Goal: Task Accomplishment & Management: Complete application form

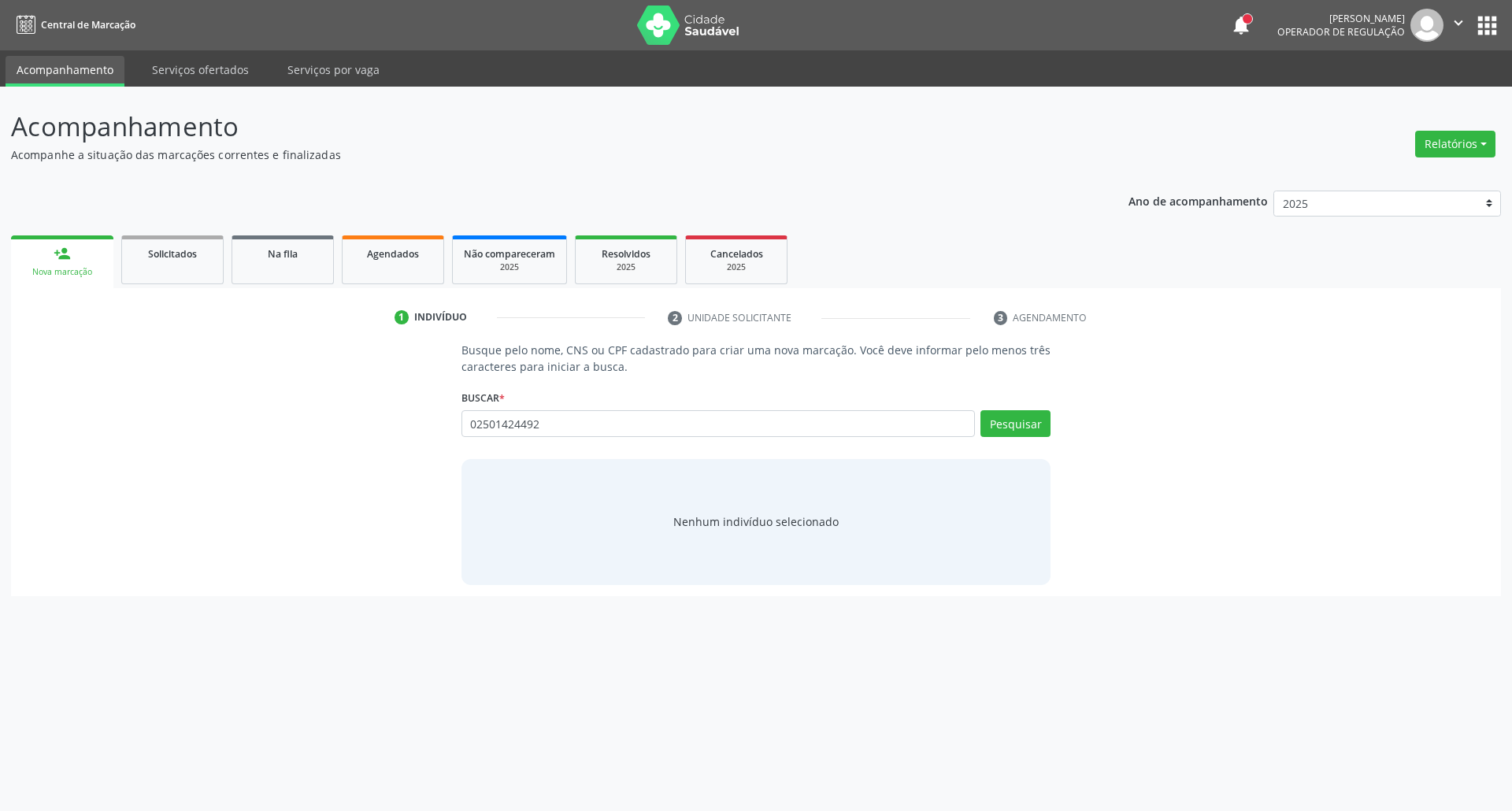
type input "02501424492"
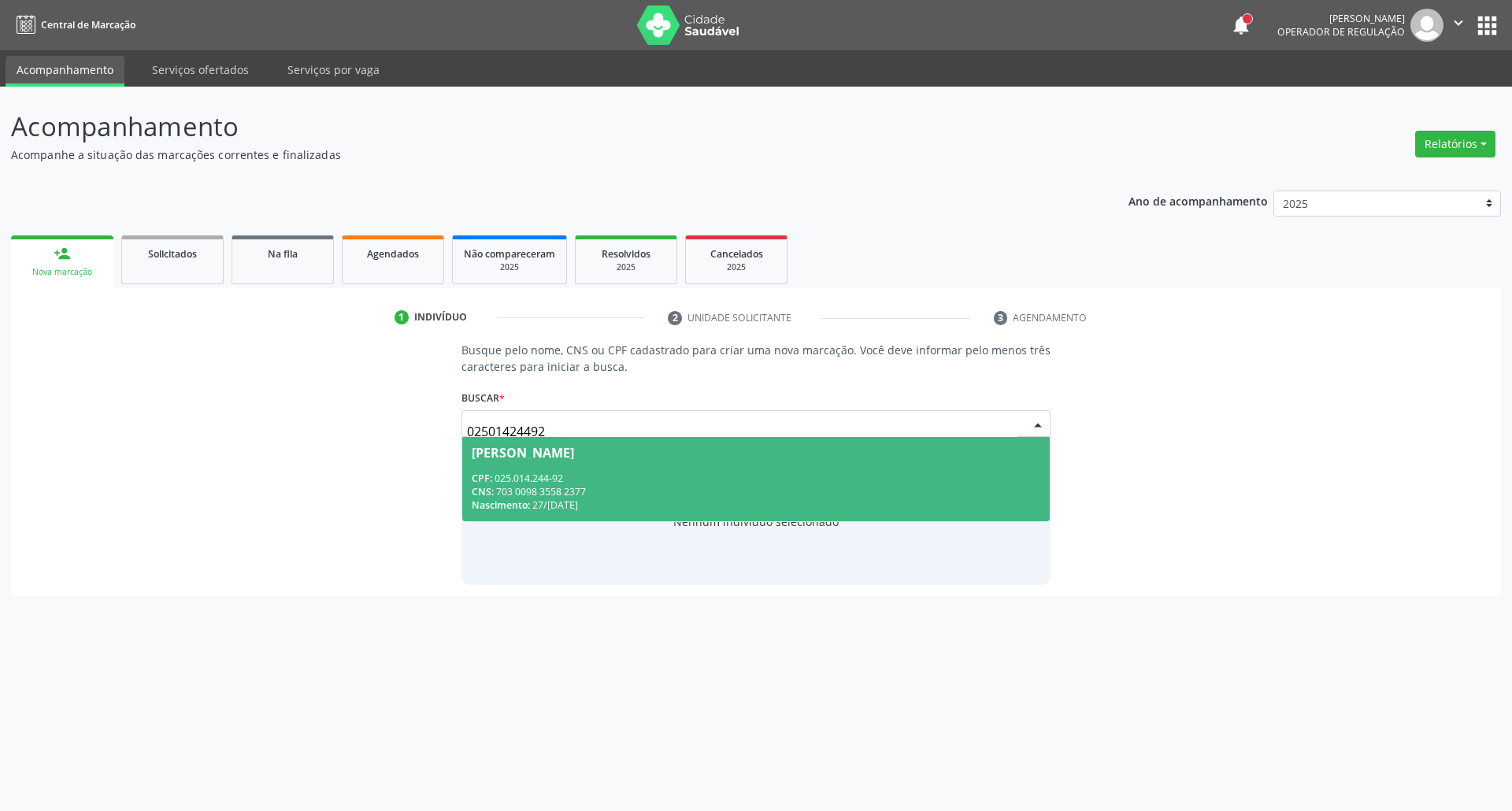
click at [650, 499] on div "Nascimento: [DATE]" at bounding box center [756, 505] width 570 height 13
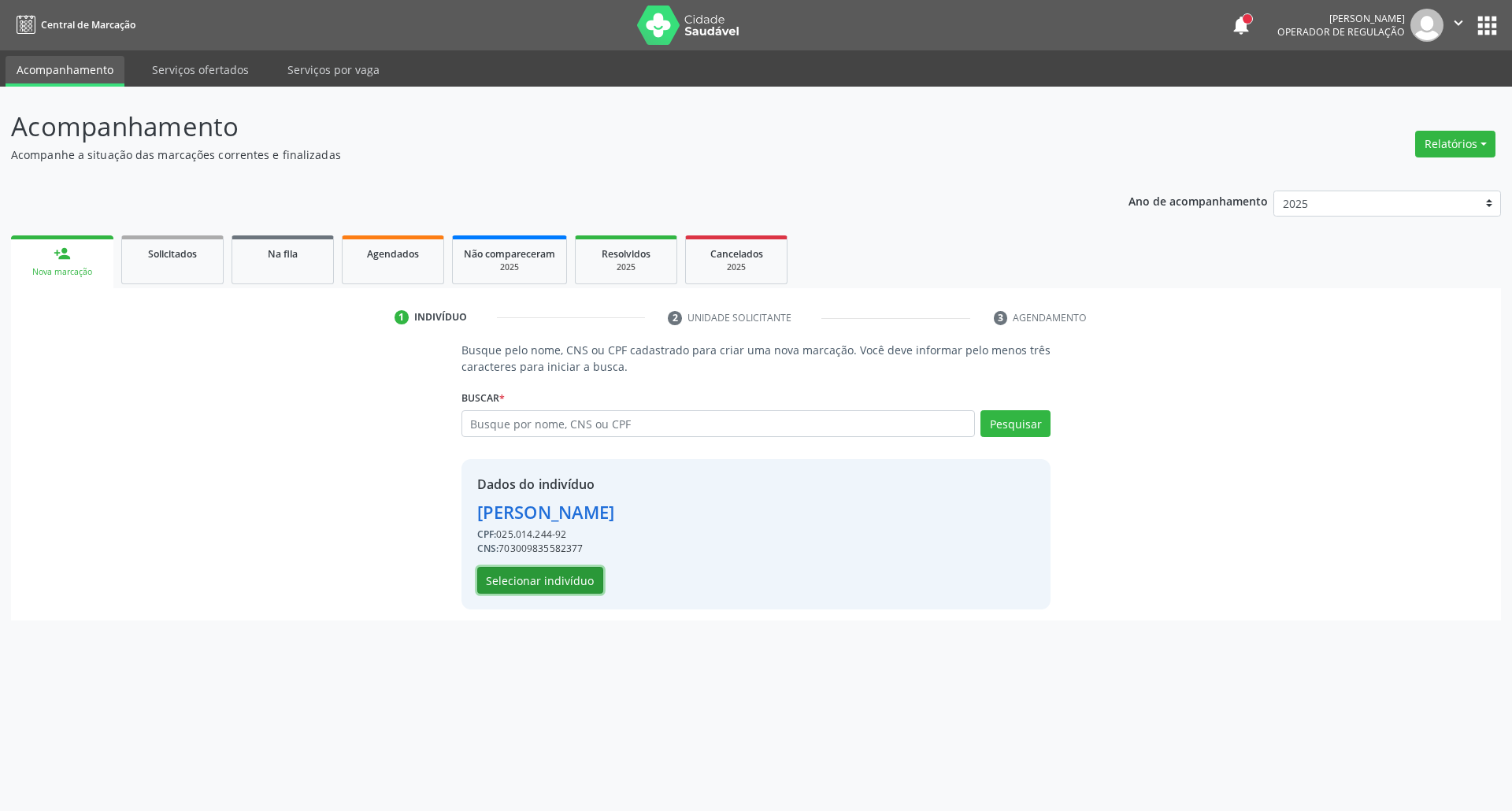
click at [528, 585] on button "Selecionar indivíduo" at bounding box center [540, 580] width 126 height 27
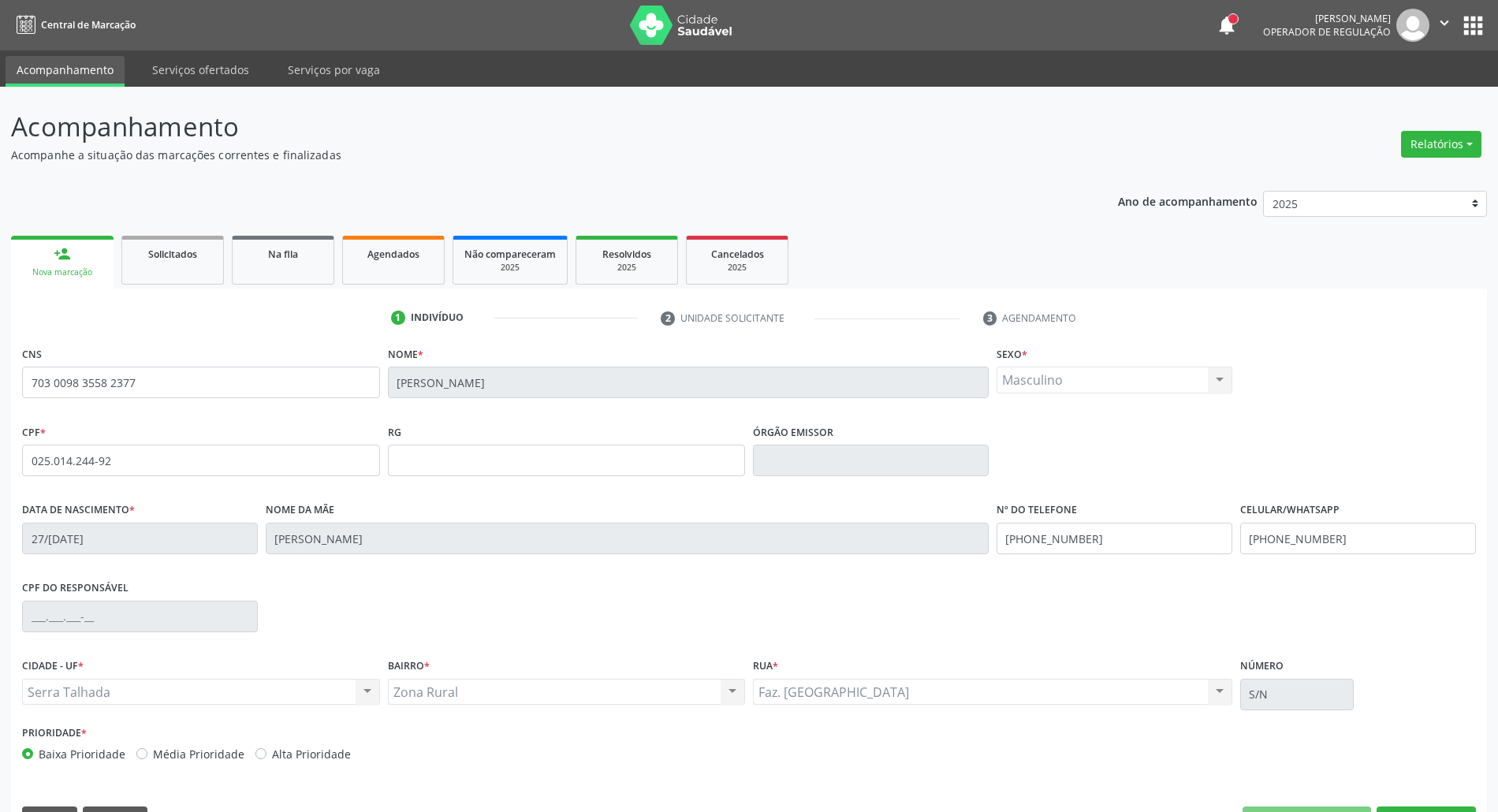
scroll to position [43, 0]
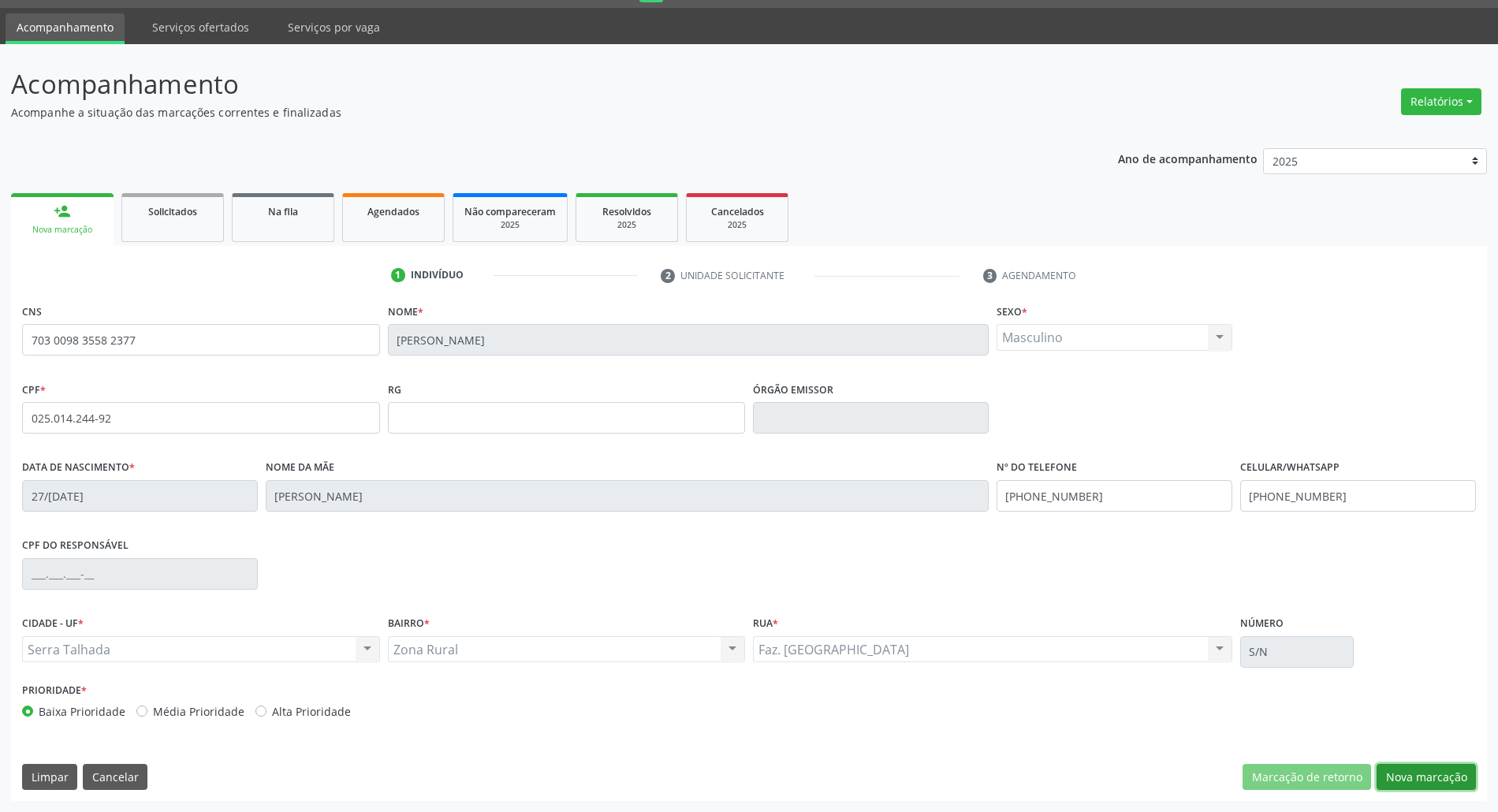
click at [1399, 780] on button "Nova marcação" at bounding box center [1426, 777] width 100 height 27
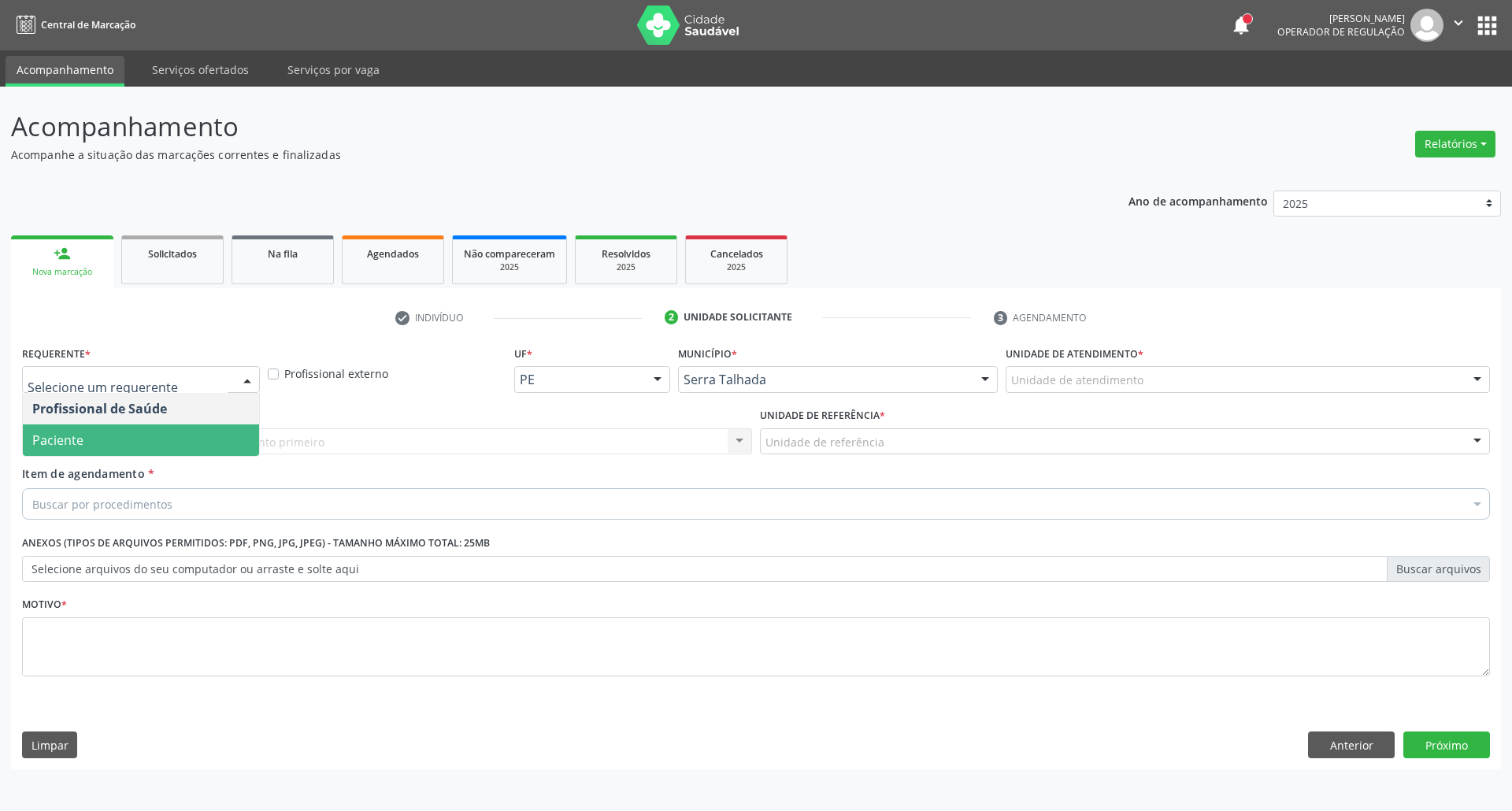
click at [147, 431] on span "Paciente" at bounding box center [141, 440] width 236 height 31
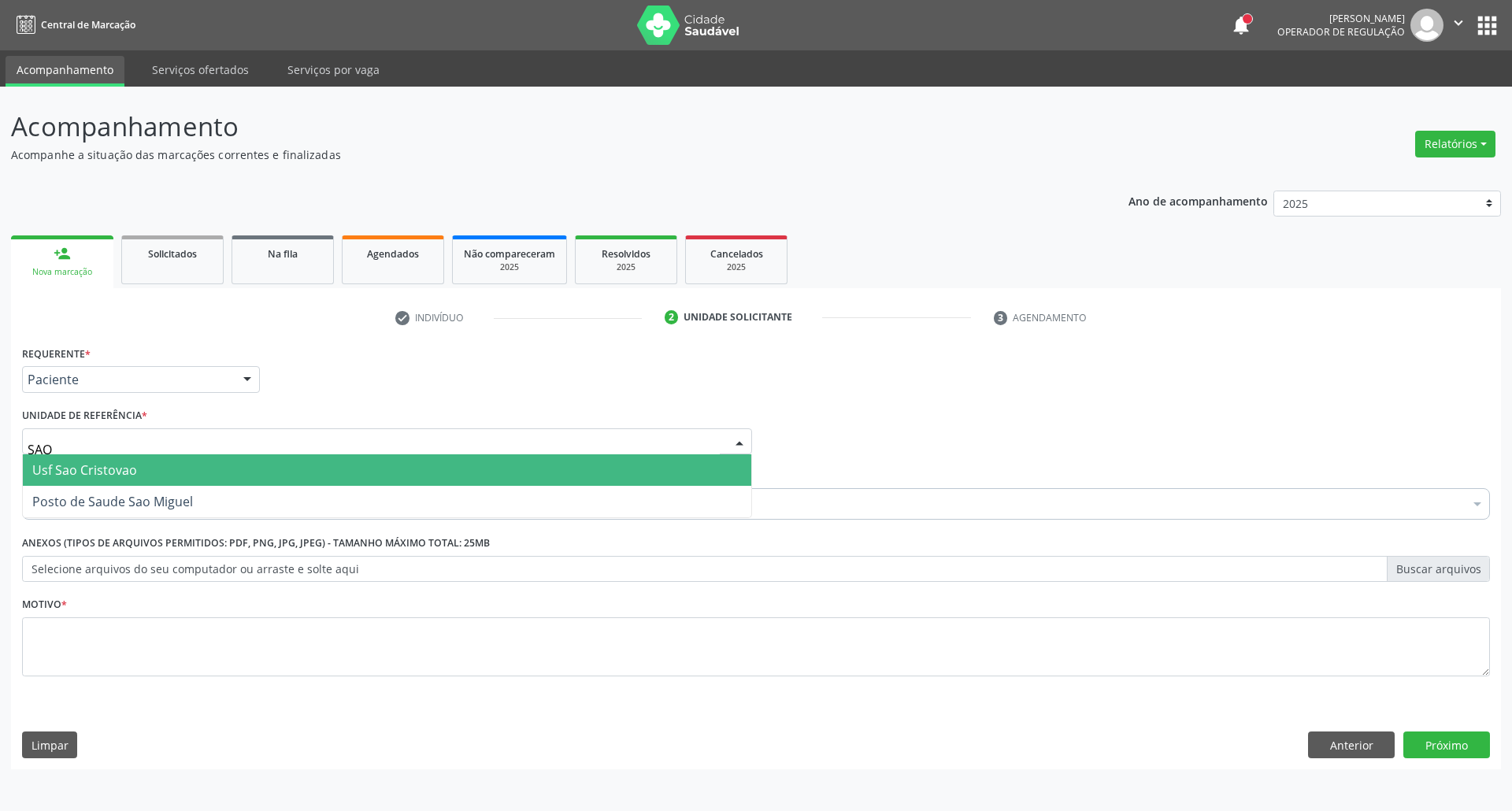
type input "SAO M"
click at [112, 473] on span "Posto de Saude Sao Miguel" at bounding box center [112, 470] width 161 height 17
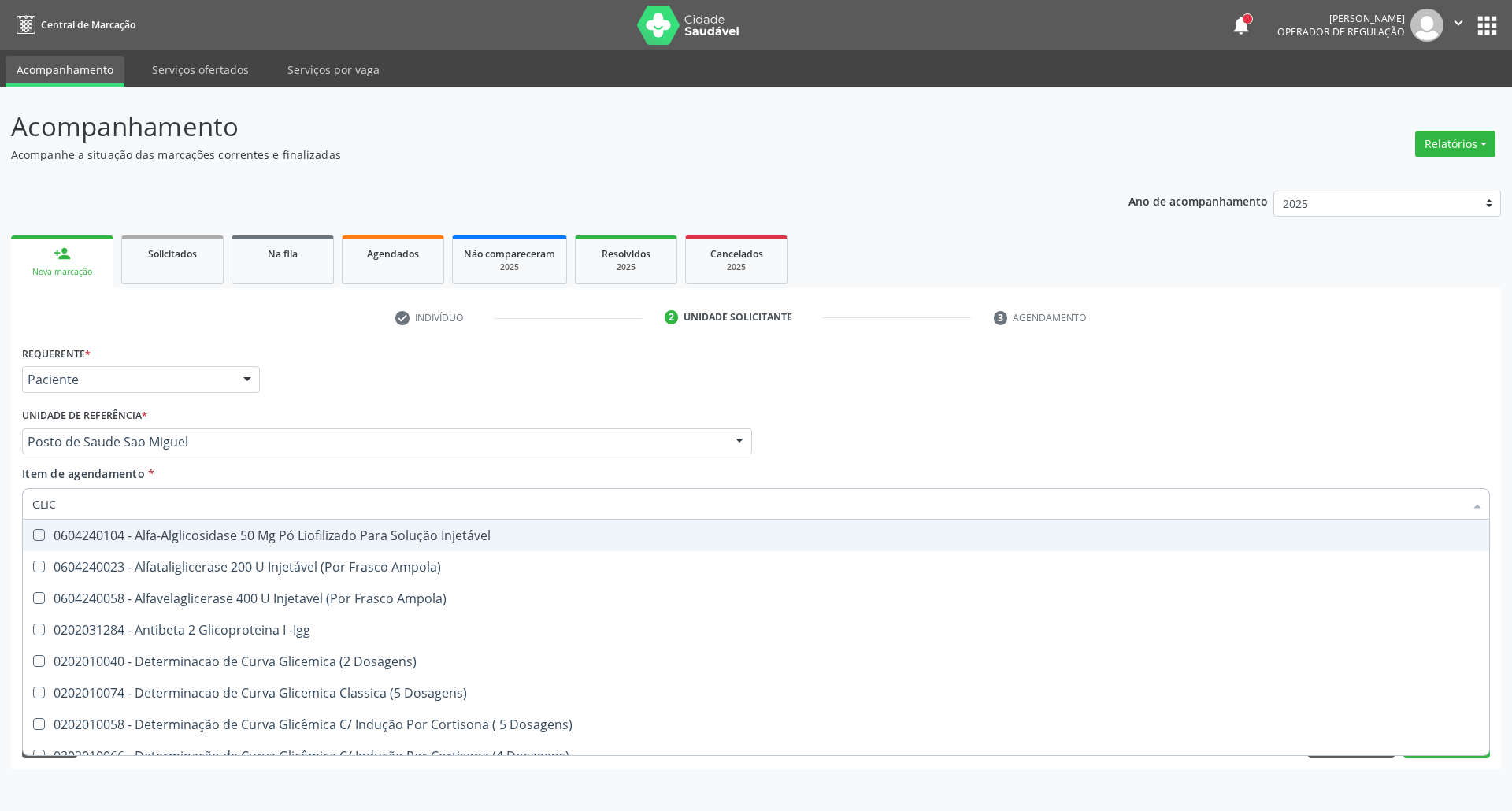
type input "GLICO"
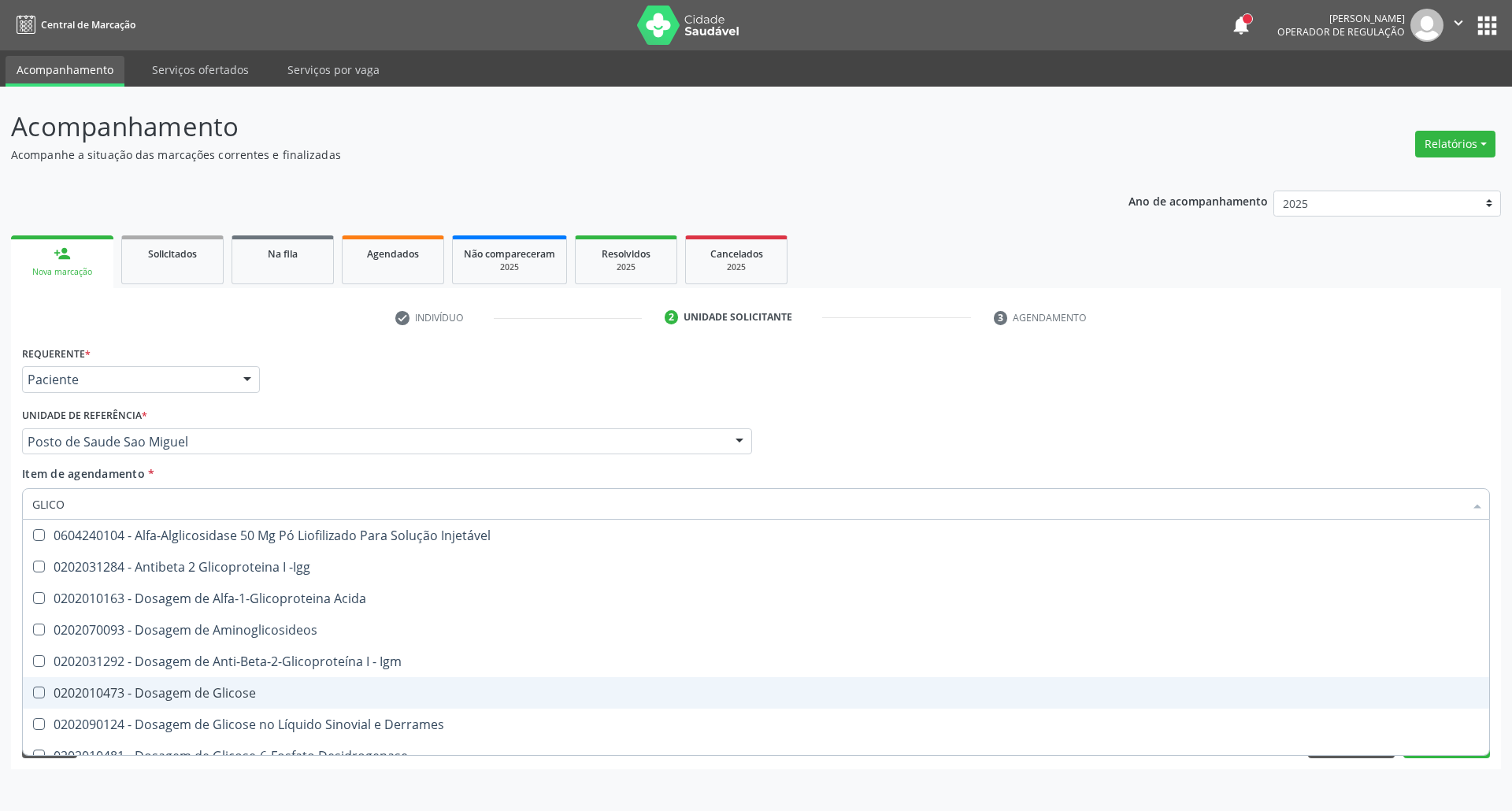
drag, startPoint x: 80, startPoint y: 694, endPoint x: 95, endPoint y: 567, distance: 127.9
click at [80, 680] on span "0202010473 - Dosagem de Glicose" at bounding box center [756, 693] width 1466 height 31
checkbox Glicose "true"
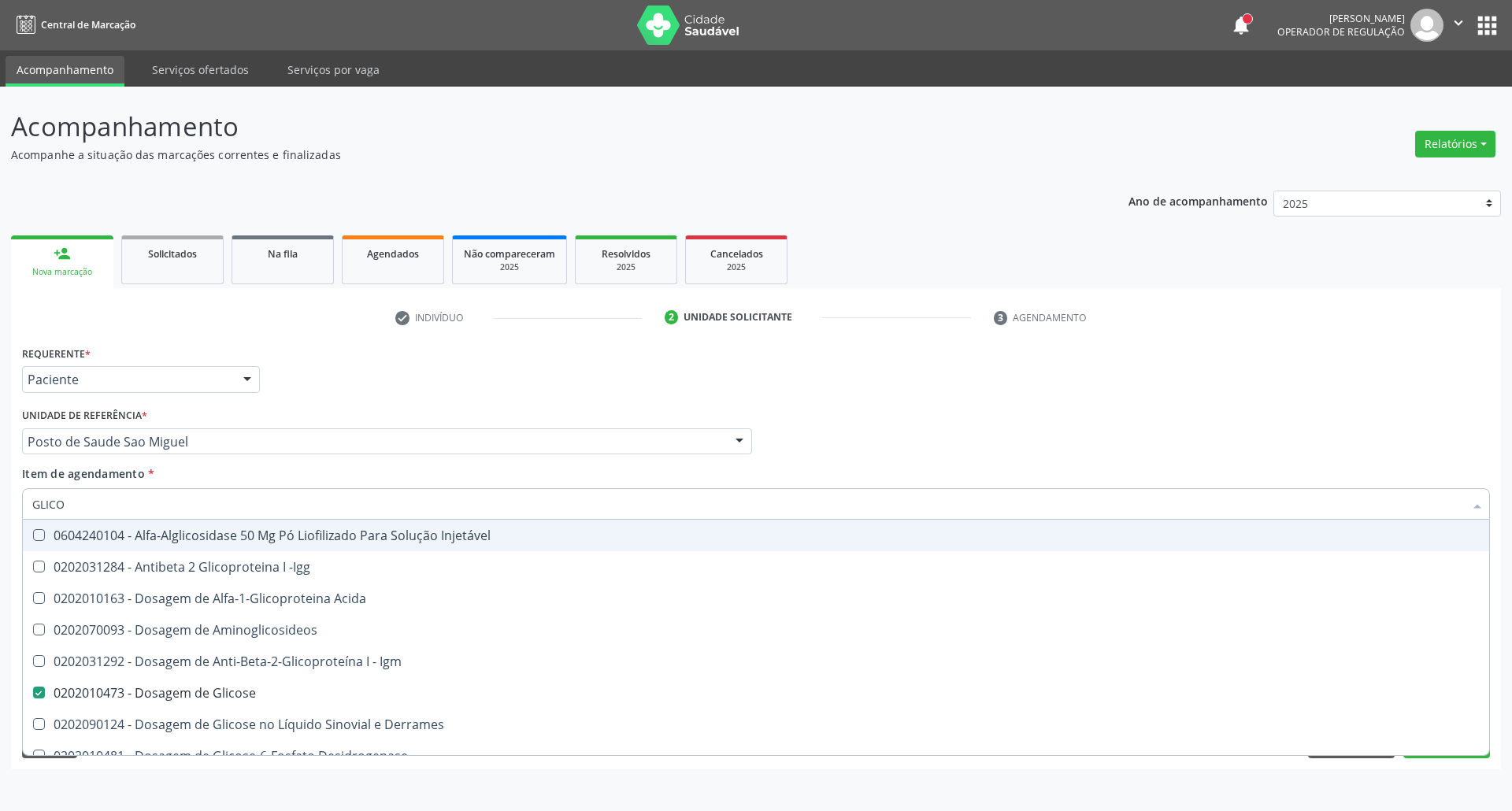
click at [0, 496] on div "Acompanhamento Acompanhe a situação das marcações correntes e finalizadas Relat…" at bounding box center [756, 449] width 1512 height 725
type input "A"
checkbox Glicose "false"
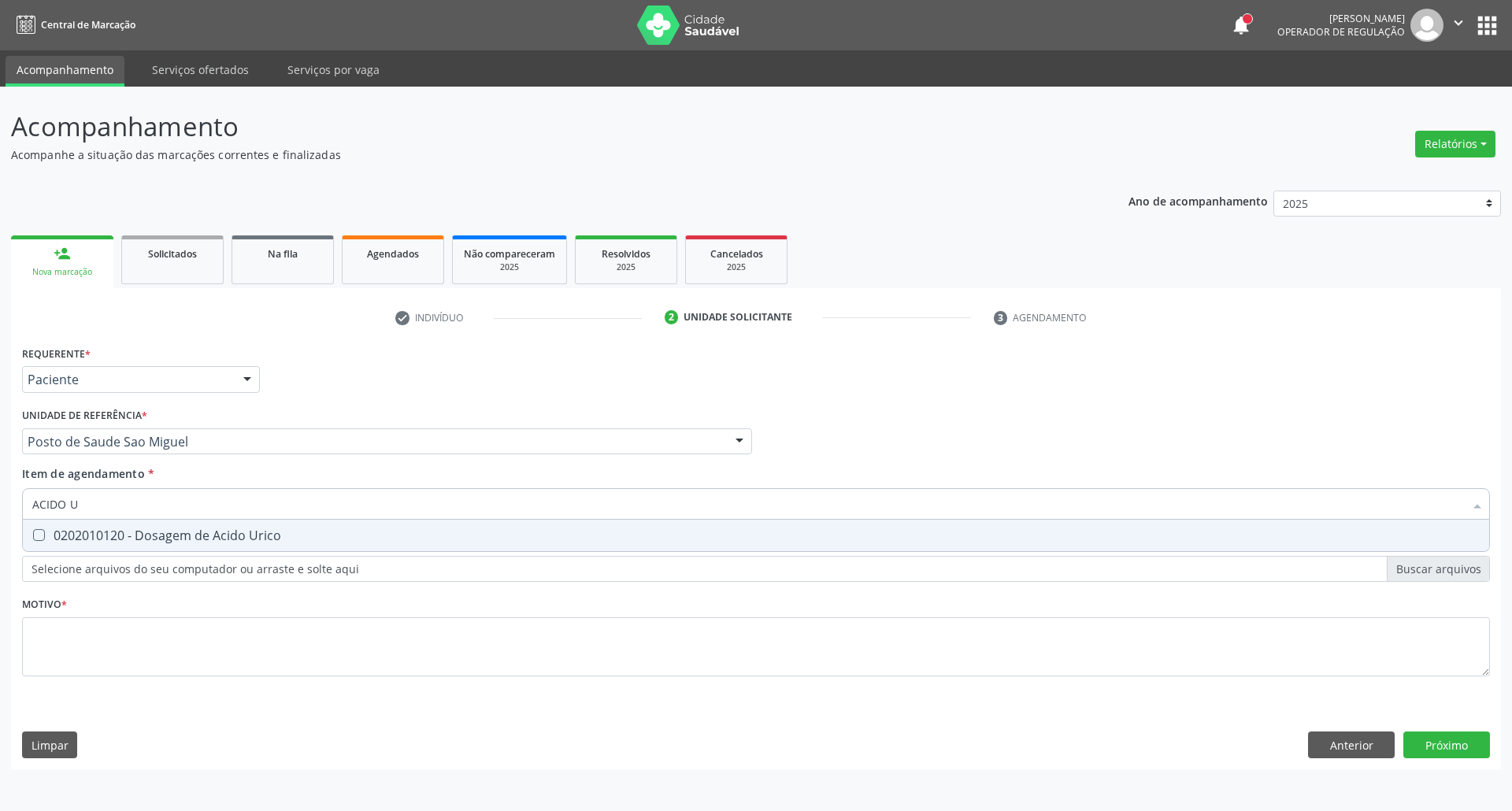
type input "ACIDO UR"
drag, startPoint x: 61, startPoint y: 534, endPoint x: 154, endPoint y: 499, distance: 99.4
click at [69, 530] on div "0202010120 - Dosagem de Acido Urico" at bounding box center [756, 535] width 1447 height 12
checkbox Urico "true"
drag, startPoint x: 156, startPoint y: 498, endPoint x: 0, endPoint y: 480, distance: 157.0
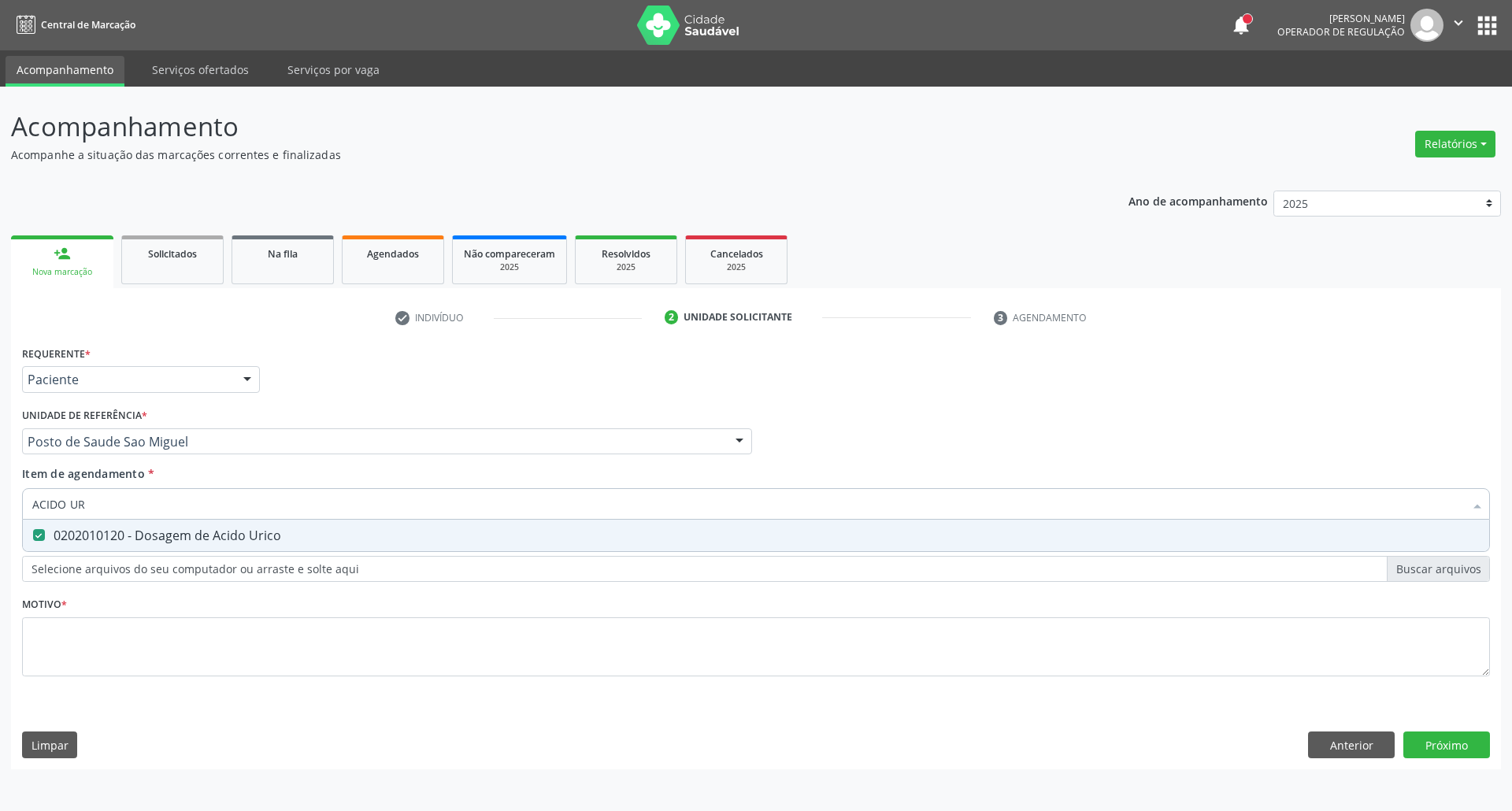
click at [0, 480] on div "Acompanhamento Acompanhe a situação das marcações correntes e finalizadas Relat…" at bounding box center [756, 449] width 1512 height 725
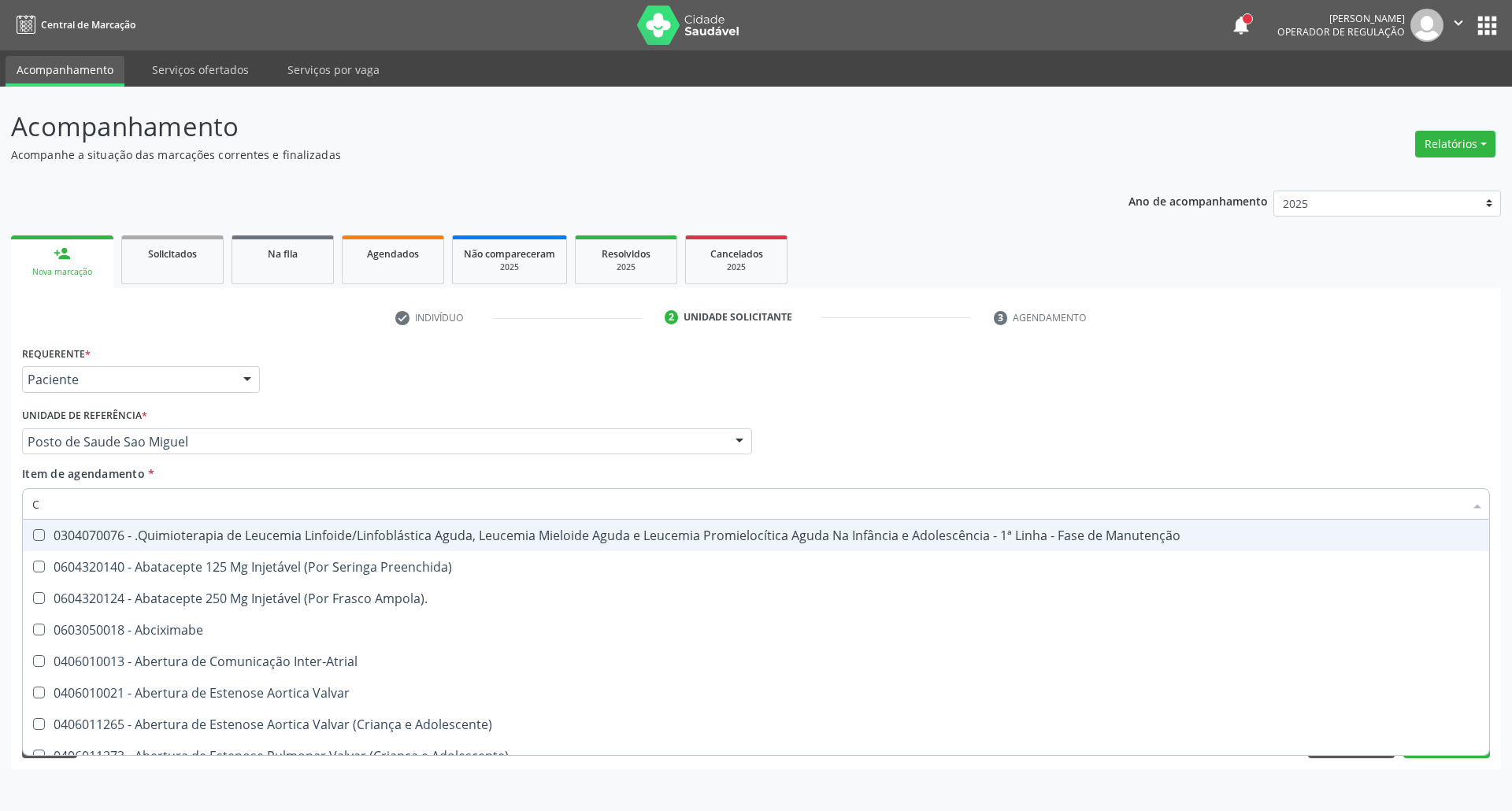
type input "CR"
checkbox Manutenção "false"
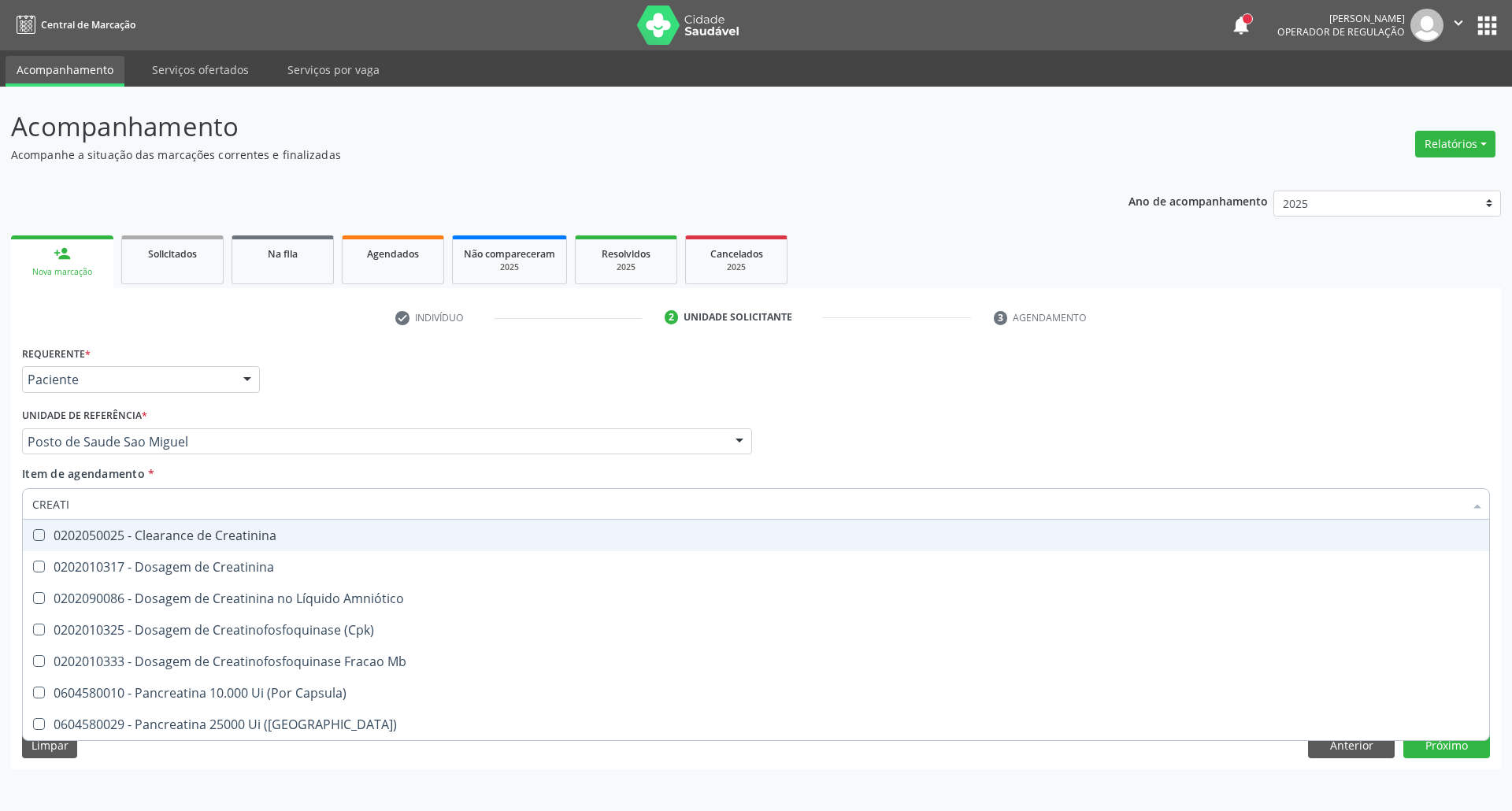
type input "CREATIN"
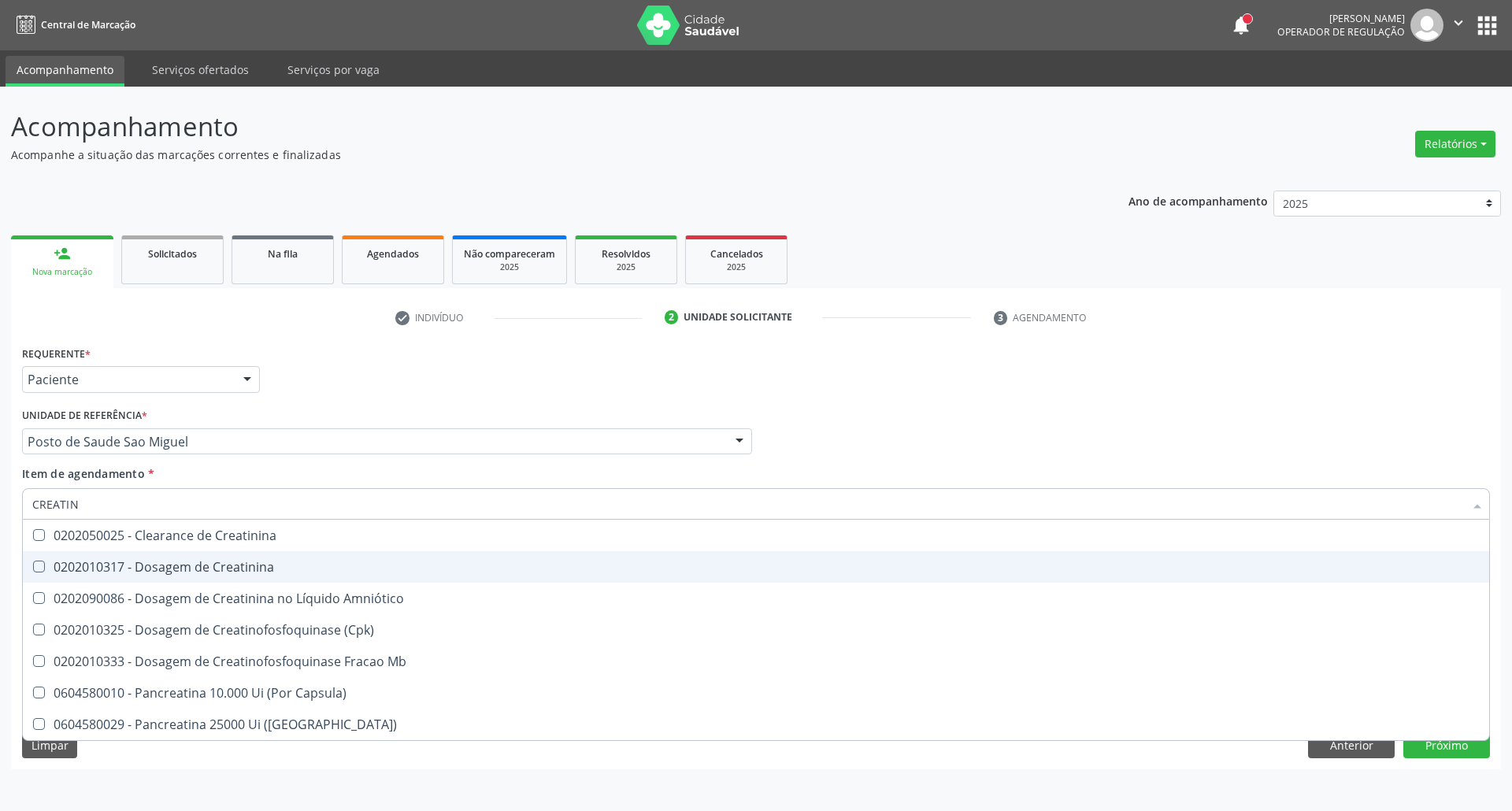
click at [57, 556] on span "0202010317 - Dosagem de Creatinina" at bounding box center [756, 567] width 1466 height 31
checkbox Creatinina "true"
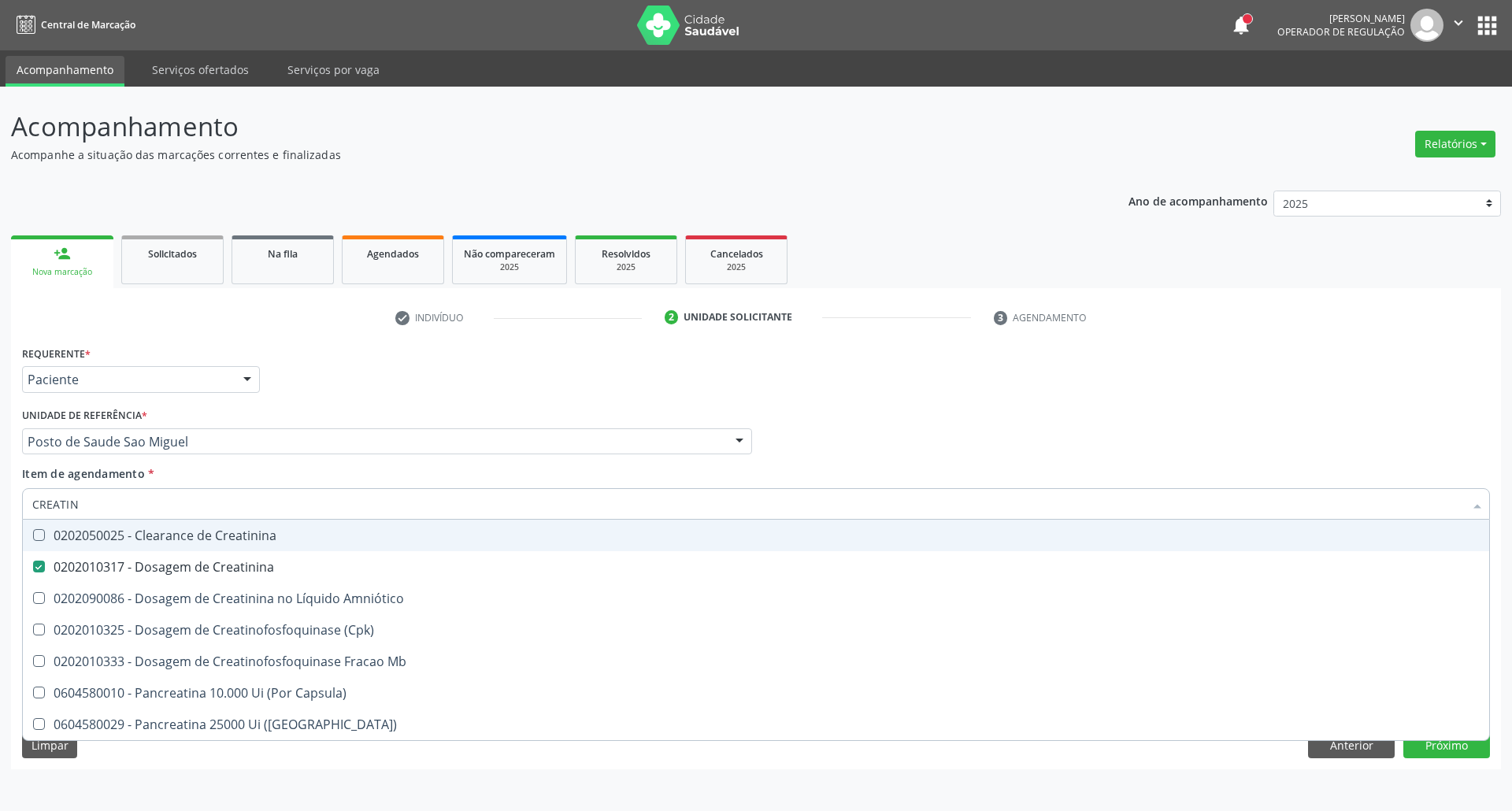
drag, startPoint x: 91, startPoint y: 505, endPoint x: 0, endPoint y: 447, distance: 107.9
click at [0, 460] on div "Acompanhamento Acompanhe a situação das marcações correntes e finalizadas Relat…" at bounding box center [756, 449] width 1512 height 725
type input "UR"
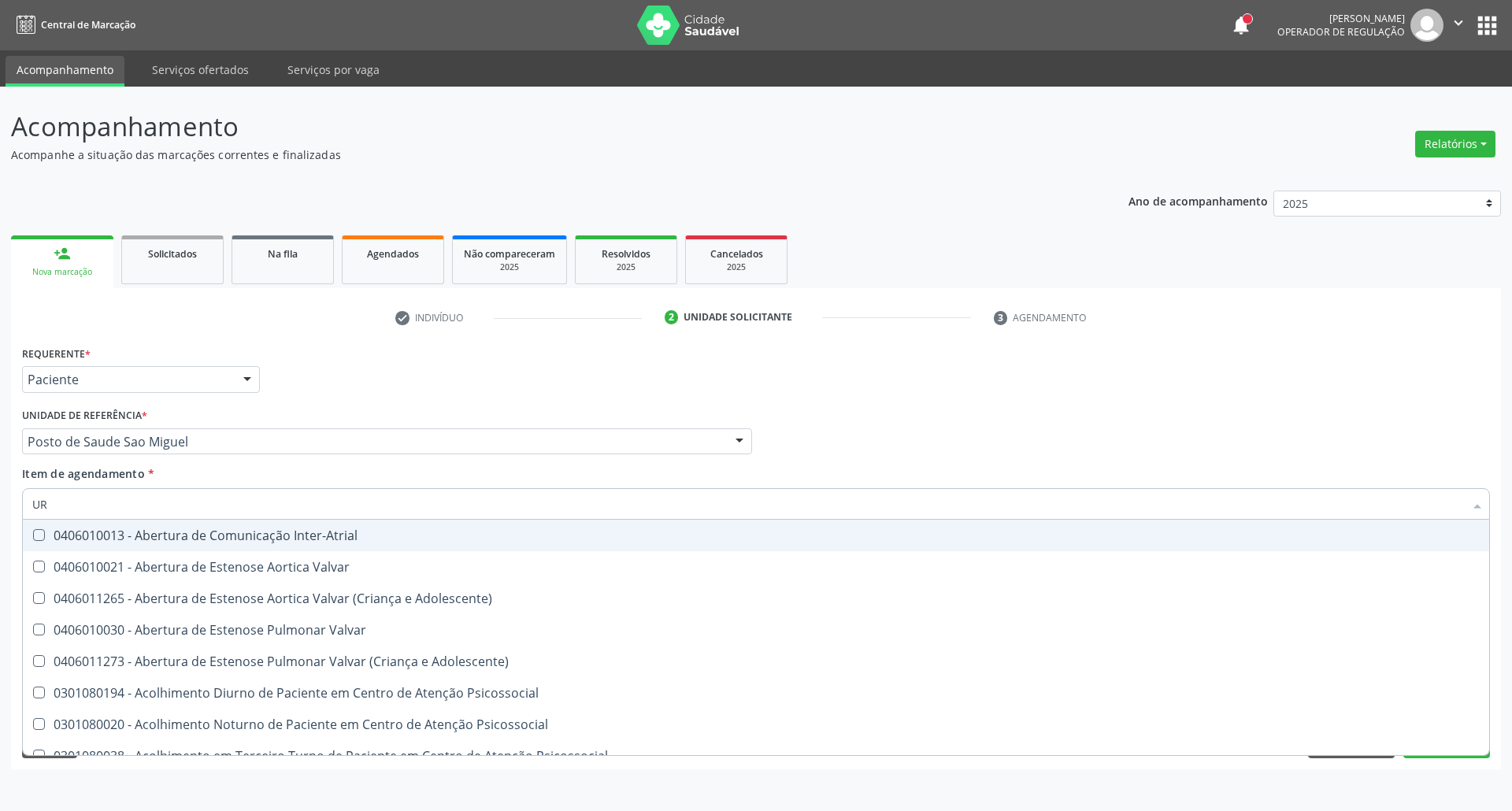
checkbox Valvar "false"
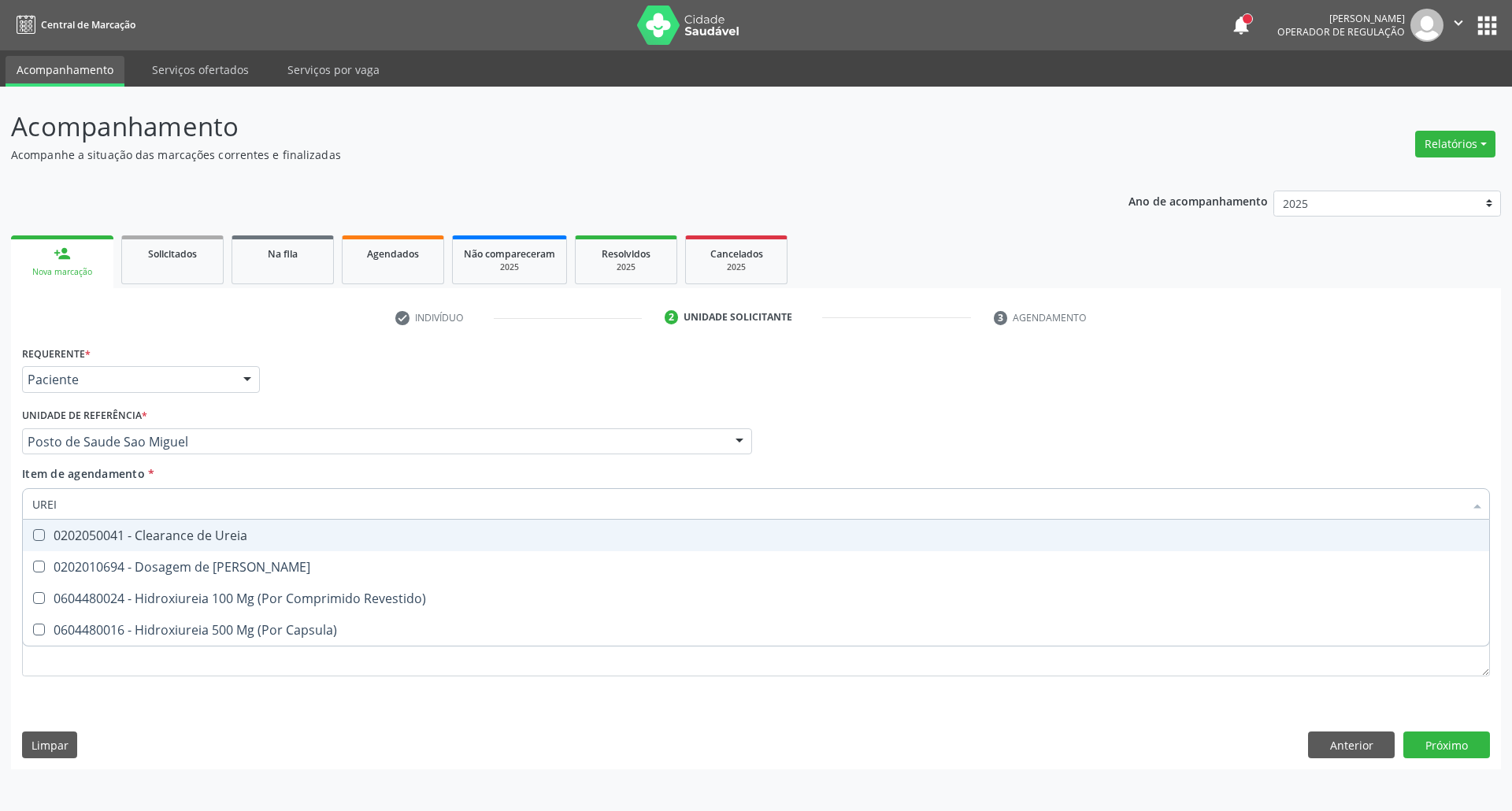
type input "UREIA"
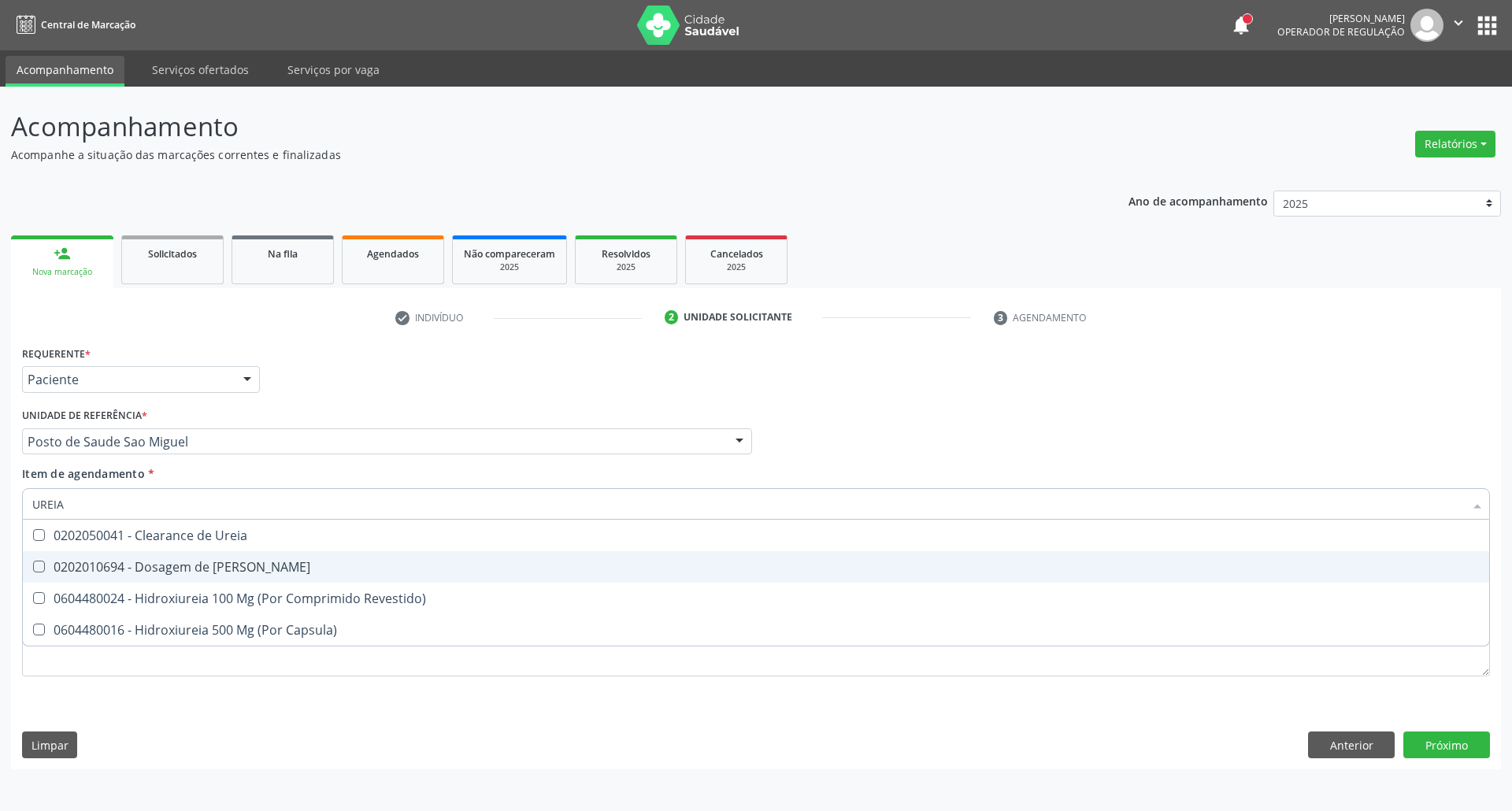
click at [71, 557] on span "0202010694 - Dosagem de [PERSON_NAME]" at bounding box center [756, 567] width 1466 height 31
checkbox Ureia "true"
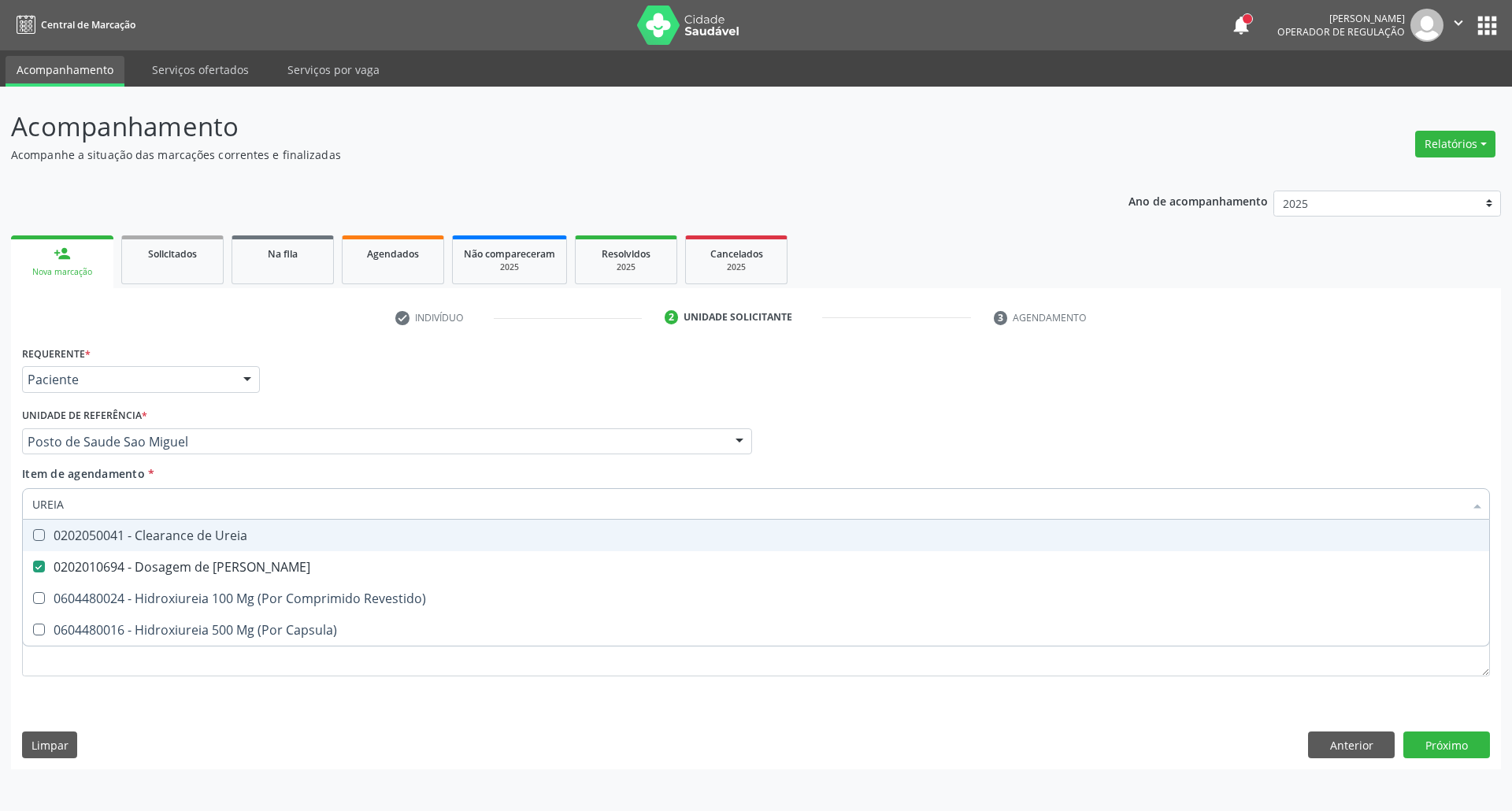
drag, startPoint x: 0, startPoint y: 499, endPoint x: 0, endPoint y: 473, distance: 26.0
click at [0, 479] on div "Acompanhamento Acompanhe a situação das marcações correntes e finalizadas Relat…" at bounding box center [756, 449] width 1512 height 725
type input "CO"
checkbox Ureia "false"
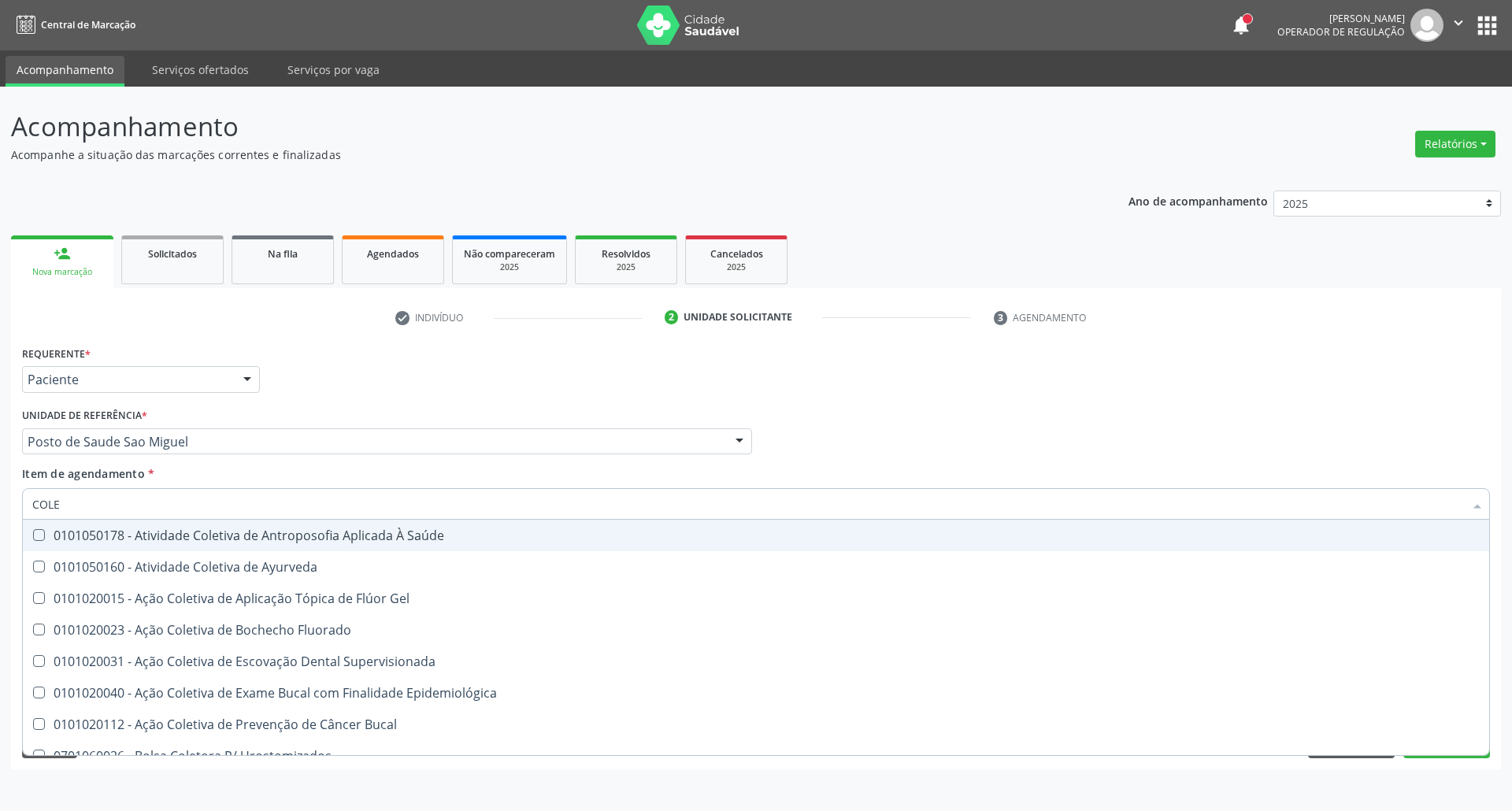
type input "COLES"
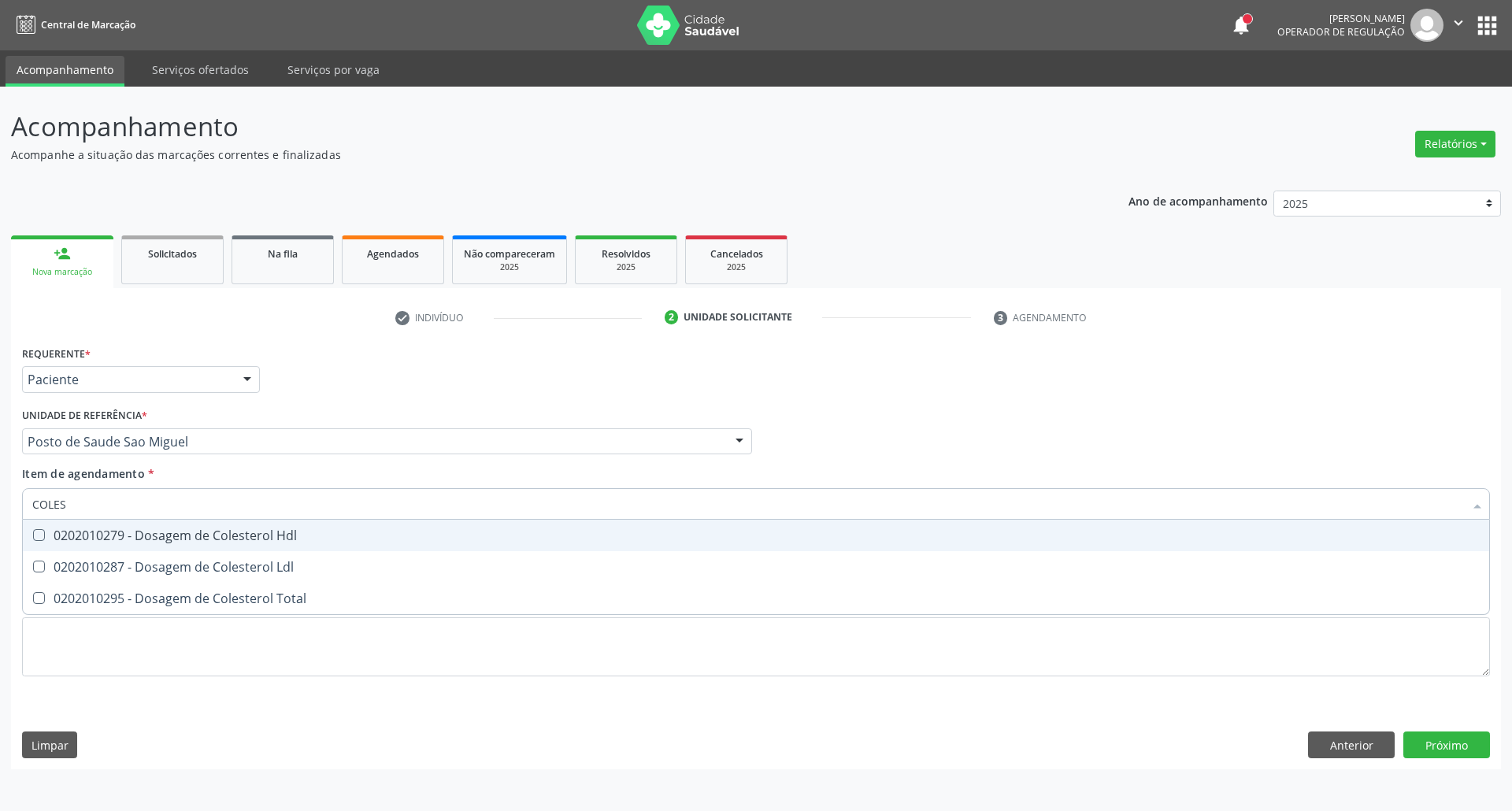
drag, startPoint x: 100, startPoint y: 549, endPoint x: 89, endPoint y: 573, distance: 26.4
click at [95, 557] on ul "Desfazer seleção 0202010279 - Dosagem de Colesterol Hdl 0202010287 - Dosagem de…" at bounding box center [756, 566] width 1466 height 95
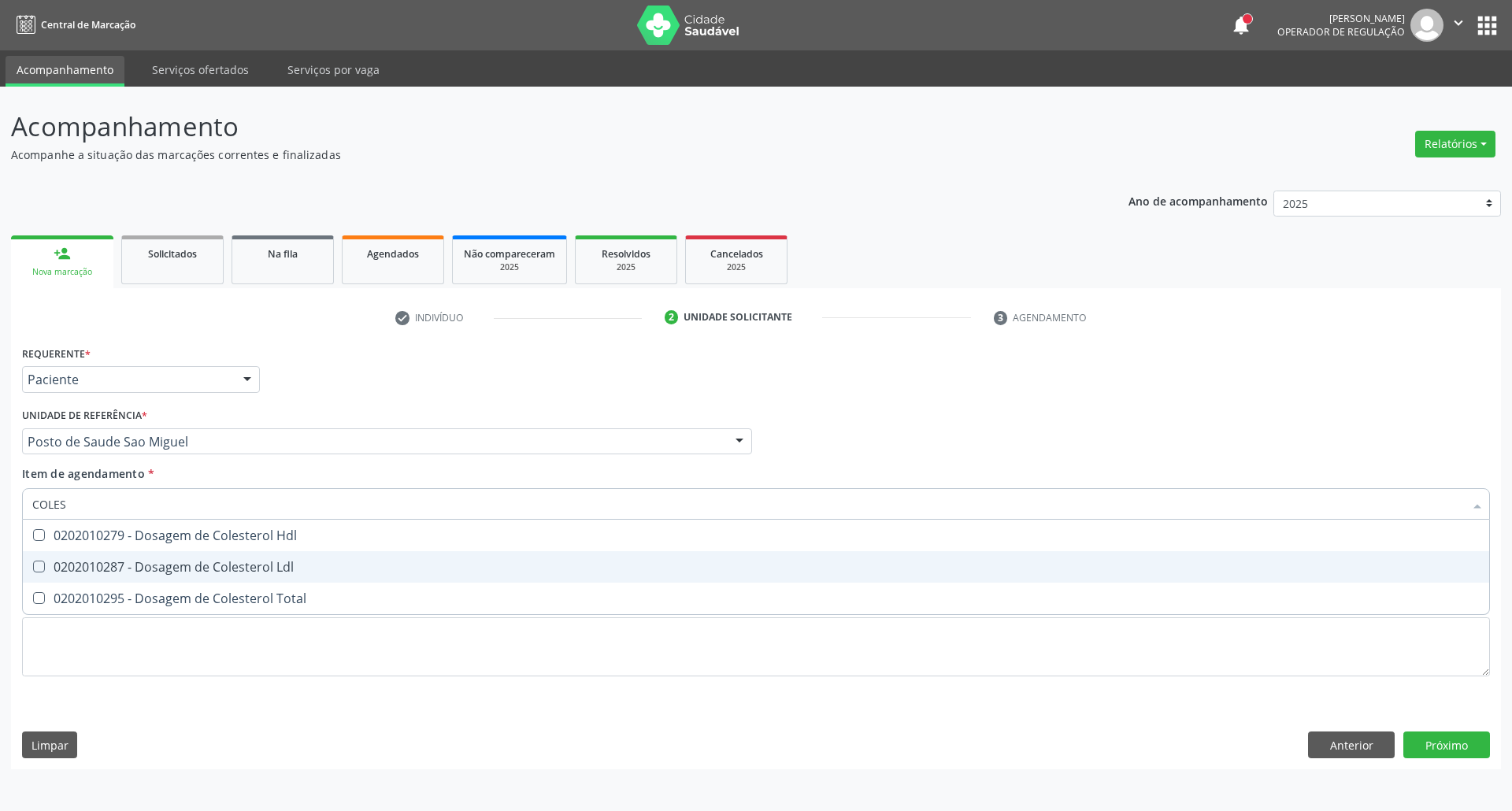
click at [86, 581] on span "0202010287 - Dosagem de Colesterol Ldl" at bounding box center [756, 567] width 1466 height 31
checkbox Ldl "true"
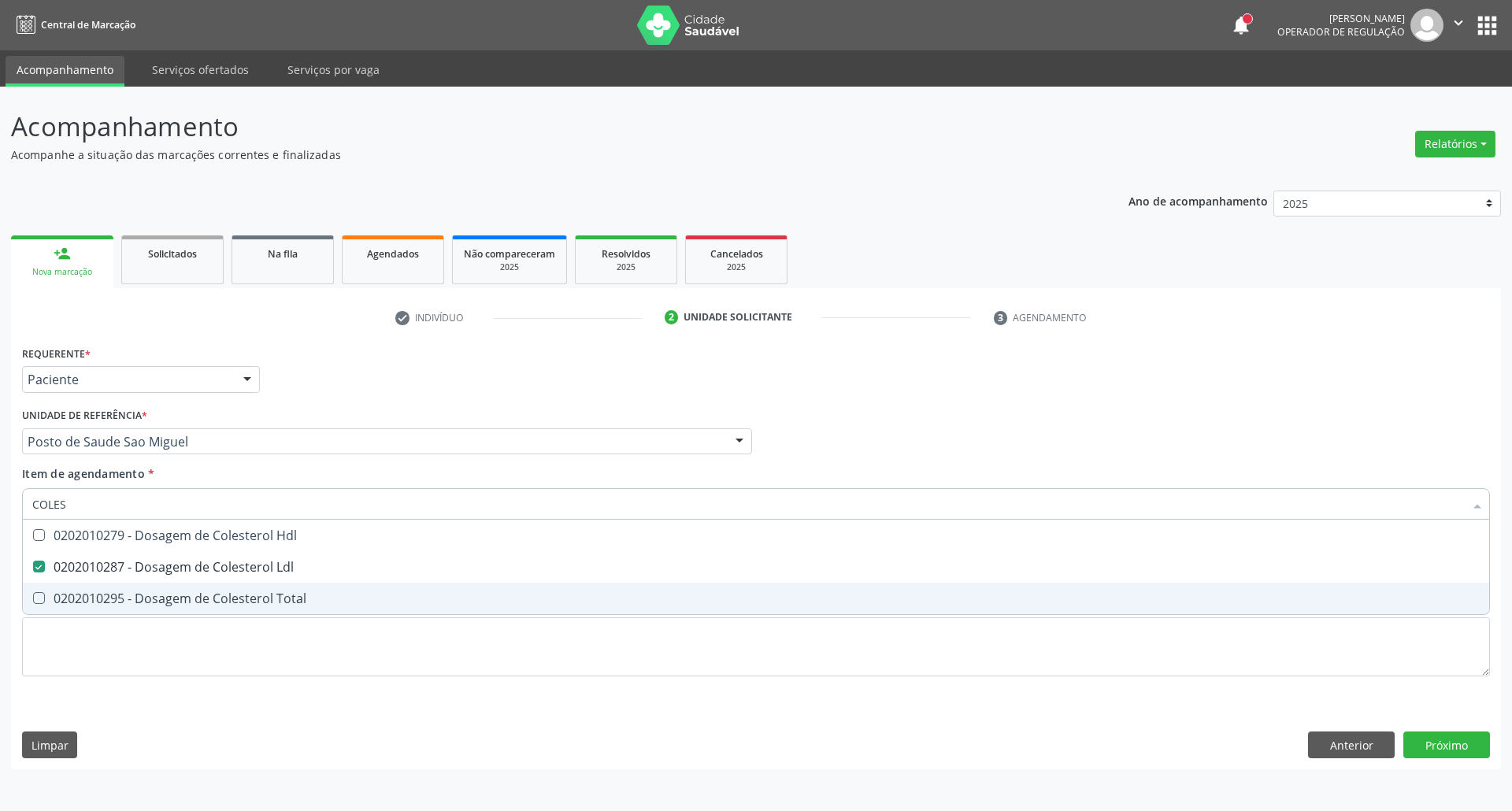
drag, startPoint x: 83, startPoint y: 595, endPoint x: 88, endPoint y: 565, distance: 30.4
click at [83, 588] on span "0202010295 - Dosagem de Colesterol Total" at bounding box center [756, 599] width 1466 height 31
checkbox Total "true"
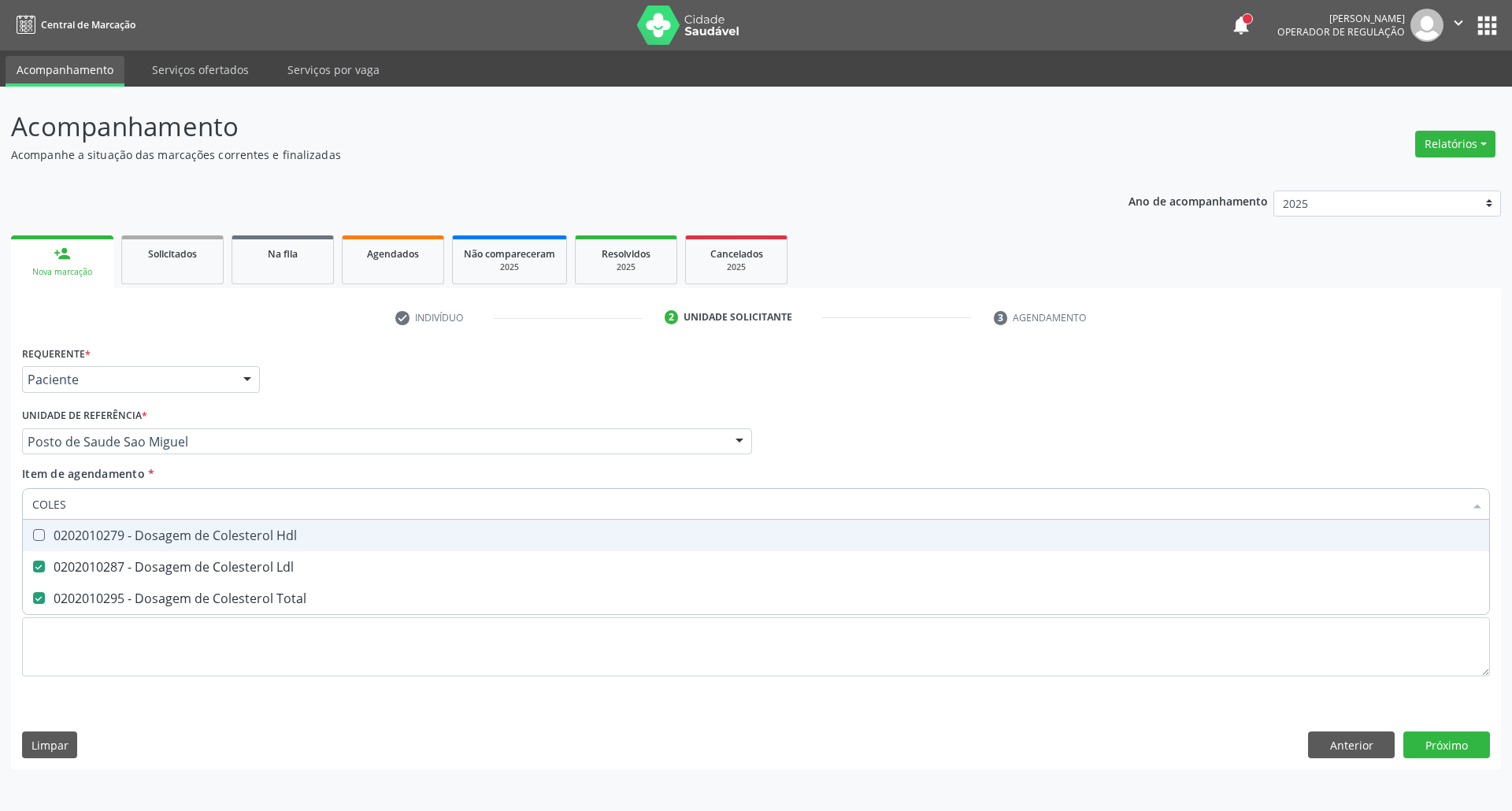
drag, startPoint x: 95, startPoint y: 538, endPoint x: 105, endPoint y: 501, distance: 38.3
click at [95, 537] on div "0202010279 - Dosagem de Colesterol Hdl" at bounding box center [756, 535] width 1447 height 12
checkbox Hdl "true"
drag, startPoint x: 86, startPoint y: 498, endPoint x: 0, endPoint y: 474, distance: 89.3
click at [0, 477] on div "Acompanhamento Acompanhe a situação das marcações correntes e finalizadas Relat…" at bounding box center [756, 449] width 1512 height 725
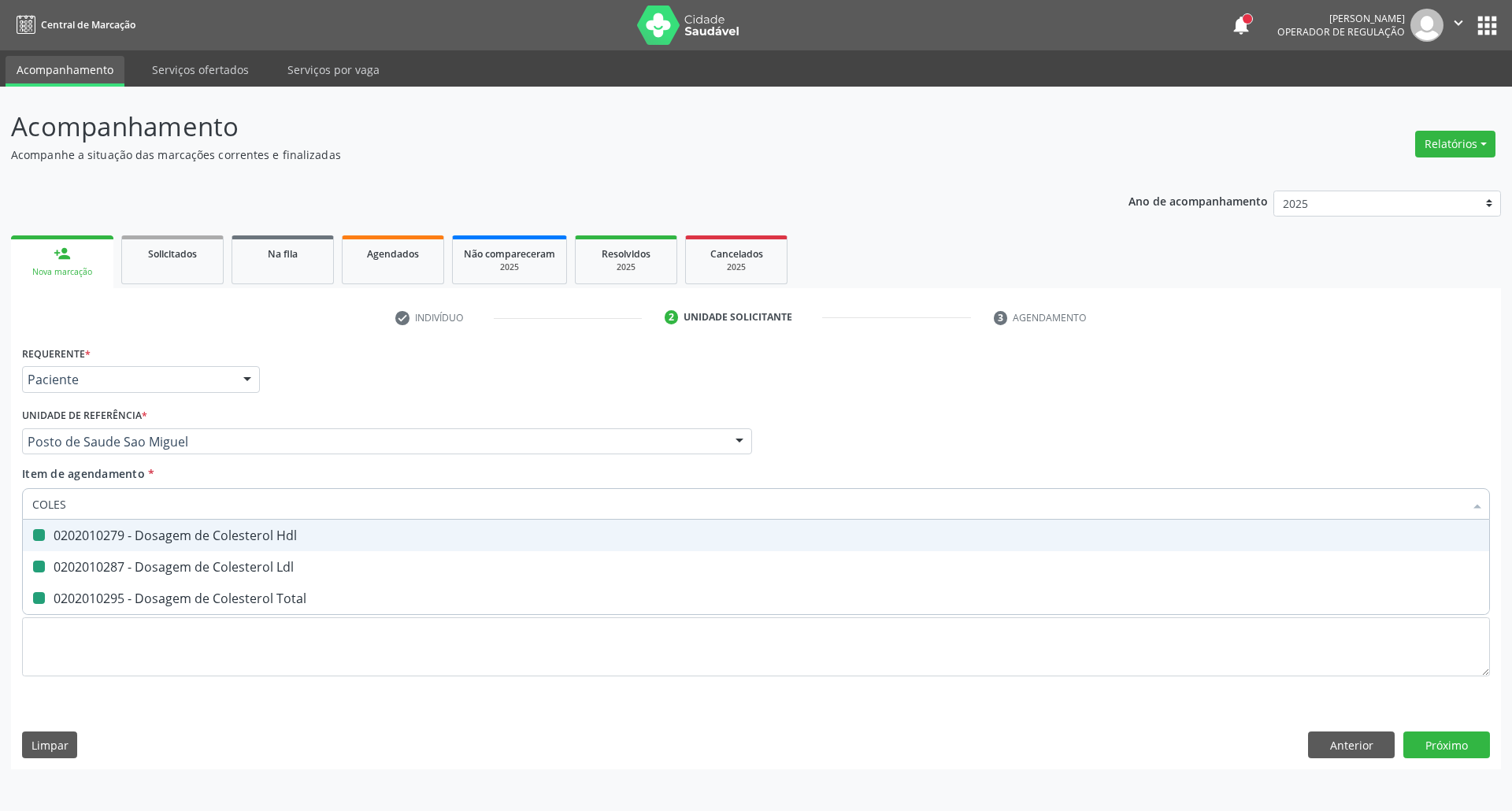
type input "B"
checkbox Hdl "false"
checkbox Ldl "false"
checkbox Total "false"
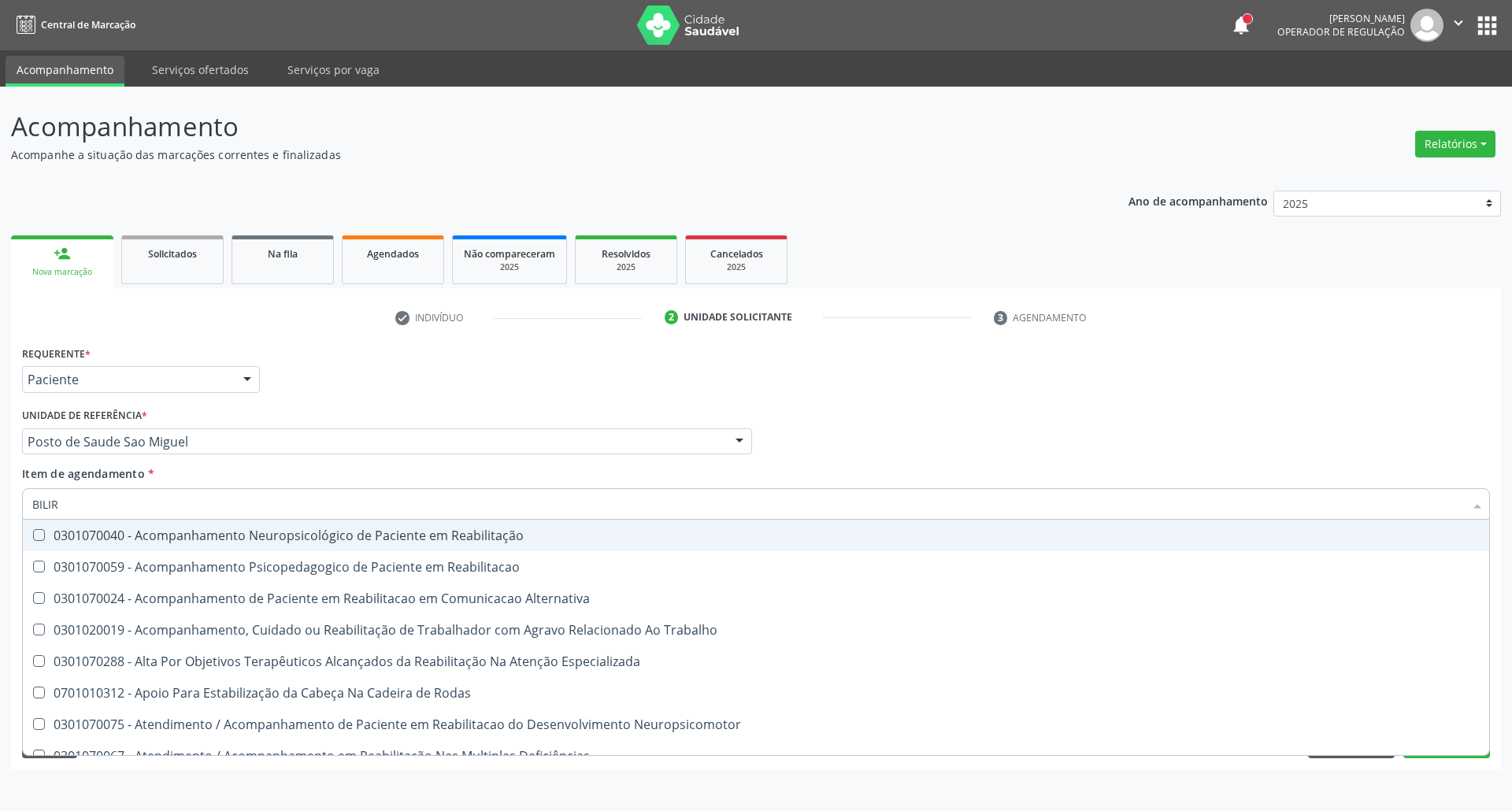
type input "BILIRR"
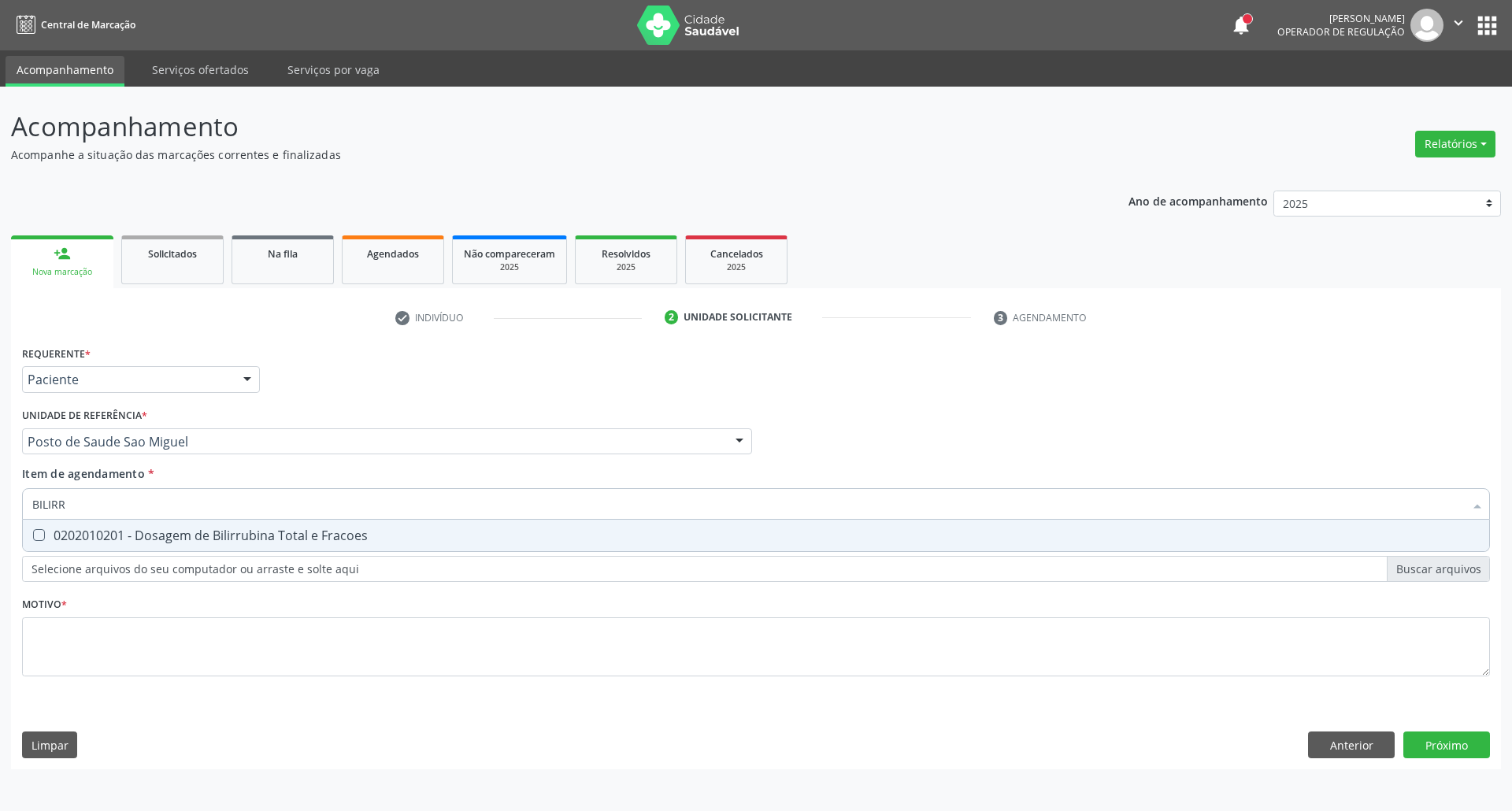
click at [202, 534] on div "0202010201 - Dosagem de Bilirrubina Total e Fracoes" at bounding box center [756, 535] width 1447 height 12
checkbox Fracoes "true"
drag, startPoint x: 200, startPoint y: 504, endPoint x: 0, endPoint y: 504, distance: 200.0
click at [0, 504] on div "Acompanhamento Acompanhe a situação das marcações correntes e finalizadas Relat…" at bounding box center [756, 449] width 1512 height 725
type input "T"
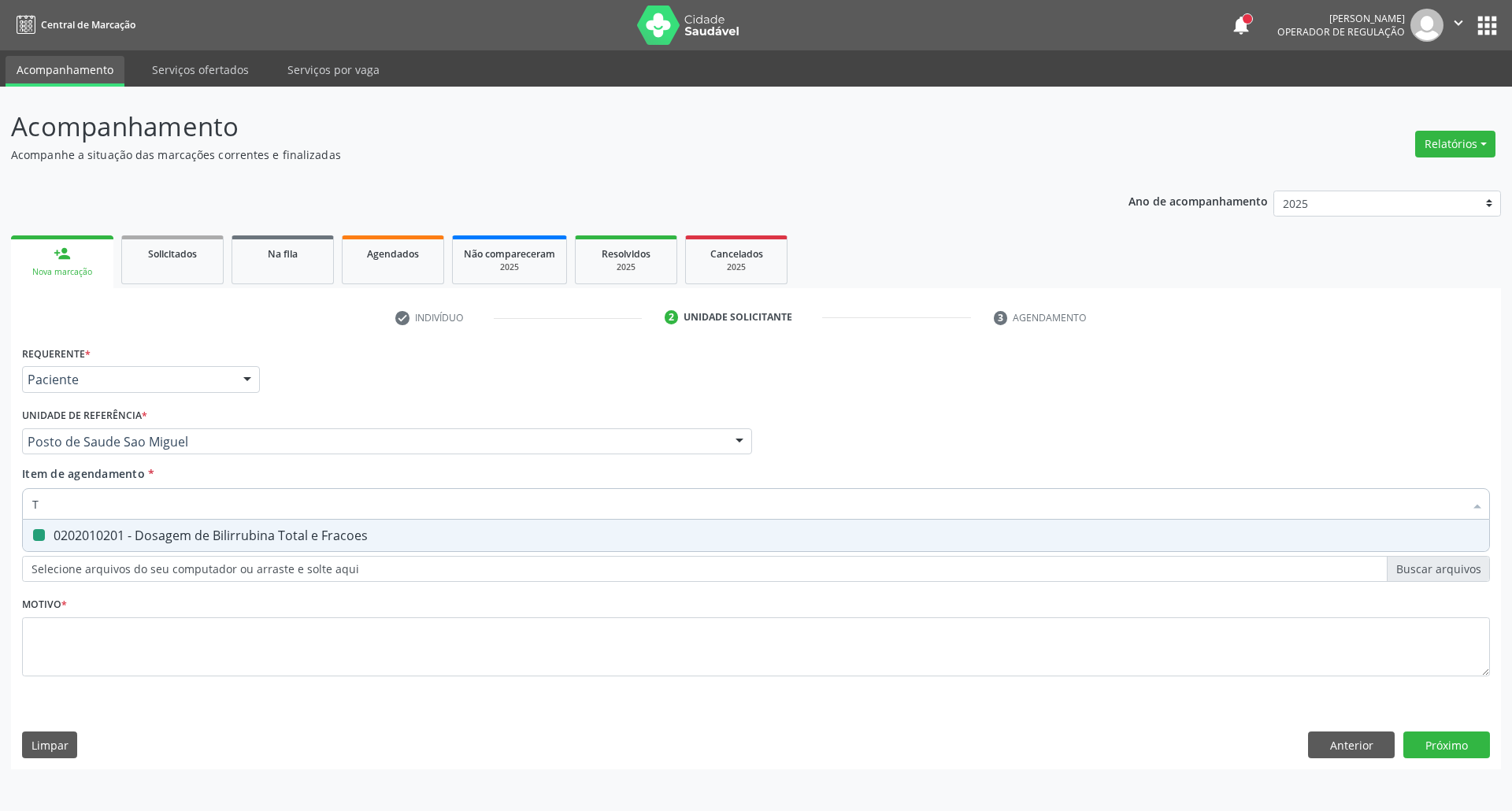
checkbox Fracoes "false"
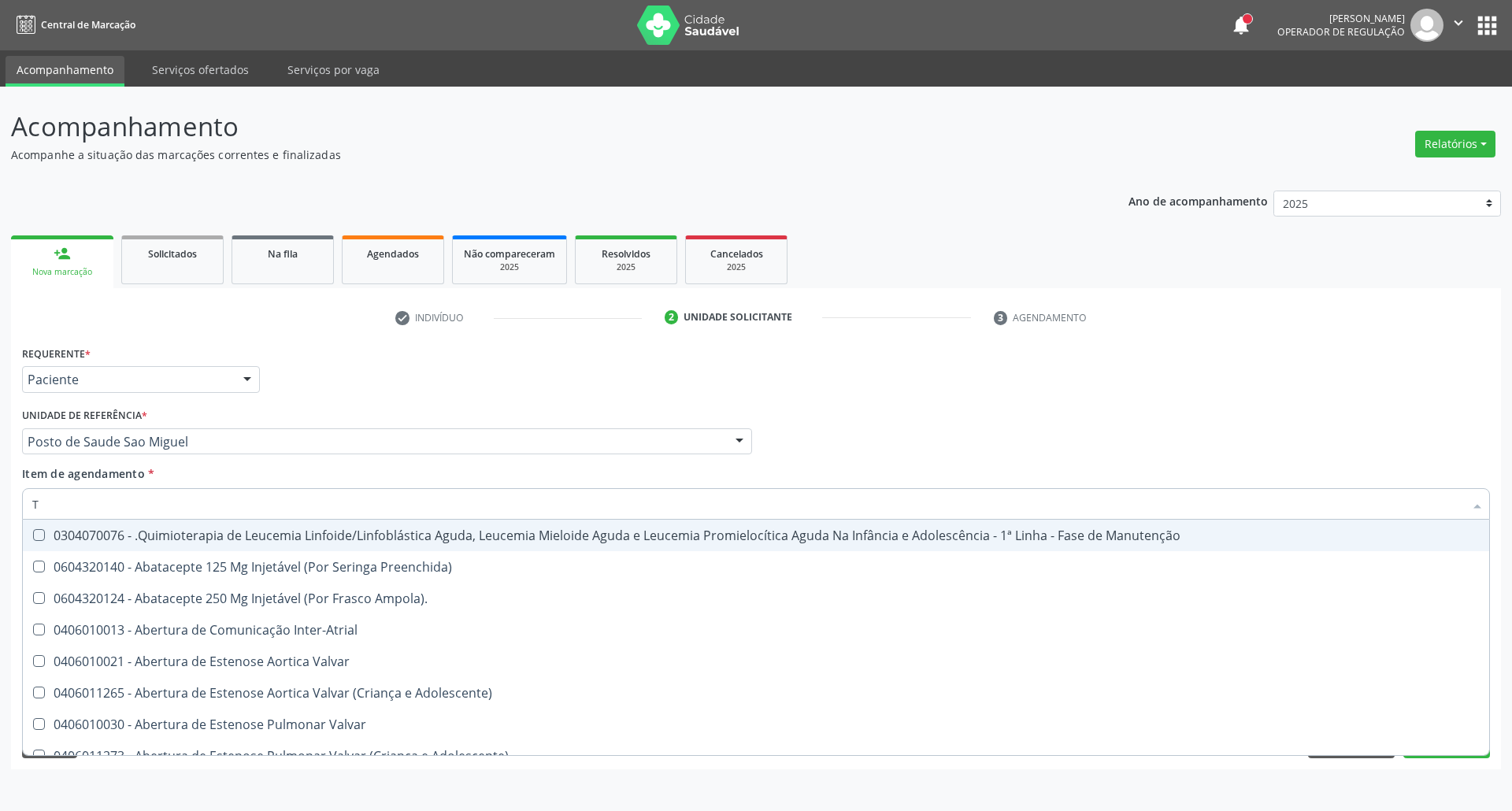
type input "TG"
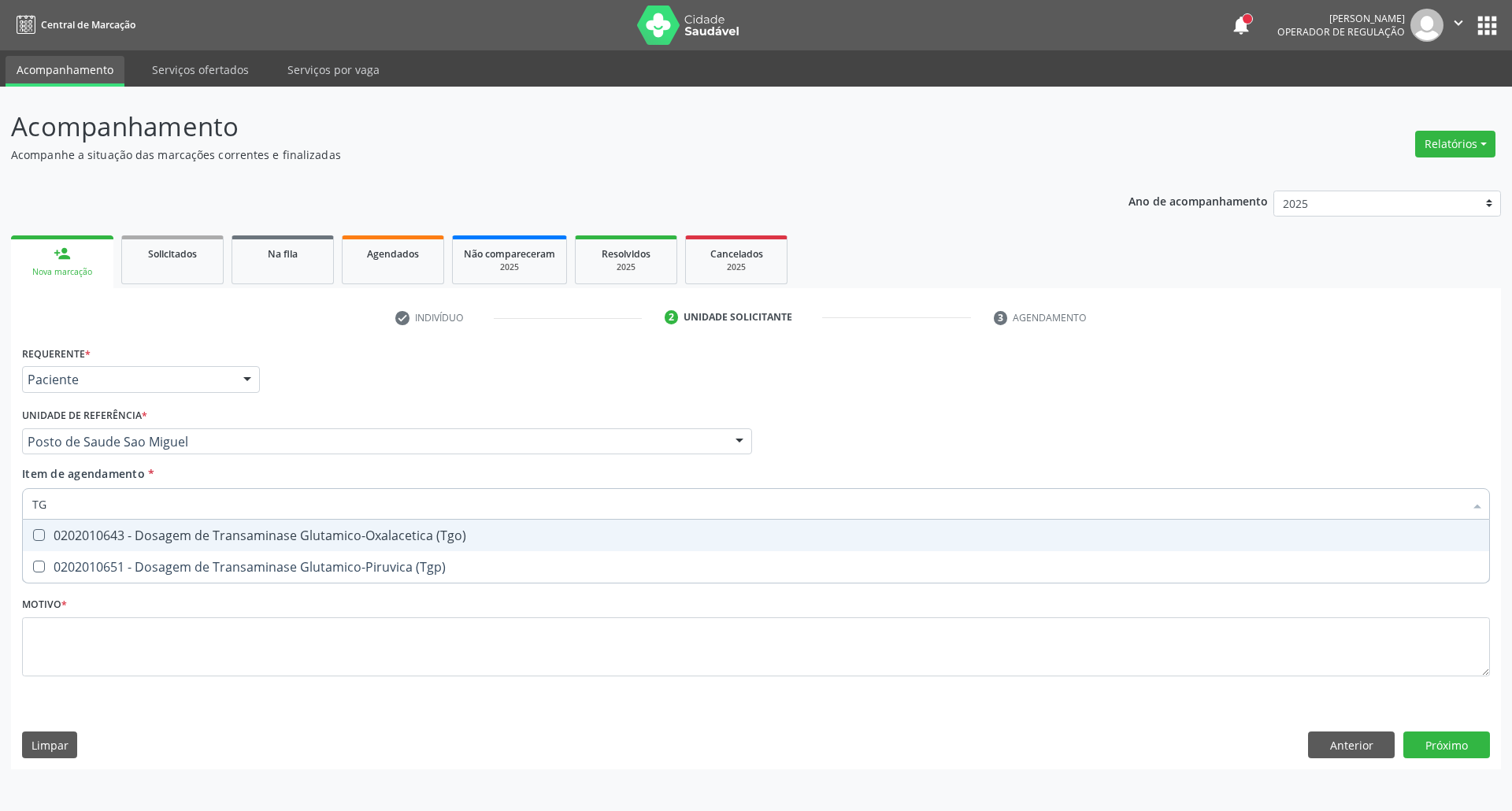
drag, startPoint x: 63, startPoint y: 531, endPoint x: 62, endPoint y: 565, distance: 34.0
click at [63, 537] on div "0202010643 - Dosagem de Transaminase Glutamico-Oxalacetica (Tgo)" at bounding box center [756, 535] width 1447 height 12
checkbox \(Tgo\) "true"
drag, startPoint x: 69, startPoint y: 490, endPoint x: 0, endPoint y: 512, distance: 72.4
click at [0, 512] on div "Acompanhamento Acompanhe a situação das marcações correntes e finalizadas Relat…" at bounding box center [756, 449] width 1512 height 725
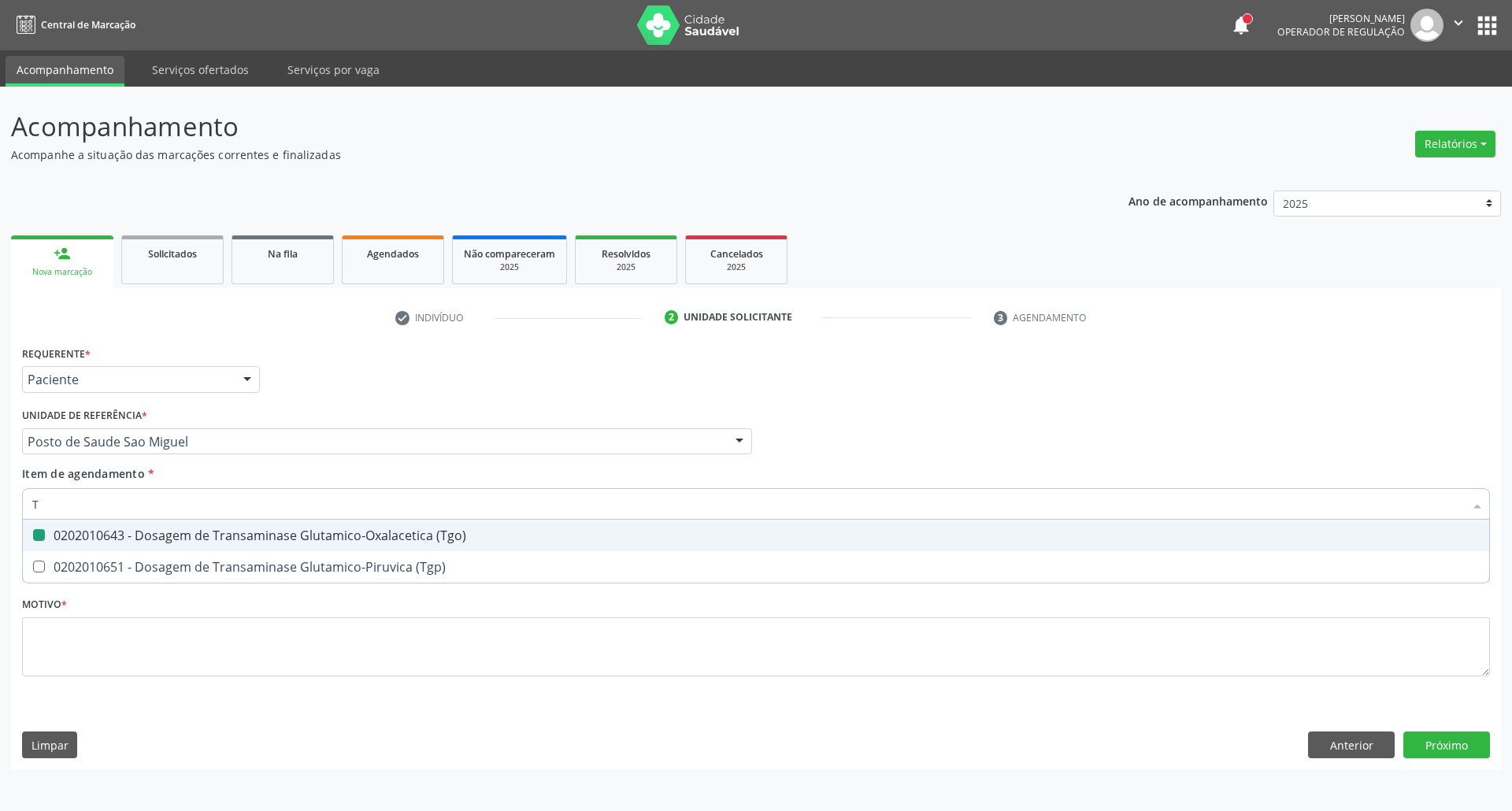
type input "TR"
checkbox \(Tgo\) "false"
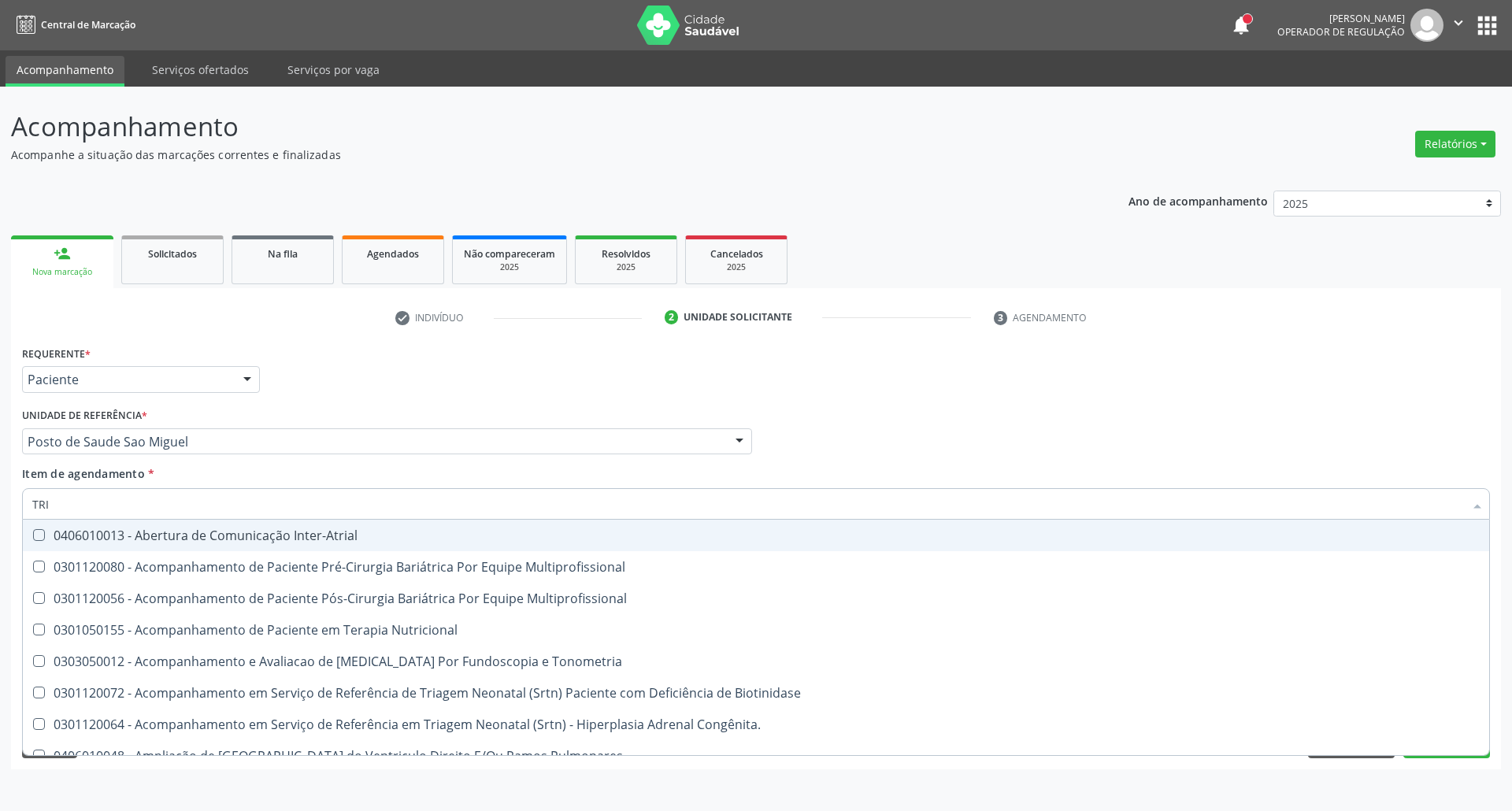
type input "TRIG"
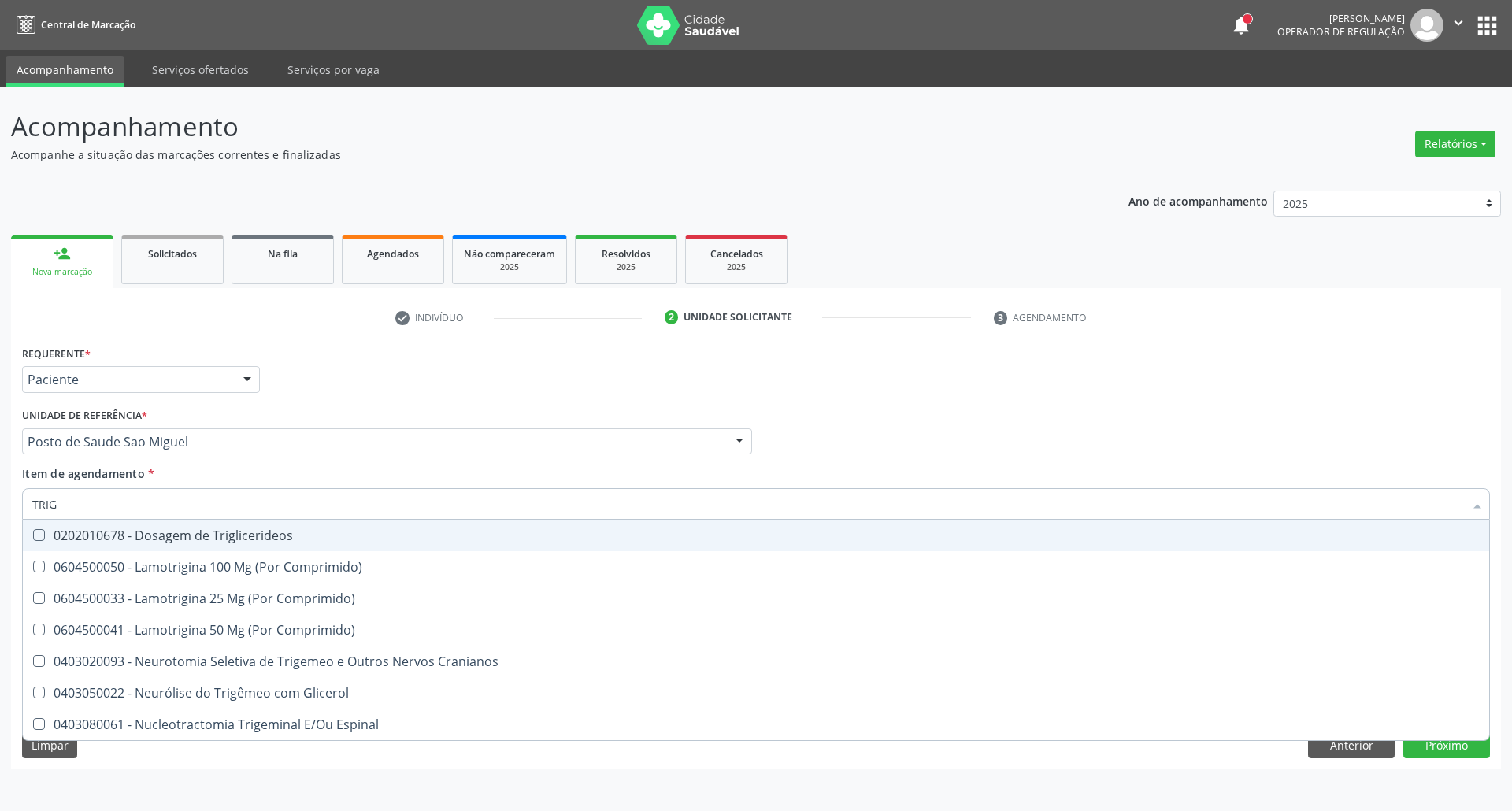
click at [35, 535] on Triglicerideos at bounding box center [39, 535] width 12 height 12
click at [33, 535] on Triglicerideos "checkbox" at bounding box center [28, 535] width 10 height 10
checkbox Triglicerideos "true"
drag, startPoint x: 79, startPoint y: 514, endPoint x: 0, endPoint y: 478, distance: 86.8
click at [0, 479] on div "Acompanhamento Acompanhe a situação das marcações correntes e finalizadas Relat…" at bounding box center [756, 449] width 1512 height 725
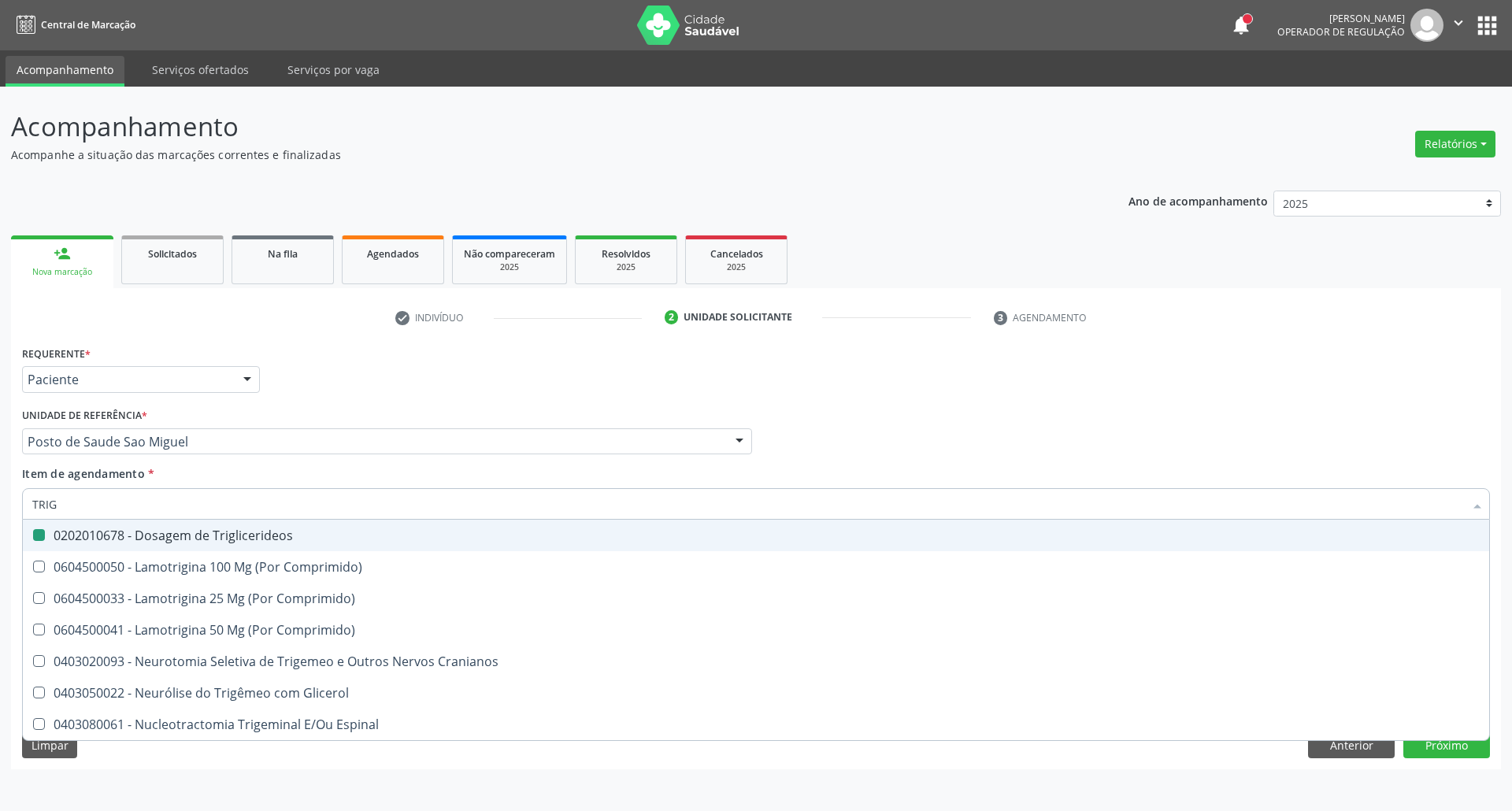
type input "G"
checkbox Triglicerideos "false"
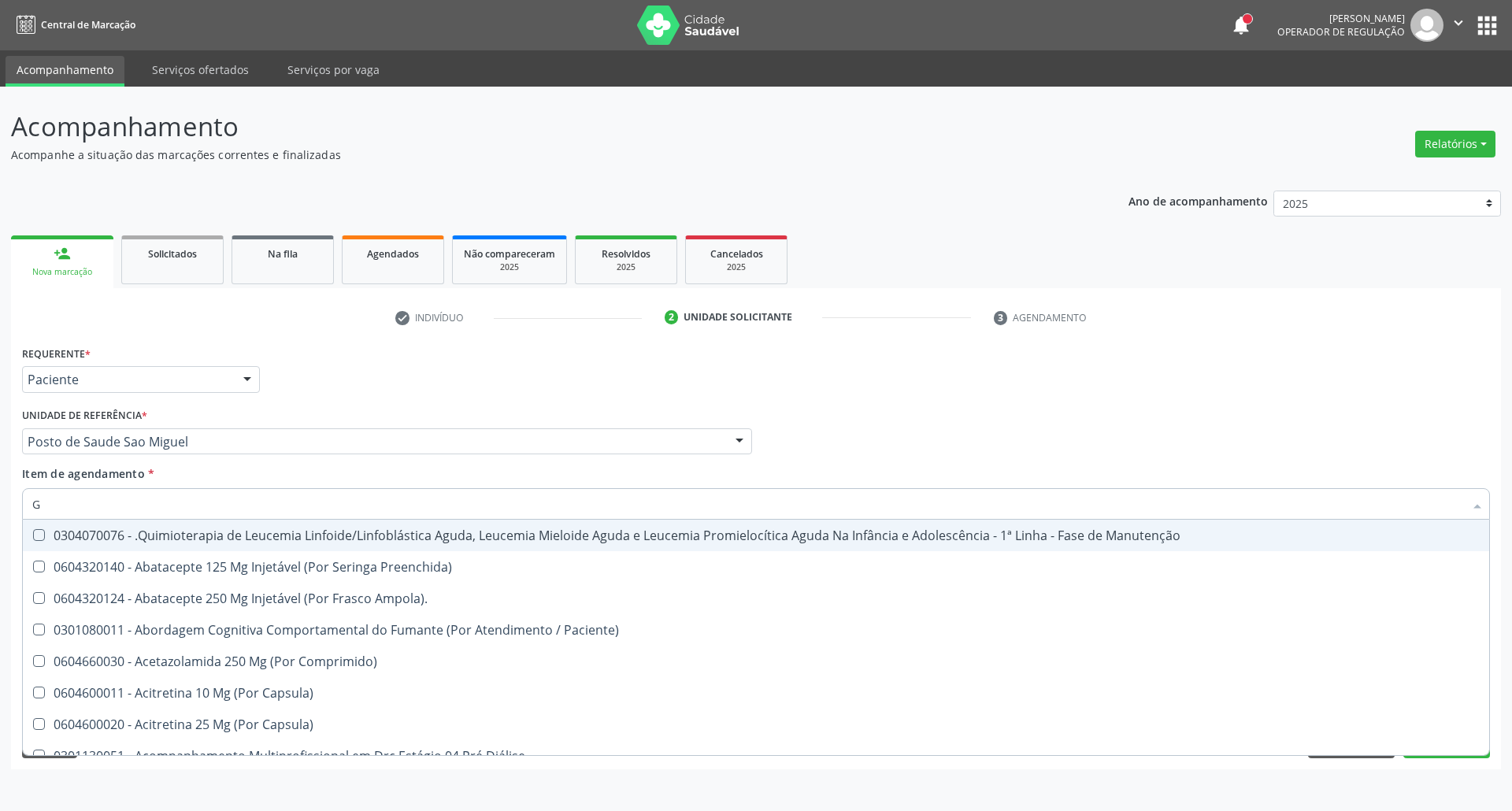
checkbox Urico "false"
checkbox Fracoes "false"
checkbox Hdl "false"
checkbox Ldl "false"
checkbox Total "false"
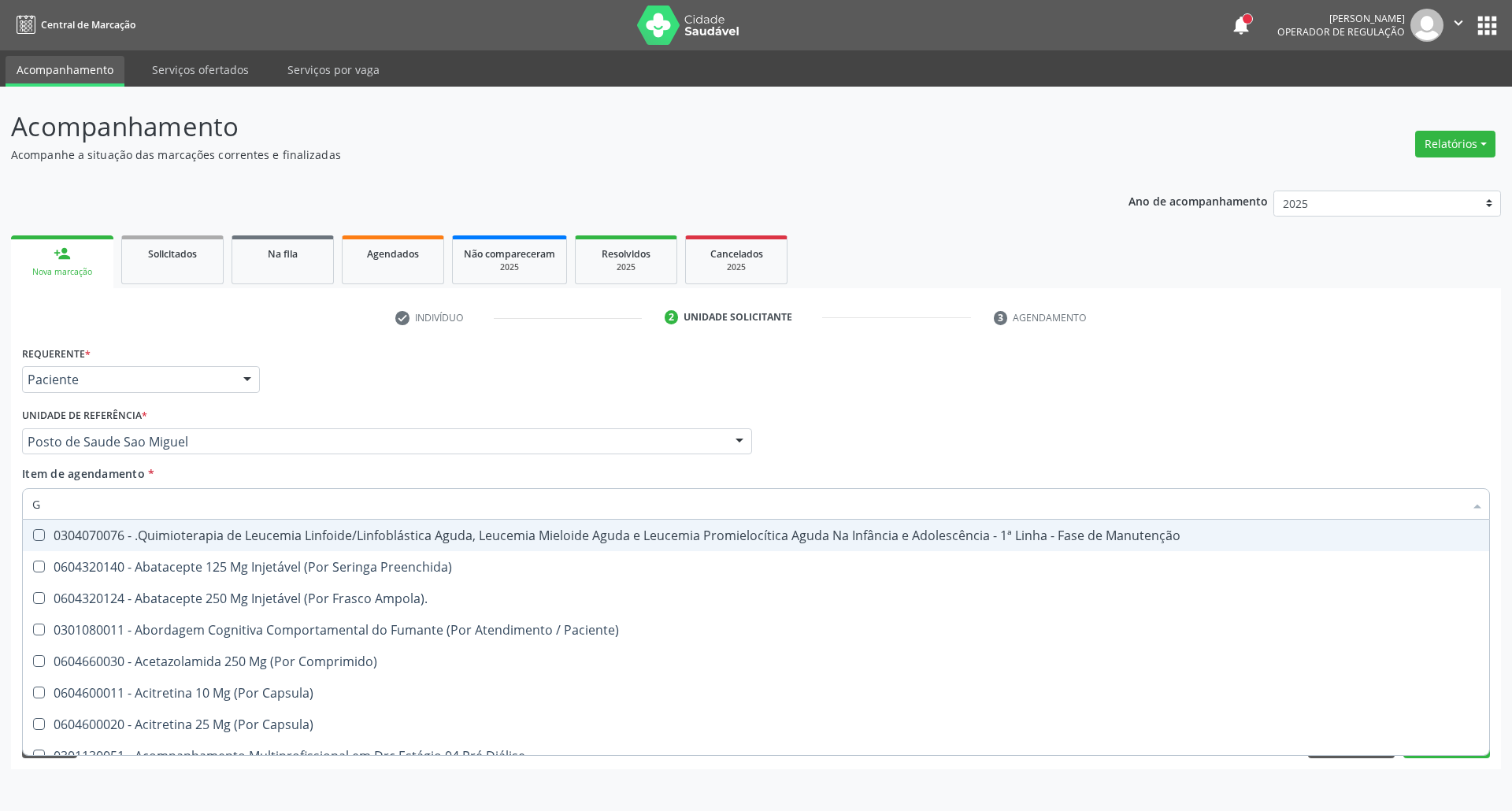
checkbox Creatinina "false"
checkbox Glicose "false"
checkbox \(Tgo\) "false"
checkbox Triglicerideos "false"
checkbox Ureia "false"
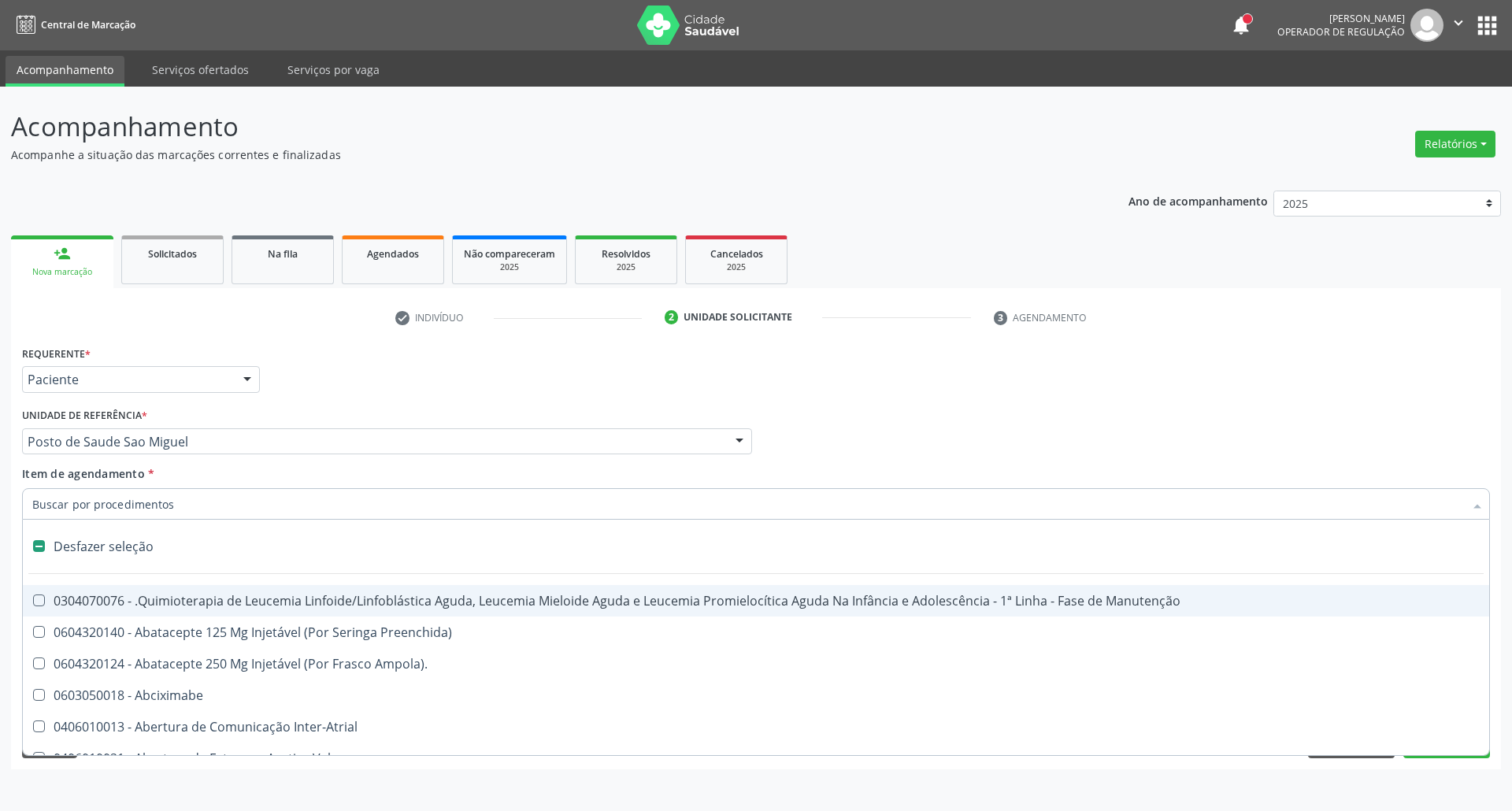
type input "H"
checkbox A "true"
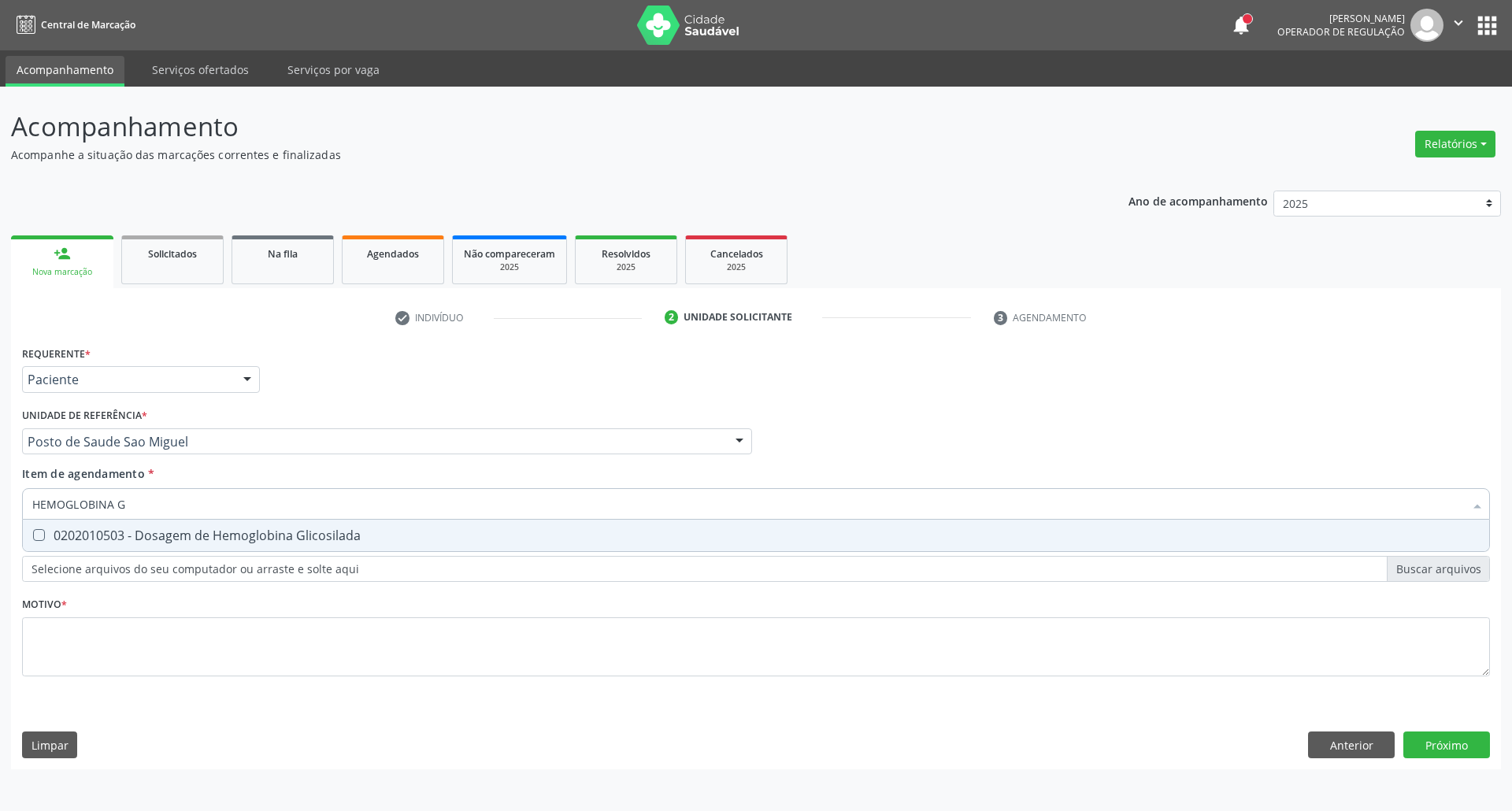
type input "HEMOGLOBINA G"
click at [36, 537] on Glicosilada at bounding box center [39, 535] width 12 height 12
click at [33, 537] on Glicosilada "checkbox" at bounding box center [28, 535] width 10 height 10
checkbox Glicosilada "true"
drag, startPoint x: 0, startPoint y: 507, endPoint x: 0, endPoint y: 482, distance: 25.0
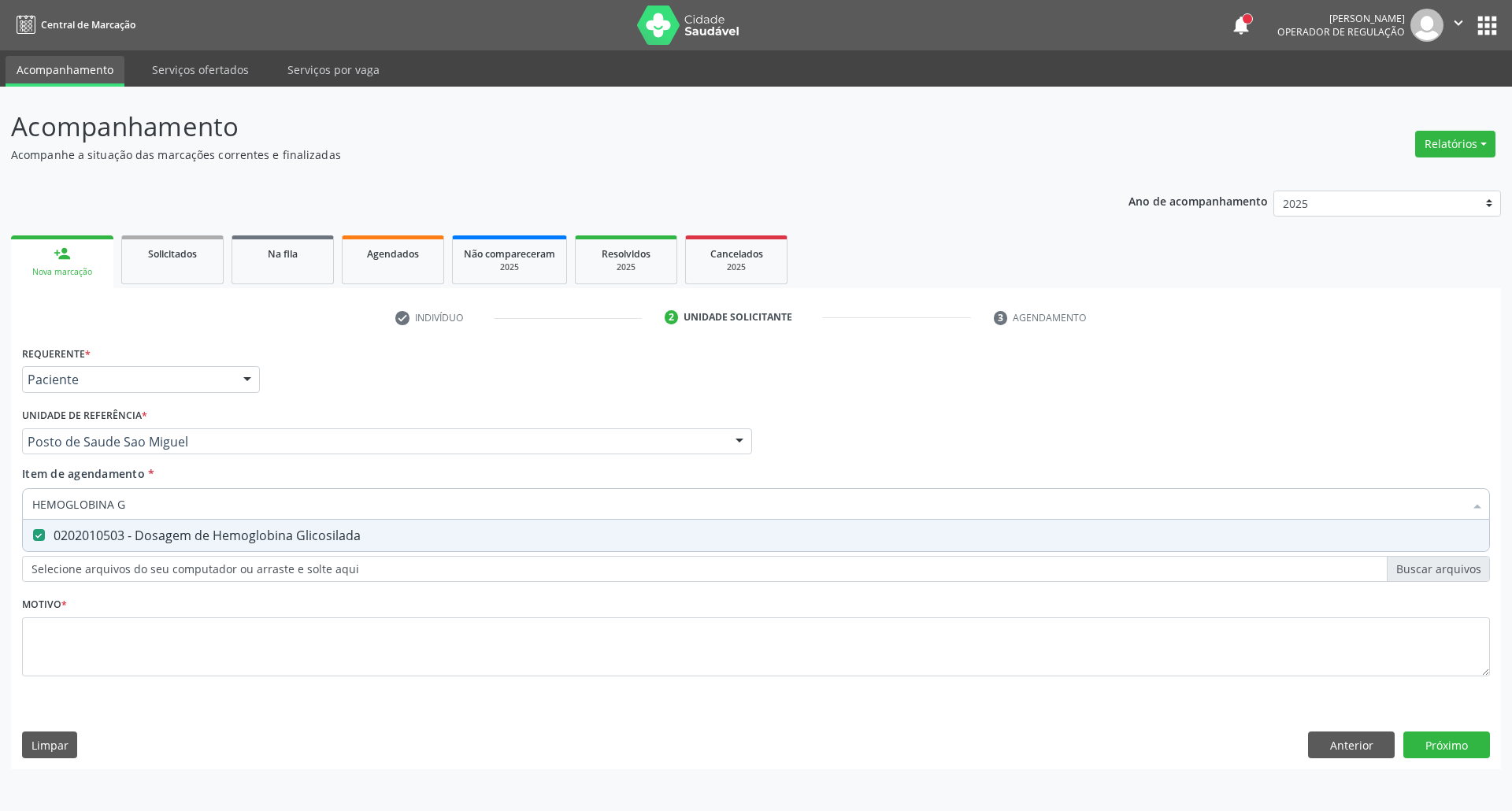
click at [0, 496] on div "Acompanhamento Acompanhe a situação das marcações correntes e finalizadas Relat…" at bounding box center [756, 449] width 1512 height 725
type input "PS"
checkbox Glicosilada "false"
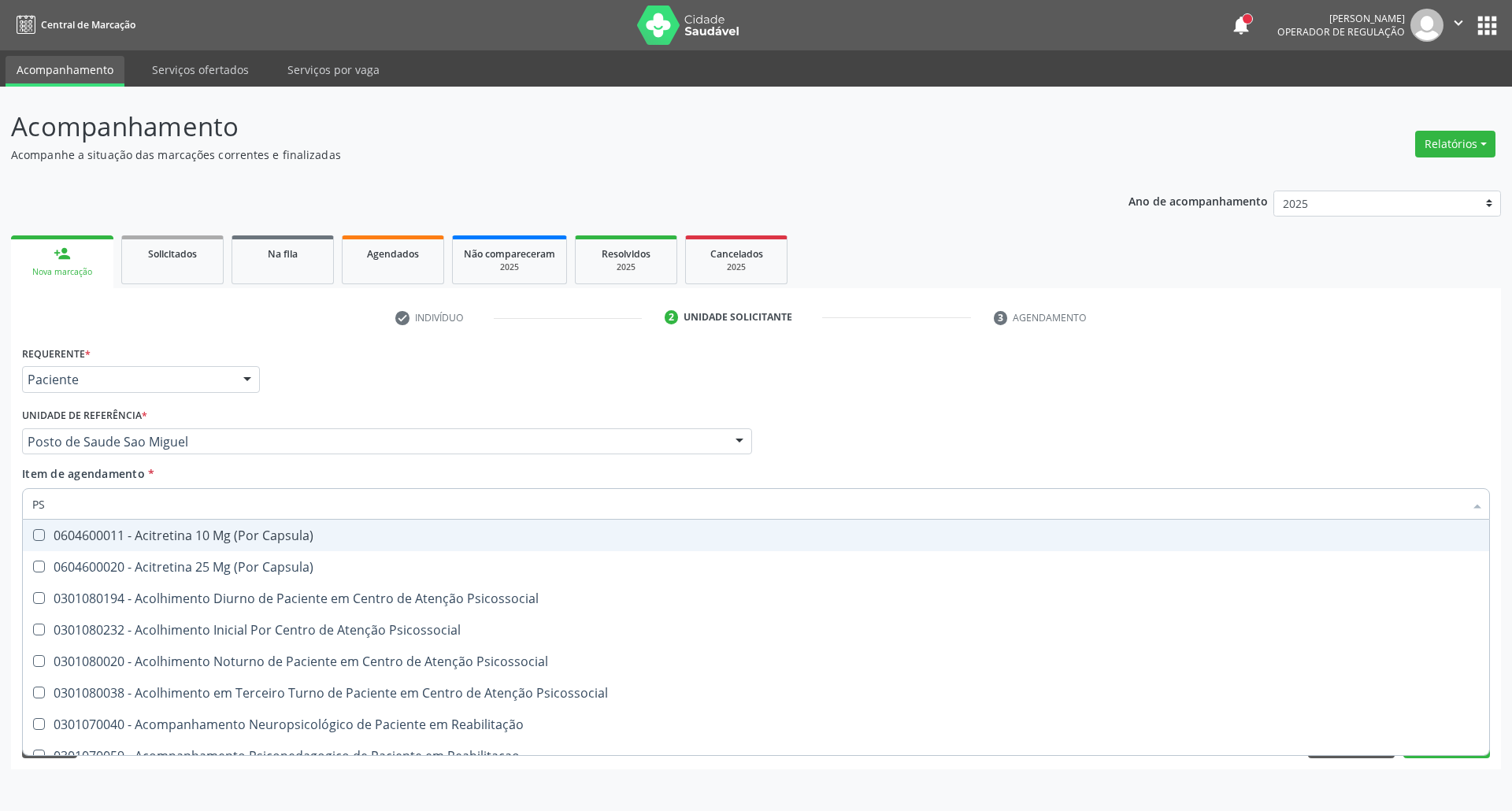
type input "PSA"
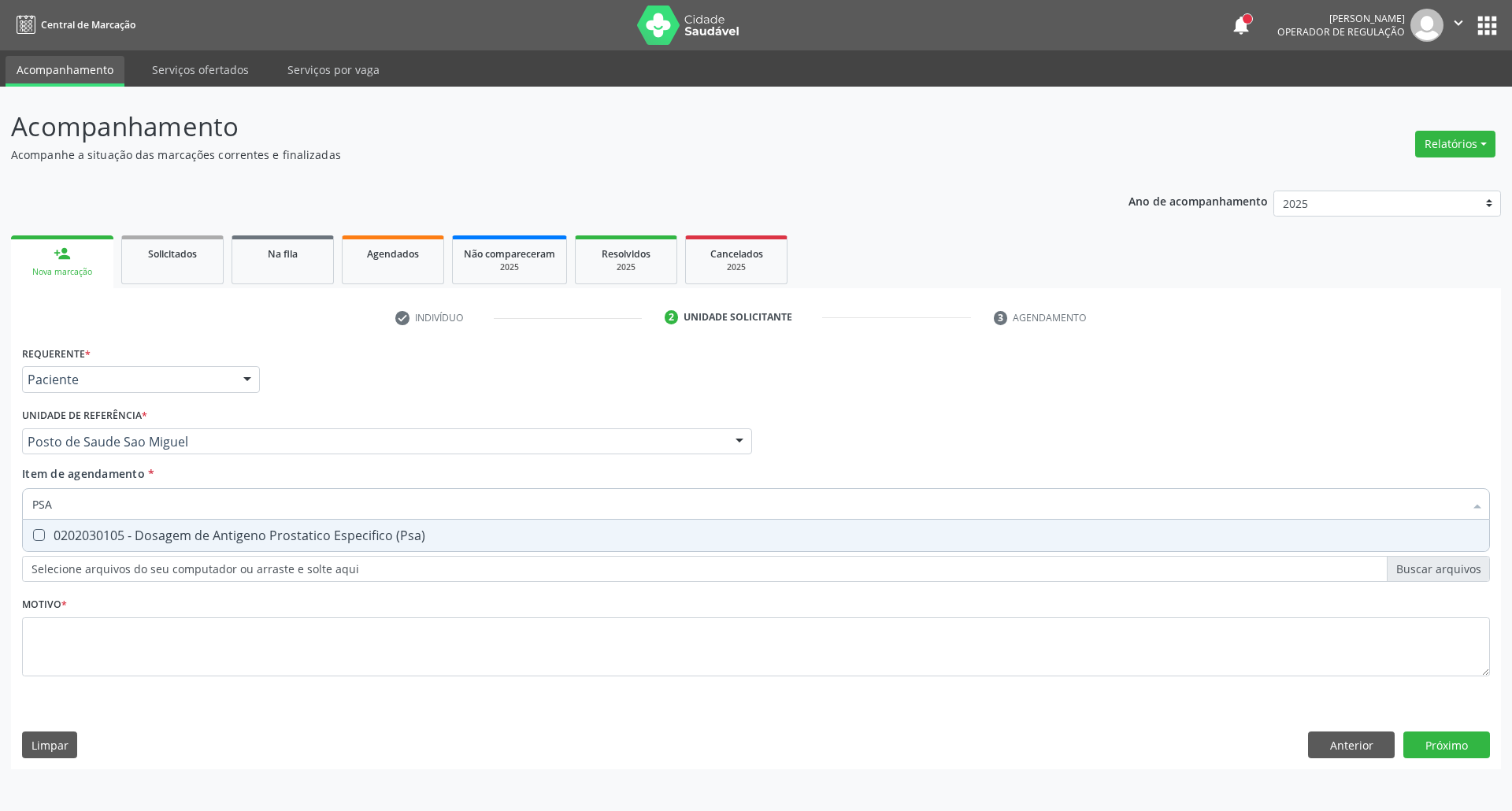
click at [86, 542] on div "0202030105 - Dosagem de Antigeno Prostatico Especifico (Psa)" at bounding box center [756, 535] width 1447 height 12
checkbox \(Psa\) "true"
drag, startPoint x: 77, startPoint y: 506, endPoint x: 0, endPoint y: 496, distance: 77.6
click at [0, 496] on div "Acompanhamento Acompanhe a situação das marcações correntes e finalizadas Relat…" at bounding box center [756, 449] width 1512 height 725
type input "HE"
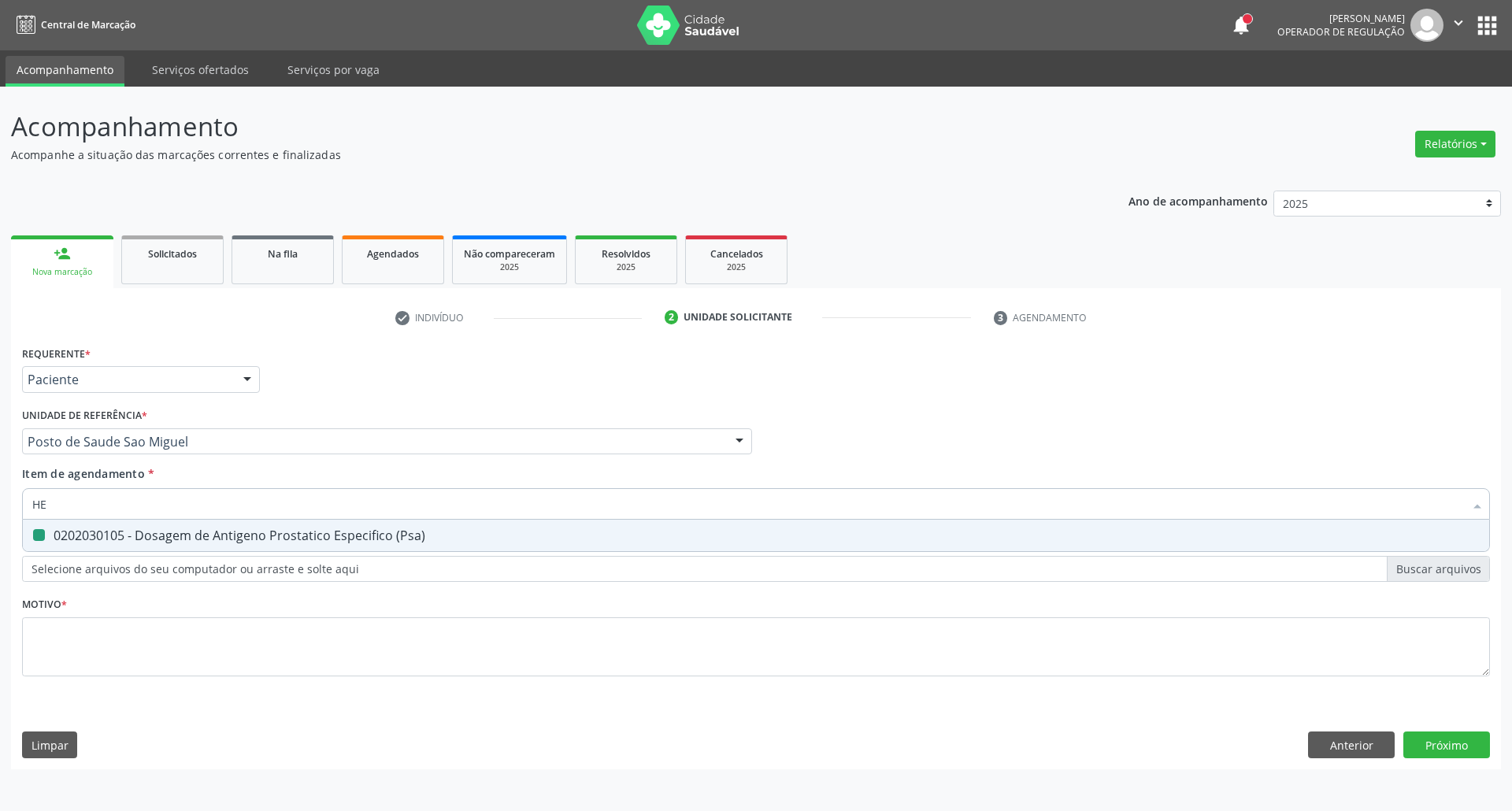
checkbox \(Psa\) "false"
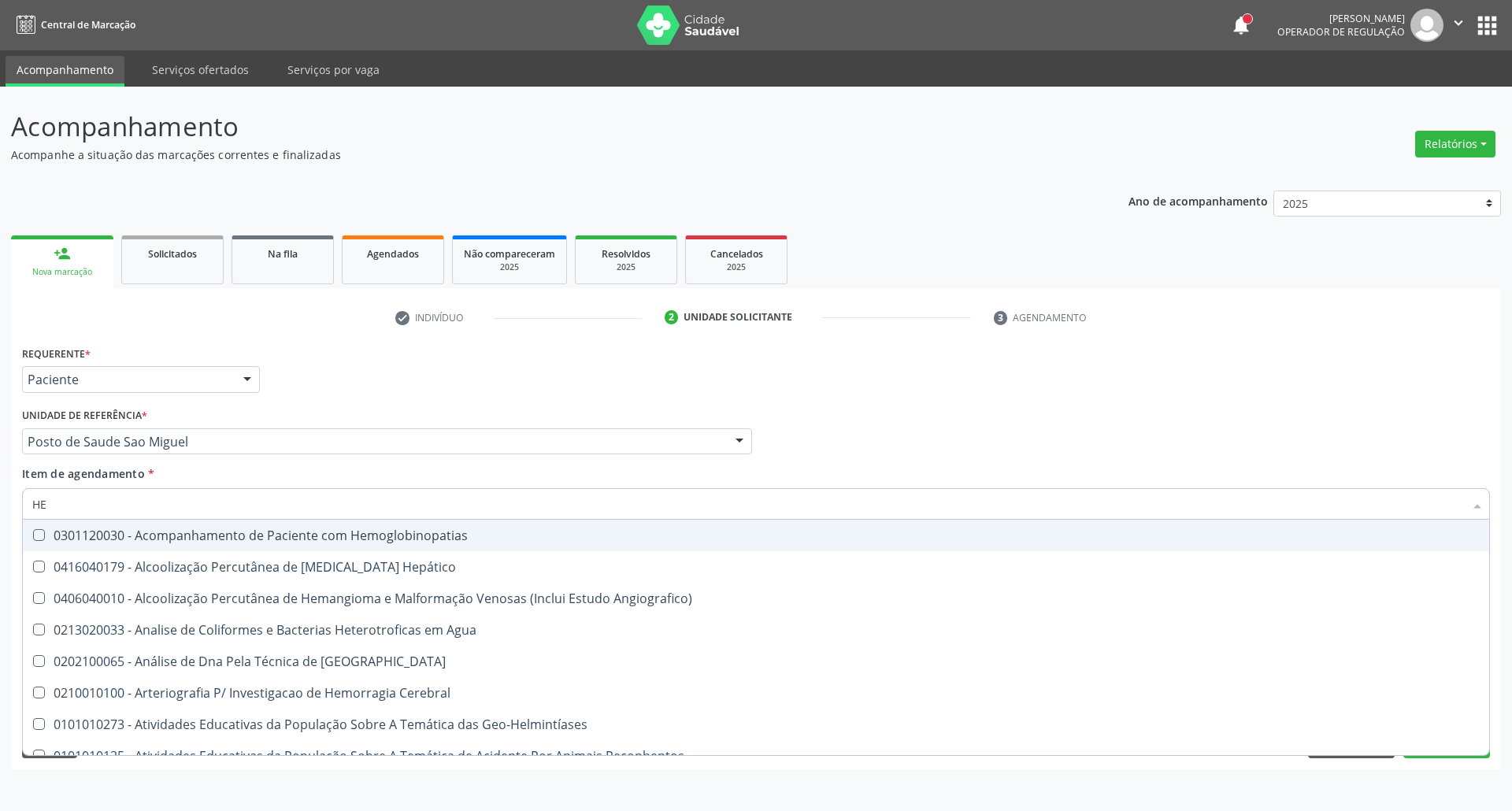
type input "HEM"
checkbox \(Qualitativo\) "true"
checkbox Glicosilada "false"
type input "HEMO"
checkbox Hemacias "true"
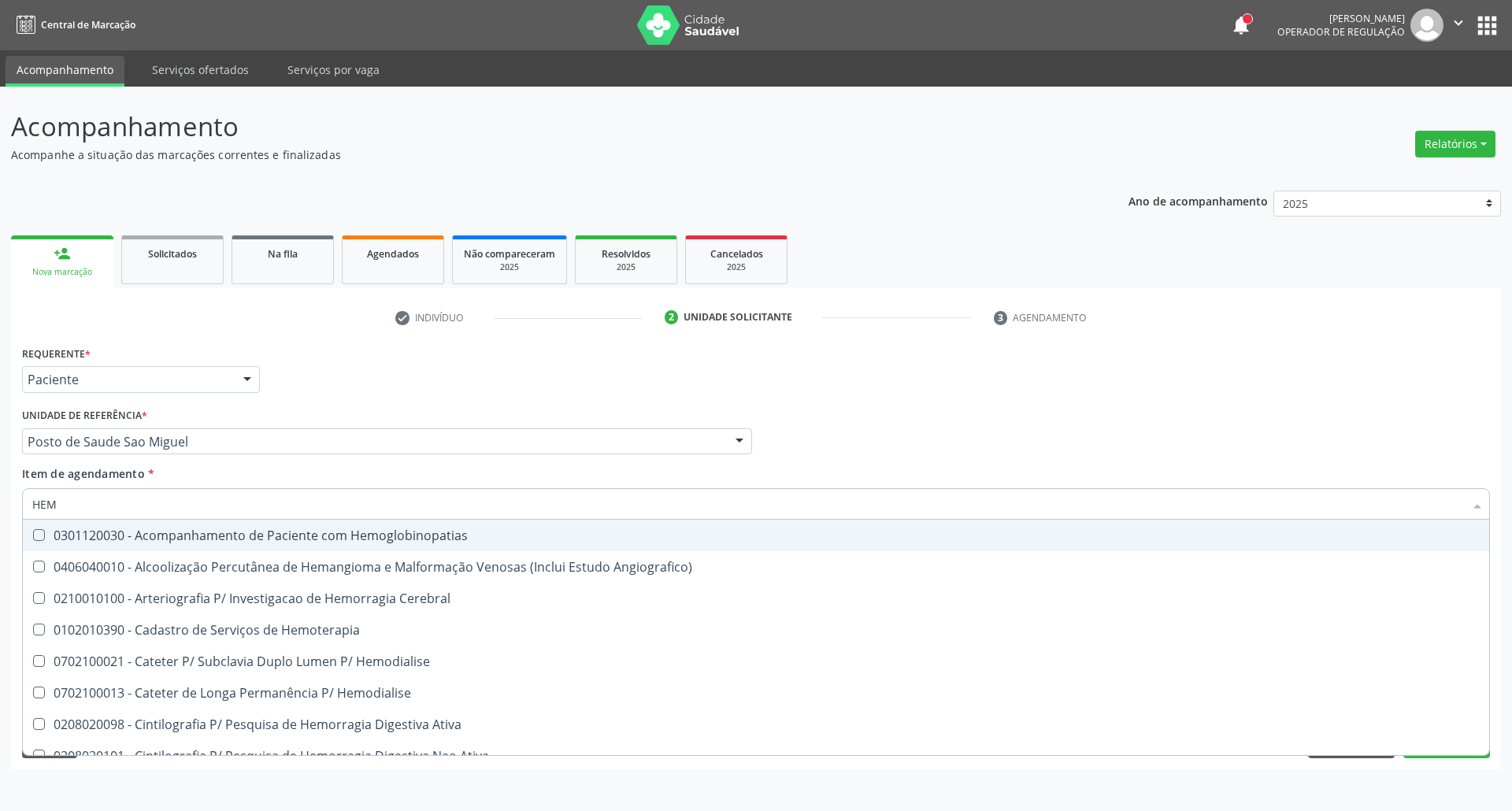
checkbox Glicosilada "false"
type input "HEMOG"
checkbox Tardio\) "true"
type input "HEMOGRA"
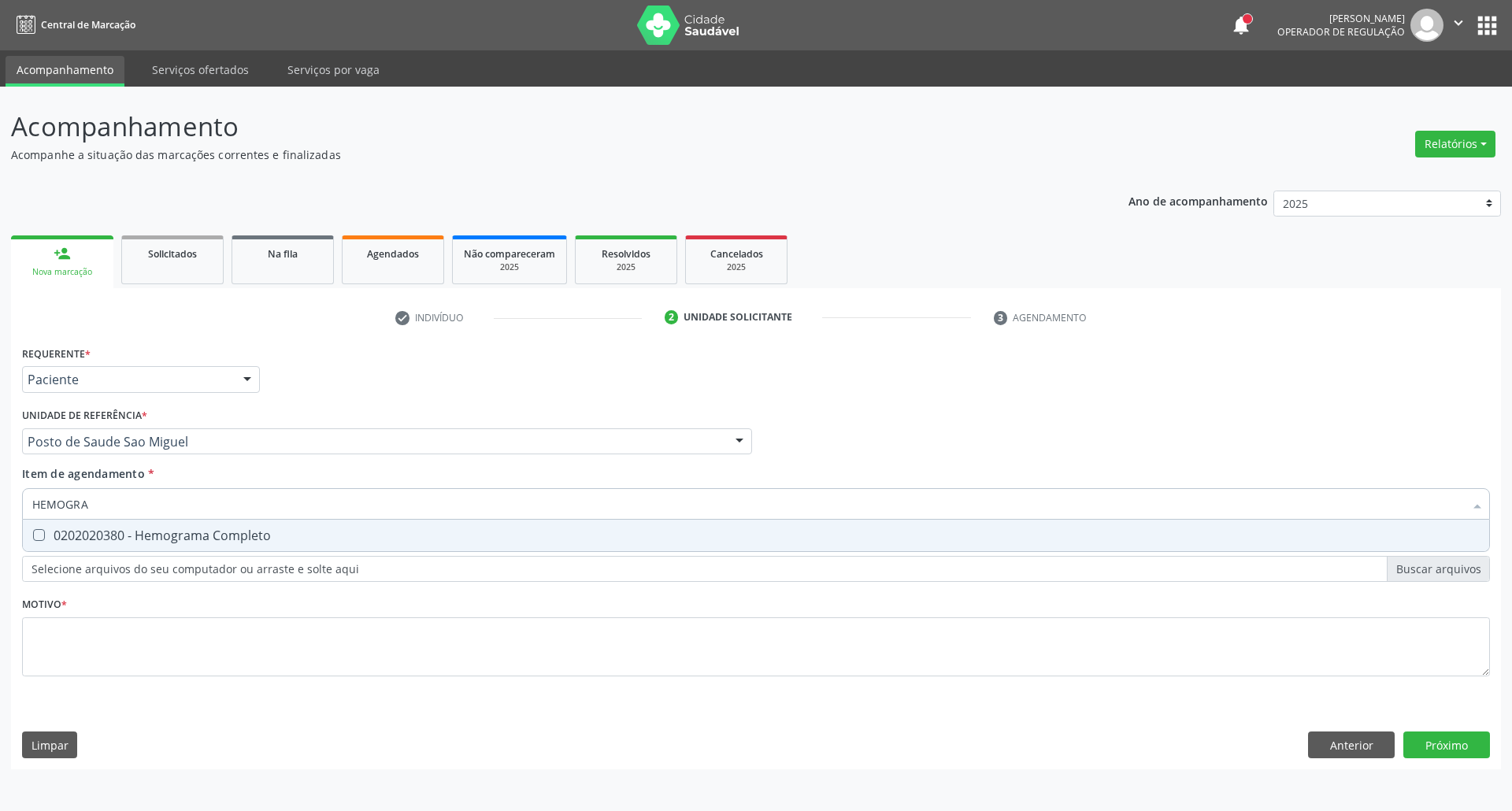
click at [80, 534] on div "0202020380 - Hemograma Completo" at bounding box center [756, 535] width 1447 height 12
checkbox Completo "true"
drag, startPoint x: 105, startPoint y: 501, endPoint x: 0, endPoint y: 517, distance: 106.2
click at [0, 517] on div "Acompanhamento Acompanhe a situação das marcações correntes e finalizadas Relat…" at bounding box center [756, 449] width 1512 height 725
type input "URI"
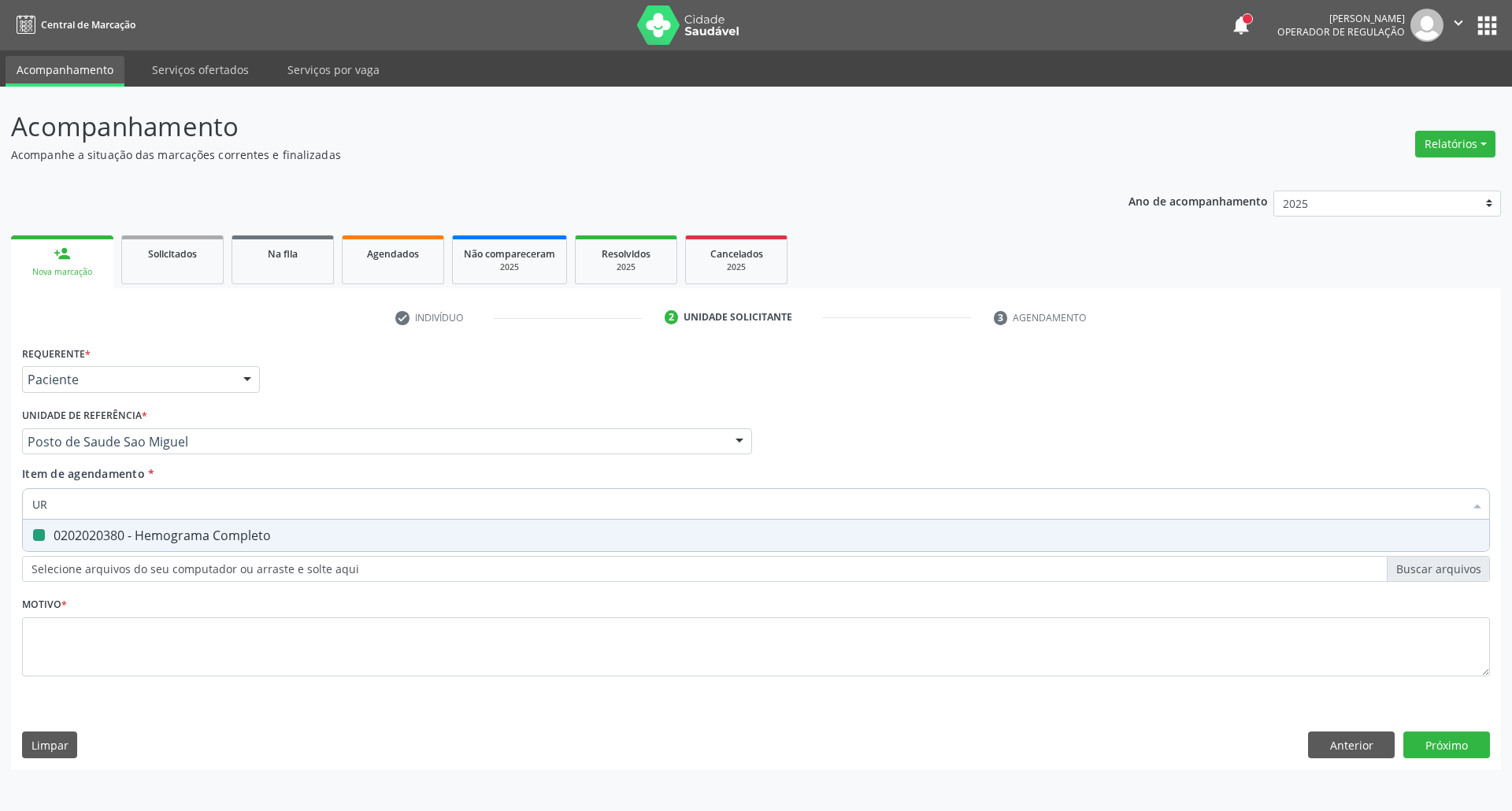
checkbox Completo "false"
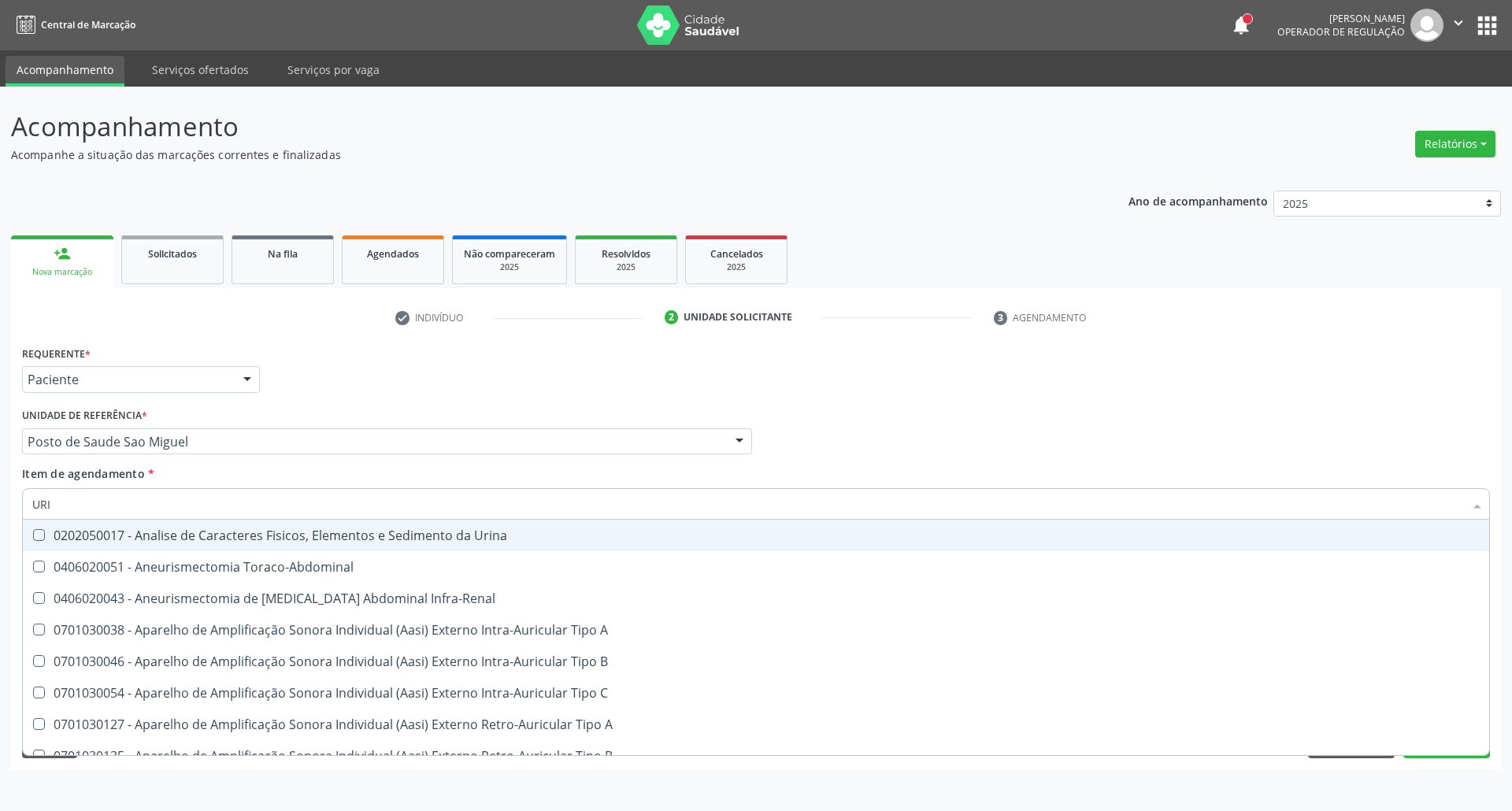
type input "URIN"
checkbox Urico "false"
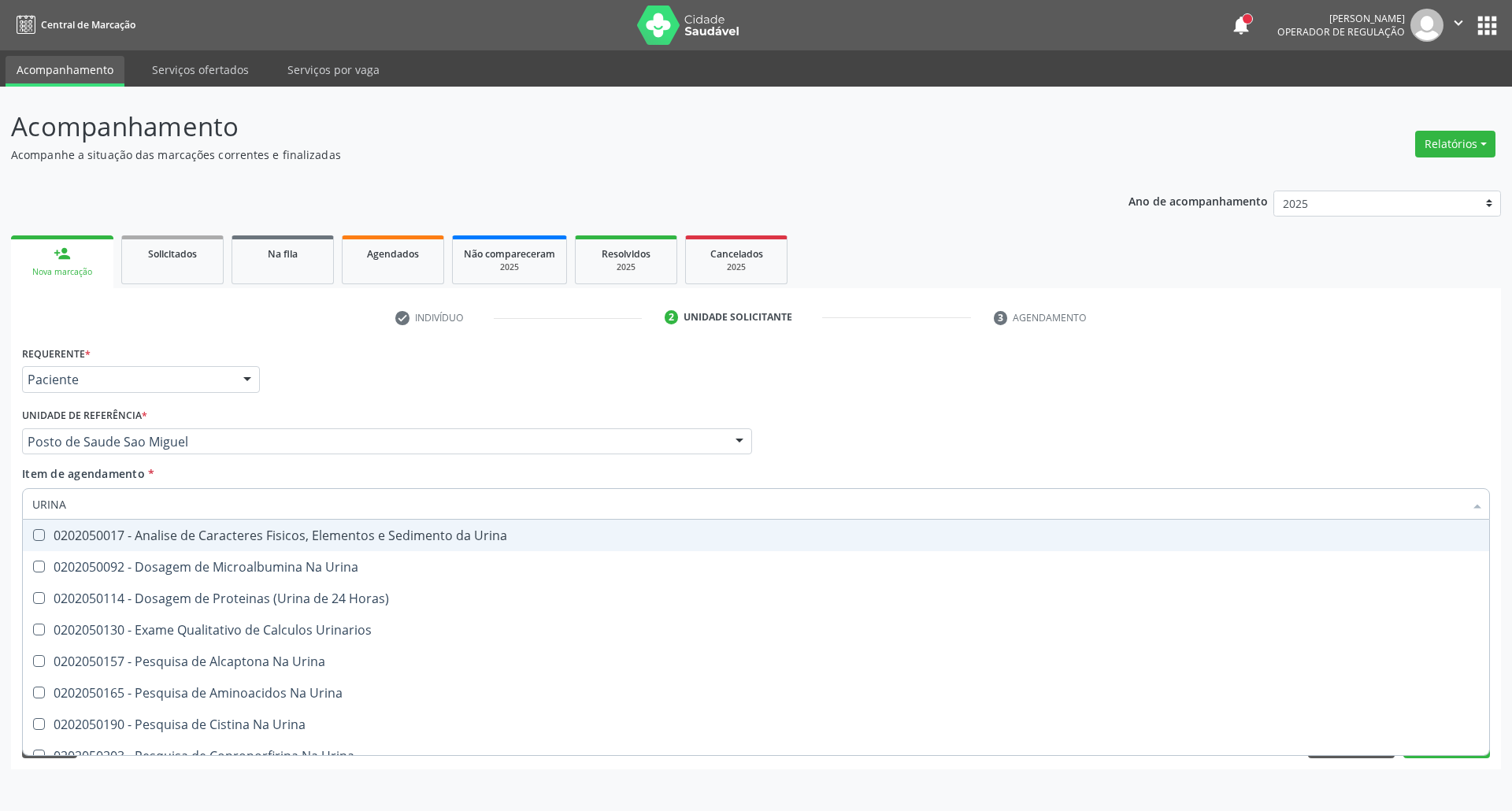
type input "URINA"
drag, startPoint x: 41, startPoint y: 533, endPoint x: 52, endPoint y: 526, distance: 13.0
click at [42, 531] on Urina at bounding box center [39, 535] width 12 height 12
click at [33, 531] on Urina "checkbox" at bounding box center [28, 535] width 10 height 10
checkbox Urina "true"
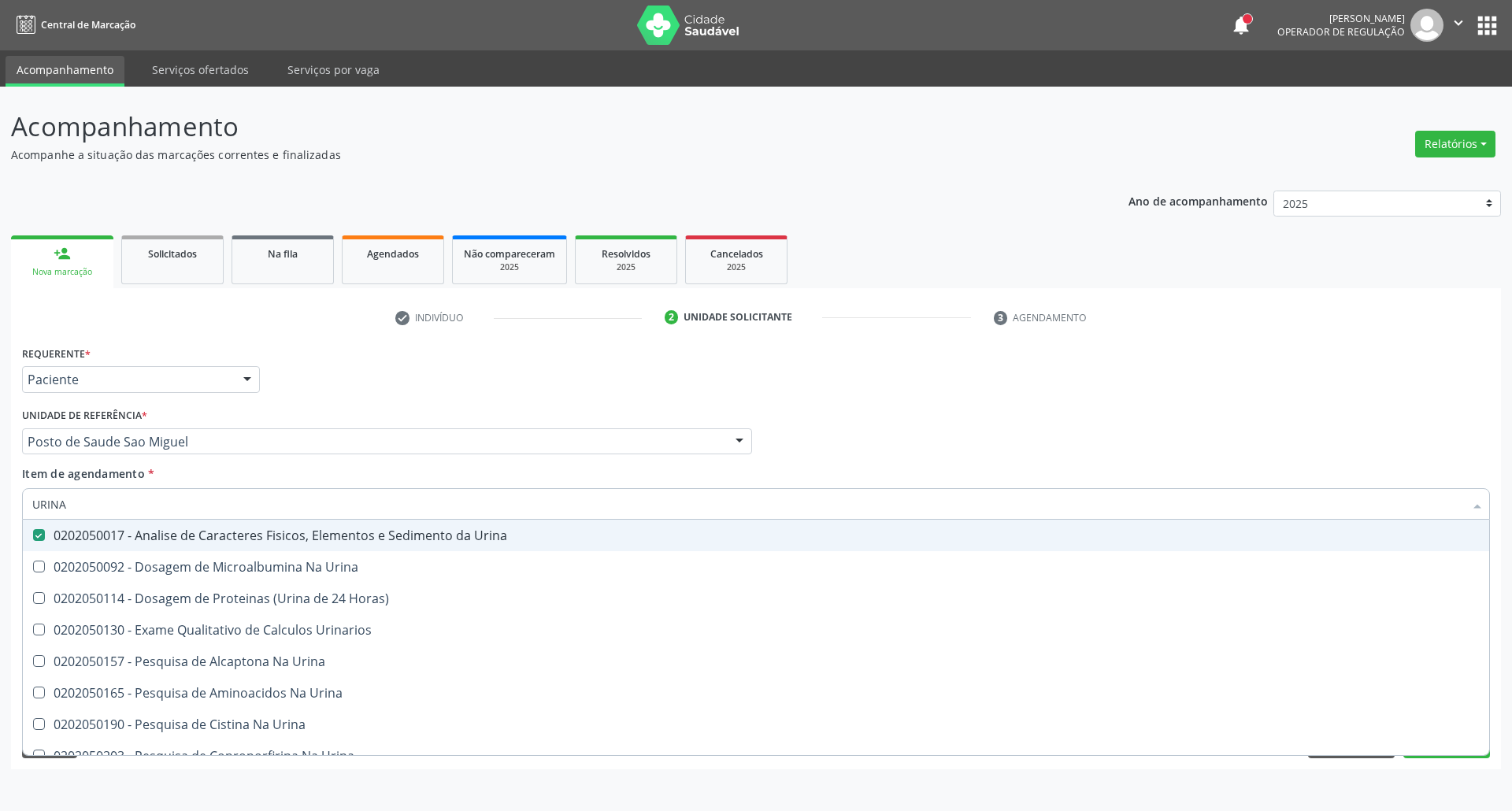
click at [0, 479] on div "Acompanhamento Acompanhe a situação das marcações correntes e finalizadas Relat…" at bounding box center [756, 449] width 1512 height 725
type input "PA"
checkbox Urina "false"
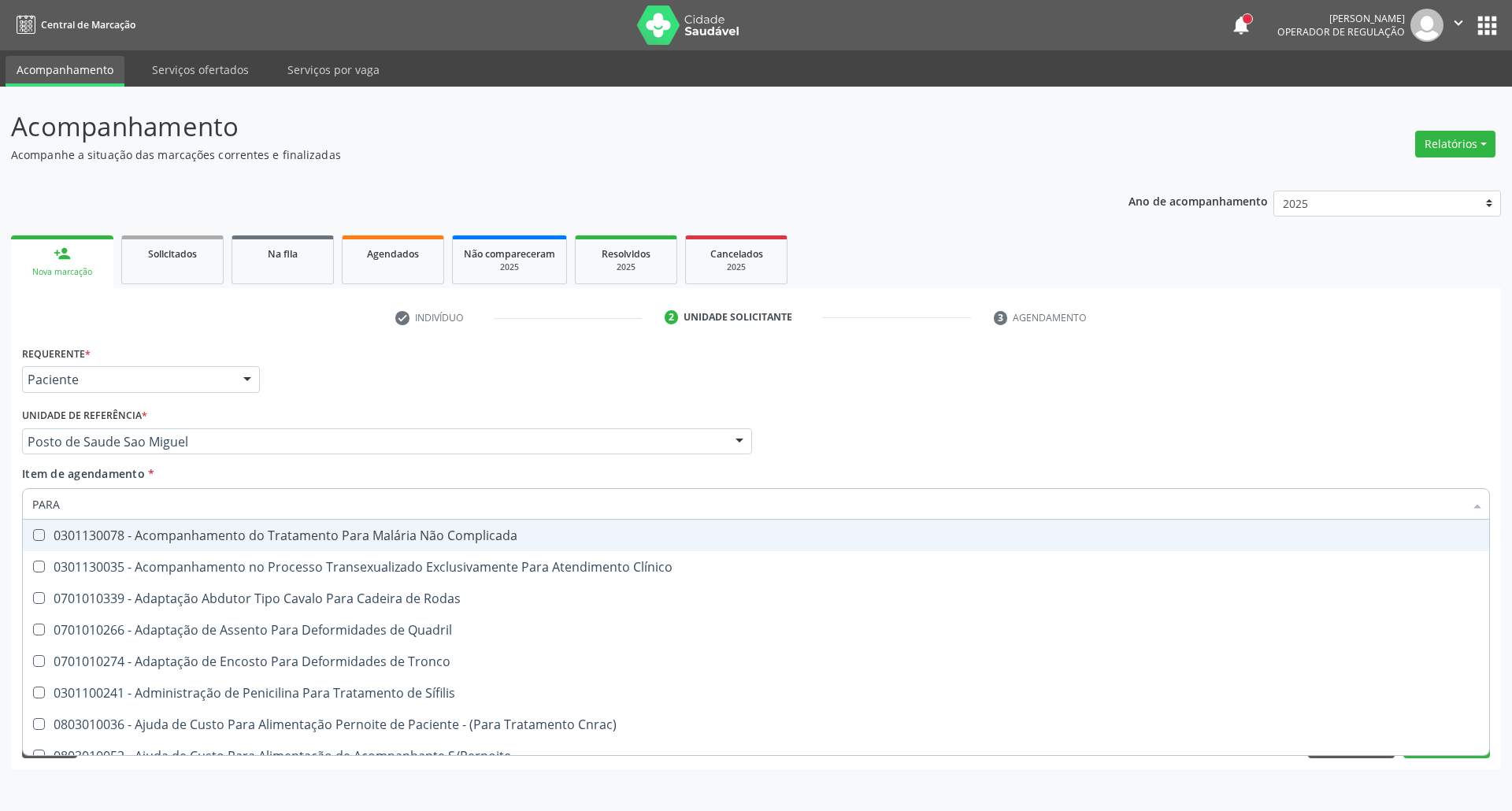
type input "PARAS"
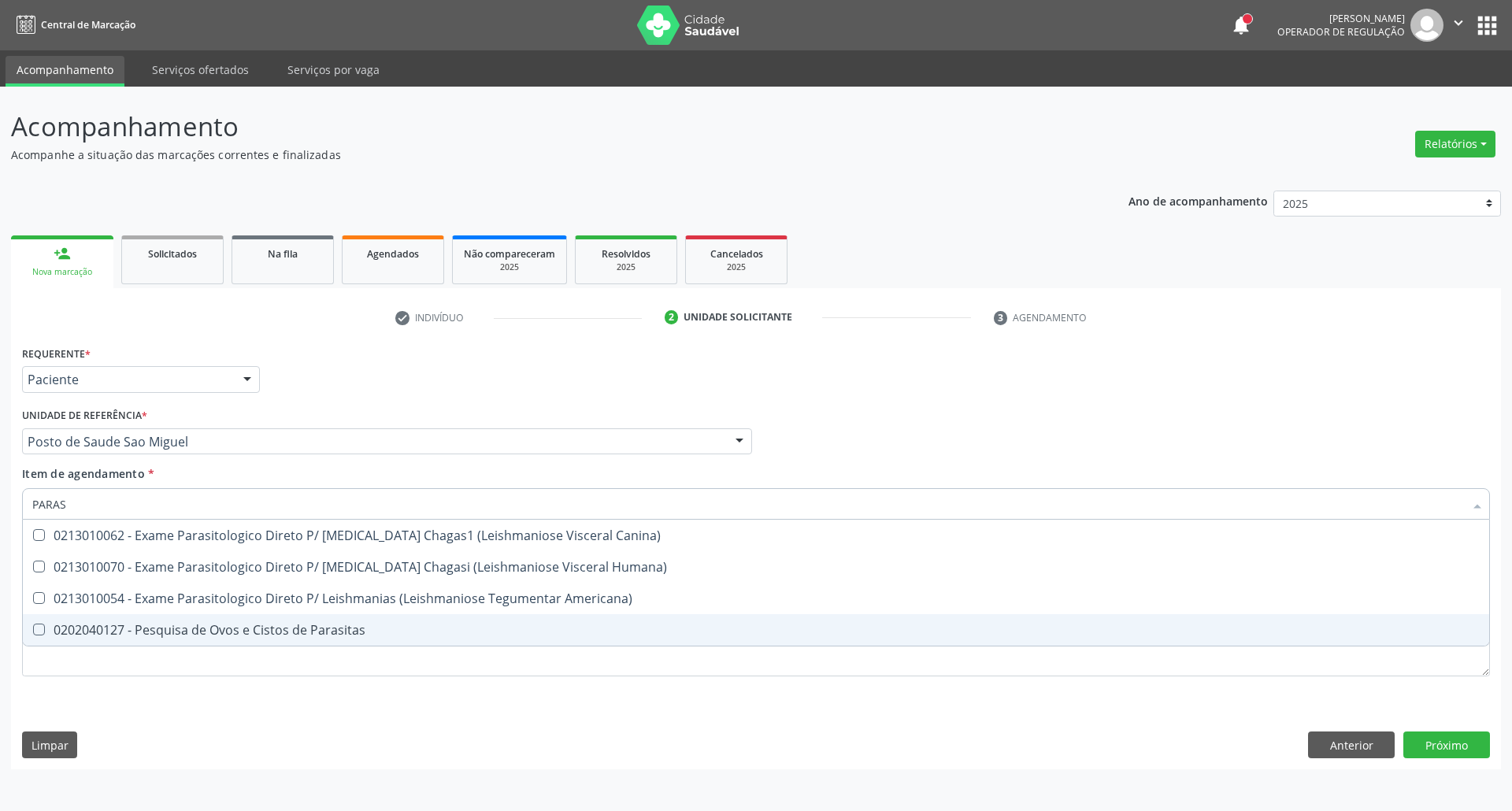
drag, startPoint x: 71, startPoint y: 633, endPoint x: 80, endPoint y: 566, distance: 67.6
click at [71, 632] on div "0202040127 - Pesquisa de Ovos e Cistos de Parasitas" at bounding box center [756, 630] width 1447 height 12
checkbox Parasitas "true"
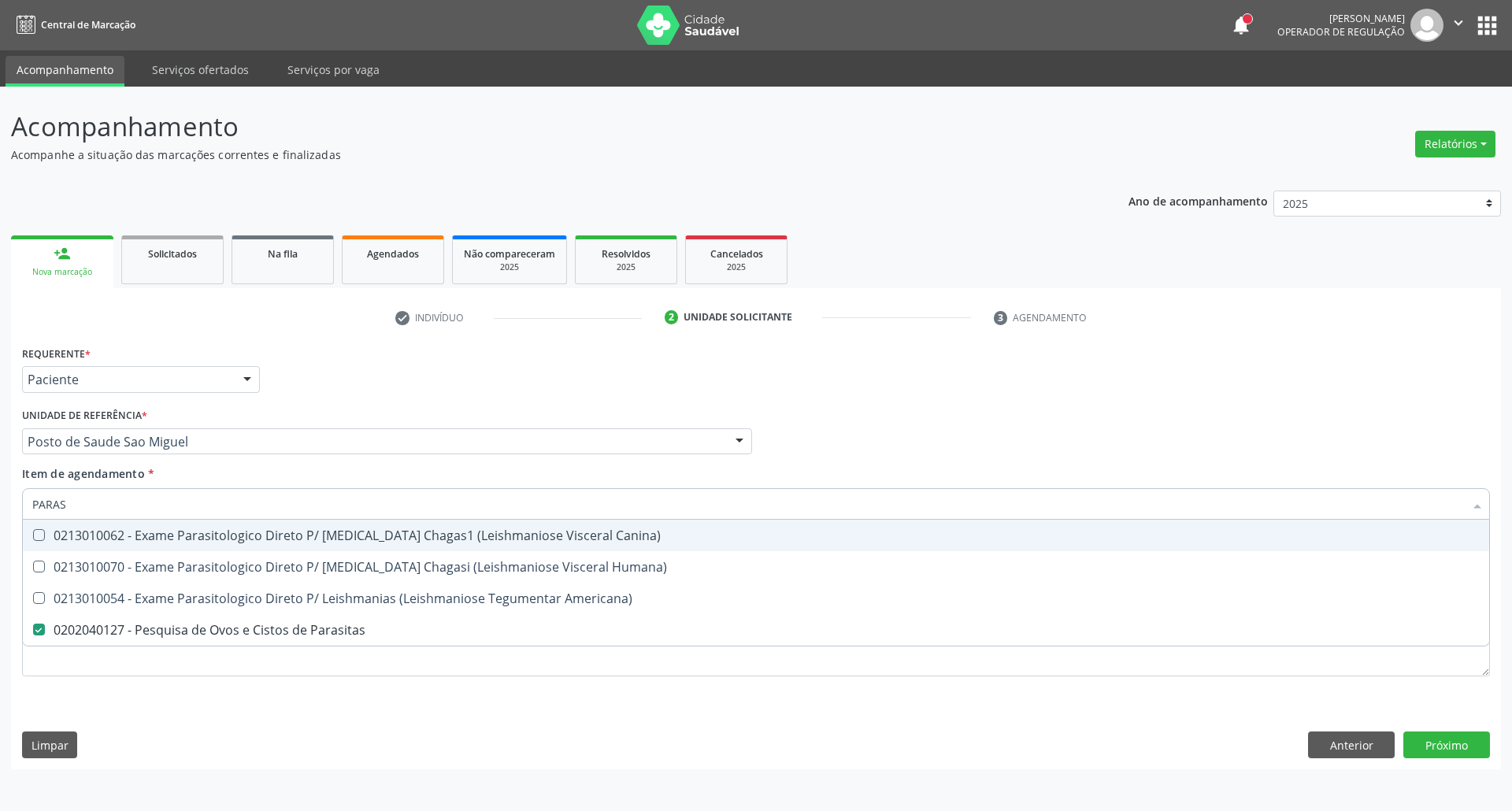
drag, startPoint x: 96, startPoint y: 501, endPoint x: 0, endPoint y: 450, distance: 108.7
click at [0, 462] on div "Acompanhamento Acompanhe a situação das marcações correntes e finalizadas Relat…" at bounding box center [756, 449] width 1512 height 725
type input "[MEDICAL_DATA]"
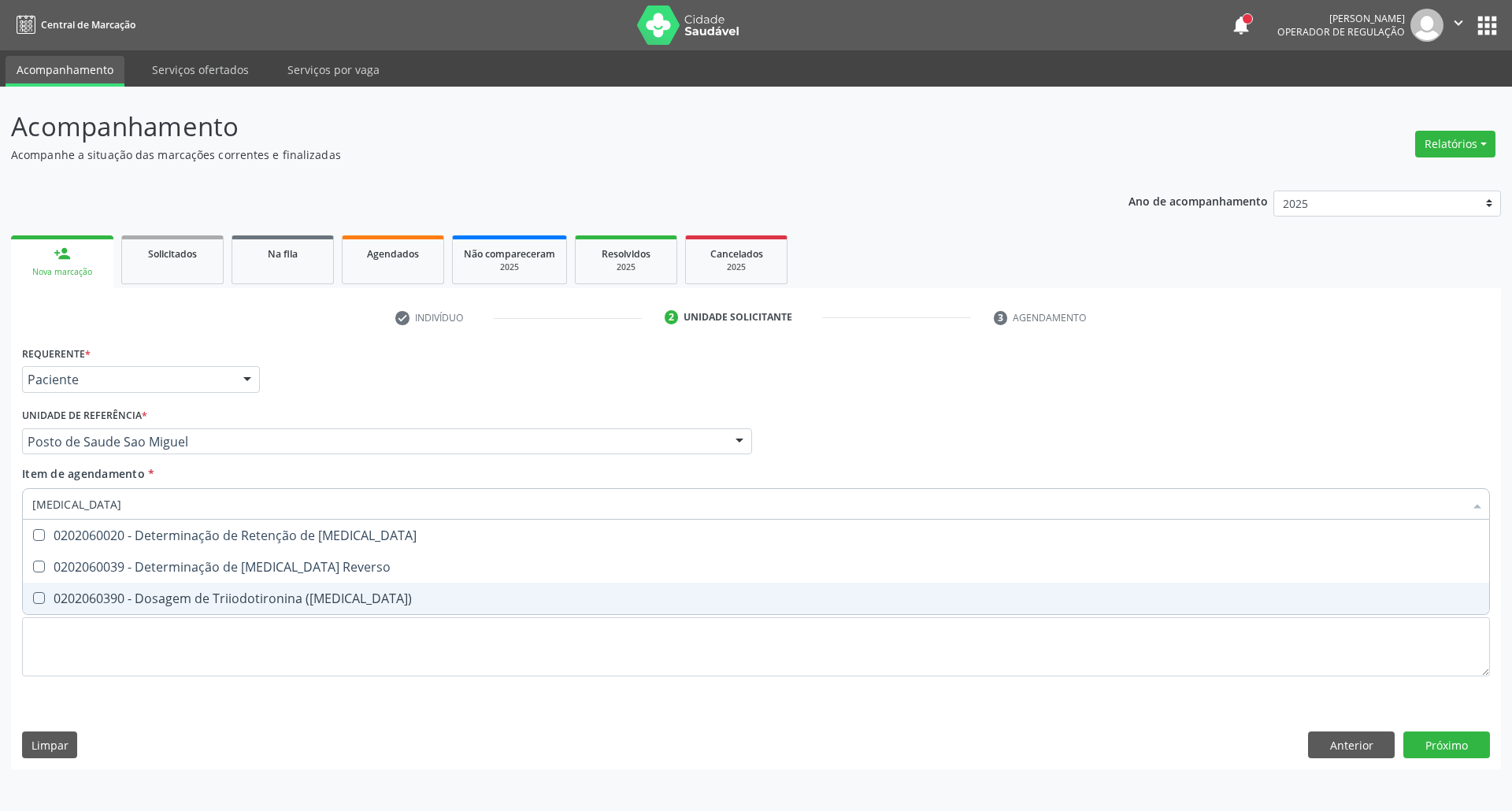
drag, startPoint x: 85, startPoint y: 599, endPoint x: 80, endPoint y: 585, distance: 14.9
click at [81, 592] on div "0202060390 - Dosagem de Triiodotironina ([MEDICAL_DATA])" at bounding box center [756, 598] width 1447 height 12
checkbox \(T3\) "true"
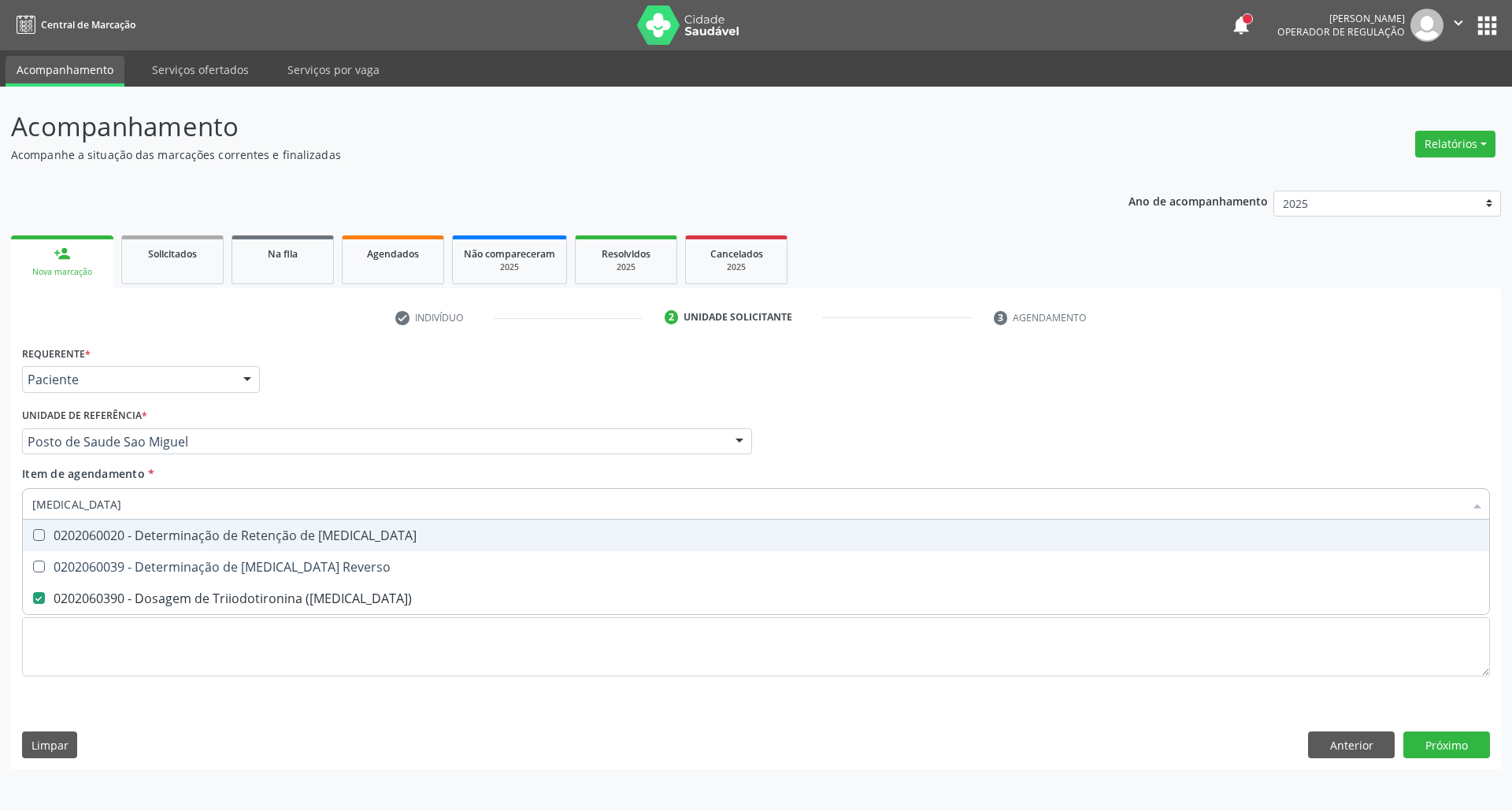
drag, startPoint x: 64, startPoint y: 495, endPoint x: 0, endPoint y: 495, distance: 64.0
click at [0, 495] on div "Acompanhamento Acompanhe a situação das marcações correntes e finalizadas Relat…" at bounding box center [756, 449] width 1512 height 725
type input "T4"
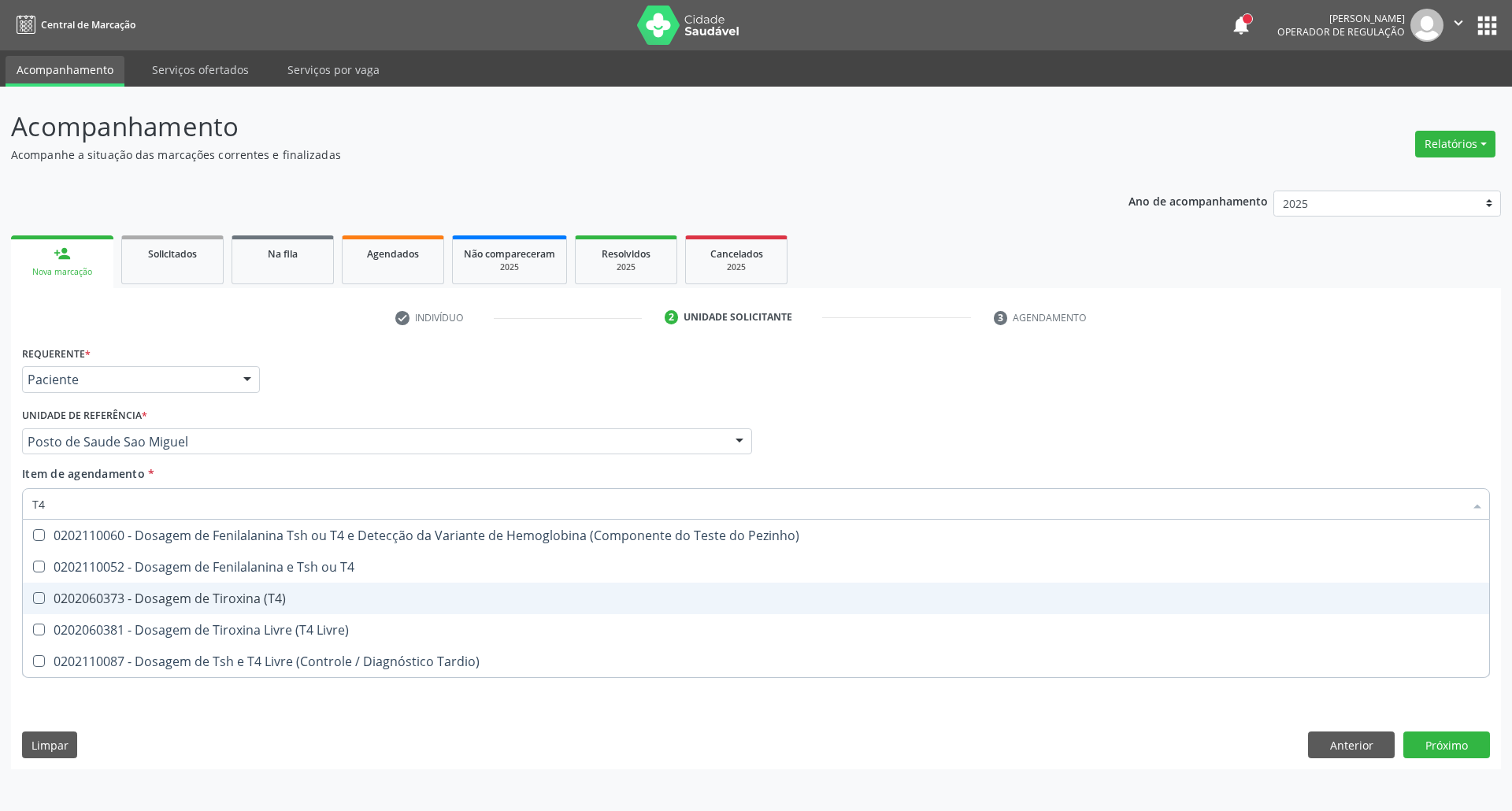
click at [79, 599] on div "0202060373 - Dosagem de Tiroxina (T4)" at bounding box center [756, 598] width 1447 height 12
checkbox \(T4\) "true"
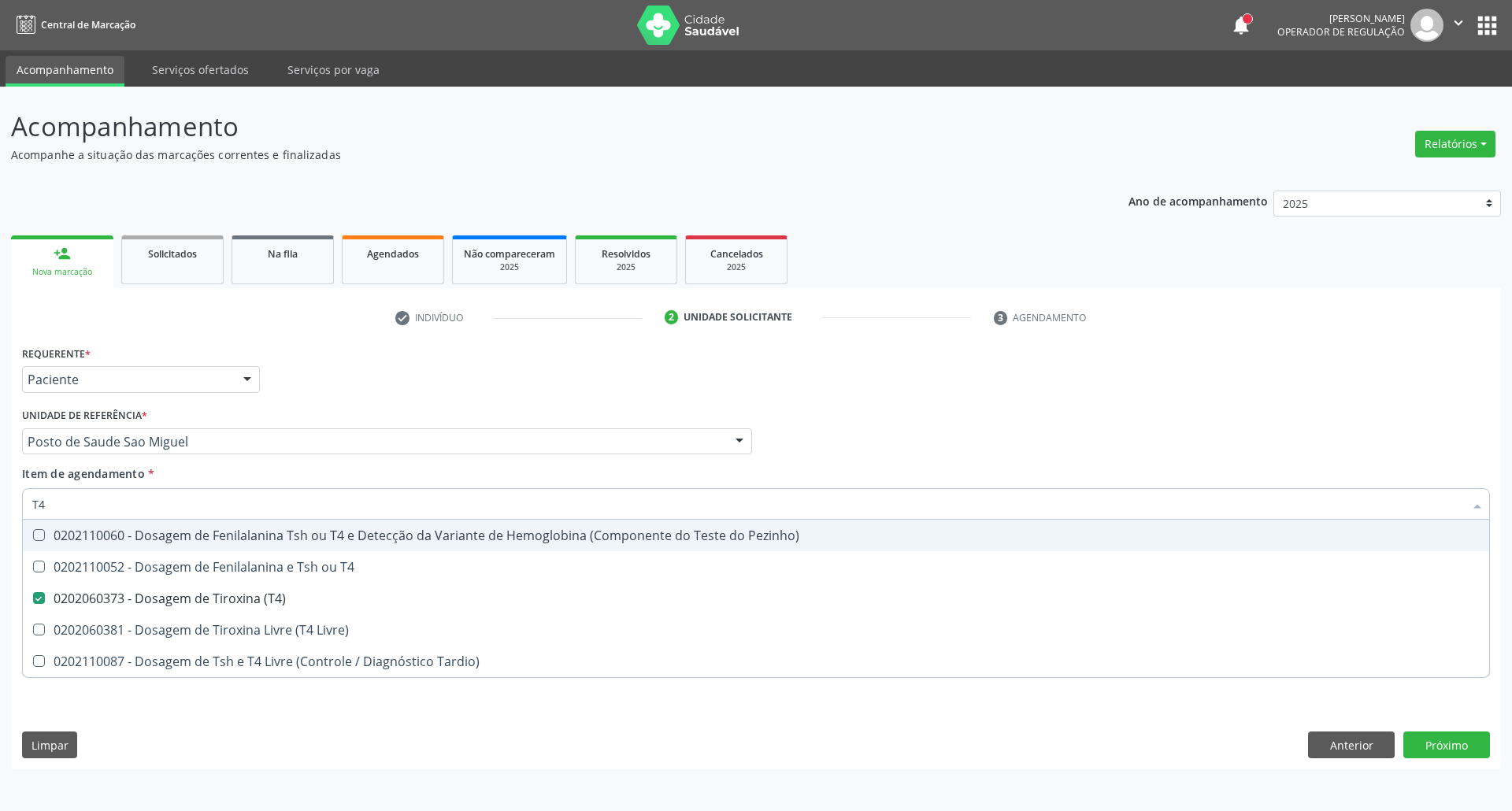
click at [0, 502] on div "Acompanhamento Acompanhe a situação das marcações correntes e finalizadas Relat…" at bounding box center [756, 449] width 1512 height 725
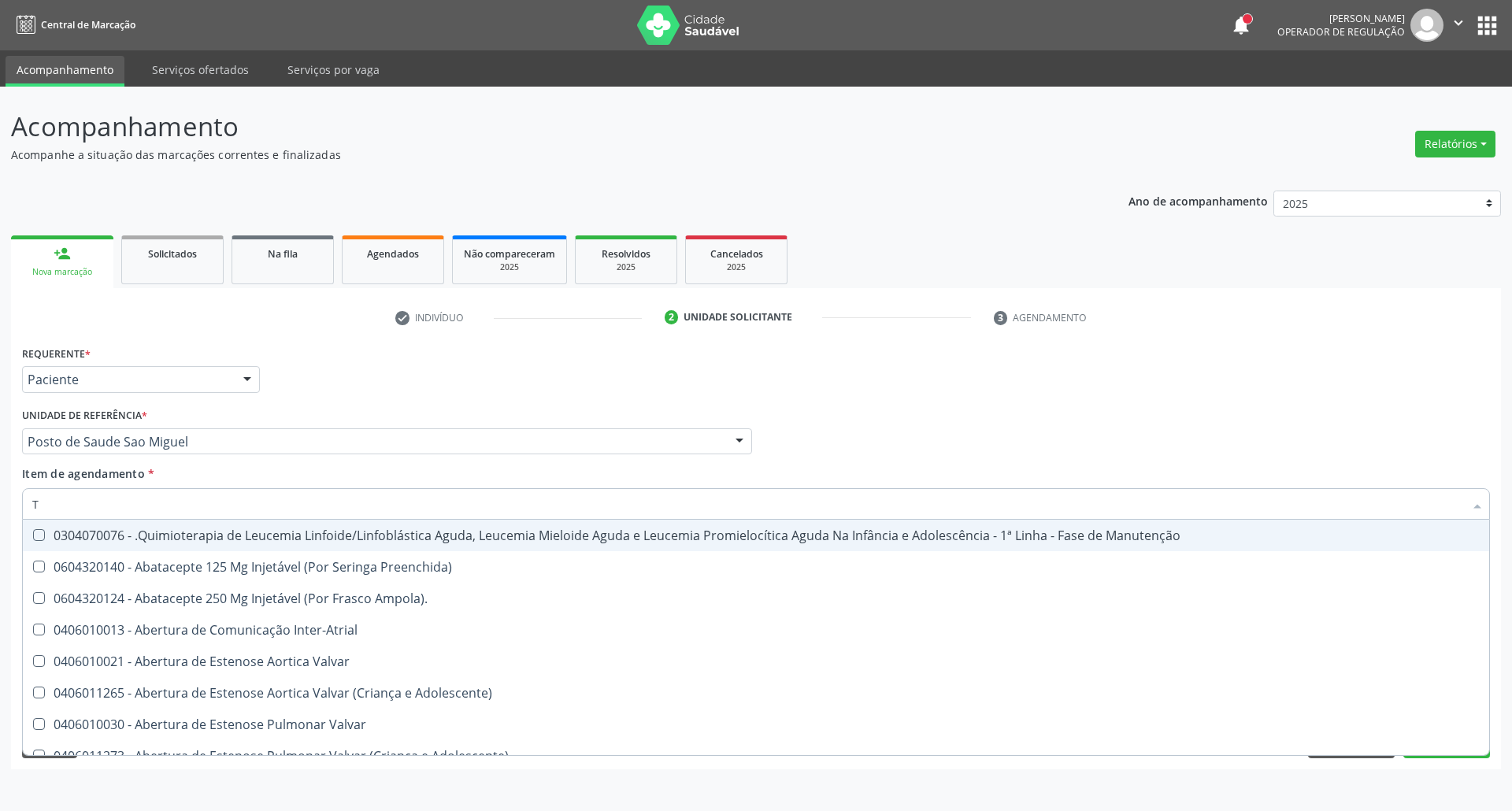
type input "TS"
checkbox Ampola\)\ "false"
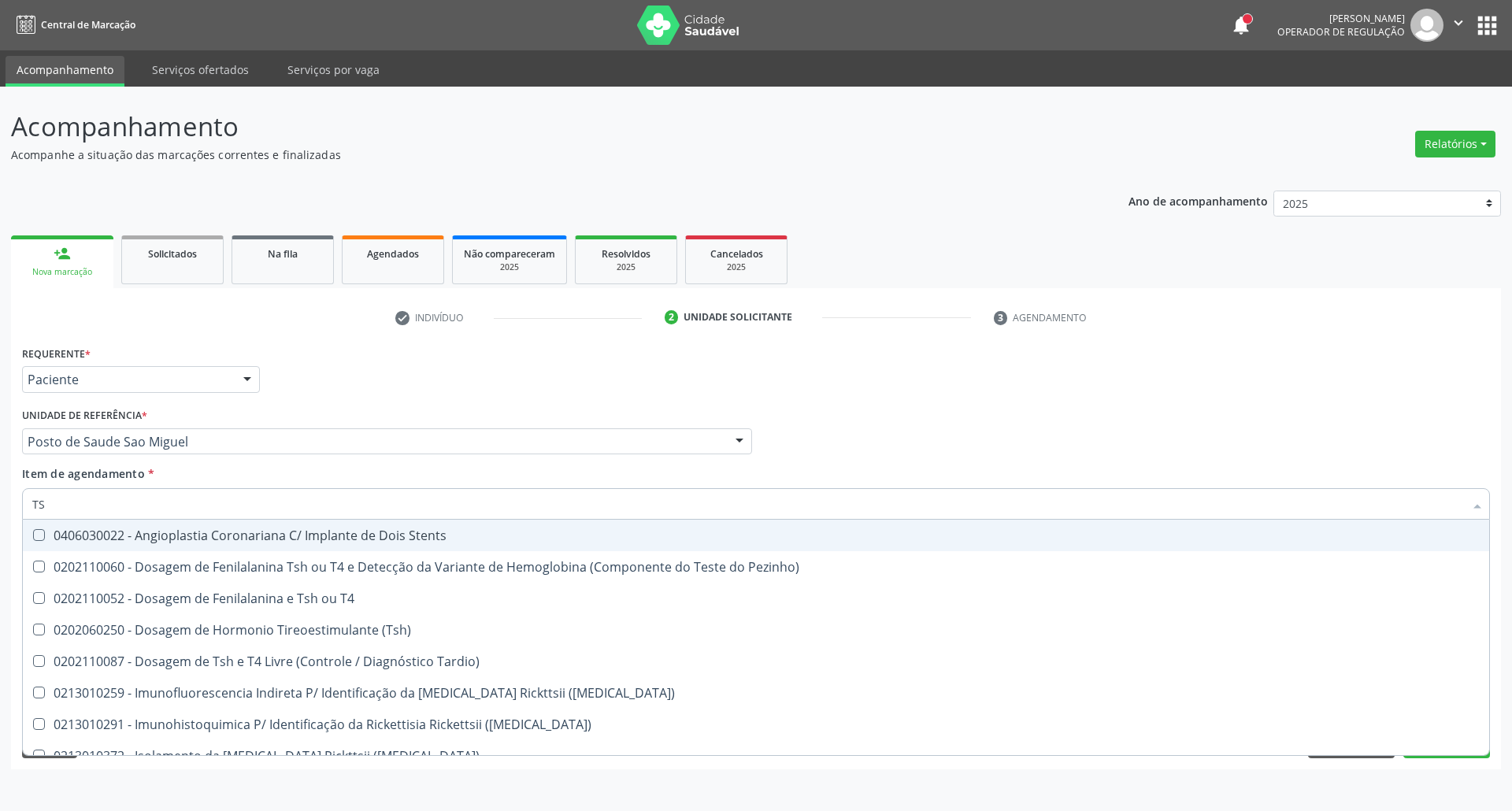
type input "TSH"
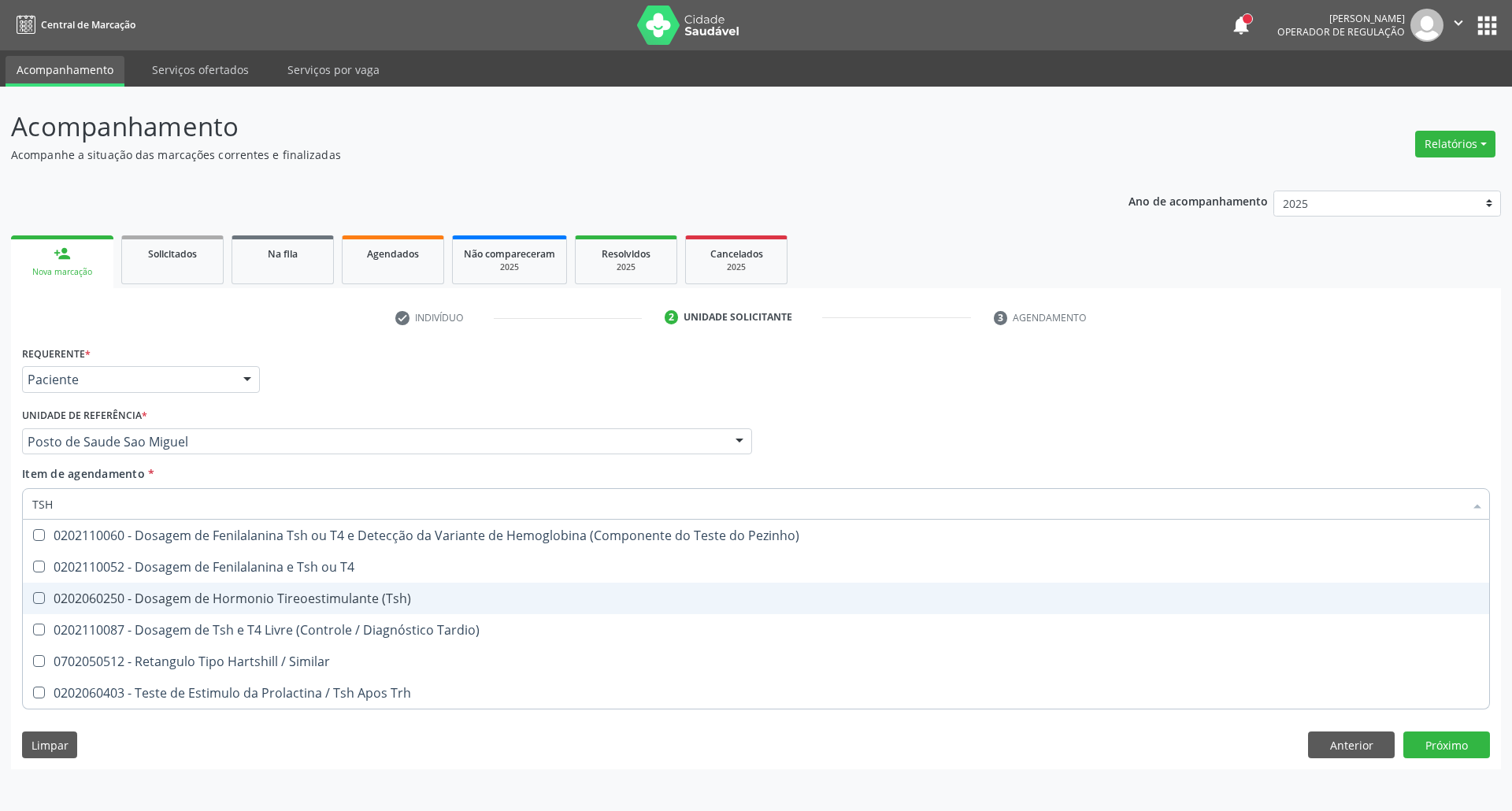
click at [66, 594] on div "0202060250 - Dosagem de Hormonio Tireoestimulante (Tsh)" at bounding box center [756, 598] width 1447 height 12
checkbox \(Tsh\) "true"
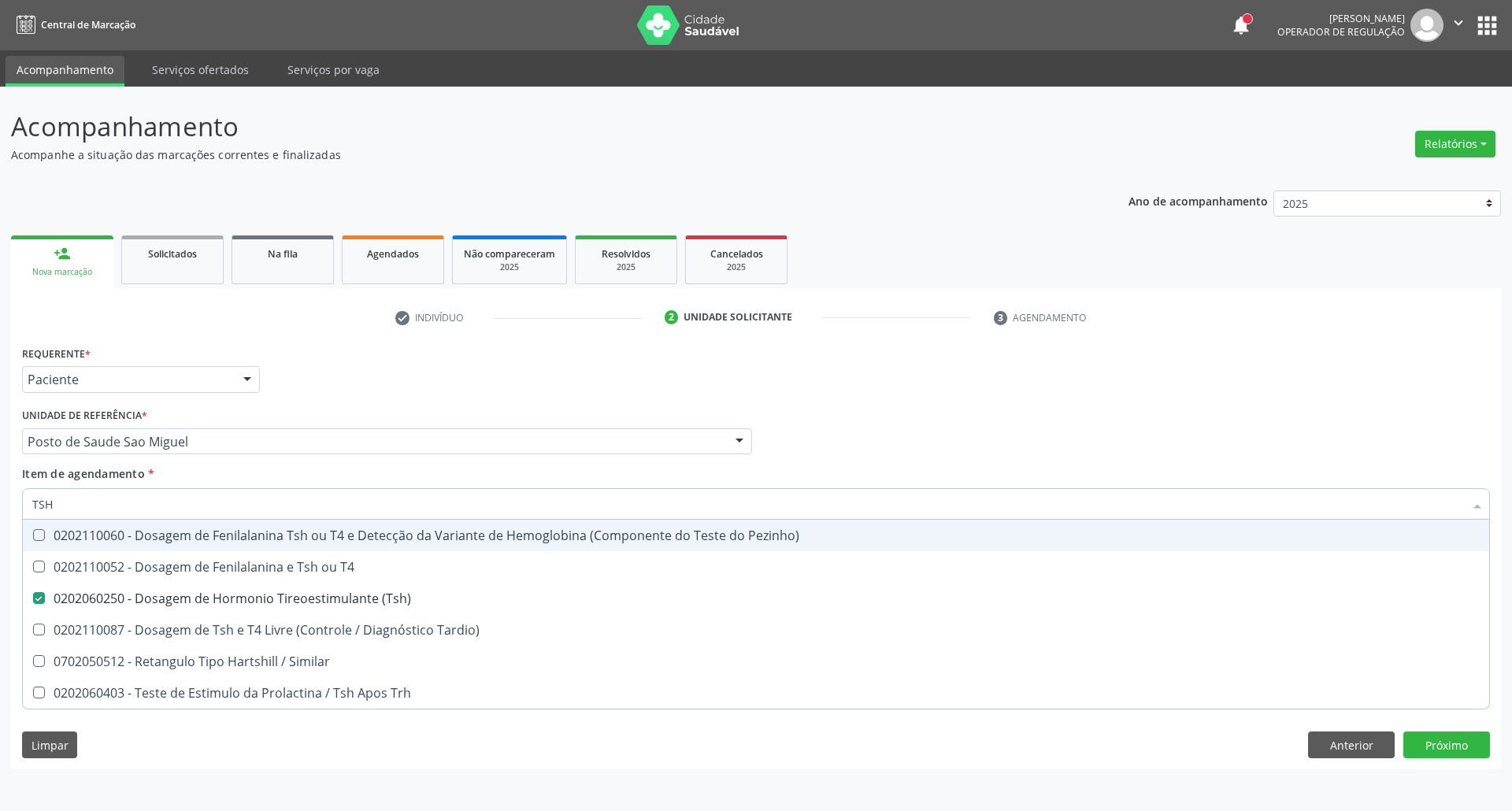
click at [1123, 394] on div "Requerente * Paciente Profissional de Saúde Paciente Nenhum resultado encontrad…" at bounding box center [756, 372] width 1476 height 62
checkbox T4 "true"
checkbox Tardio\) "true"
checkbox Similar "true"
checkbox Trh "true"
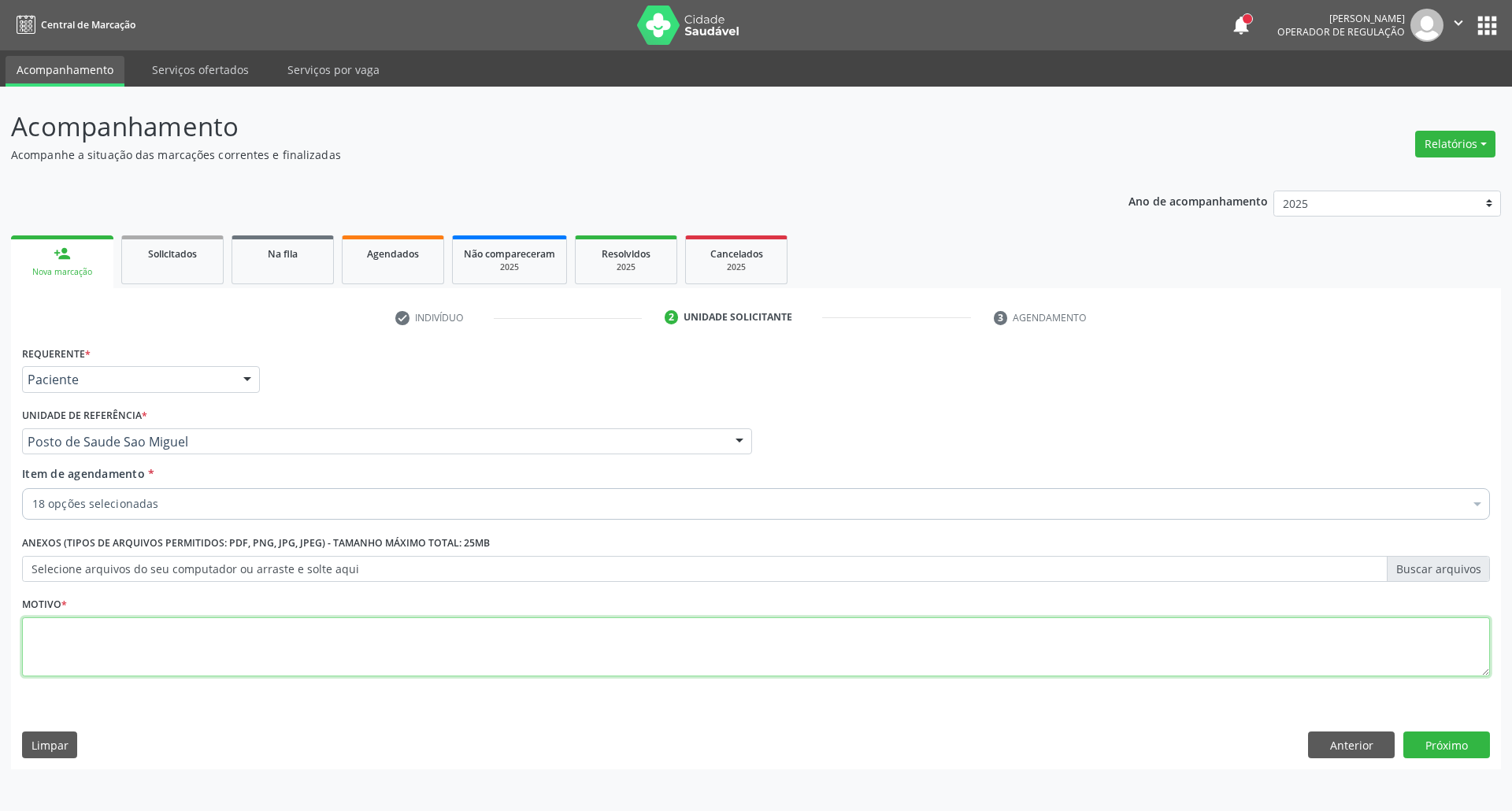
drag, startPoint x: 180, startPoint y: 655, endPoint x: 124, endPoint y: 635, distance: 59.5
click at [180, 654] on textarea at bounding box center [756, 647] width 1468 height 60
type textarea "."
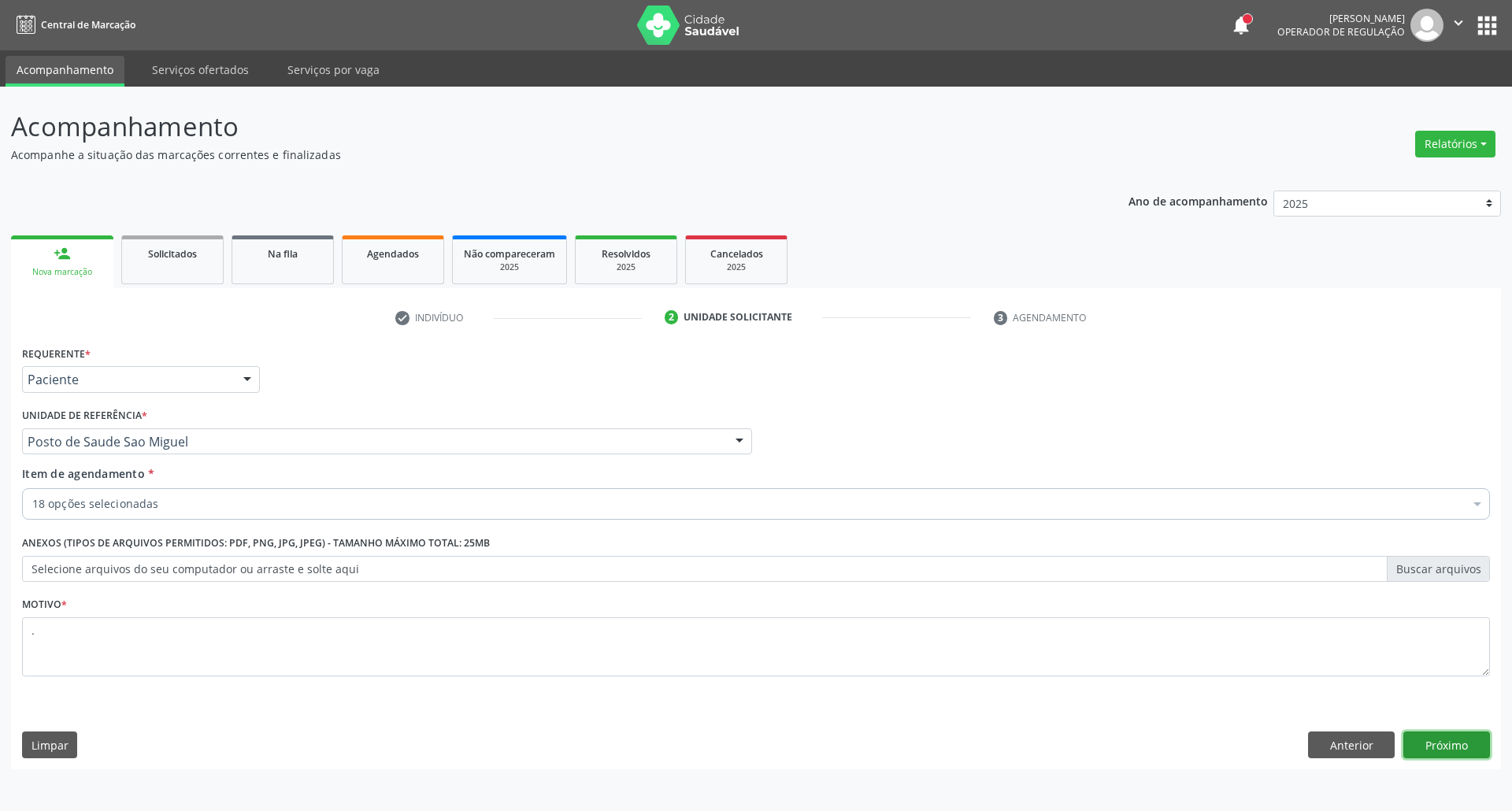
click at [1421, 744] on button "Próximo" at bounding box center [1446, 745] width 86 height 27
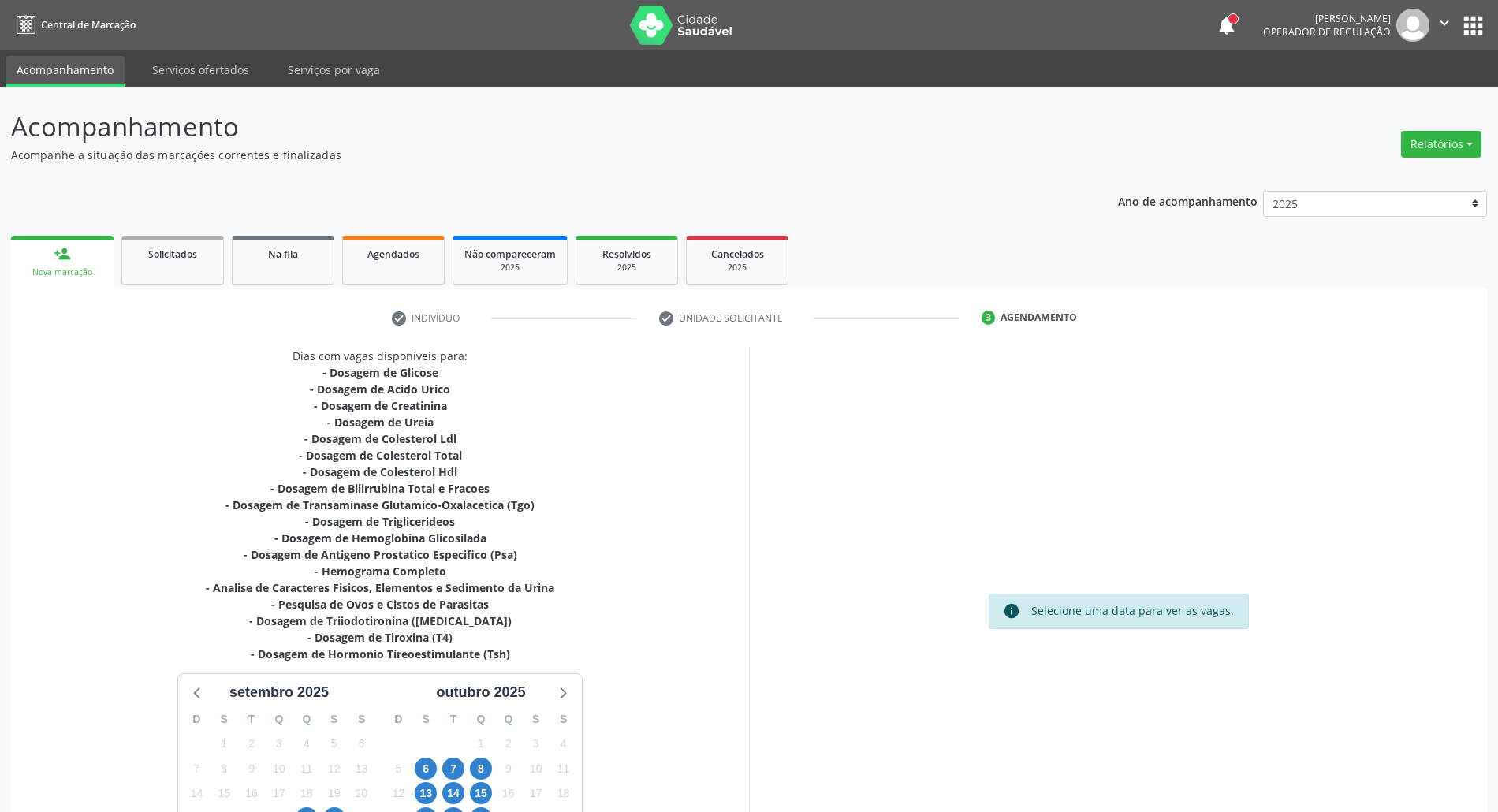
scroll to position [105, 0]
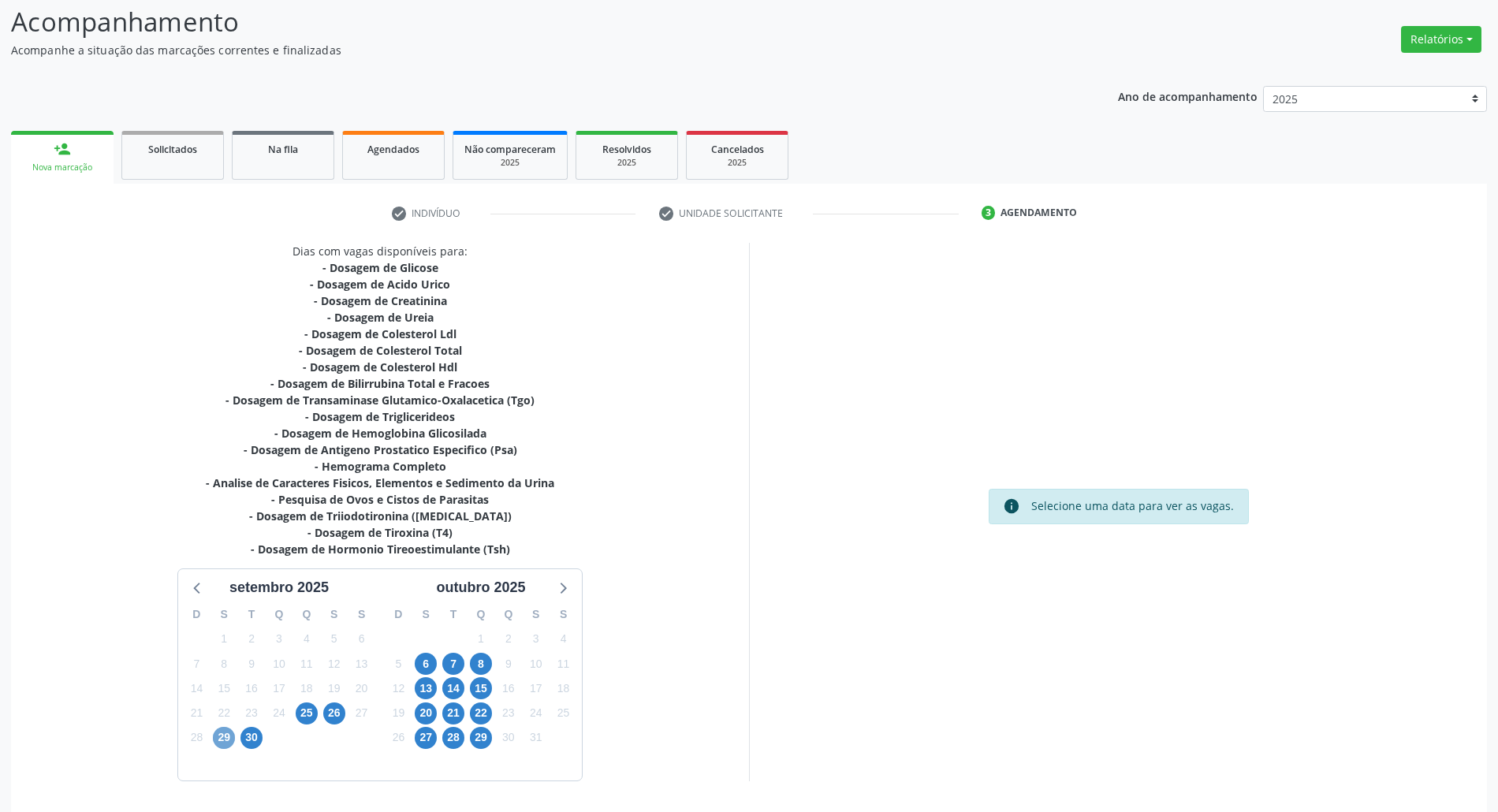
drag, startPoint x: 218, startPoint y: 742, endPoint x: 234, endPoint y: 735, distance: 17.5
click at [216, 739] on span "29" at bounding box center [223, 738] width 22 height 22
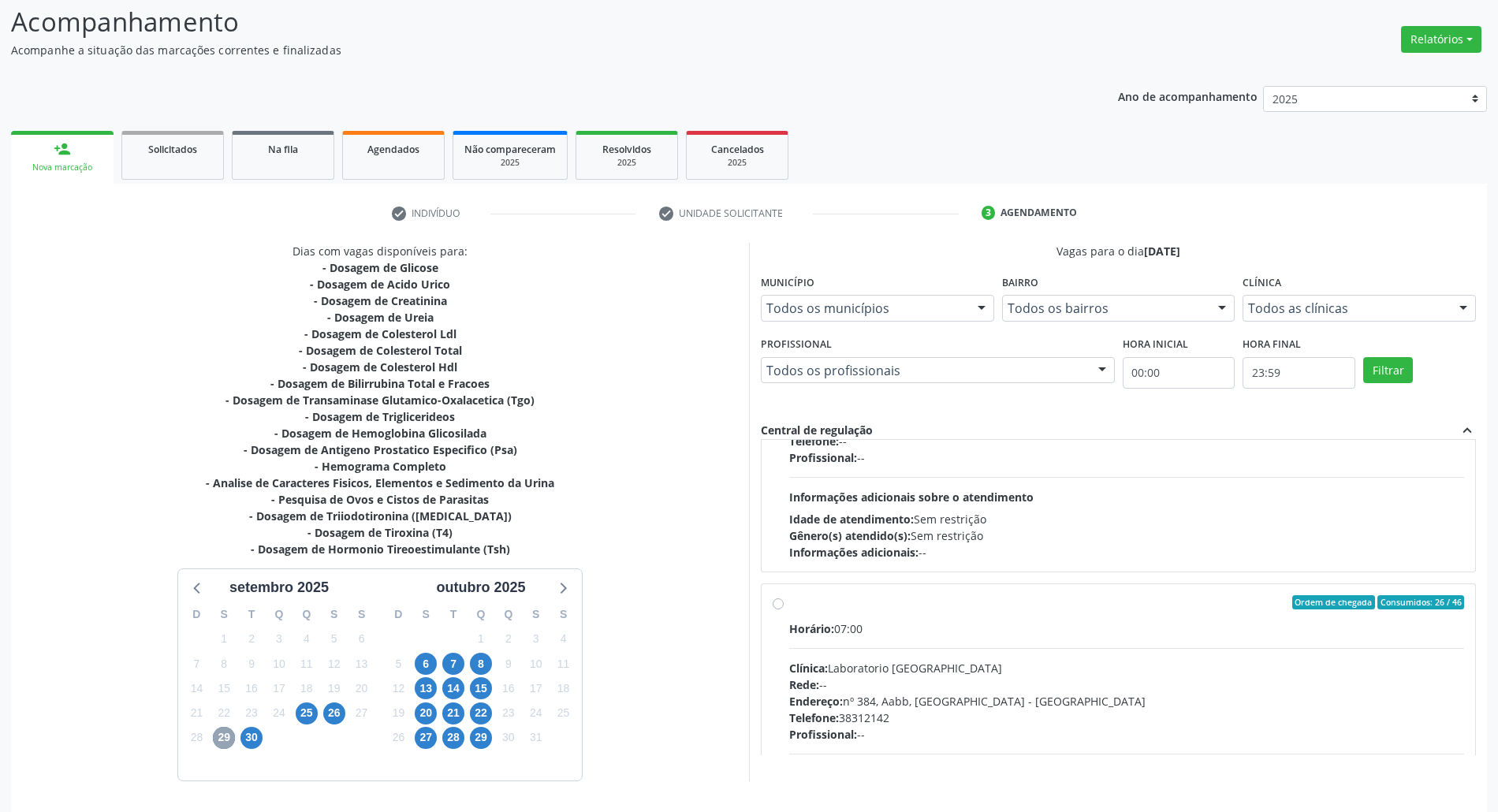
scroll to position [156, 0]
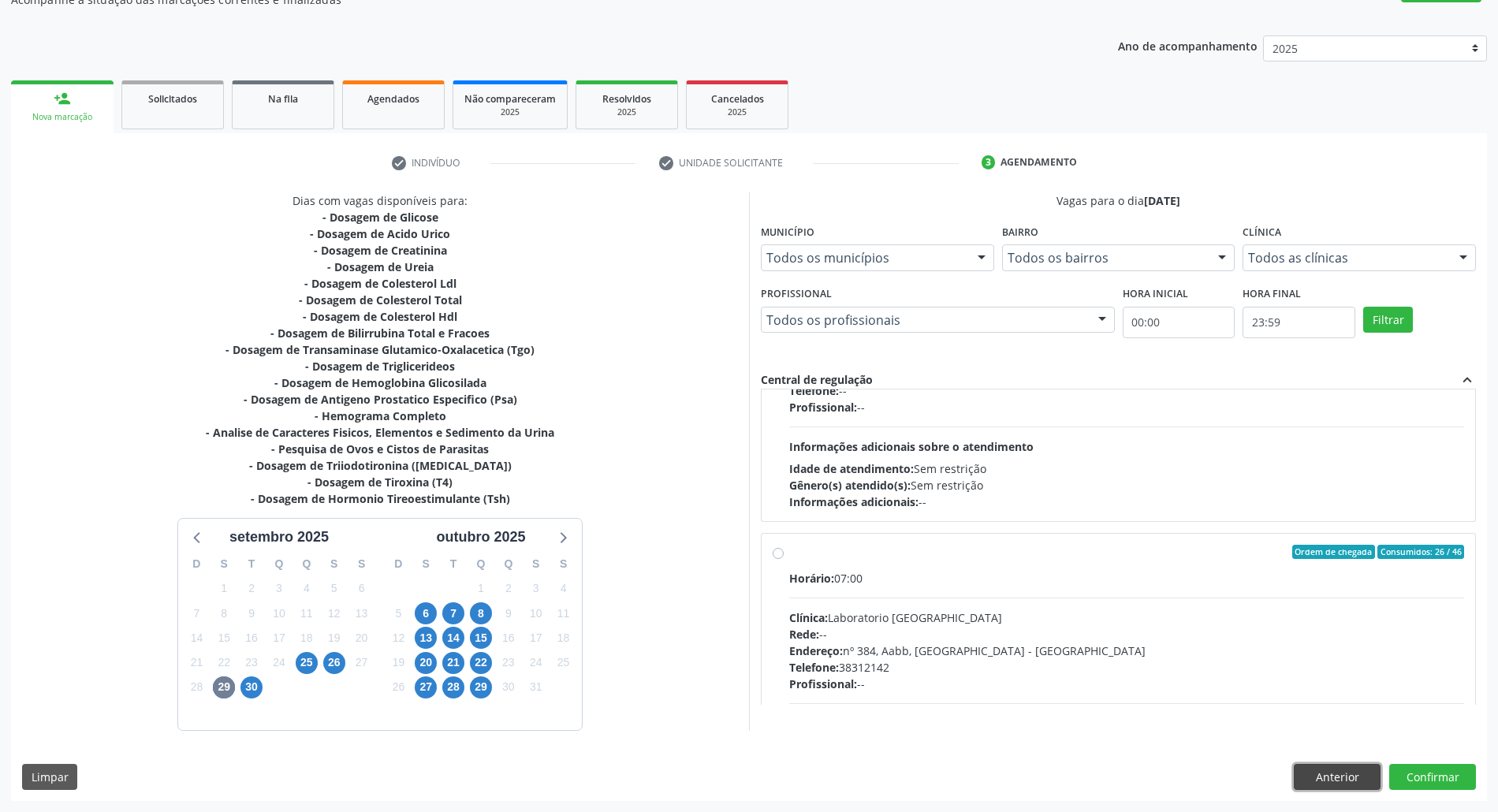
click at [1315, 771] on button "Anterior" at bounding box center [1337, 777] width 87 height 27
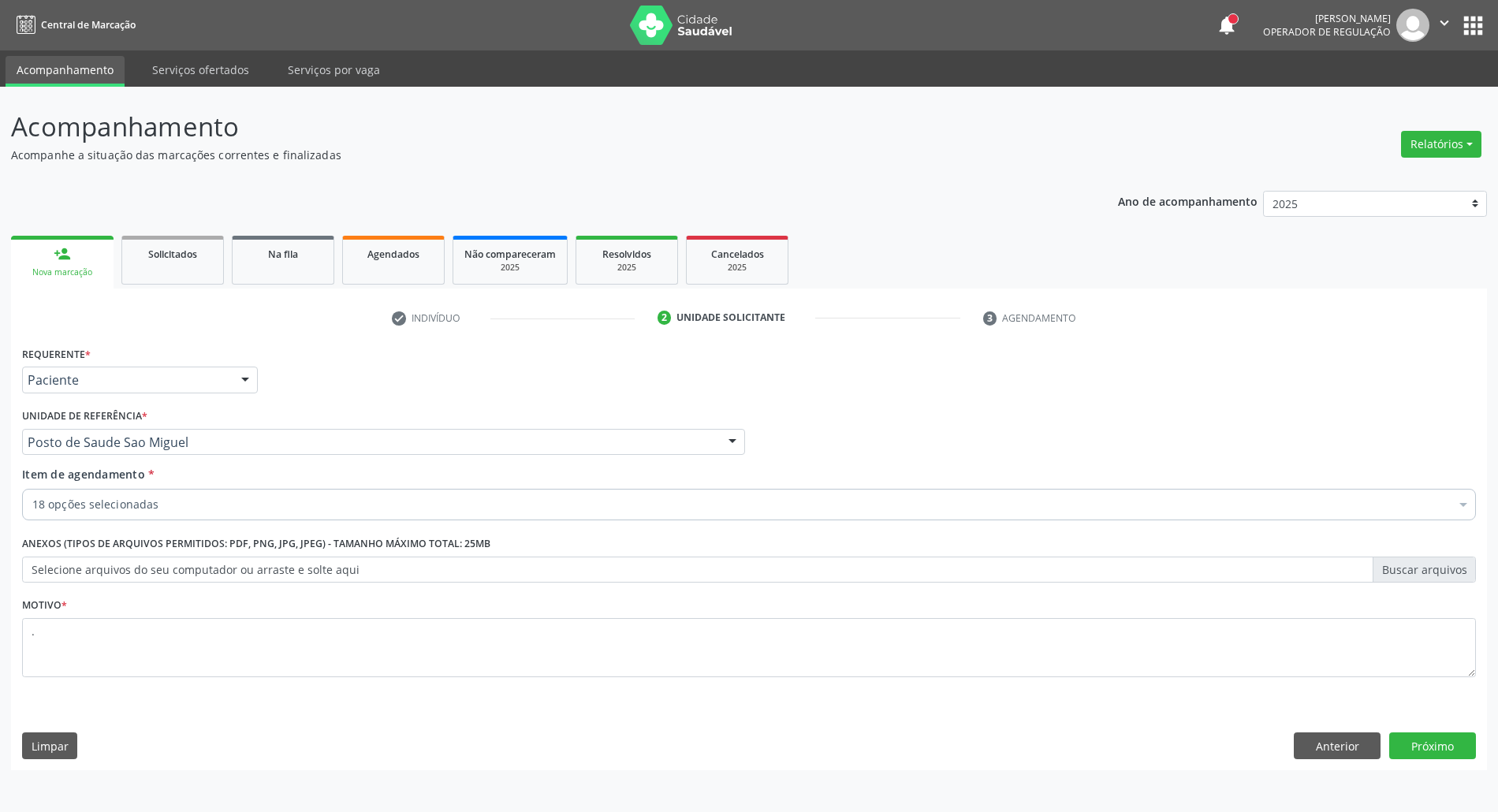
scroll to position [0, 0]
click at [1347, 752] on button "Anterior" at bounding box center [1353, 746] width 87 height 27
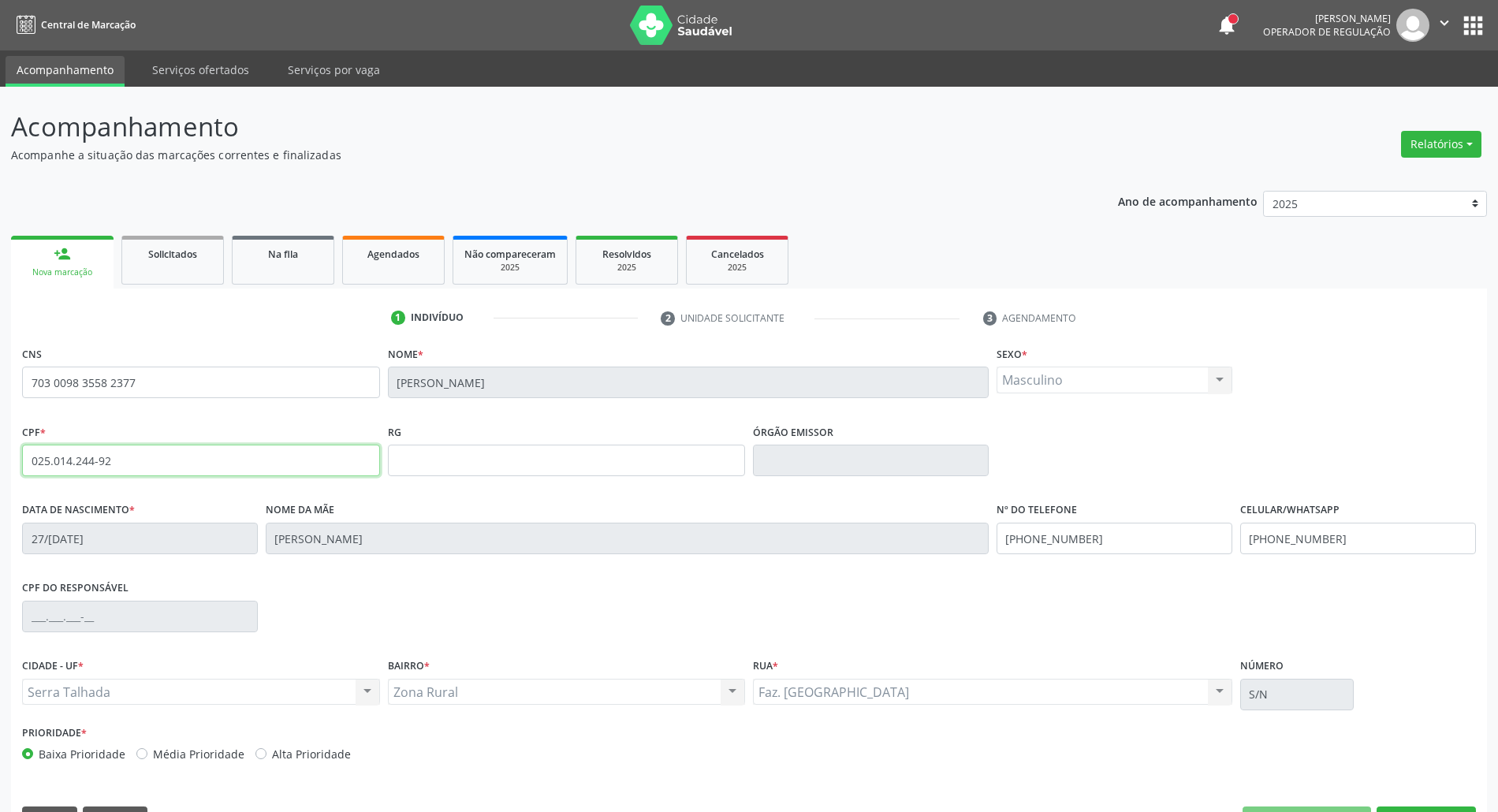
click at [110, 454] on input "025.014.244-92" at bounding box center [201, 460] width 358 height 31
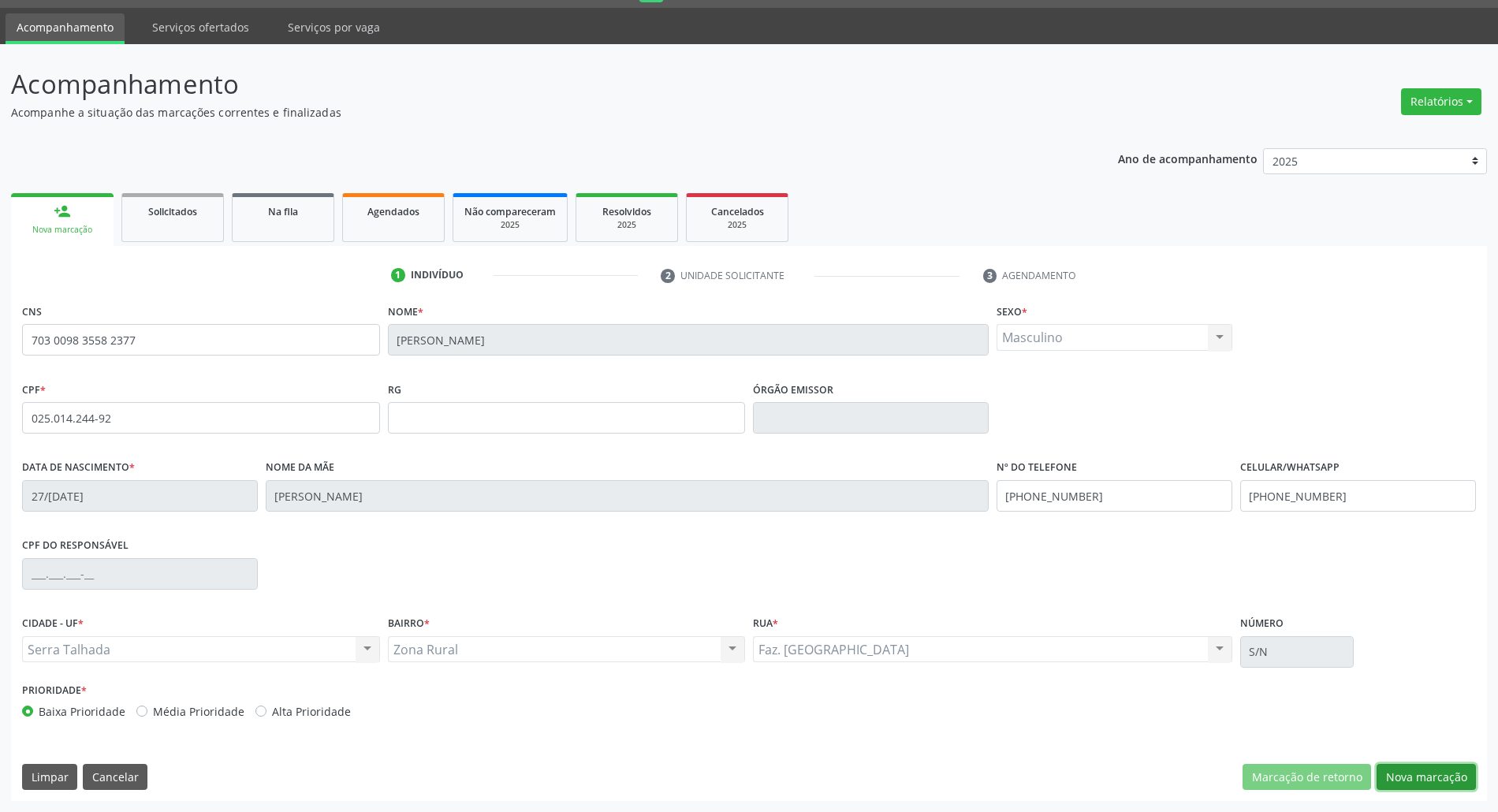
drag, startPoint x: 1453, startPoint y: 780, endPoint x: 1442, endPoint y: 777, distance: 11.4
click at [1449, 781] on button "Nova marcação" at bounding box center [1426, 777] width 100 height 27
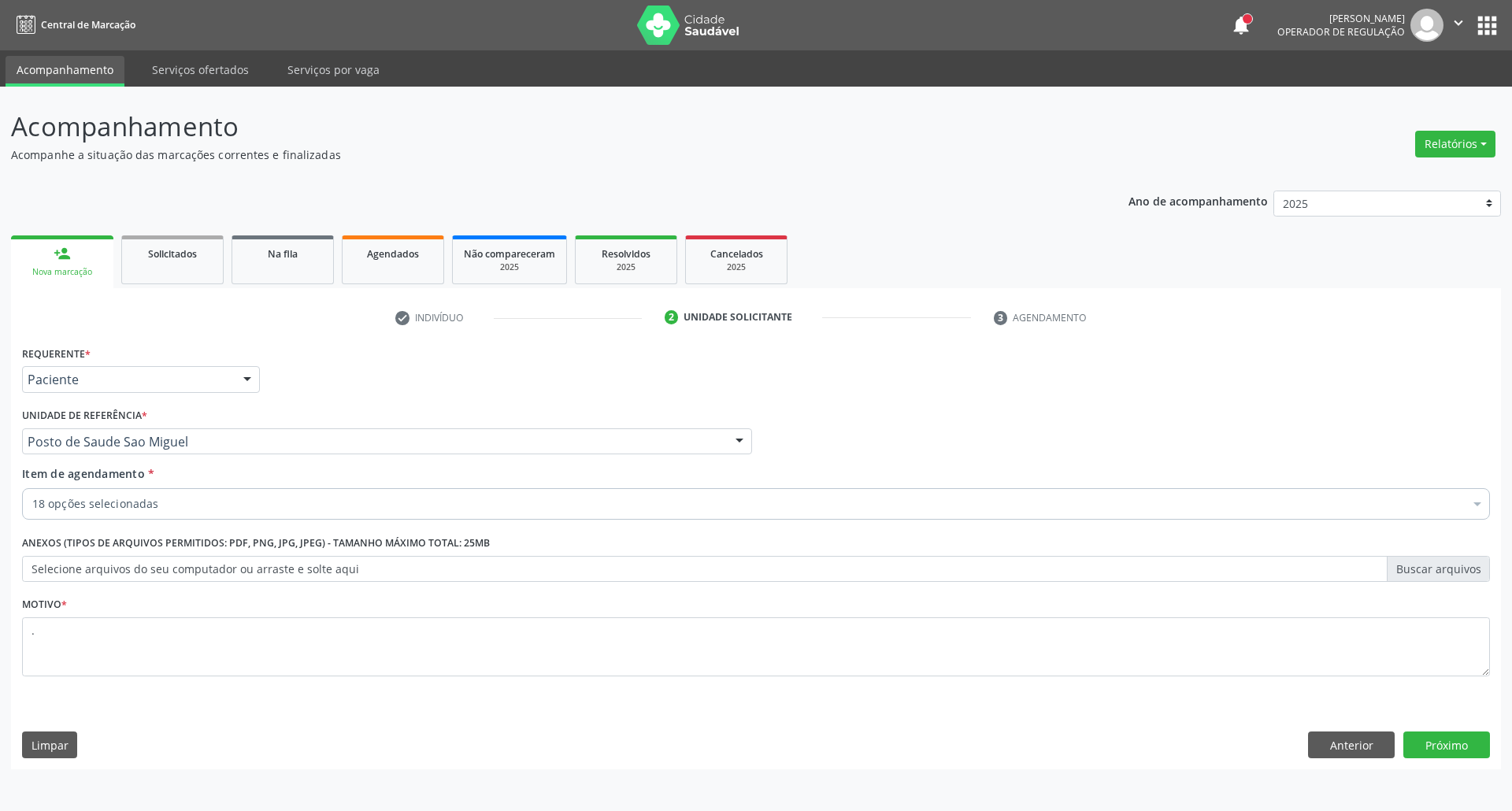
drag, startPoint x: 142, startPoint y: 505, endPoint x: 426, endPoint y: 633, distance: 311.5
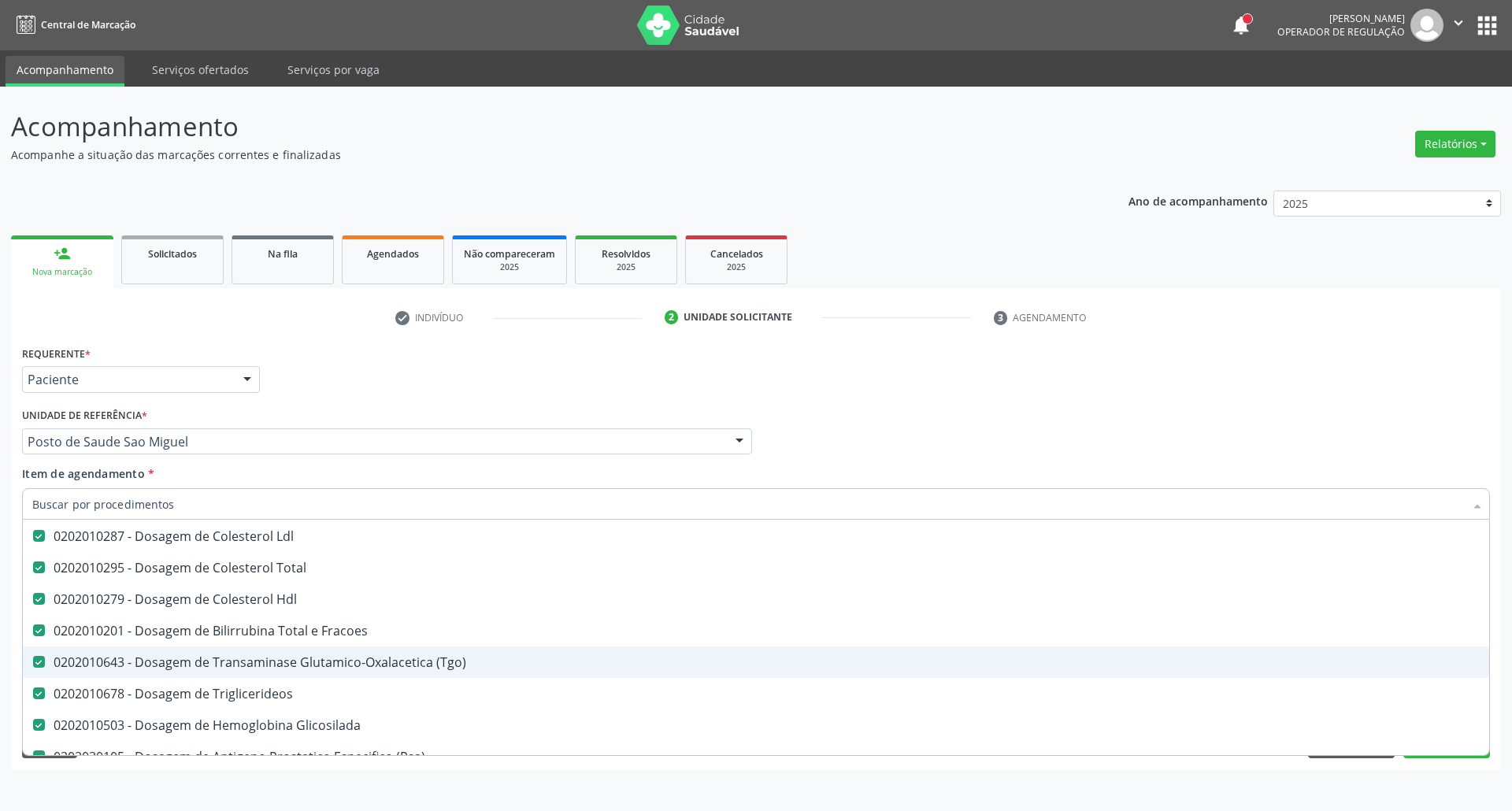
scroll to position [315, 0]
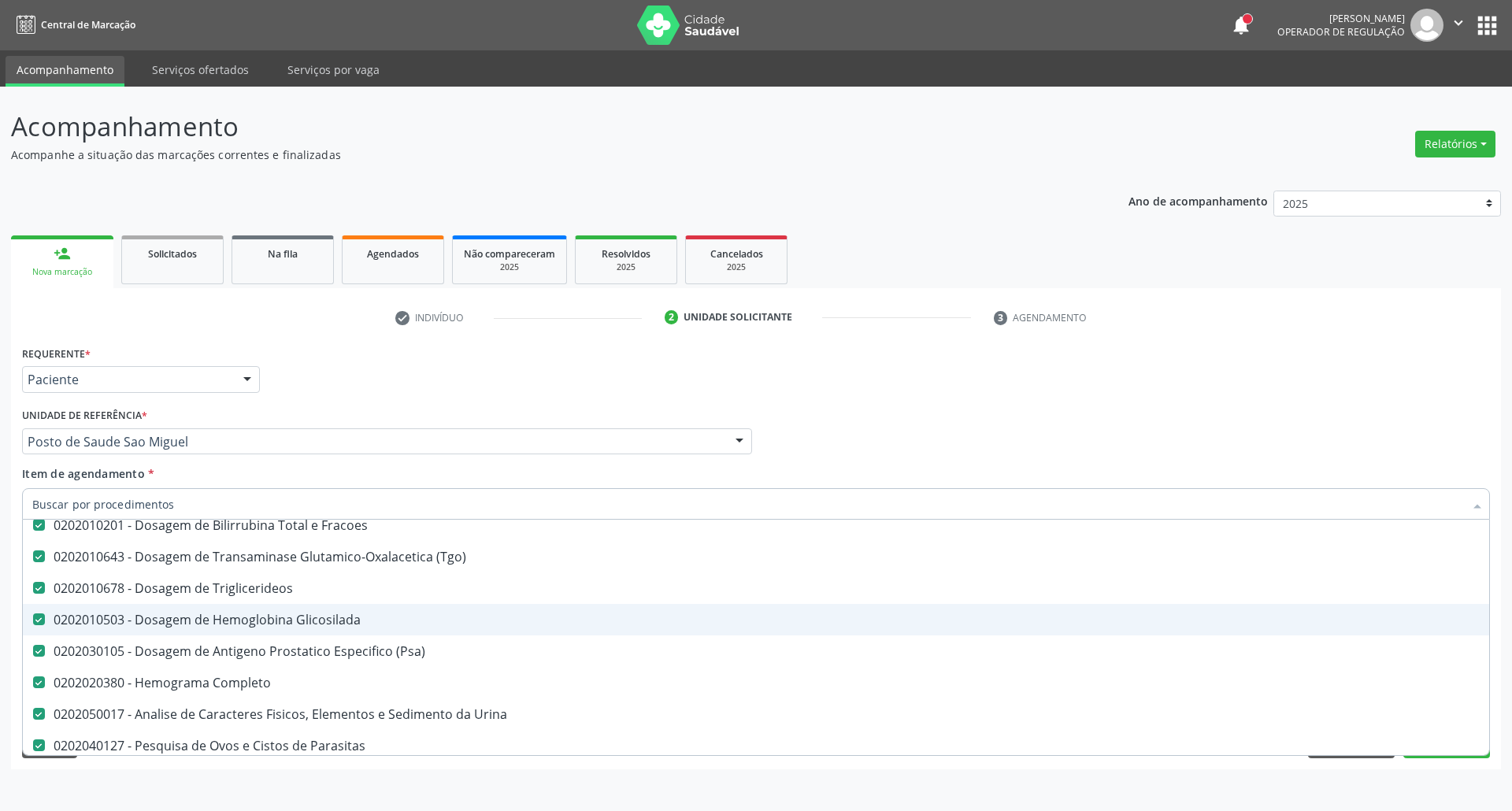
click at [153, 626] on div "0202010503 - Dosagem de Hemoglobina Glicosilada" at bounding box center [756, 619] width 1447 height 12
checkbox Glicosilada "false"
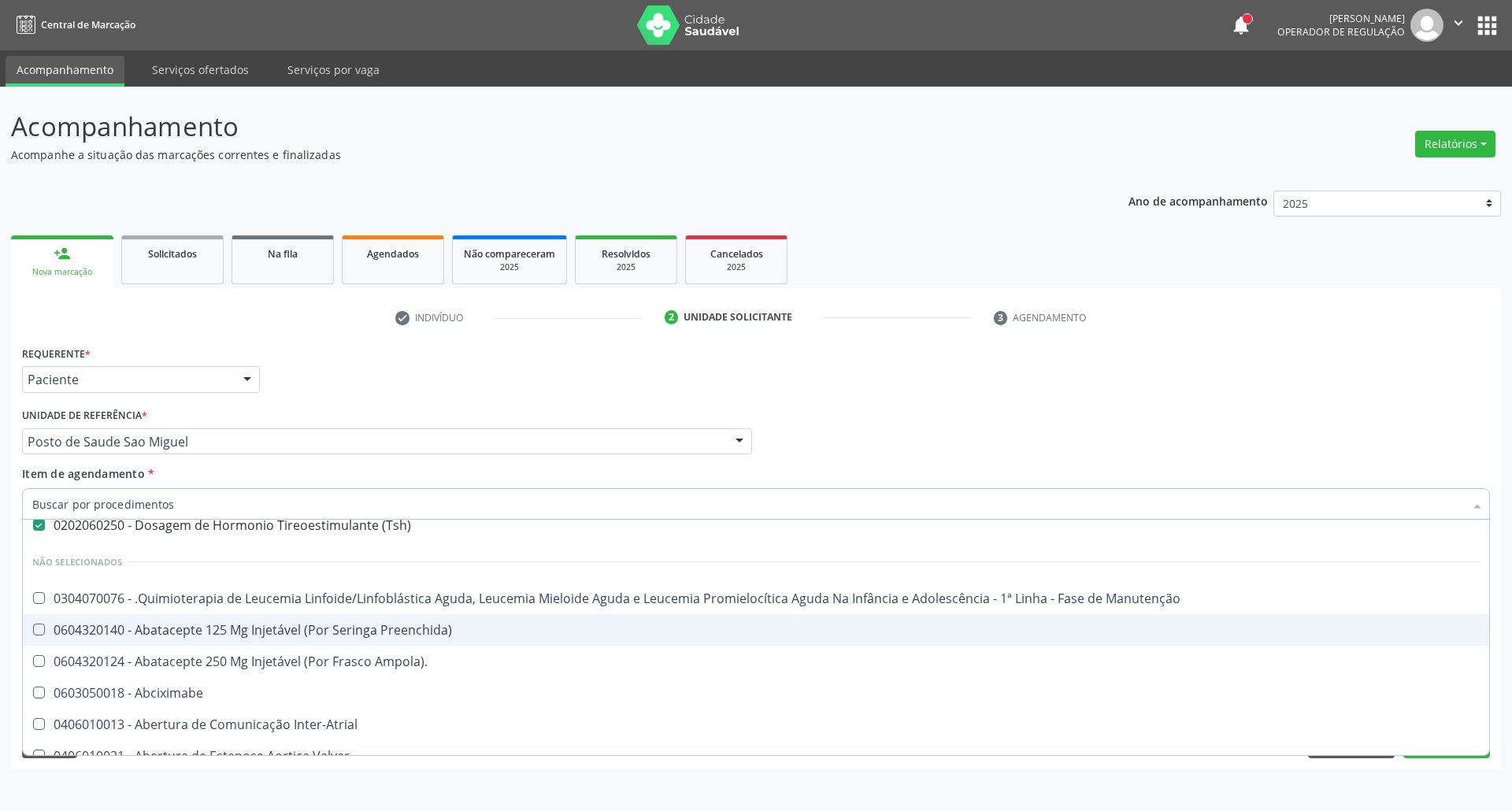
scroll to position [524, 0]
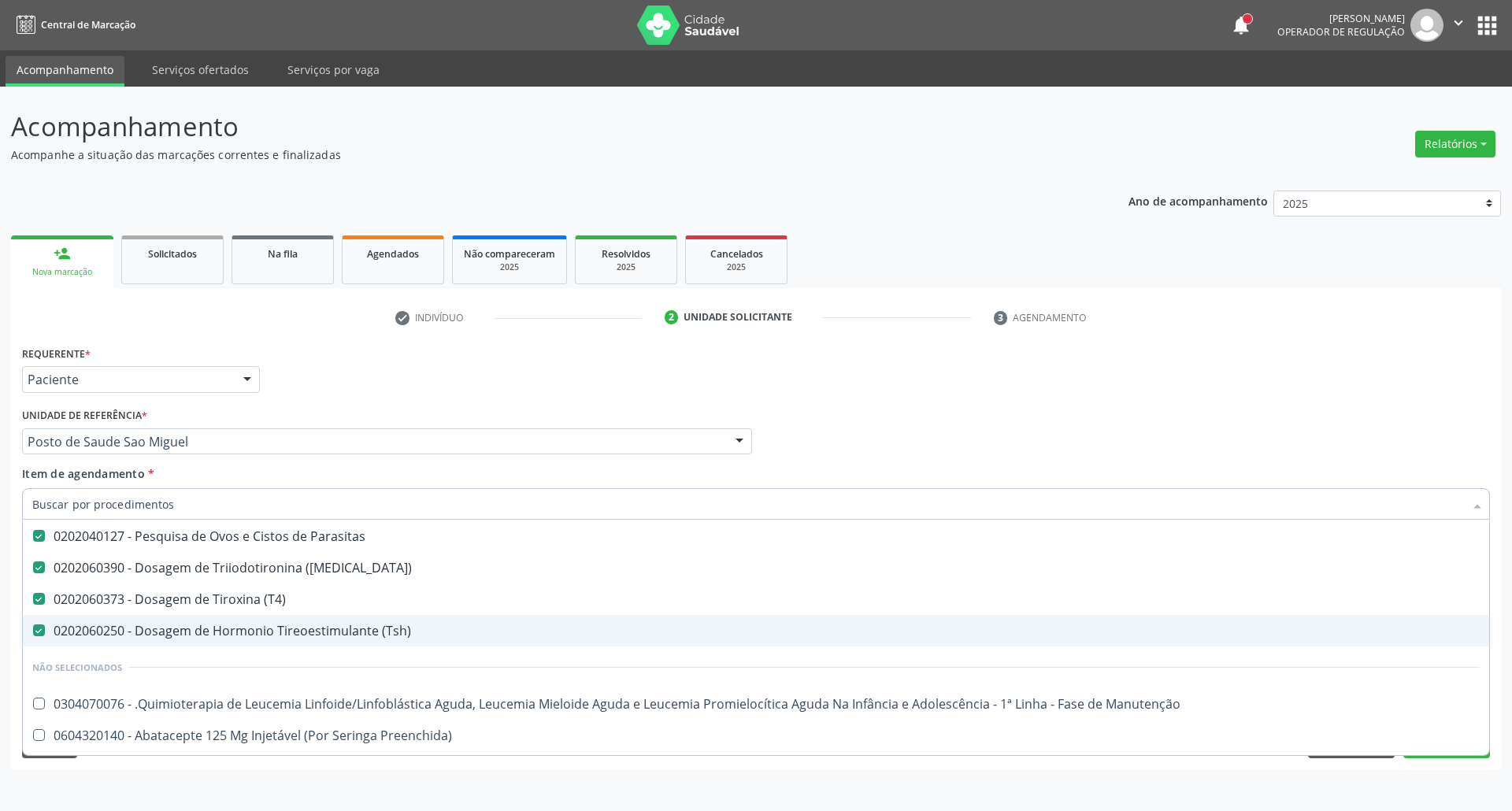
click at [335, 634] on div "0202060250 - Dosagem de Hormonio Tireoestimulante (Tsh)" at bounding box center [756, 631] width 1447 height 12
checkbox \(Tsh\) "false"
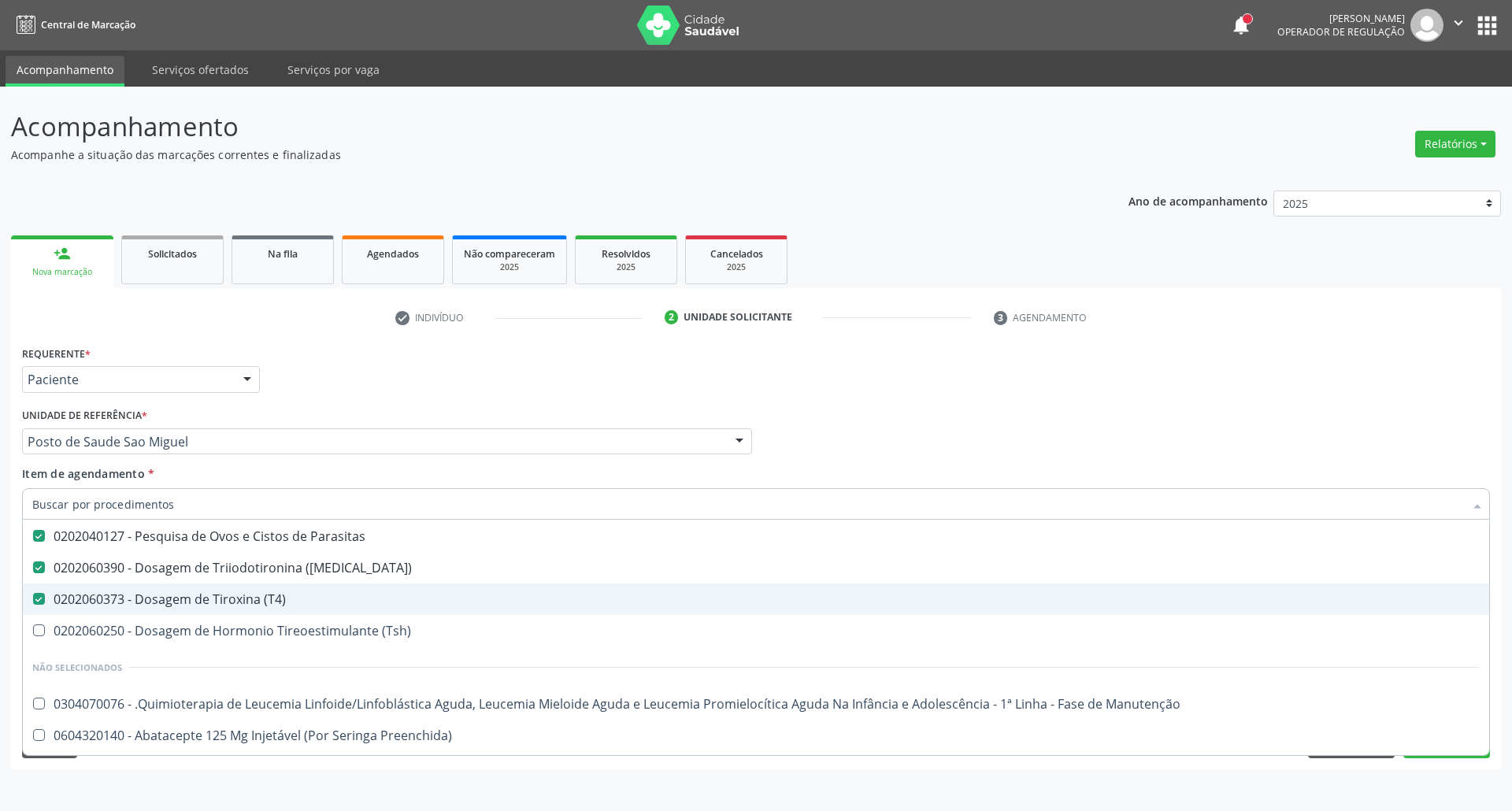
click at [319, 599] on div "0202060373 - Dosagem de Tiroxina (T4)" at bounding box center [756, 599] width 1447 height 12
checkbox \(T4\) "false"
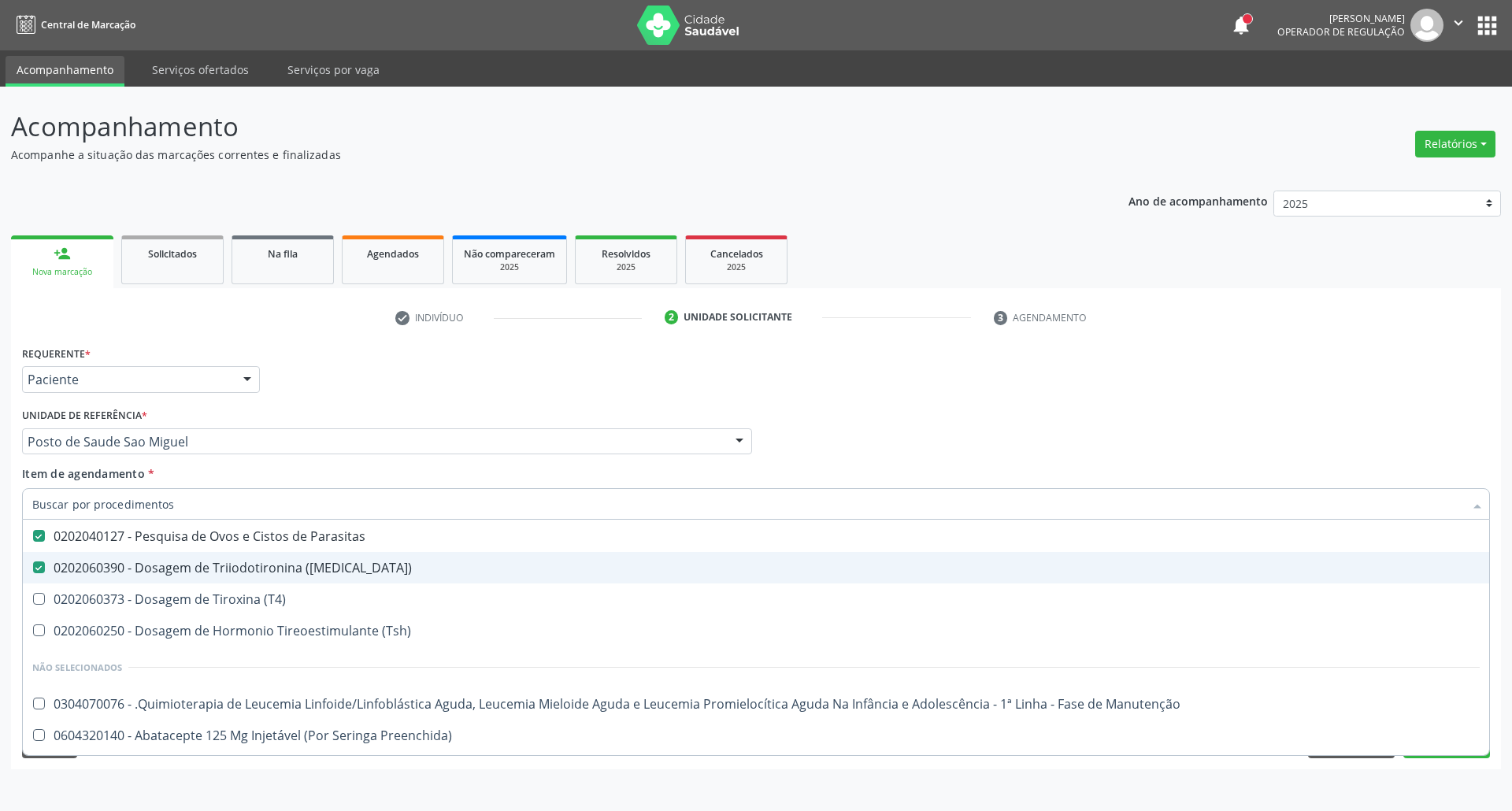
click at [328, 564] on div "0202060390 - Dosagem de Triiodotironina ([MEDICAL_DATA])" at bounding box center [756, 567] width 1447 height 12
checkbox \(T3\) "false"
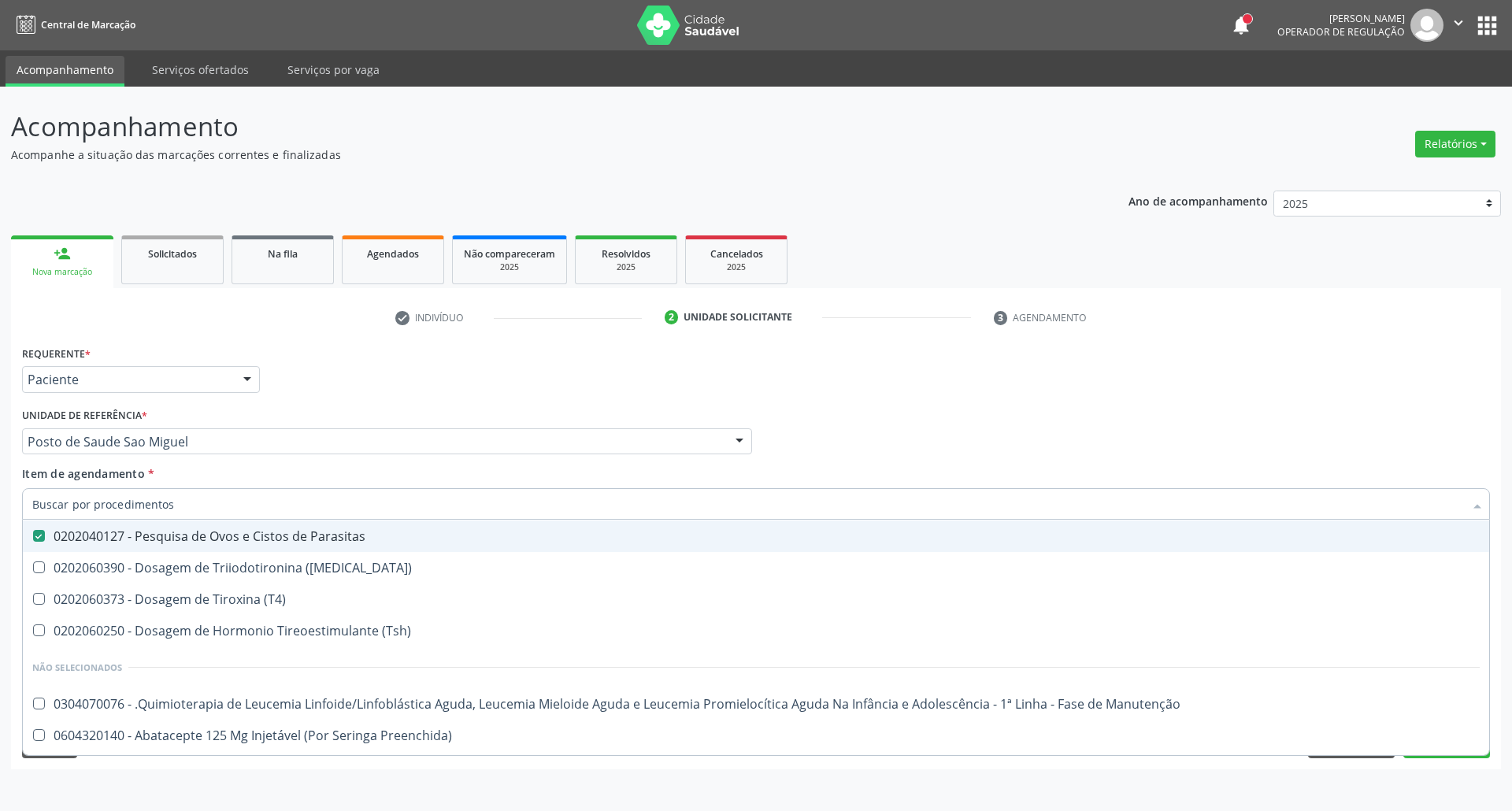
drag, startPoint x: 1016, startPoint y: 405, endPoint x: 1008, endPoint y: 492, distance: 87.4
click at [1011, 407] on div "Profissional Solicitante Por favor, selecione a Unidade de Atendimento primeiro…" at bounding box center [756, 435] width 1476 height 62
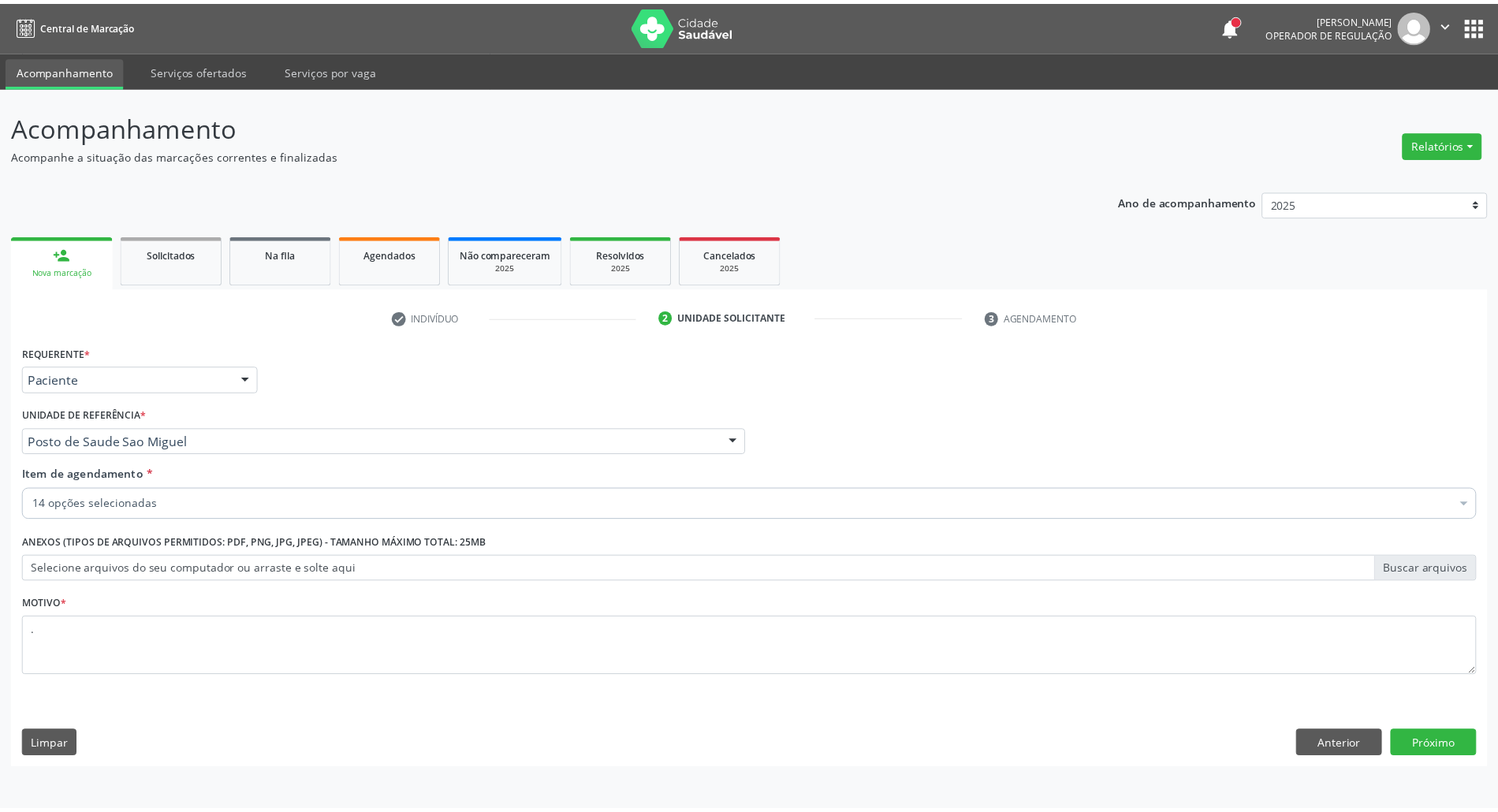
scroll to position [299, 0]
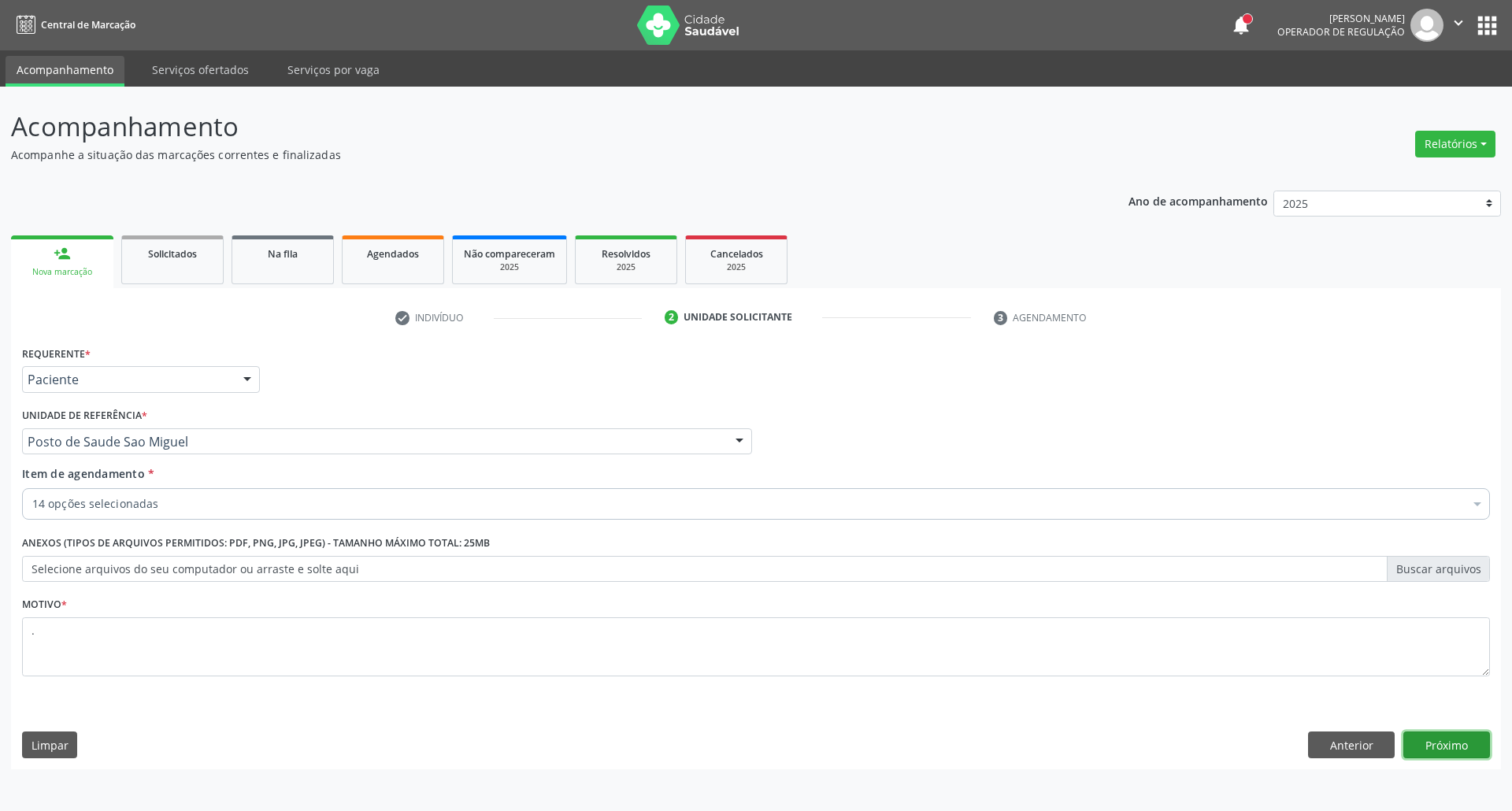
click at [1419, 743] on button "Próximo" at bounding box center [1446, 745] width 86 height 27
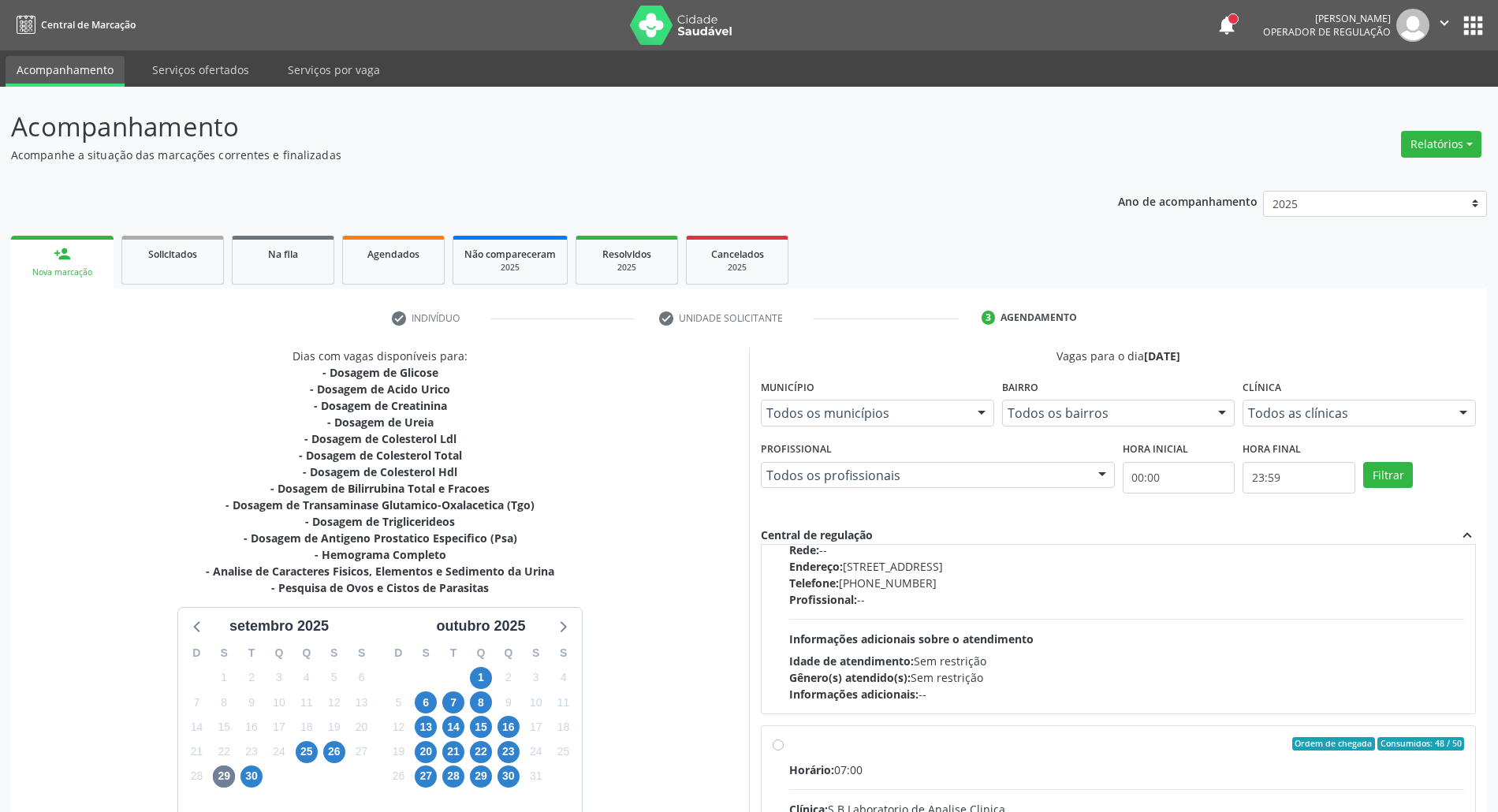
scroll to position [2, 0]
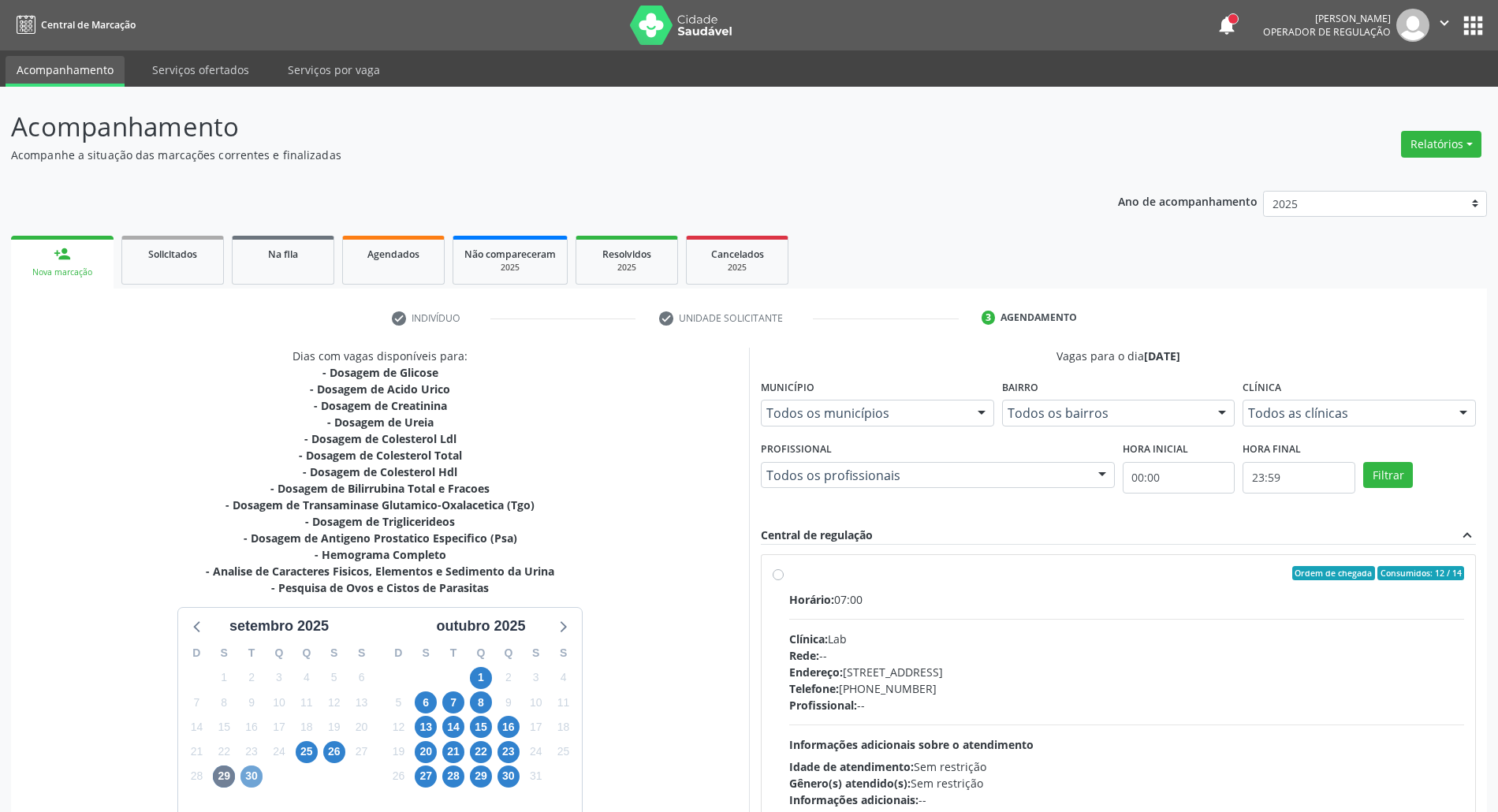
drag, startPoint x: 254, startPoint y: 779, endPoint x: 209, endPoint y: 782, distance: 45.1
click at [253, 779] on span "30" at bounding box center [251, 777] width 22 height 22
click at [218, 777] on span "29" at bounding box center [223, 777] width 22 height 22
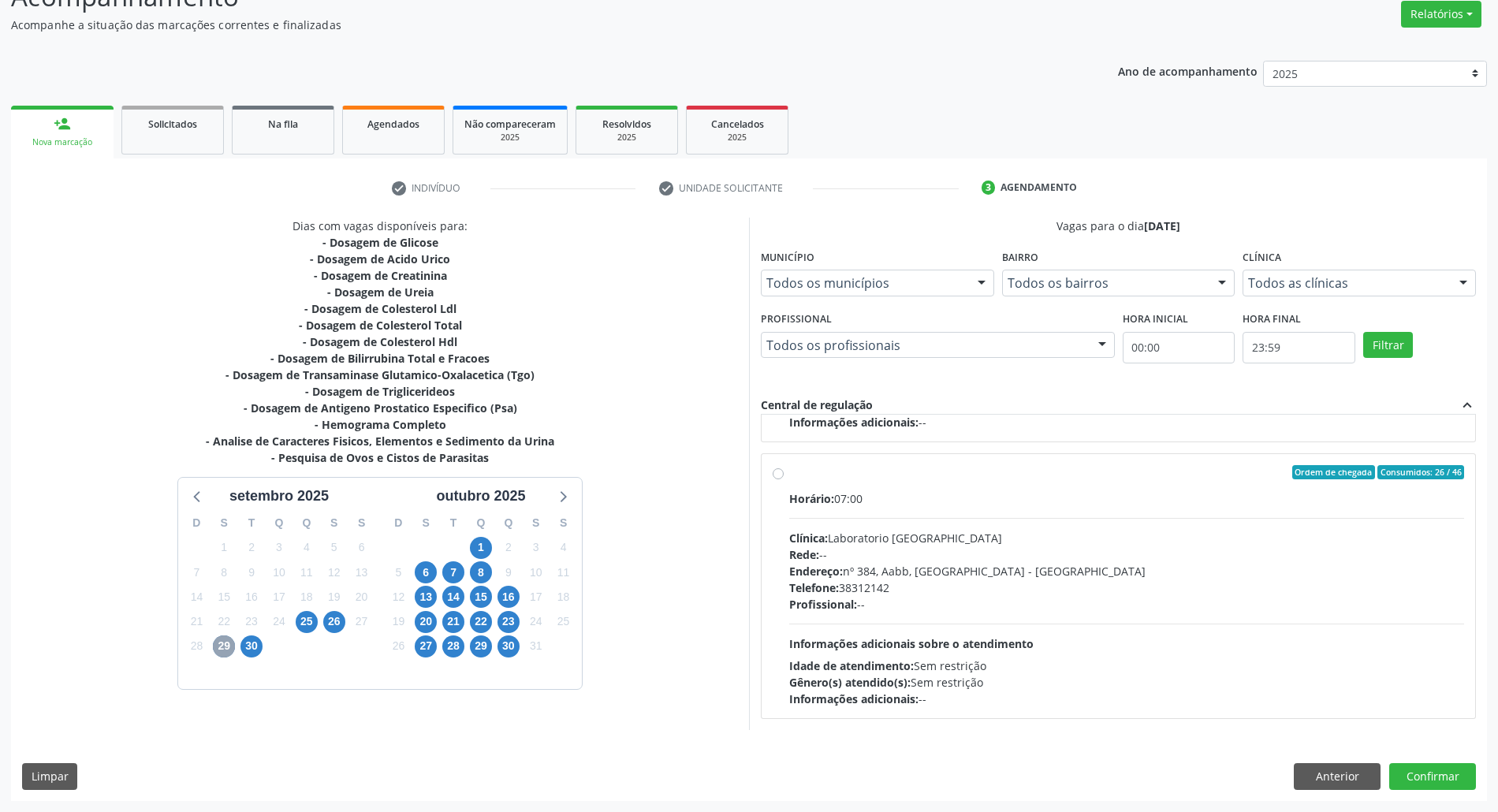
scroll to position [528, 0]
drag, startPoint x: 1345, startPoint y: 771, endPoint x: 888, endPoint y: 682, distance: 465.6
click at [1342, 771] on button "Anterior" at bounding box center [1337, 777] width 87 height 27
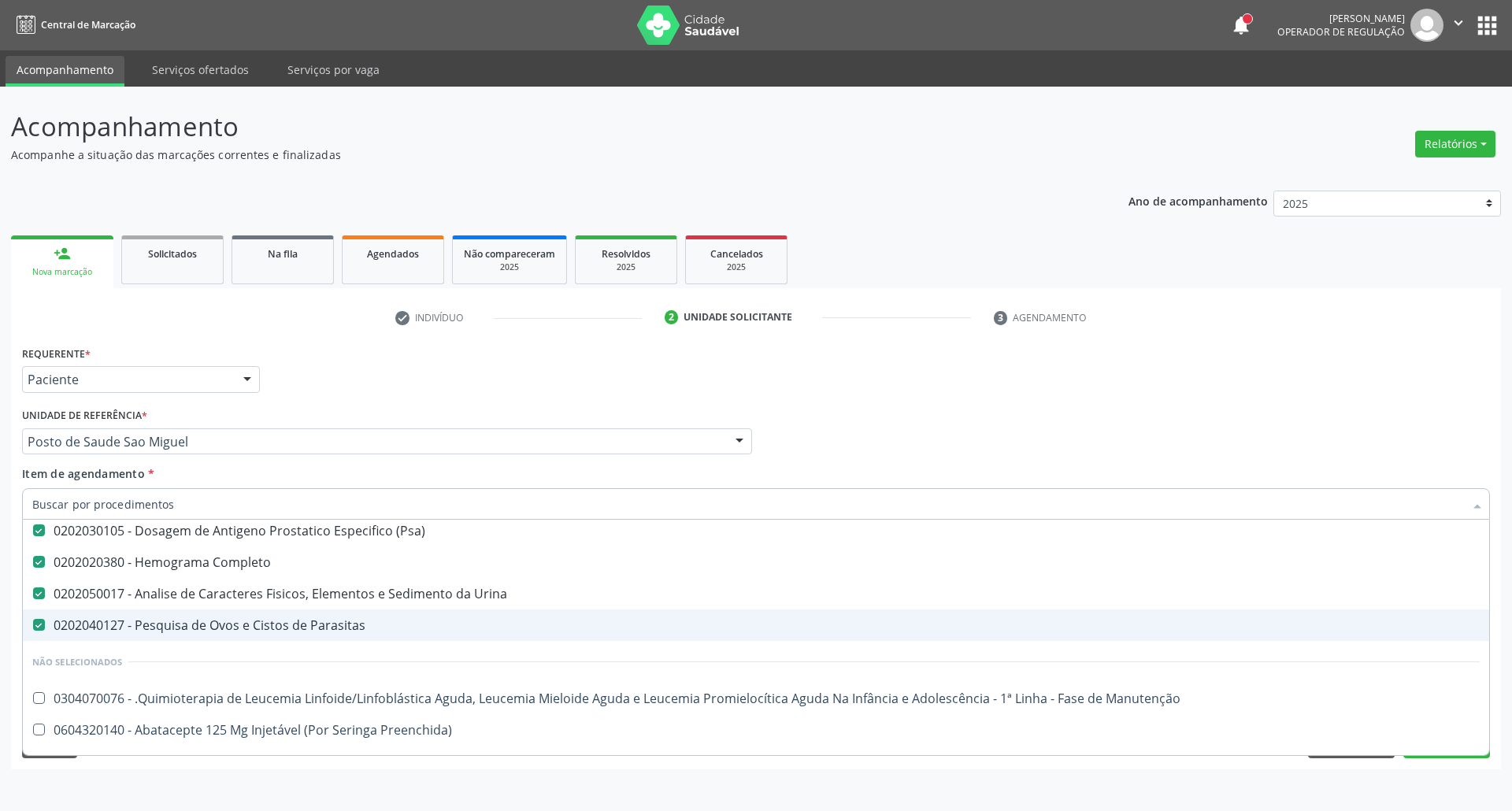
scroll to position [299, 0]
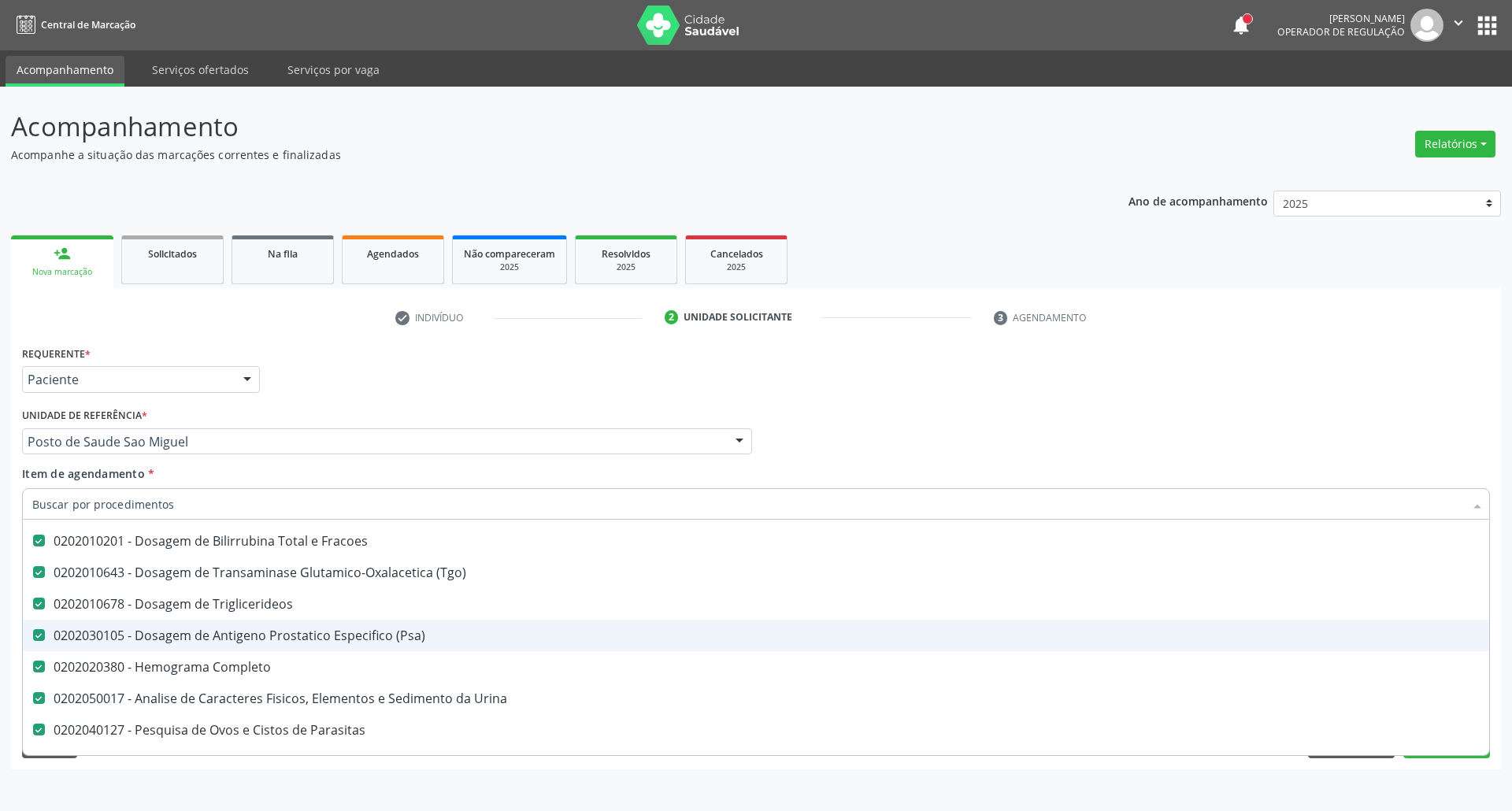
click at [462, 625] on span "0202030105 - Dosagem de Antigeno Prostatico Especifico (Psa)" at bounding box center [756, 636] width 1466 height 31
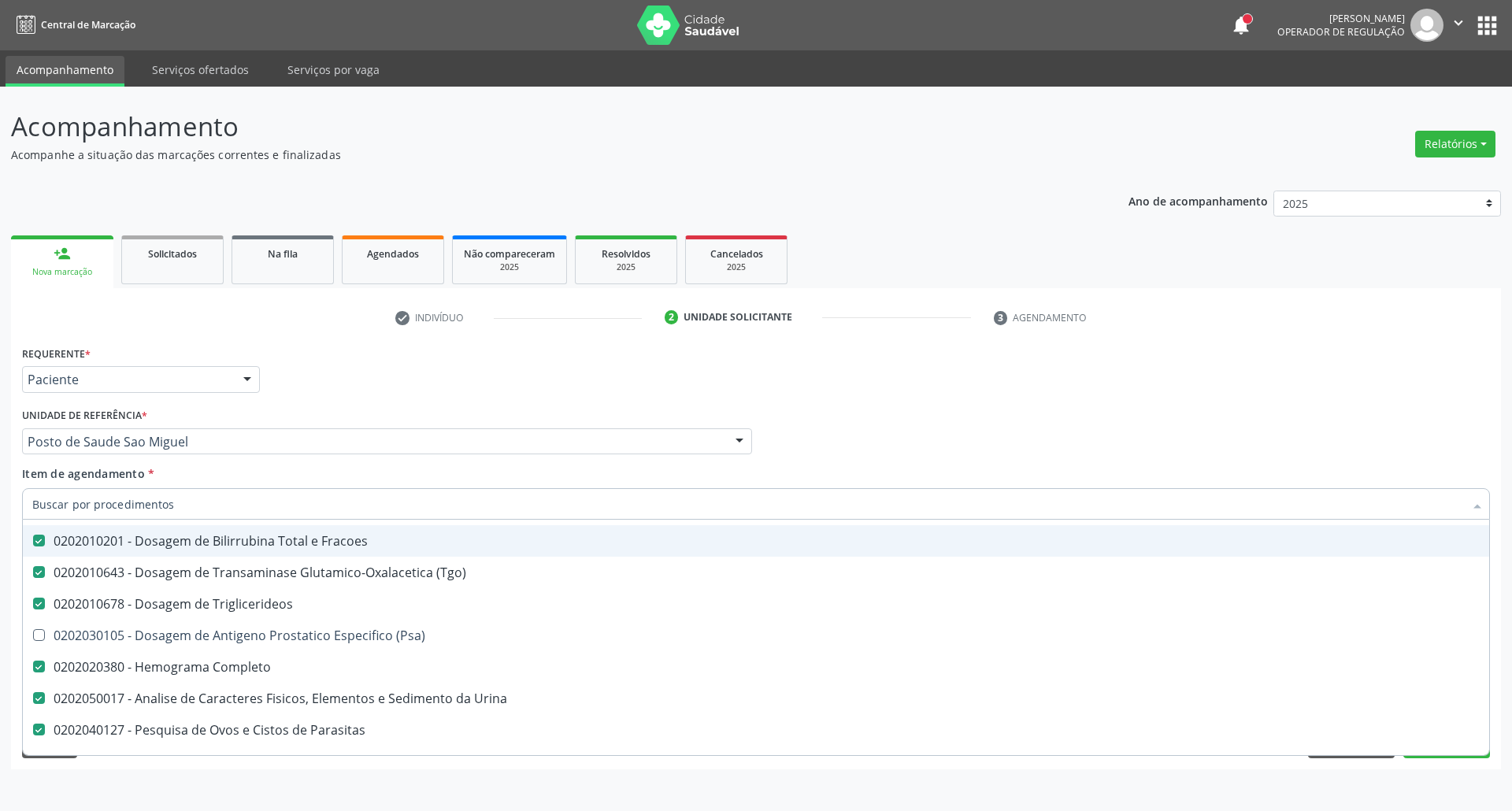
click at [1114, 371] on div "Requerente * Paciente Profissional de Saúde Paciente Nenhum resultado encontrad…" at bounding box center [756, 372] width 1476 height 62
checkbox \(Psa\) "true"
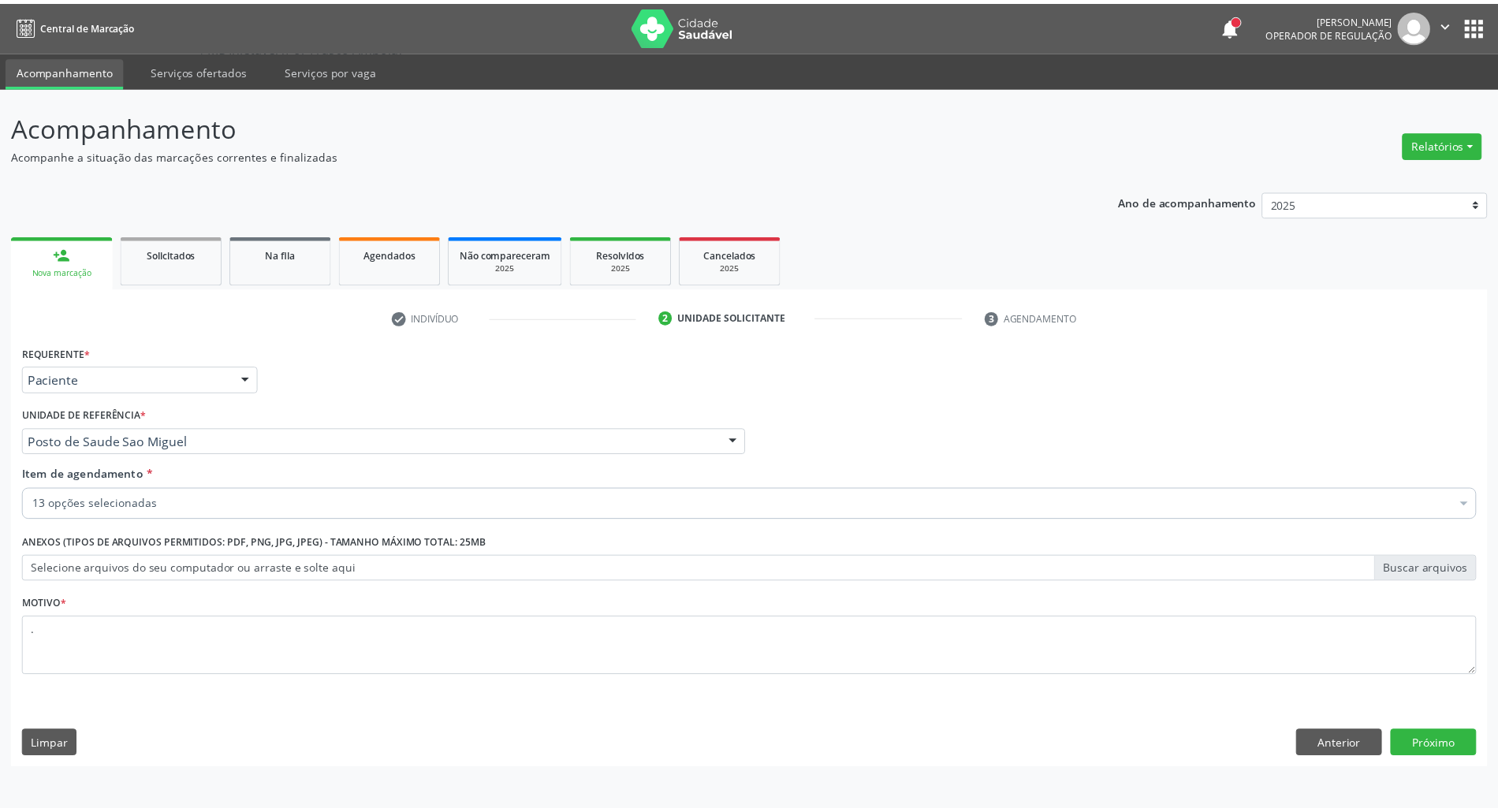
scroll to position [0, 0]
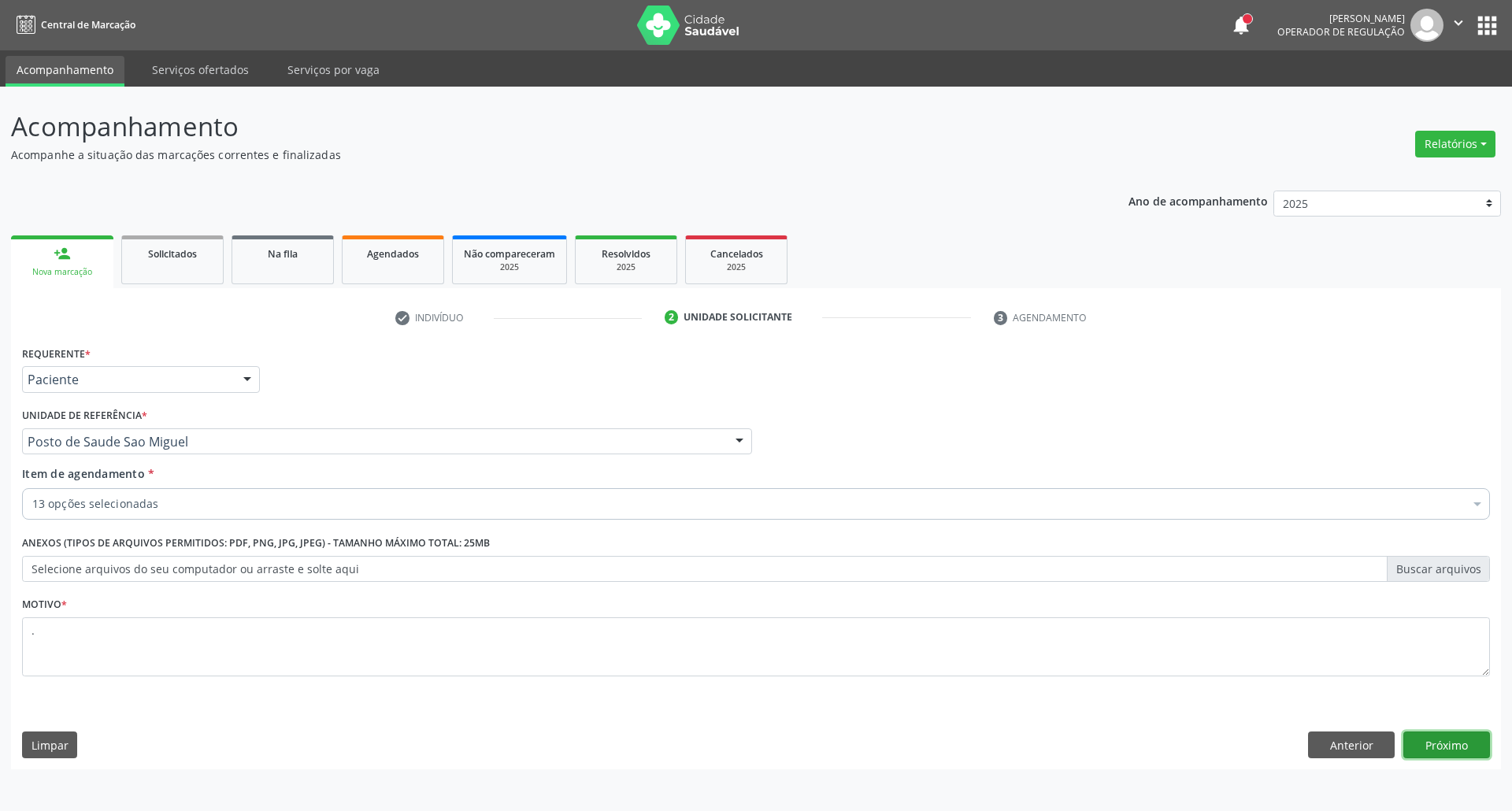
click at [1435, 743] on button "Próximo" at bounding box center [1446, 745] width 86 height 27
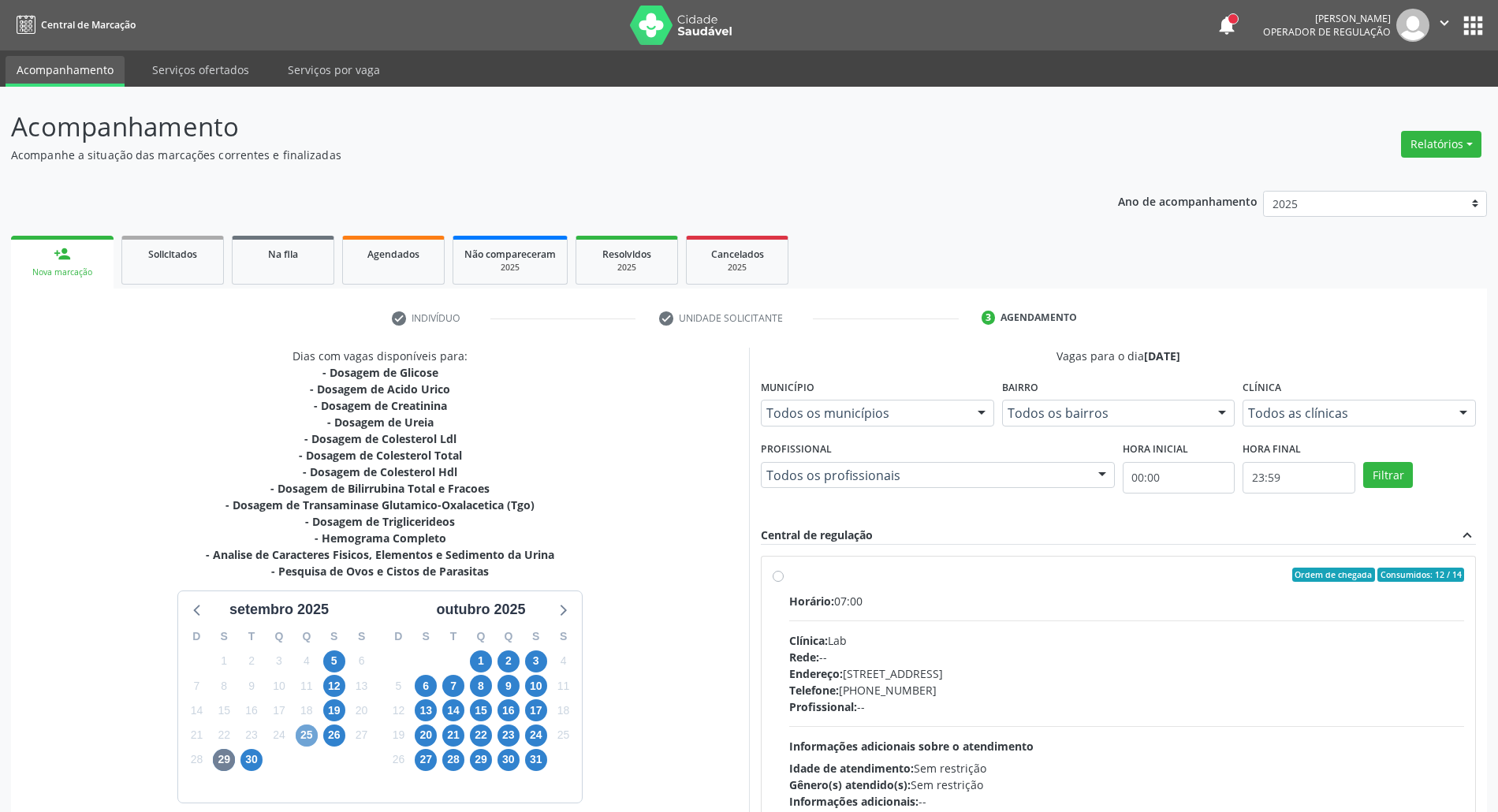
click at [308, 739] on span "25" at bounding box center [307, 735] width 22 height 22
click at [228, 762] on span "29" at bounding box center [223, 760] width 22 height 22
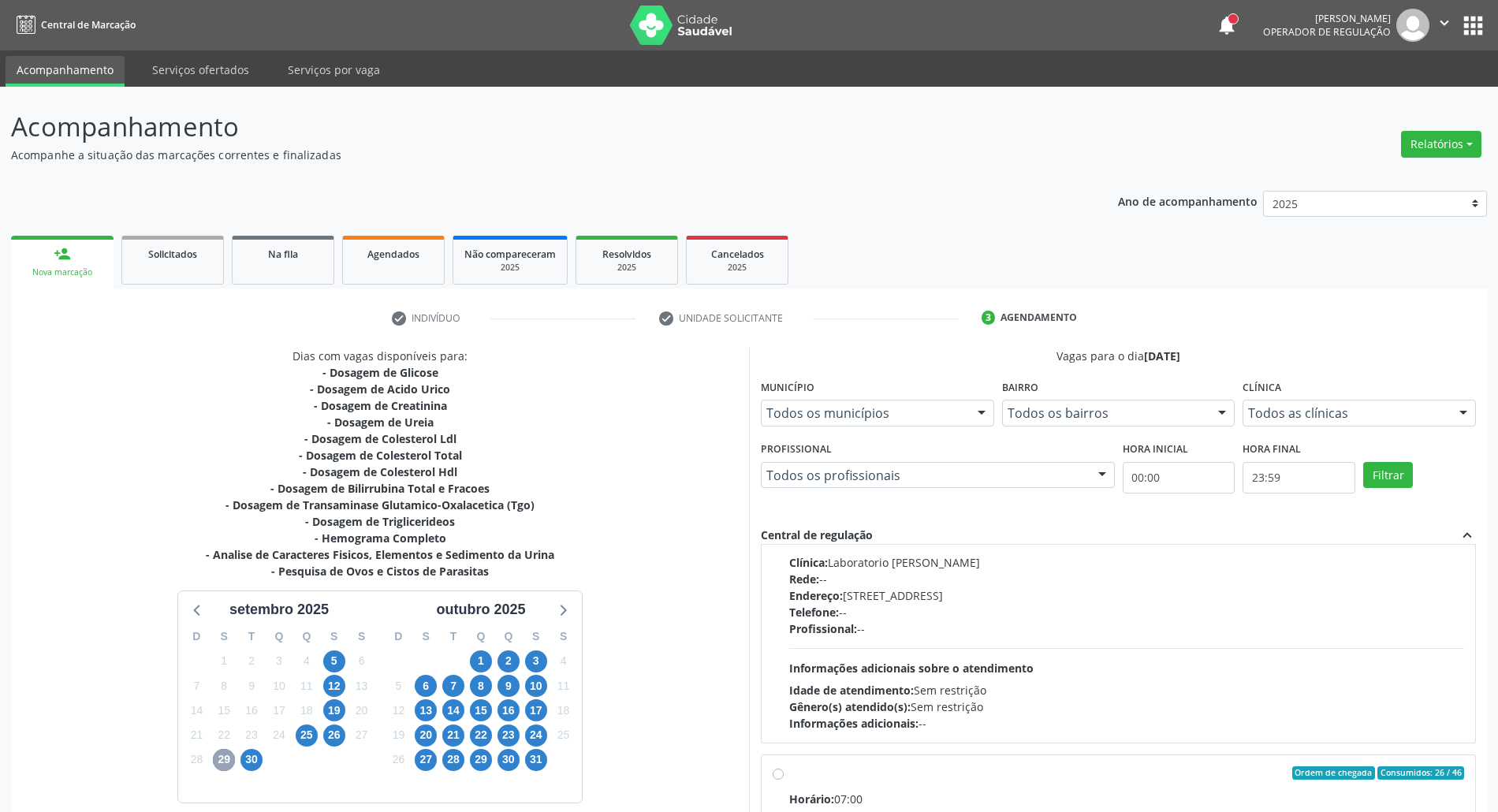
scroll to position [1082, 0]
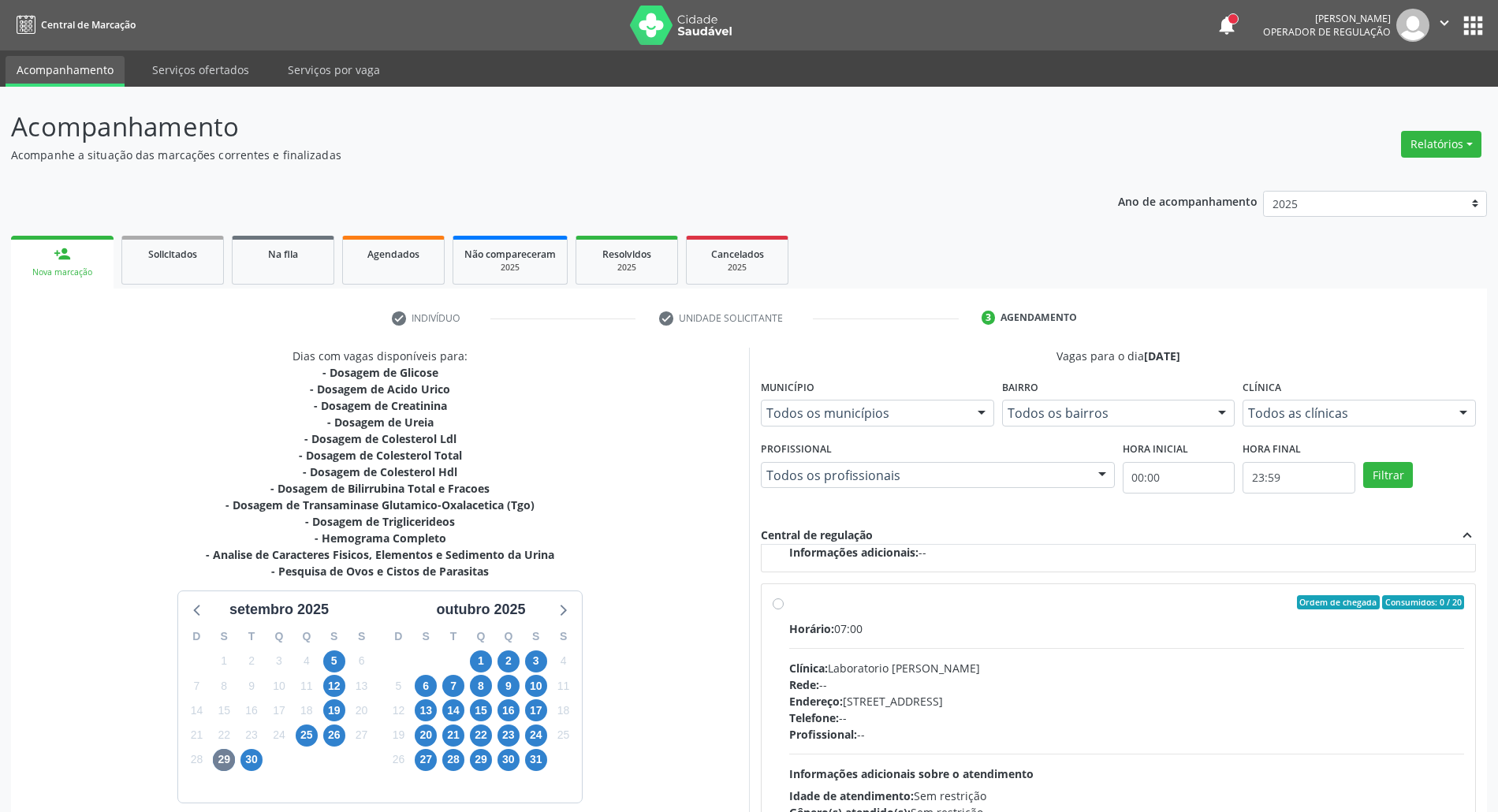
click at [1128, 661] on div "Clínica: Laboratorio [PERSON_NAME]" at bounding box center [1126, 669] width 675 height 16
click at [784, 609] on input "Ordem de chegada Consumidos: 0 / 20 Horário: 07:00 Clínica: Laboratorio [PERSON…" at bounding box center [777, 602] width 11 height 14
radio input "true"
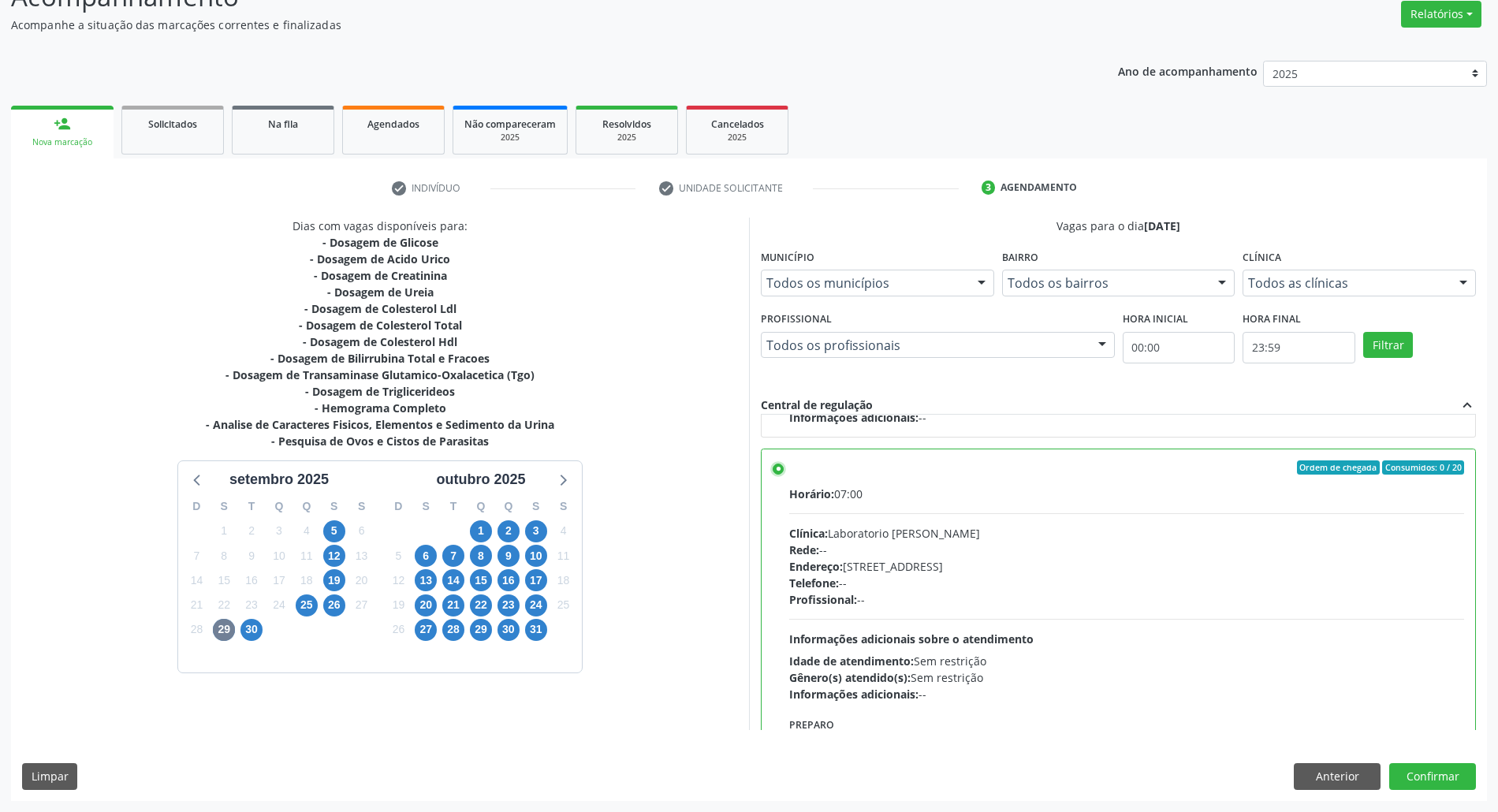
scroll to position [1188, 0]
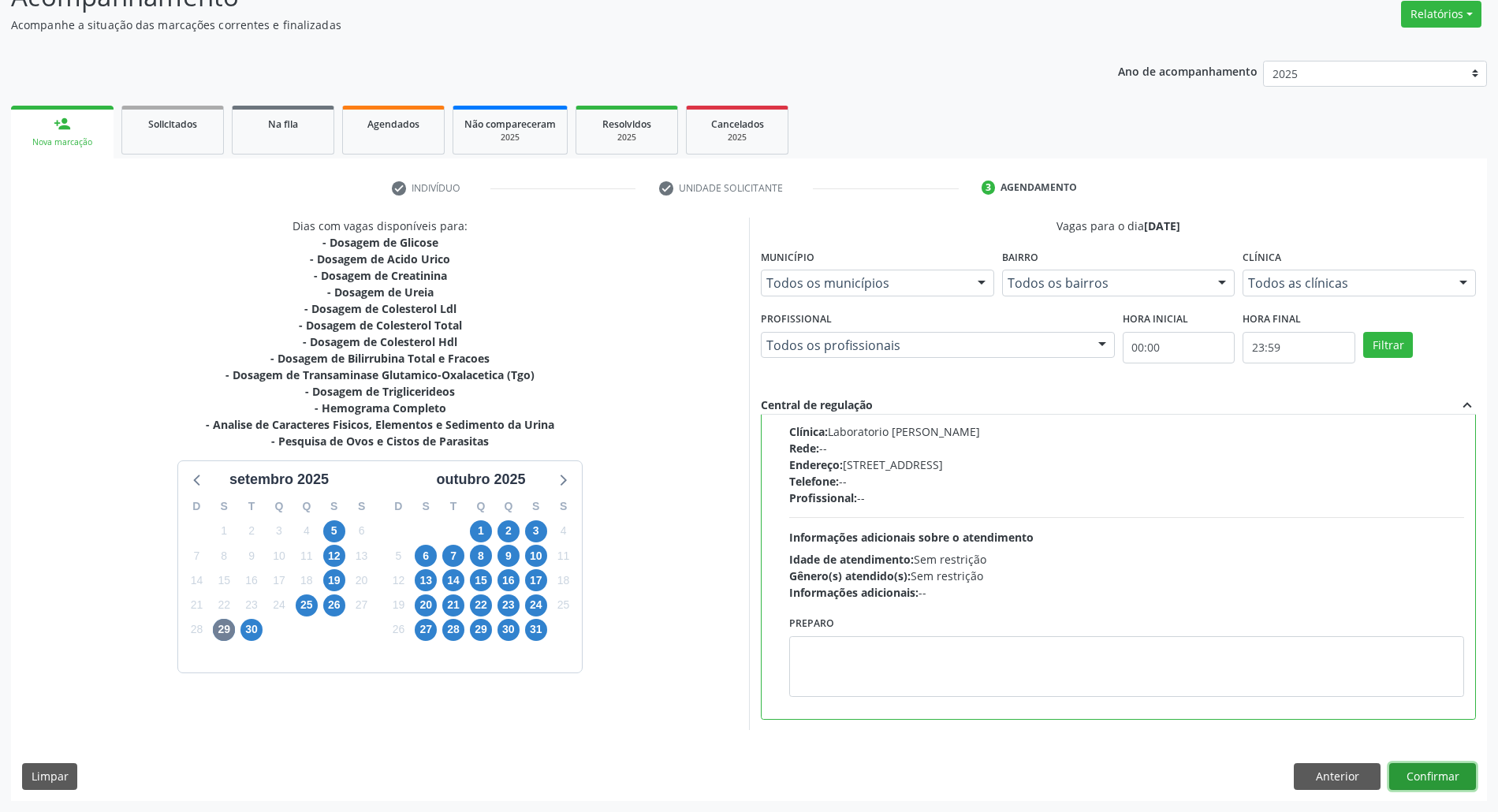
click at [1434, 781] on button "Confirmar" at bounding box center [1432, 777] width 87 height 27
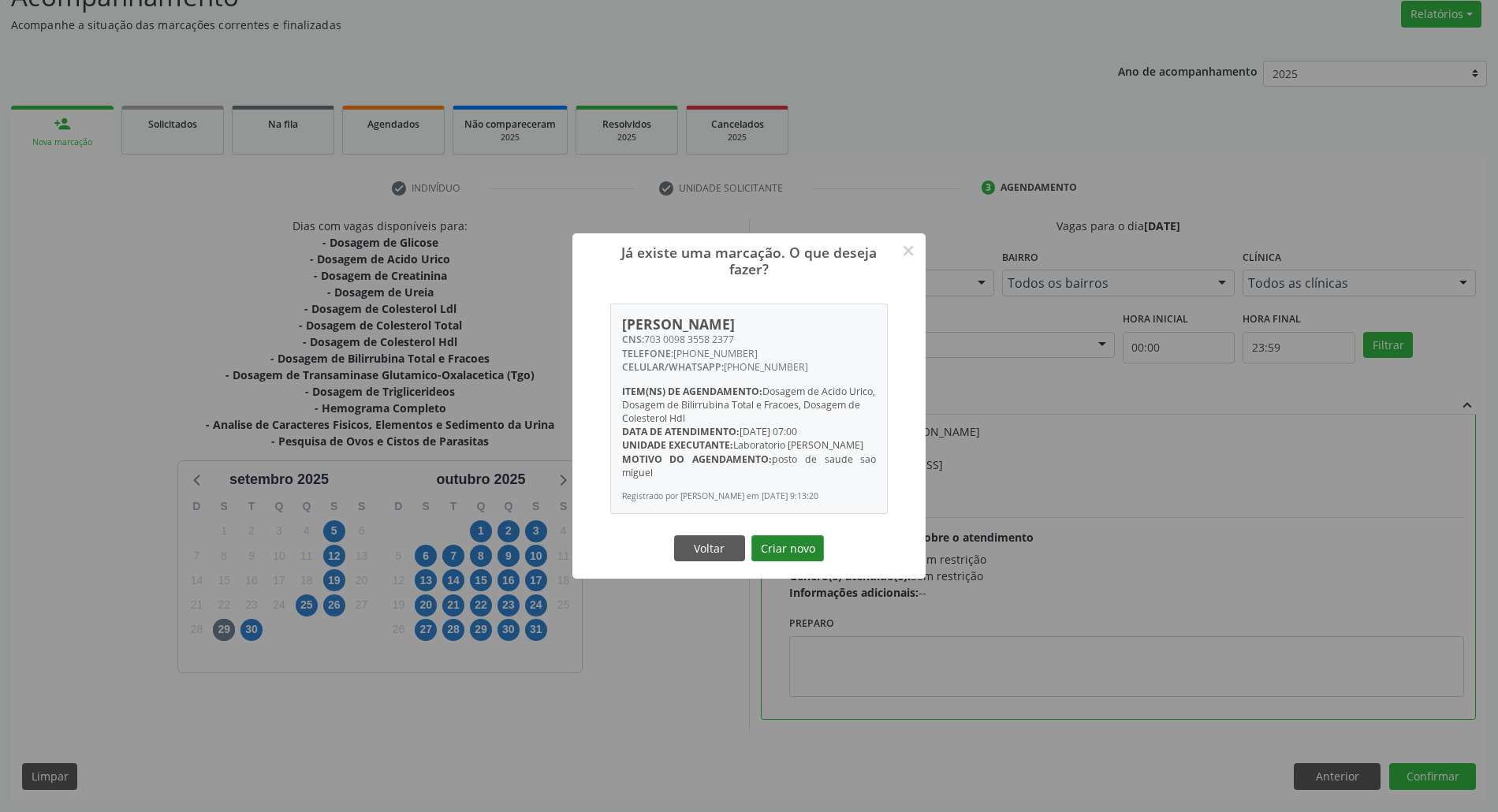
click at [776, 547] on button "Criar novo" at bounding box center [788, 548] width 73 height 27
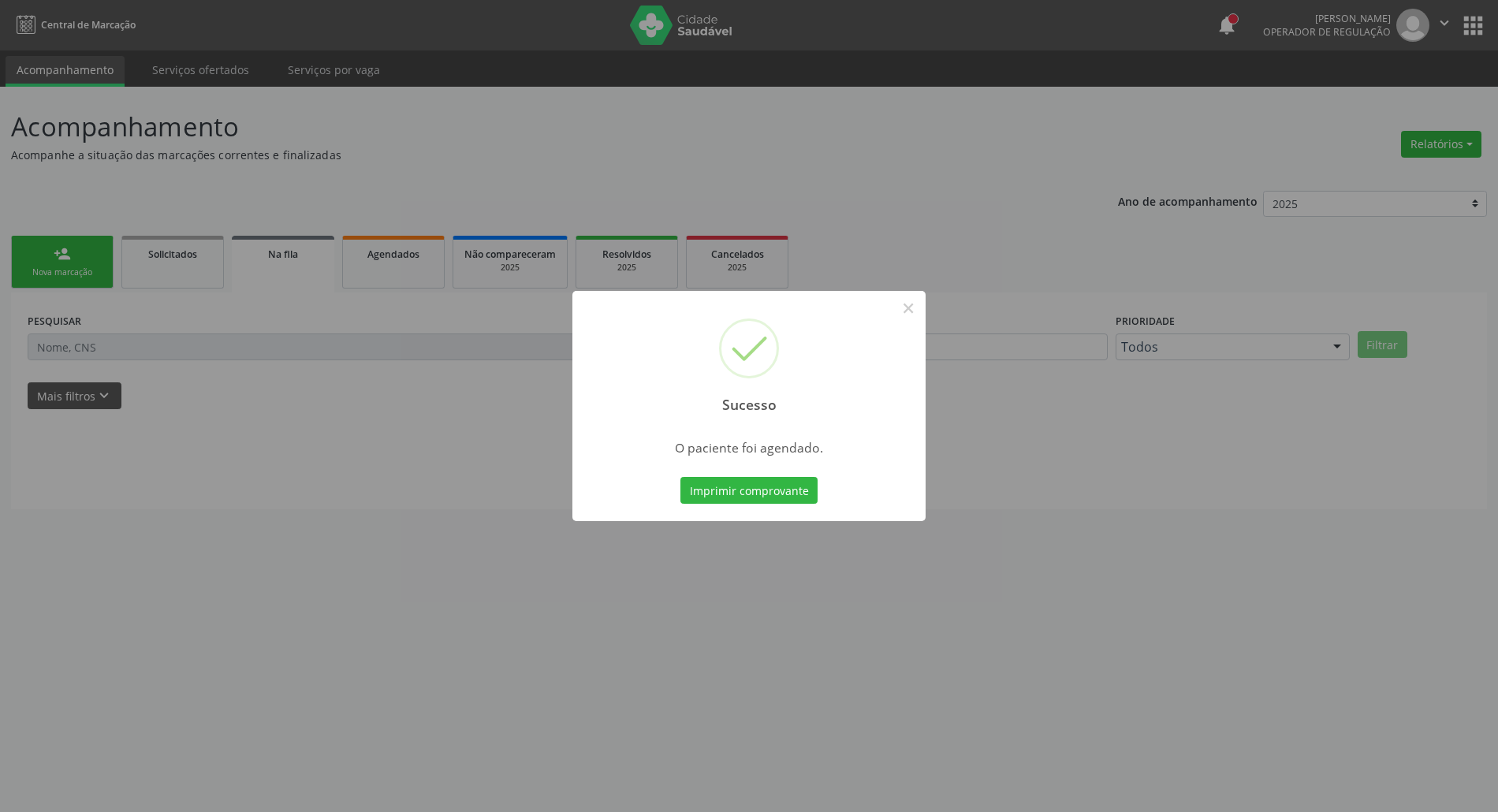
scroll to position [0, 0]
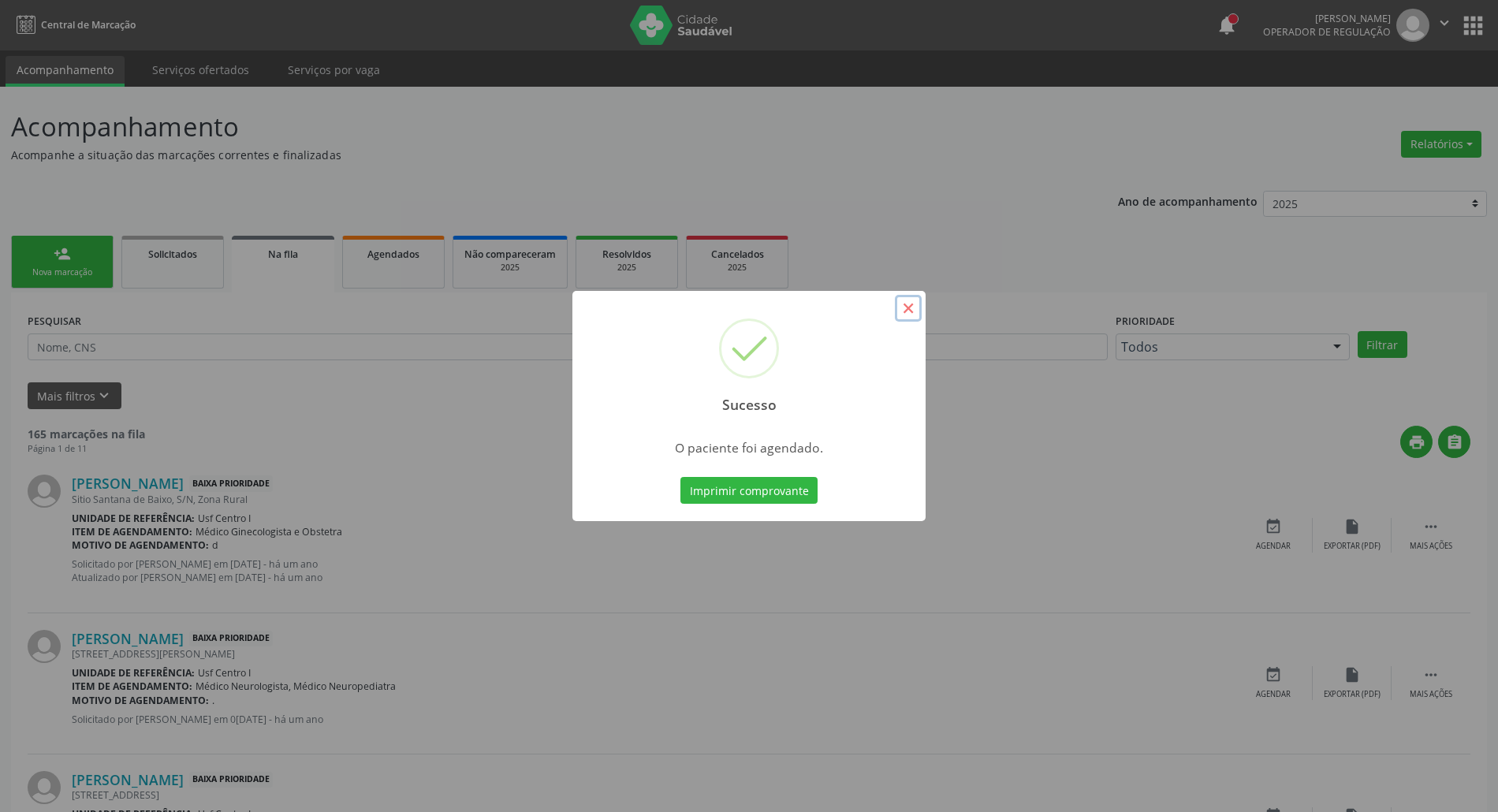
click at [905, 312] on button "×" at bounding box center [909, 308] width 27 height 27
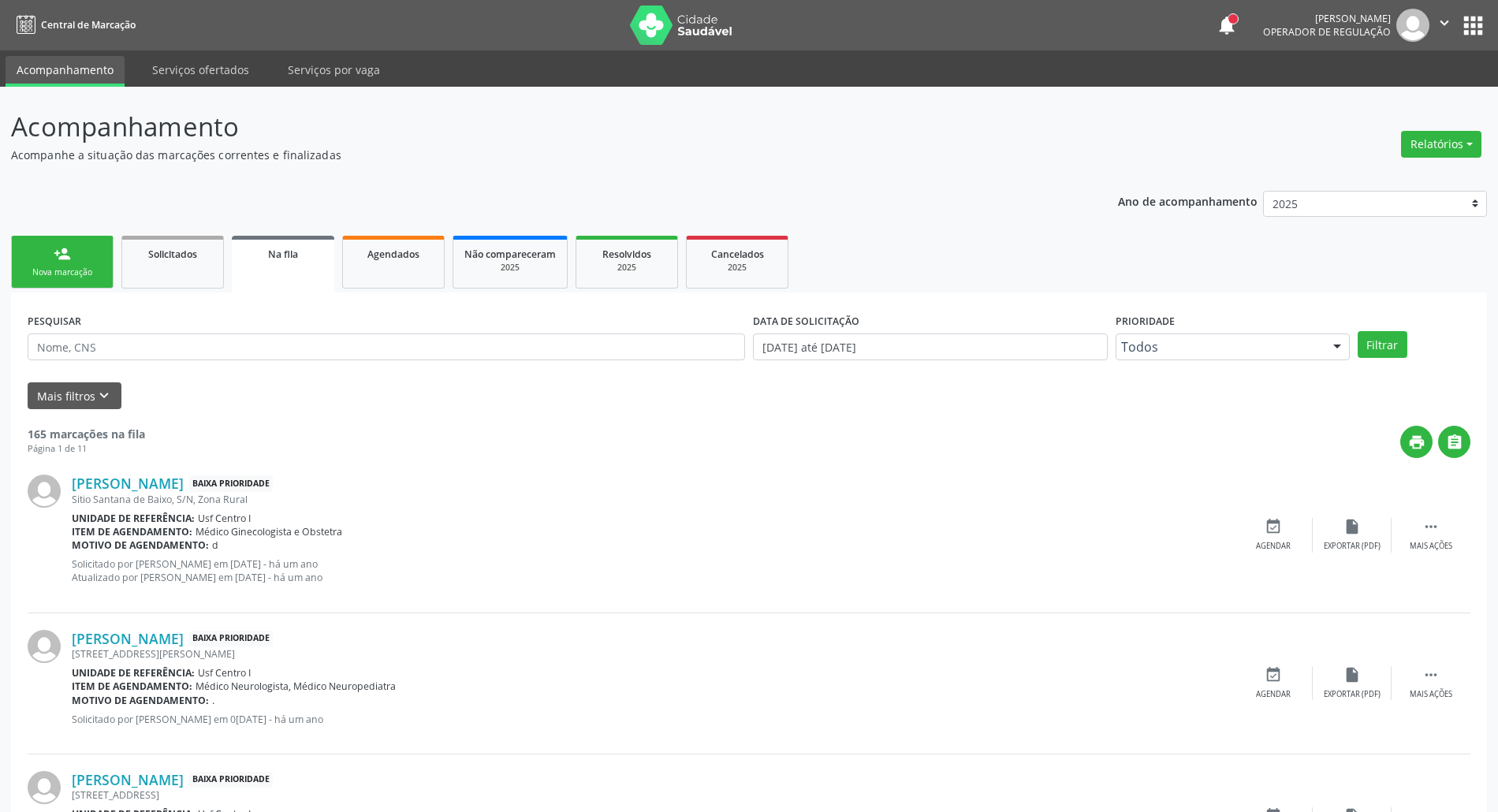
click at [33, 266] on div "Nova marcação" at bounding box center [63, 272] width 79 height 12
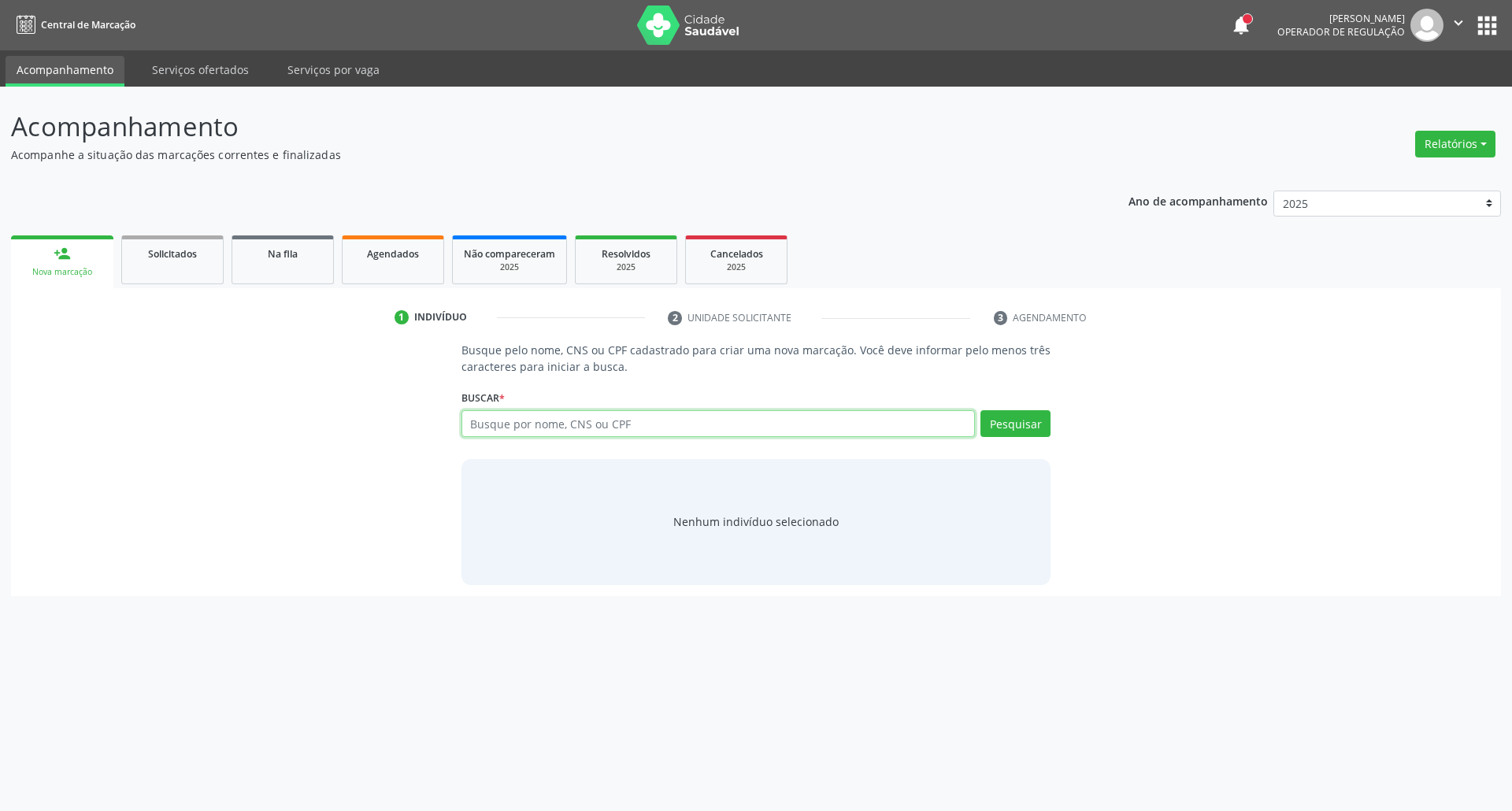
click at [581, 421] on input "text" at bounding box center [719, 423] width 514 height 27
paste input "025.014.244-92"
type input "025.014.244-92"
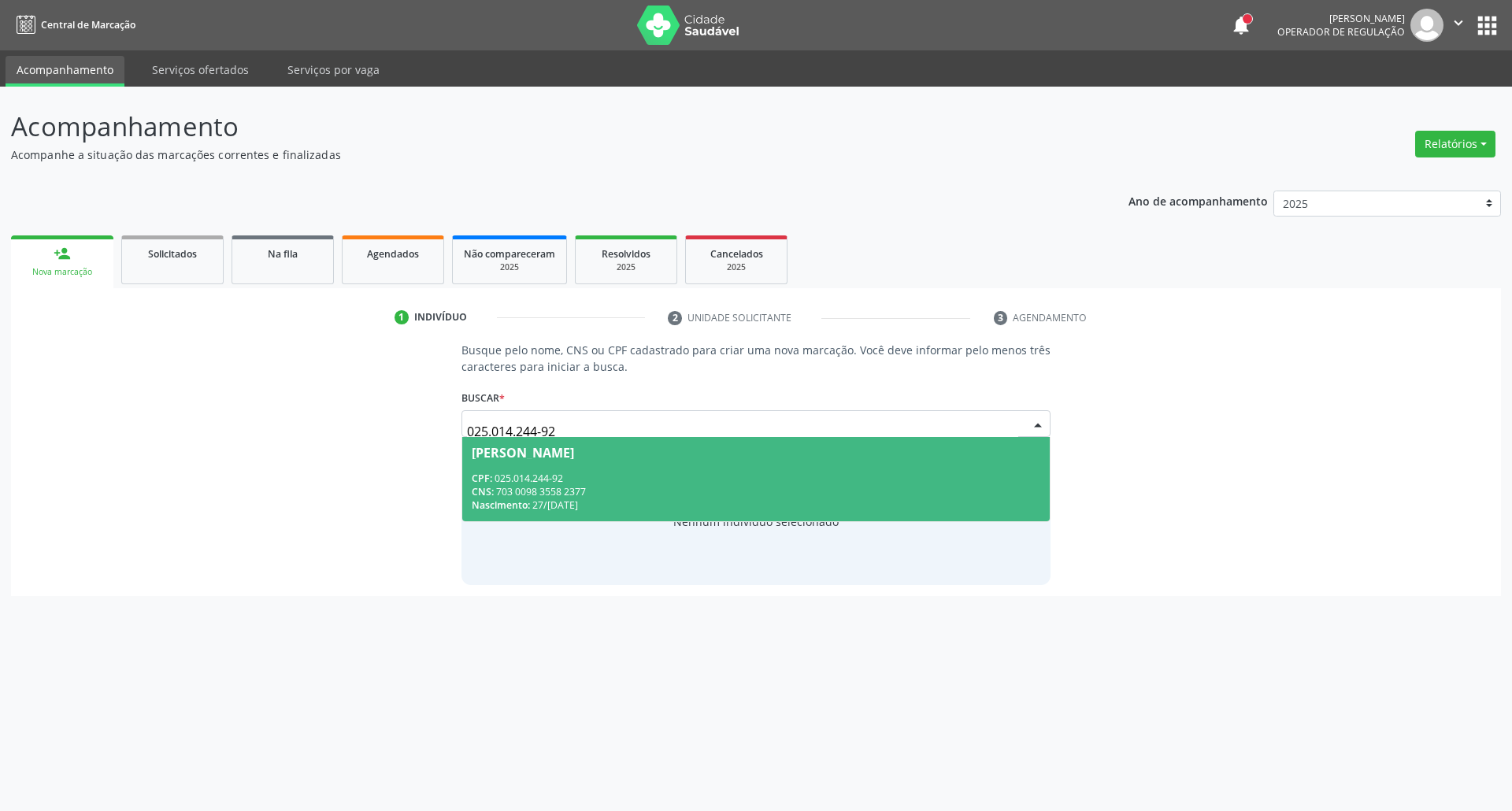
click at [615, 469] on span "[PERSON_NAME] CPF: 025.014.244-92 CNS: 703 0098 3558 2377 Nascimento: 2[DATE]" at bounding box center [756, 479] width 589 height 84
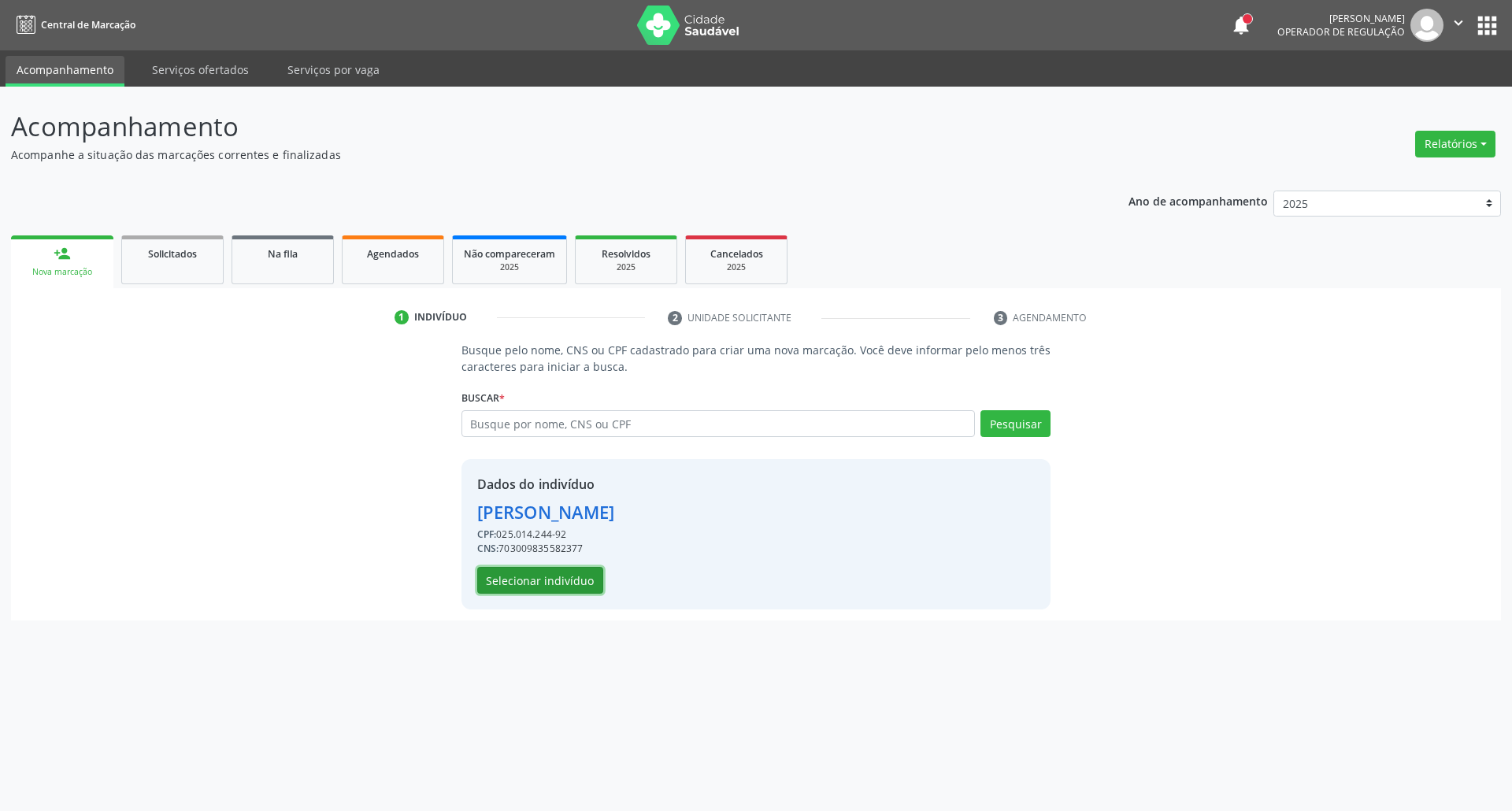
click at [554, 571] on button "Selecionar indivíduo" at bounding box center [540, 580] width 126 height 27
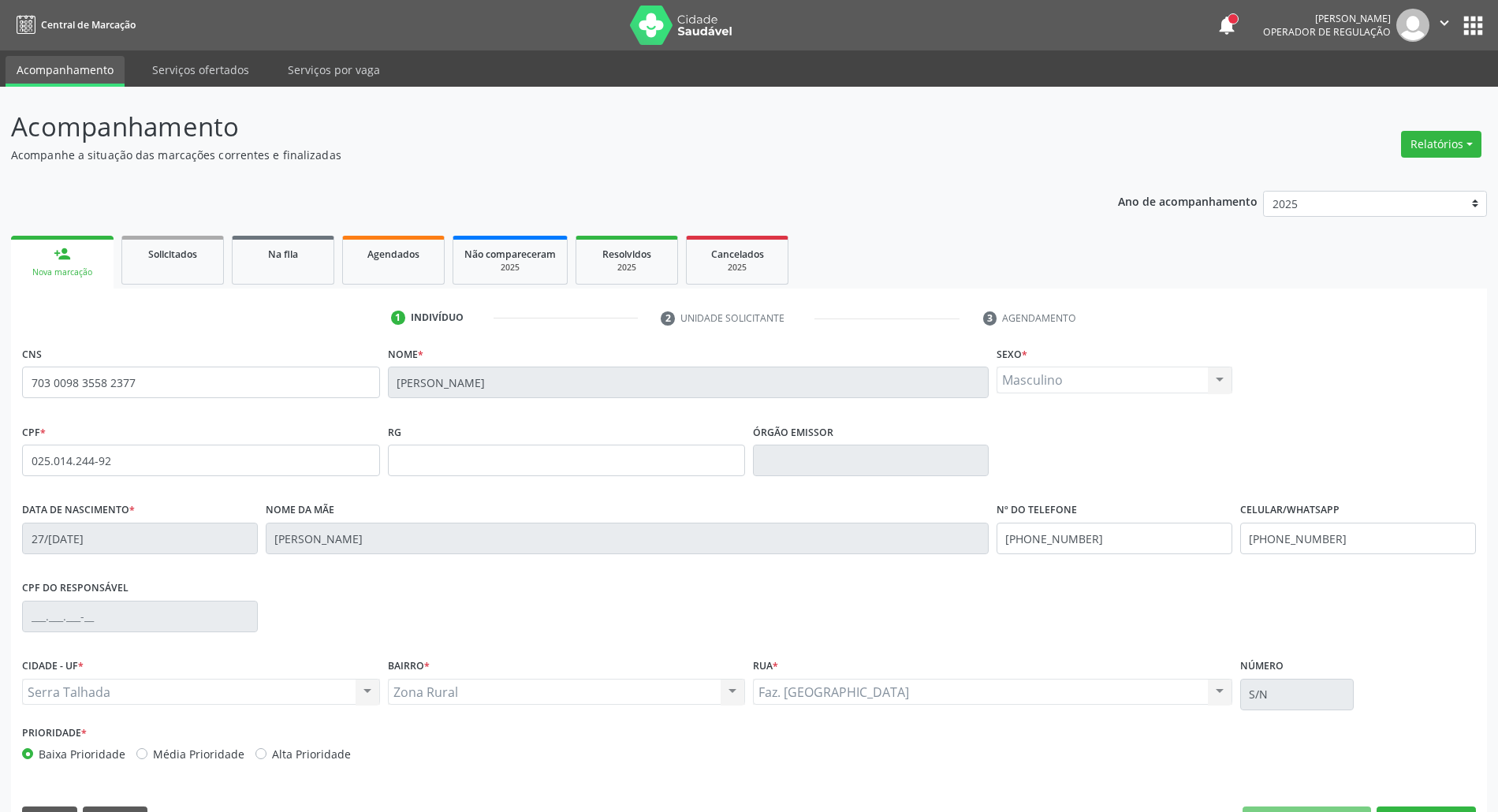
scroll to position [43, 0]
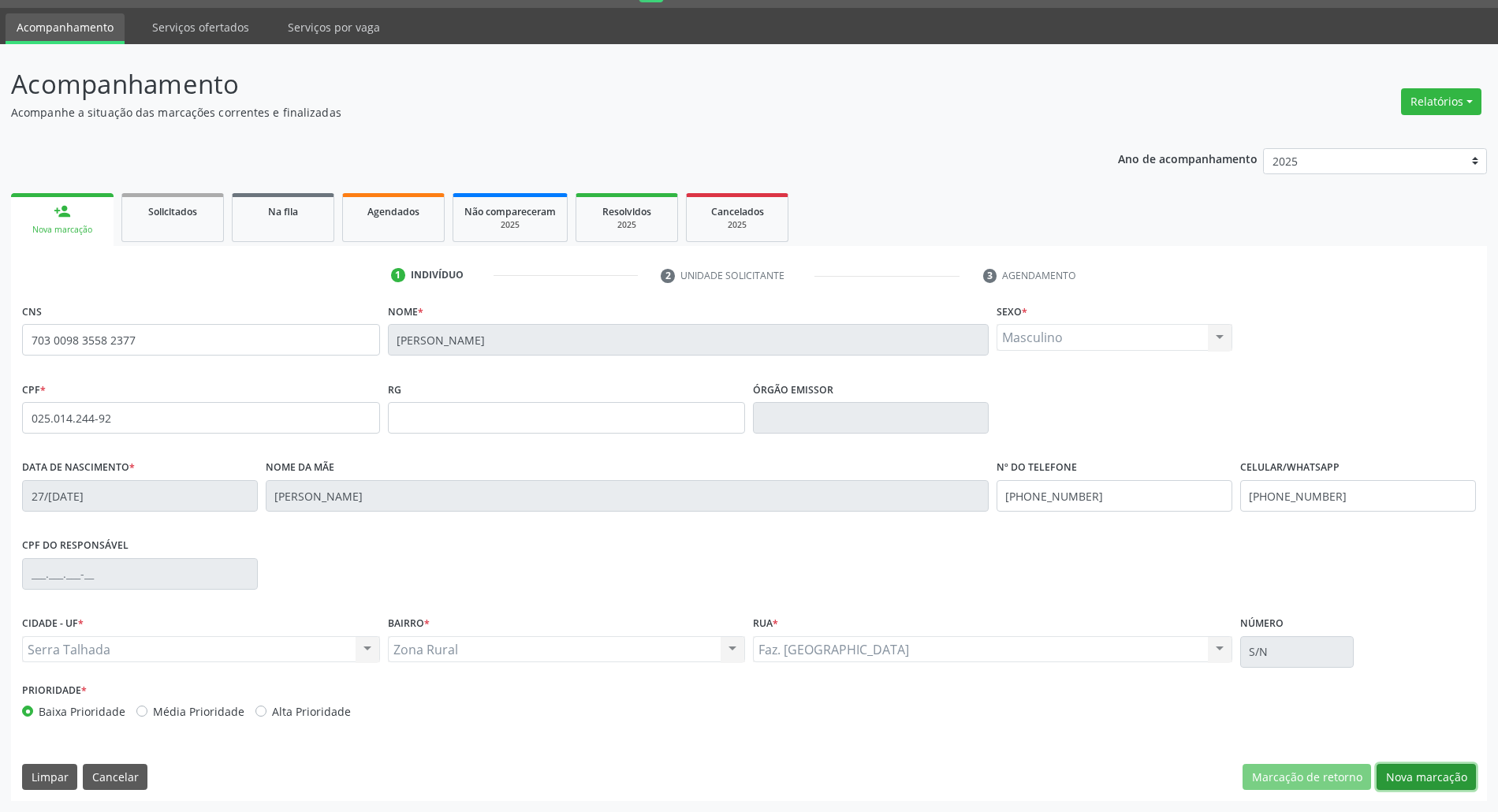
drag, startPoint x: 1418, startPoint y: 771, endPoint x: 966, endPoint y: 653, distance: 467.1
click at [1418, 767] on button "Nova marcação" at bounding box center [1426, 777] width 100 height 27
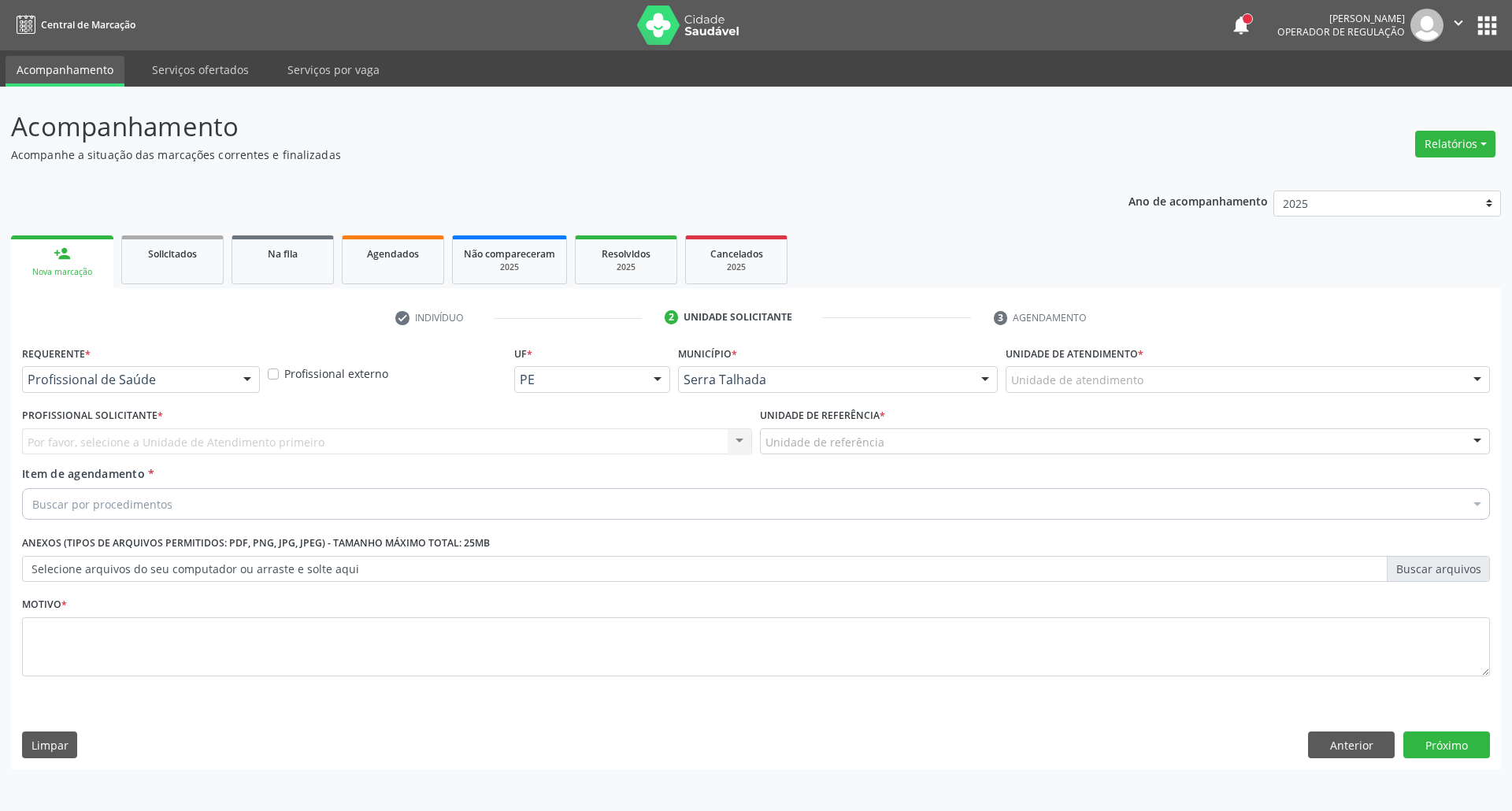
click at [244, 379] on div at bounding box center [247, 380] width 24 height 27
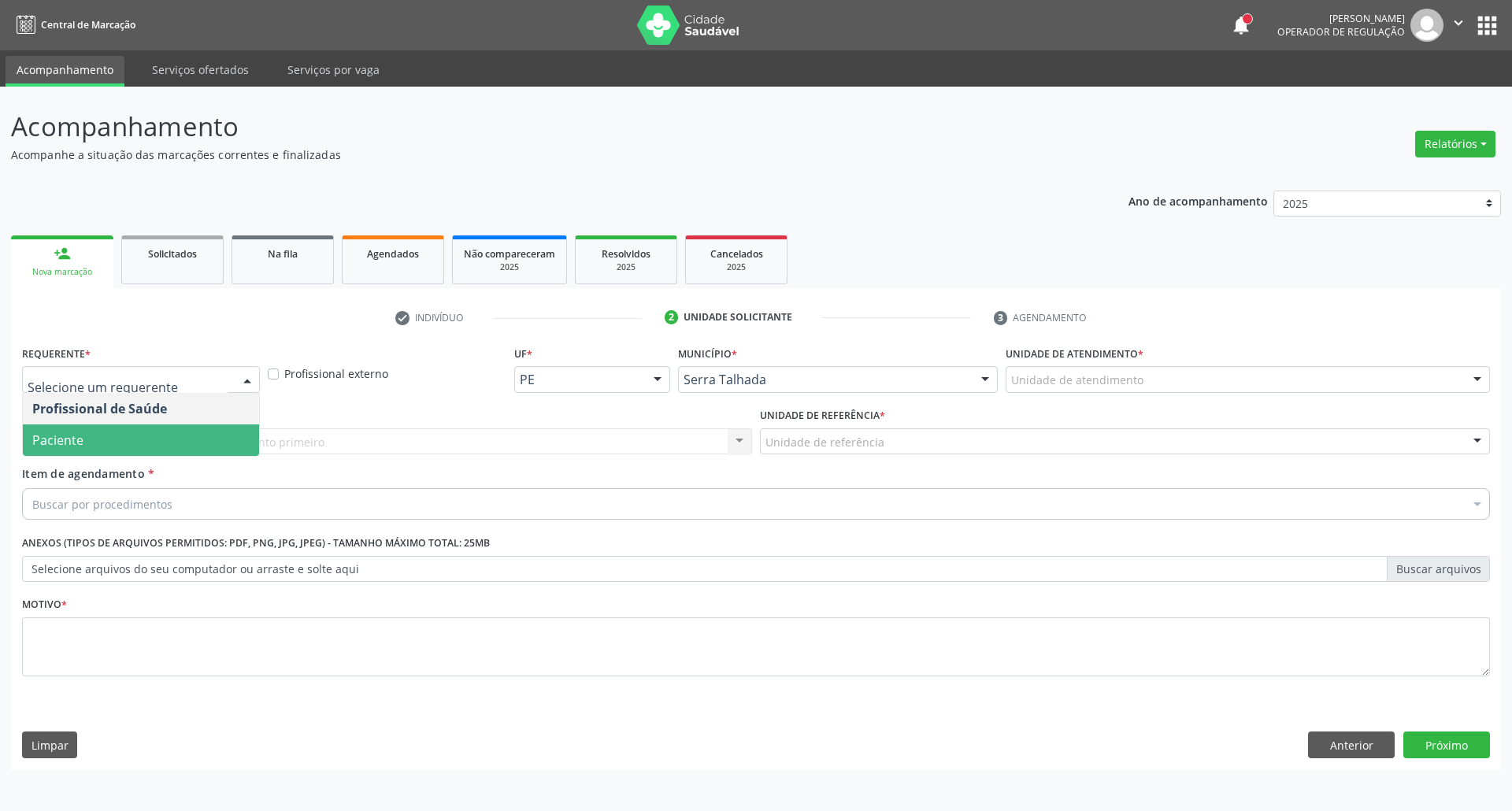
click at [228, 430] on span "Paciente" at bounding box center [141, 440] width 236 height 31
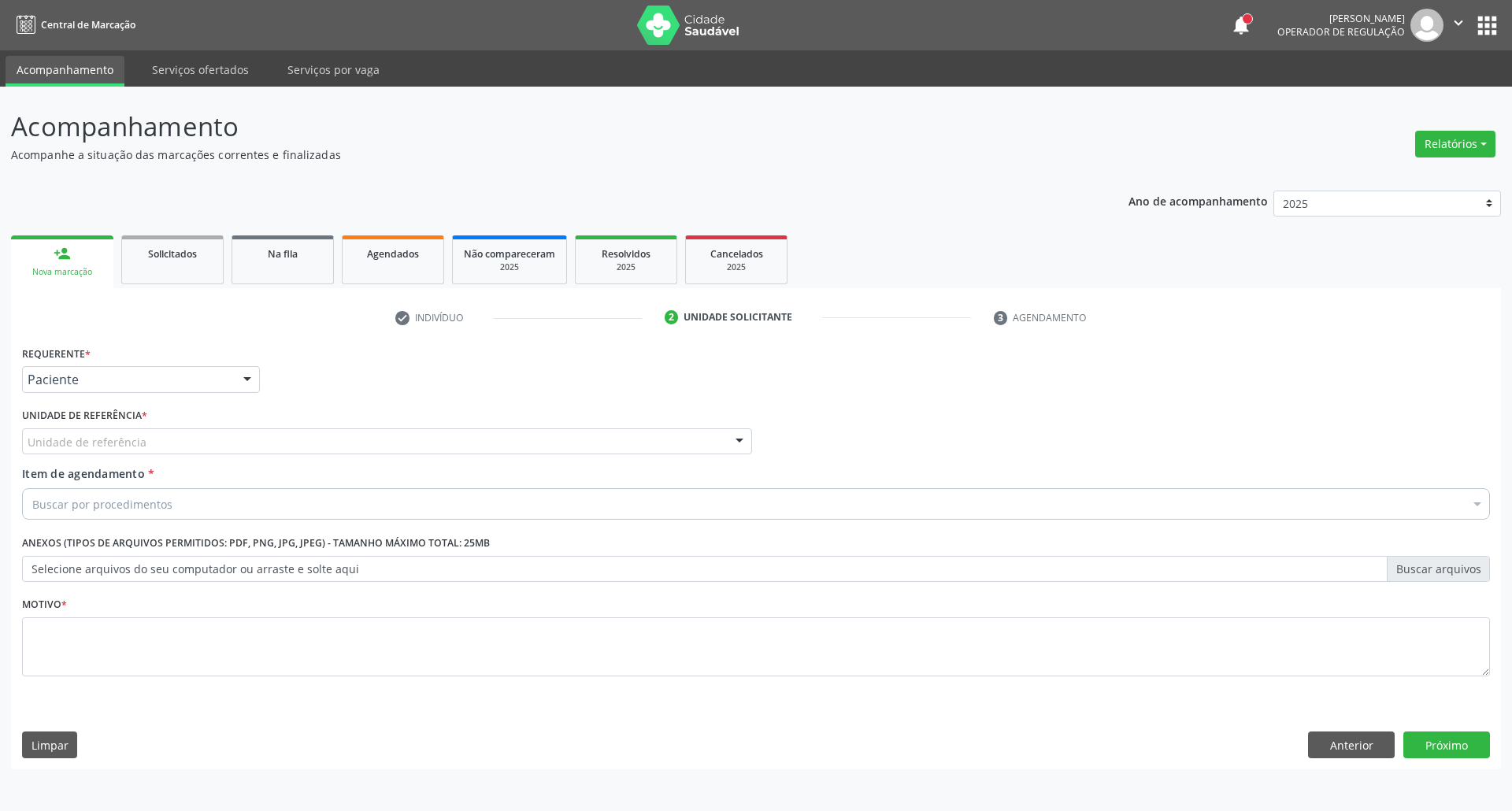
click at [234, 438] on div "Unidade de referência" at bounding box center [387, 441] width 730 height 27
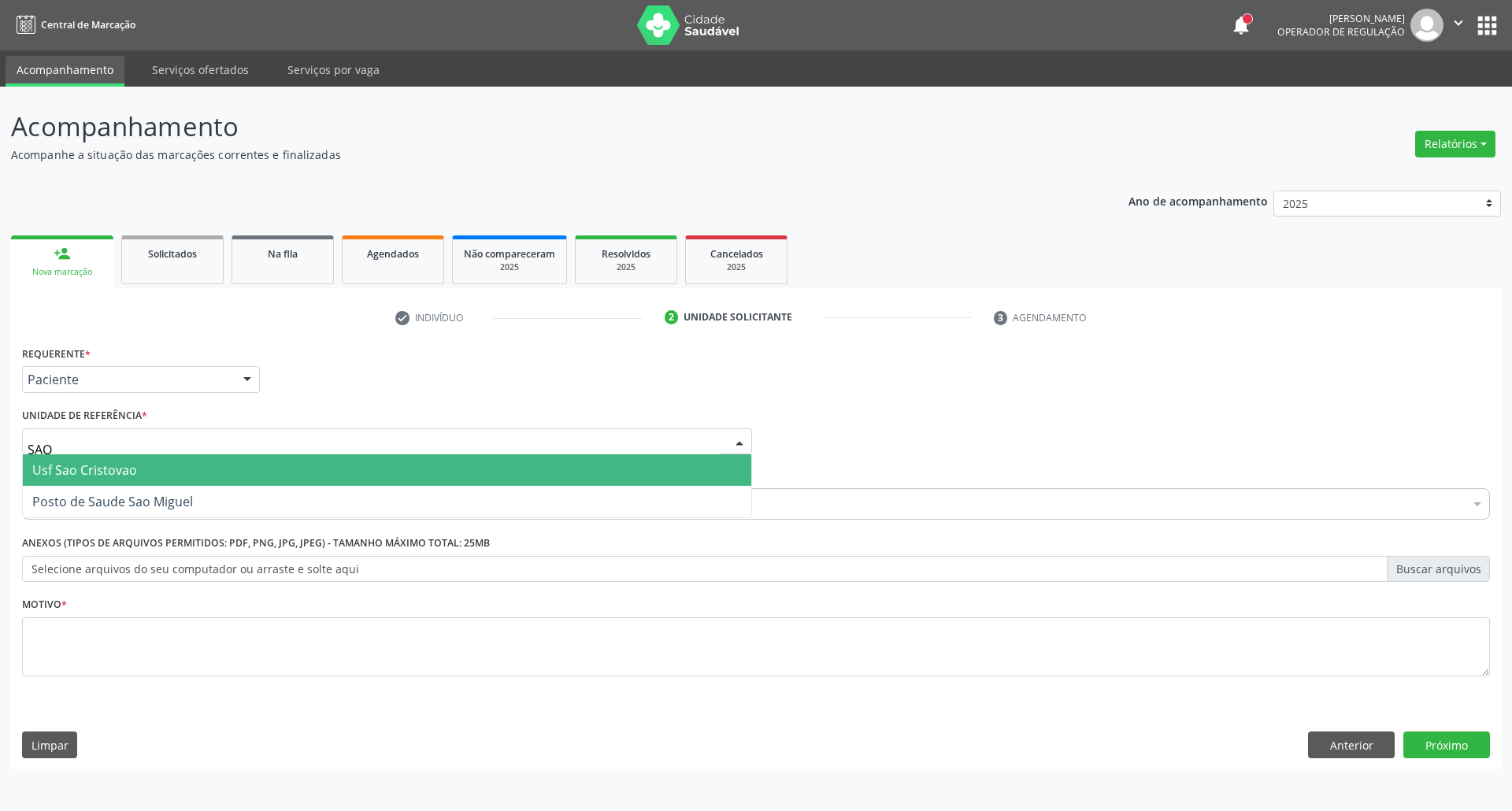
type input "SAO M"
drag, startPoint x: 226, startPoint y: 466, endPoint x: 218, endPoint y: 485, distance: 20.6
click at [226, 466] on span "Posto de Saude Sao Miguel" at bounding box center [387, 470] width 728 height 31
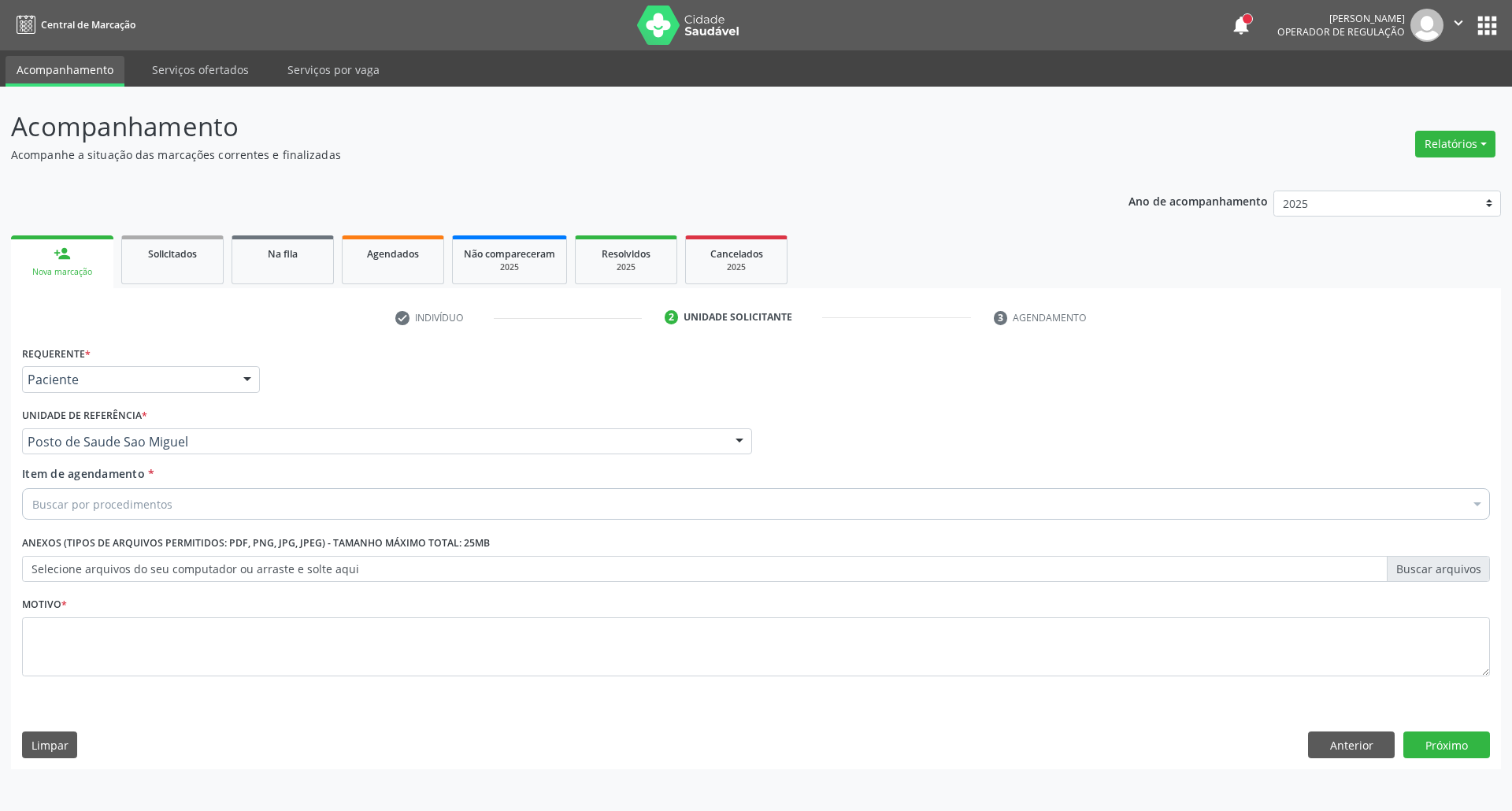
click at [202, 502] on div "Buscar por procedimentos" at bounding box center [756, 504] width 1468 height 31
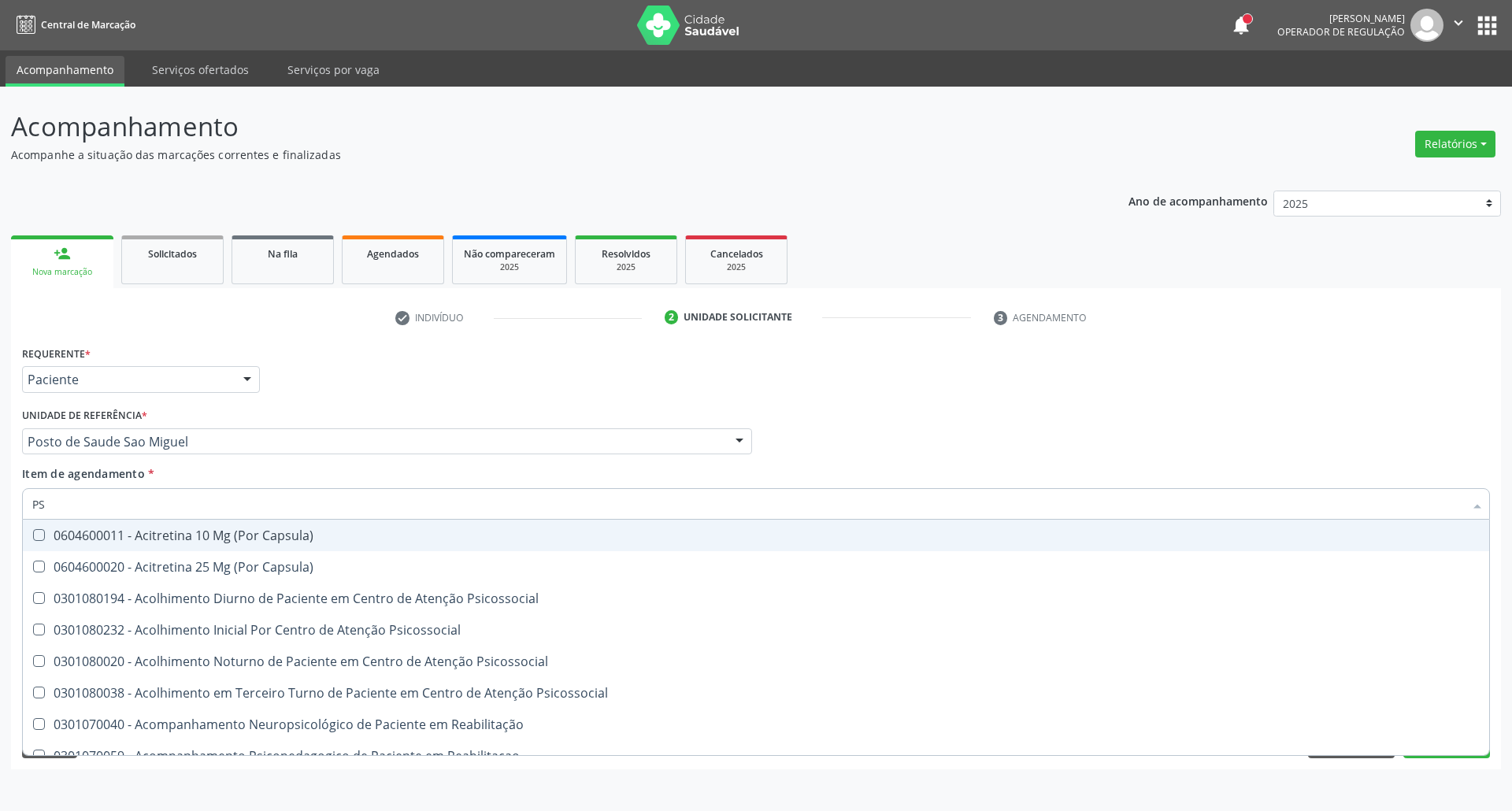
type input "PSA"
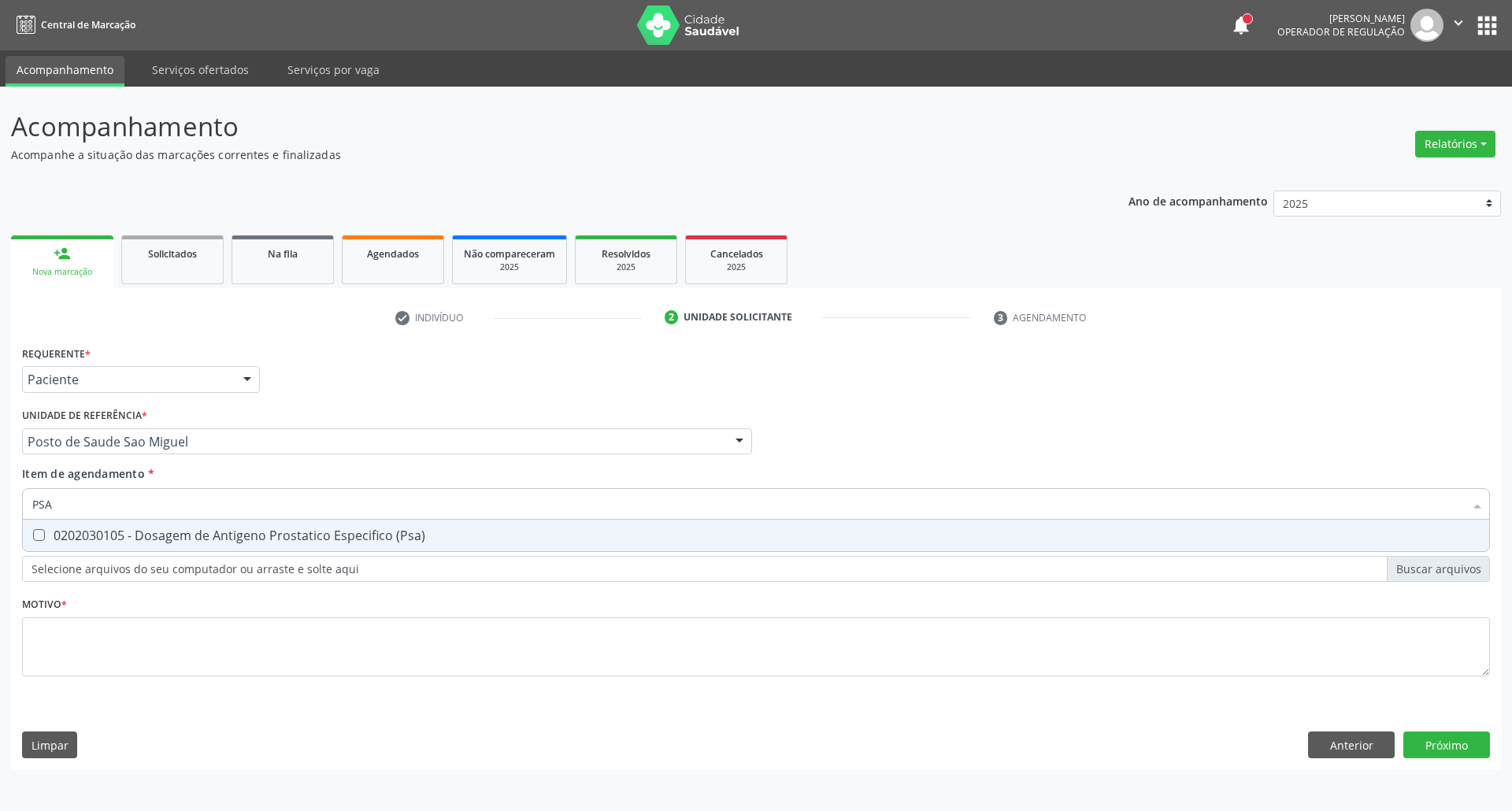
click at [198, 533] on div "0202030105 - Dosagem de Antigeno Prostatico Especifico (Psa)" at bounding box center [756, 535] width 1447 height 12
checkbox \(Psa\) "true"
click at [189, 504] on input "PSA" at bounding box center [747, 504] width 1431 height 31
type input "TS"
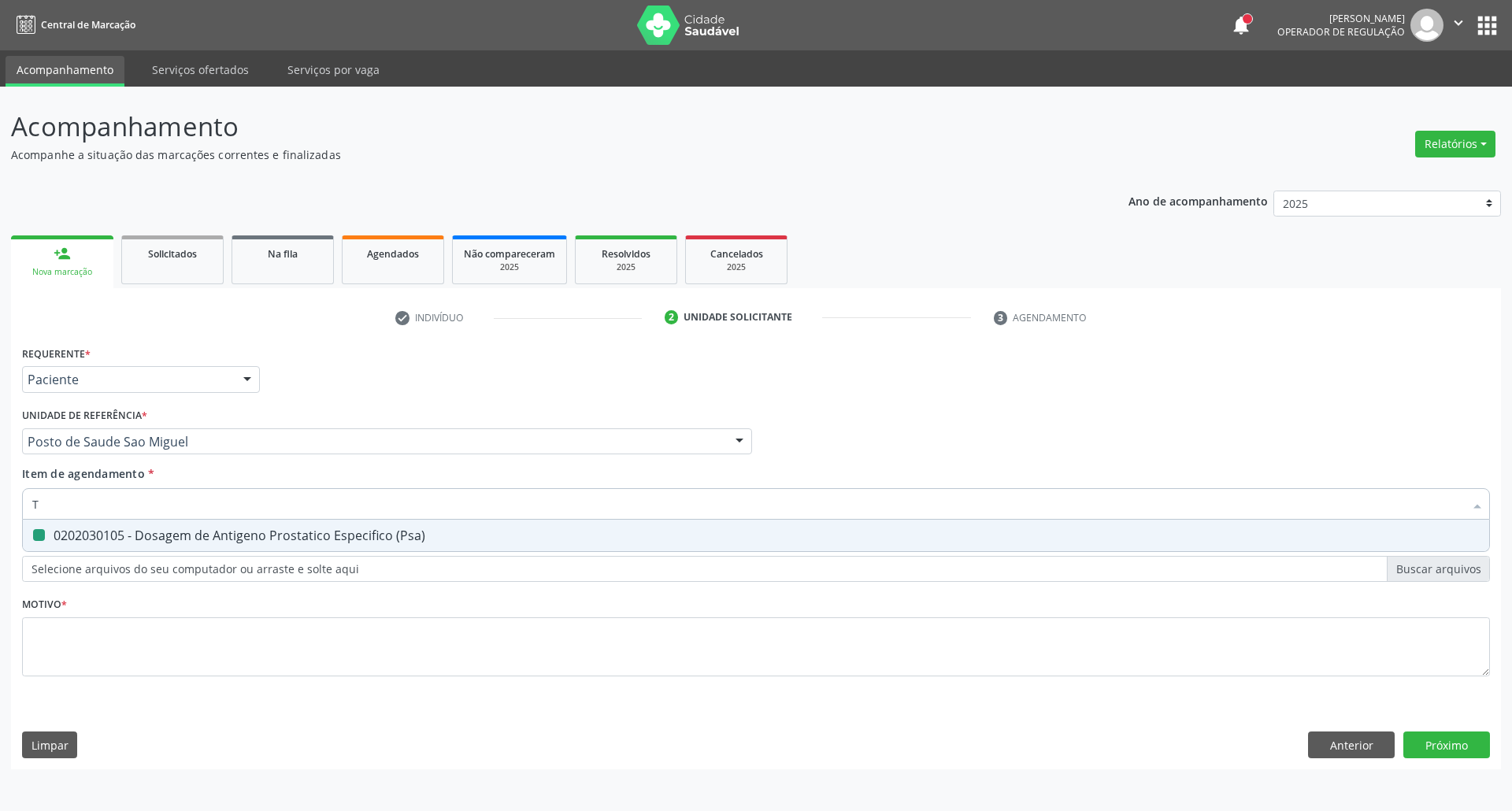
checkbox \(Psa\) "false"
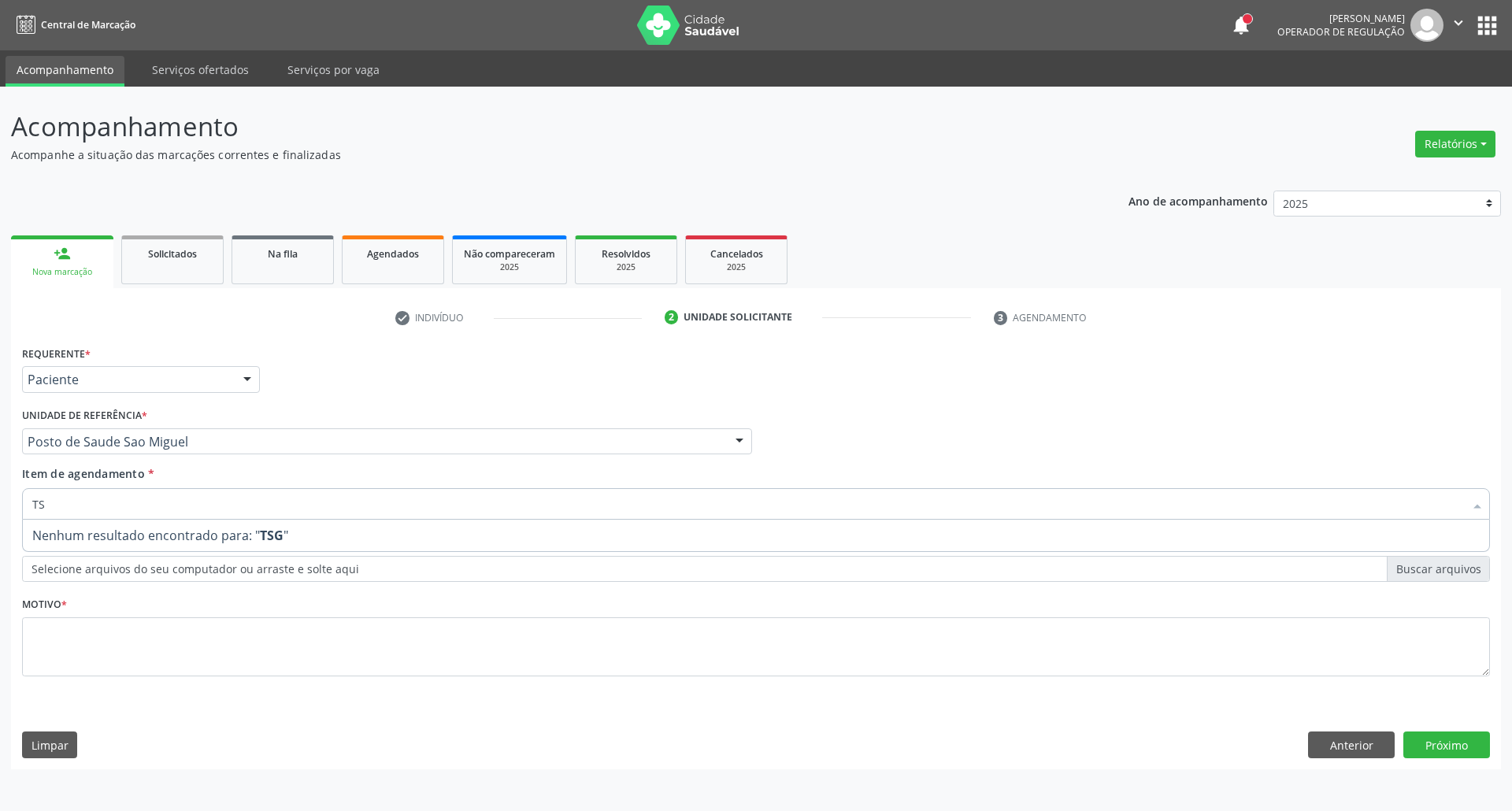
type input "TSH"
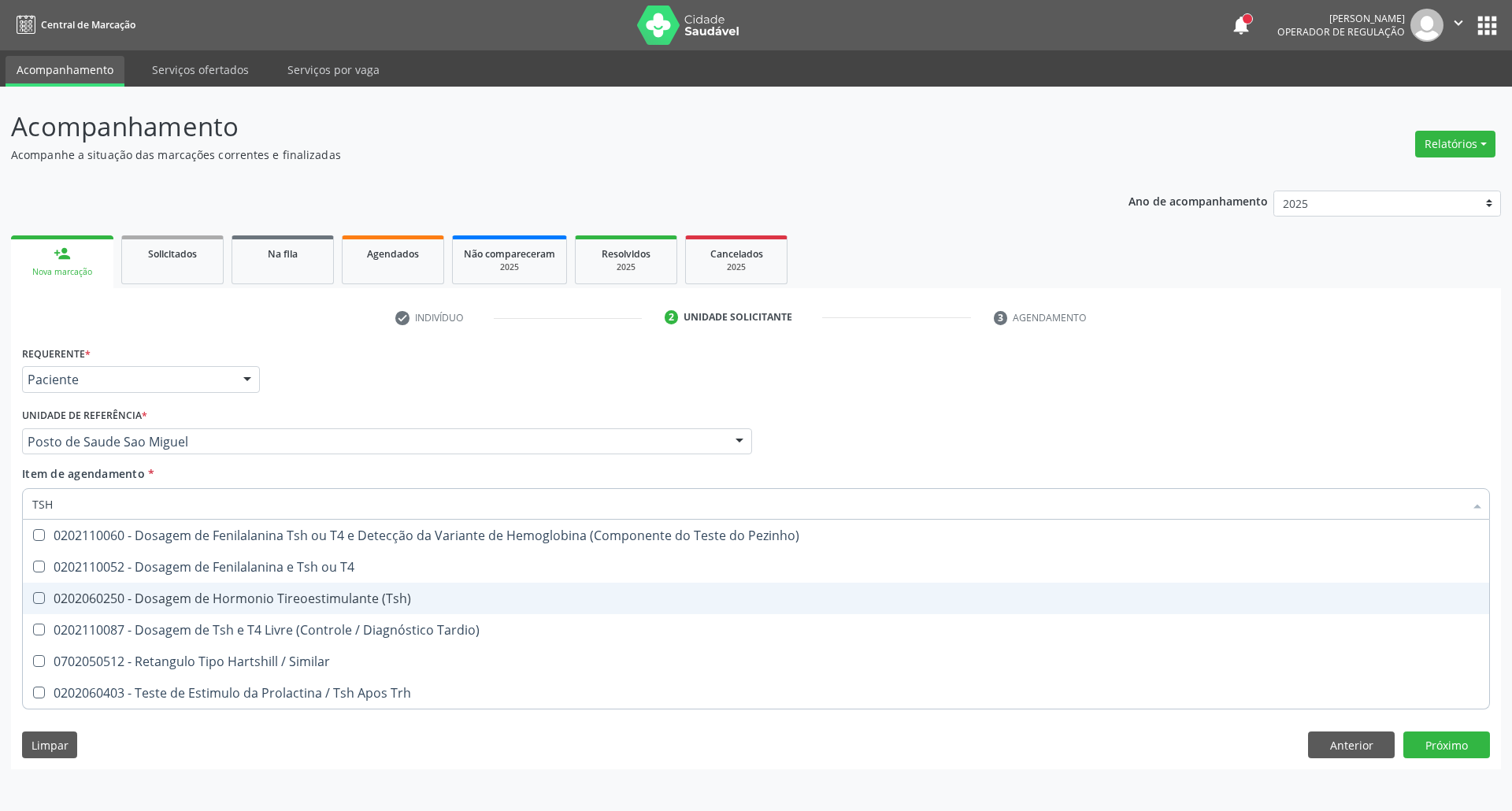
click at [109, 596] on div "0202060250 - Dosagem de Hormonio Tireoestimulante (Tsh)" at bounding box center [756, 598] width 1447 height 12
checkbox \(Tsh\) "true"
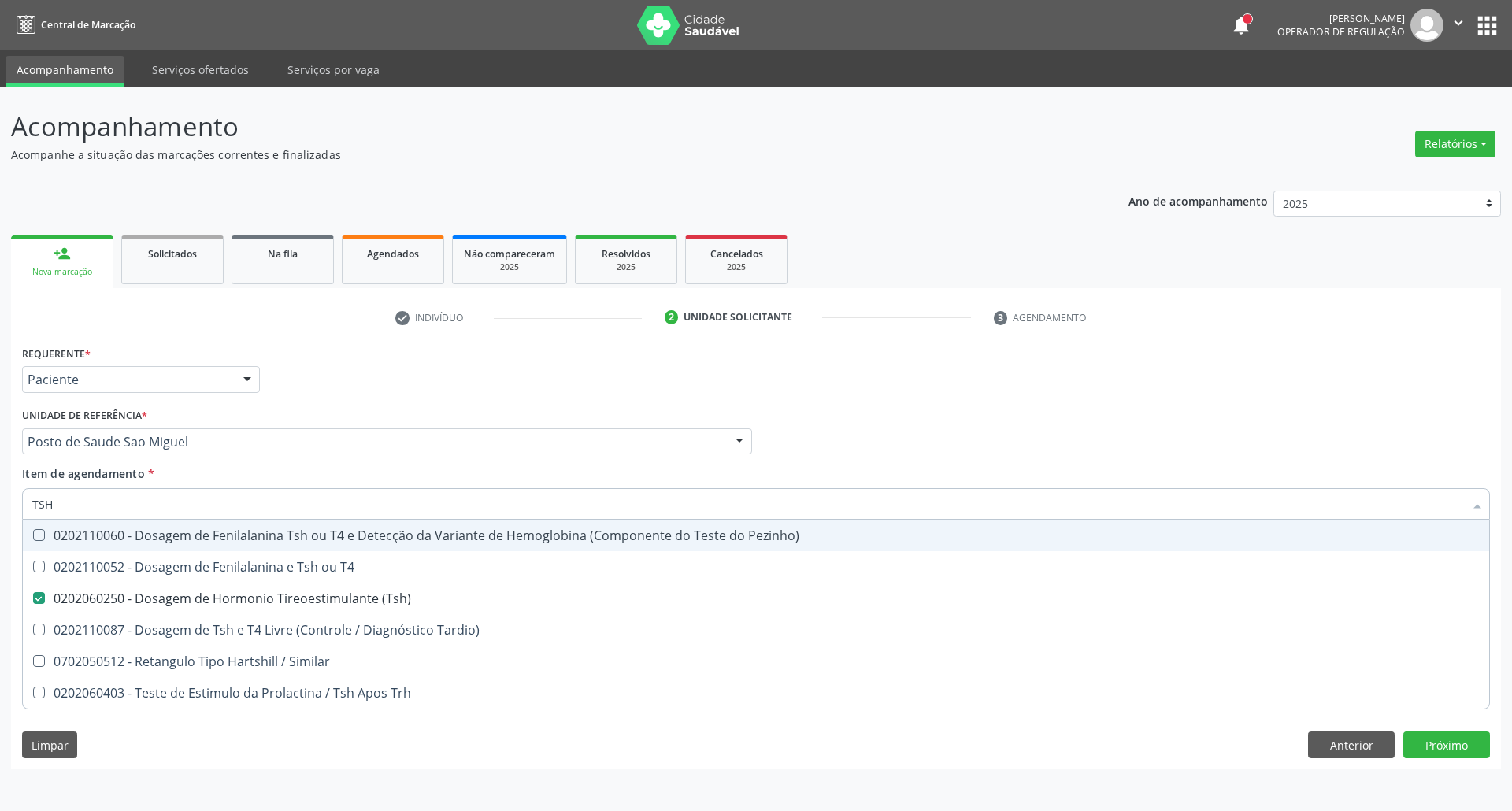
click at [0, 444] on div "Acompanhamento Acompanhe a situação das marcações correntes e finalizadas Relat…" at bounding box center [756, 449] width 1512 height 725
type input "T4"
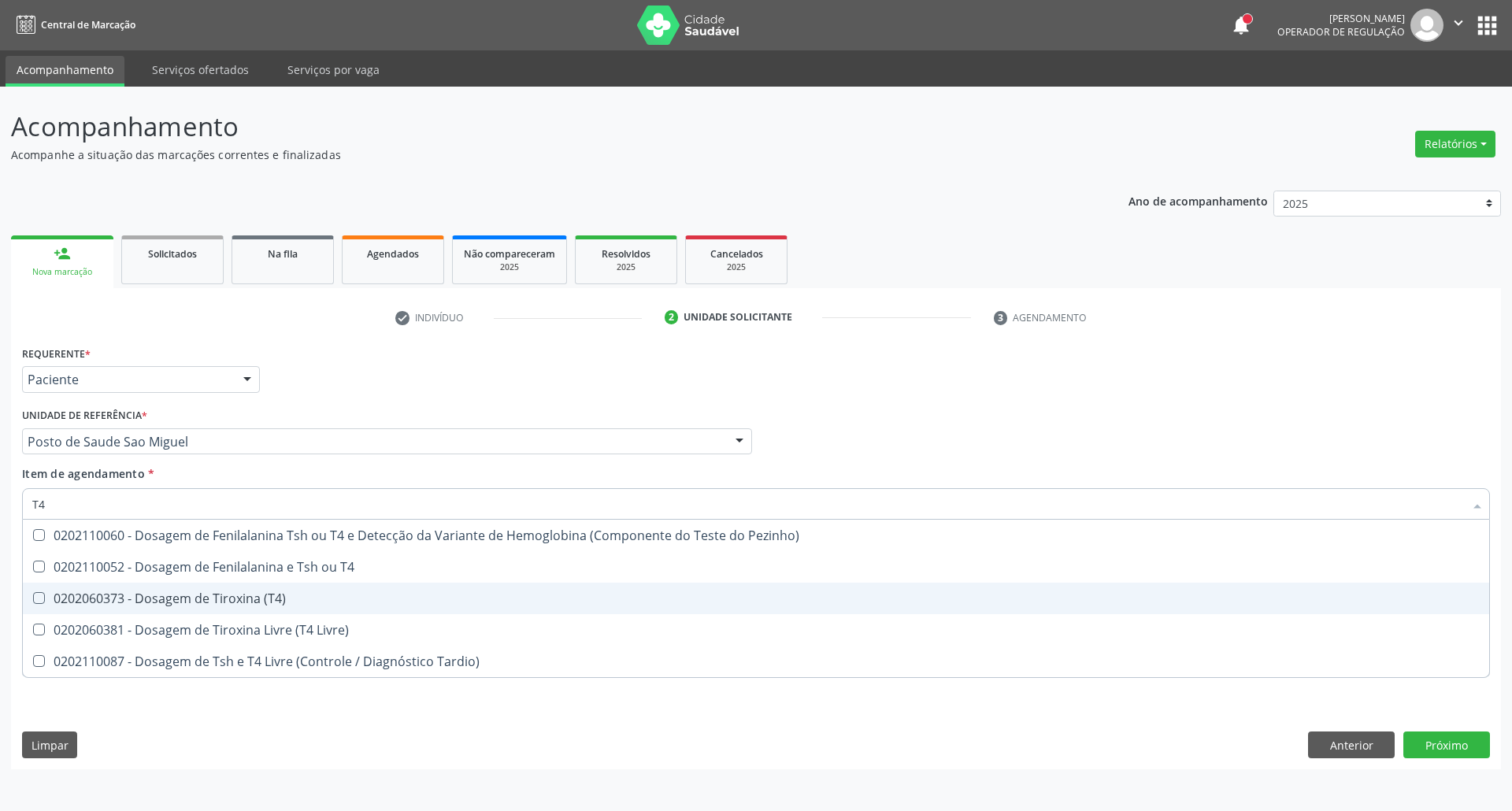
drag, startPoint x: 96, startPoint y: 603, endPoint x: 99, endPoint y: 527, distance: 76.1
click at [96, 583] on span "0202060373 - Dosagem de Tiroxina (T4)" at bounding box center [756, 599] width 1466 height 31
checkbox \(T4\) "true"
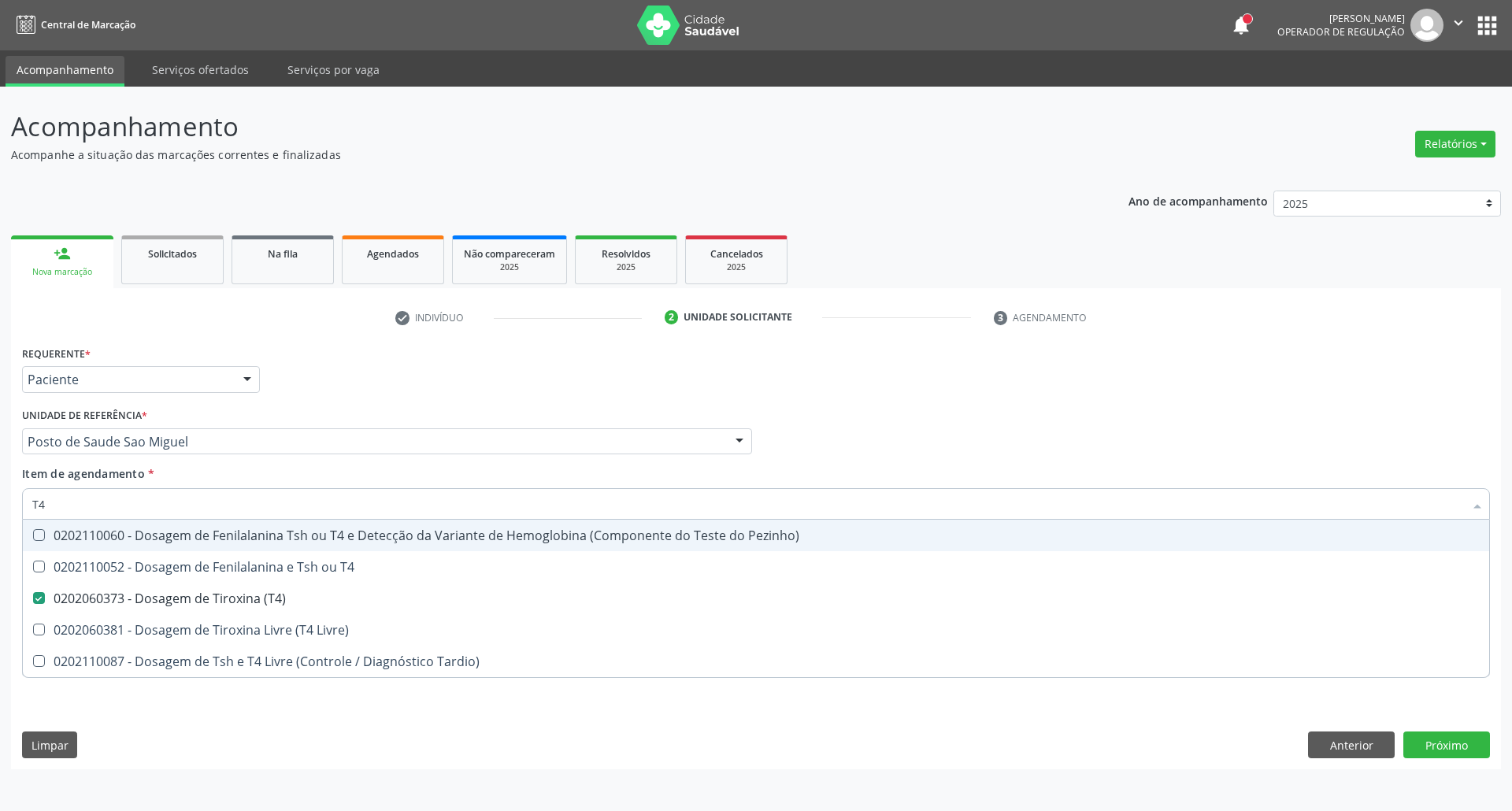
drag, startPoint x: 86, startPoint y: 510, endPoint x: 0, endPoint y: 489, distance: 88.5
click at [0, 495] on div "Acompanhamento Acompanhe a situação das marcações correntes e finalizadas Relat…" at bounding box center [756, 449] width 1512 height 725
type input "T"
checkbox \(T4\) "false"
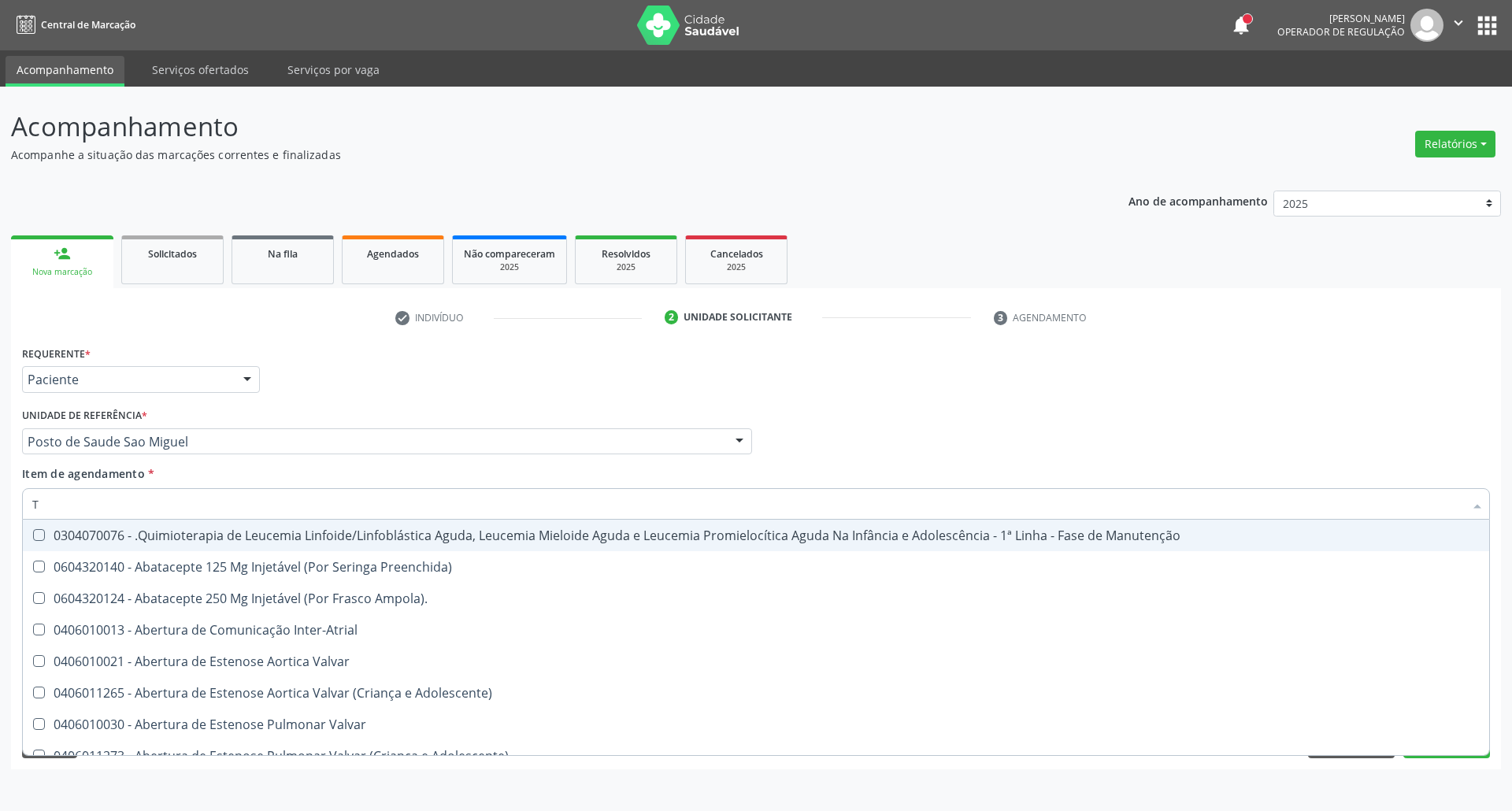
type input "[MEDICAL_DATA]"
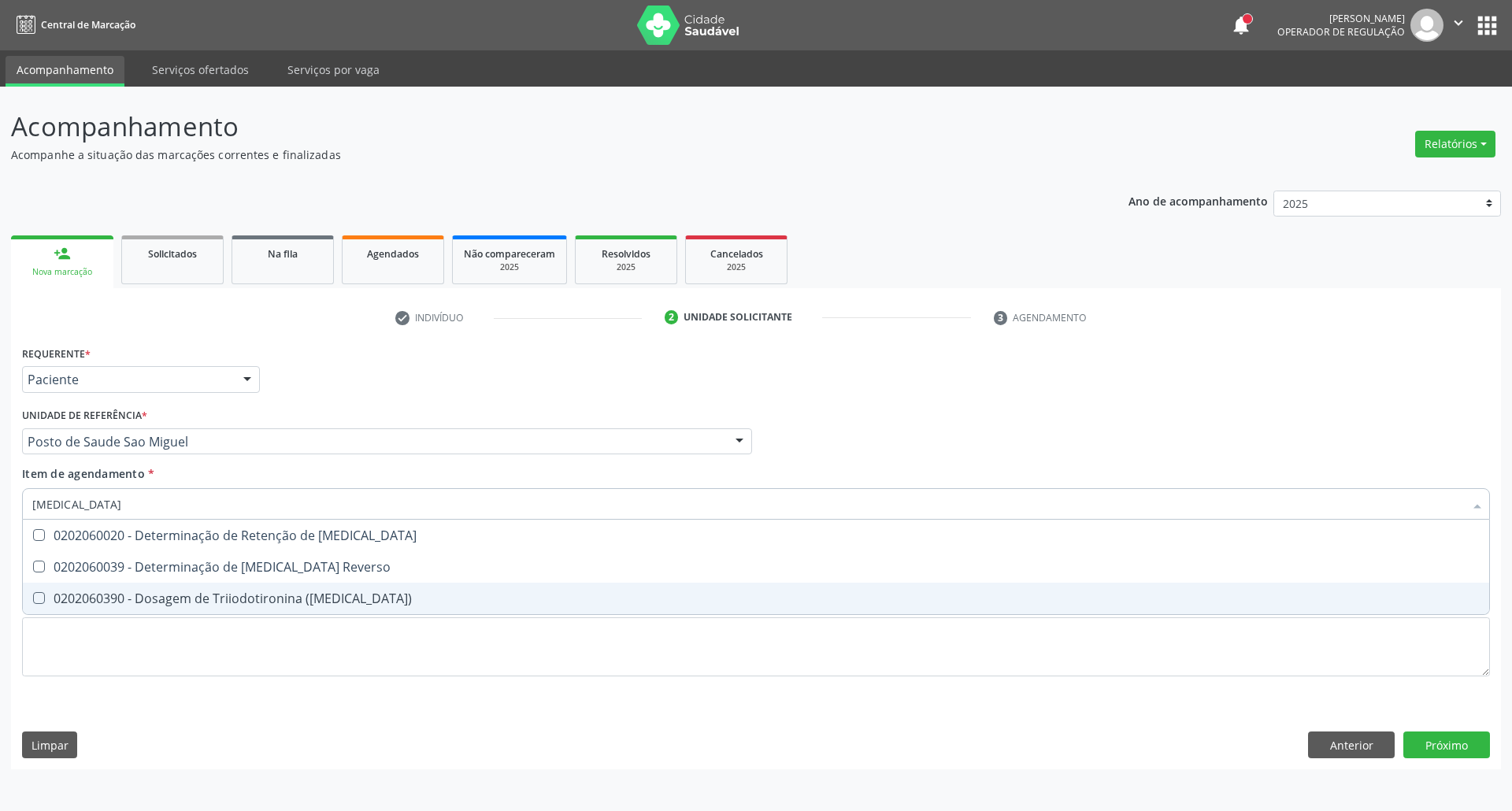
click at [105, 587] on span "0202060390 - Dosagem de Triiodotironina ([MEDICAL_DATA])" at bounding box center [756, 599] width 1466 height 31
checkbox \(T3\) "true"
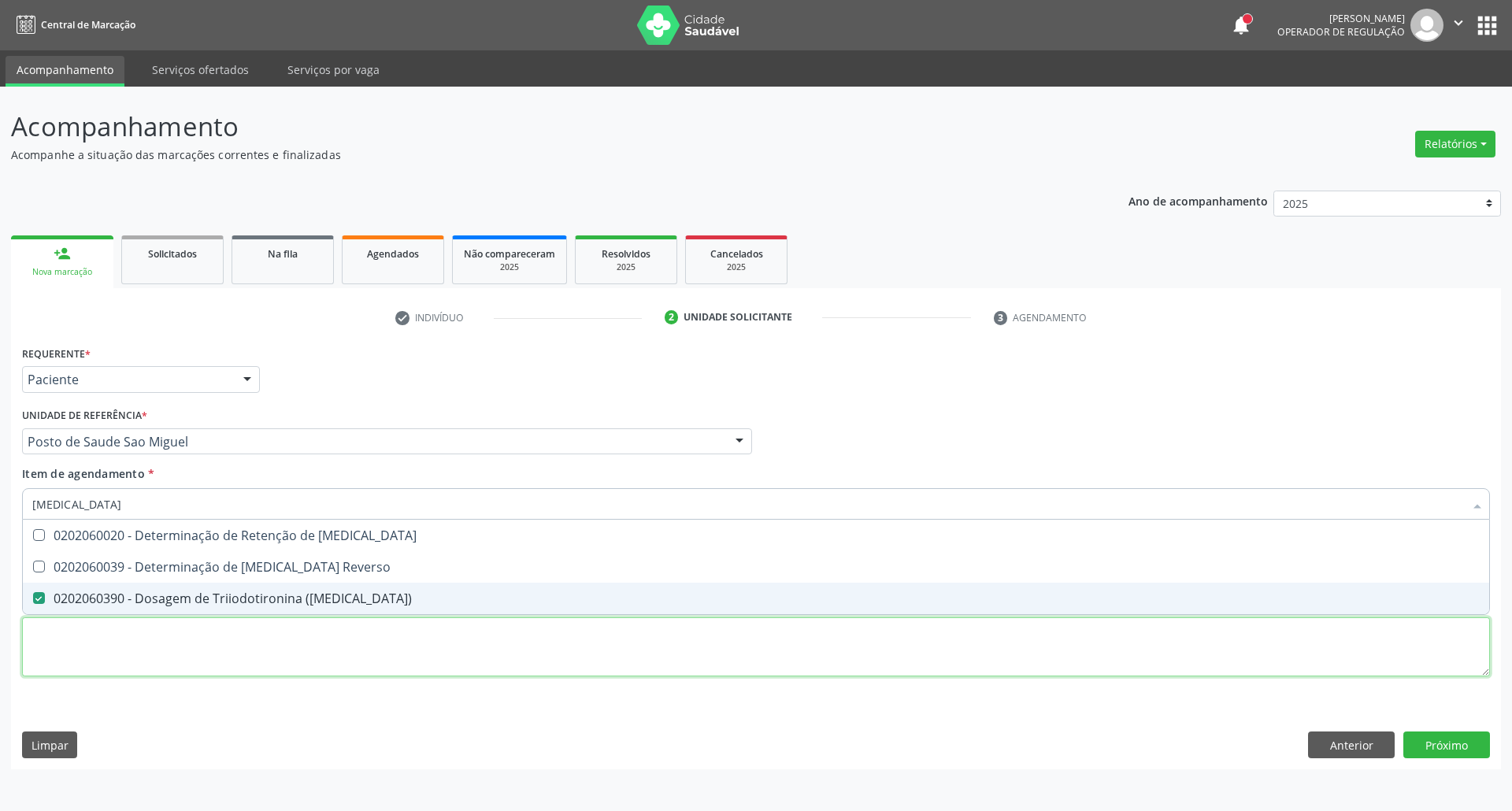
click at [91, 644] on div "Requerente * Paciente Profissional de Saúde Paciente Nenhum resultado encontrad…" at bounding box center [756, 520] width 1468 height 357
checkbox Reverso "true"
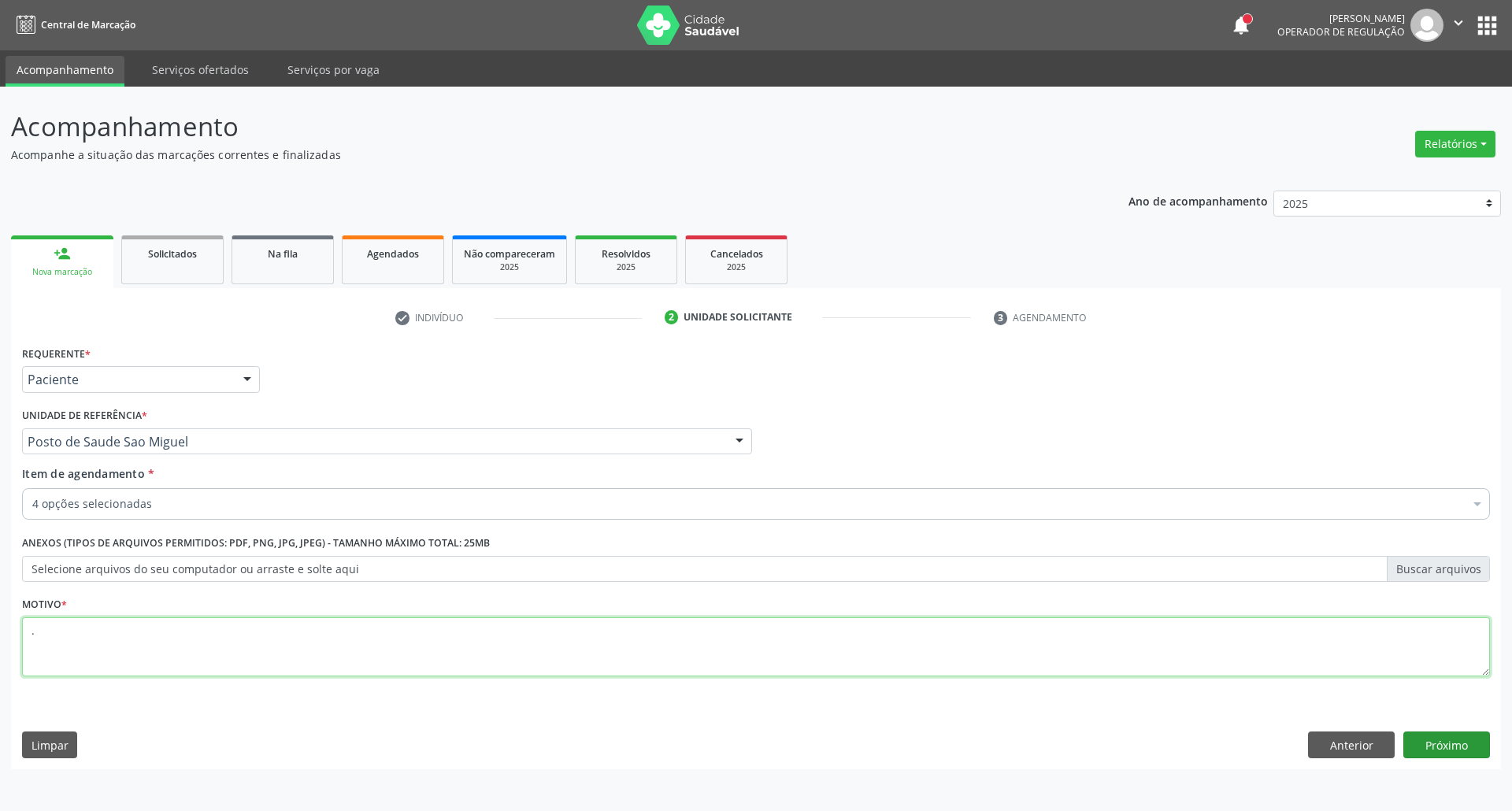
type textarea "."
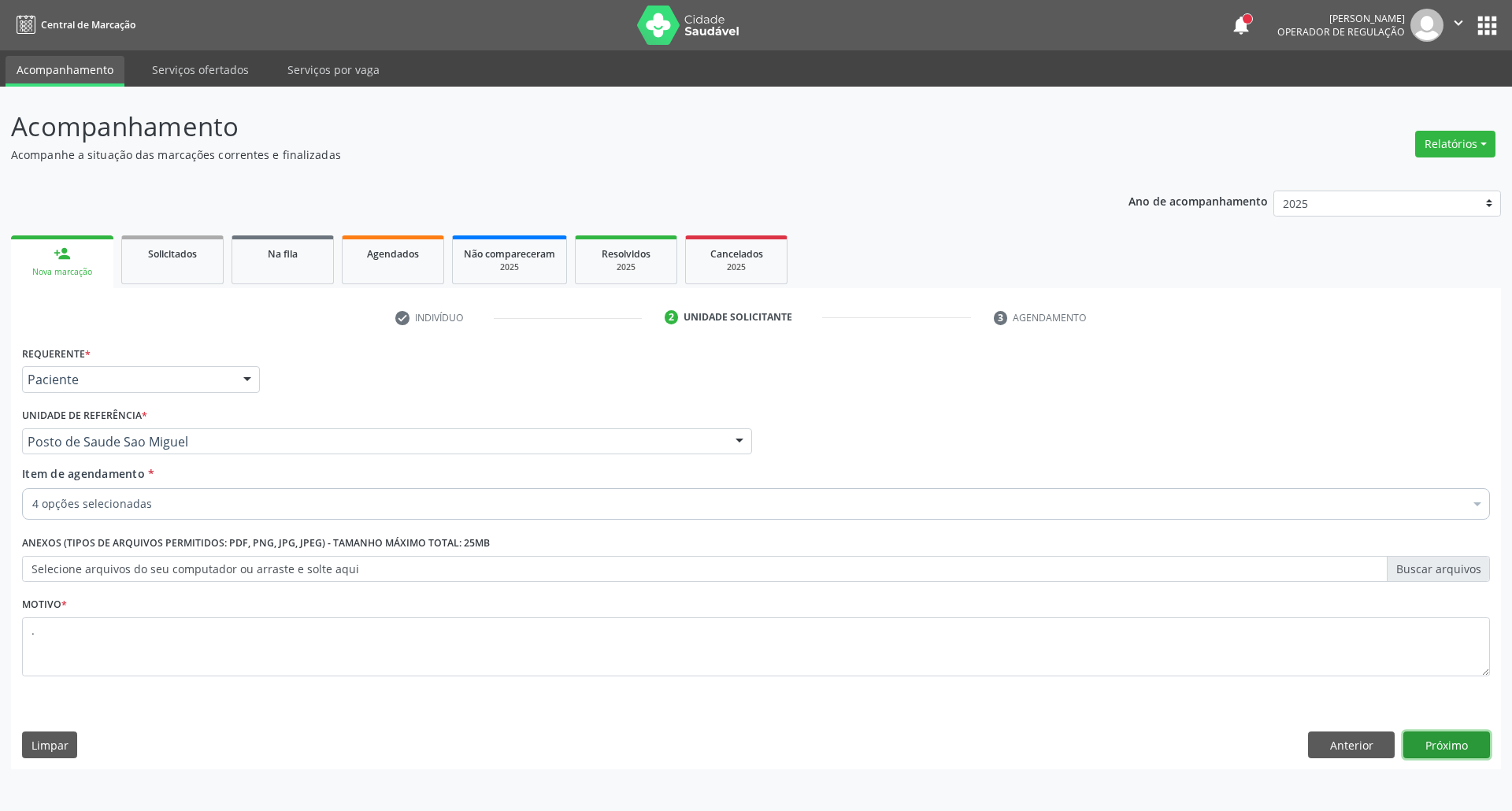
click at [1468, 744] on button "Próximo" at bounding box center [1446, 745] width 86 height 27
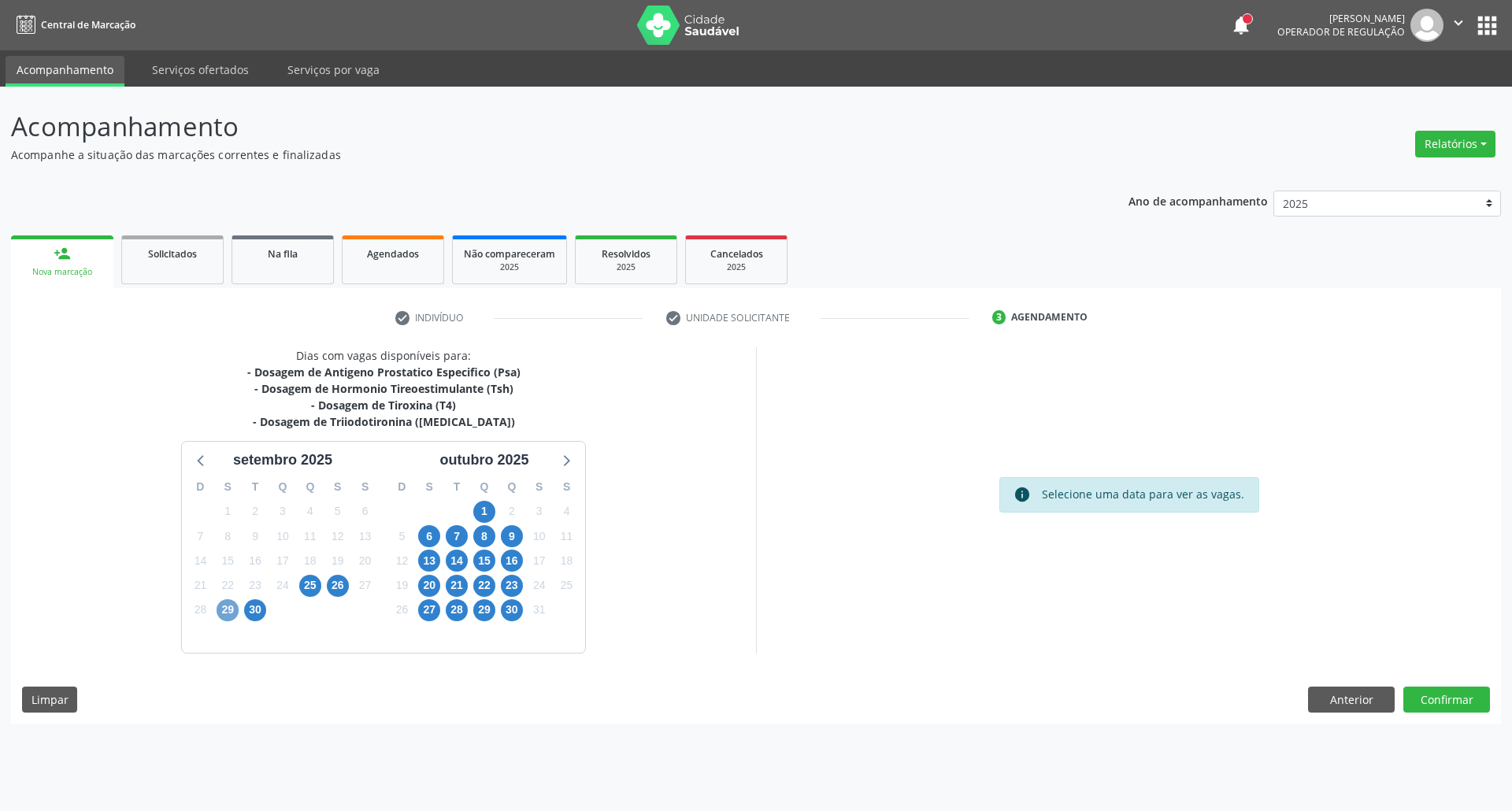
click at [227, 613] on span "29" at bounding box center [227, 610] width 22 height 22
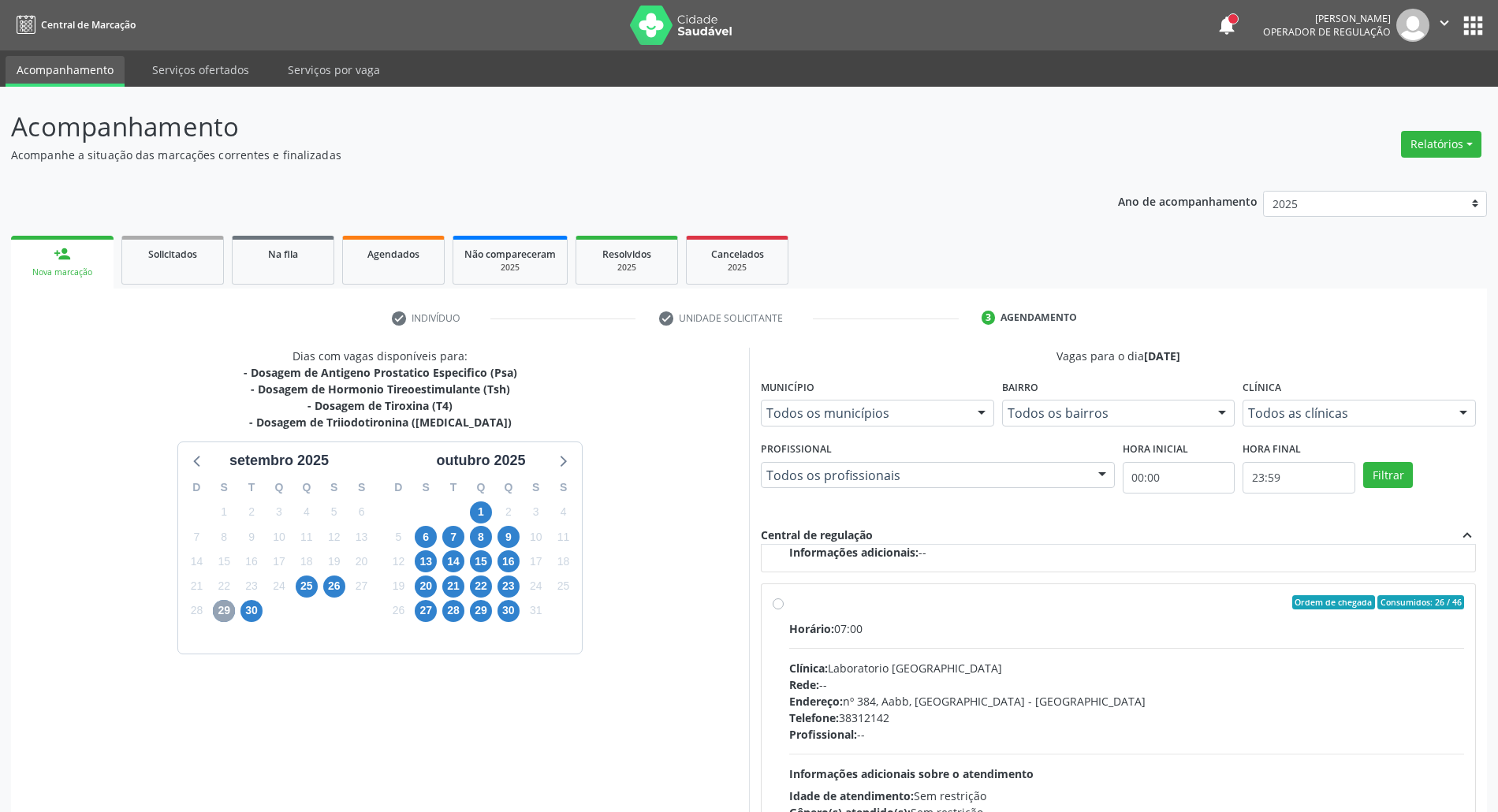
scroll to position [130, 0]
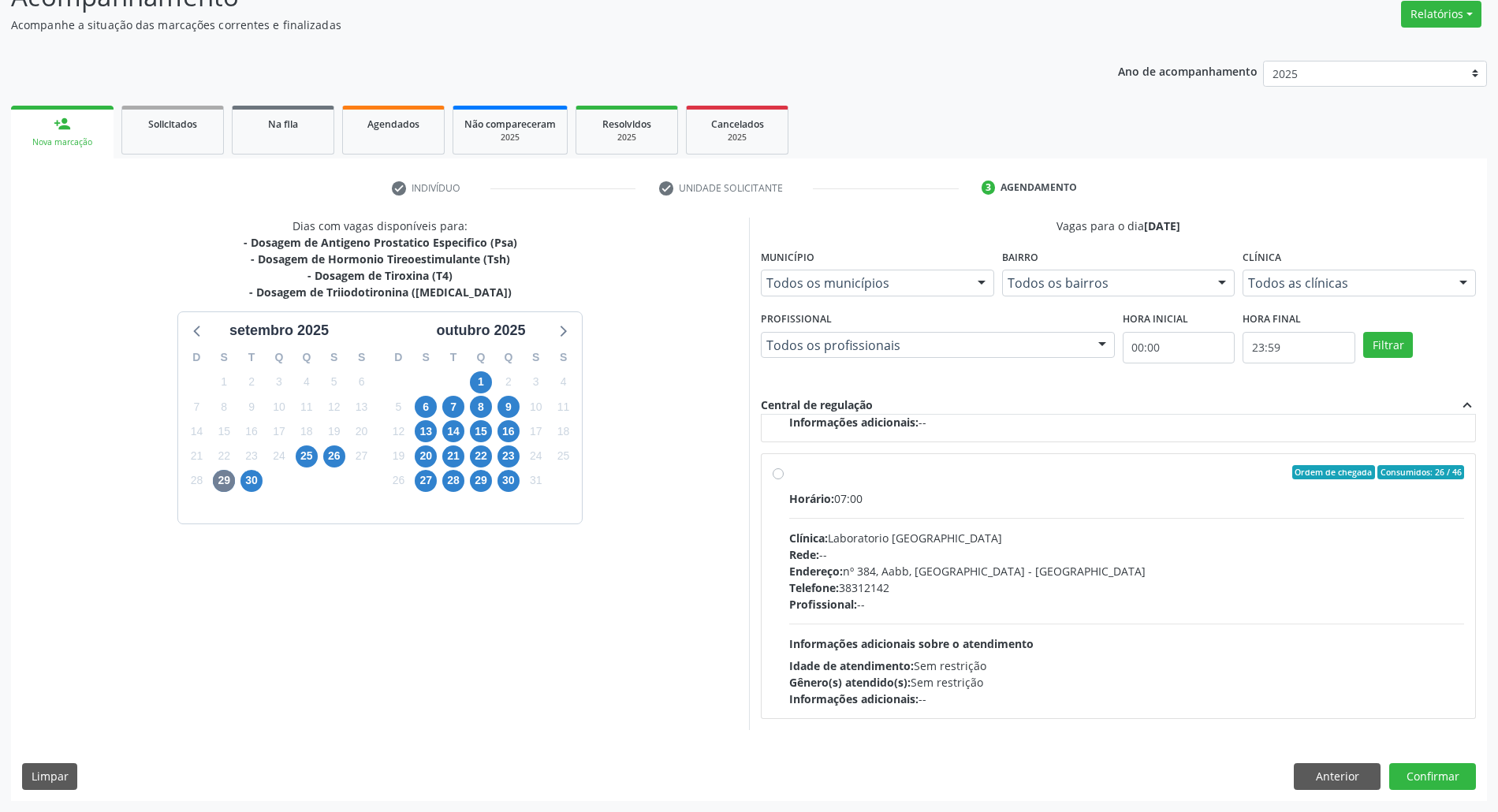
click at [1106, 566] on div "Endereço: nº 384, Aabb, [GEOGRAPHIC_DATA] - [GEOGRAPHIC_DATA]" at bounding box center [1126, 571] width 675 height 16
click at [784, 480] on input "Ordem de chegada Consumidos: 26 / 46 Horário: 07:00 Clínica: Laboratorio [GEOGR…" at bounding box center [777, 472] width 11 height 14
radio input "true"
click at [1421, 774] on button "Confirmar" at bounding box center [1432, 777] width 87 height 27
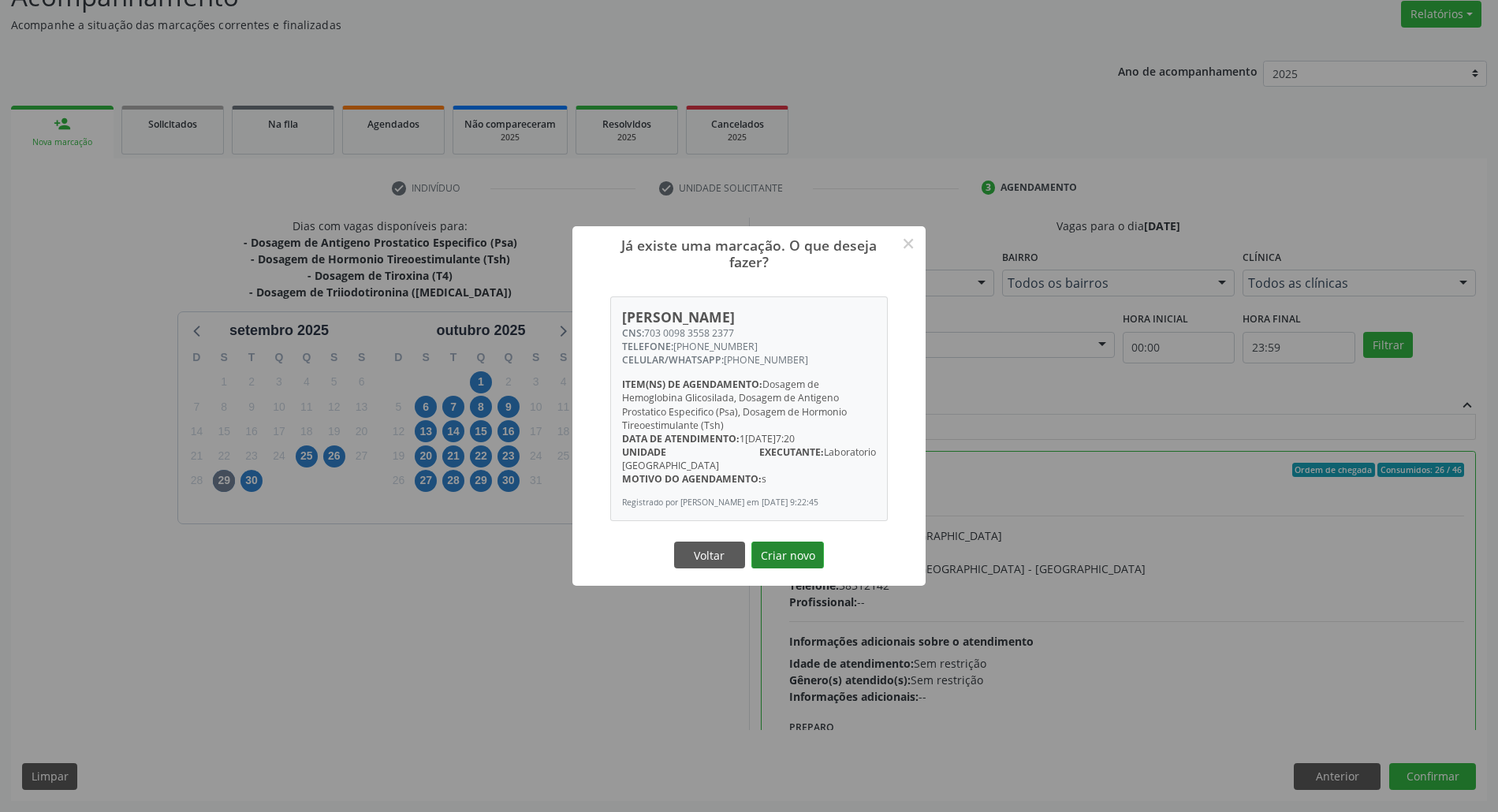
click at [784, 544] on button "Criar novo" at bounding box center [788, 555] width 73 height 27
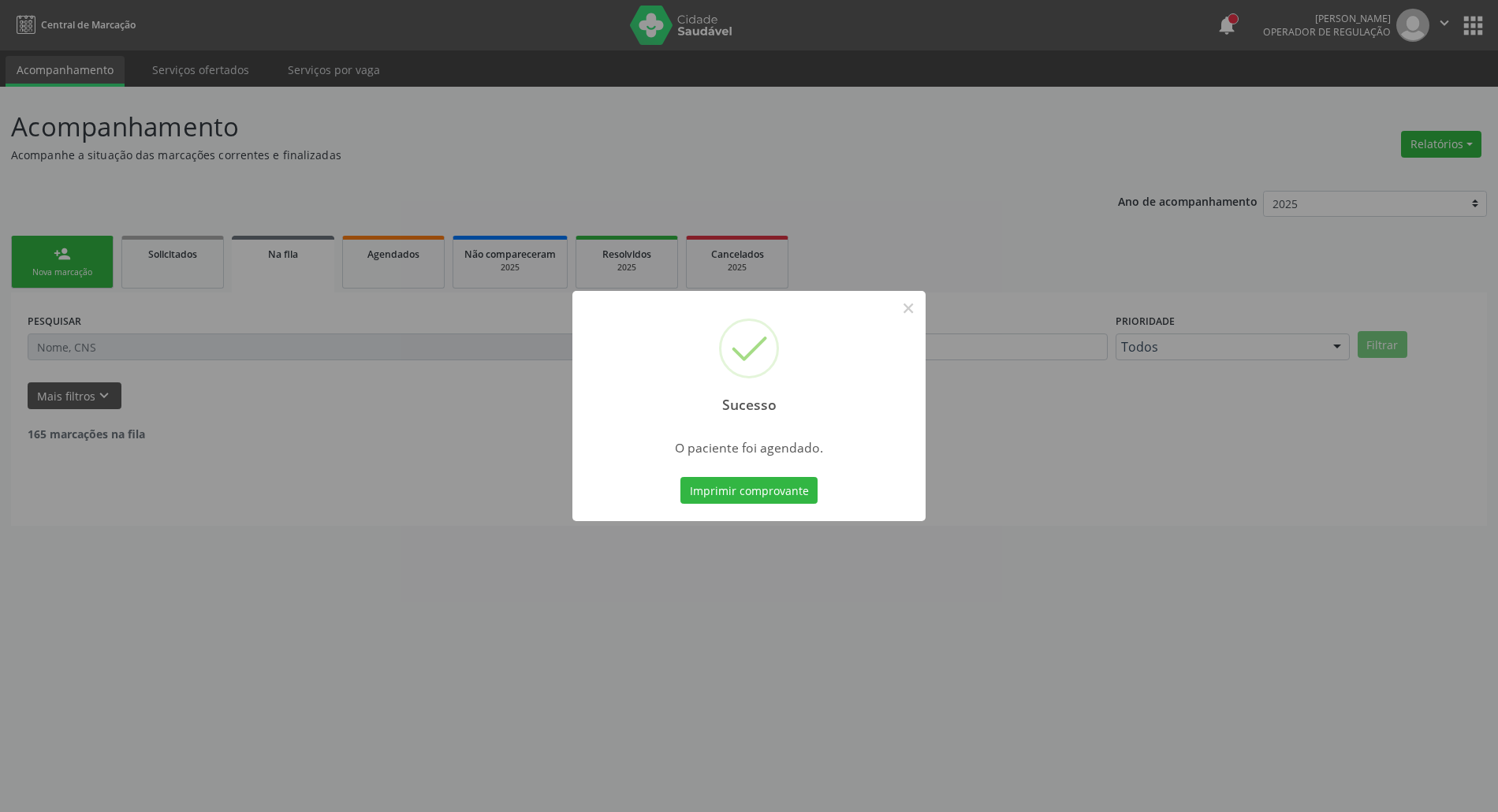
scroll to position [0, 0]
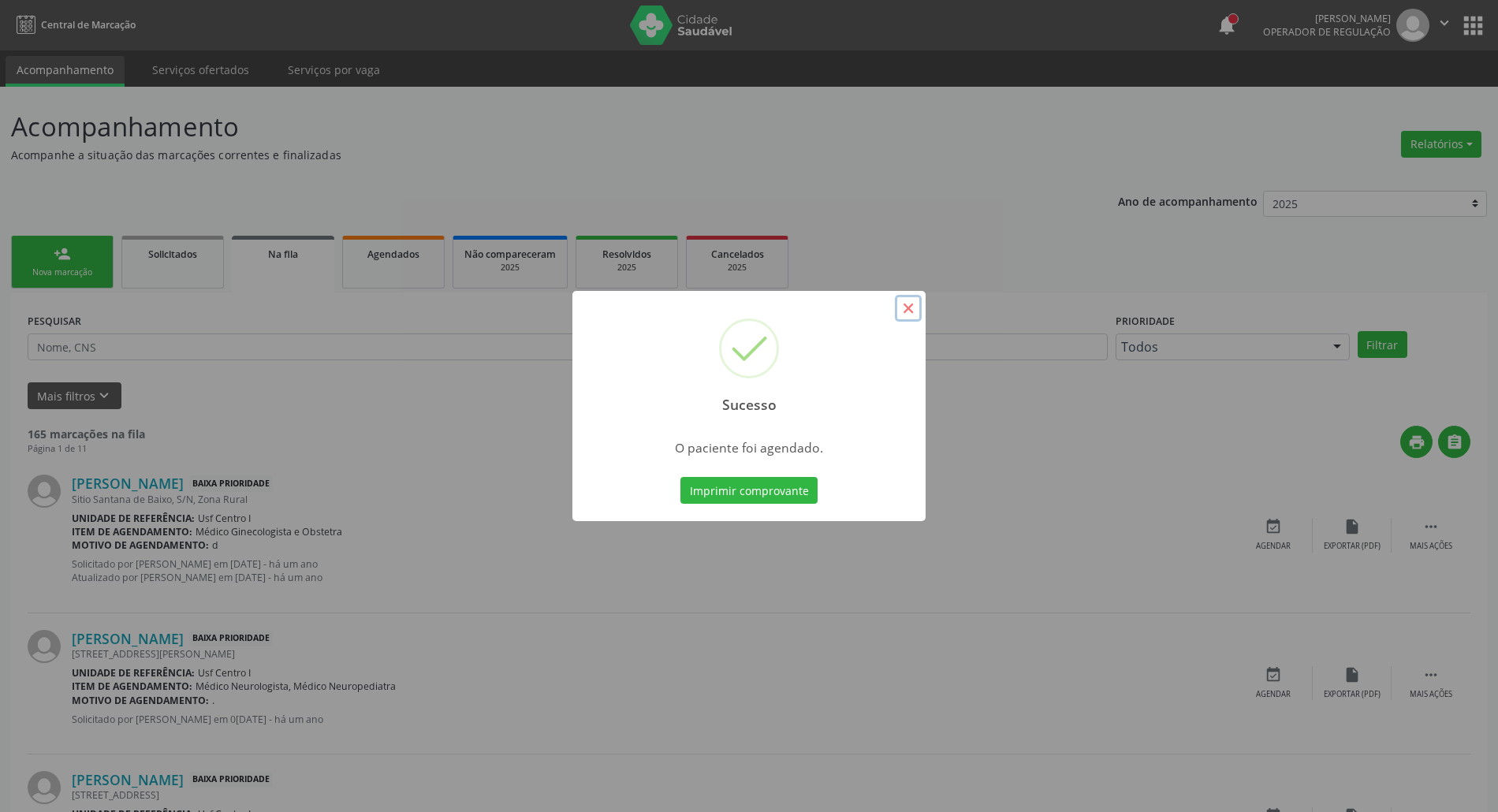
click at [910, 306] on button "×" at bounding box center [909, 308] width 27 height 27
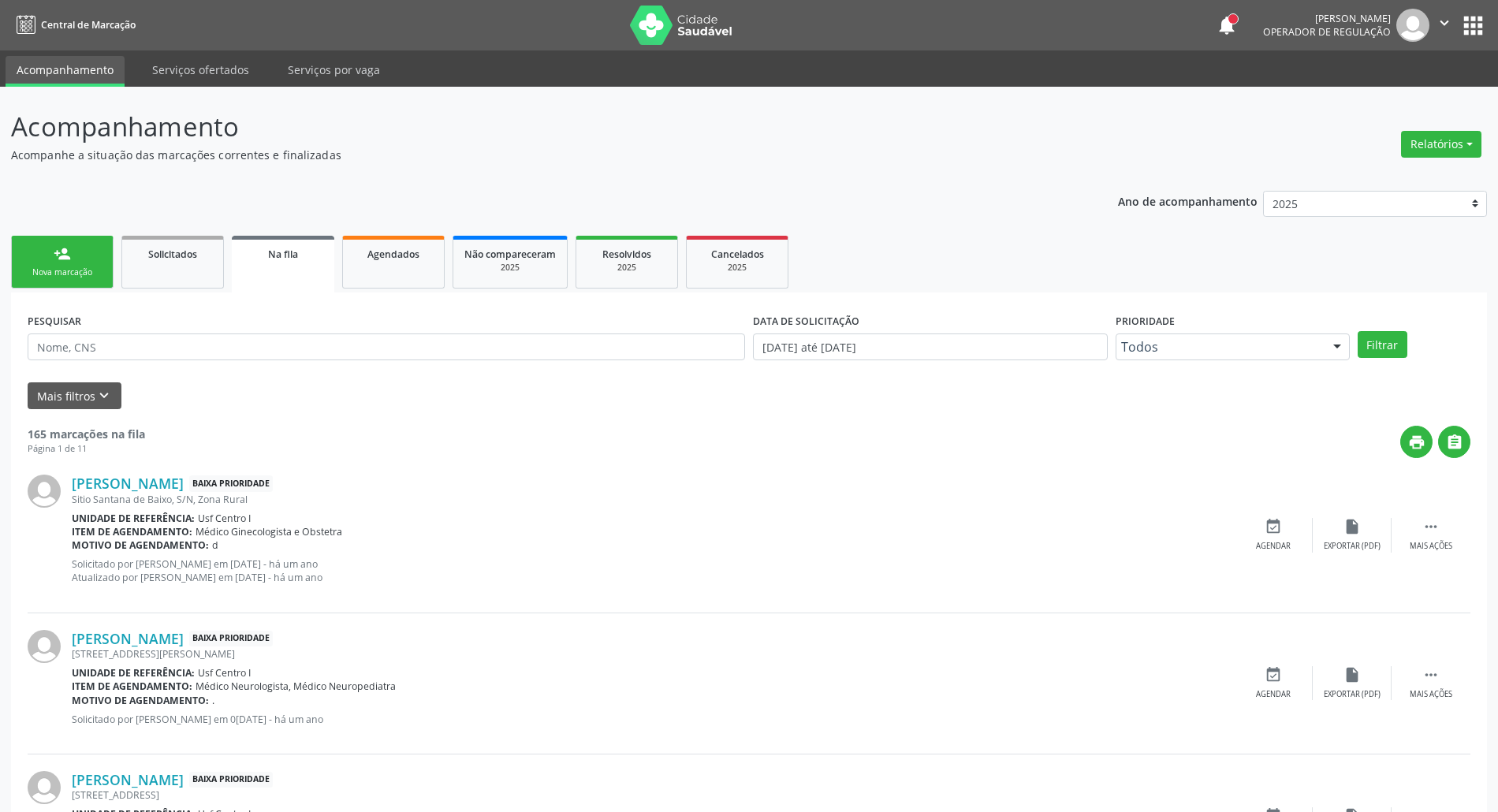
click at [17, 265] on link "person_add Nova marcação" at bounding box center [62, 262] width 102 height 53
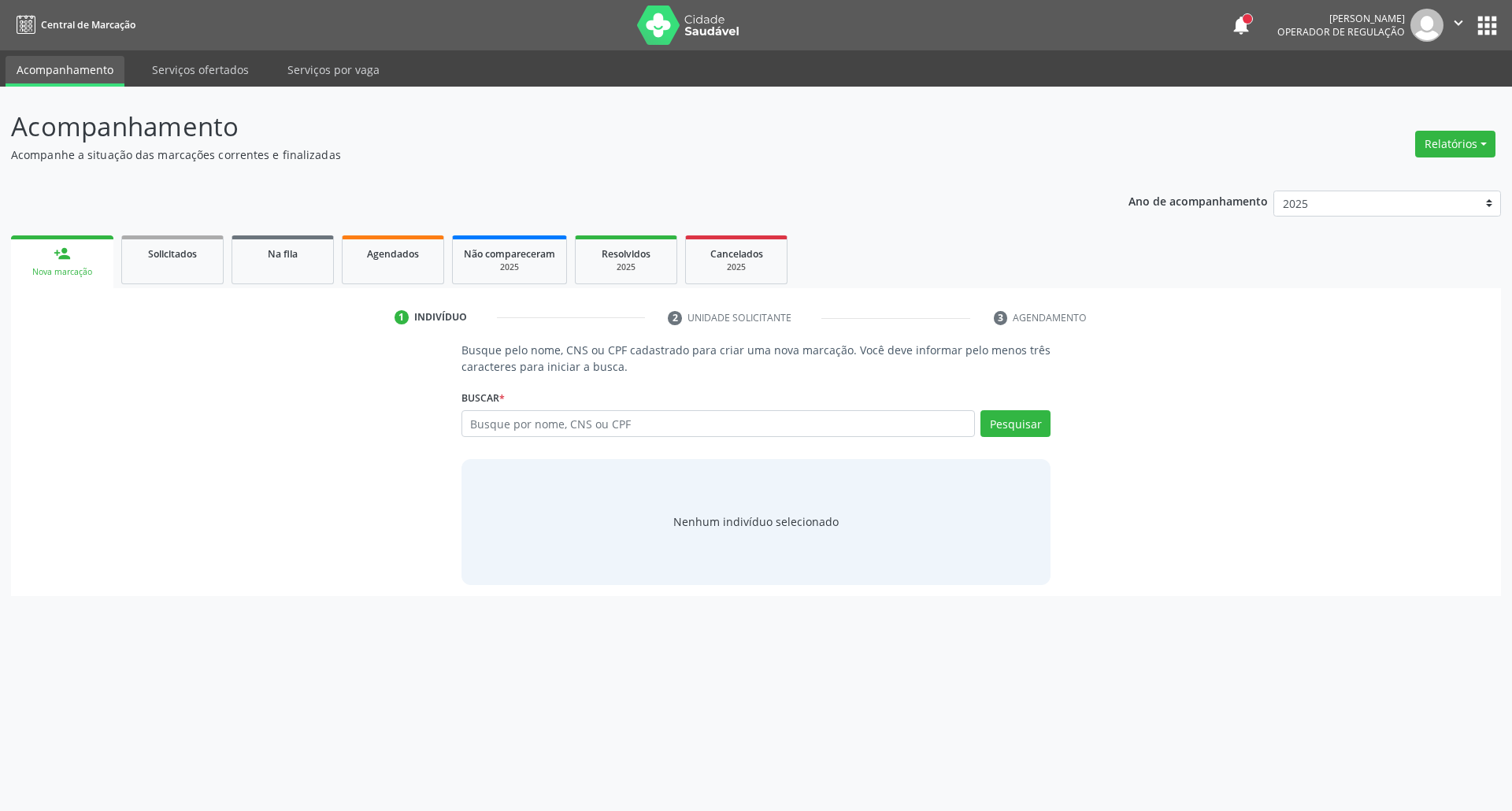
click at [64, 253] on div "person_add" at bounding box center [62, 253] width 17 height 17
click at [496, 426] on input "text" at bounding box center [719, 423] width 514 height 27
type input "89912560400"
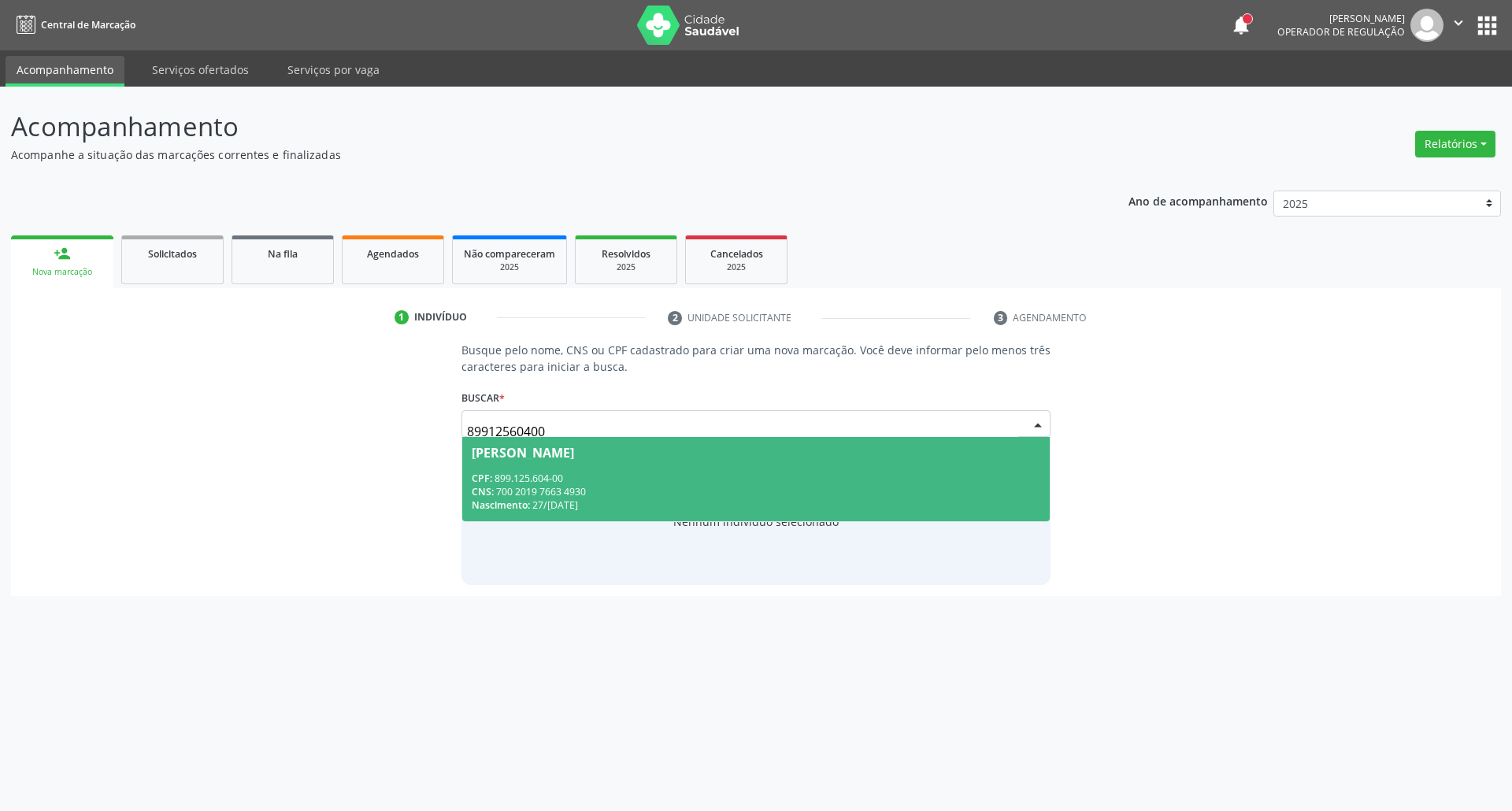
click at [580, 473] on div "CPF: 899.125.604-00" at bounding box center [756, 478] width 570 height 13
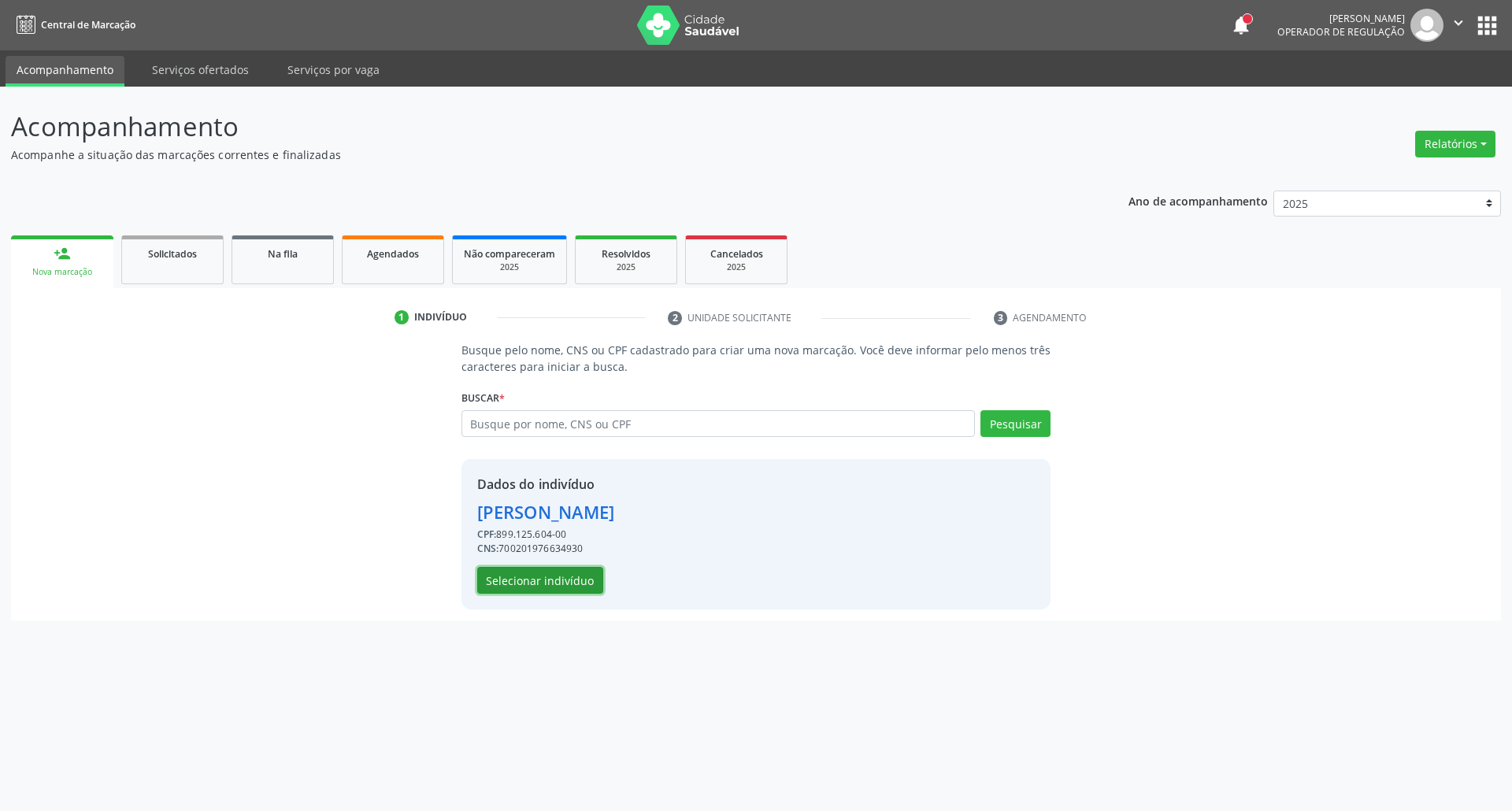
click at [534, 576] on button "Selecionar indivíduo" at bounding box center [540, 580] width 126 height 27
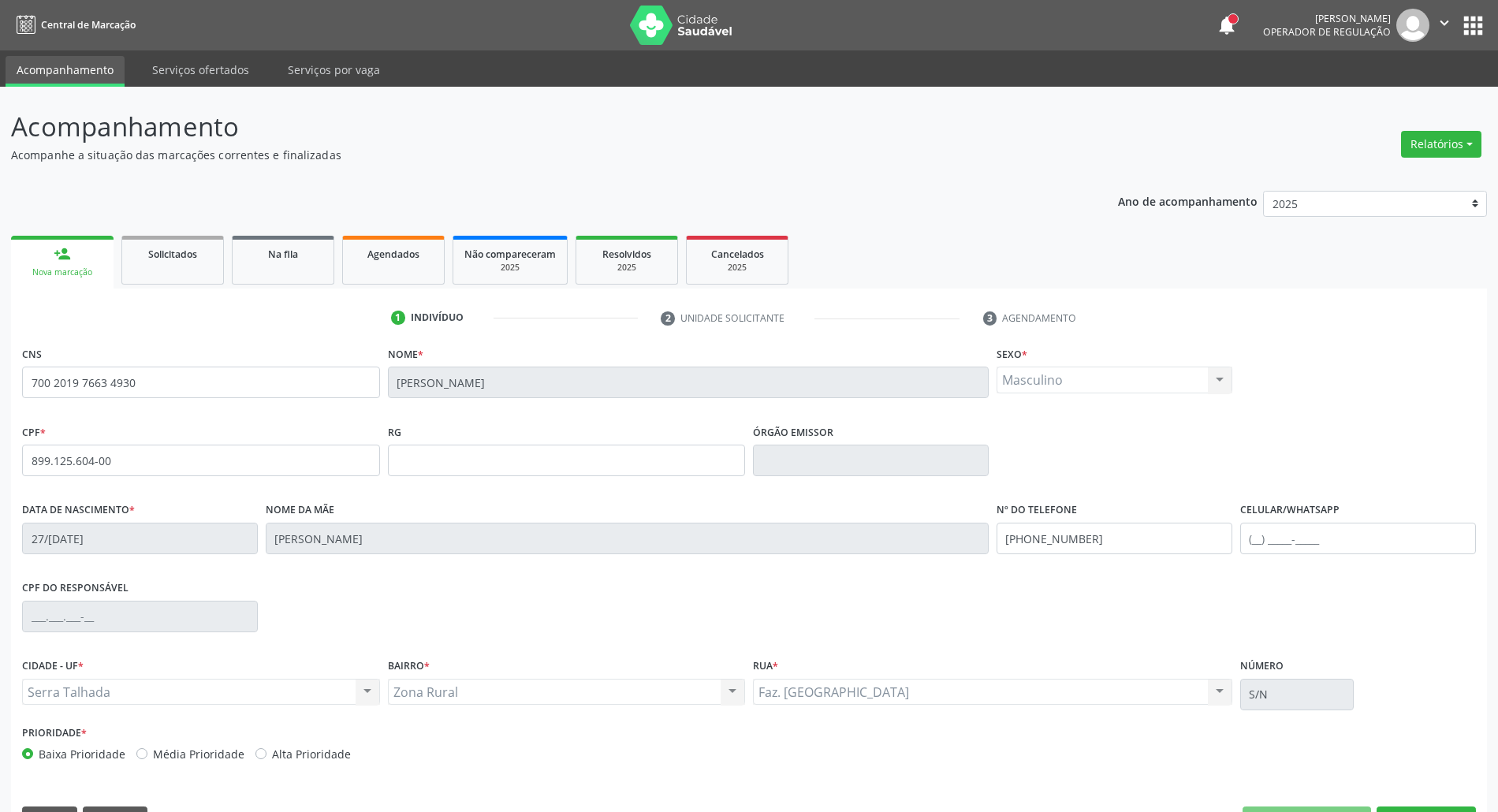
scroll to position [43, 0]
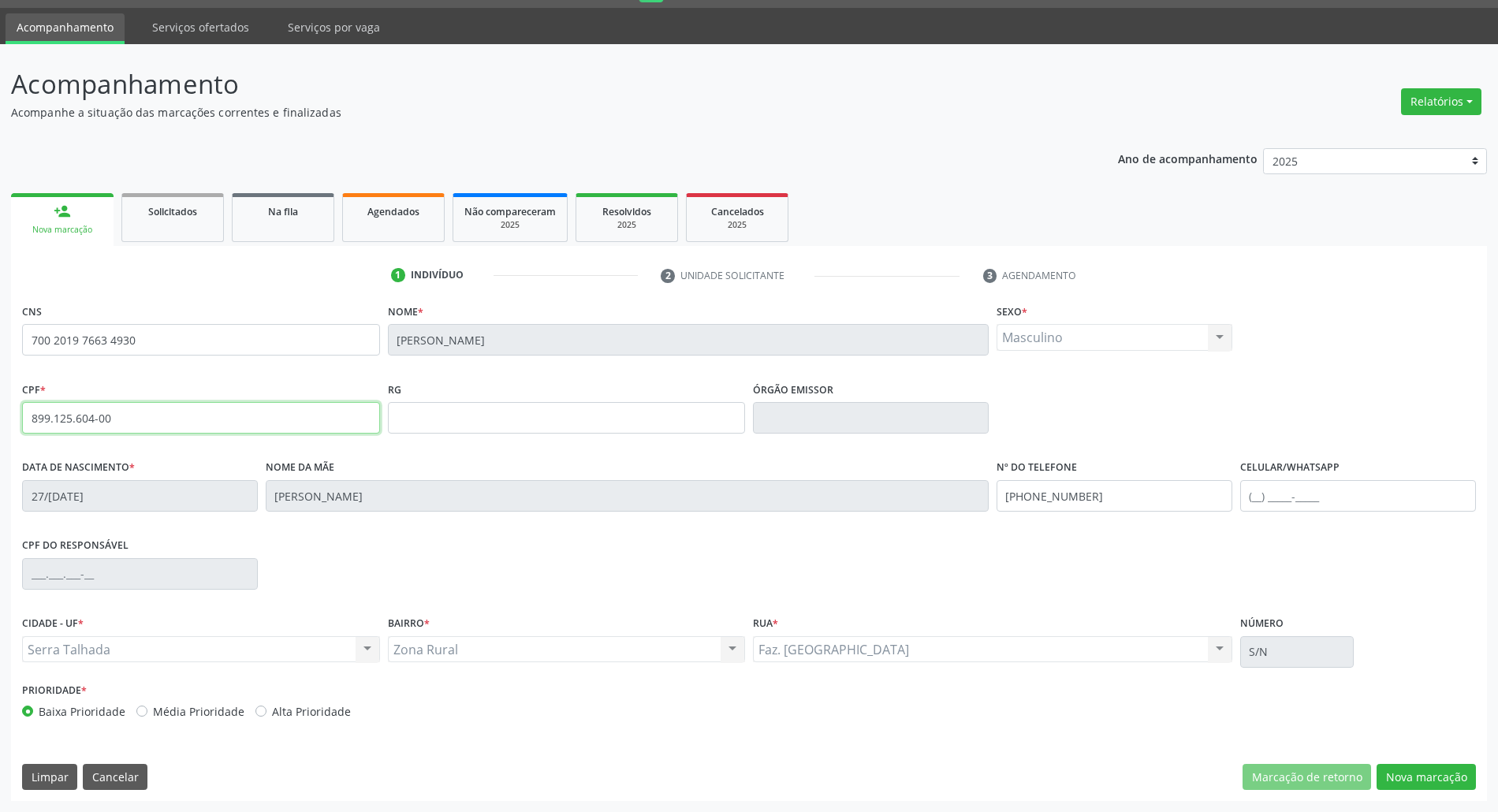
click at [0, 404] on div "Acompanhamento Acompanhe a situação das marcações correntes e finalizadas Relat…" at bounding box center [749, 429] width 1498 height 768
click at [1436, 779] on button "Nova marcação" at bounding box center [1426, 777] width 100 height 27
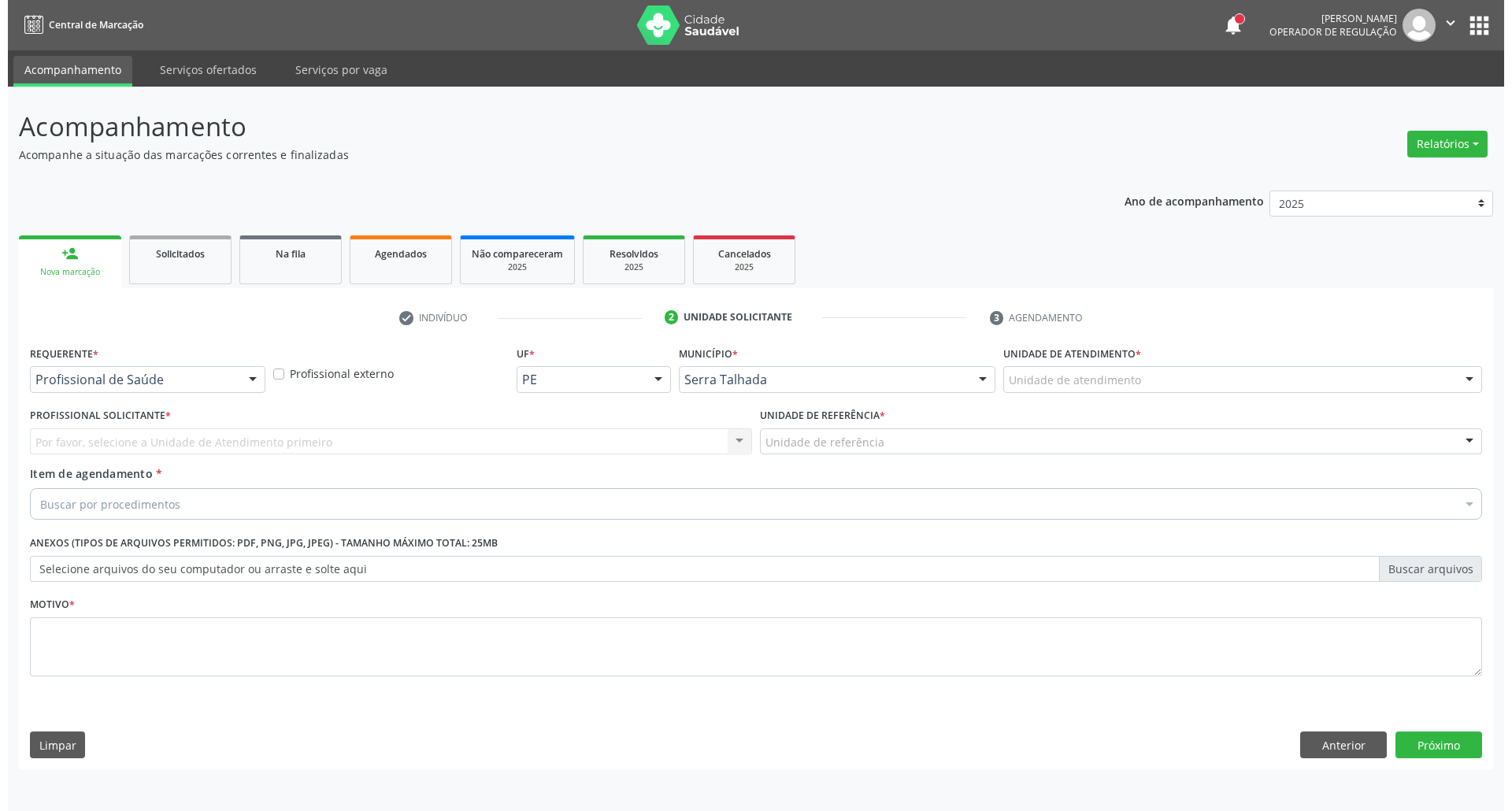
scroll to position [0, 0]
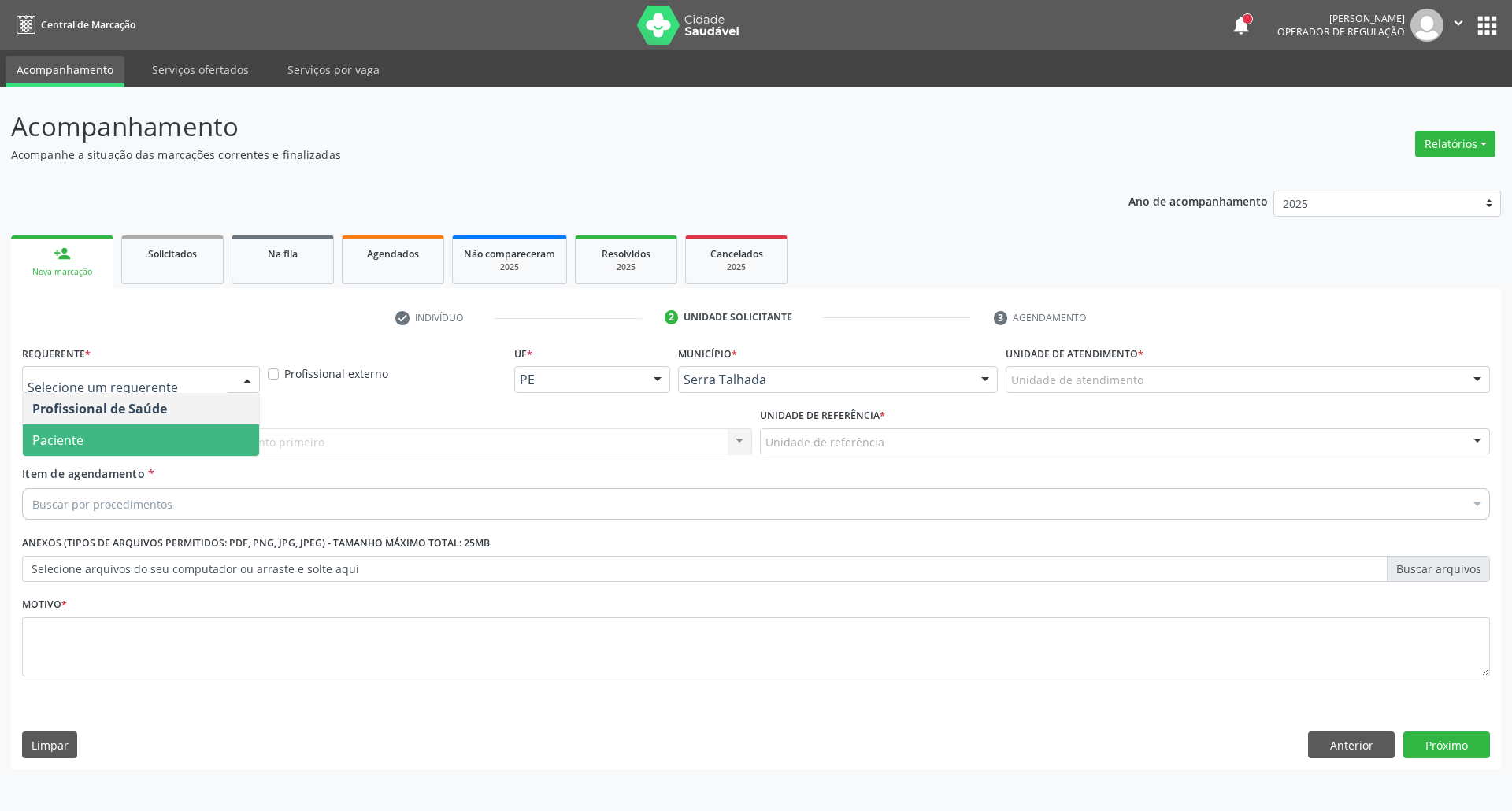
click at [179, 441] on span "Paciente" at bounding box center [141, 440] width 236 height 31
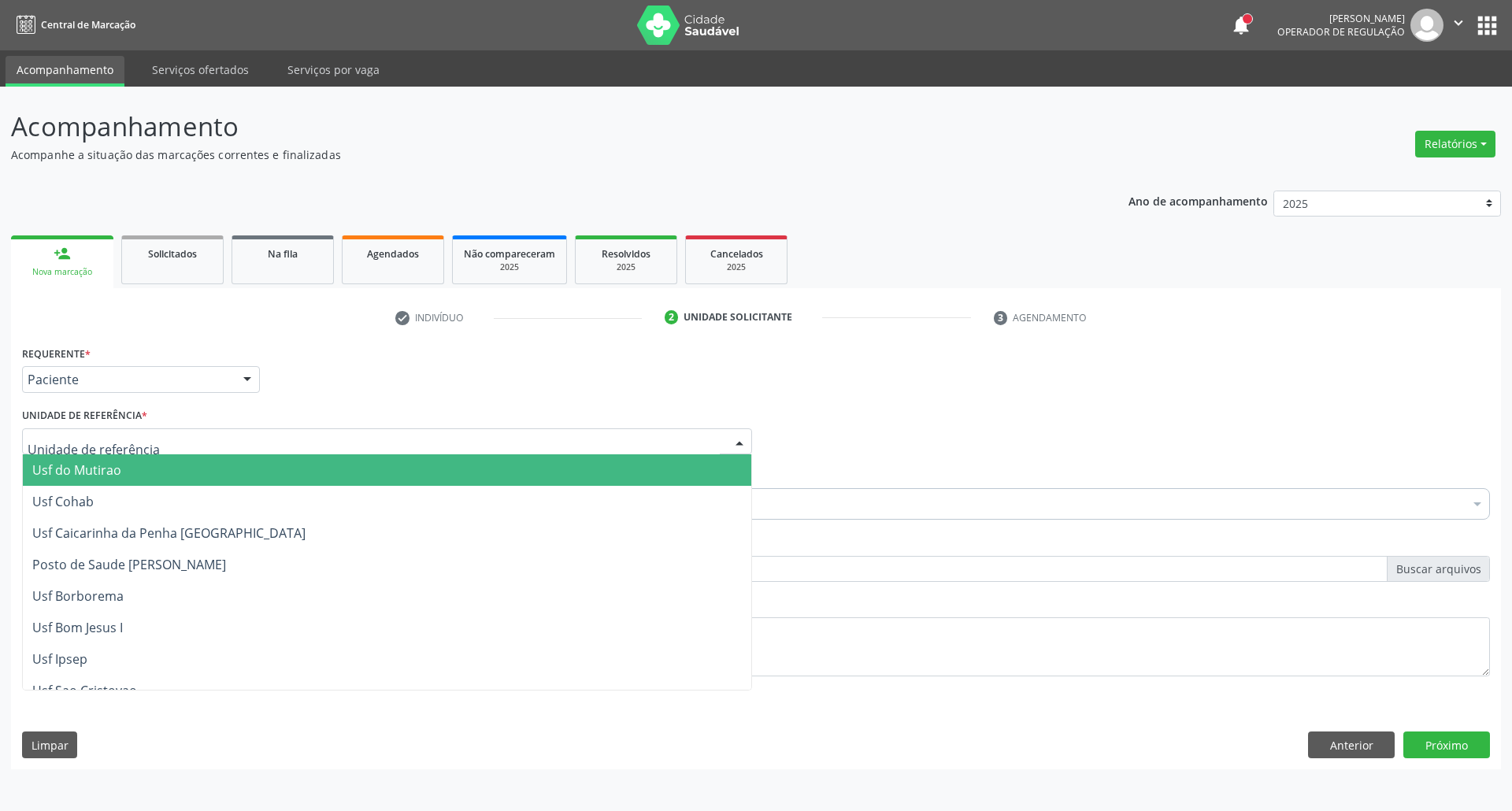
click at [179, 441] on div at bounding box center [387, 441] width 730 height 27
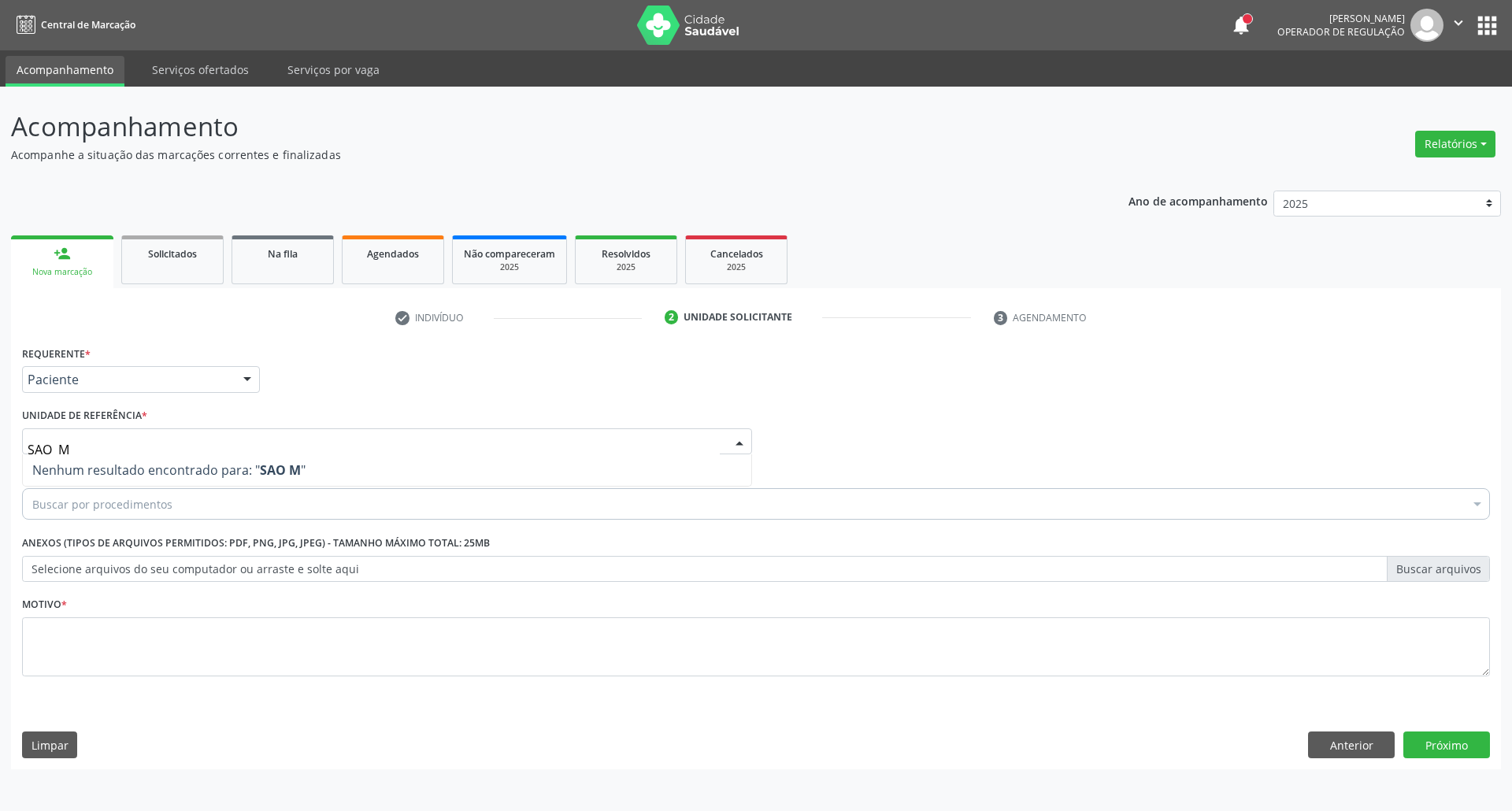
type input "SAO"
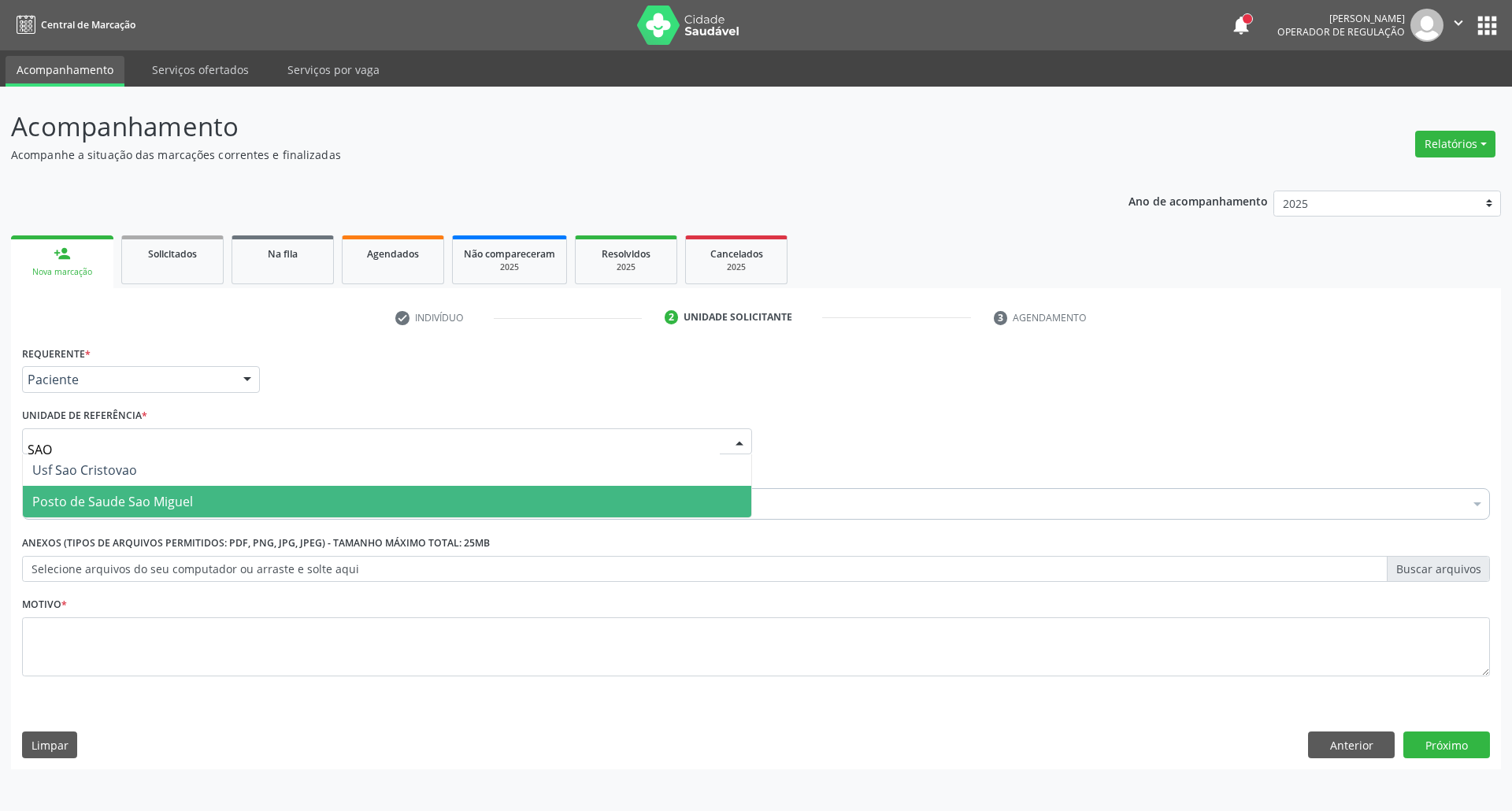
click at [247, 495] on span "Posto de Saude Sao Miguel" at bounding box center [387, 501] width 728 height 31
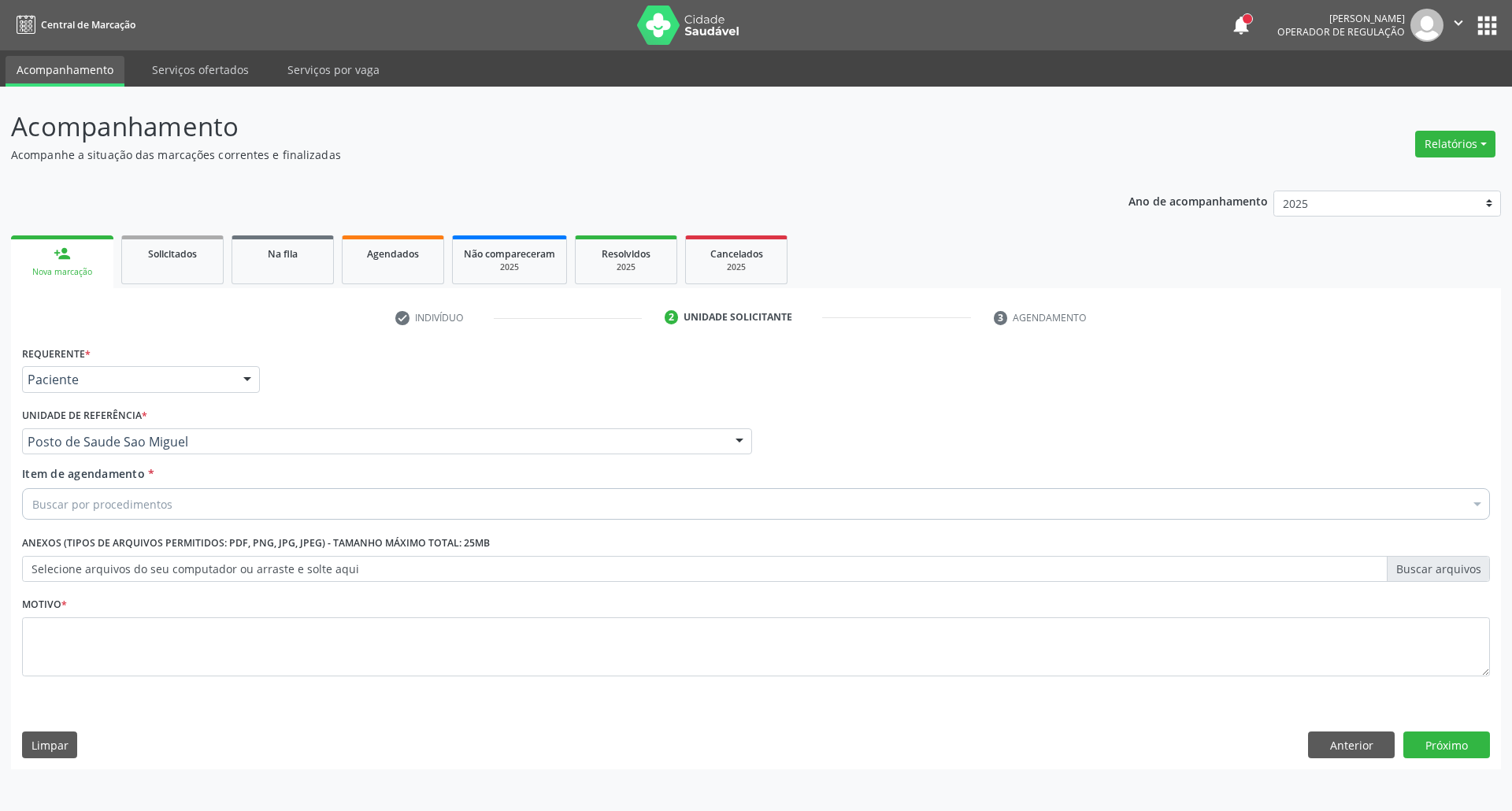
click at [243, 495] on div "Buscar por procedimentos" at bounding box center [756, 504] width 1468 height 31
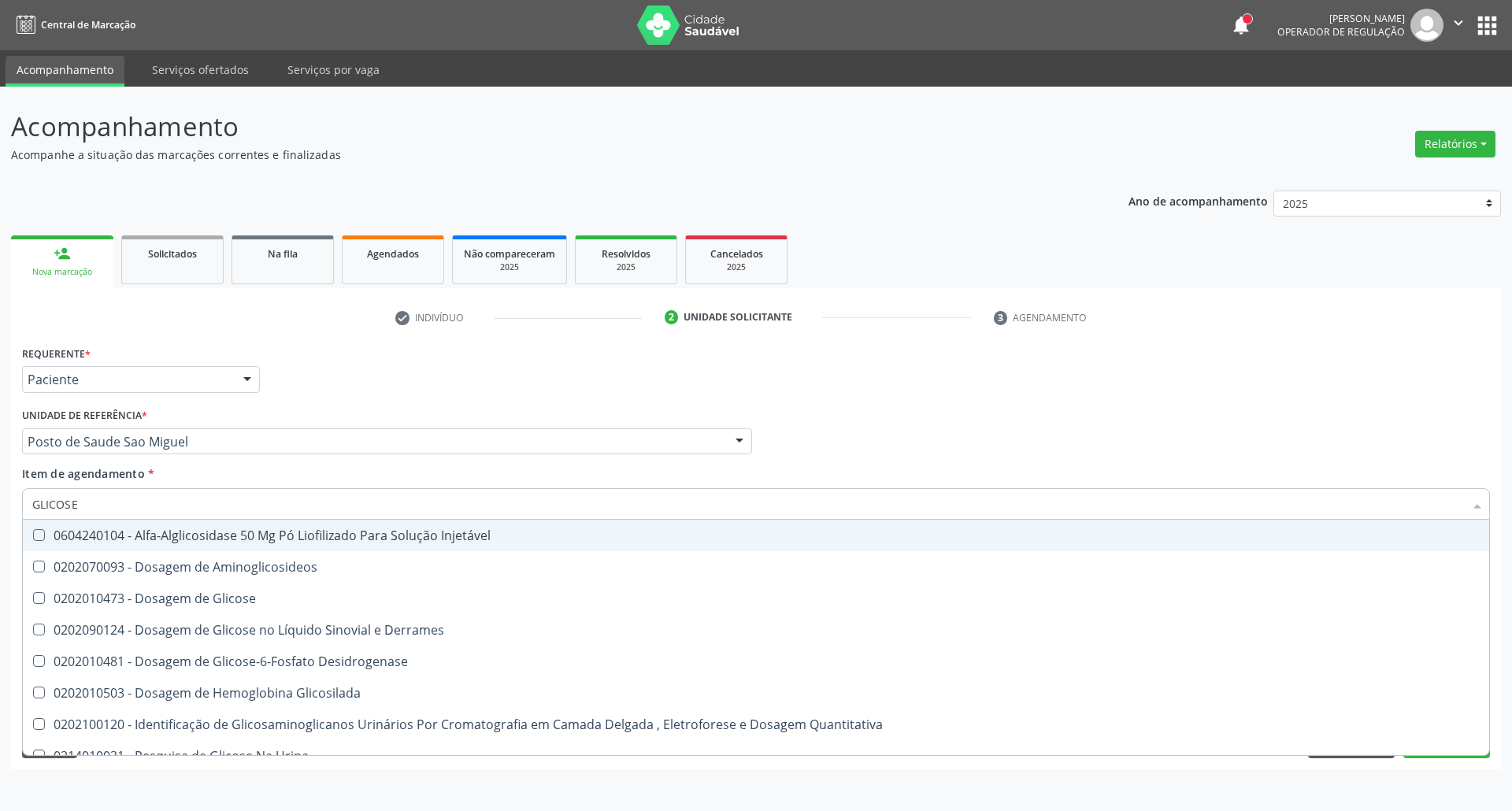
type input "GLICOSE"
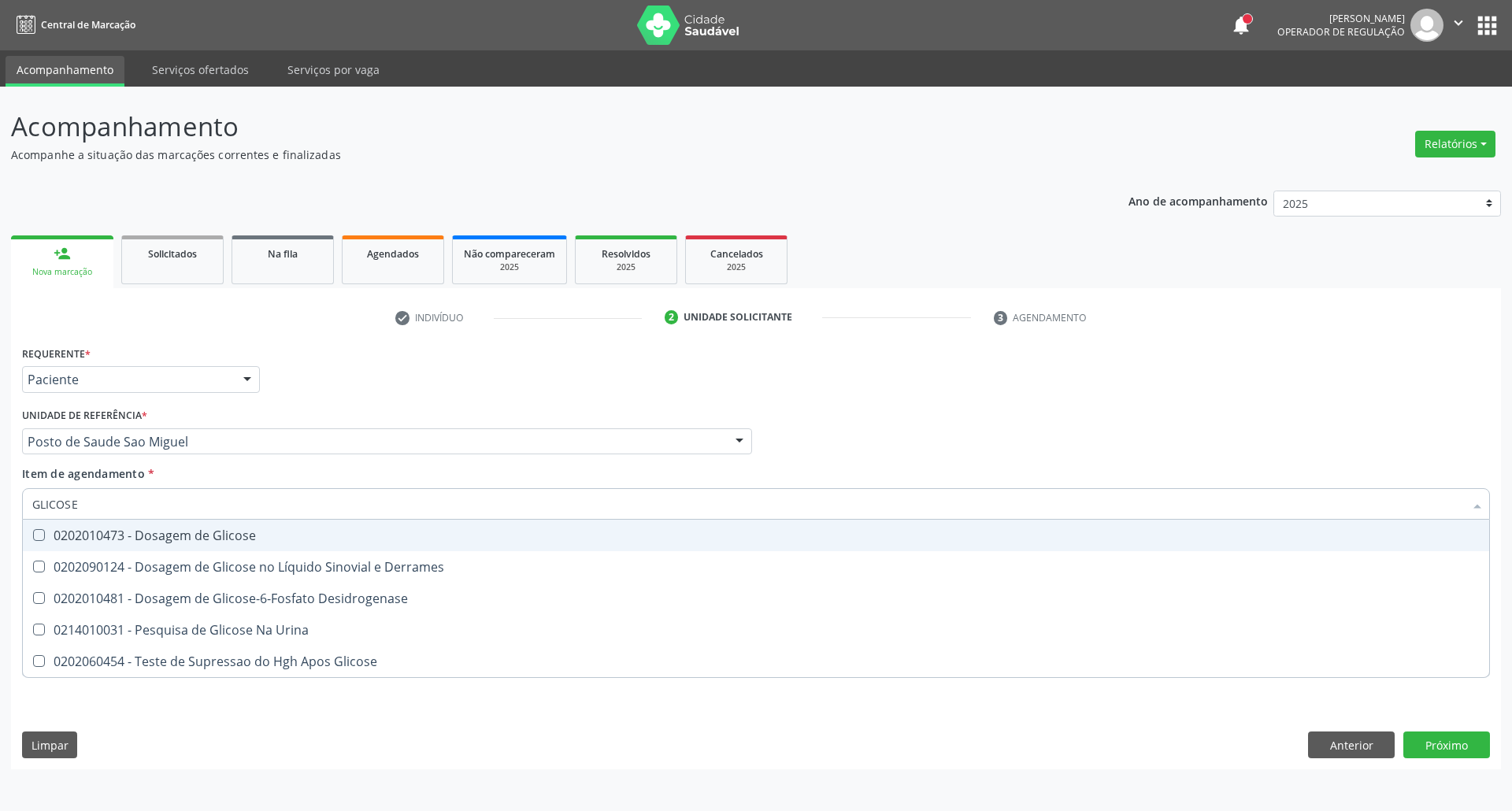
click at [202, 536] on div "0202010473 - Dosagem de Glicose" at bounding box center [756, 535] width 1447 height 12
checkbox Glicose "true"
click at [231, 504] on input "GLICOSE" at bounding box center [747, 504] width 1431 height 31
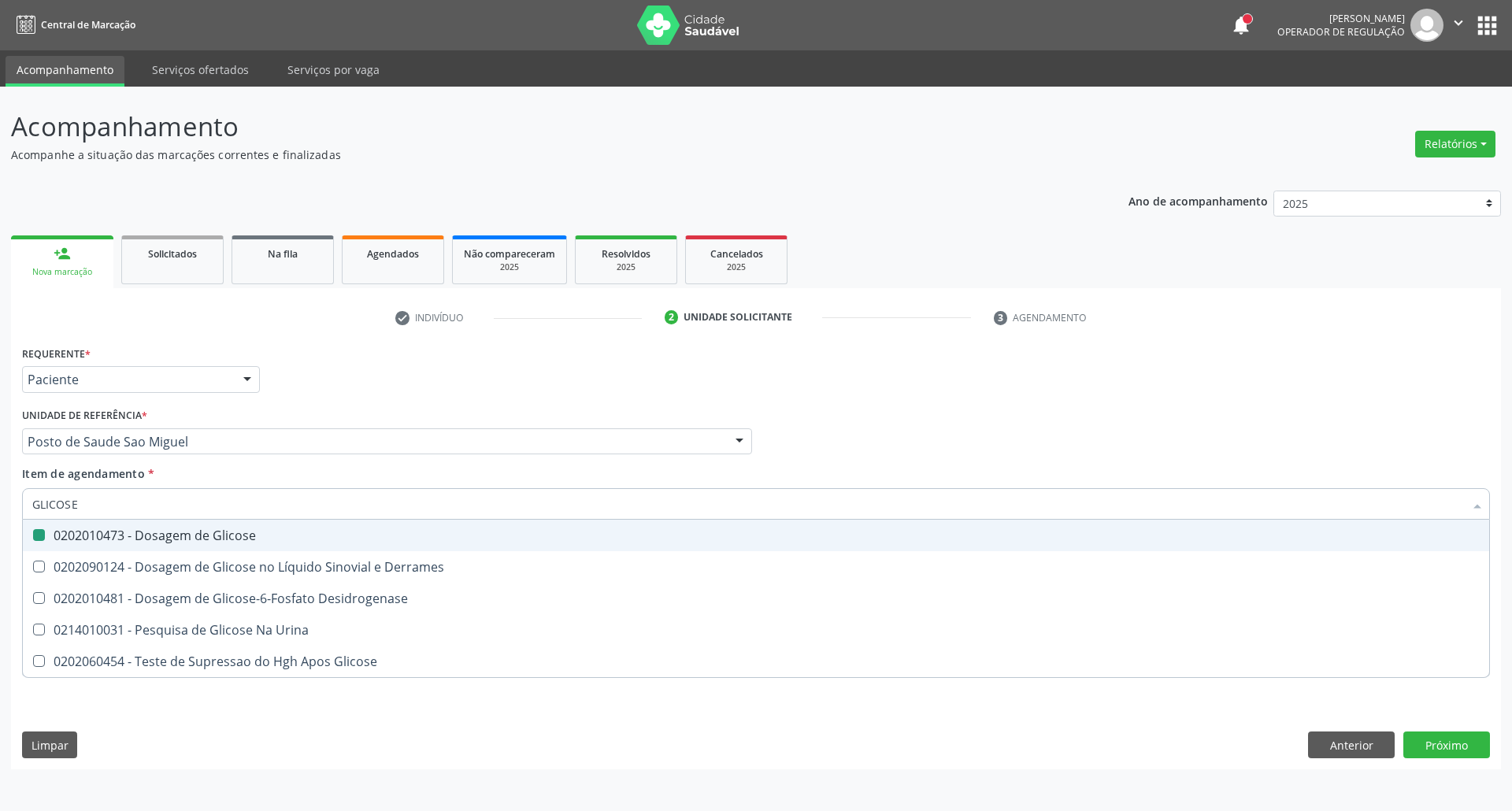
type input "A"
checkbox Glicose "false"
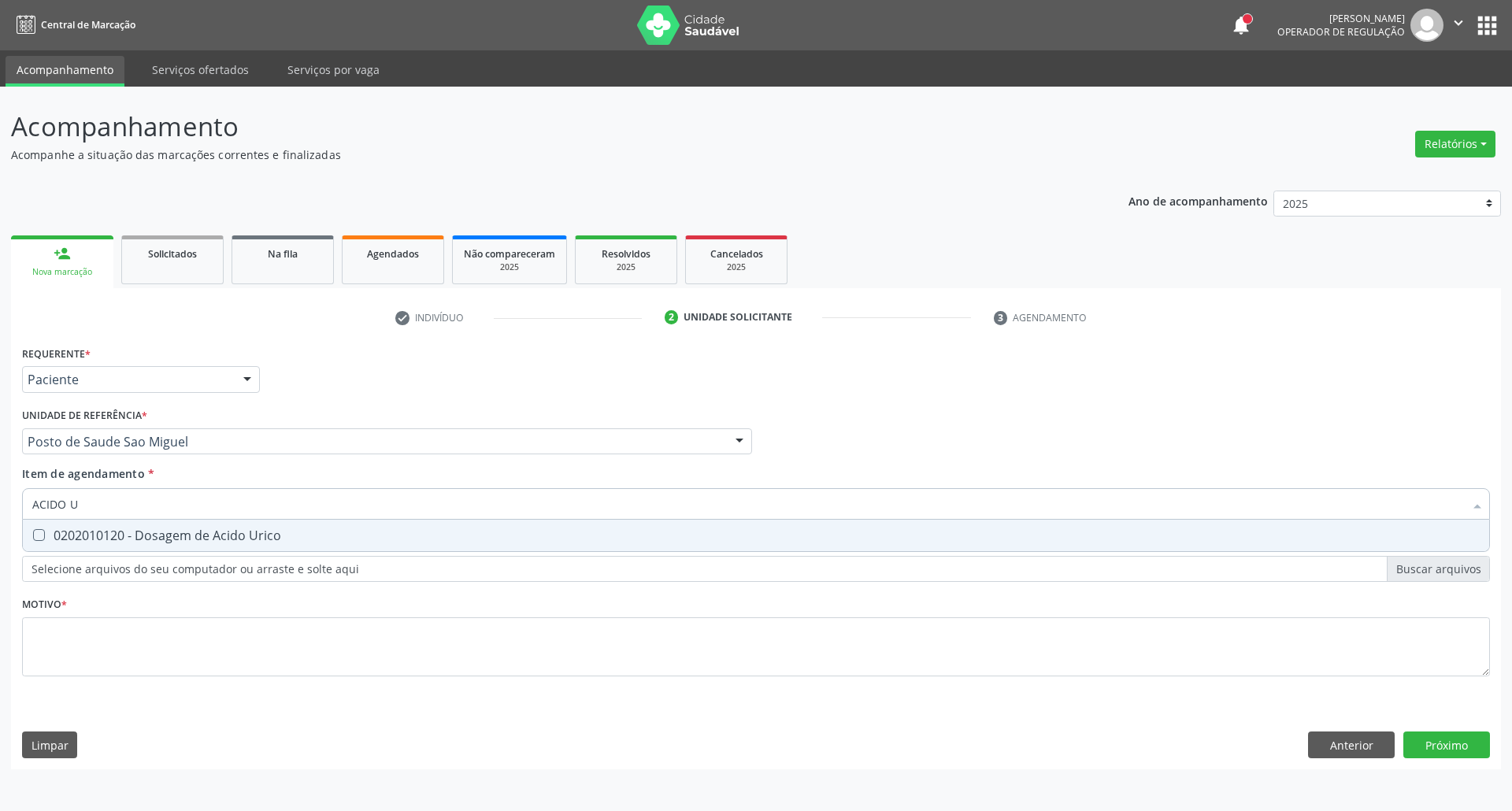
type input "ACIDO U"
click at [309, 521] on span "0202010120 - Dosagem de Acido Urico" at bounding box center [756, 535] width 1466 height 31
checkbox Urico "true"
click at [268, 507] on input "ACIDO U" at bounding box center [747, 504] width 1431 height 31
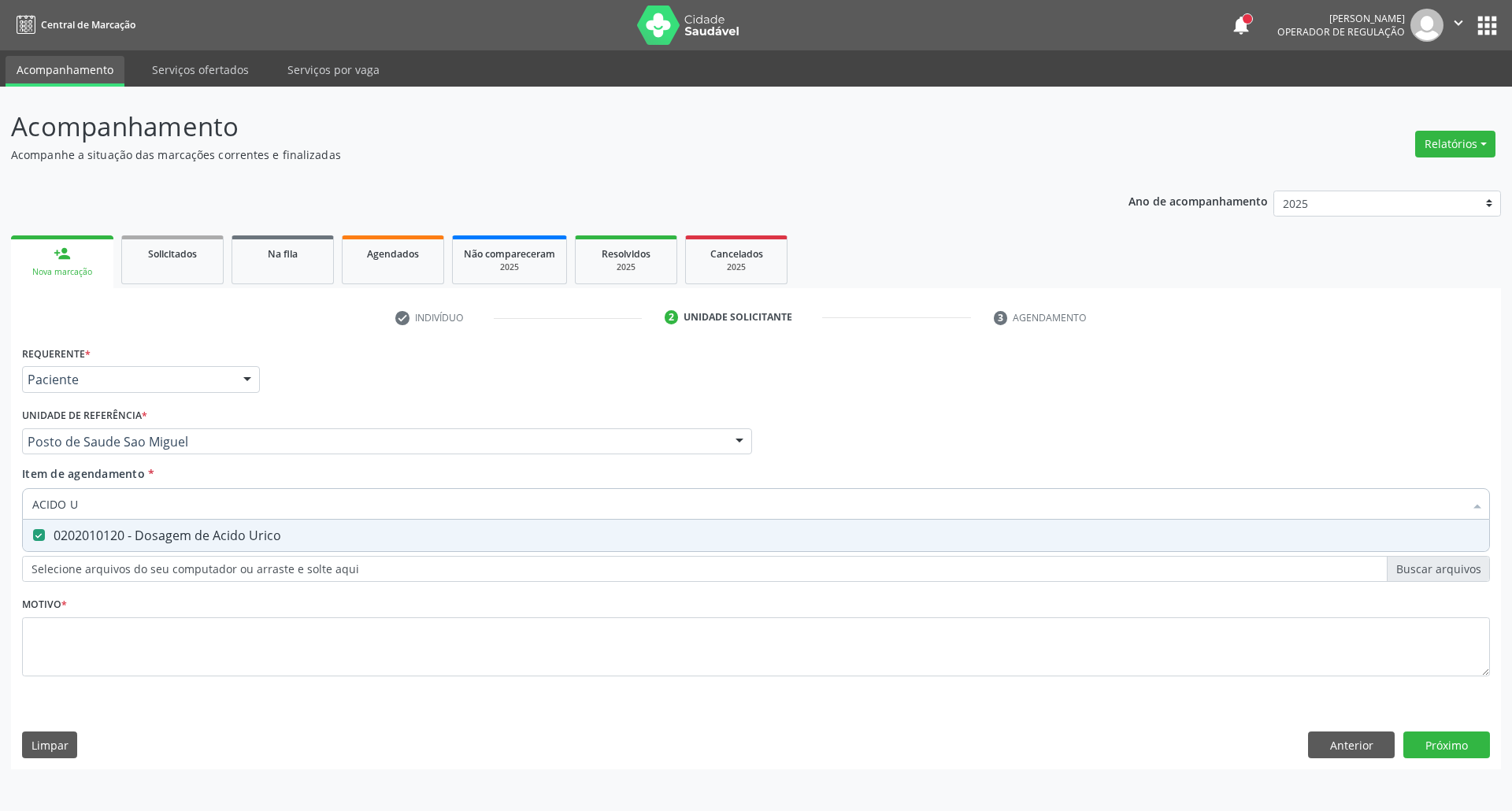
click at [268, 507] on input "ACIDO U" at bounding box center [747, 504] width 1431 height 31
type input "C"
checkbox Urico "false"
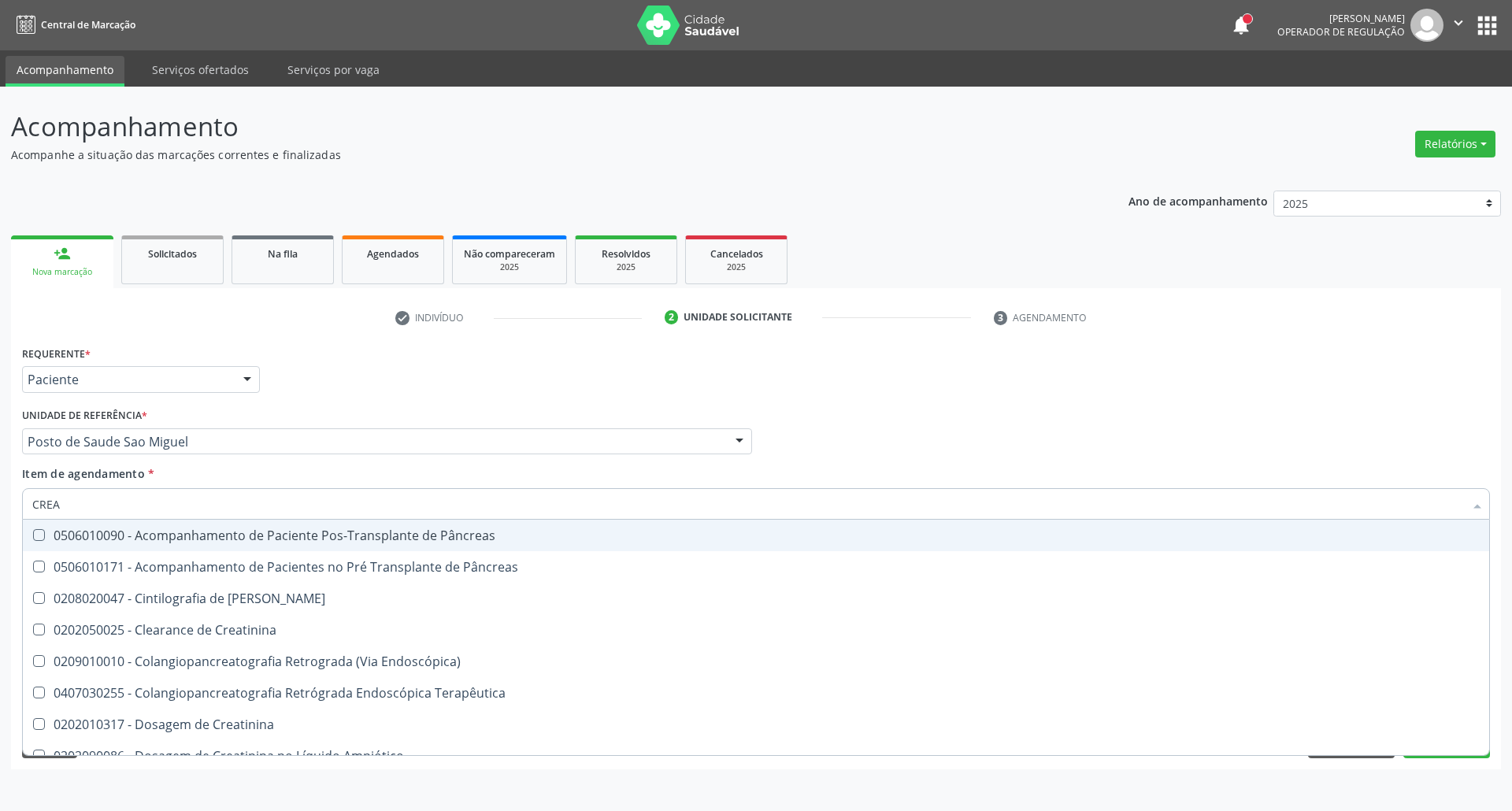
type input "CREAT"
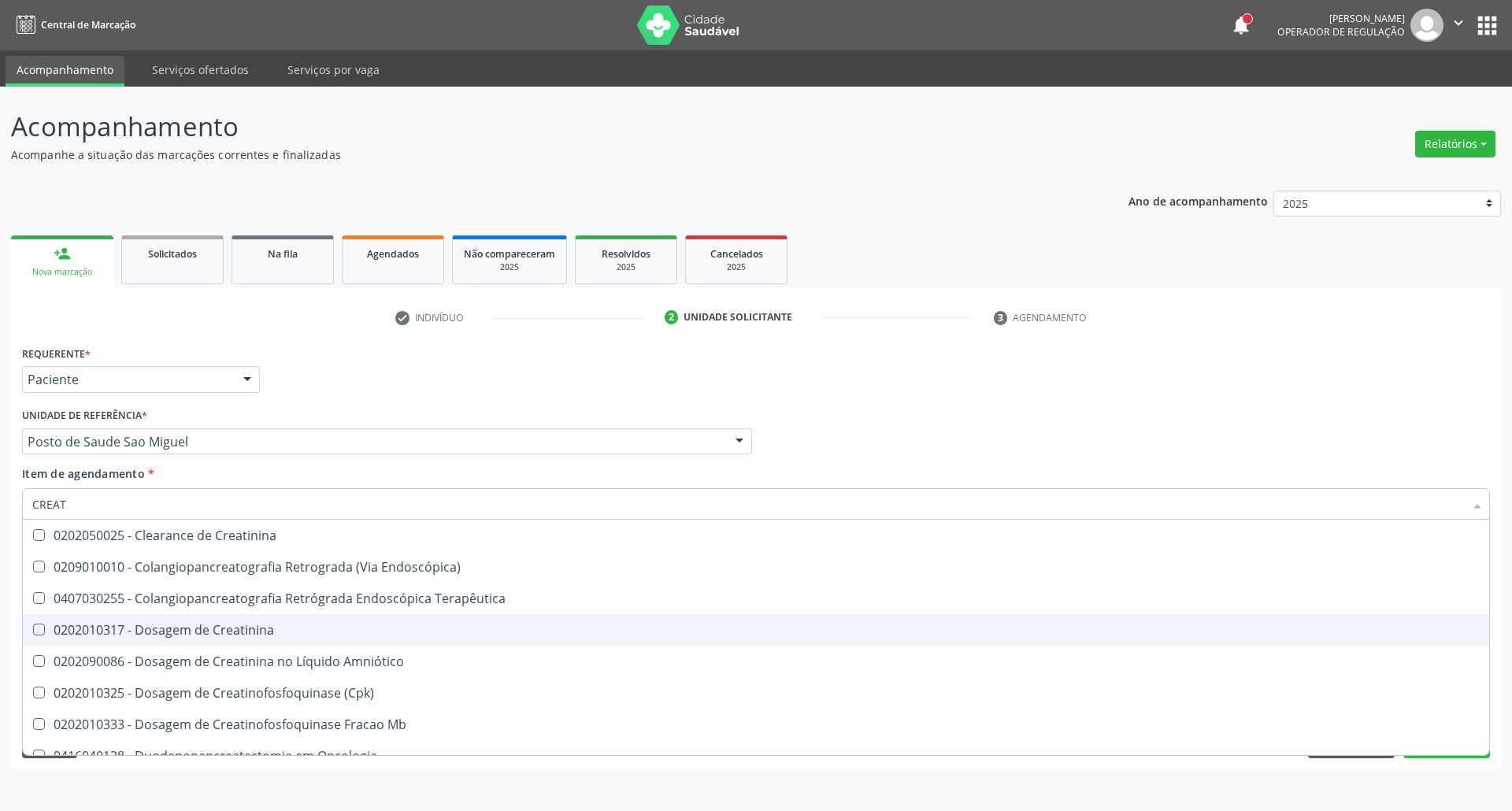
click at [193, 625] on div "0202010317 - Dosagem de Creatinina" at bounding box center [756, 630] width 1447 height 12
checkbox Creatinina "true"
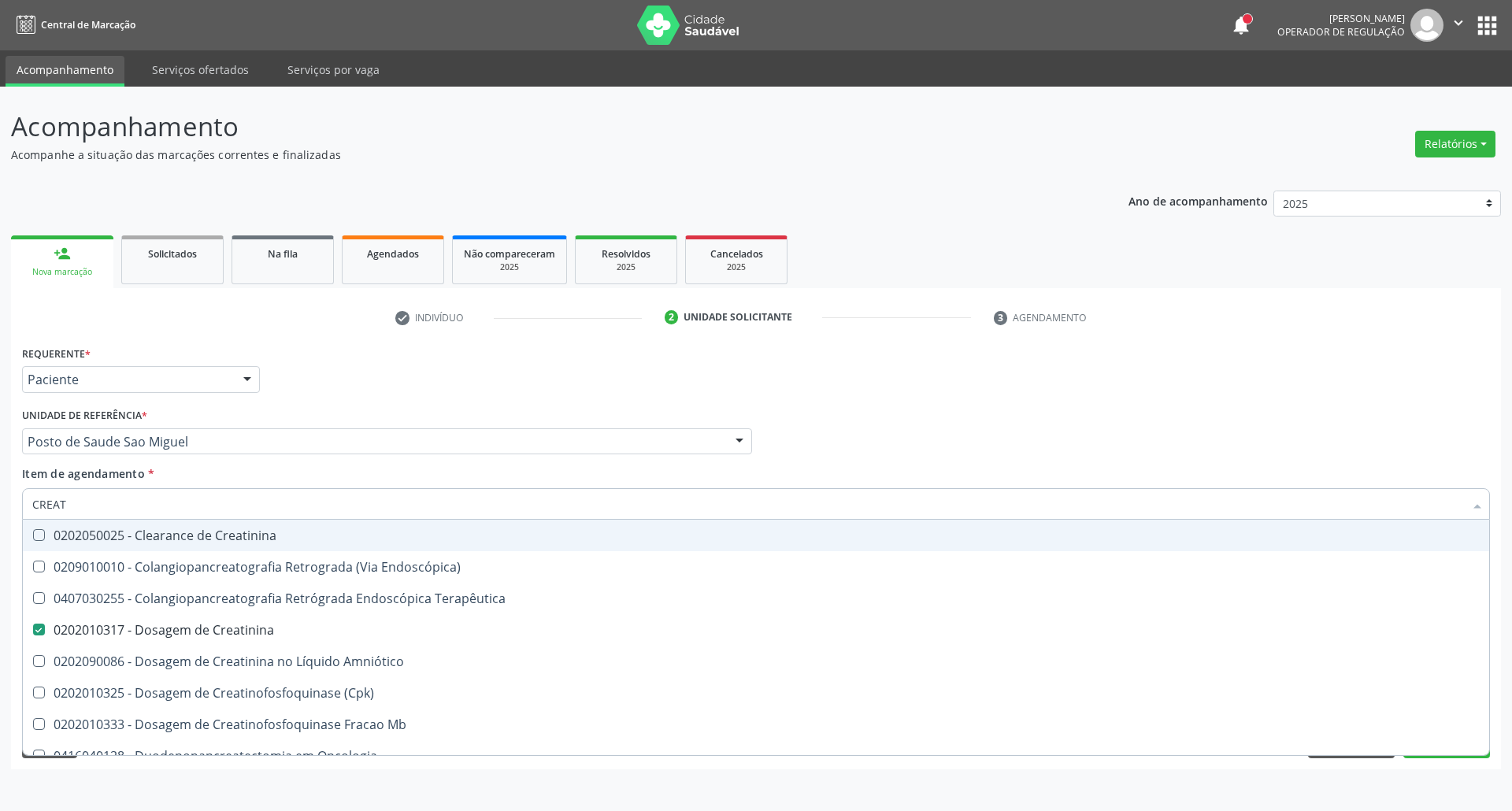
drag, startPoint x: 169, startPoint y: 507, endPoint x: 0, endPoint y: 504, distance: 169.0
click at [0, 505] on div "Acompanhamento Acompanhe a situação das marcações correntes e finalizadas Relat…" at bounding box center [756, 449] width 1512 height 725
type input "UR"
checkbox Creatinina "false"
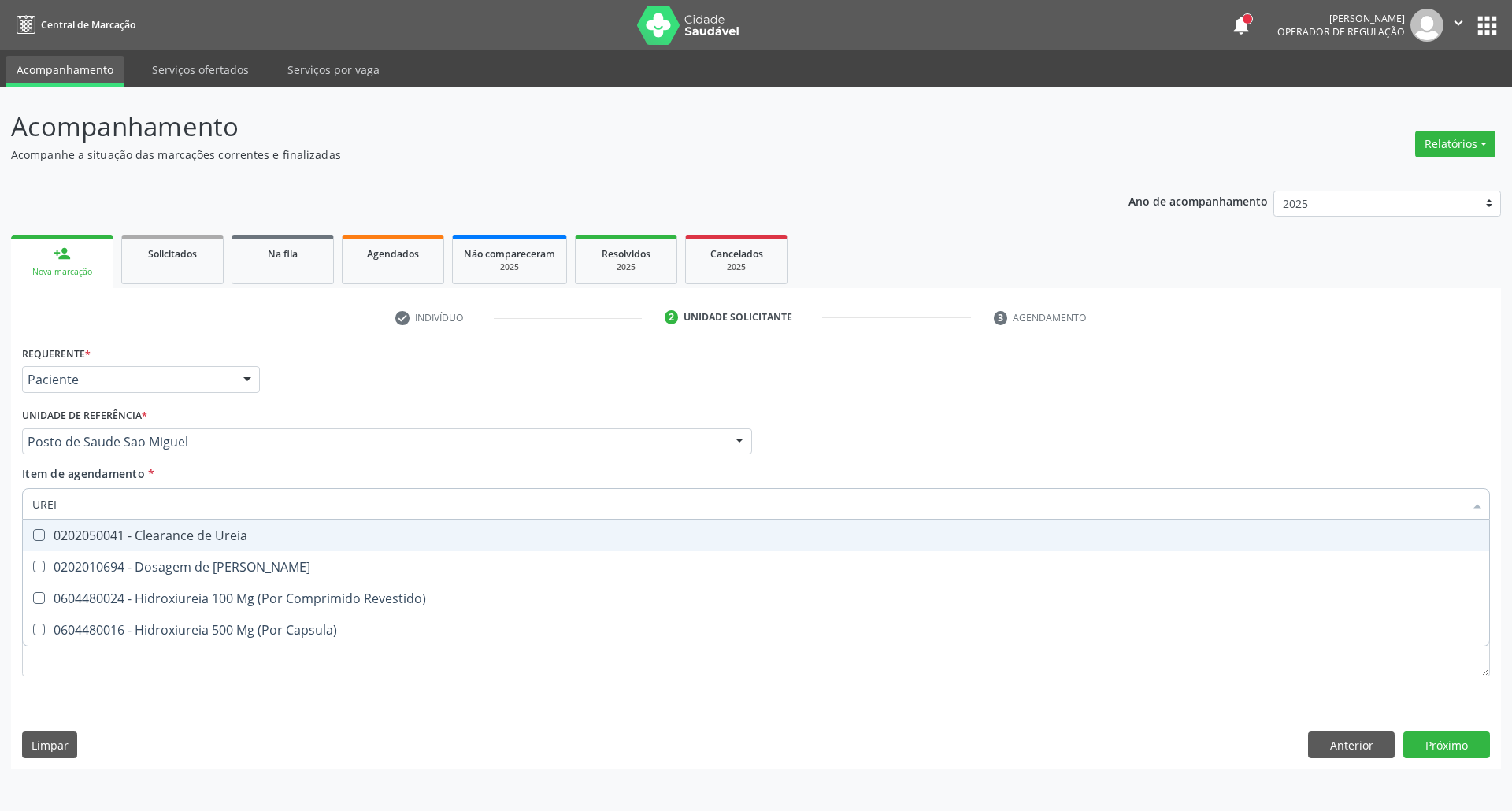
type input "UREIA"
drag, startPoint x: 23, startPoint y: 506, endPoint x: 0, endPoint y: 473, distance: 40.2
click at [0, 509] on div "Acompanhamento Acompanhe a situação das marcações correntes e finalizadas Relat…" at bounding box center [756, 449] width 1512 height 725
type input "CO"
checkbox Ureia "false"
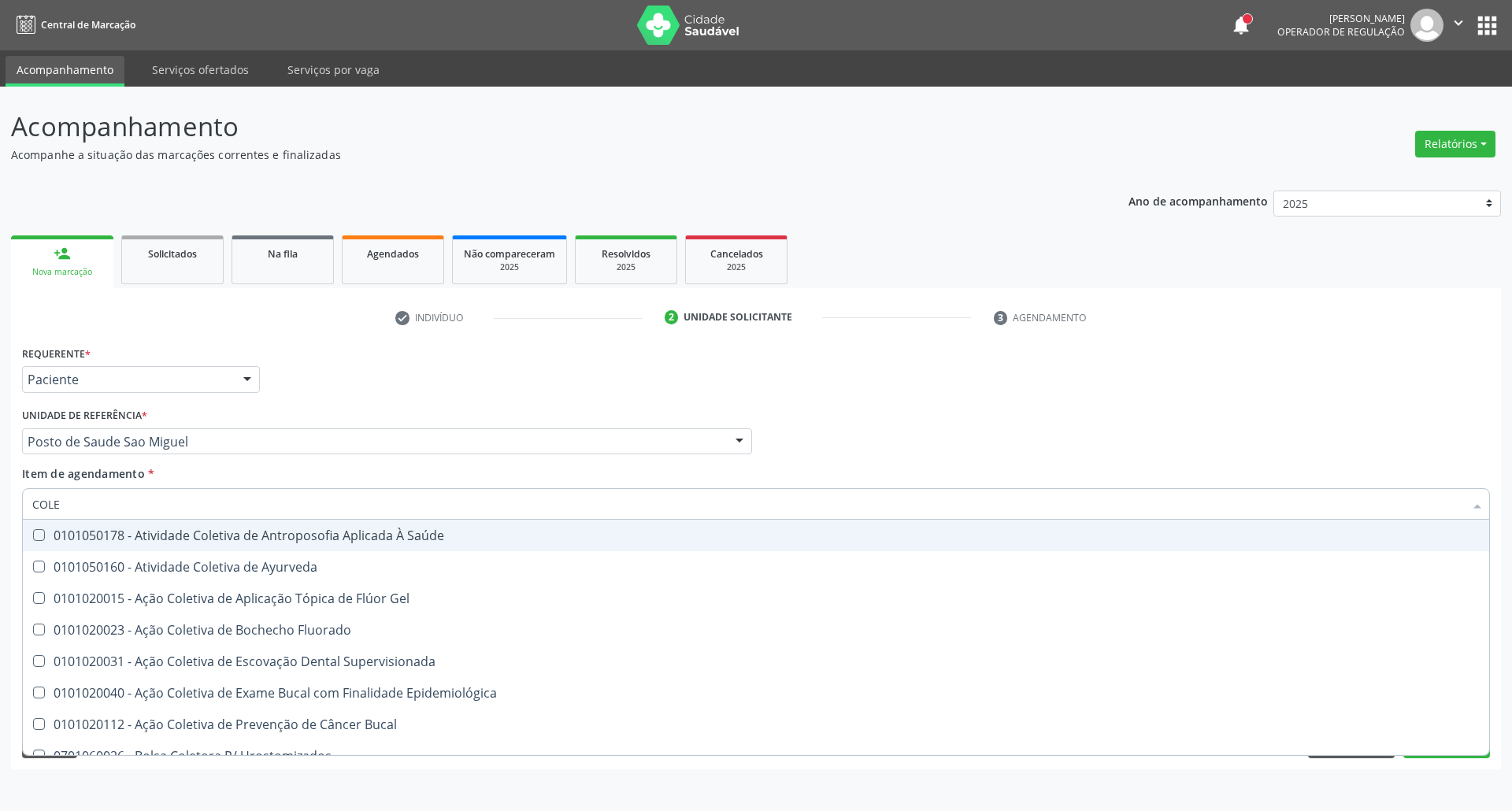
type input "COLES"
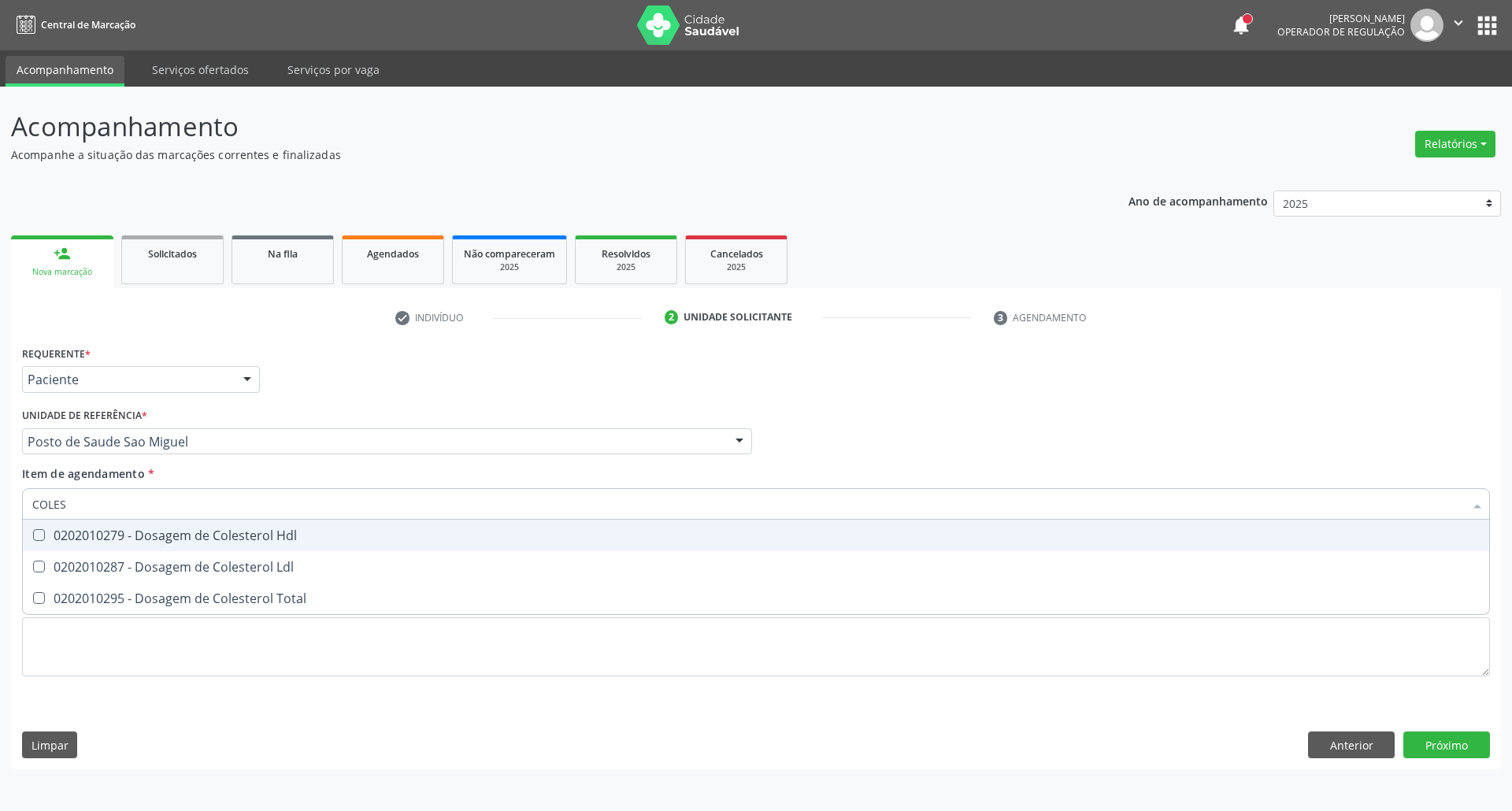
click at [74, 538] on div "0202010279 - Dosagem de Colesterol Hdl" at bounding box center [756, 535] width 1447 height 12
checkbox Hdl "true"
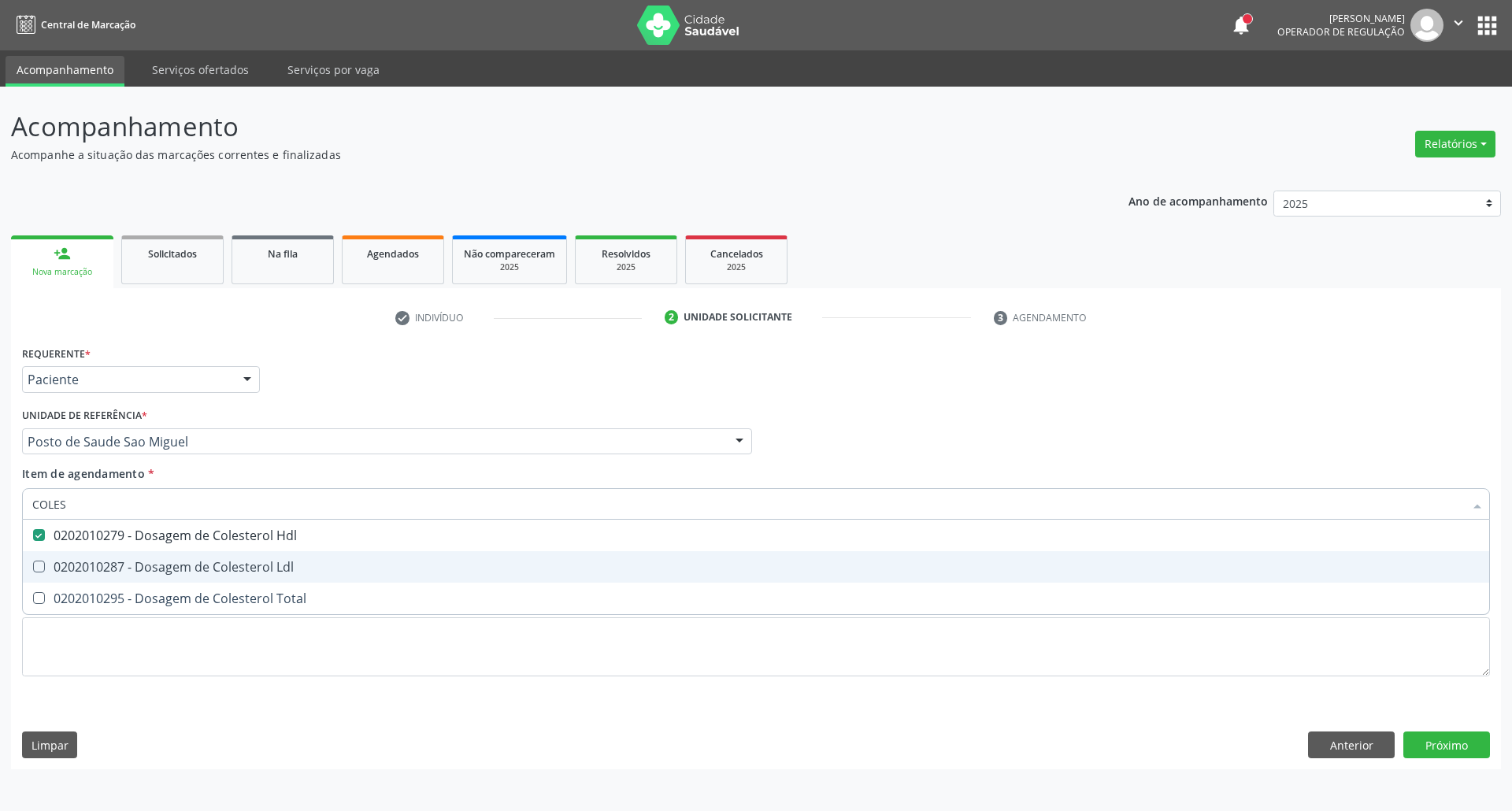
drag, startPoint x: 74, startPoint y: 565, endPoint x: 70, endPoint y: 592, distance: 27.3
click at [73, 569] on div "0202010287 - Dosagem de Colesterol Ldl" at bounding box center [756, 566] width 1447 height 12
checkbox Ldl "true"
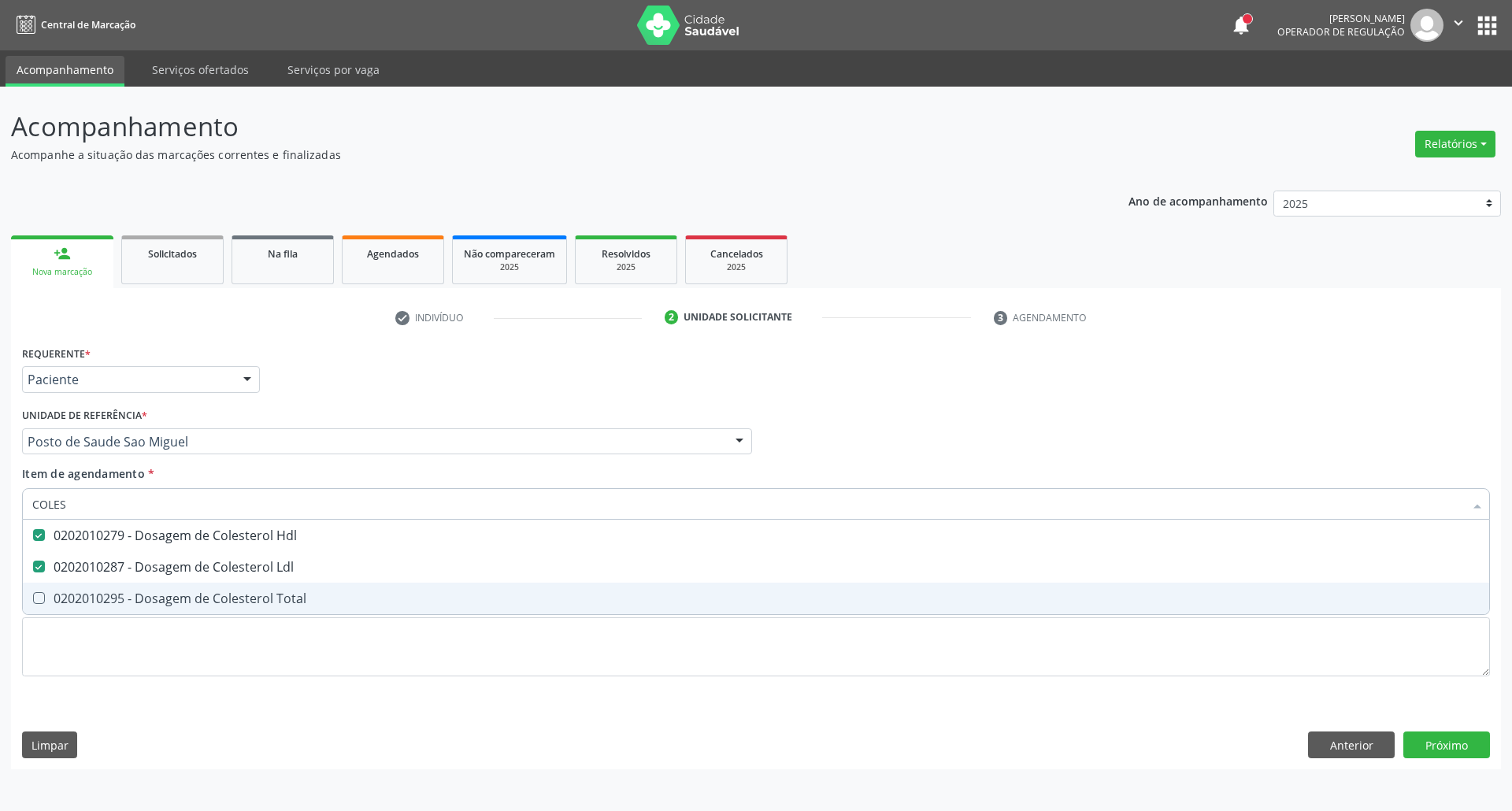
drag, startPoint x: 69, startPoint y: 597, endPoint x: 89, endPoint y: 516, distance: 83.4
click at [69, 596] on div "0202010295 - Dosagem de Colesterol Total" at bounding box center [756, 598] width 1447 height 12
checkbox Total "true"
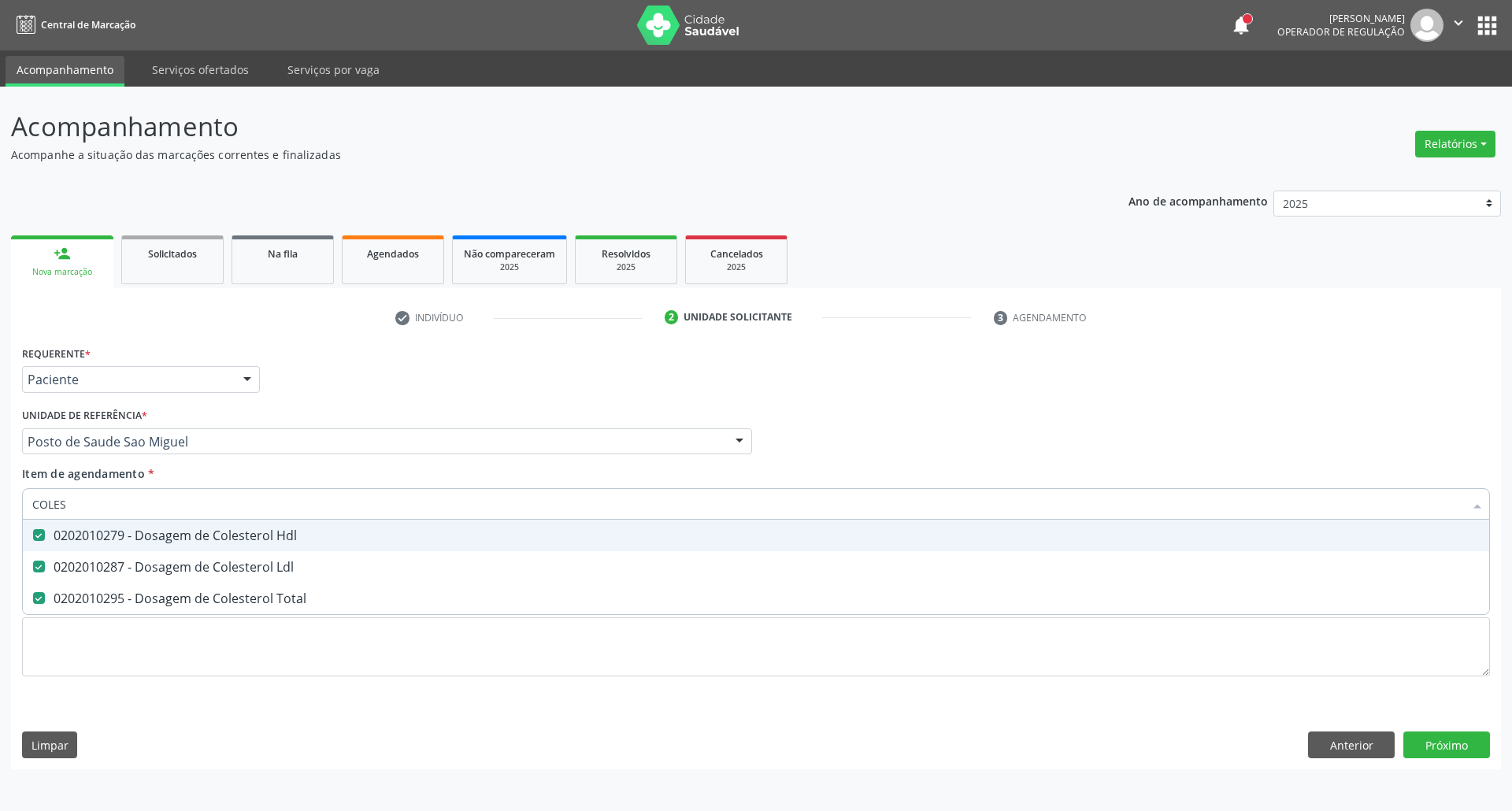
drag, startPoint x: 74, startPoint y: 509, endPoint x: 0, endPoint y: 535, distance: 78.4
click at [0, 537] on div "Acompanhamento Acompanhe a situação das marcações correntes e finalizadas Relat…" at bounding box center [756, 449] width 1512 height 725
type input "BI"
checkbox Hdl "false"
checkbox Ldl "false"
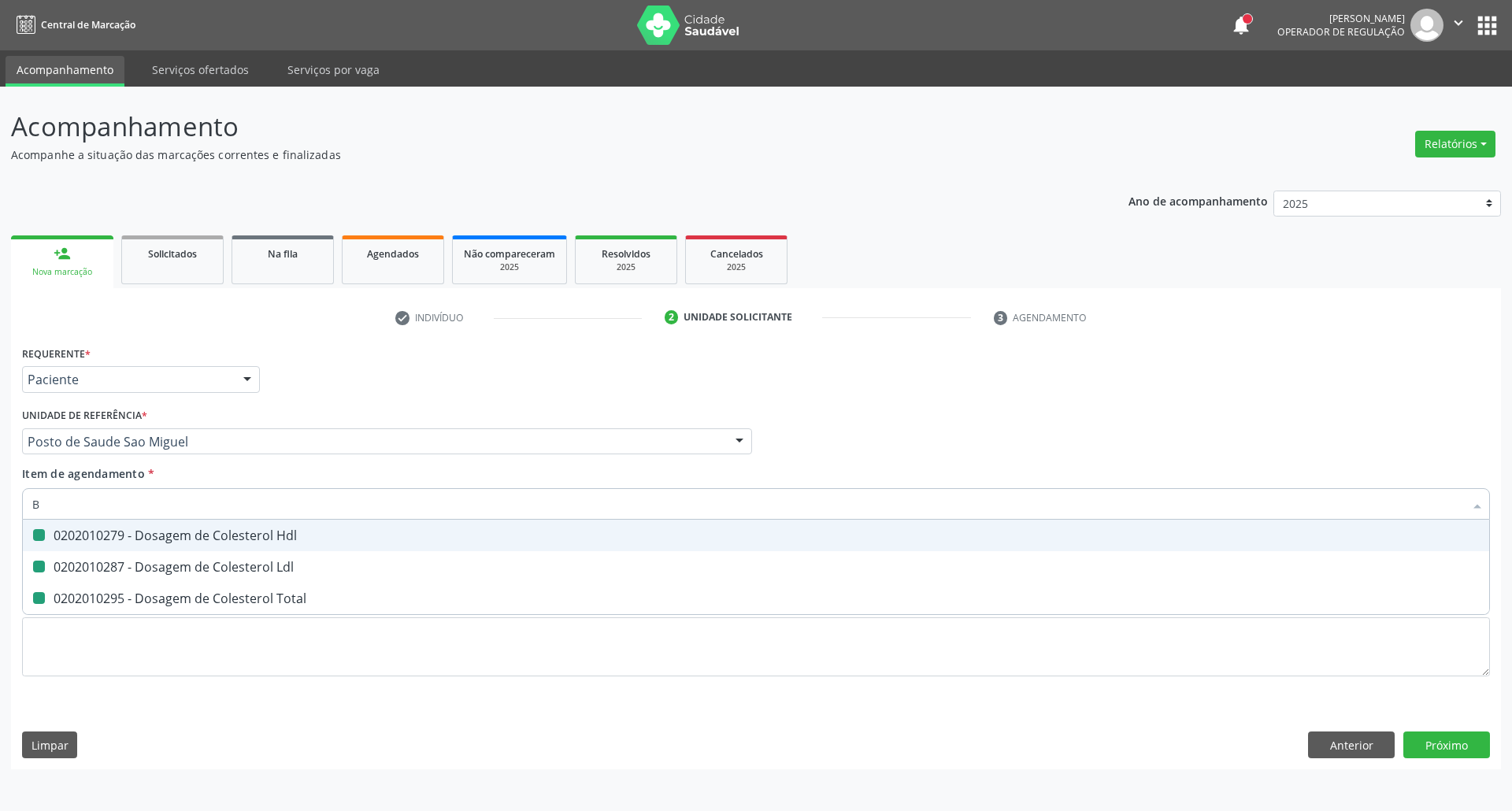
checkbox Total "false"
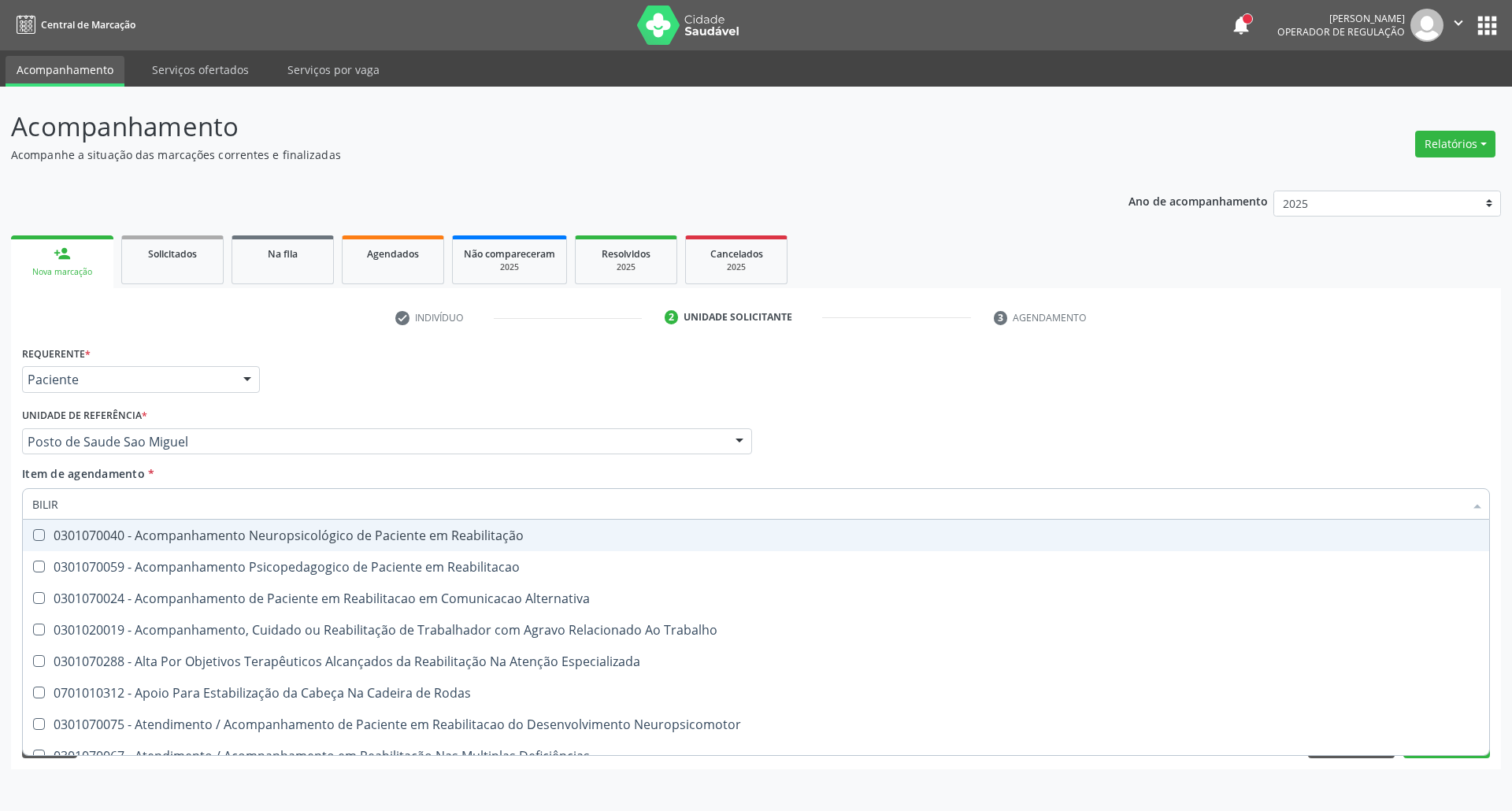
type input "BILIRR"
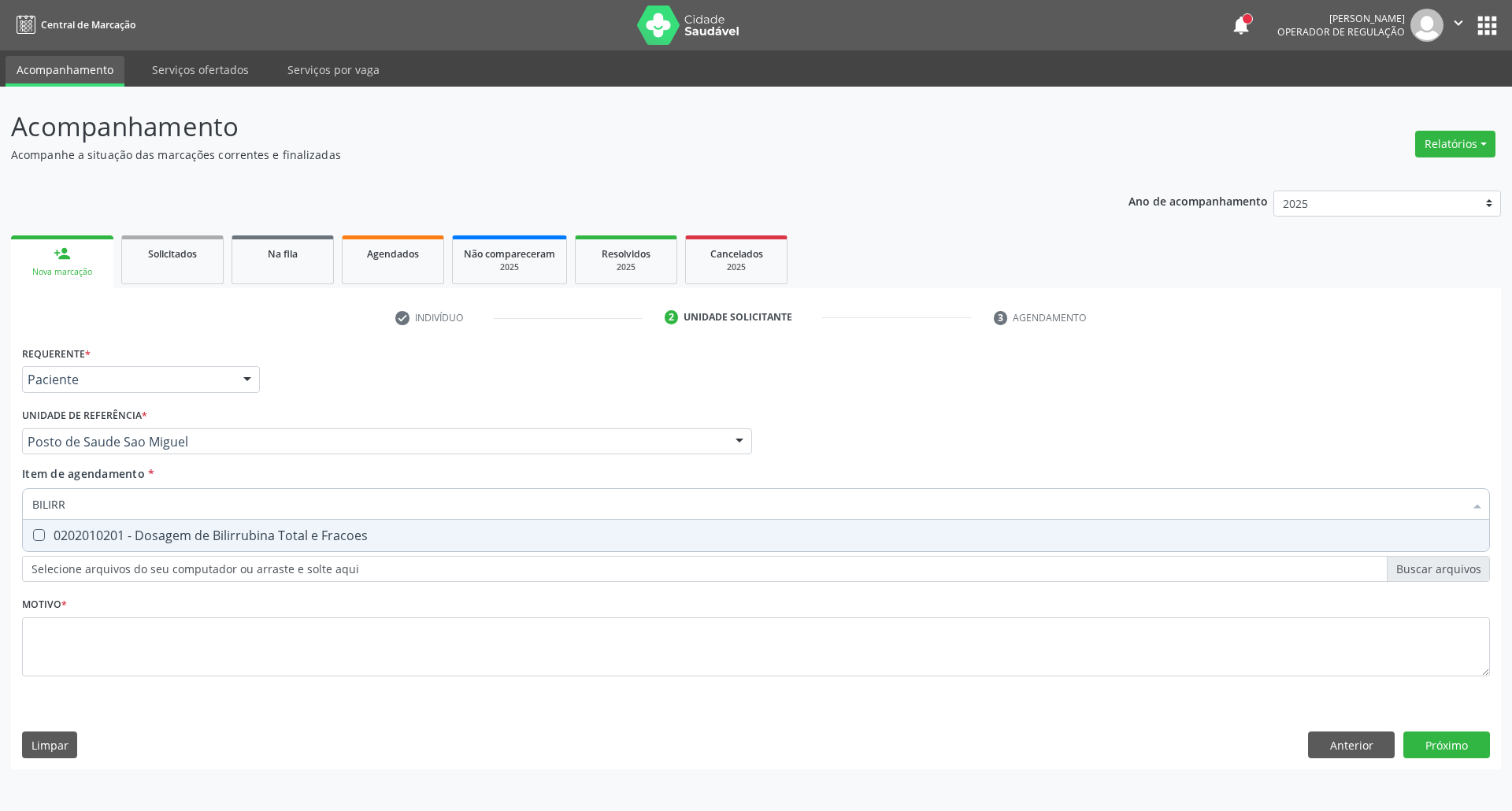
drag, startPoint x: 81, startPoint y: 528, endPoint x: 90, endPoint y: 520, distance: 12.0
click at [82, 529] on div "0202010201 - Dosagem de Bilirrubina Total e Fracoes" at bounding box center [756, 535] width 1447 height 12
checkbox Fracoes "true"
click at [108, 495] on input "BILIRR" at bounding box center [747, 504] width 1431 height 31
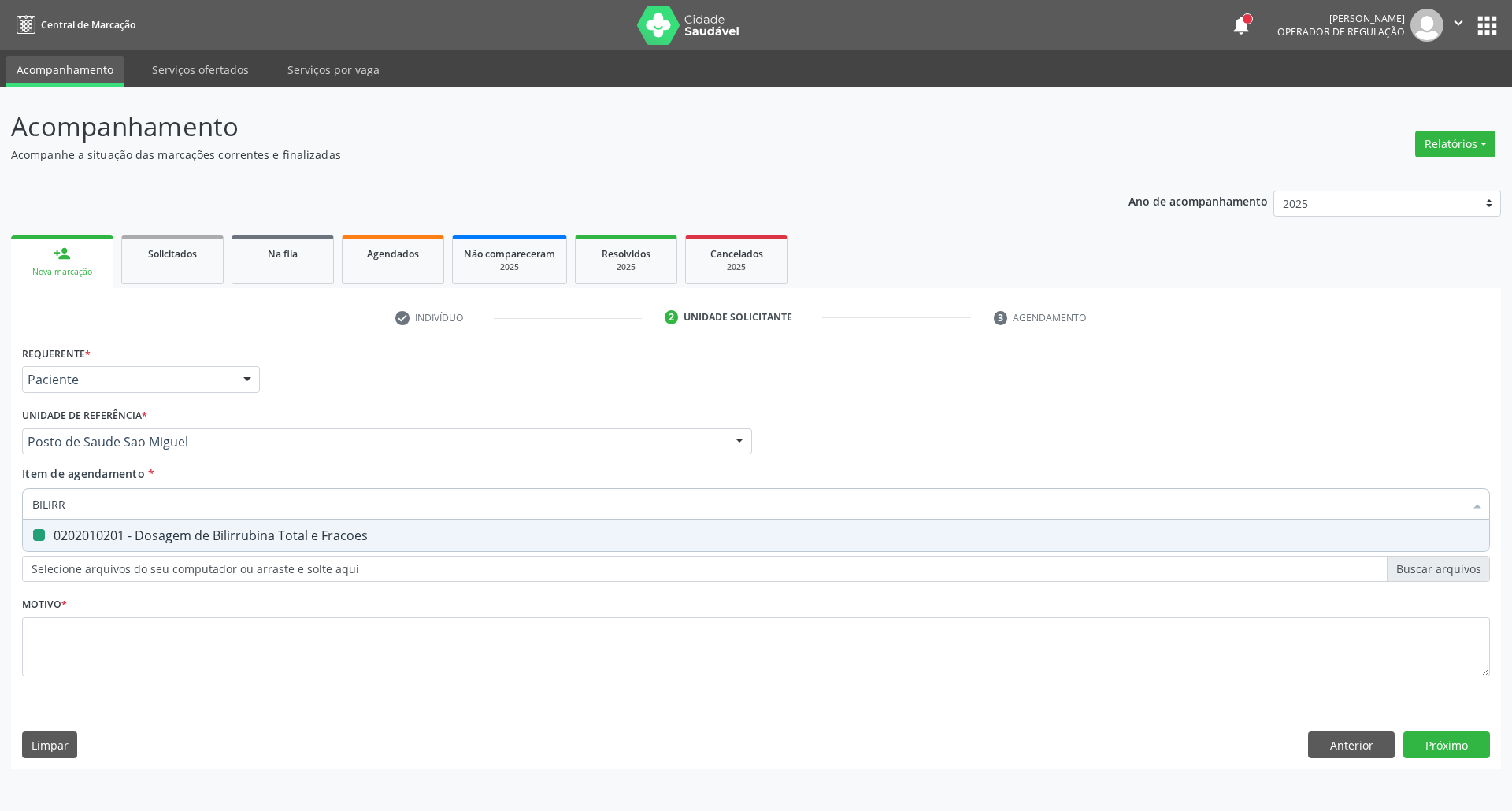
type input "T"
checkbox Fracoes "false"
type input "TG"
drag, startPoint x: 99, startPoint y: 534, endPoint x: 105, endPoint y: 515, distance: 19.9
click at [100, 524] on span "0202010643 - Dosagem de Transaminase Glutamico-Oxalacetica (Tgo)" at bounding box center [756, 535] width 1466 height 31
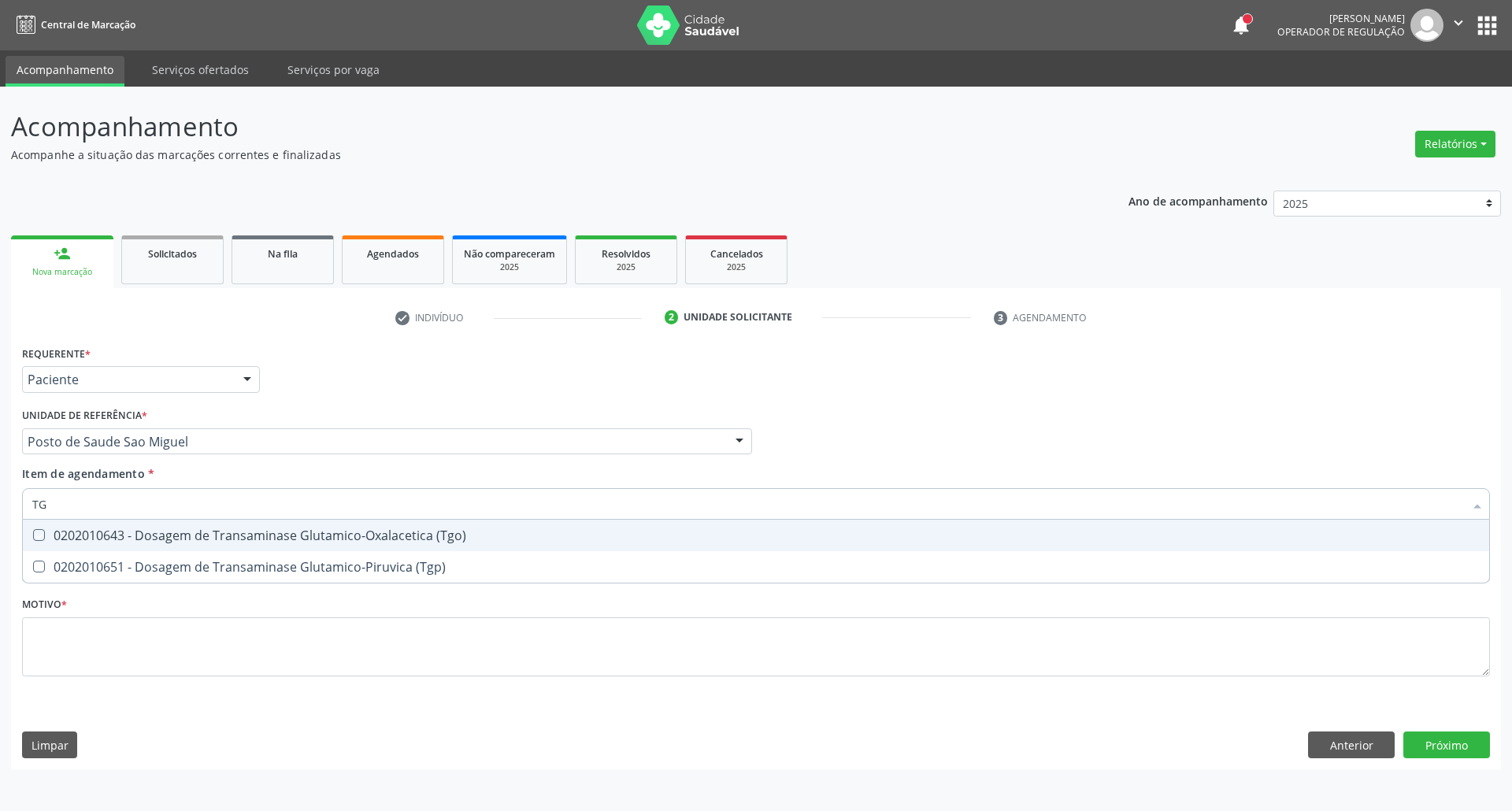
checkbox \(Tgo\) "true"
type input "TG"
click at [119, 487] on div "Item de agendamento * TG Desfazer seleção 0202010643 - Dosagem de Transaminase …" at bounding box center [756, 490] width 1468 height 49
checkbox \(Tgp\) "true"
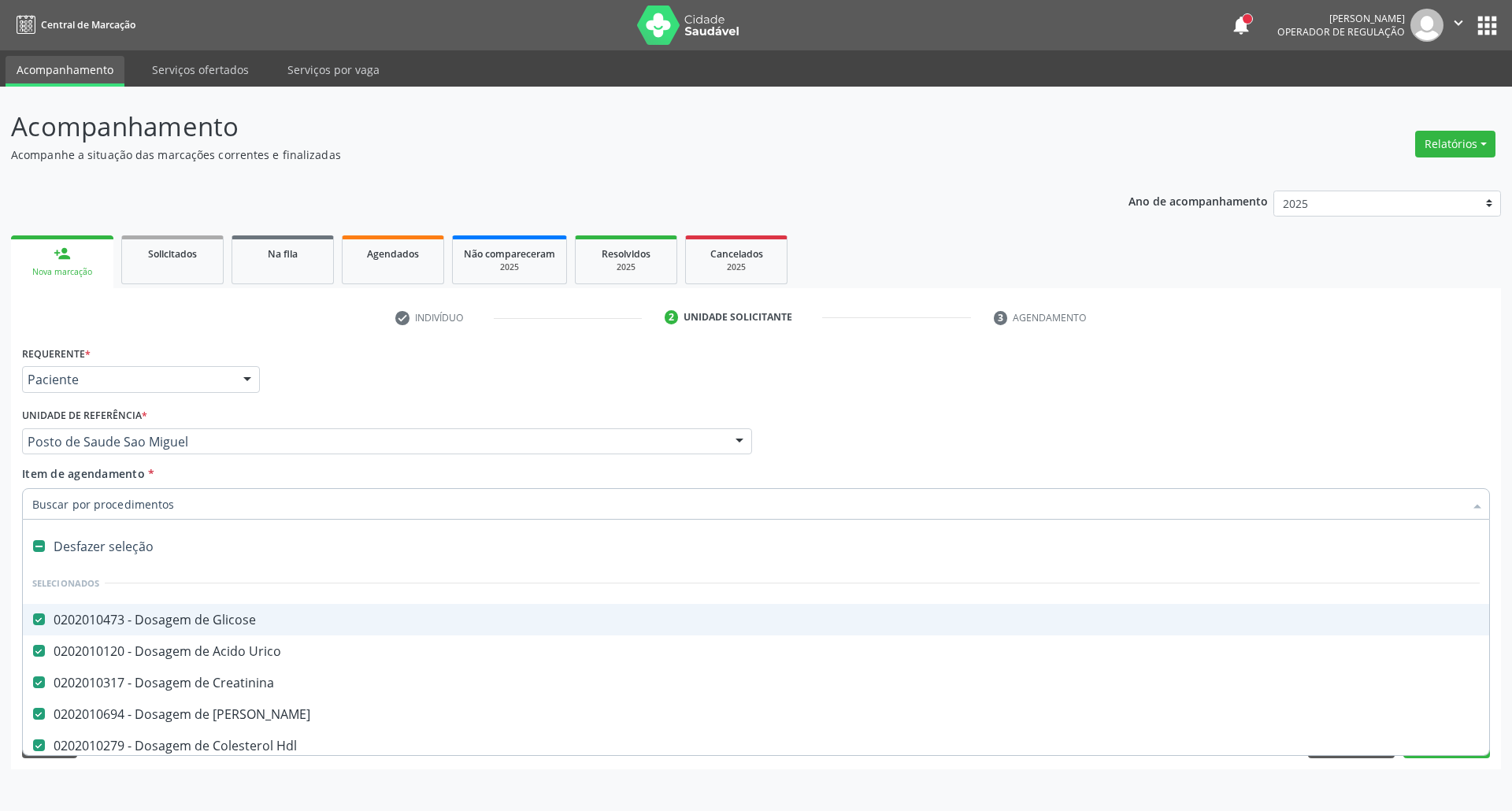
type input "T"
checkbox Fracoes "false"
checkbox \(Tgo\) "false"
type input "TR"
checkbox Creatinina "false"
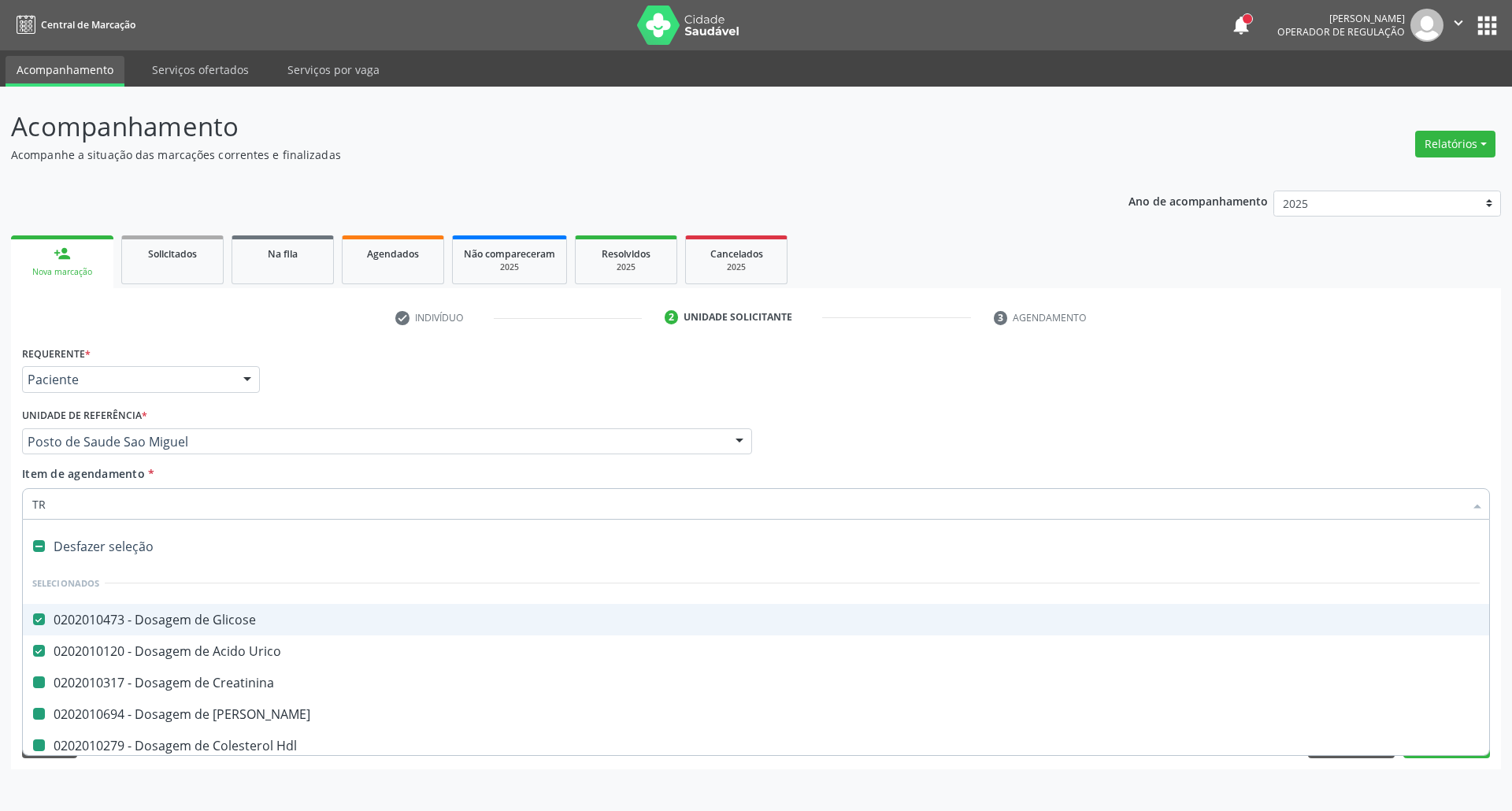
checkbox Ureia "false"
checkbox Hdl "false"
checkbox Ldl "false"
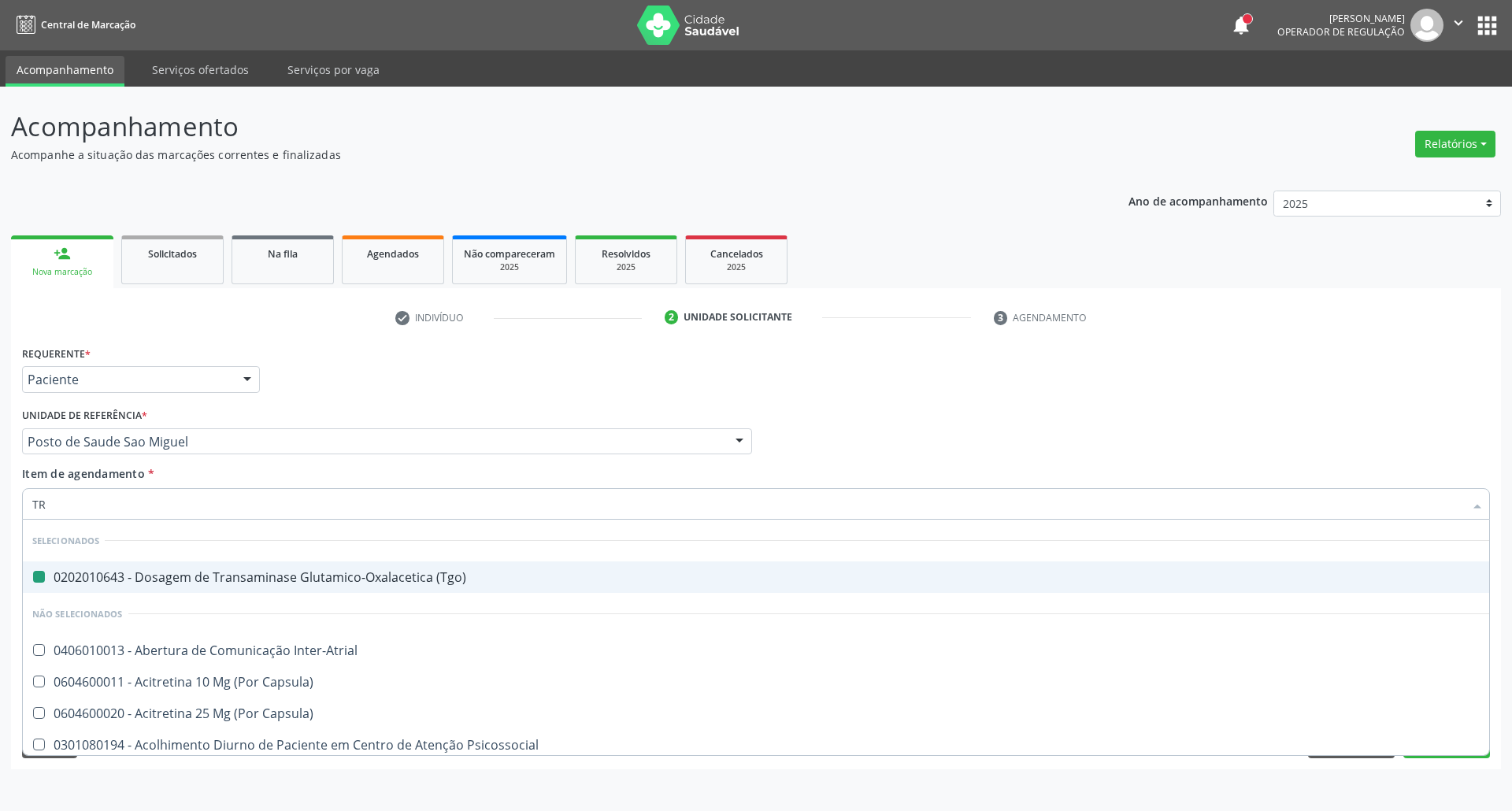
type input "TRI"
checkbox \(Tgo\) "false"
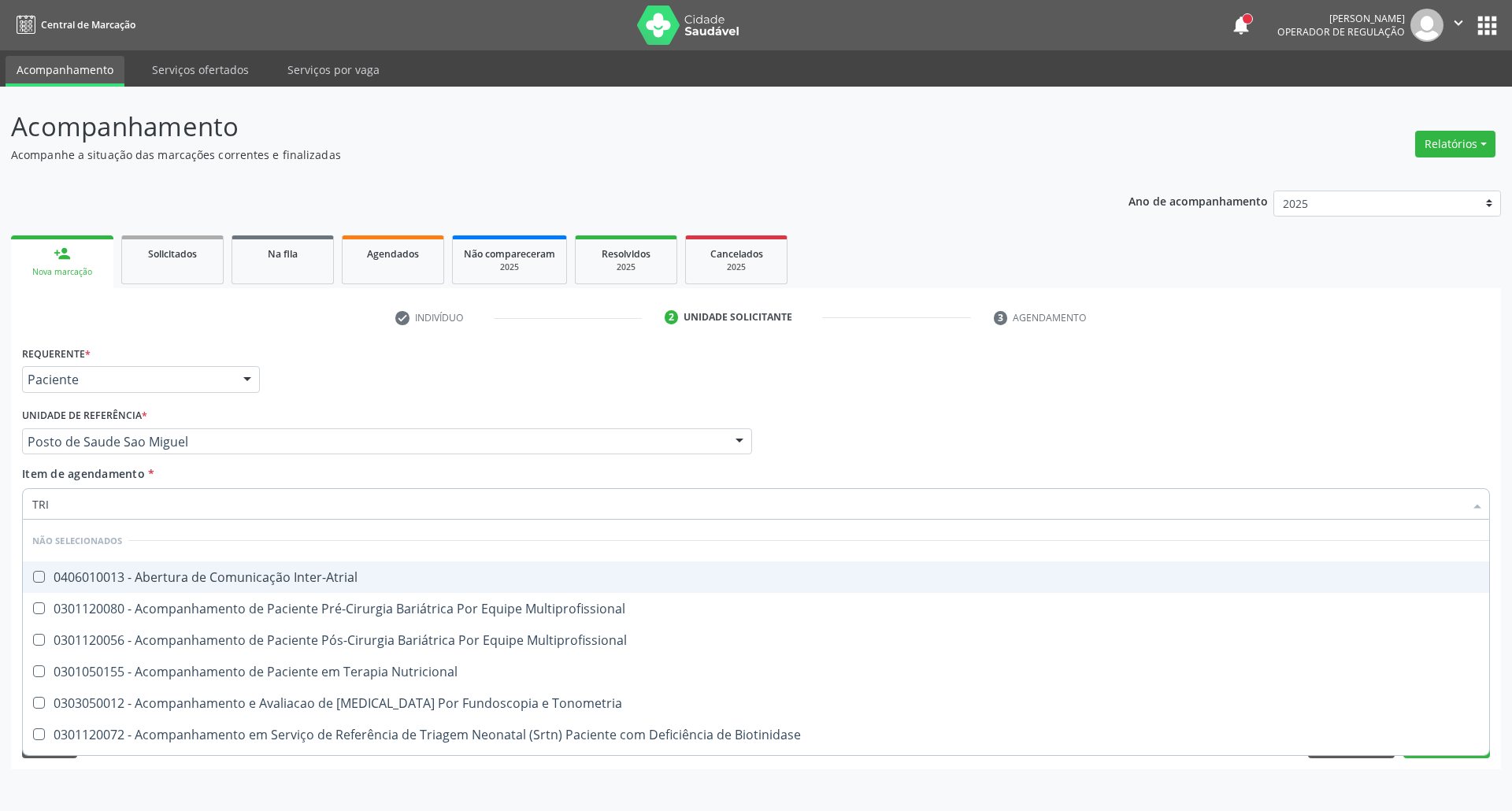
type input "TRIG"
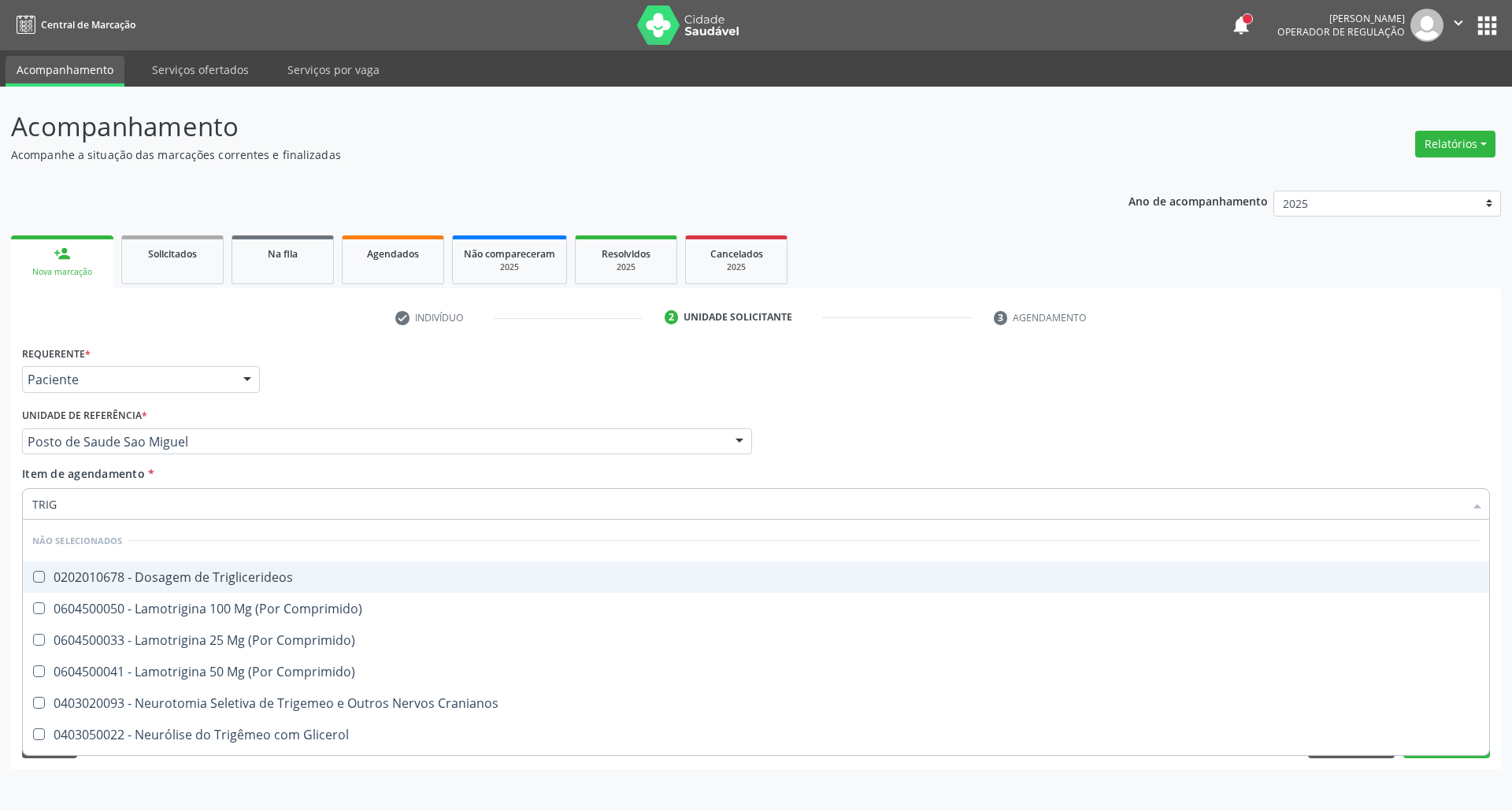
click at [120, 567] on span "0202010678 - Dosagem de Triglicerideos" at bounding box center [756, 577] width 1466 height 31
checkbox Triglicerideos "true"
click at [112, 515] on input "TRIG" at bounding box center [747, 504] width 1431 height 31
type input "HR"
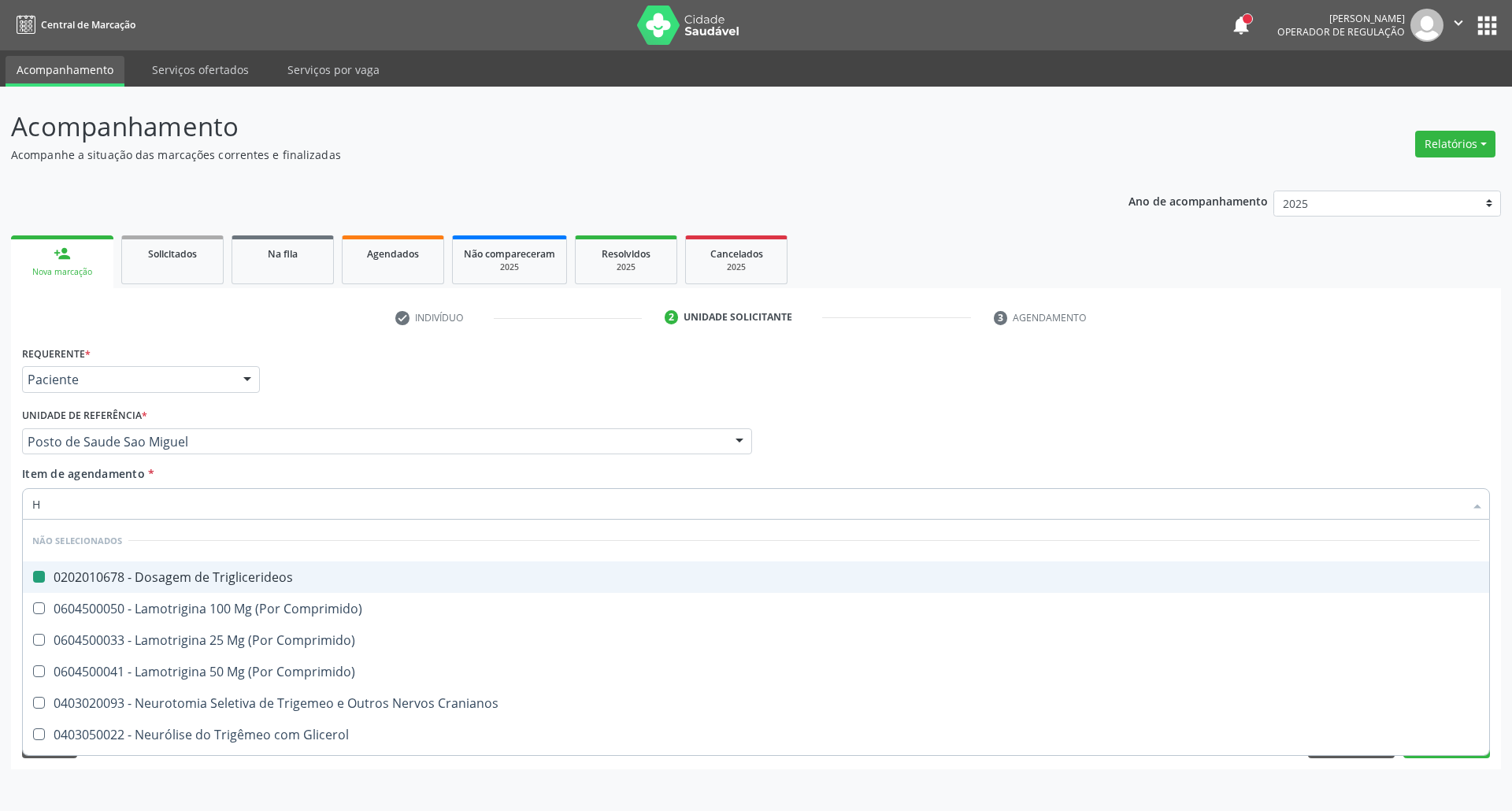
checkbox Triglicerideos "false"
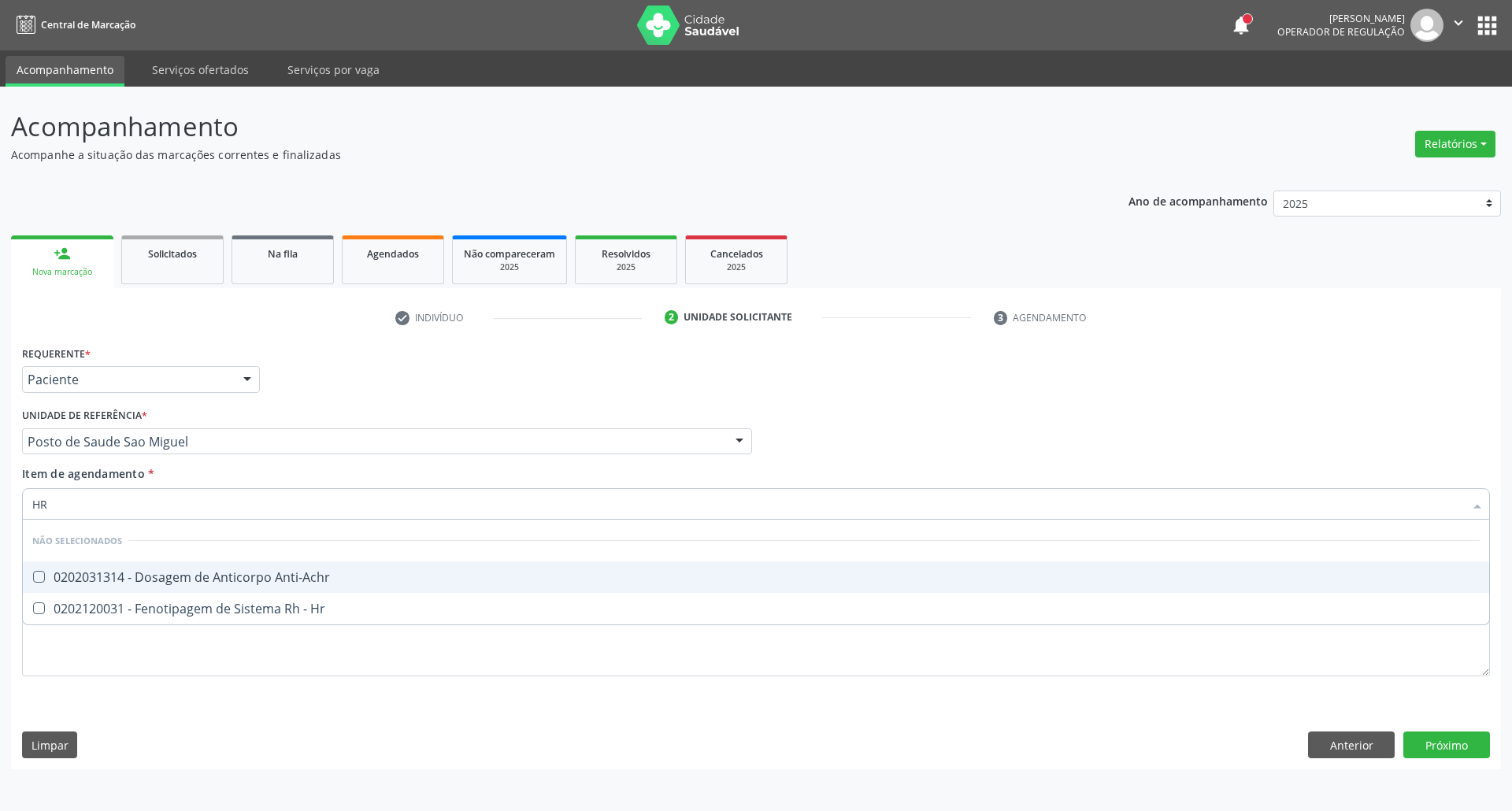
type input "H"
checkbox Anti-Achr "true"
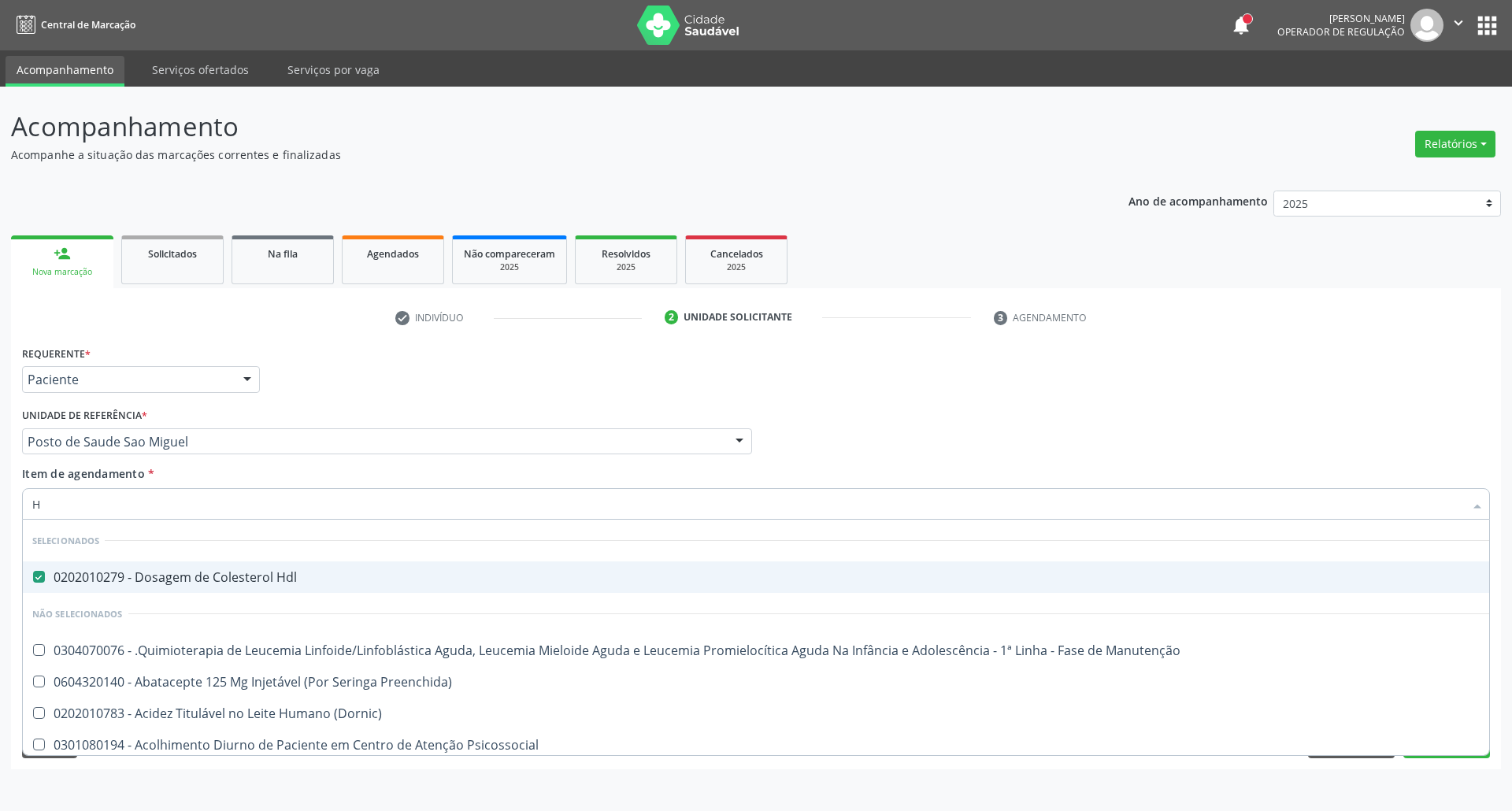
type input "HE"
checkbox Hdl "false"
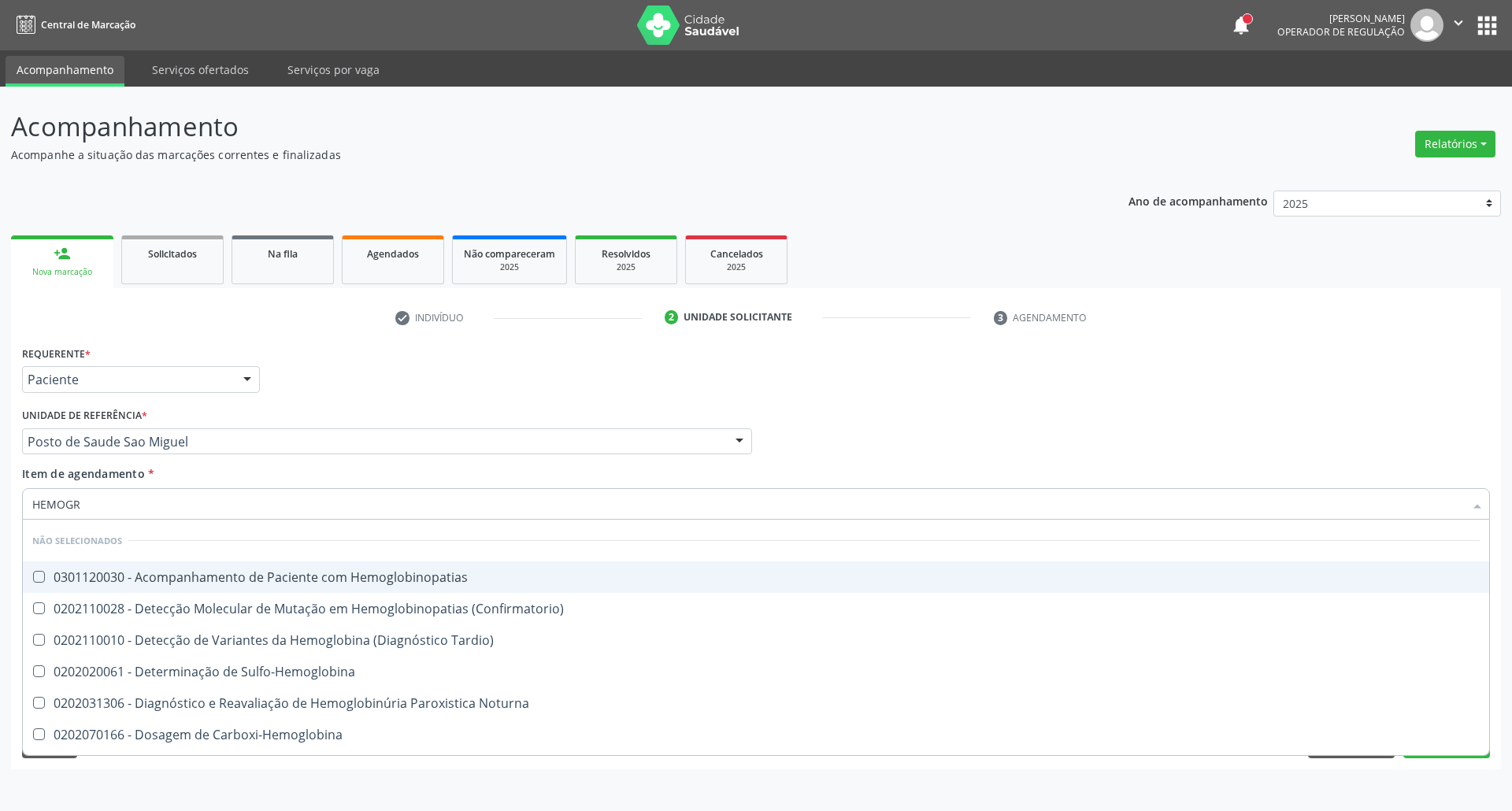
type input "HEMOGRA"
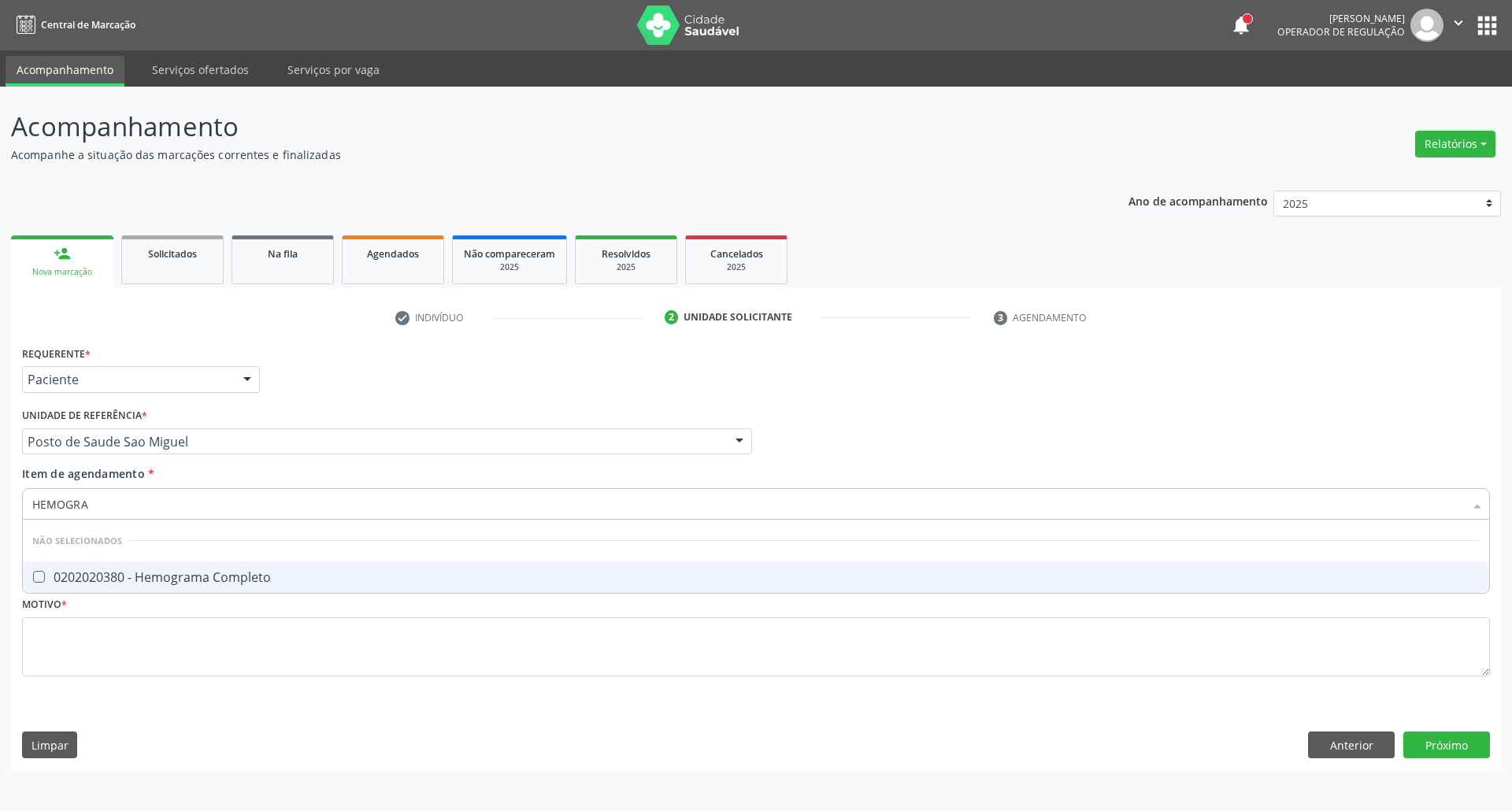
click at [92, 571] on div "0202020380 - Hemograma Completo" at bounding box center [756, 576] width 1447 height 12
checkbox Completo "true"
click at [112, 501] on input "HEMOGRA" at bounding box center [747, 504] width 1431 height 31
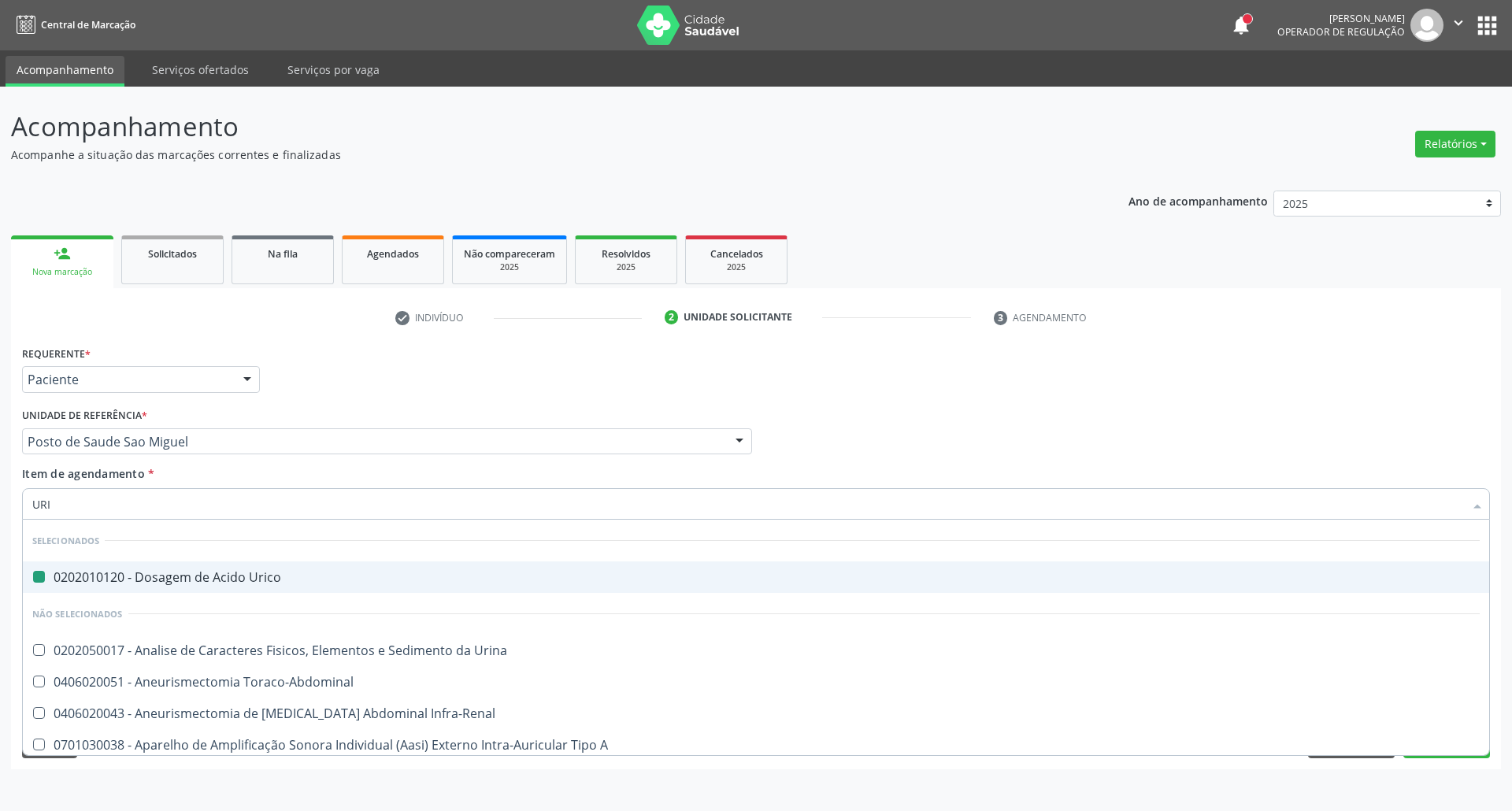
type input "URIN"
checkbox Urico "false"
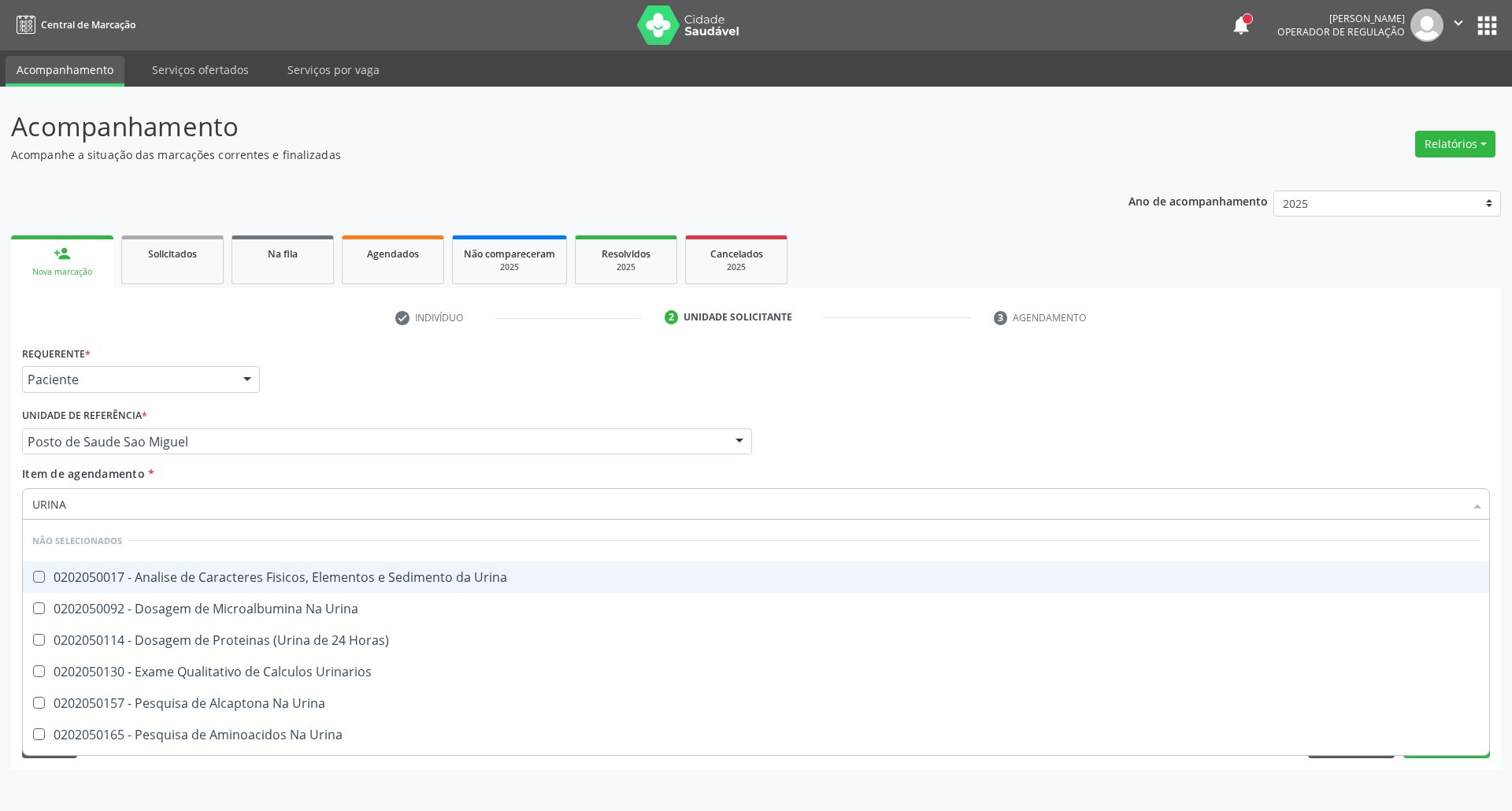
type input "URINA"
drag, startPoint x: 73, startPoint y: 576, endPoint x: 73, endPoint y: 568, distance: 8.0
click at [73, 574] on div "0202050017 - Analise de Caracteres Fisicos, Elementos e Sedimento da Urina" at bounding box center [756, 576] width 1447 height 12
checkbox Urina "true"
click at [1, 499] on div "Acompanhamento Acompanhe a situação das marcações correntes e finalizadas Relat…" at bounding box center [756, 449] width 1512 height 725
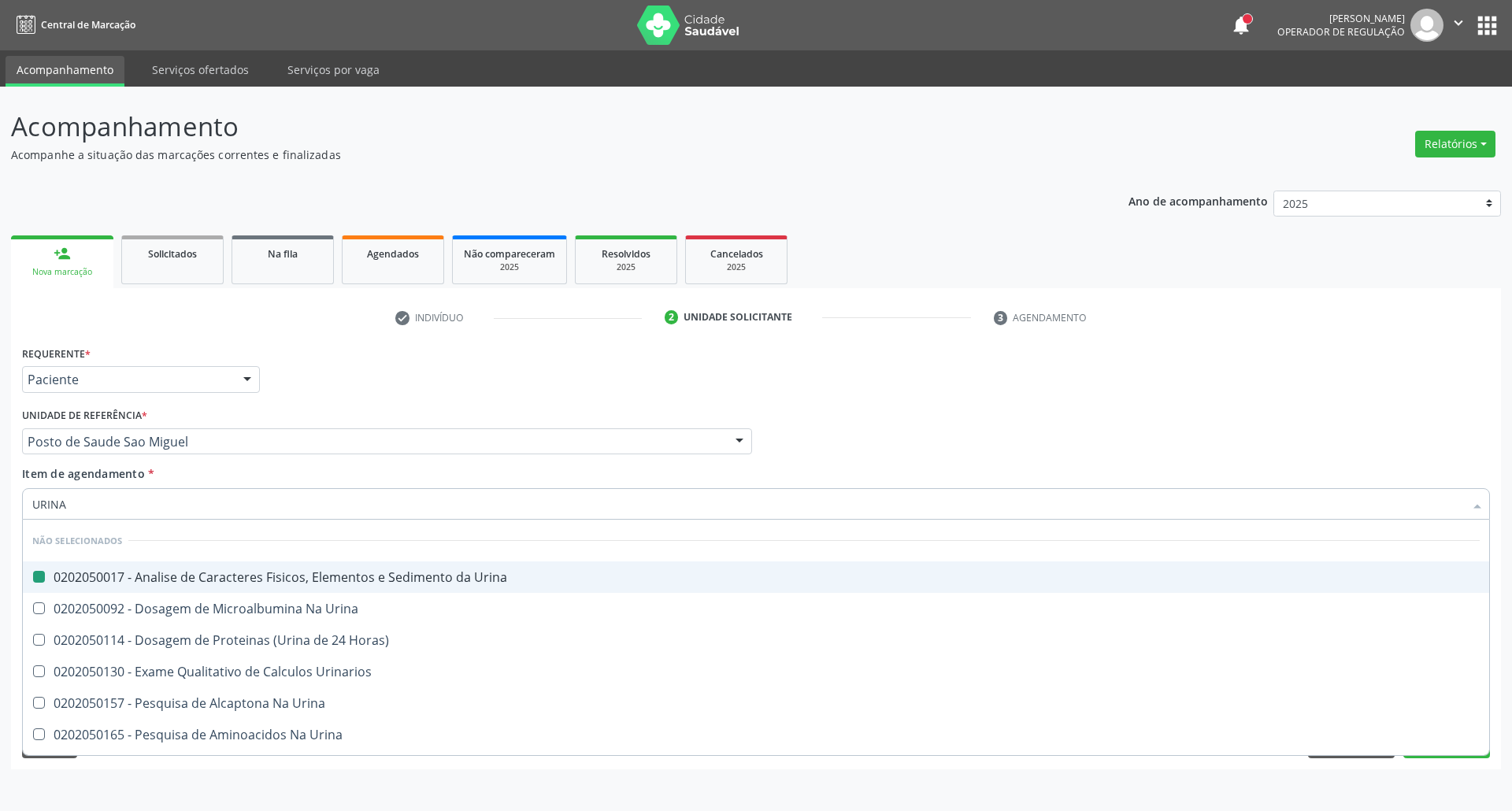
type input "P"
checkbox Urina "false"
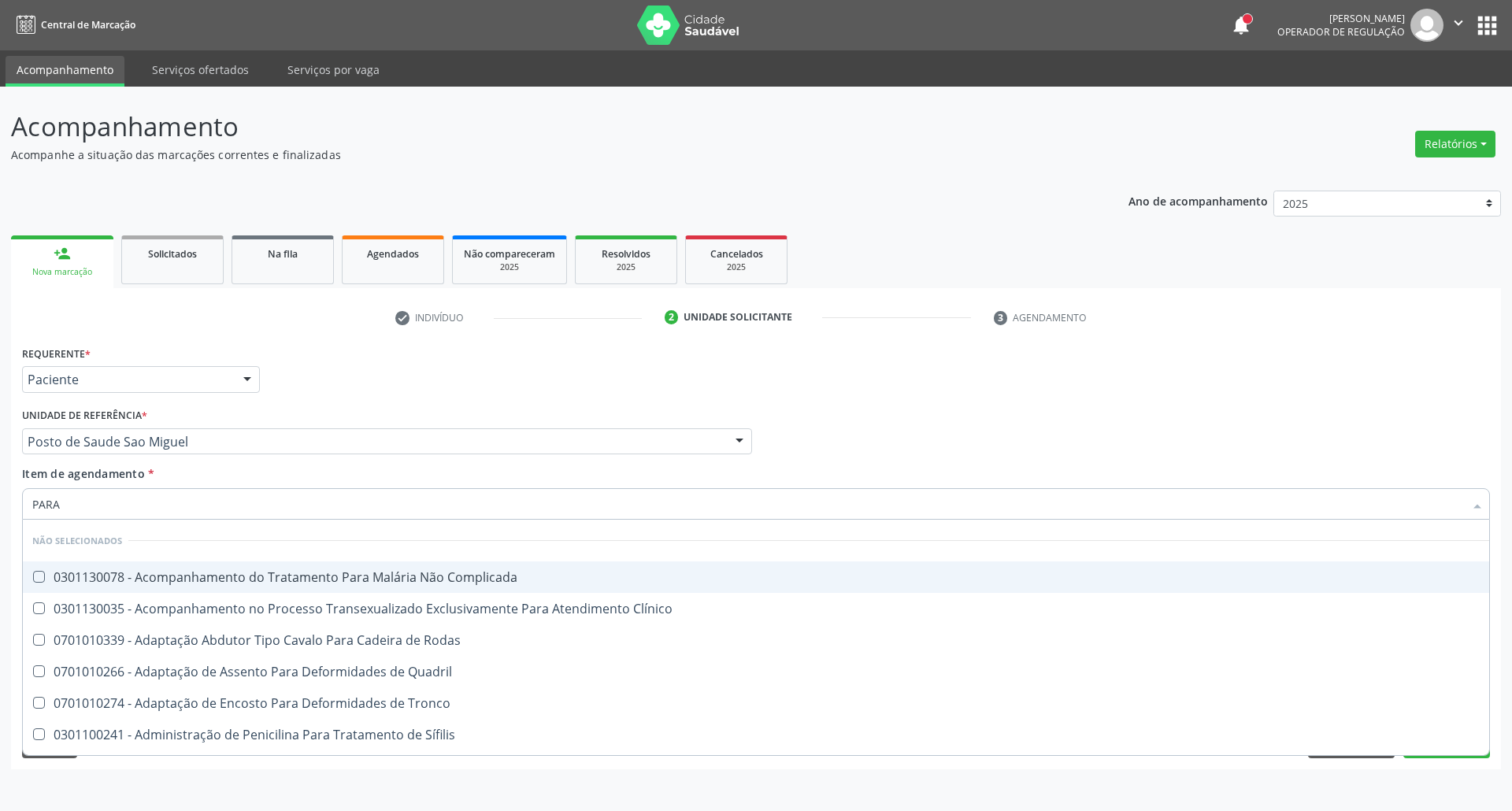
type input "PARAS"
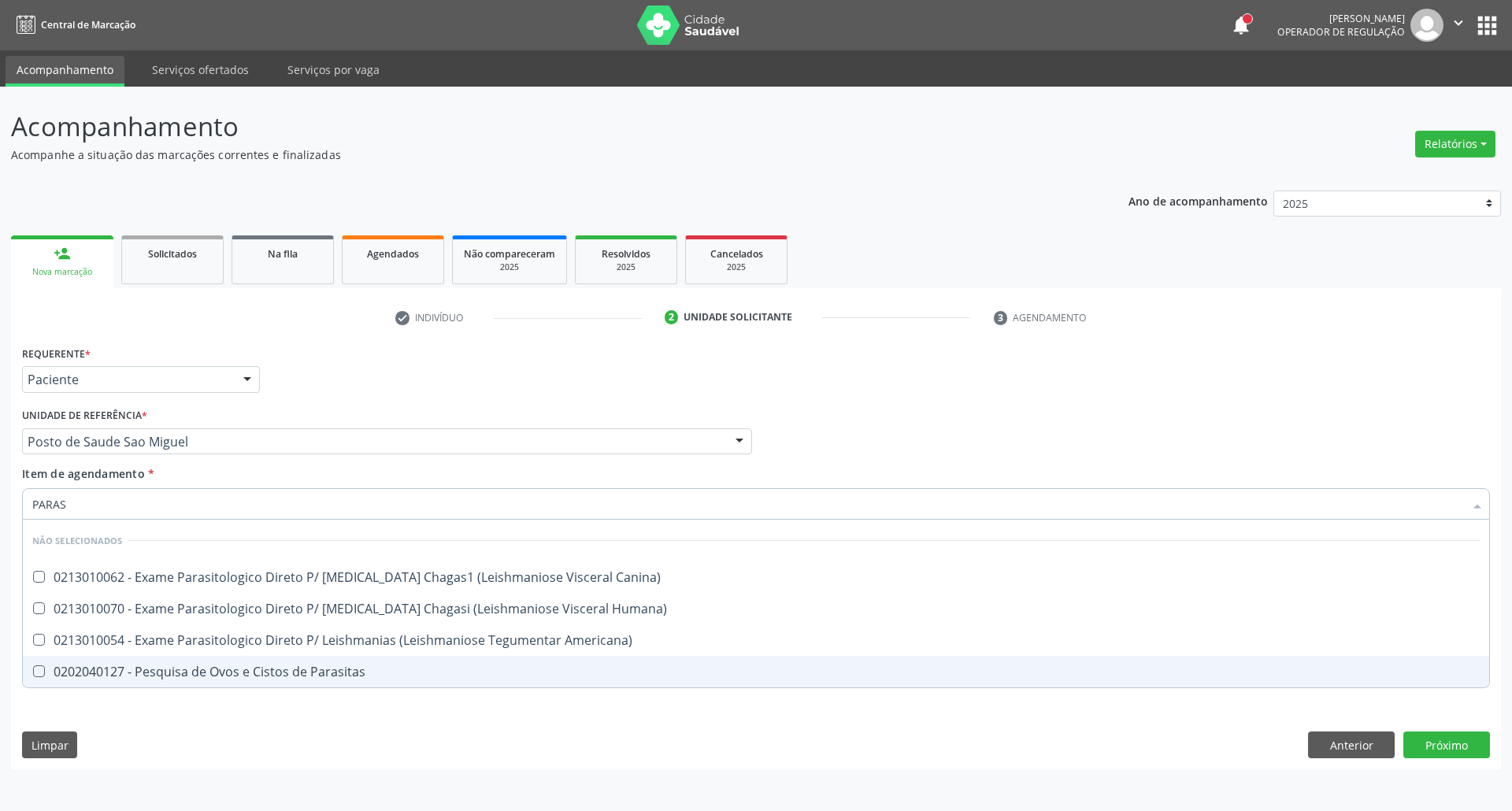
drag, startPoint x: 54, startPoint y: 683, endPoint x: 63, endPoint y: 662, distance: 22.8
click at [54, 684] on span "0202040127 - Pesquisa de Ovos e Cistos de Parasitas" at bounding box center [756, 672] width 1466 height 31
checkbox Parasitas "true"
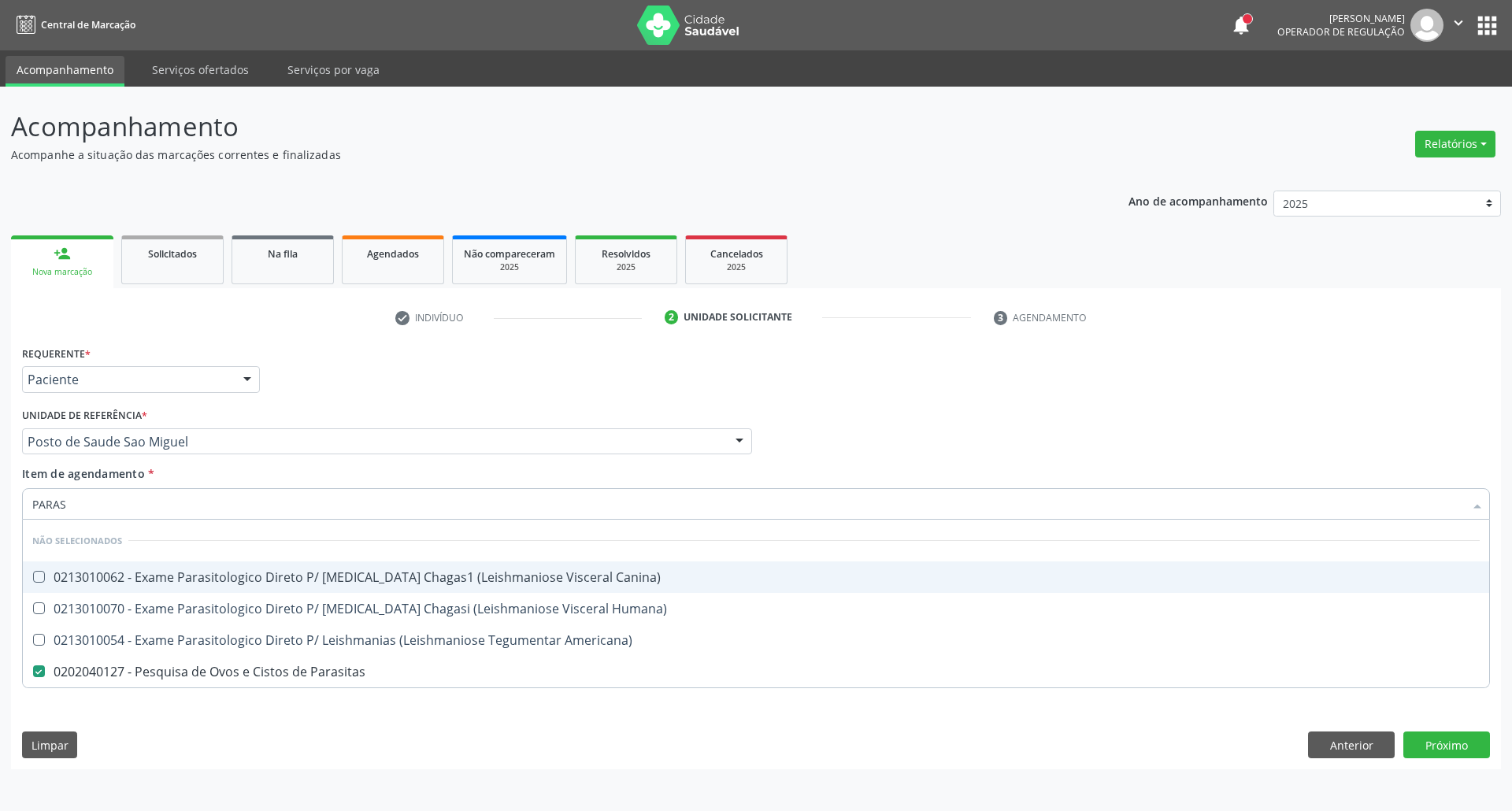
drag, startPoint x: 101, startPoint y: 496, endPoint x: 0, endPoint y: 506, distance: 101.5
click at [0, 506] on div "Acompanhamento Acompanhe a situação das marcações correntes e finalizadas Relat…" at bounding box center [756, 449] width 1512 height 725
click at [1187, 407] on div "Requerente * Paciente Profissional de Saúde Paciente Nenhum resultado encontrad…" at bounding box center [756, 520] width 1468 height 357
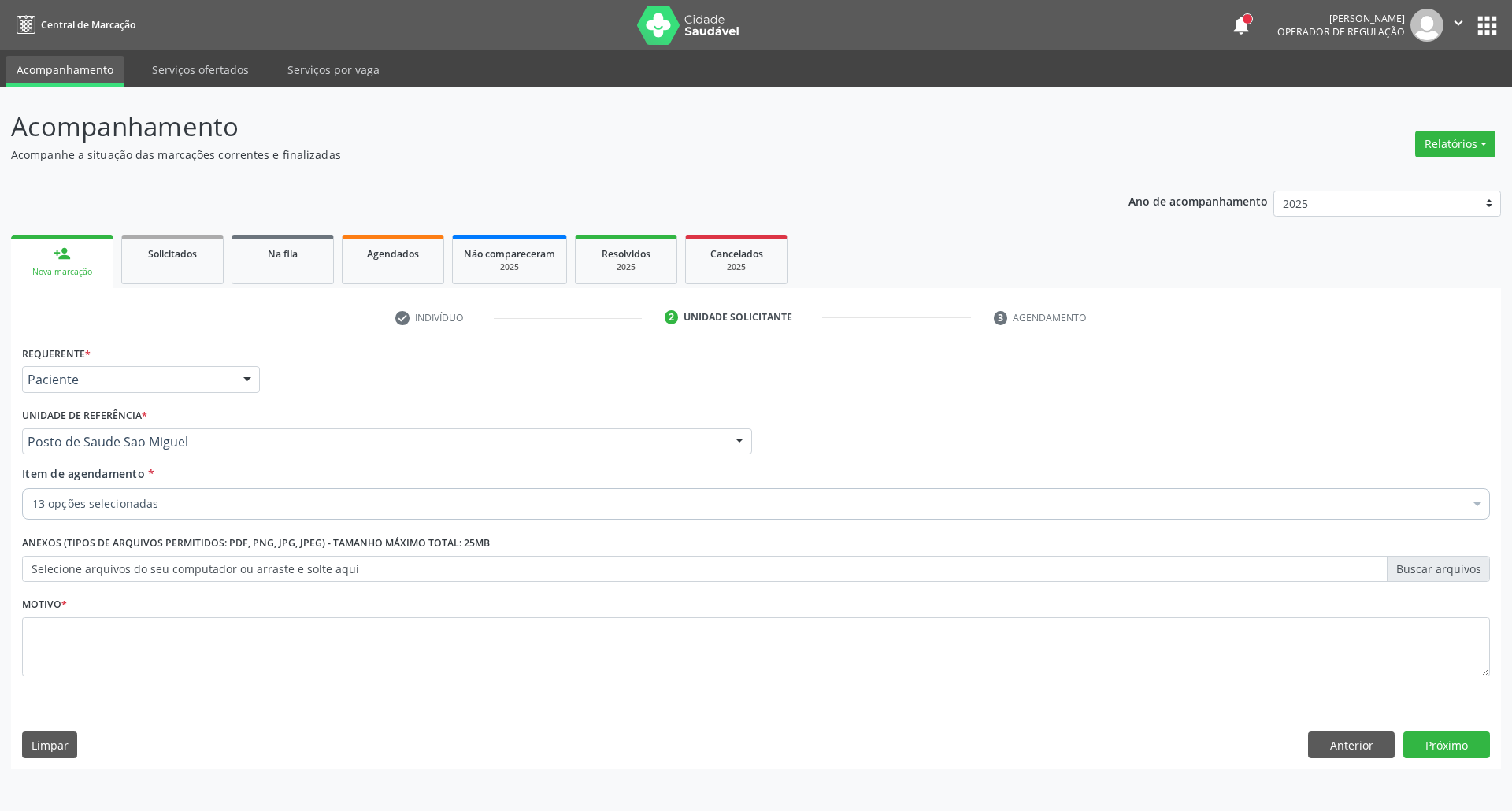
checkbox Glicose "true"
checkbox Creatinina "true"
checkbox Urico "true"
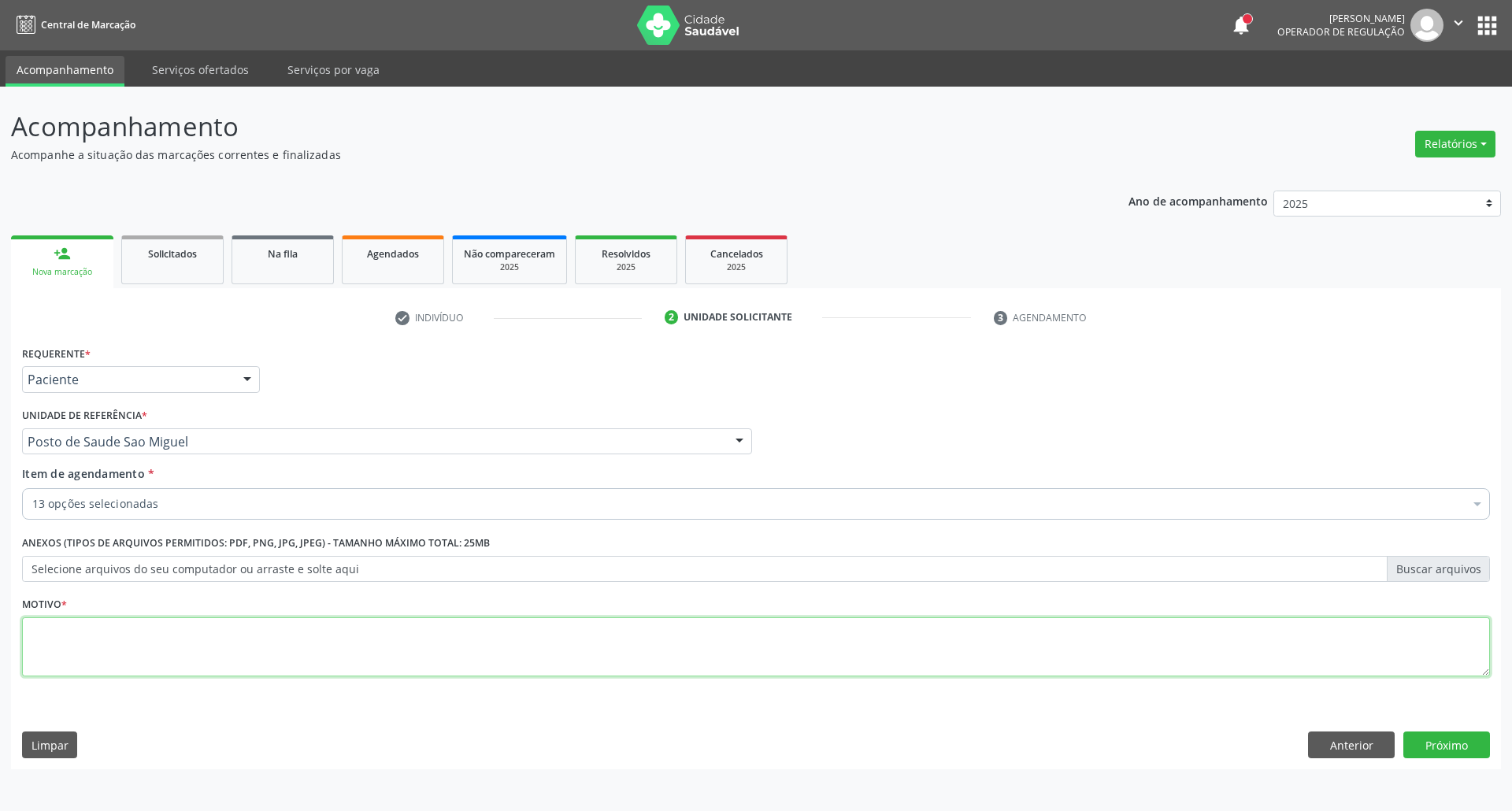
click at [237, 646] on textarea at bounding box center [756, 647] width 1468 height 60
type textarea "."
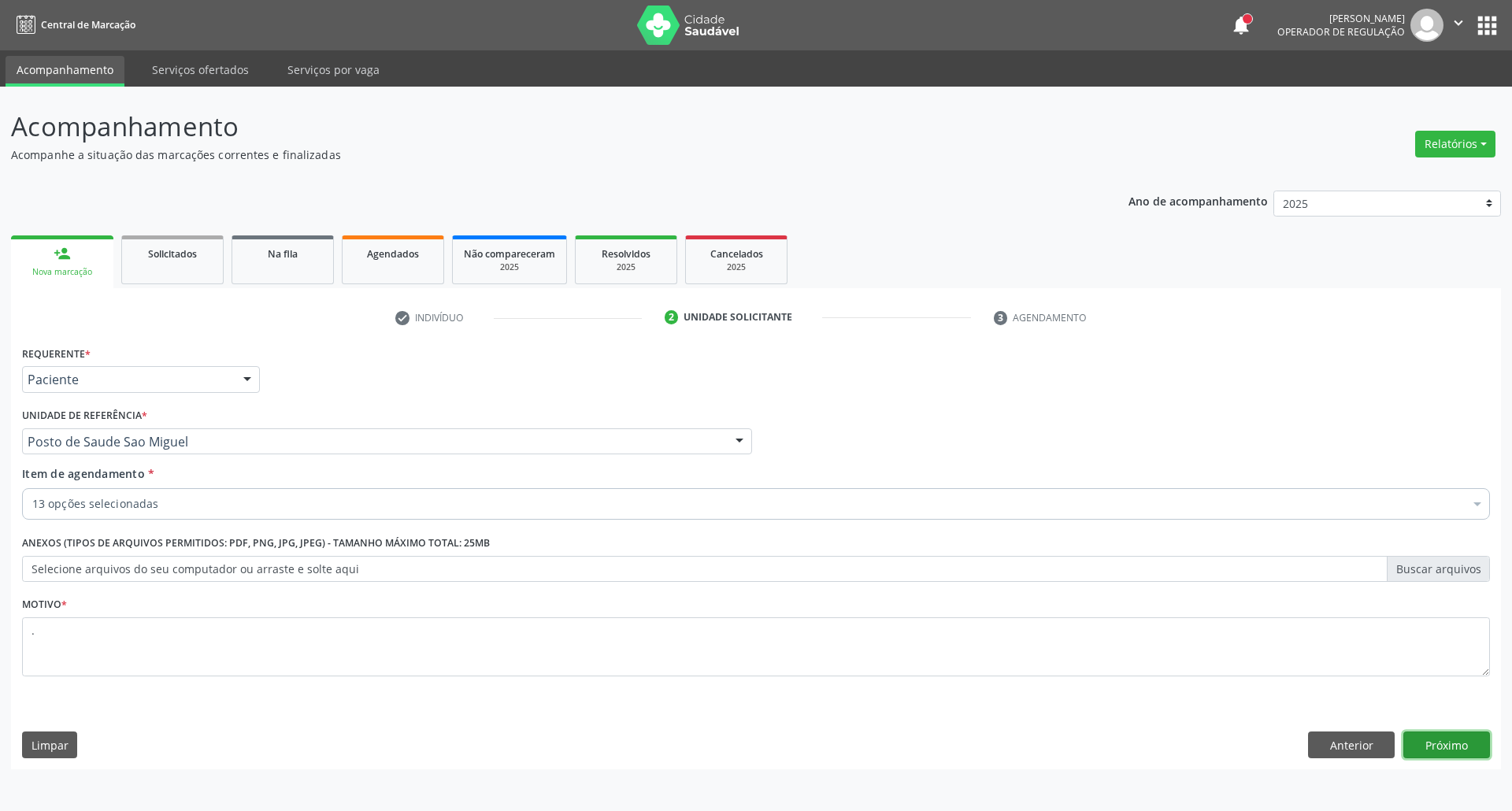
click at [1437, 754] on button "Próximo" at bounding box center [1446, 745] width 86 height 27
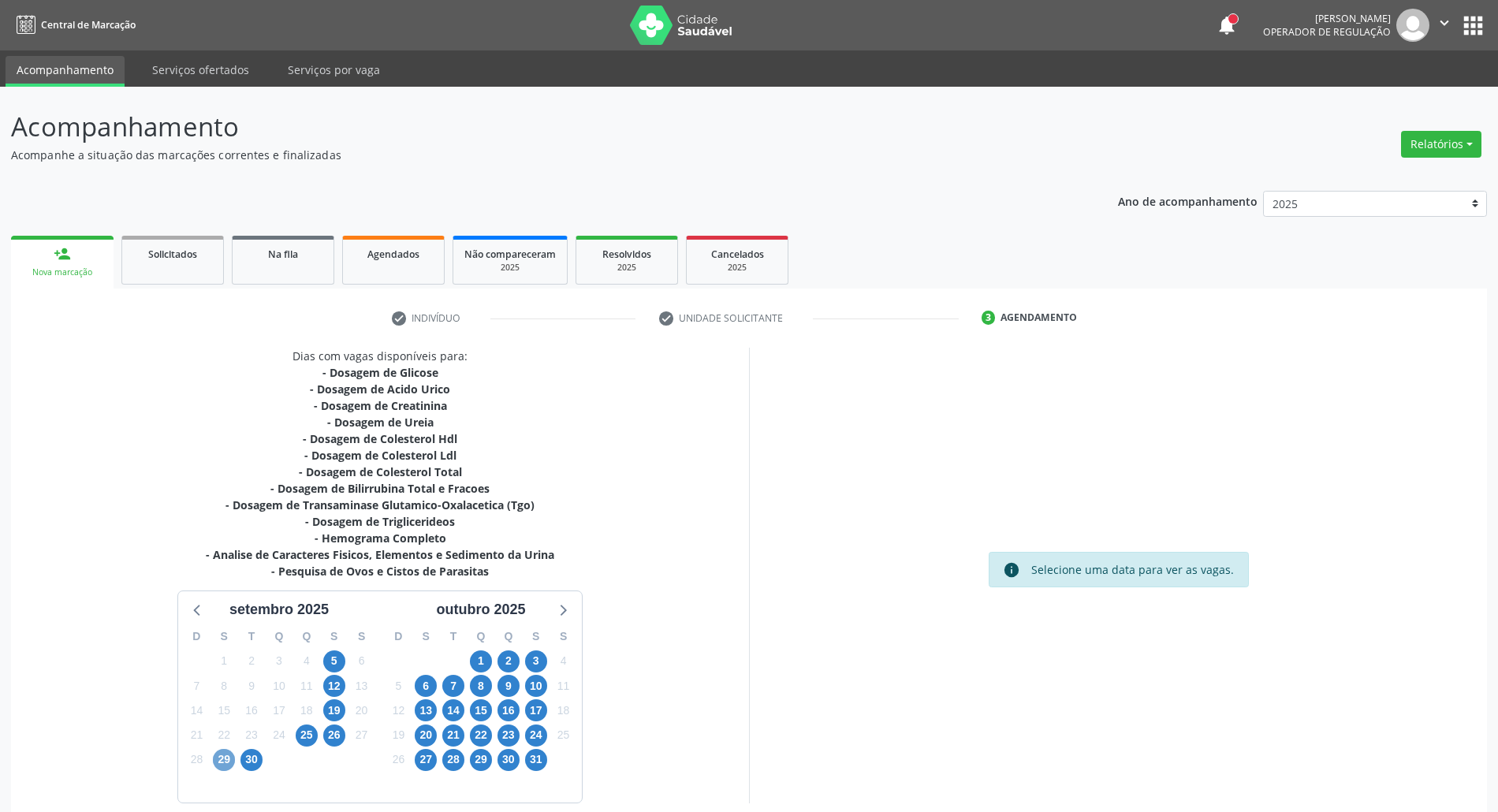
click at [223, 758] on span "29" at bounding box center [223, 760] width 22 height 22
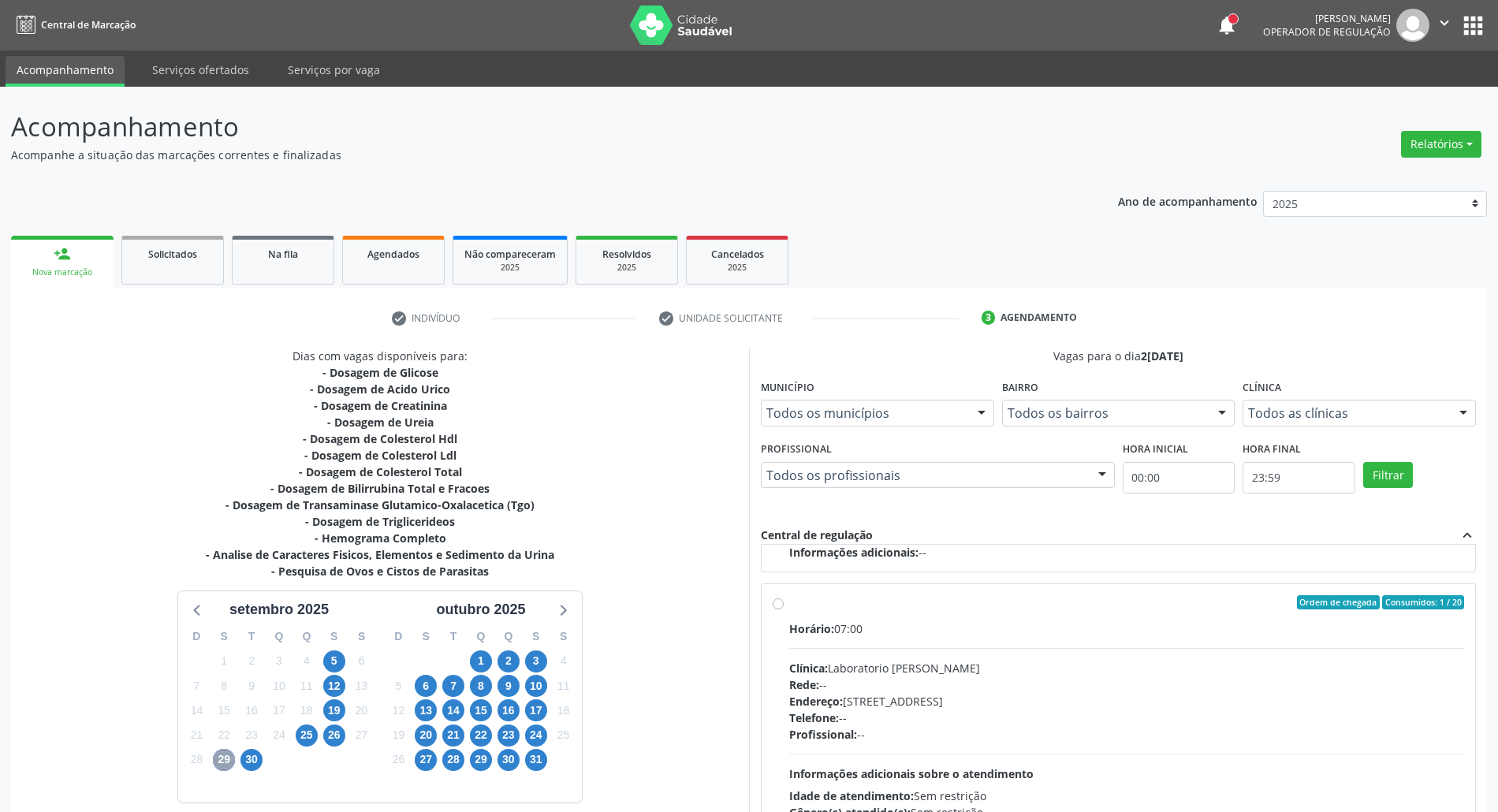
scroll to position [105, 0]
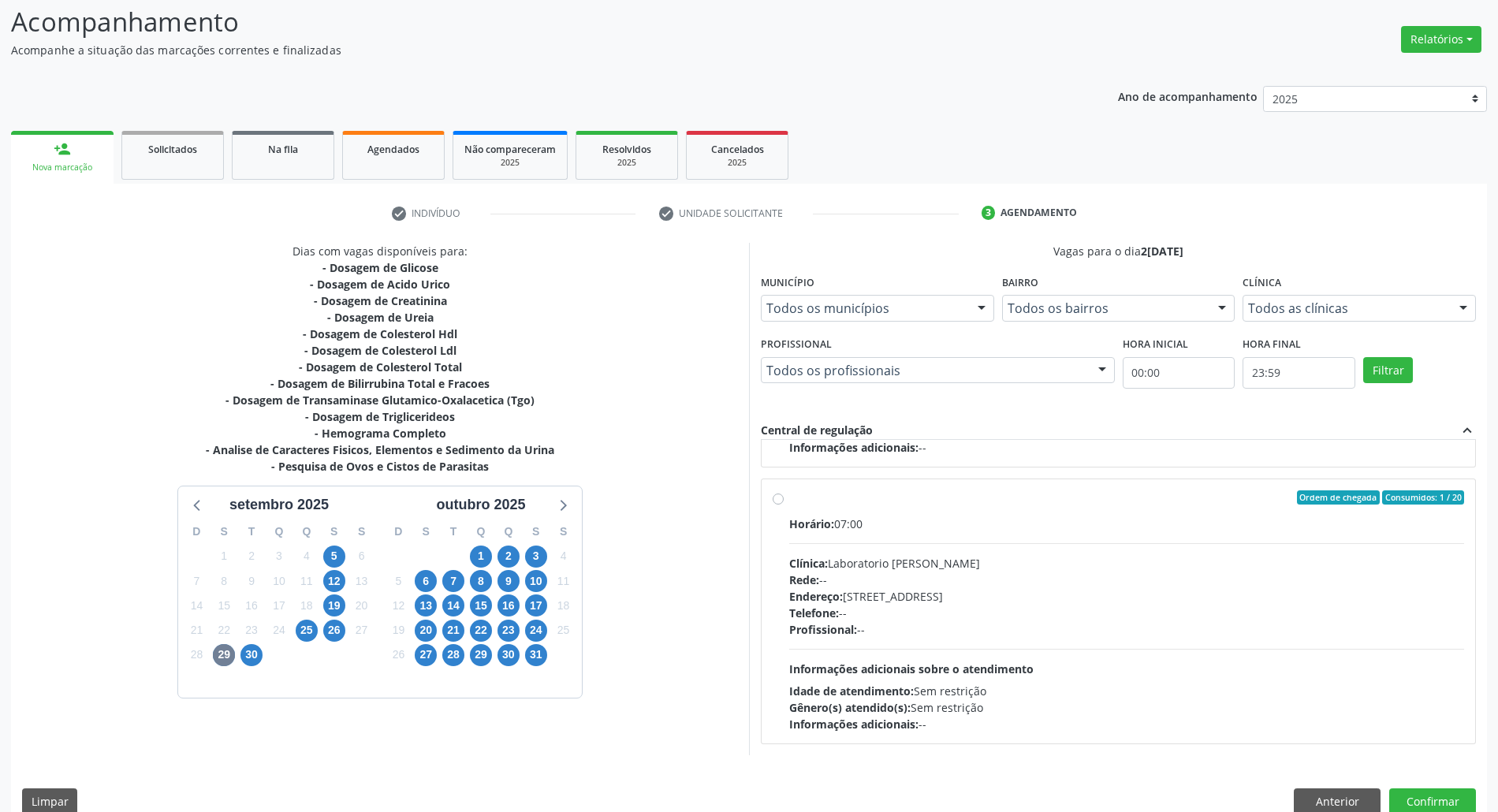
click at [988, 609] on div "Telefone: --" at bounding box center [1126, 613] width 675 height 16
click at [784, 505] on input "Ordem de chegada Consumidos: 1 / 20 Horário: 07:00 Clínica: Laboratorio Jose Pa…" at bounding box center [777, 497] width 11 height 14
radio input "true"
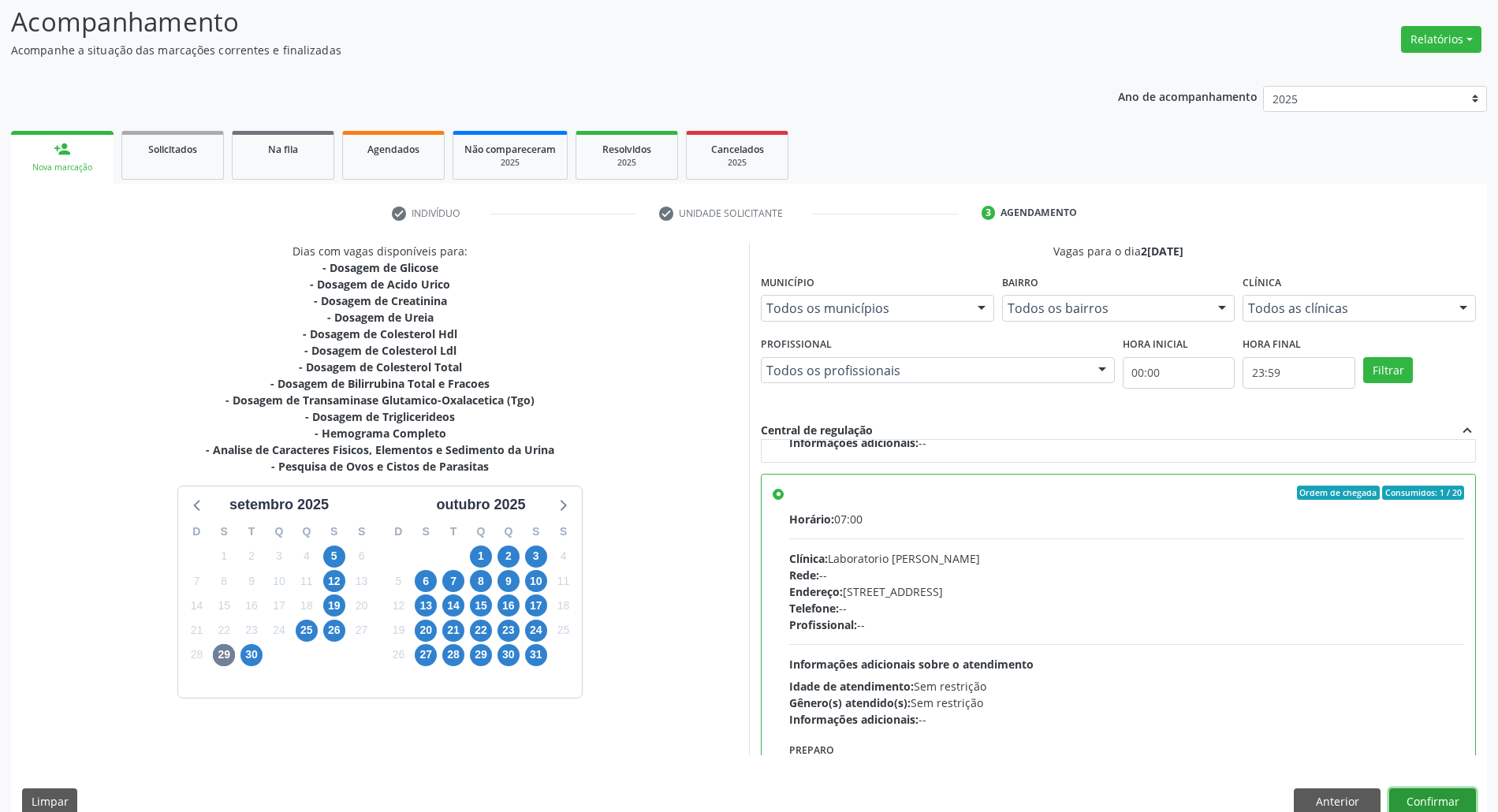
click at [1411, 799] on button "Confirmar" at bounding box center [1432, 802] width 87 height 27
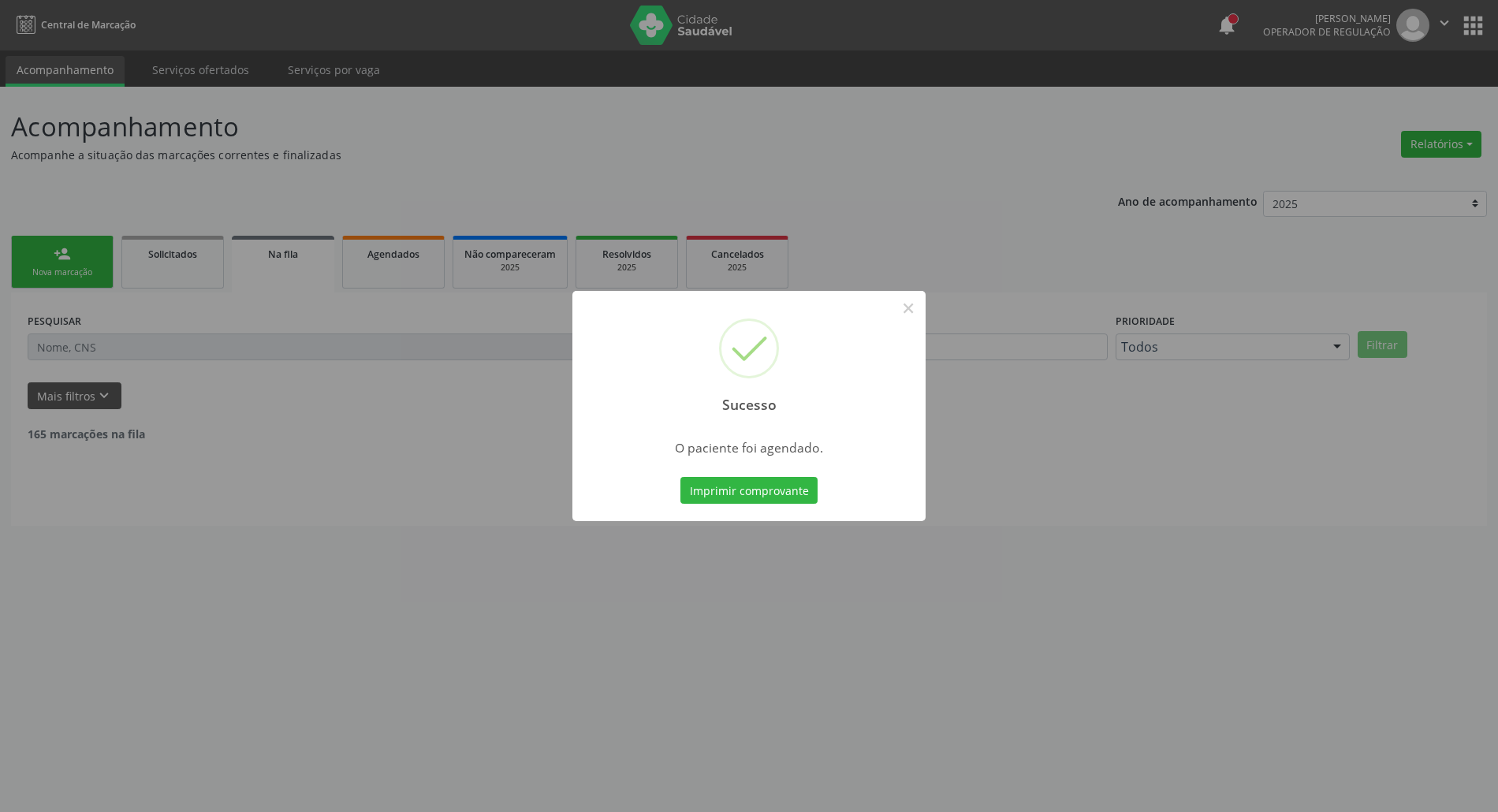
scroll to position [0, 0]
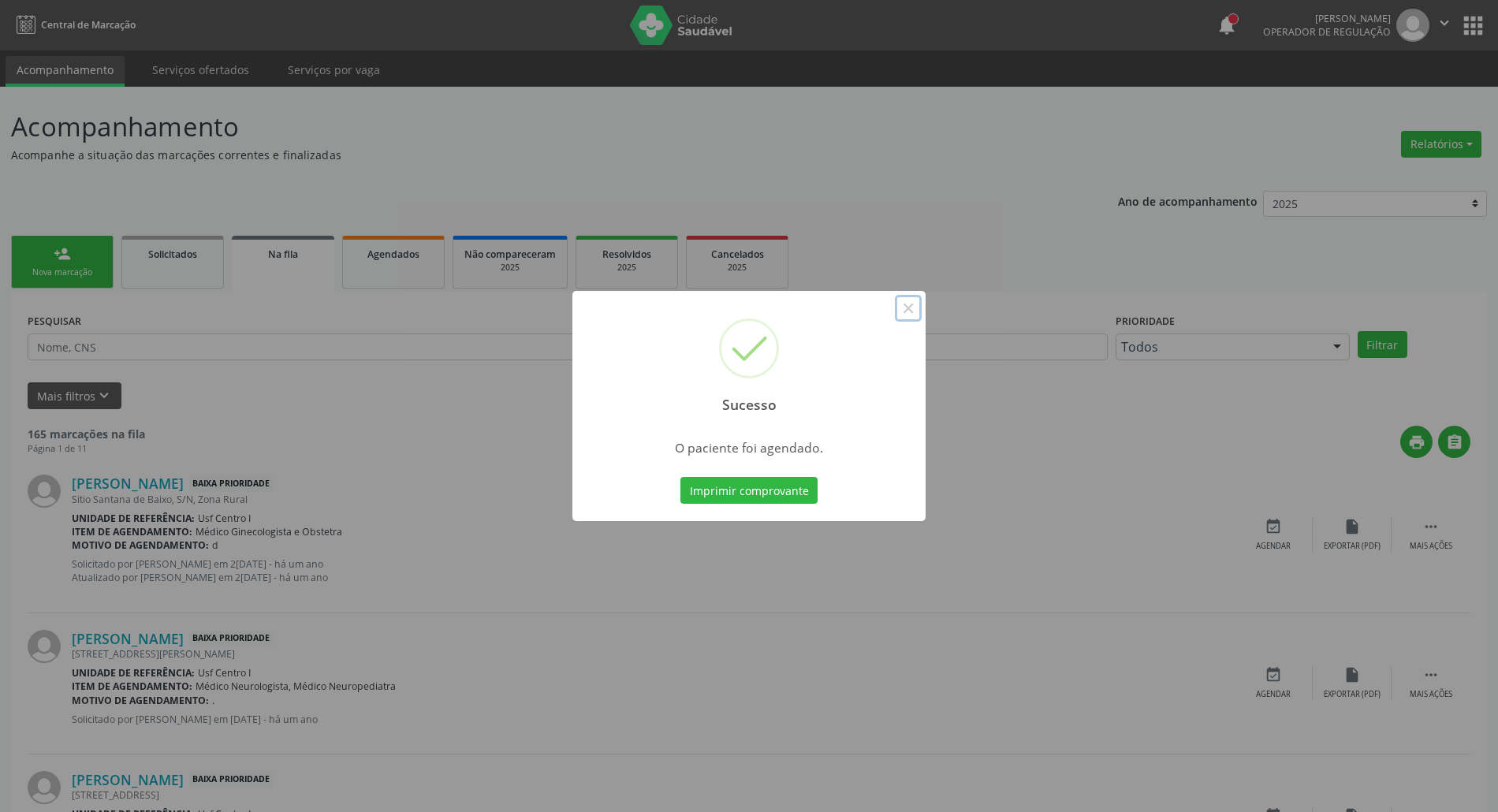
drag, startPoint x: 904, startPoint y: 309, endPoint x: 171, endPoint y: 314, distance: 733.0
click at [899, 311] on button "×" at bounding box center [909, 308] width 27 height 27
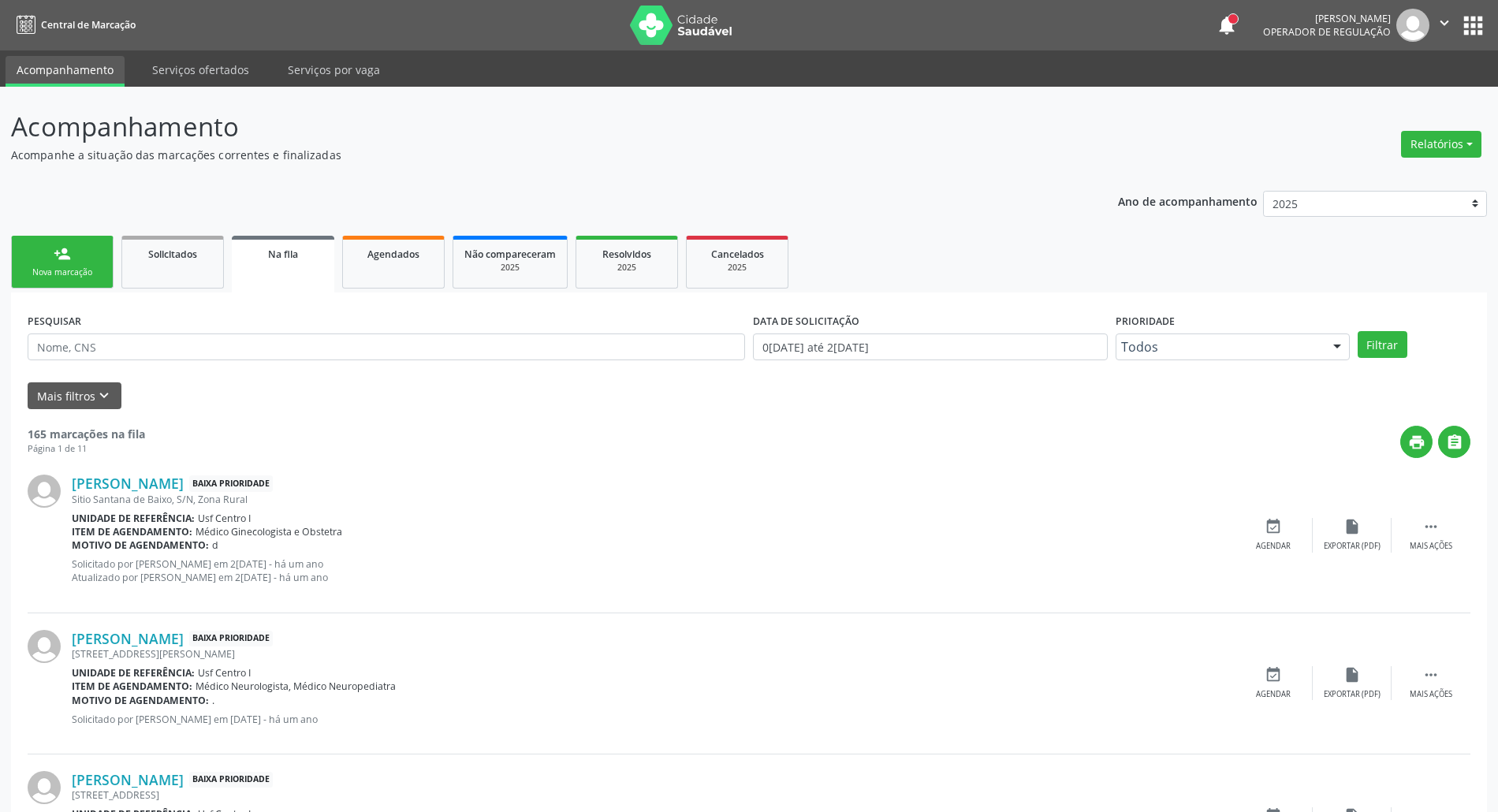
click at [54, 265] on link "person_add Nova marcação" at bounding box center [62, 262] width 102 height 53
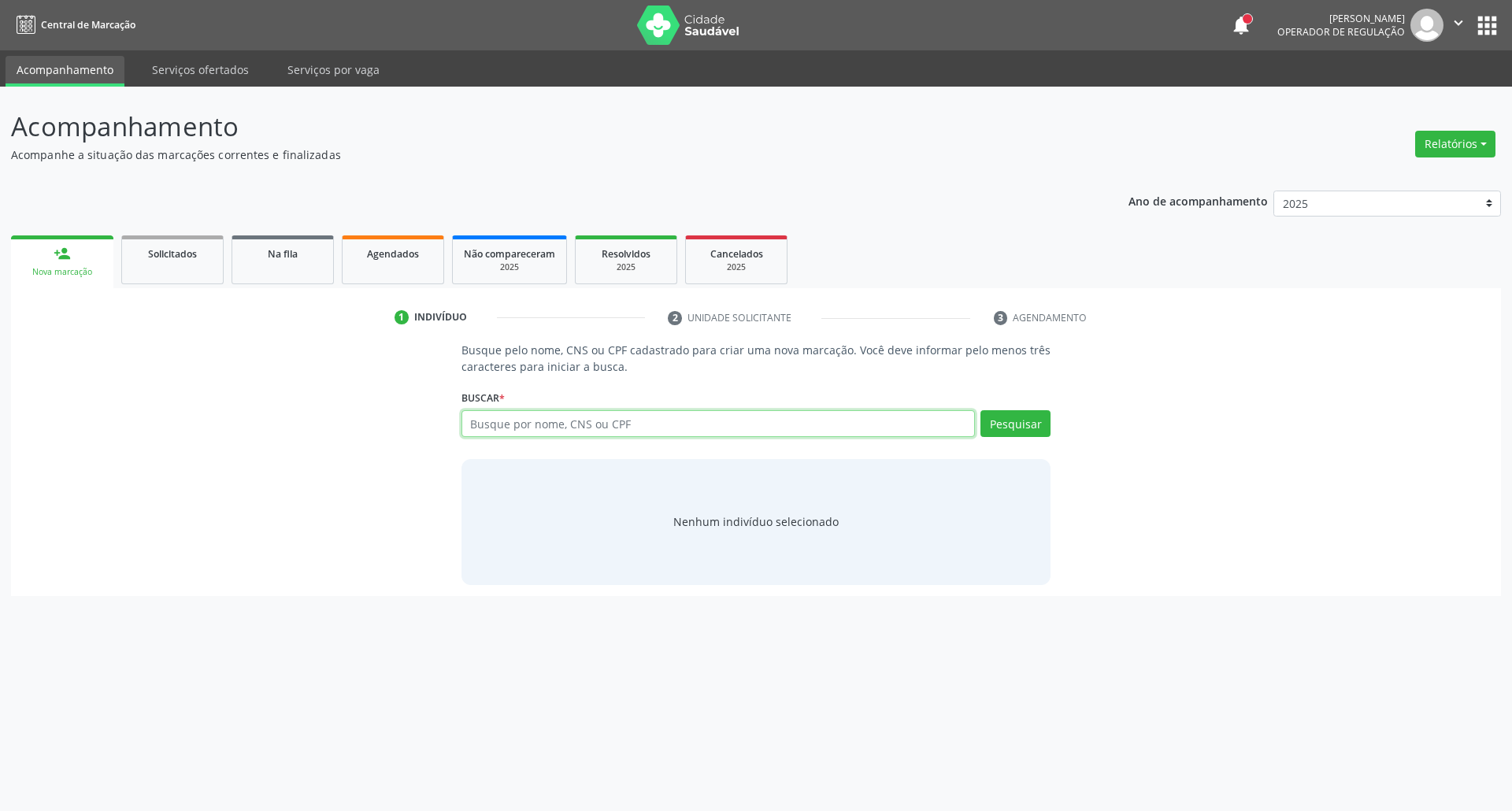
click at [595, 426] on input "text" at bounding box center [719, 423] width 514 height 27
paste input "899.125.604-00"
type input "899.125.604-00"
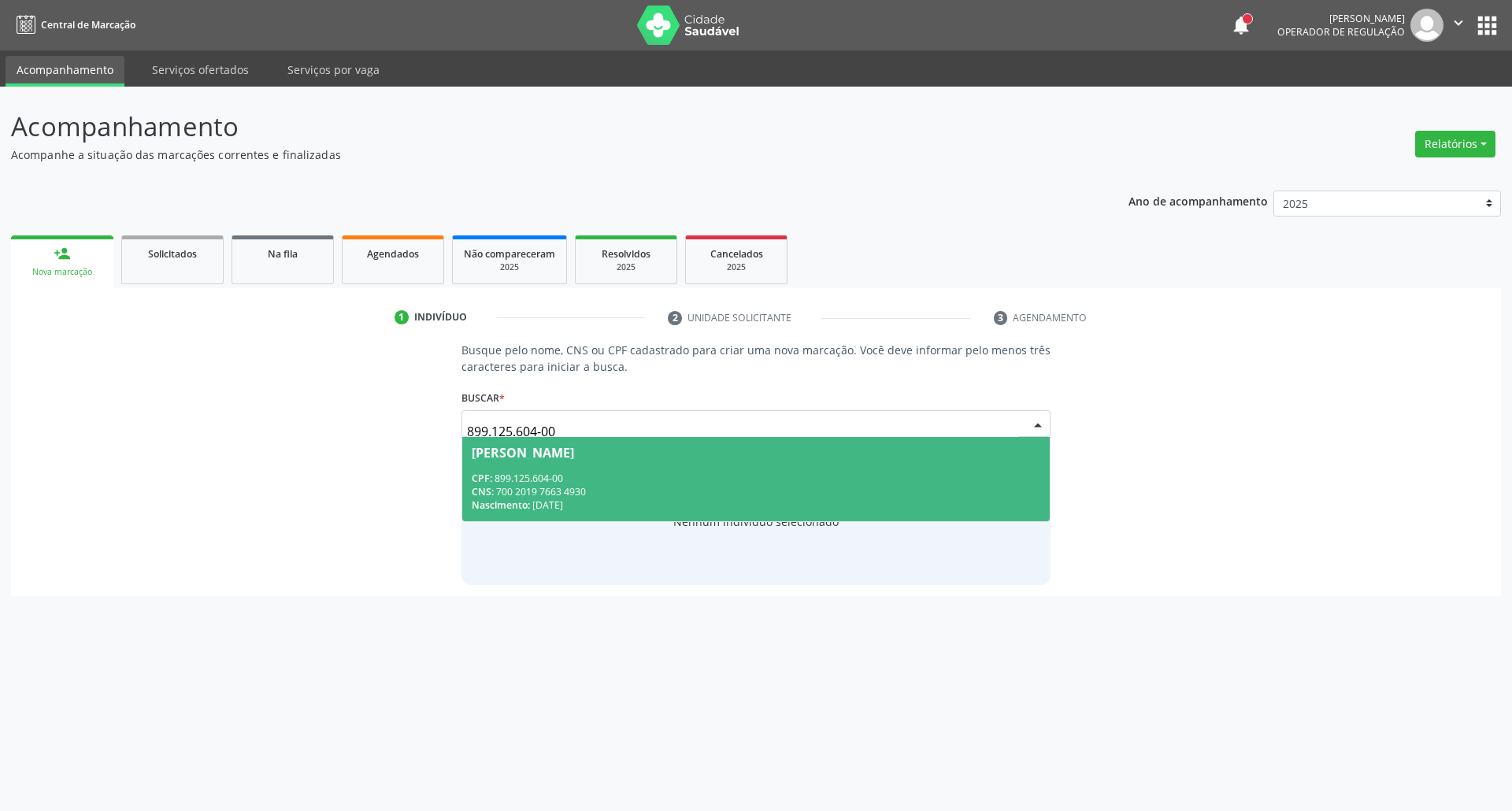
click at [595, 464] on span "Cleidson Nogueira da Silva CPF: 899.125.604-00 CNS: 700 2019 7663 4930 Nascimen…" at bounding box center [756, 479] width 589 height 84
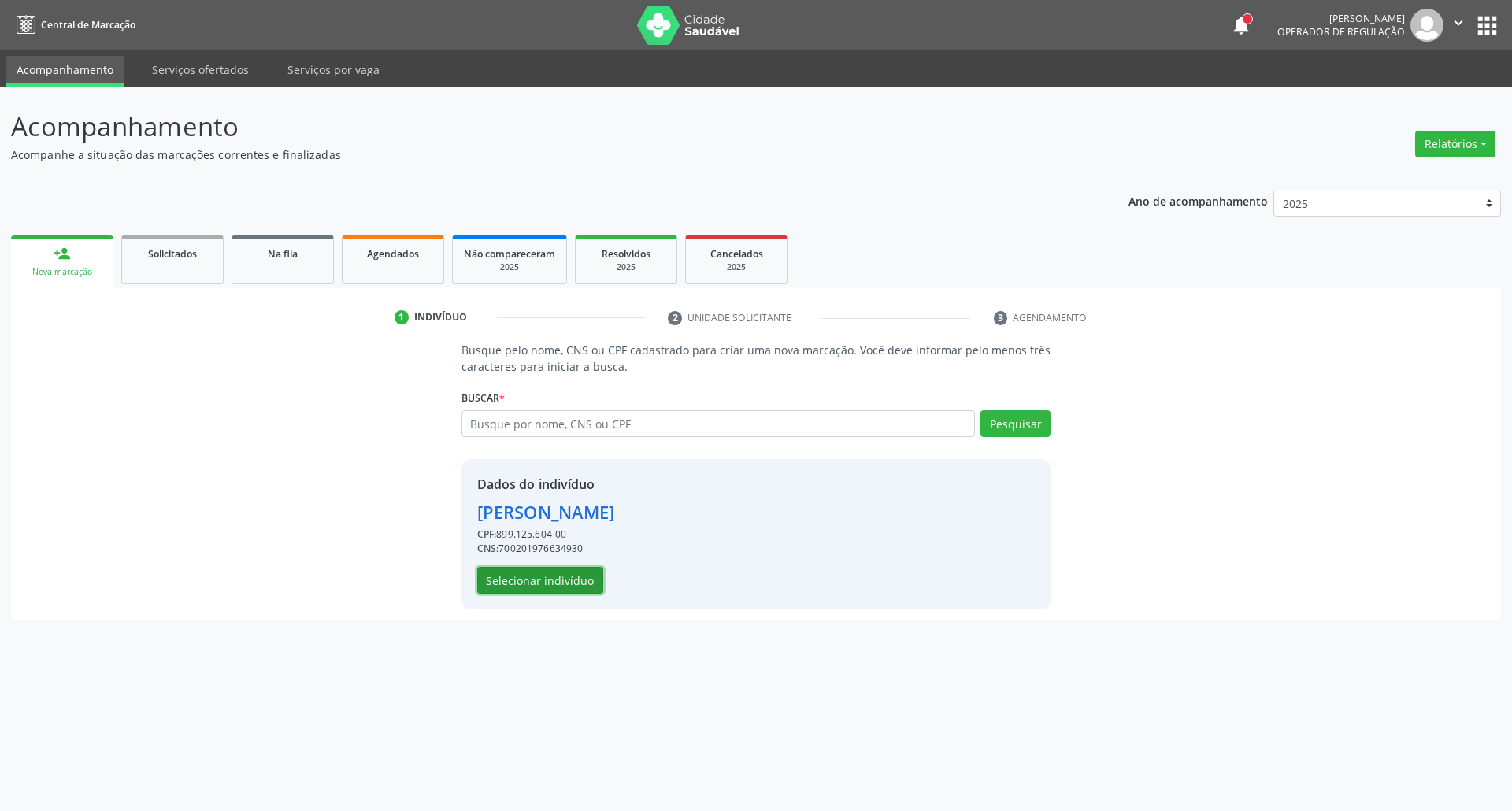
click at [551, 581] on button "Selecionar indivíduo" at bounding box center [540, 580] width 126 height 27
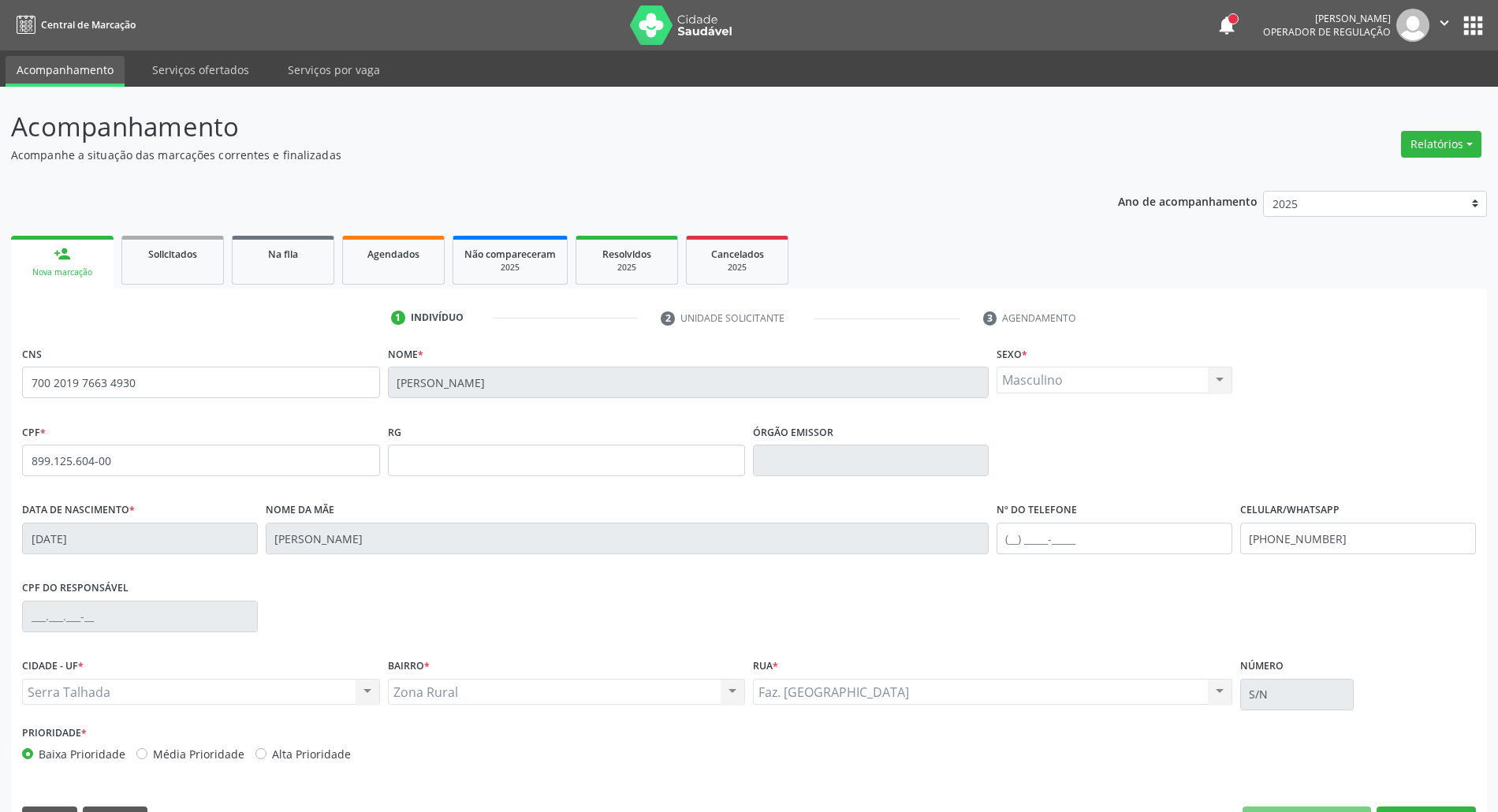
scroll to position [43, 0]
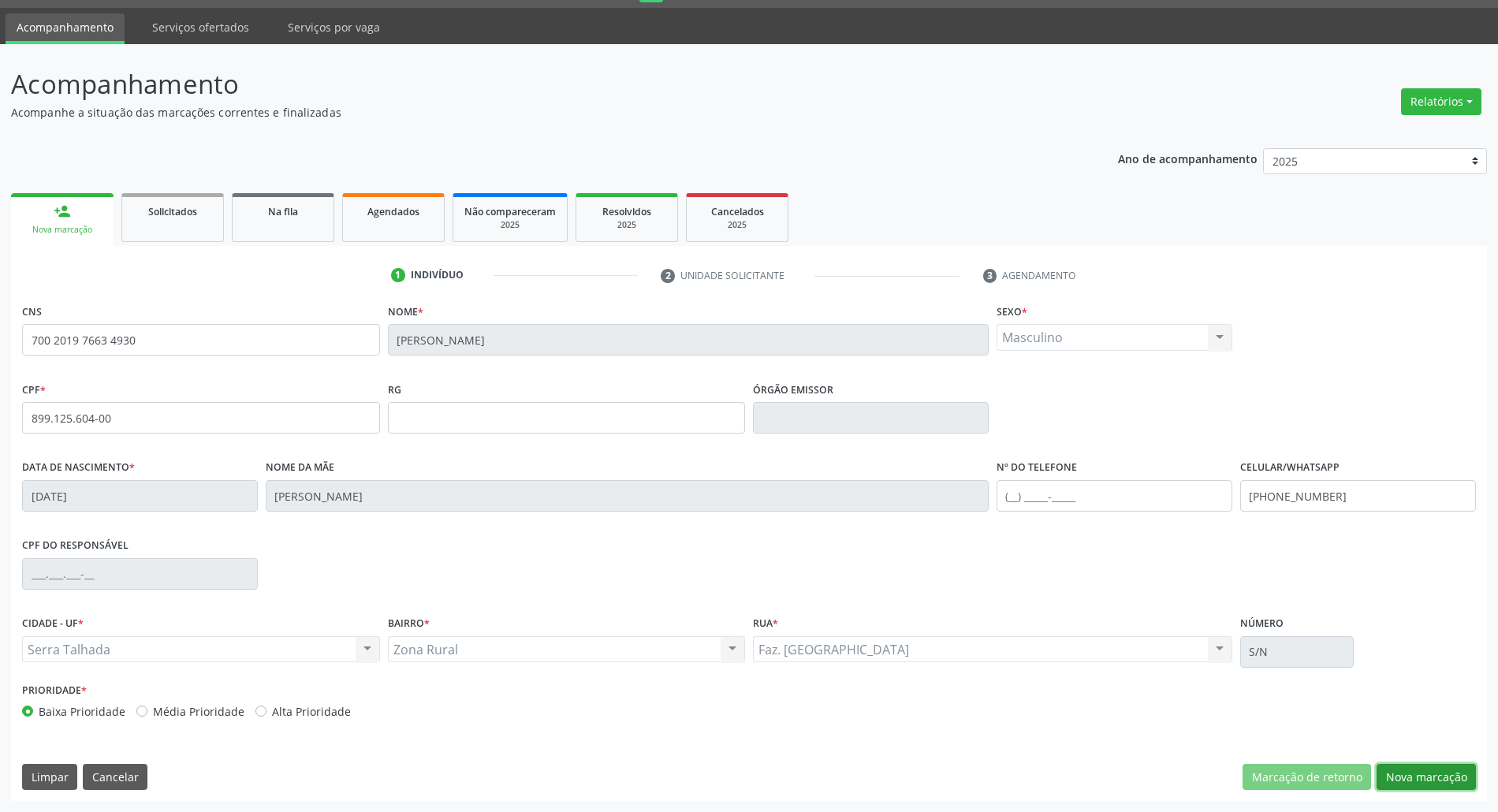
click at [1434, 768] on button "Nova marcação" at bounding box center [1426, 777] width 100 height 27
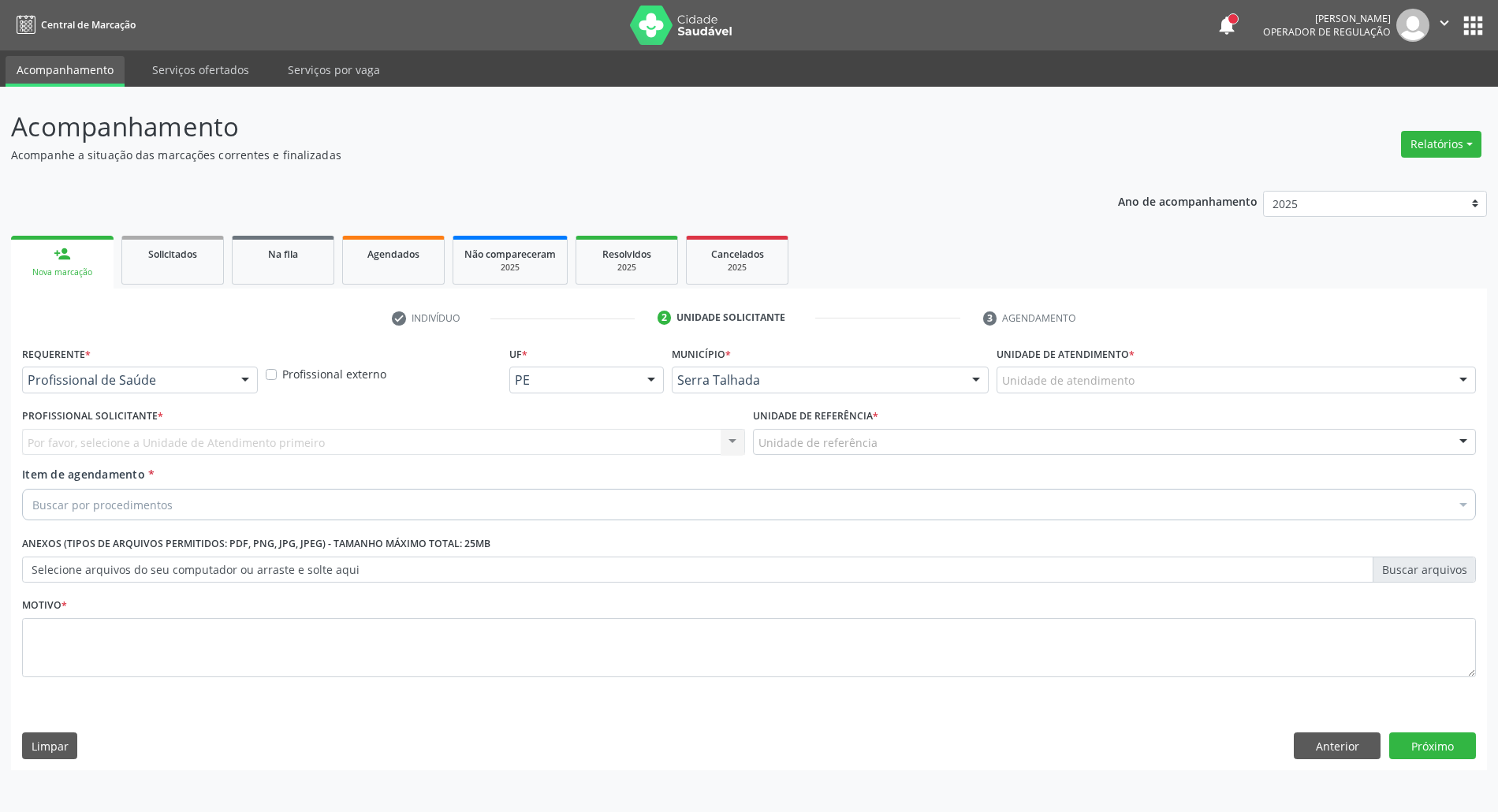
scroll to position [0, 0]
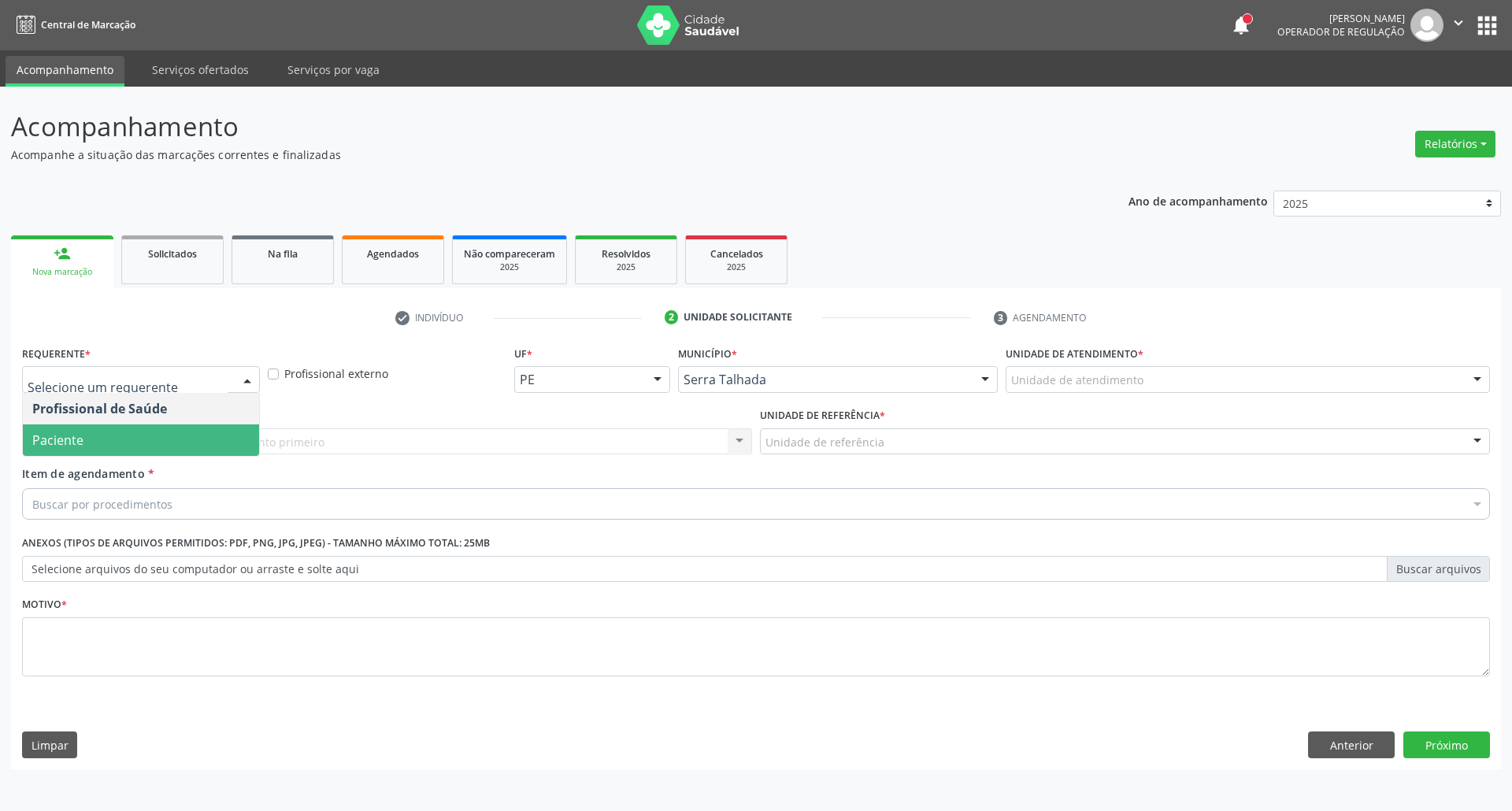
click at [89, 435] on span "Paciente" at bounding box center [141, 440] width 236 height 31
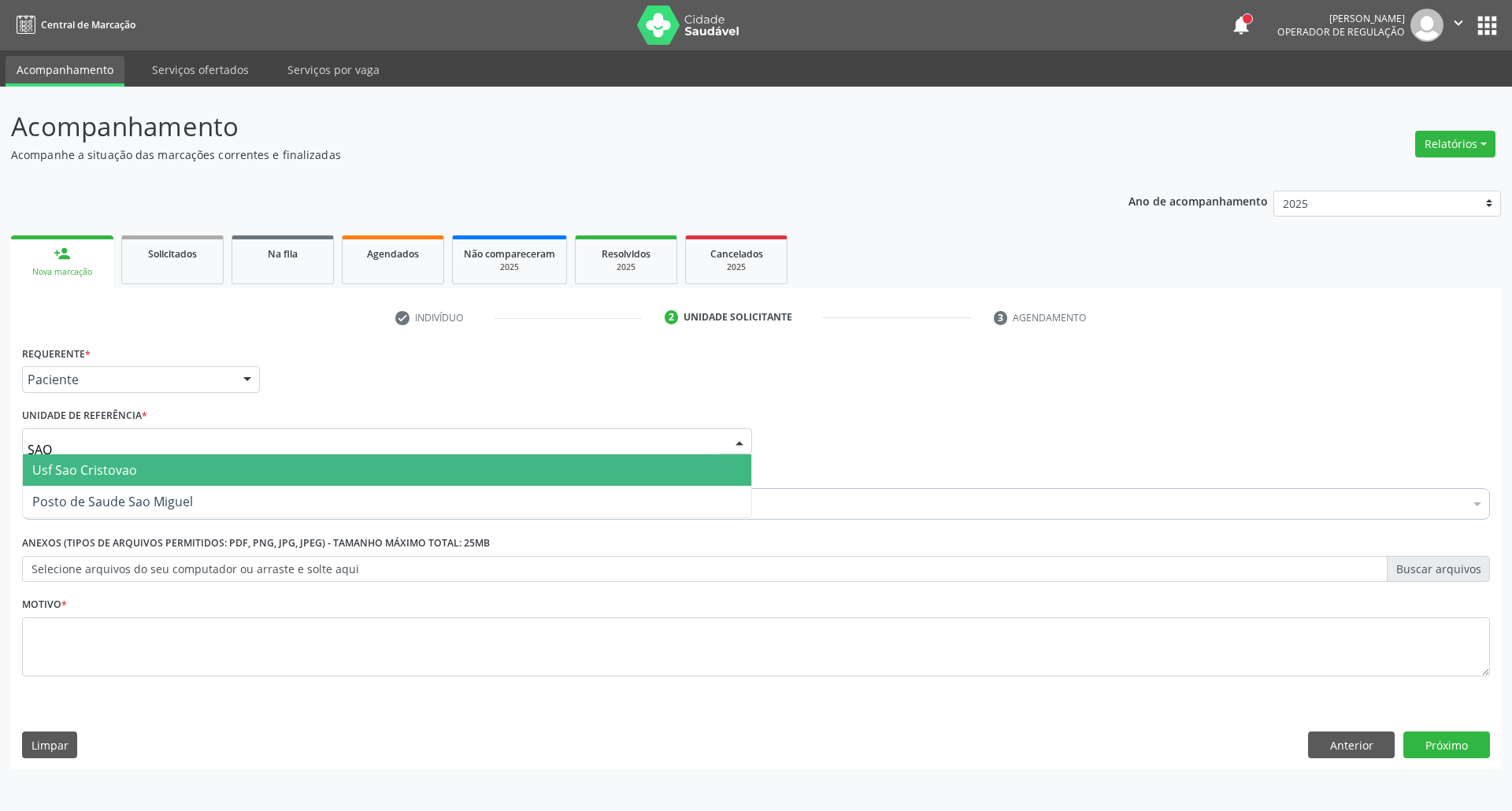
type input "SAO M"
click at [112, 473] on span "Posto de Saude Sao Miguel" at bounding box center [112, 470] width 161 height 17
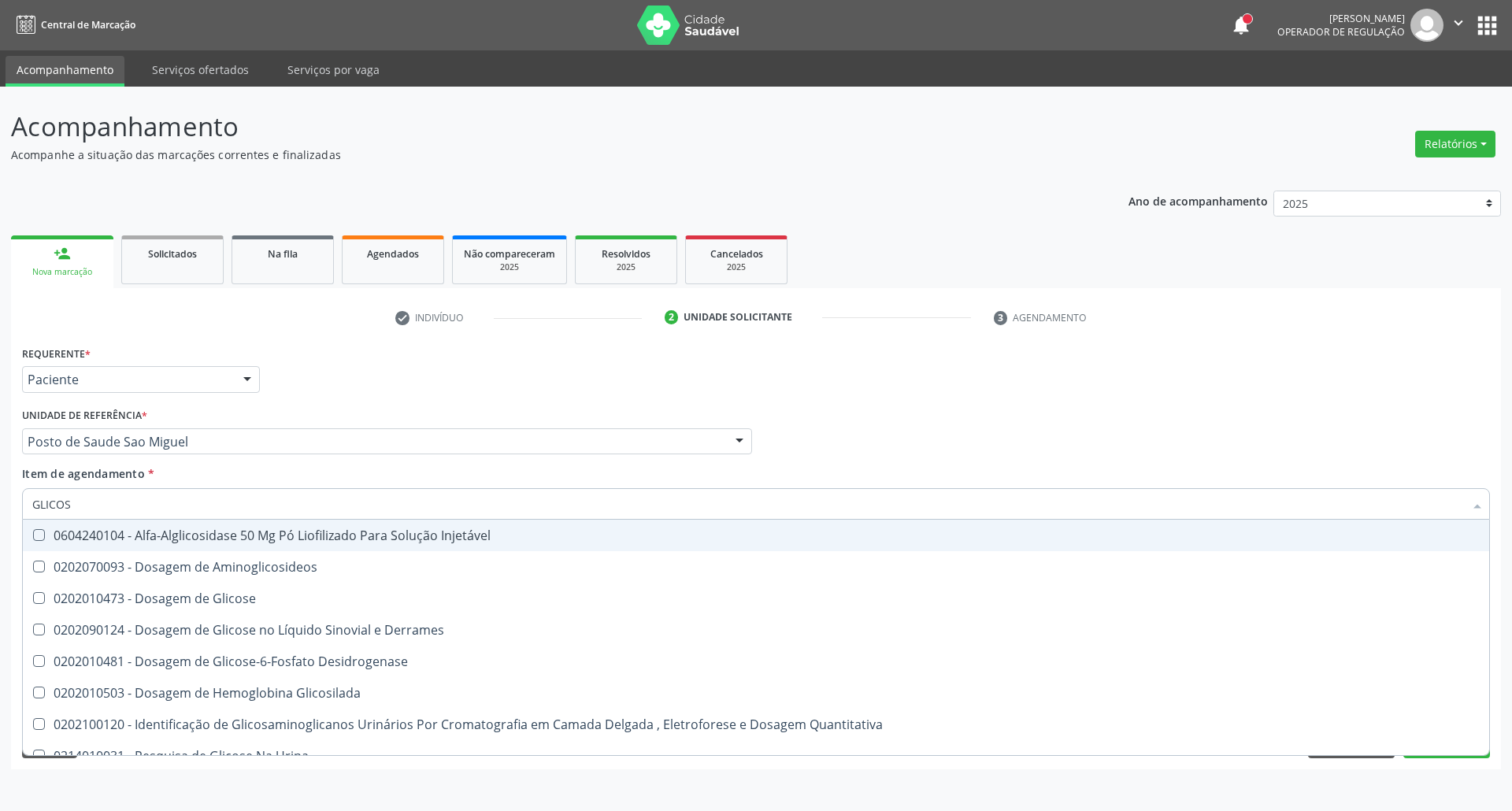
type input "GLICOSE"
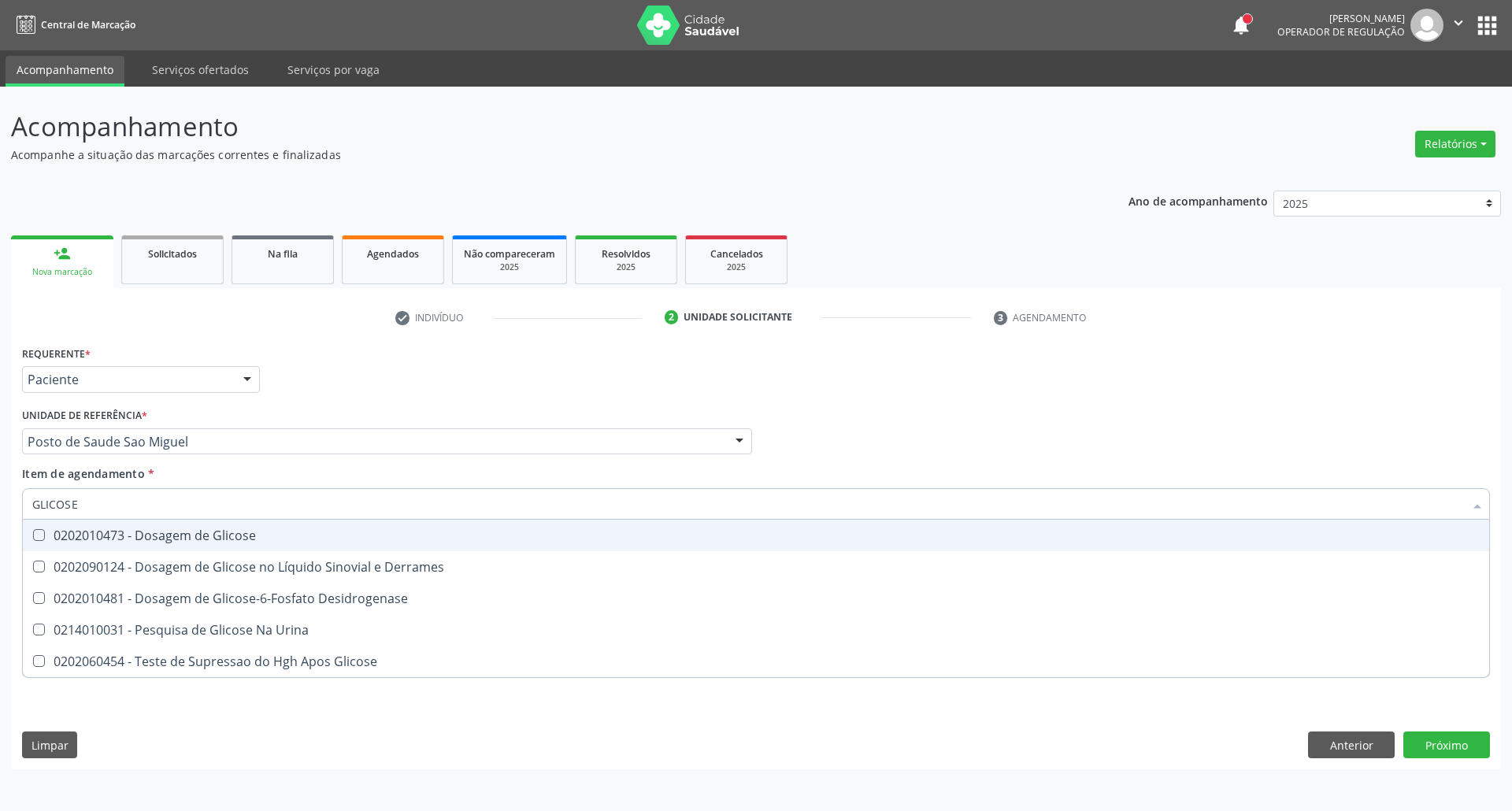
click at [81, 529] on div "0202010473 - Dosagem de Glicose" at bounding box center [756, 535] width 1447 height 12
checkbox Glicose "true"
drag, startPoint x: 100, startPoint y: 502, endPoint x: 0, endPoint y: 509, distance: 100.2
click at [0, 509] on div "Acompanhamento Acompanhe a situação das marcações correntes e finalizadas Relat…" at bounding box center [756, 449] width 1512 height 725
type input "AC"
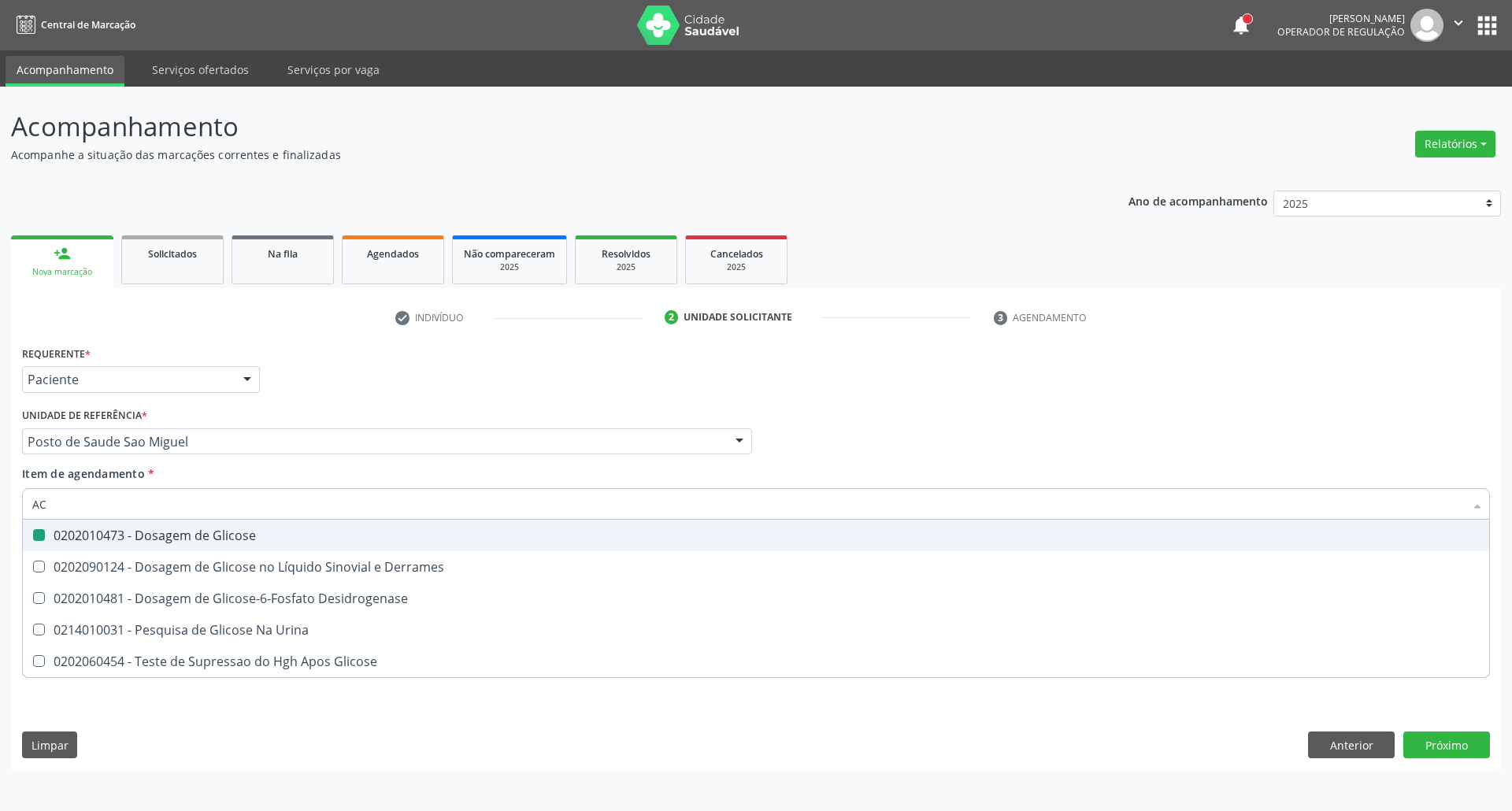
checkbox Glicose "false"
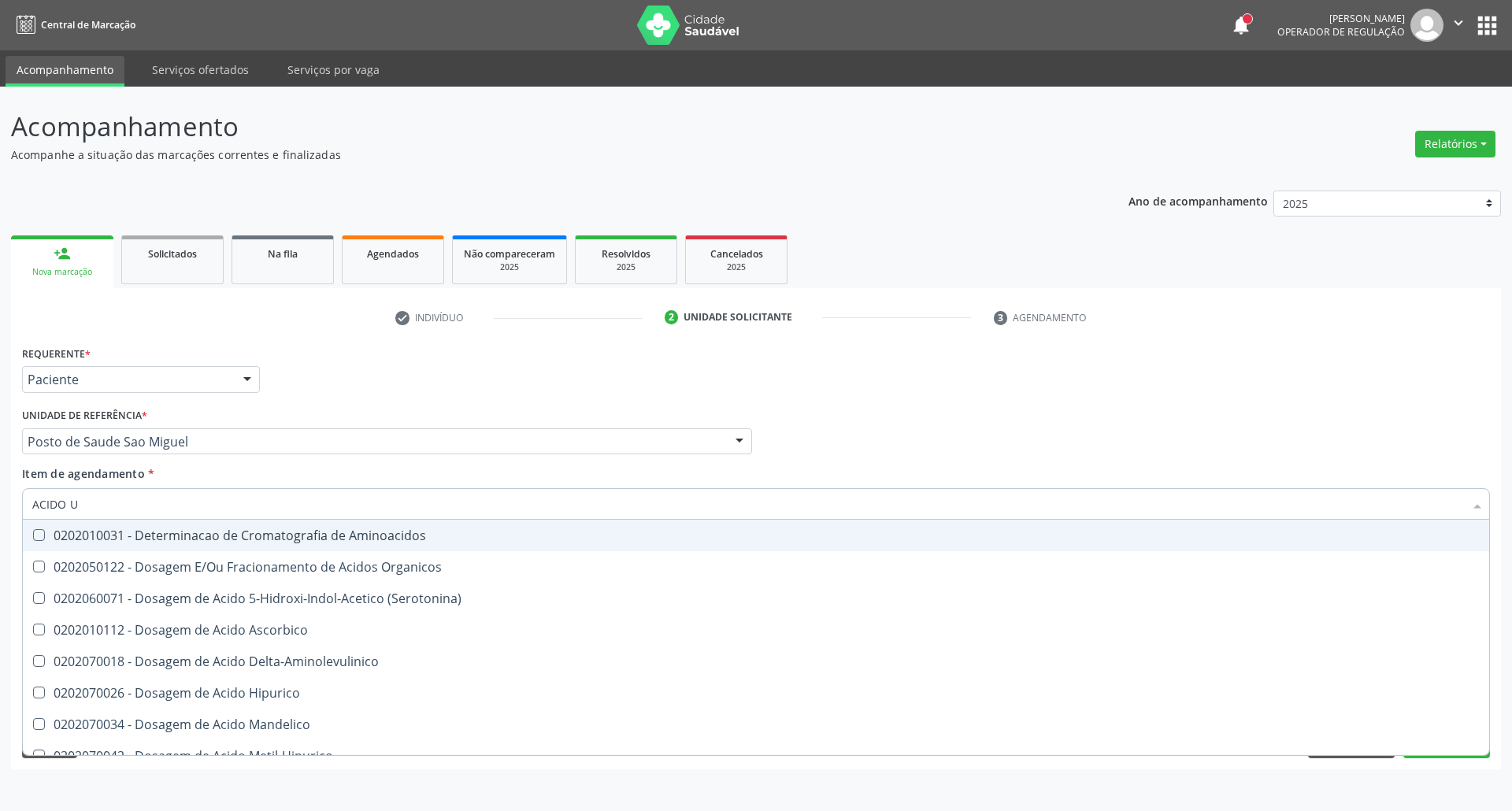
type input "ACIDO U"
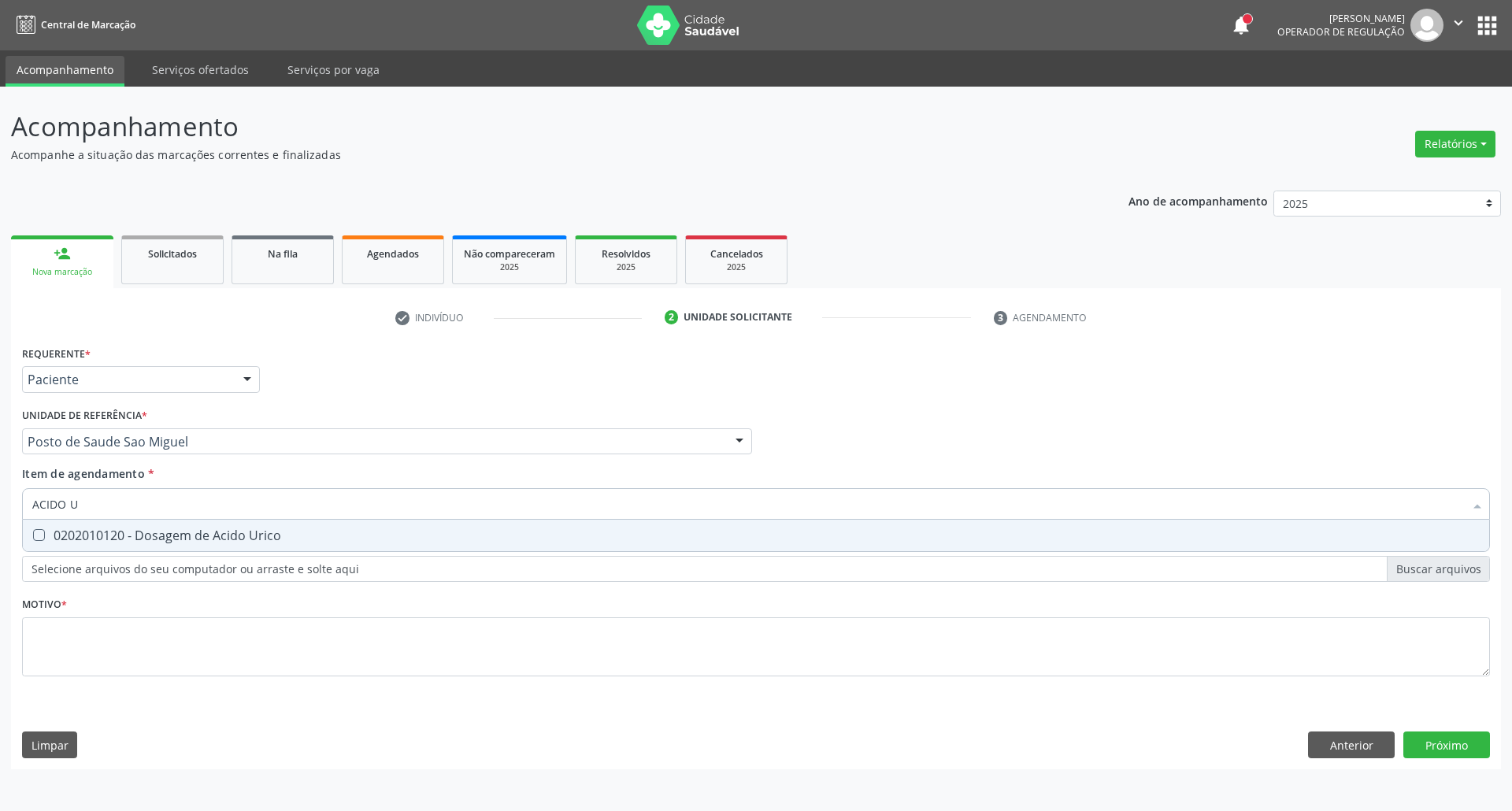
drag, startPoint x: 66, startPoint y: 543, endPoint x: 83, endPoint y: 510, distance: 37.1
click at [67, 538] on div "0202010120 - Dosagem de Acido Urico" at bounding box center [756, 535] width 1447 height 12
checkbox Urico "true"
drag, startPoint x: 109, startPoint y: 506, endPoint x: 0, endPoint y: 546, distance: 116.1
click at [0, 546] on div "Acompanhamento Acompanhe a situação das marcações correntes e finalizadas Relat…" at bounding box center [756, 449] width 1512 height 725
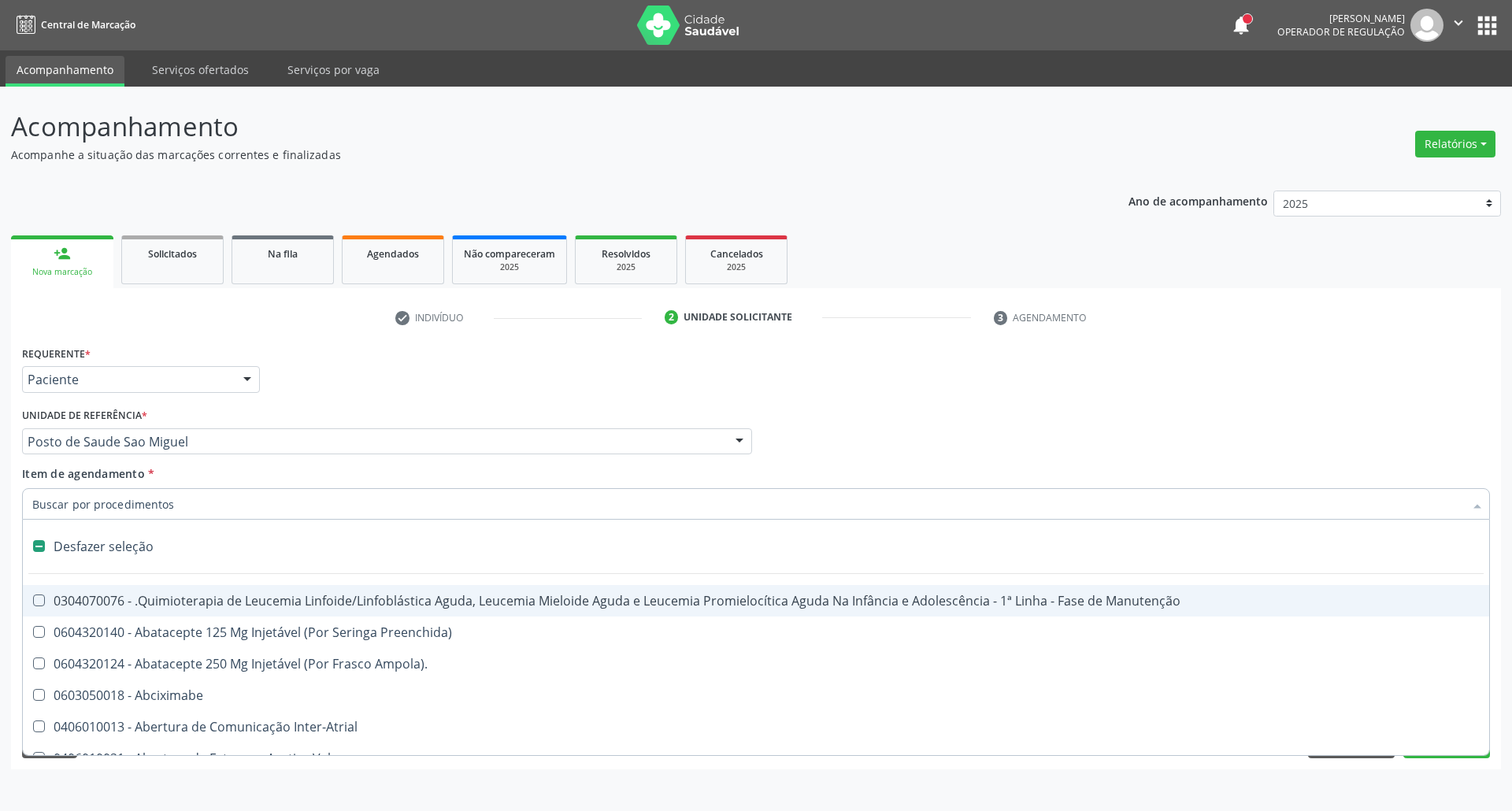
checkbox Manutenção "false"
drag, startPoint x: 63, startPoint y: 547, endPoint x: 100, endPoint y: 528, distance: 41.6
click at [63, 547] on div "Desfazer seleção" at bounding box center [756, 547] width 1466 height 31
drag, startPoint x: 133, startPoint y: 506, endPoint x: 121, endPoint y: 504, distance: 12.2
click at [129, 506] on input "Item de agendamento *" at bounding box center [747, 504] width 1431 height 31
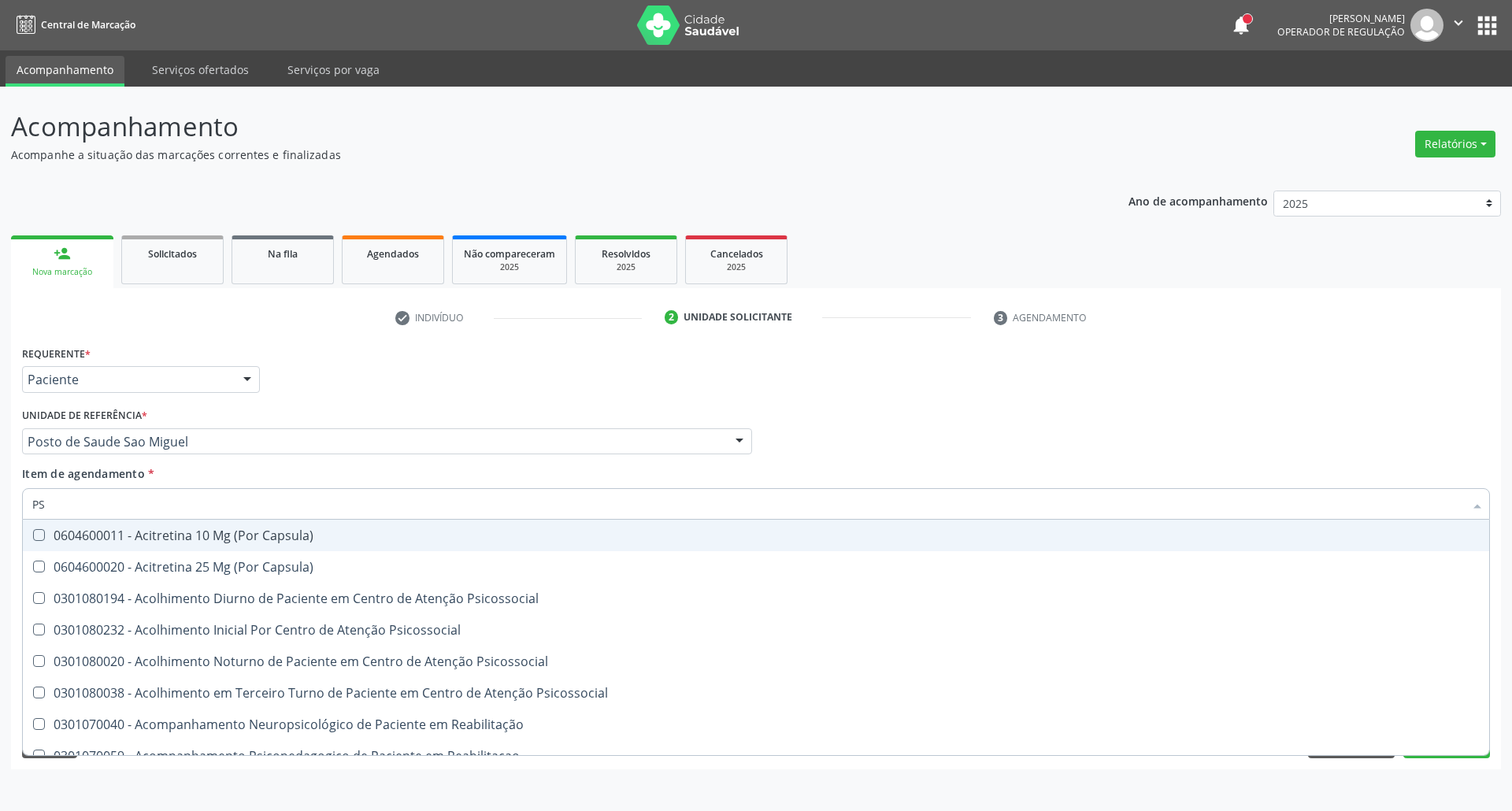
type input "PSA"
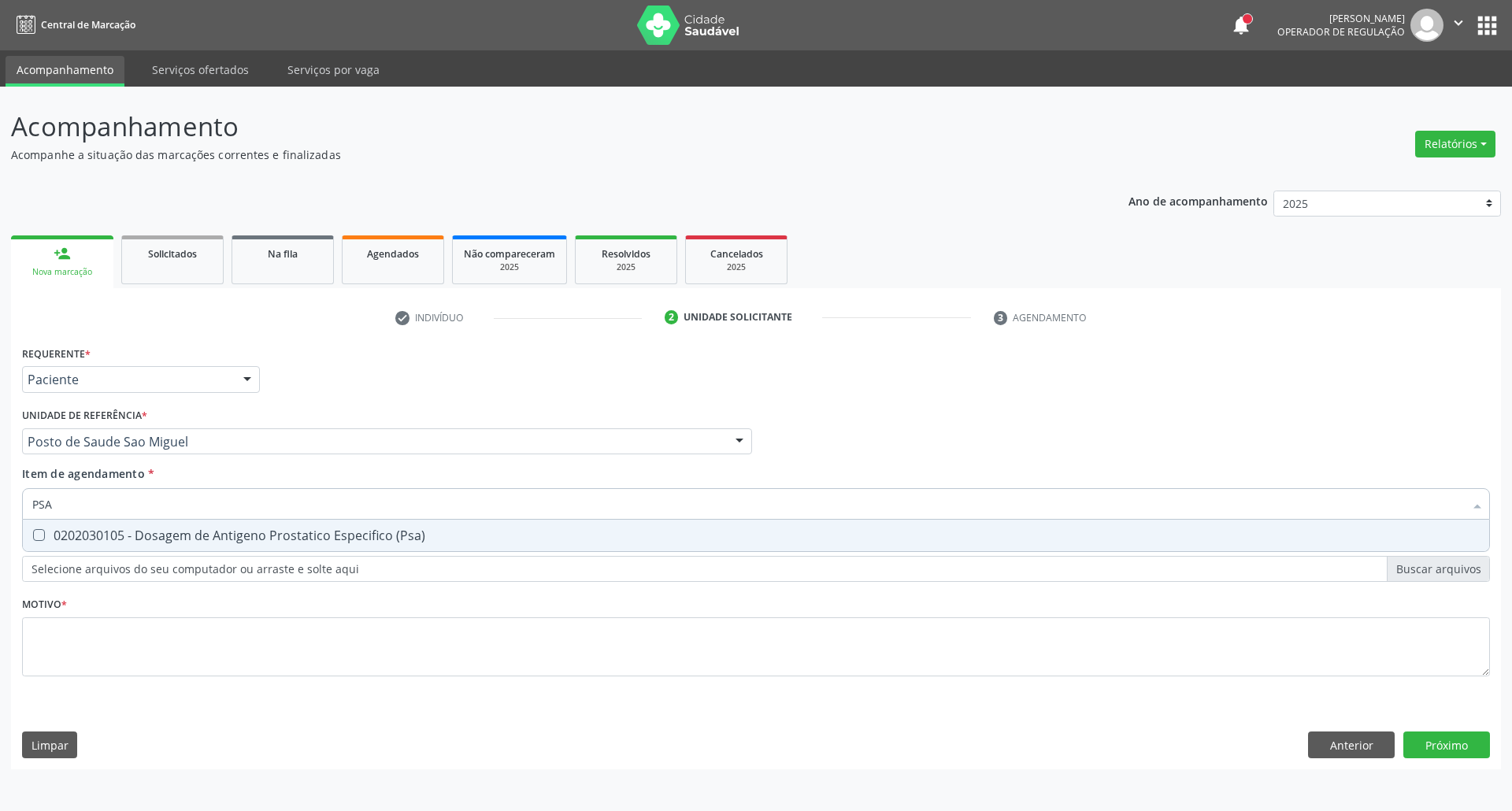
drag, startPoint x: 114, startPoint y: 534, endPoint x: 120, endPoint y: 515, distance: 19.9
click at [115, 521] on span "0202030105 - Dosagem de Antigeno Prostatico Especifico (Psa)" at bounding box center [756, 535] width 1466 height 31
checkbox \(Psa\) "true"
click at [129, 496] on input "PSA" at bounding box center [747, 504] width 1431 height 31
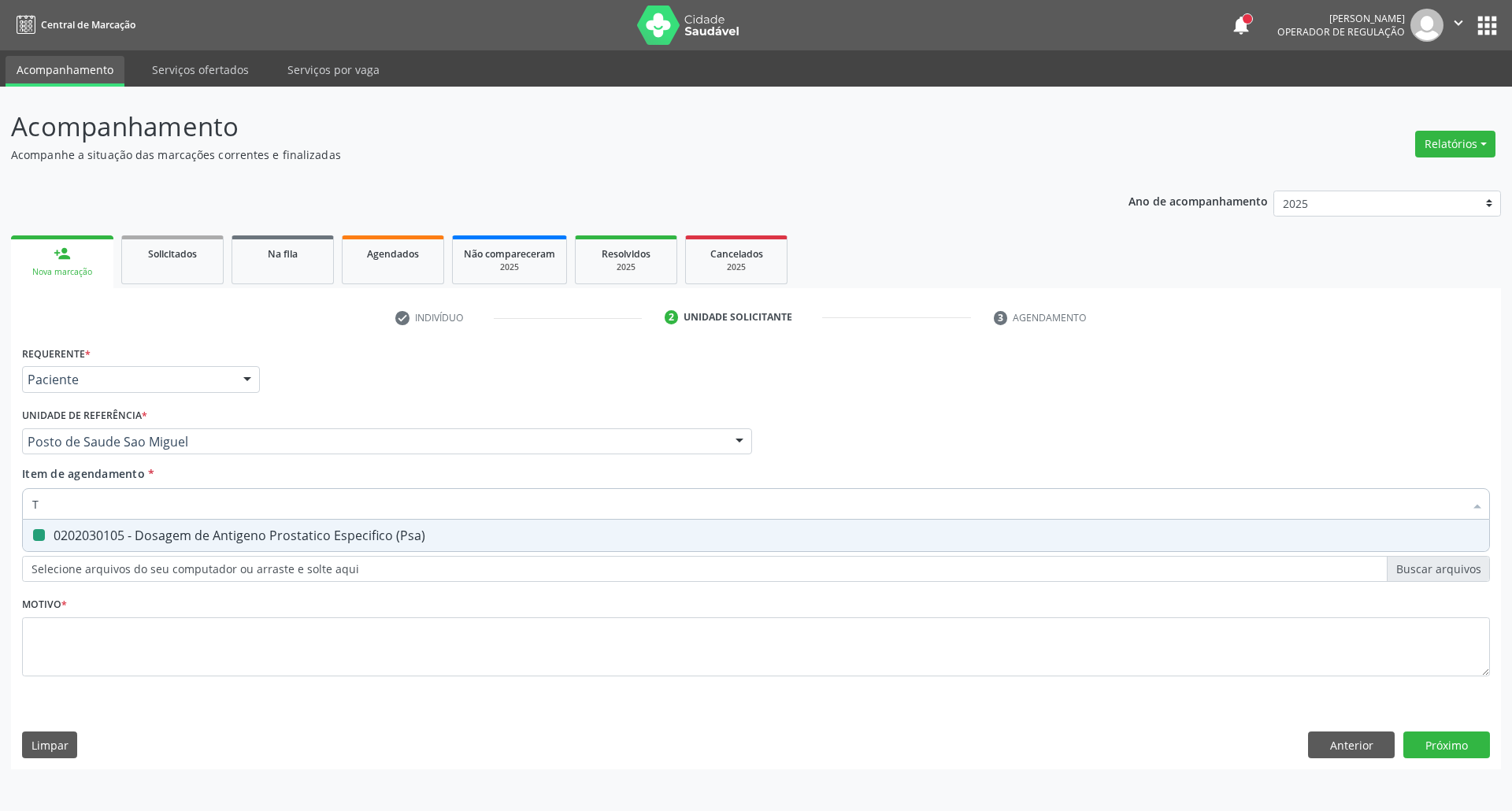
type input "[MEDICAL_DATA]"
checkbox \(Psa\) "false"
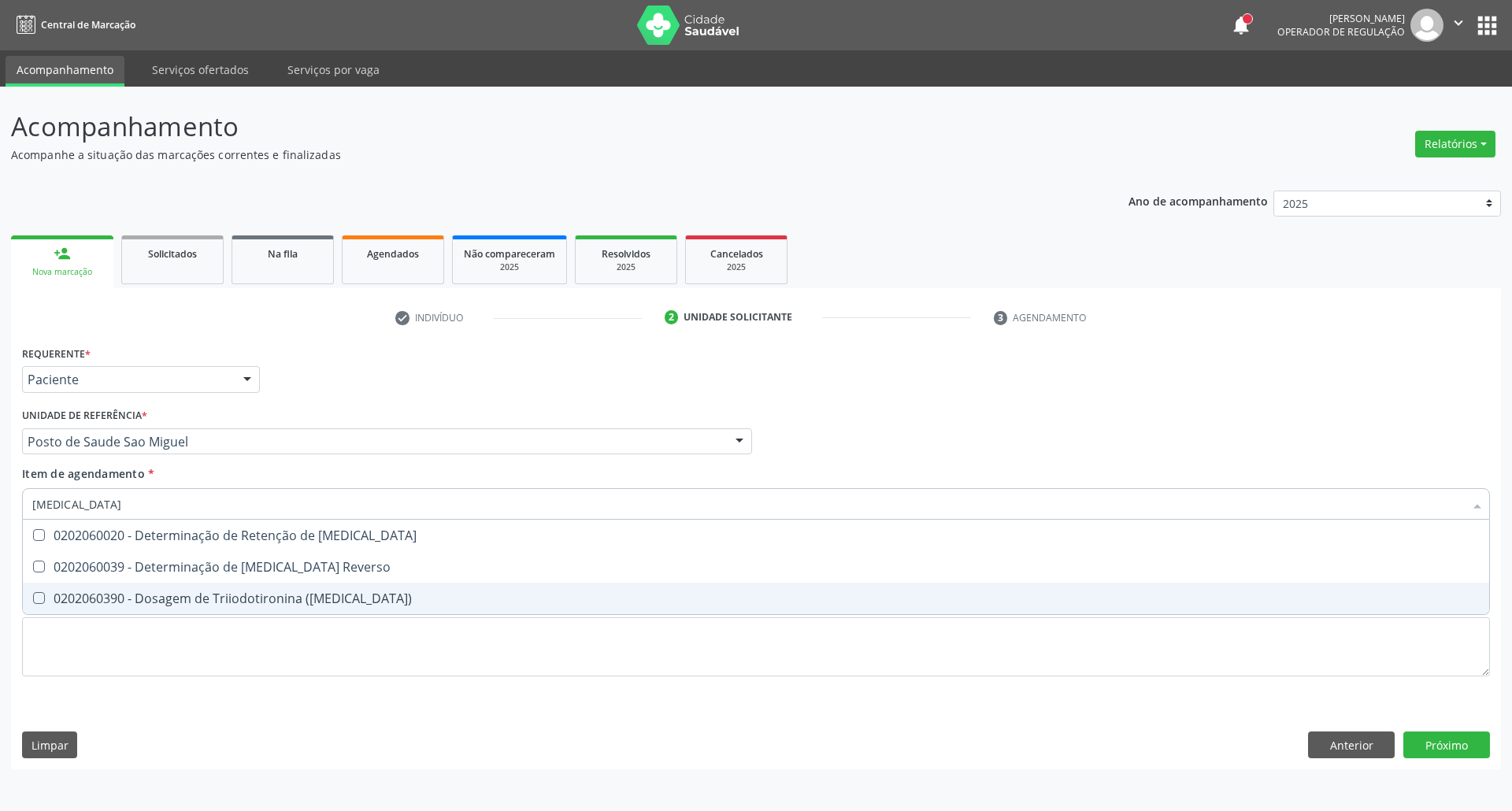
click at [140, 599] on div "0202060390 - Dosagem de Triiodotironina ([MEDICAL_DATA])" at bounding box center [756, 598] width 1447 height 12
checkbox \(T3\) "true"
type input "T4"
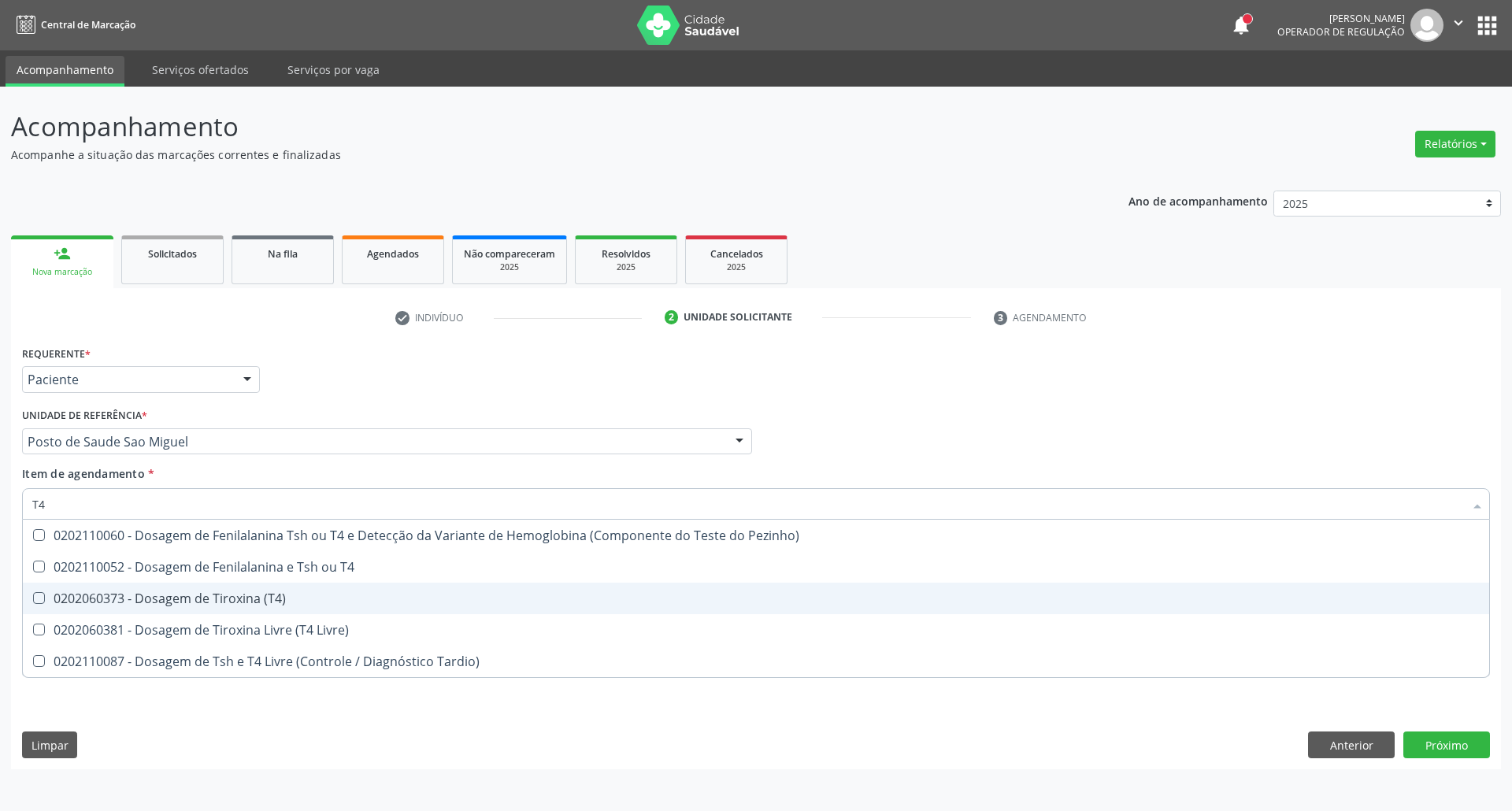
drag, startPoint x: 85, startPoint y: 596, endPoint x: 83, endPoint y: 540, distance: 56.0
click at [83, 593] on div "0202060373 - Dosagem de Tiroxina (T4)" at bounding box center [756, 598] width 1447 height 12
checkbox \(T4\) "true"
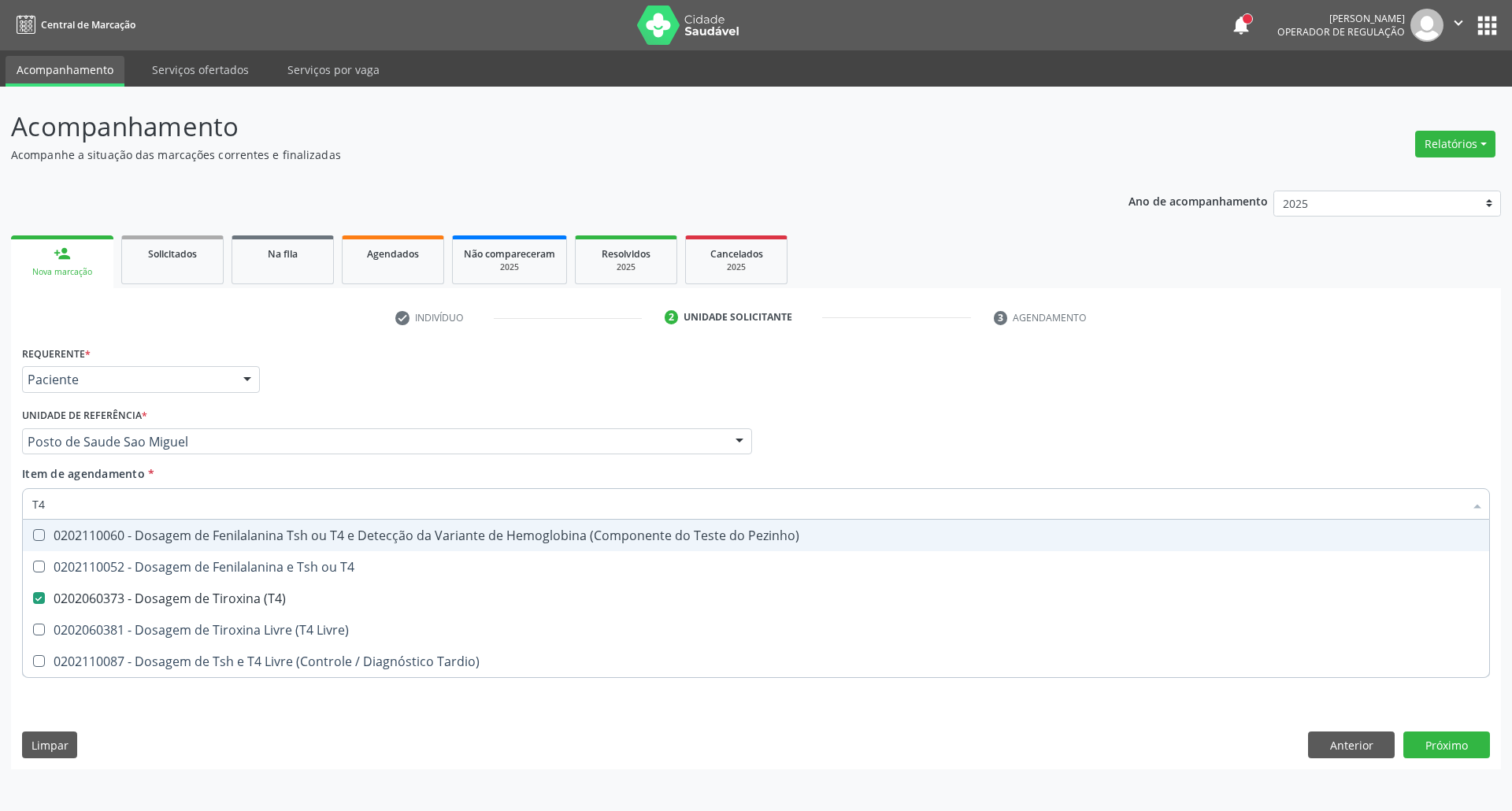
type input "T"
checkbox \(T4\) "false"
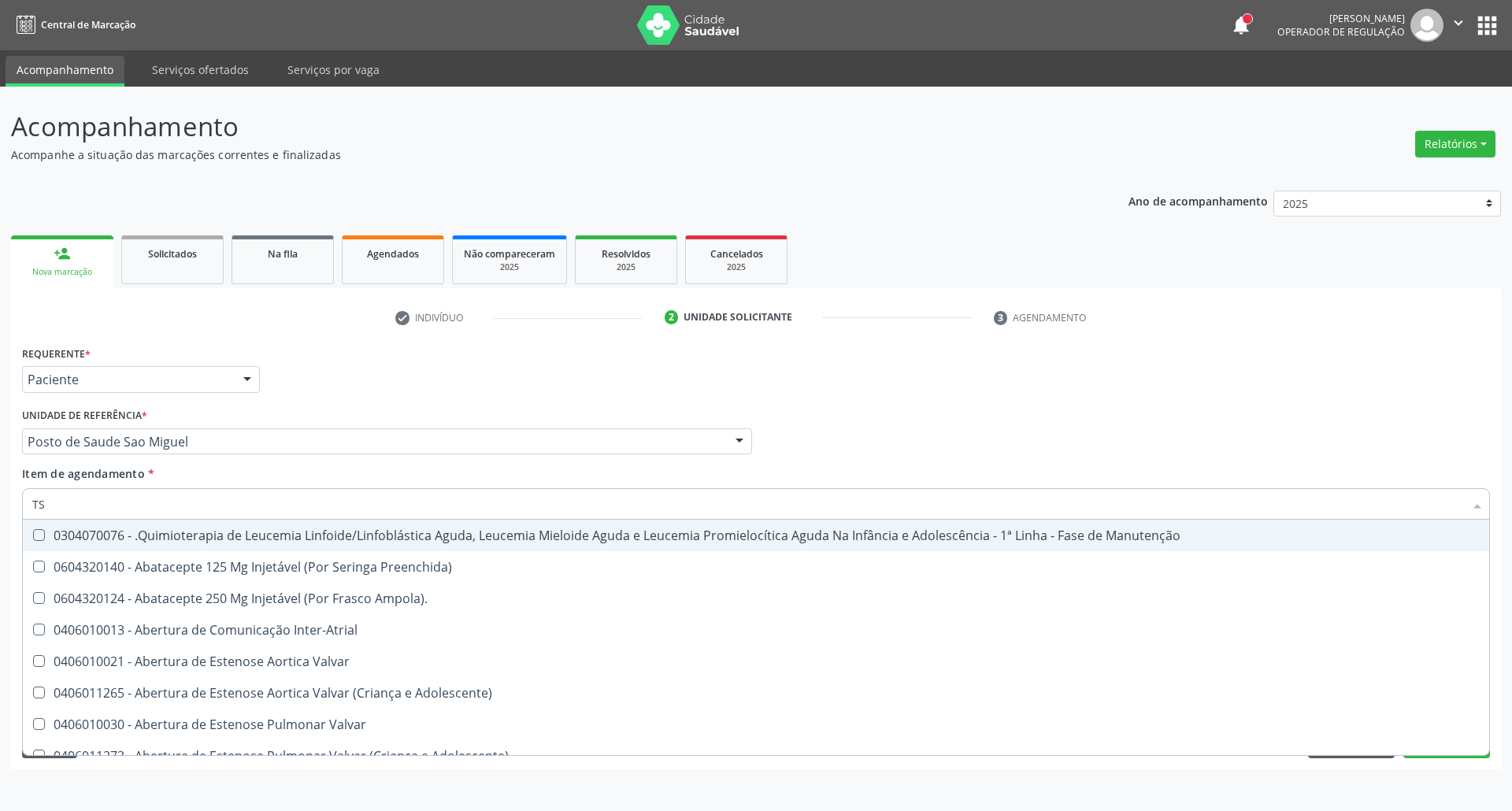
type input "TSH"
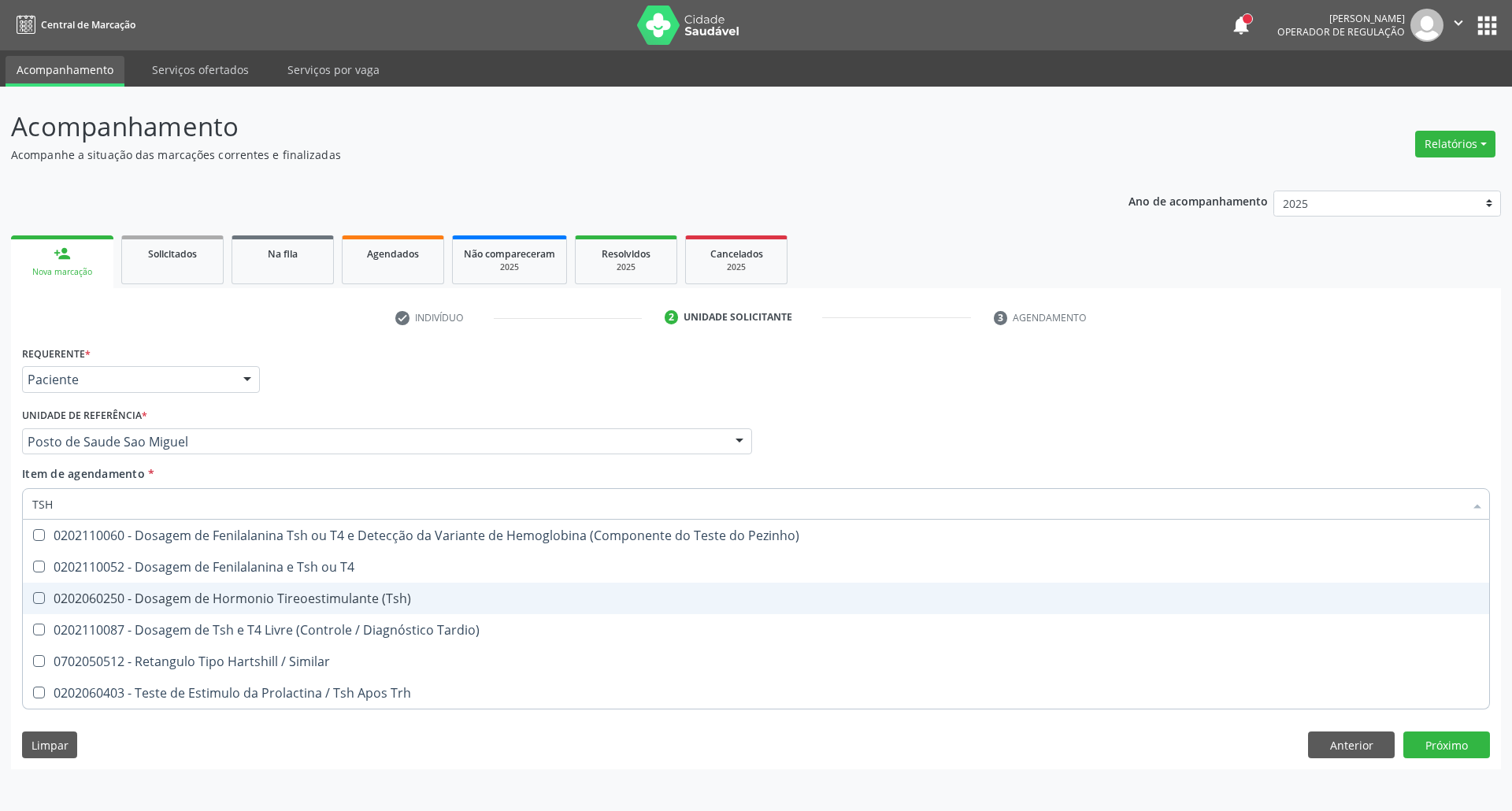
click at [155, 600] on div "0202060250 - Dosagem de Hormonio Tireoestimulante (Tsh)" at bounding box center [756, 598] width 1447 height 12
checkbox \(Tsh\) "true"
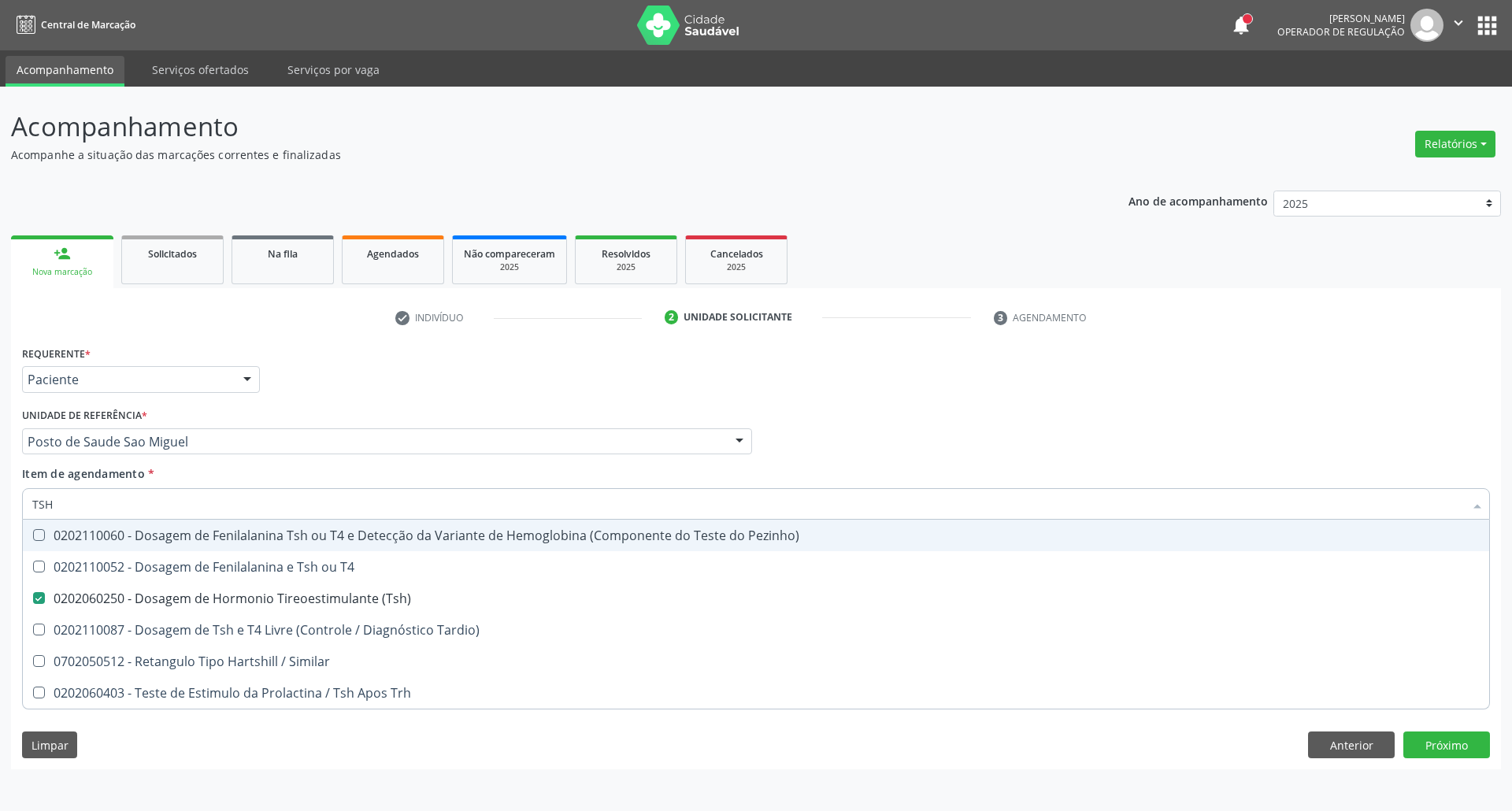
drag, startPoint x: 980, startPoint y: 436, endPoint x: 857, endPoint y: 555, distance: 171.1
click at [977, 438] on div "Profissional Solicitante Por favor, selecione a Unidade de Atendimento primeiro…" at bounding box center [756, 435] width 1476 height 62
checkbox T4 "true"
checkbox Tardio\) "true"
checkbox Similar "true"
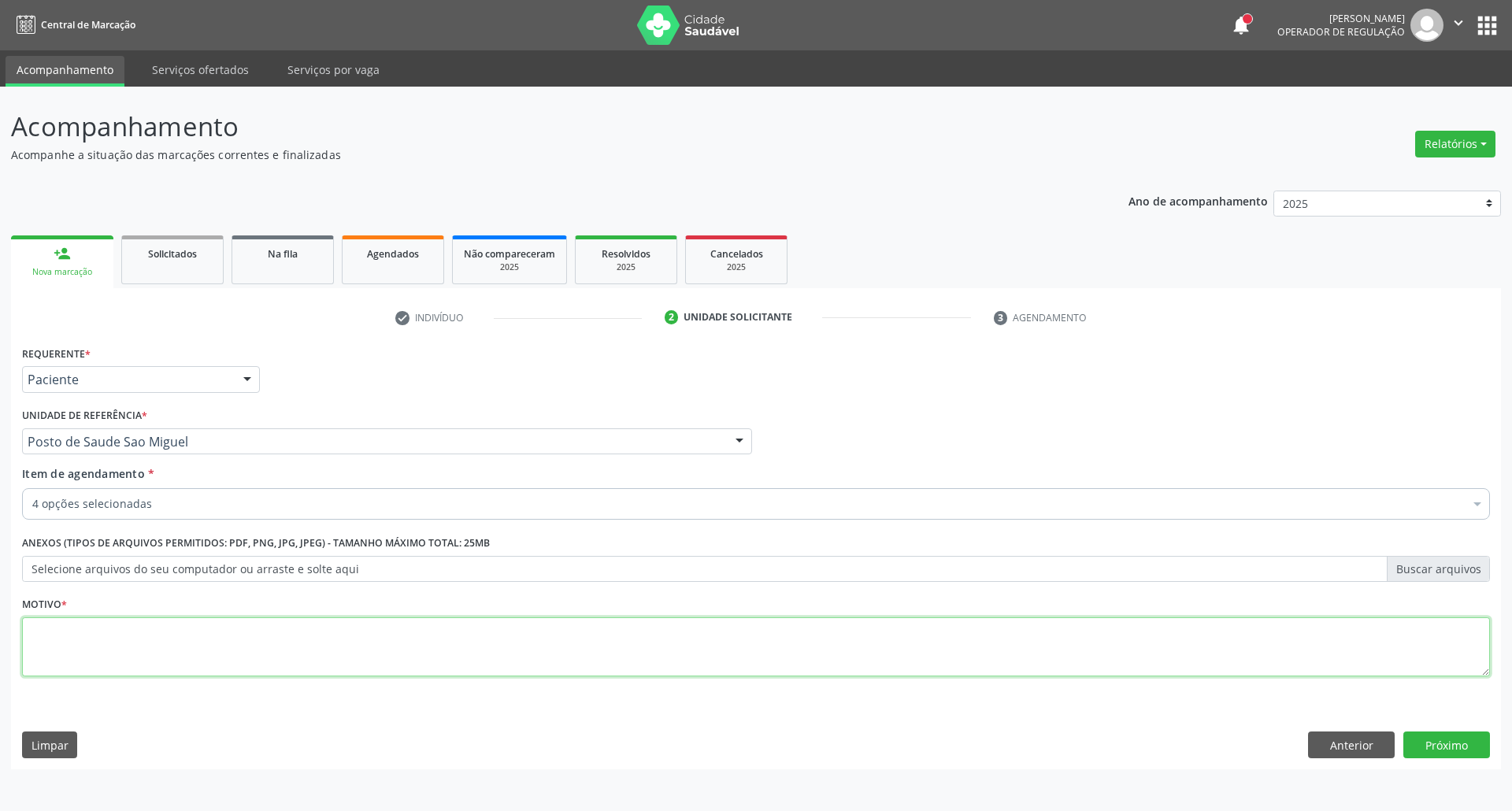
click at [633, 656] on textarea at bounding box center [756, 647] width 1468 height 60
type textarea "."
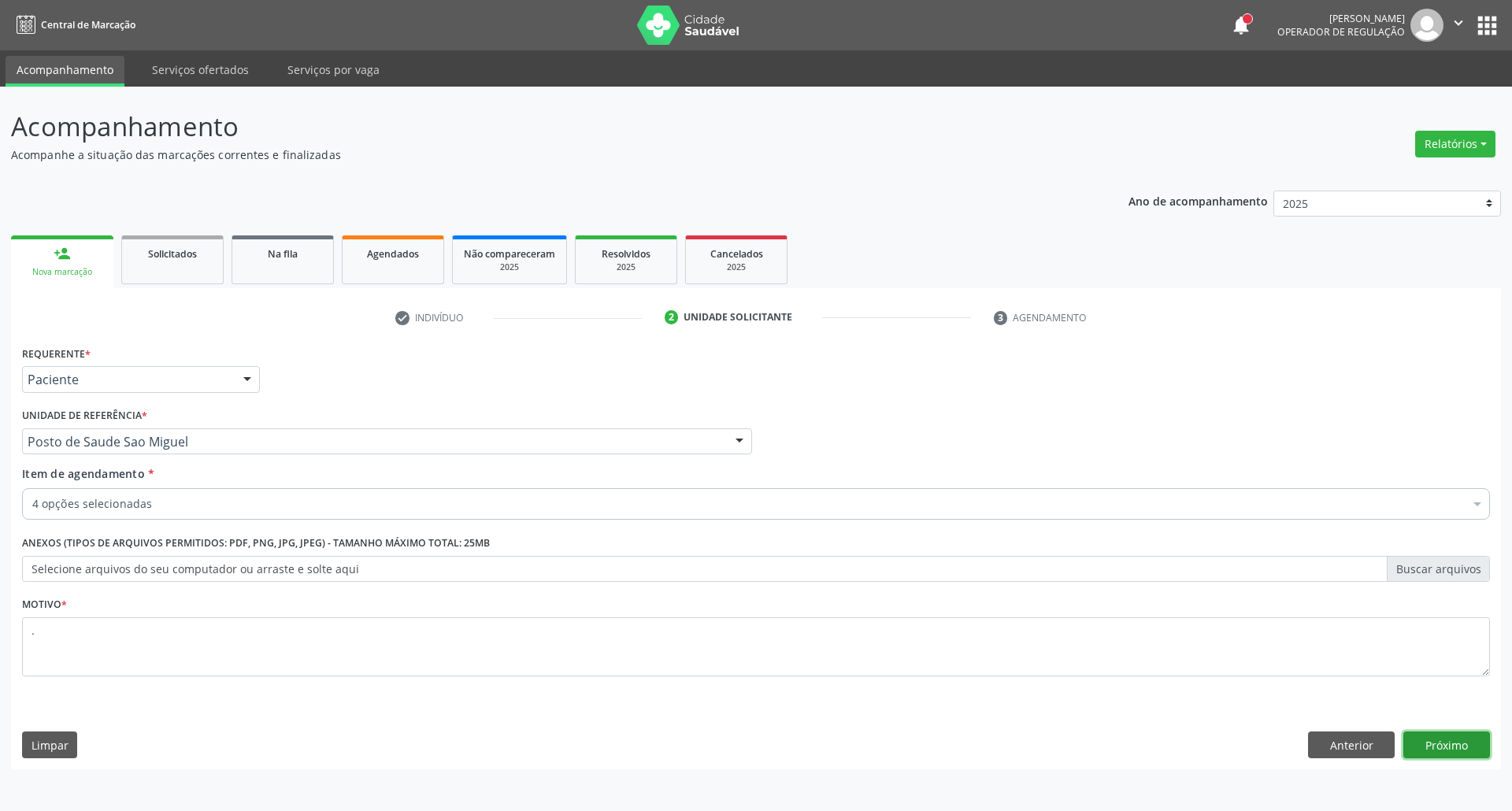
click at [1464, 748] on button "Próximo" at bounding box center [1446, 745] width 86 height 27
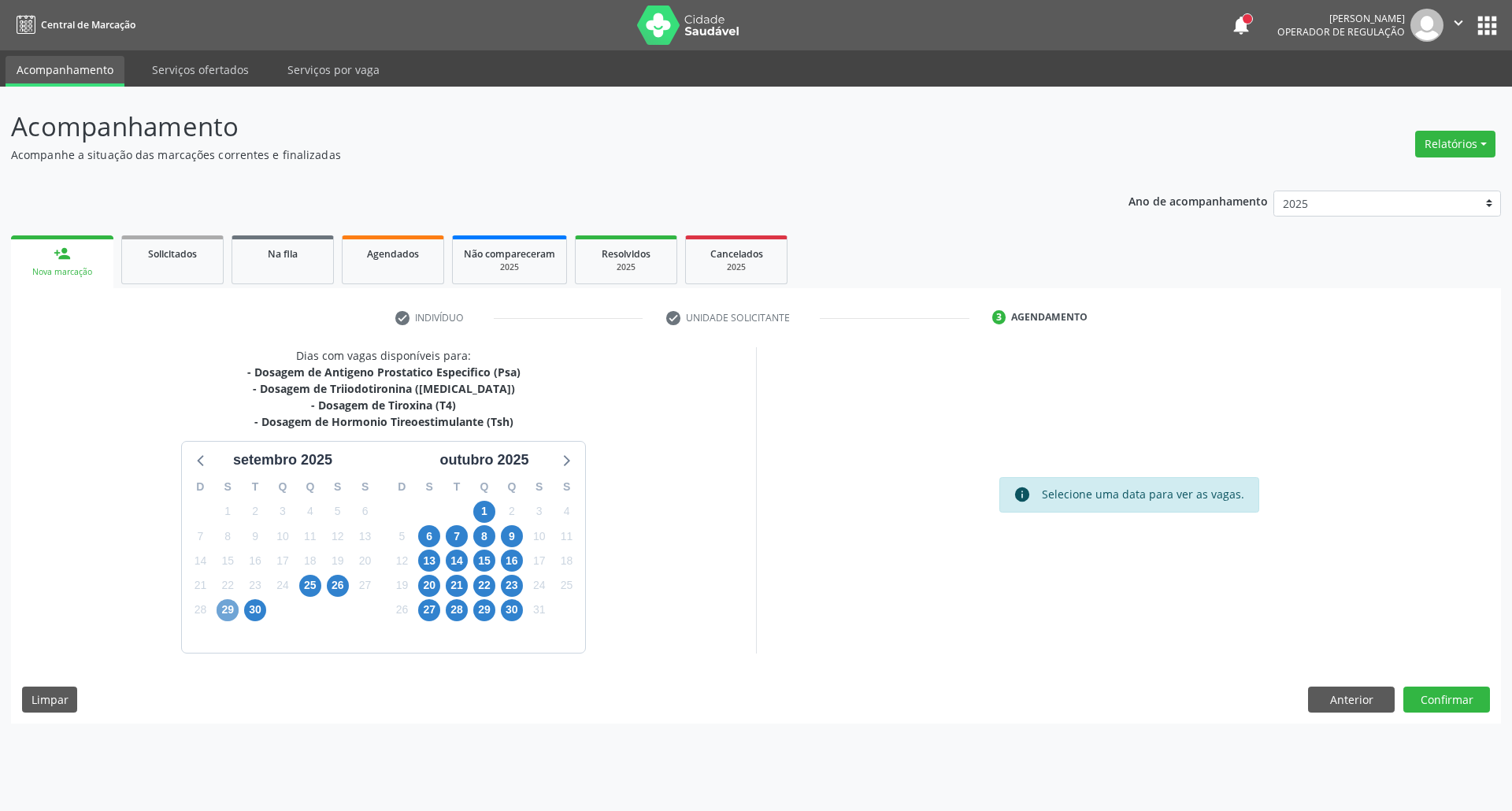
click at [224, 613] on span "29" at bounding box center [227, 610] width 22 height 22
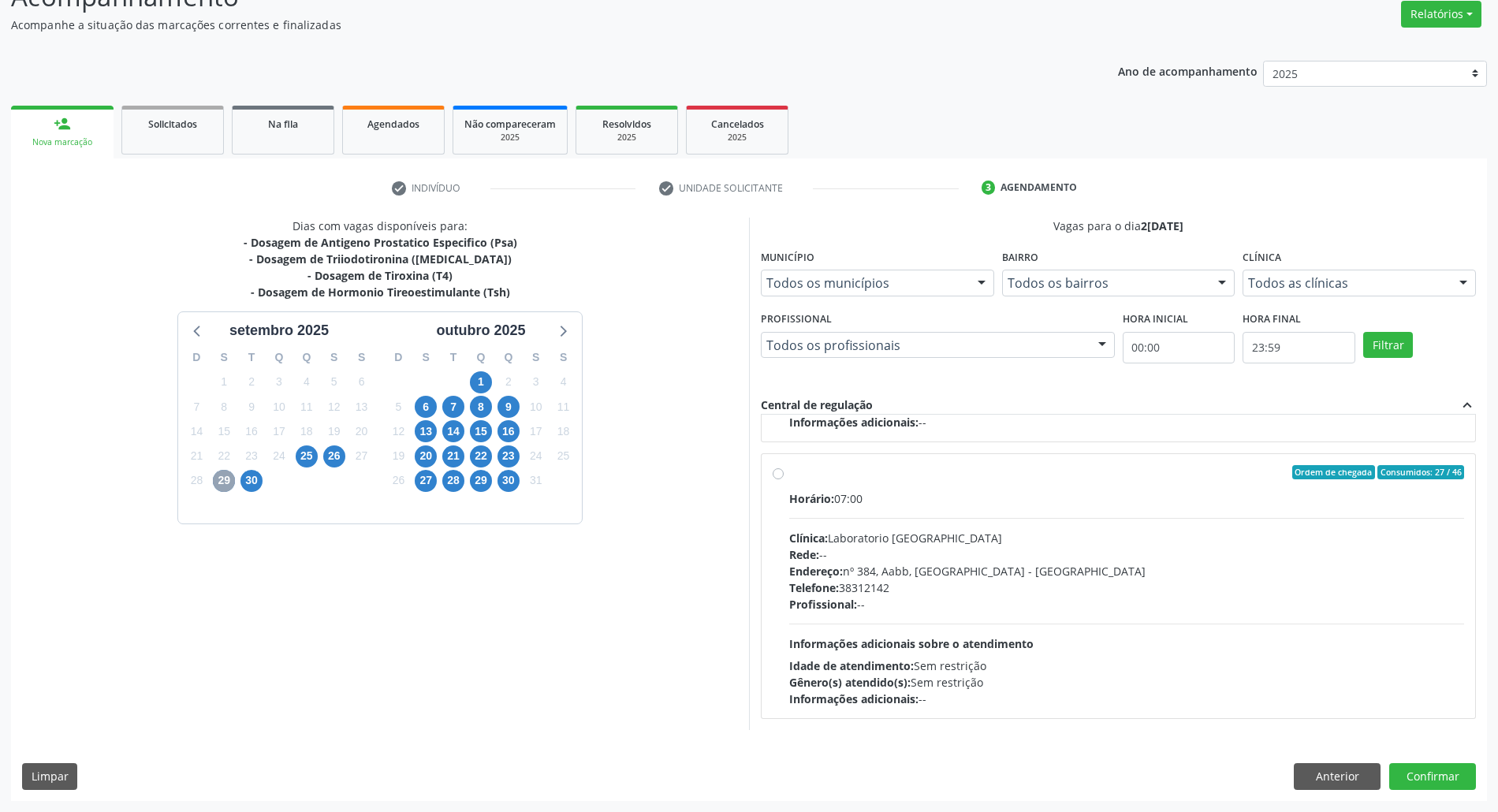
scroll to position [423, 0]
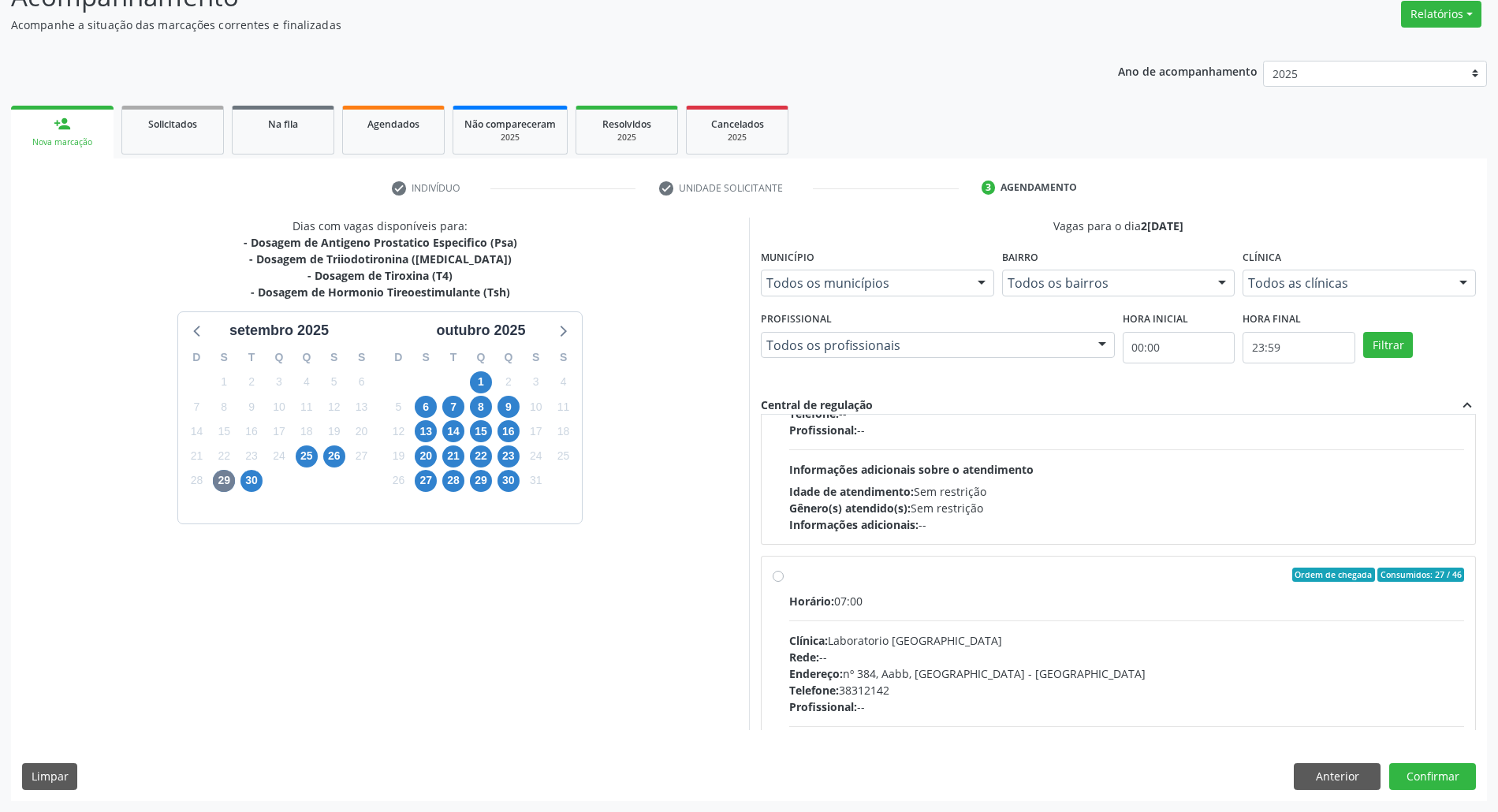
click at [1042, 587] on label "Ordem de chegada Consumidos: 27 / 46 Horário: 07:00 Clínica: Laboratorio Sao Fr…" at bounding box center [1126, 689] width 675 height 242
click at [784, 582] on input "Ordem de chegada Consumidos: 27 / 46 Horário: 07:00 Clínica: Laboratorio Sao Fr…" at bounding box center [777, 575] width 11 height 14
radio input "true"
click at [1339, 777] on button "Anterior" at bounding box center [1337, 777] width 87 height 27
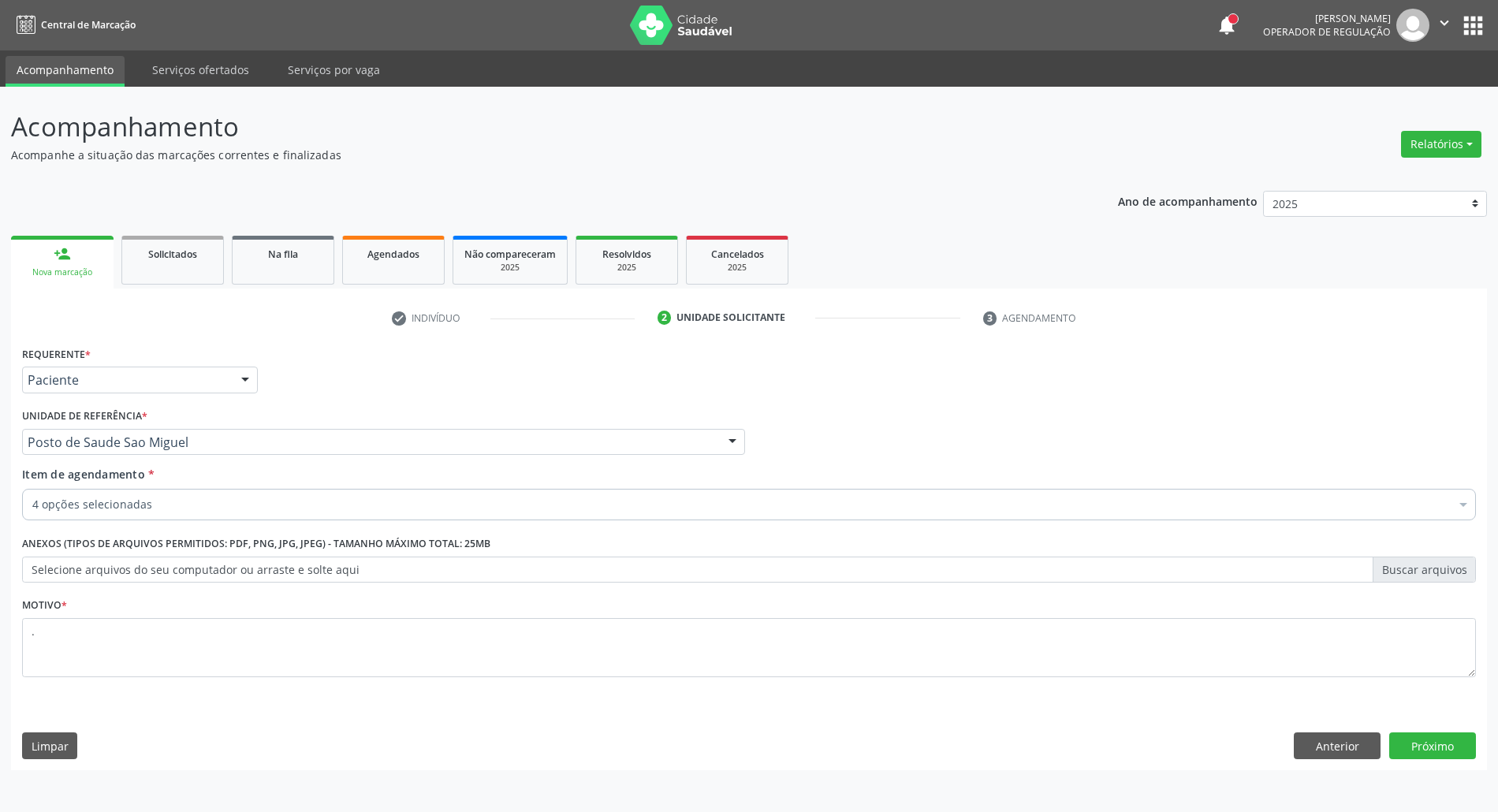
scroll to position [0, 0]
click at [1425, 744] on button "Próximo" at bounding box center [1449, 746] width 87 height 27
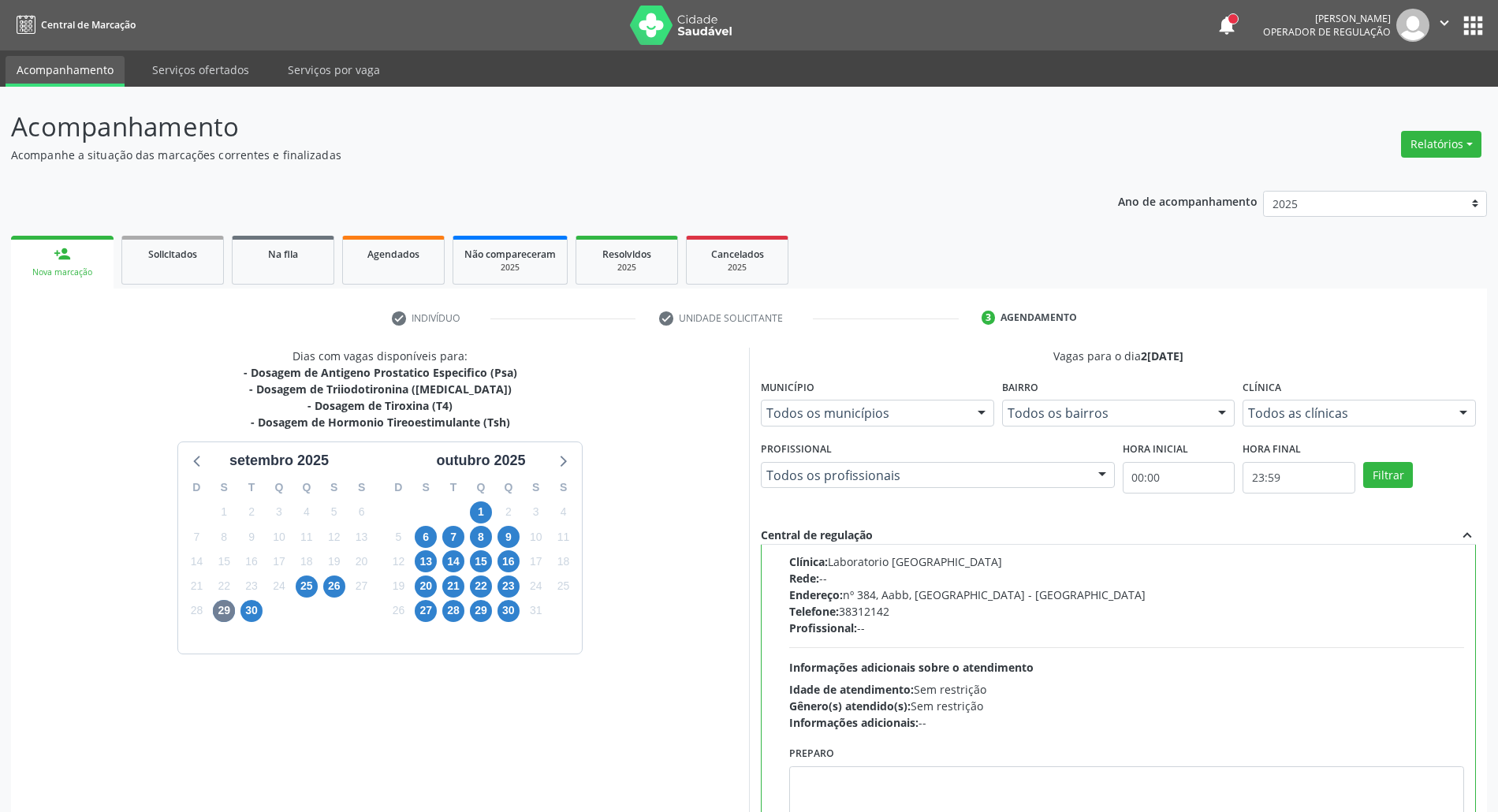
scroll to position [130, 0]
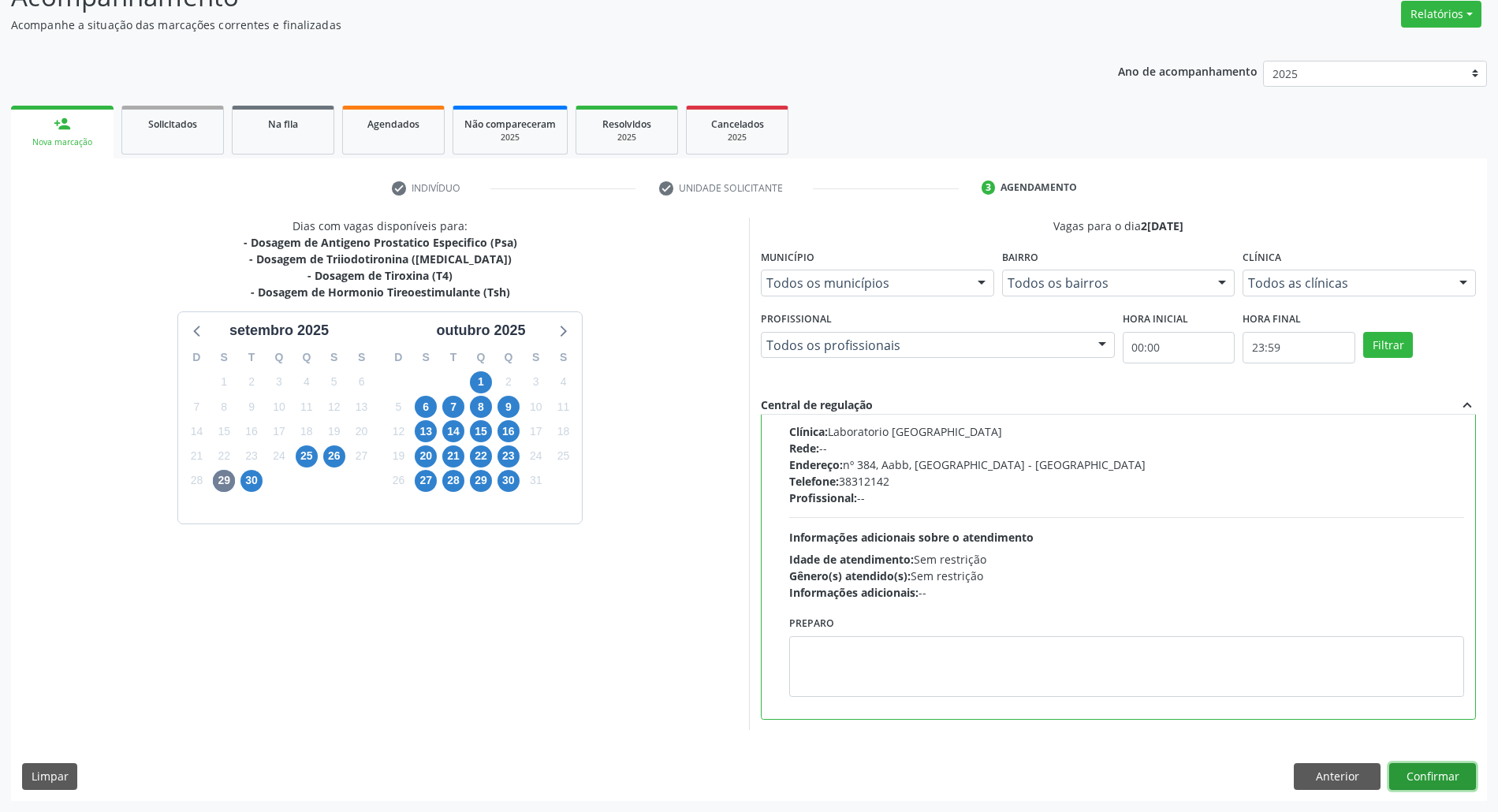
click at [1458, 780] on button "Confirmar" at bounding box center [1432, 777] width 87 height 27
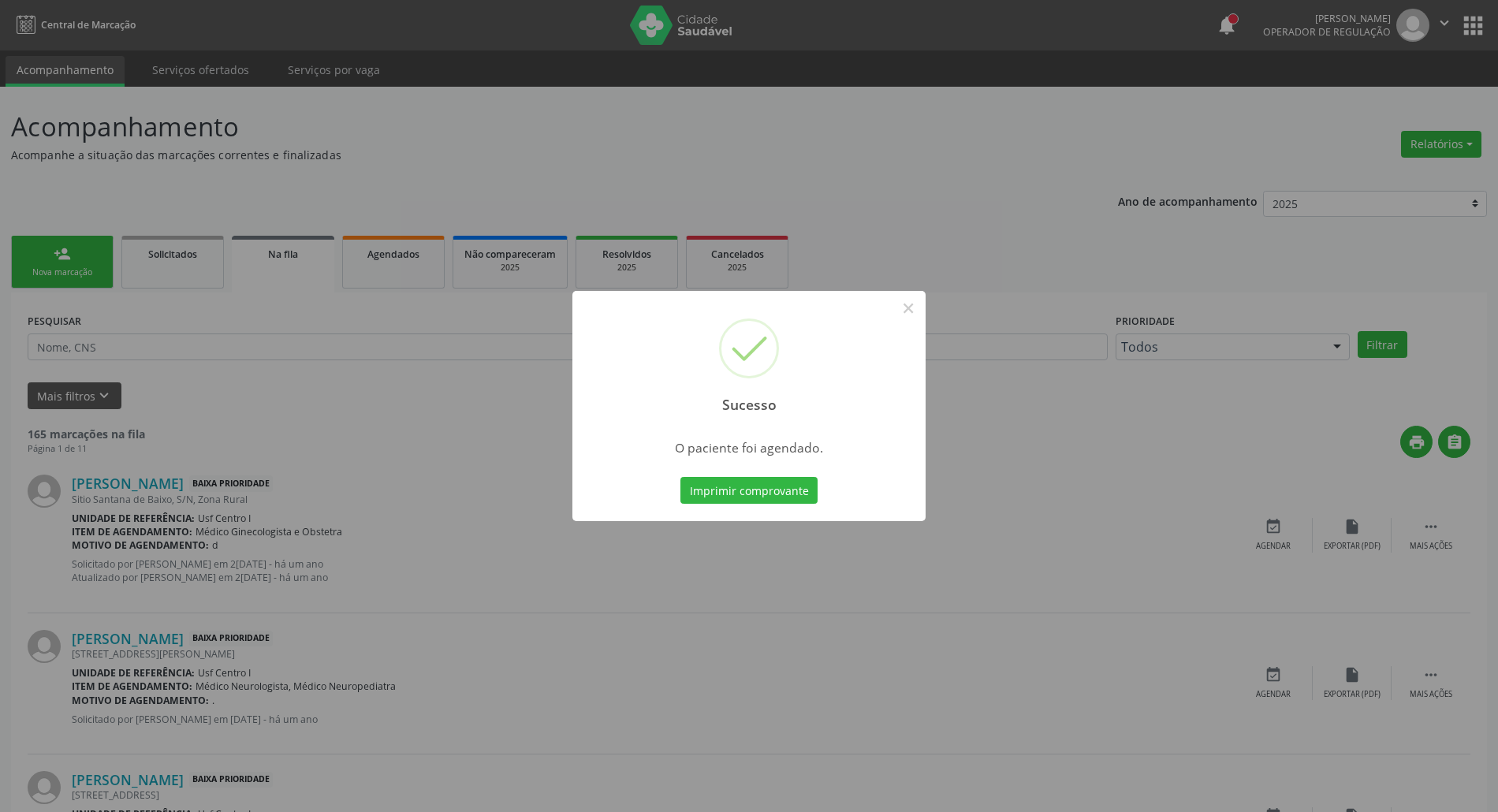
scroll to position [105, 0]
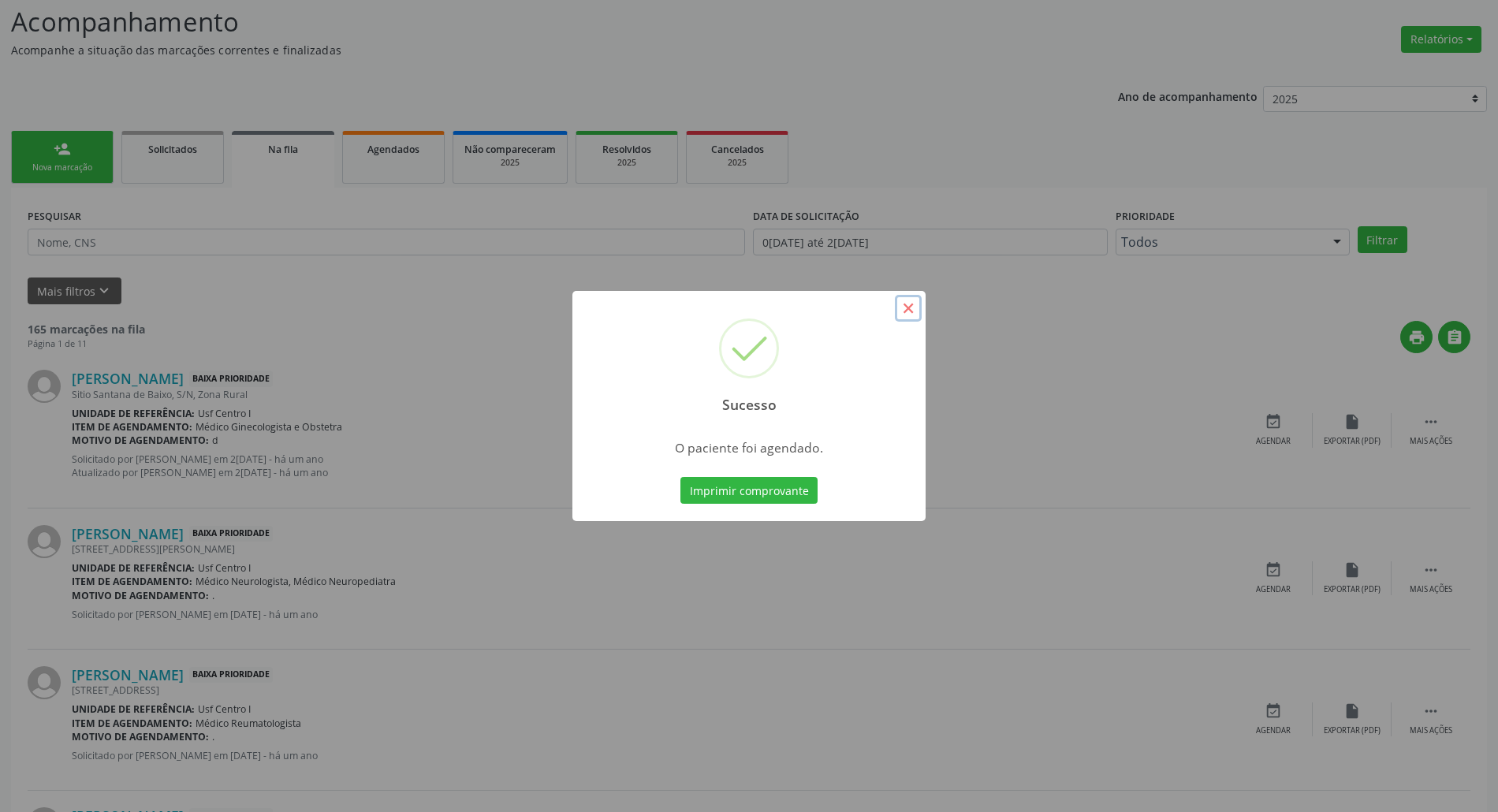
click at [903, 299] on button "×" at bounding box center [909, 308] width 27 height 27
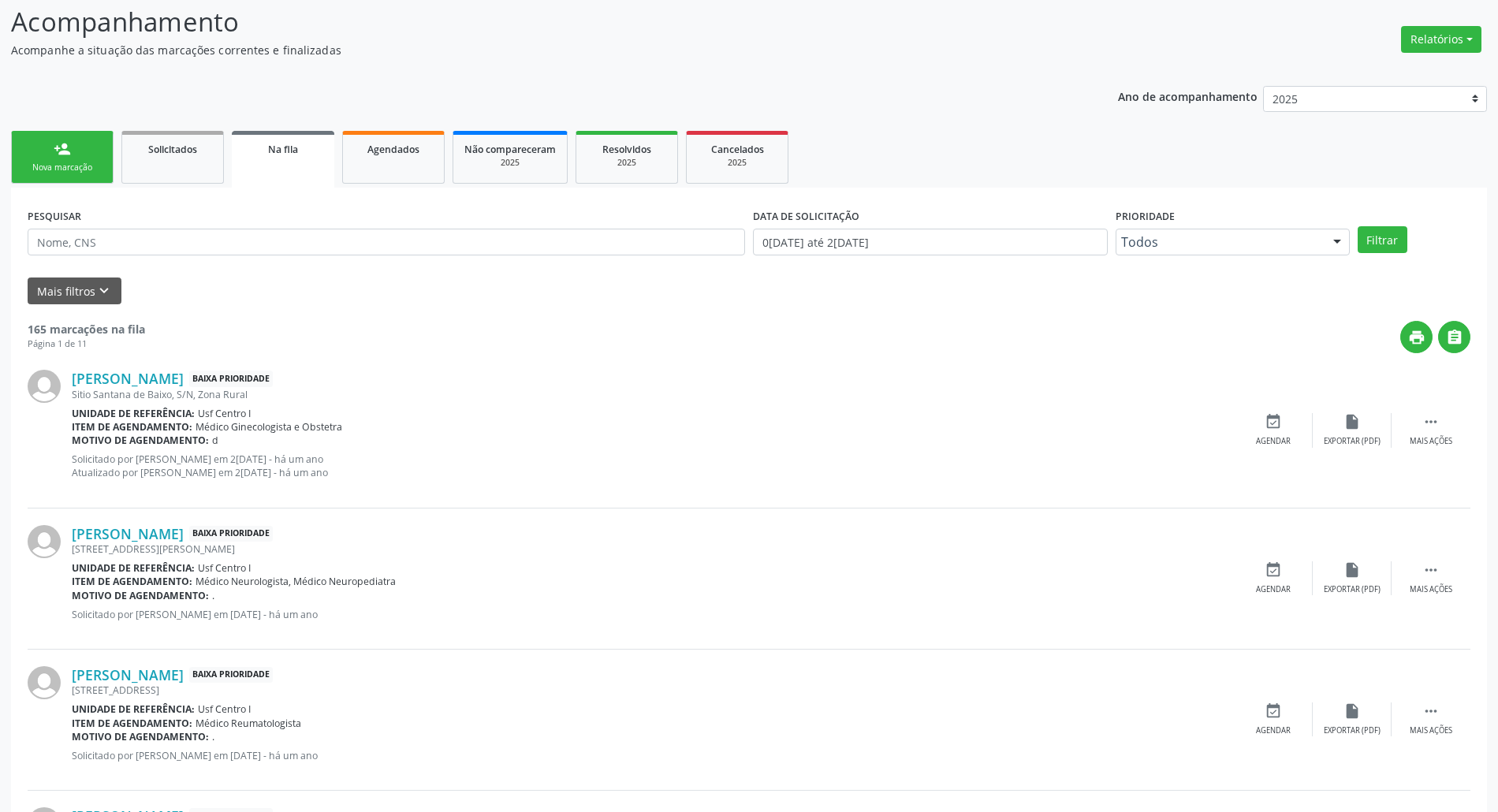
click at [31, 165] on div "Nova marcação" at bounding box center [63, 167] width 79 height 12
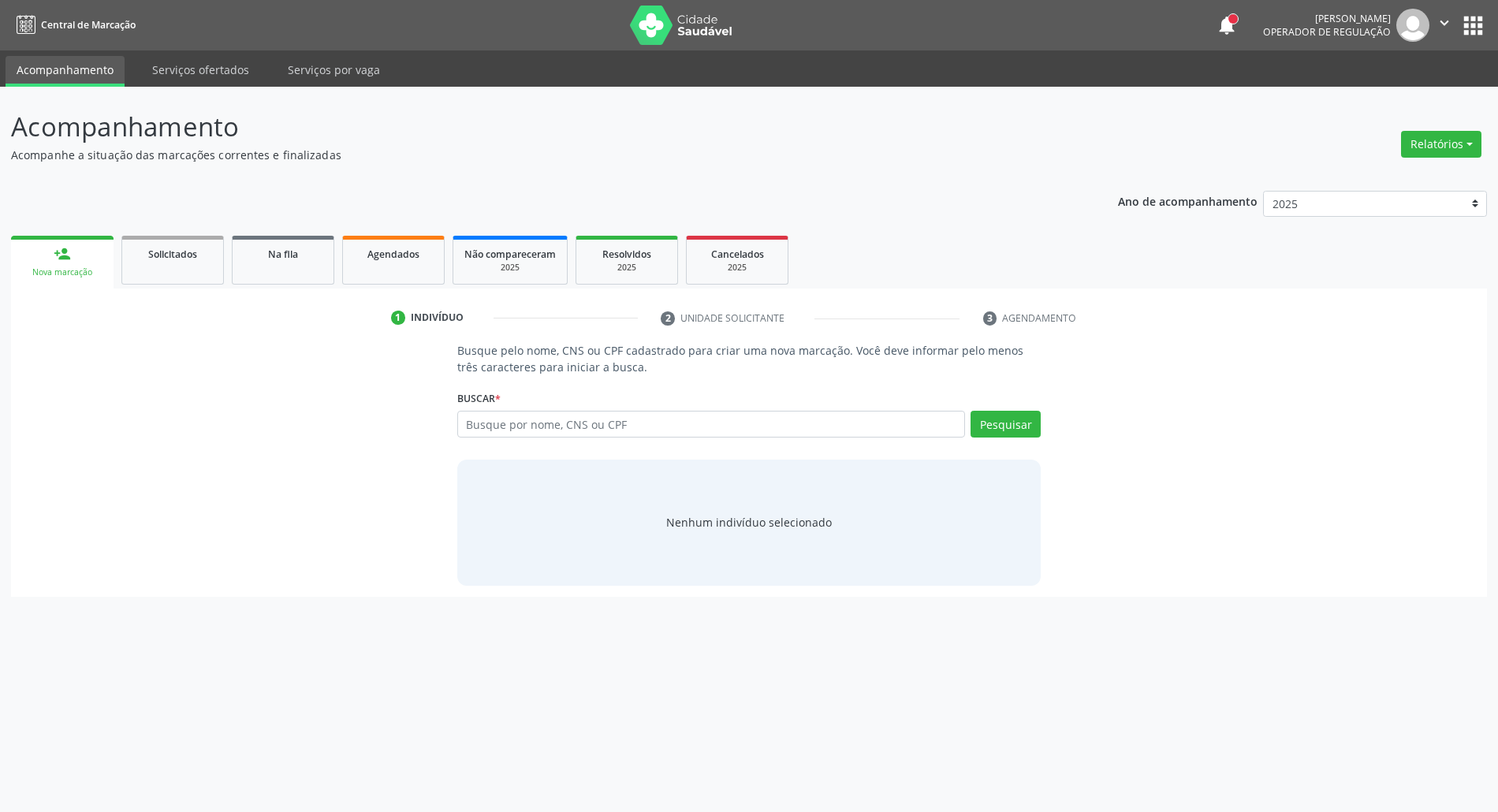
scroll to position [0, 0]
click at [481, 433] on input "text" at bounding box center [720, 424] width 515 height 27
paste input "899.125.604-00"
type input "899.125.604-00"
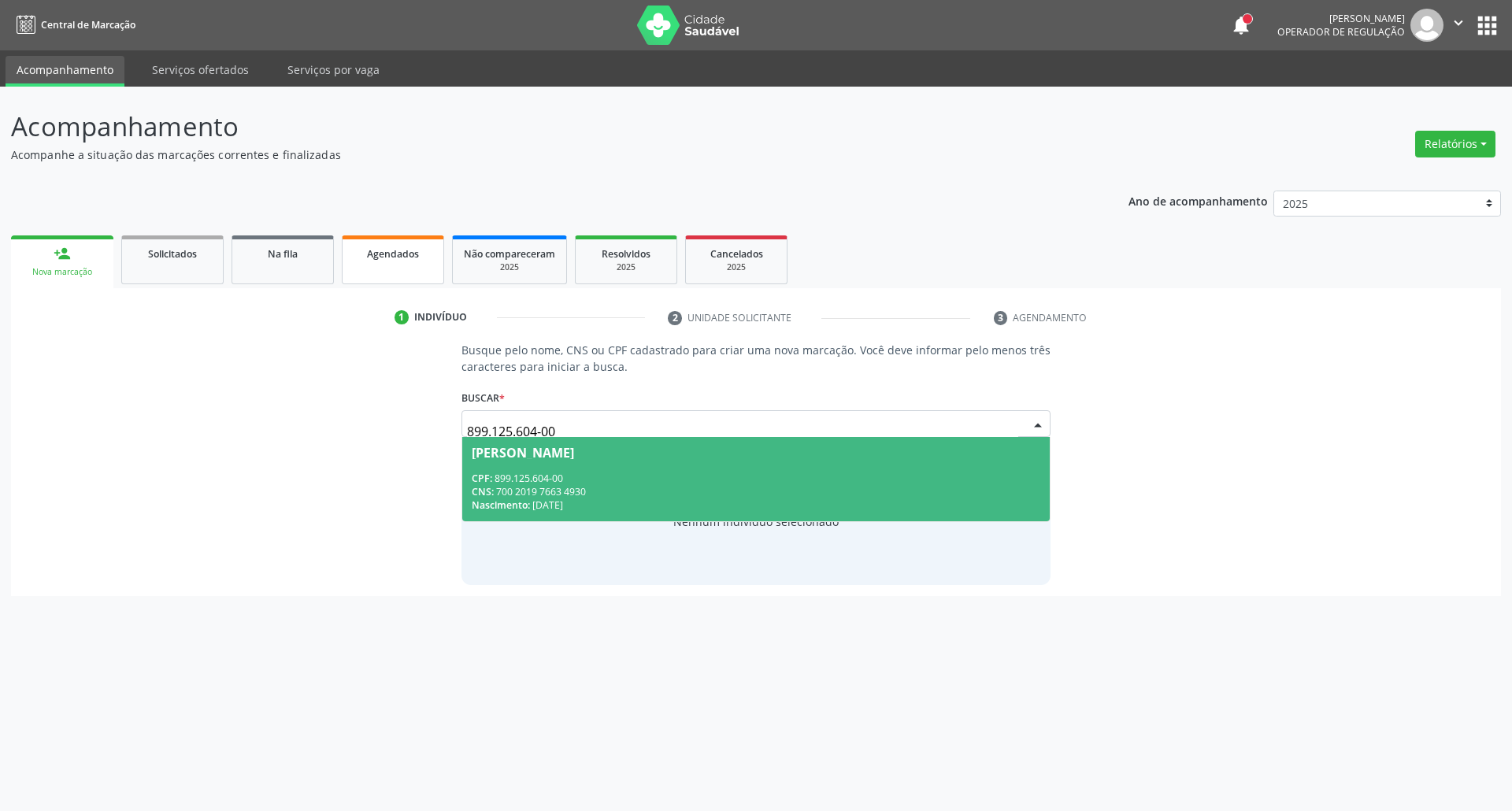
click at [383, 263] on link "Agendados" at bounding box center [393, 259] width 102 height 49
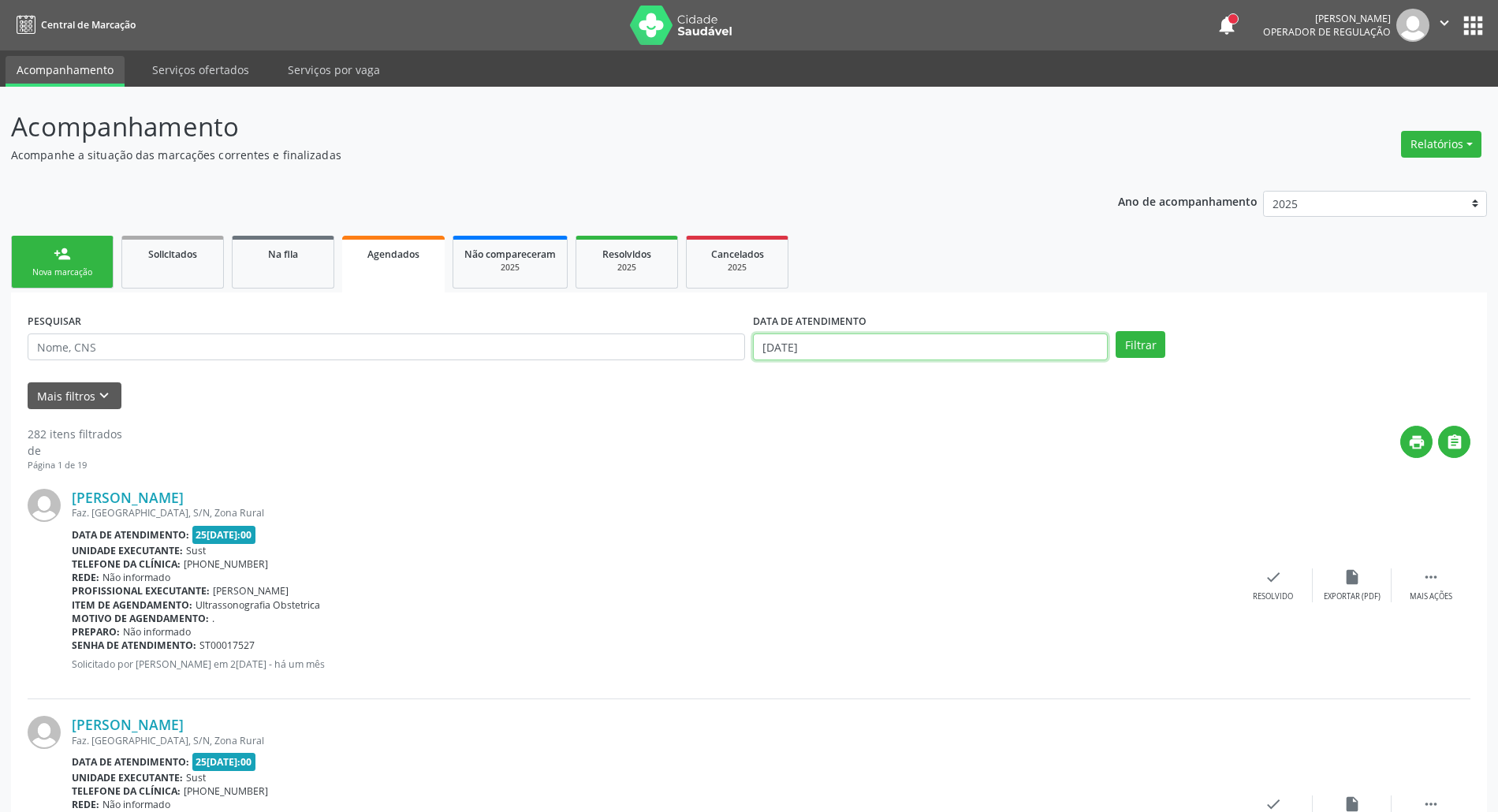
click at [918, 345] on input "25/[DATE]" at bounding box center [930, 347] width 355 height 27
drag, startPoint x: 679, startPoint y: 351, endPoint x: 662, endPoint y: 360, distance: 19.2
click at [674, 352] on input "text" at bounding box center [386, 347] width 717 height 27
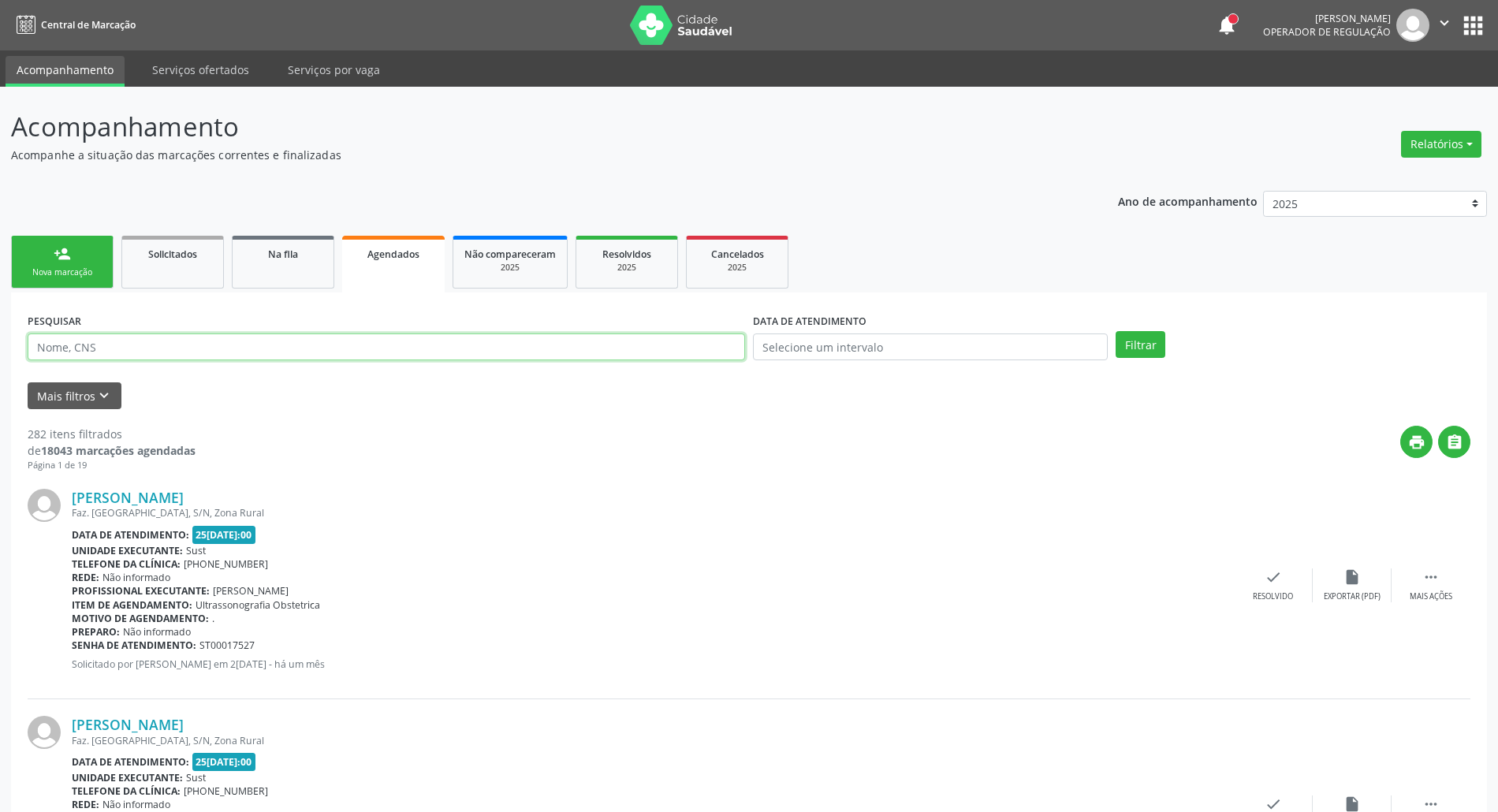
paste input "899.125.604-00"
type input "899.125.604-00"
click at [1115, 331] on button "Filtrar" at bounding box center [1140, 345] width 49 height 27
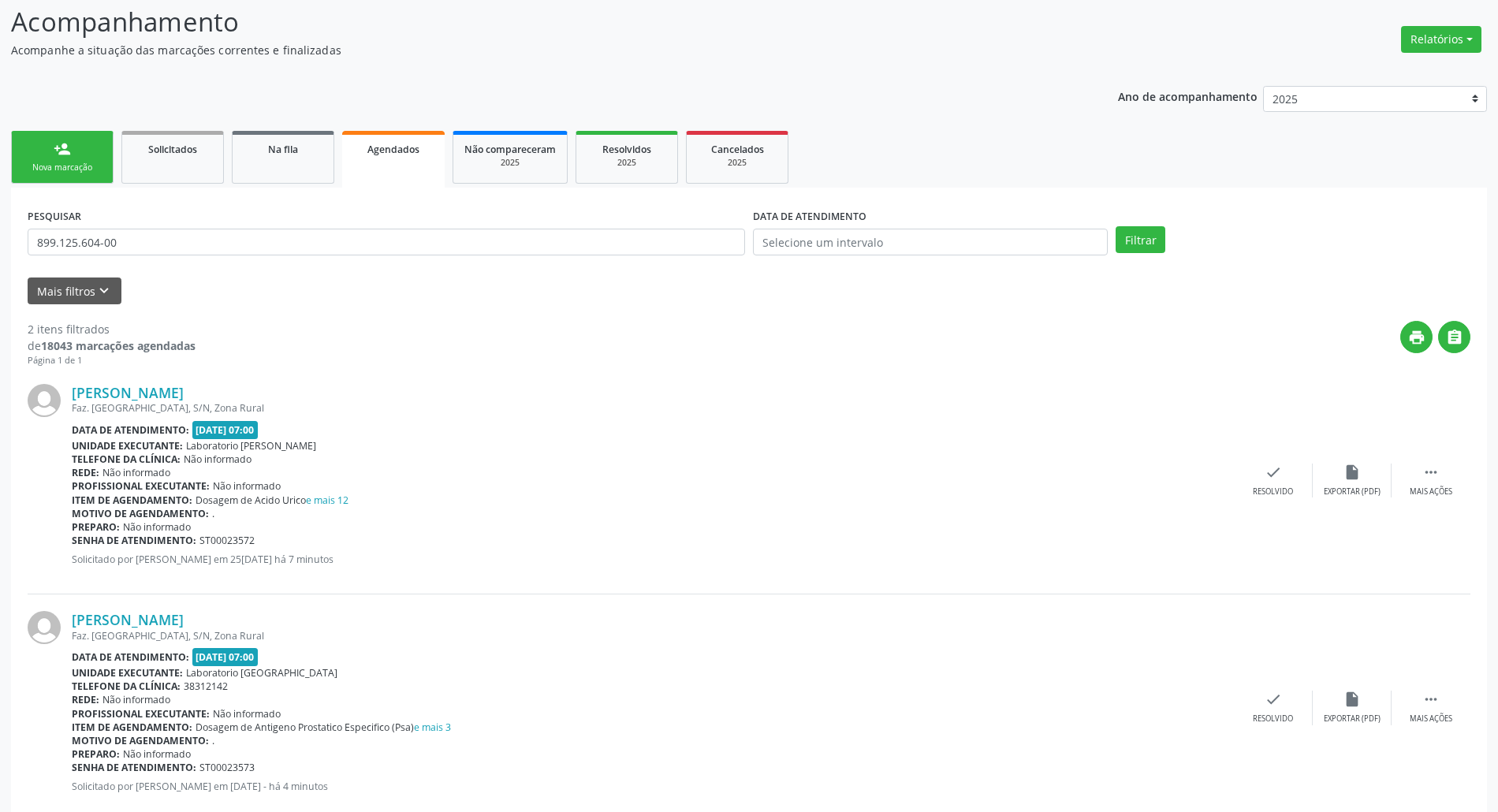
scroll to position [142, 0]
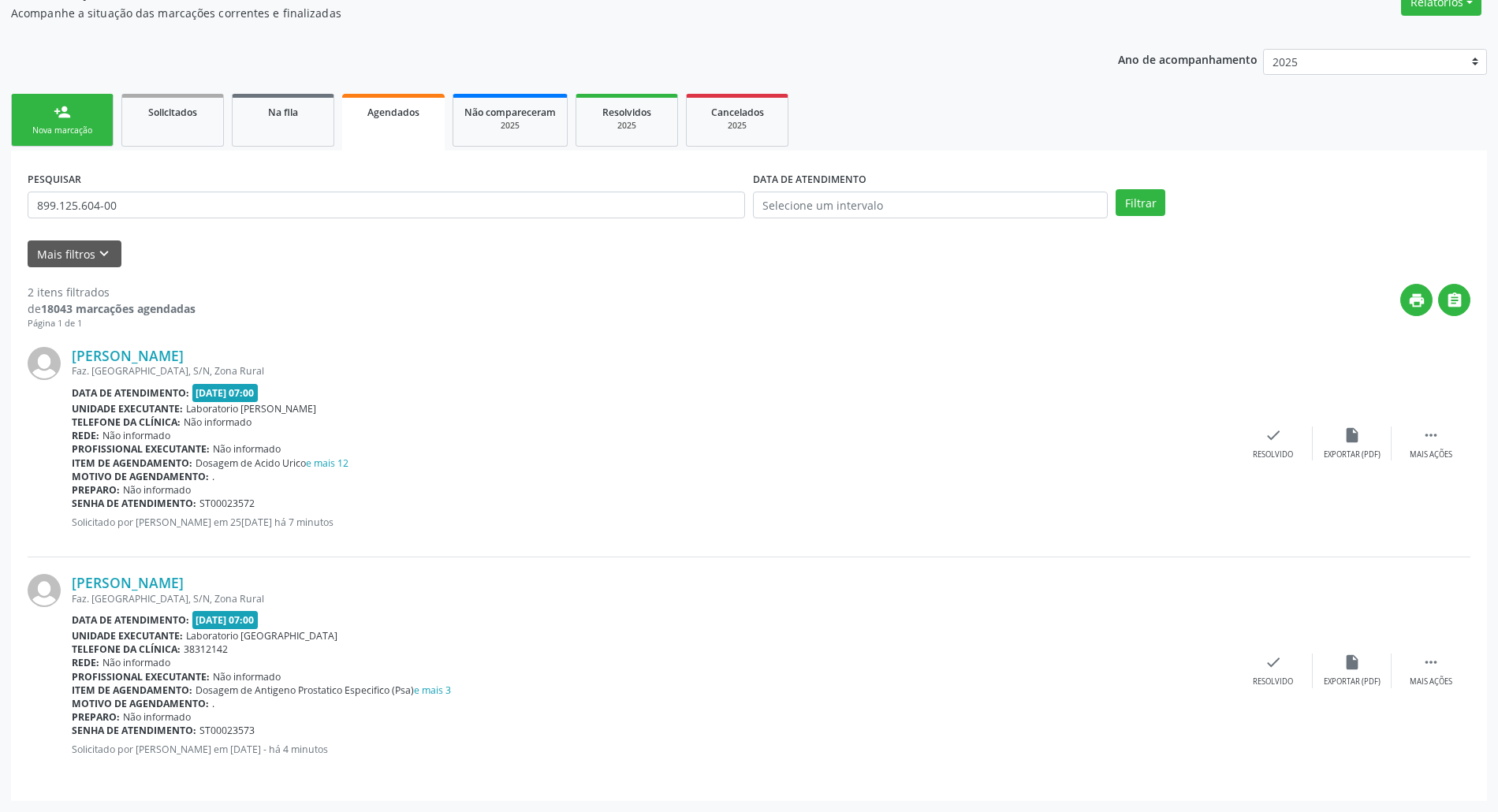
click at [62, 129] on div "Nova marcação" at bounding box center [63, 130] width 79 height 12
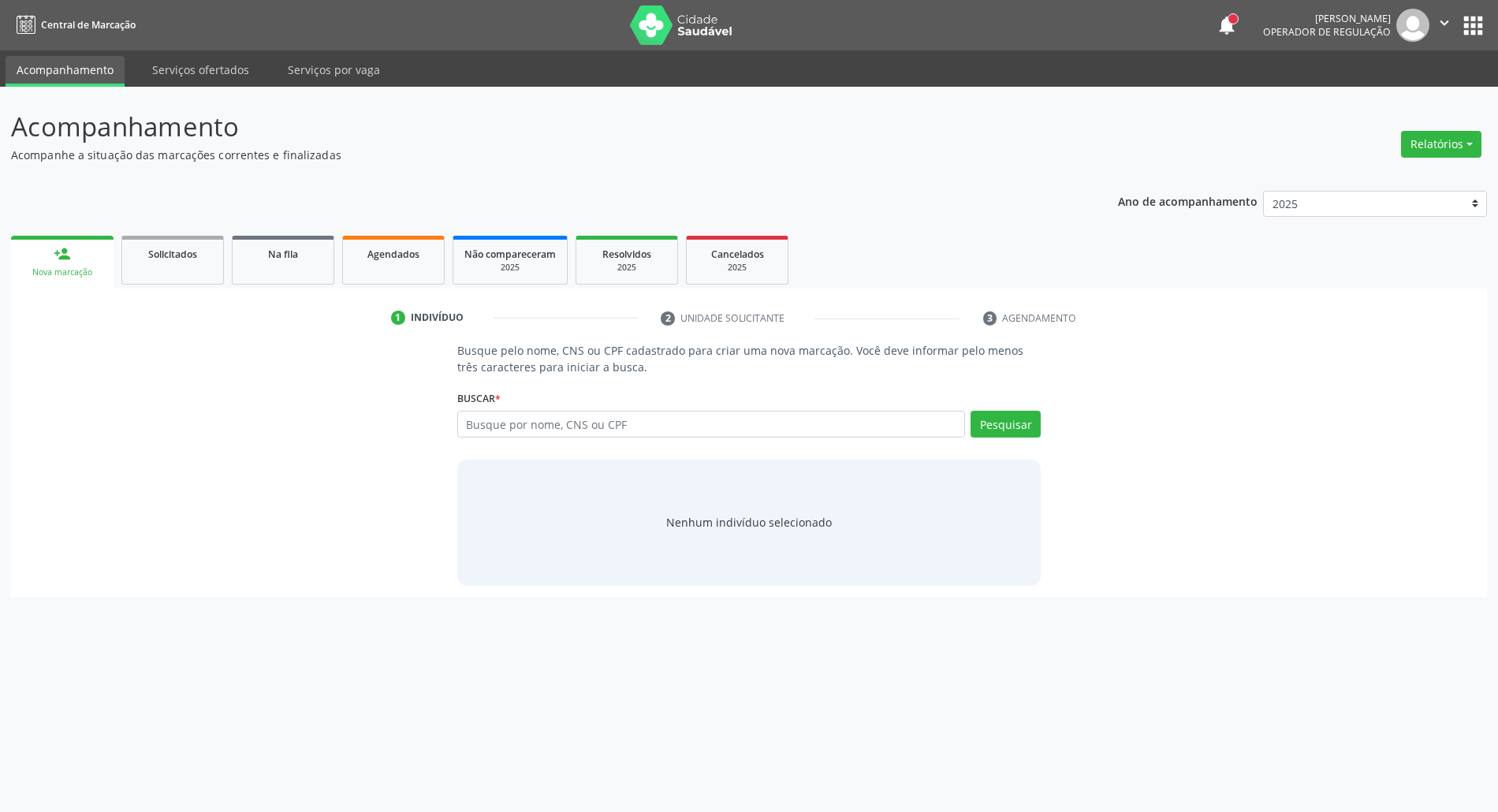
scroll to position [0, 0]
click at [539, 425] on input "text" at bounding box center [720, 424] width 515 height 27
type input "11472173430"
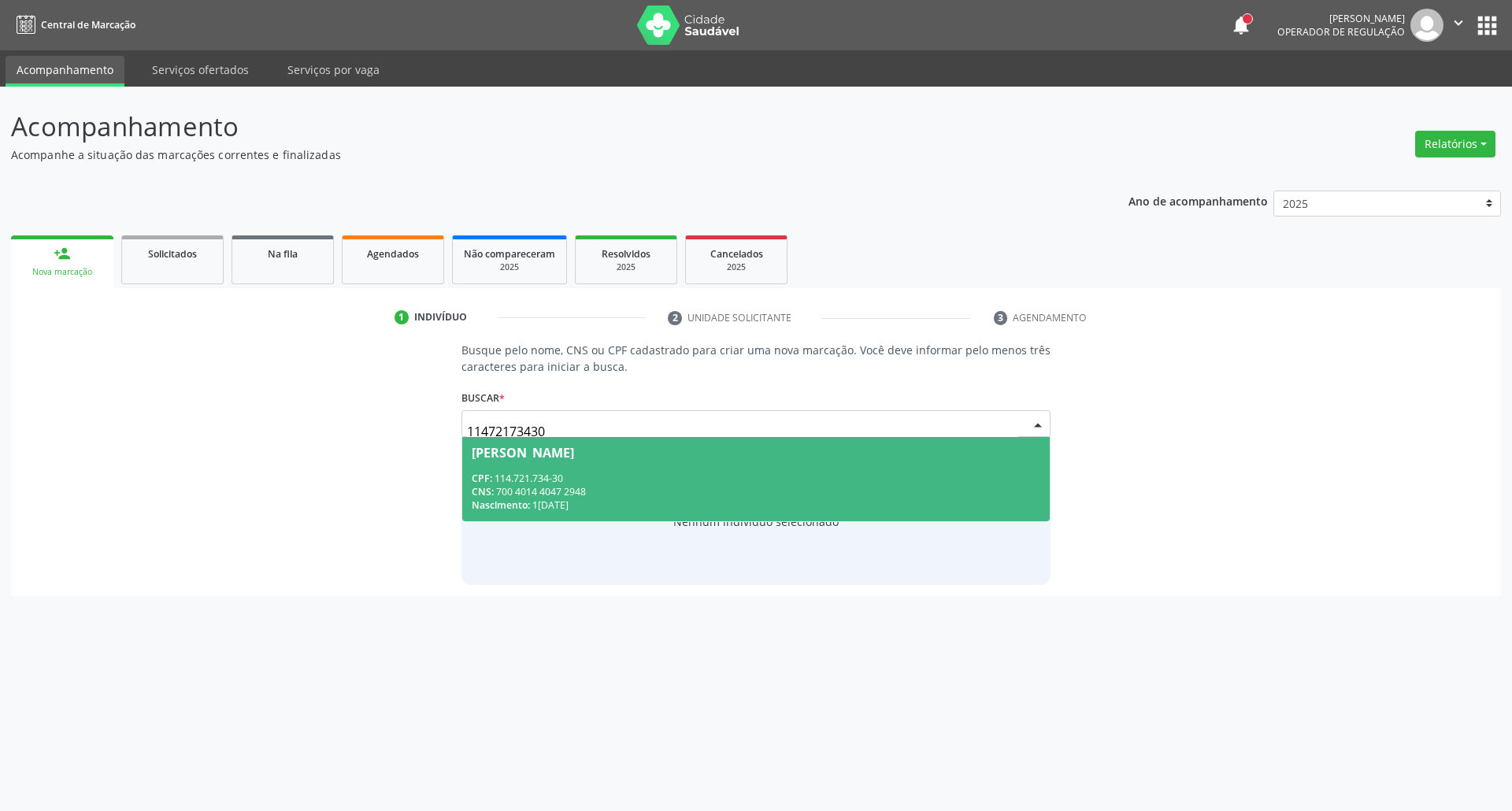
drag, startPoint x: 450, startPoint y: 439, endPoint x: 348, endPoint y: 436, distance: 102.0
click at [383, 436] on div "Busque pelo nome, CNS ou CPF cadastrado para criar uma nova marcação. Você deve…" at bounding box center [756, 463] width 1468 height 243
click at [507, 480] on div "CPF: 114.721.734-30" at bounding box center [756, 478] width 570 height 13
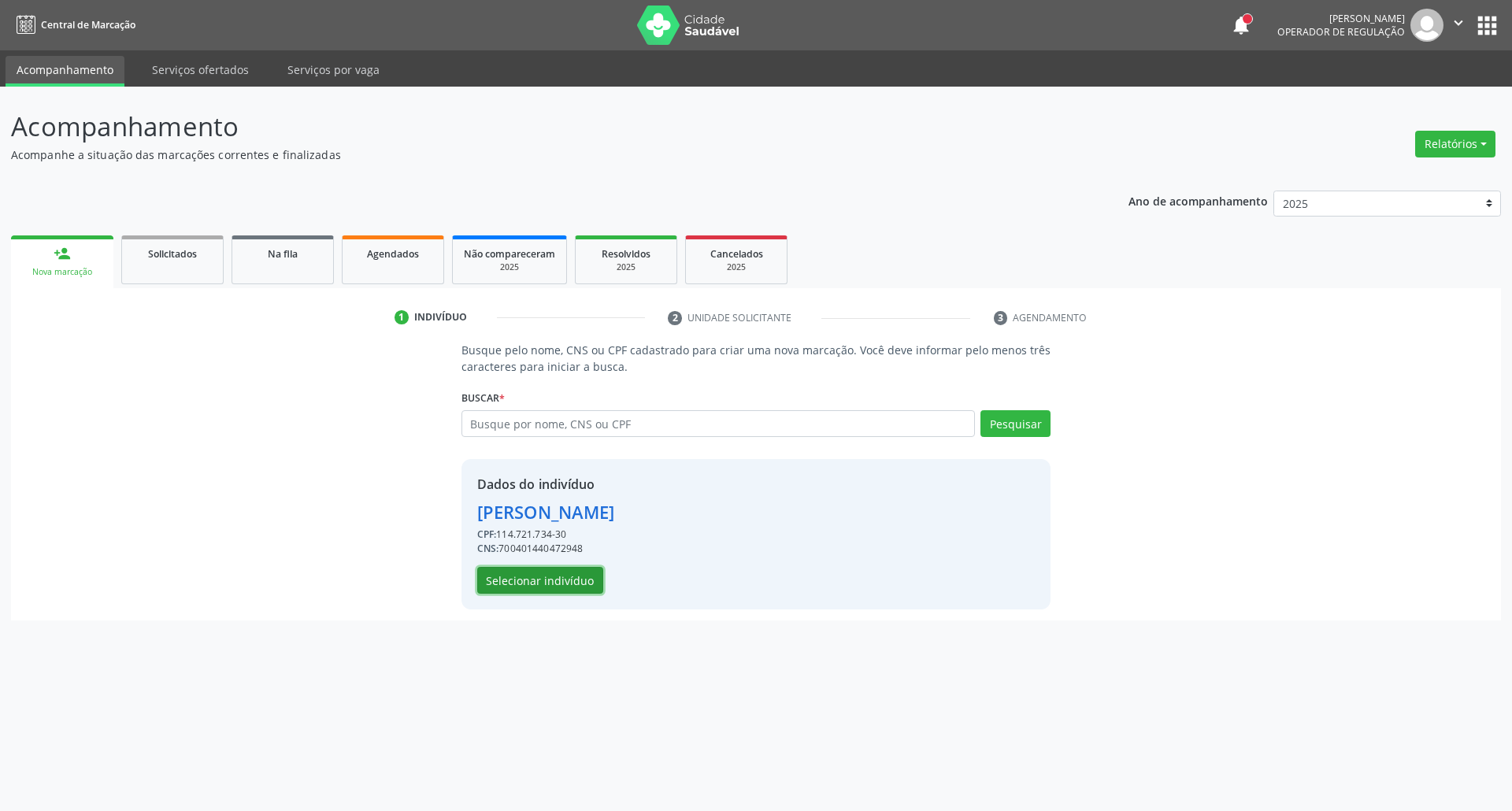
click at [514, 588] on button "Selecionar indivíduo" at bounding box center [540, 580] width 126 height 27
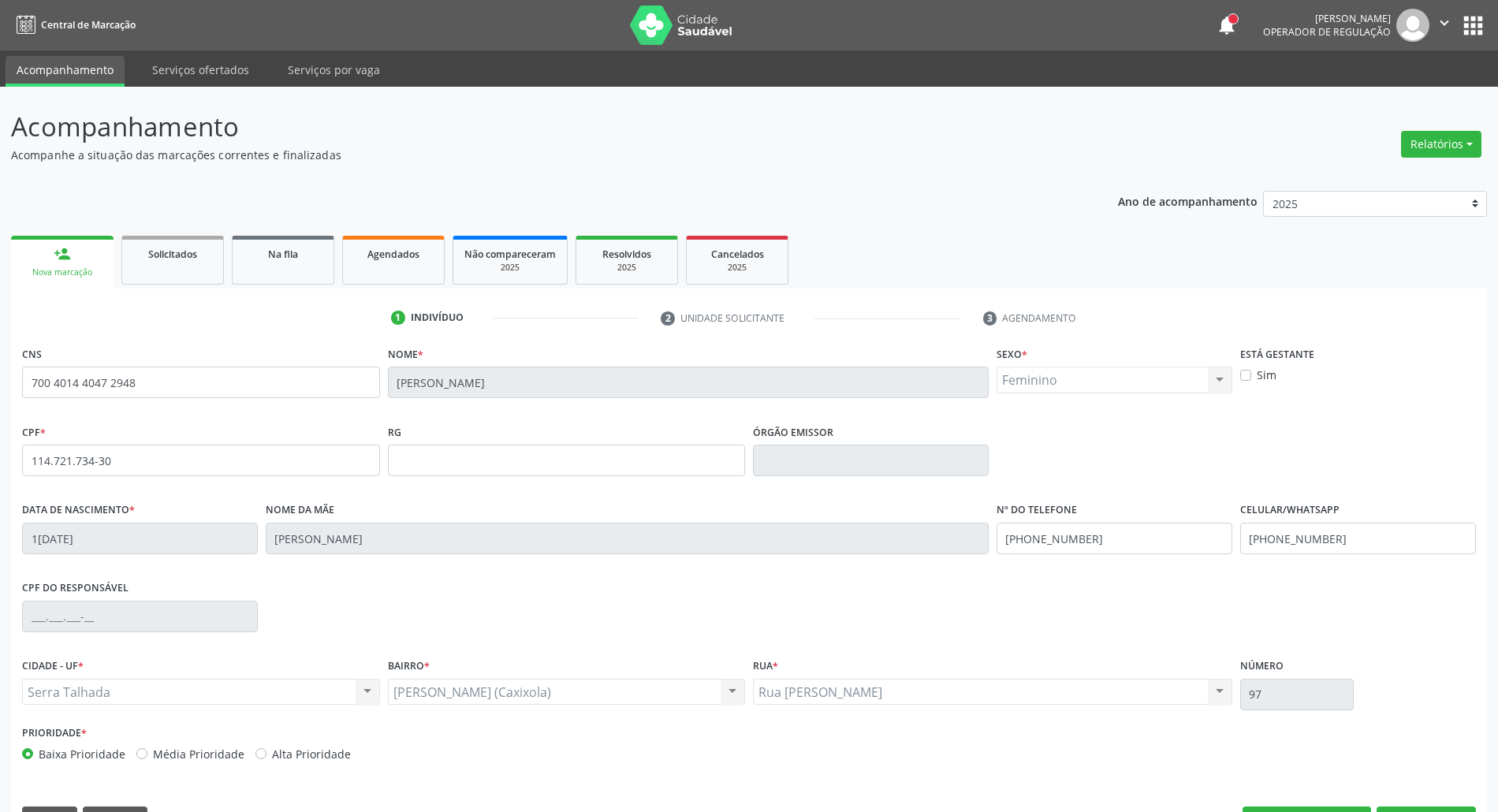
scroll to position [43, 0]
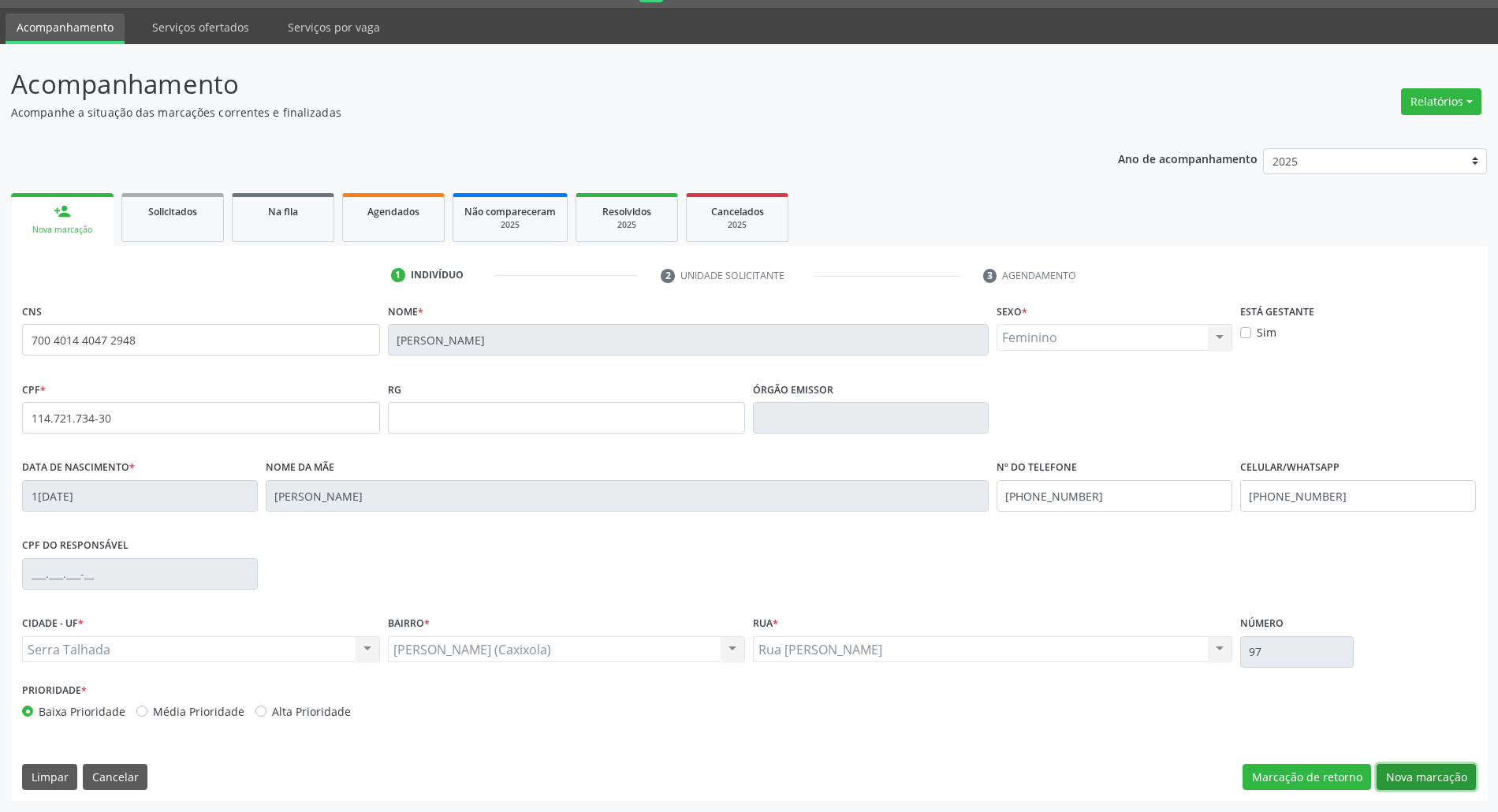
drag, startPoint x: 1401, startPoint y: 774, endPoint x: 1355, endPoint y: 761, distance: 47.8
click at [1397, 773] on button "Nova marcação" at bounding box center [1426, 777] width 100 height 27
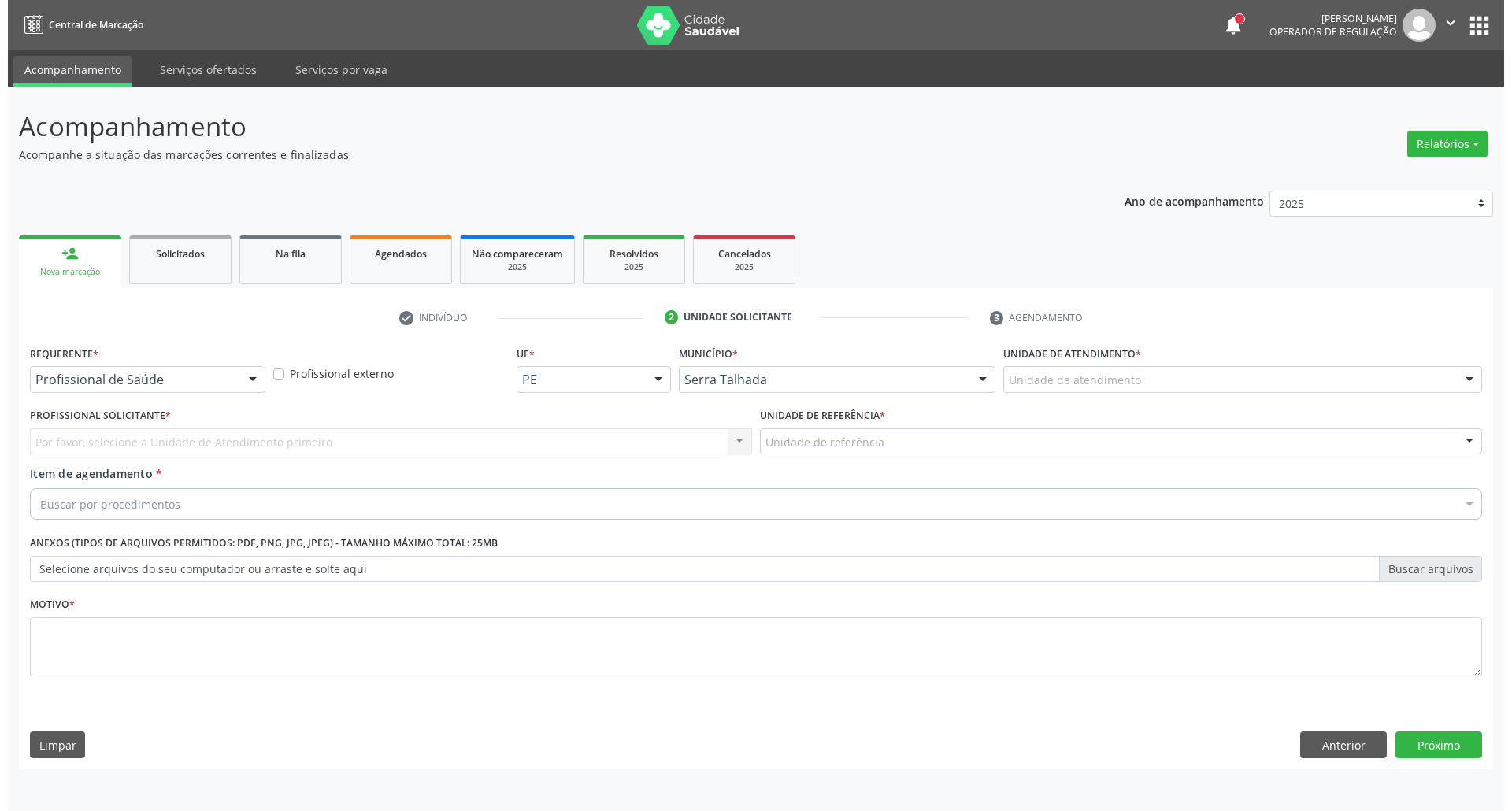
scroll to position [0, 0]
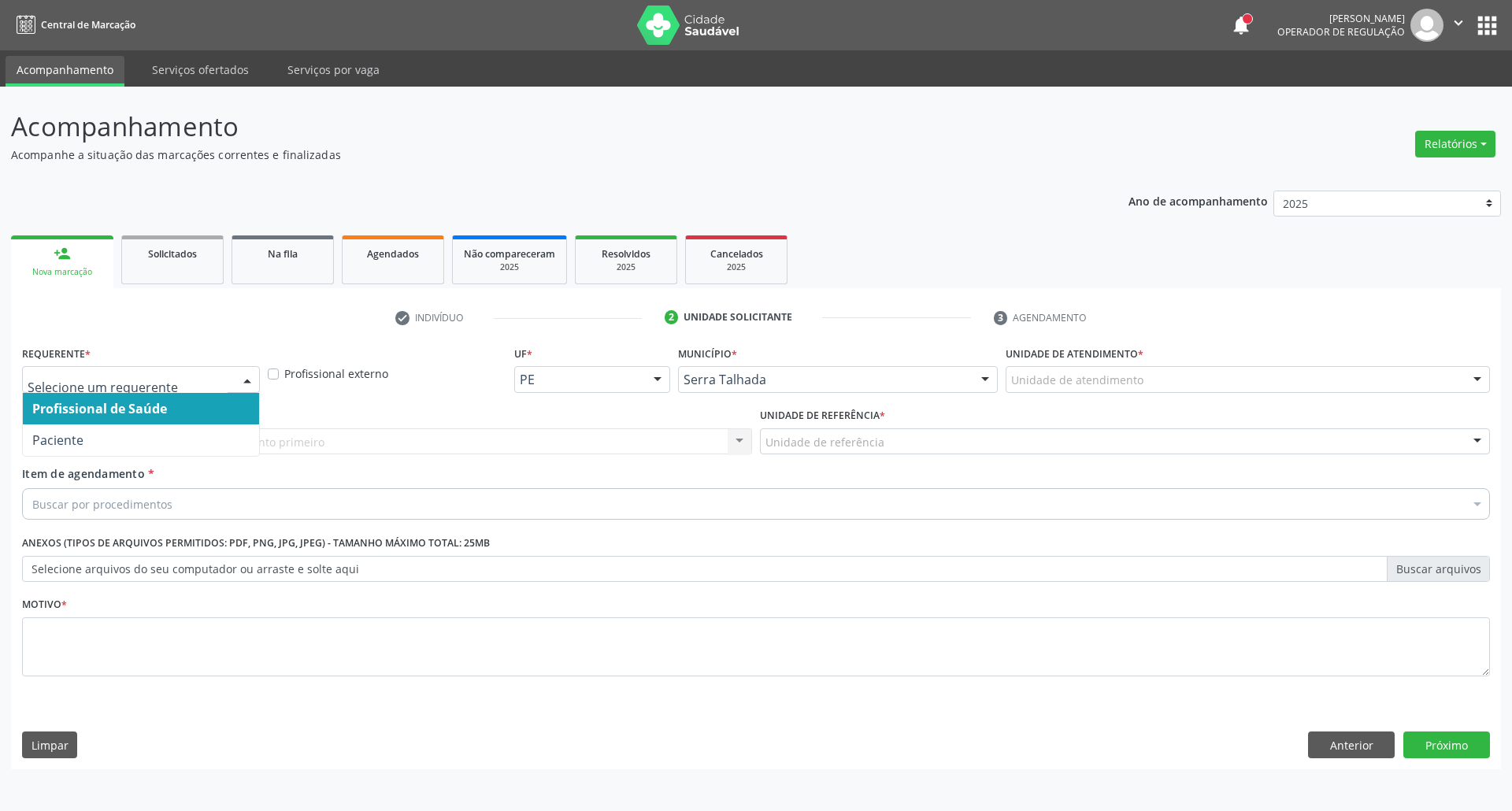
click at [244, 386] on div at bounding box center [247, 380] width 24 height 27
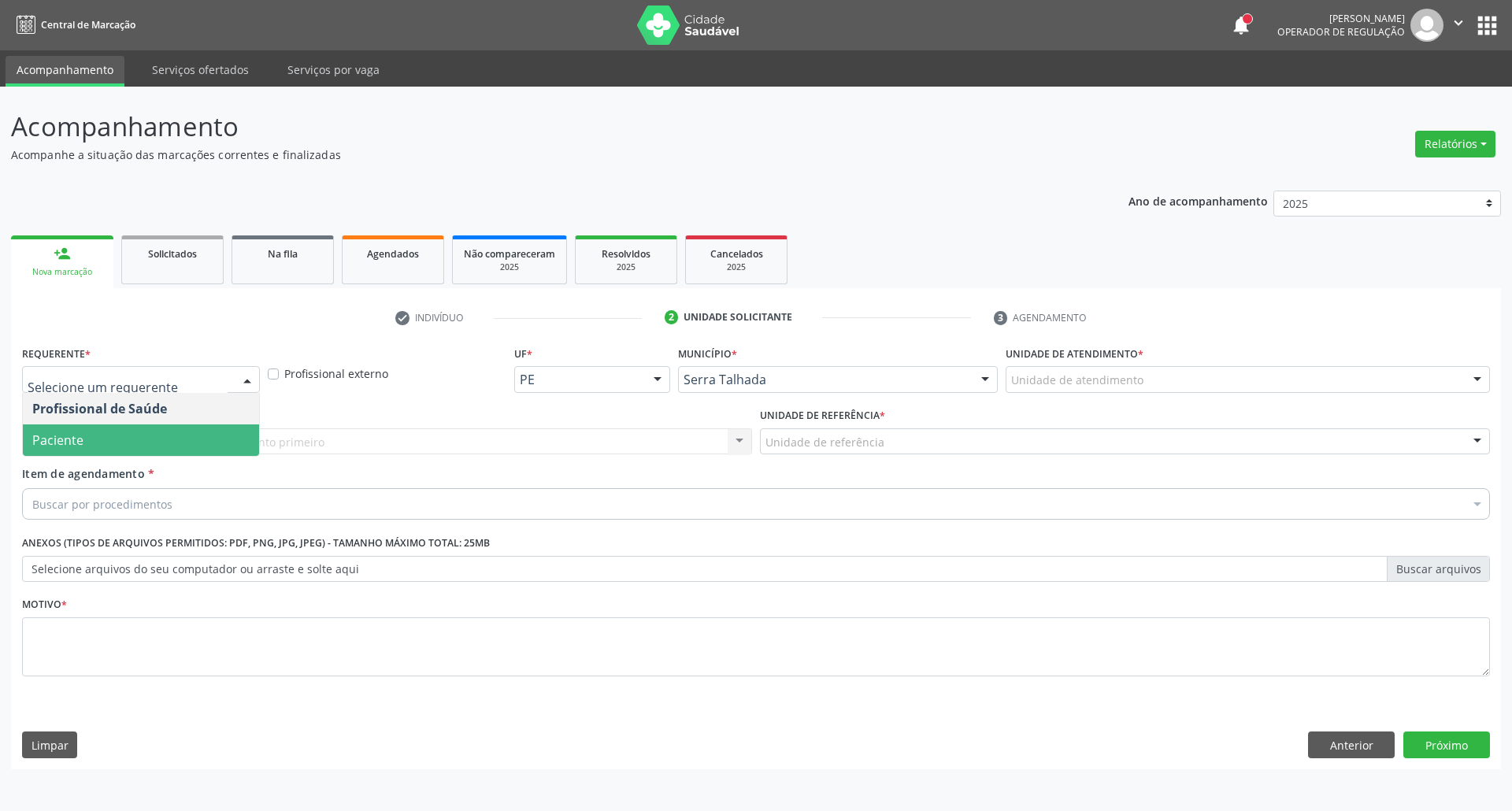
click at [209, 436] on span "Paciente" at bounding box center [141, 440] width 236 height 31
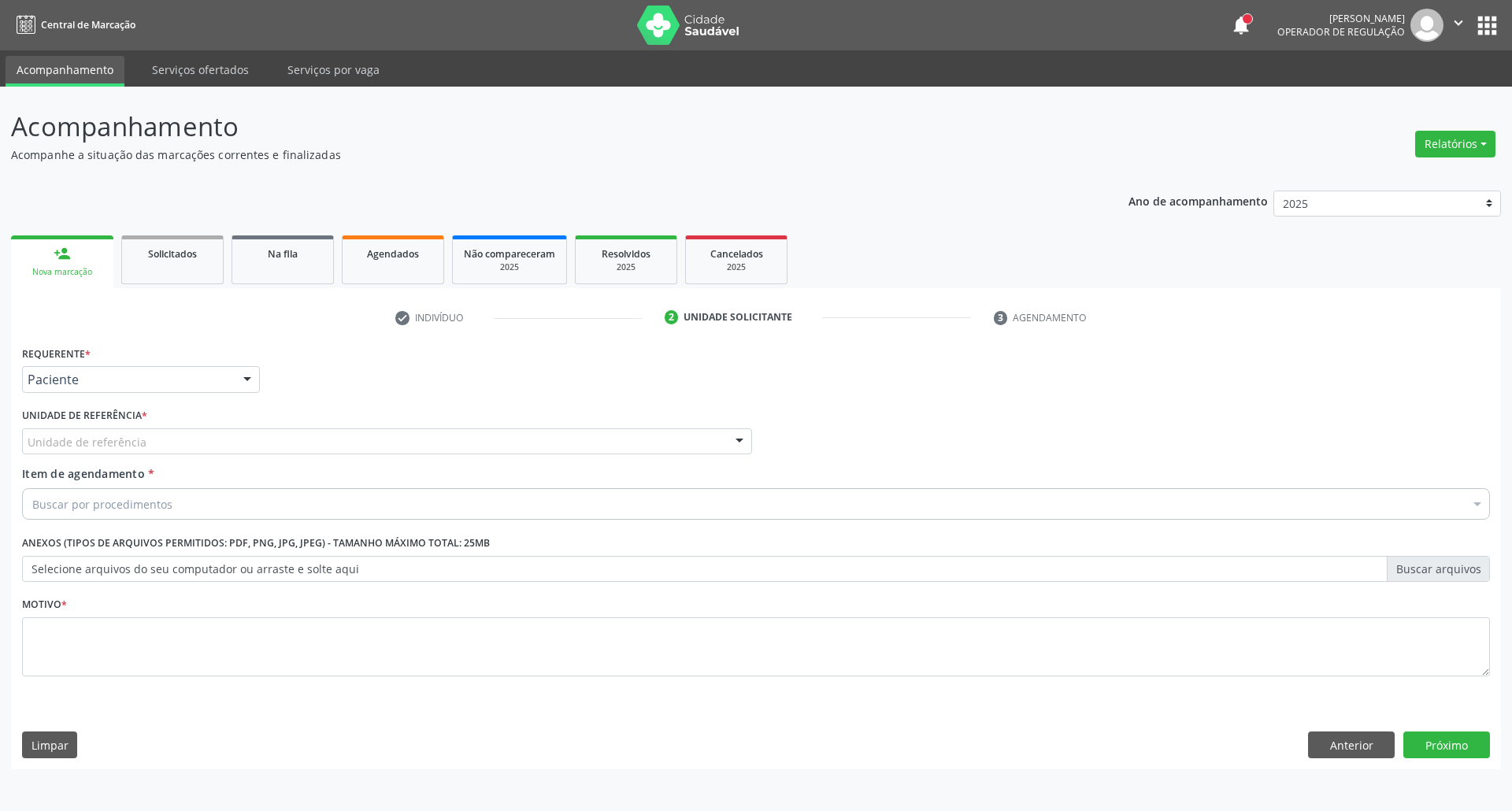
click at [212, 436] on div "Unidade de referência" at bounding box center [387, 441] width 730 height 27
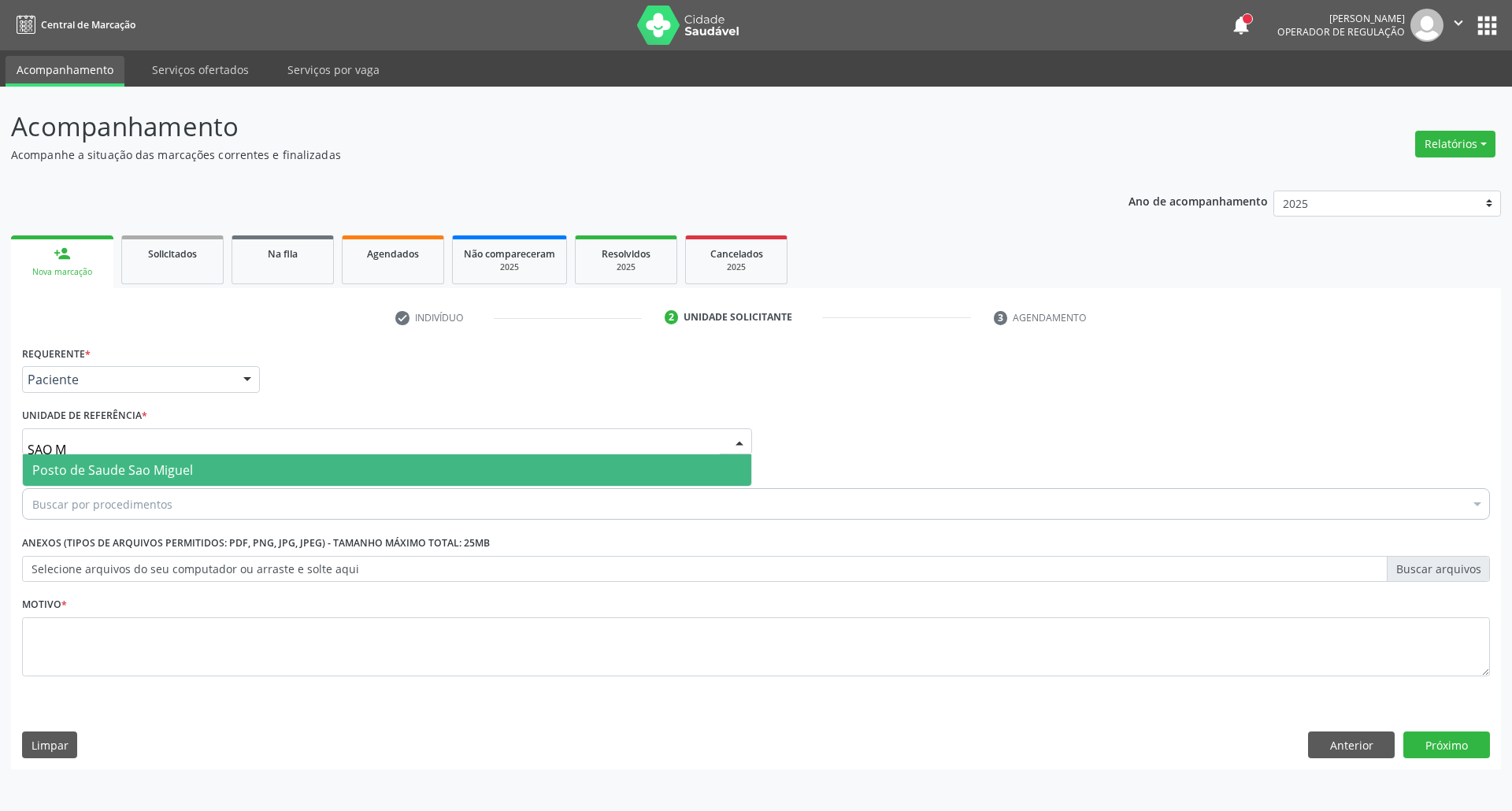
type input "SAO MI"
click at [211, 468] on span "Posto de Saude Sao Miguel" at bounding box center [387, 470] width 728 height 31
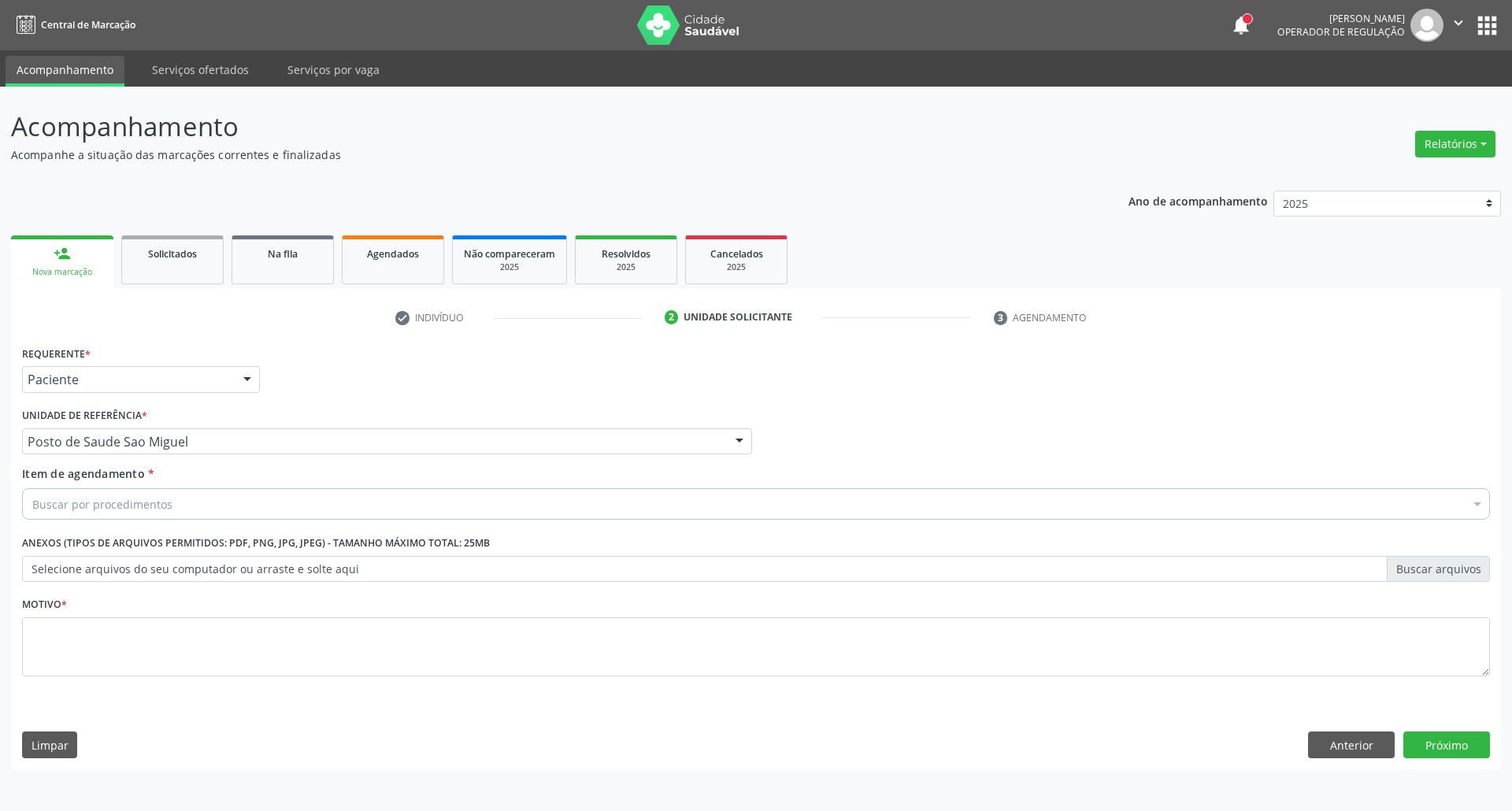
click at [186, 507] on div "Buscar por procedimentos" at bounding box center [756, 504] width 1468 height 31
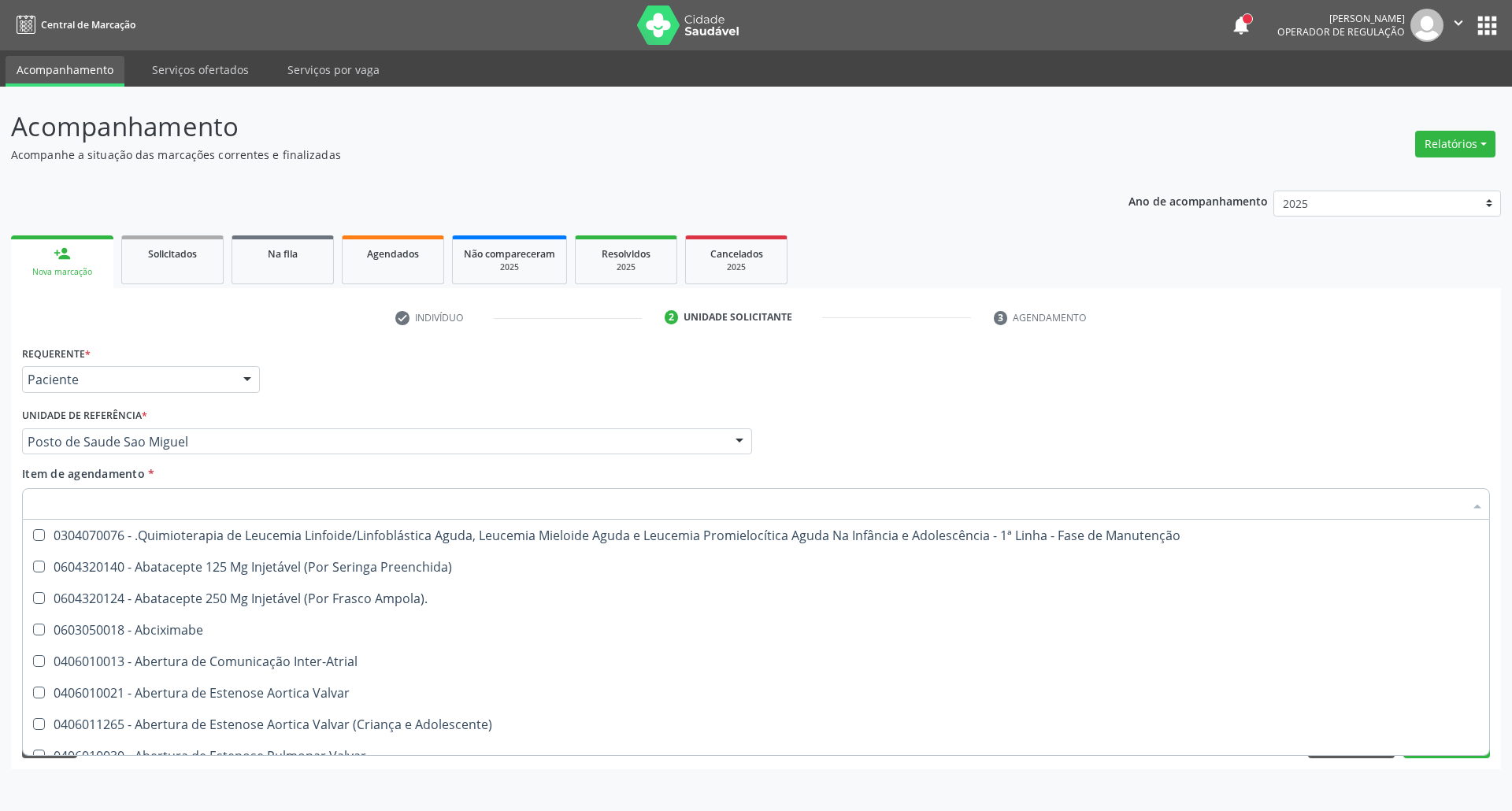
scroll to position [209, 0]
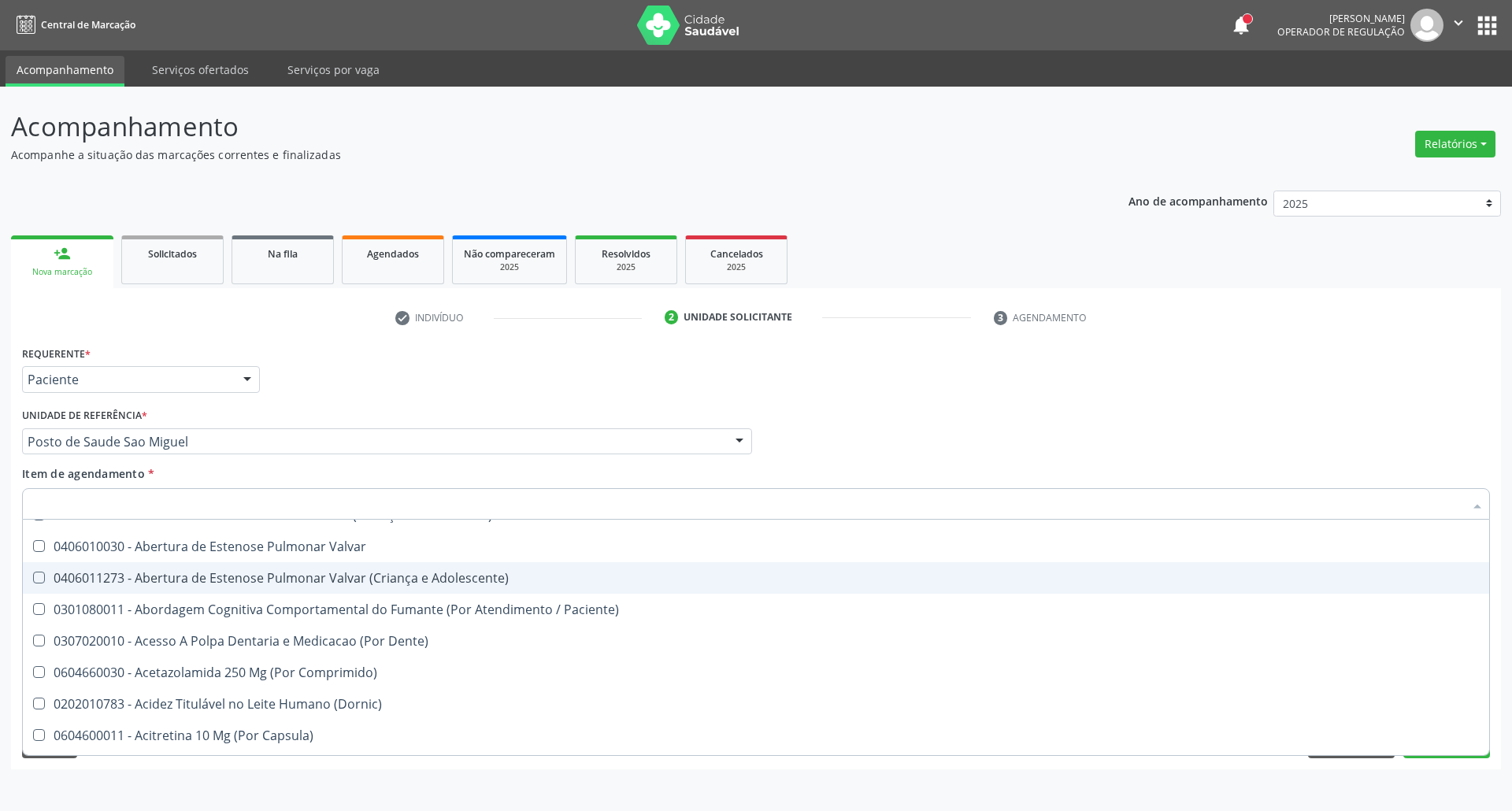
click at [1272, 422] on div "Profissional Solicitante Por favor, selecione a Unidade de Atendimento primeiro…" at bounding box center [756, 435] width 1476 height 62
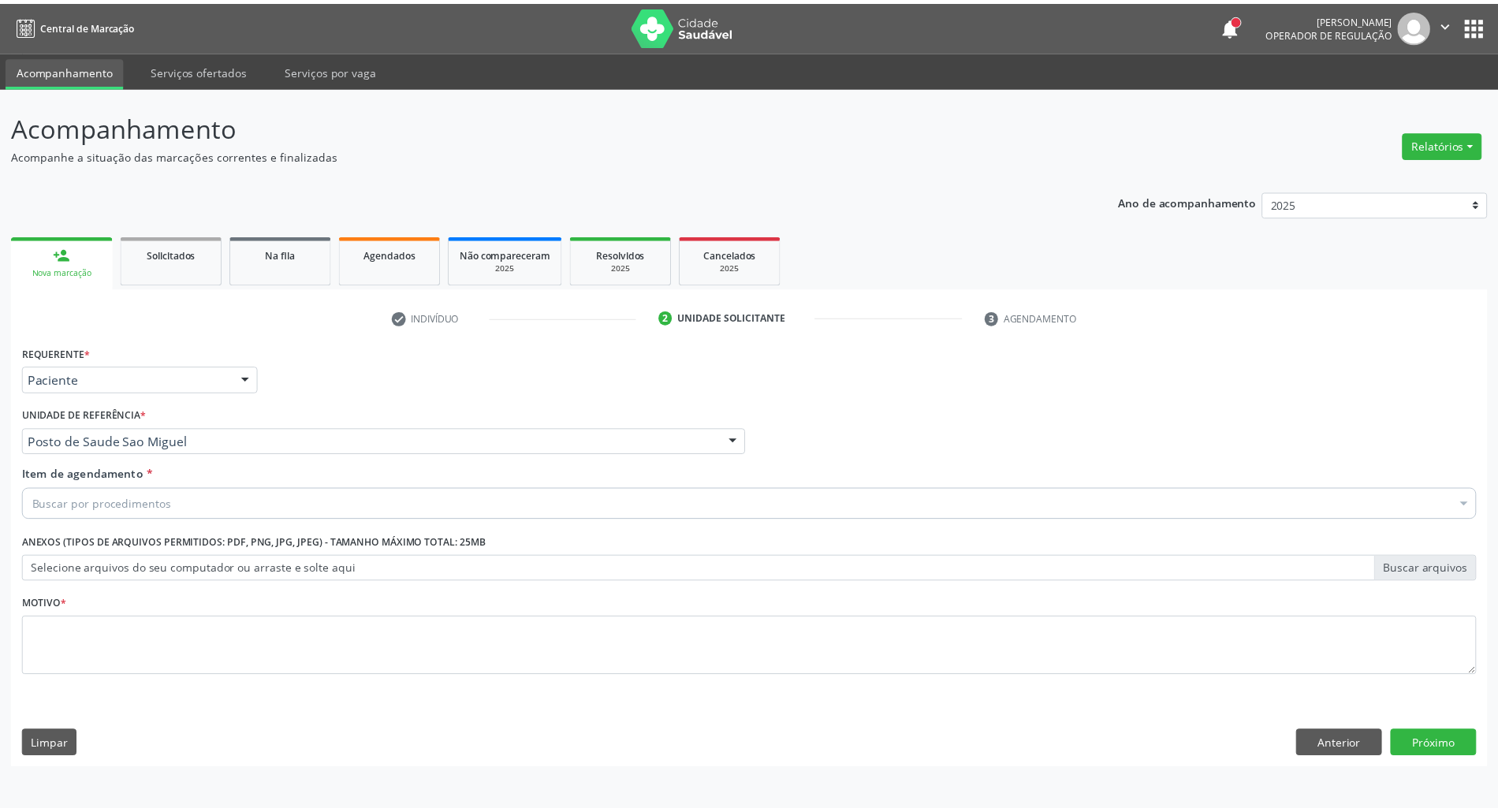
scroll to position [0, 0]
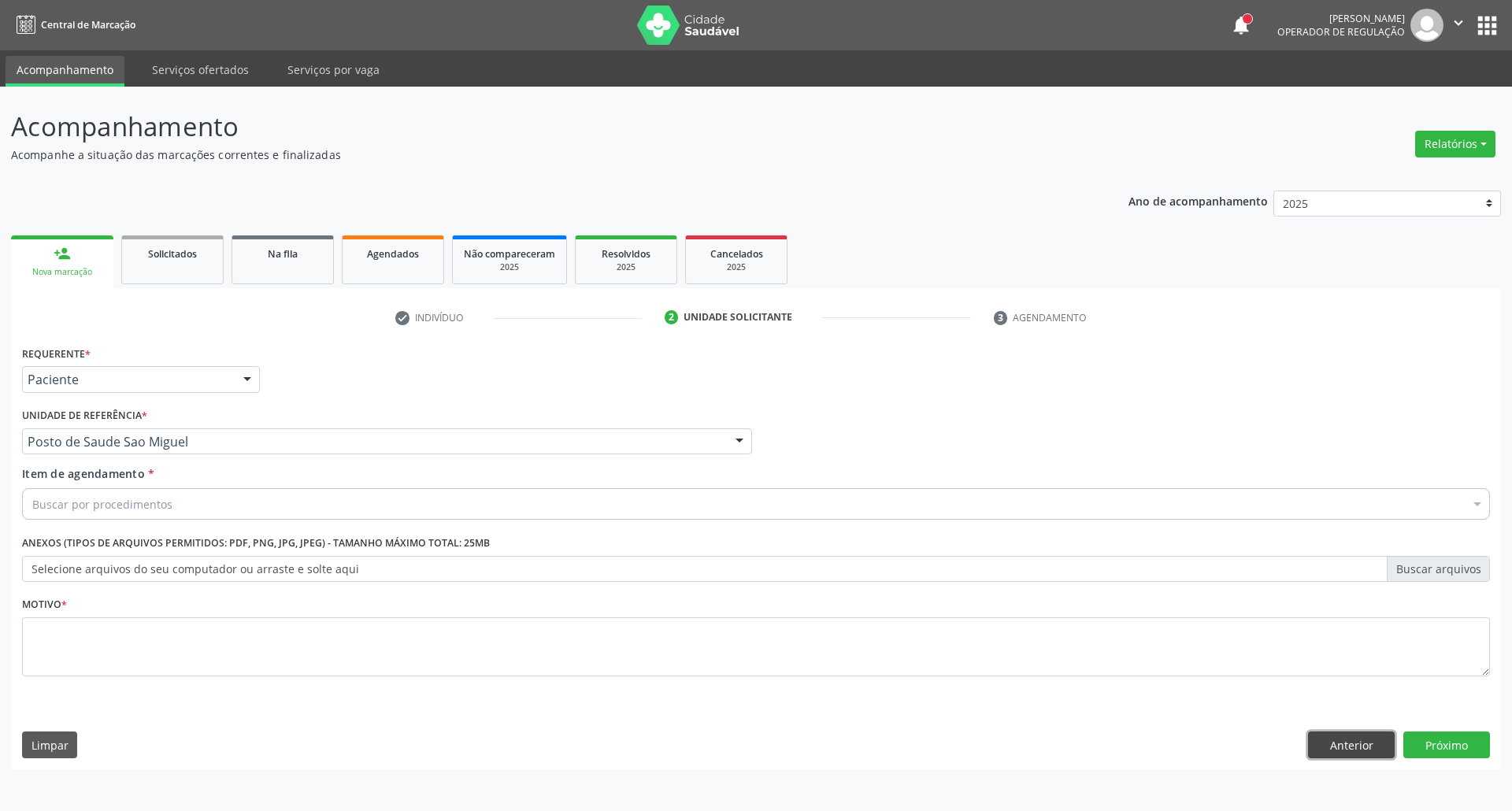
click at [1332, 747] on button "Anterior" at bounding box center [1351, 745] width 86 height 27
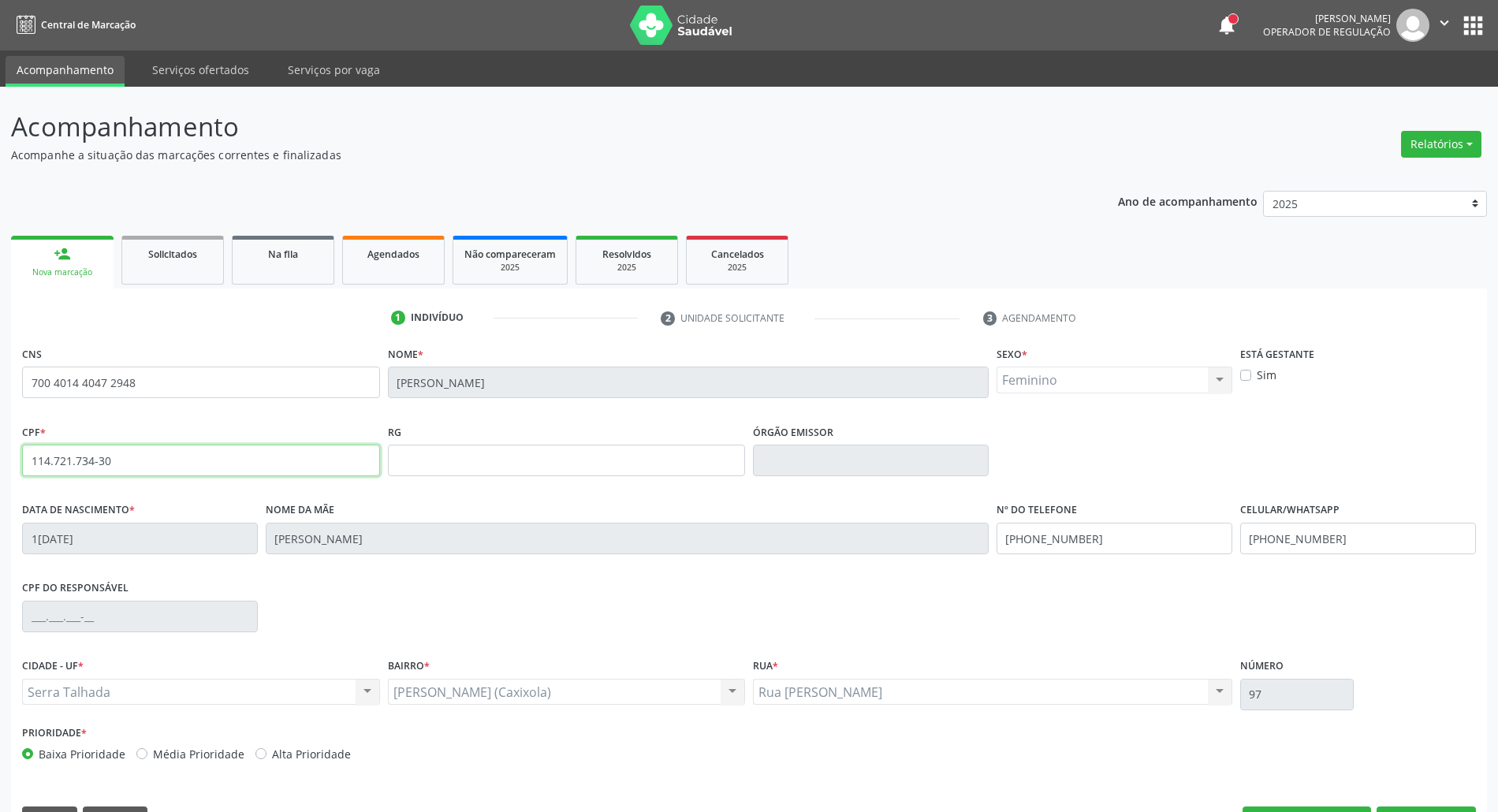
click at [121, 462] on input "114.721.734-30" at bounding box center [201, 460] width 358 height 31
click at [123, 462] on input "114.721.734-30" at bounding box center [201, 460] width 358 height 31
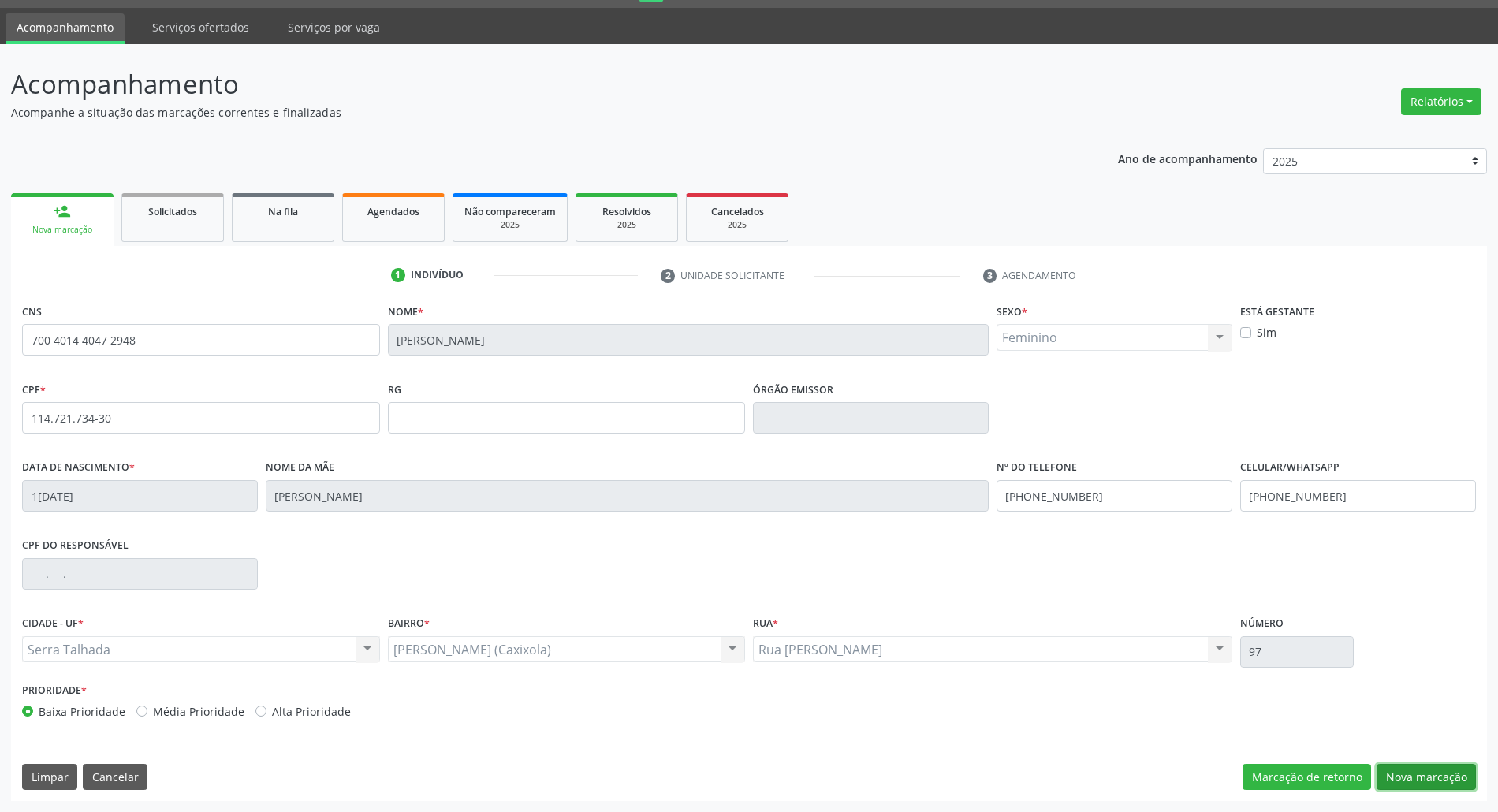
drag, startPoint x: 1454, startPoint y: 771, endPoint x: 1434, endPoint y: 765, distance: 20.9
click at [1454, 771] on button "Nova marcação" at bounding box center [1426, 777] width 100 height 27
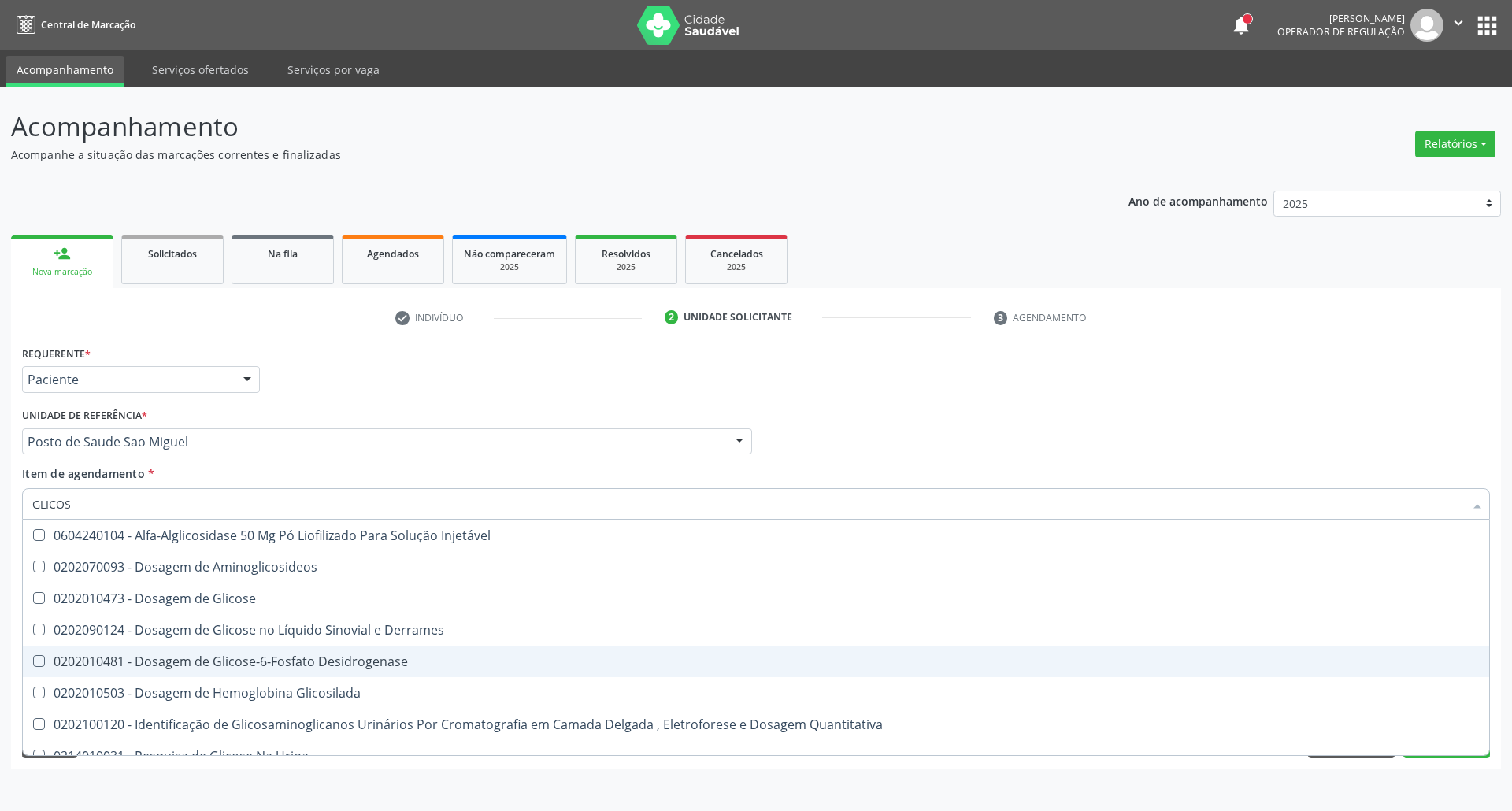
type input "GLICOSE"
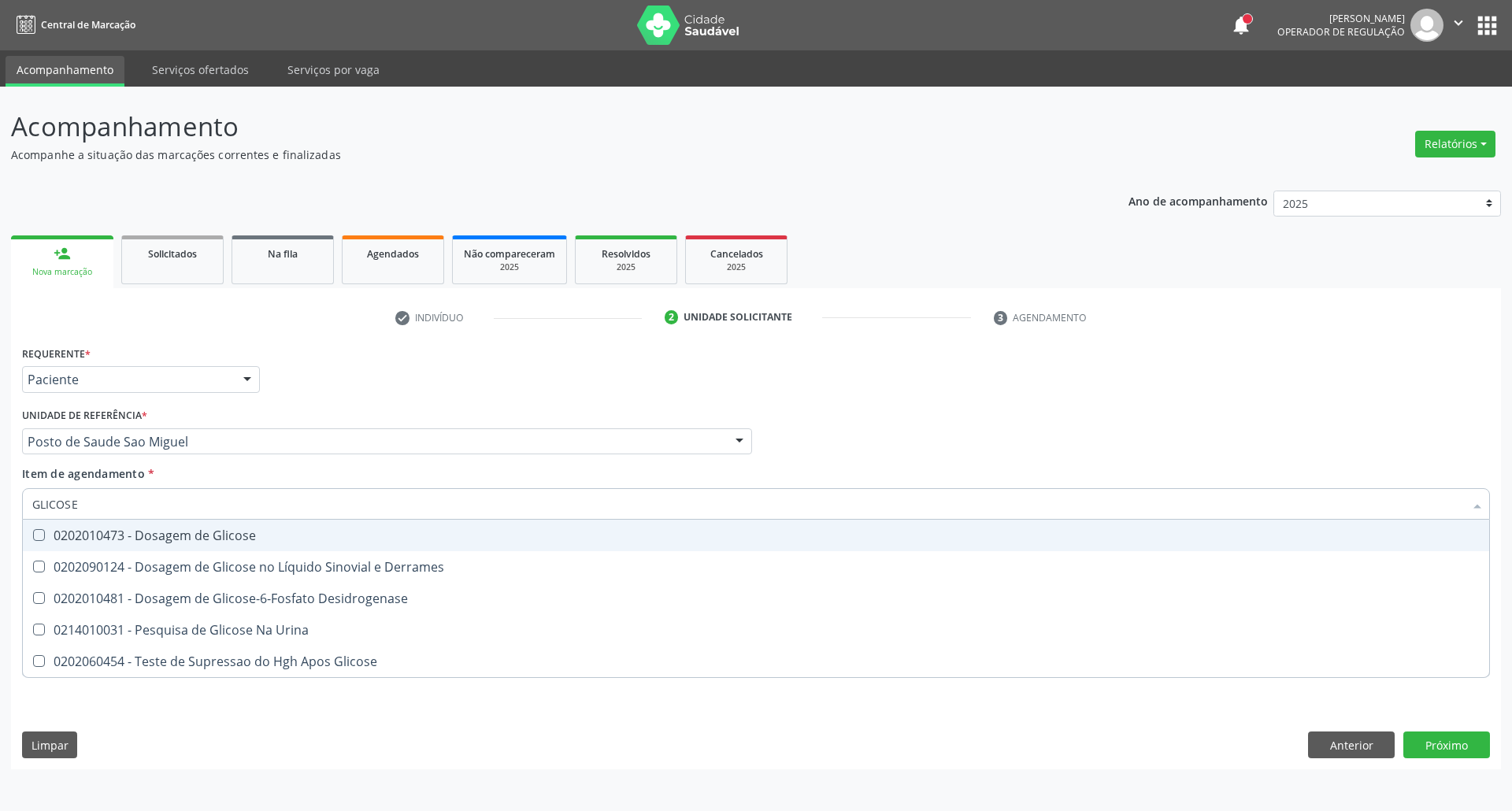
click at [133, 531] on div "0202010473 - Dosagem de Glicose" at bounding box center [756, 535] width 1447 height 12
checkbox Glicose "true"
drag, startPoint x: 0, startPoint y: 504, endPoint x: 0, endPoint y: 464, distance: 40.0
click at [0, 490] on div "Acompanhamento Acompanhe a situação das marcações correntes e finalizadas Relat…" at bounding box center [756, 449] width 1512 height 725
type input "AC"
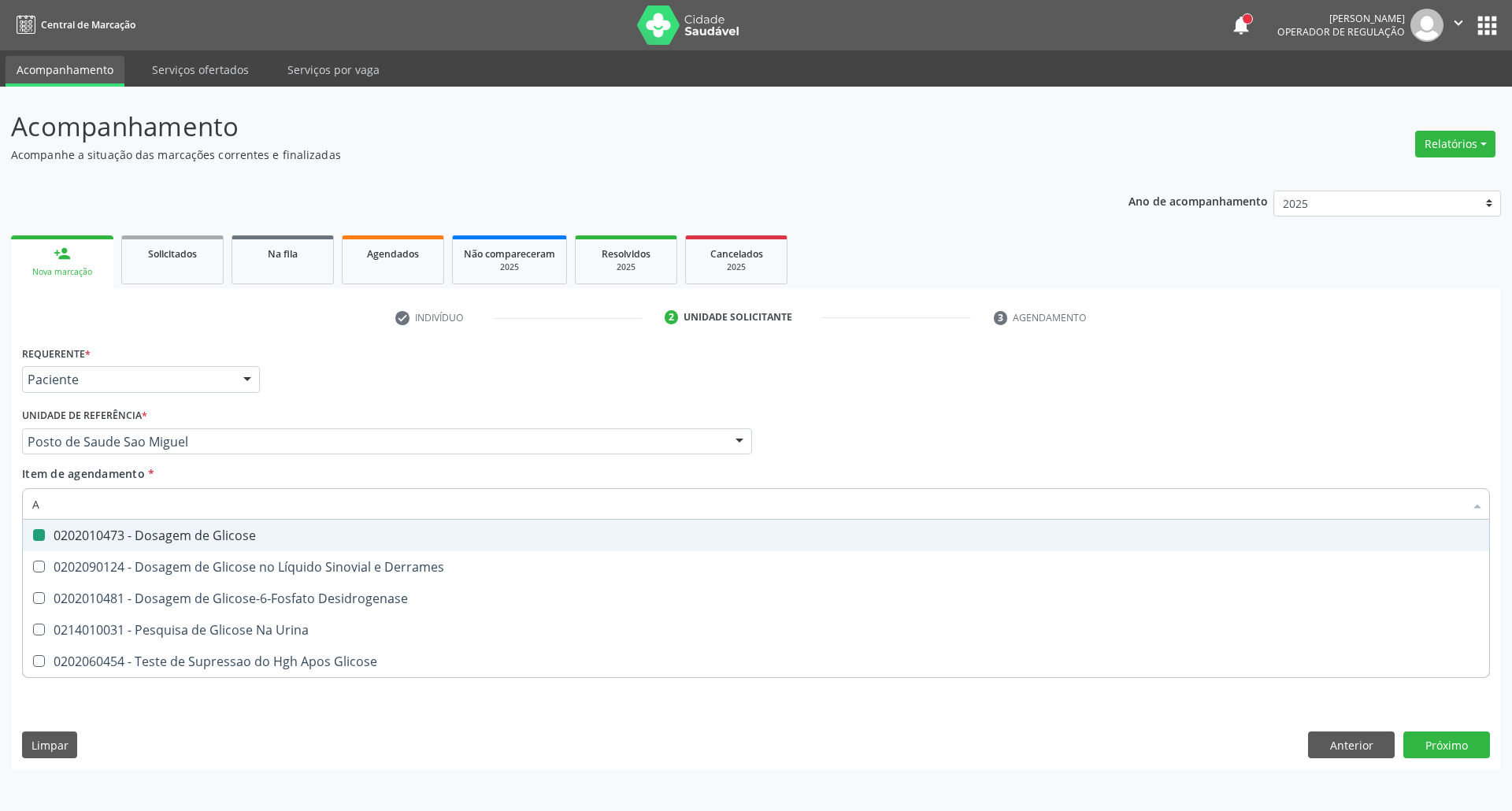
checkbox Glicose "false"
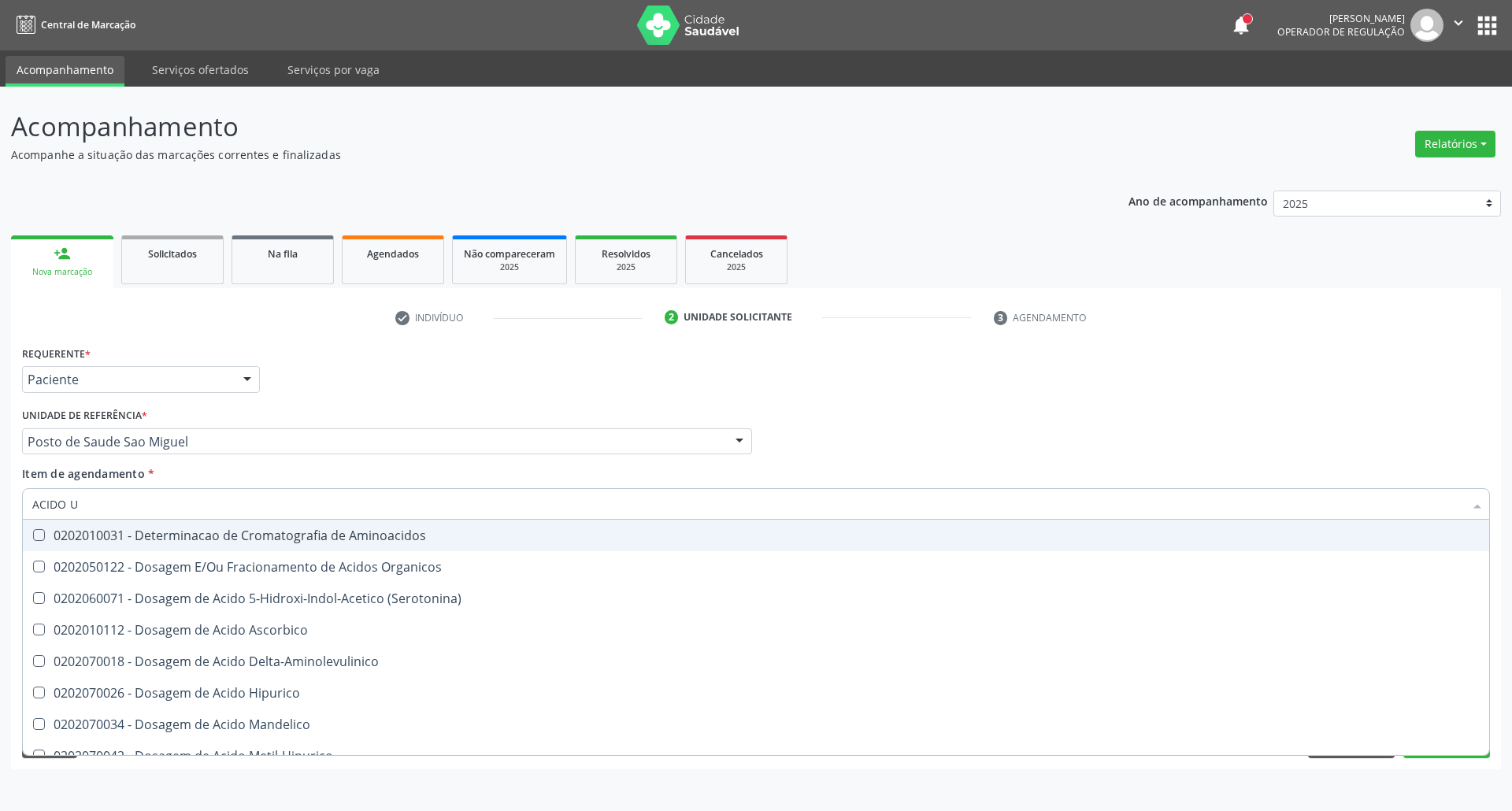
type input "ACIDO U"
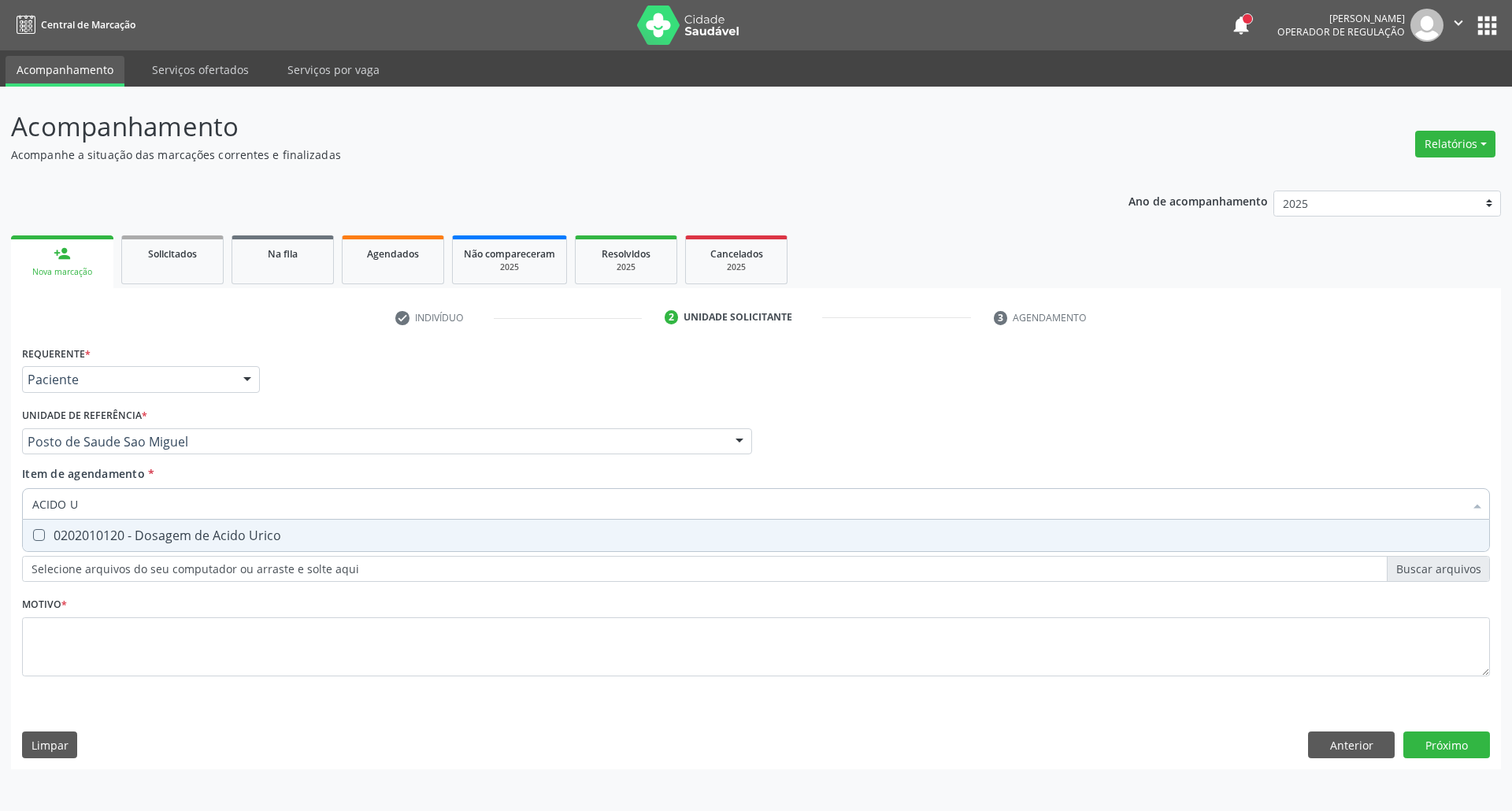
drag, startPoint x: 115, startPoint y: 524, endPoint x: 118, endPoint y: 508, distance: 16.3
click at [114, 524] on span "0202010120 - Dosagem de Acido Urico" at bounding box center [756, 535] width 1466 height 31
checkbox Urico "true"
drag, startPoint x: 118, startPoint y: 508, endPoint x: 0, endPoint y: 511, distance: 118.0
click at [0, 515] on div "Acompanhamento Acompanhe a situação das marcações correntes e finalizadas Relat…" at bounding box center [756, 449] width 1512 height 725
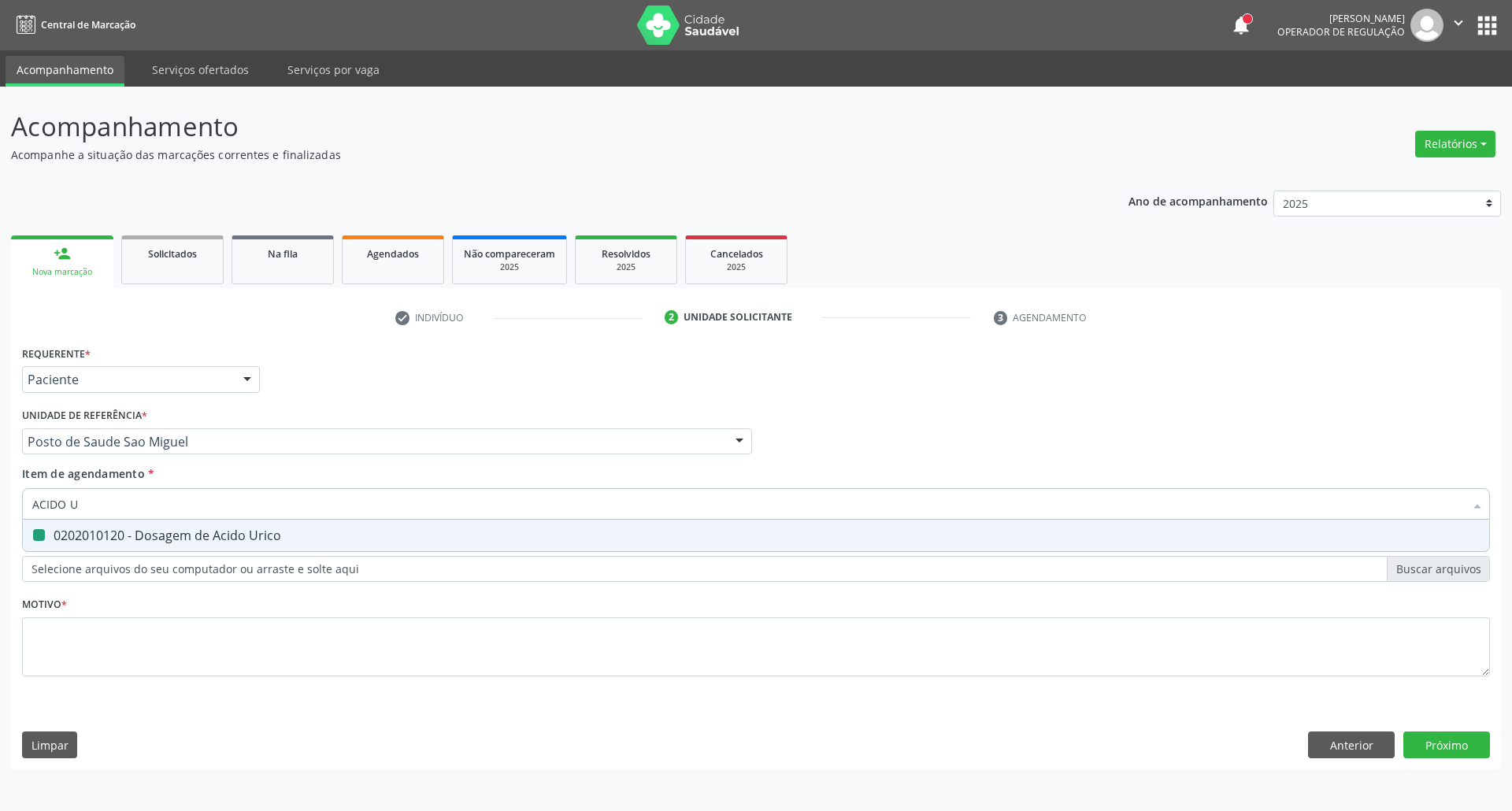
type input "C"
checkbox Urico "false"
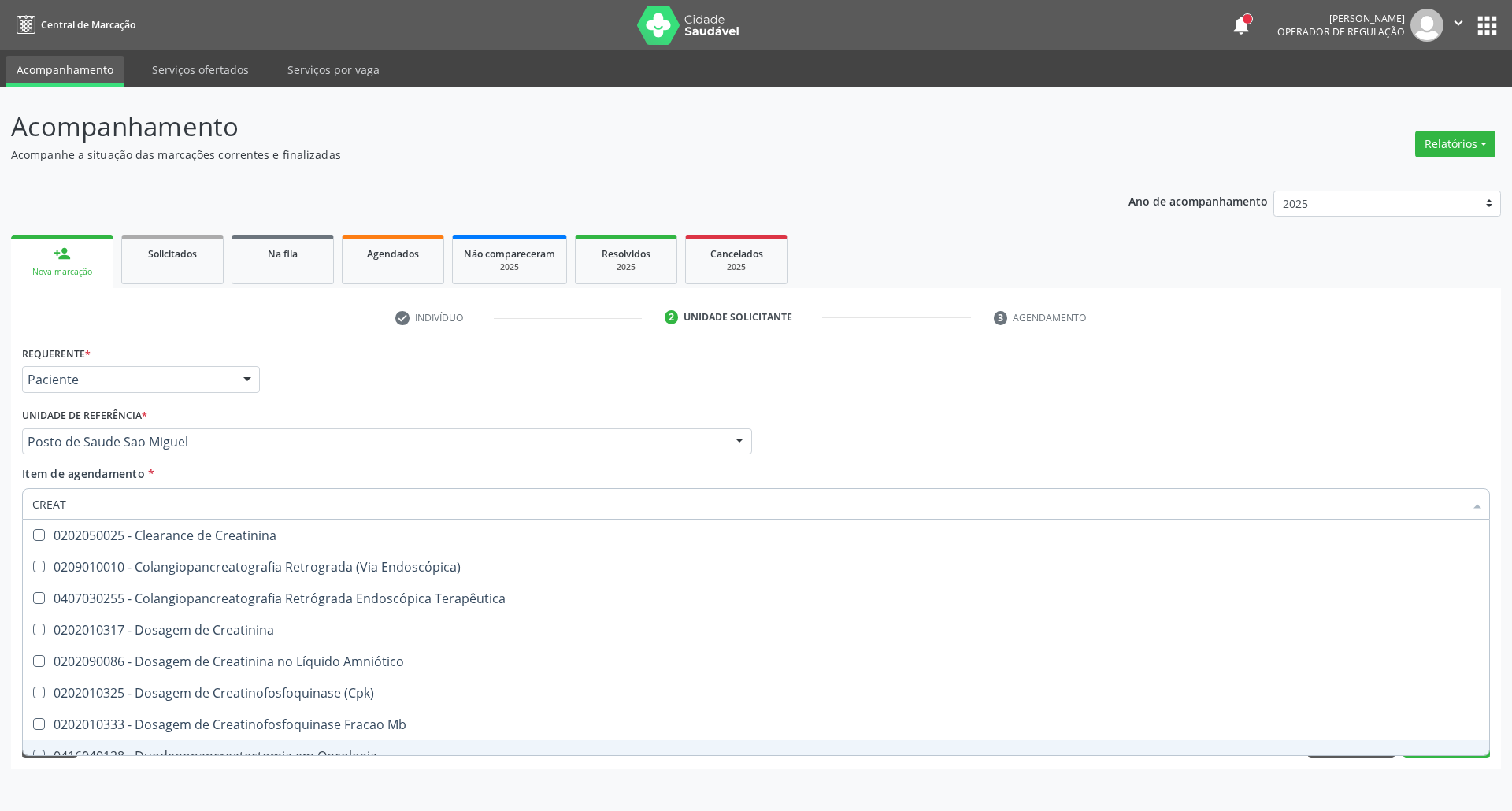
type input "CREATI"
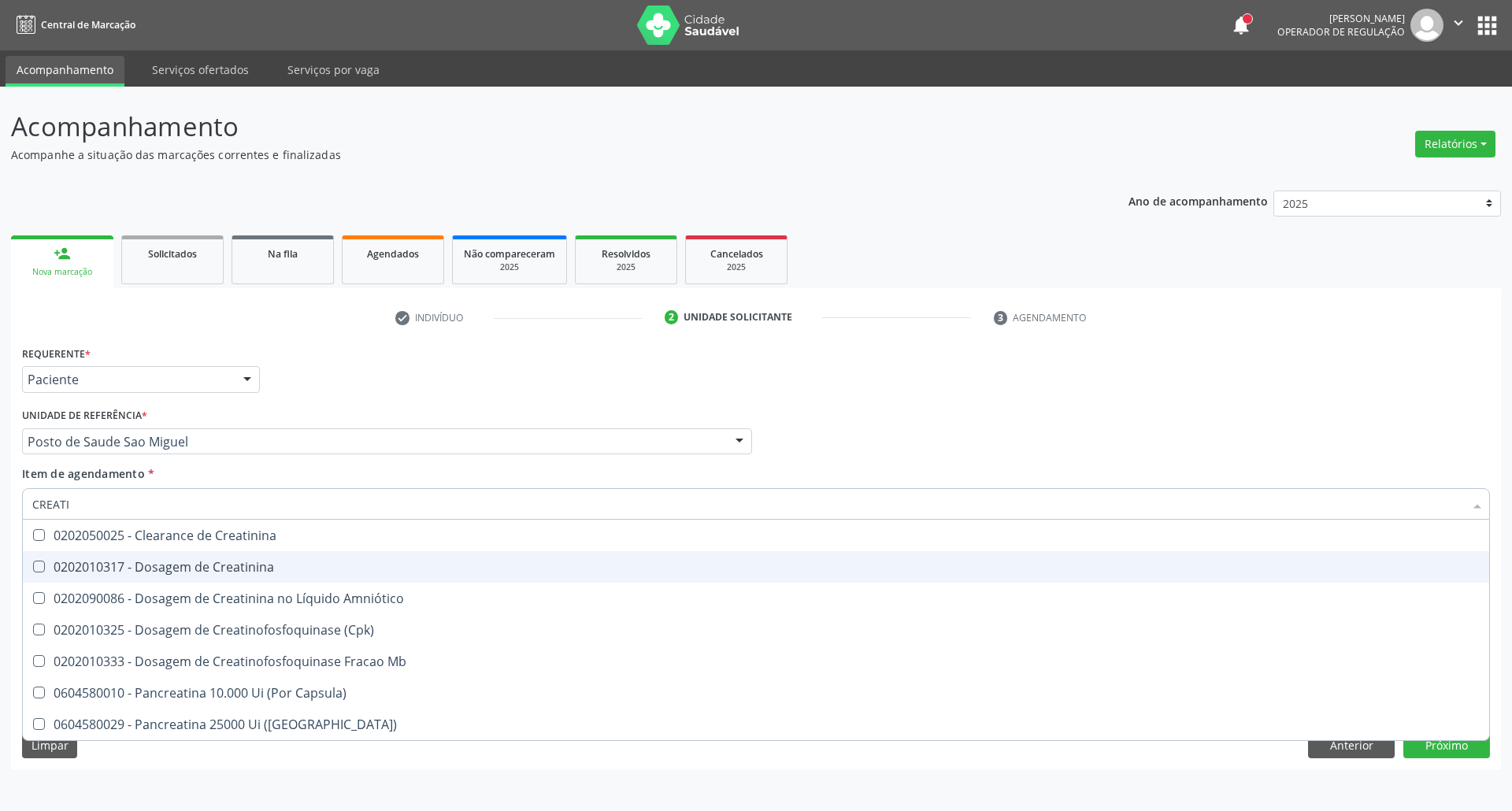
click at [60, 562] on div "0202010317 - Dosagem de Creatinina" at bounding box center [756, 566] width 1447 height 12
checkbox Creatinina "true"
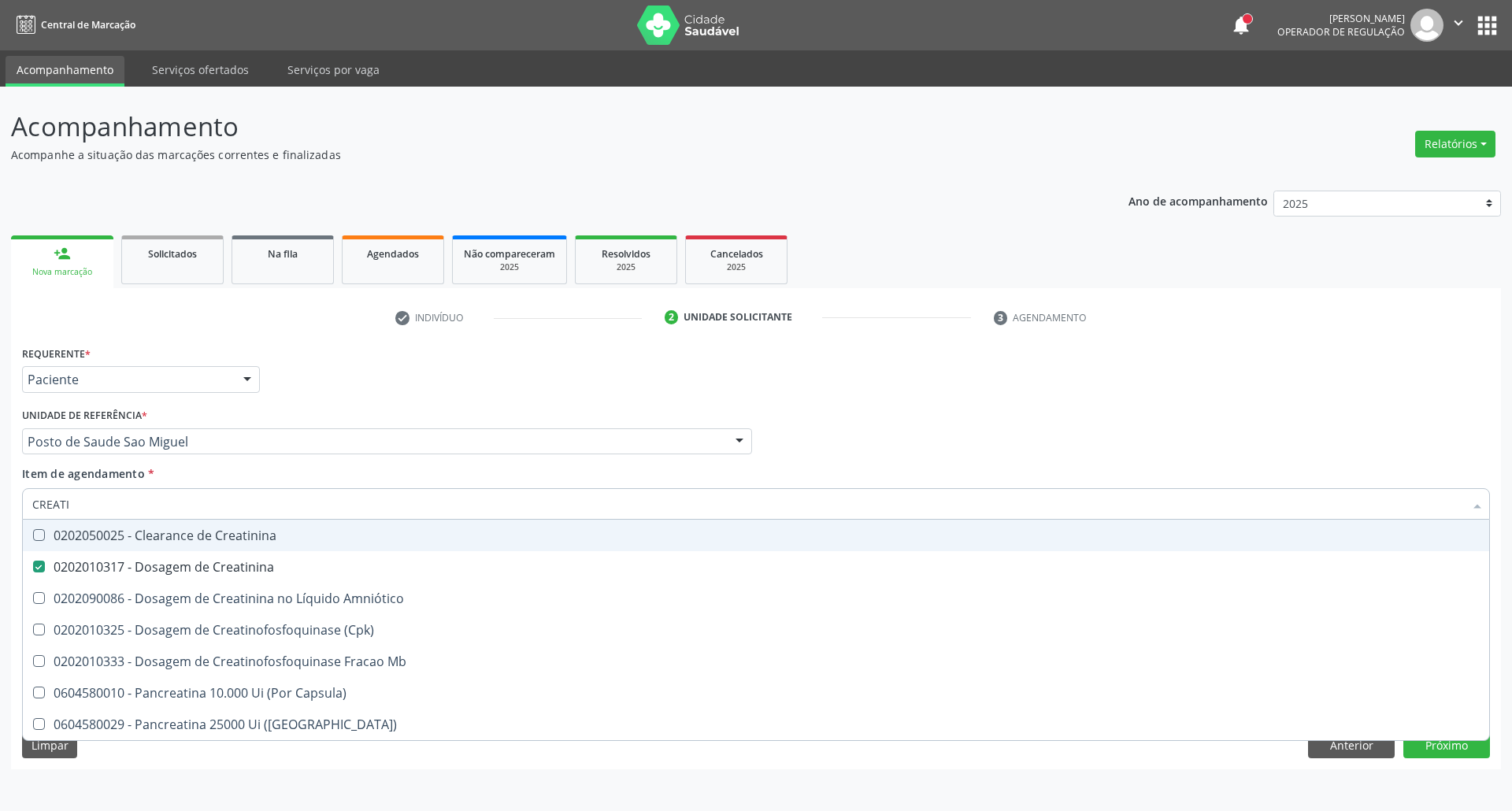
drag, startPoint x: 79, startPoint y: 501, endPoint x: 0, endPoint y: 436, distance: 102.3
click at [0, 448] on div "Acompanhamento Acompanhe a situação das marcações correntes e finalizadas Relat…" at bounding box center [756, 449] width 1512 height 725
type input "U"
checkbox Creatinina "false"
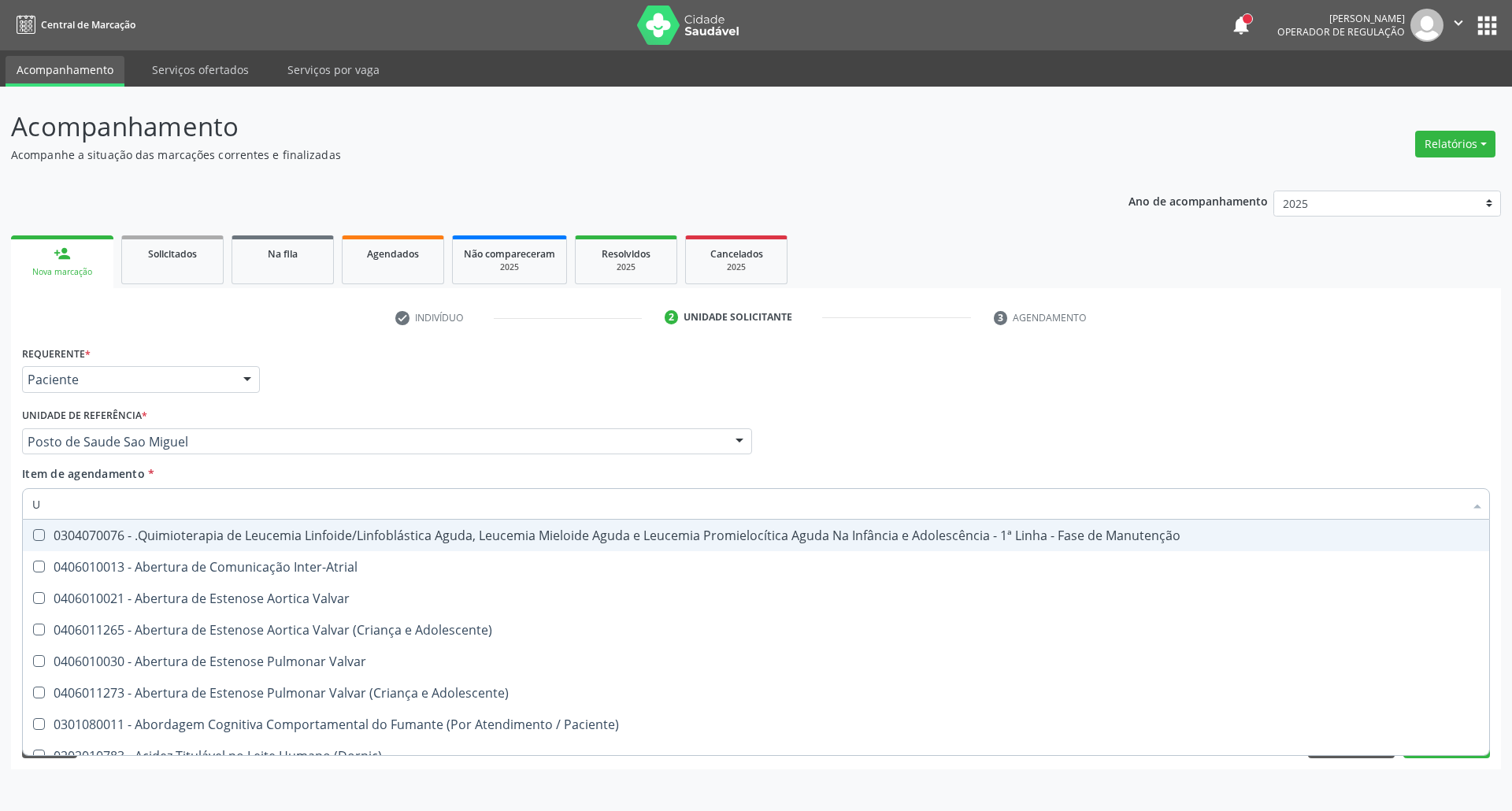
type input "UR"
checkbox Níveis "true"
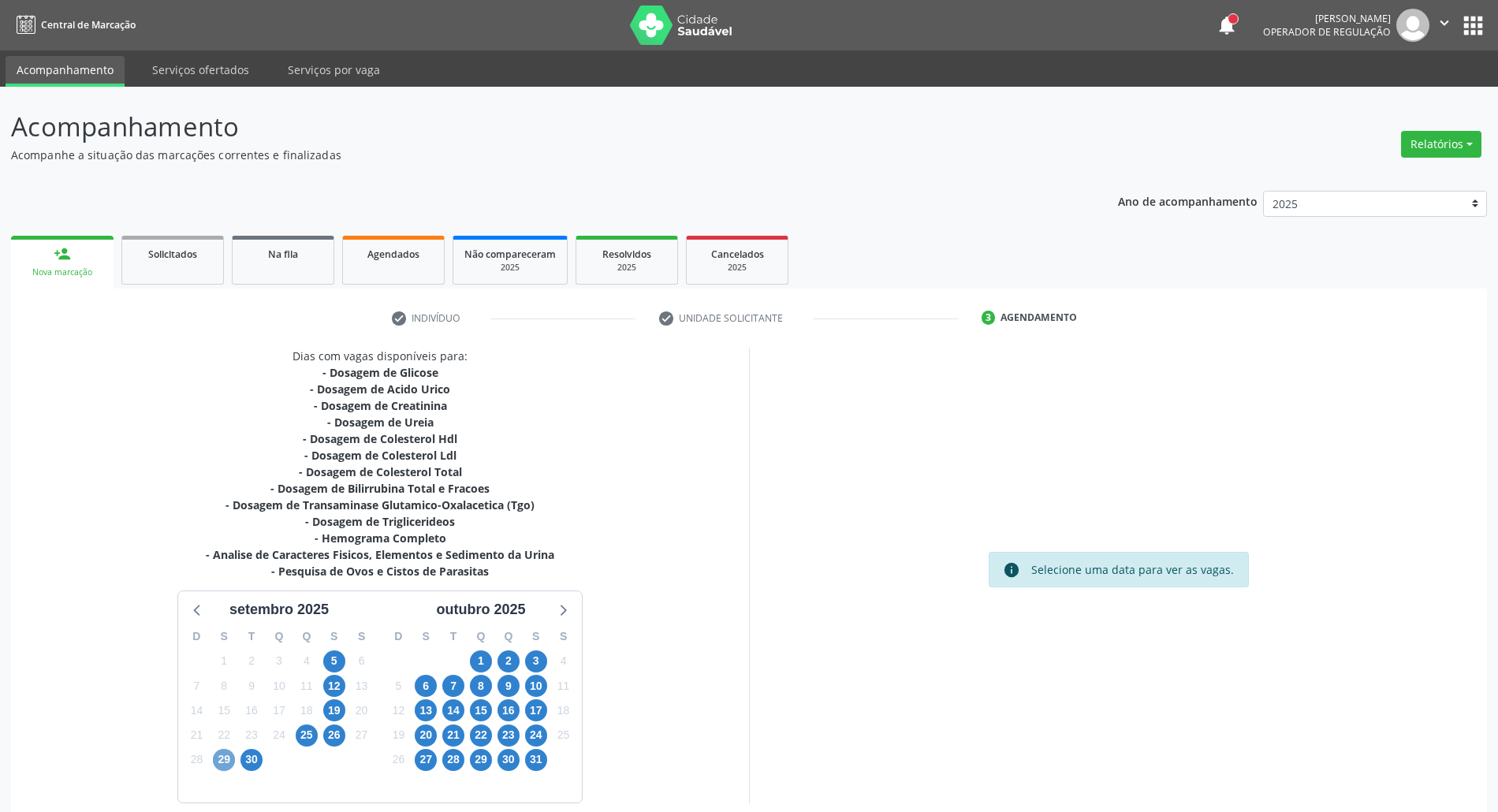
click at [226, 755] on span "29" at bounding box center [223, 760] width 22 height 22
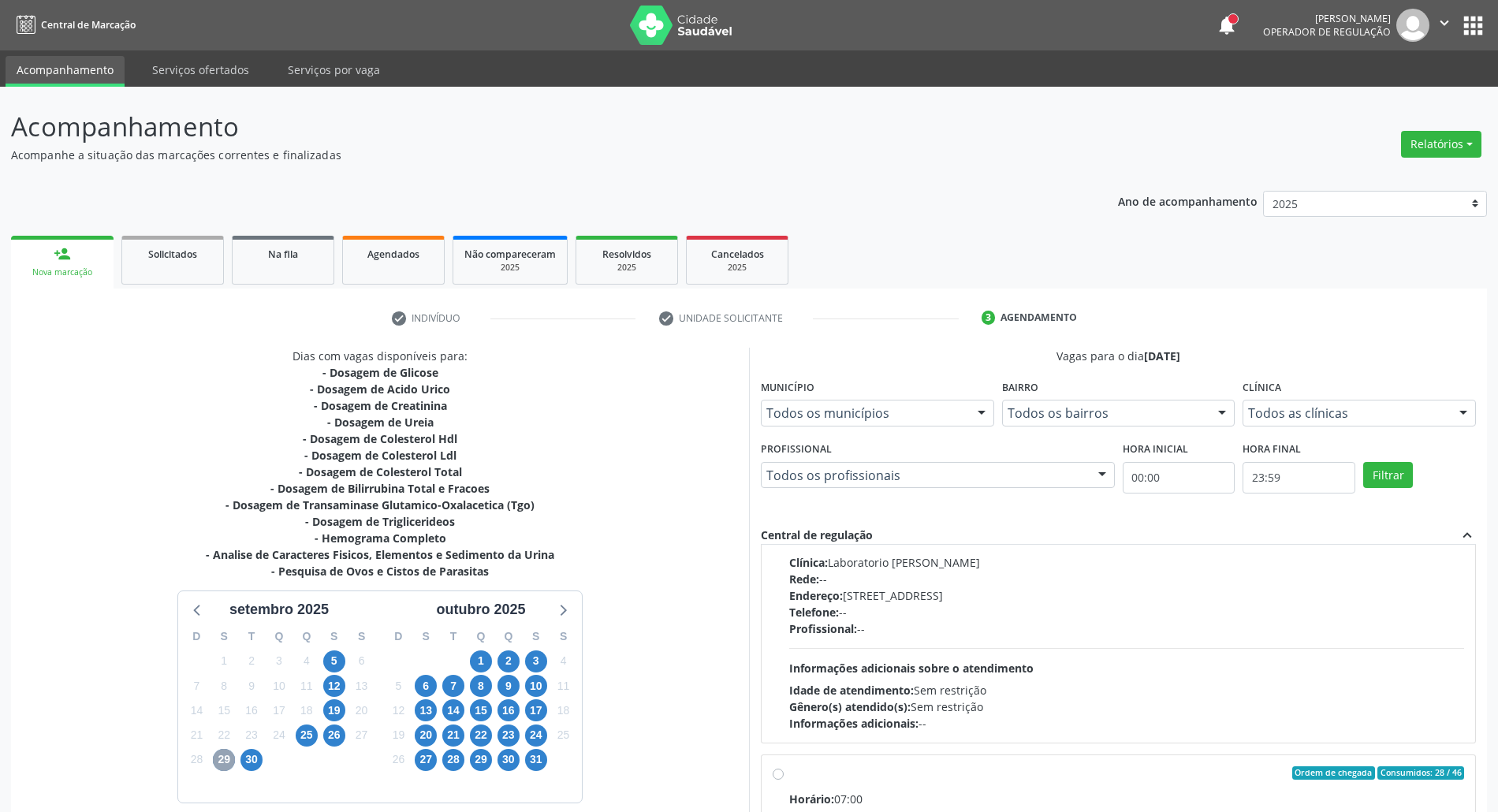
scroll to position [1082, 0]
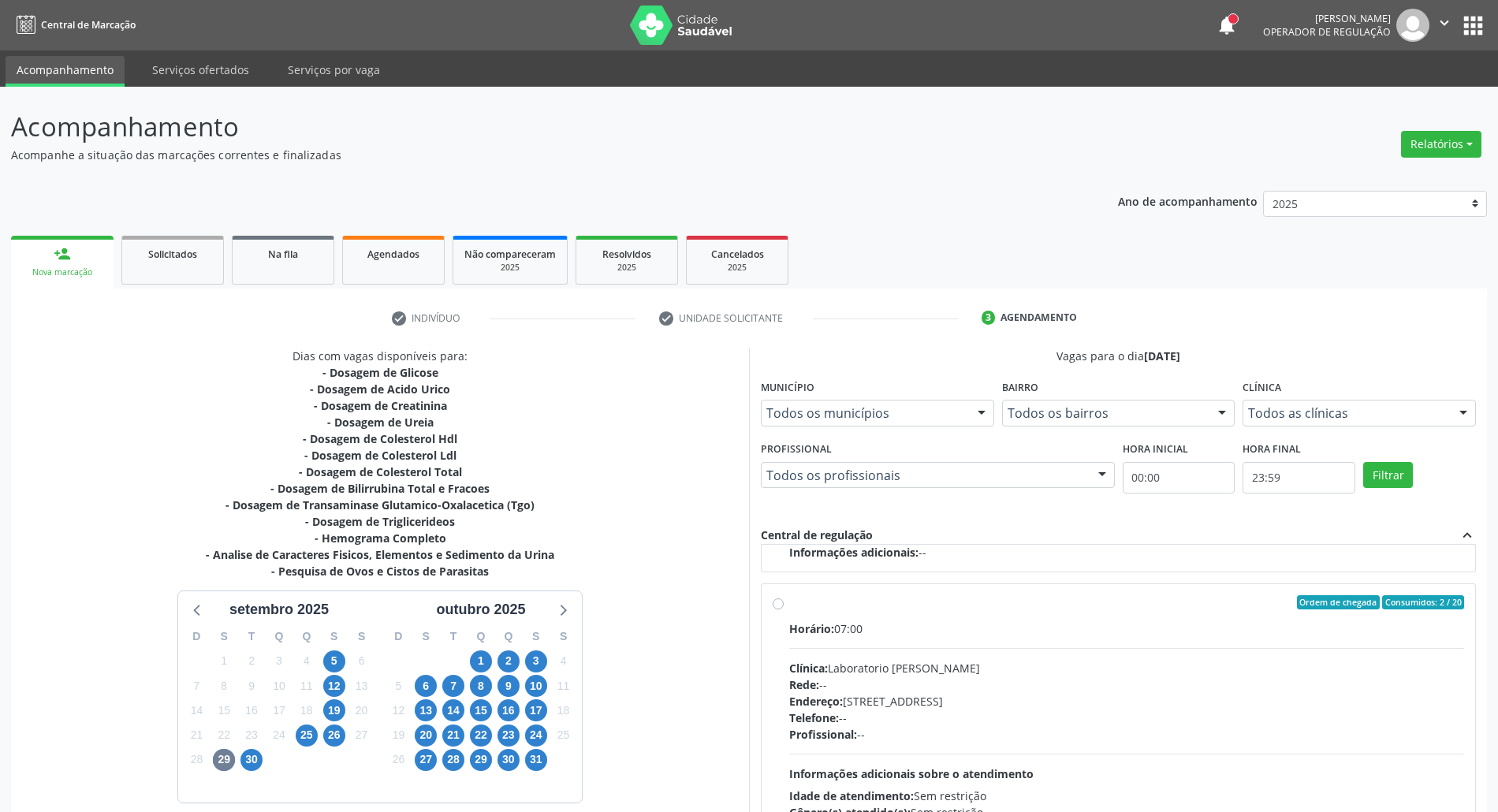
click at [932, 625] on div "Horário: 07:00" at bounding box center [1126, 629] width 675 height 16
click at [784, 609] on input "Ordem de chegada Consumidos: 2 / 20 Horário: 07:00 Clínica: Laboratorio Jose Pa…" at bounding box center [777, 602] width 11 height 14
radio input "true"
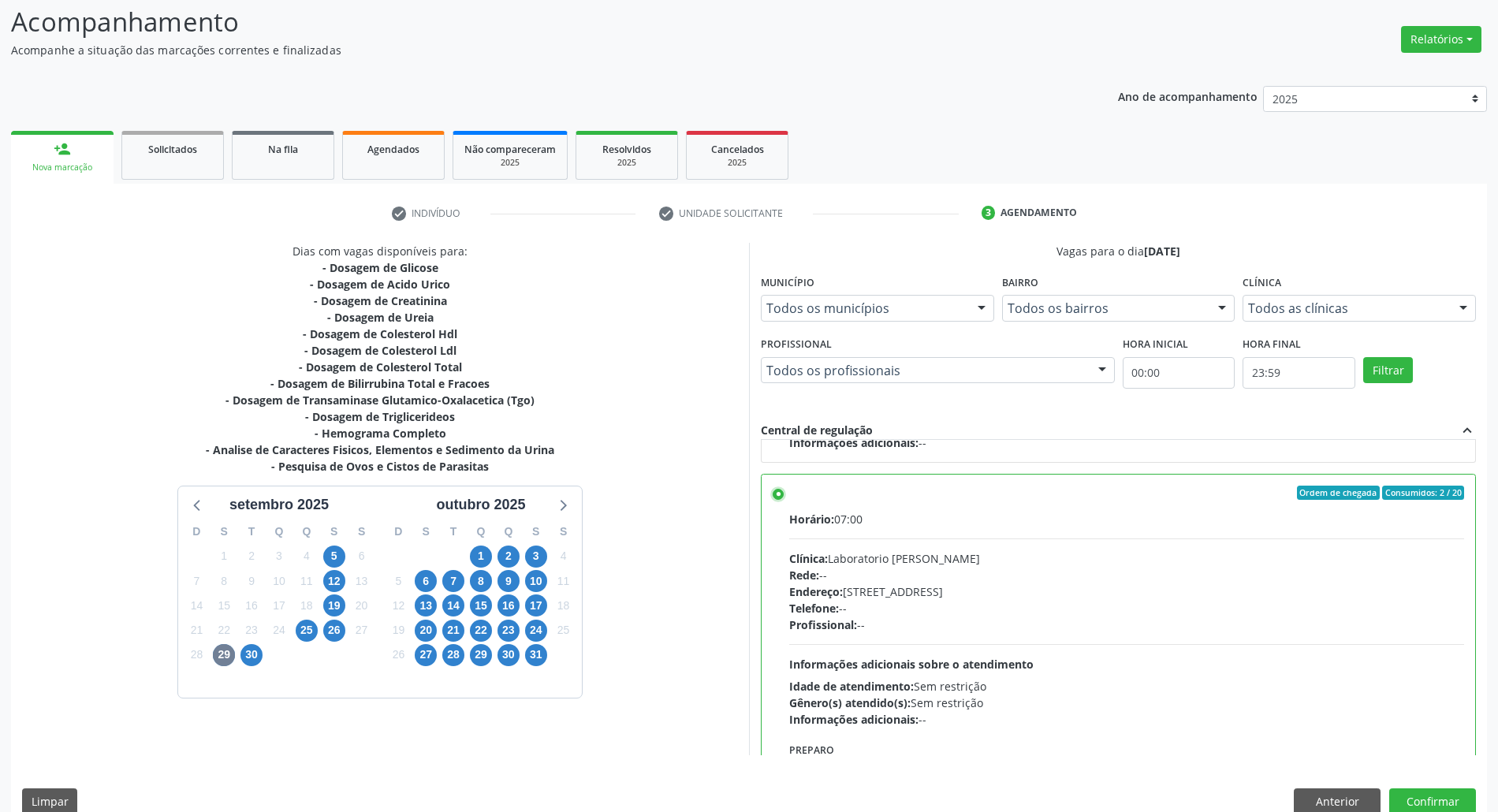
scroll to position [130, 0]
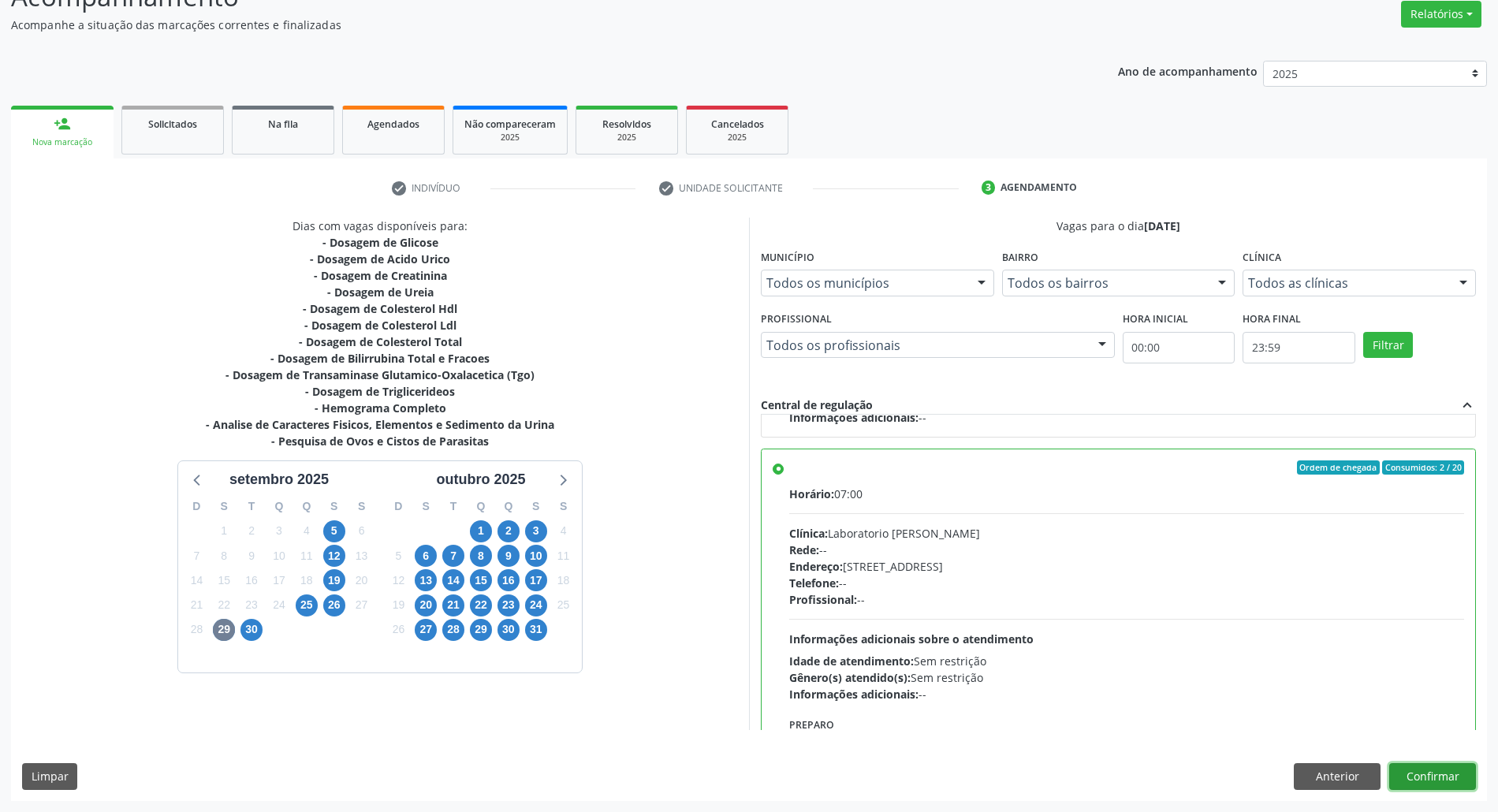
click at [1411, 771] on button "Confirmar" at bounding box center [1432, 777] width 87 height 27
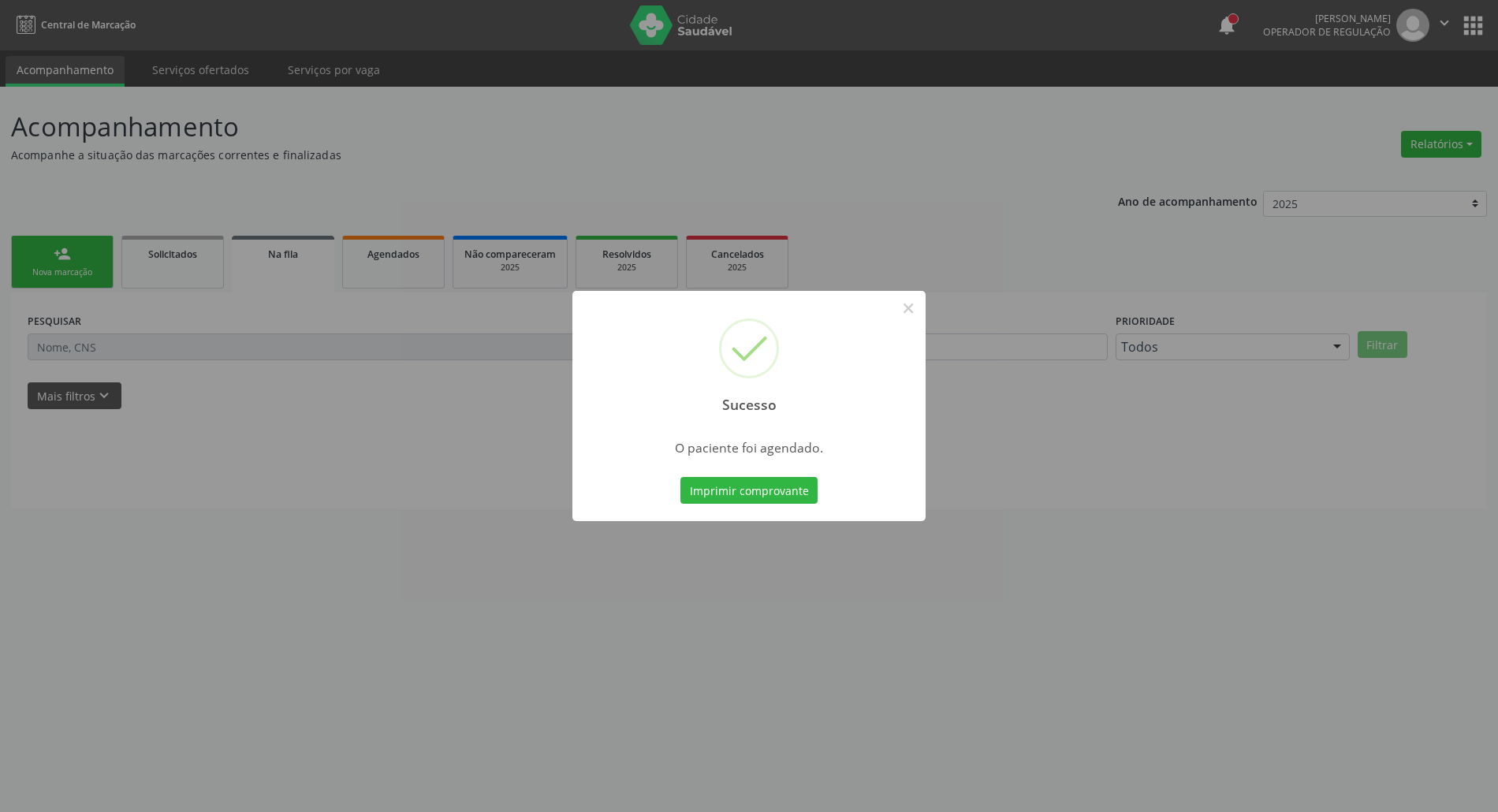
scroll to position [0, 0]
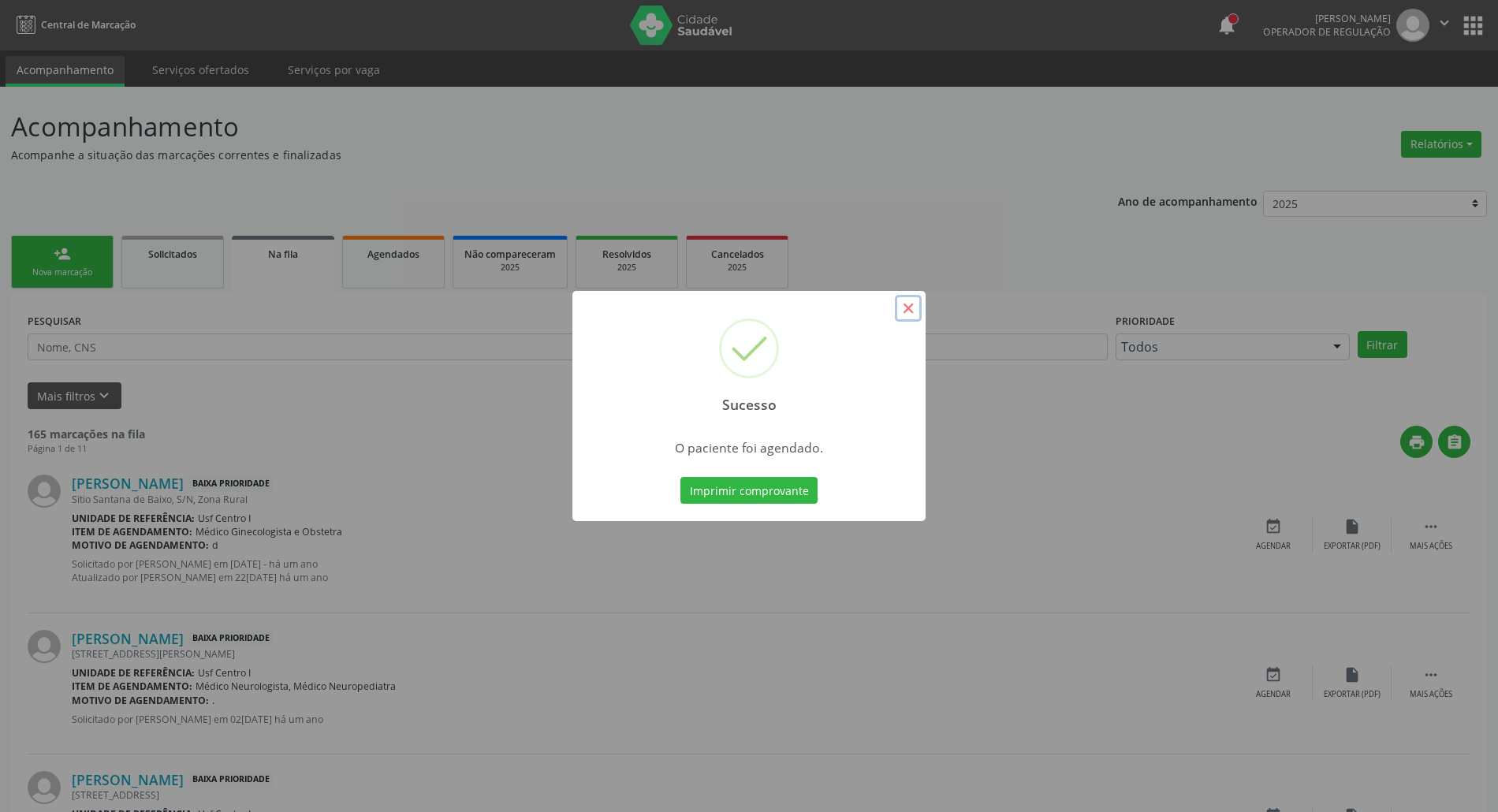
click at [909, 306] on button "×" at bounding box center [909, 308] width 27 height 27
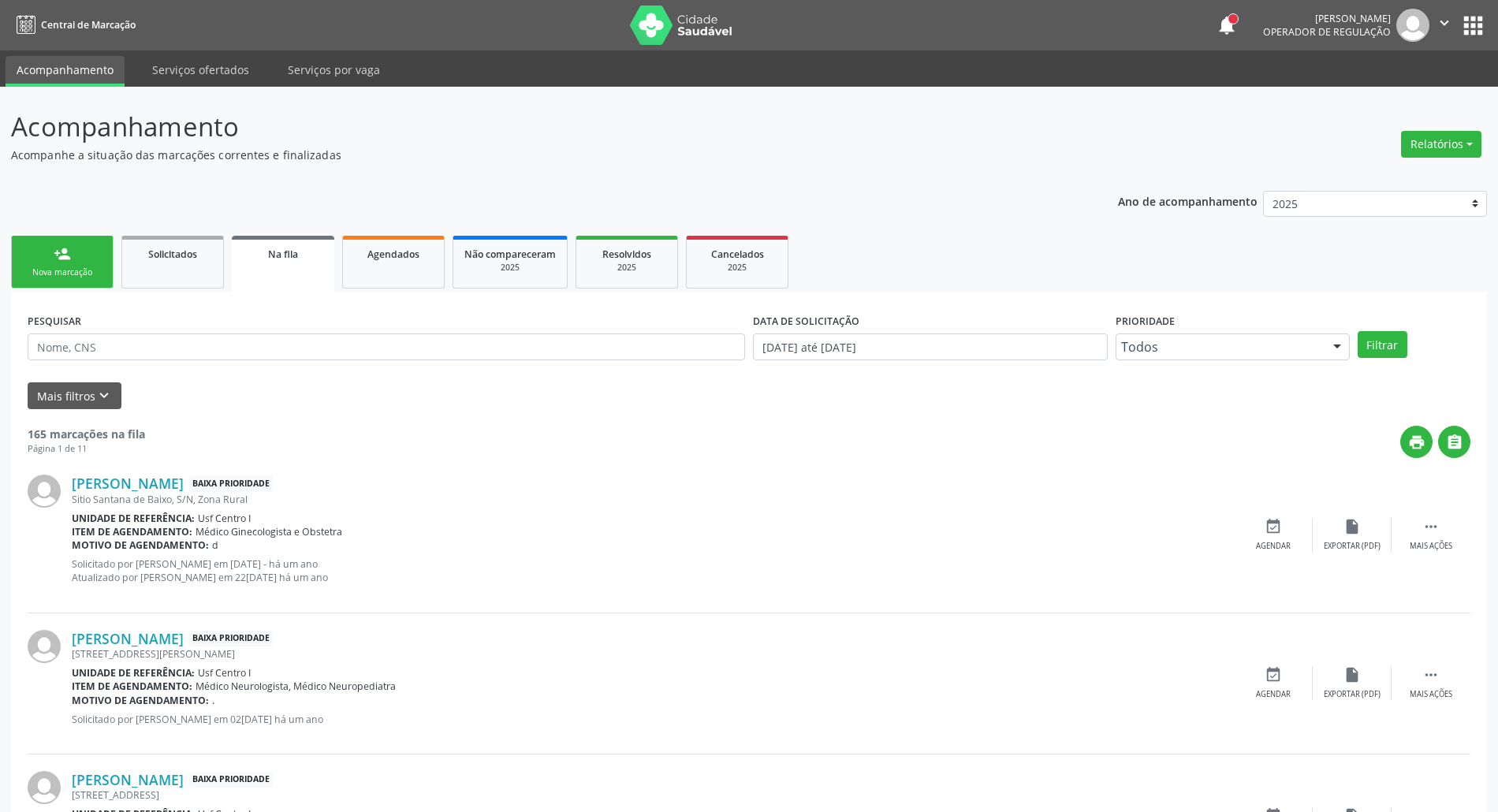
click at [55, 243] on link "person_add Nova marcação" at bounding box center [62, 262] width 102 height 53
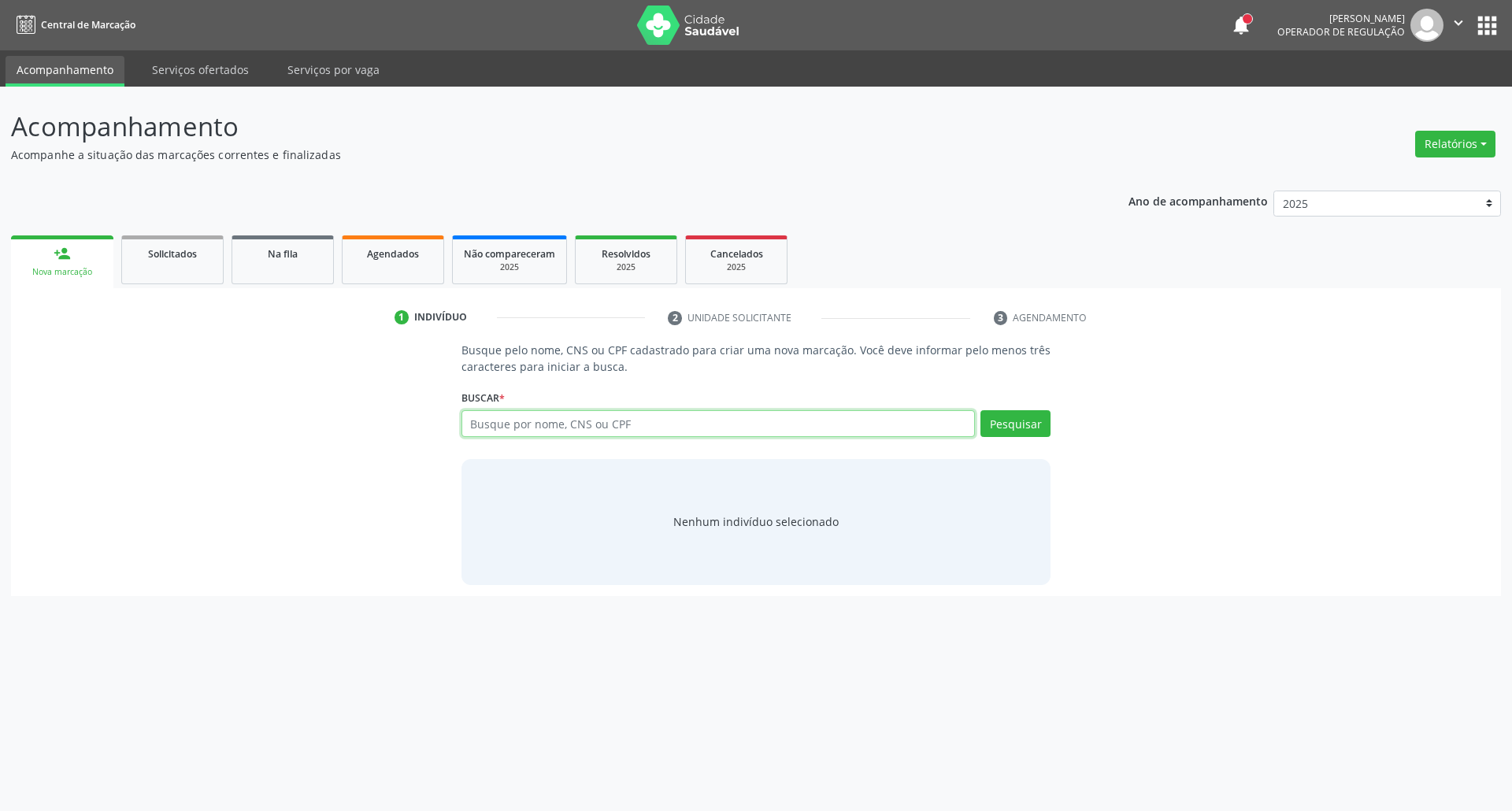
click at [514, 428] on input "text" at bounding box center [719, 423] width 514 height 27
paste input "114.721.734-30"
type input "114.721.734-30"
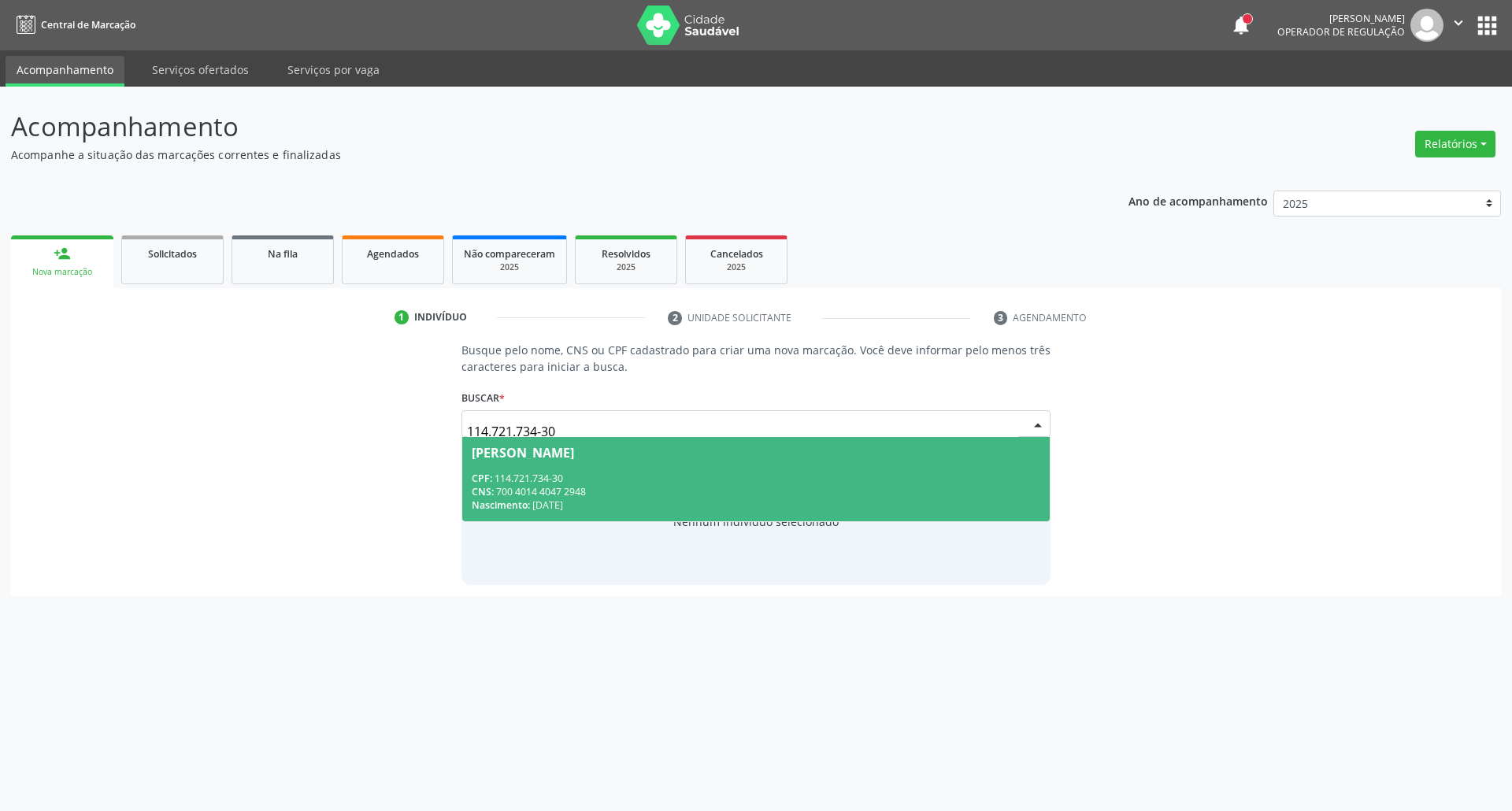
click at [516, 492] on div "CNS: 700 4014 4047 2948" at bounding box center [756, 492] width 570 height 13
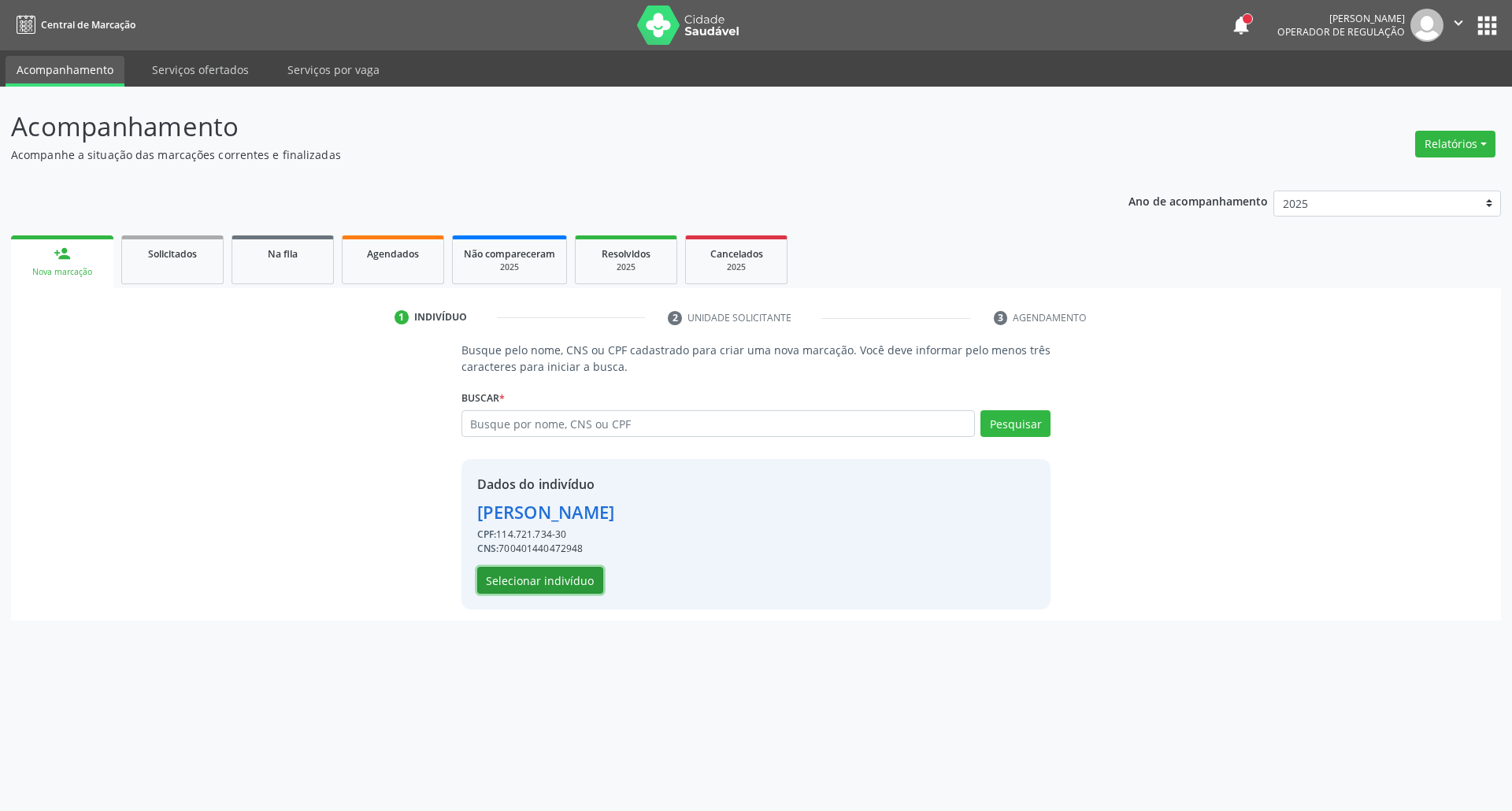
click at [534, 583] on button "Selecionar indivíduo" at bounding box center [540, 580] width 126 height 27
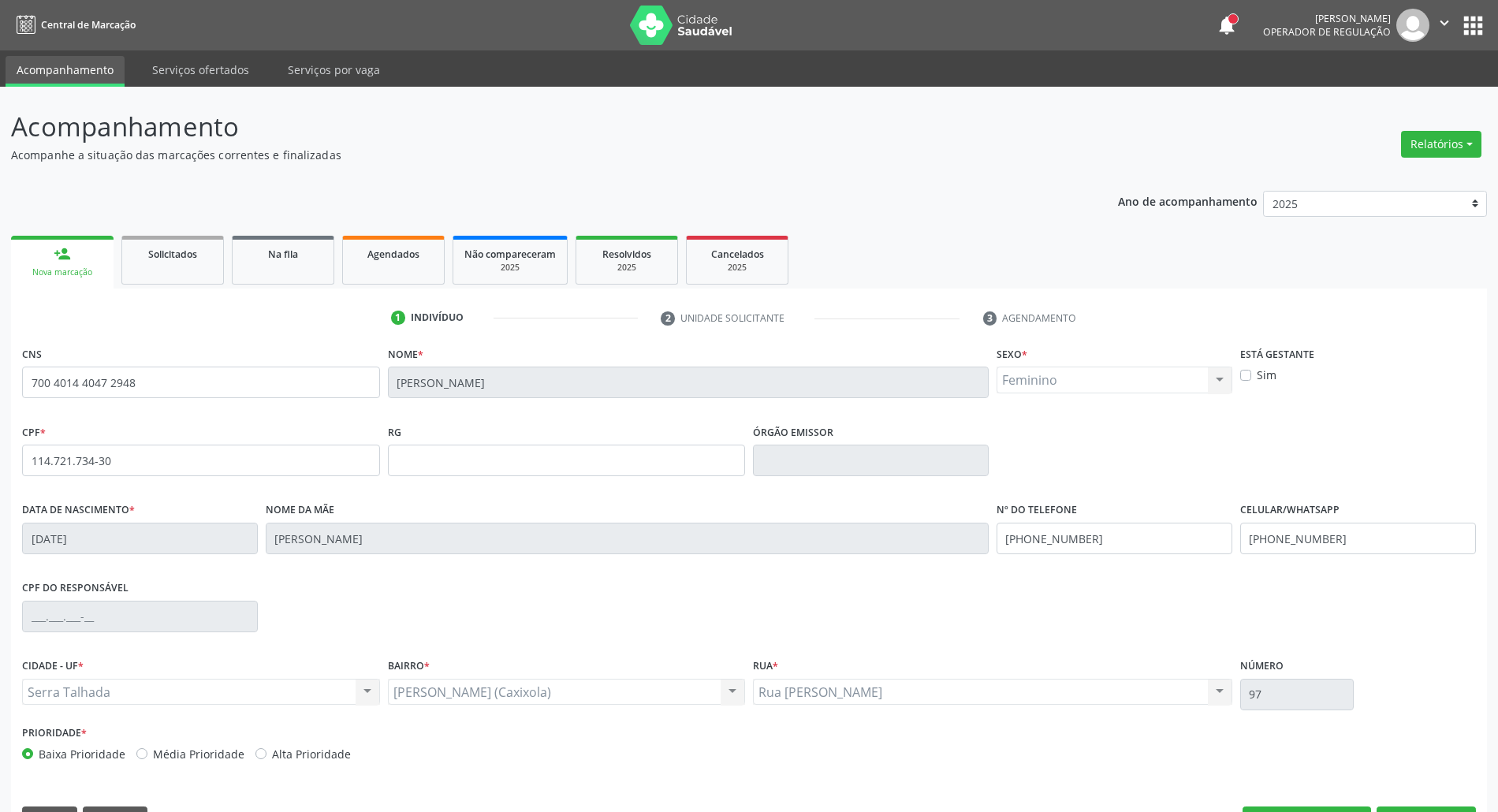
scroll to position [43, 0]
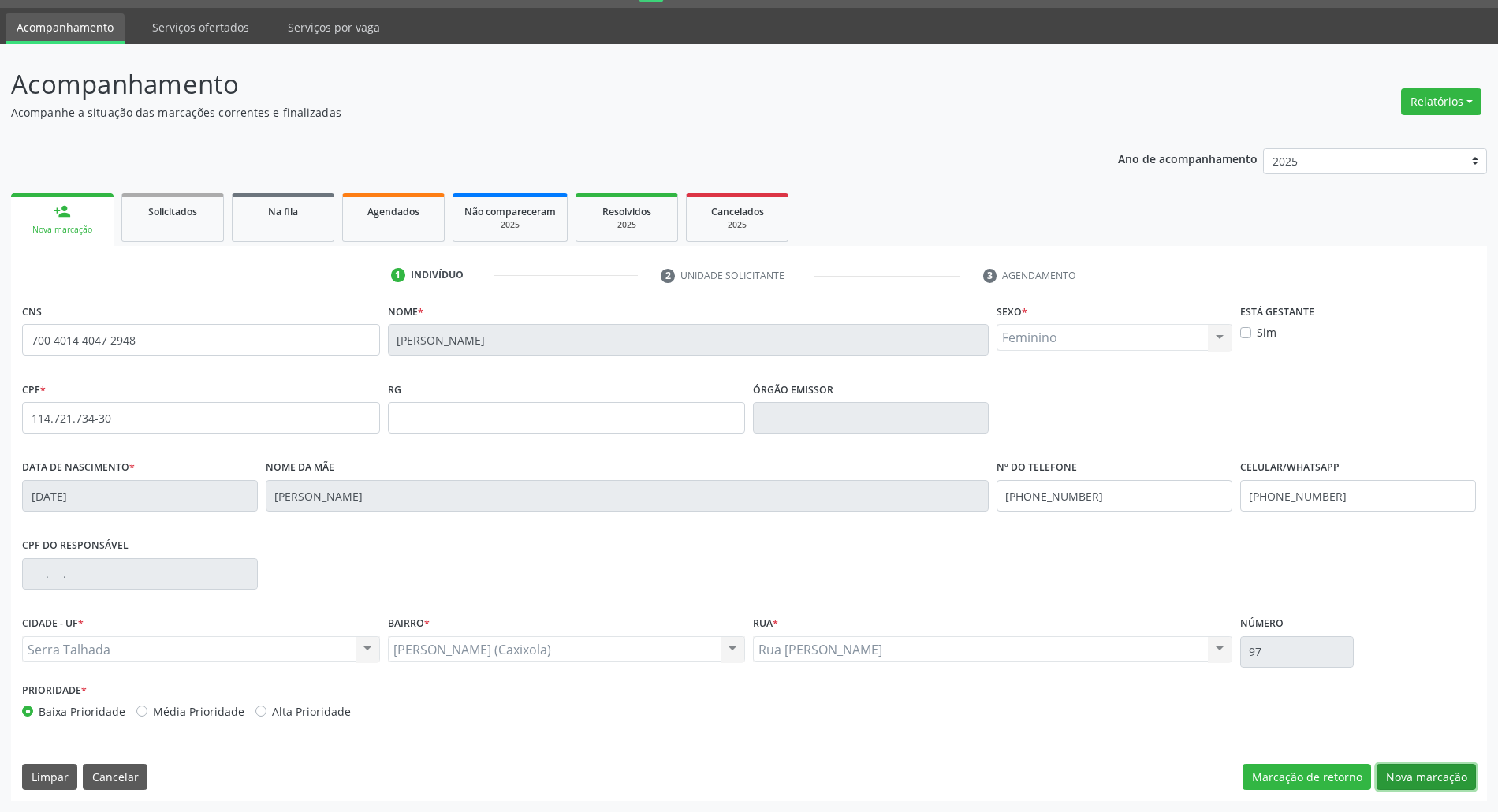
click at [1427, 765] on button "Nova marcação" at bounding box center [1426, 777] width 100 height 27
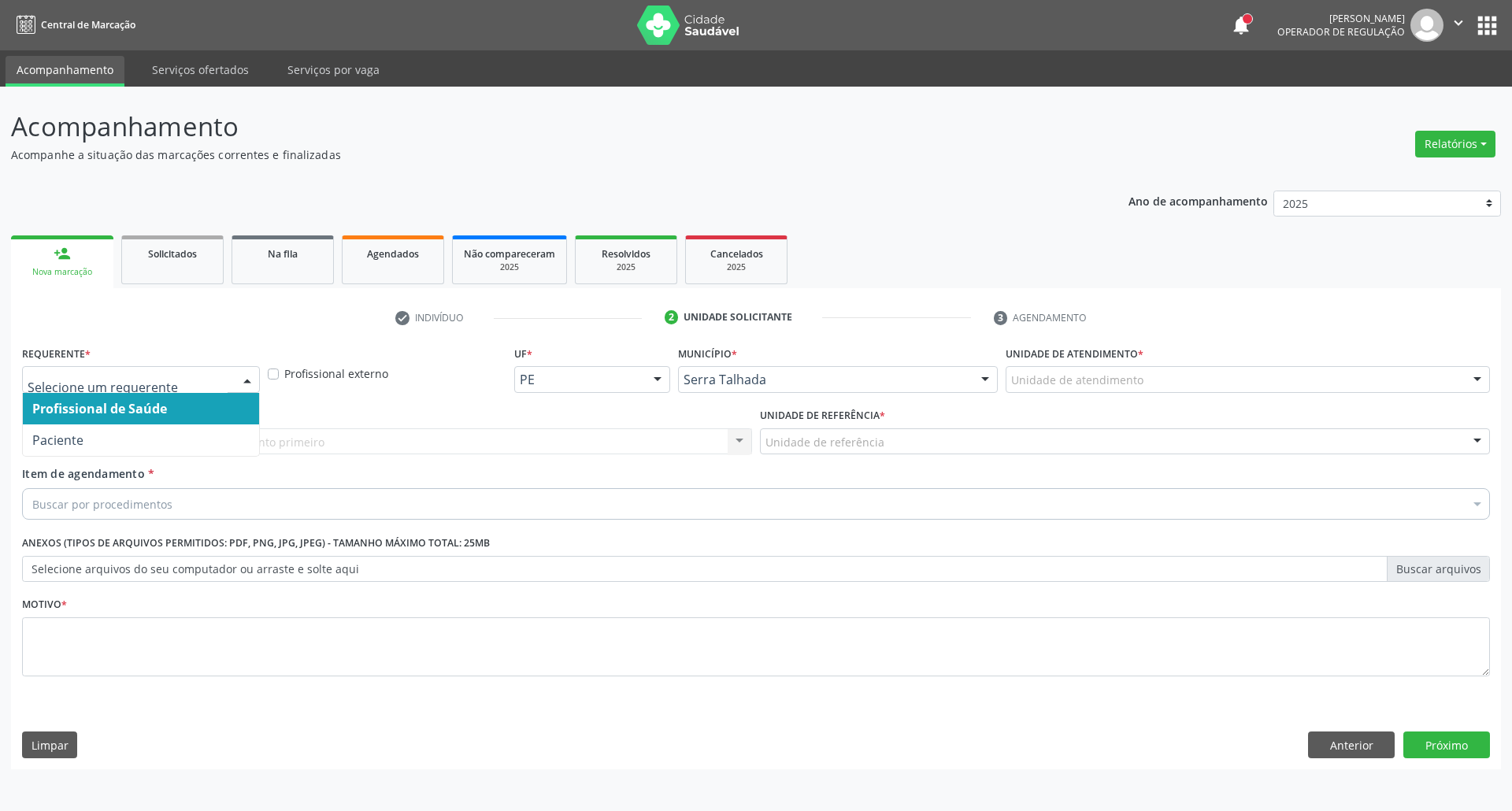
click at [244, 372] on div at bounding box center [247, 380] width 24 height 27
click at [227, 423] on span "Profissional de Saúde" at bounding box center [141, 408] width 236 height 31
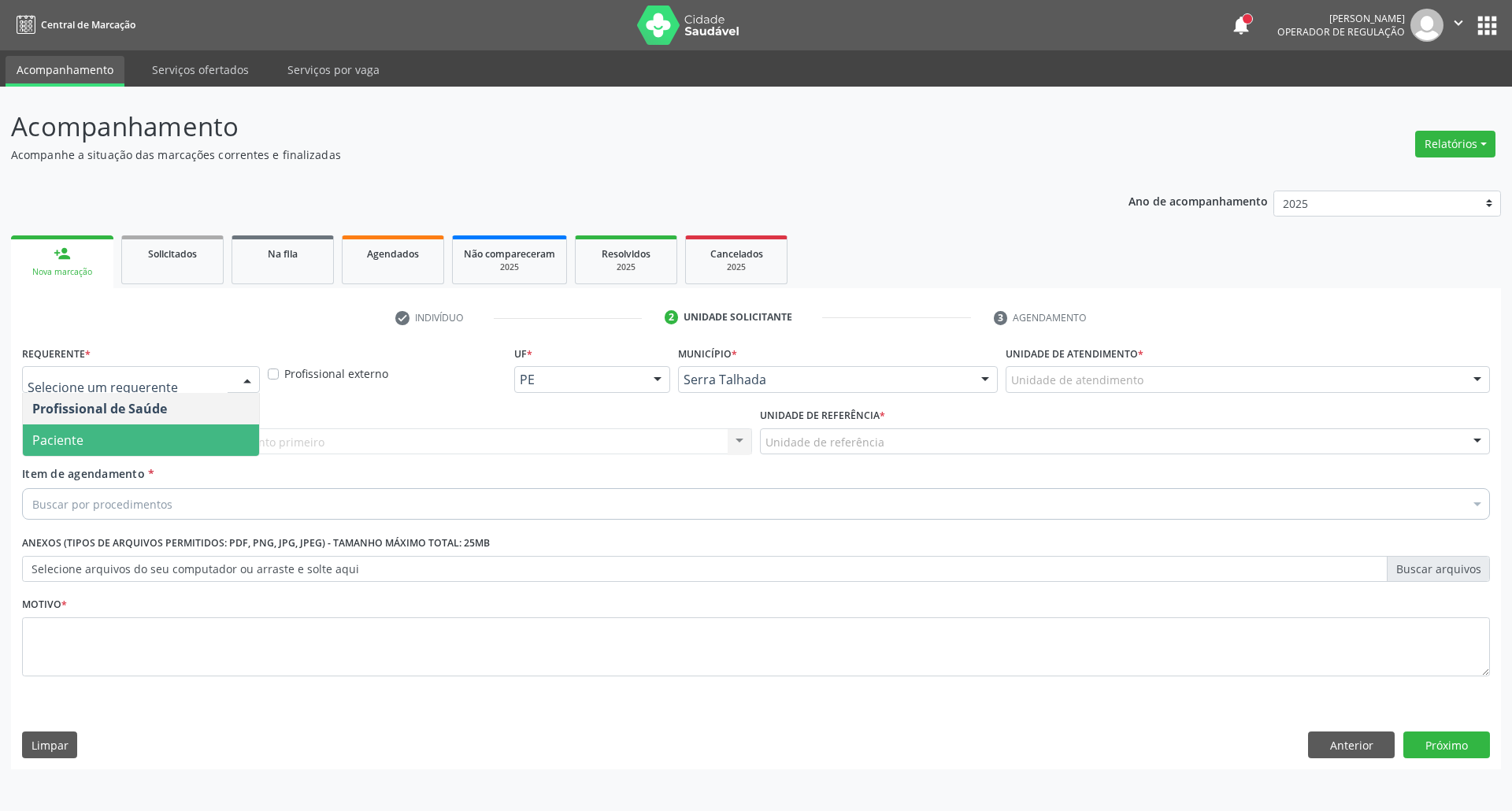
click at [217, 428] on span "Paciente" at bounding box center [141, 440] width 236 height 31
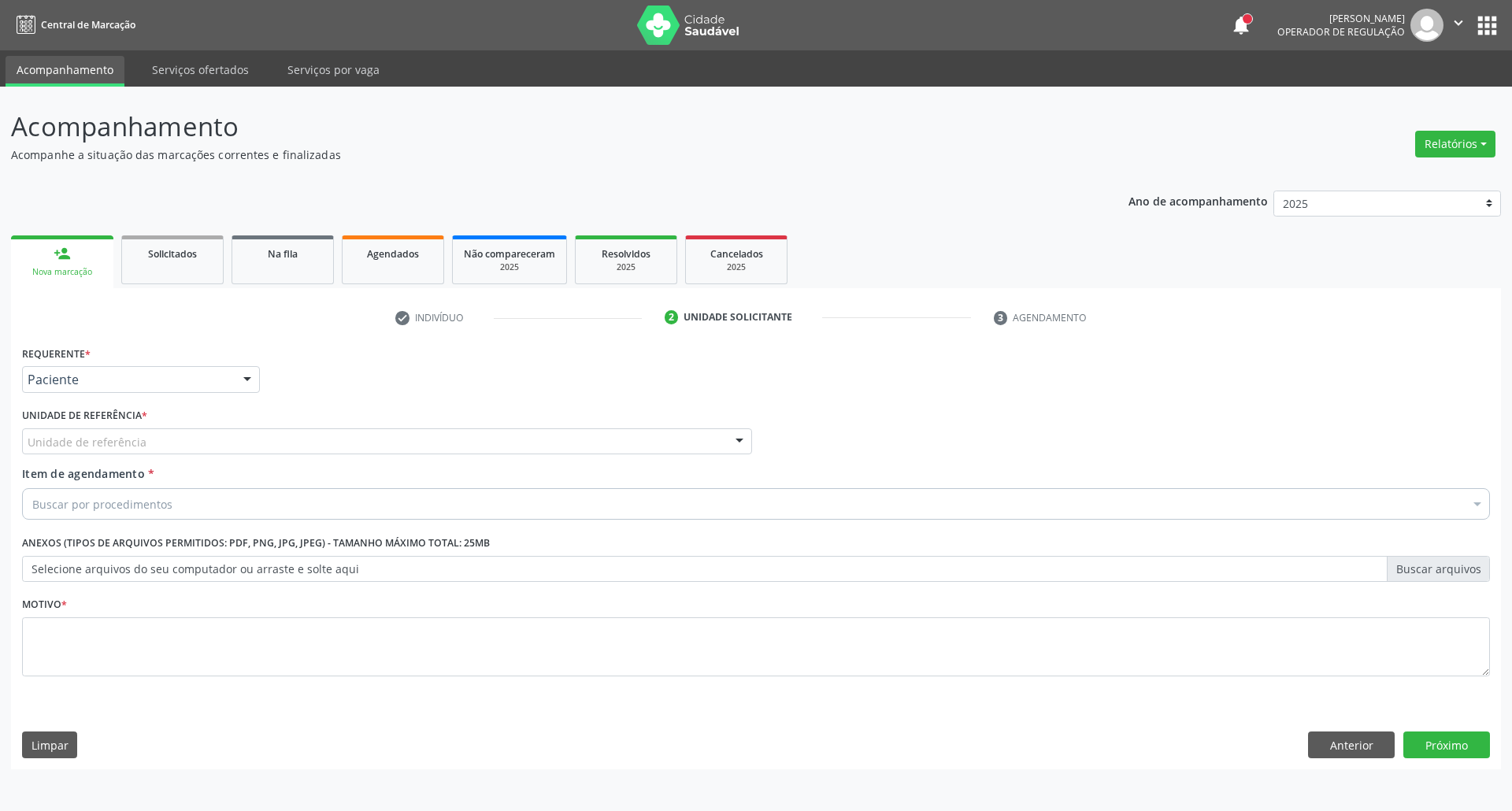
click at [224, 445] on div "Unidade de referência" at bounding box center [387, 441] width 730 height 27
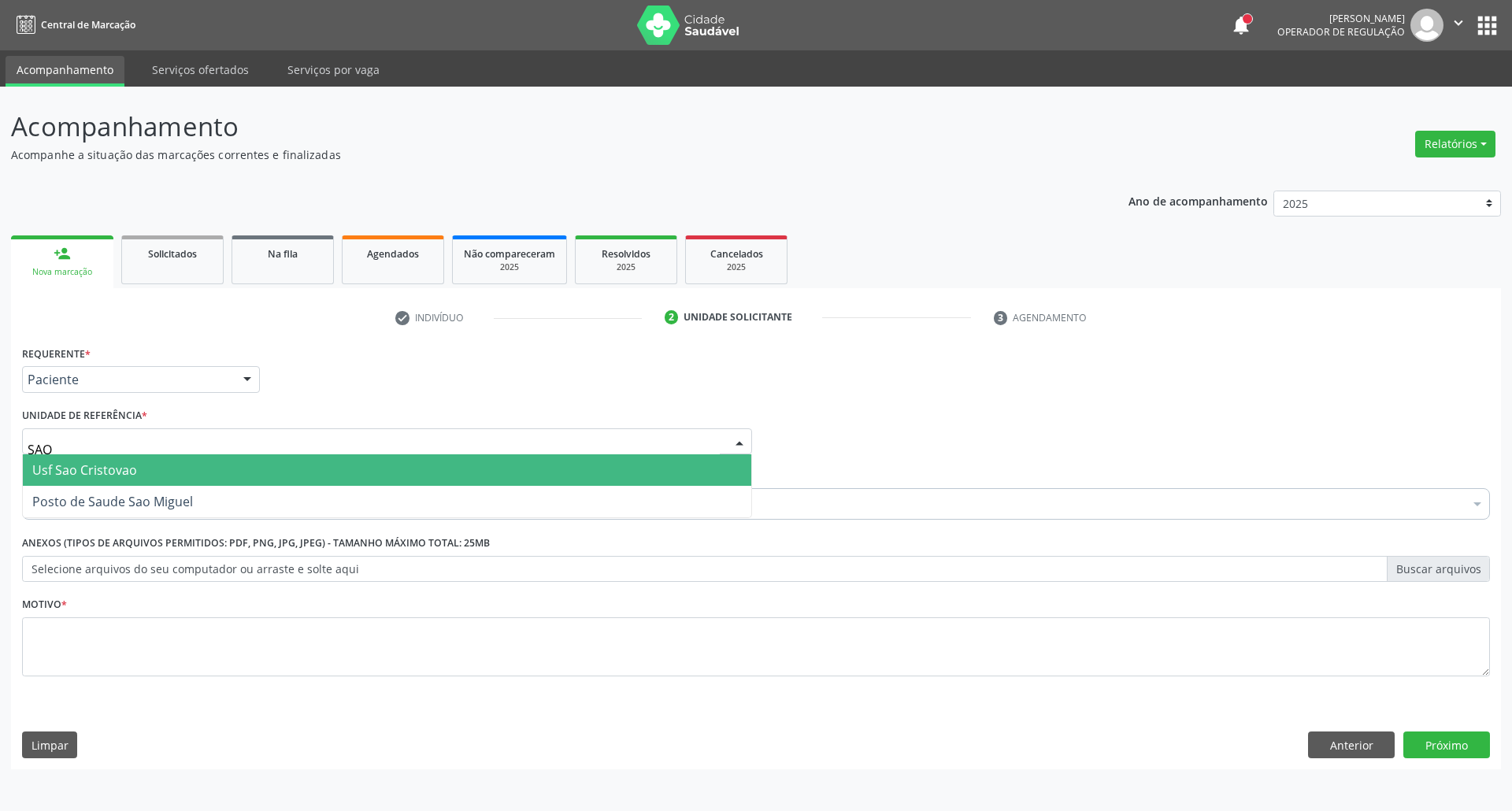
type input "SAO"
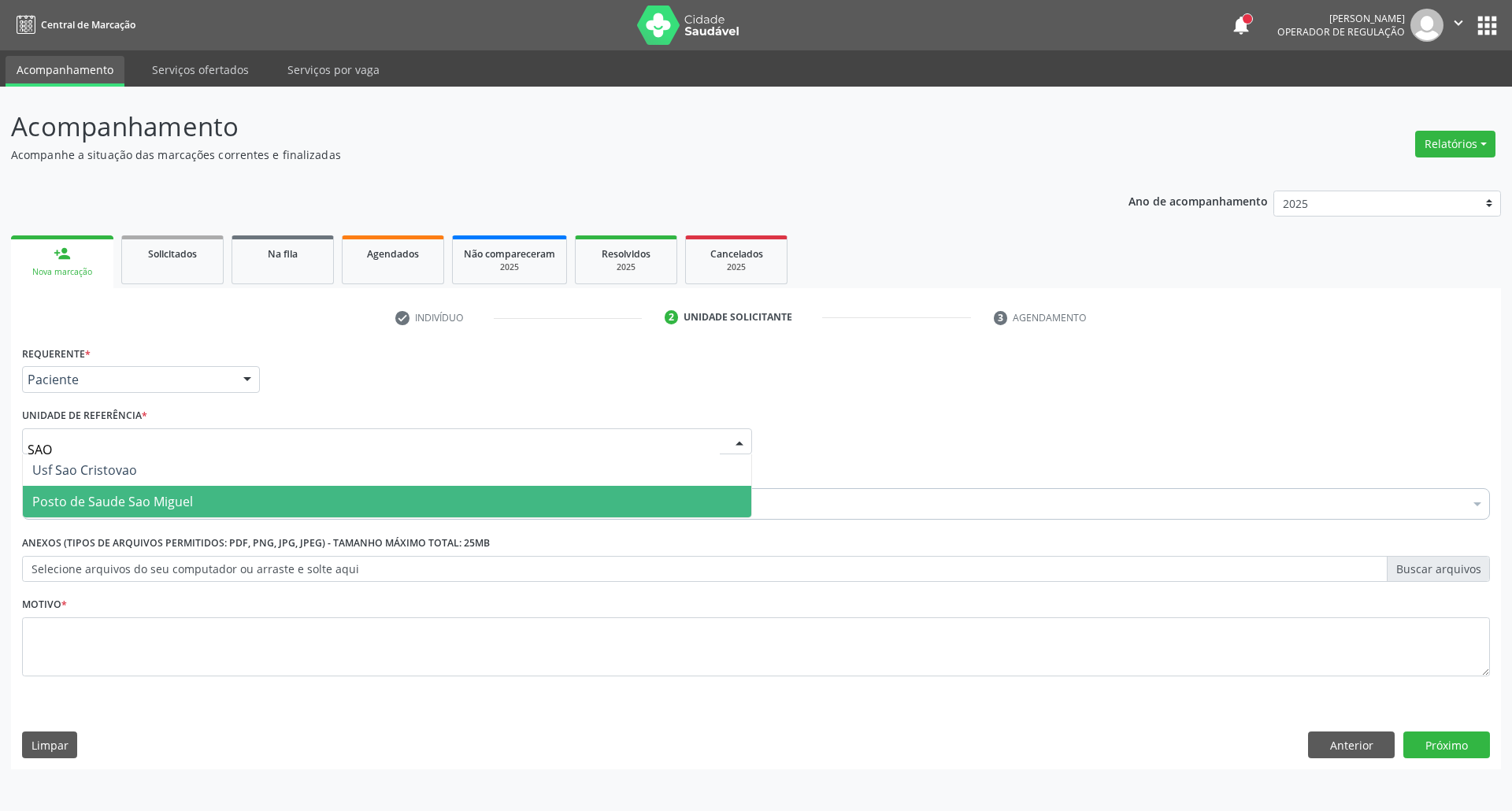
click at [212, 495] on span "Posto de Saude Sao Miguel" at bounding box center [387, 501] width 728 height 31
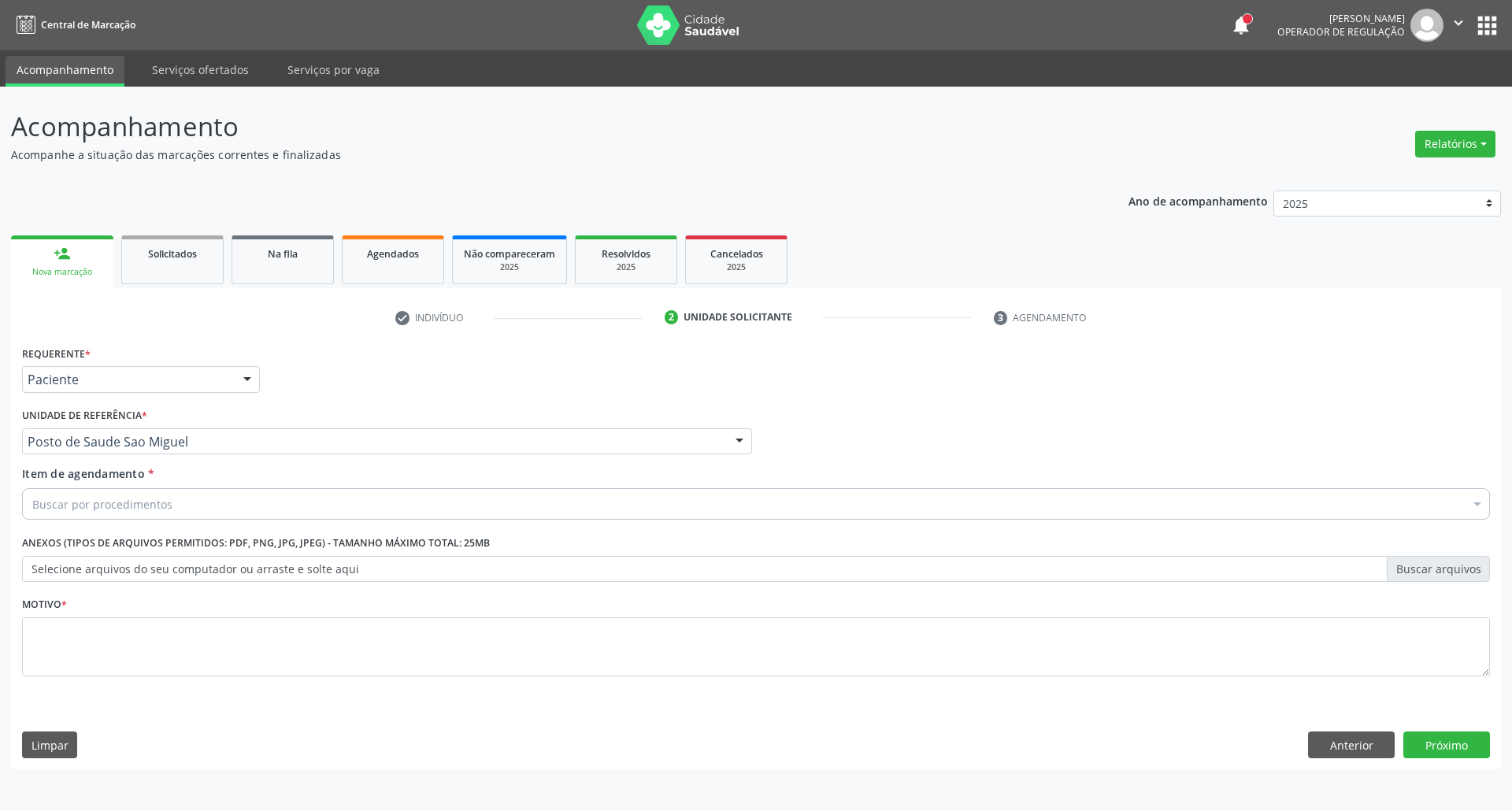
click at [208, 496] on div "Buscar por procedimentos" at bounding box center [756, 504] width 1468 height 31
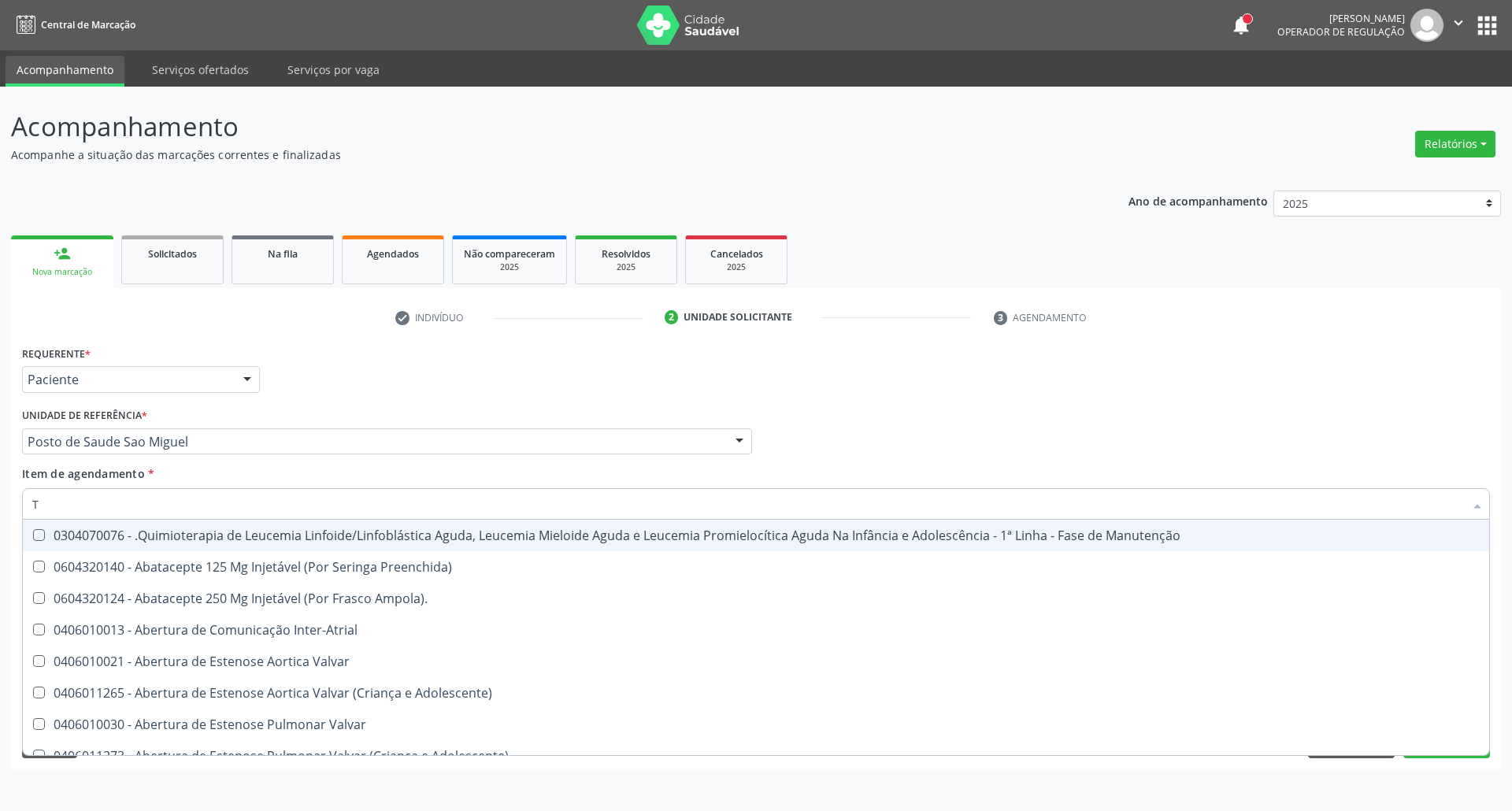
type input "[MEDICAL_DATA]"
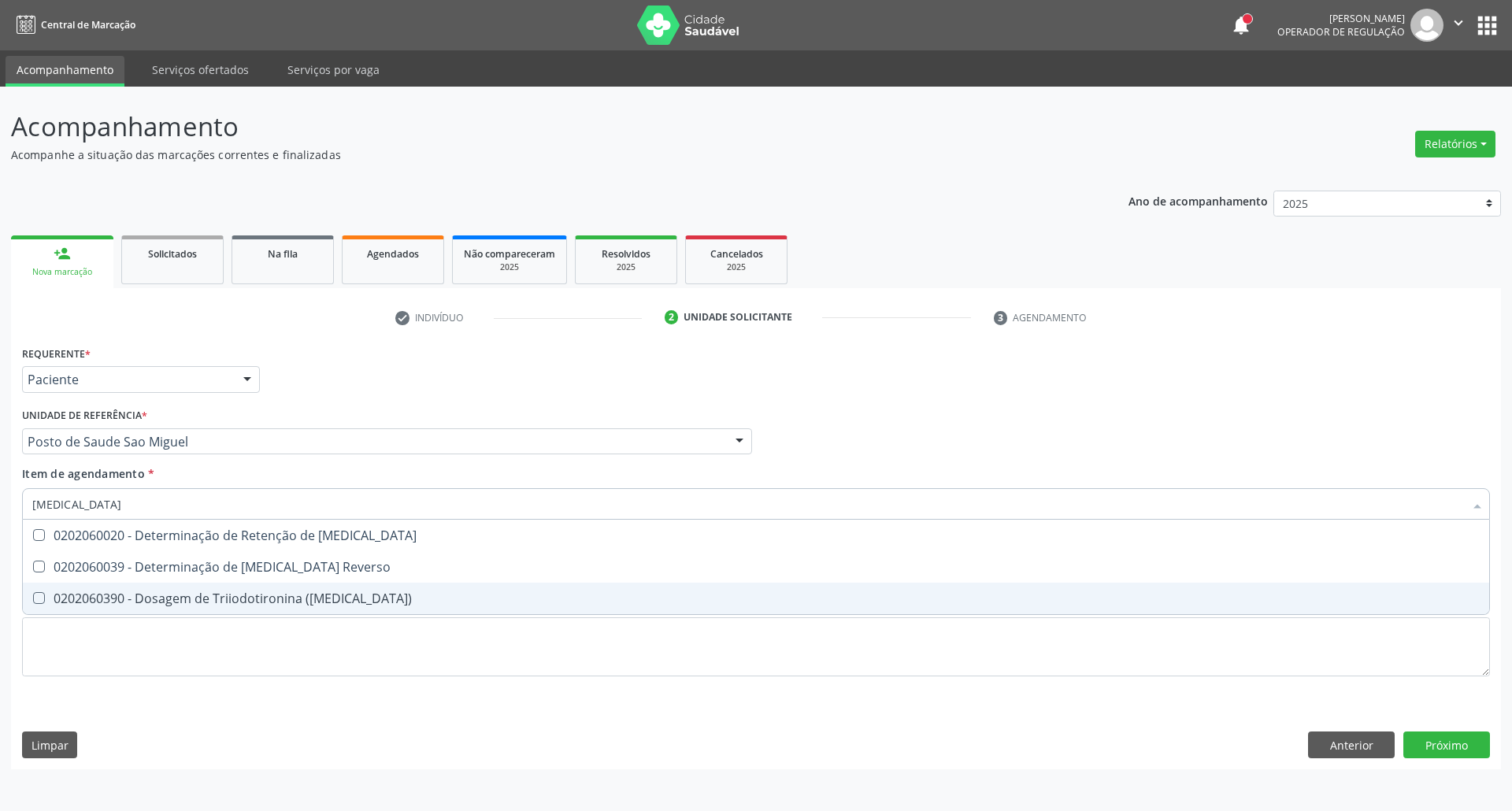
click at [195, 592] on div "0202060390 - Dosagem de Triiodotironina ([MEDICAL_DATA])" at bounding box center [756, 598] width 1447 height 12
checkbox \(T3\) "true"
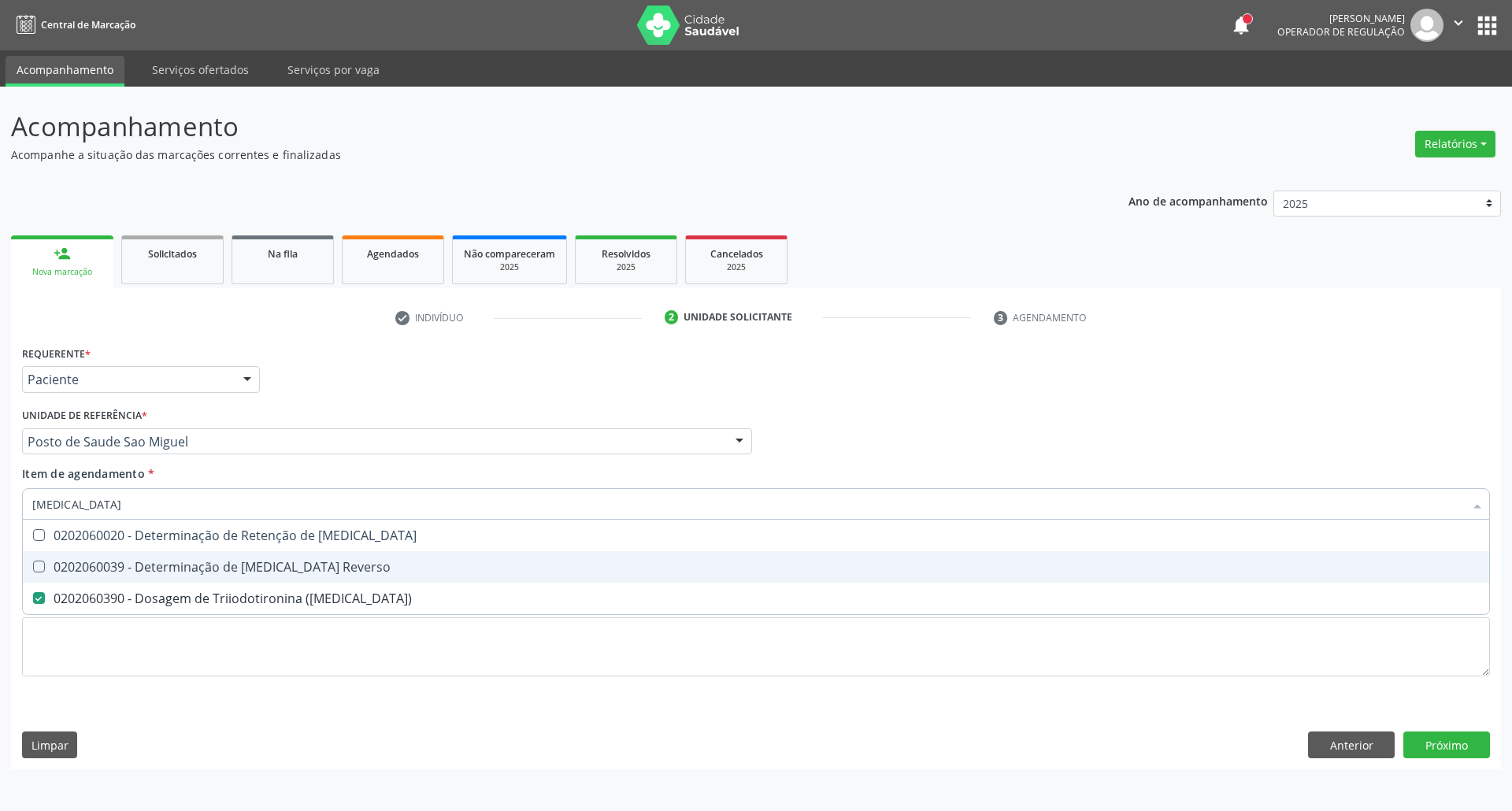
type input "T"
checkbox \(T3\) "false"
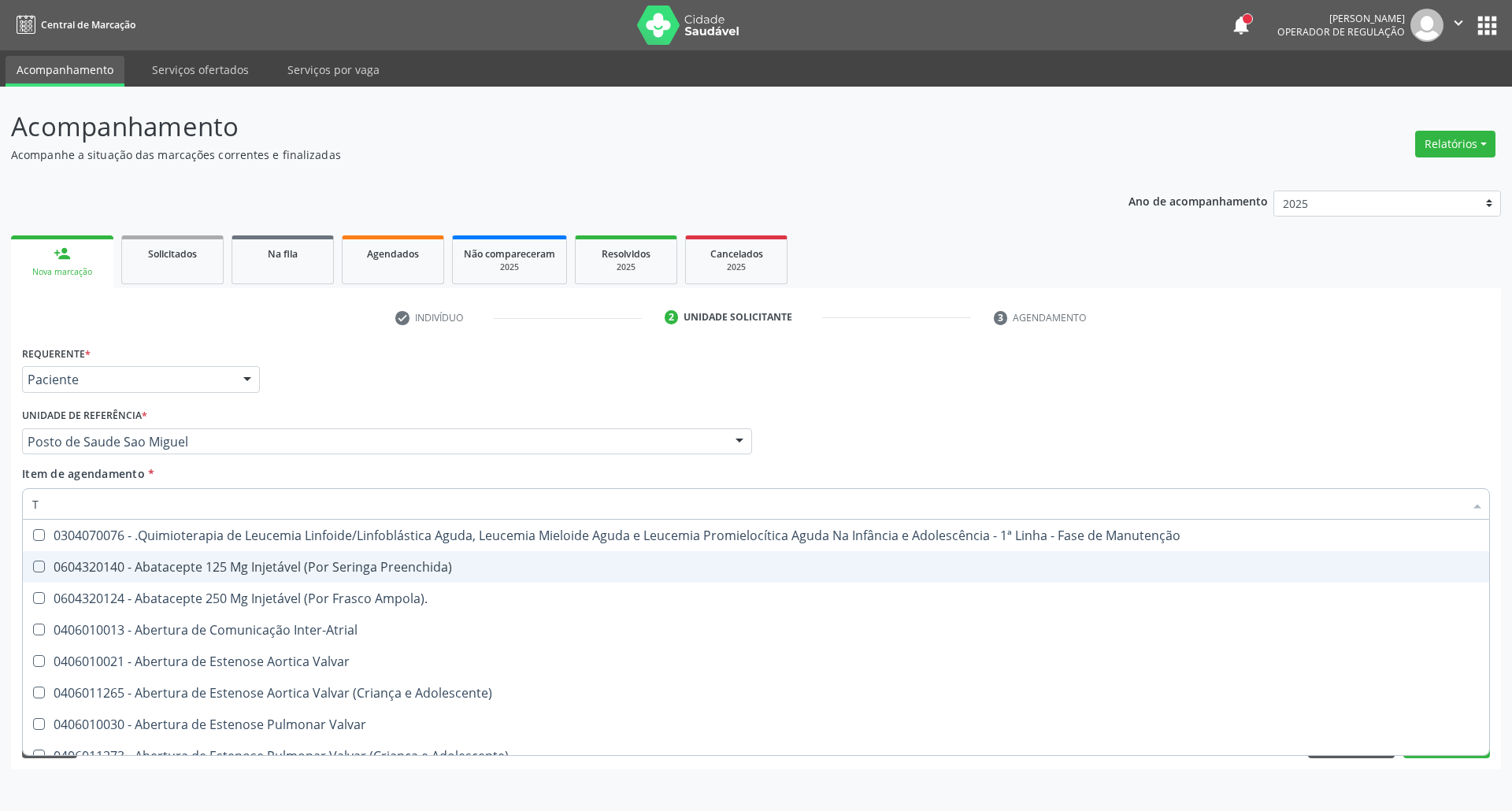
type input "T4"
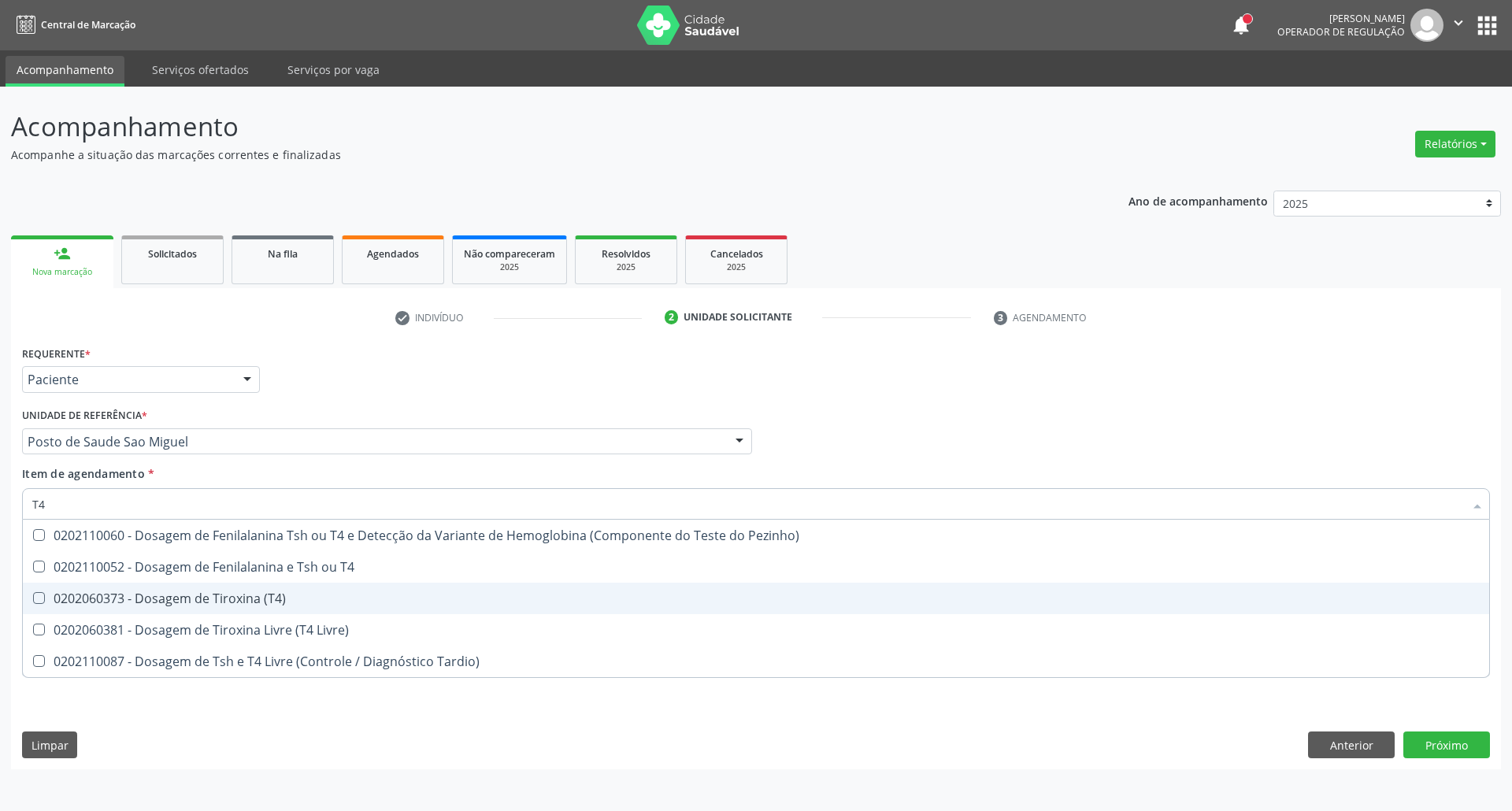
click at [147, 605] on div "0202060373 - Dosagem de Tiroxina (T4)" at bounding box center [756, 598] width 1447 height 12
checkbox \(T4\) "true"
type input "T"
checkbox \(T4\) "false"
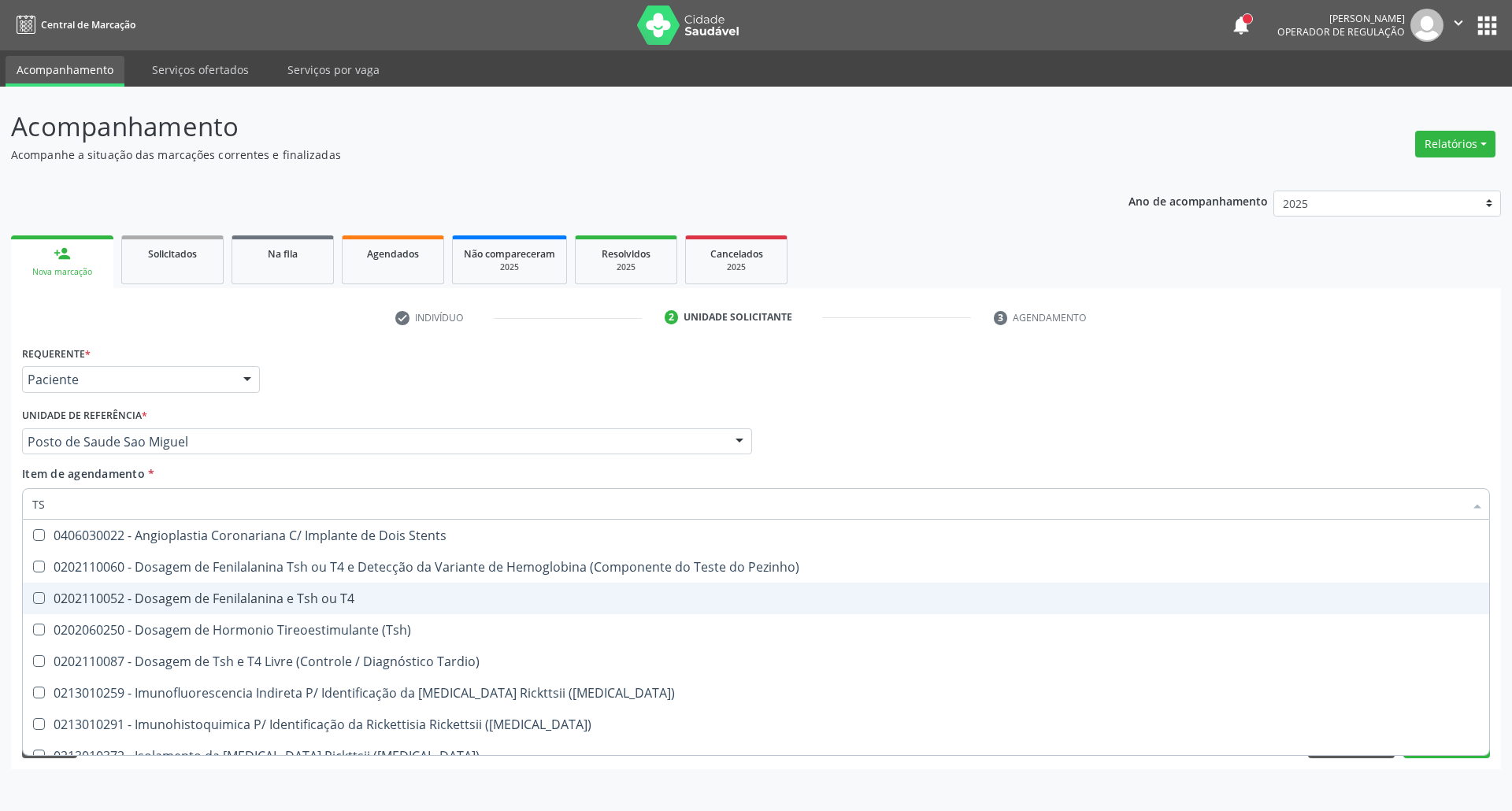
type input "TSH"
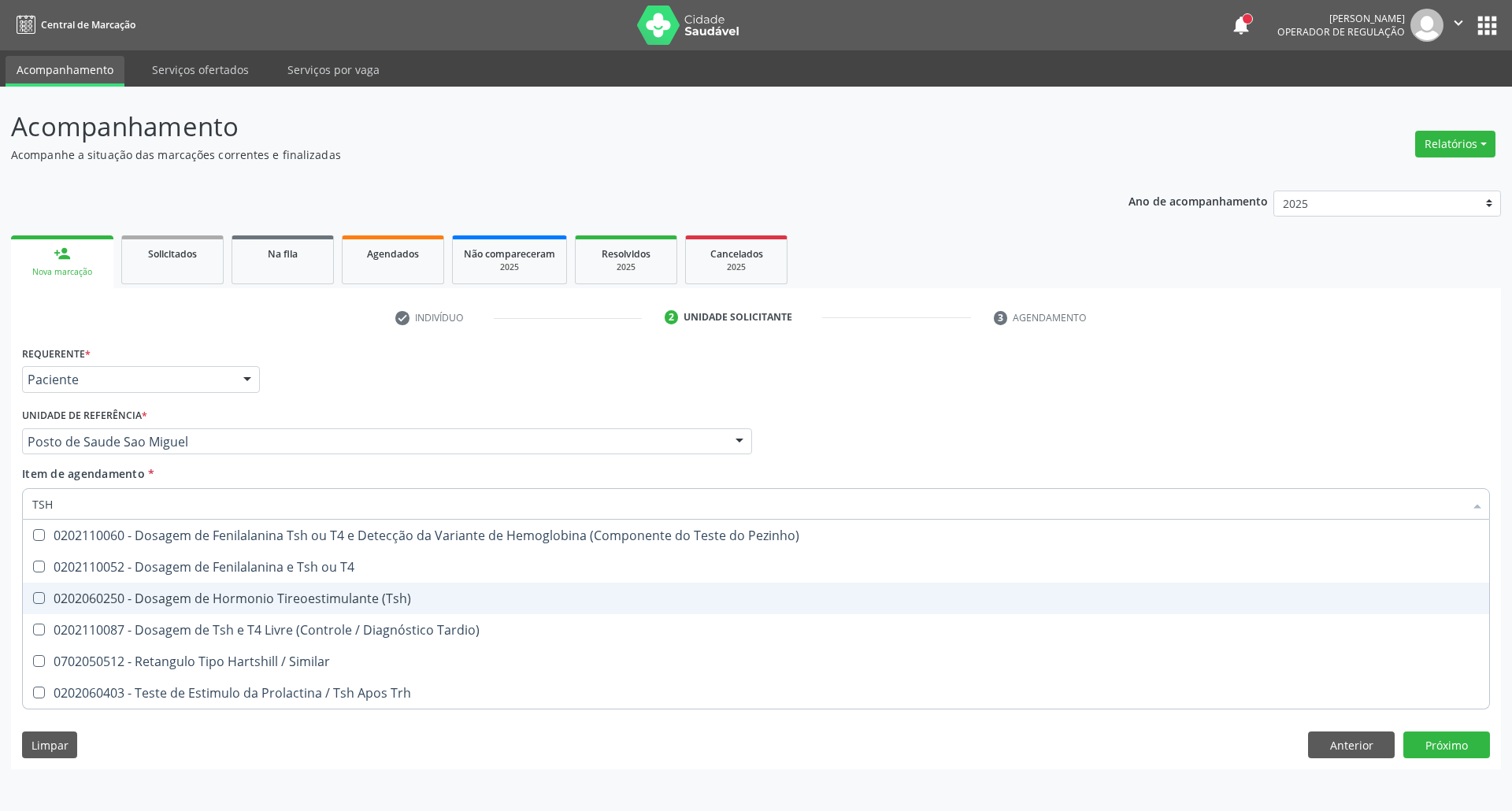
click at [140, 595] on div "0202060250 - Dosagem de Hormonio Tireoestimulante (Tsh)" at bounding box center [756, 598] width 1447 height 12
checkbox \(Tsh\) "true"
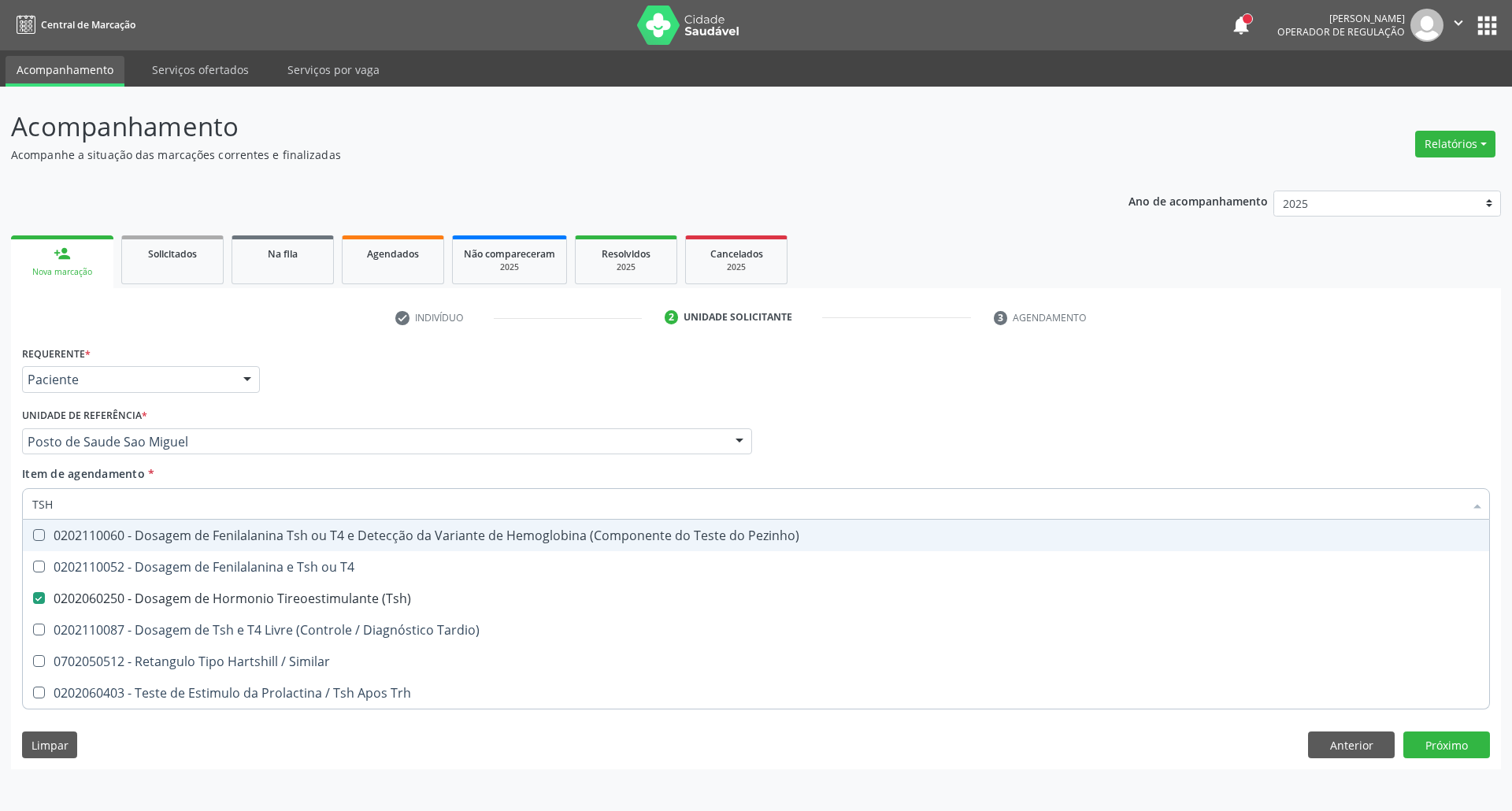
click at [142, 501] on input "TSH" at bounding box center [747, 504] width 1431 height 31
type input "HE"
checkbox \(Tsh\) "false"
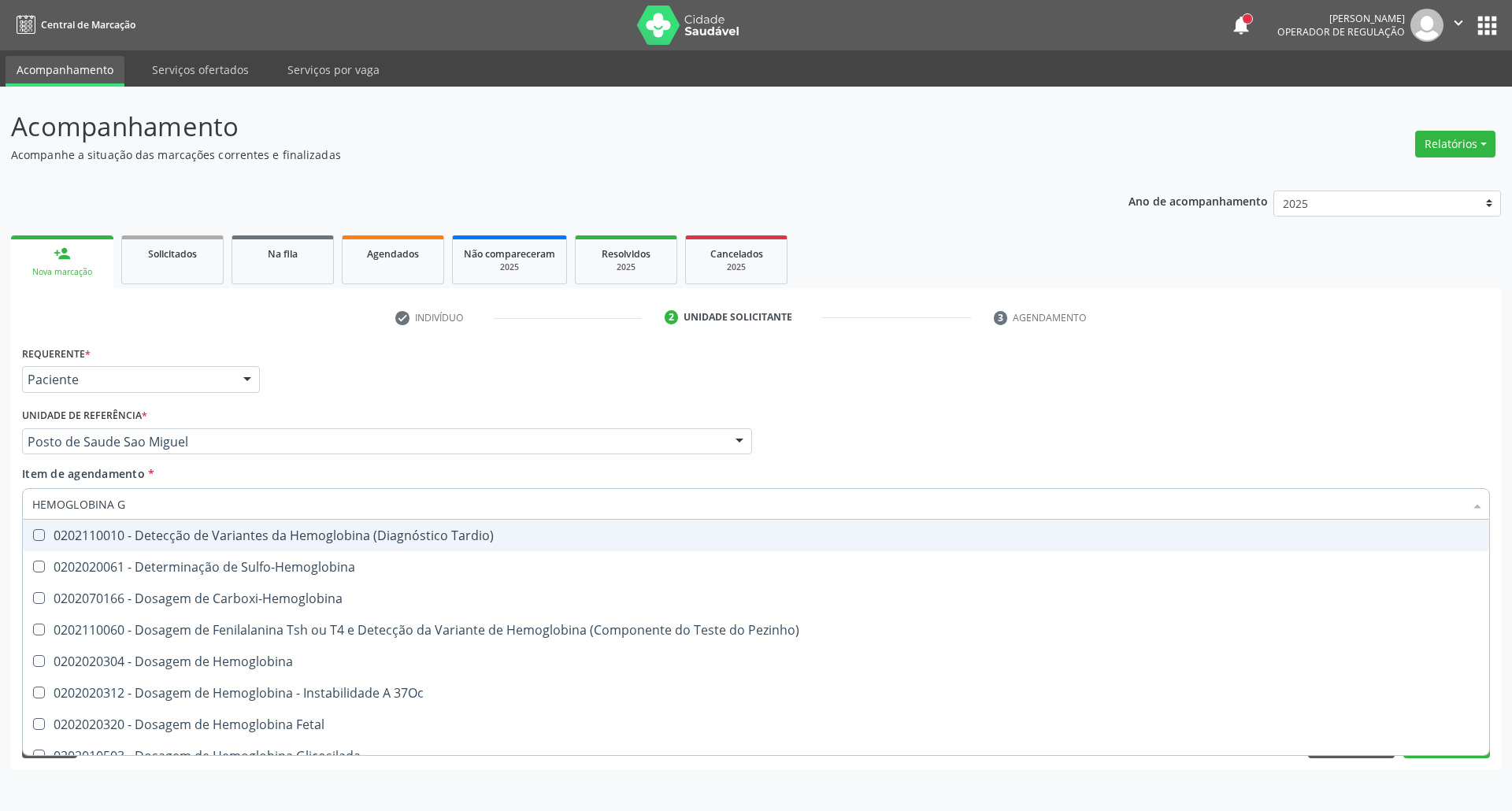
type input "HEMOGLOBINA G"
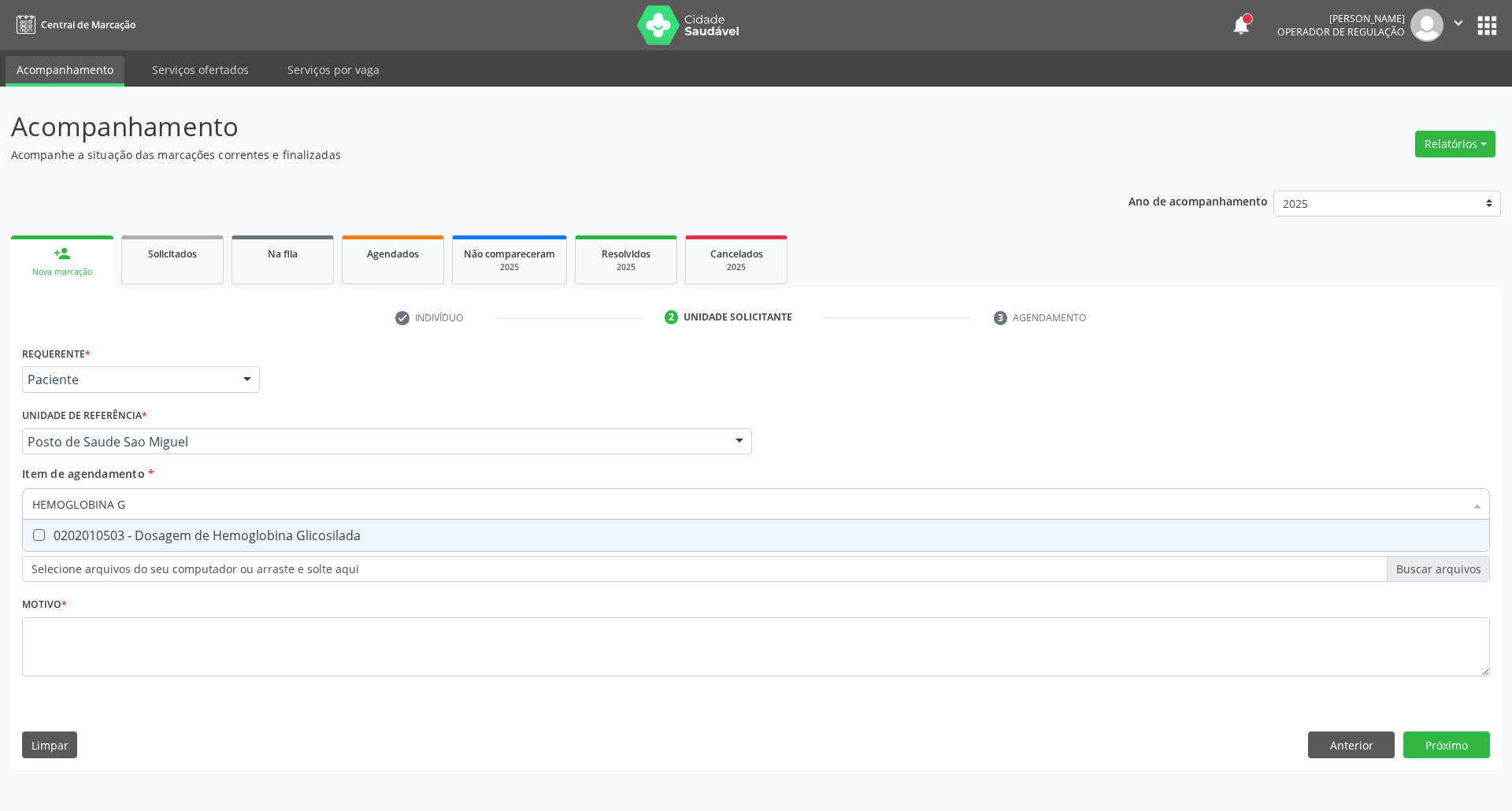
click at [129, 534] on div "0202010503 - Dosagem de Hemoglobina Glicosilada" at bounding box center [756, 535] width 1447 height 12
checkbox Glicosilada "true"
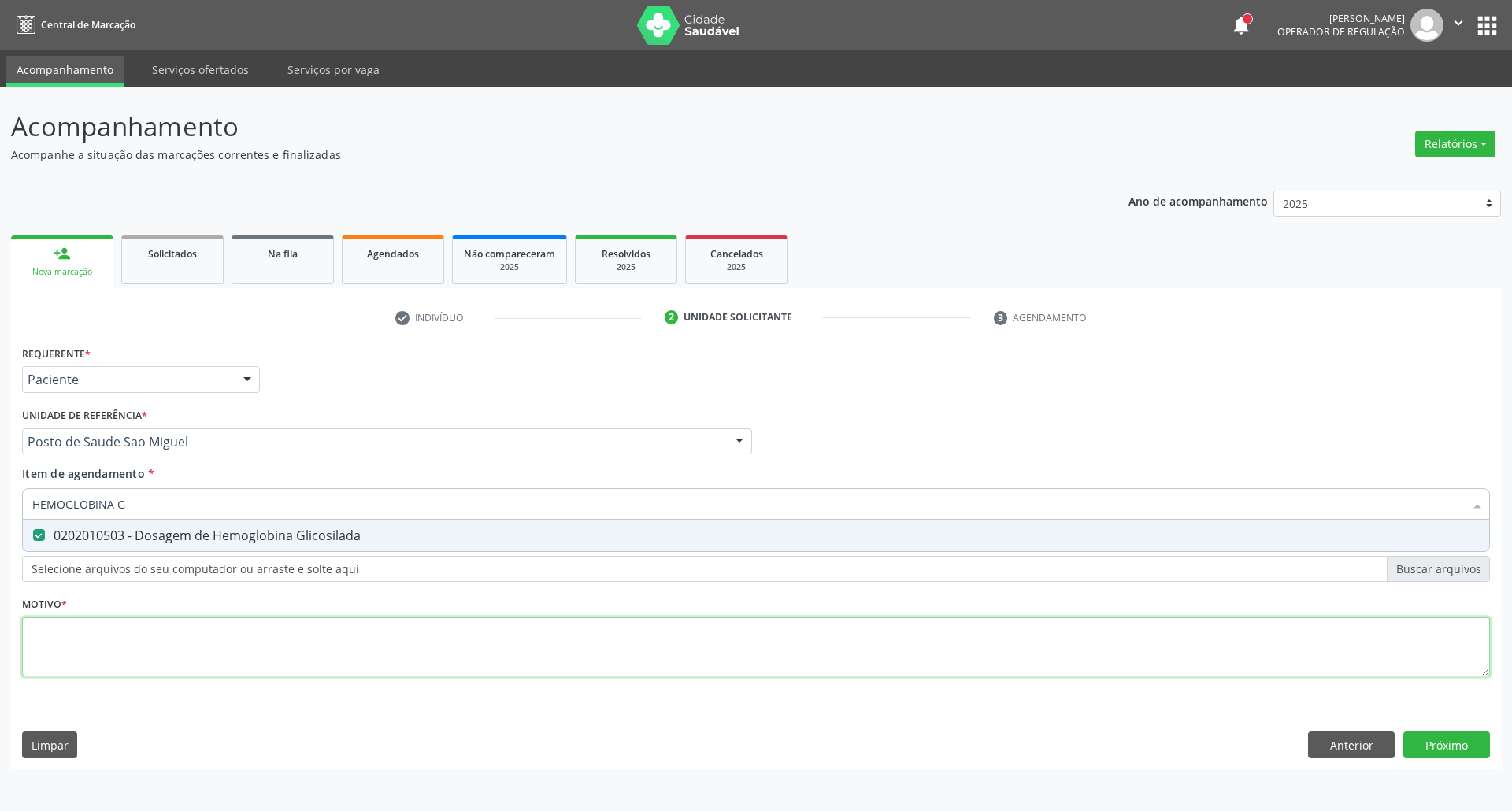
click at [164, 640] on div "Requerente * Paciente Profissional de Saúde Paciente Nenhum resultado encontrad…" at bounding box center [756, 520] width 1468 height 357
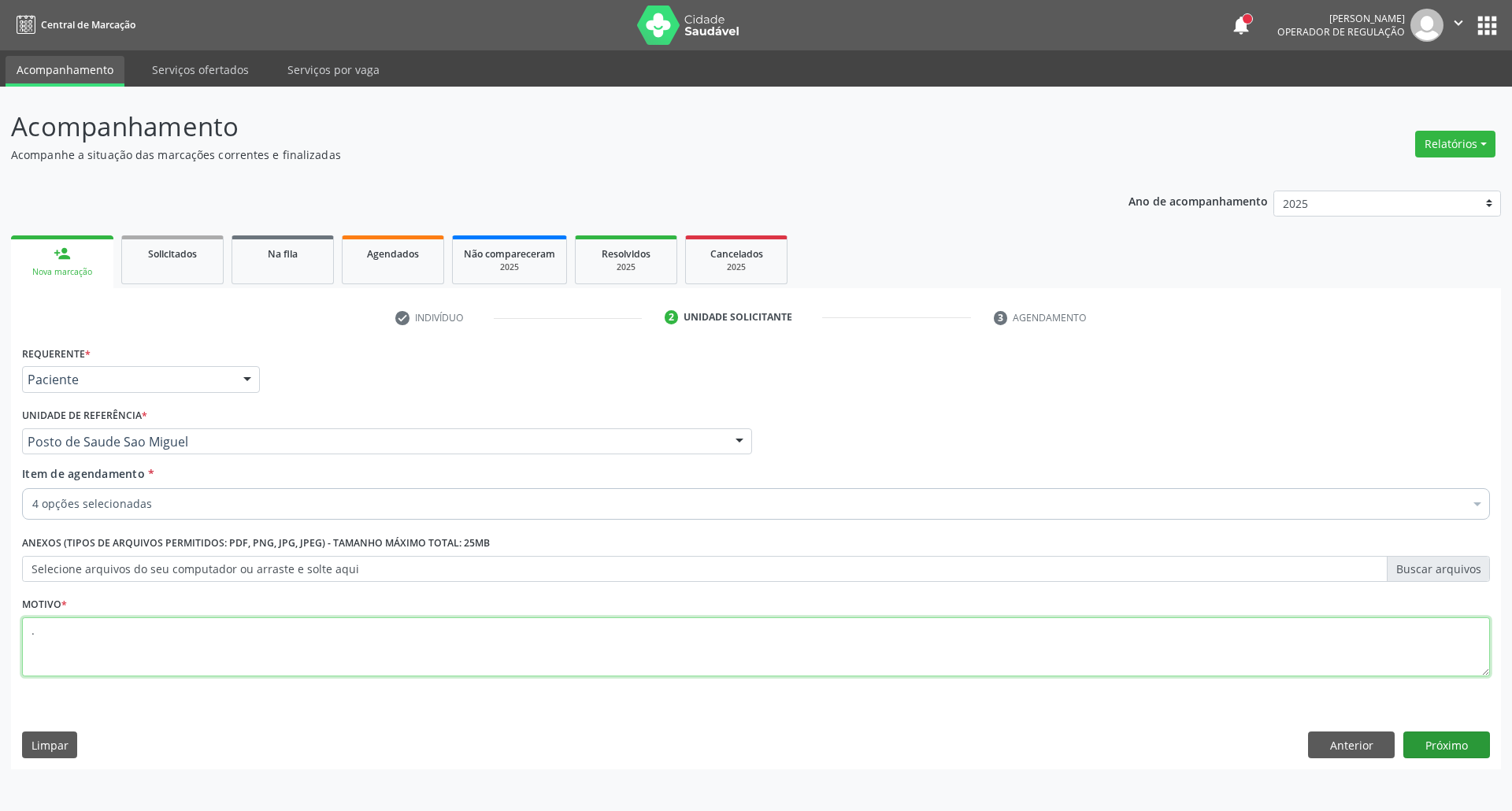
type textarea "."
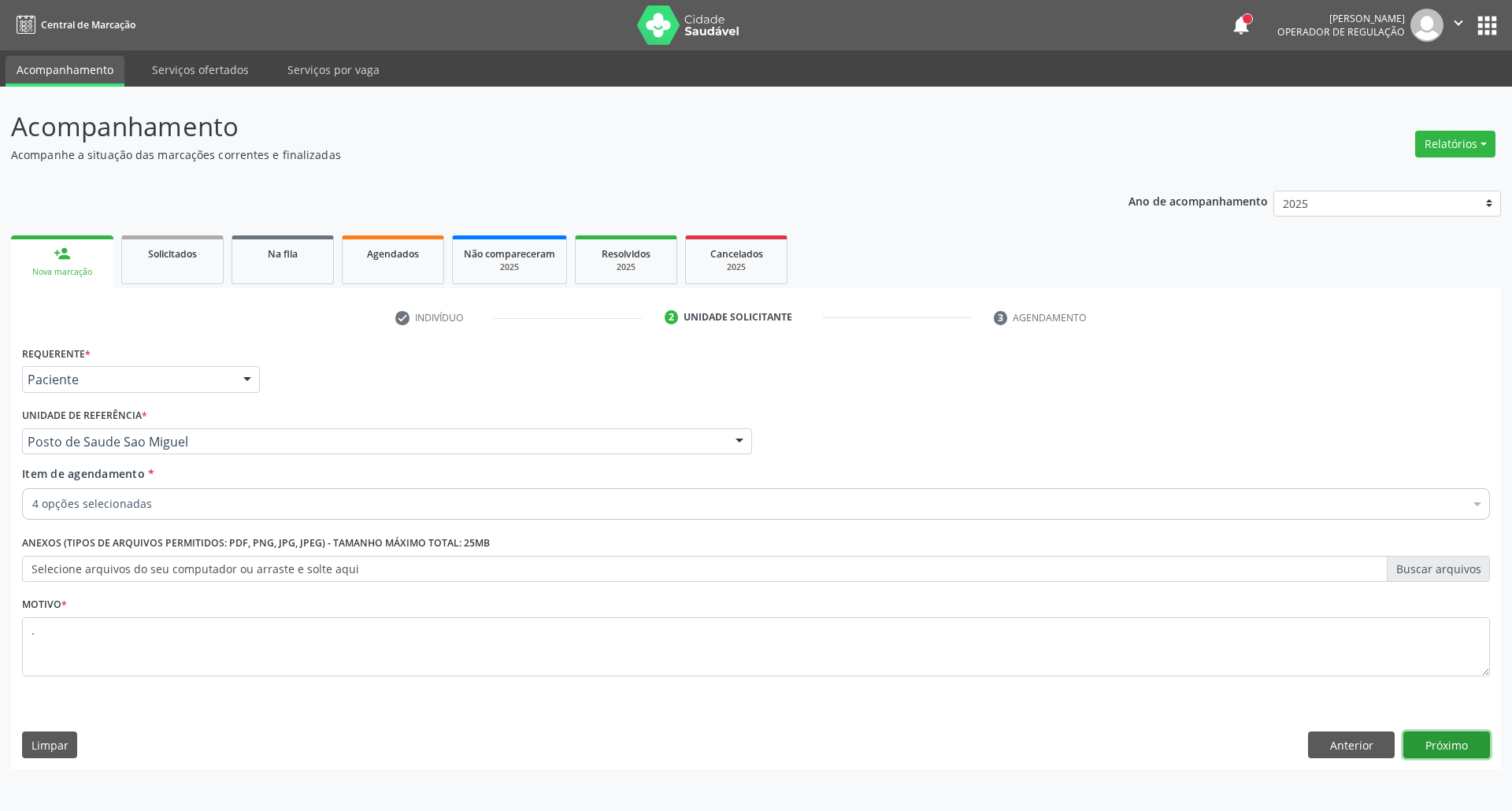
click at [1412, 756] on button "Próximo" at bounding box center [1446, 745] width 86 height 27
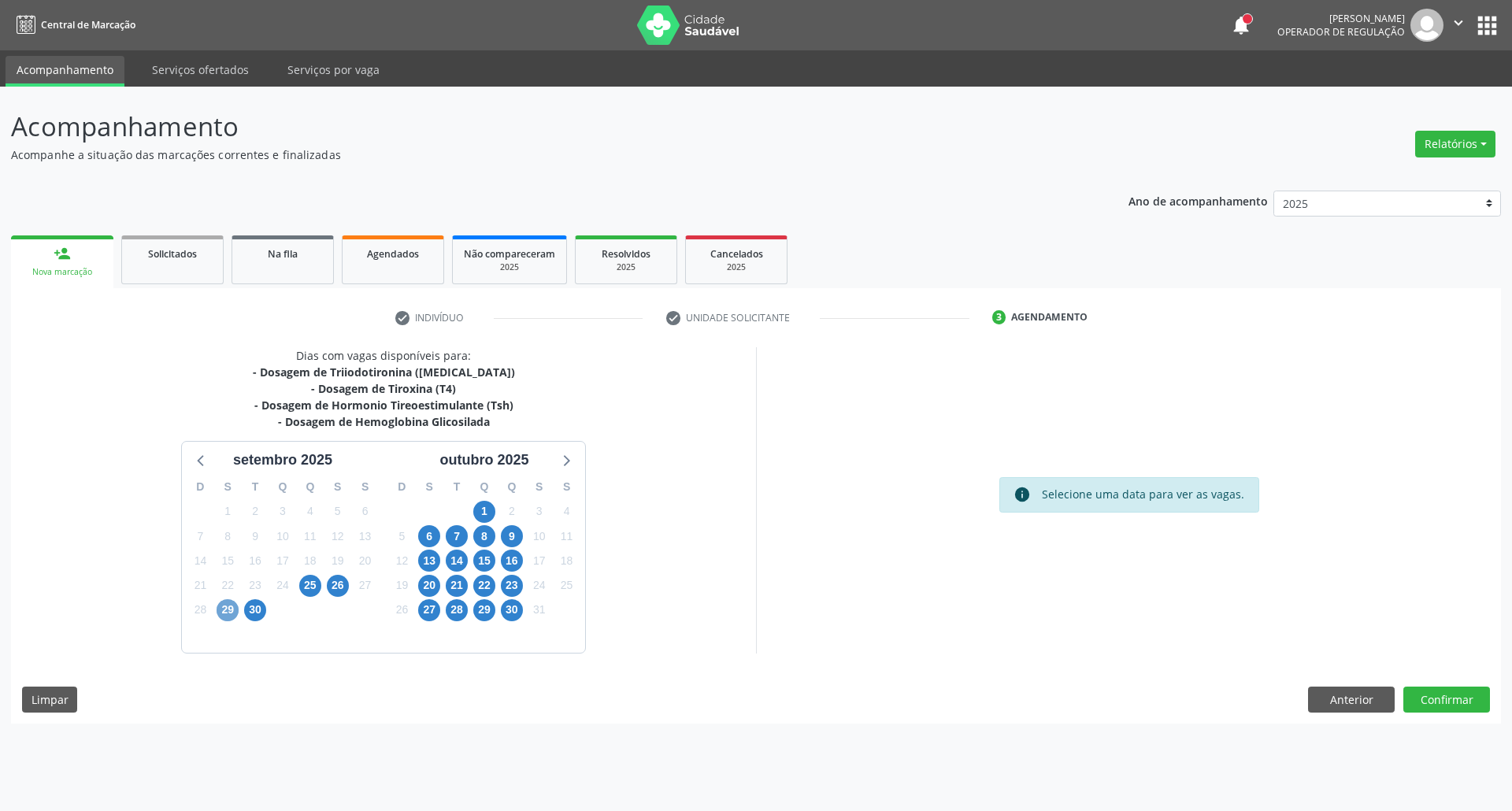
click at [234, 608] on span "29" at bounding box center [227, 610] width 22 height 22
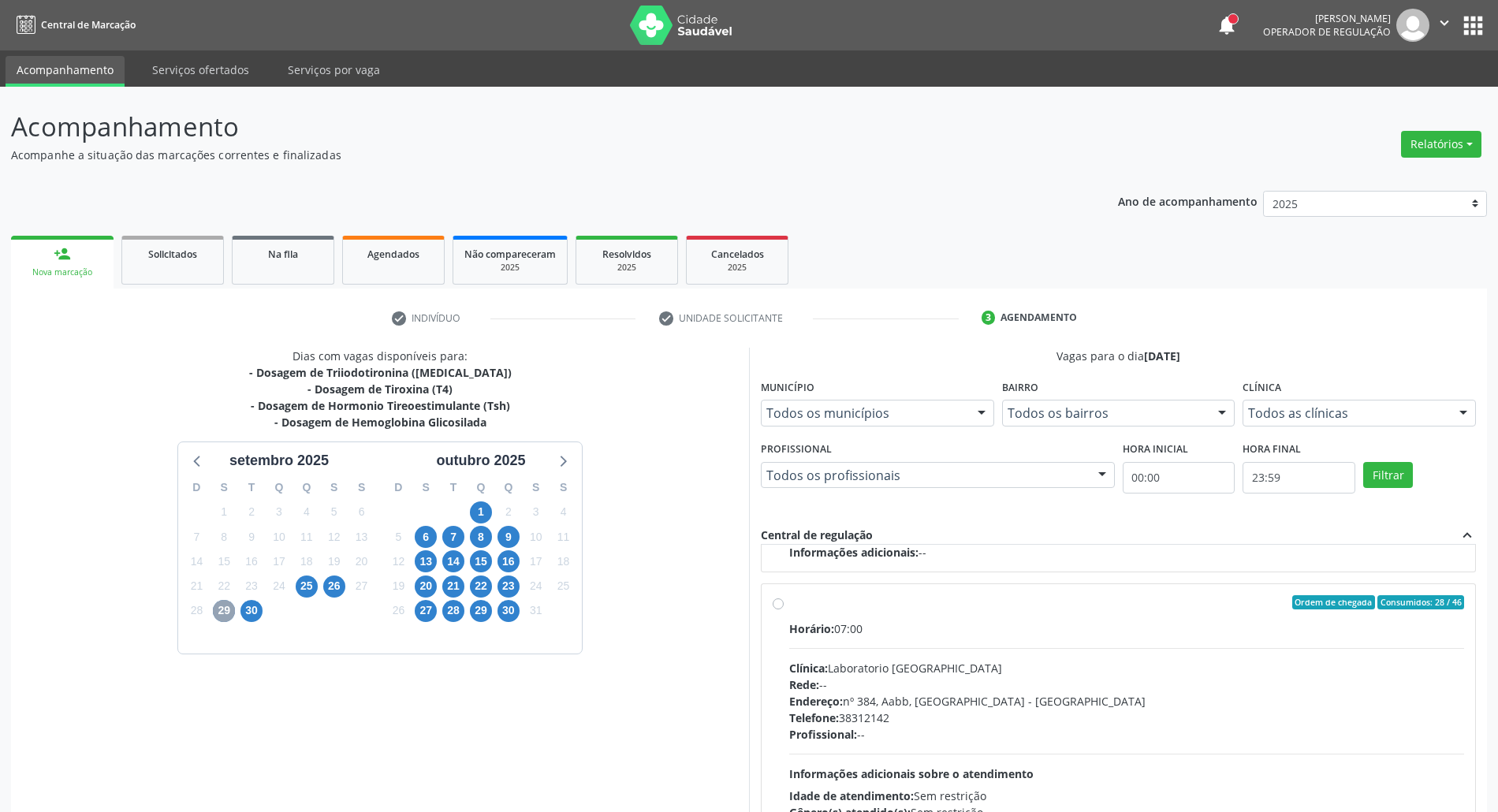
scroll to position [130, 0]
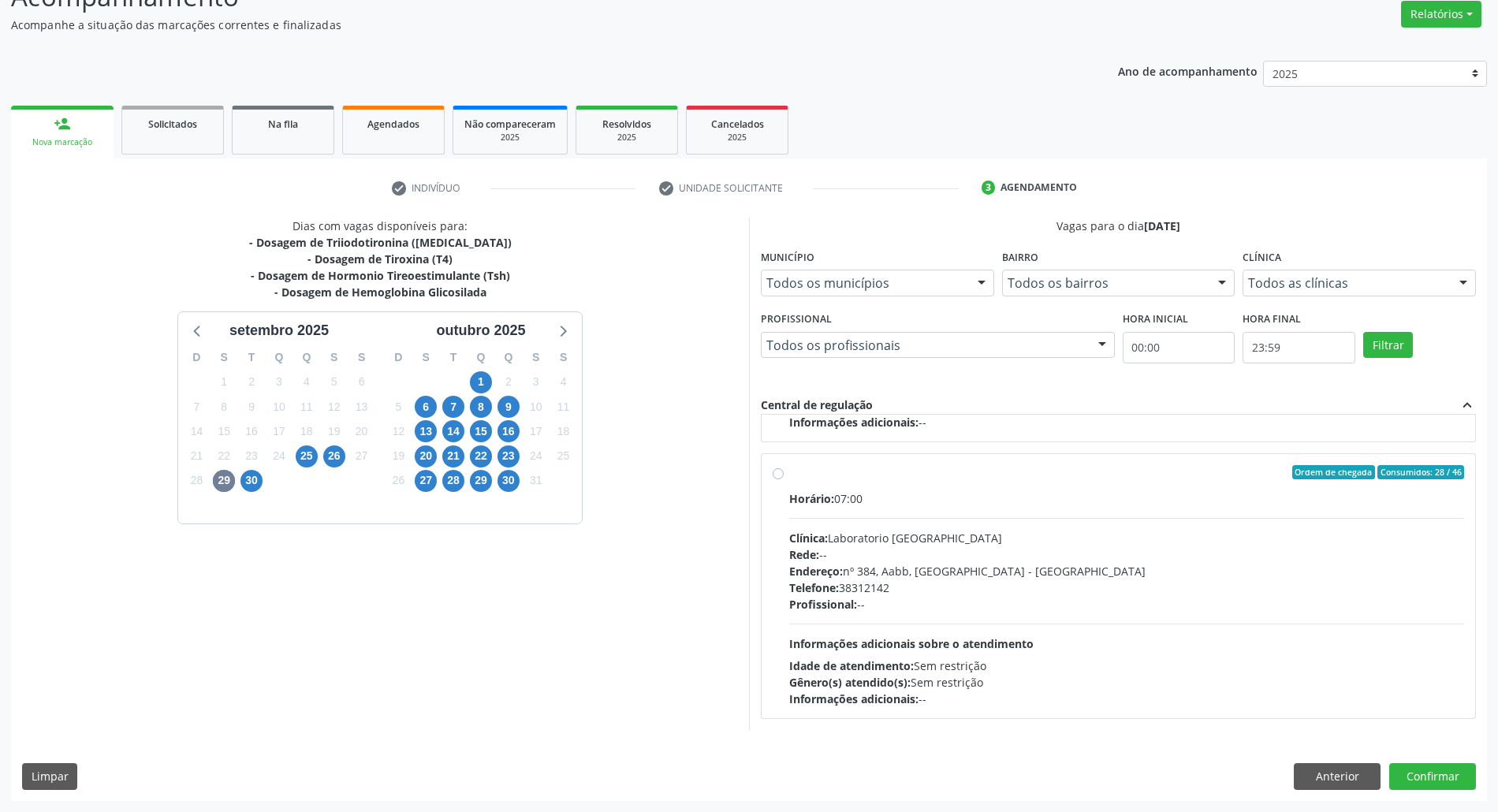
click at [1099, 596] on div "Profissional: --" at bounding box center [1126, 604] width 675 height 16
click at [784, 480] on input "Ordem de chegada Consumidos: 28 / 46 Horário: 07:00 Clínica: Laboratorio Sao Fr…" at bounding box center [777, 472] width 11 height 14
radio input "true"
click at [1425, 781] on button "Confirmar" at bounding box center [1432, 777] width 87 height 27
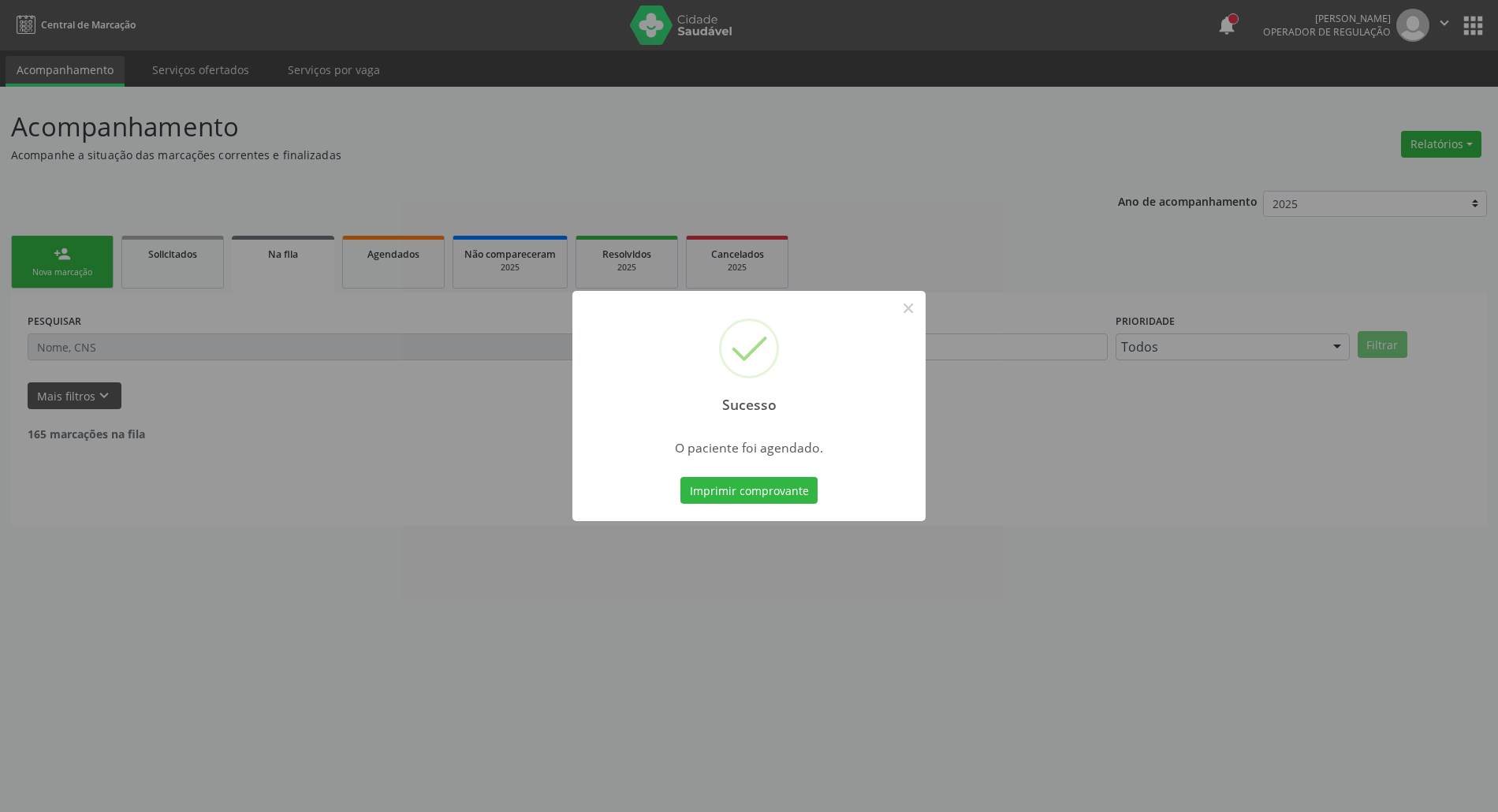
scroll to position [0, 0]
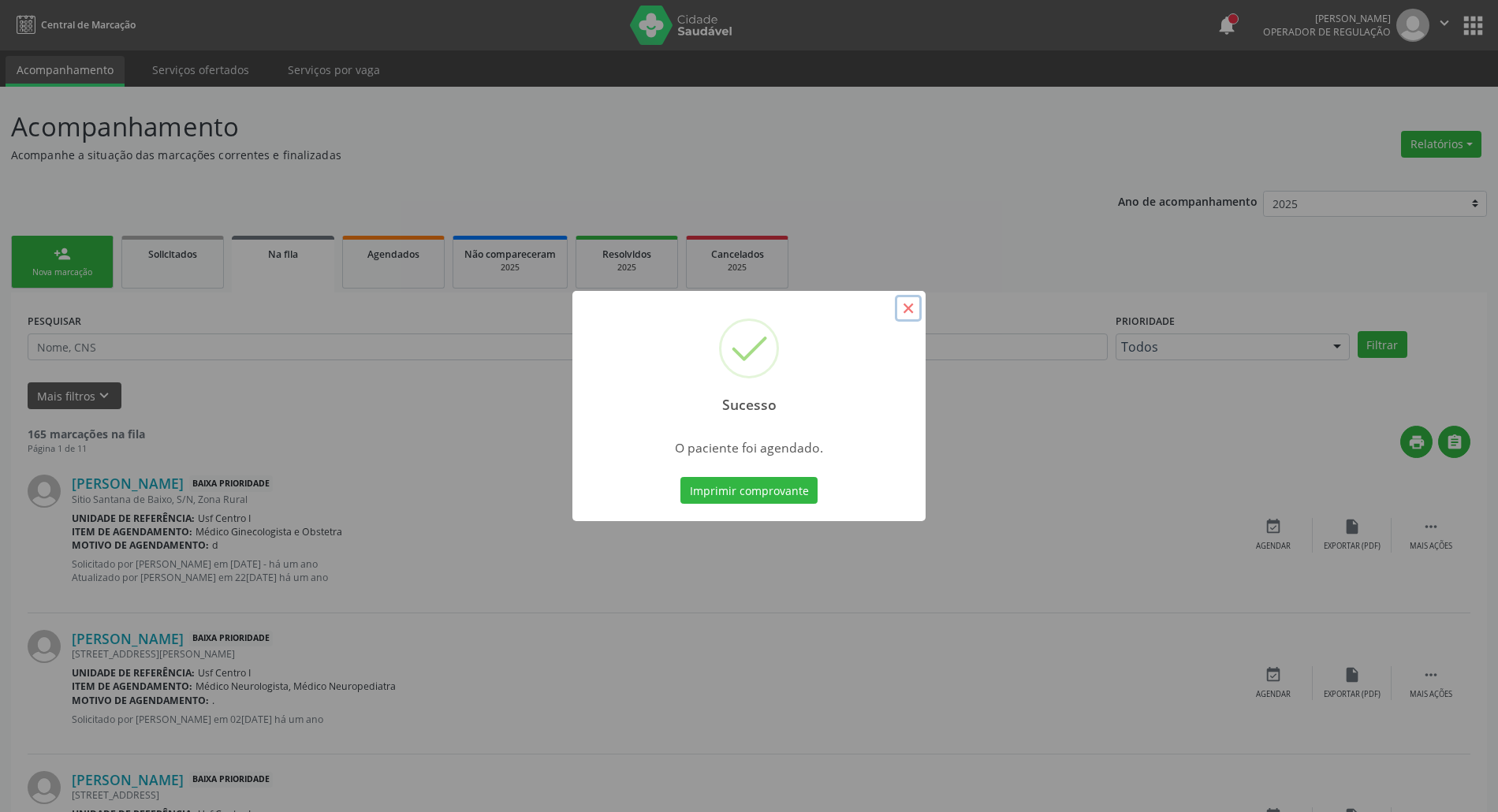
click at [904, 307] on button "×" at bounding box center [909, 308] width 27 height 27
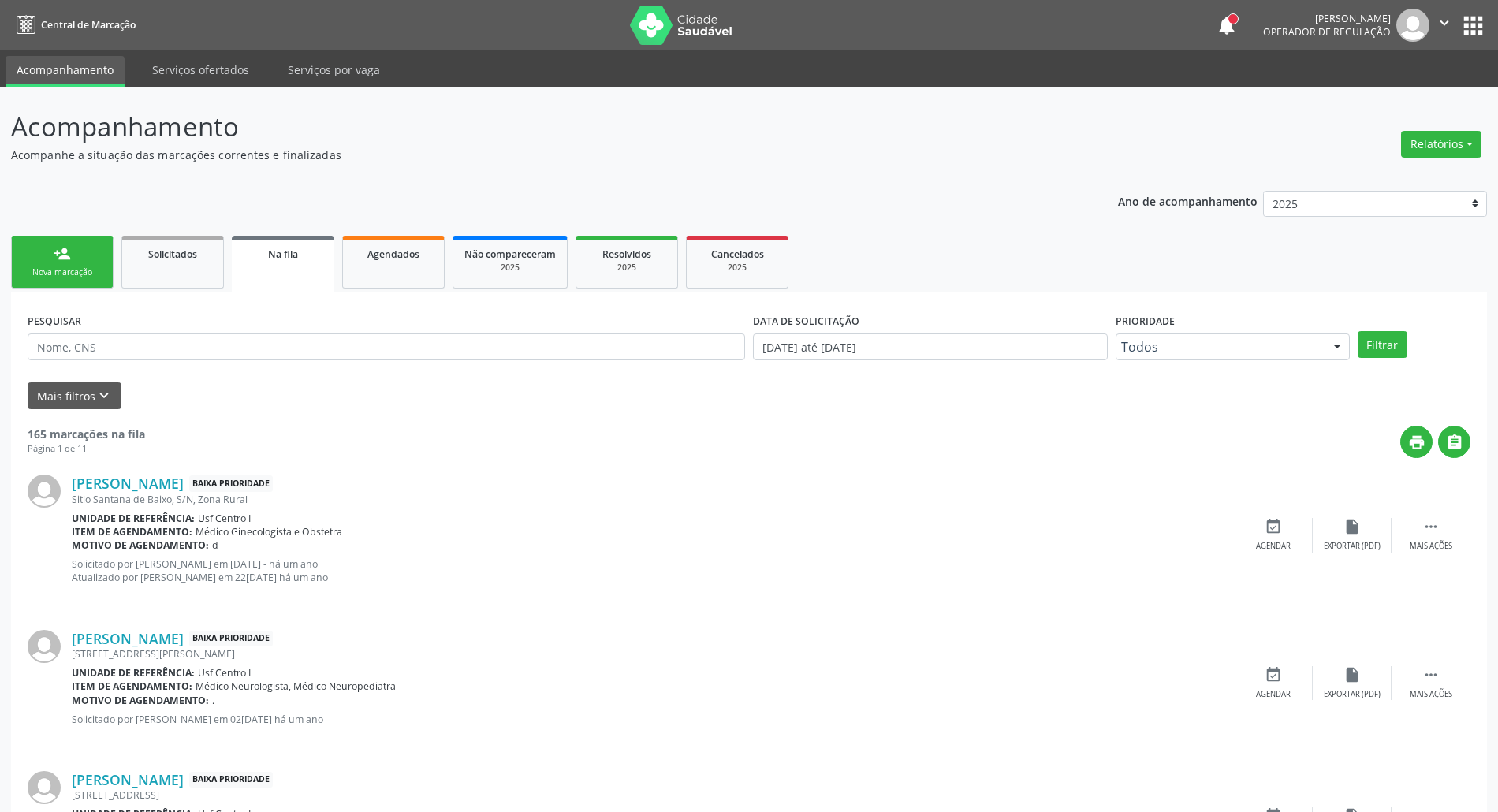
click at [70, 257] on div "person_add" at bounding box center [62, 253] width 17 height 17
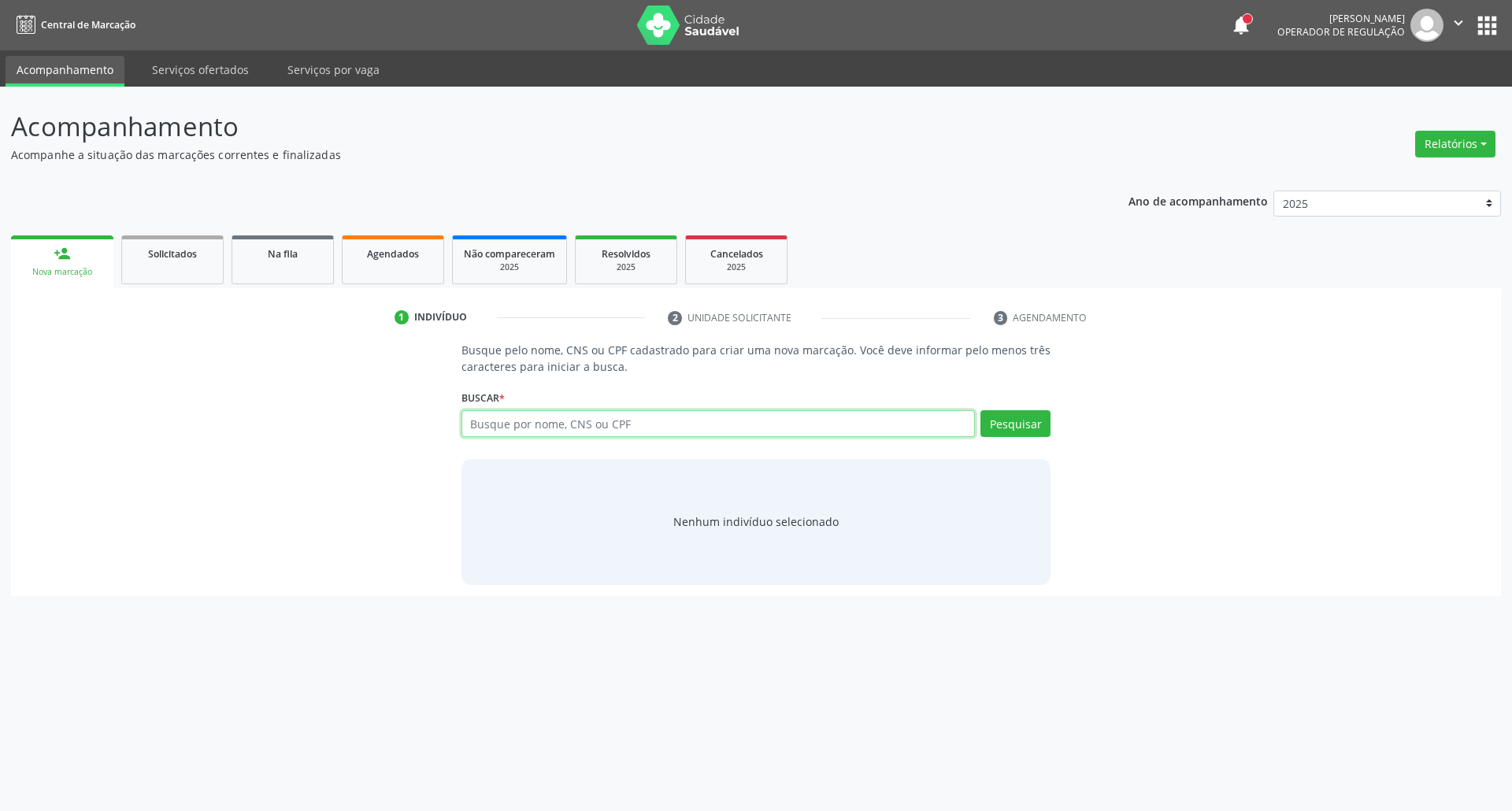
click at [696, 420] on input "text" at bounding box center [719, 423] width 514 height 27
click at [643, 424] on input "text" at bounding box center [719, 423] width 514 height 27
type input "06223793480"
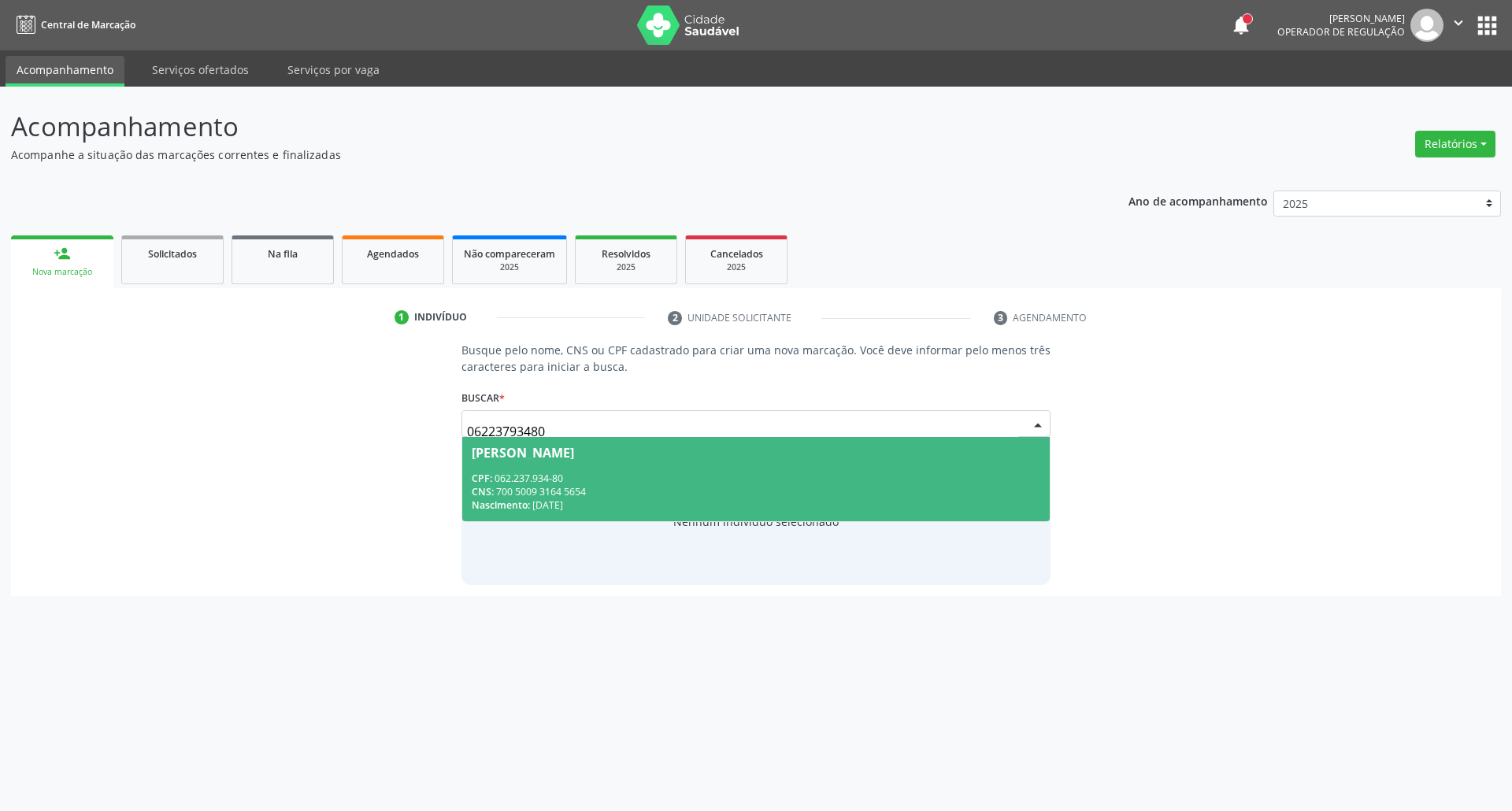
click at [589, 486] on div "CNS: 700 5009 3164 5654" at bounding box center [756, 492] width 570 height 13
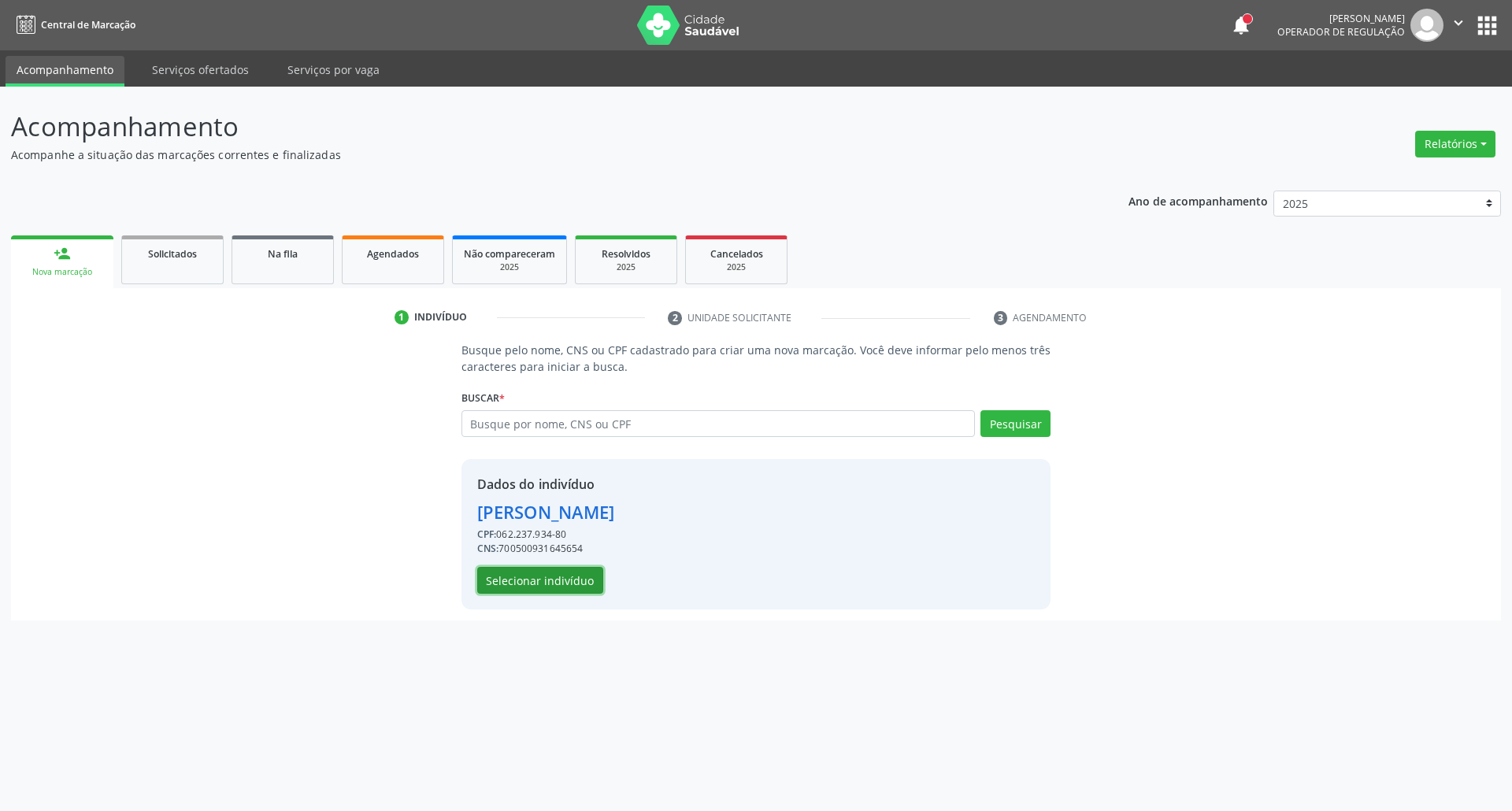
click at [551, 589] on button "Selecionar indivíduo" at bounding box center [540, 580] width 126 height 27
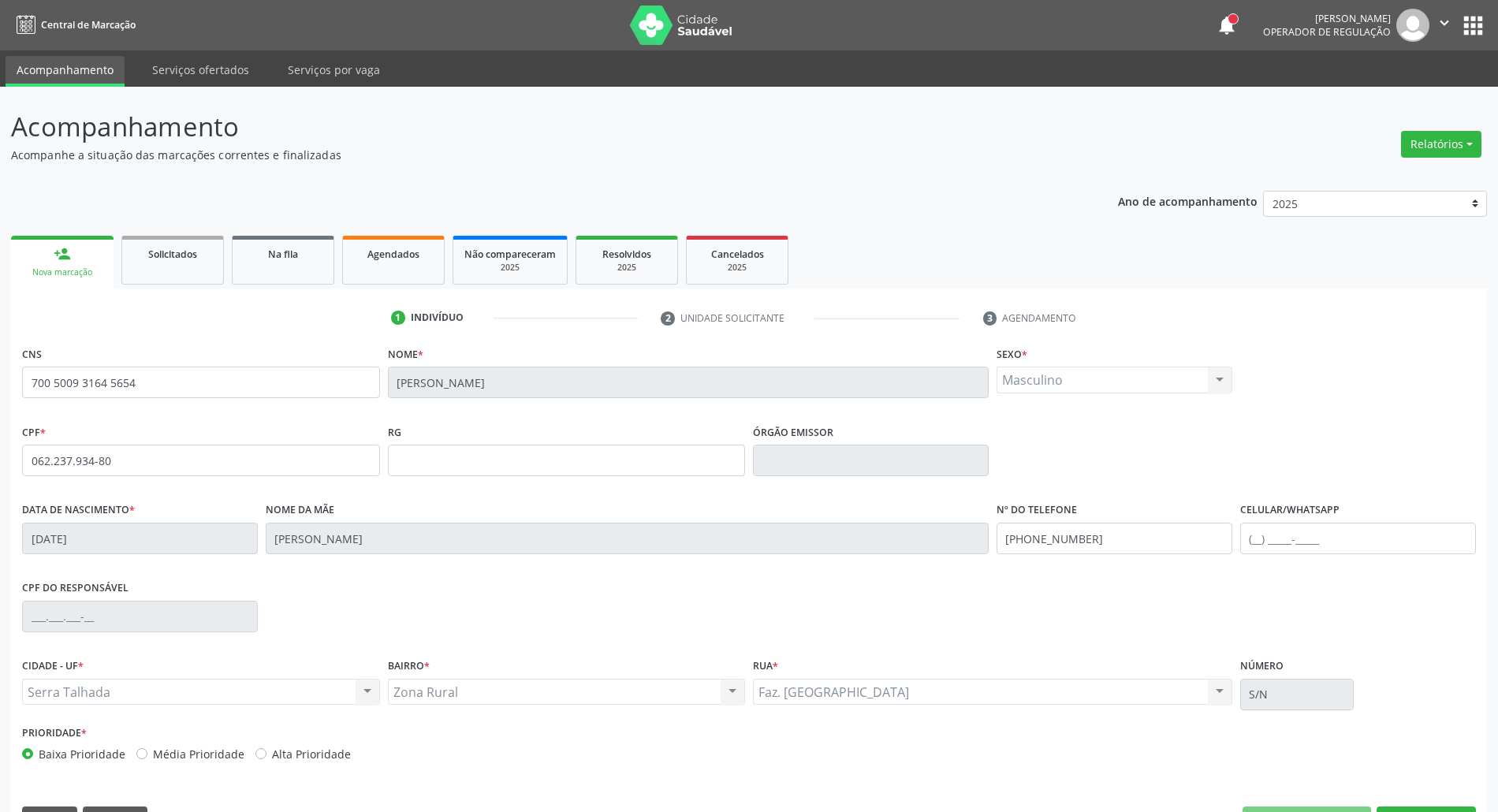
scroll to position [43, 0]
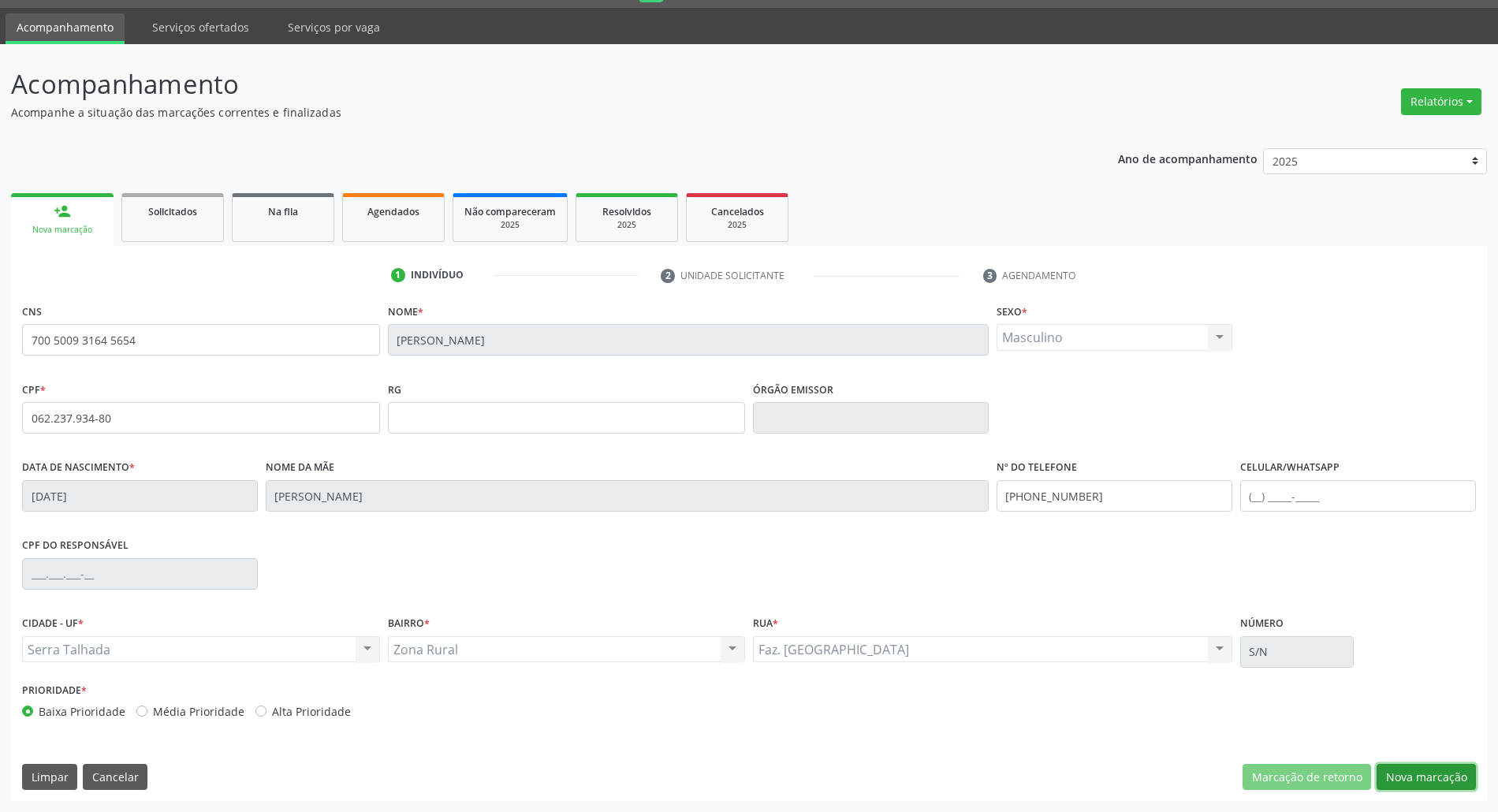
click at [1416, 771] on button "Nova marcação" at bounding box center [1426, 777] width 100 height 27
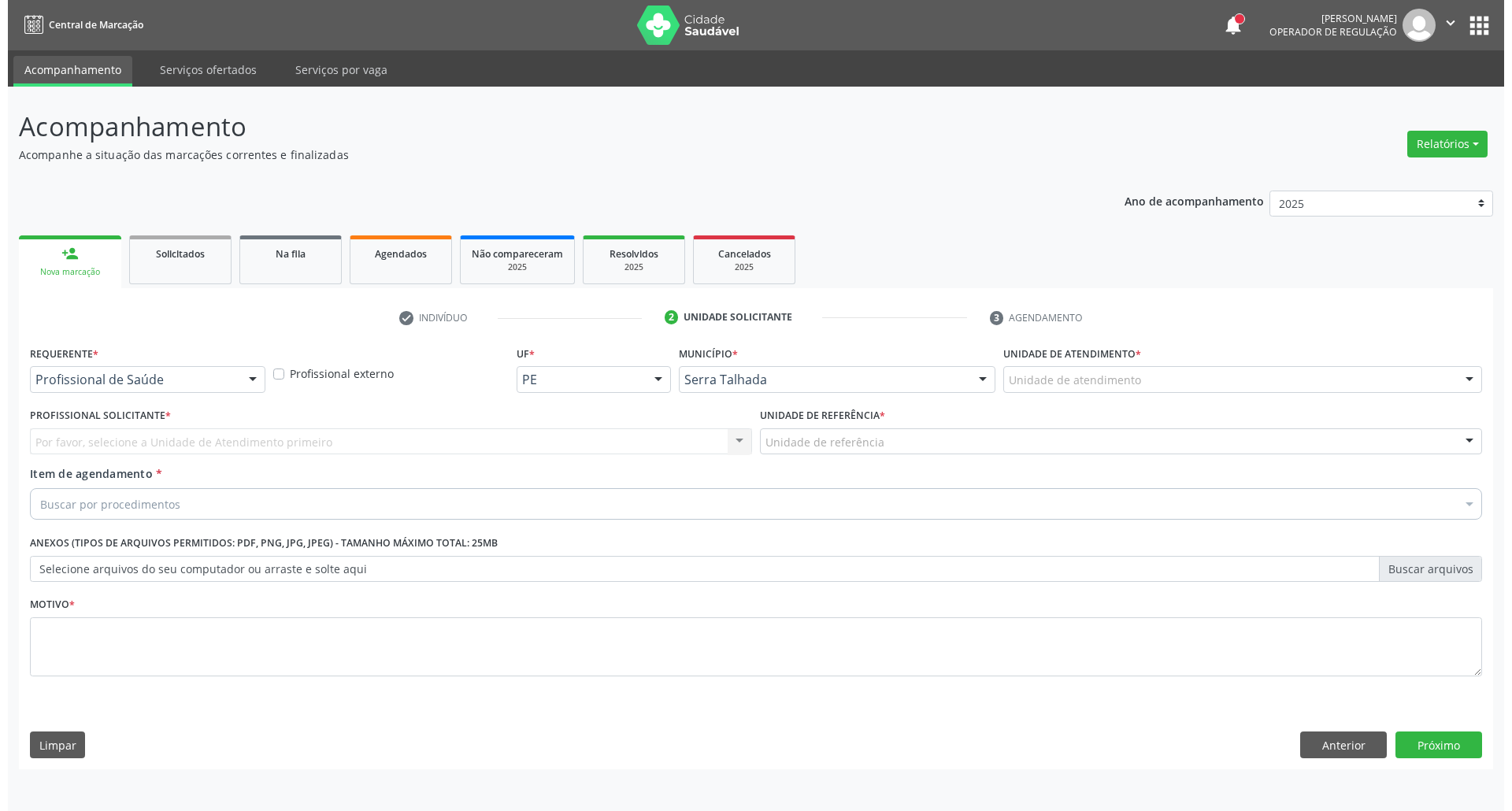
scroll to position [0, 0]
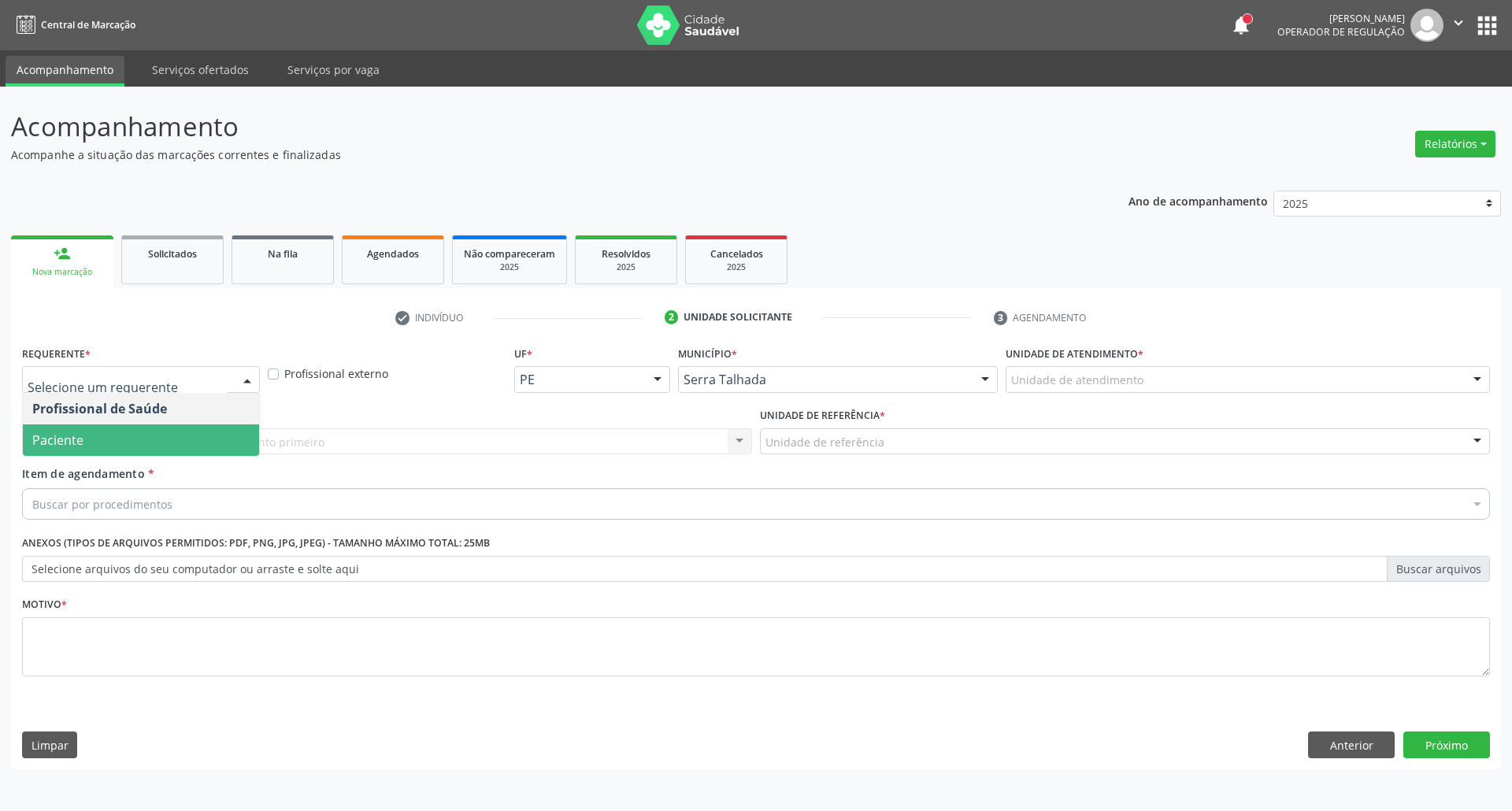
click at [121, 439] on span "Paciente" at bounding box center [141, 440] width 236 height 31
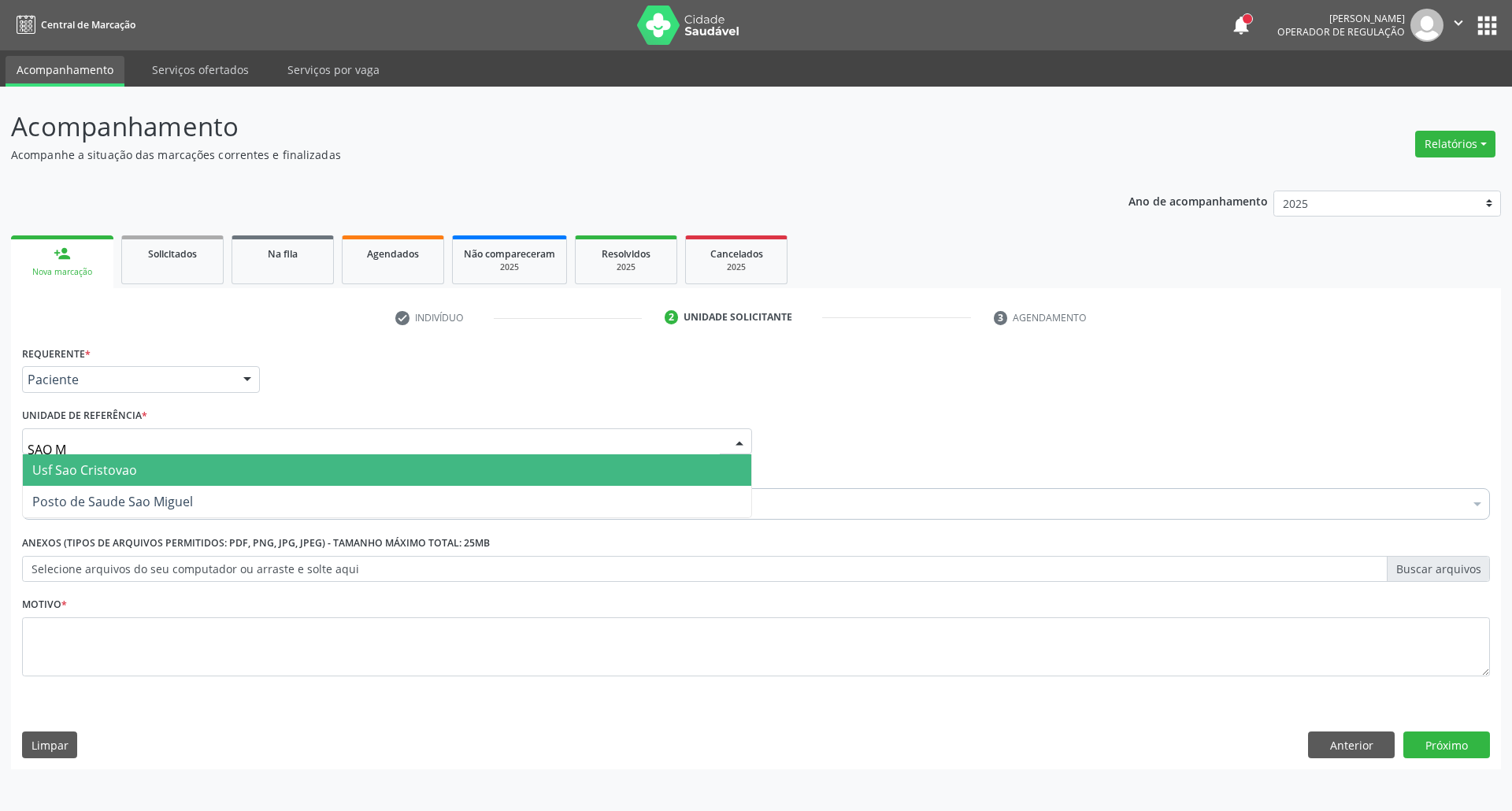
type input "SAO MI"
click at [118, 473] on span "Posto de Saude Sao Miguel" at bounding box center [112, 470] width 161 height 17
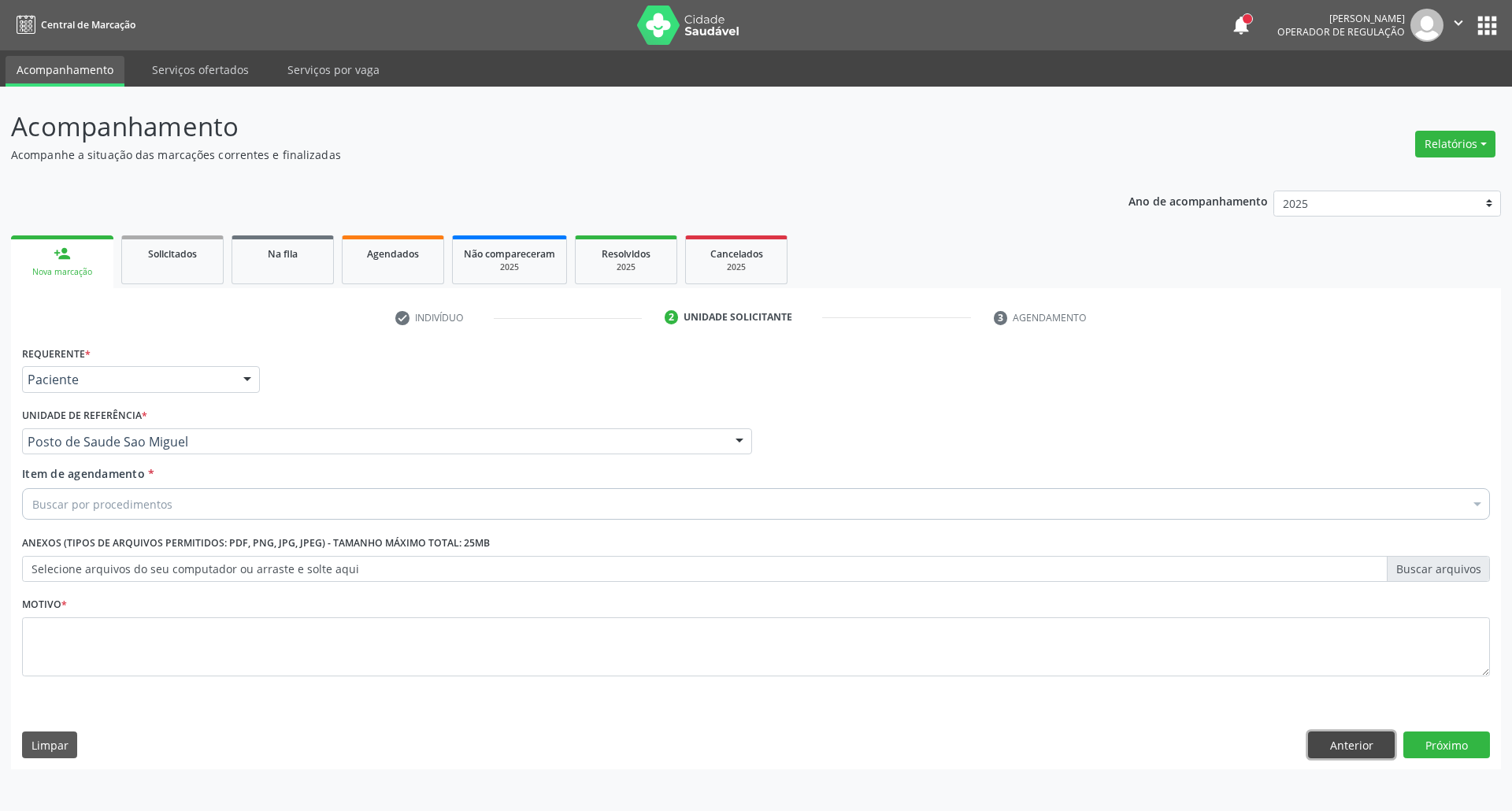
drag, startPoint x: 1316, startPoint y: 752, endPoint x: 1285, endPoint y: 748, distance: 31.3
click at [1313, 753] on button "Anterior" at bounding box center [1351, 745] width 86 height 27
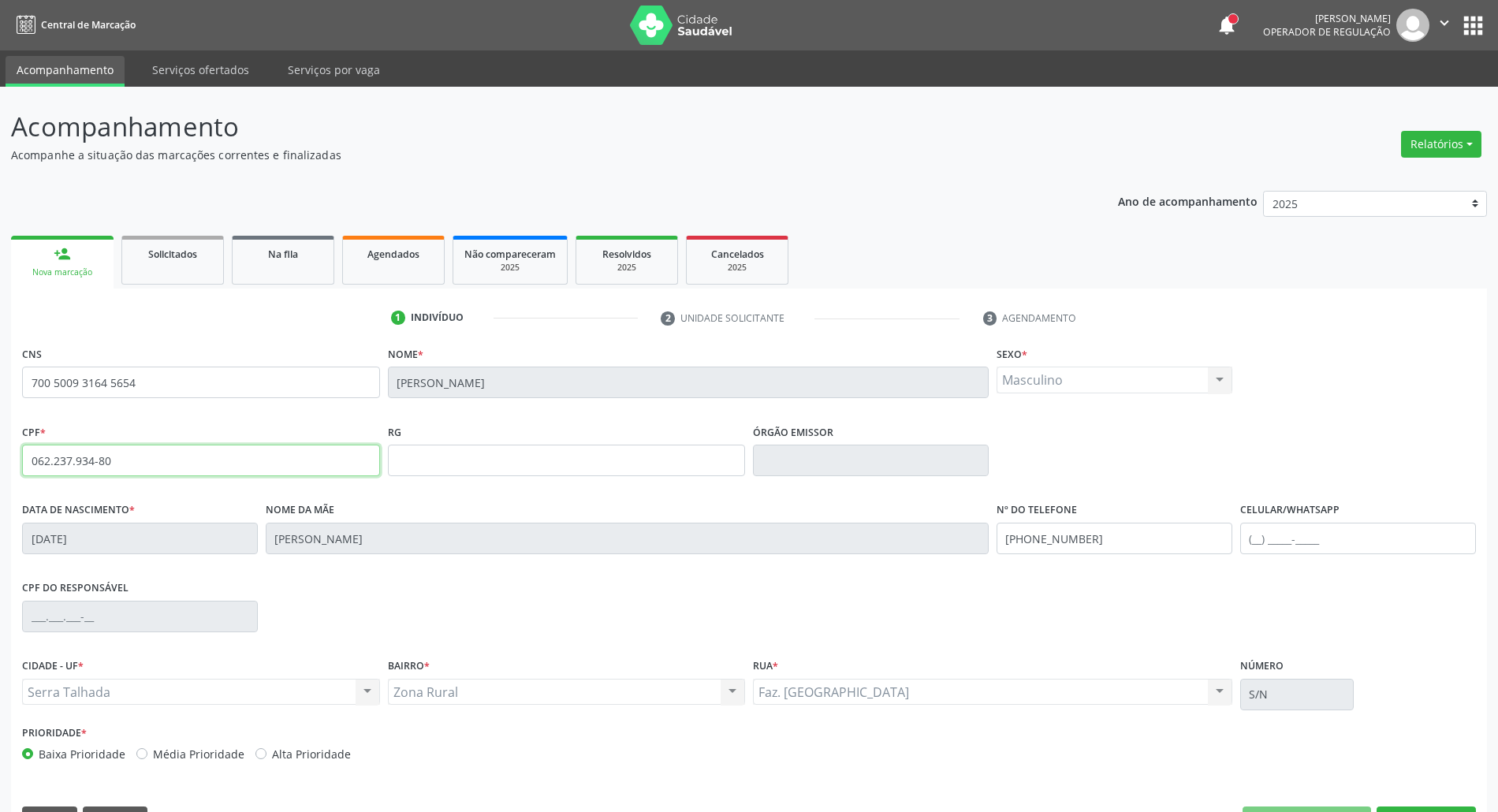
click at [0, 494] on div "Acompanhamento Acompanhe a situação das marcações correntes e finalizadas Relat…" at bounding box center [749, 471] width 1498 height 768
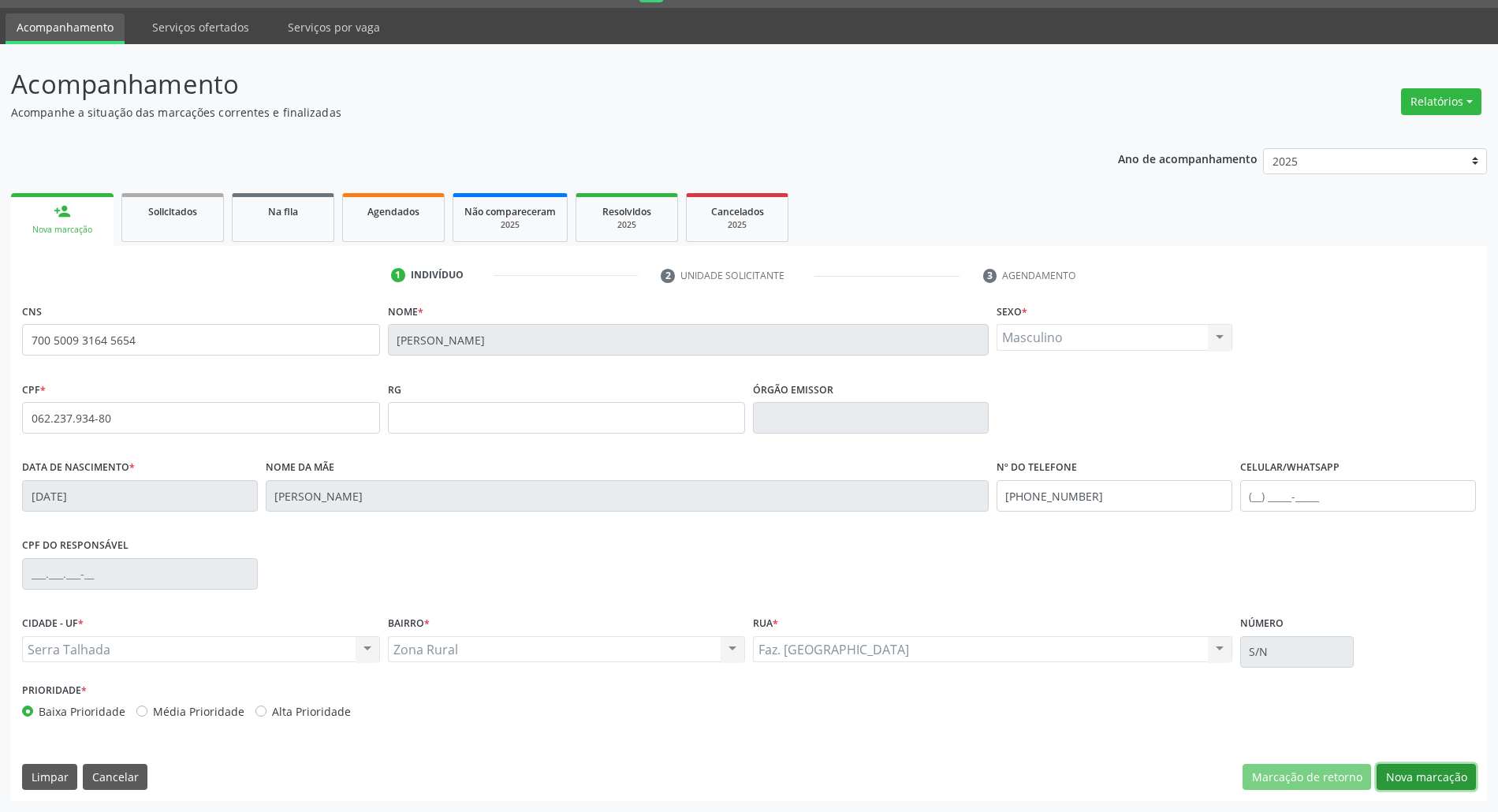
click at [1387, 773] on button "Nova marcação" at bounding box center [1426, 777] width 100 height 27
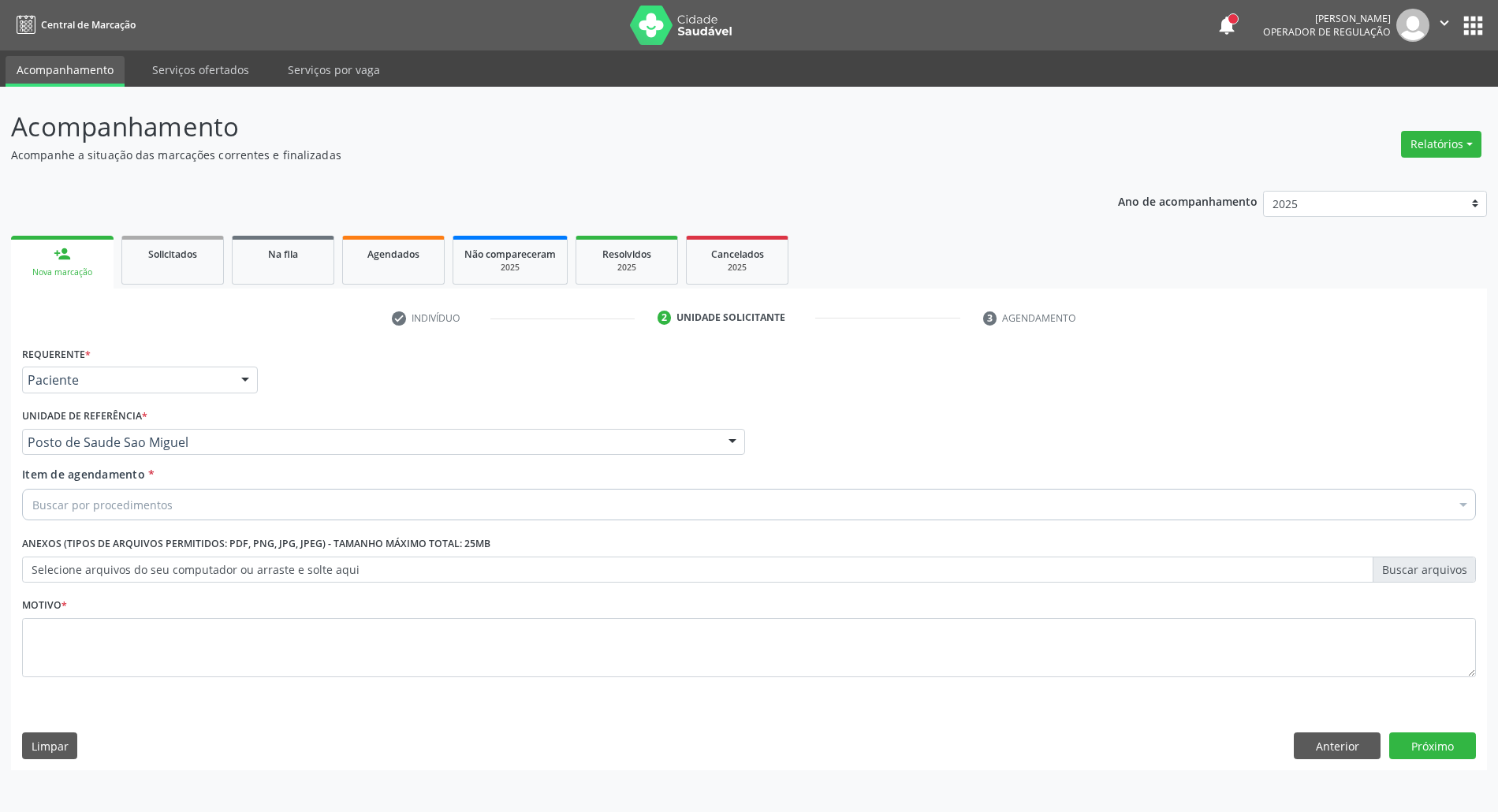
scroll to position [0, 0]
click at [256, 509] on div "Buscar por procedimentos" at bounding box center [757, 505] width 1470 height 31
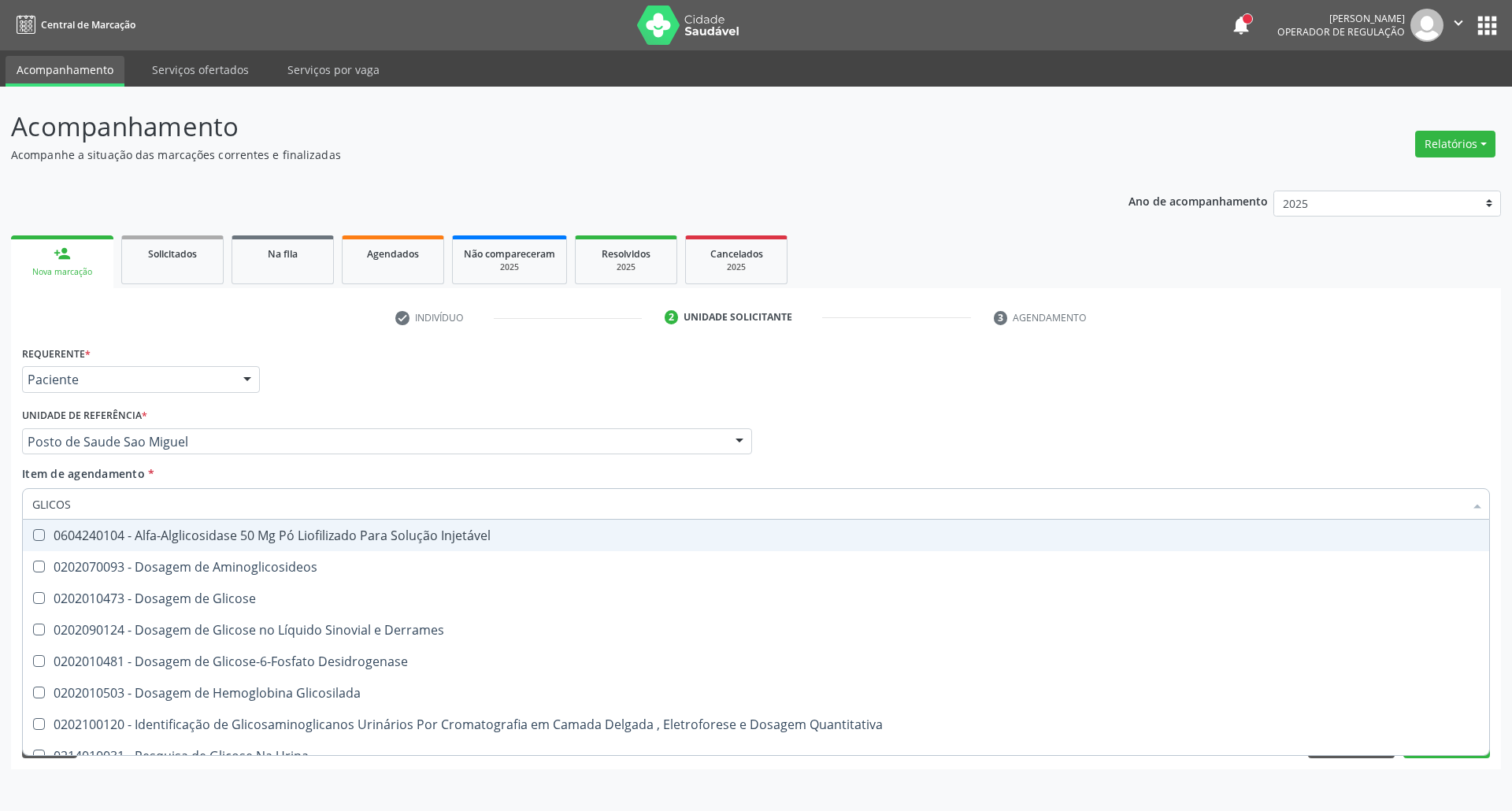
type input "GLICOSE"
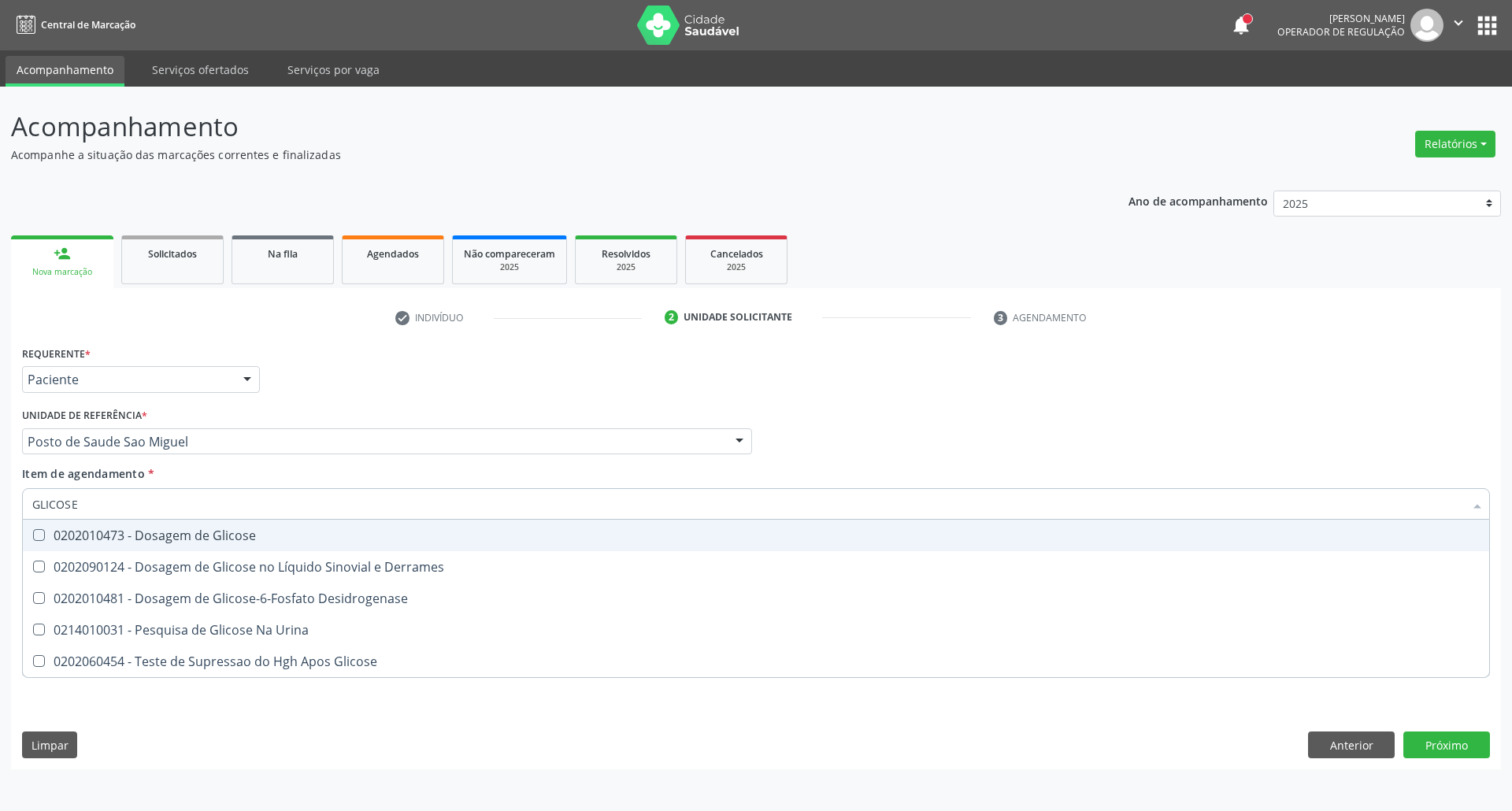
click at [218, 534] on div "0202010473 - Dosagem de Glicose" at bounding box center [756, 535] width 1447 height 12
checkbox Glicose "true"
drag, startPoint x: 118, startPoint y: 505, endPoint x: 0, endPoint y: 505, distance: 118.0
click at [0, 505] on div "Acompanhamento Acompanhe a situação das marcações correntes e finalizadas Relat…" at bounding box center [756, 449] width 1512 height 725
type input "AC"
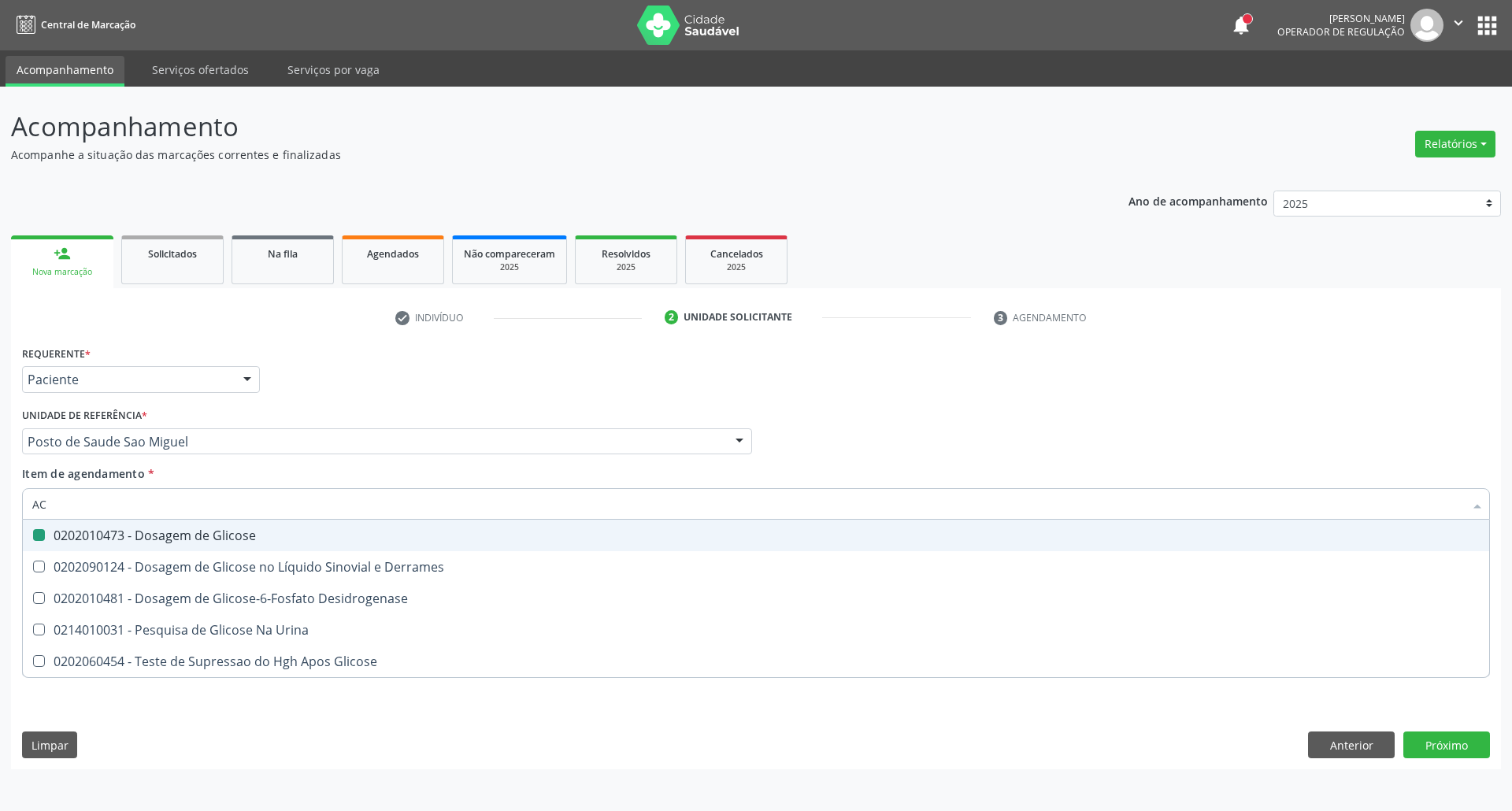
checkbox Glicose "false"
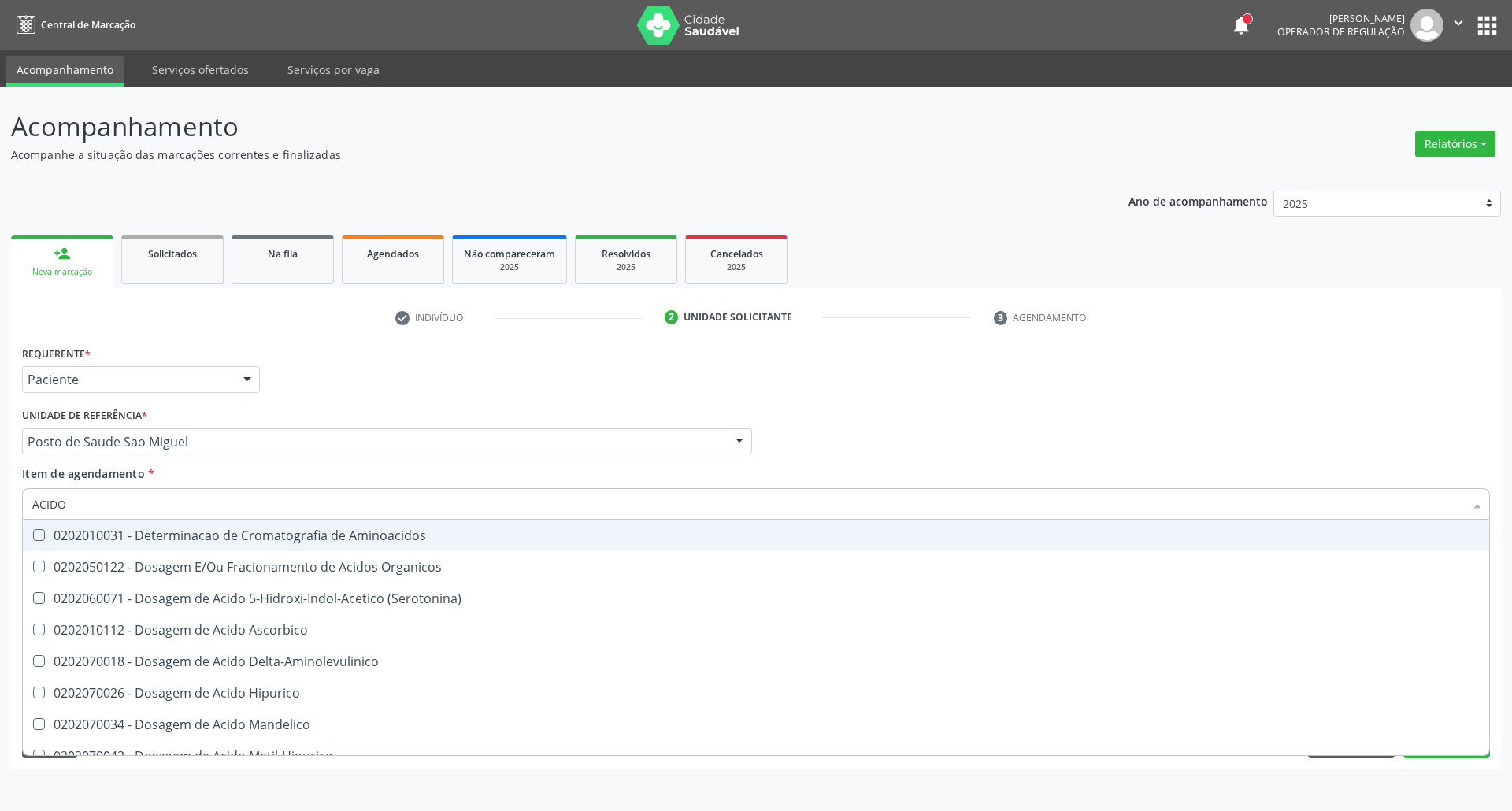
type input "ACIDO U"
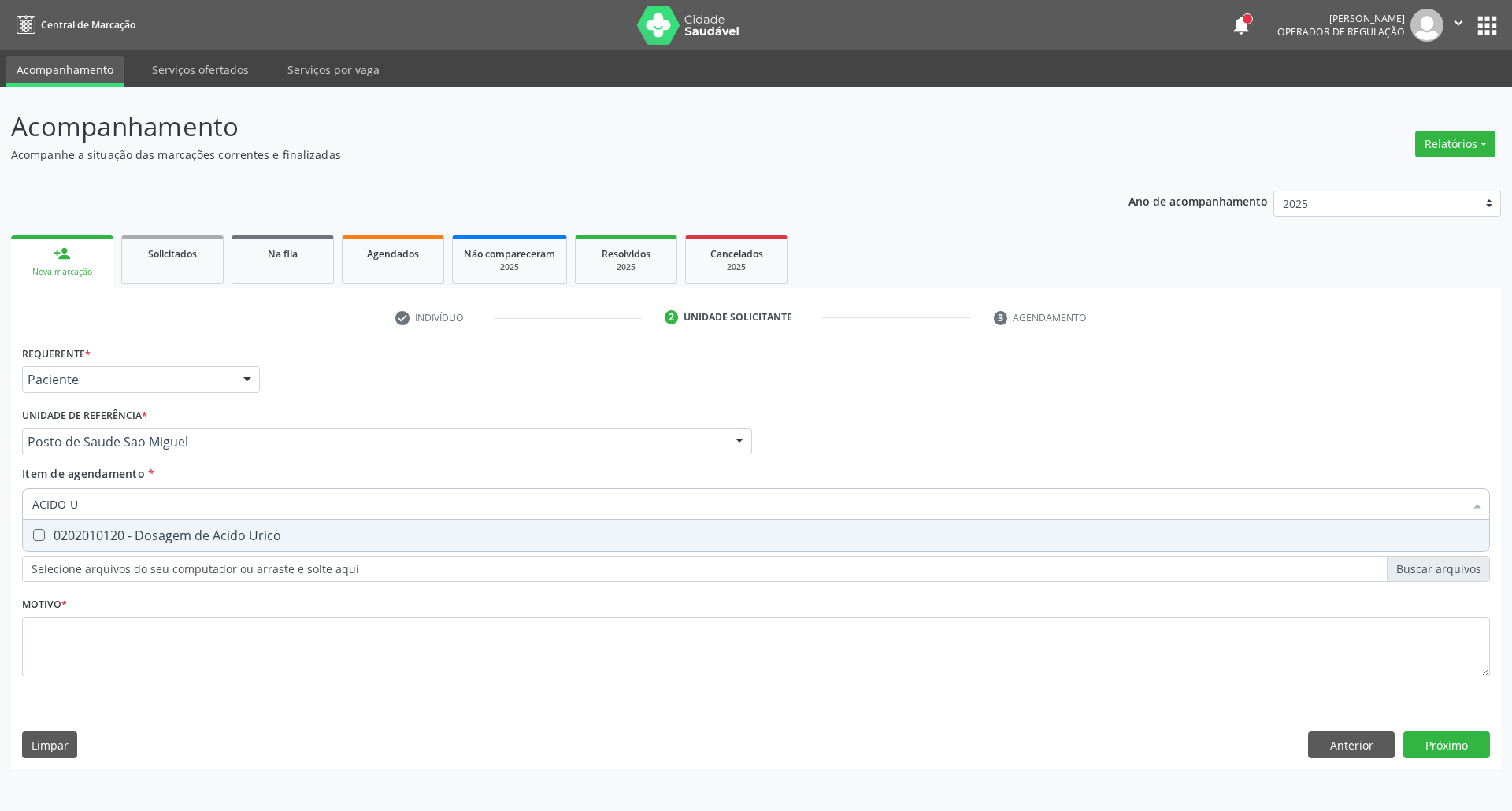
drag, startPoint x: 108, startPoint y: 529, endPoint x: 109, endPoint y: 504, distance: 25.0
click at [108, 524] on span "0202010120 - Dosagem de Acido Urico" at bounding box center [756, 535] width 1466 height 31
checkbox Urico "true"
click at [0, 495] on div "Acompanhamento Acompanhe a situação das marcações correntes e finalizadas Relat…" at bounding box center [756, 449] width 1512 height 725
type input "C"
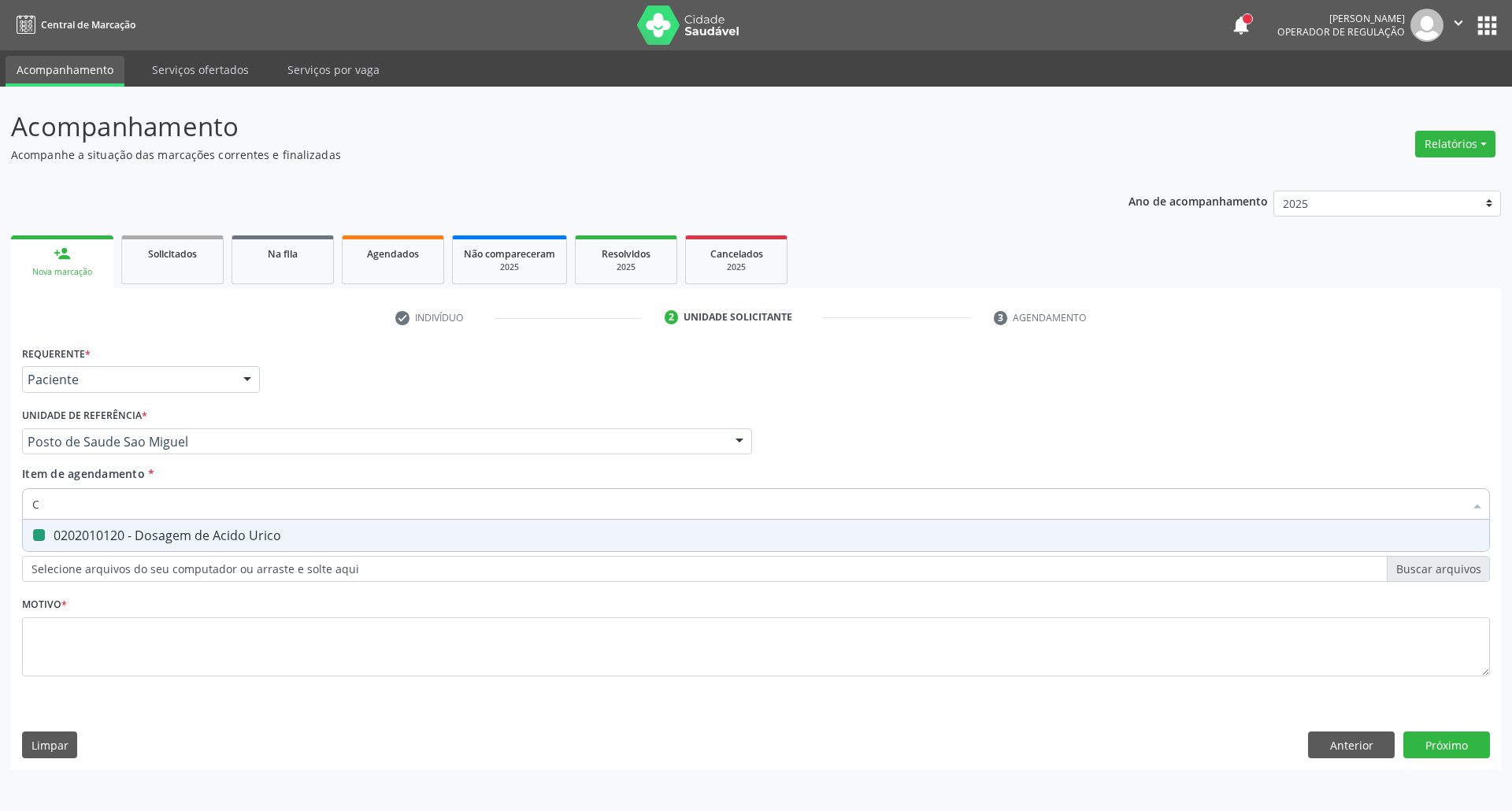
checkbox Urico "false"
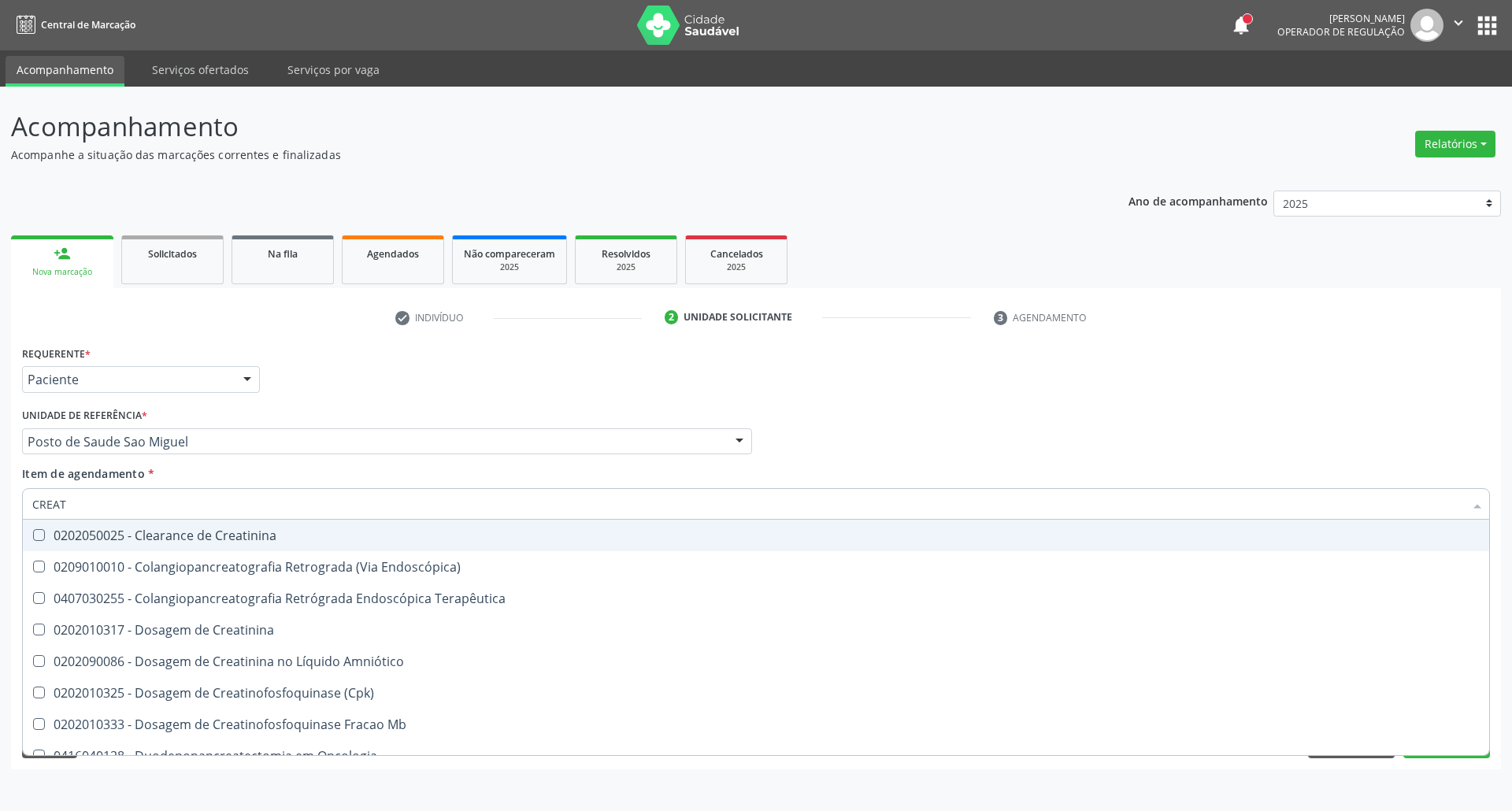
type input "CREATI"
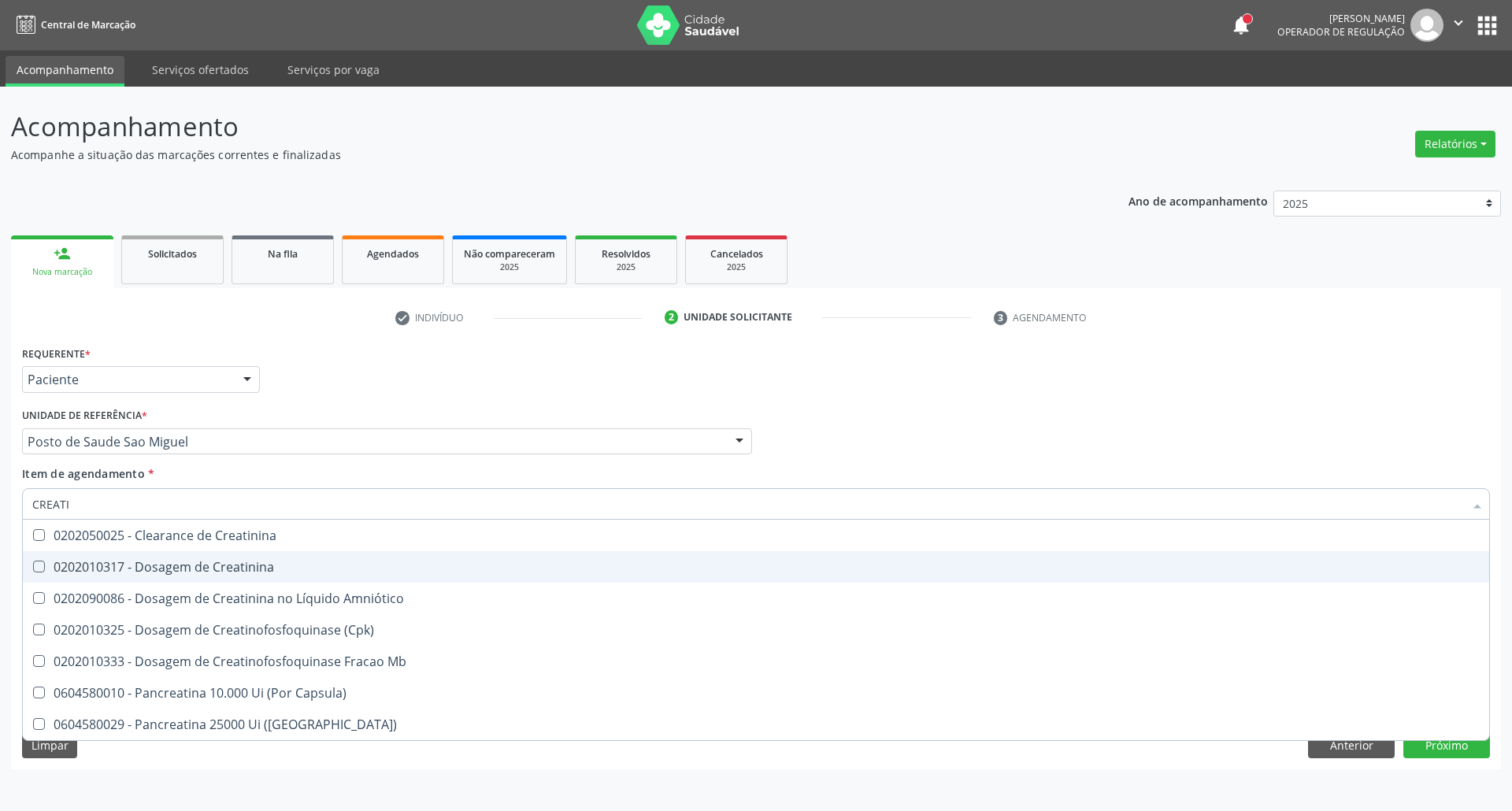
click at [38, 559] on span "0202010317 - Dosagem de Creatinina" at bounding box center [756, 567] width 1466 height 31
checkbox Creatinina "true"
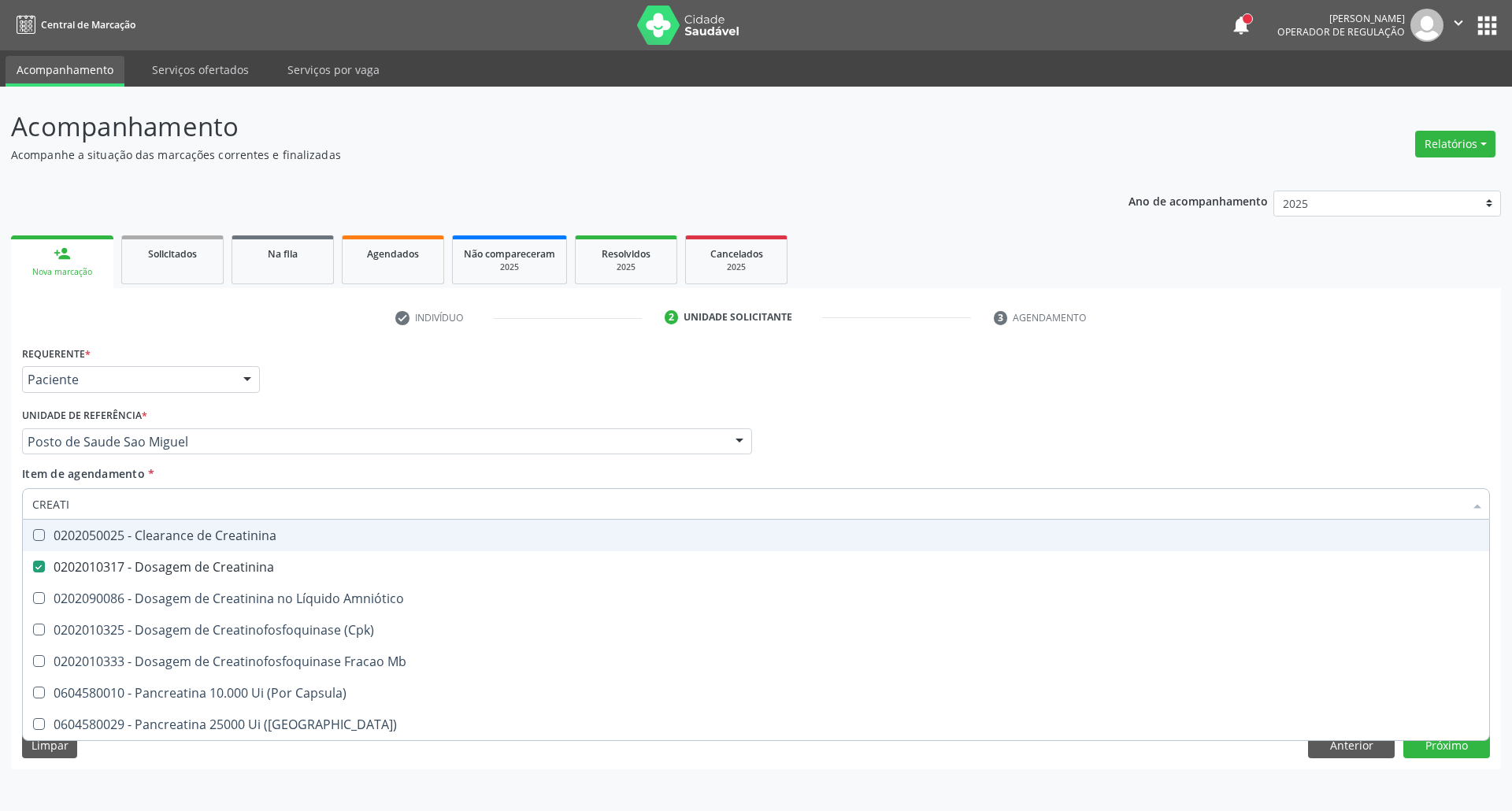
drag, startPoint x: 0, startPoint y: 477, endPoint x: 0, endPoint y: 426, distance: 51.0
click at [0, 430] on div "Acompanhamento Acompanhe a situação das marcações correntes e finalizadas Relat…" at bounding box center [756, 449] width 1512 height 725
type input "UR"
checkbox Creatinina "false"
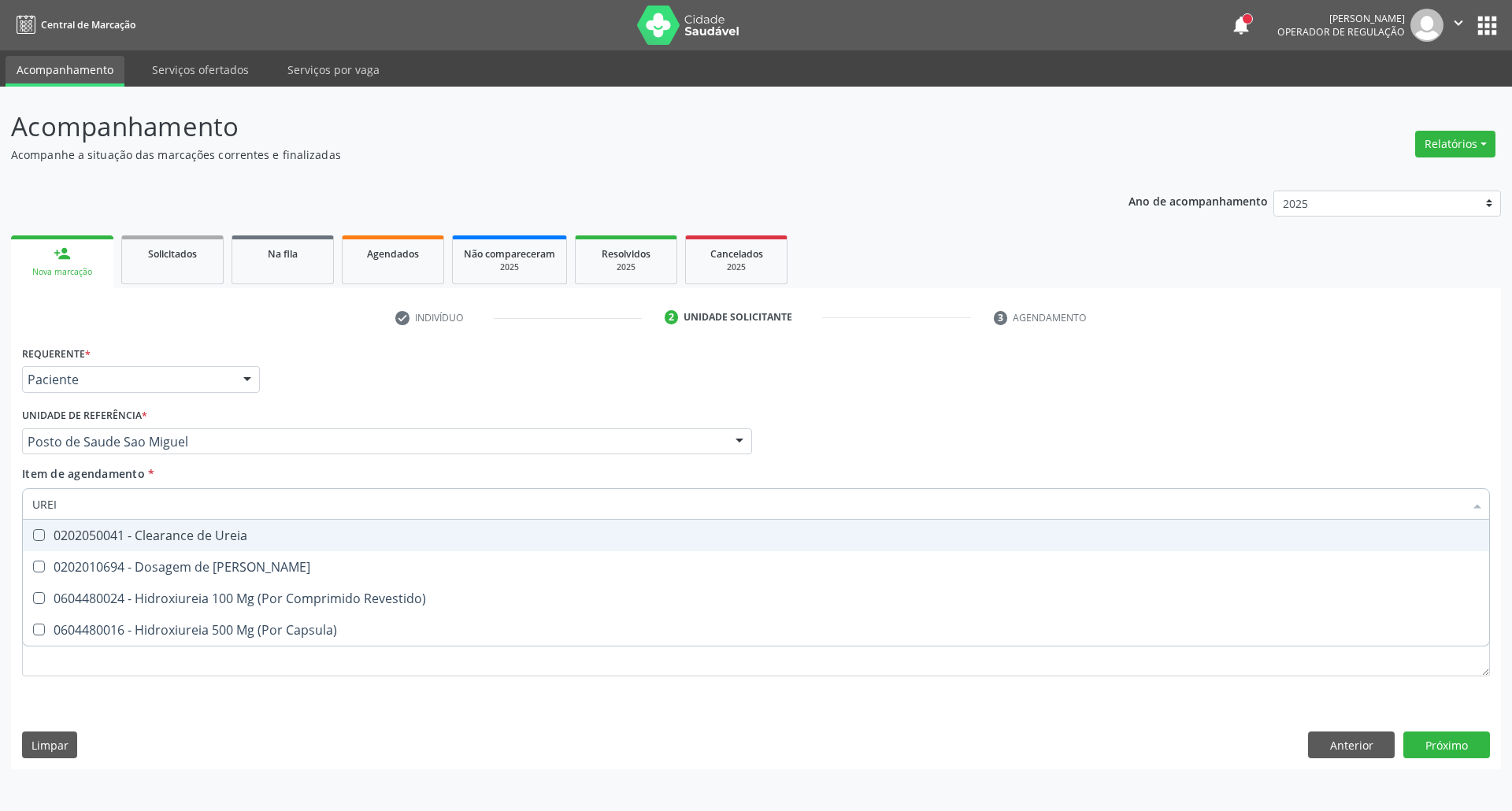
type input "UREIA"
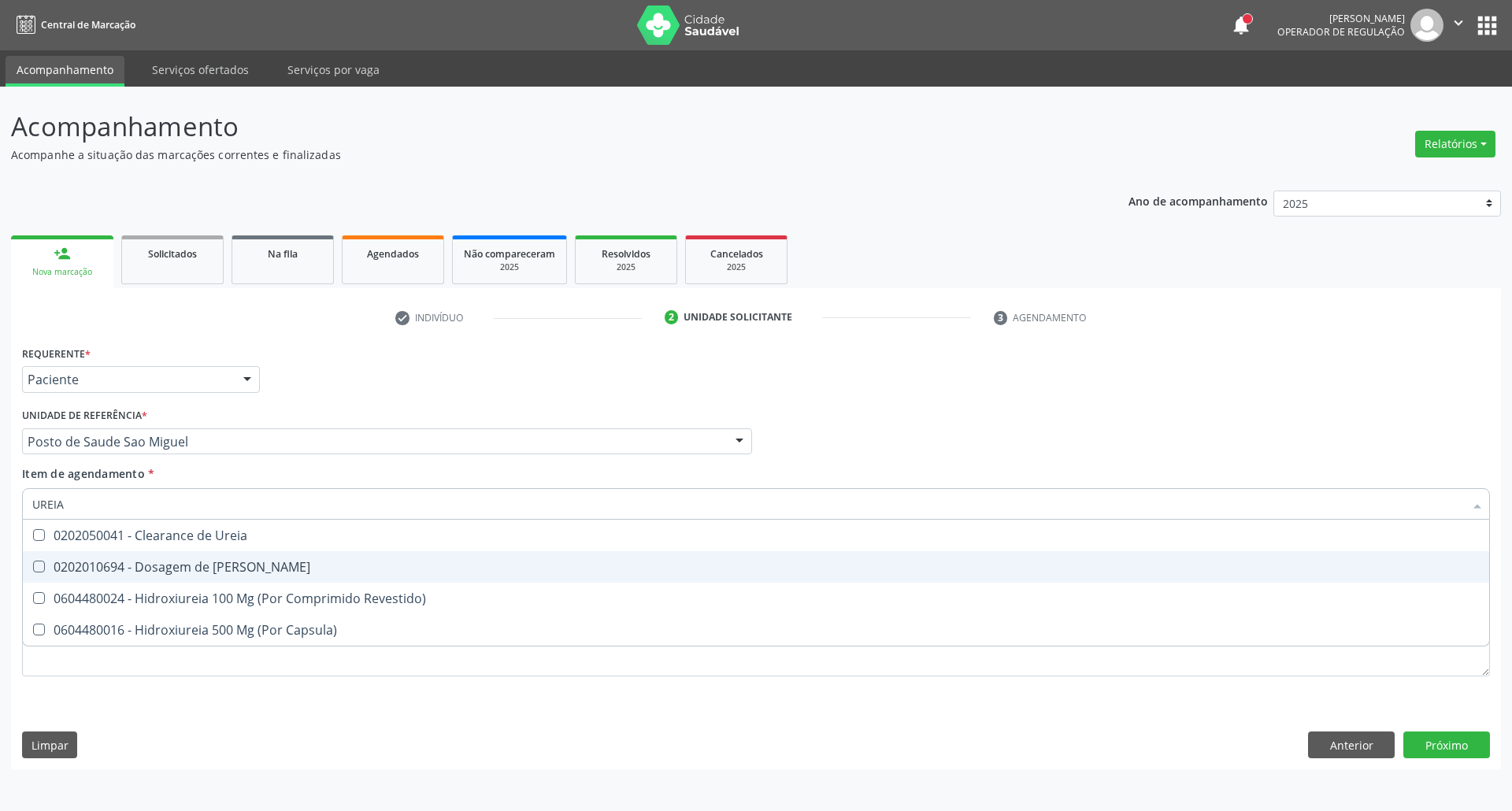
drag, startPoint x: 67, startPoint y: 571, endPoint x: 77, endPoint y: 531, distance: 41.2
click at [67, 569] on div "0202010694 - Dosagem de [PERSON_NAME]" at bounding box center [756, 566] width 1447 height 12
checkbox Ureia "true"
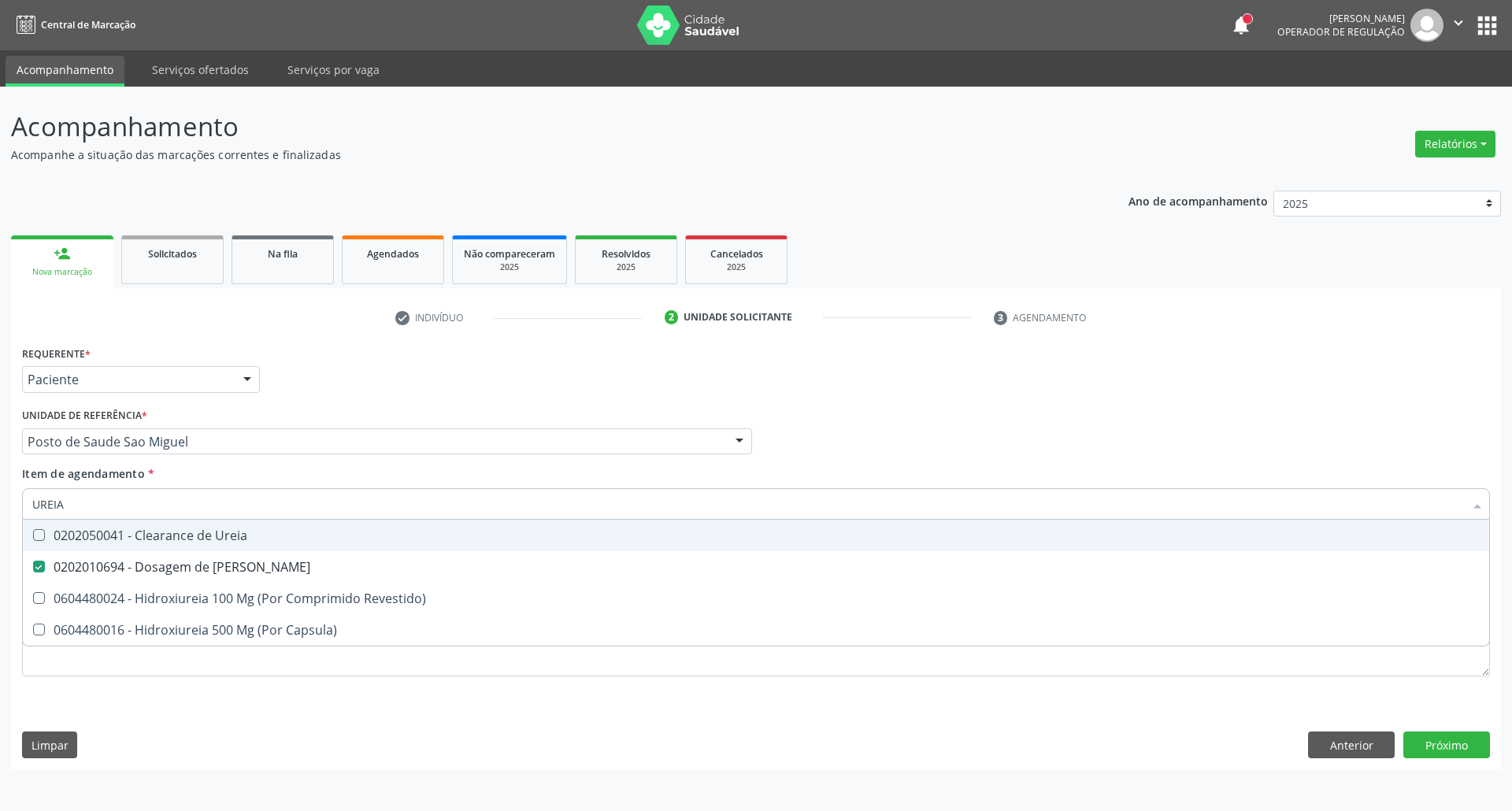
click at [0, 493] on div "Acompanhamento Acompanhe a situação das marcações correntes e finalizadas Relat…" at bounding box center [756, 449] width 1512 height 725
click at [82, 496] on input "UREIA" at bounding box center [747, 504] width 1431 height 31
drag, startPoint x: 82, startPoint y: 498, endPoint x: 0, endPoint y: 470, distance: 86.6
click at [0, 471] on div "Acompanhamento Acompanhe a situação das marcações correntes e finalizadas Relat…" at bounding box center [756, 449] width 1512 height 725
type input "CO"
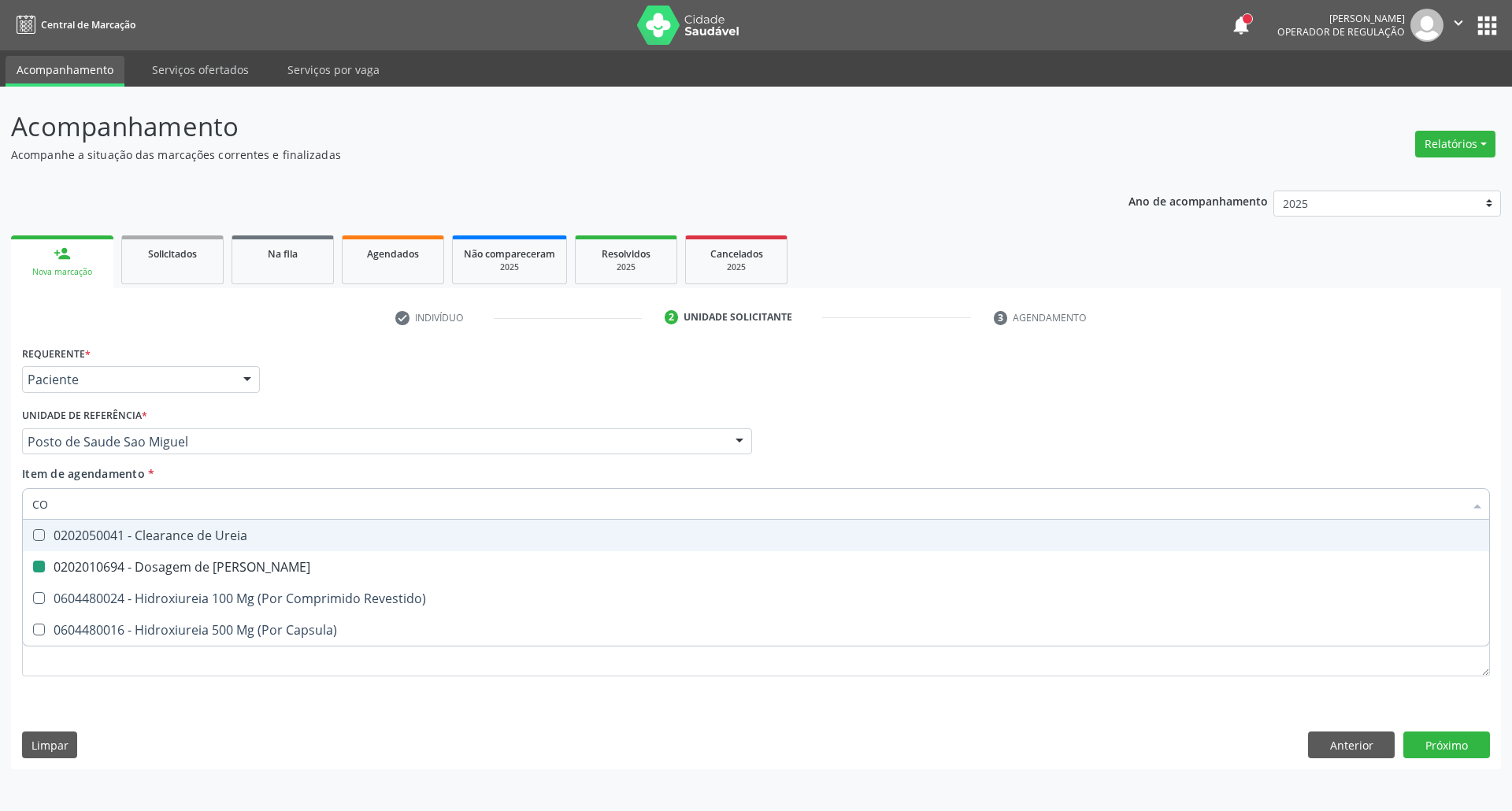
checkbox Ureia "false"
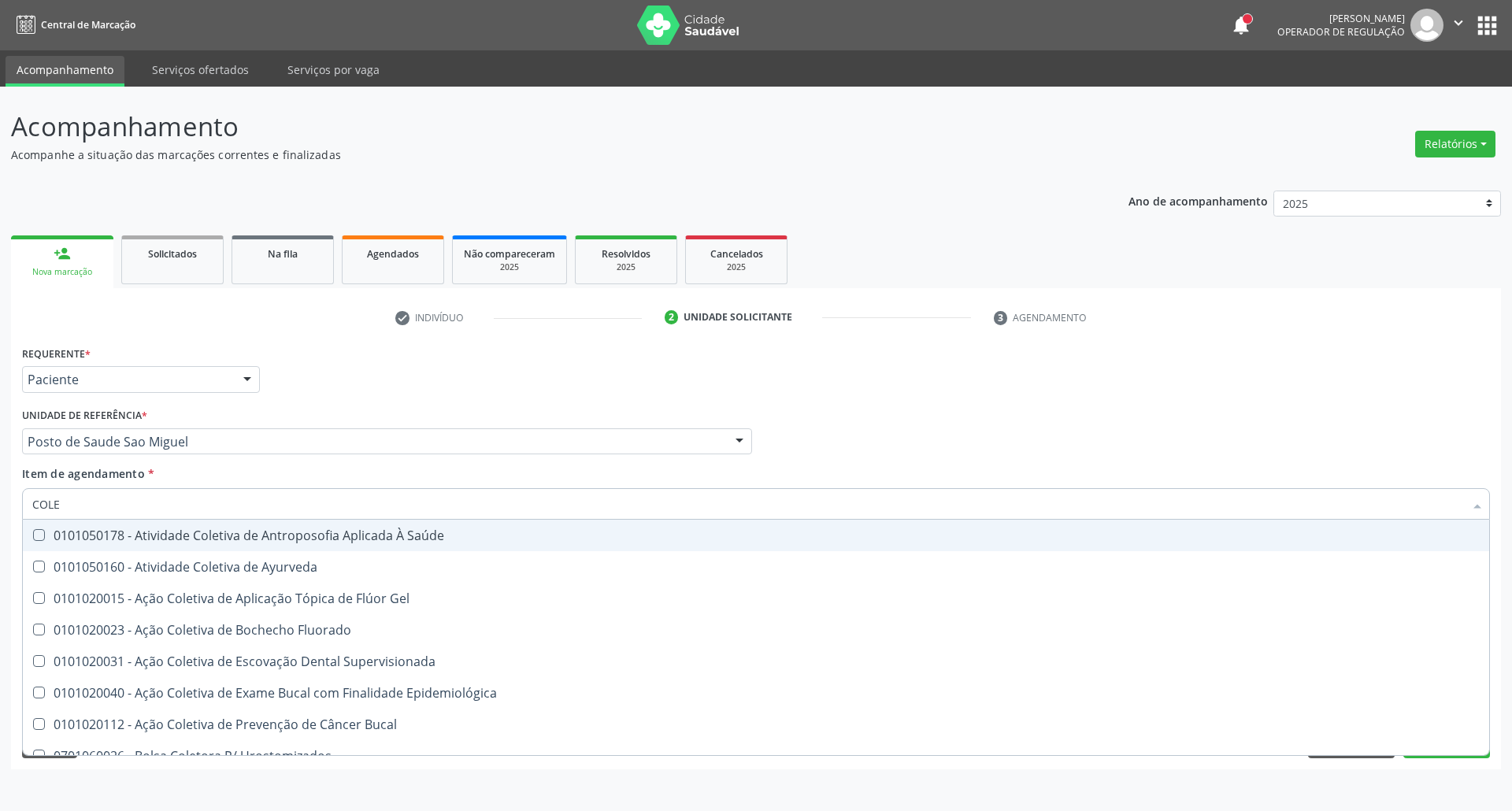
type input "COLES"
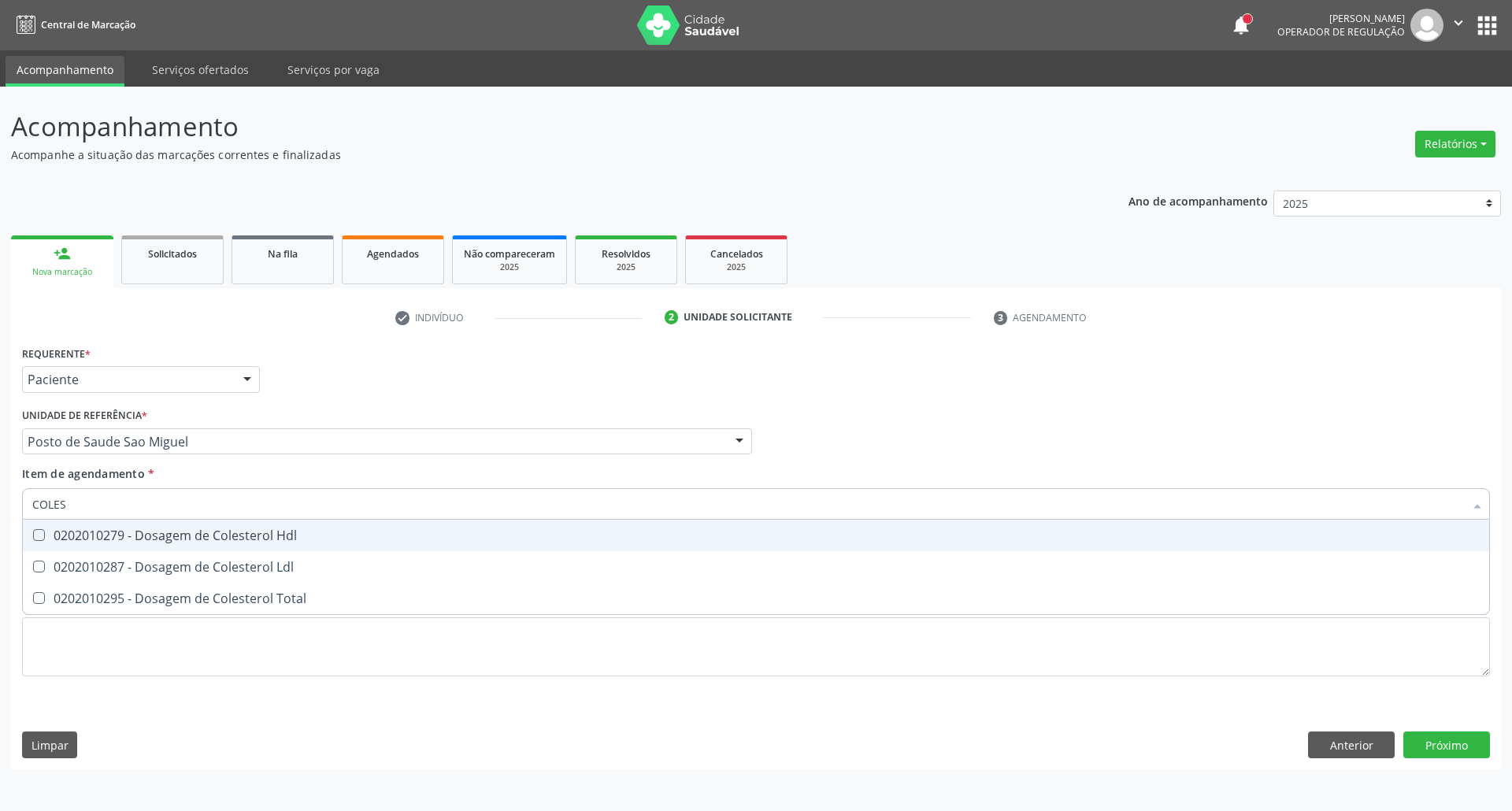
drag, startPoint x: 79, startPoint y: 535, endPoint x: 74, endPoint y: 568, distance: 33.4
click at [77, 542] on div "0202010279 - Dosagem de Colesterol Hdl" at bounding box center [756, 535] width 1447 height 12
checkbox Hdl "true"
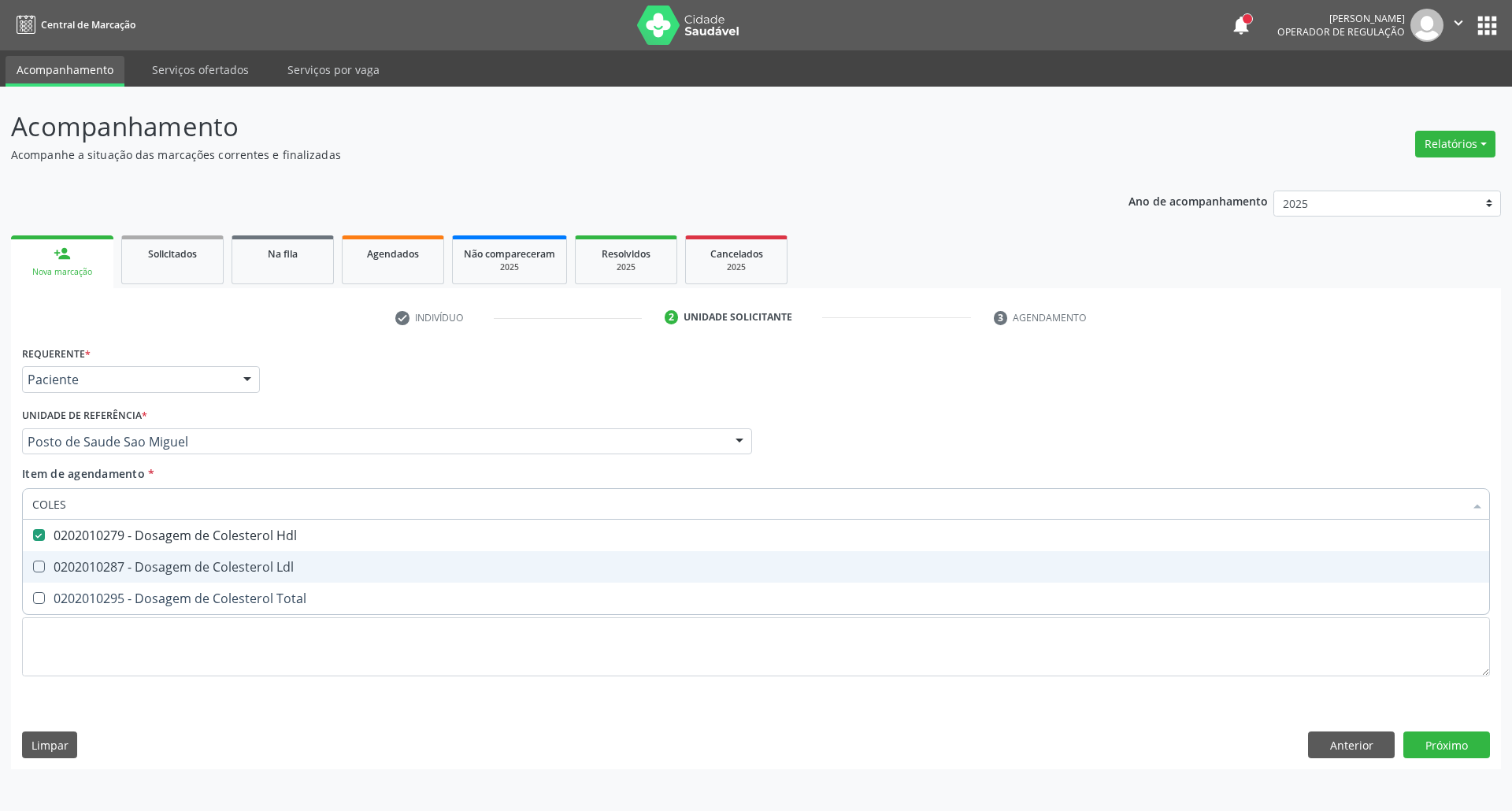
drag, startPoint x: 74, startPoint y: 569, endPoint x: 76, endPoint y: 603, distance: 34.1
click at [76, 577] on span "0202010287 - Dosagem de Colesterol Ldl" at bounding box center [756, 567] width 1466 height 31
checkbox Ldl "true"
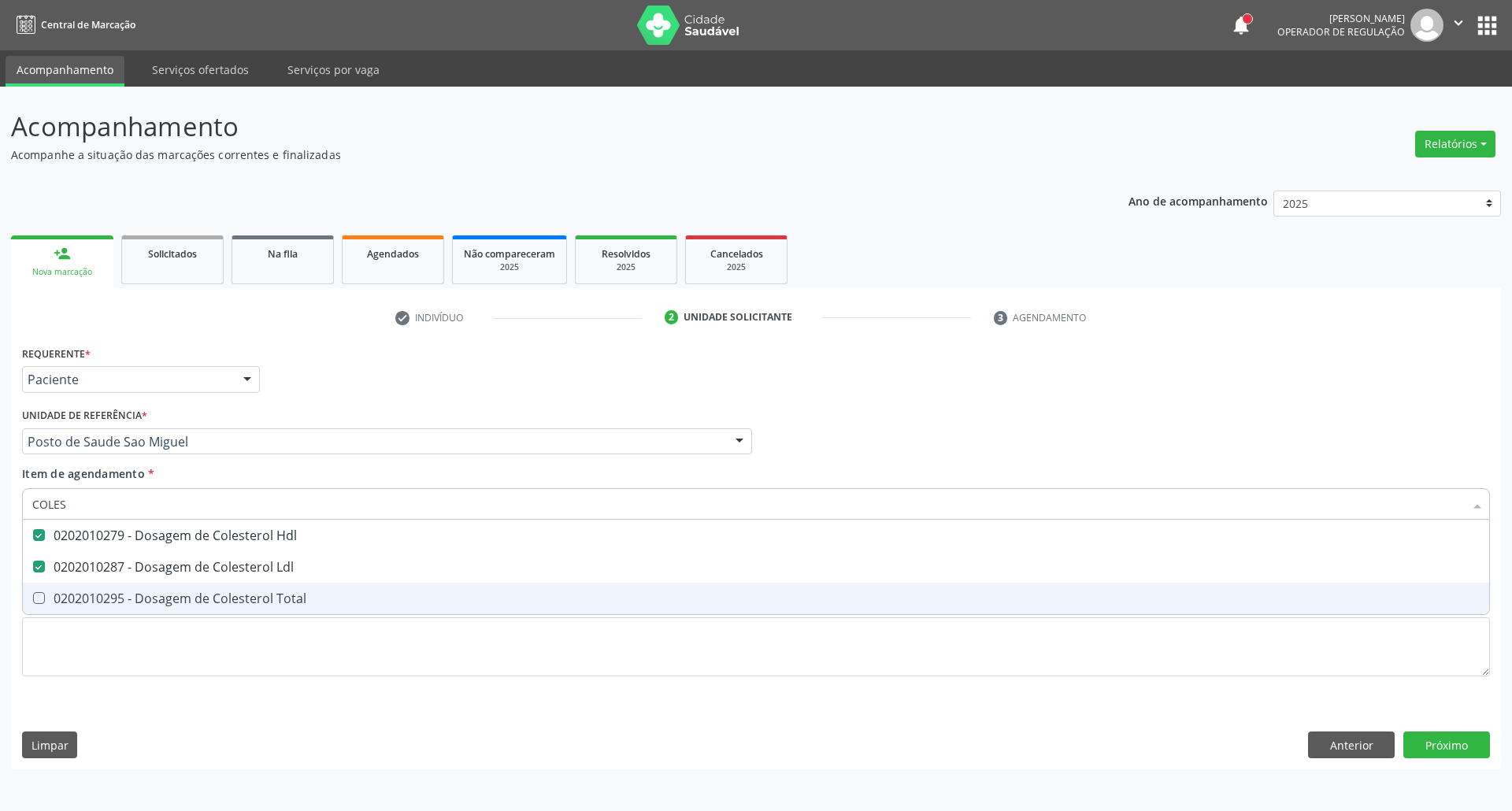
click at [81, 594] on div "0202010295 - Dosagem de Colesterol Total" at bounding box center [756, 598] width 1447 height 12
checkbox Total "true"
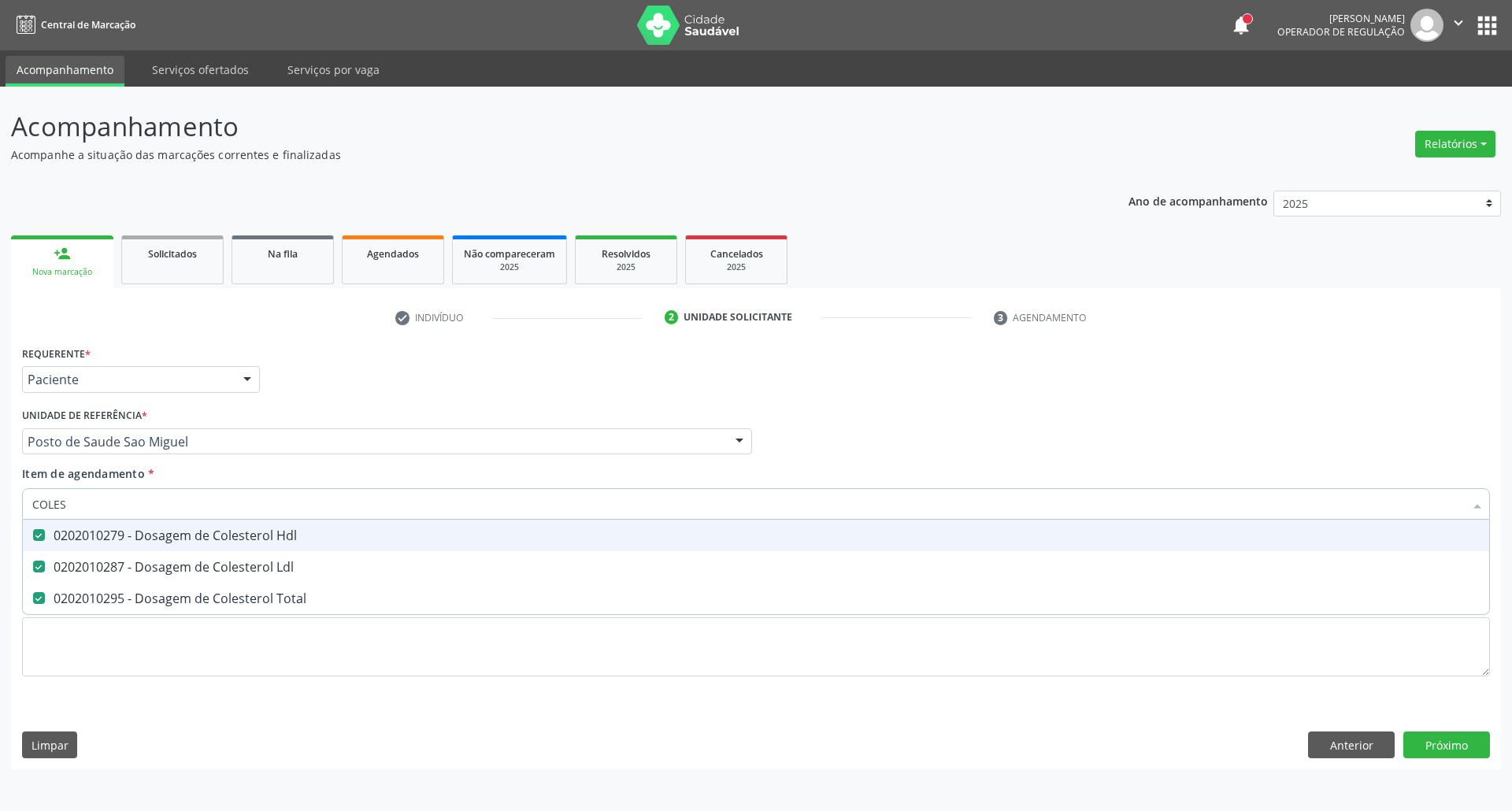
drag, startPoint x: 118, startPoint y: 504, endPoint x: 0, endPoint y: 501, distance: 118.0
click at [0, 502] on div "Acompanhamento Acompanhe a situação das marcações correntes e finalizadas Relat…" at bounding box center [756, 449] width 1512 height 725
type input "B"
checkbox Hdl "false"
checkbox Ldl "false"
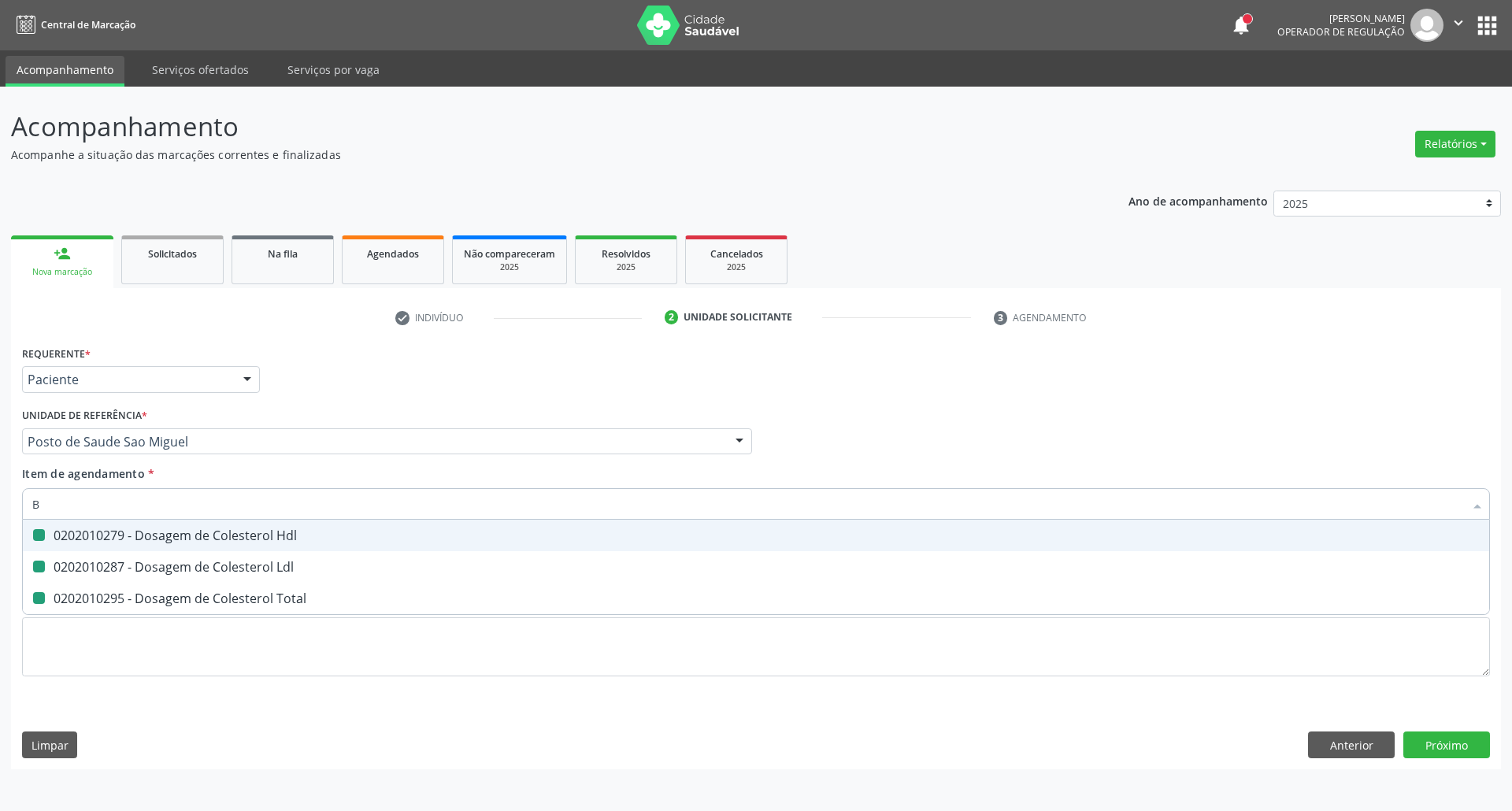
checkbox Total "false"
type input "BILIRR"
click at [61, 534] on div "0202010201 - Dosagem de Bilirrubina Total e Fracoes" at bounding box center [756, 535] width 1447 height 12
checkbox Fracoes "true"
drag, startPoint x: 71, startPoint y: 495, endPoint x: 0, endPoint y: 462, distance: 78.3
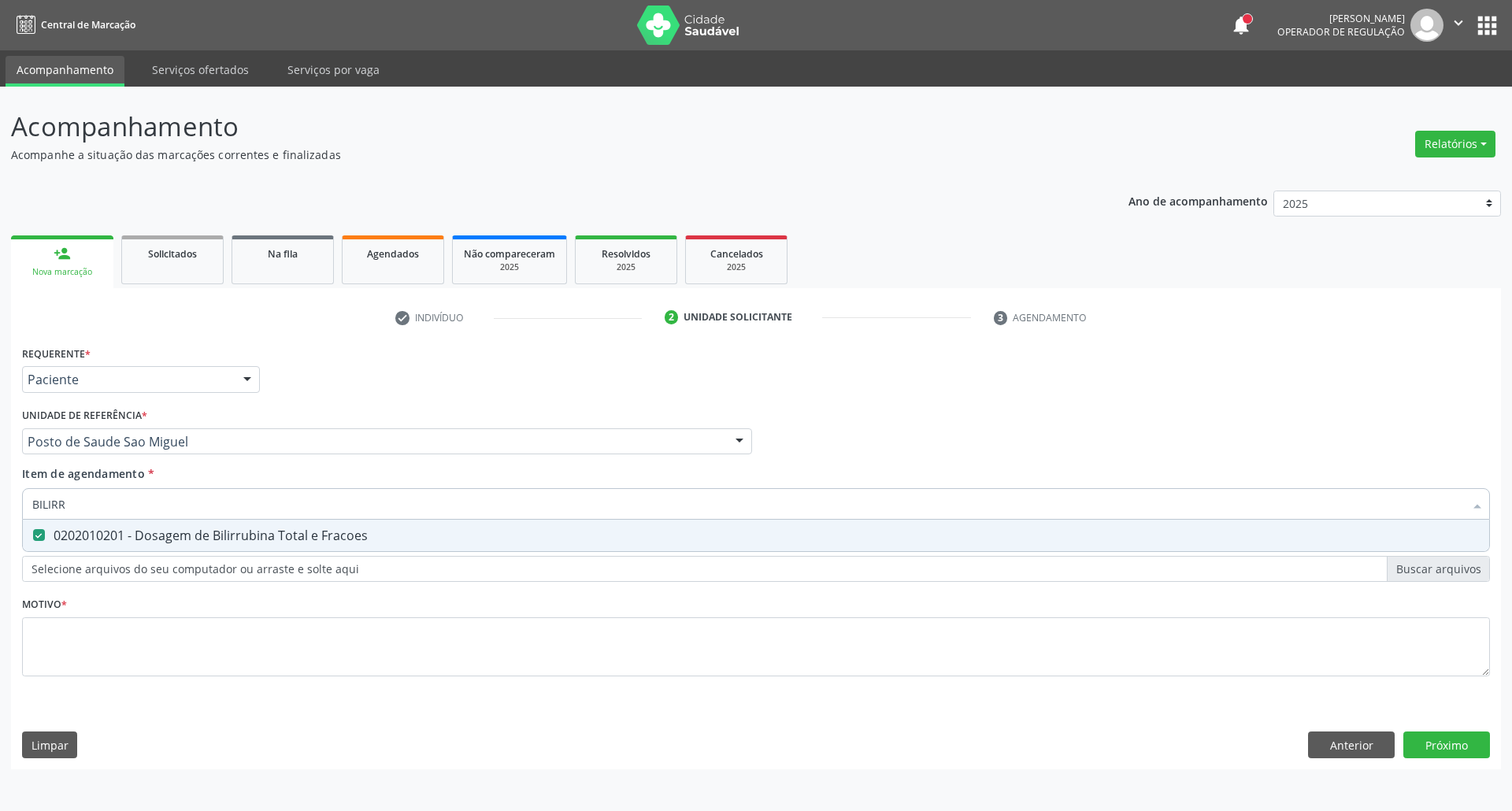
click at [0, 462] on div "Acompanhamento Acompanhe a situação das marcações correntes e finalizadas Relat…" at bounding box center [756, 449] width 1512 height 725
type input "T"
checkbox Fracoes "false"
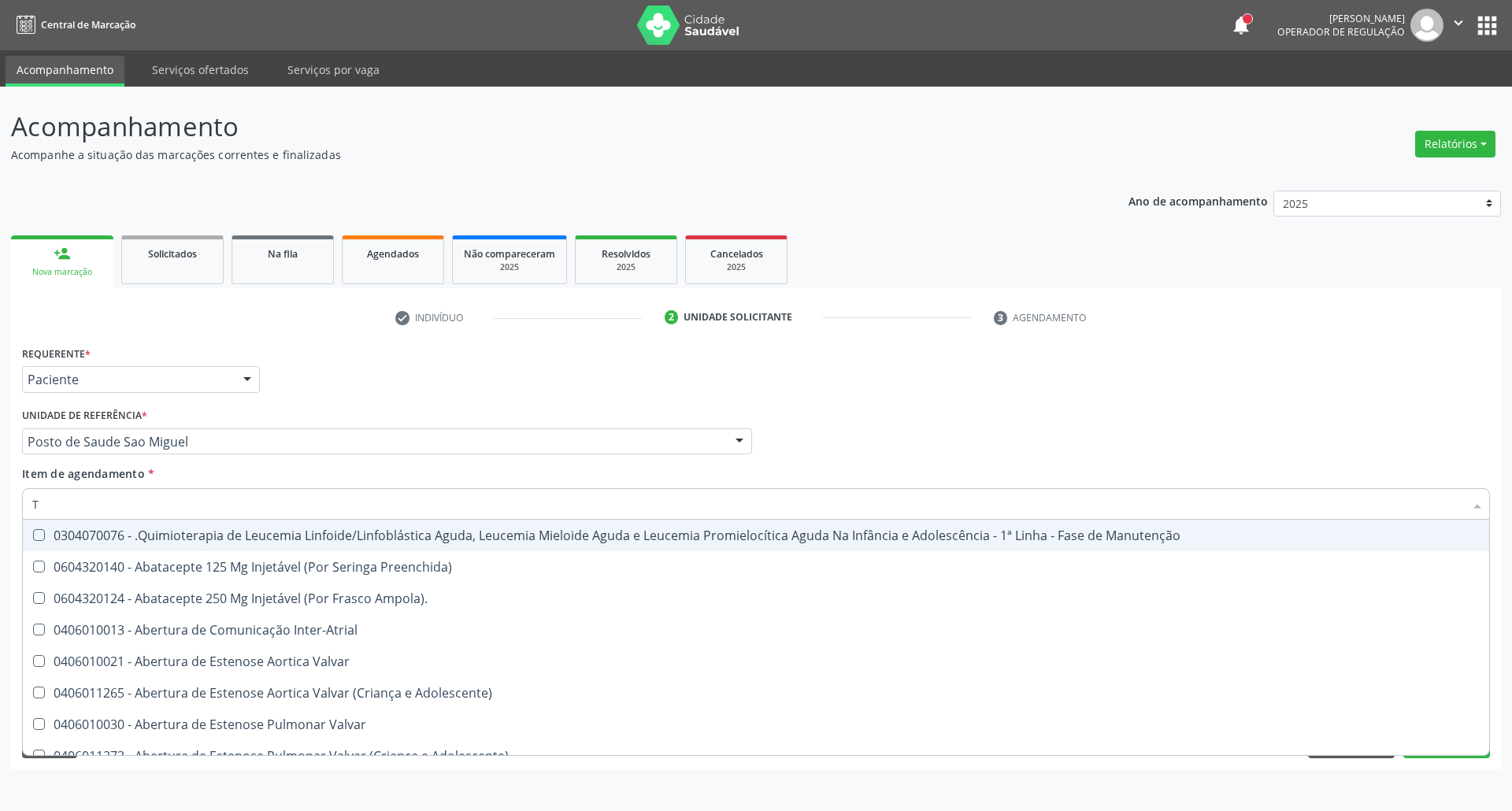
type input "TG"
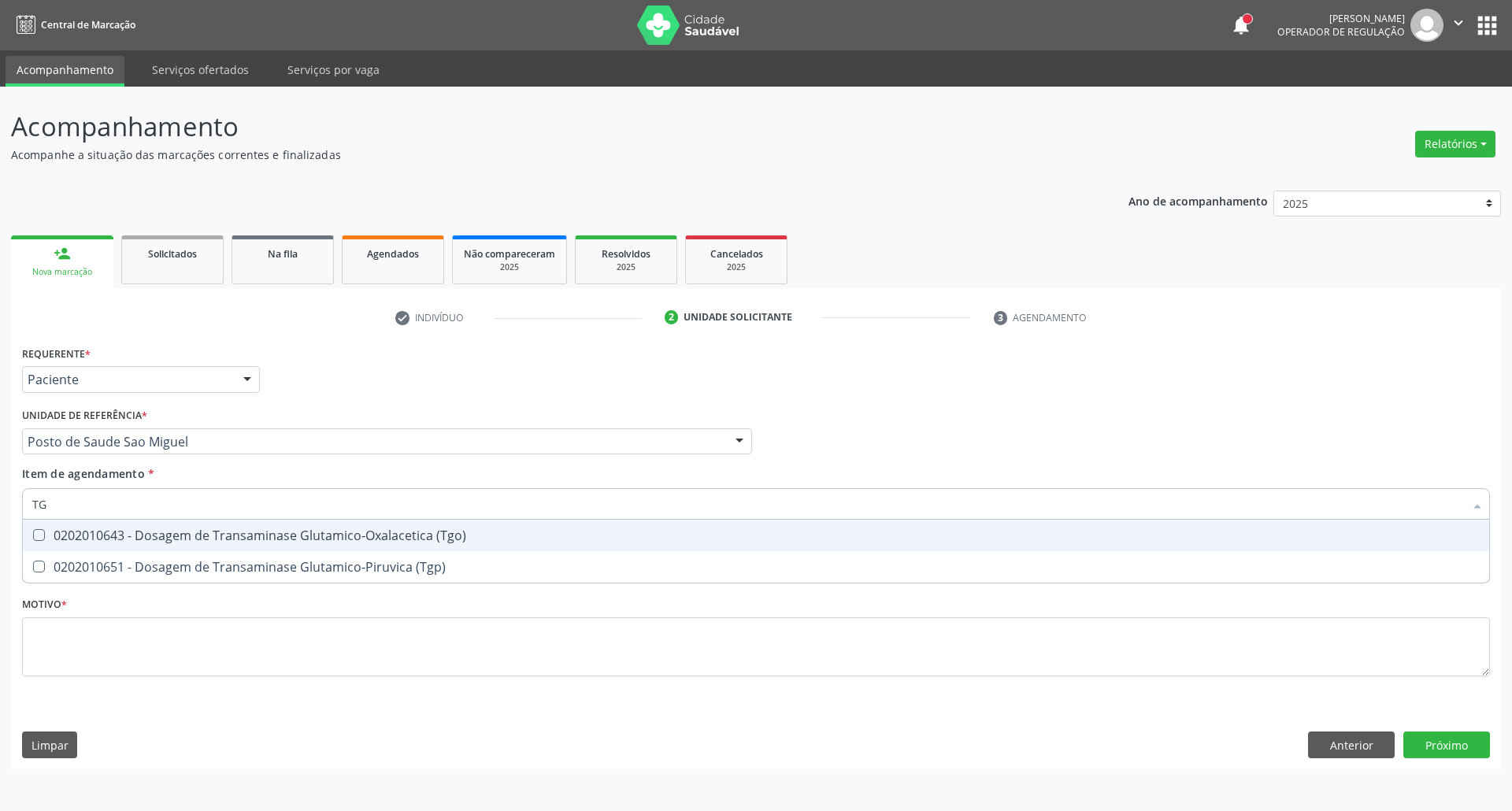
drag, startPoint x: 101, startPoint y: 537, endPoint x: 118, endPoint y: 504, distance: 37.1
click at [102, 535] on div "0202010643 - Dosagem de Transaminase Glutamico-Oxalacetica (Tgo)" at bounding box center [756, 535] width 1447 height 12
checkbox \(Tgo\) "true"
click at [118, 501] on input "TG" at bounding box center [747, 504] width 1431 height 31
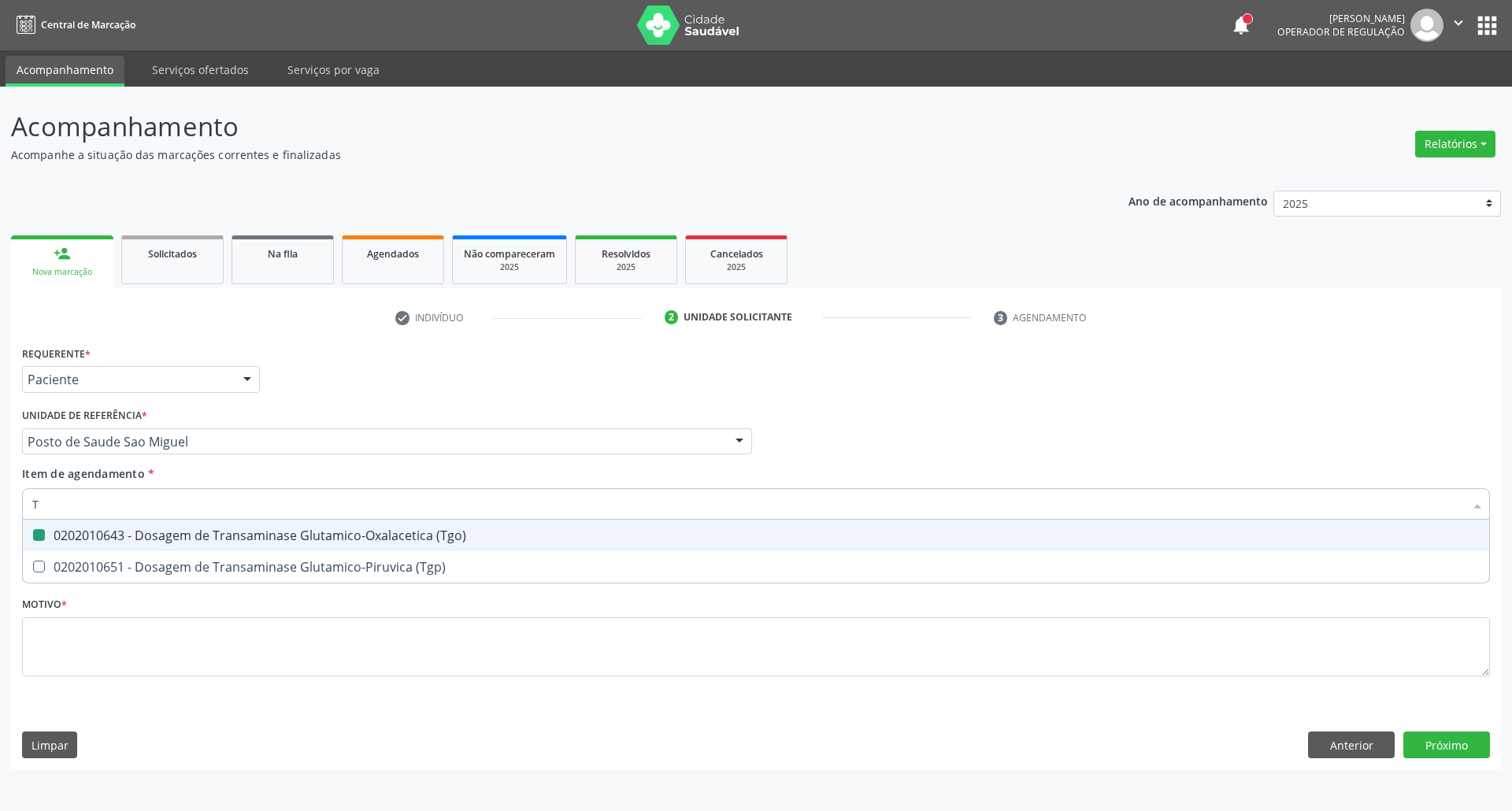
type input "TR"
checkbox \(Tgo\) "false"
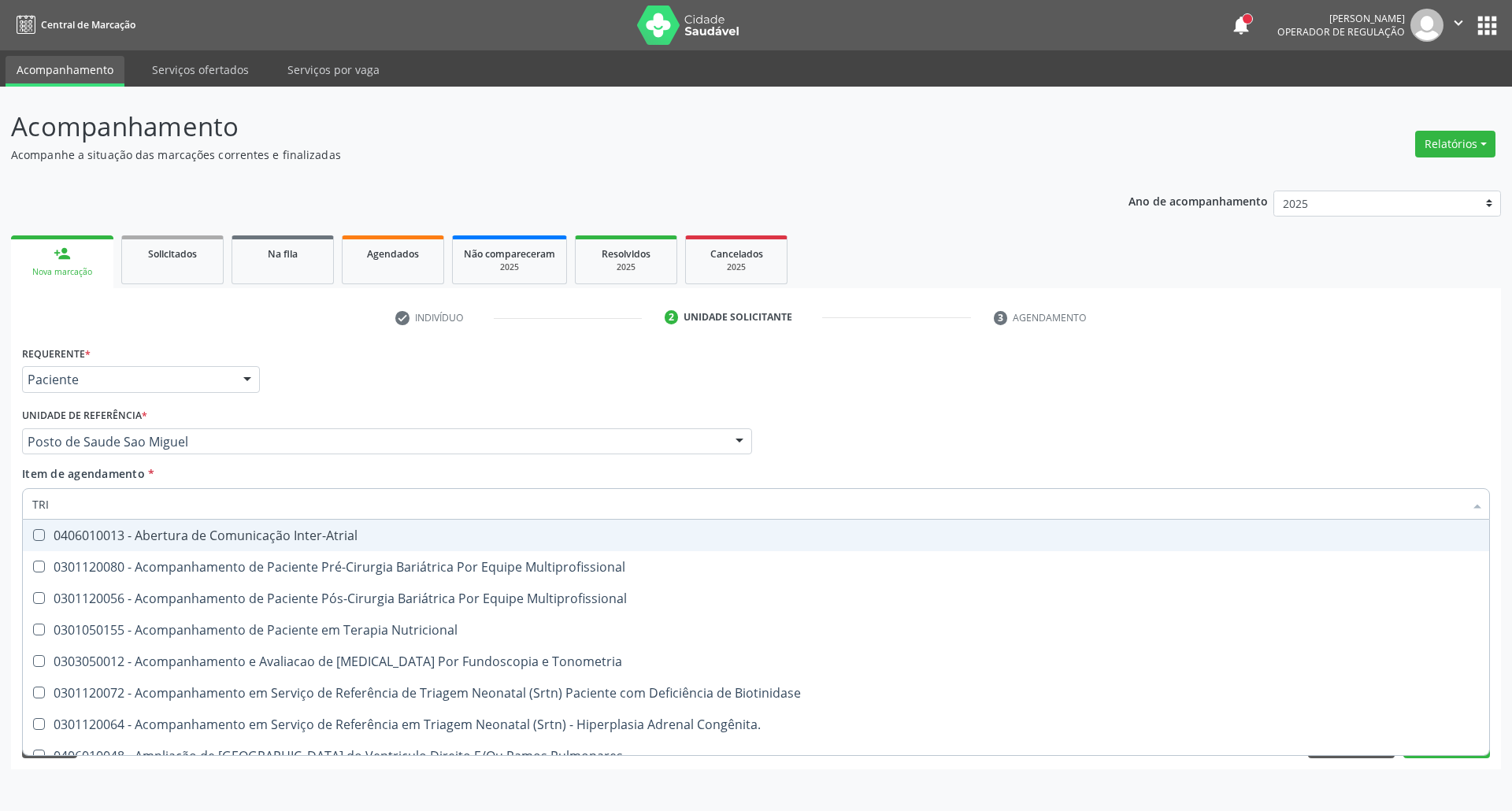
type input "TRIG"
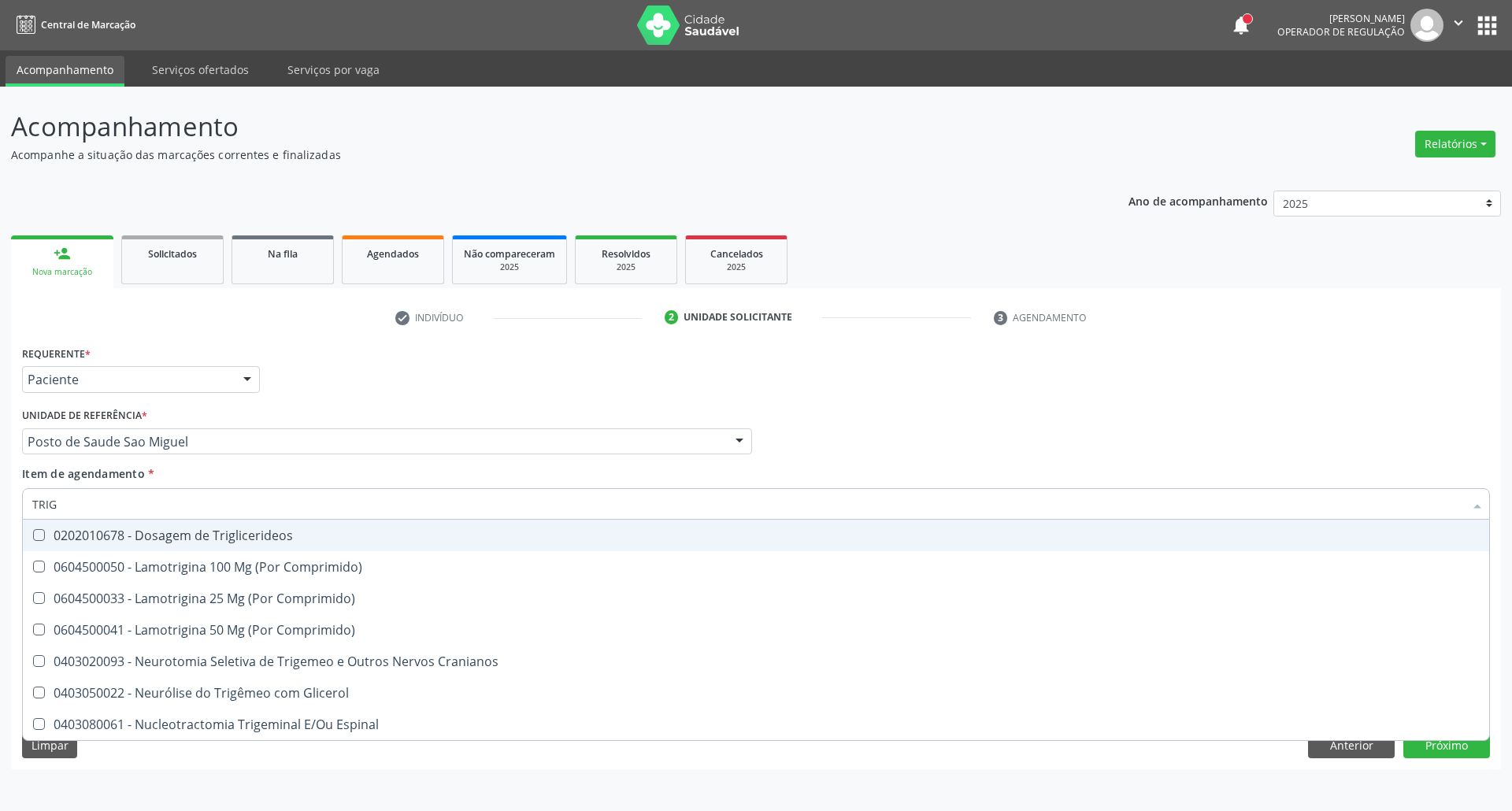
click at [161, 538] on div "0202010678 - Dosagem de Triglicerideos" at bounding box center [756, 535] width 1447 height 12
checkbox Triglicerideos "true"
click at [179, 499] on input "TRIG" at bounding box center [747, 504] width 1431 height 31
type input "H"
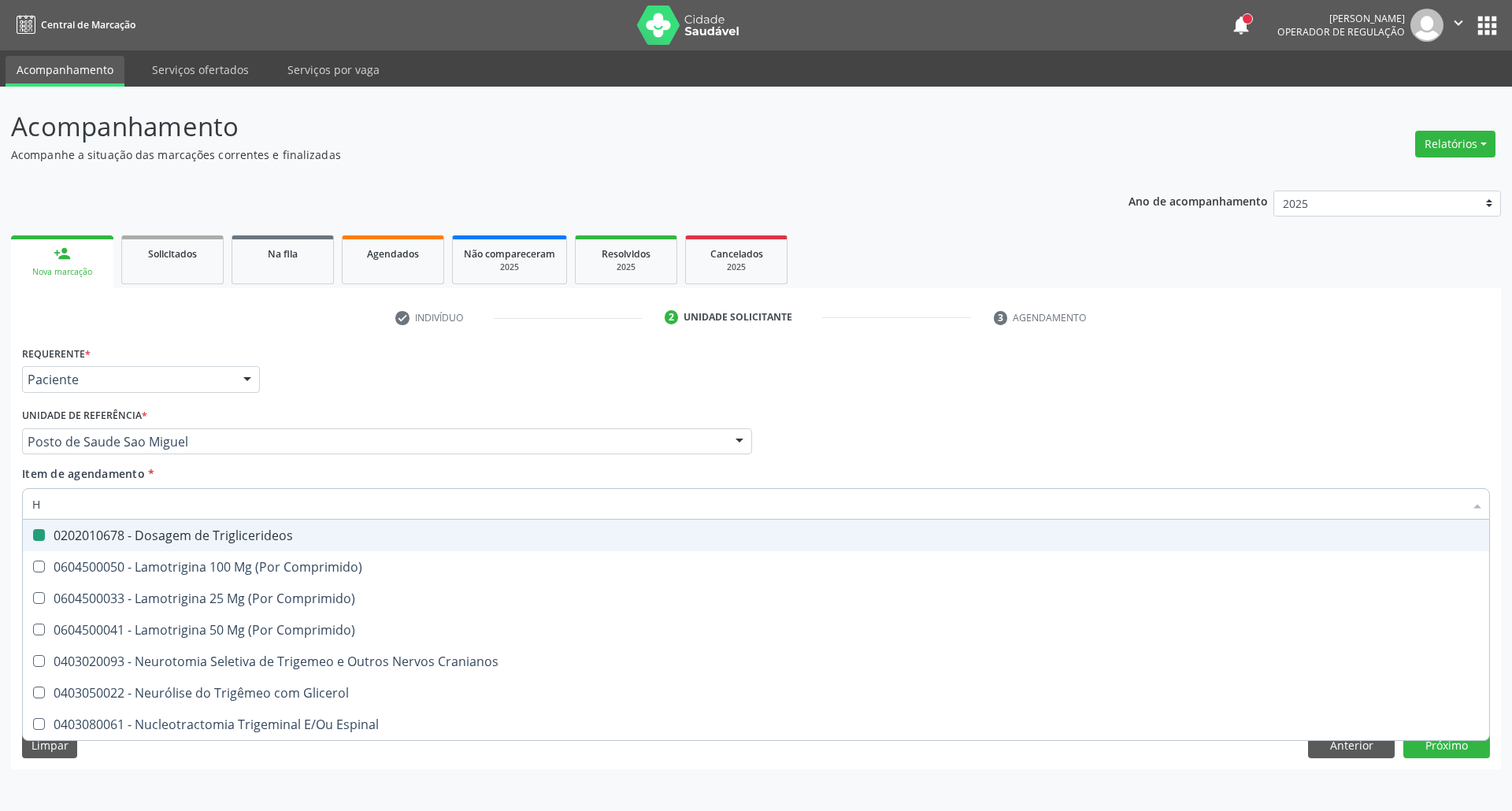
checkbox Triglicerideos "false"
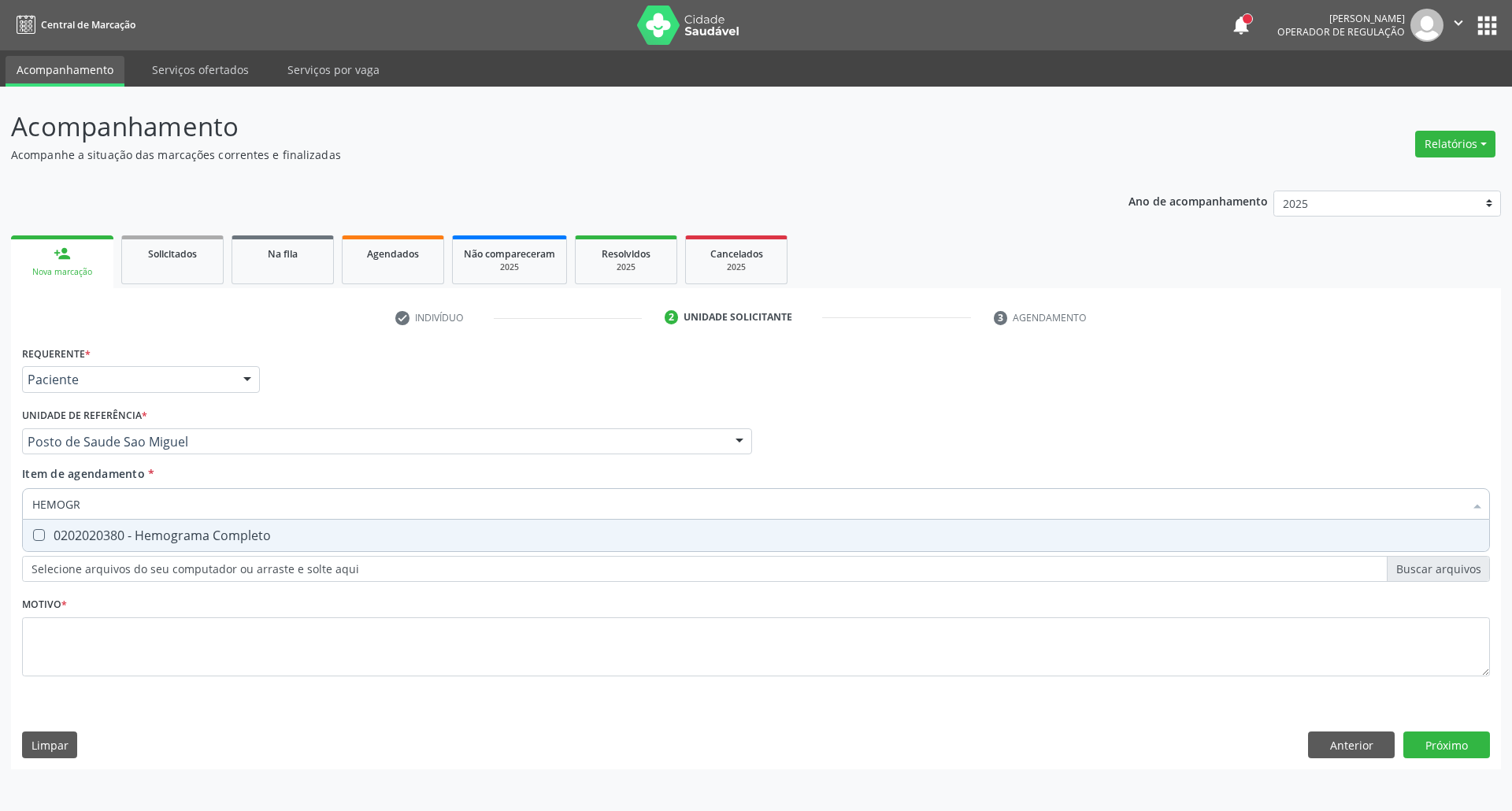
type input "HEMOGRA"
drag, startPoint x: 174, startPoint y: 537, endPoint x: 190, endPoint y: 501, distance: 39.4
click at [179, 529] on div "0202020380 - Hemograma Completo" at bounding box center [756, 535] width 1447 height 12
checkbox Completo "true"
click at [190, 501] on input "HEMOGRA" at bounding box center [747, 504] width 1431 height 31
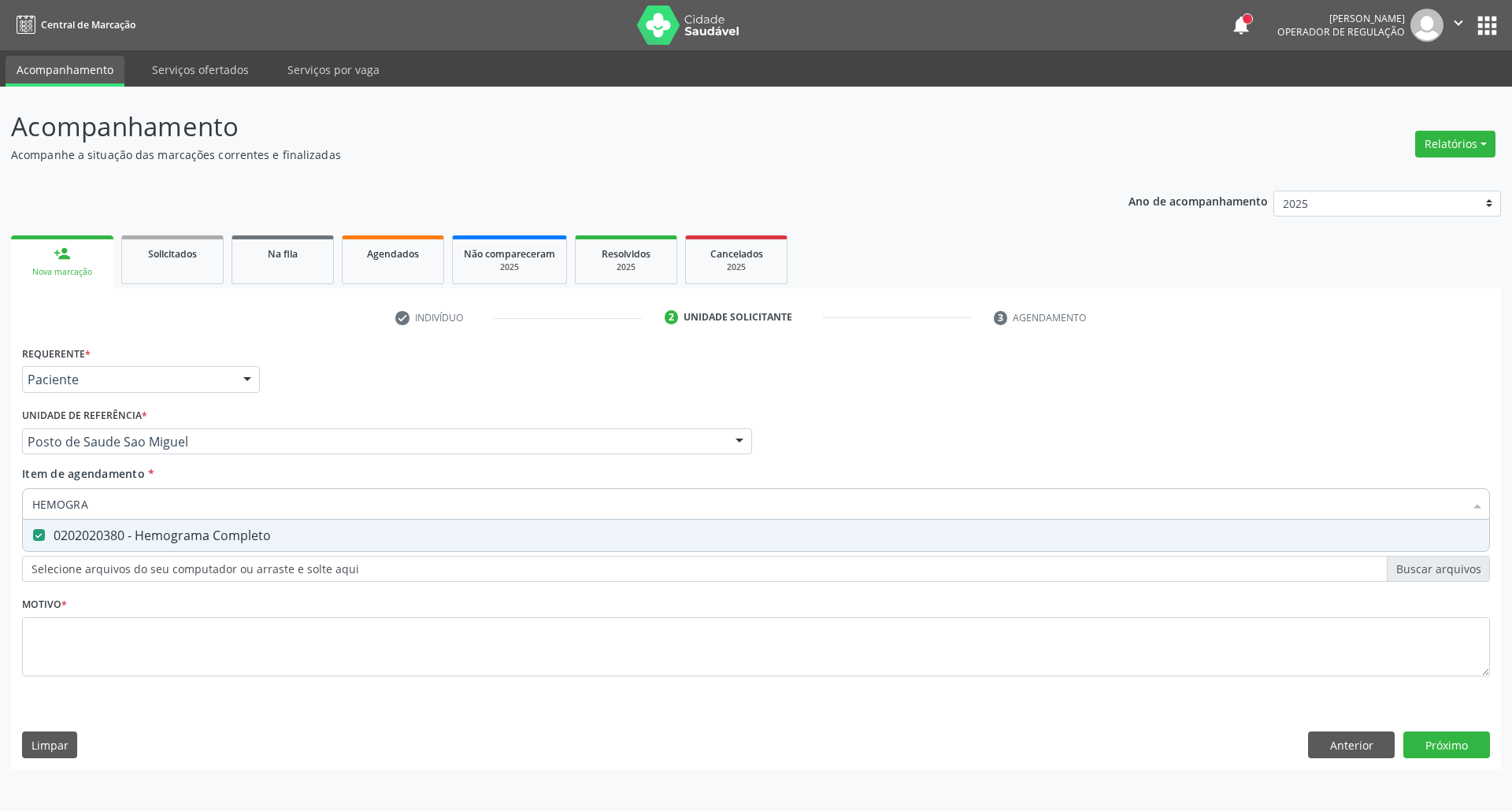
click at [190, 501] on input "HEMOGRA" at bounding box center [747, 504] width 1431 height 31
type input "U"
checkbox Completo "false"
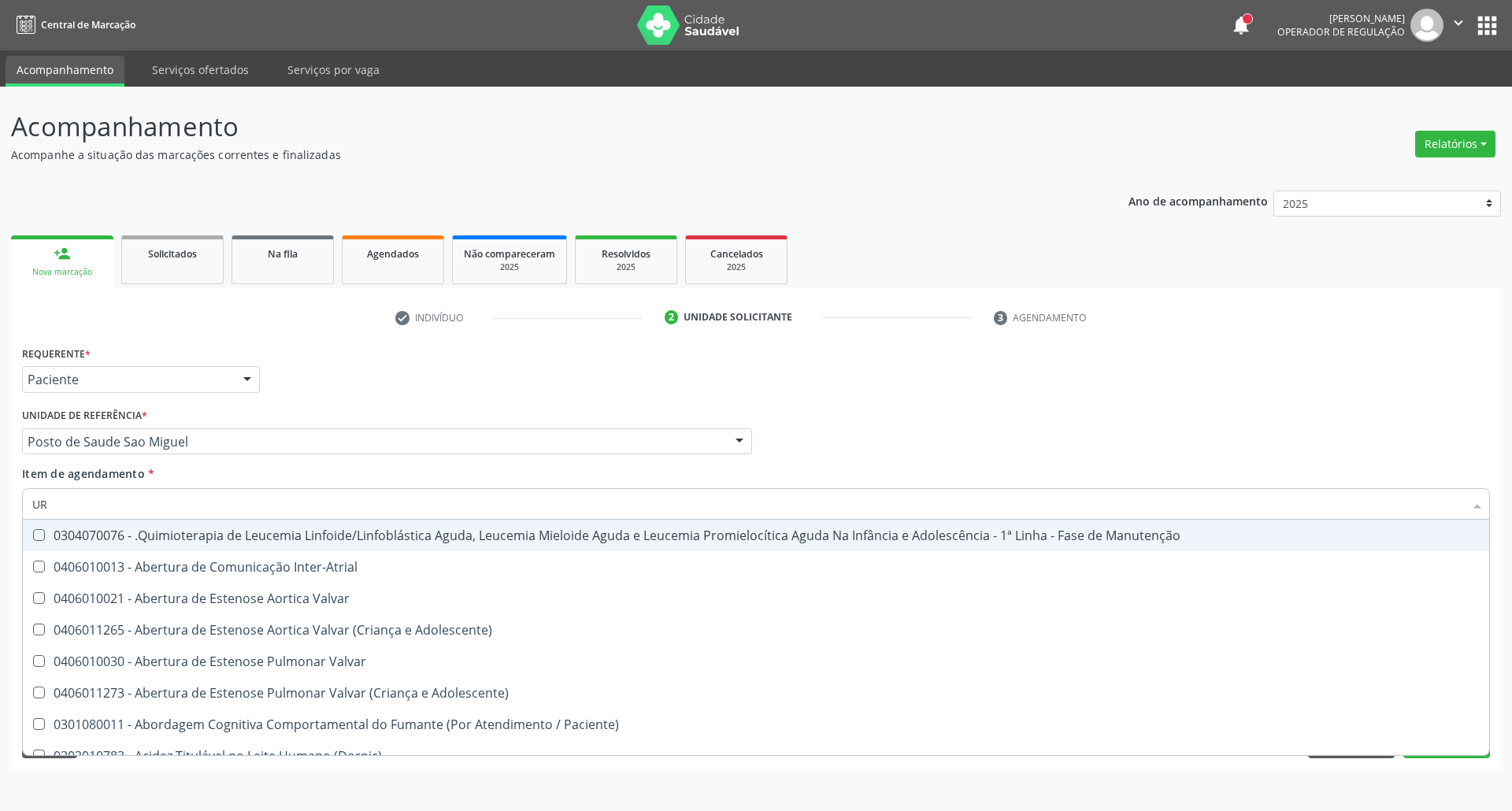
type input "URI"
checkbox Aparentado "true"
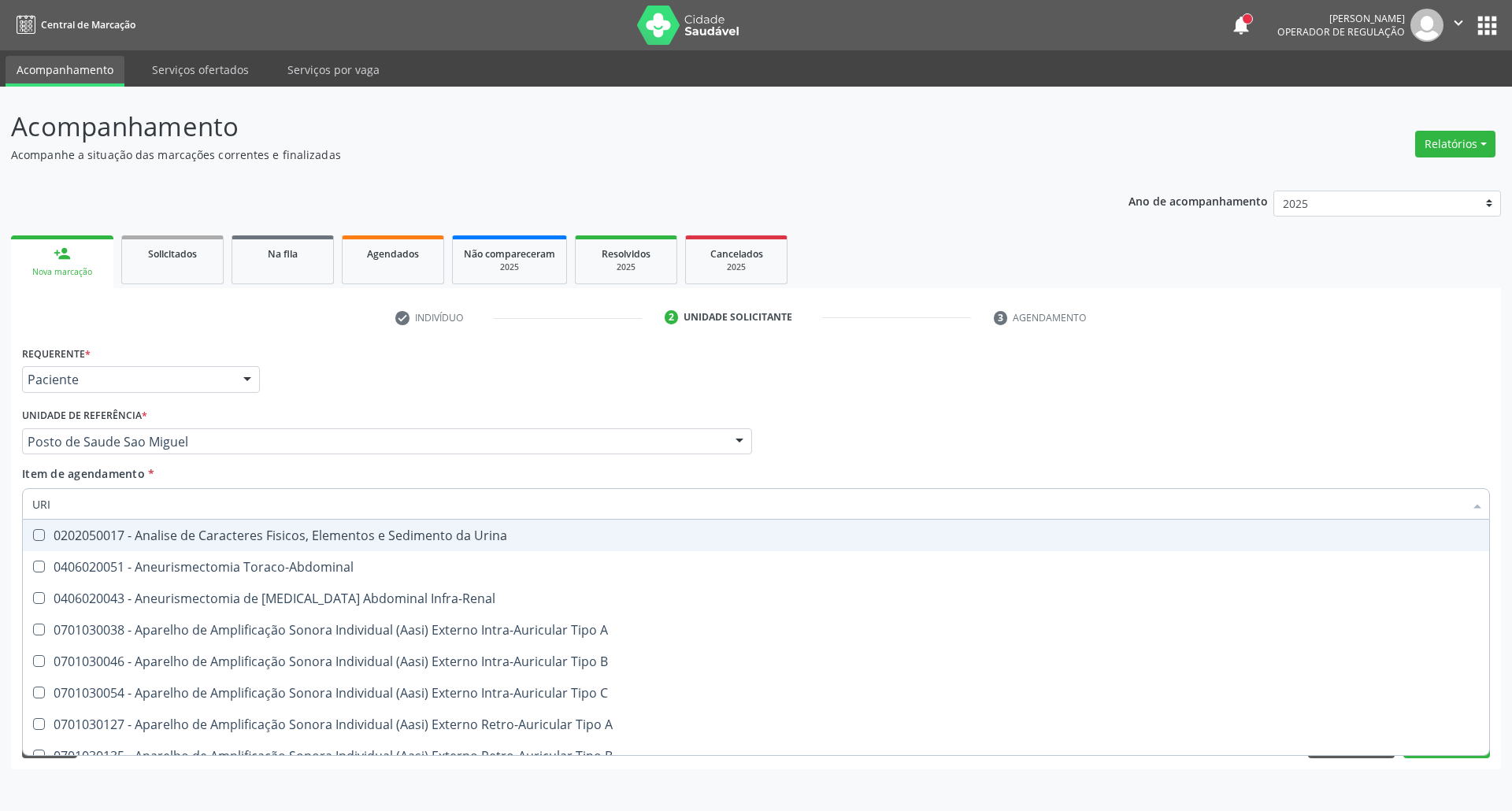
type input "URIN"
checkbox Urico "false"
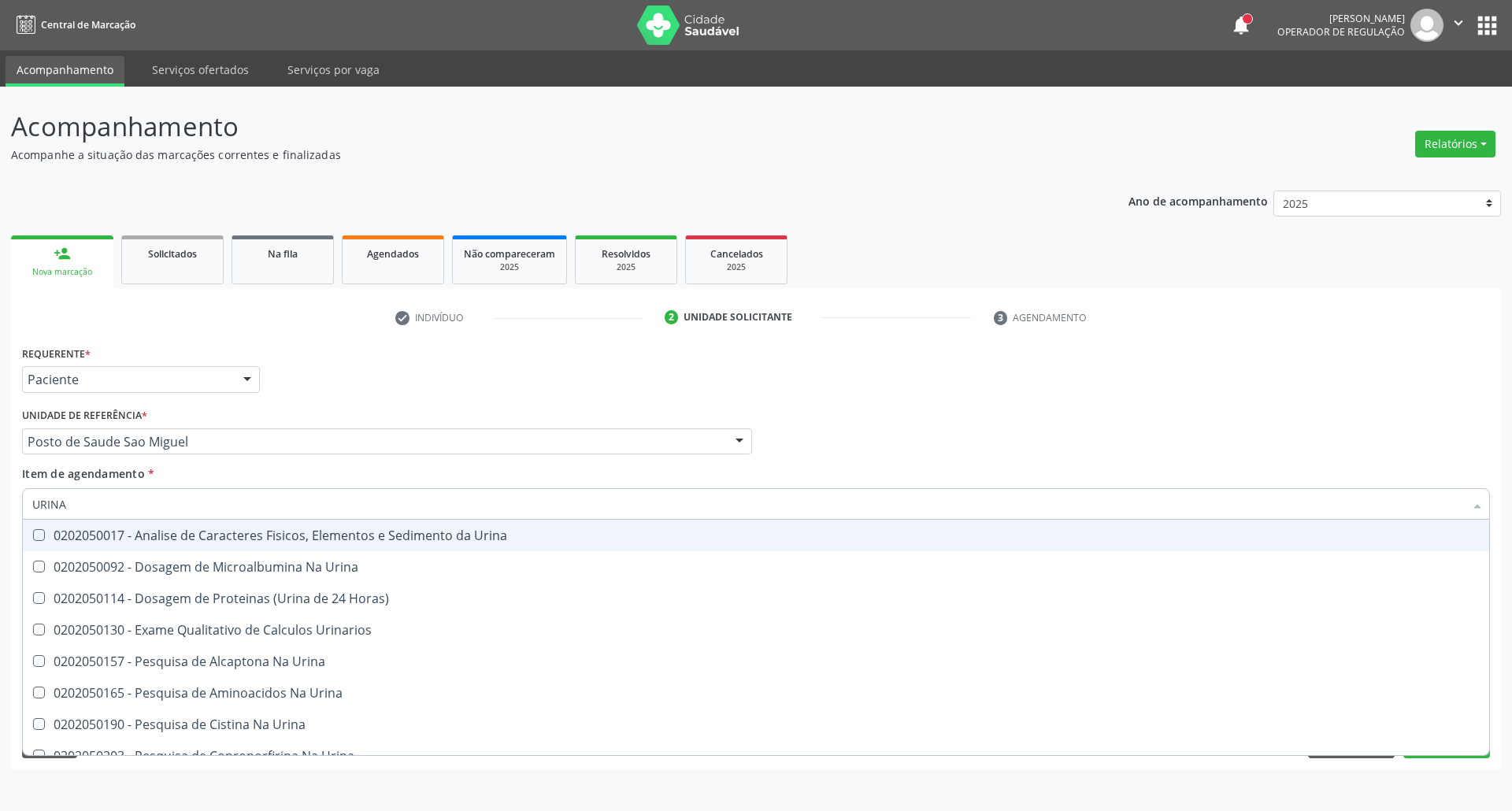
type input "URINA"
drag, startPoint x: 202, startPoint y: 534, endPoint x: 207, endPoint y: 514, distance: 20.6
click at [202, 526] on span "0202050017 - Analise de Caracteres Fisicos, Elementos e Sedimento da Urina" at bounding box center [756, 535] width 1466 height 31
checkbox Urina "true"
click at [206, 507] on input "URINA" at bounding box center [747, 504] width 1431 height 31
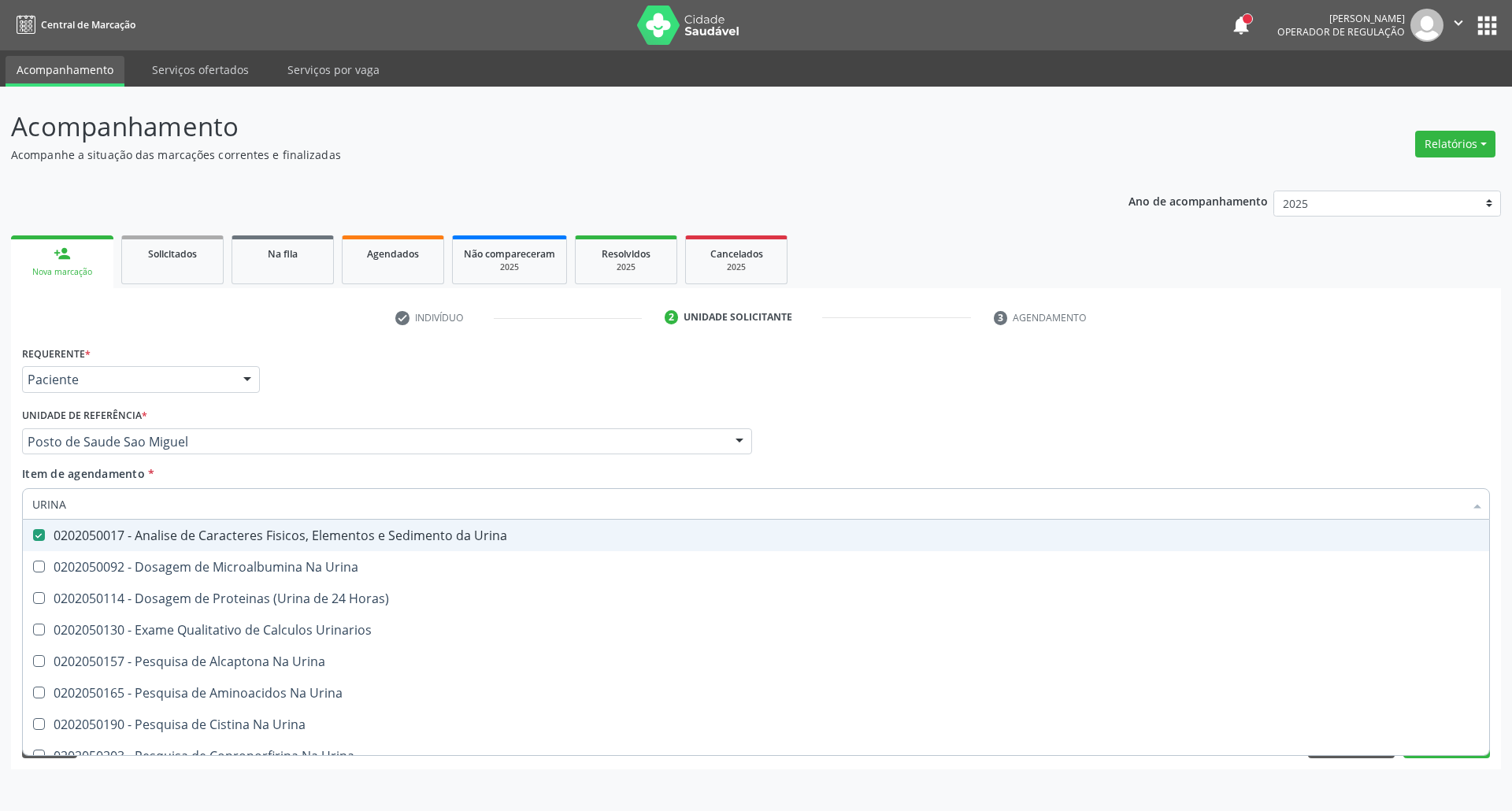
click at [206, 507] on input "URINA" at bounding box center [747, 504] width 1431 height 31
type input "P"
checkbox Urina "false"
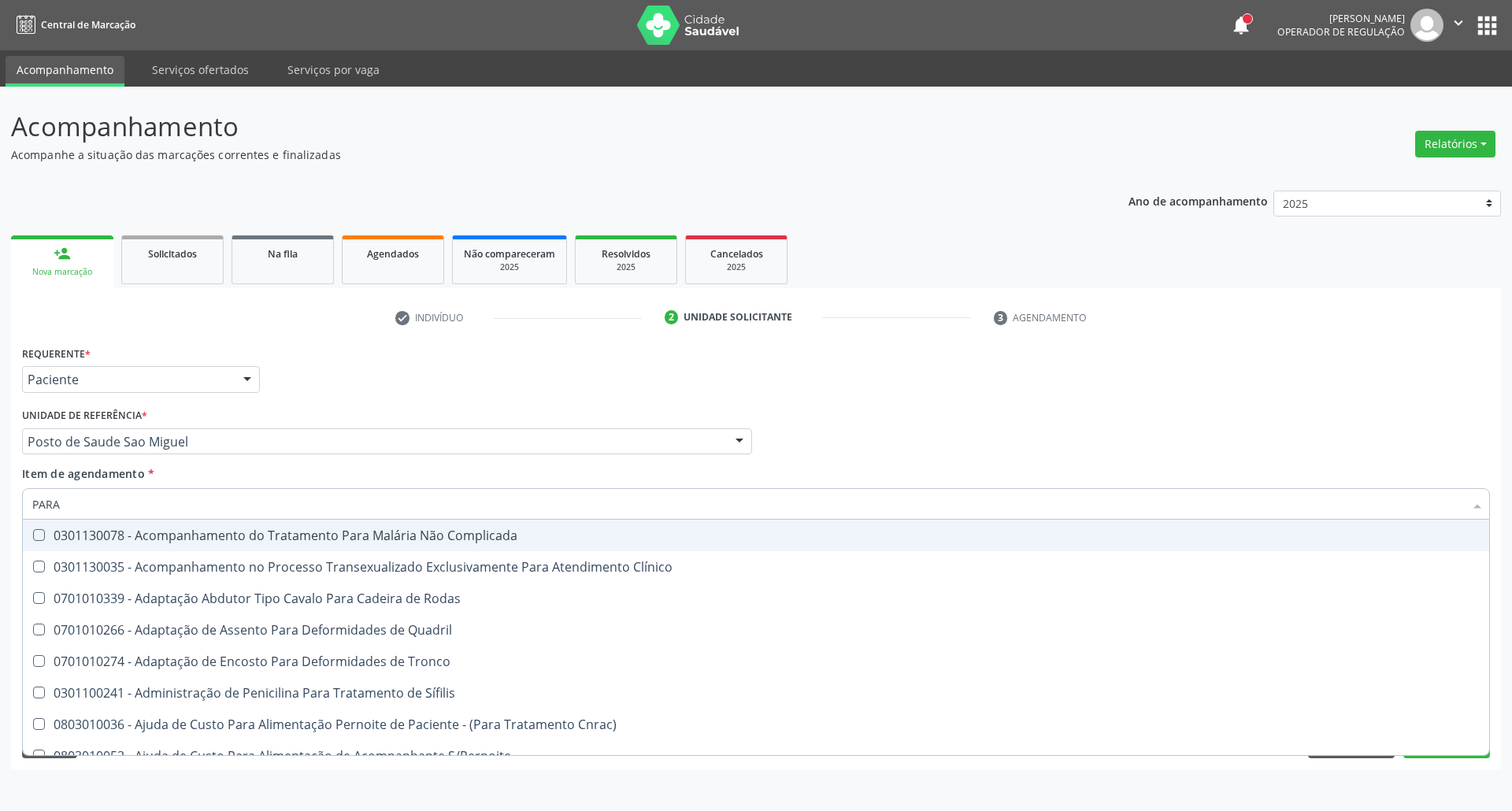
type input "PARAS"
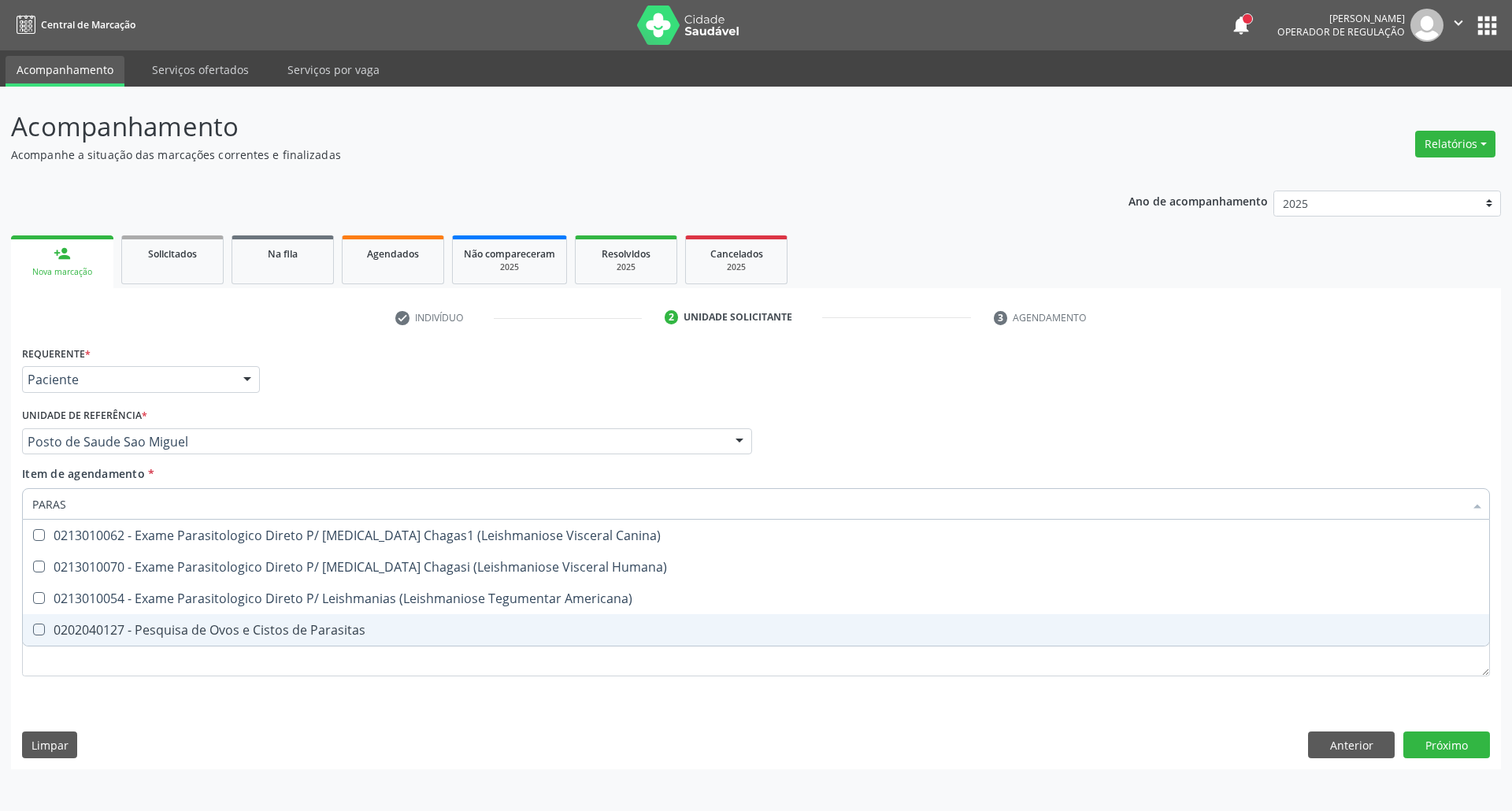
click at [134, 636] on div "0202040127 - Pesquisa de Ovos e Cistos de Parasitas" at bounding box center [756, 630] width 1447 height 12
checkbox Parasitas "true"
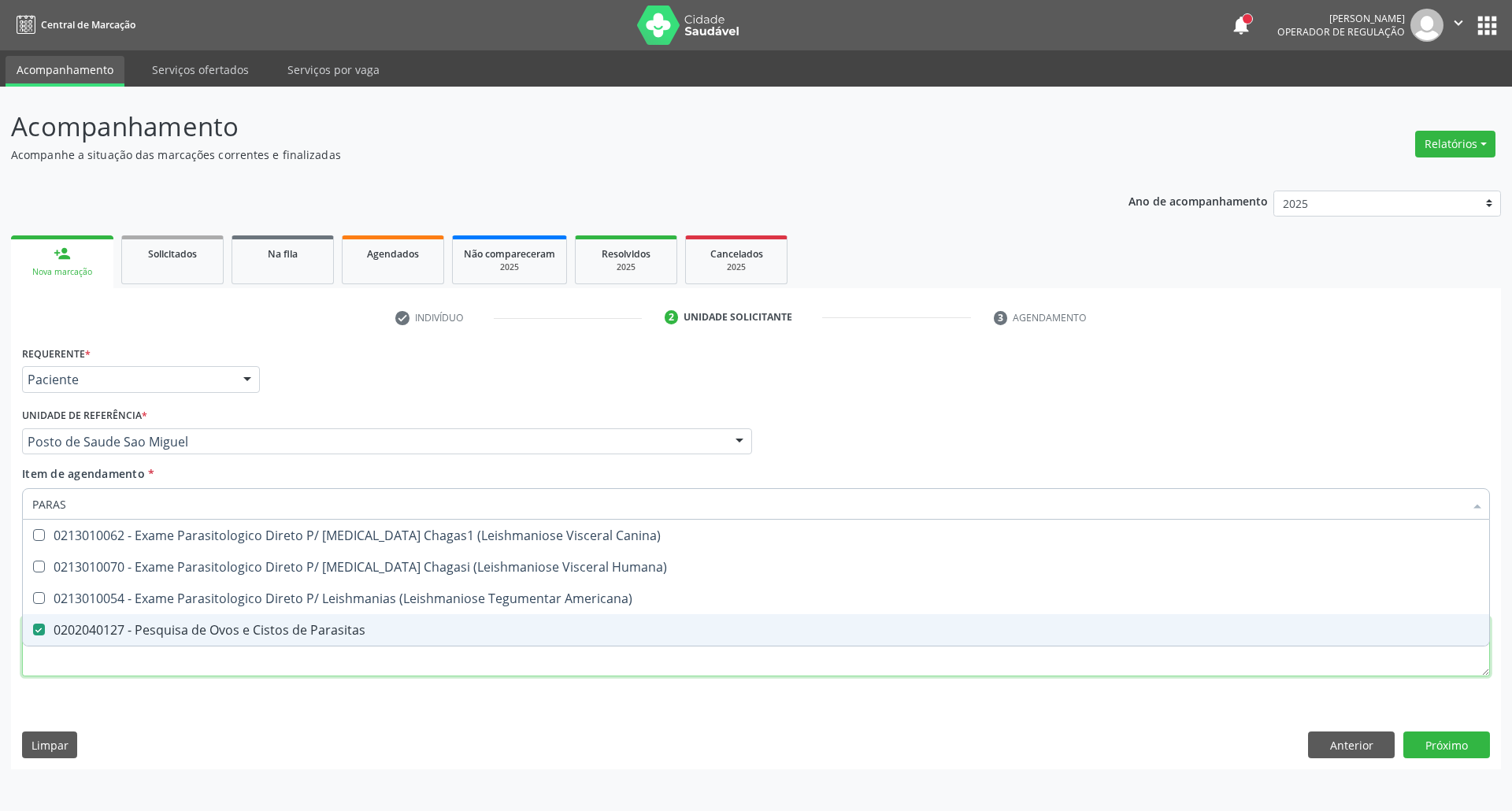
click at [140, 660] on div "Requerente * Paciente Profissional de Saúde Paciente Nenhum resultado encontrad…" at bounding box center [756, 520] width 1468 height 357
checkbox Humana\) "true"
checkbox Americana\) "true"
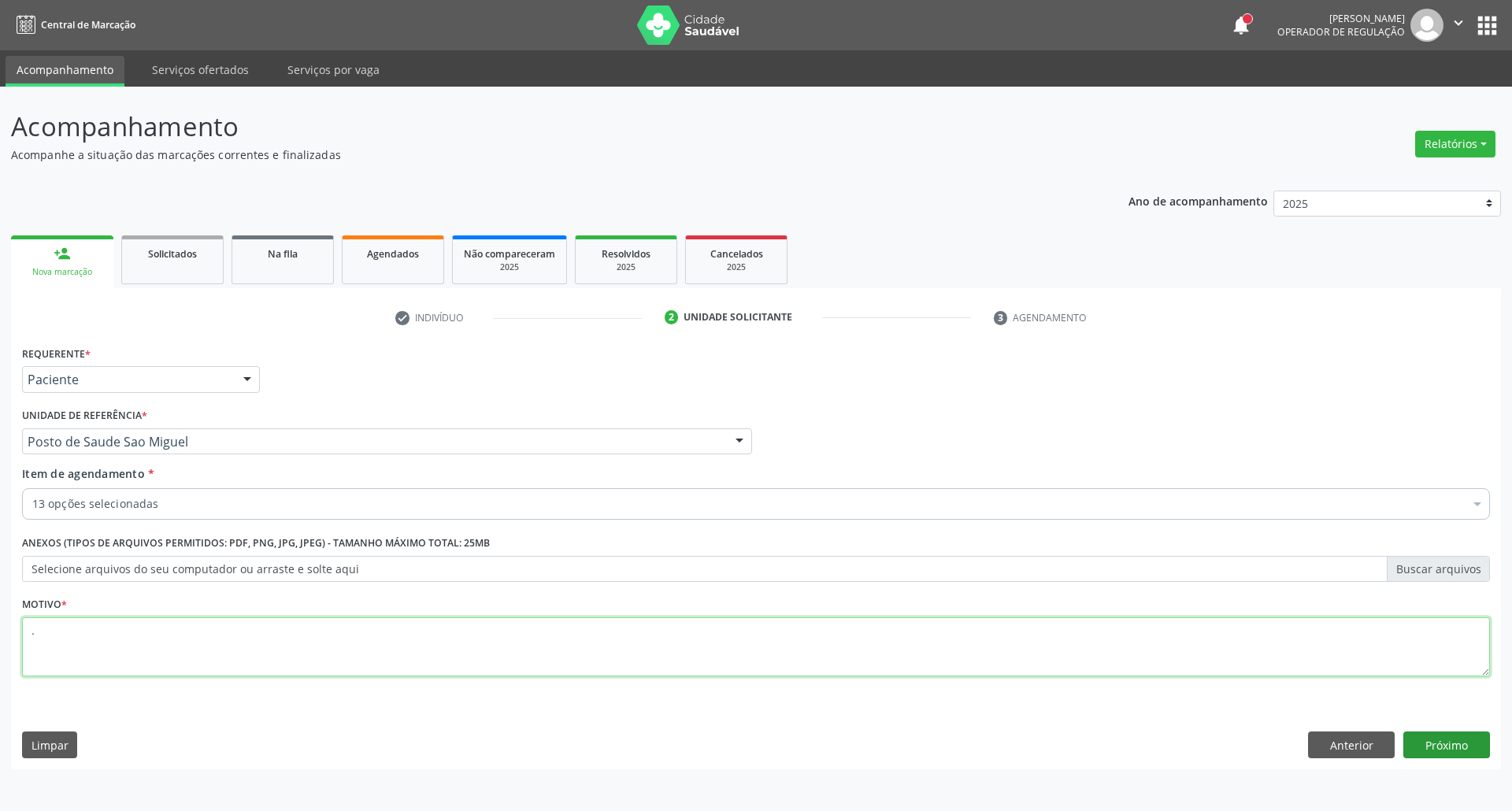
type textarea "."
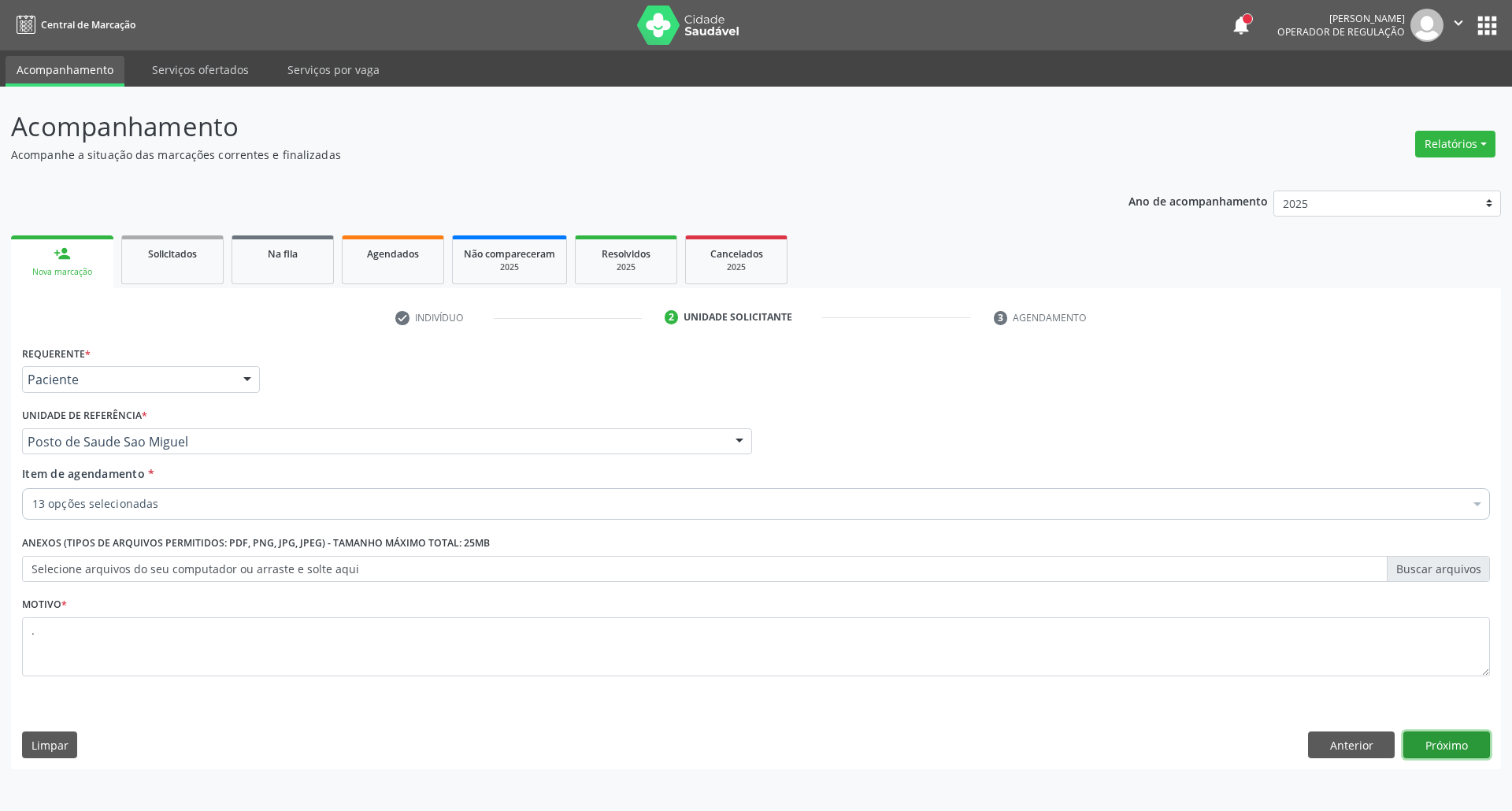
click at [1436, 752] on button "Próximo" at bounding box center [1446, 745] width 86 height 27
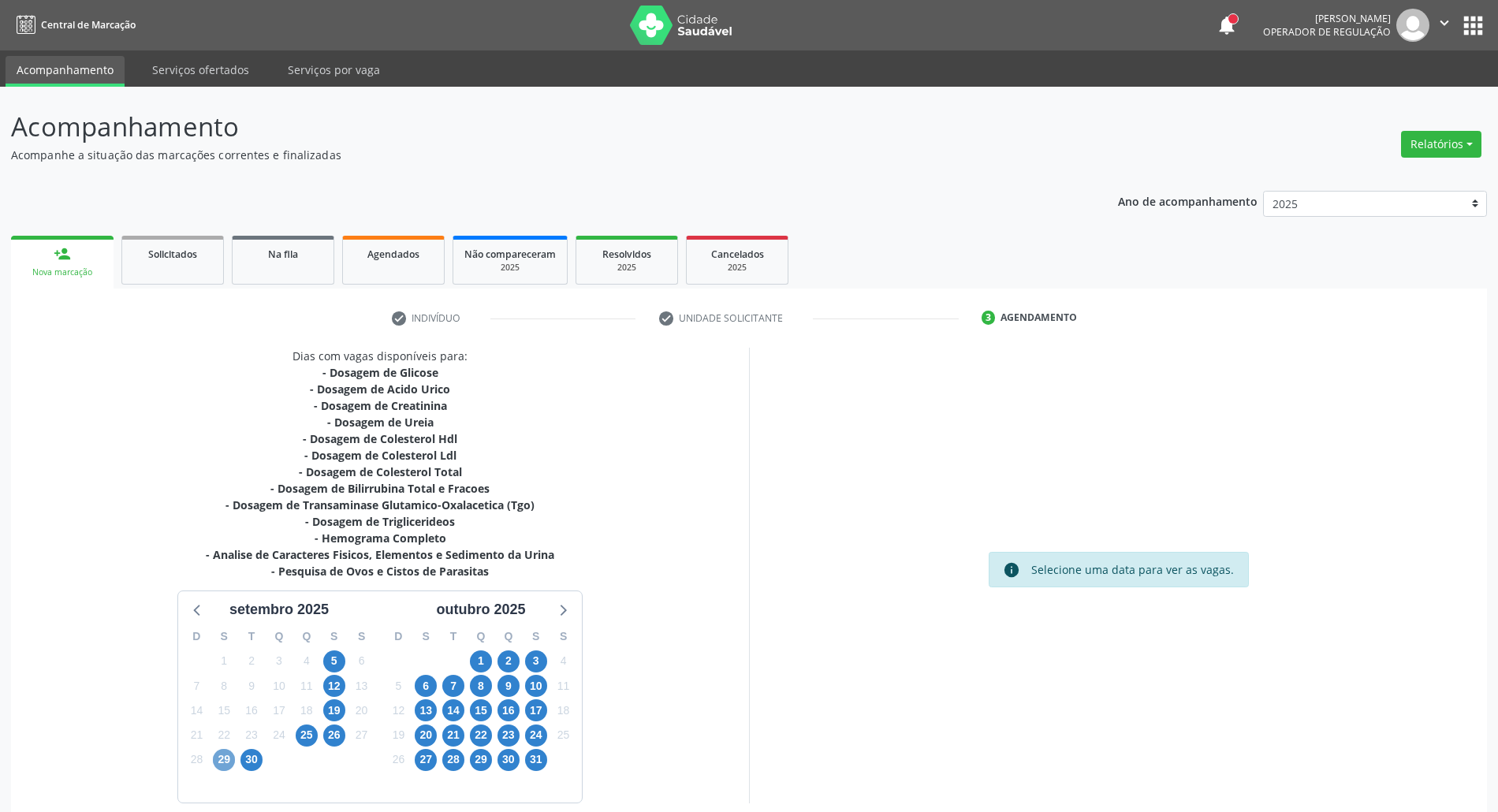
click at [228, 758] on span "29" at bounding box center [223, 760] width 22 height 22
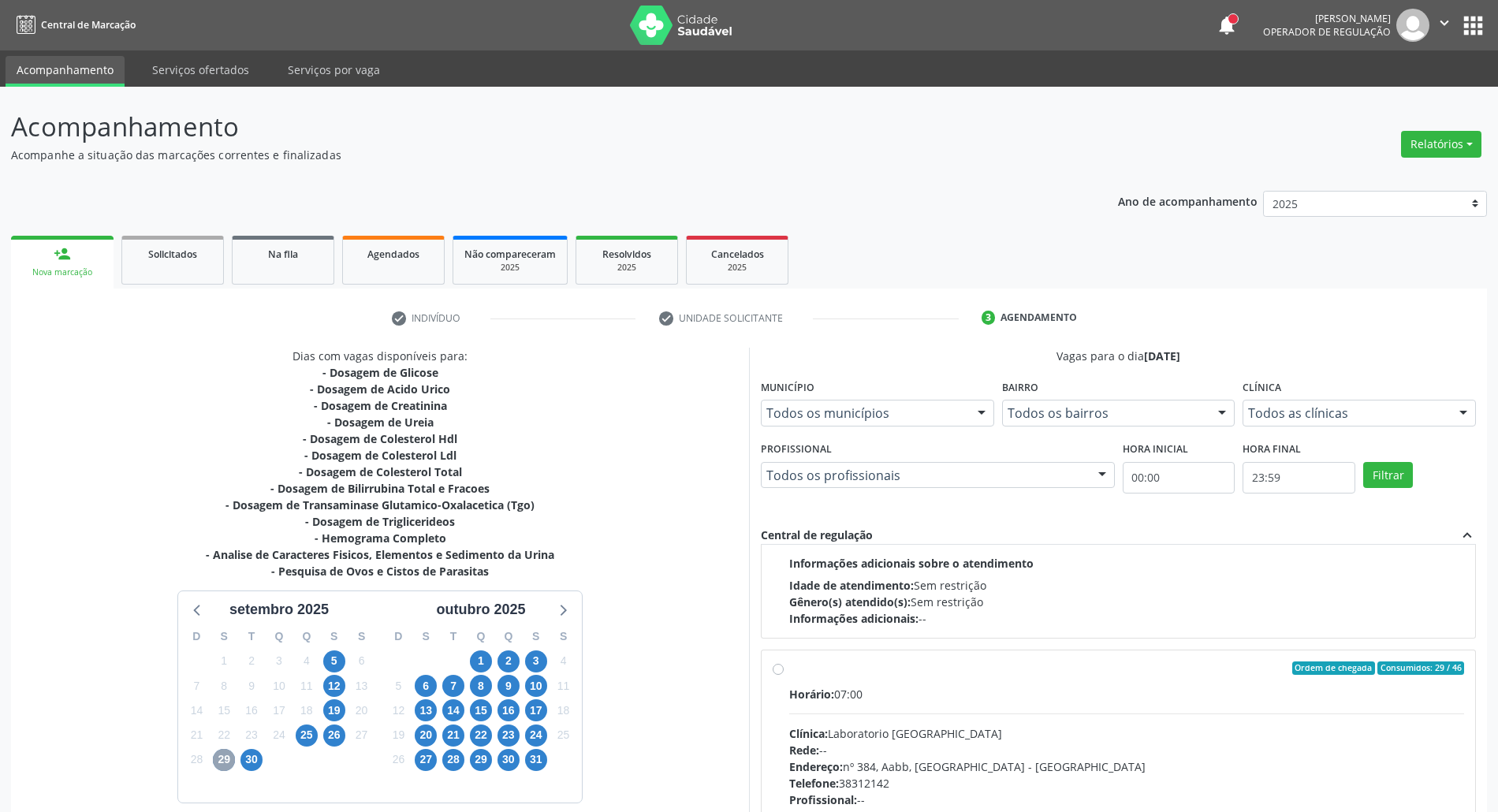
scroll to position [1082, 0]
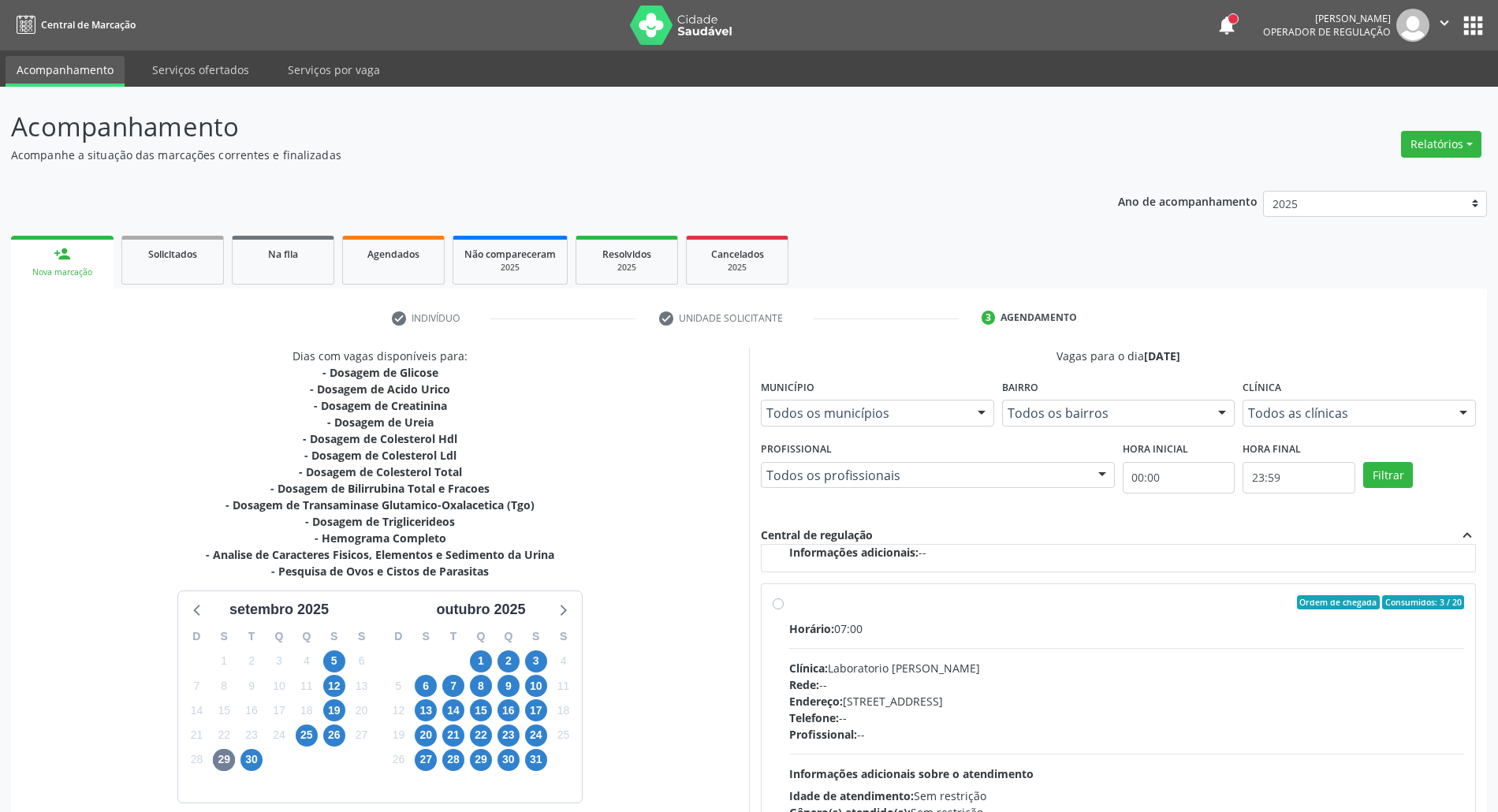
click at [946, 710] on div "Endereço: Casa, nº 409, N Senhora da Penha, Serra Talhada - PE" at bounding box center [1126, 702] width 675 height 16
click at [784, 609] on input "Ordem de chegada Consumidos: 3 / 20 Horário: 07:00 Clínica: Laboratorio Jose Pa…" at bounding box center [777, 602] width 11 height 14
radio input "true"
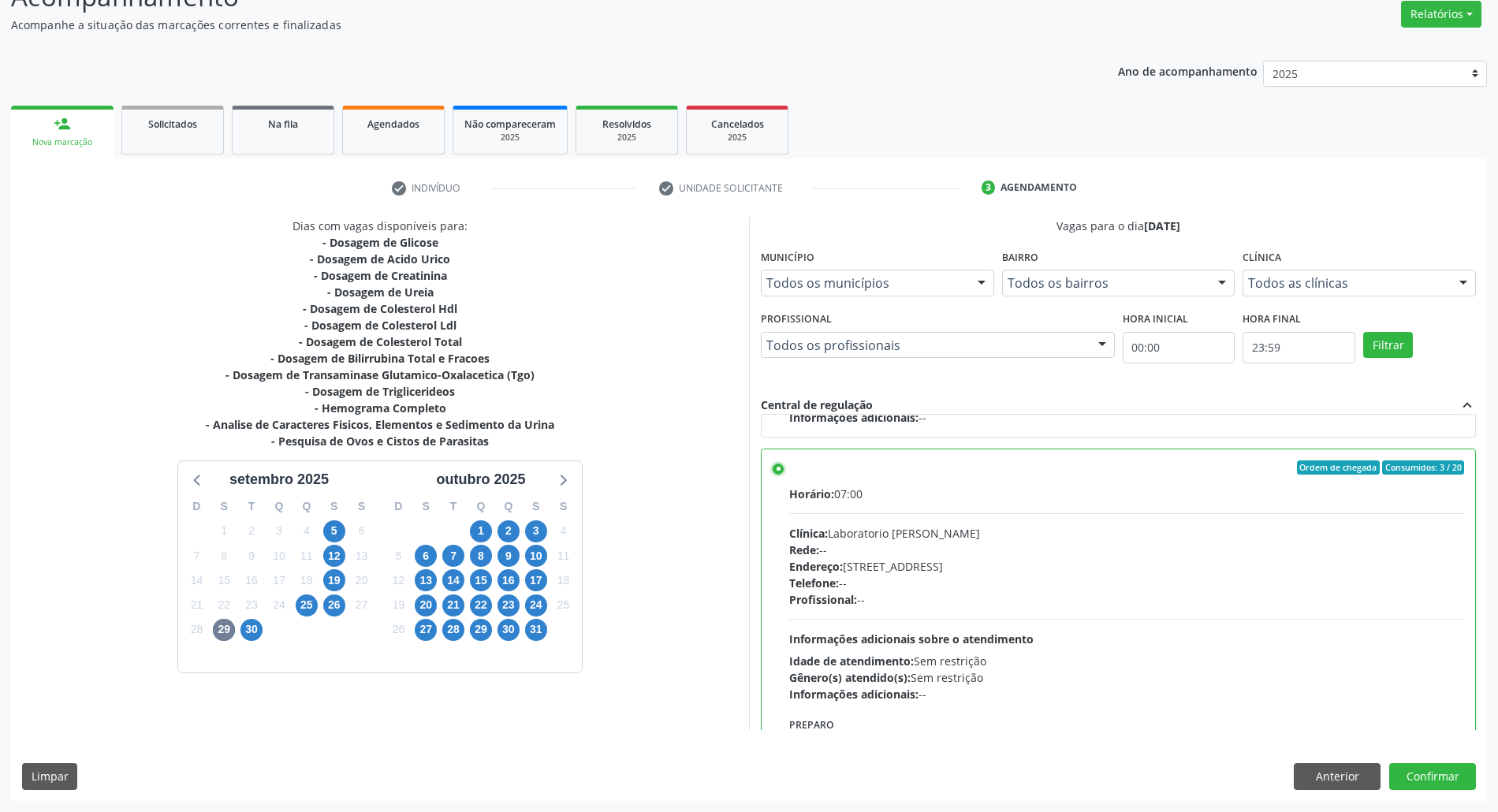
scroll to position [1190, 0]
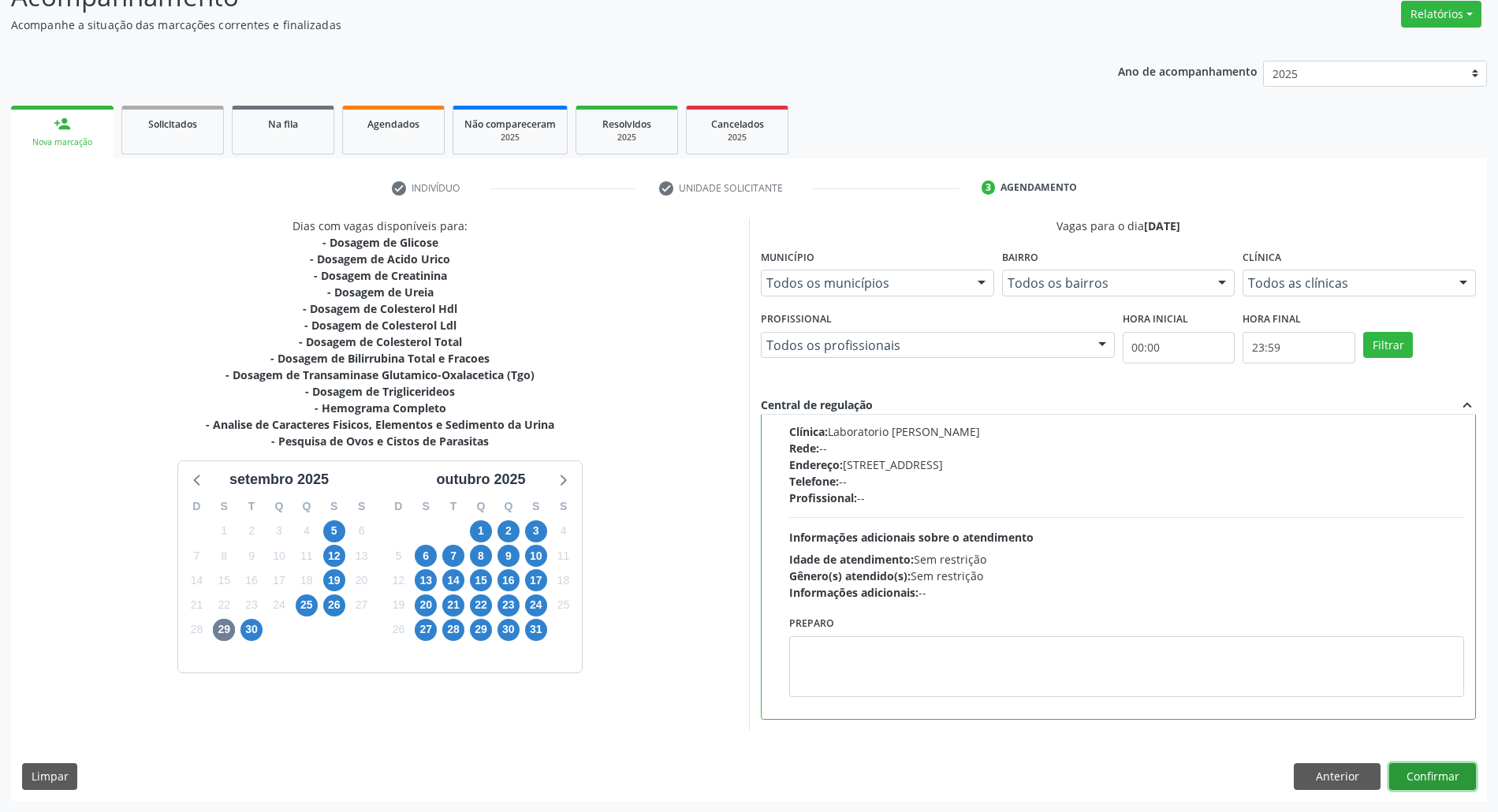
click at [1410, 777] on button "Confirmar" at bounding box center [1432, 777] width 87 height 27
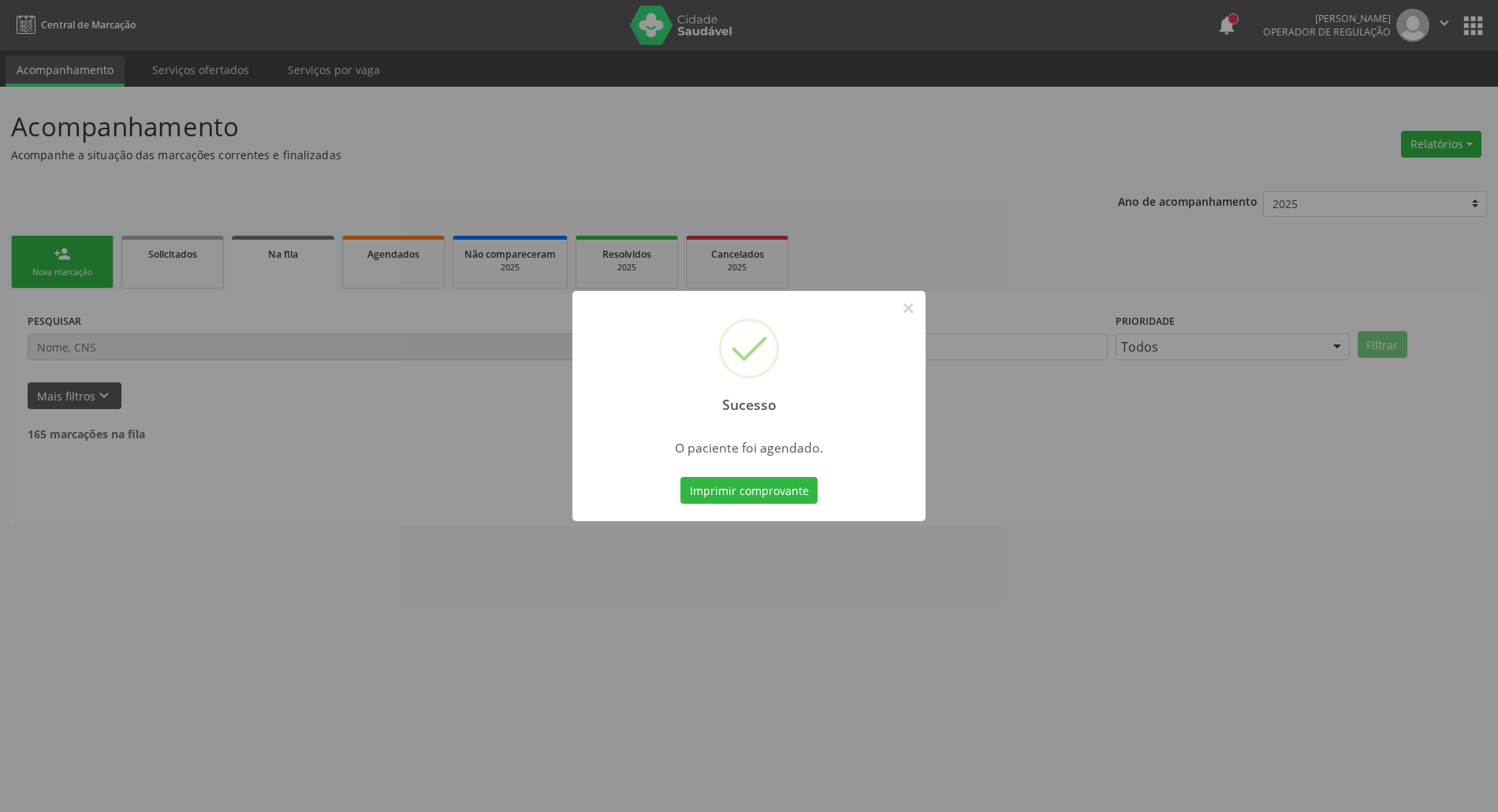
scroll to position [0, 0]
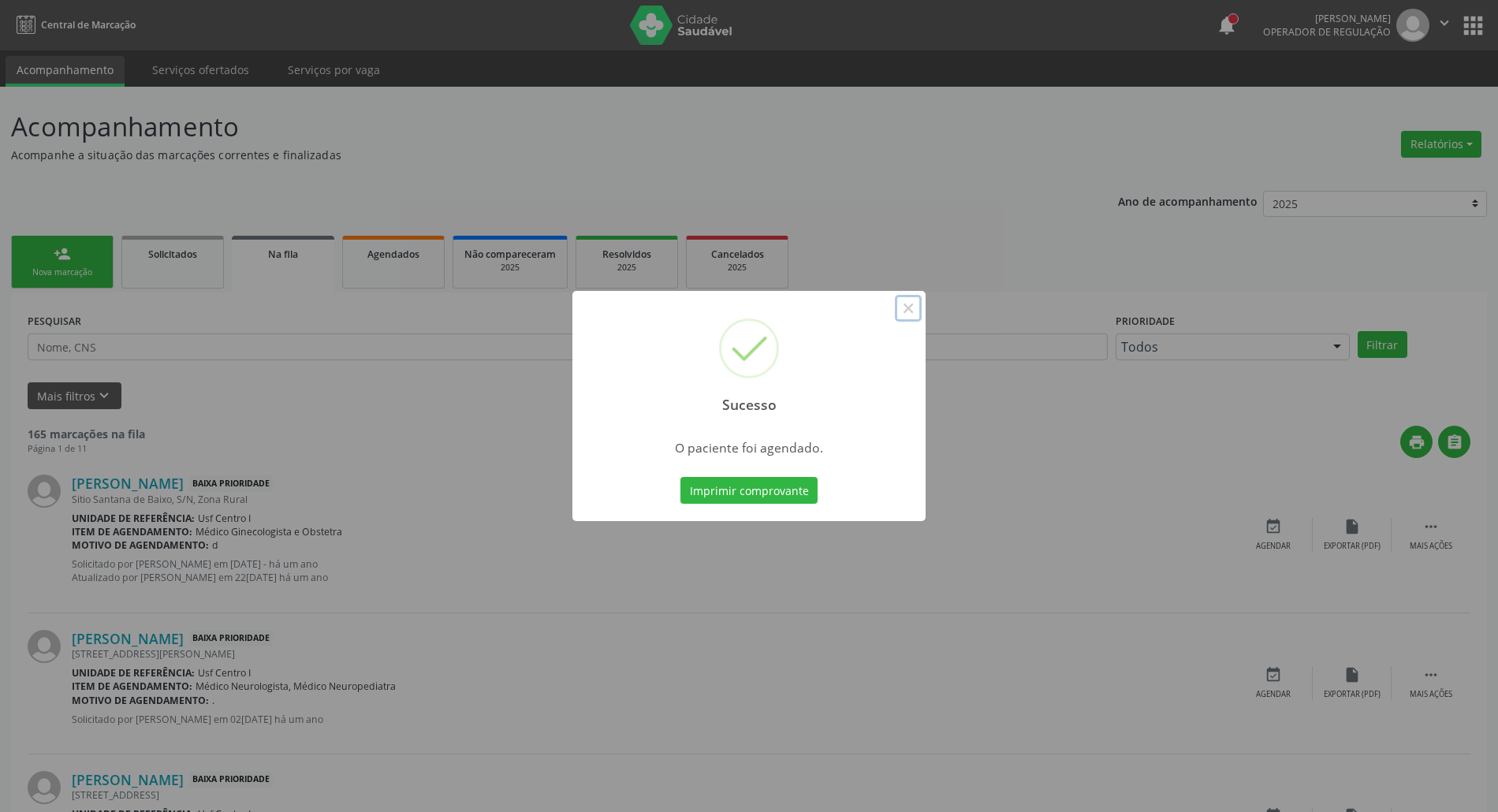
drag, startPoint x: 905, startPoint y: 311, endPoint x: 862, endPoint y: 307, distance: 43.2
click at [896, 311] on button "×" at bounding box center [909, 308] width 27 height 27
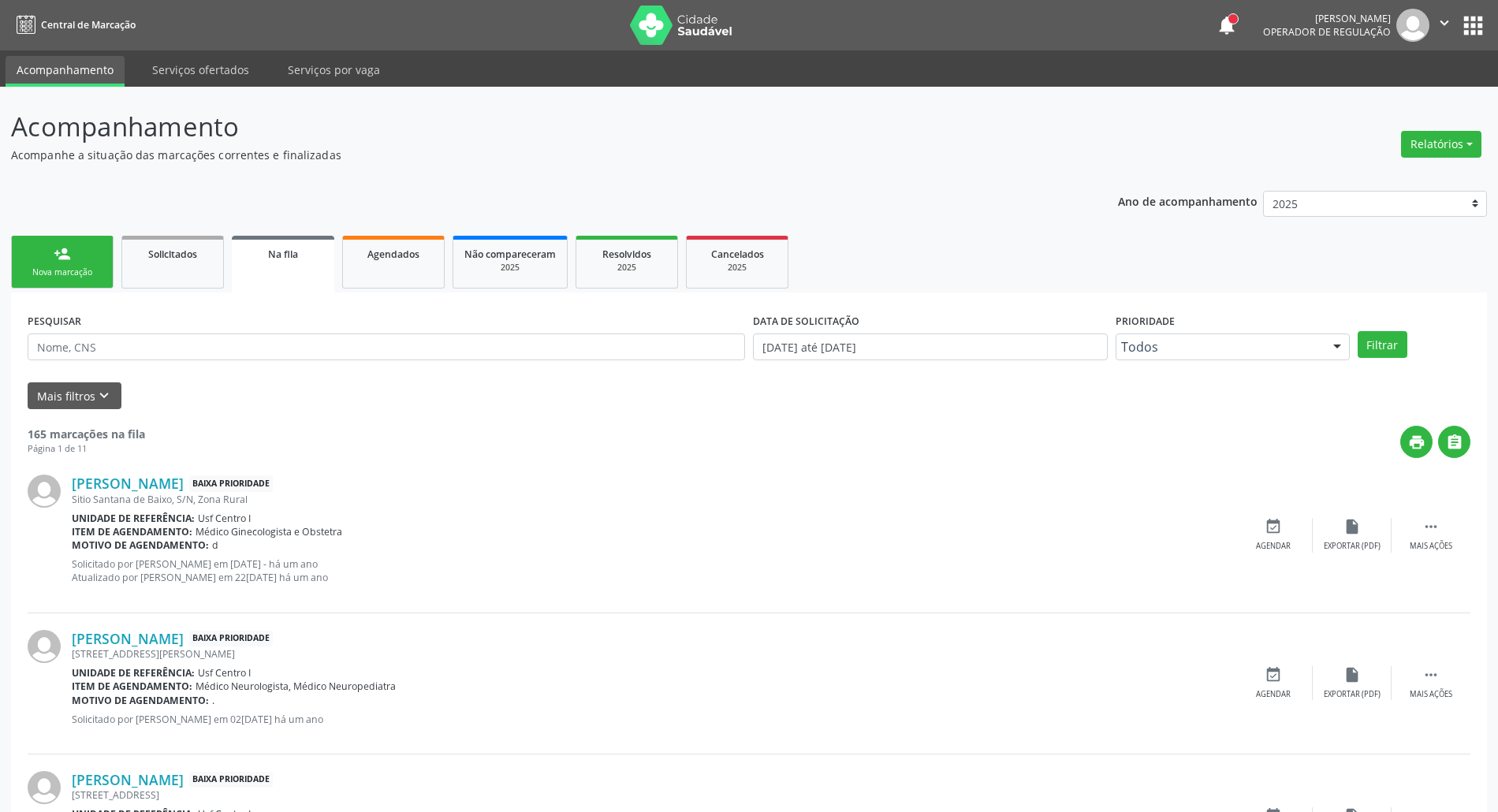
click at [40, 272] on div "Nova marcação" at bounding box center [63, 272] width 79 height 12
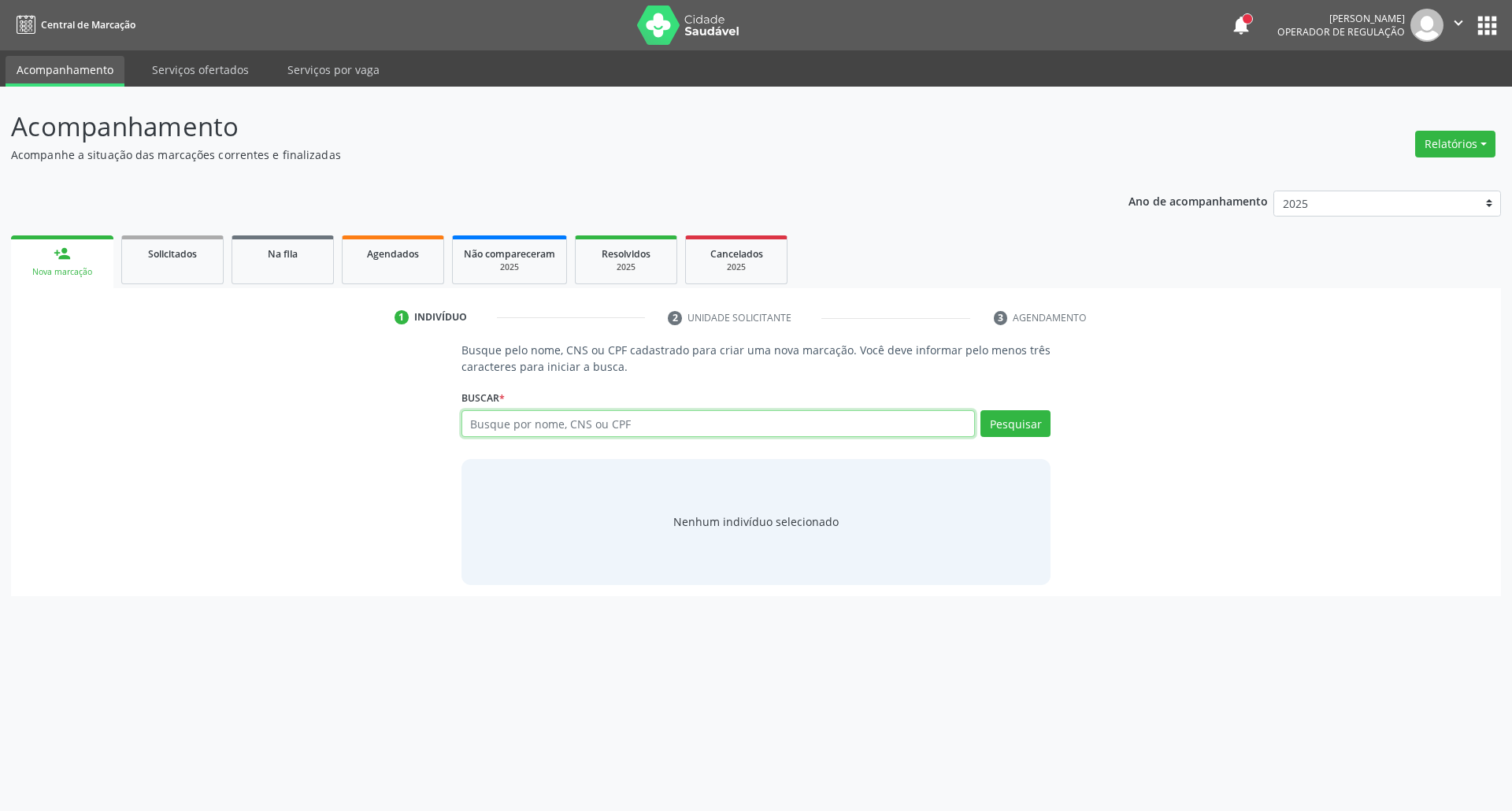
click at [482, 435] on input "text" at bounding box center [719, 423] width 514 height 27
paste input "062.237.934-80"
type input "062.237.934-80"
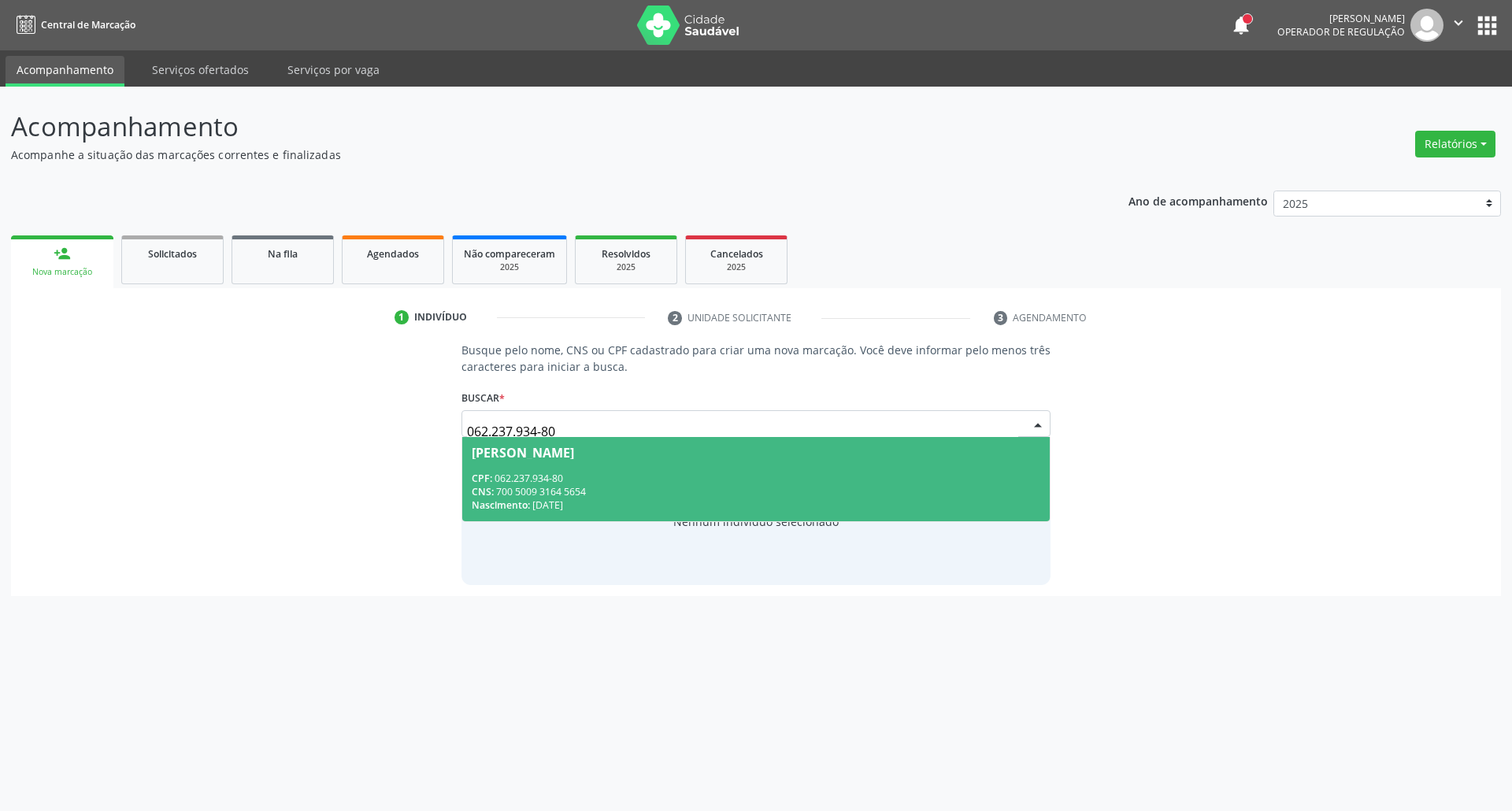
click at [596, 487] on div "CNS: 700 5009 3164 5654" at bounding box center [756, 492] width 570 height 13
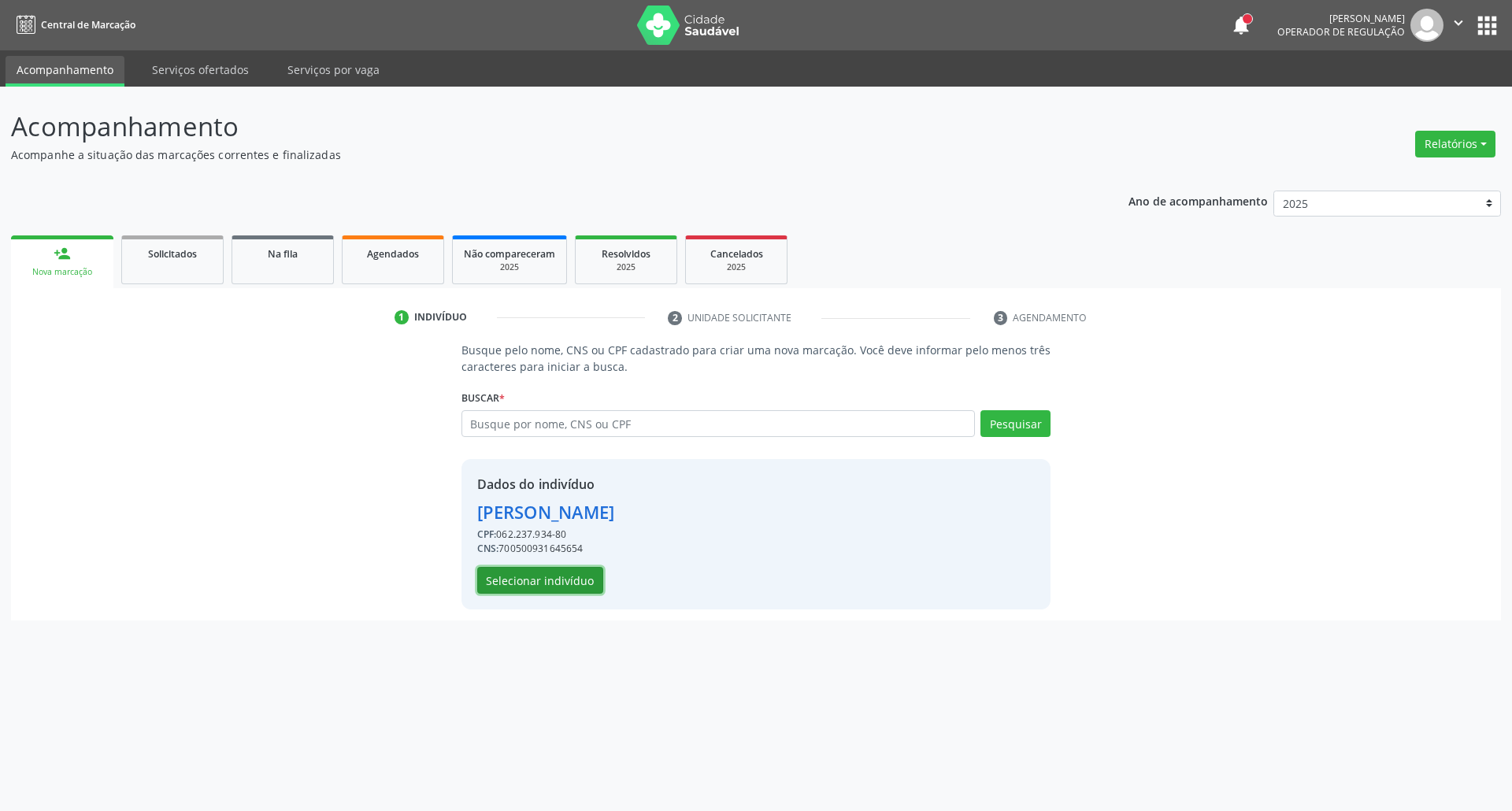
click at [518, 590] on button "Selecionar indivíduo" at bounding box center [540, 580] width 126 height 27
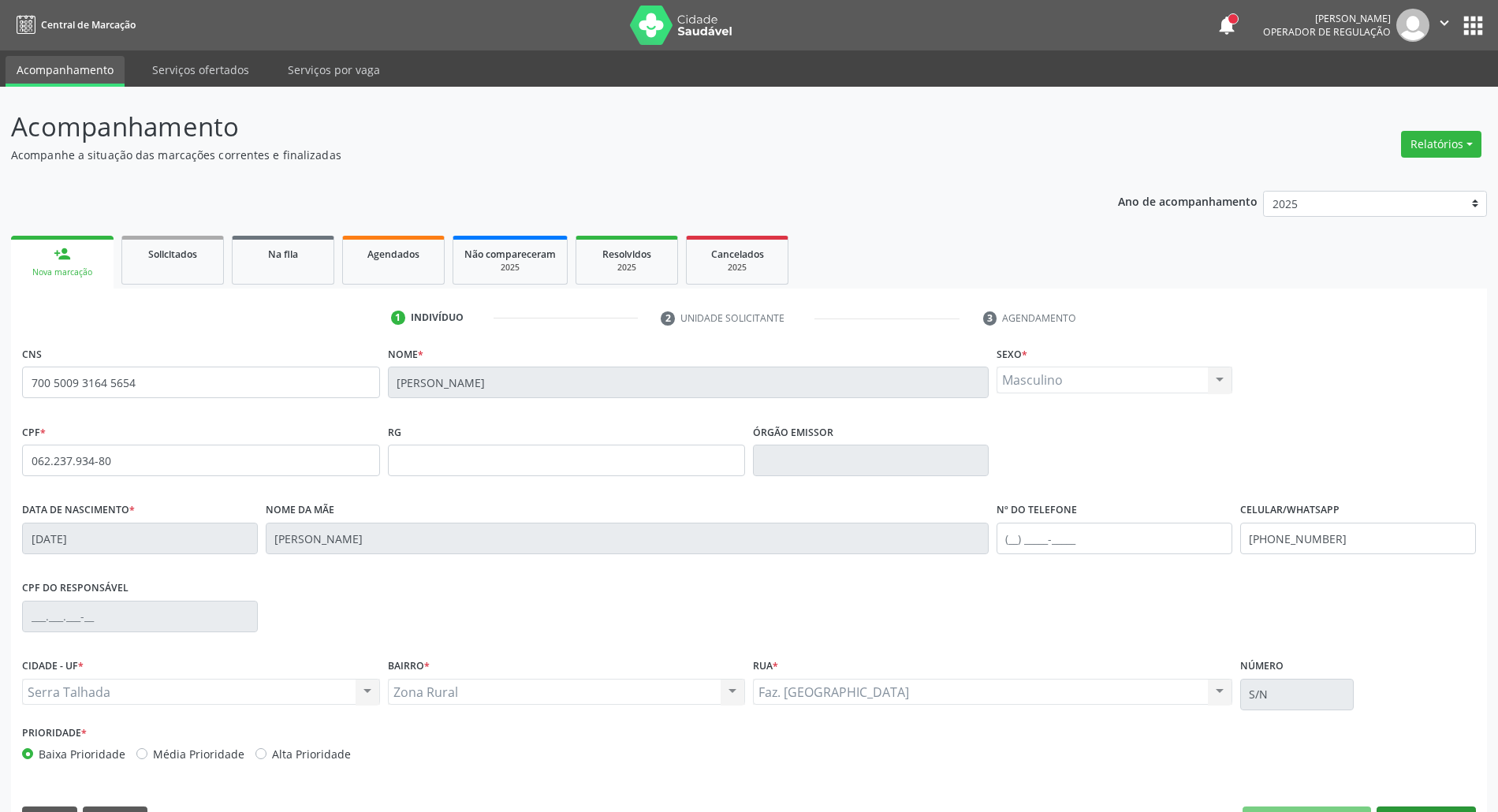
scroll to position [43, 0]
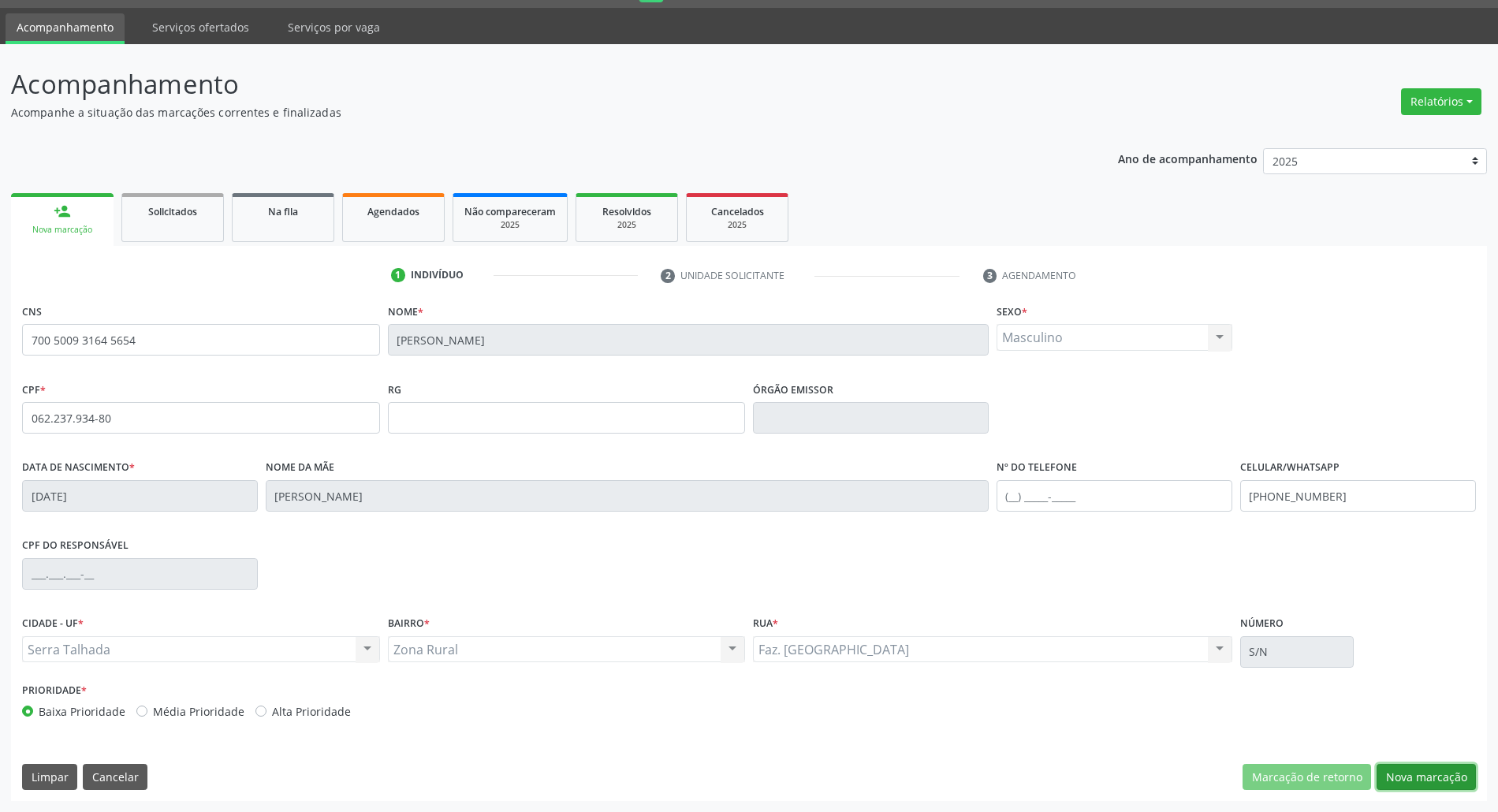
click at [1415, 774] on button "Nova marcação" at bounding box center [1426, 777] width 100 height 27
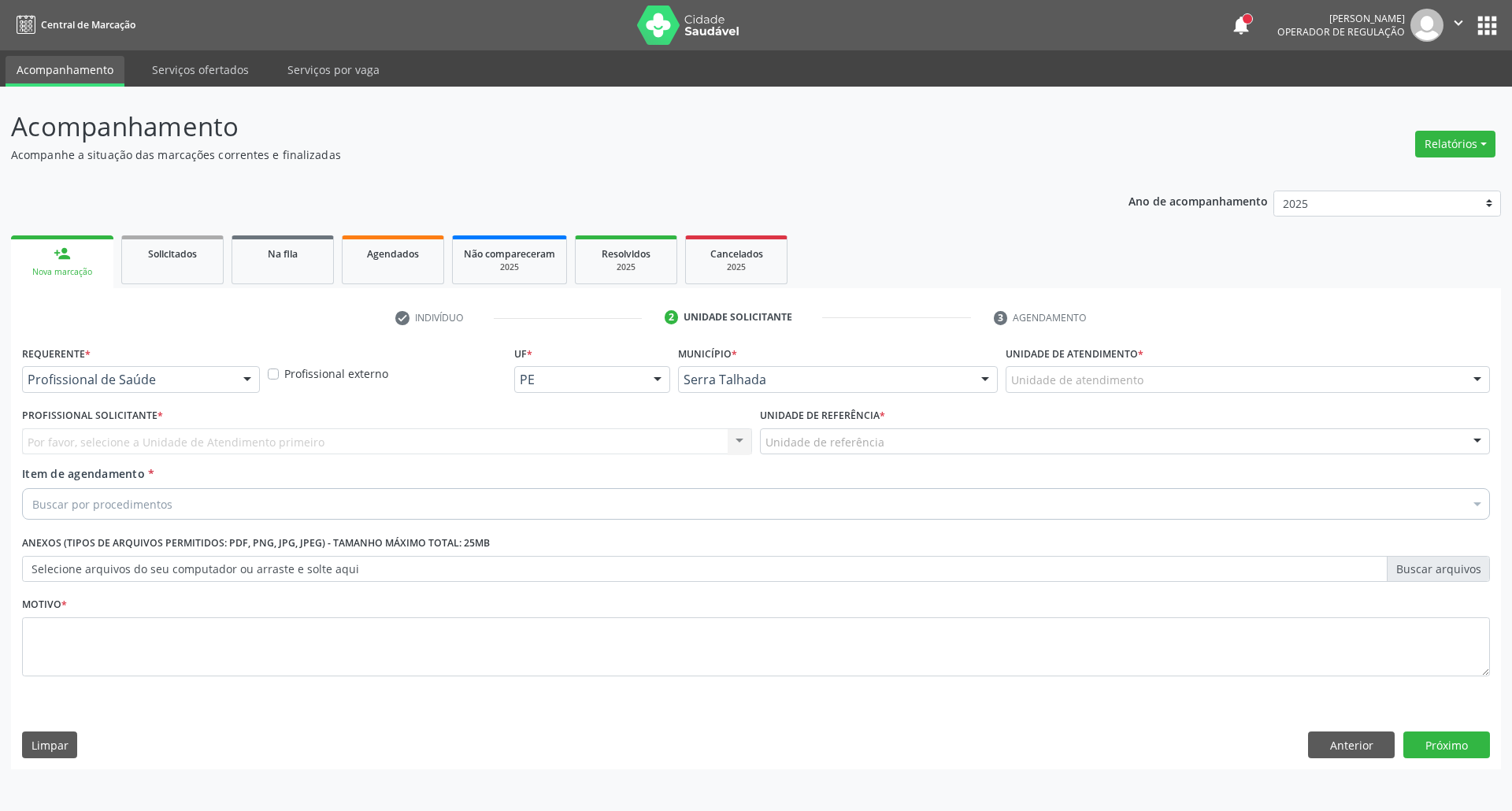
drag, startPoint x: 165, startPoint y: 383, endPoint x: 167, endPoint y: 390, distance: 7.3
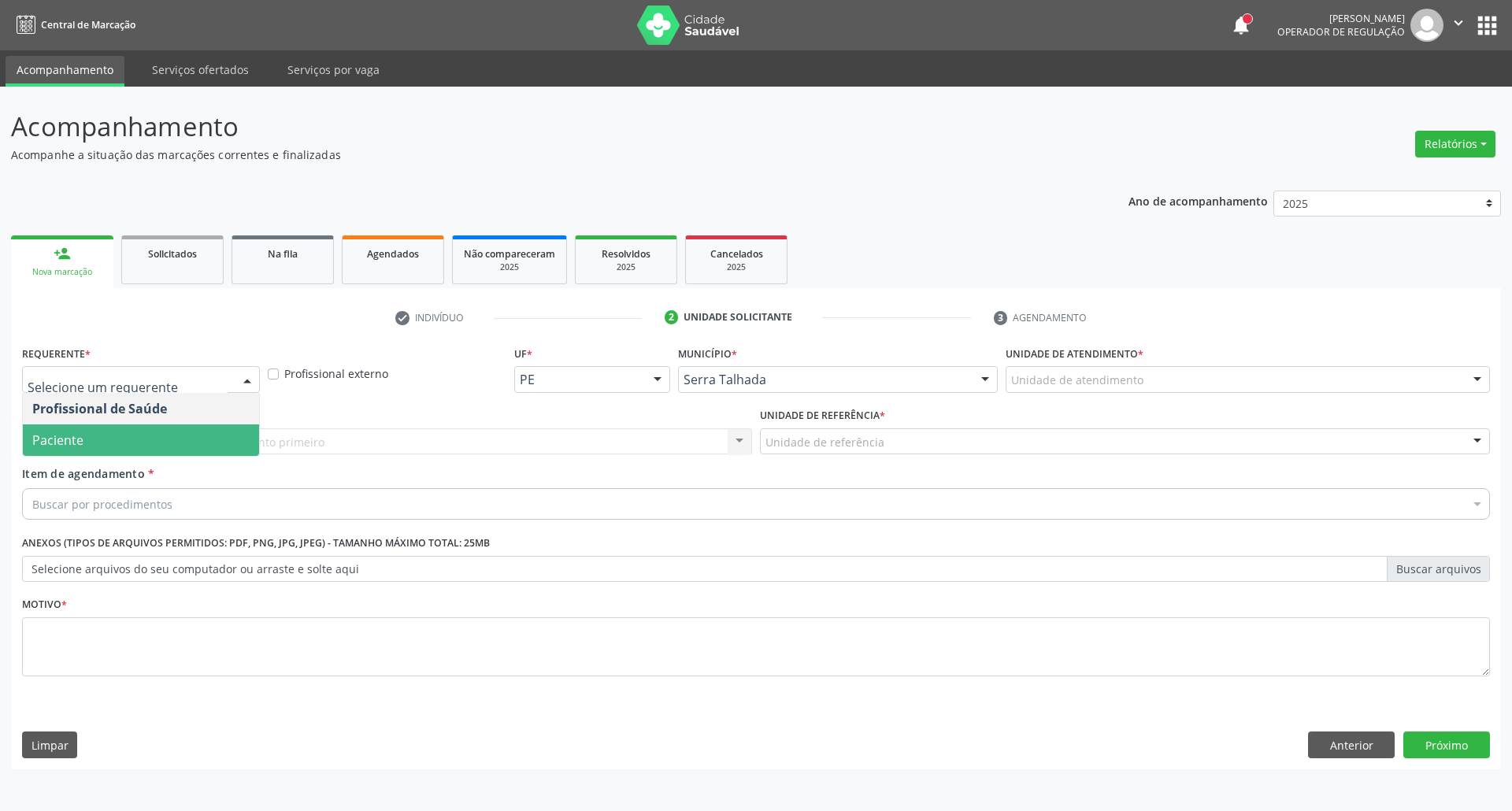
click at [153, 438] on span "Paciente" at bounding box center [141, 440] width 236 height 31
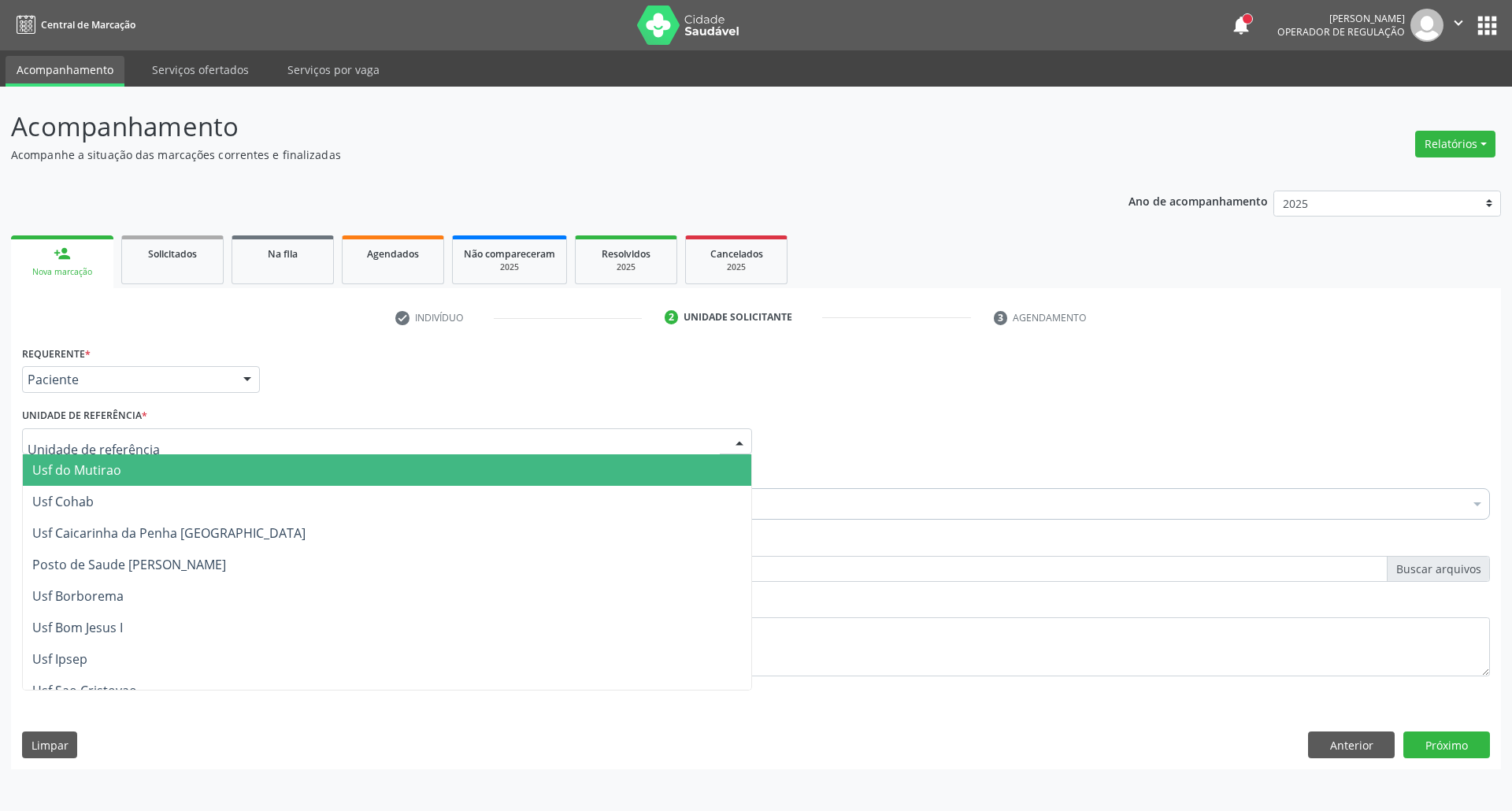
click at [153, 438] on div at bounding box center [387, 441] width 730 height 27
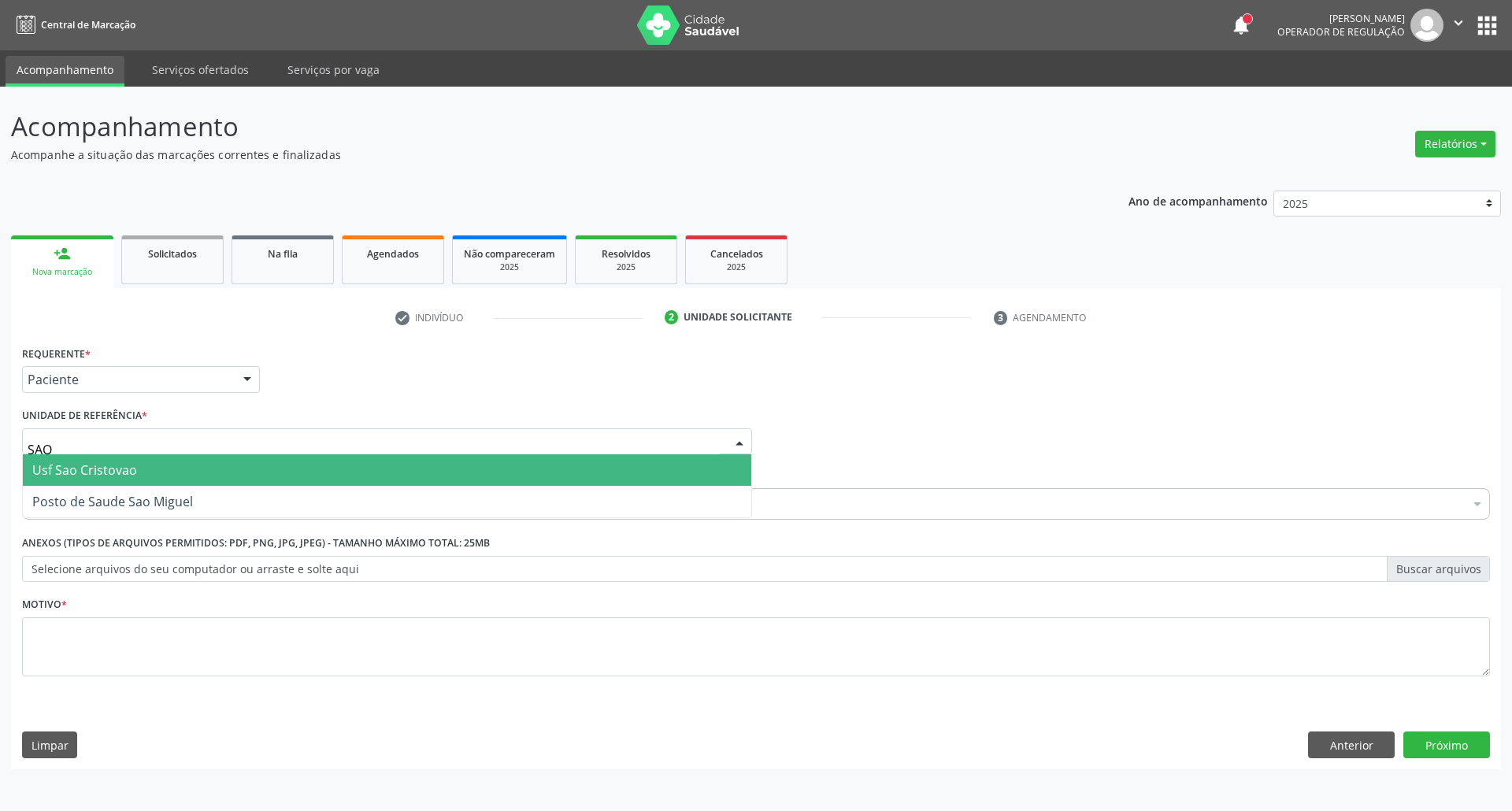
type input "SAO M"
click at [161, 473] on span "Posto de Saude Sao Miguel" at bounding box center [112, 470] width 161 height 17
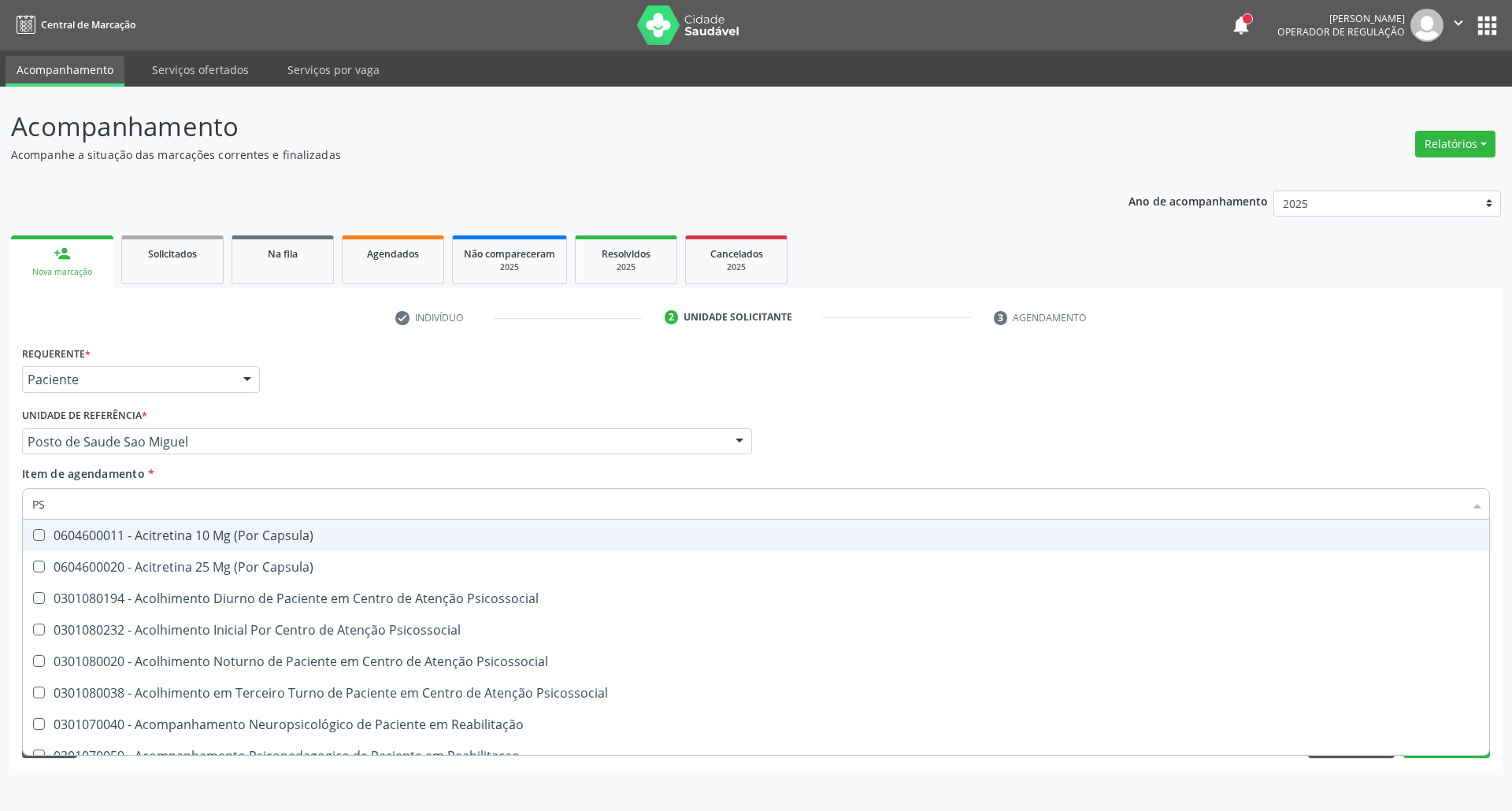
type input "PSA"
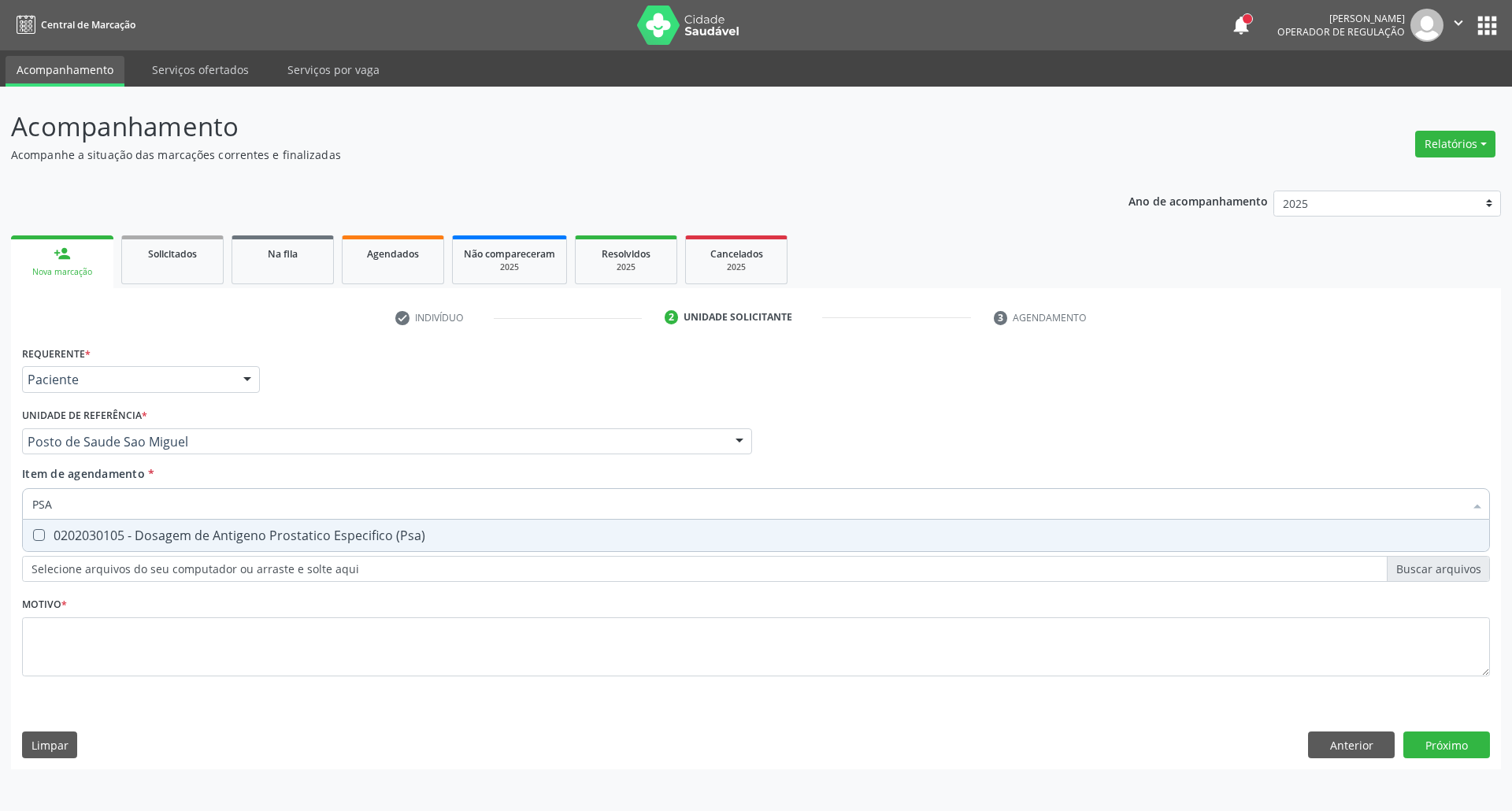
click at [91, 534] on div "0202030105 - Dosagem de Antigeno Prostatico Especifico (Psa)" at bounding box center [756, 535] width 1447 height 12
checkbox \(Psa\) "true"
drag, startPoint x: 0, startPoint y: 515, endPoint x: 0, endPoint y: 482, distance: 33.0
click at [0, 492] on div "Acompanhamento Acompanhe a situação das marcações correntes e finalizadas Relat…" at bounding box center [756, 449] width 1512 height 725
type input "T"
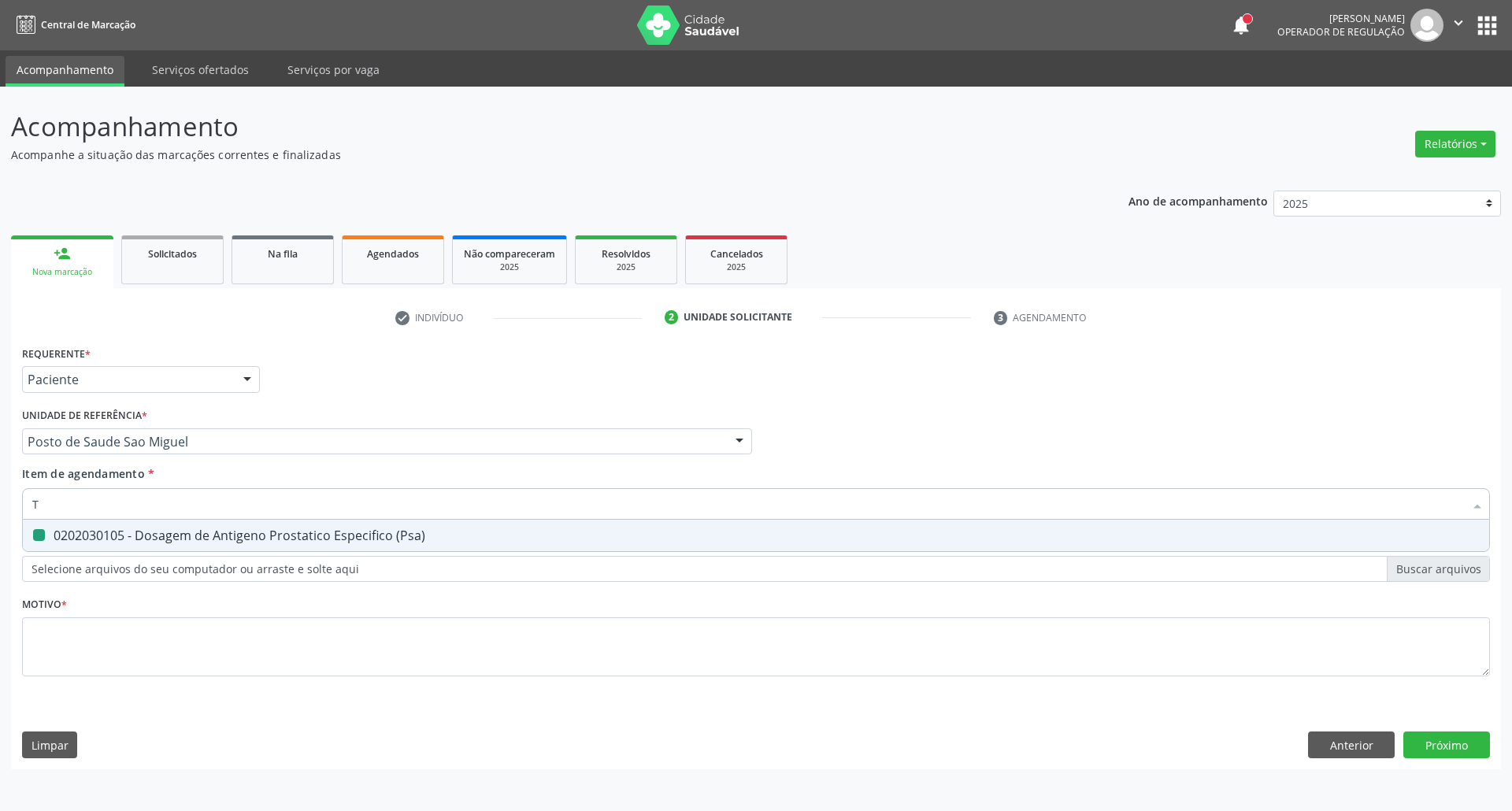
checkbox \(Psa\) "false"
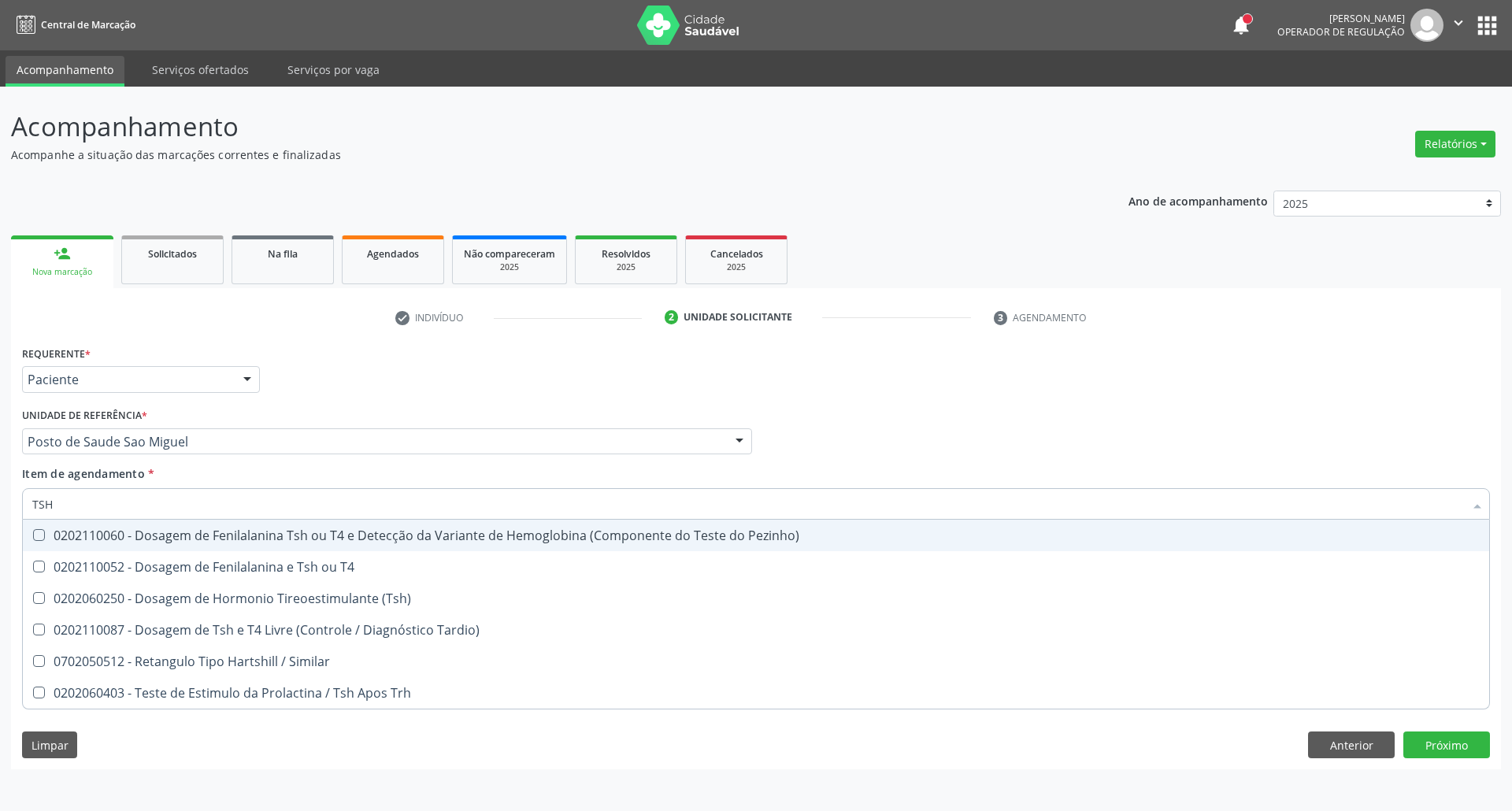
type input "TSH"
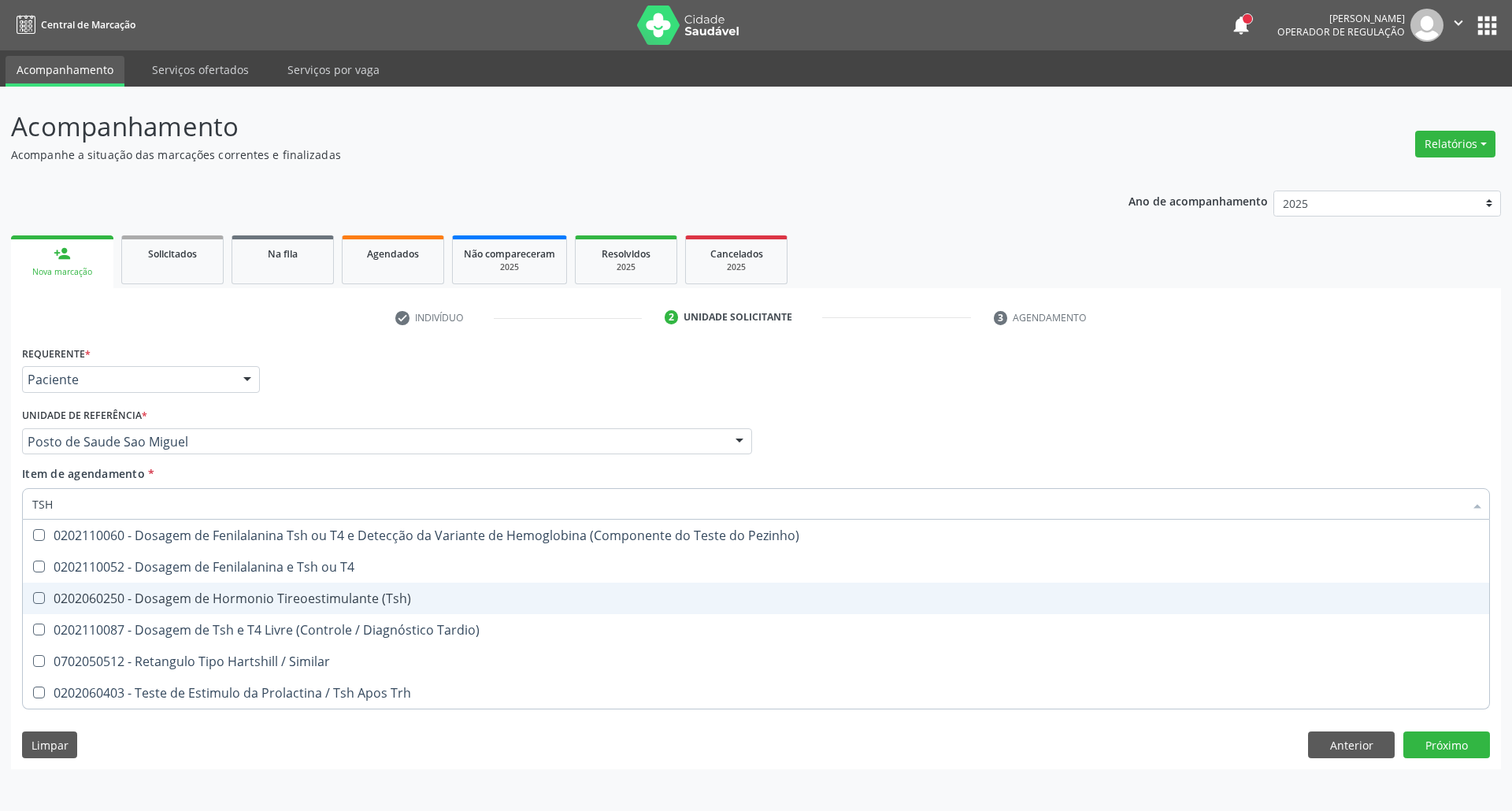
click at [112, 580] on span "0202110052 - Dosagem de Fenilalanina e Tsh ou T4" at bounding box center [756, 567] width 1466 height 31
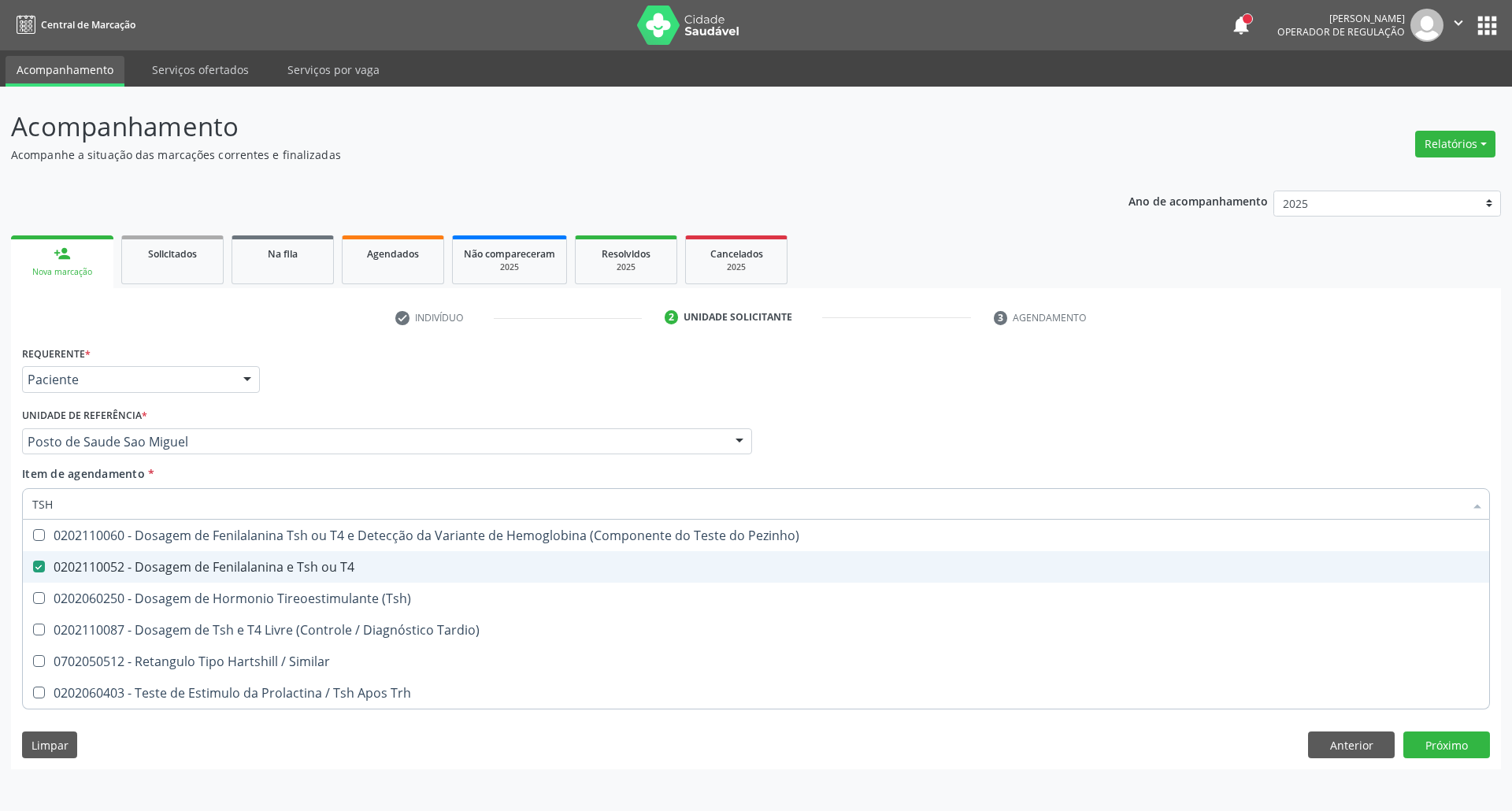
drag, startPoint x: 110, startPoint y: 568, endPoint x: 108, endPoint y: 590, distance: 22.1
click at [110, 571] on div "0202110052 - Dosagem de Fenilalanina e Tsh ou T4" at bounding box center [756, 566] width 1447 height 12
checkbox T4 "false"
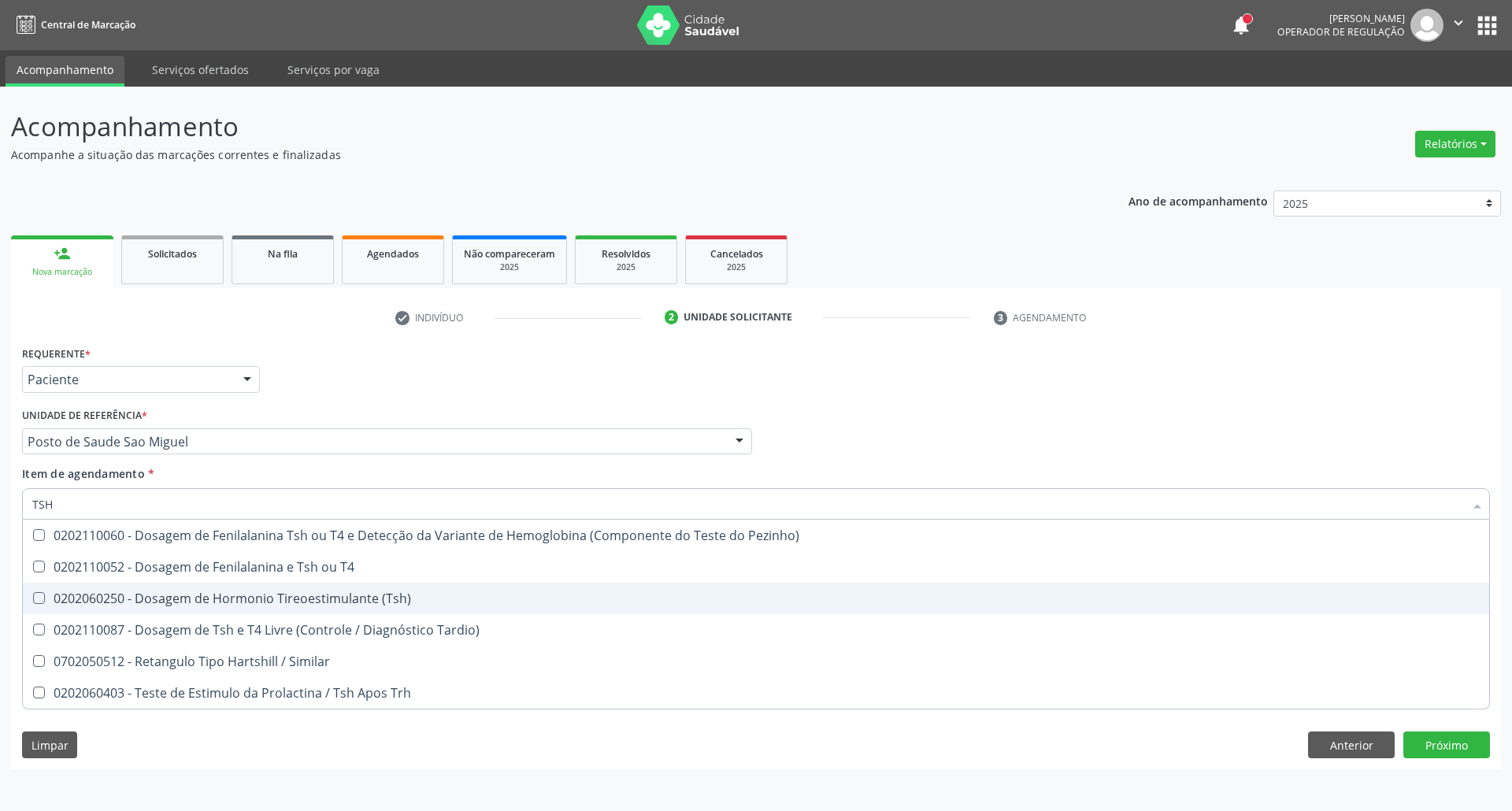
drag, startPoint x: 104, startPoint y: 595, endPoint x: 104, endPoint y: 574, distance: 21.0
click at [104, 592] on div "0202060250 - Dosagem de Hormonio Tireoestimulante (Tsh)" at bounding box center [756, 598] width 1447 height 12
checkbox \(Tsh\) "true"
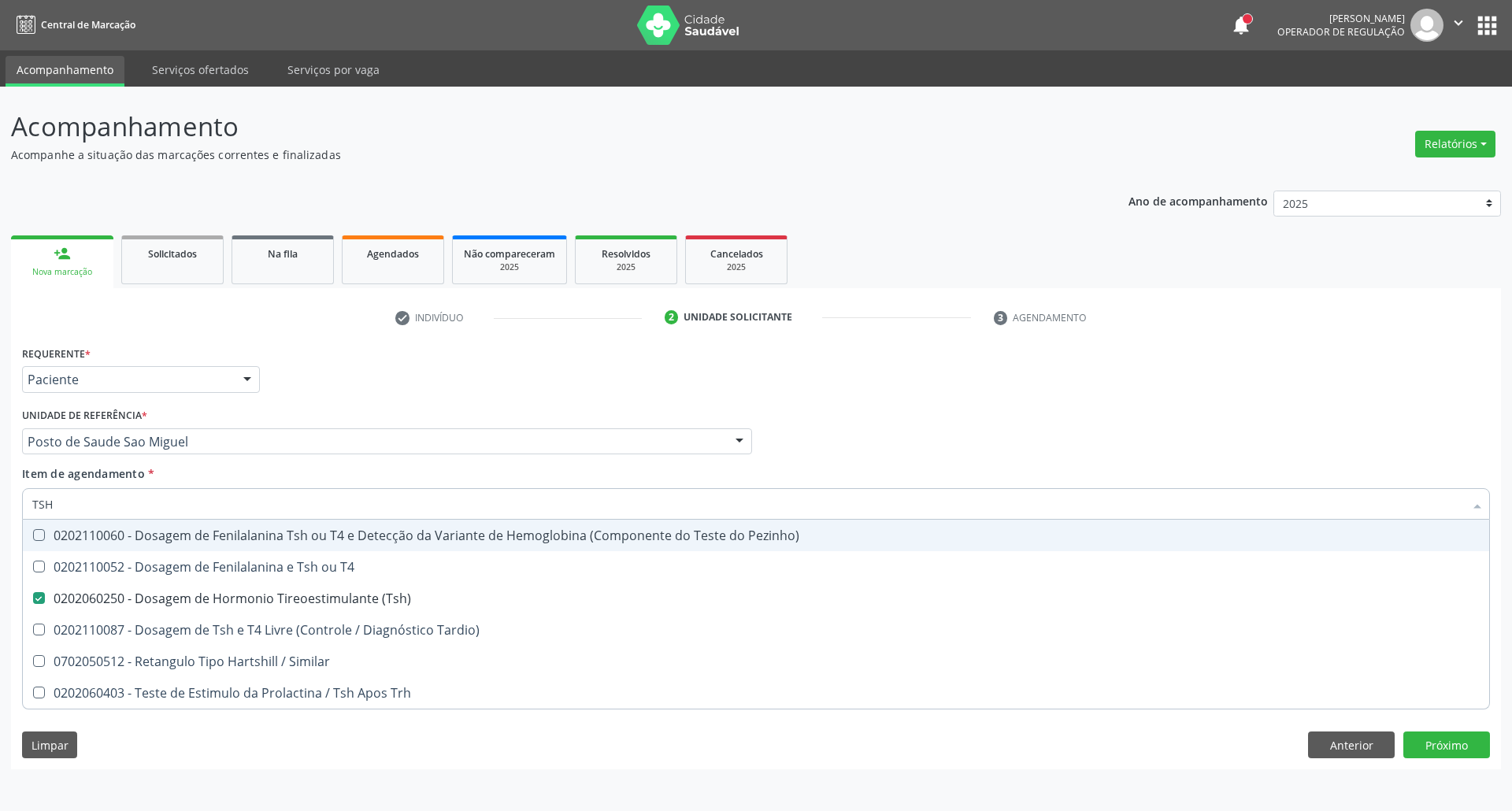
drag, startPoint x: 109, startPoint y: 507, endPoint x: 0, endPoint y: 506, distance: 109.0
click at [0, 506] on div "Acompanhamento Acompanhe a situação das marcações correntes e finalizadas Relat…" at bounding box center [756, 449] width 1512 height 725
type input "T"
checkbox \(Tsh\) "false"
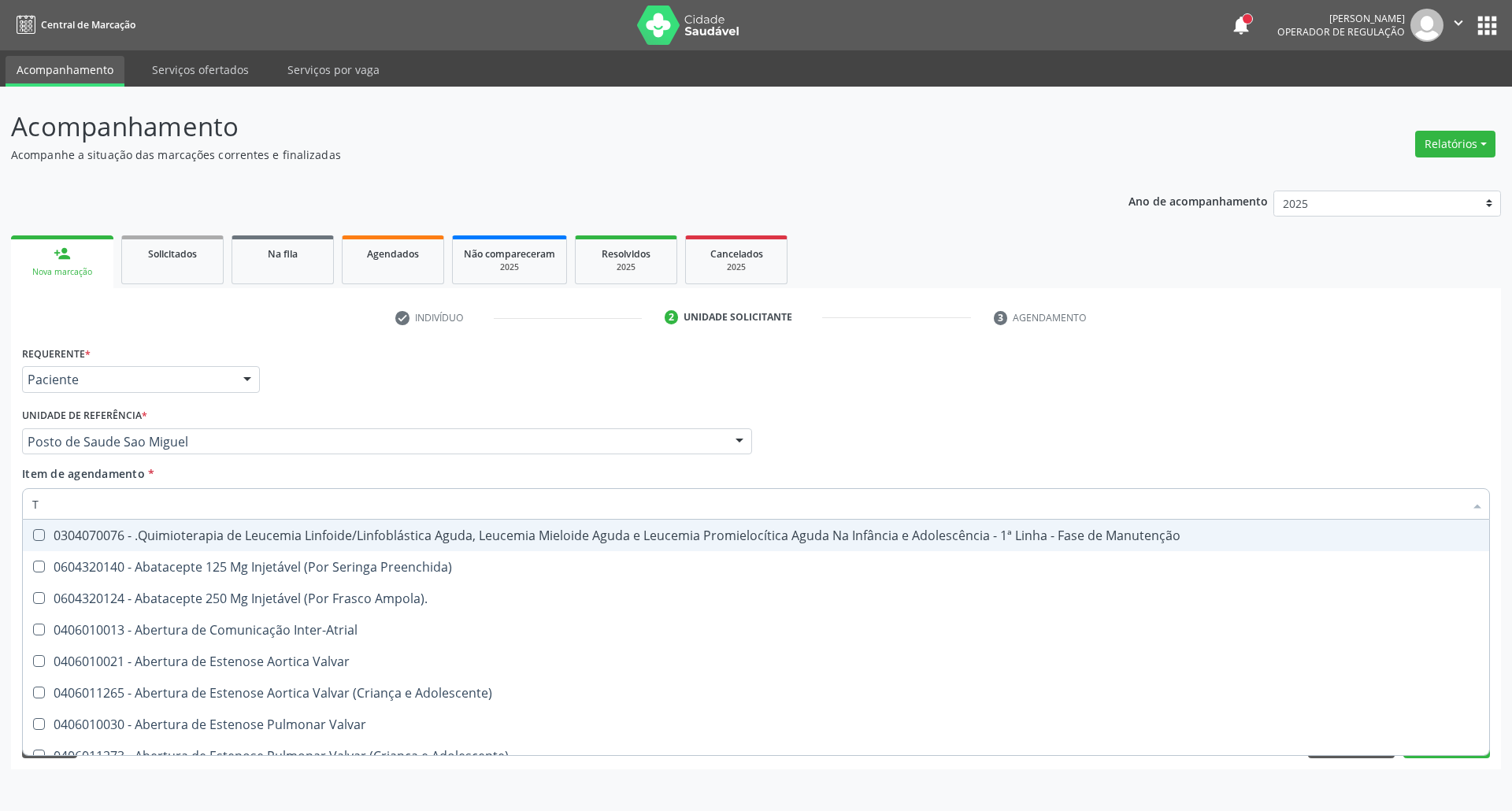
type input "T4"
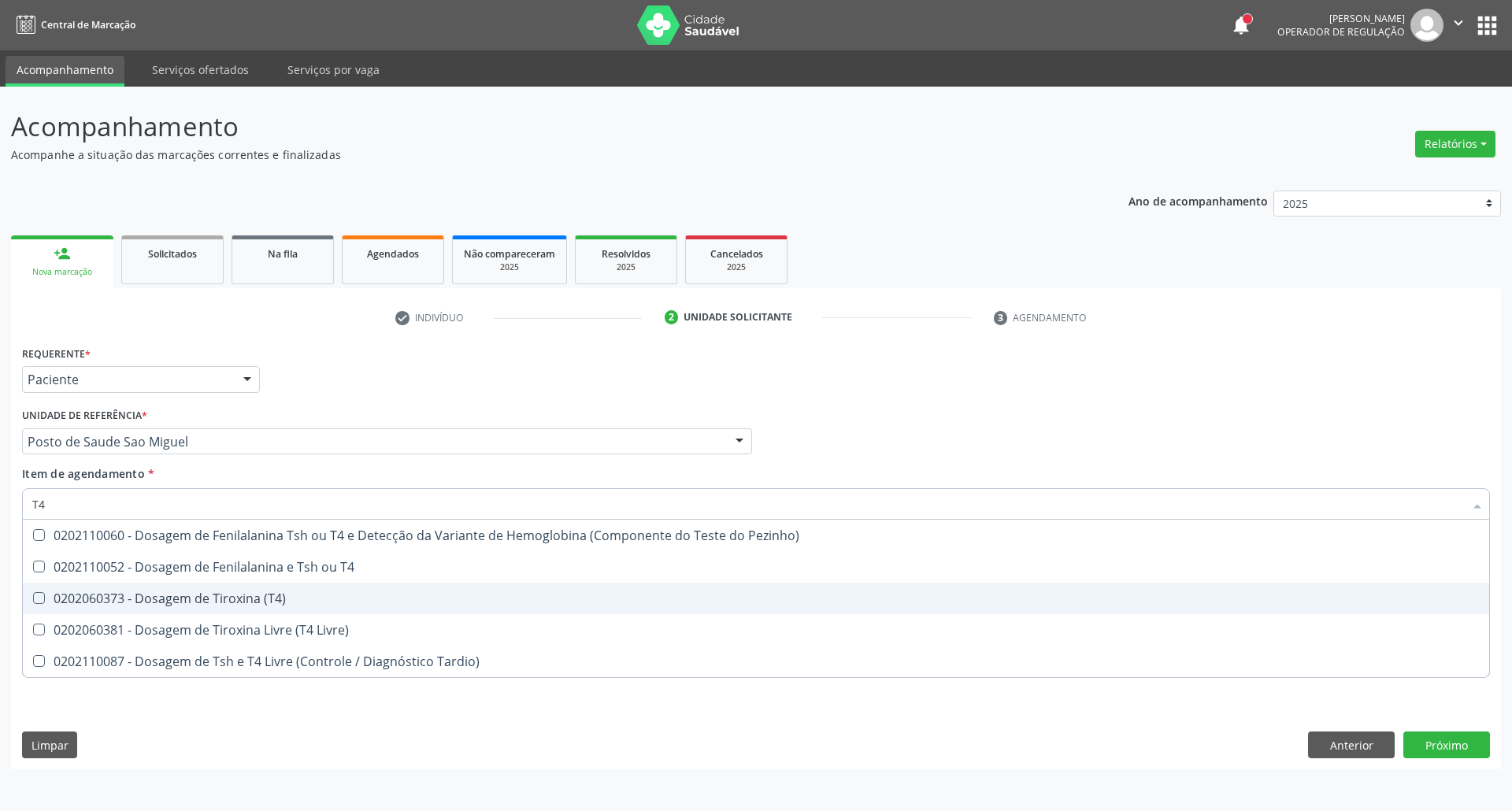
drag, startPoint x: 66, startPoint y: 597, endPoint x: 69, endPoint y: 571, distance: 26.2
click at [67, 595] on div "0202060373 - Dosagem de Tiroxina (T4)" at bounding box center [756, 598] width 1447 height 12
checkbox \(T4\) "true"
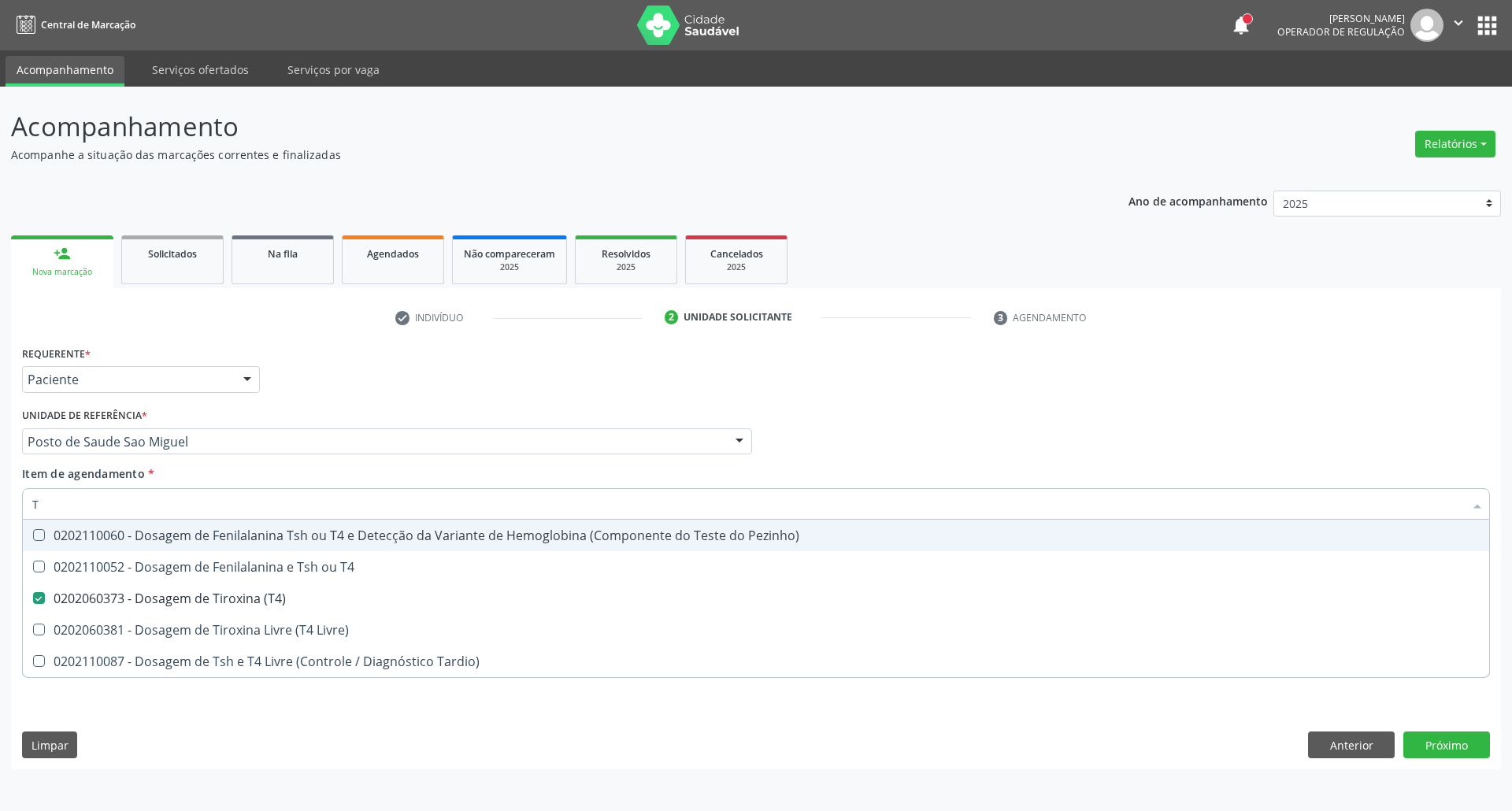
type input "[MEDICAL_DATA]"
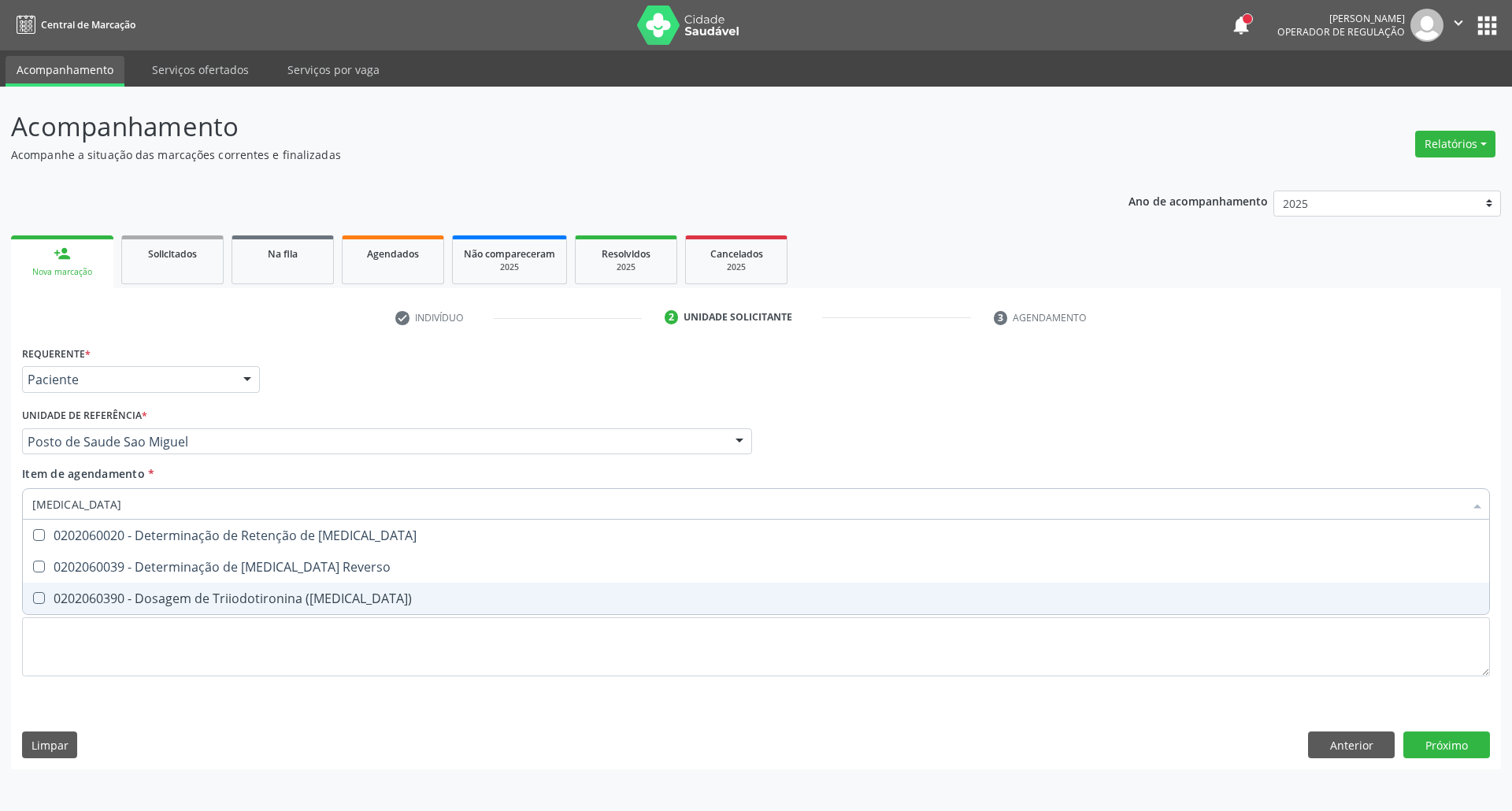
click at [88, 596] on div "0202060390 - Dosagem de Triiodotironina ([MEDICAL_DATA])" at bounding box center [756, 598] width 1447 height 12
checkbox \(T3\) "true"
click at [96, 682] on div "Requerente * Paciente Profissional de Saúde Paciente Nenhum resultado encontrad…" at bounding box center [756, 520] width 1468 height 357
checkbox Reverso "true"
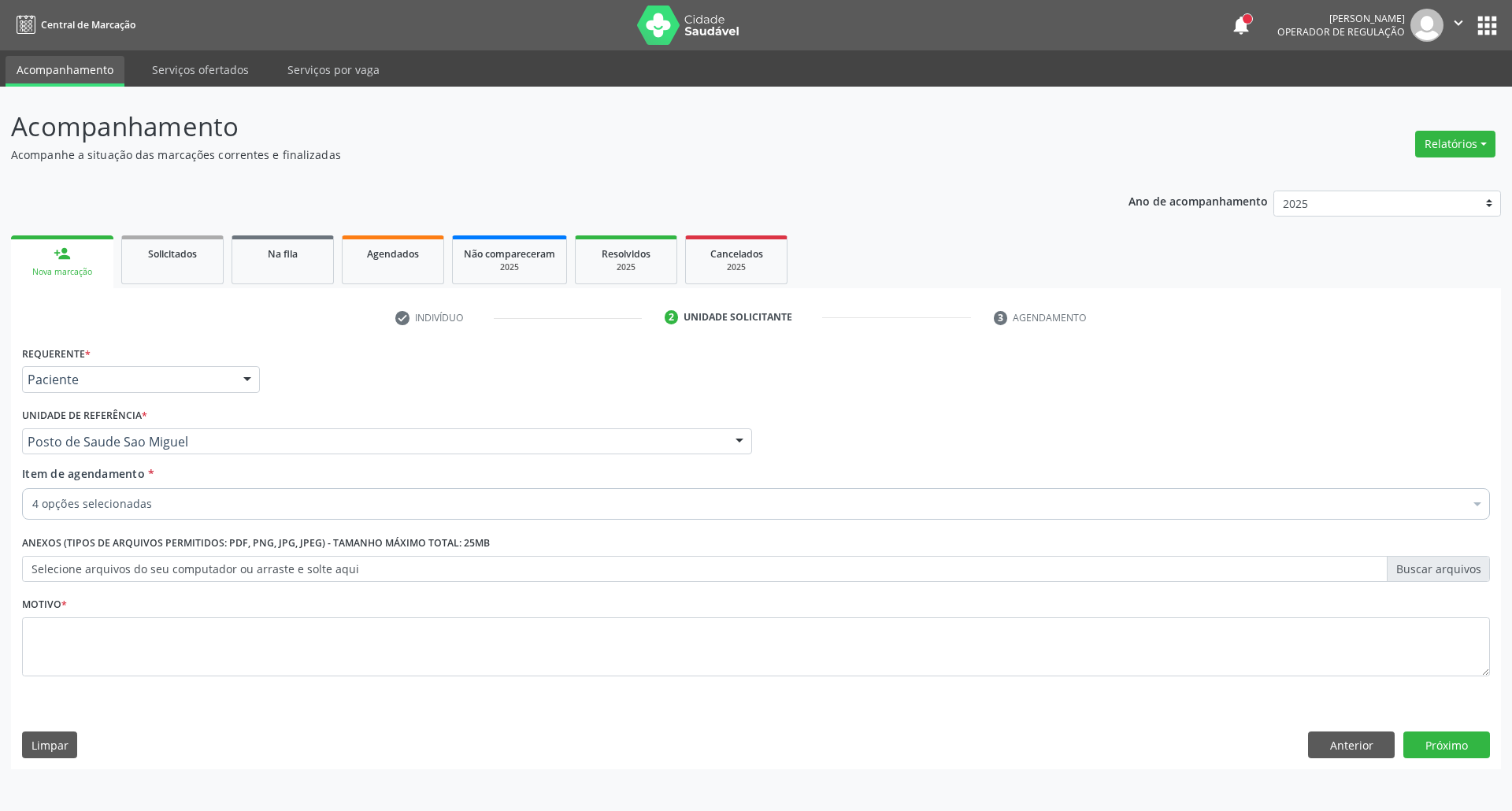
drag, startPoint x: 99, startPoint y: 655, endPoint x: 89, endPoint y: 643, distance: 15.6
click at [98, 655] on div "Requerente * Paciente Profissional de Saúde Paciente Nenhum resultado encontrad…" at bounding box center [756, 520] width 1468 height 357
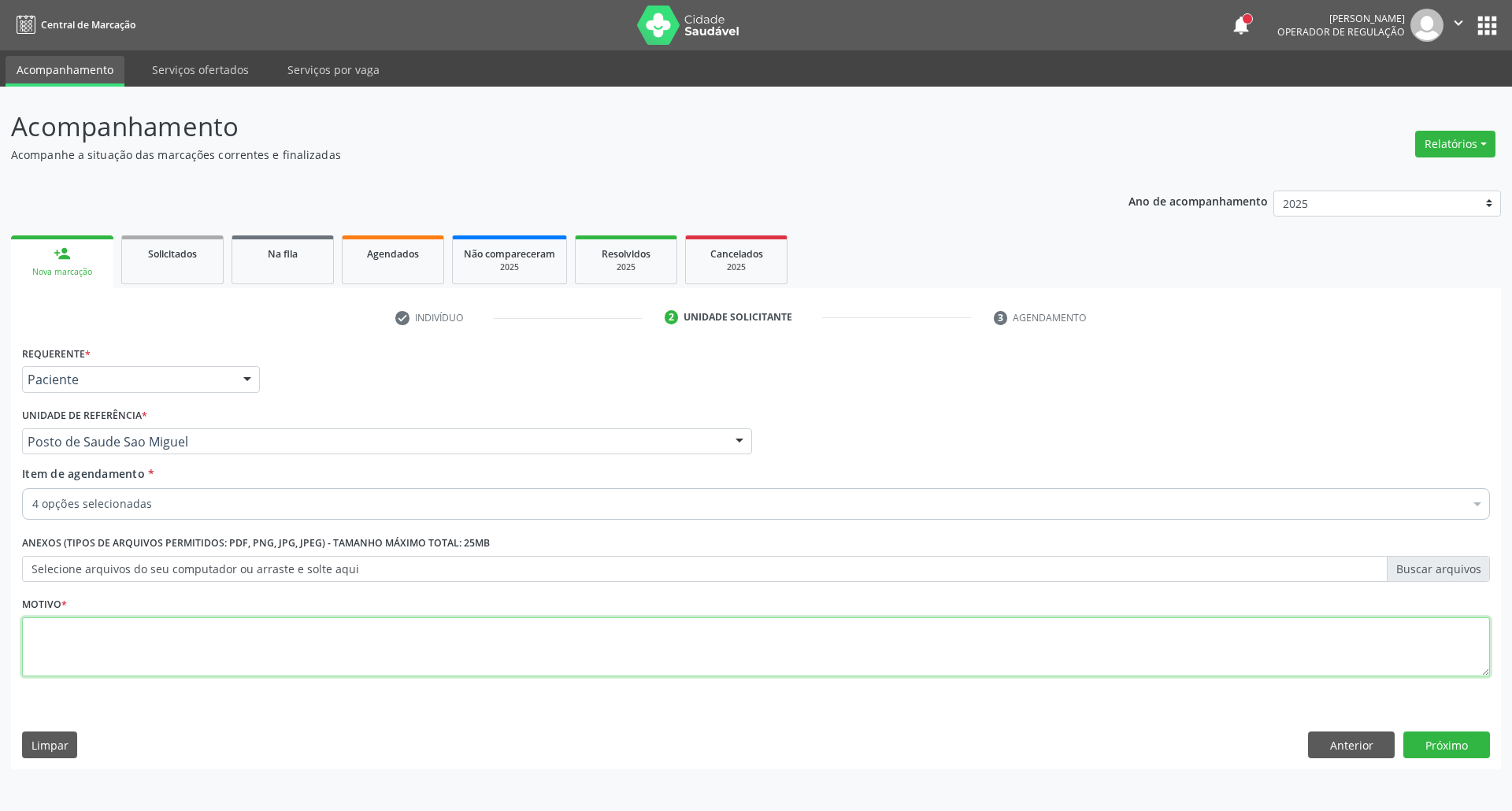
click at [89, 641] on textarea at bounding box center [756, 647] width 1468 height 60
type textarea "."
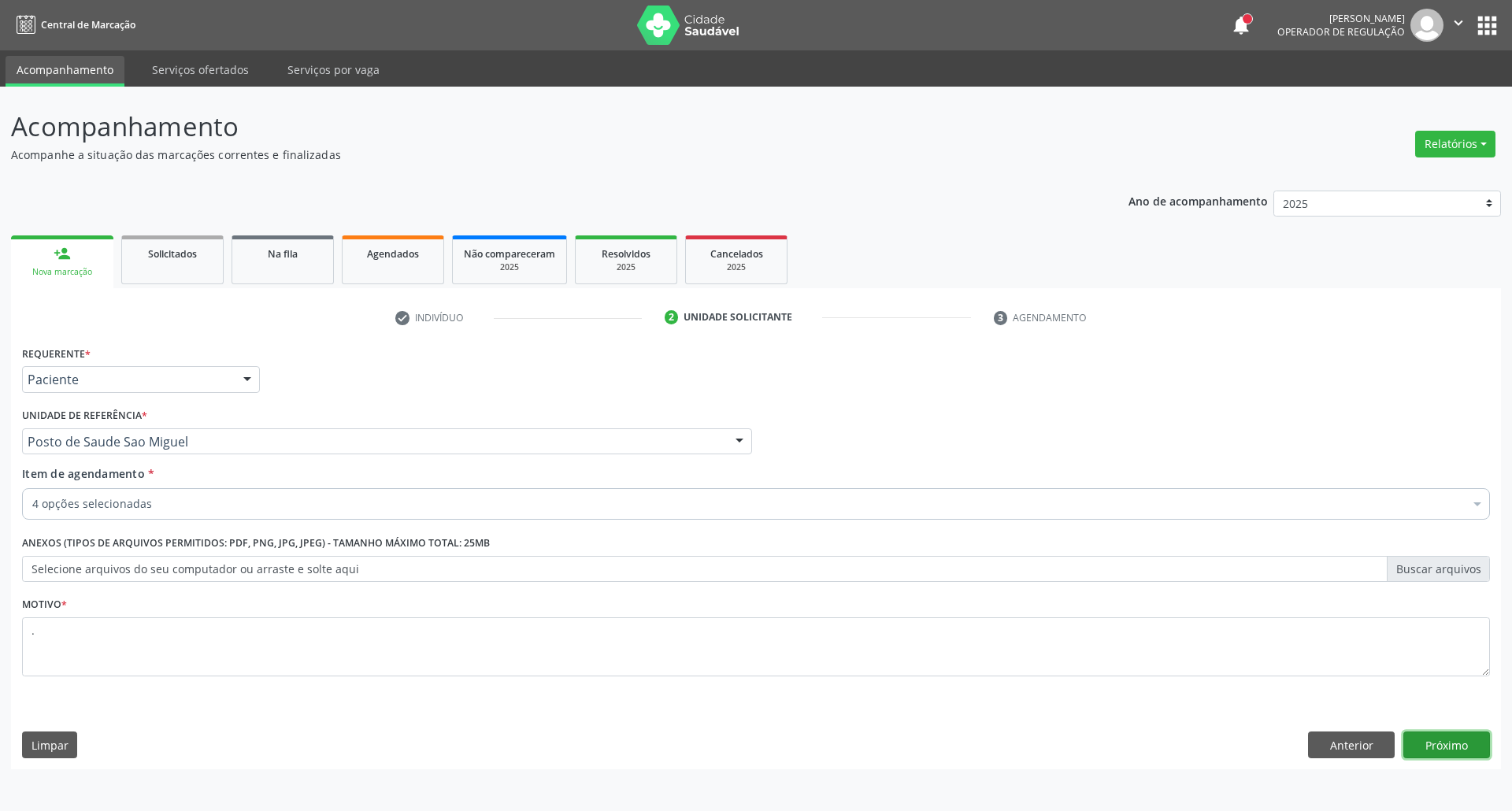
click at [1440, 739] on button "Próximo" at bounding box center [1446, 745] width 86 height 27
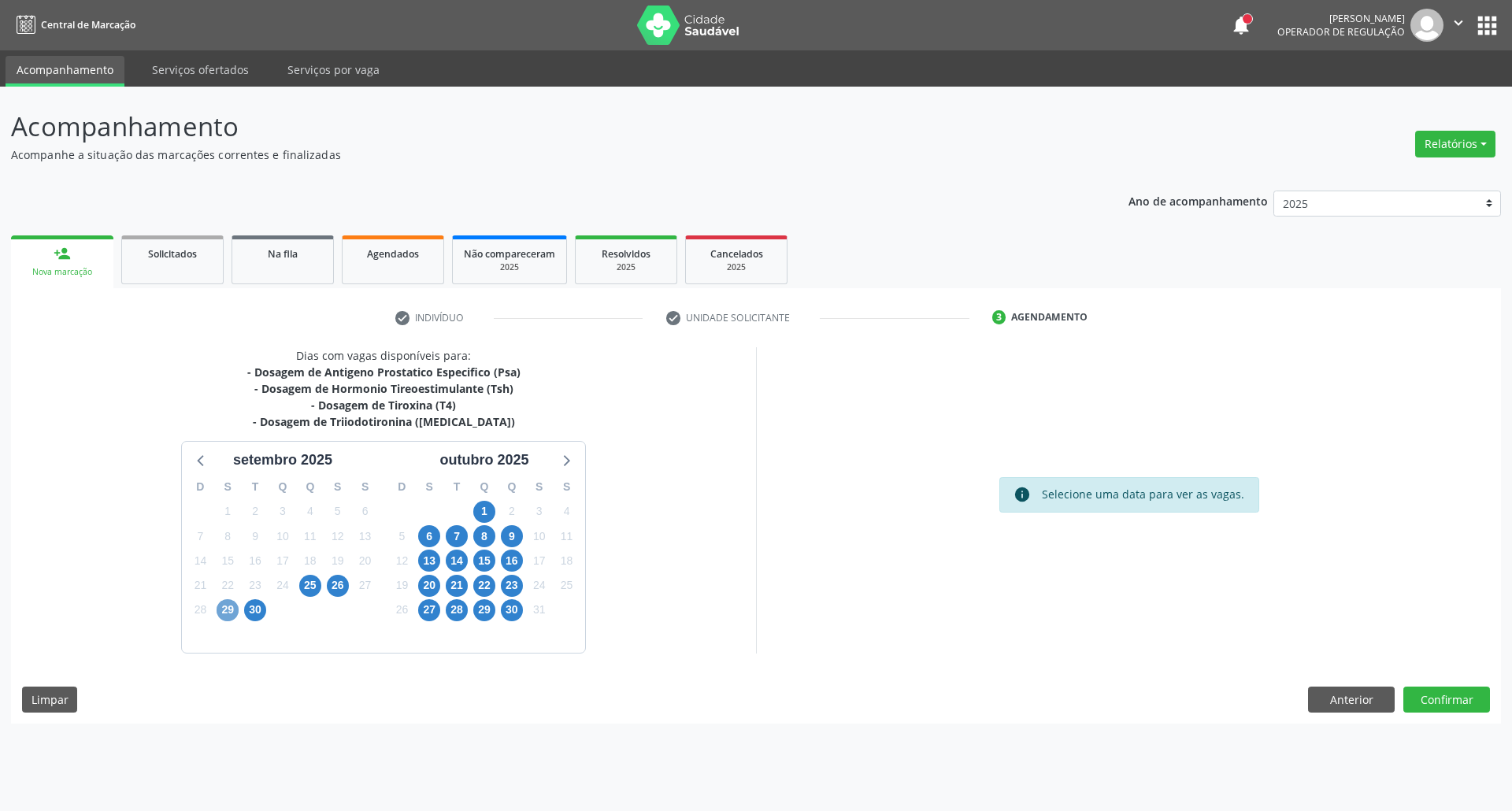
click at [227, 618] on span "29" at bounding box center [227, 610] width 22 height 22
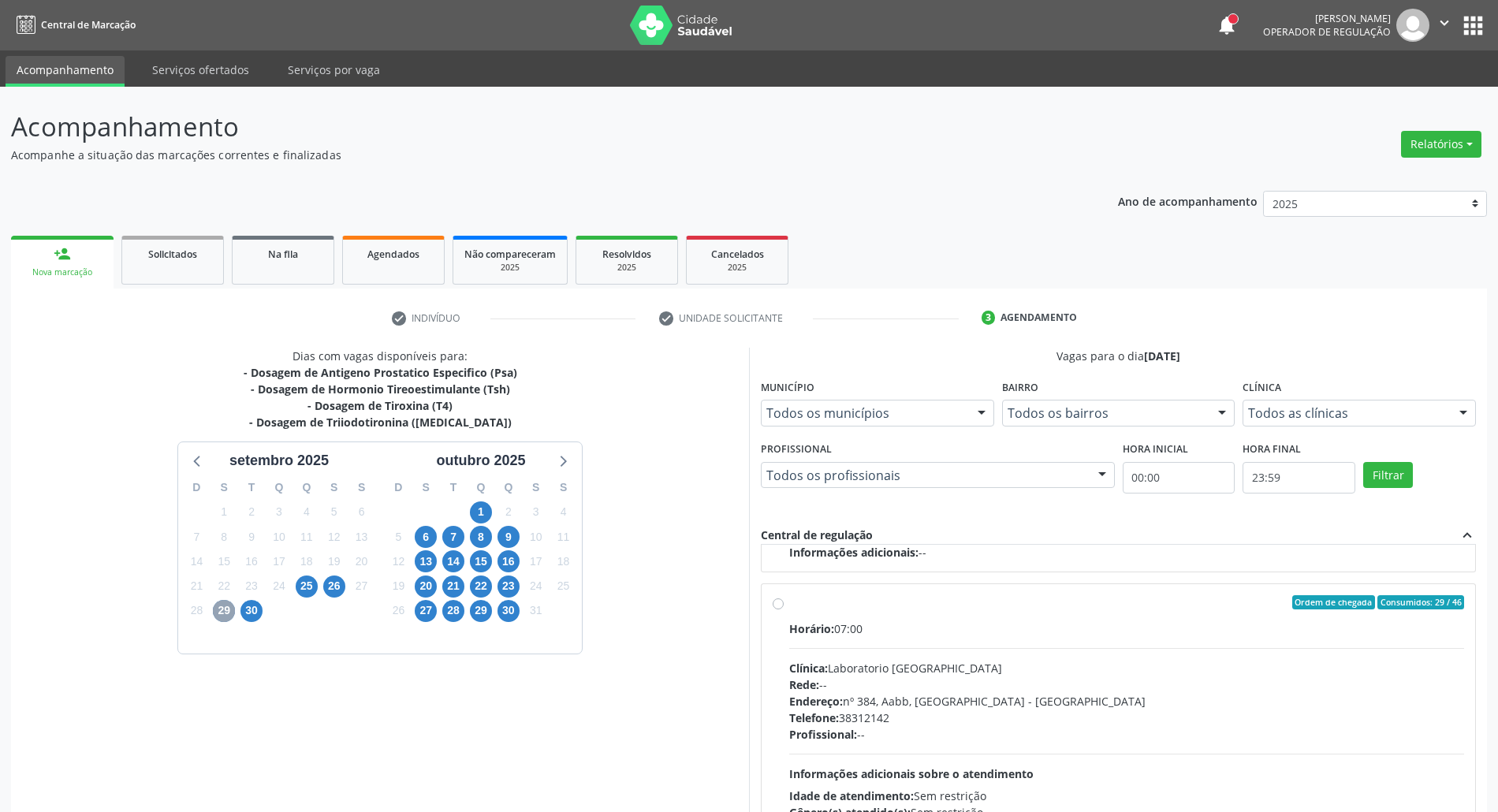
scroll to position [130, 0]
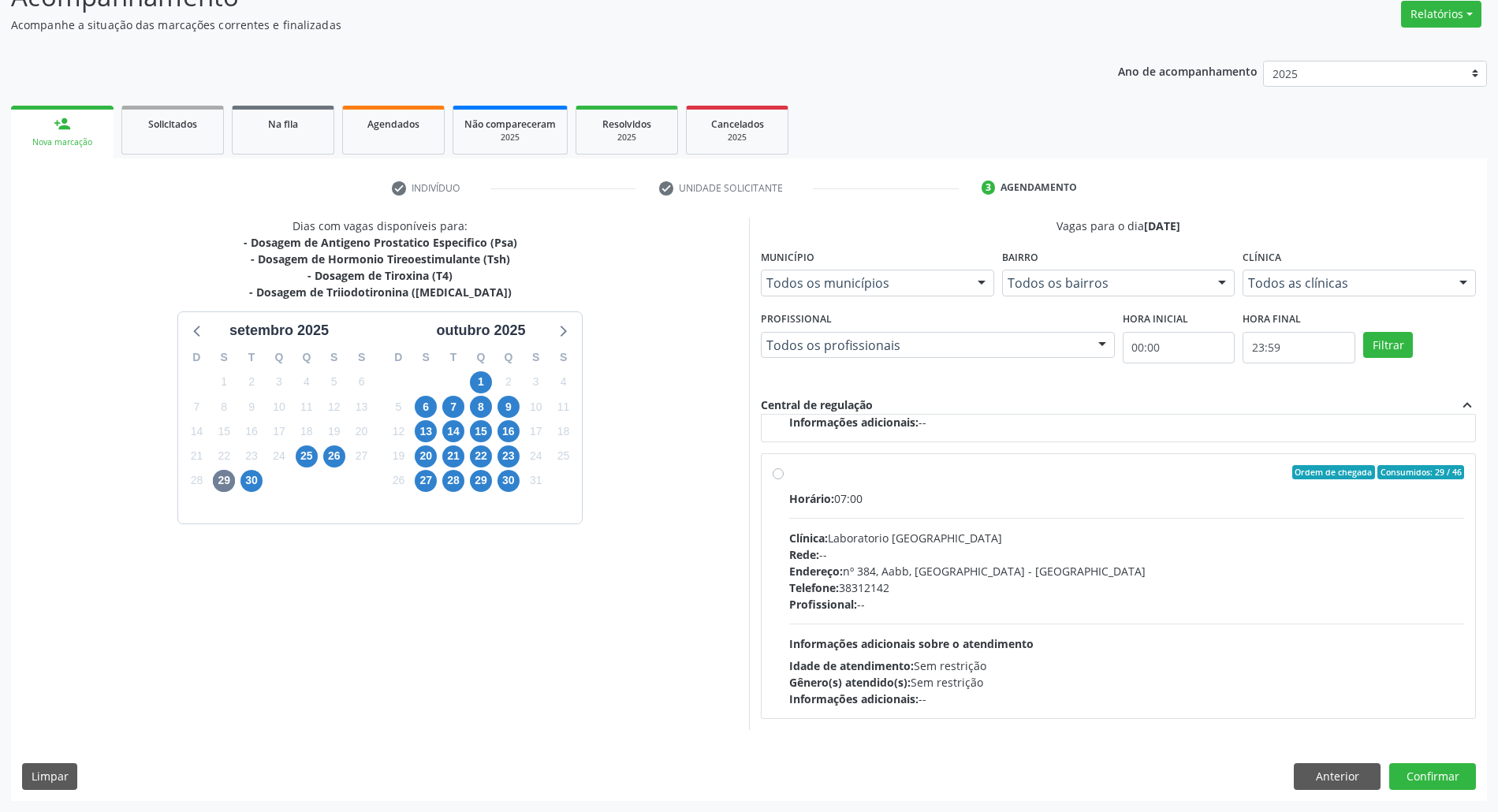
click at [1165, 603] on div "Profissional: --" at bounding box center [1126, 604] width 675 height 16
click at [784, 480] on input "Ordem de chegada Consumidos: 29 / 46 Horário: 07:00 Clínica: Laboratorio Sao Fr…" at bounding box center [777, 472] width 11 height 14
radio input "true"
drag, startPoint x: 1411, startPoint y: 783, endPoint x: 1394, endPoint y: 758, distance: 30.2
click at [1411, 782] on button "Confirmar" at bounding box center [1432, 777] width 87 height 27
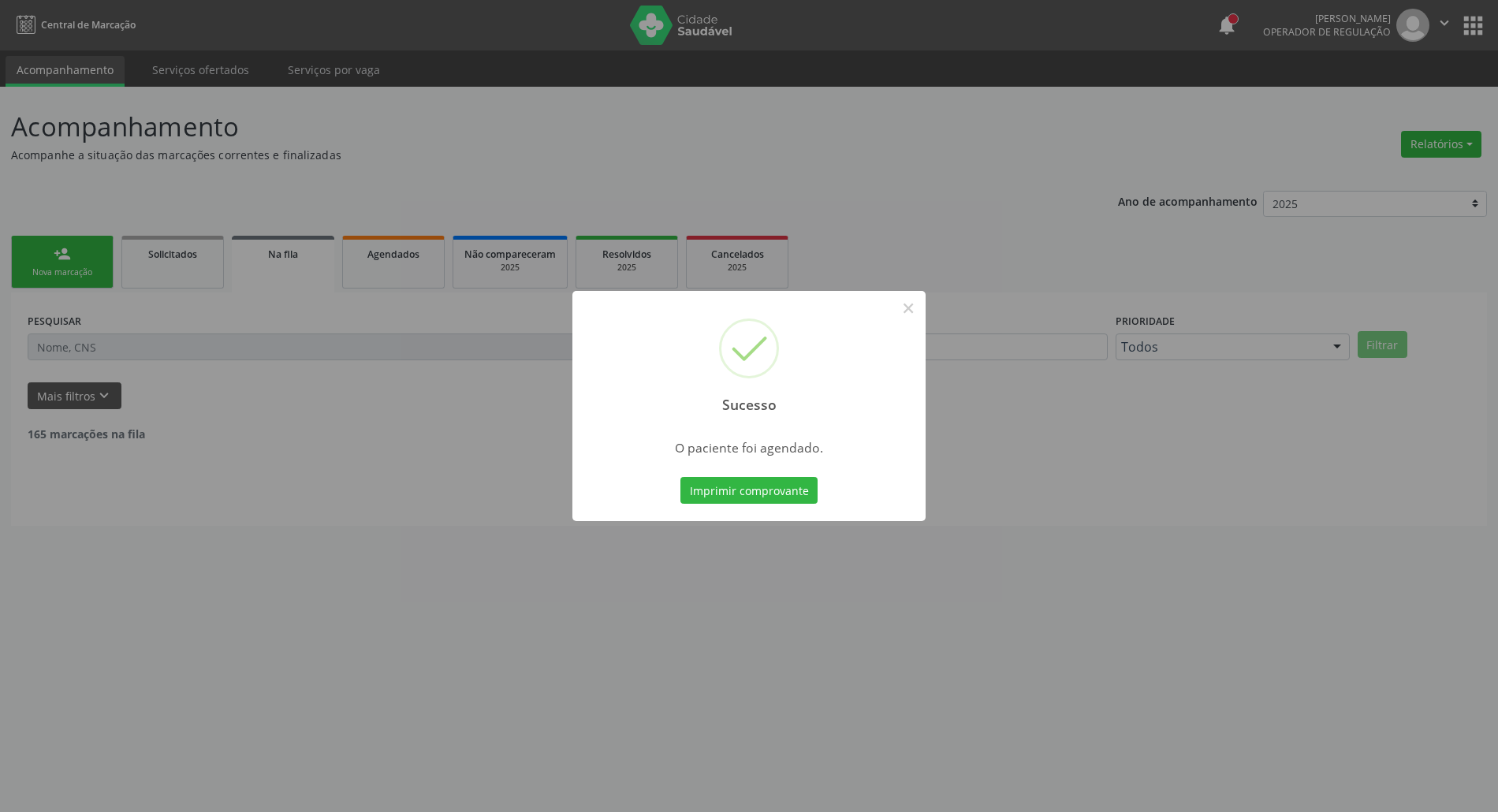
scroll to position [0, 0]
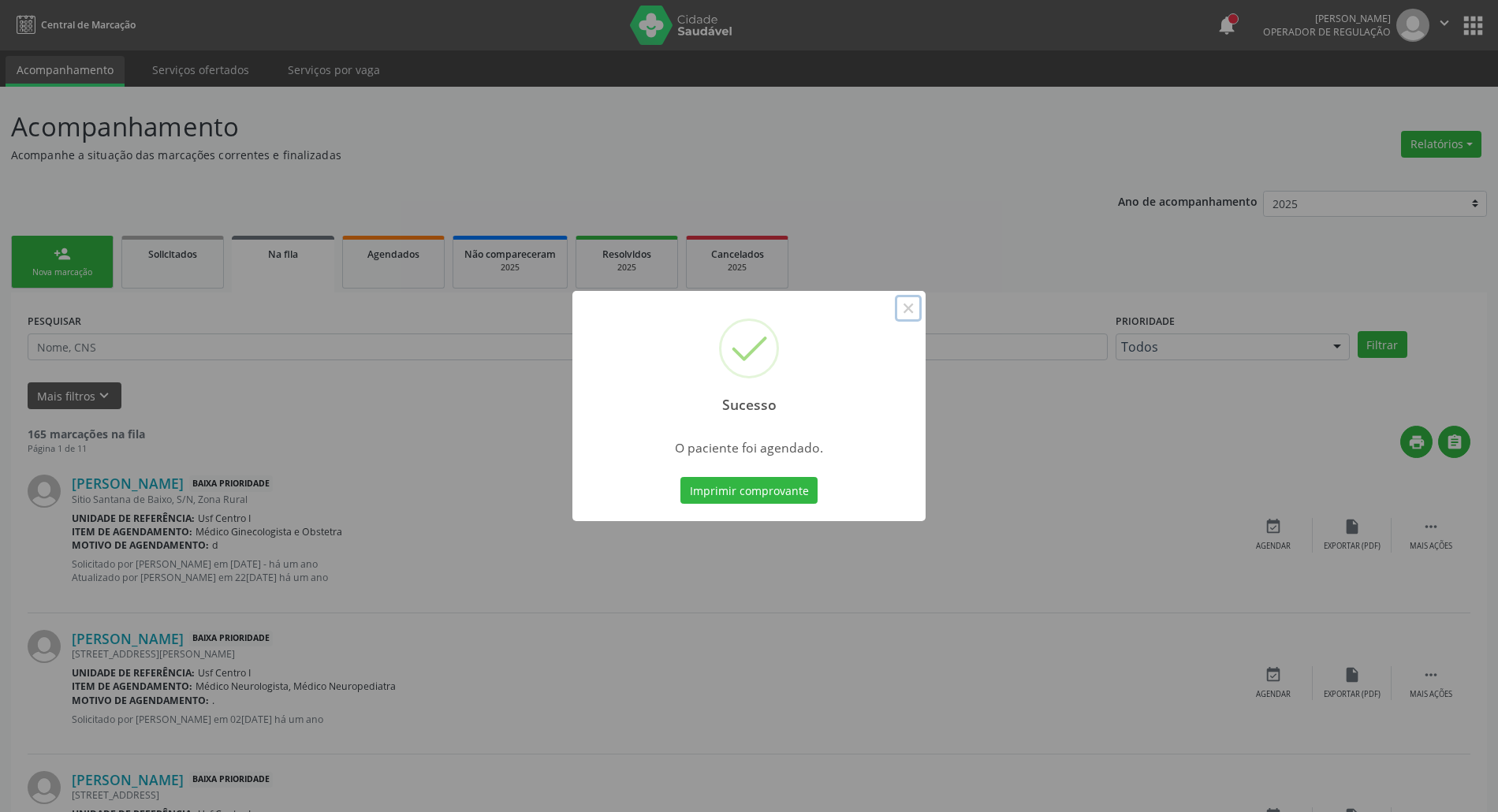
click at [907, 303] on button "×" at bounding box center [909, 308] width 27 height 27
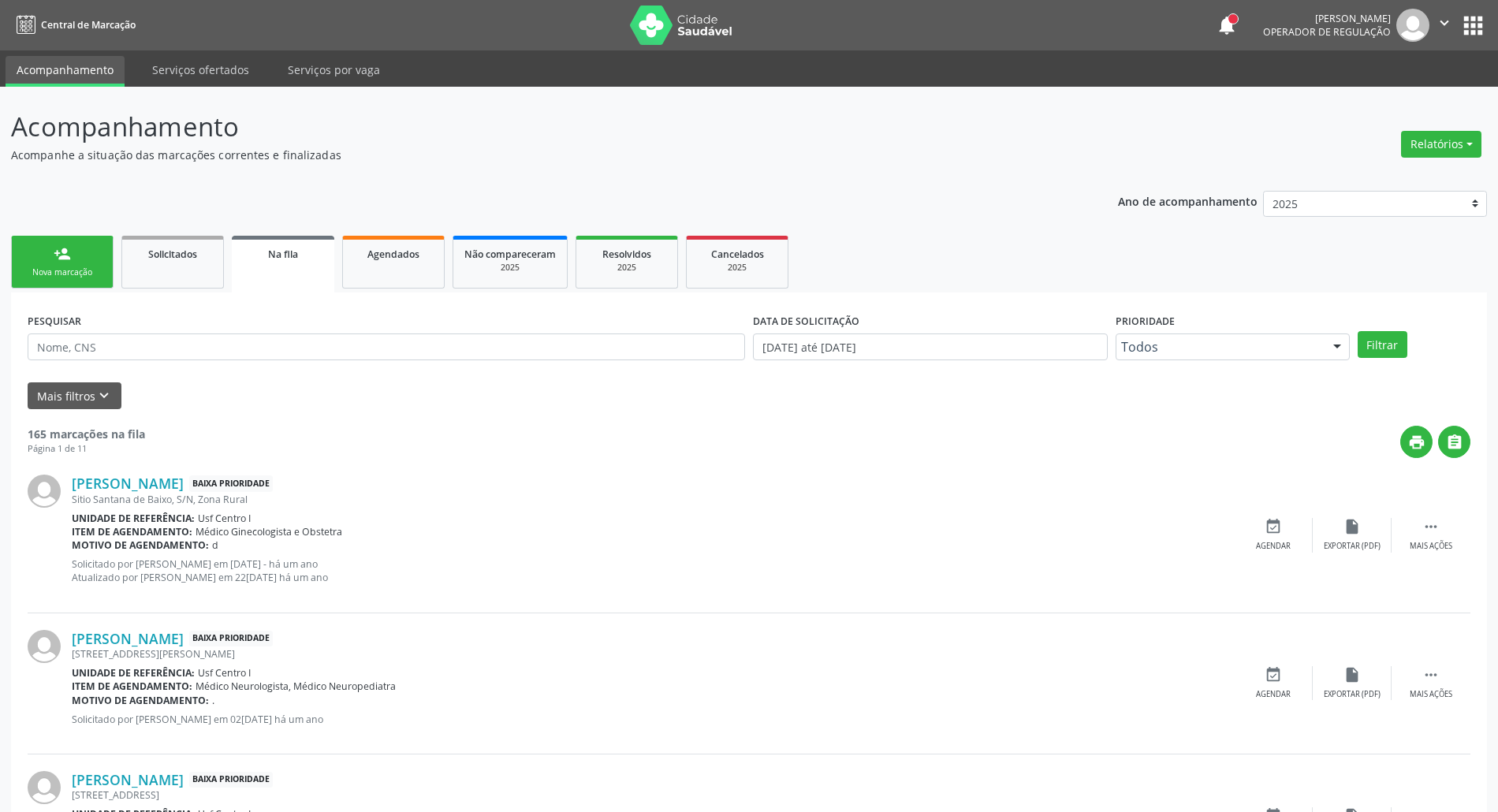
click at [47, 262] on link "person_add Nova marcação" at bounding box center [62, 262] width 102 height 53
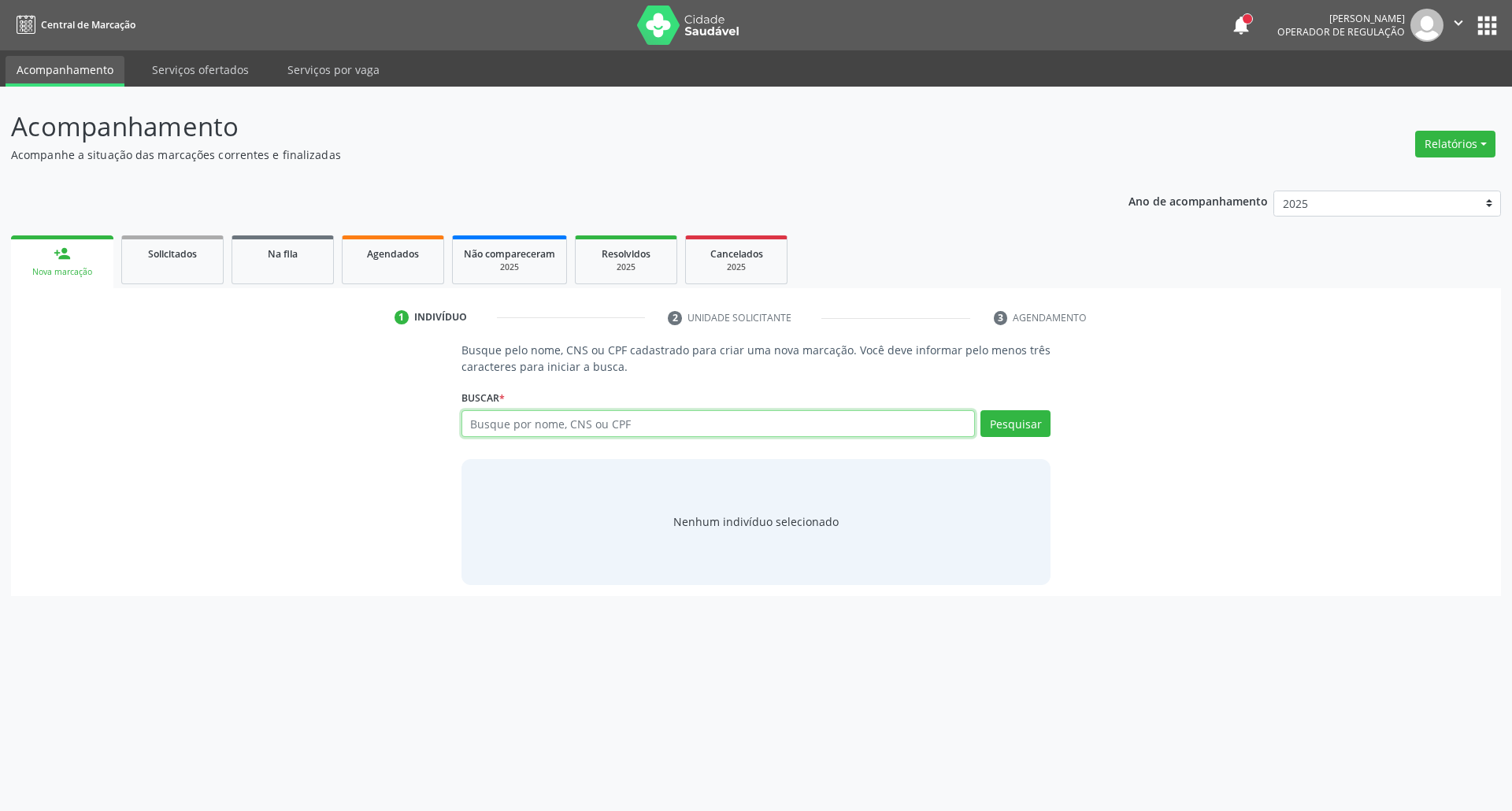
click at [589, 426] on input "text" at bounding box center [719, 423] width 514 height 27
type input "08547547525440"
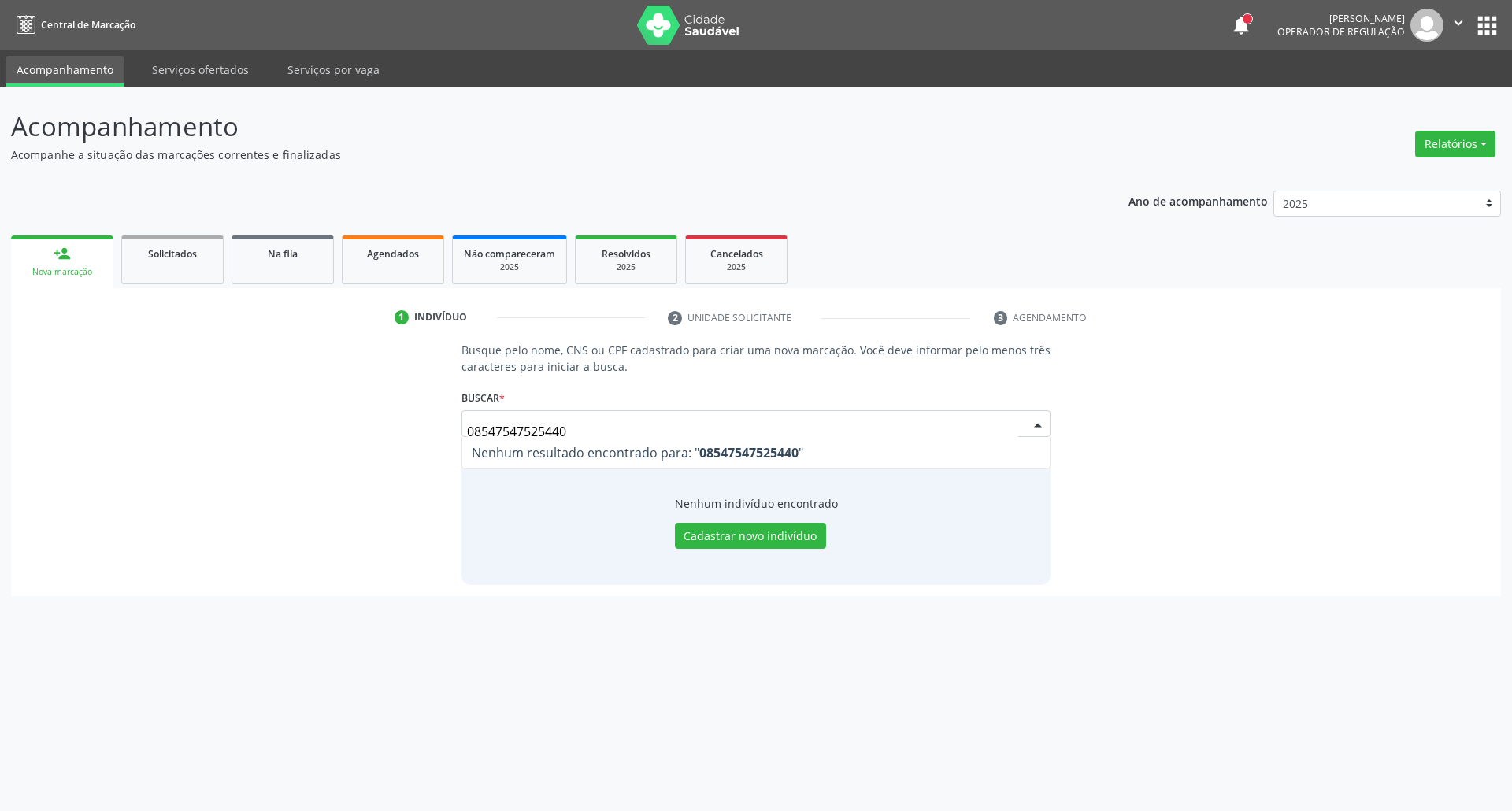
drag, startPoint x: 571, startPoint y: 431, endPoint x: 0, endPoint y: 430, distance: 571.0
click at [0, 430] on div "Acompanhamento Acompanhe a situação das marcações correntes e finalizadas Relat…" at bounding box center [756, 449] width 1512 height 725
type input "08547525440"
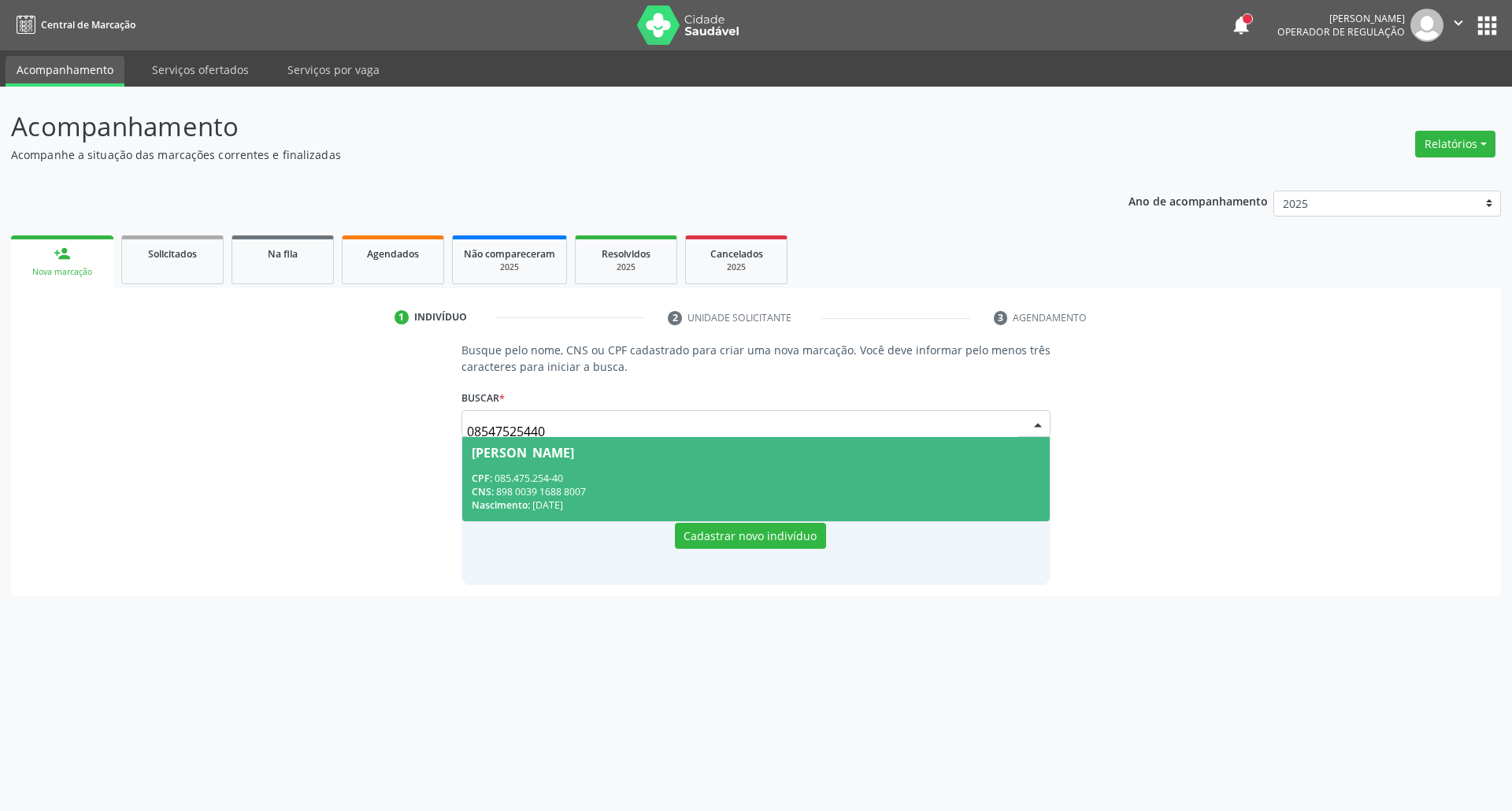
drag, startPoint x: 552, startPoint y: 430, endPoint x: 205, endPoint y: 414, distance: 347.4
click at [208, 413] on div "Busque pelo nome, CNS ou CPF cadastrado para criar uma nova marcação. Você deve…" at bounding box center [756, 463] width 1468 height 243
click at [810, 480] on div "CPF: 085.475.254-40" at bounding box center [756, 478] width 570 height 13
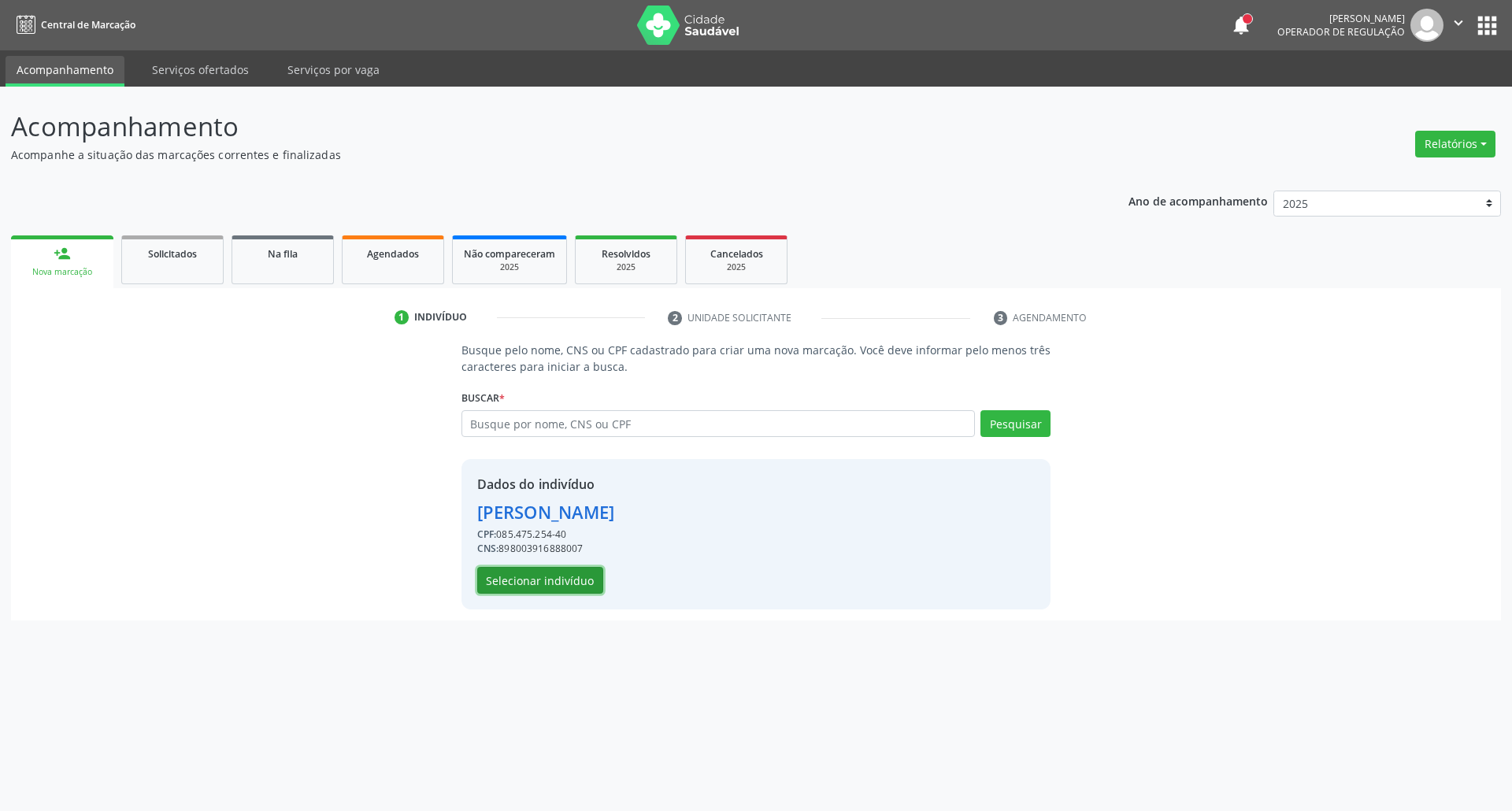
click at [577, 590] on button "Selecionar indivíduo" at bounding box center [540, 580] width 126 height 27
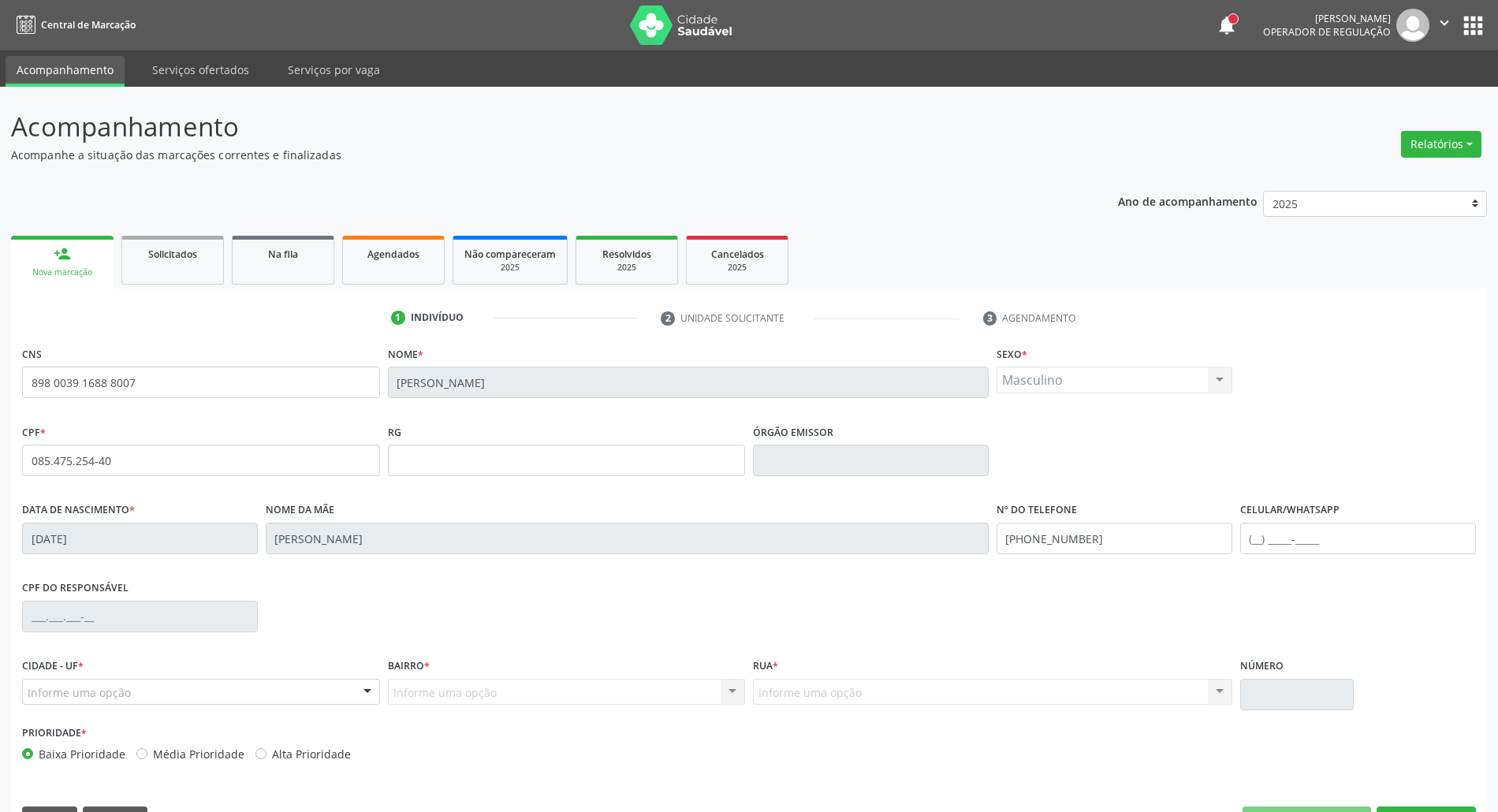
scroll to position [43, 0]
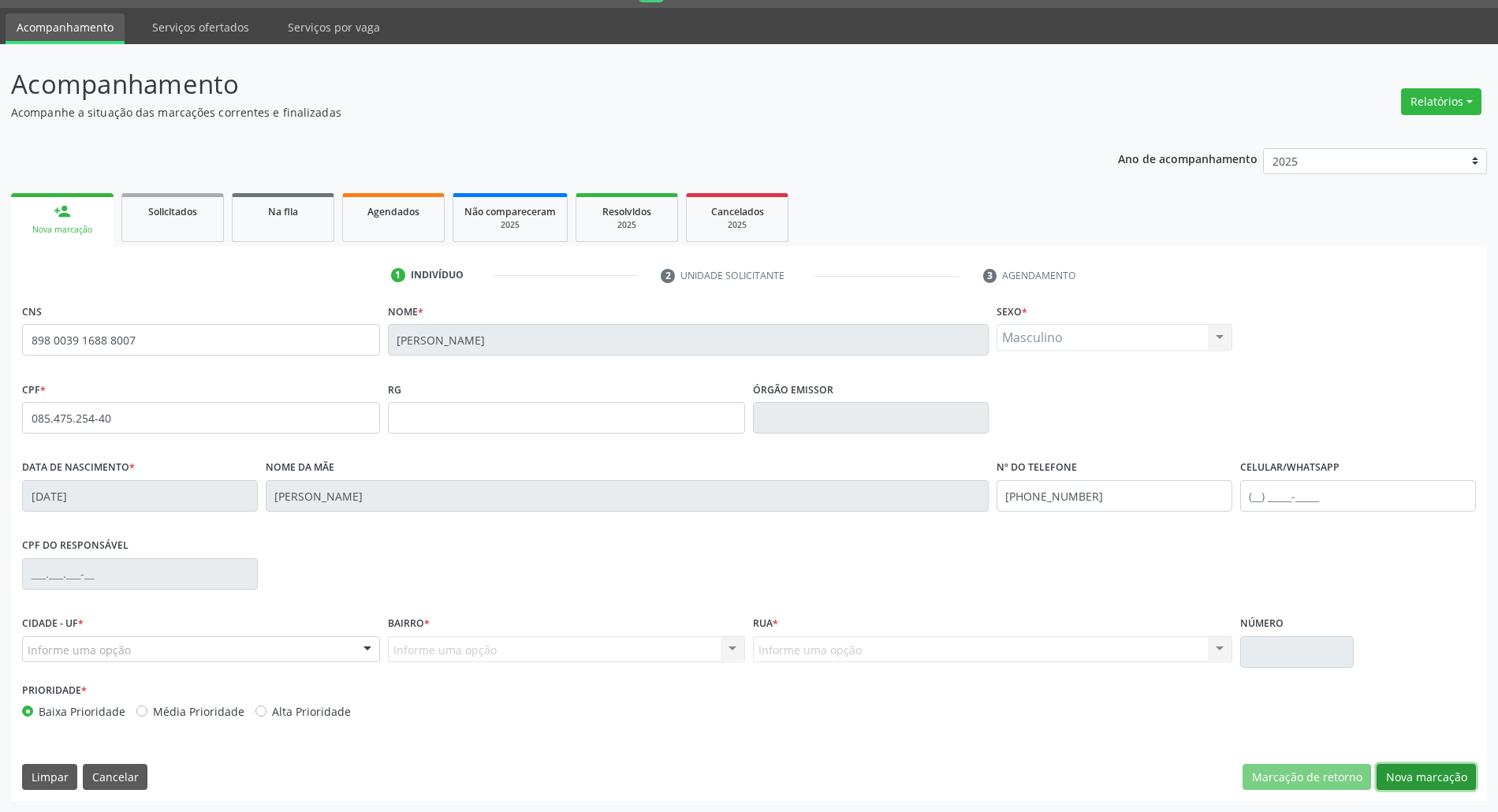
click at [1402, 774] on button "Nova marcação" at bounding box center [1426, 777] width 100 height 27
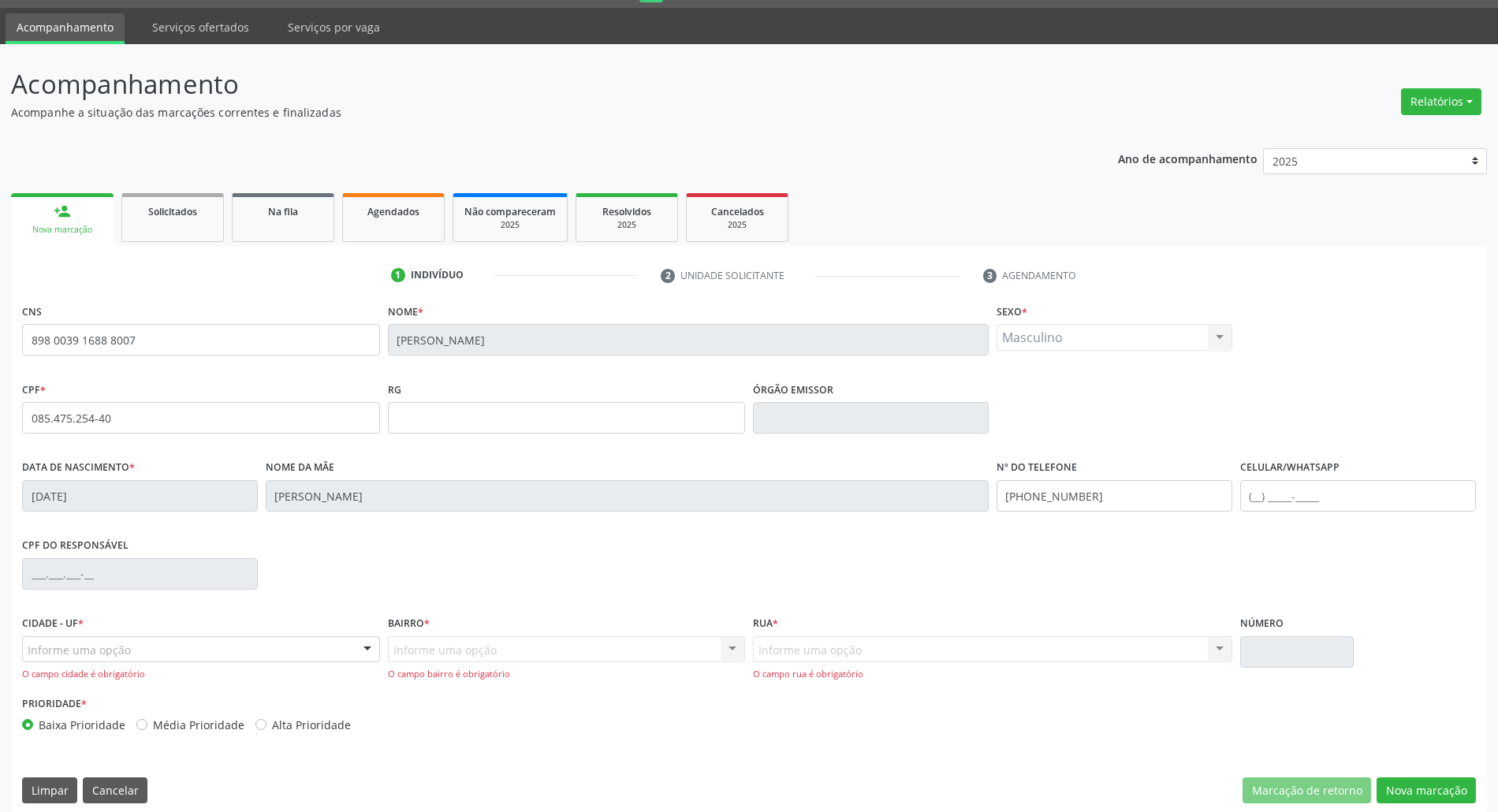
click at [197, 646] on div "Informe uma opção" at bounding box center [201, 650] width 358 height 27
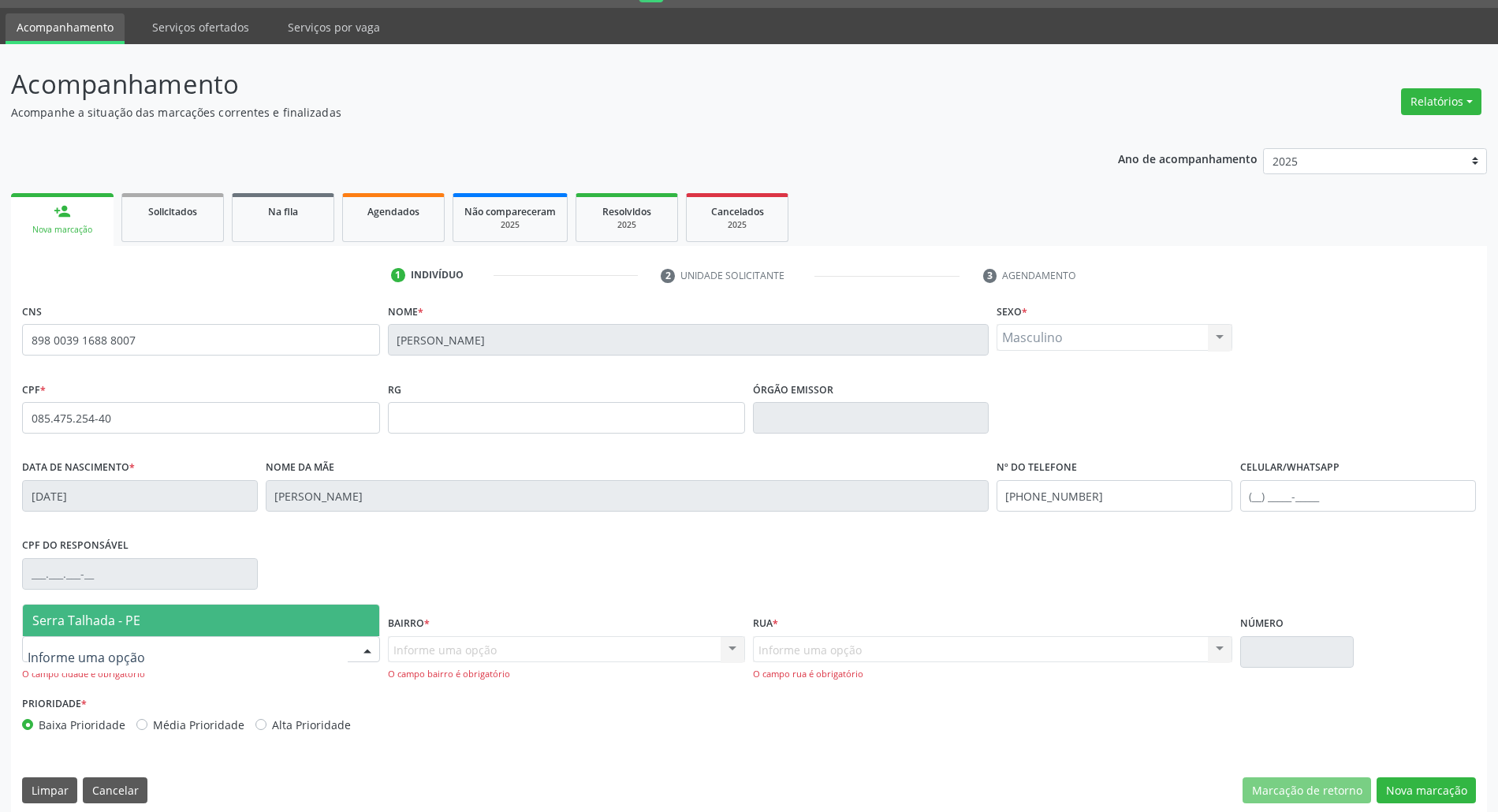
click at [190, 619] on span "Serra Talhada - PE" at bounding box center [201, 621] width 356 height 31
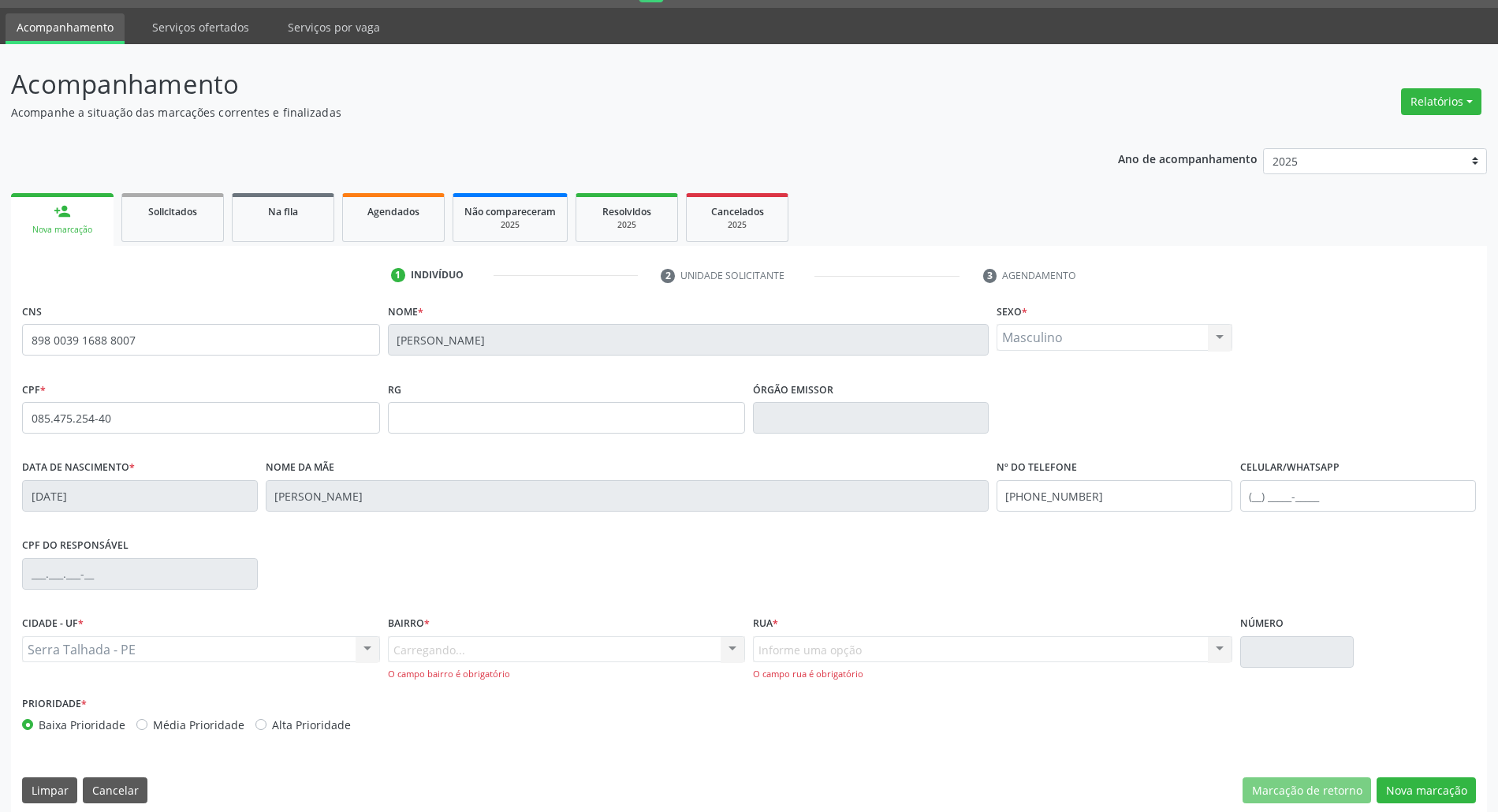
click at [536, 653] on div "Carregando... Nenhum resultado encontrado para: " " Nenhuma opção encontrada. D…" at bounding box center [567, 659] width 358 height 45
click at [536, 653] on div "Informe uma opção" at bounding box center [567, 650] width 358 height 27
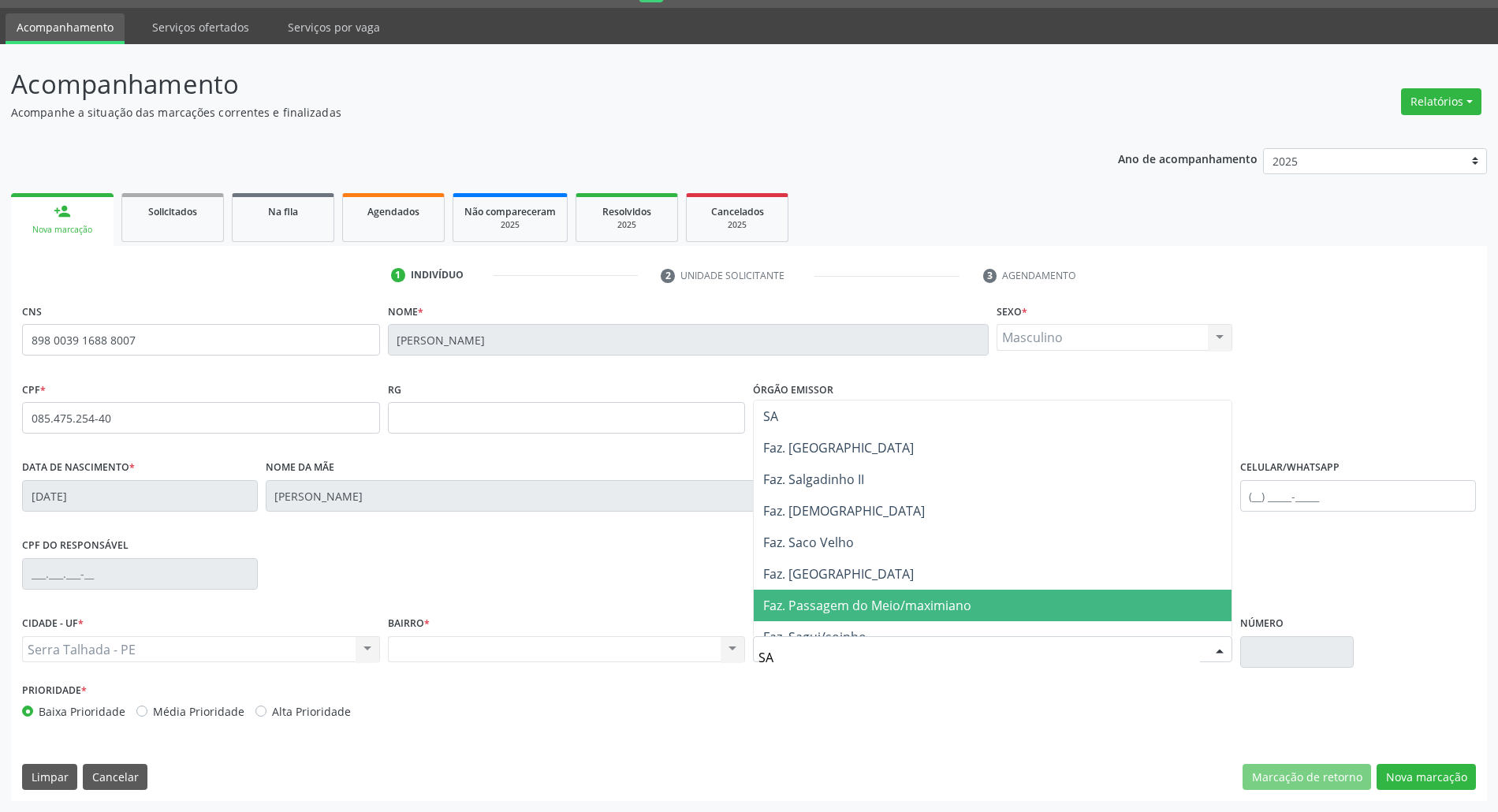
type input "SAO"
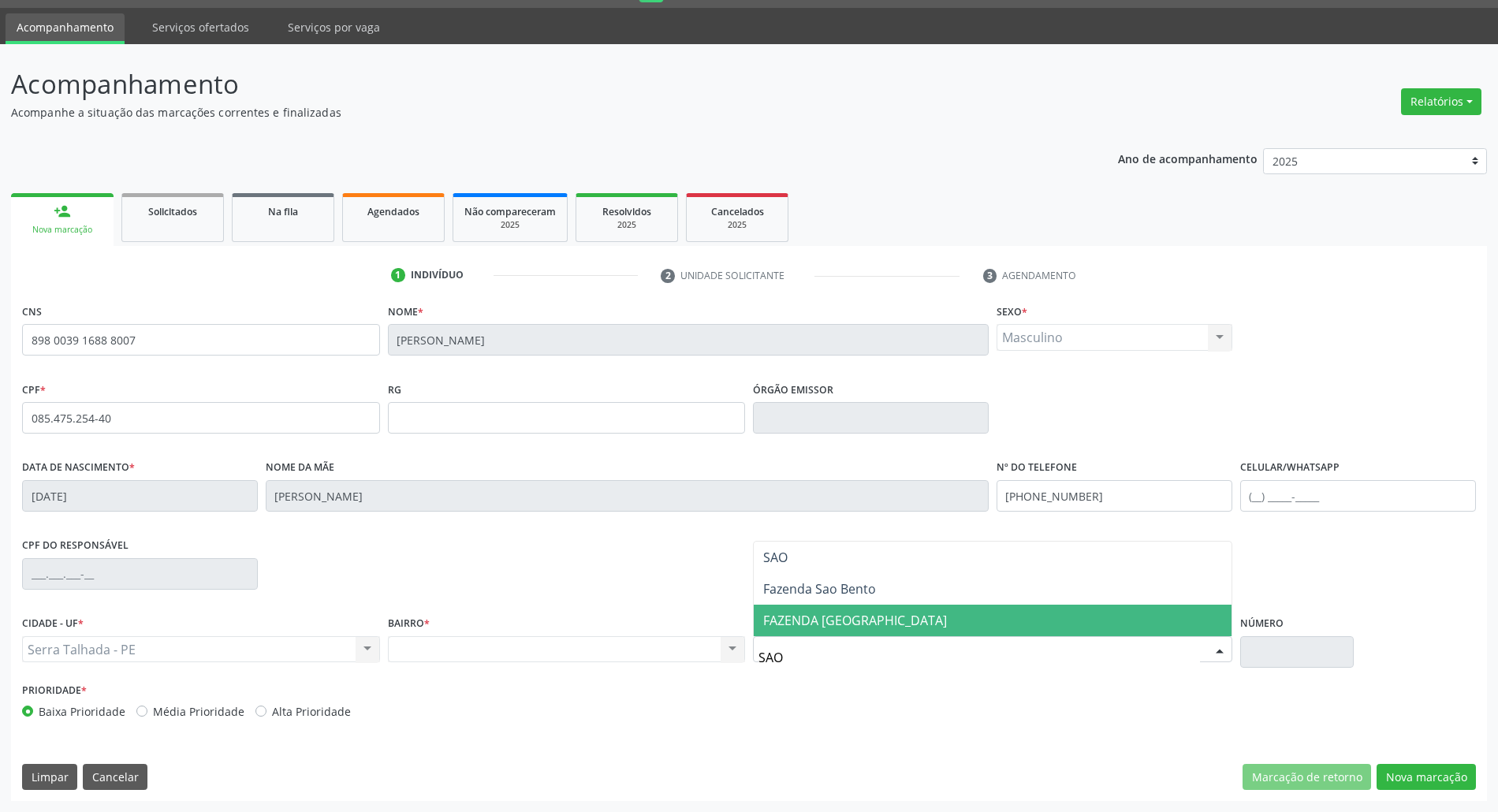
click at [795, 620] on span "FAZENDA SAO MIGUEL" at bounding box center [855, 620] width 184 height 17
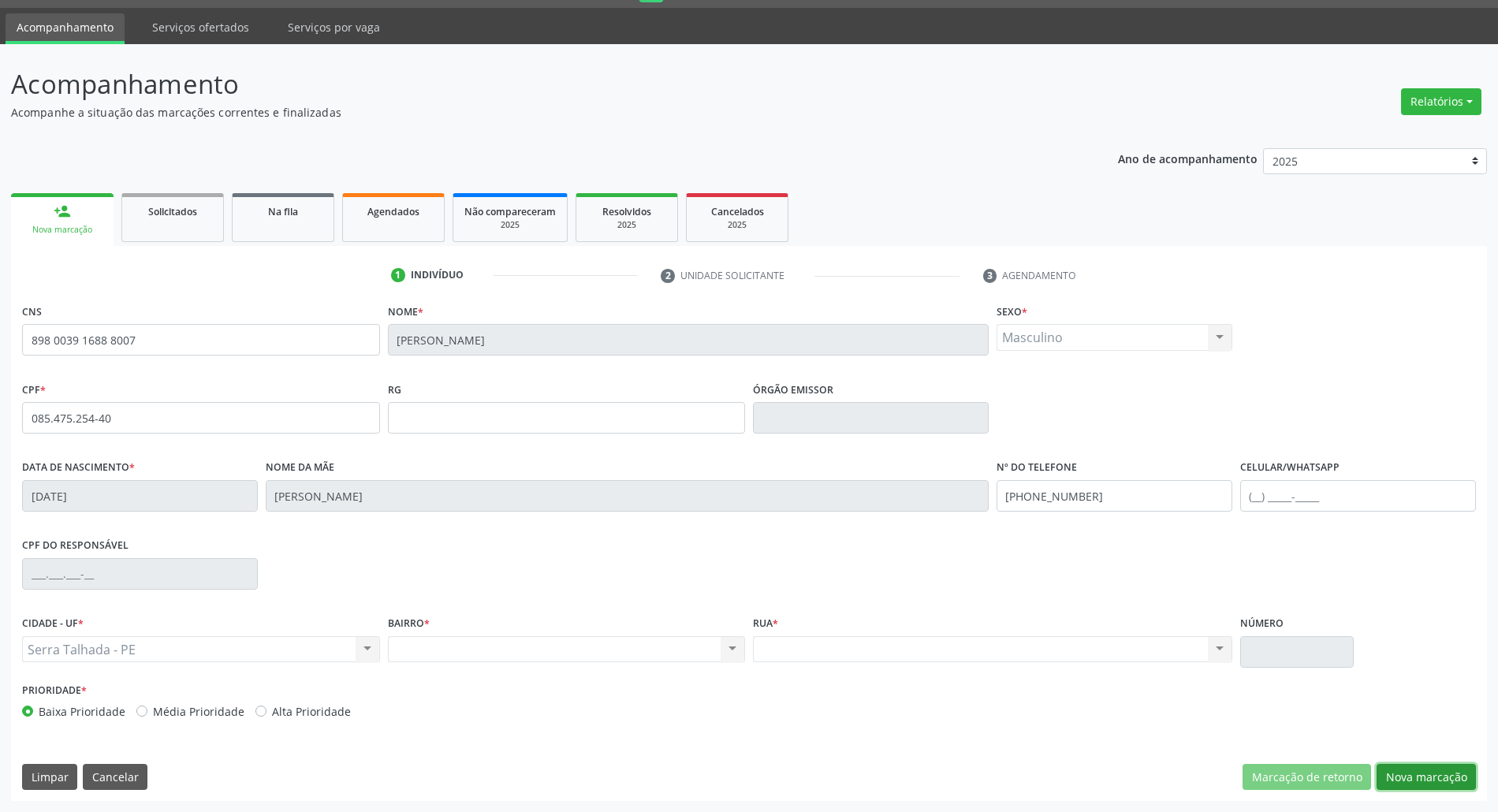
click at [1394, 772] on button "Nova marcação" at bounding box center [1426, 777] width 100 height 27
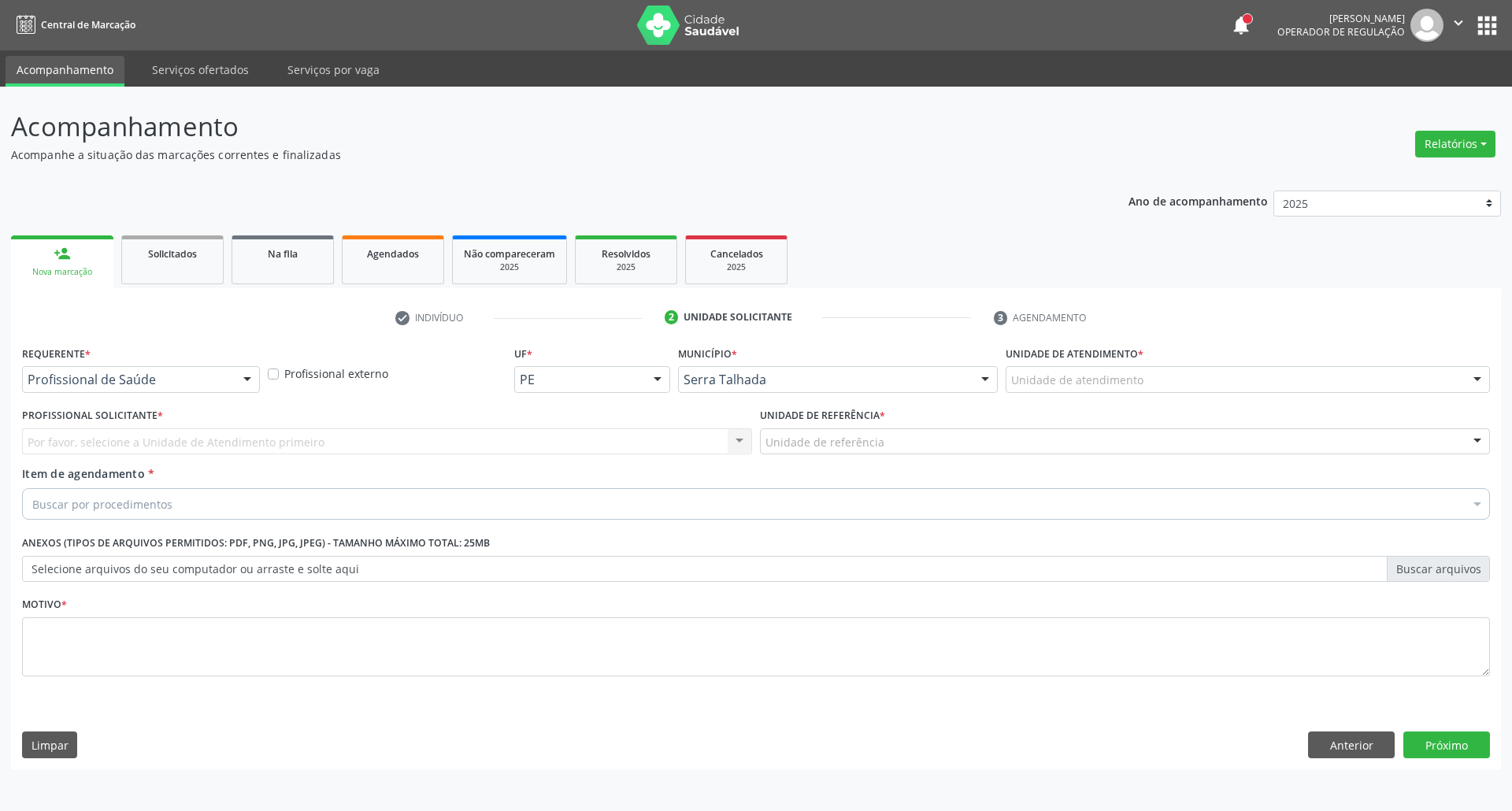
click at [145, 391] on div "Profissional de Saúde" at bounding box center [141, 380] width 238 height 27
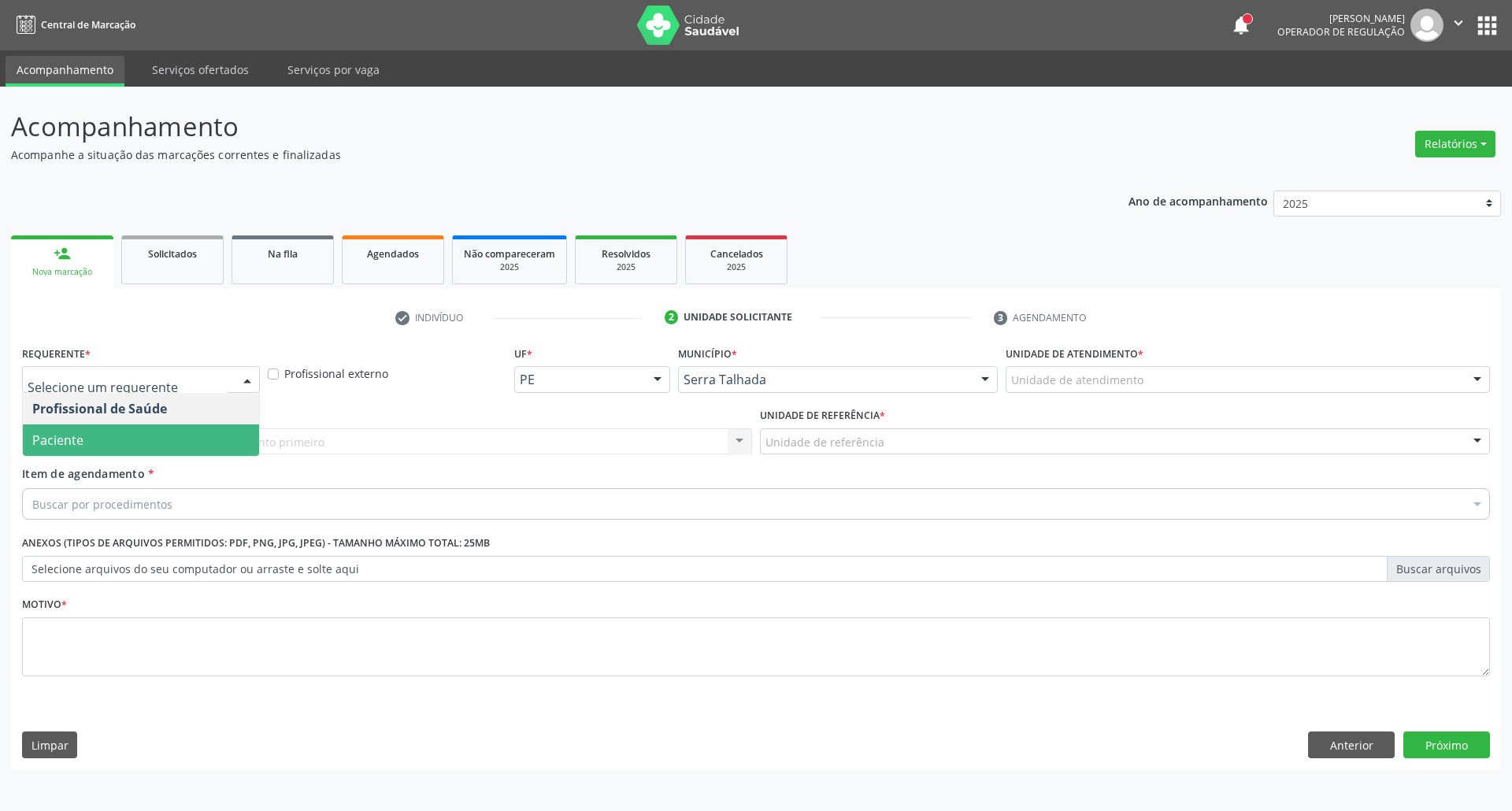
click at [140, 426] on span "Paciente" at bounding box center [141, 440] width 236 height 31
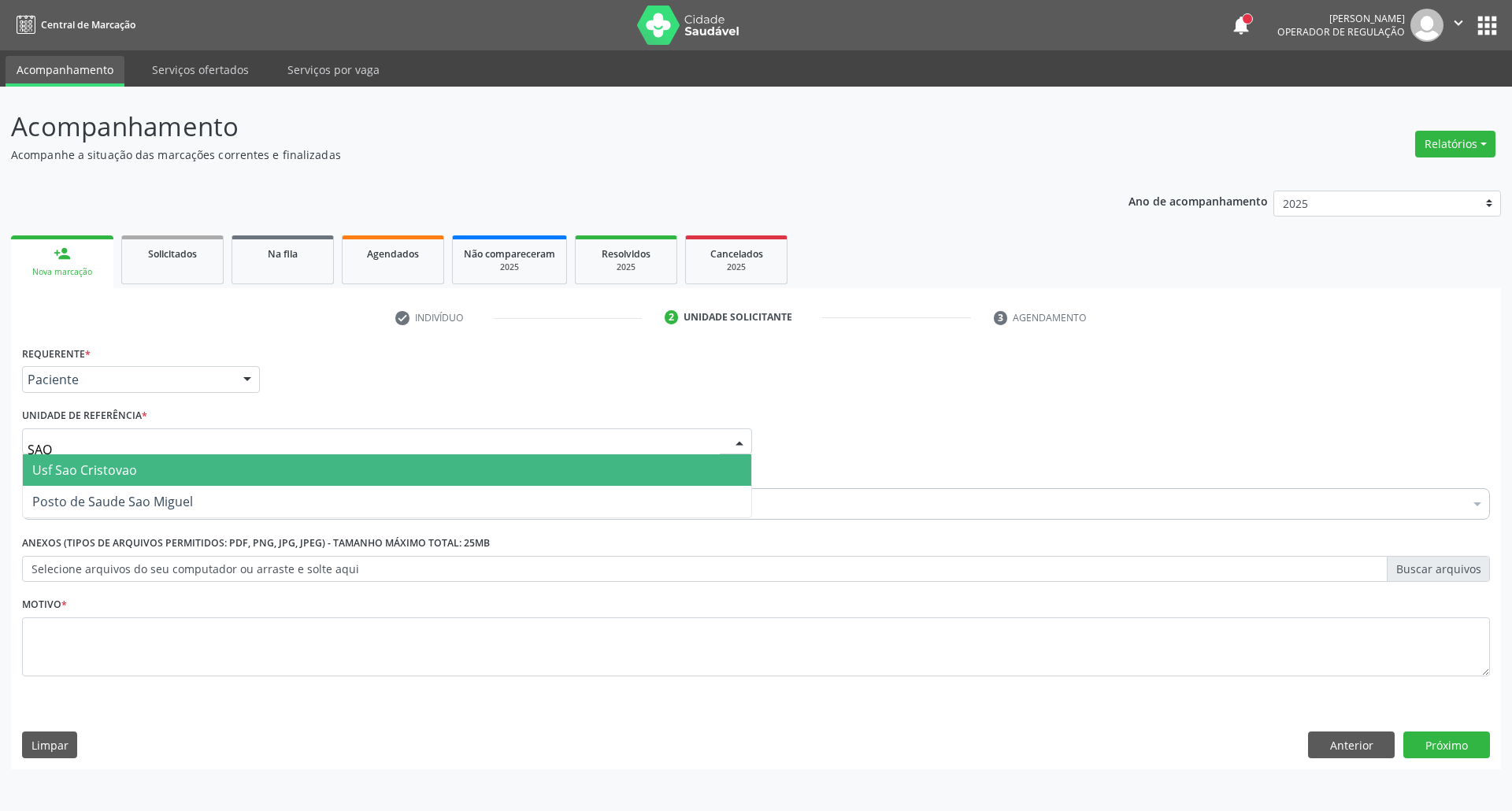
type input "SAO M"
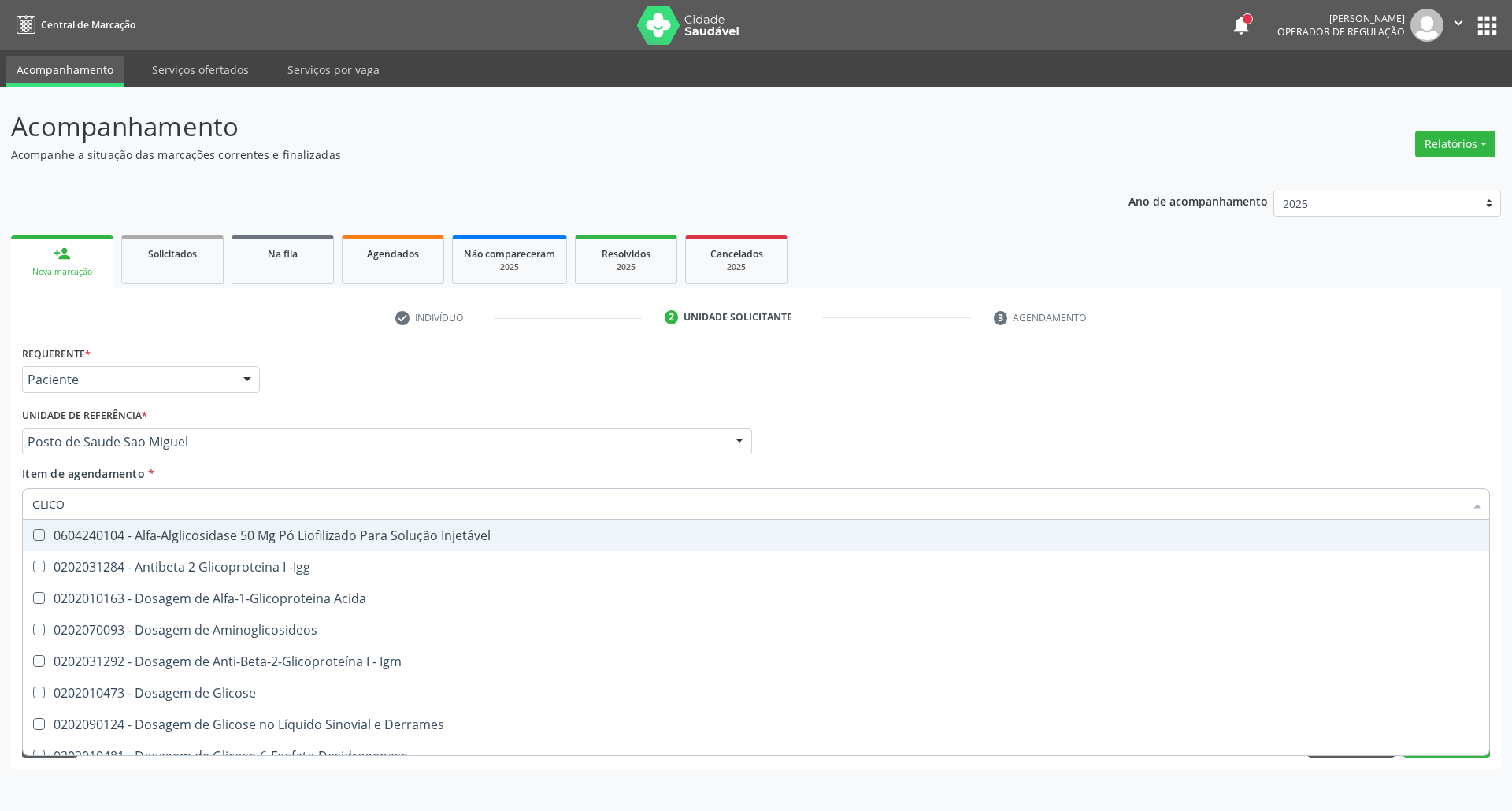
type input "GLICOS"
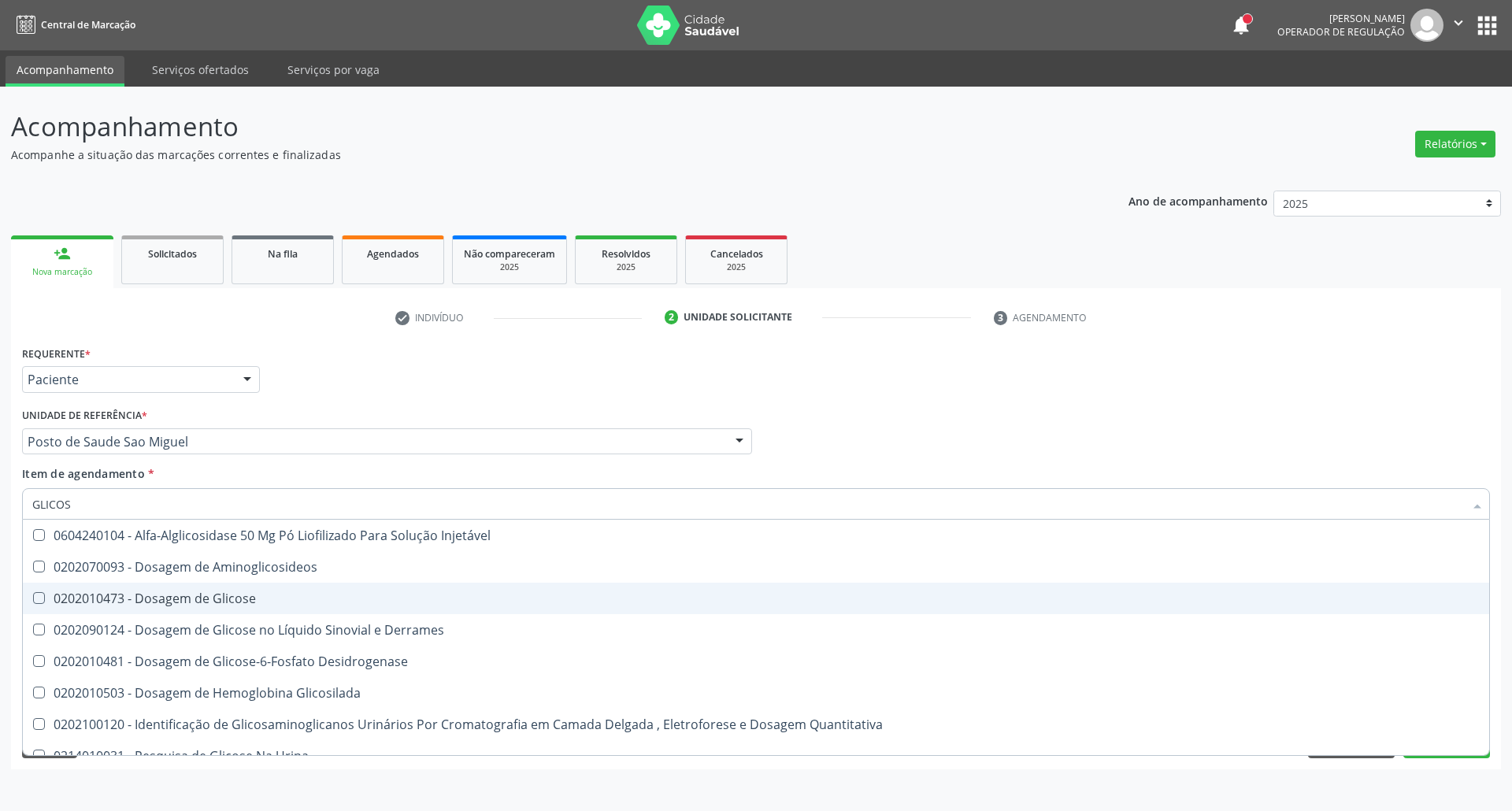
click at [133, 592] on div "0202010473 - Dosagem de Glicose" at bounding box center [756, 598] width 1447 height 12
checkbox Glicose "true"
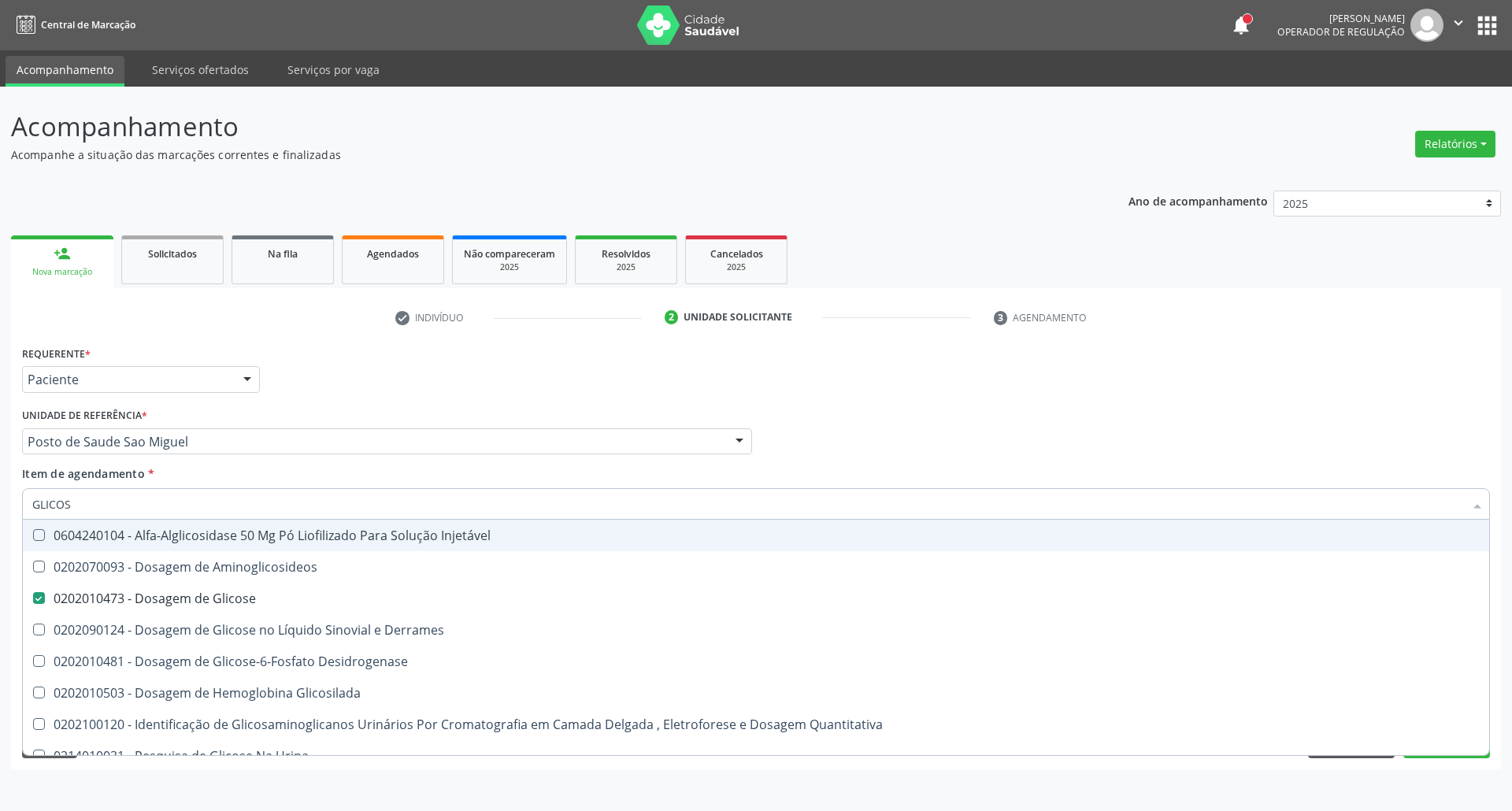
drag, startPoint x: 114, startPoint y: 505, endPoint x: 0, endPoint y: 392, distance: 160.5
click at [0, 401] on div "Acompanhamento Acompanhe a situação das marcações correntes e finalizadas Relat…" at bounding box center [756, 449] width 1512 height 725
type input "A"
checkbox Glicose "false"
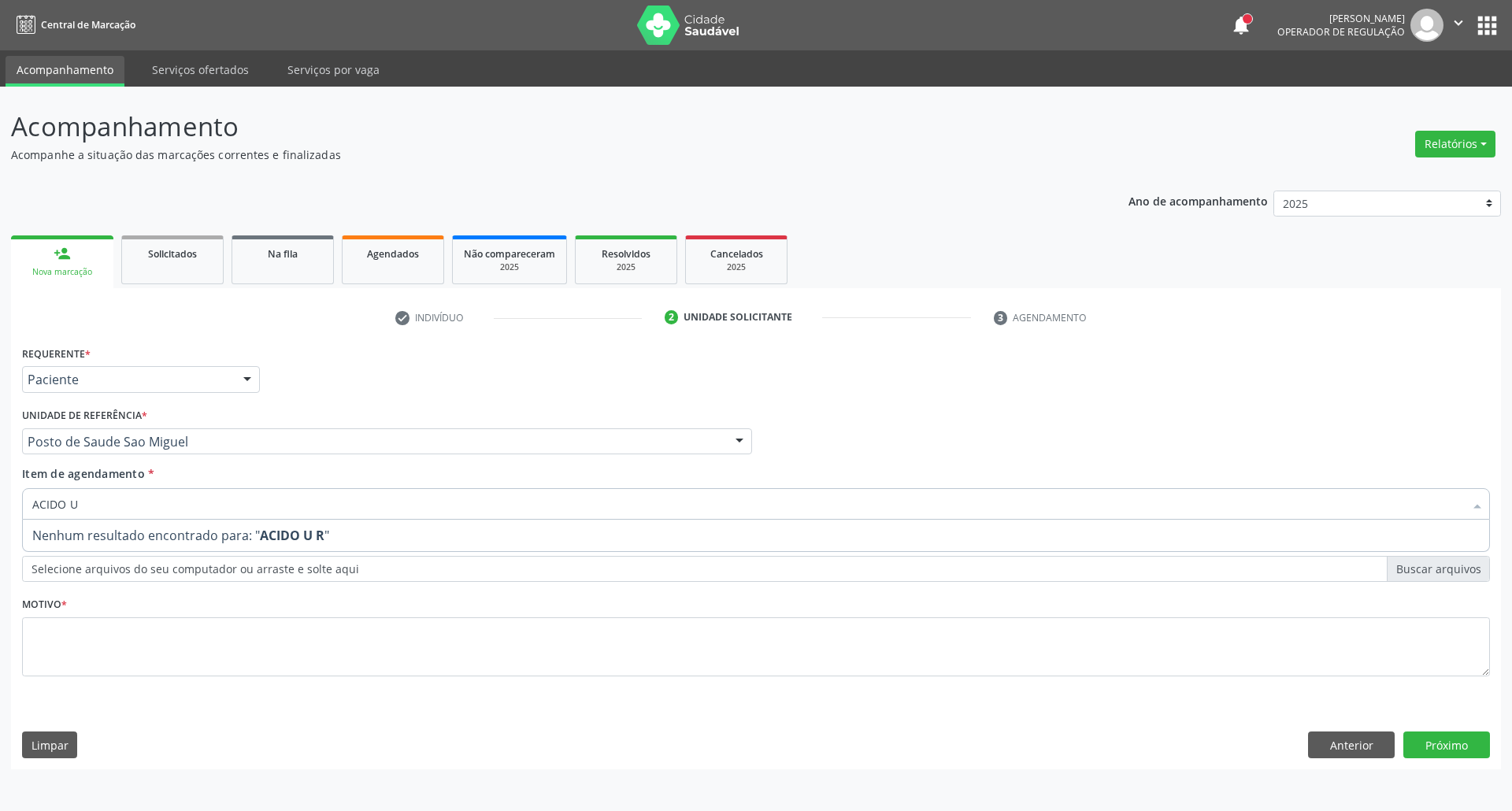
type input "ACIDO U"
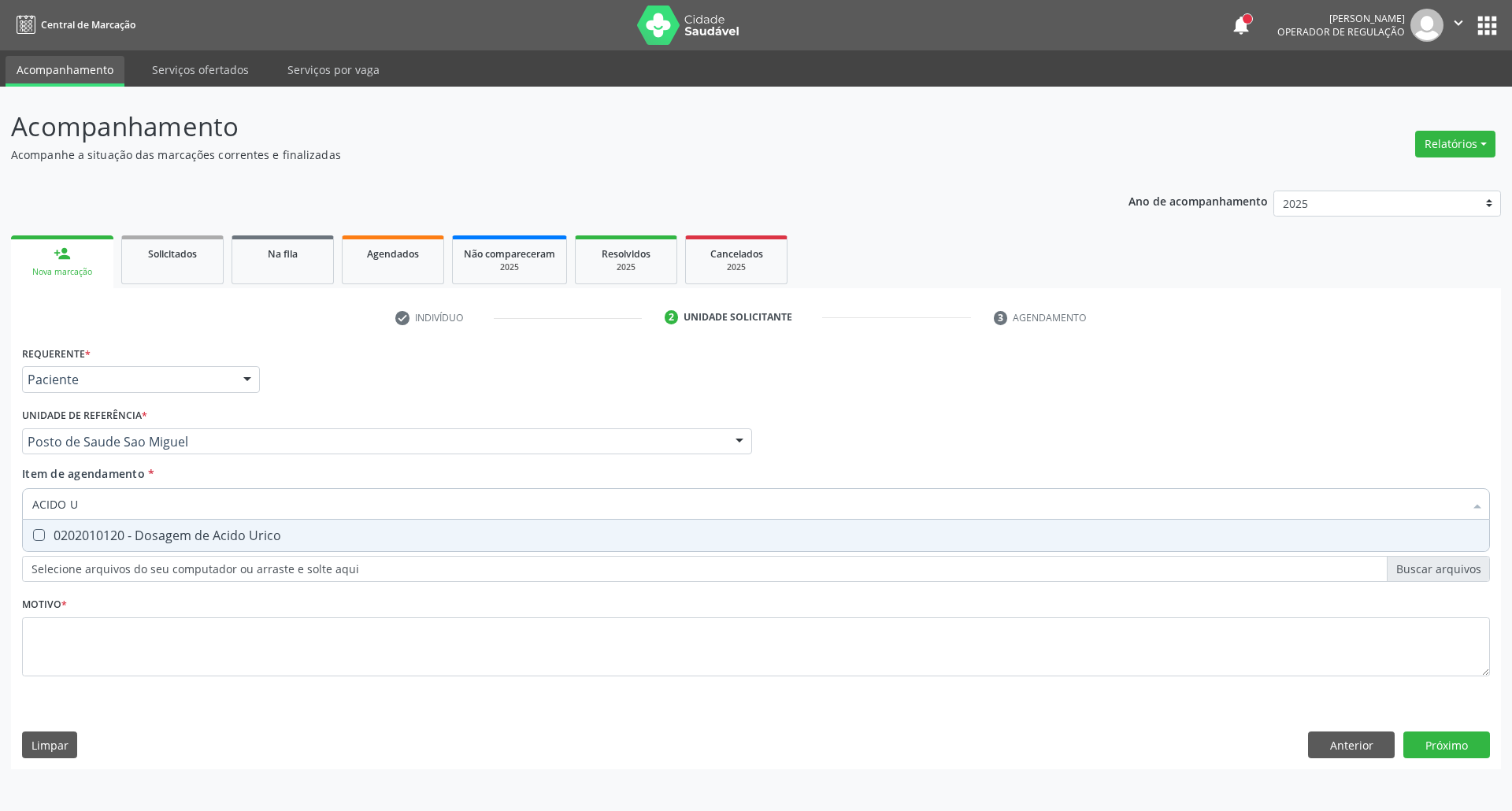
drag, startPoint x: 86, startPoint y: 542, endPoint x: 104, endPoint y: 504, distance: 42.0
click at [90, 537] on div "0202010120 - Dosagem de Acido Urico" at bounding box center [756, 535] width 1447 height 12
checkbox Urico "true"
drag, startPoint x: 104, startPoint y: 496, endPoint x: 0, endPoint y: 450, distance: 113.7
click at [0, 450] on div "Acompanhamento Acompanhe a situação das marcações correntes e finalizadas Relat…" at bounding box center [756, 449] width 1512 height 725
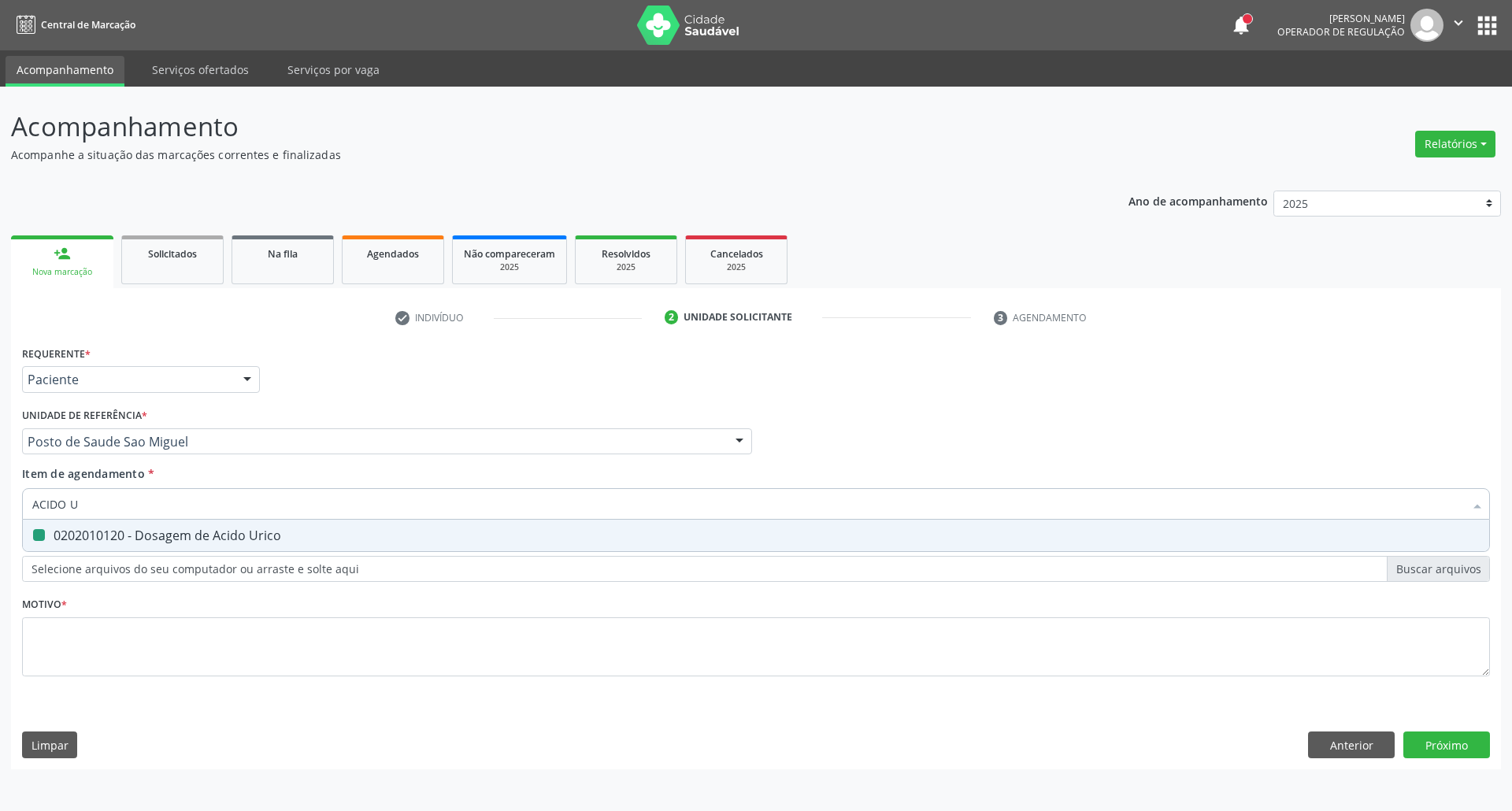
type input "C"
checkbox Urico "false"
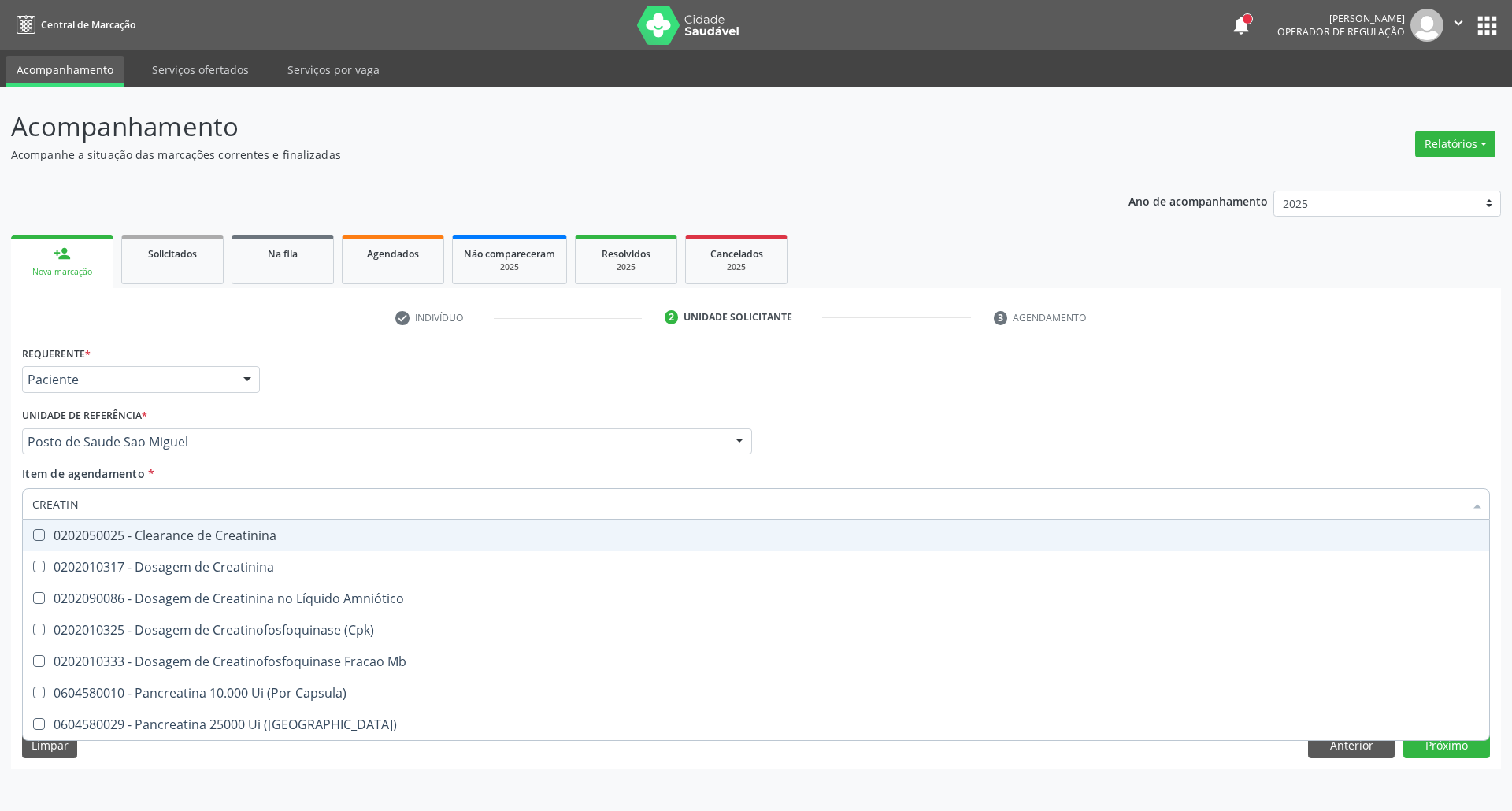
type input "CREATINI"
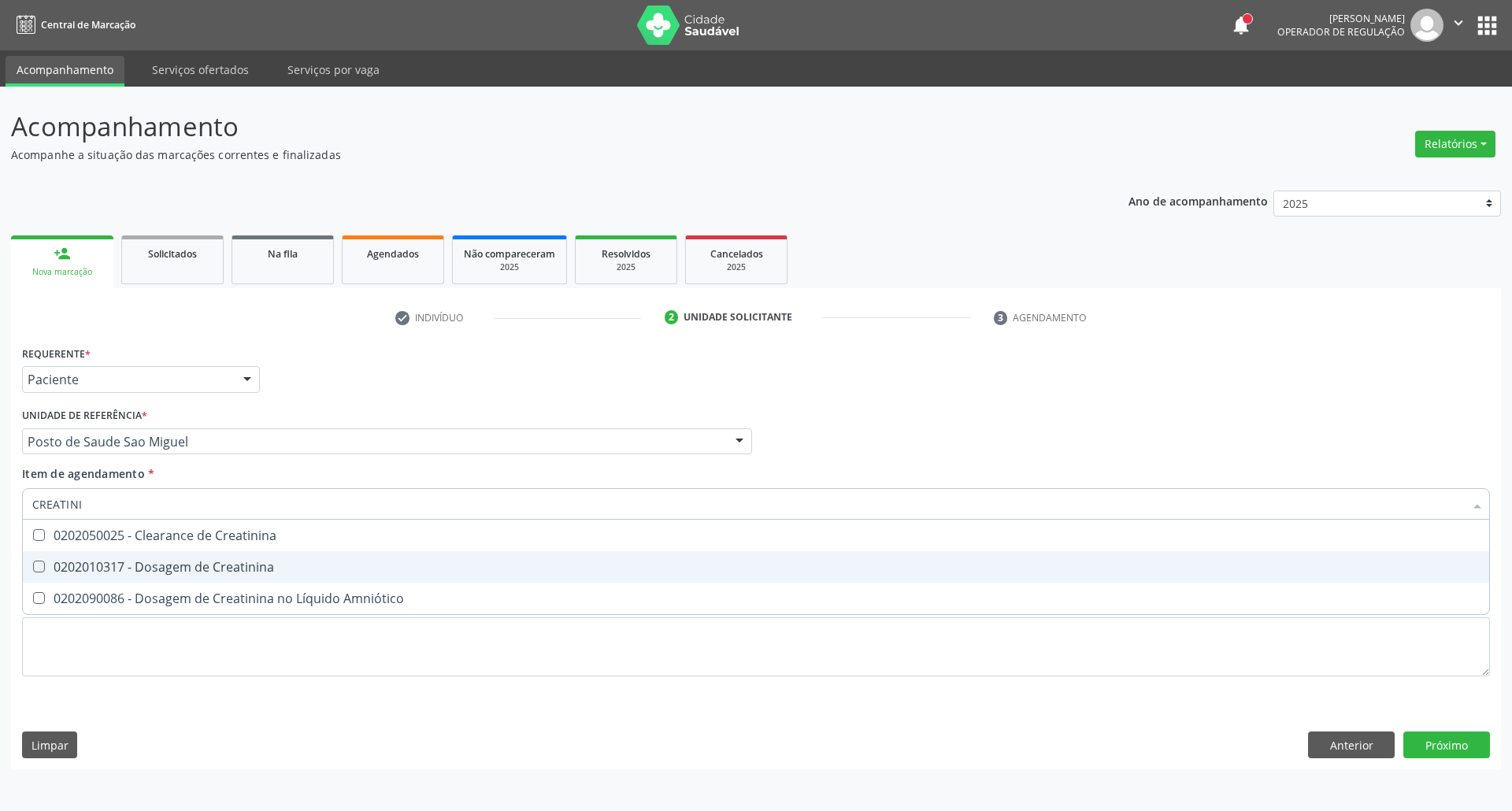
drag, startPoint x: 58, startPoint y: 567, endPoint x: 115, endPoint y: 506, distance: 83.5
click at [66, 561] on div "0202010317 - Dosagem de Creatinina" at bounding box center [756, 566] width 1447 height 12
checkbox Creatinina "true"
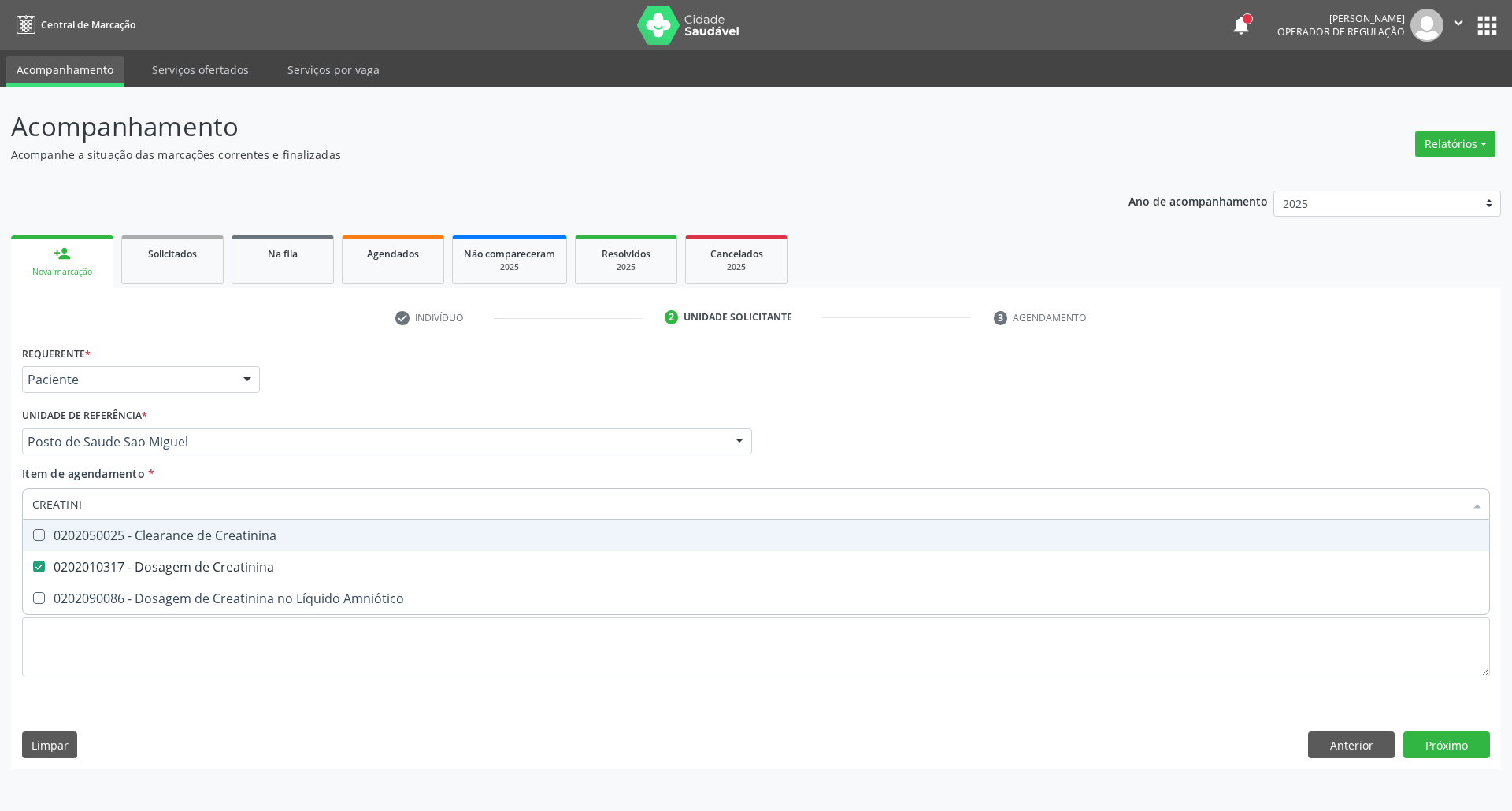
drag, startPoint x: 54, startPoint y: 501, endPoint x: 0, endPoint y: 498, distance: 54.1
click at [0, 498] on div "Acompanhamento Acompanhe a situação das marcações correntes e finalizadas Relat…" at bounding box center [756, 449] width 1512 height 725
type input "UR"
checkbox Creatinina "false"
type input "UREIA"
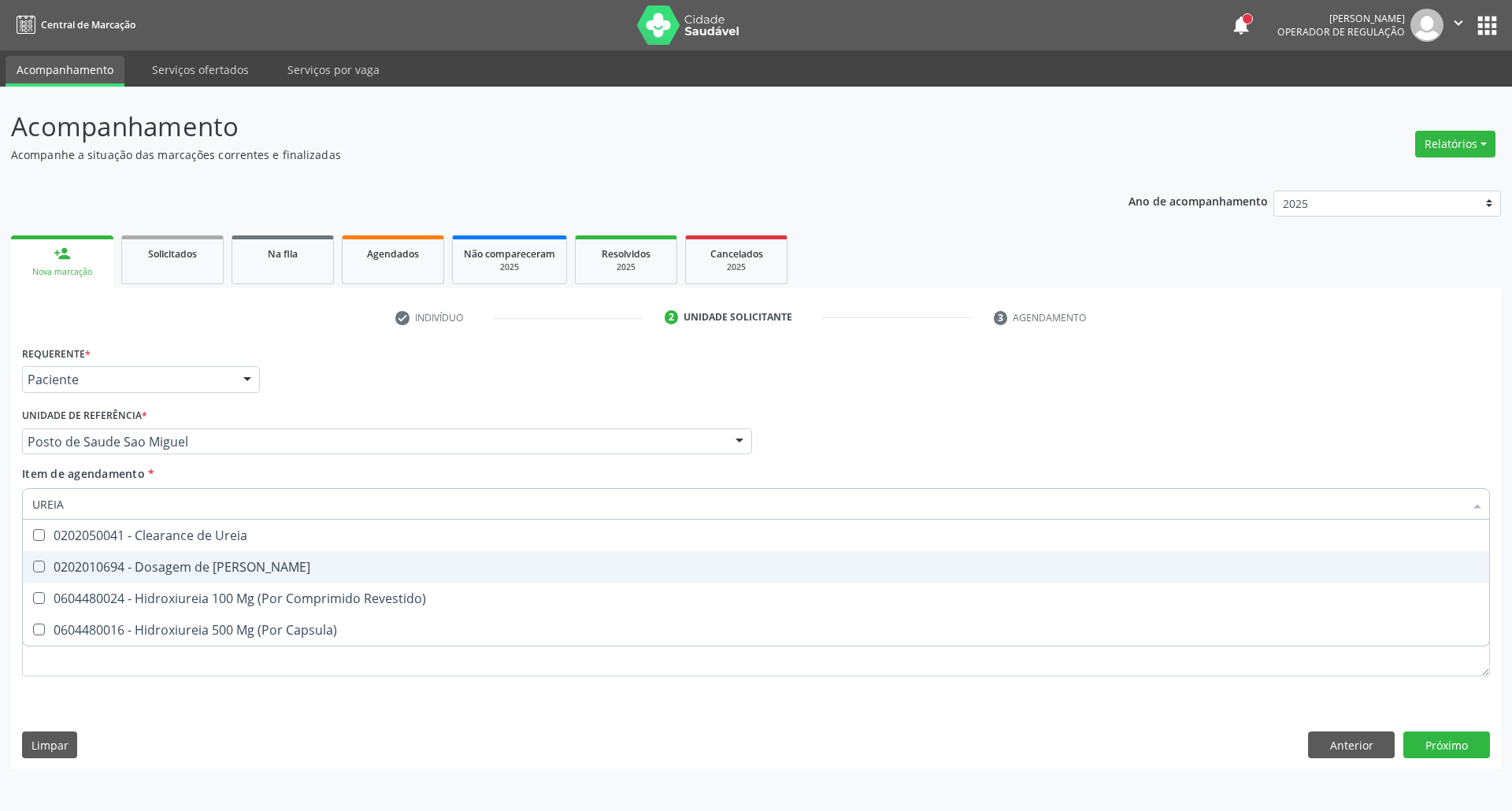
click at [55, 564] on div "0202010694 - Dosagem de [PERSON_NAME]" at bounding box center [756, 566] width 1447 height 12
checkbox Ureia "true"
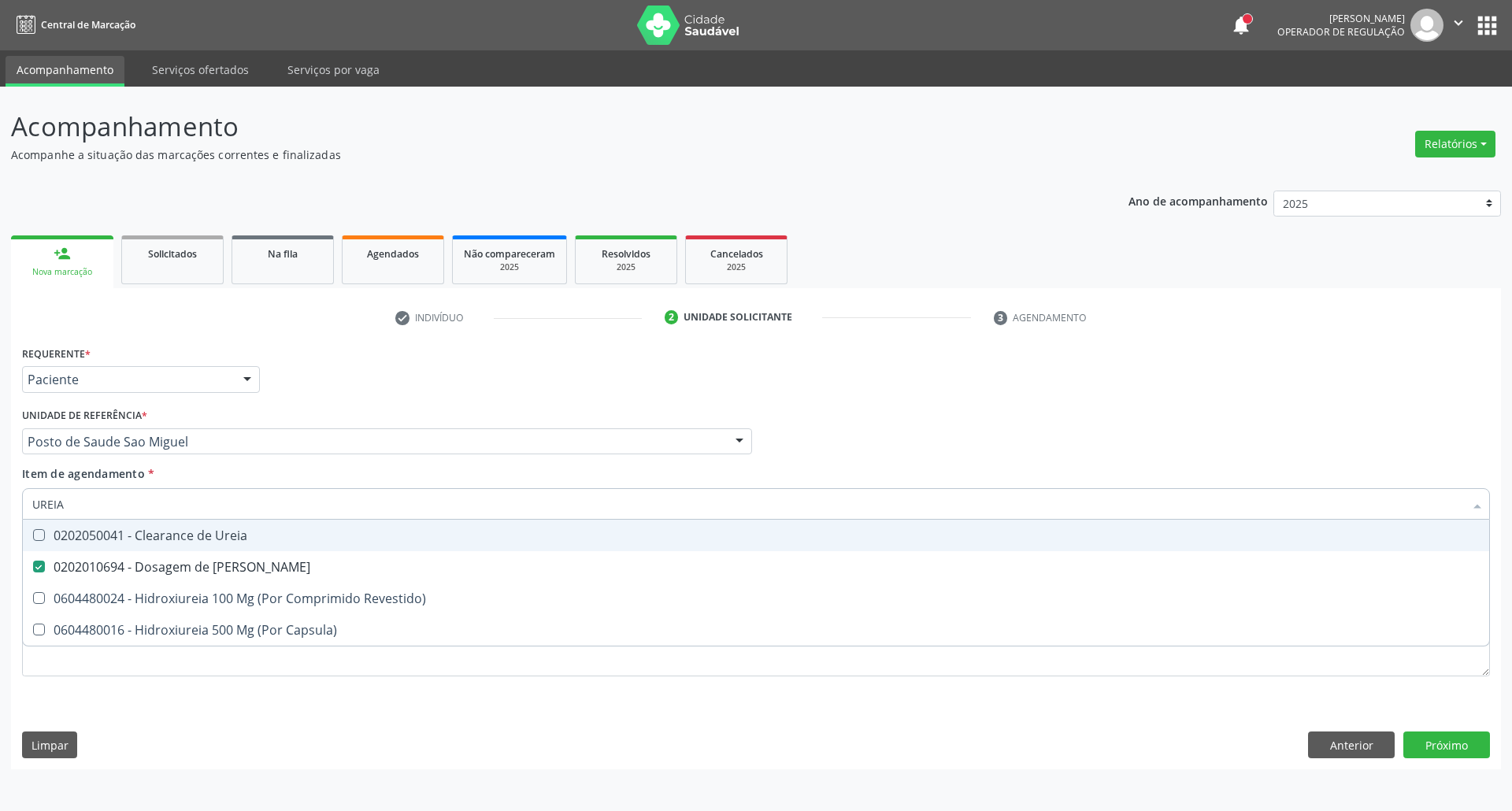
drag, startPoint x: 92, startPoint y: 510, endPoint x: 0, endPoint y: 476, distance: 98.1
click at [0, 489] on div "Acompanhamento Acompanhe a situação das marcações correntes e finalizadas Relat…" at bounding box center [756, 449] width 1512 height 725
type input "C"
checkbox Ureia "false"
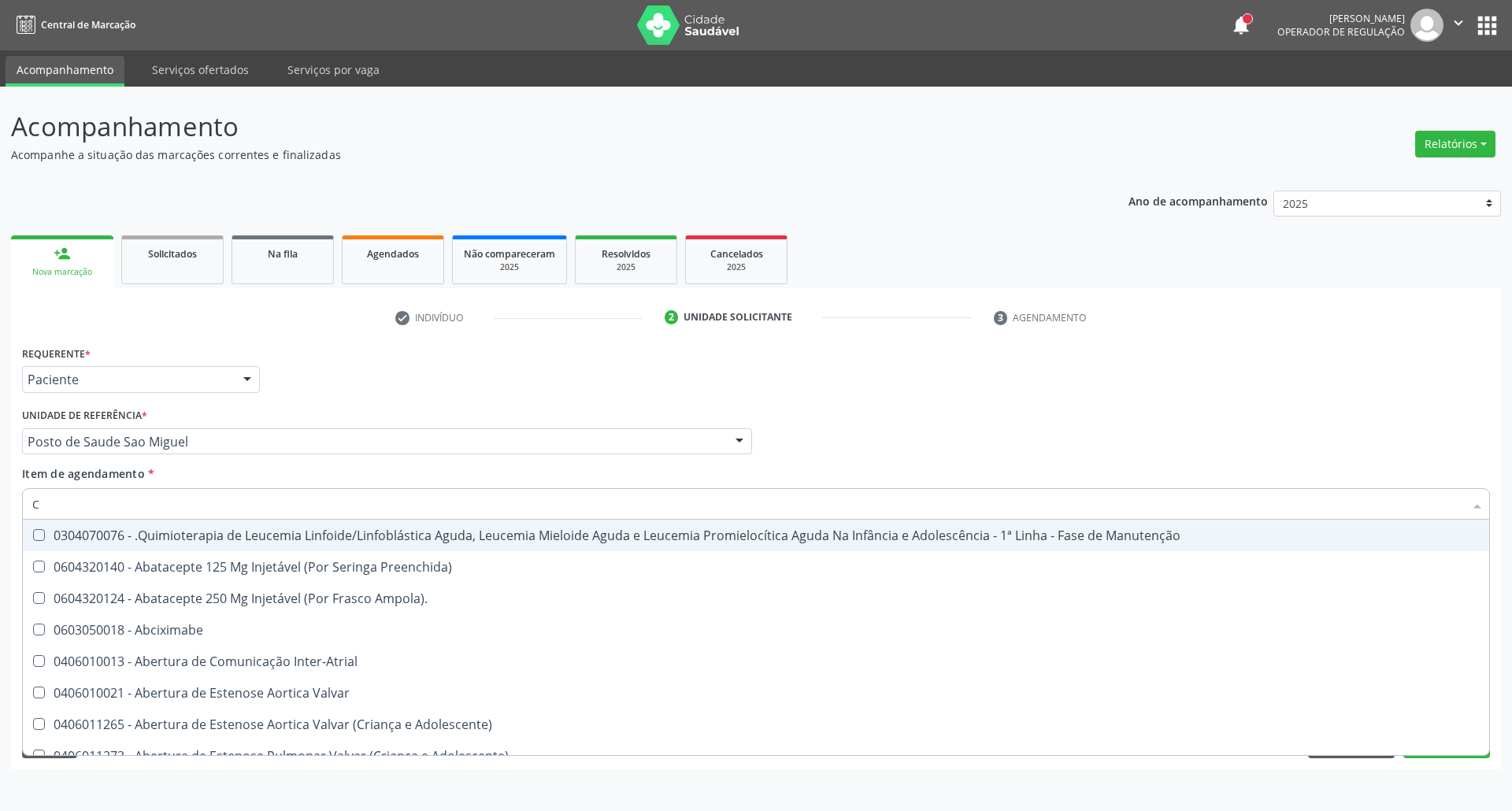
type input "CO"
checkbox Coclear "true"
checkbox Tempo "true"
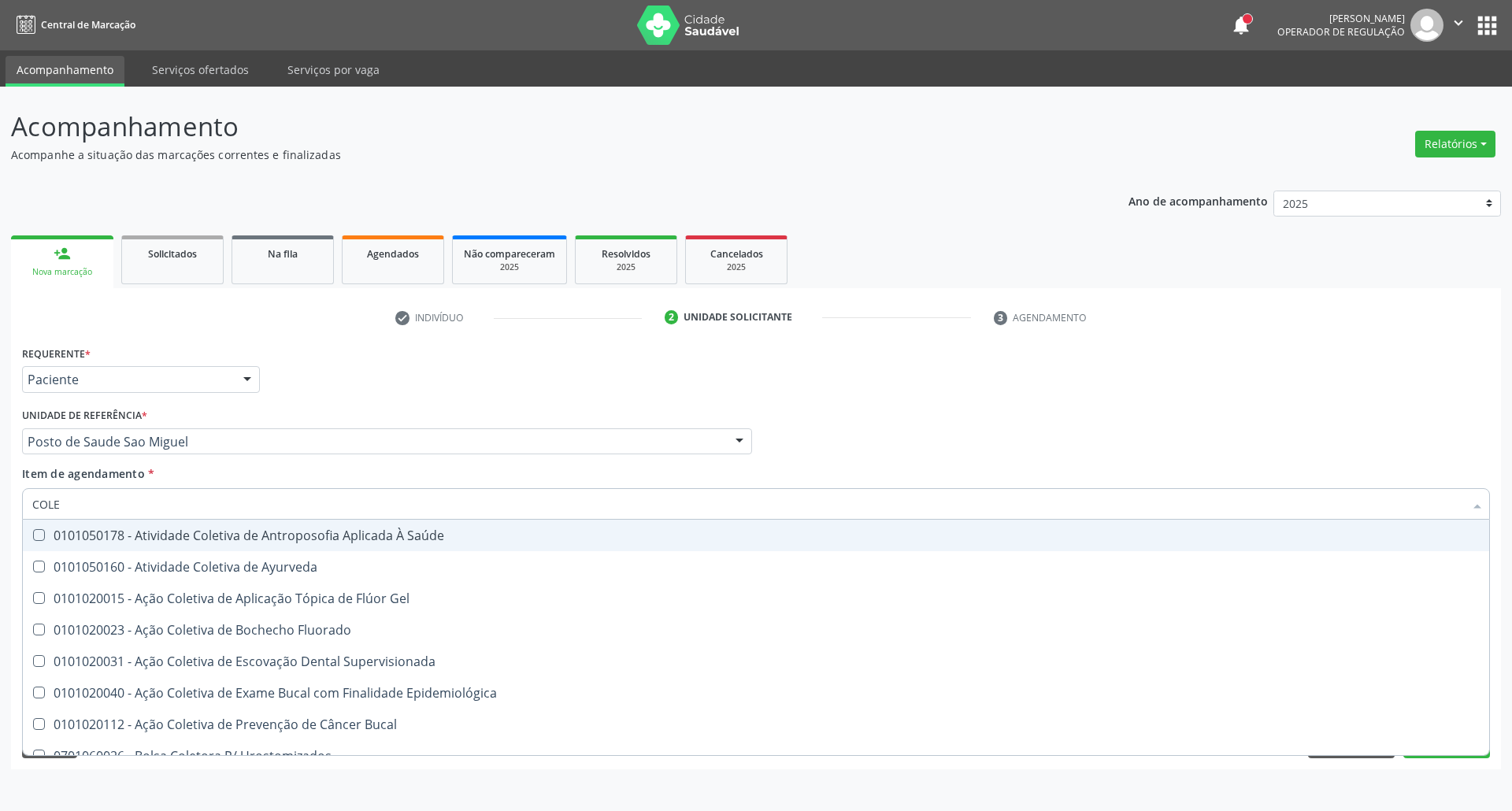
type input "COLES"
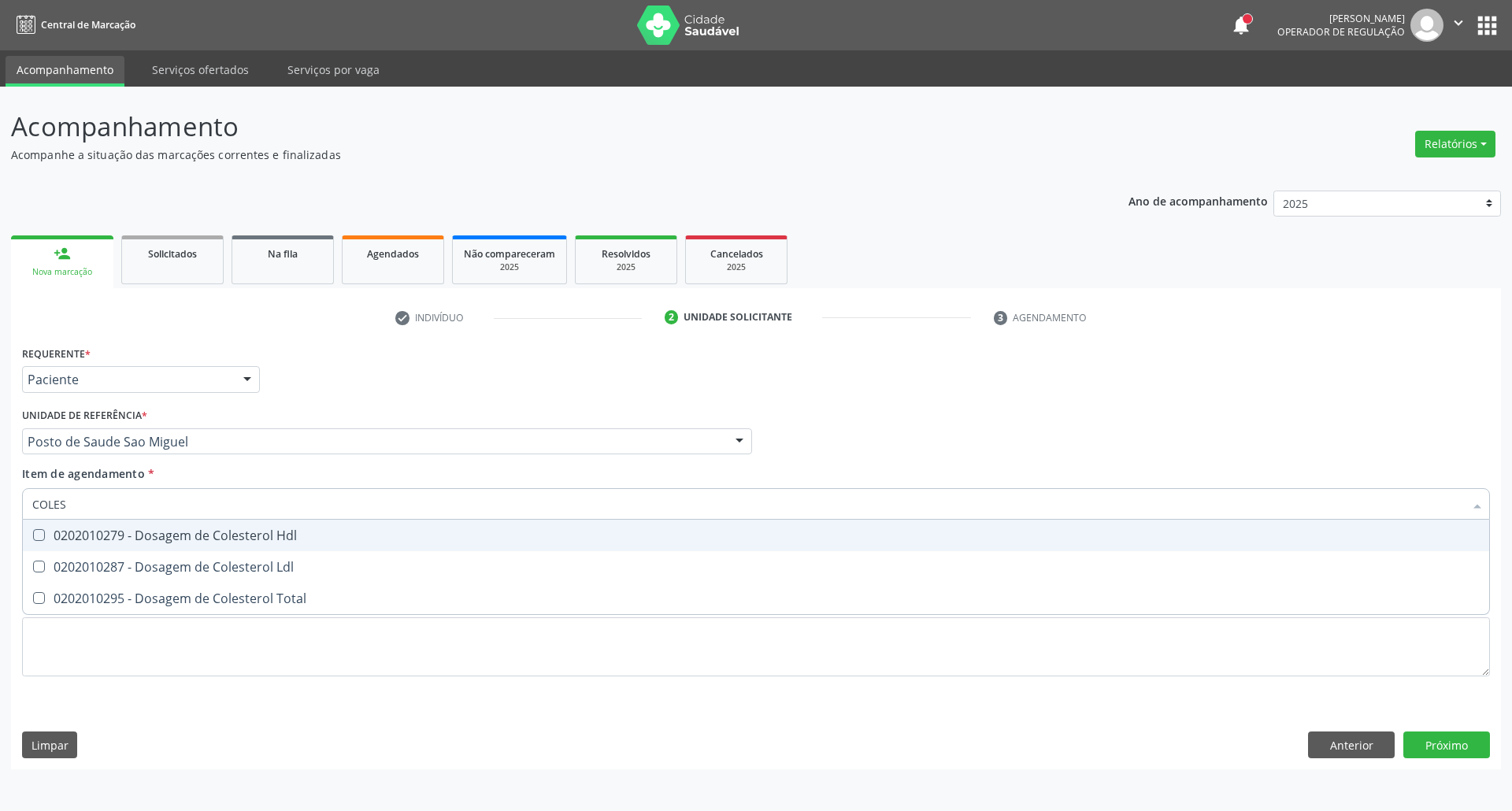
click at [47, 537] on div "0202010279 - Dosagem de Colesterol Hdl" at bounding box center [756, 535] width 1447 height 12
checkbox Hdl "true"
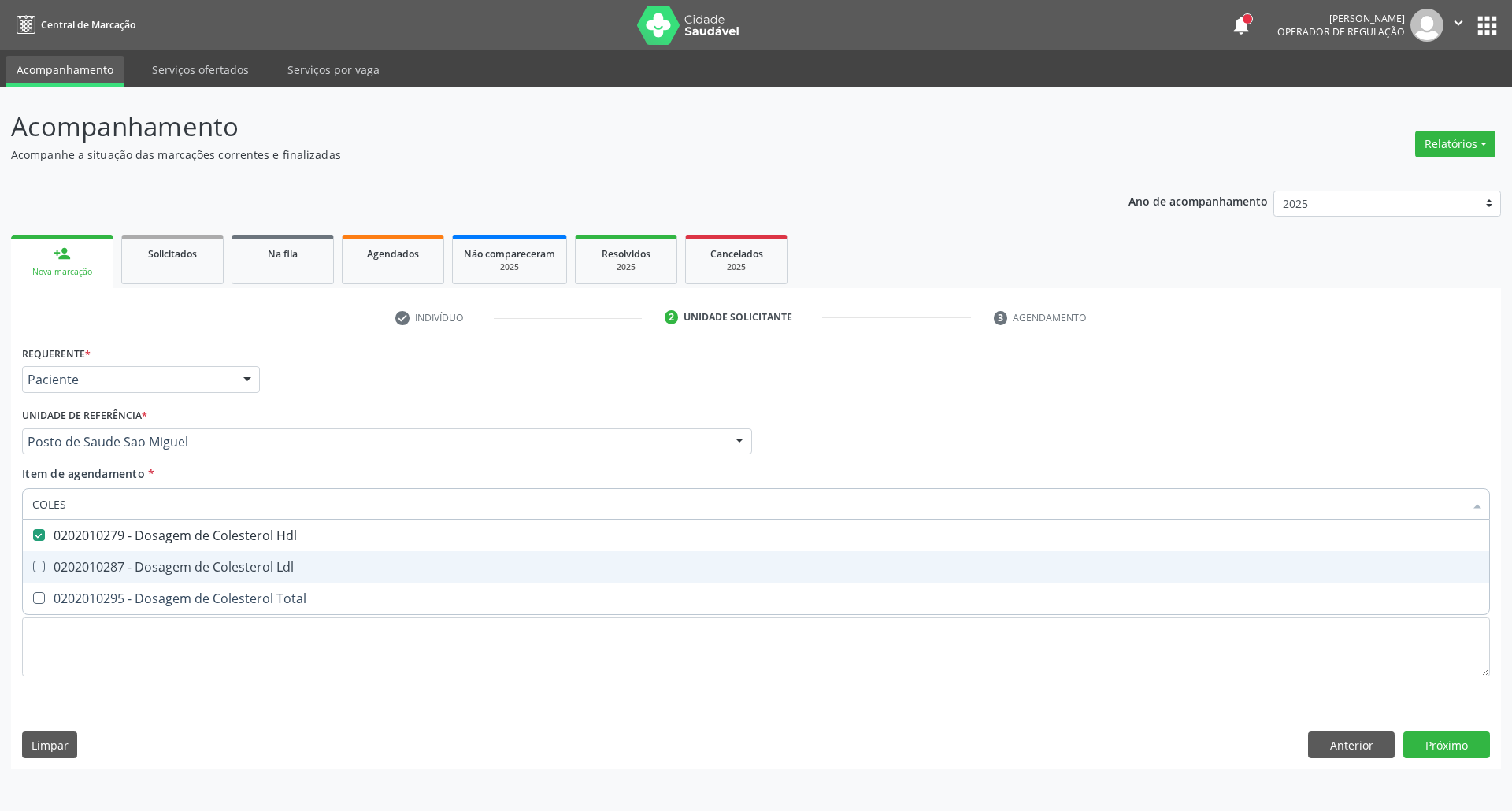
click at [50, 562] on span "0202010287 - Dosagem de Colesterol Ldl" at bounding box center [756, 567] width 1466 height 31
checkbox Ldl "true"
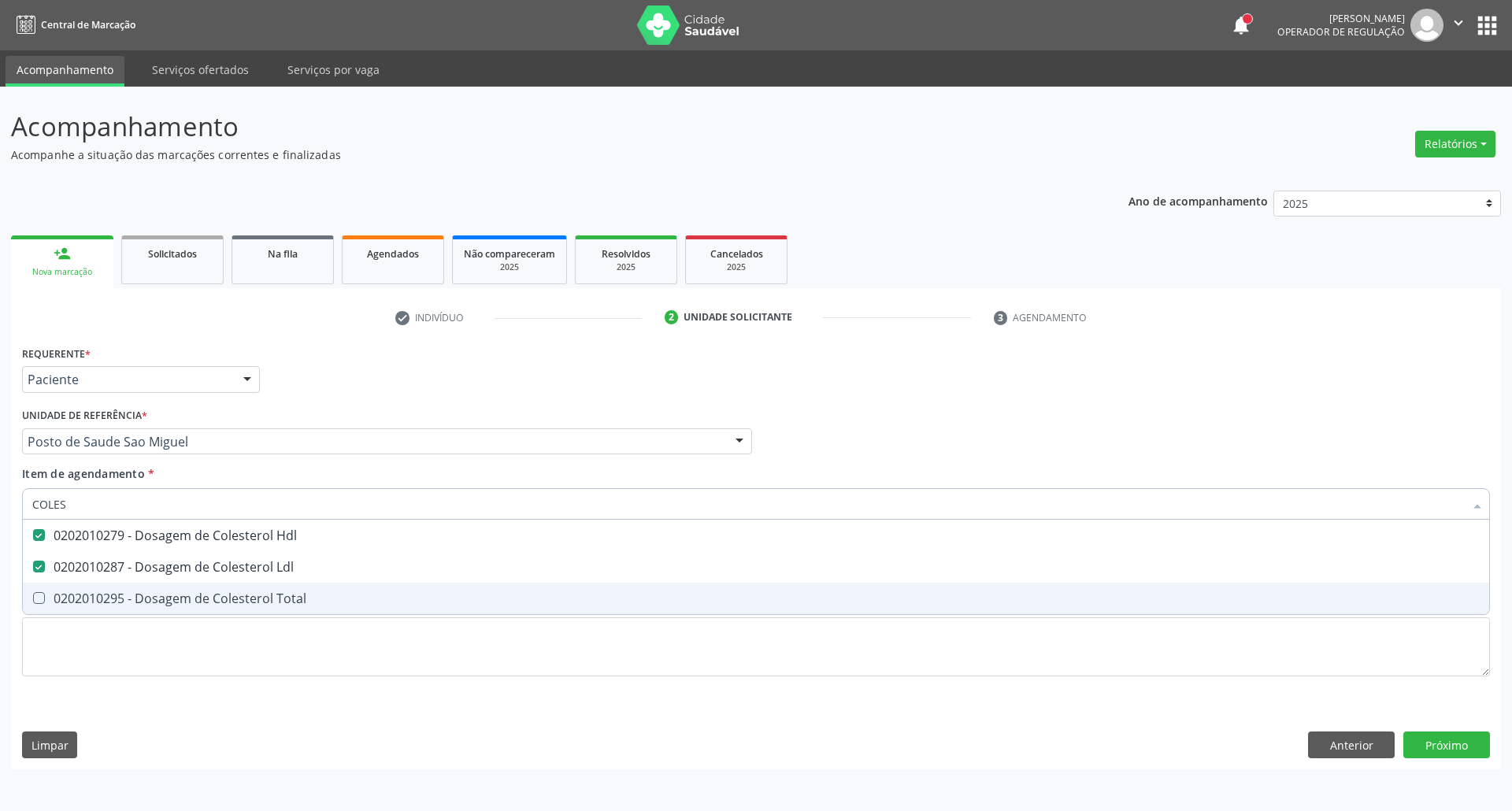
drag, startPoint x: 58, startPoint y: 605, endPoint x: 67, endPoint y: 578, distance: 28.5
click at [60, 605] on div "0202010295 - Dosagem de Colesterol Total" at bounding box center [756, 598] width 1447 height 12
checkbox Total "true"
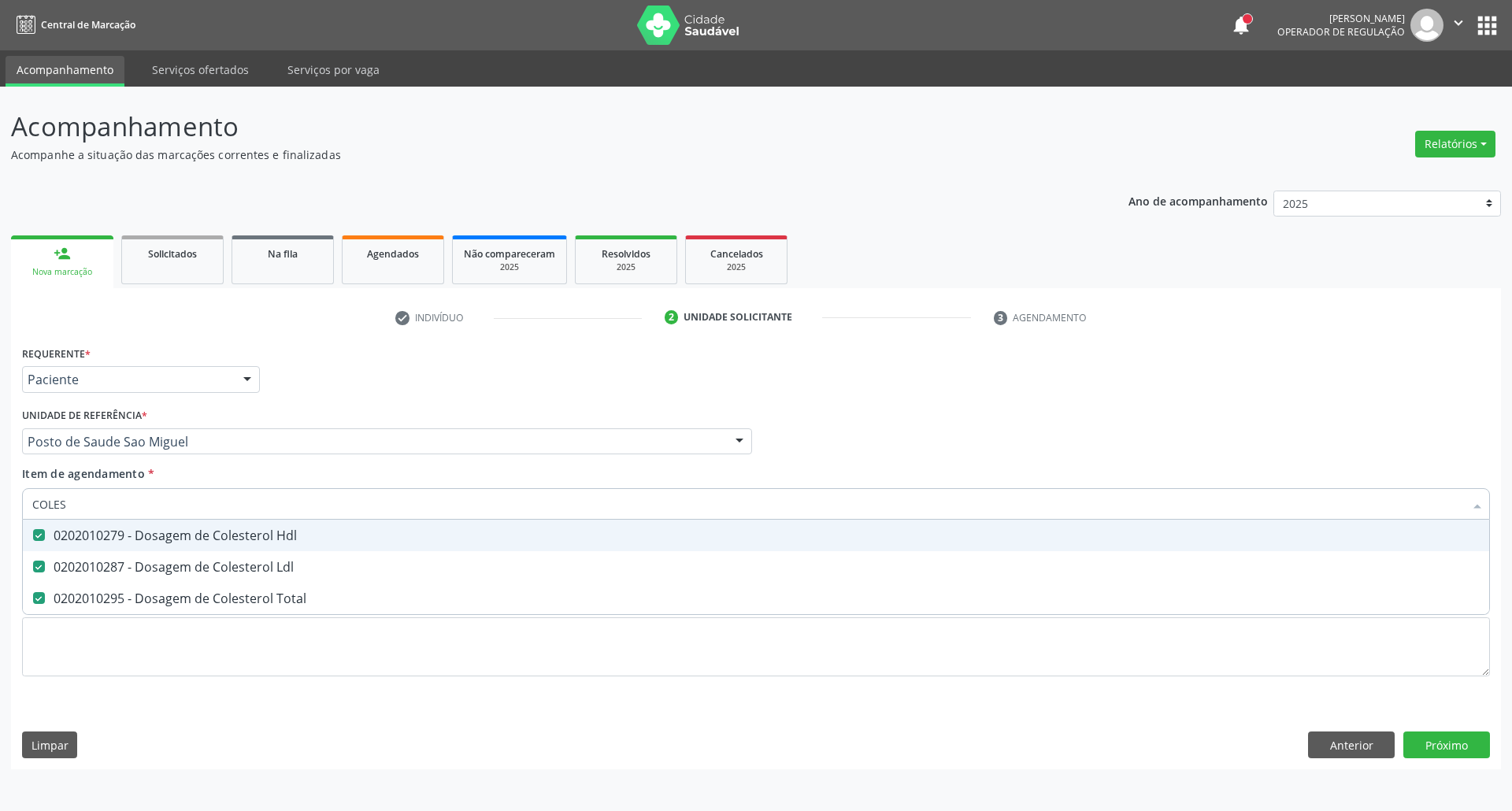
click at [0, 502] on div "Acompanhamento Acompanhe a situação das marcações correntes e finalizadas Relat…" at bounding box center [756, 449] width 1512 height 725
type input "BI"
checkbox Hdl "false"
checkbox Ldl "false"
checkbox Total "false"
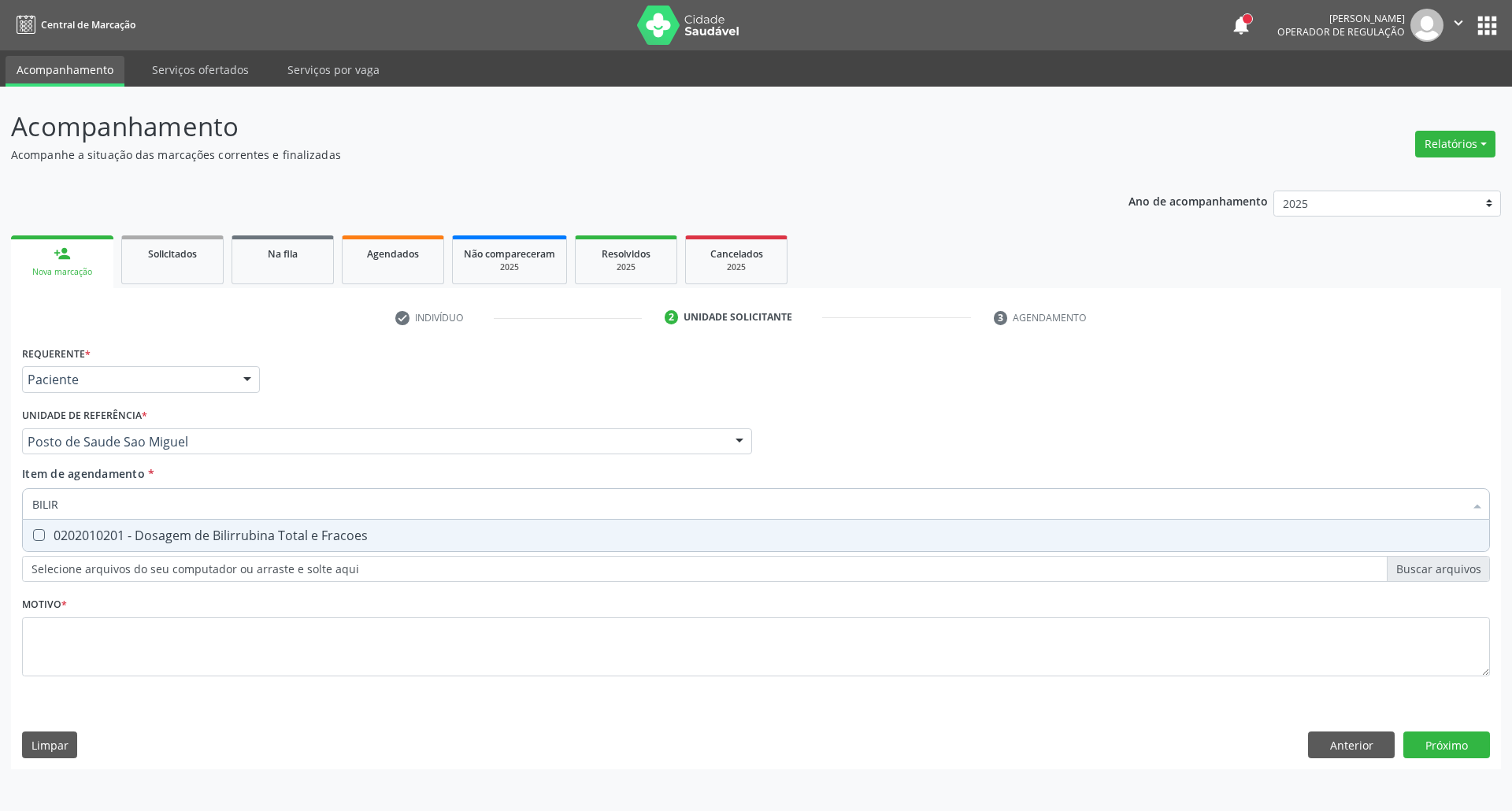
type input "BILIRR"
click at [71, 540] on div "0202010201 - Dosagem de Bilirrubina Total e Fracoes" at bounding box center [756, 535] width 1447 height 12
checkbox Fracoes "true"
click at [0, 523] on div "Acompanhamento Acompanhe a situação das marcações correntes e finalizadas Relat…" at bounding box center [756, 449] width 1512 height 725
type input "T"
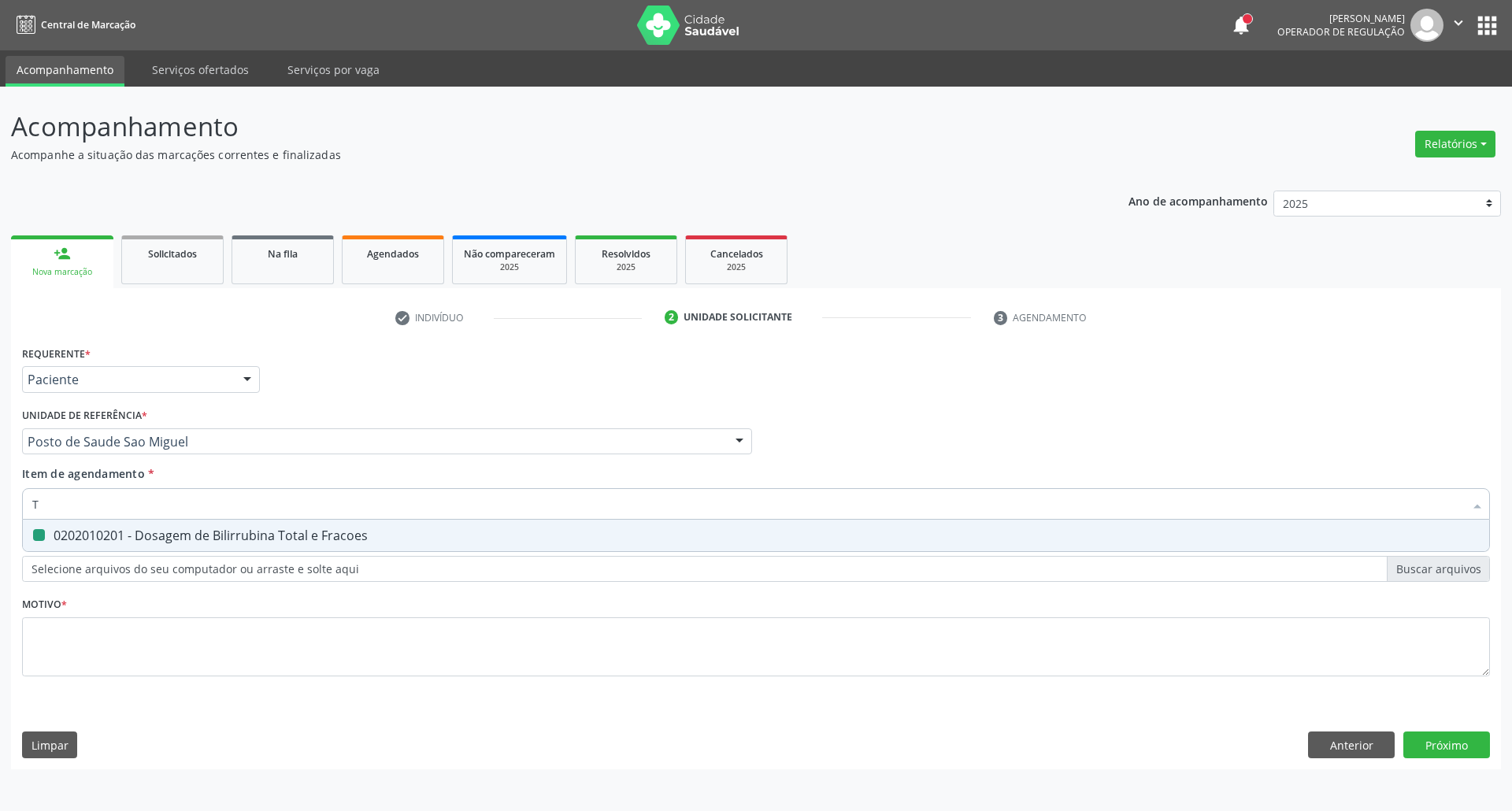
checkbox Fracoes "false"
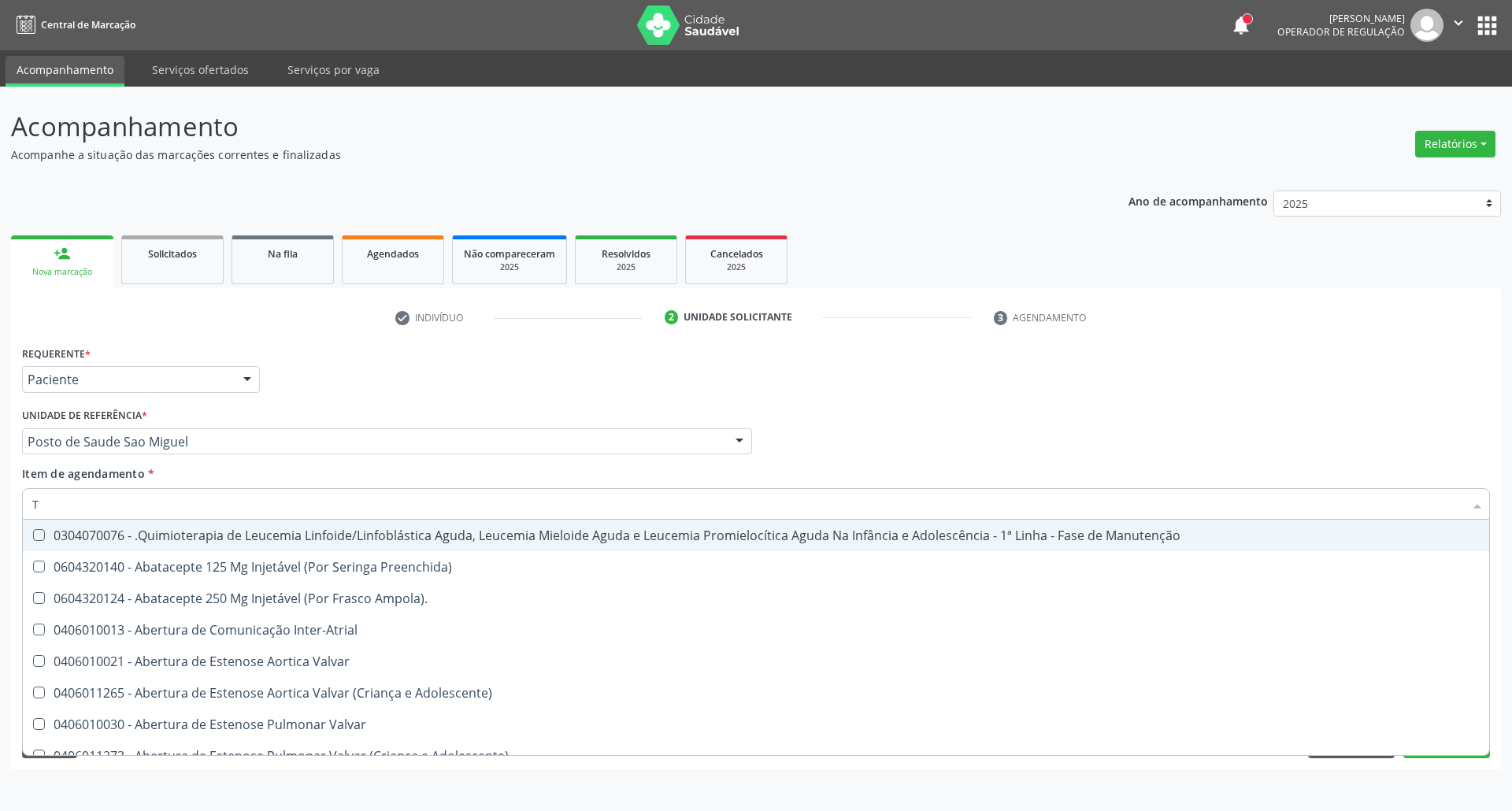
type input "TG"
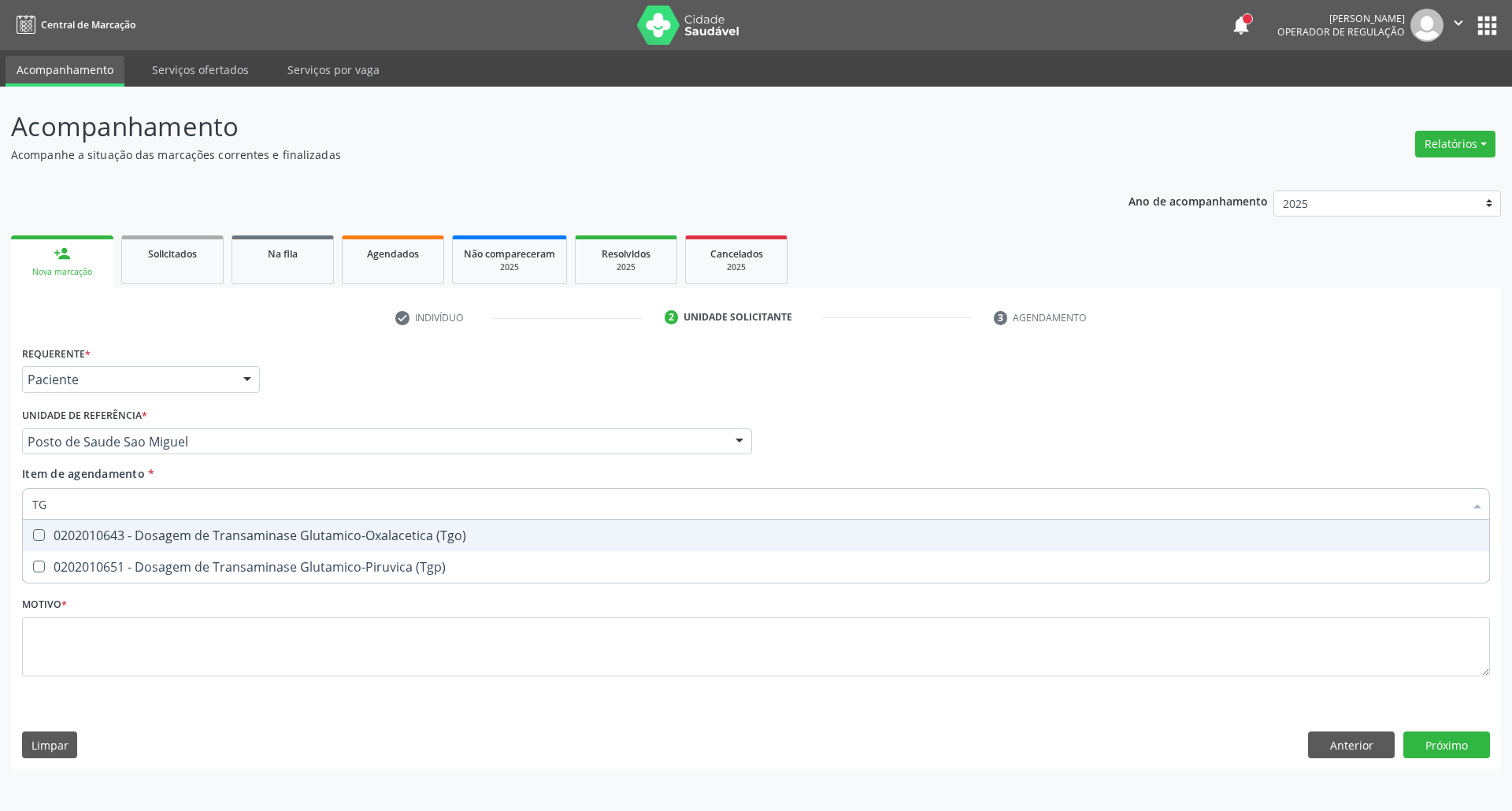
click at [85, 534] on div "0202010643 - Dosagem de Transaminase Glutamico-Oxalacetica (Tgo)" at bounding box center [756, 535] width 1447 height 12
checkbox \(Tgo\) "true"
drag, startPoint x: 89, startPoint y: 501, endPoint x: 69, endPoint y: 501, distance: 20.0
click at [69, 501] on input "TG" at bounding box center [747, 504] width 1431 height 31
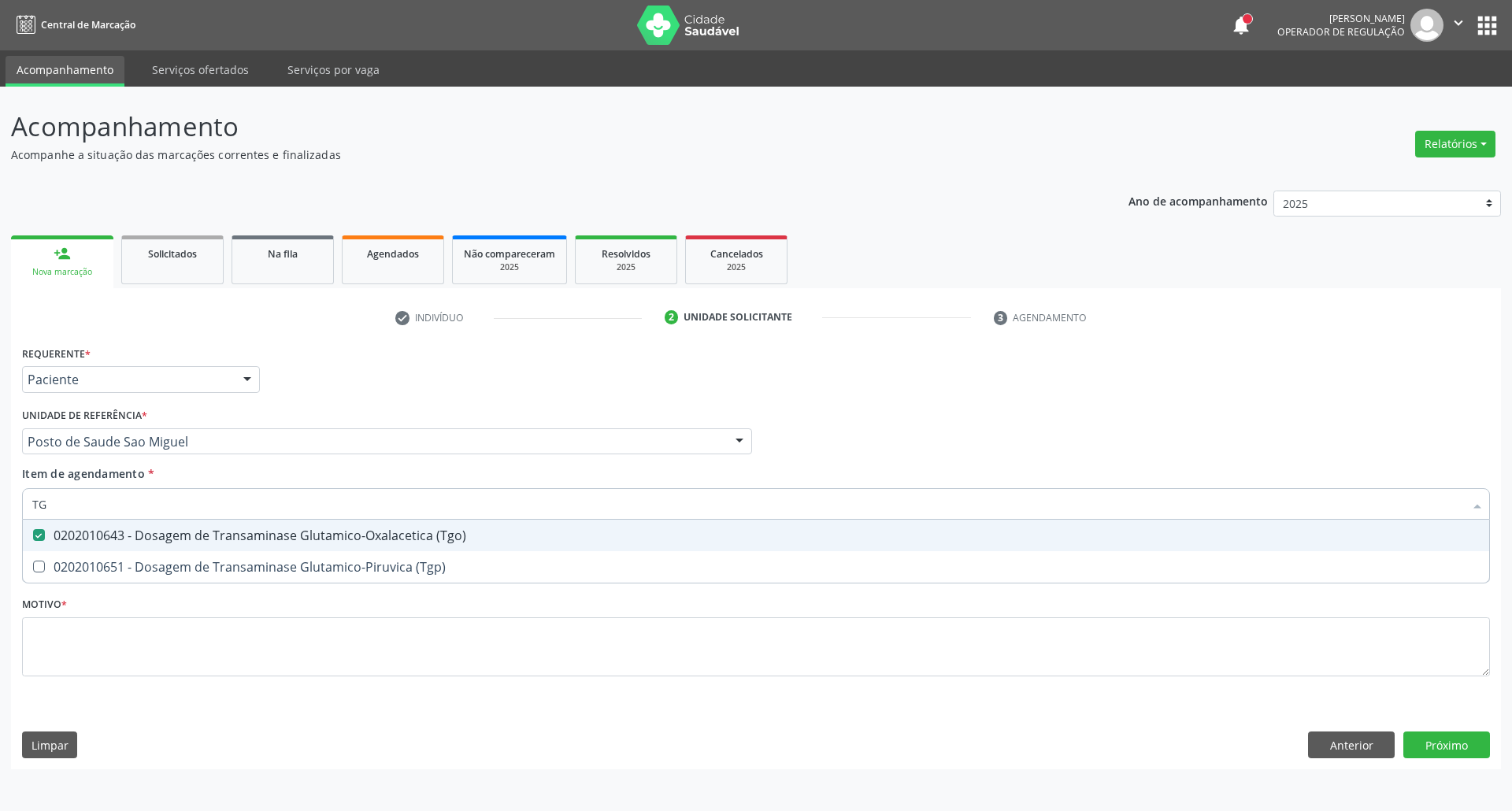
click at [69, 501] on input "TG" at bounding box center [747, 504] width 1431 height 31
type input "TR"
checkbox \(Tgo\) "false"
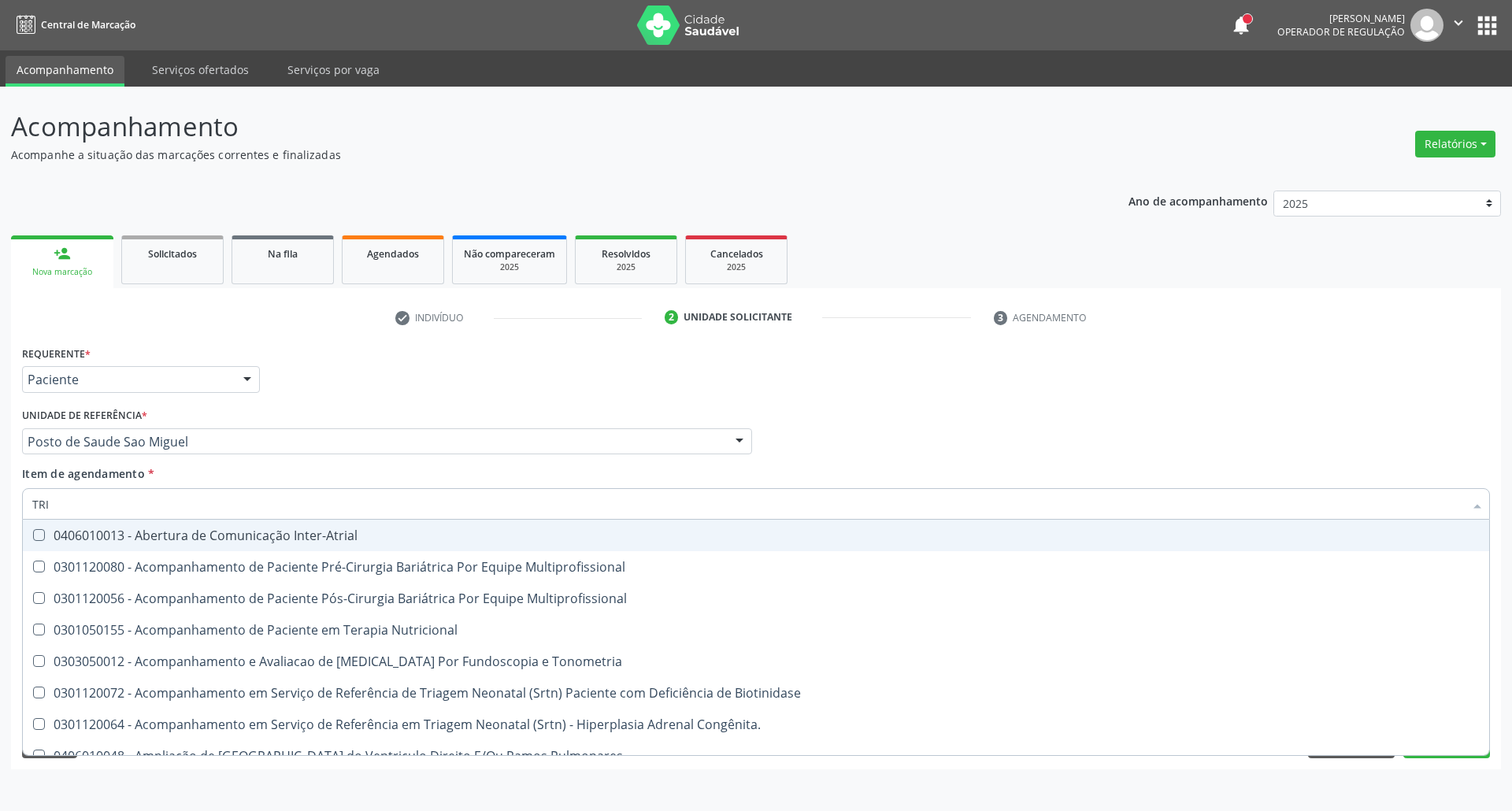
type input "TRIG"
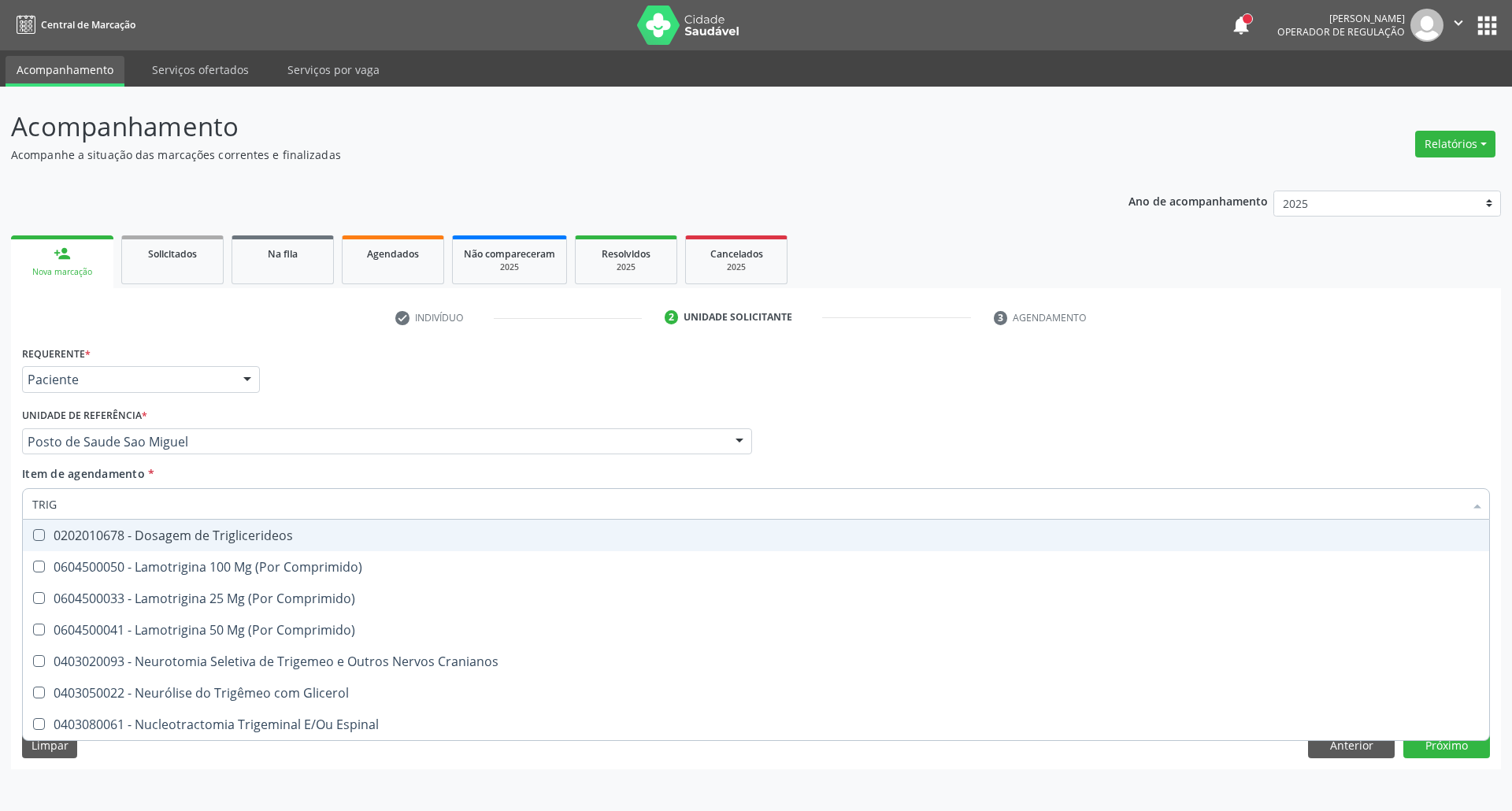
drag, startPoint x: 91, startPoint y: 546, endPoint x: 98, endPoint y: 524, distance: 23.1
click at [92, 543] on span "0202010678 - Dosagem de Triglicerideos" at bounding box center [756, 535] width 1466 height 31
checkbox Triglicerideos "true"
drag, startPoint x: 101, startPoint y: 506, endPoint x: 0, endPoint y: 496, distance: 101.5
click at [0, 496] on div "Acompanhamento Acompanhe a situação das marcações correntes e finalizadas Relat…" at bounding box center [756, 449] width 1512 height 725
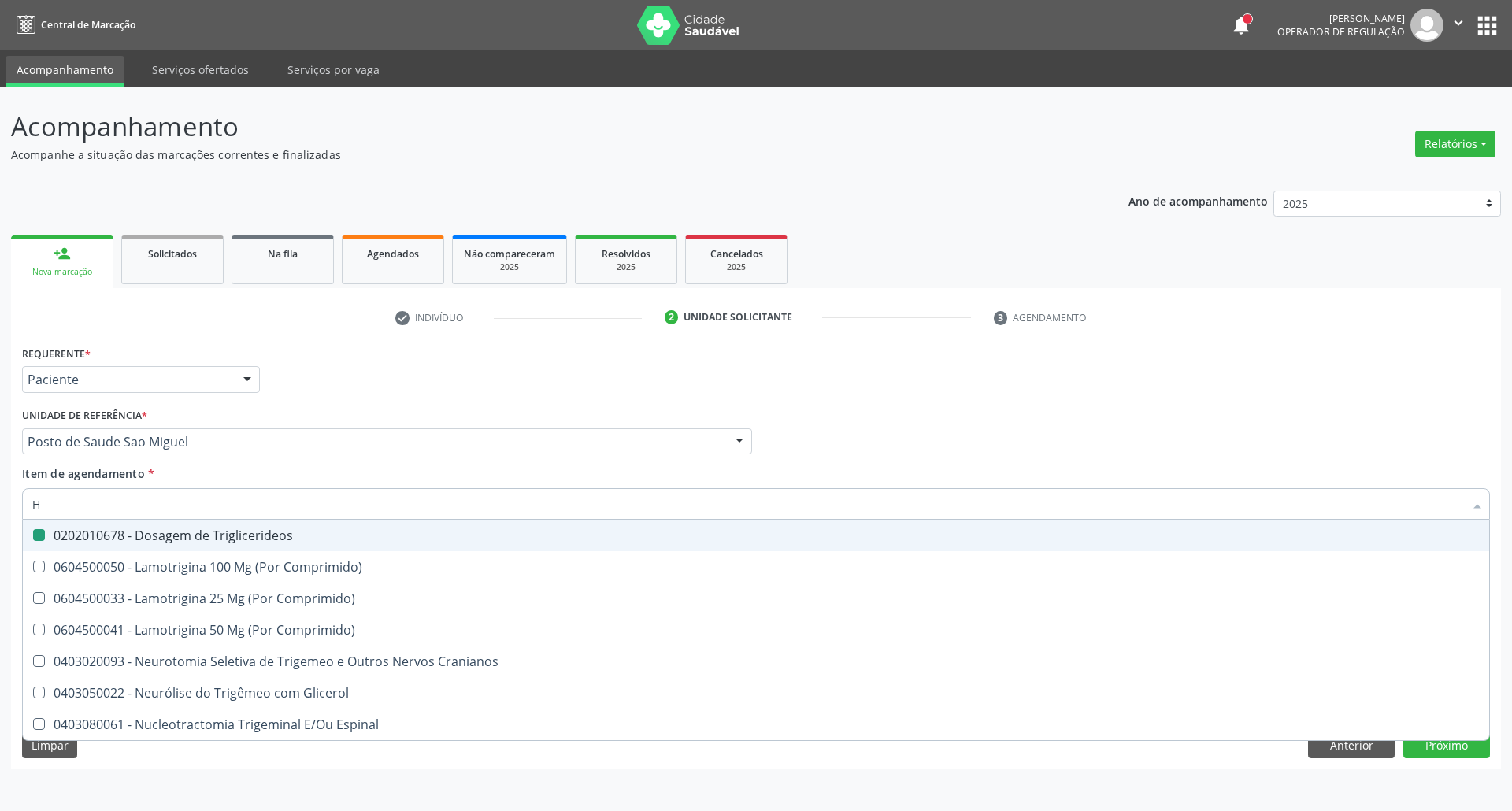
type input "HE"
checkbox Triglicerideos "false"
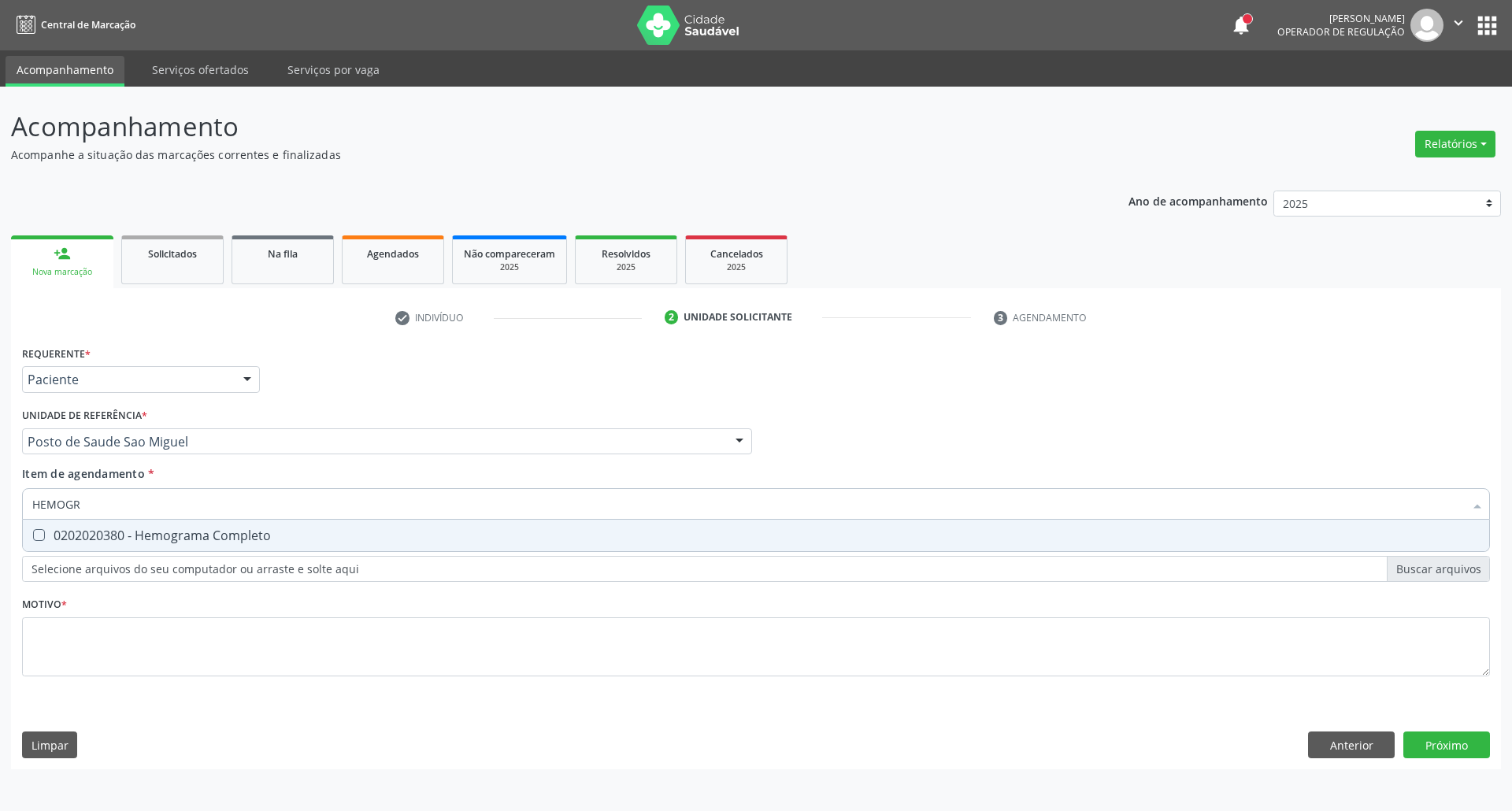
type input "HEMOGRA"
click at [60, 523] on span "0202020380 - Hemograma Completo" at bounding box center [756, 535] width 1466 height 31
checkbox Completo "true"
drag, startPoint x: 101, startPoint y: 498, endPoint x: 0, endPoint y: 485, distance: 101.8
click at [0, 485] on div "Acompanhamento Acompanhe a situação das marcações correntes e finalizadas Relat…" at bounding box center [756, 449] width 1512 height 725
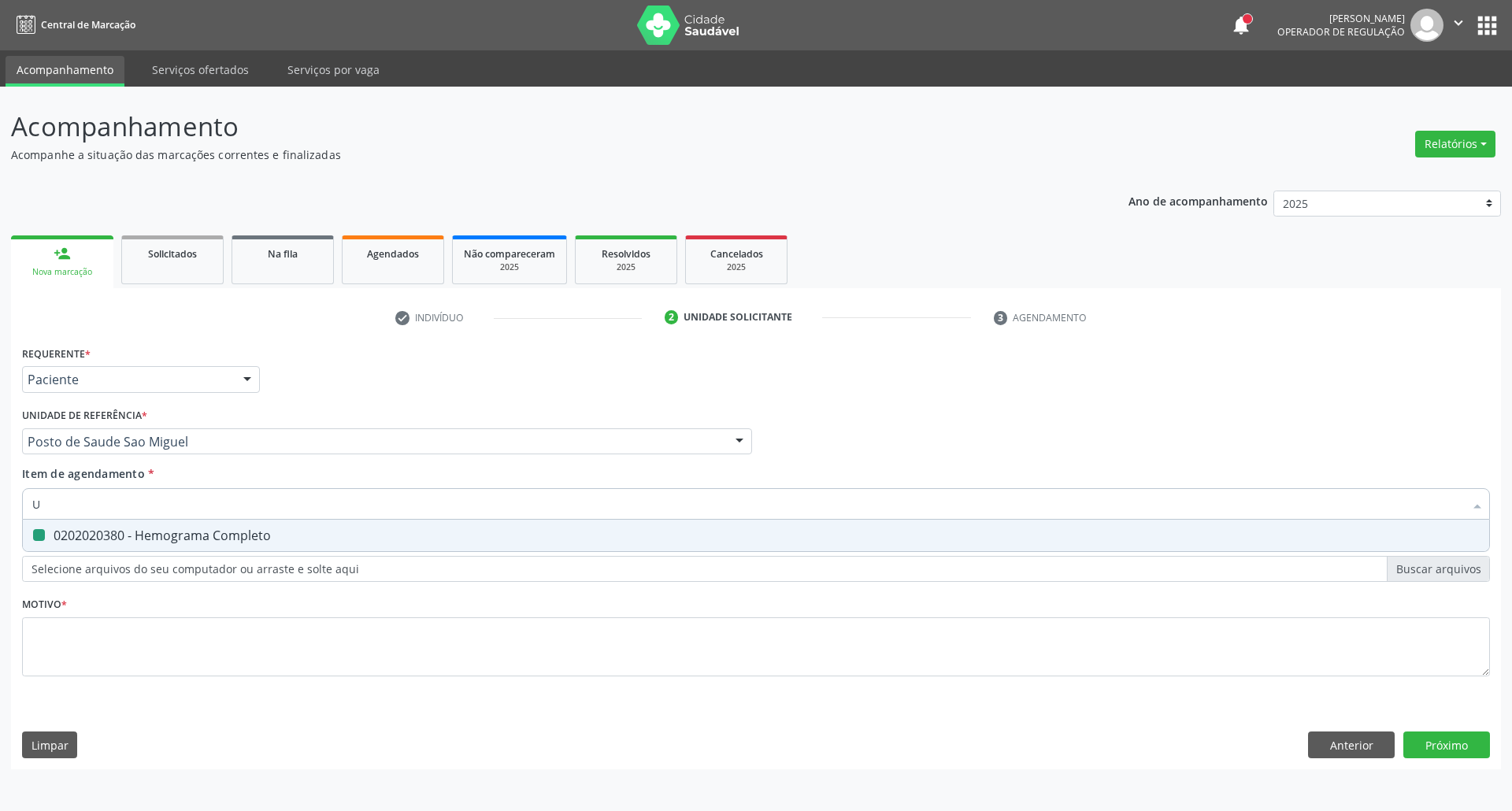
type input "UR"
checkbox Completo "false"
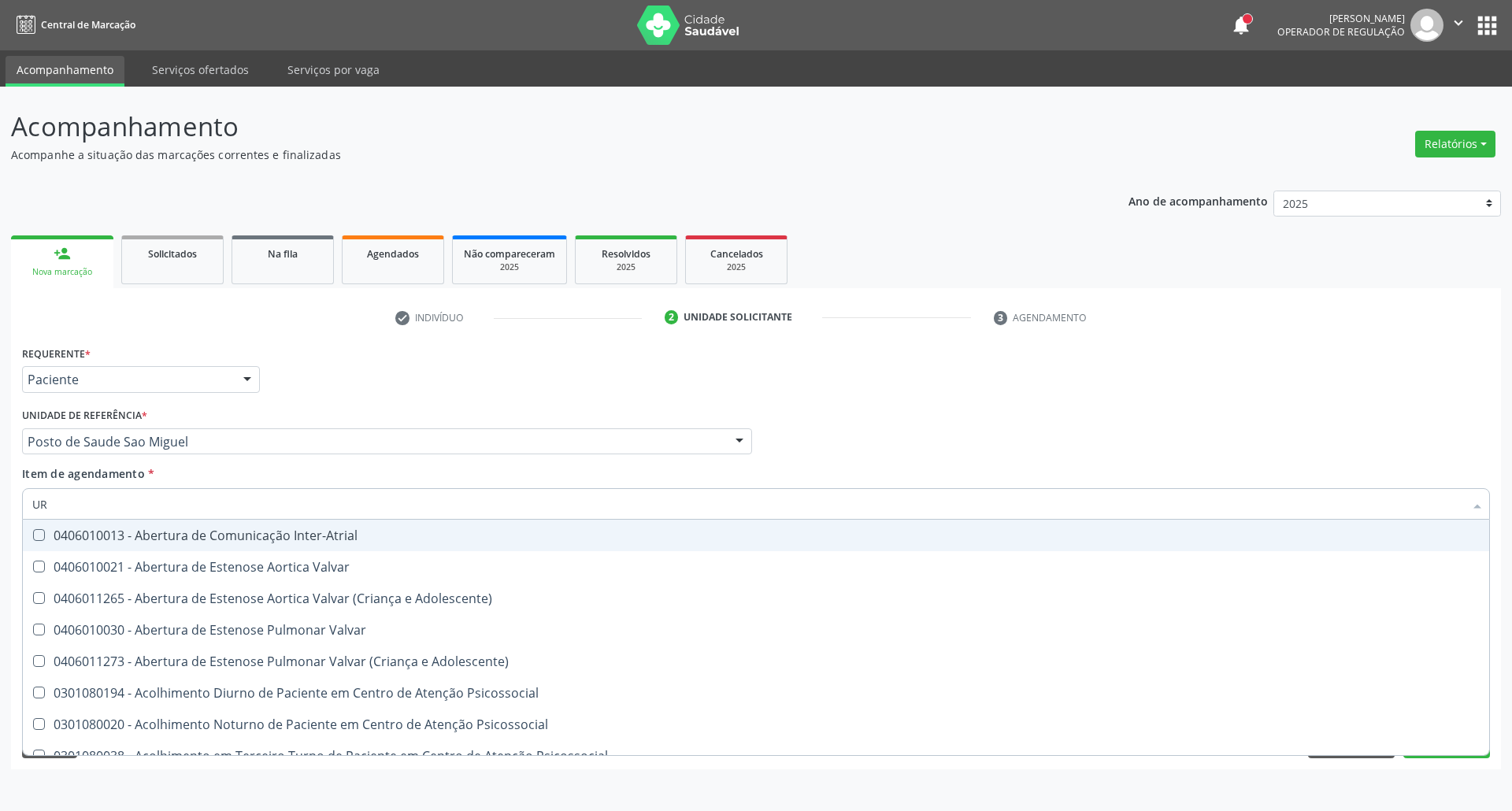
type input "URI"
checkbox B "true"
type input "URIN"
checkbox B "false"
type input "URINA"
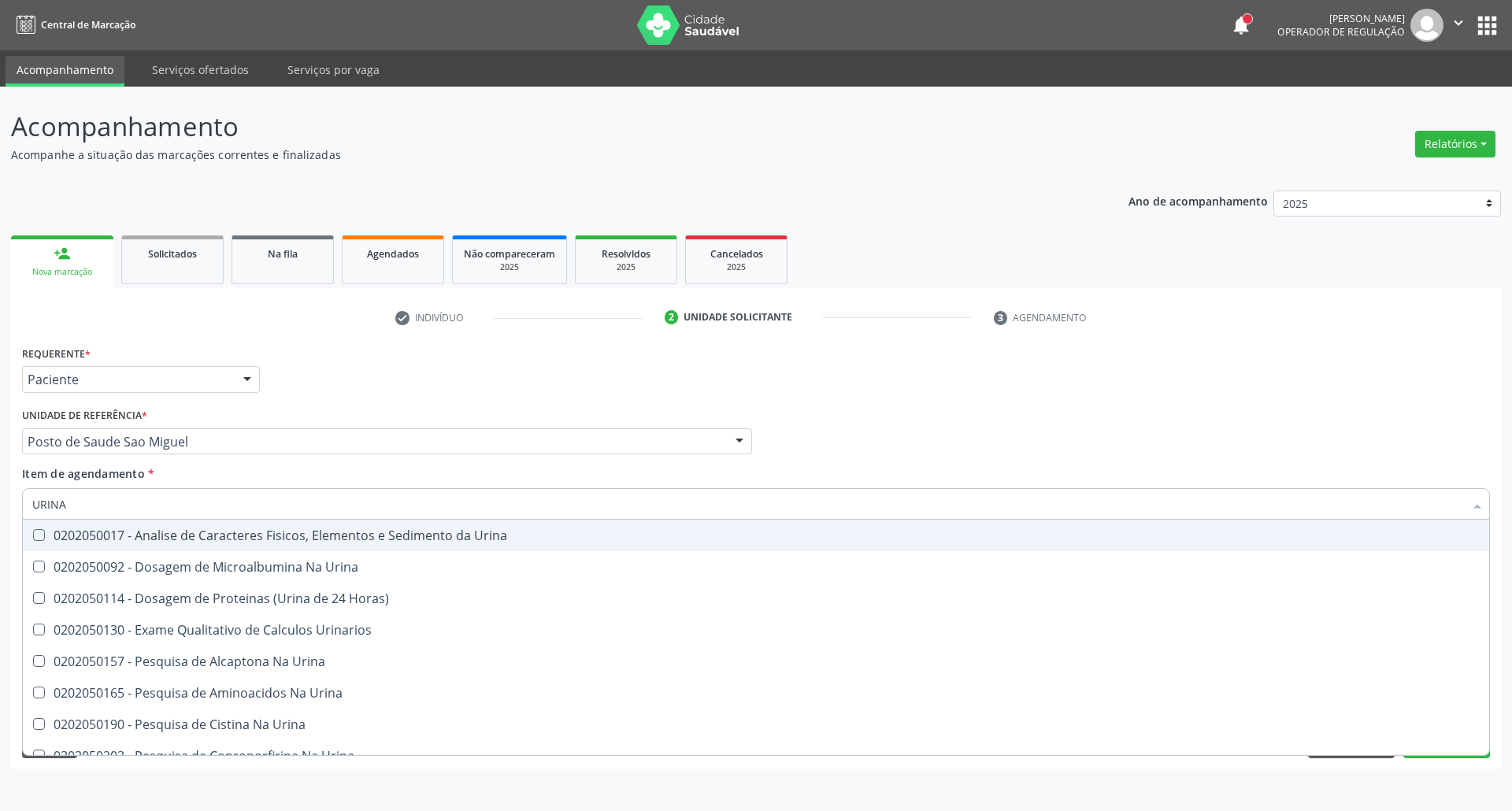
drag, startPoint x: 99, startPoint y: 540, endPoint x: 114, endPoint y: 509, distance: 34.4
click at [100, 539] on div "0202050017 - Analise de Caracteres Fisicos, Elementos e Sedimento da Urina" at bounding box center [756, 535] width 1447 height 12
checkbox Urina "true"
drag, startPoint x: 118, startPoint y: 501, endPoint x: 0, endPoint y: 469, distance: 122.3
click at [0, 469] on div "Acompanhamento Acompanhe a situação das marcações correntes e finalizadas Relat…" at bounding box center [756, 449] width 1512 height 725
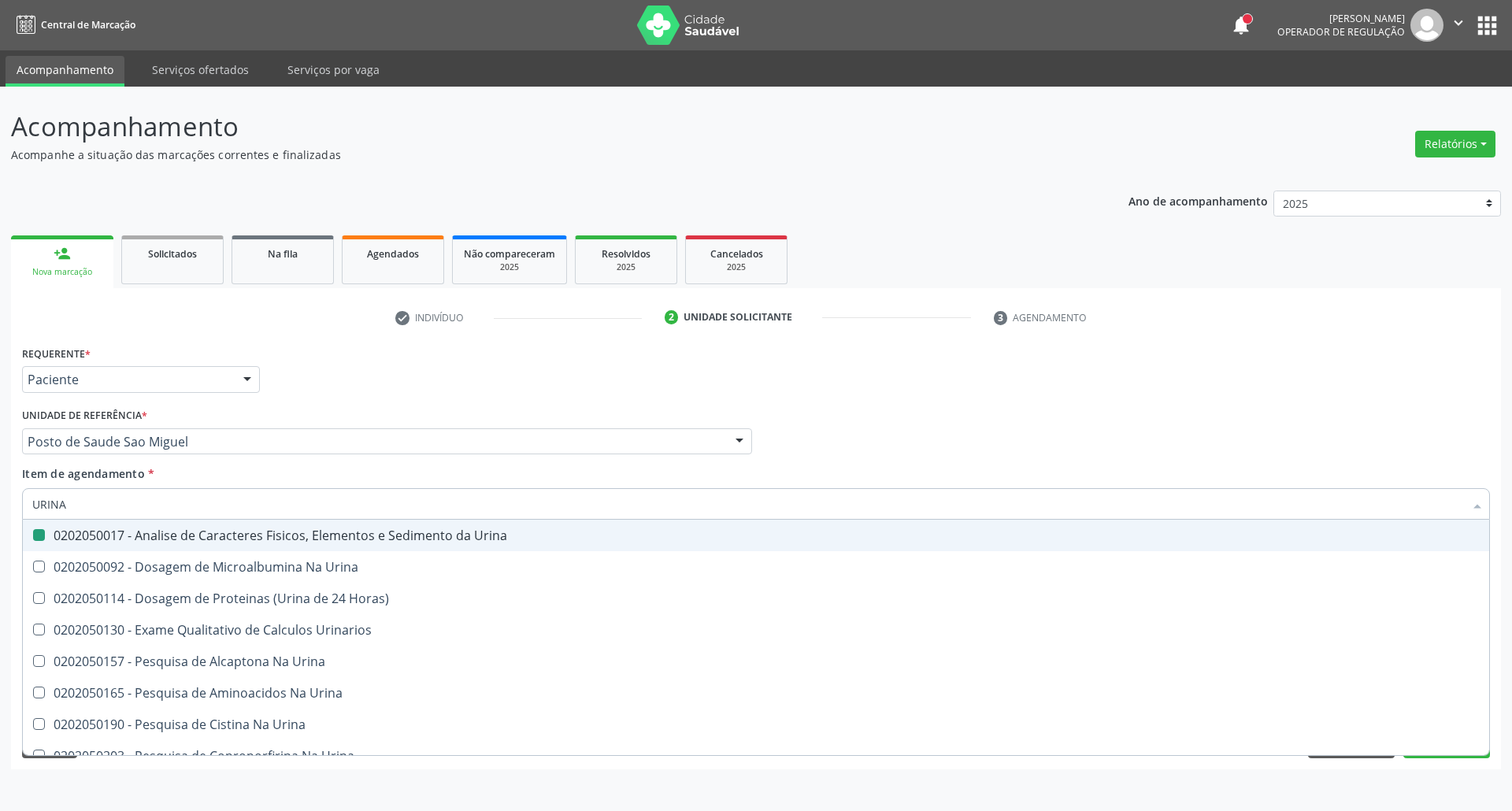
type input "P"
checkbox Urina "false"
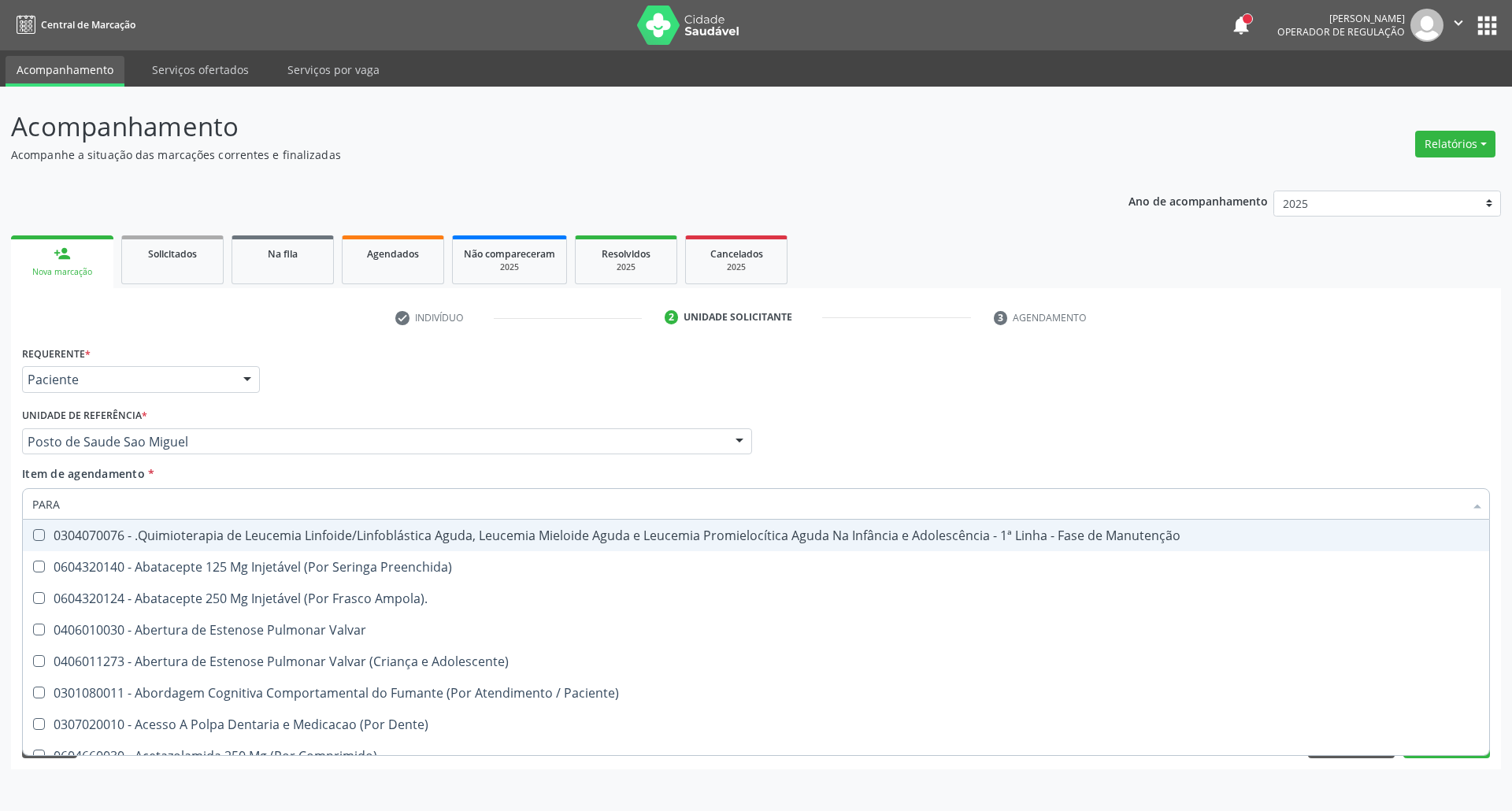
type input "PARAS"
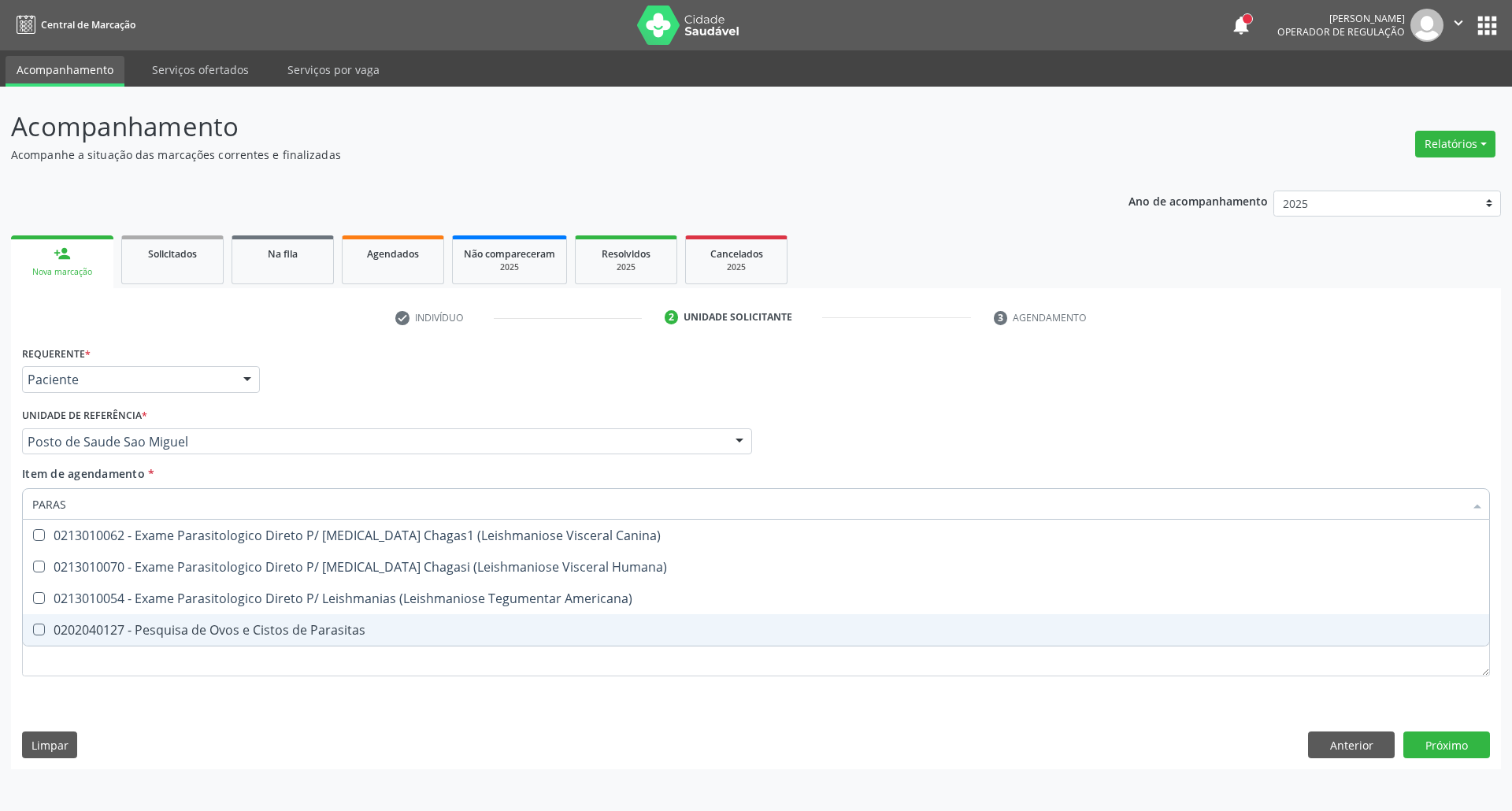
drag, startPoint x: 80, startPoint y: 627, endPoint x: 83, endPoint y: 593, distance: 34.1
click at [81, 624] on div "0202040127 - Pesquisa de Ovos e Cistos de Parasitas" at bounding box center [756, 630] width 1447 height 12
checkbox Parasitas "true"
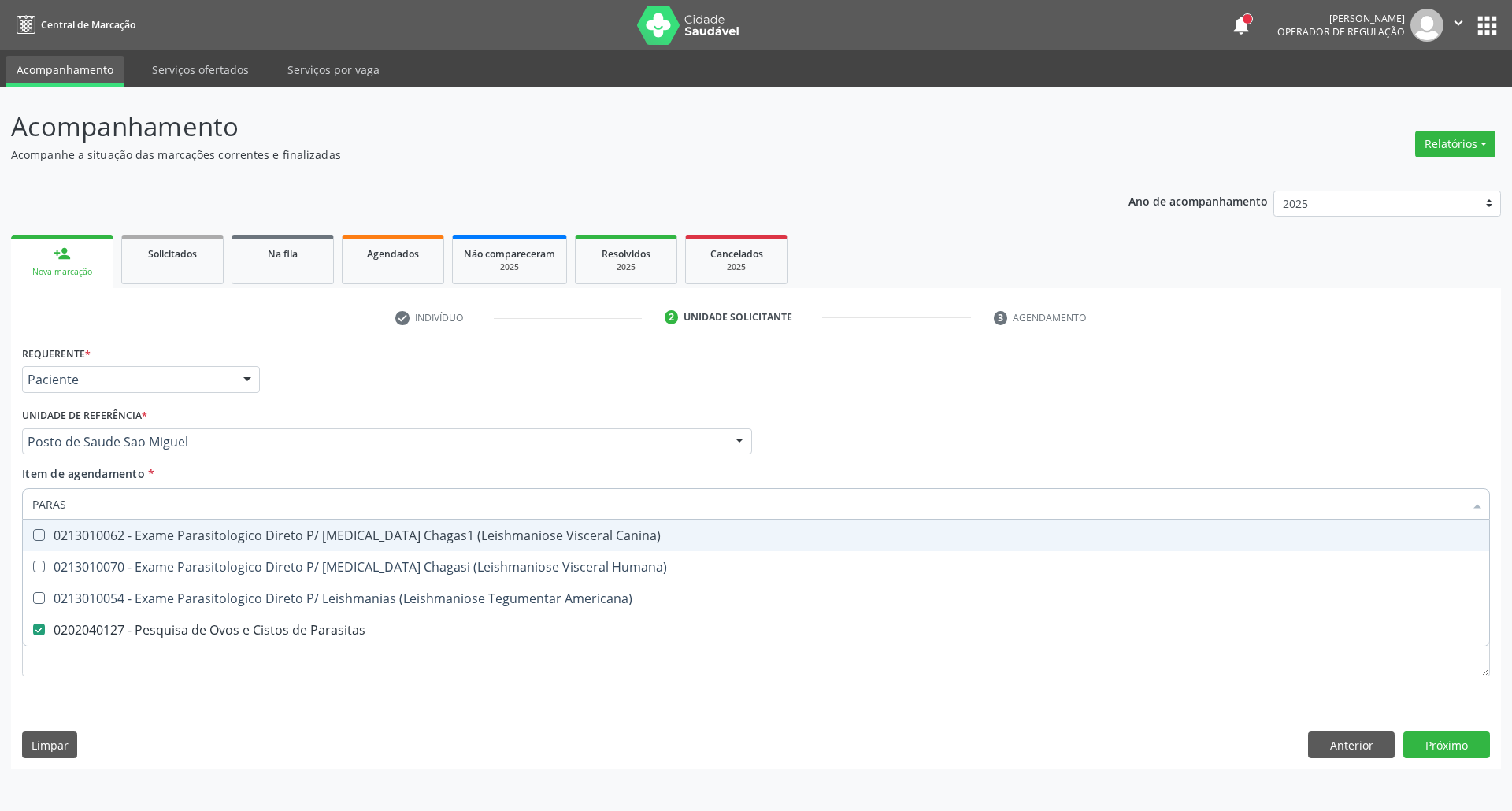
click at [1, 508] on div "Acompanhamento Acompanhe a situação das marcações correntes e finalizadas Relat…" at bounding box center [756, 449] width 1512 height 725
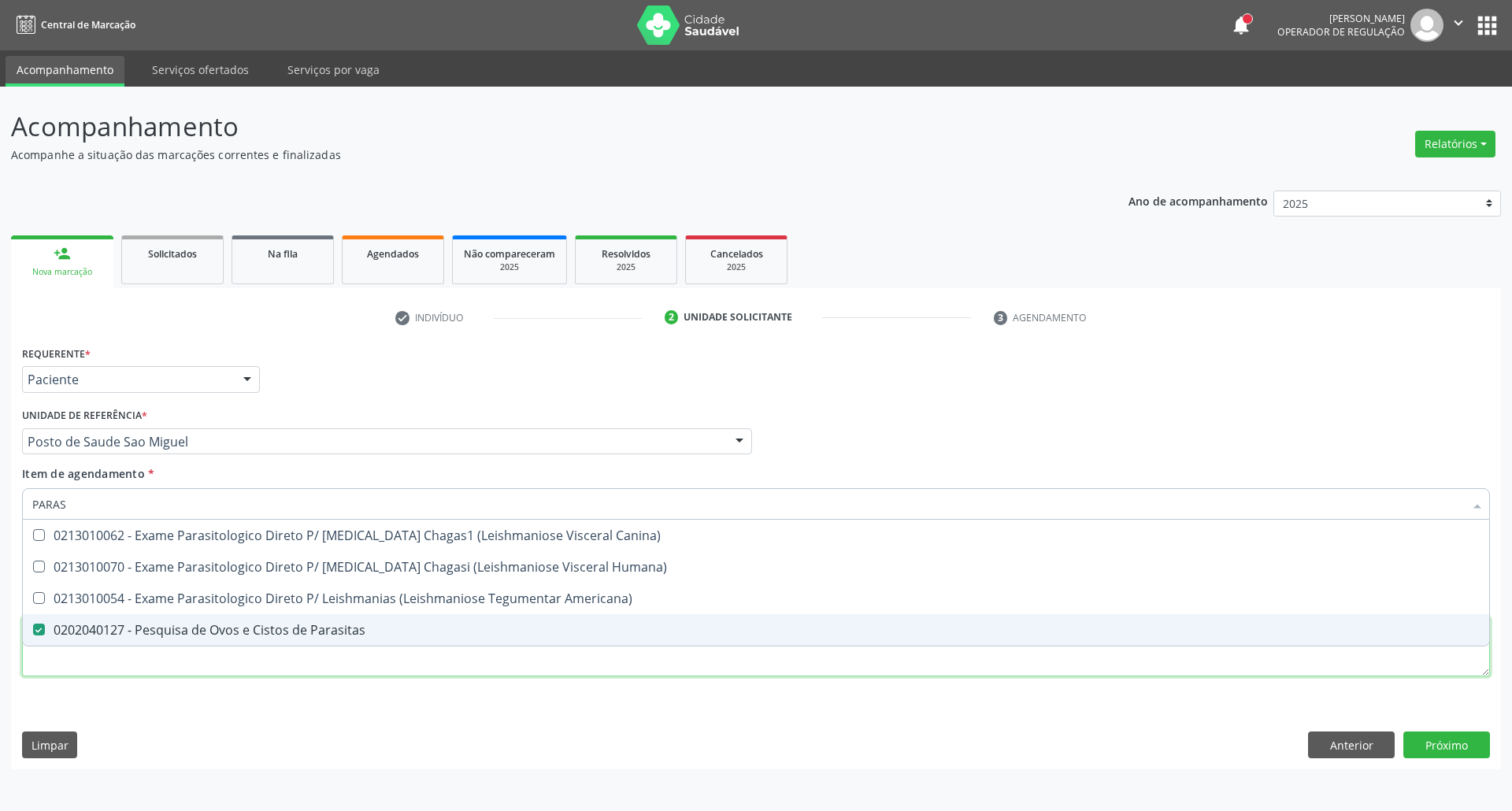
click at [198, 675] on div "Requerente * Paciente Profissional de Saúde Paciente Nenhum resultado encontrad…" at bounding box center [756, 520] width 1468 height 357
checkbox Humana\) "true"
checkbox Americana\) "true"
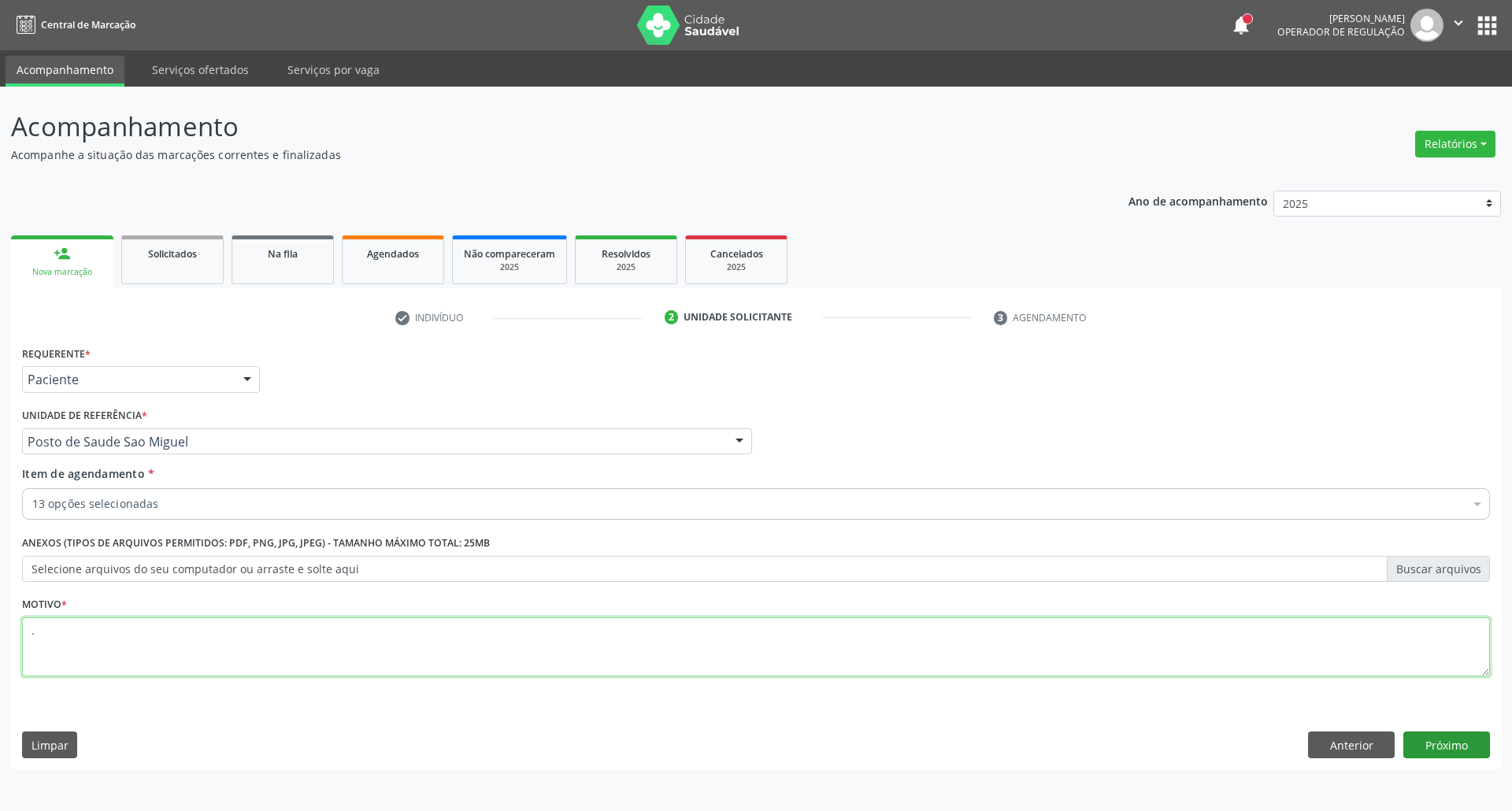
type textarea "."
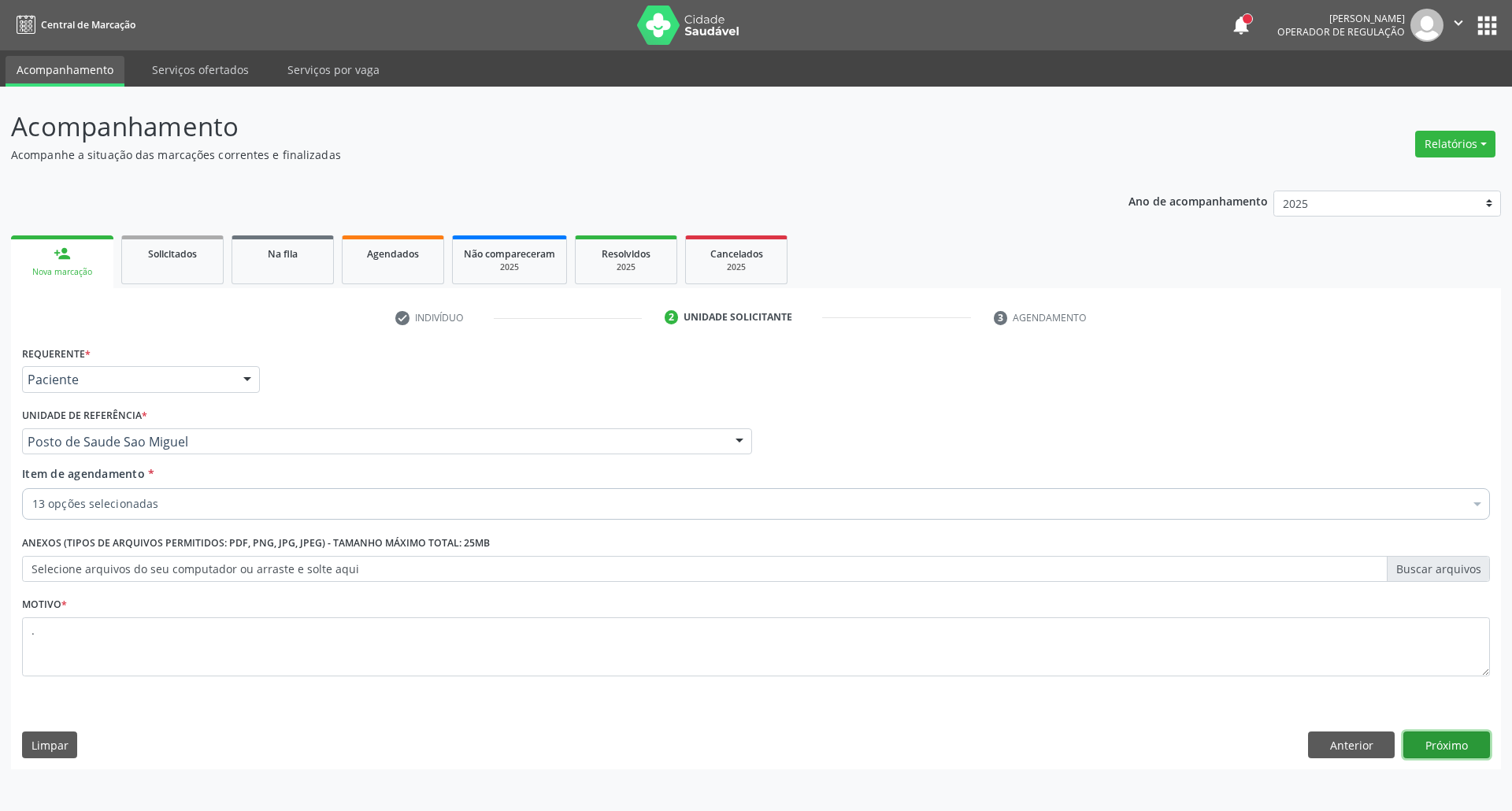
click at [1447, 740] on button "Próximo" at bounding box center [1446, 745] width 86 height 27
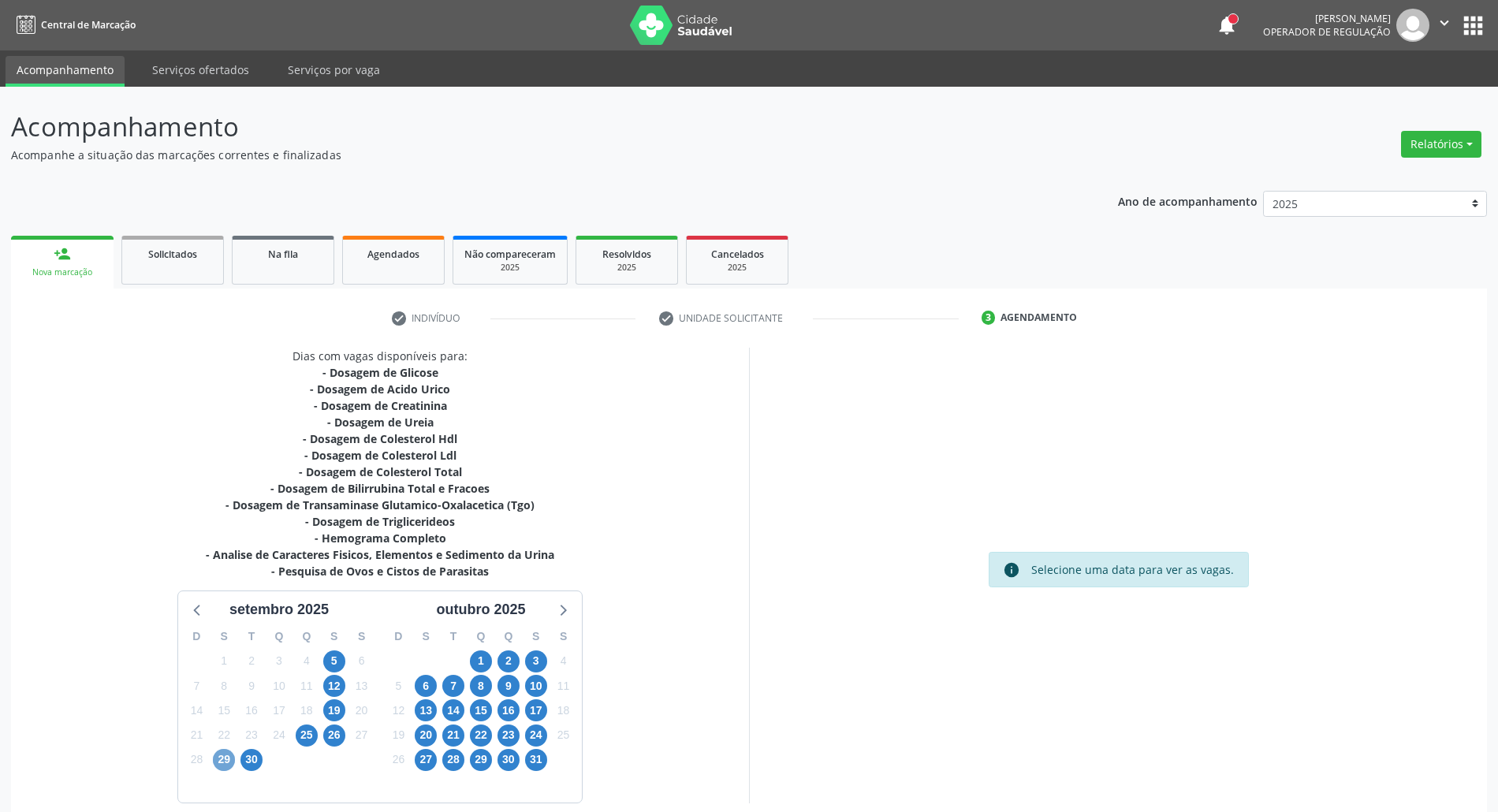
click at [218, 761] on span "29" at bounding box center [223, 760] width 22 height 22
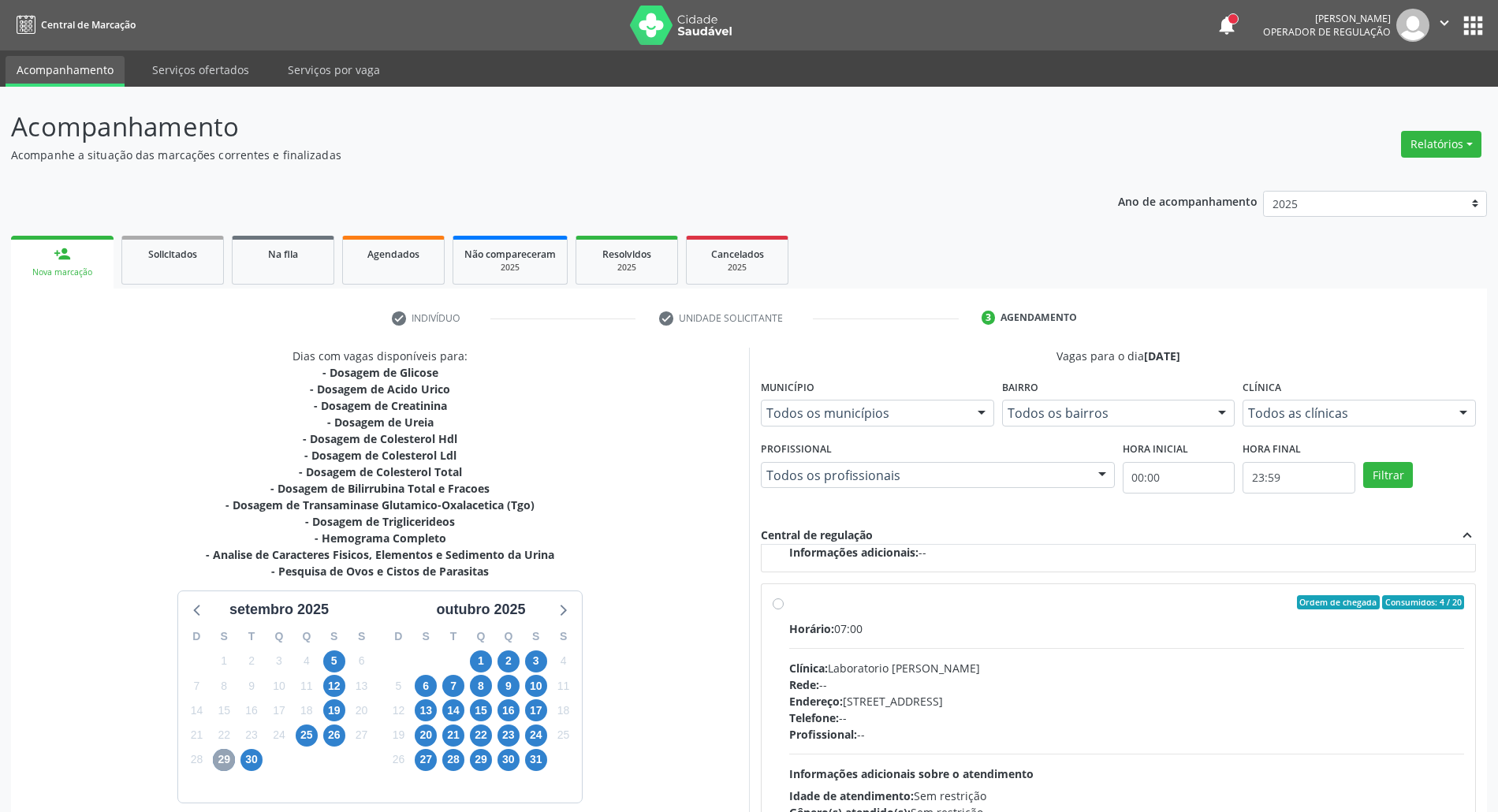
scroll to position [105, 0]
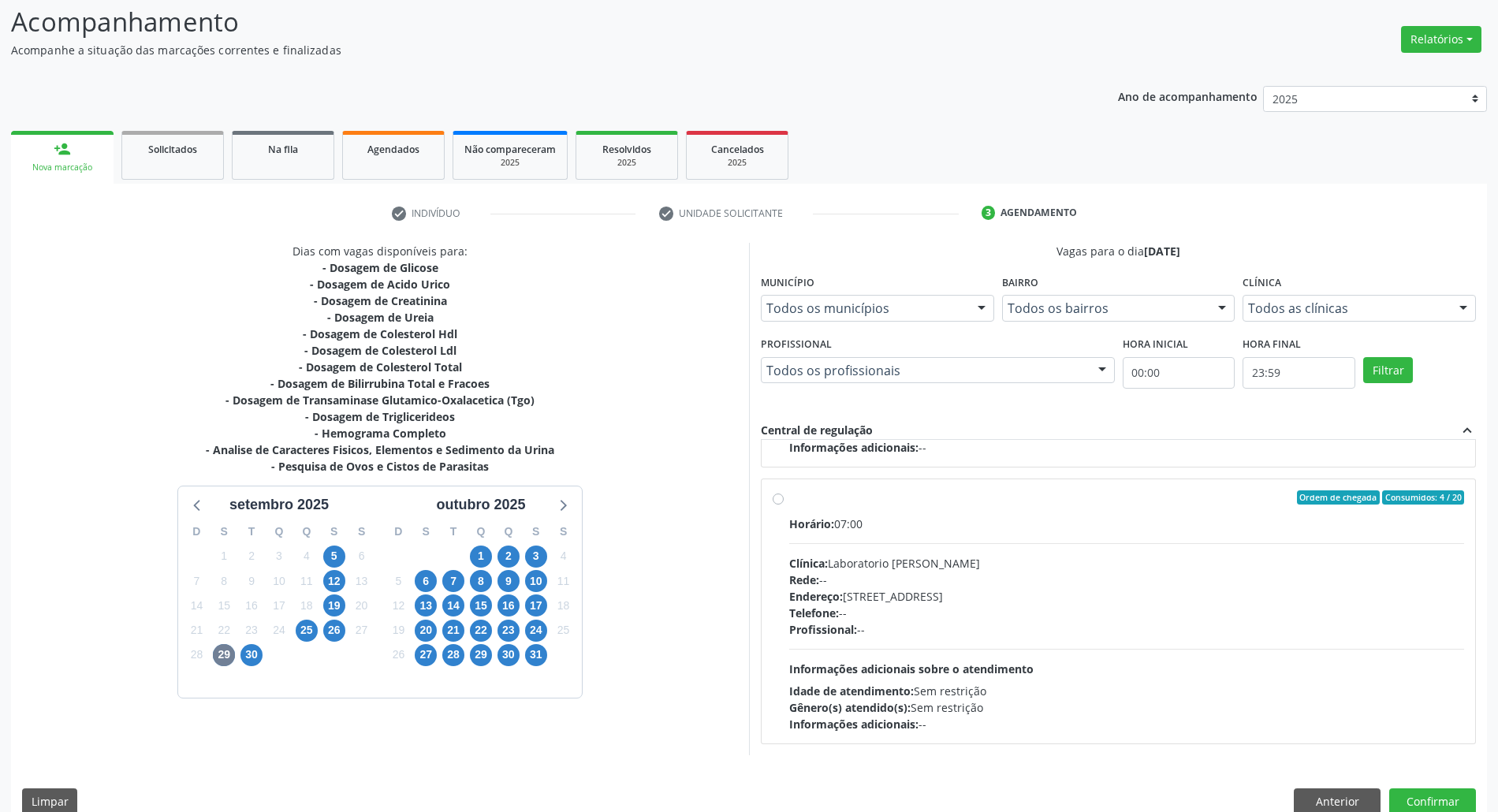
click at [884, 596] on div "Endereço: Casa, nº 409, N Senhora da Penha, Serra Talhada - PE" at bounding box center [1126, 597] width 675 height 16
click at [784, 505] on input "Ordem de chegada Consumidos: 4 / 20 Horário: 07:00 Clínica: Laboratorio Jose Pa…" at bounding box center [777, 497] width 11 height 14
radio input "true"
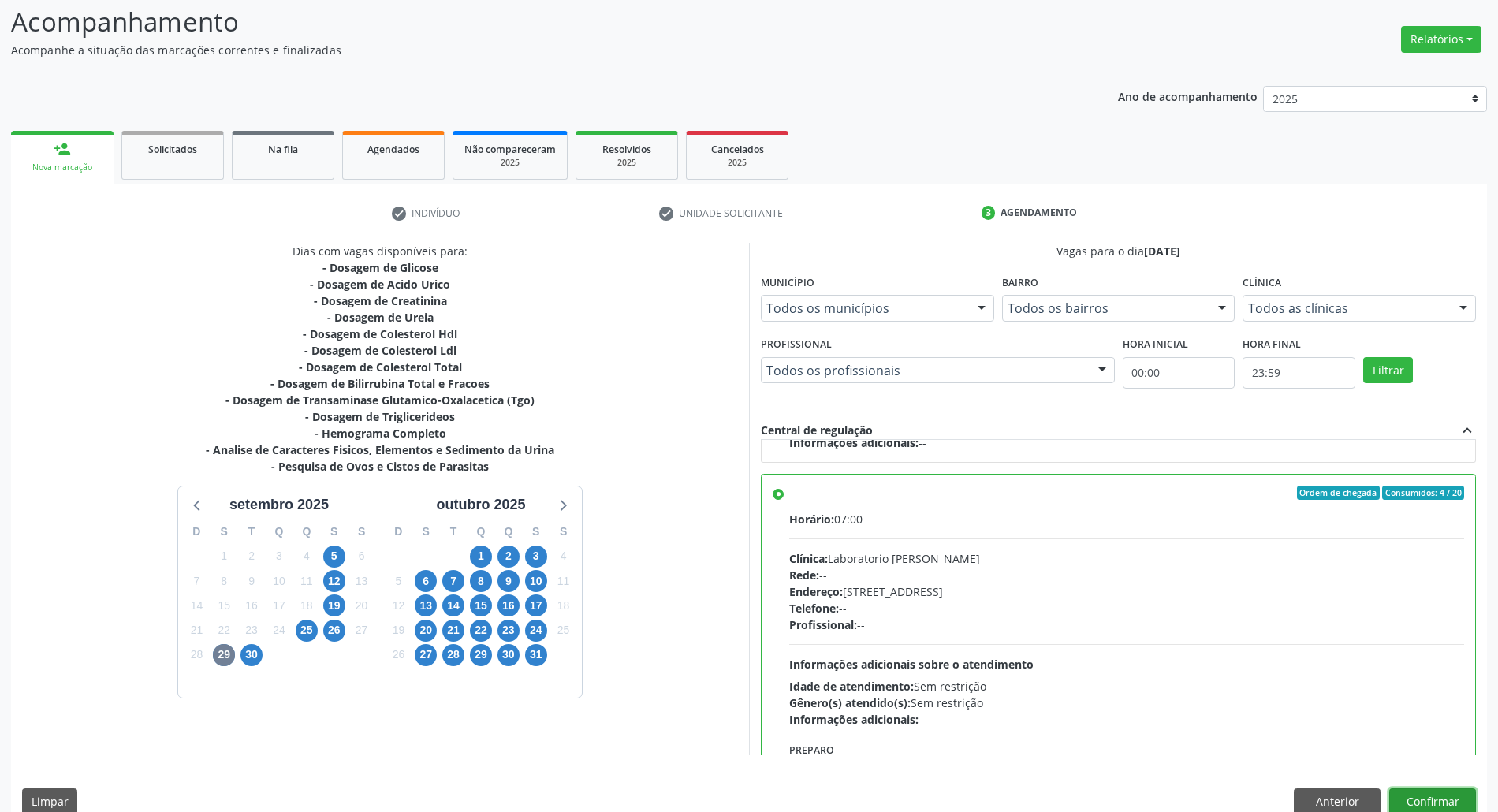
click at [1408, 805] on button "Confirmar" at bounding box center [1432, 802] width 87 height 27
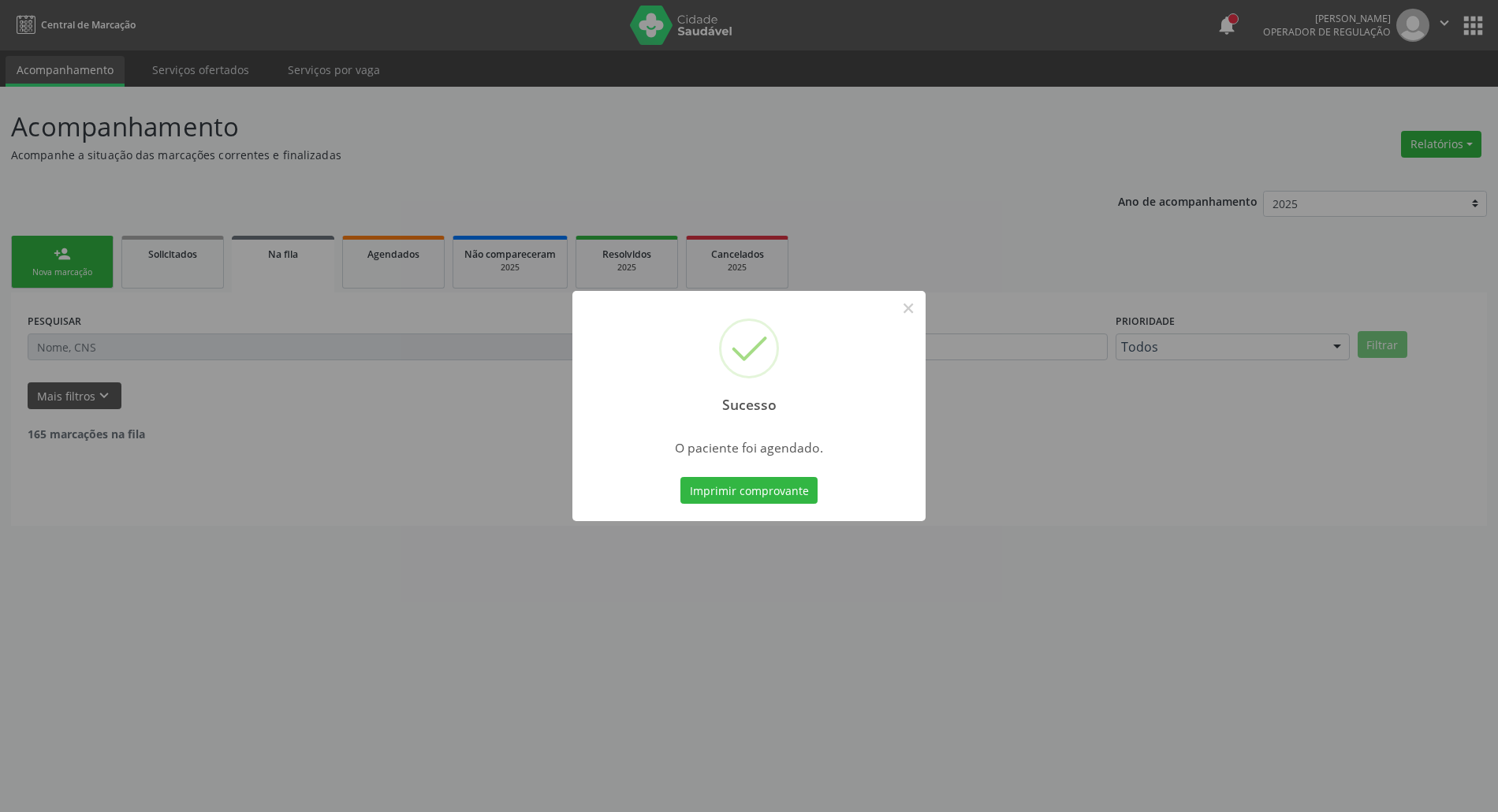
scroll to position [0, 0]
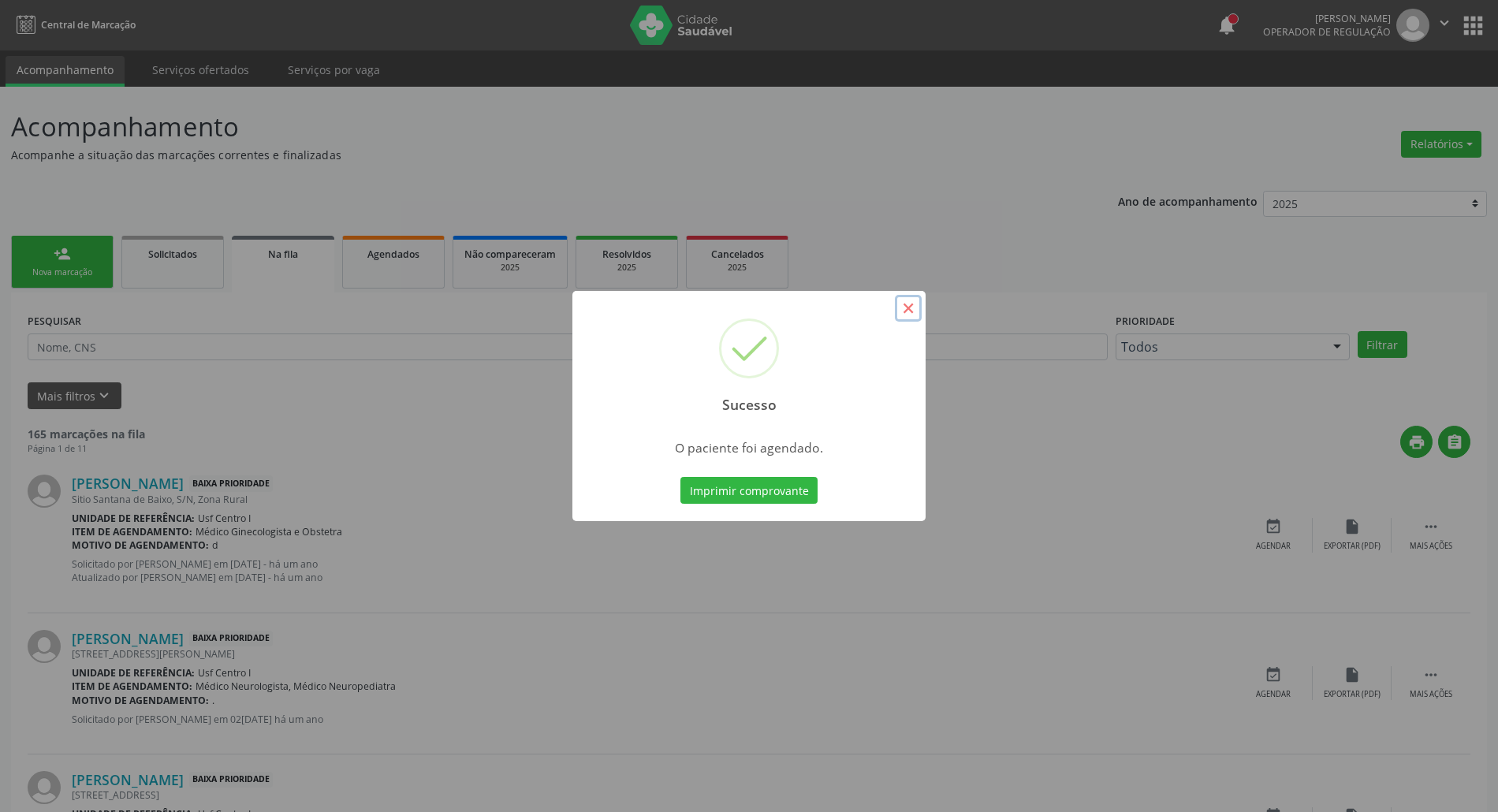
click at [910, 306] on button "×" at bounding box center [909, 308] width 27 height 27
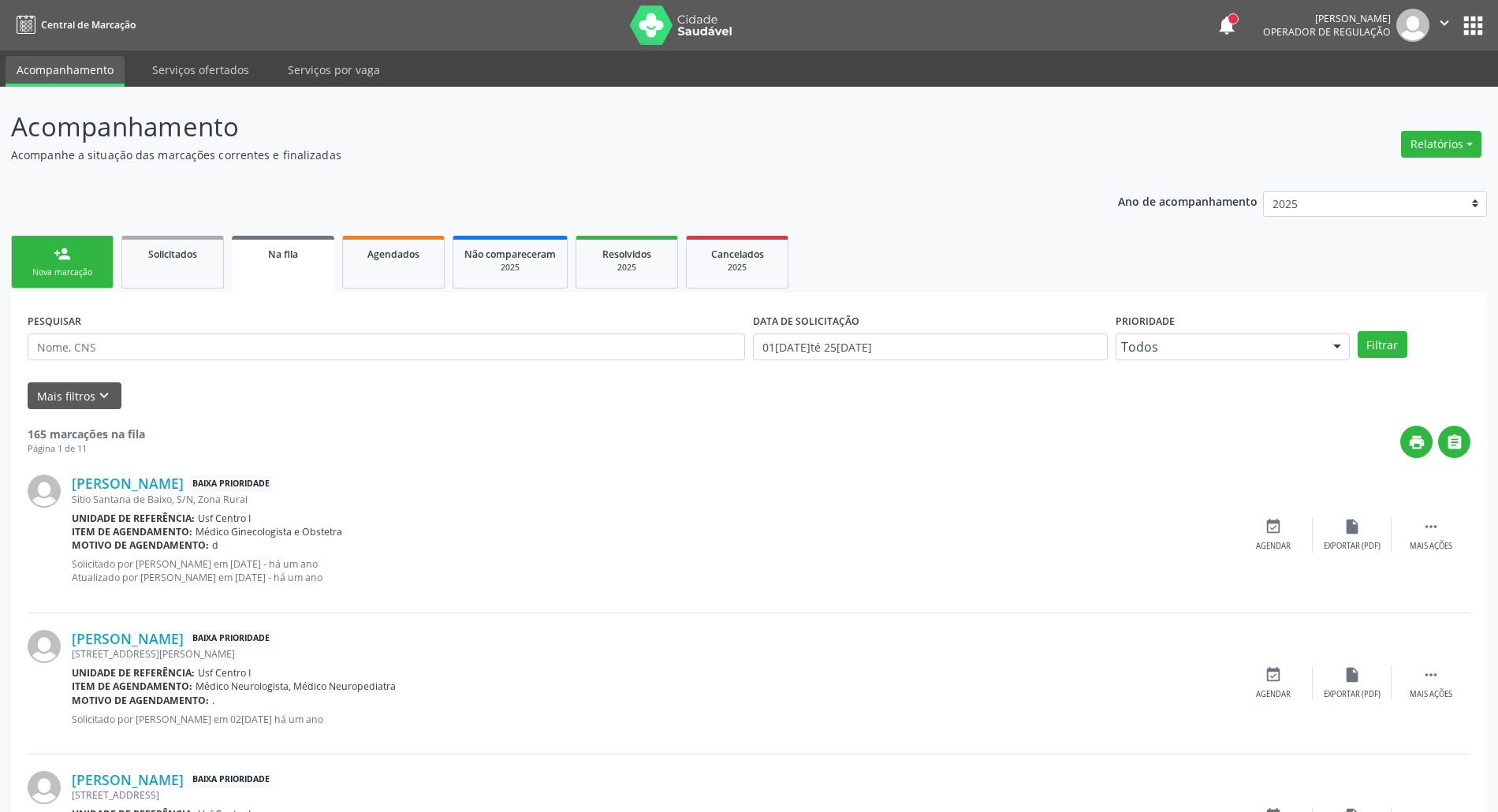
click at [54, 250] on div "person_add" at bounding box center [62, 253] width 17 height 17
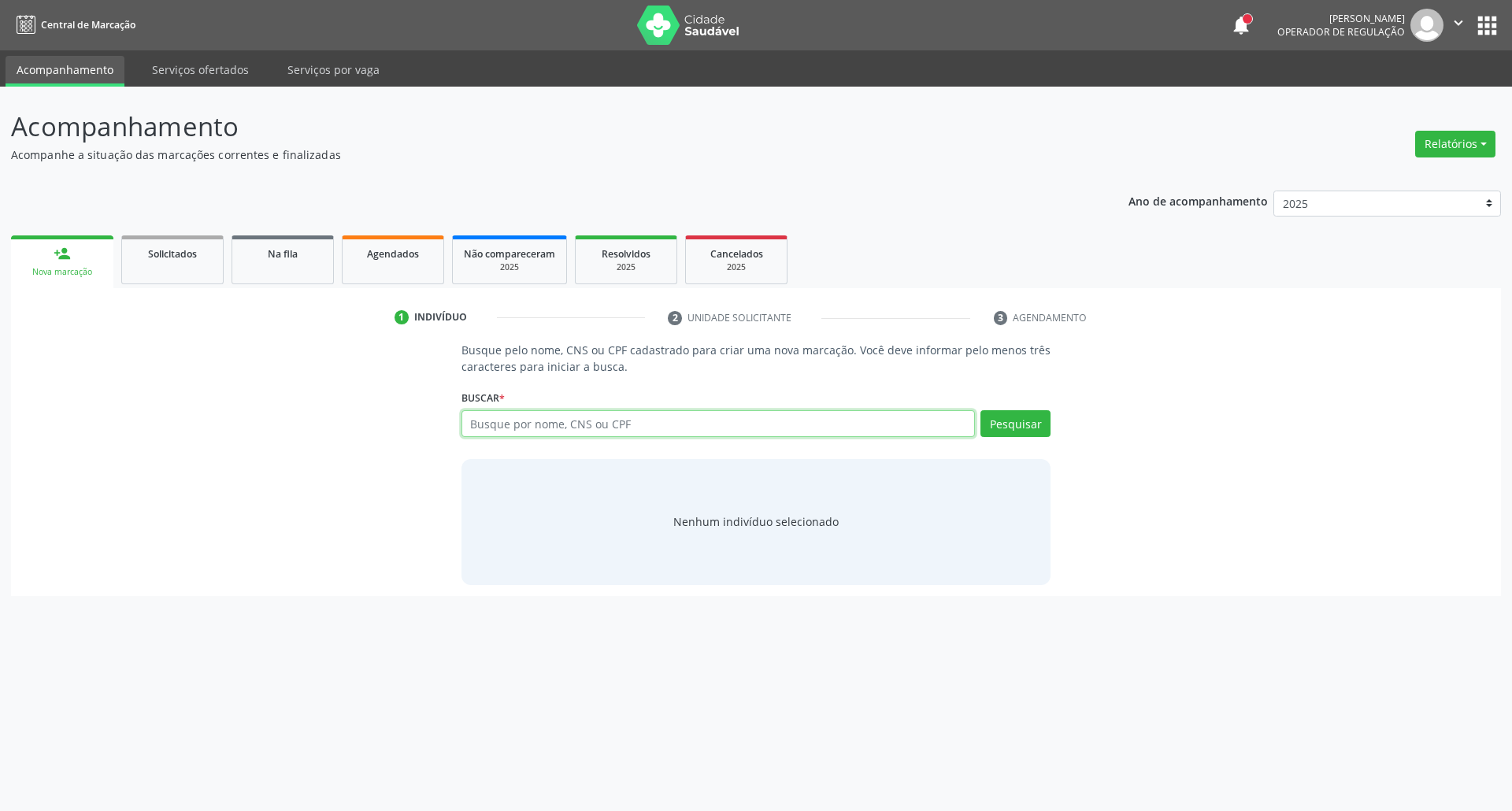
click at [504, 423] on input "text" at bounding box center [719, 423] width 514 height 27
paste input "08547525440"
type input "08547525440"
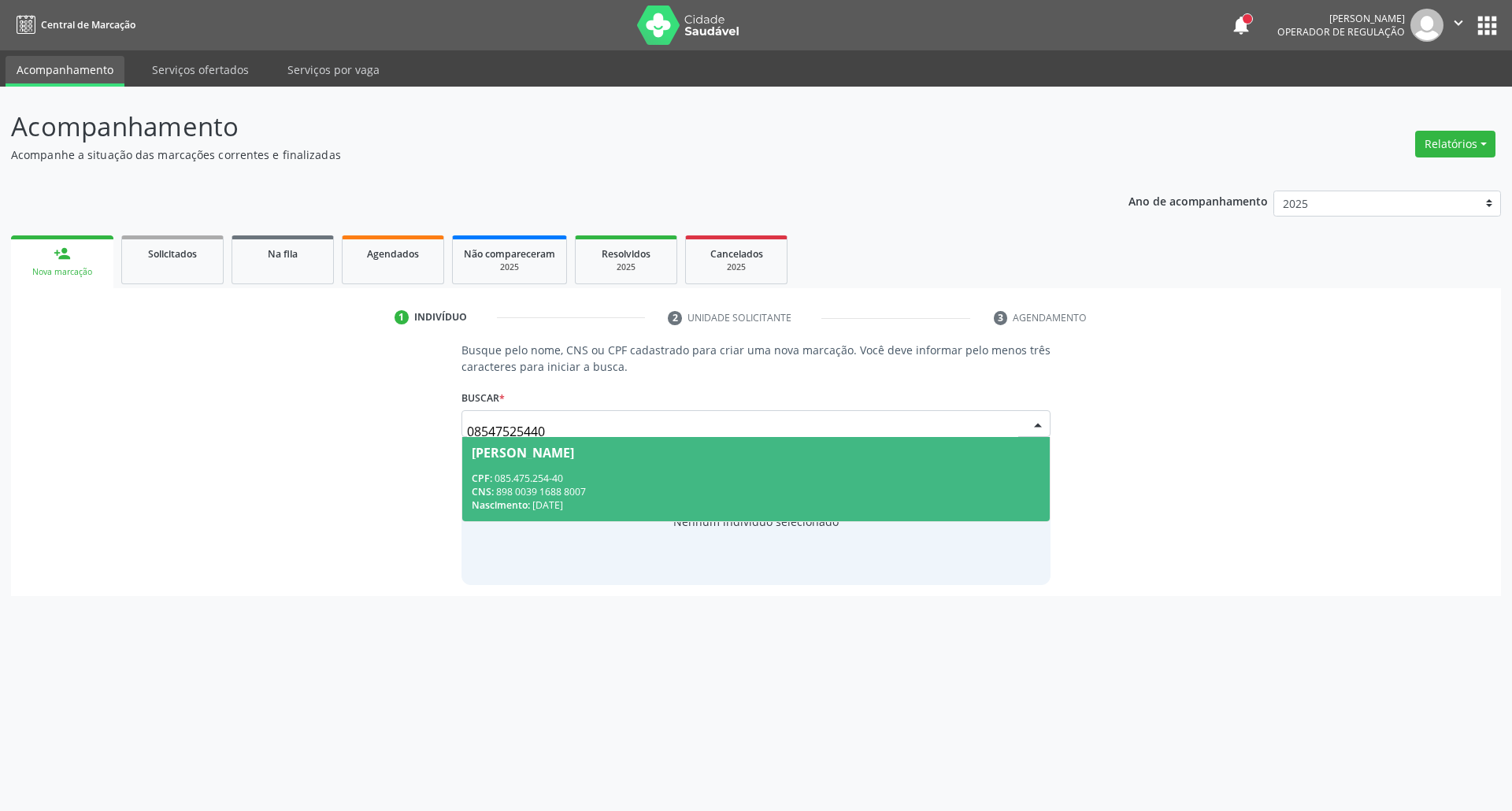
click at [790, 470] on span "Jene Celio dos Santos CPF: 085.475.254-40 CNS: 898 0039 1688 8007 Nascimento: 1…" at bounding box center [756, 479] width 589 height 84
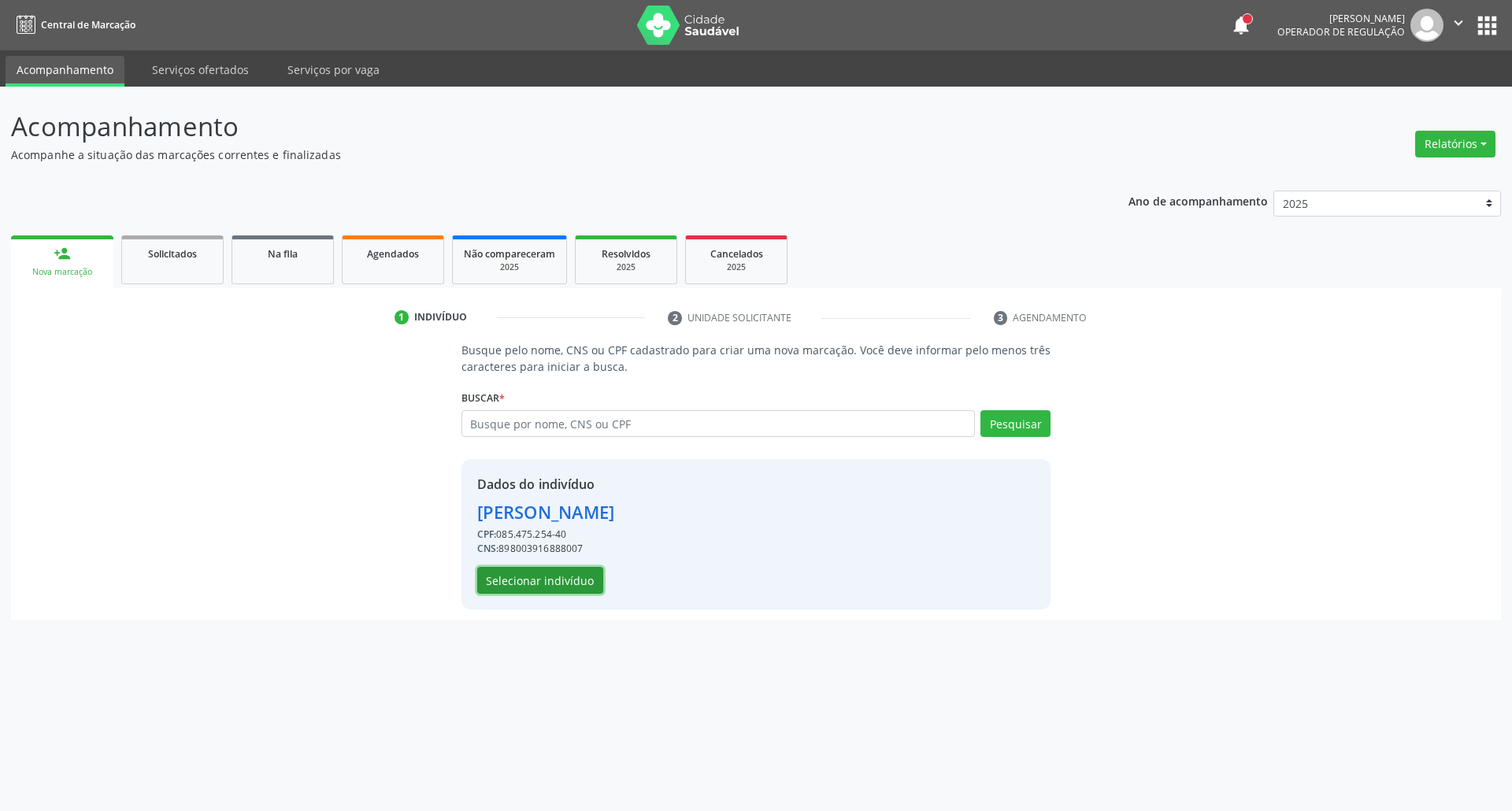
click at [588, 576] on button "Selecionar indivíduo" at bounding box center [540, 580] width 126 height 27
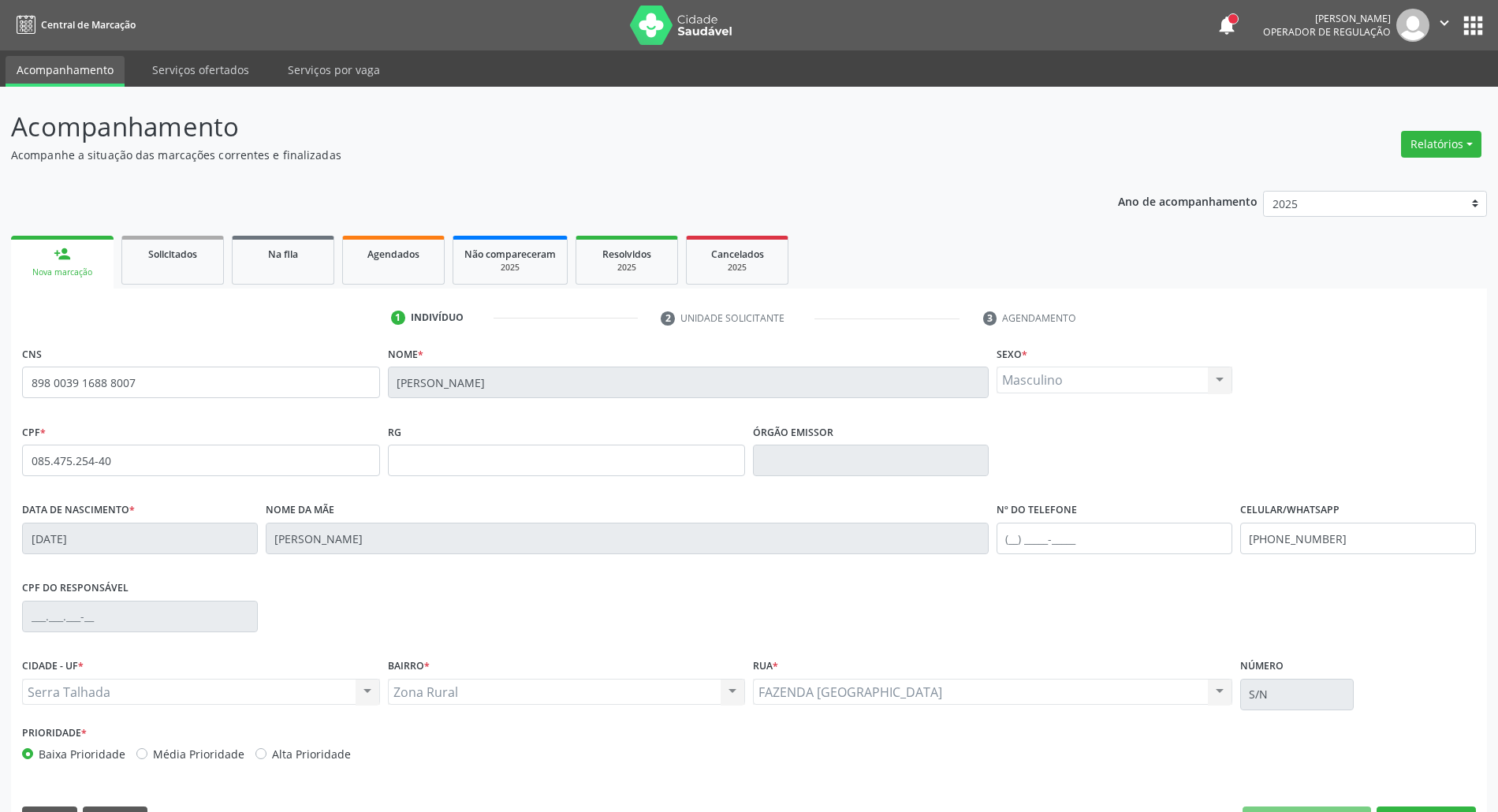
scroll to position [43, 0]
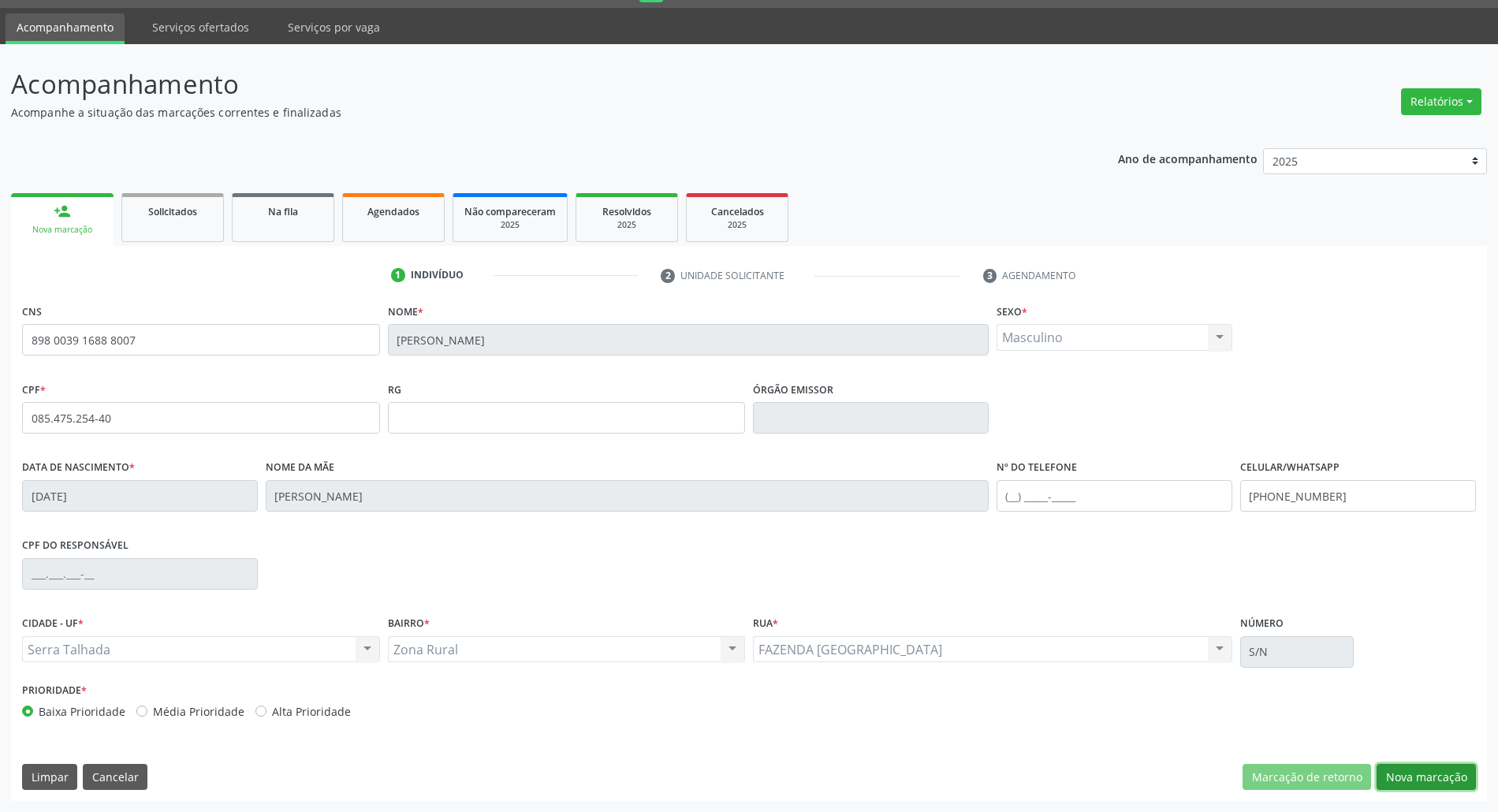
click at [1398, 776] on button "Nova marcação" at bounding box center [1426, 777] width 100 height 27
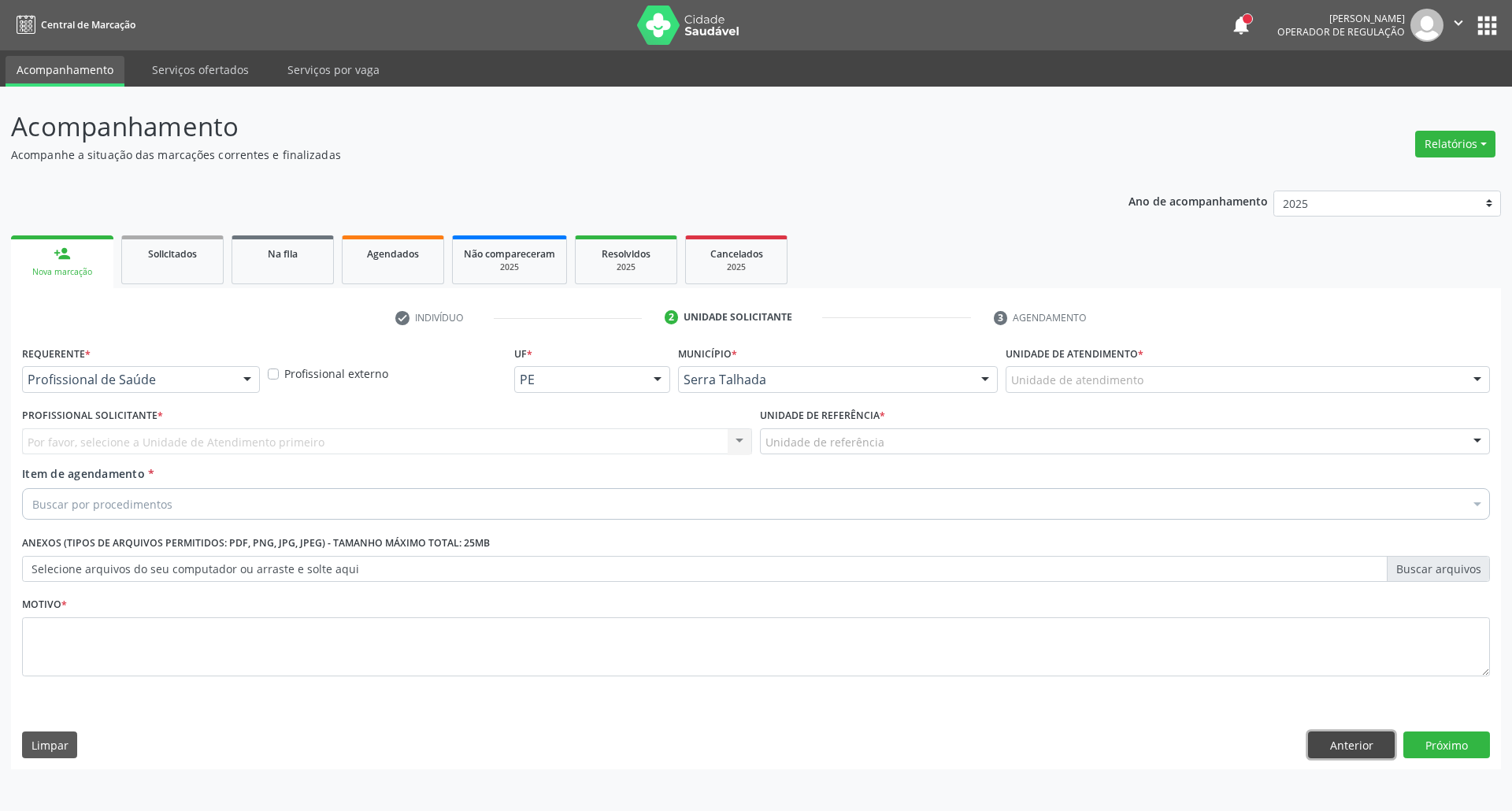
click at [1342, 743] on button "Anterior" at bounding box center [1351, 745] width 86 height 27
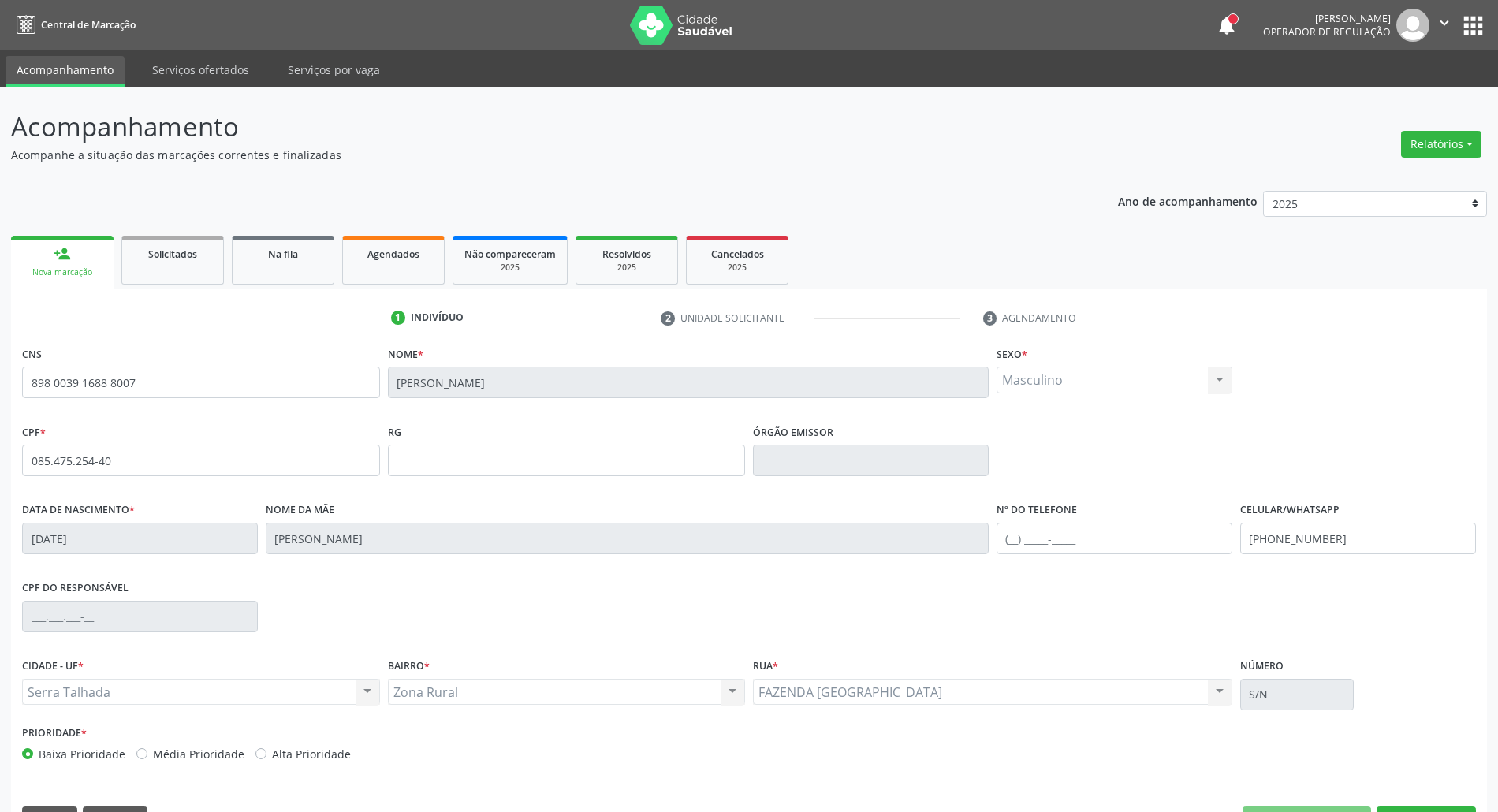
scroll to position [43, 0]
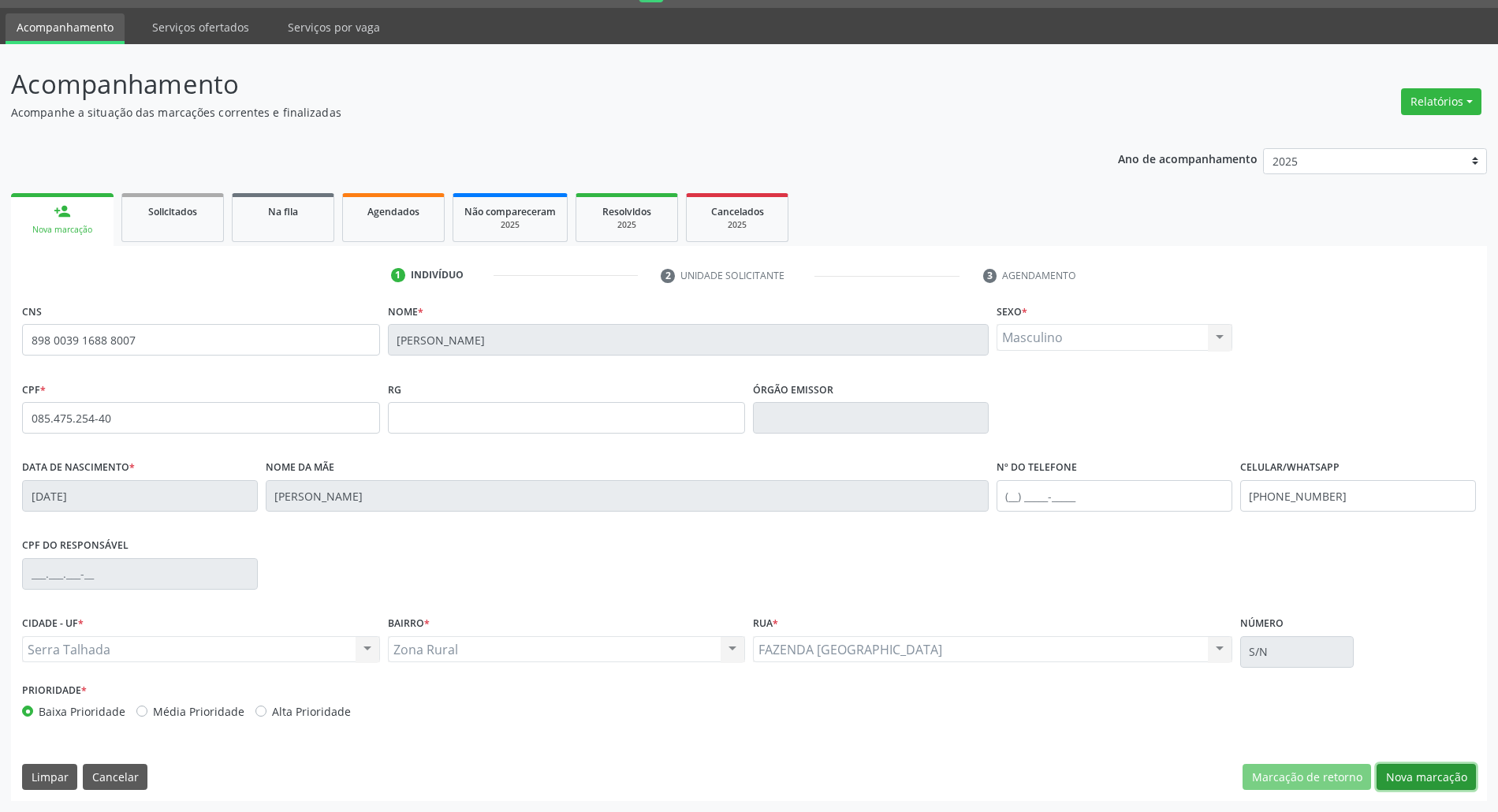
click at [1451, 773] on button "Nova marcação" at bounding box center [1426, 777] width 100 height 27
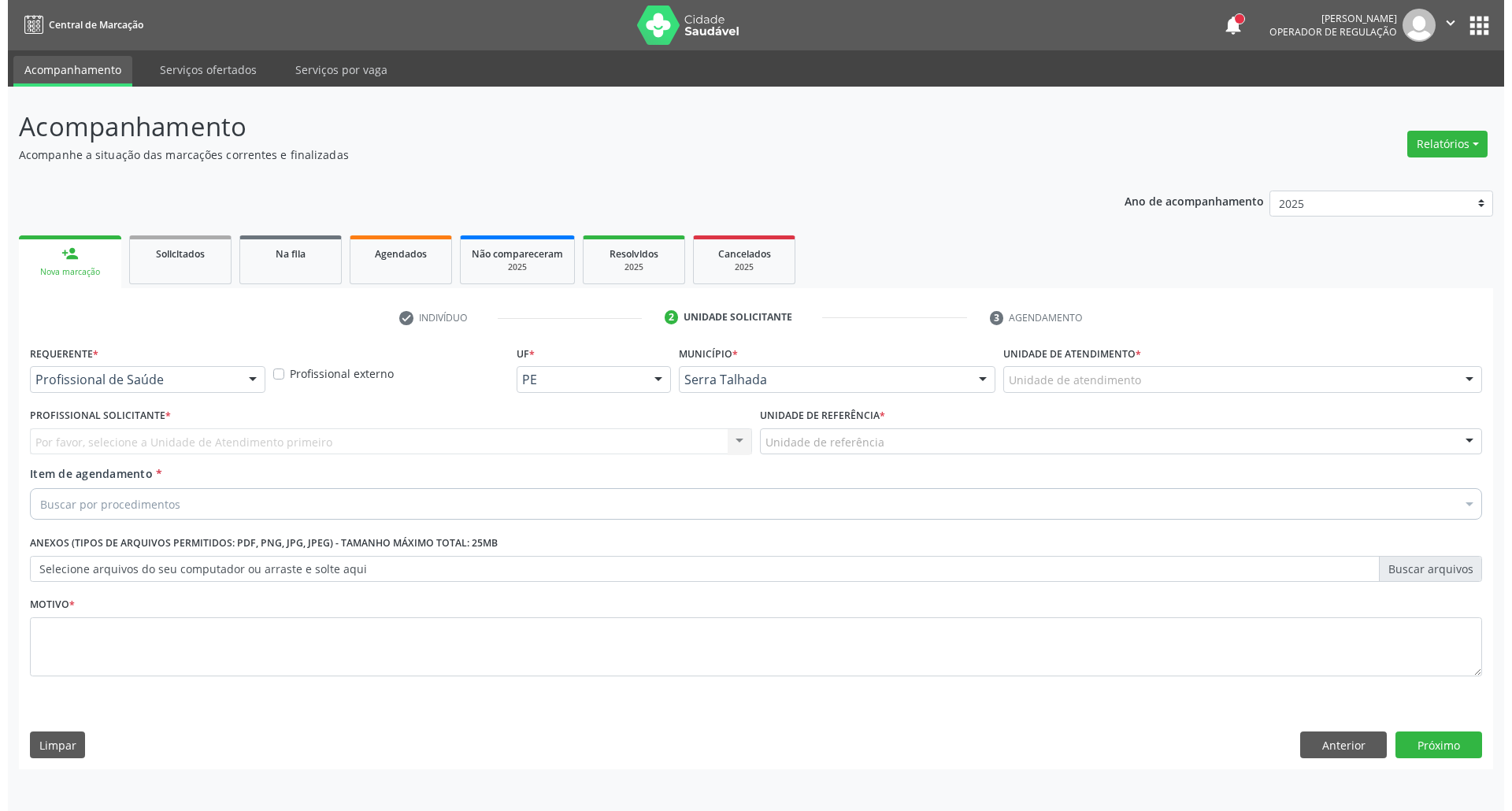
scroll to position [0, 0]
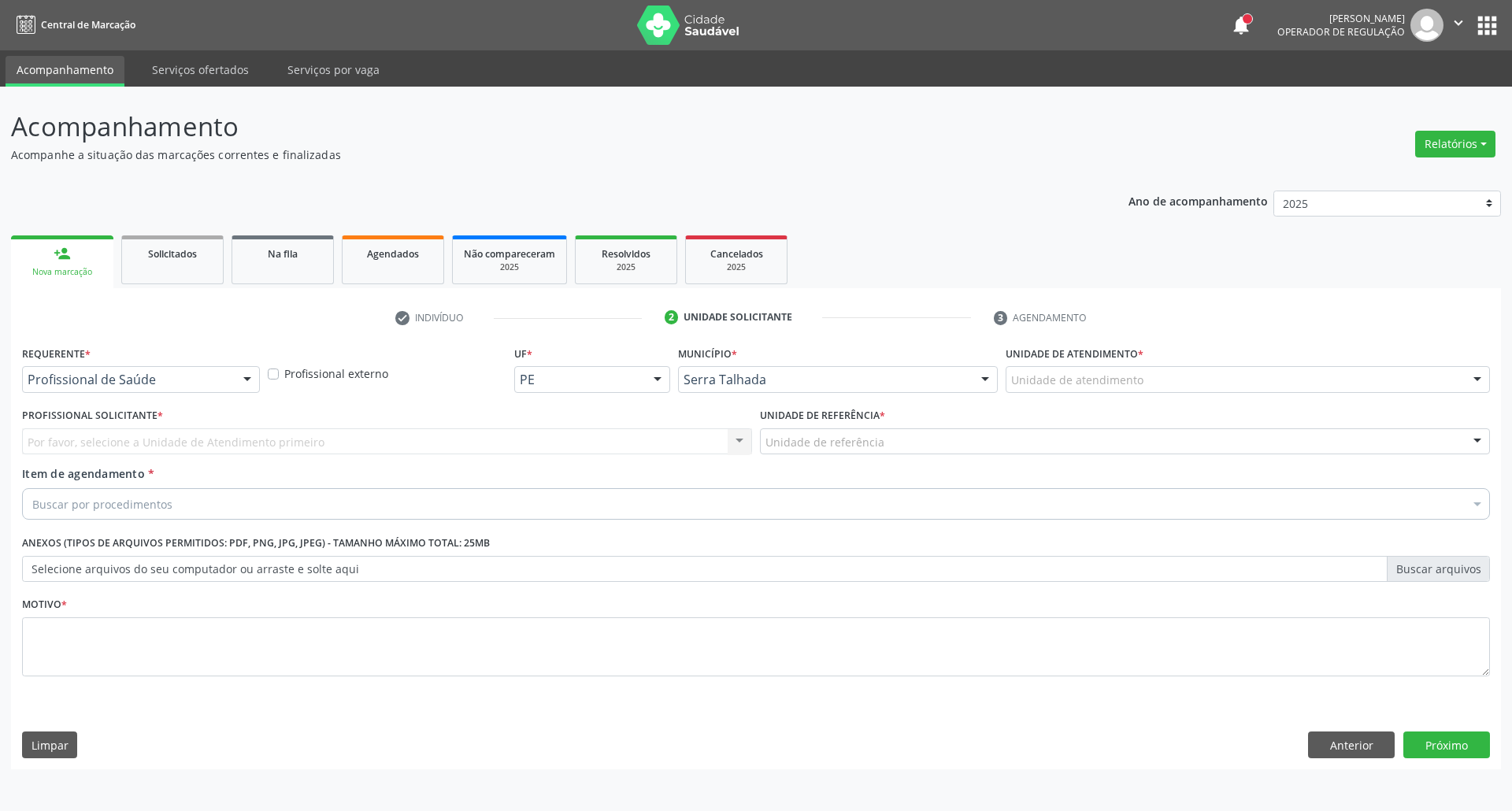
click at [96, 436] on div "Por favor, selecione a Unidade de Atendimento primeiro Nenhum resultado encontr…" at bounding box center [387, 441] width 730 height 27
click at [181, 436] on div "Por favor, selecione a Unidade de Atendimento primeiro Nenhum resultado encontr…" at bounding box center [387, 441] width 730 height 27
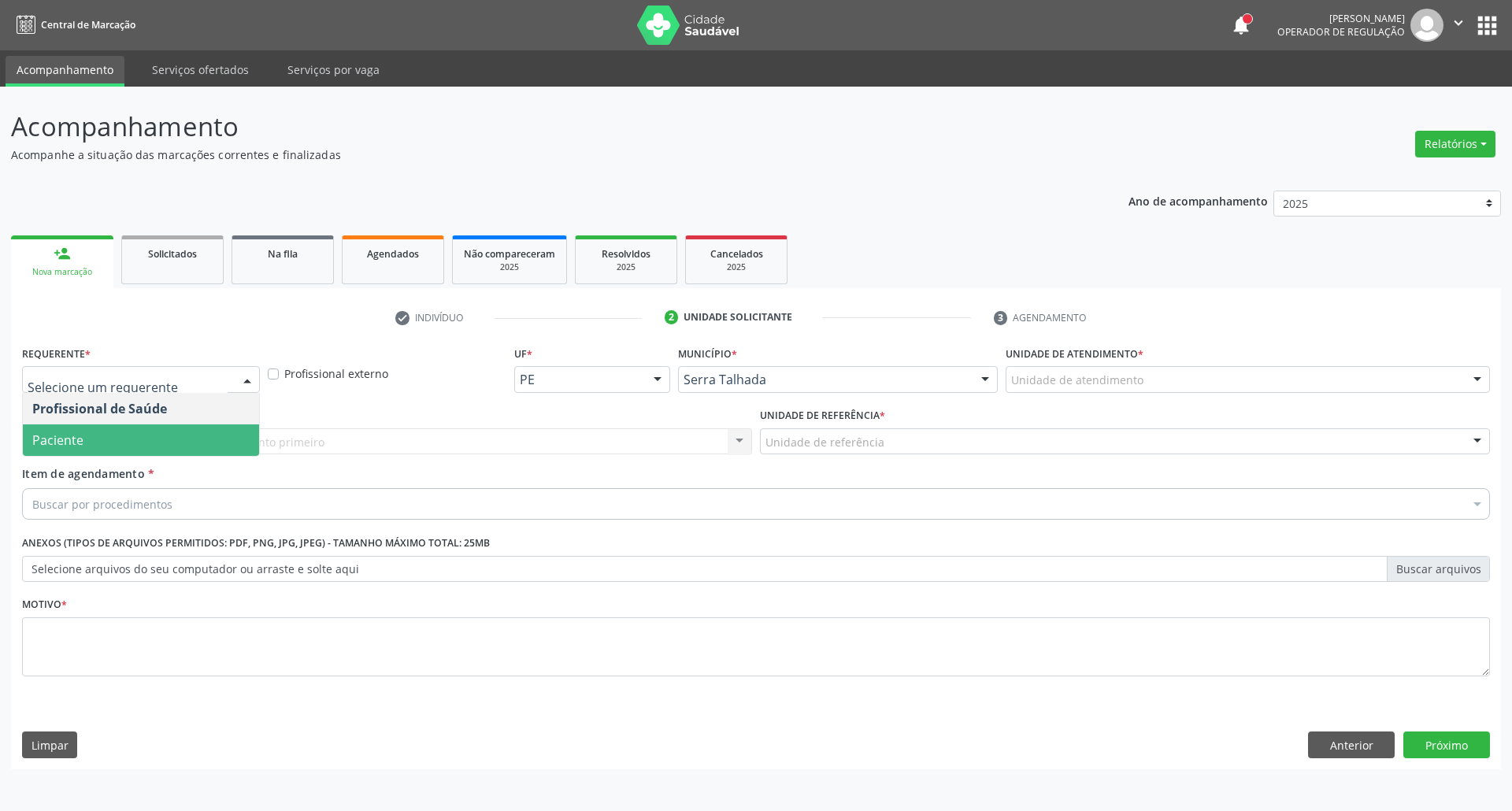
click at [139, 440] on span "Paciente" at bounding box center [141, 440] width 236 height 31
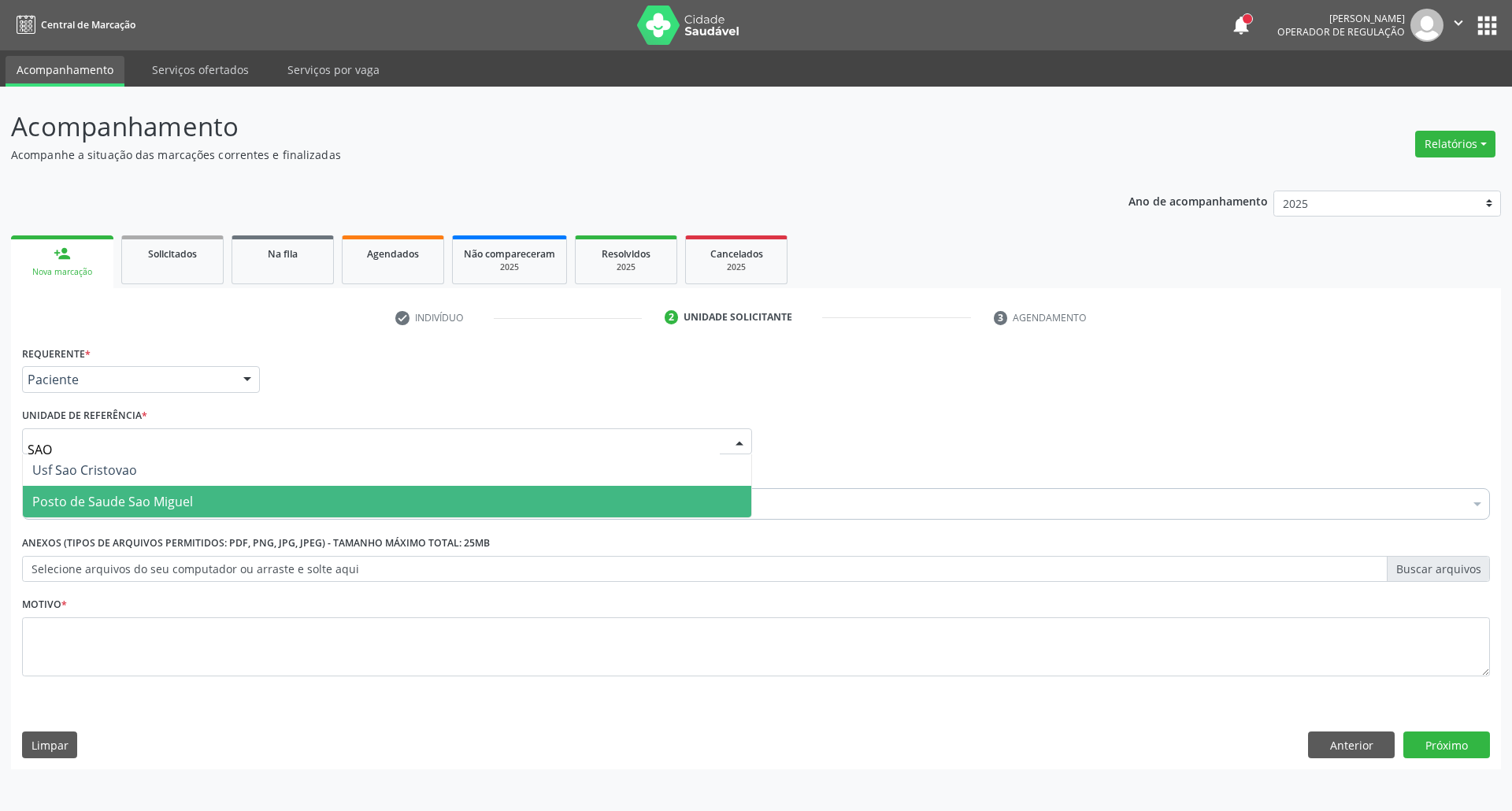
type input "SAO M"
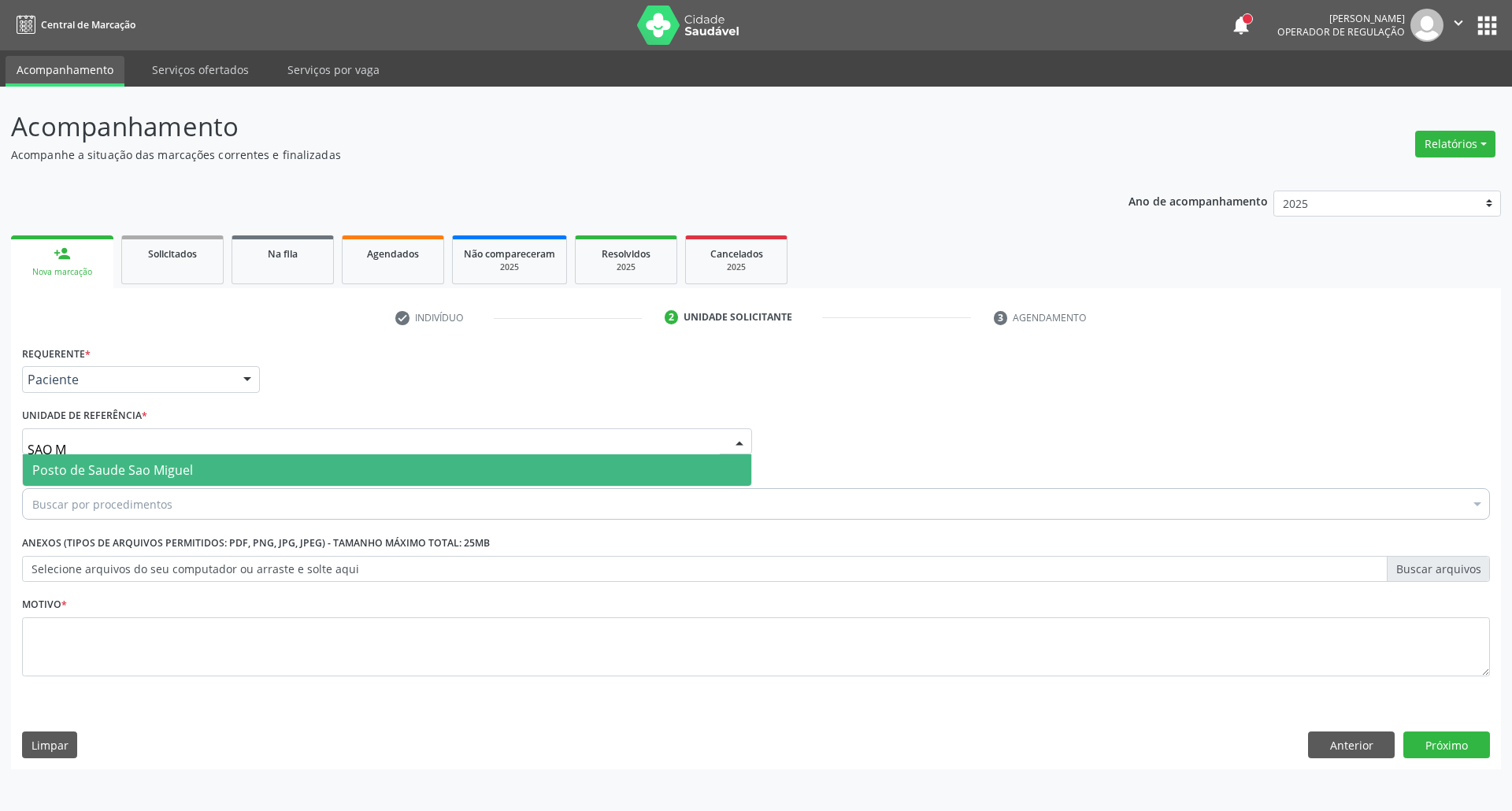
drag, startPoint x: 212, startPoint y: 473, endPoint x: 208, endPoint y: 485, distance: 12.6
click at [208, 485] on span "Posto de Saude Sao Miguel" at bounding box center [387, 470] width 728 height 31
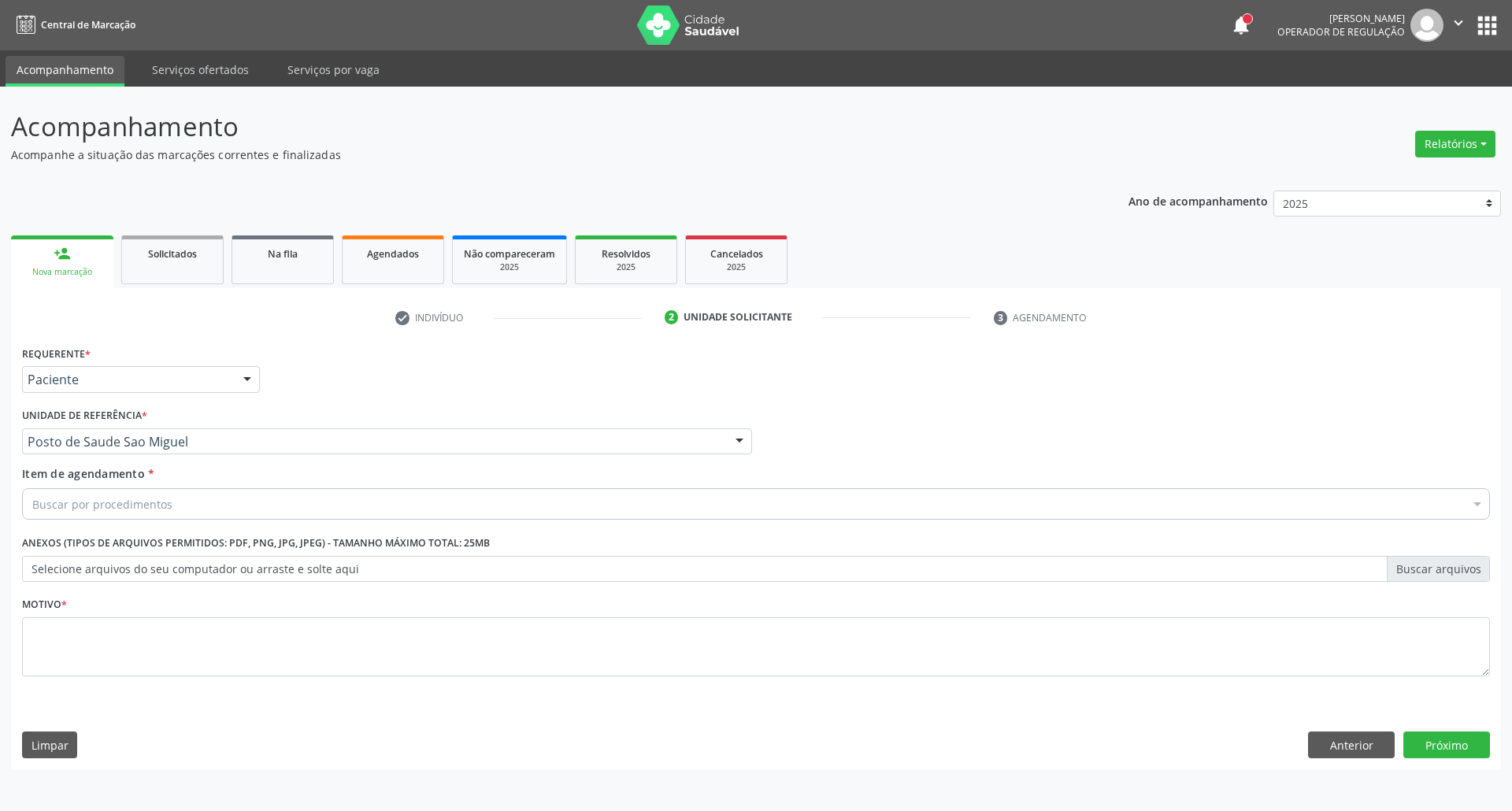
click at [205, 508] on div "Buscar por procedimentos" at bounding box center [756, 504] width 1468 height 31
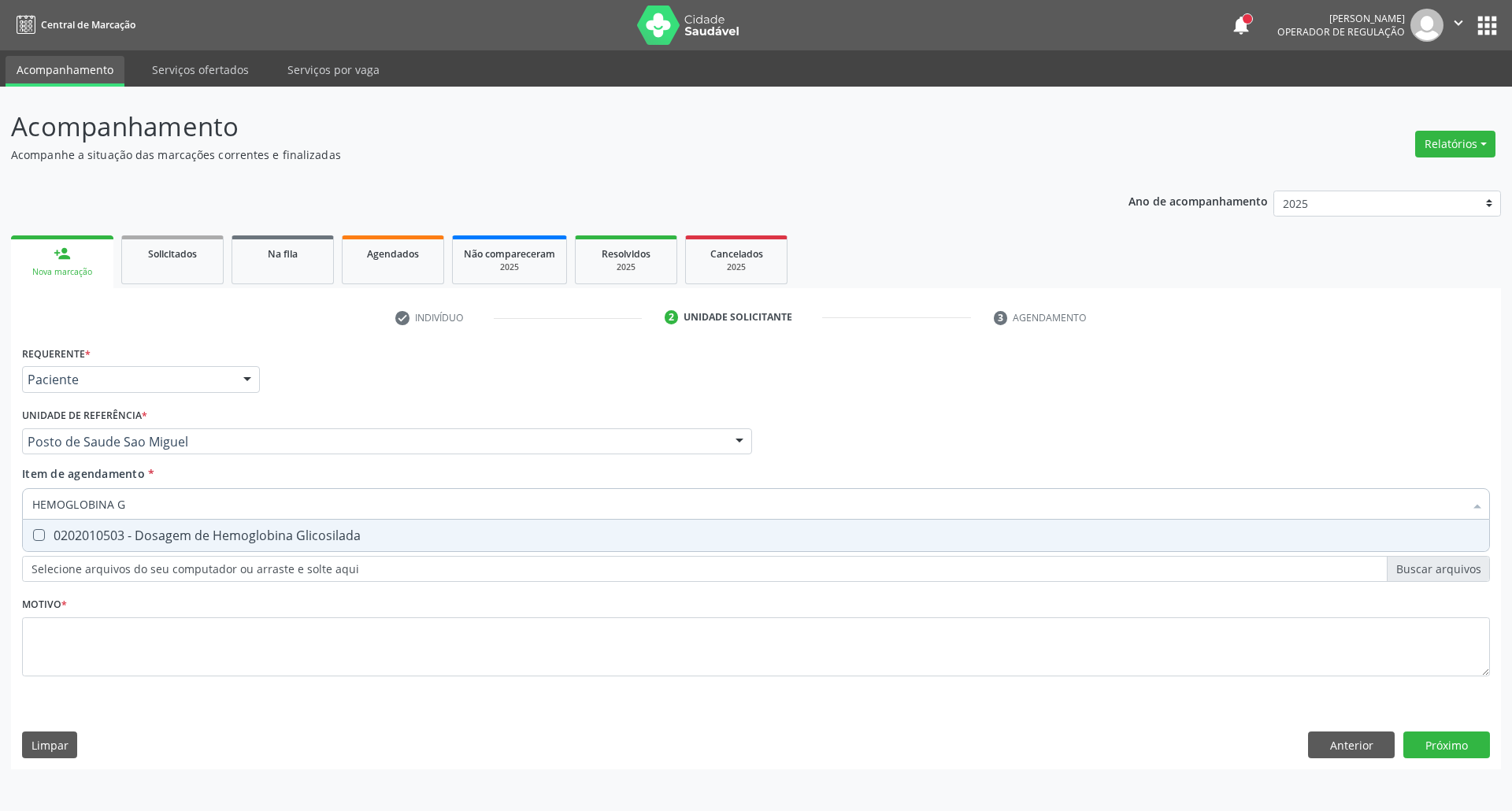
type input "HEMOGLOBINA G"
drag, startPoint x: 35, startPoint y: 530, endPoint x: 69, endPoint y: 531, distance: 34.0
click at [36, 530] on Glicosilada at bounding box center [39, 535] width 12 height 12
click at [33, 530] on Glicosilada "checkbox" at bounding box center [28, 535] width 10 height 10
checkbox Glicosilada "true"
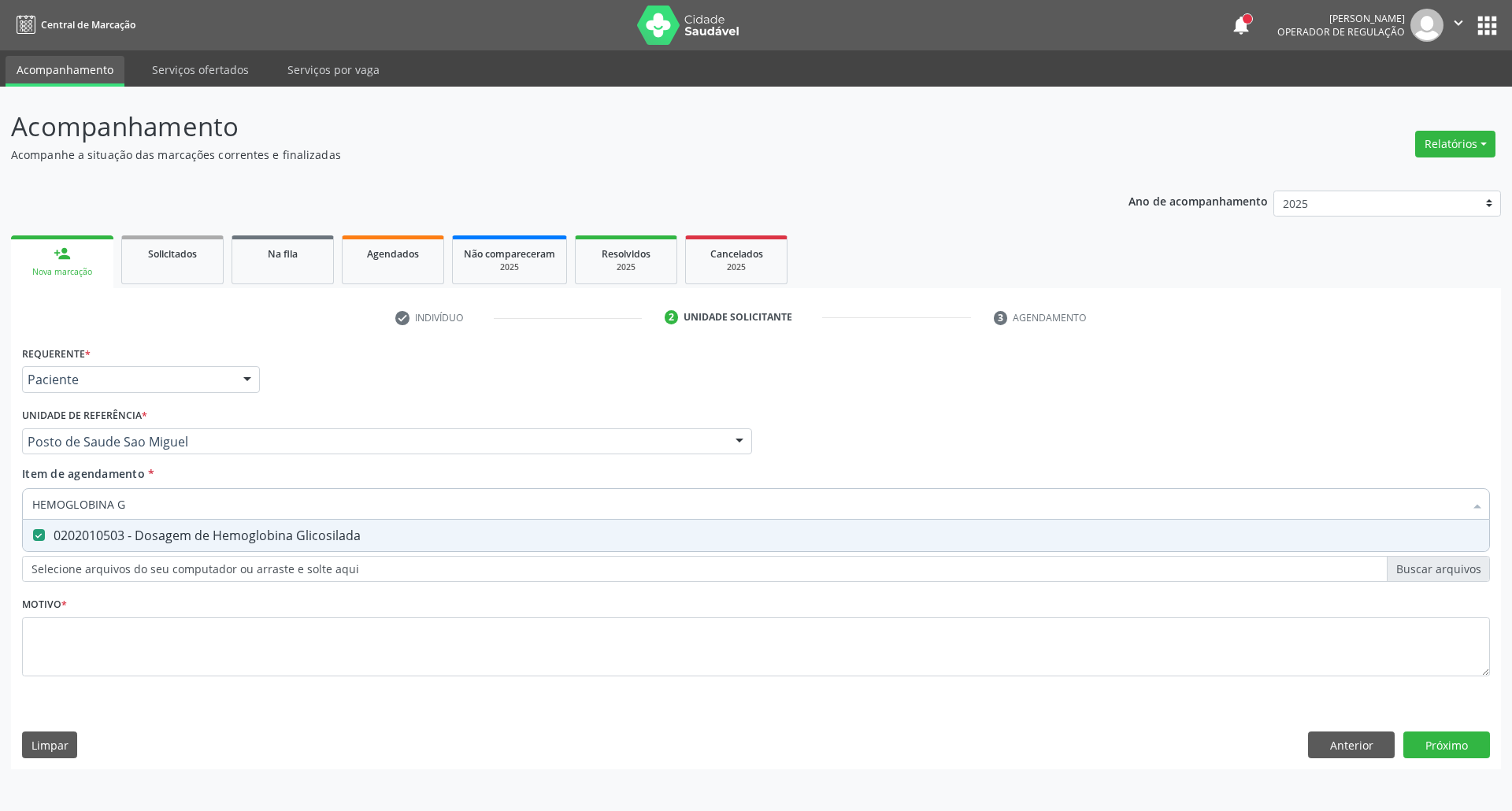
click at [0, 501] on div "Acompanhamento Acompanhe a situação das marcações correntes e finalizadas Relat…" at bounding box center [756, 449] width 1512 height 725
type input "T"
checkbox Glicosilada "false"
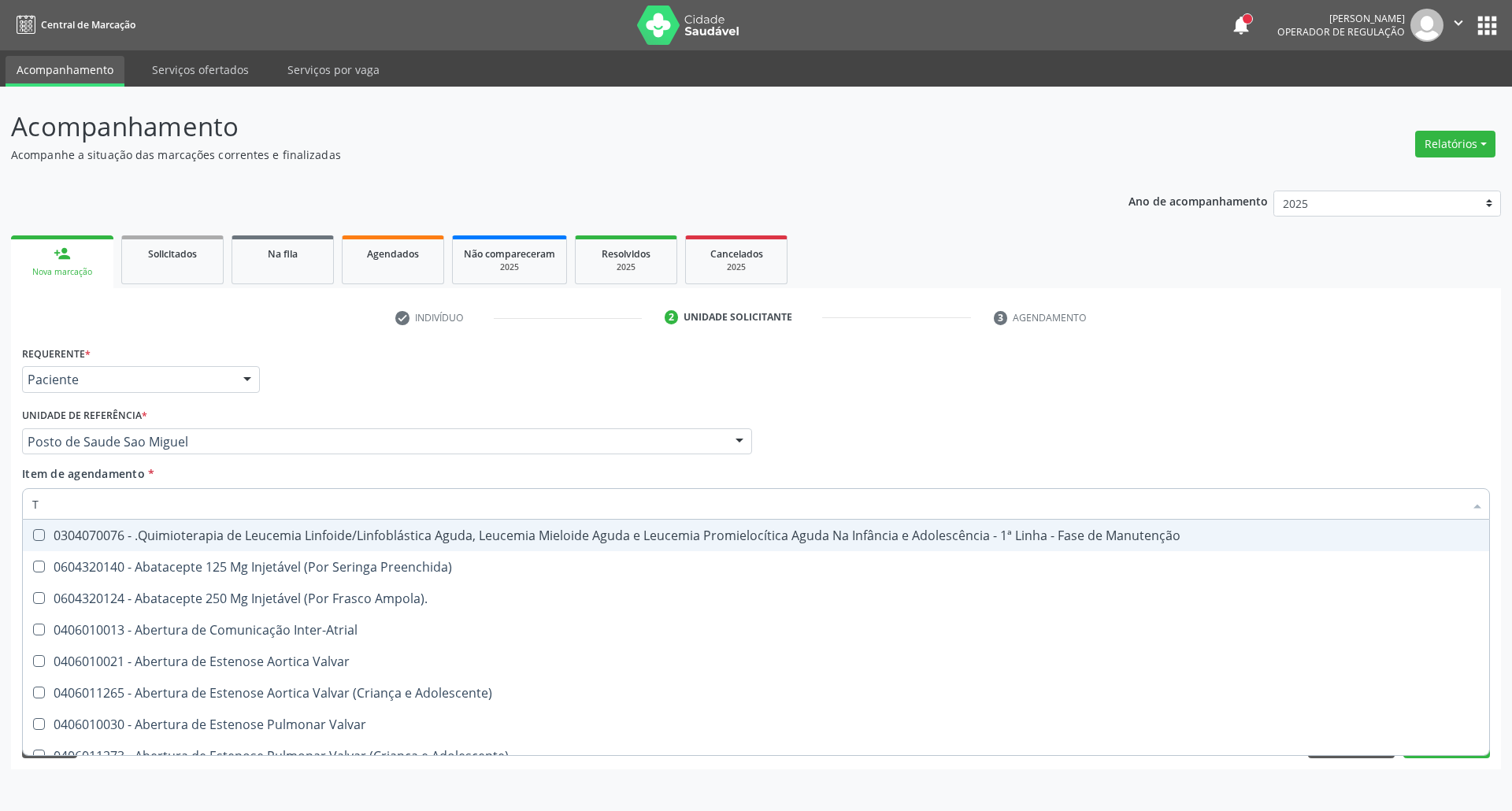
type input "T4"
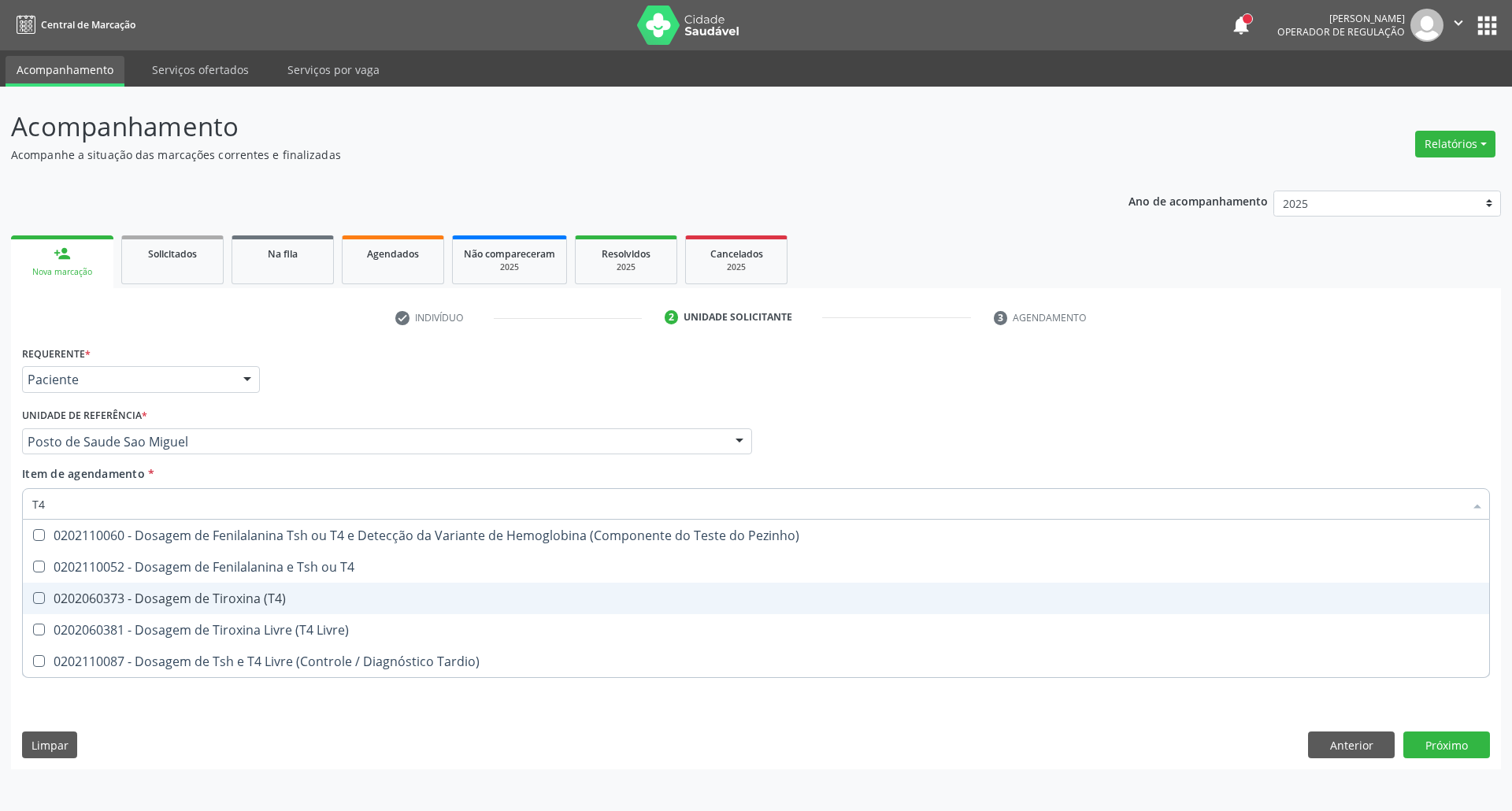
click at [178, 594] on div "0202060373 - Dosagem de Tiroxina (T4)" at bounding box center [756, 598] width 1447 height 12
checkbox \(T4\) "true"
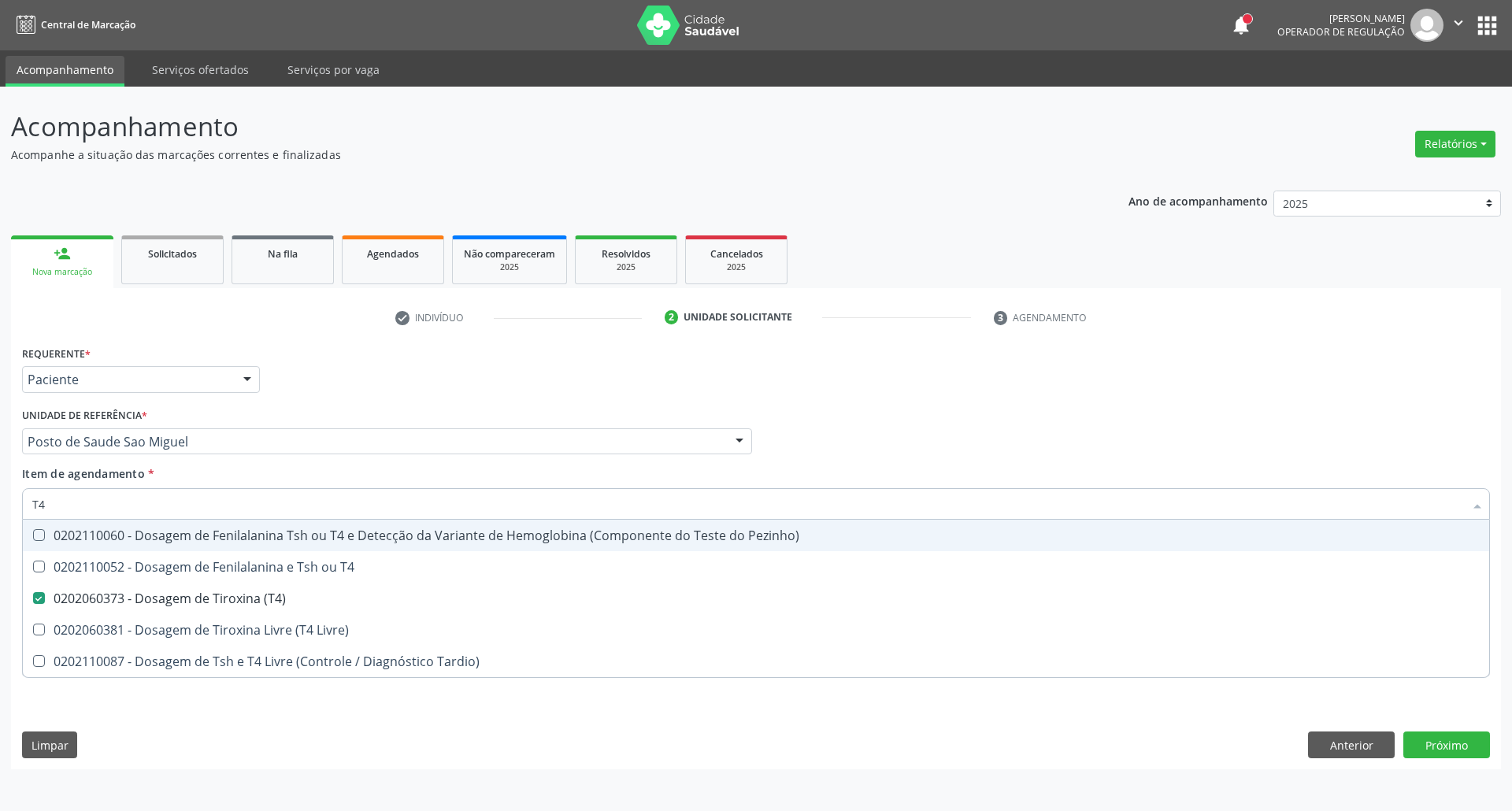
type input "T"
checkbox \(T4\) "false"
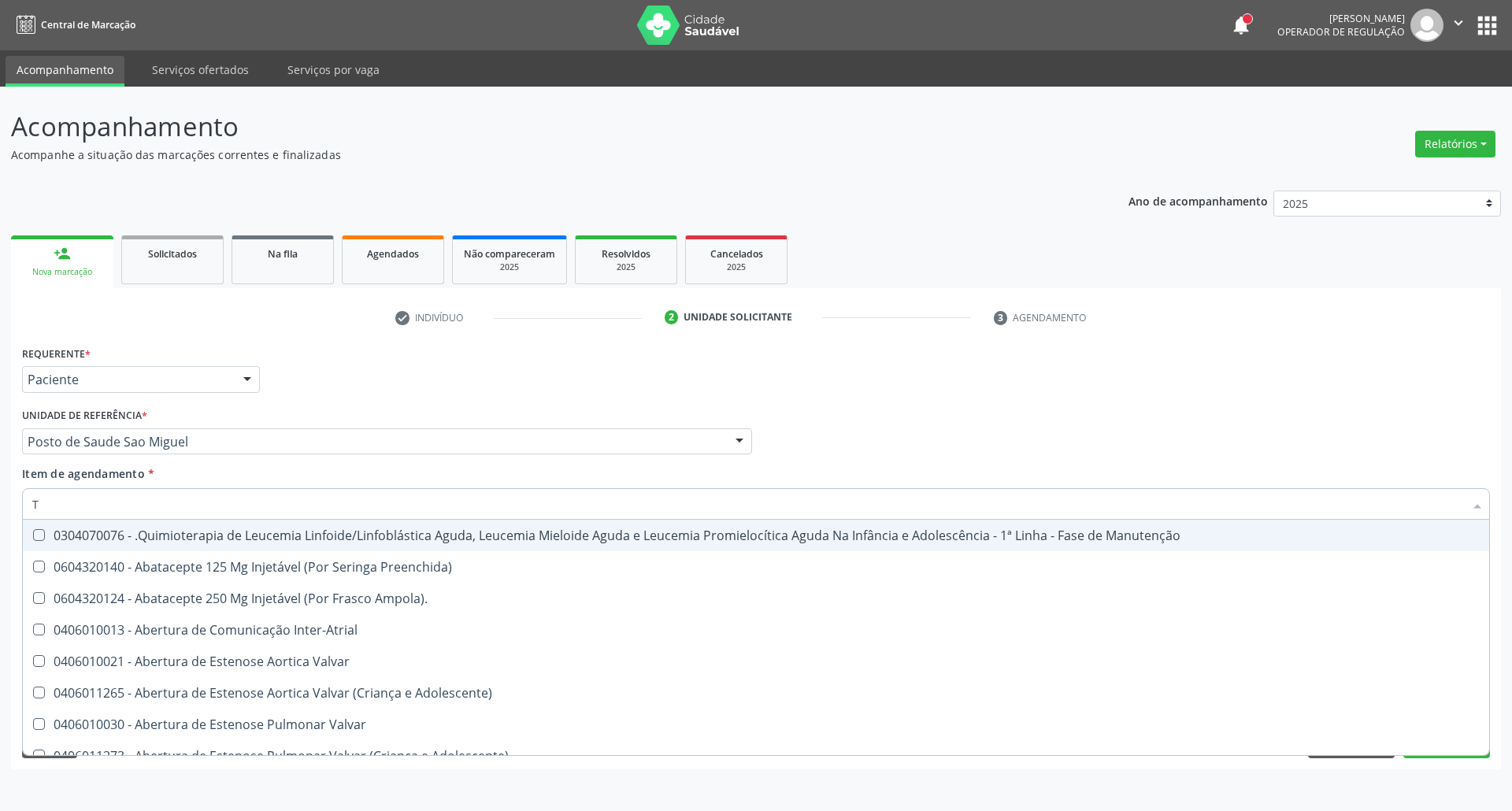
type input "[MEDICAL_DATA]"
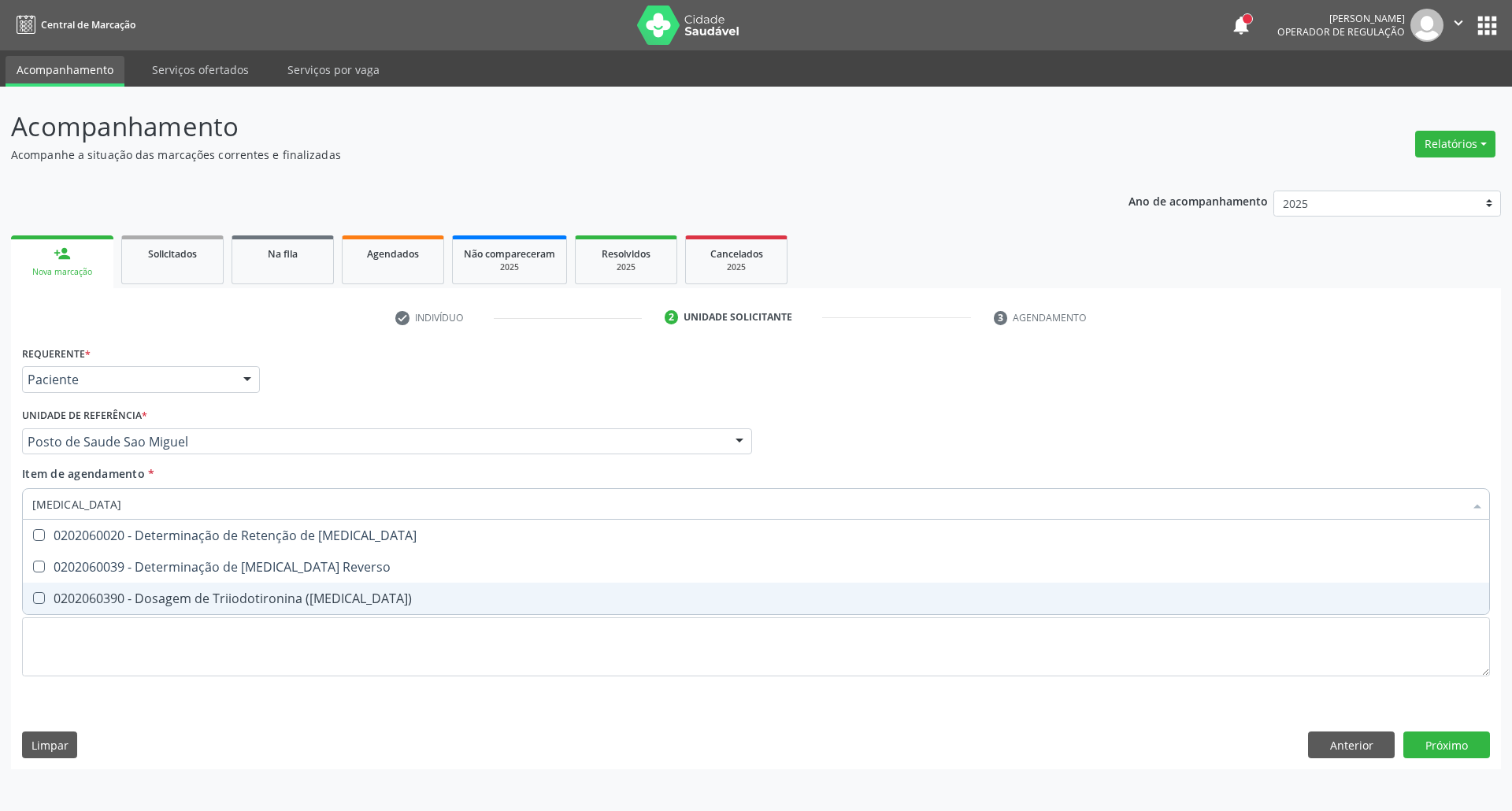
drag, startPoint x: 137, startPoint y: 607, endPoint x: 117, endPoint y: 557, distance: 53.9
click at [137, 605] on div "0202060390 - Dosagem de Triiodotironina ([MEDICAL_DATA])" at bounding box center [756, 598] width 1447 height 12
checkbox \(T3\) "true"
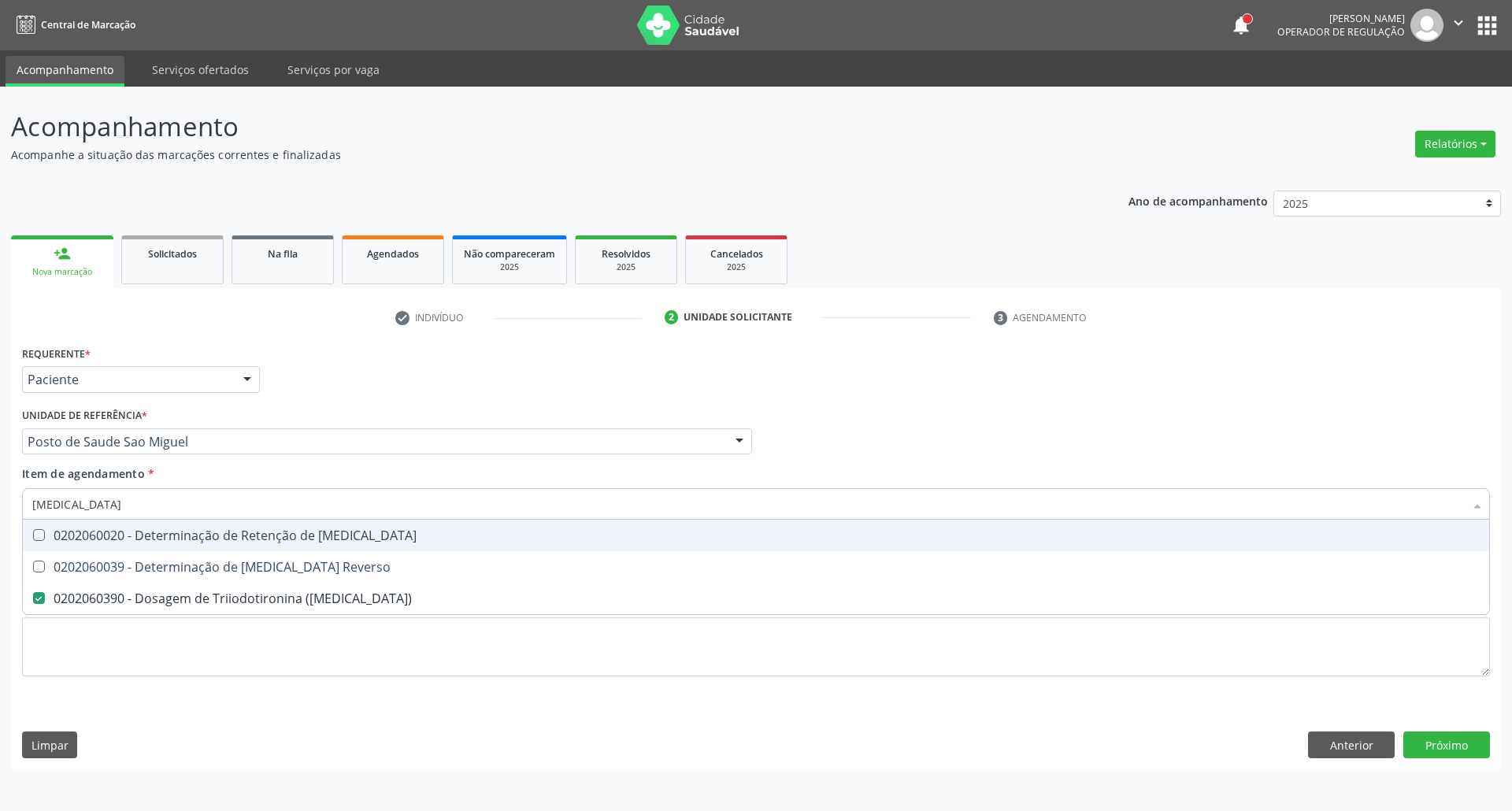
type input "T"
checkbox \(T3\) "false"
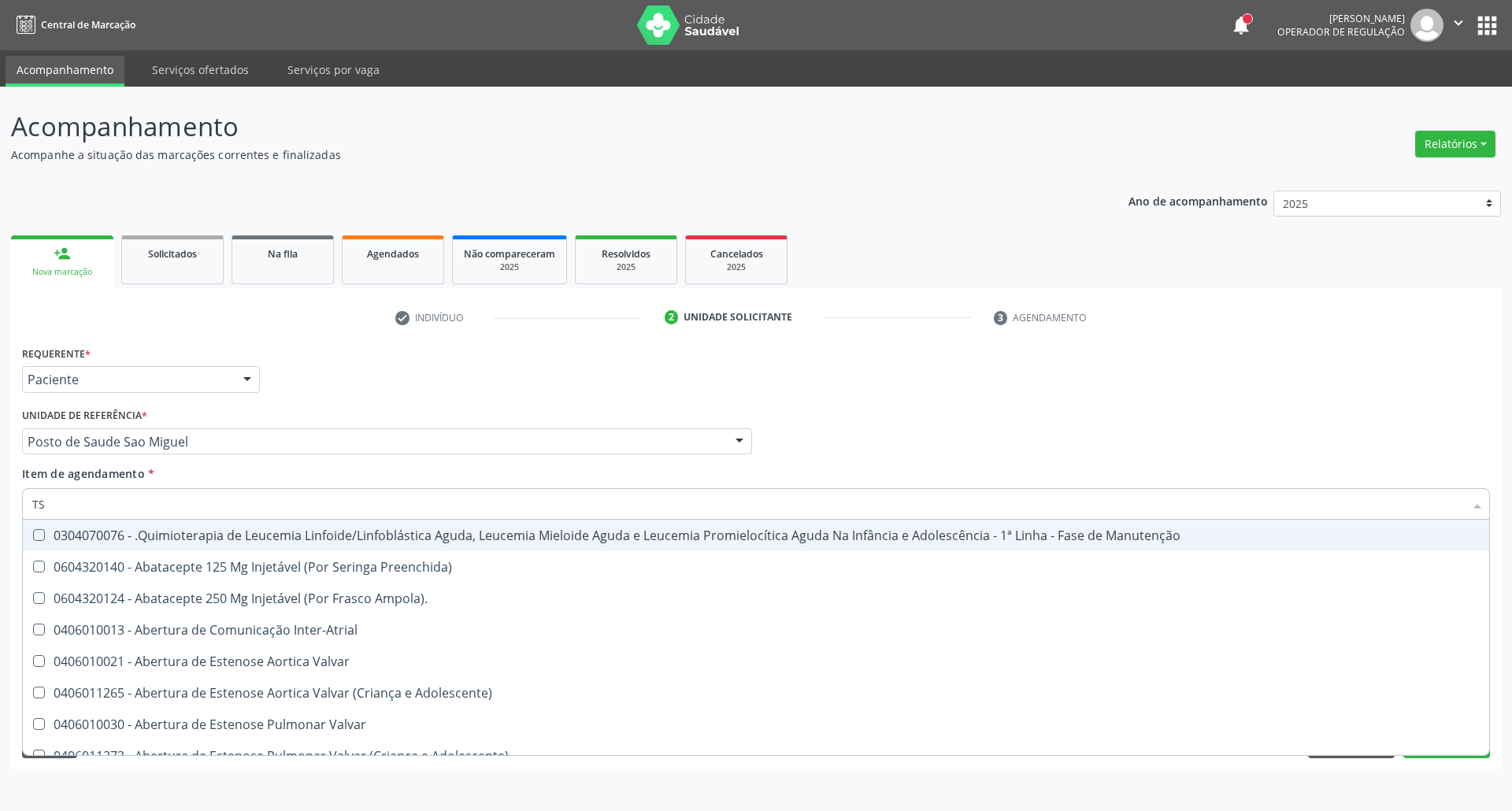
type input "TSH"
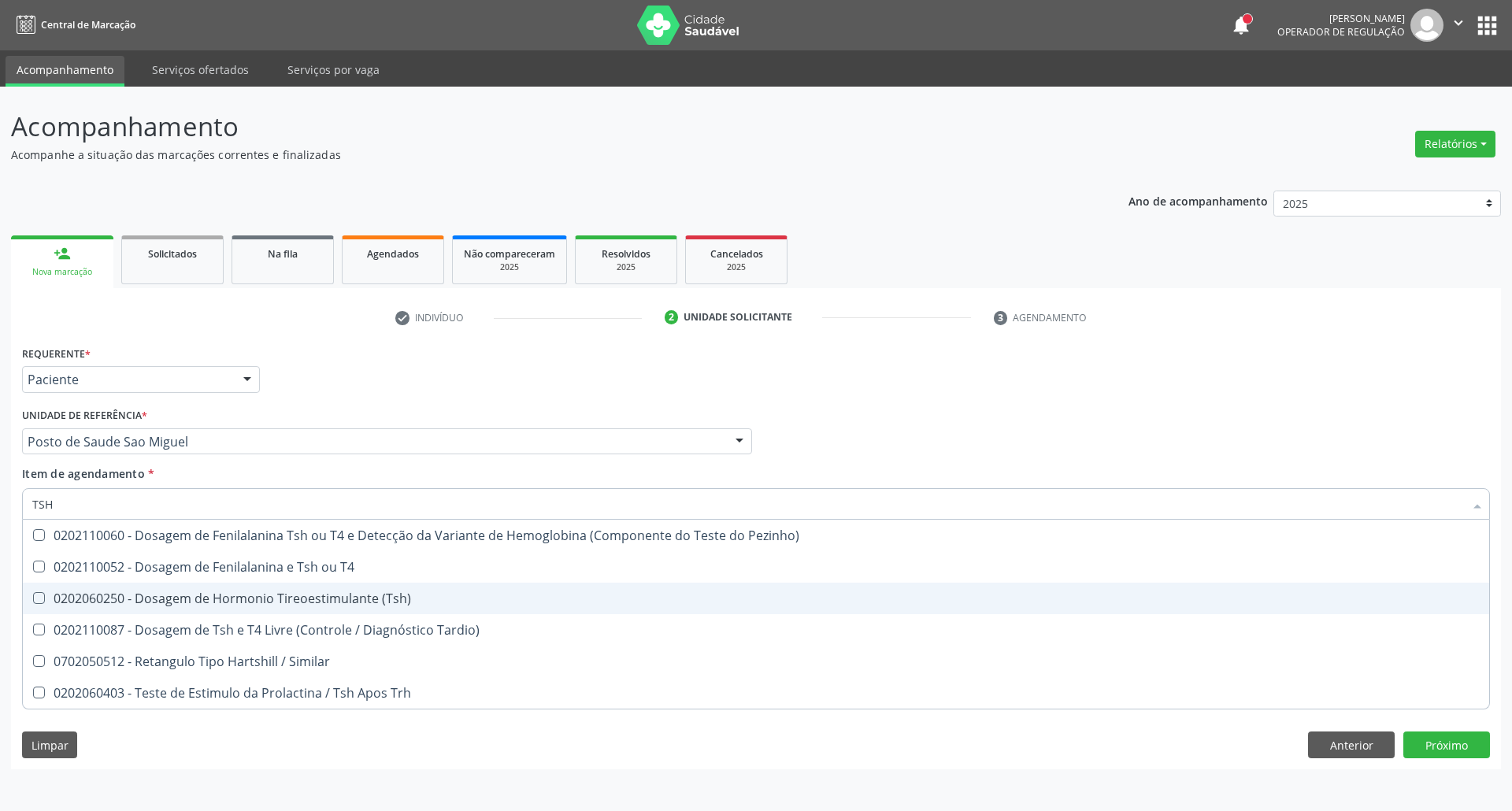
click at [159, 588] on span "0202060250 - Dosagem de Hormonio Tireoestimulante (Tsh)" at bounding box center [756, 599] width 1466 height 31
checkbox \(Tsh\) "true"
click at [0, 588] on div "Acompanhamento Acompanhe a situação das marcações correntes e finalizadas Relat…" at bounding box center [756, 449] width 1512 height 725
checkbox T4 "true"
checkbox Tardio\) "true"
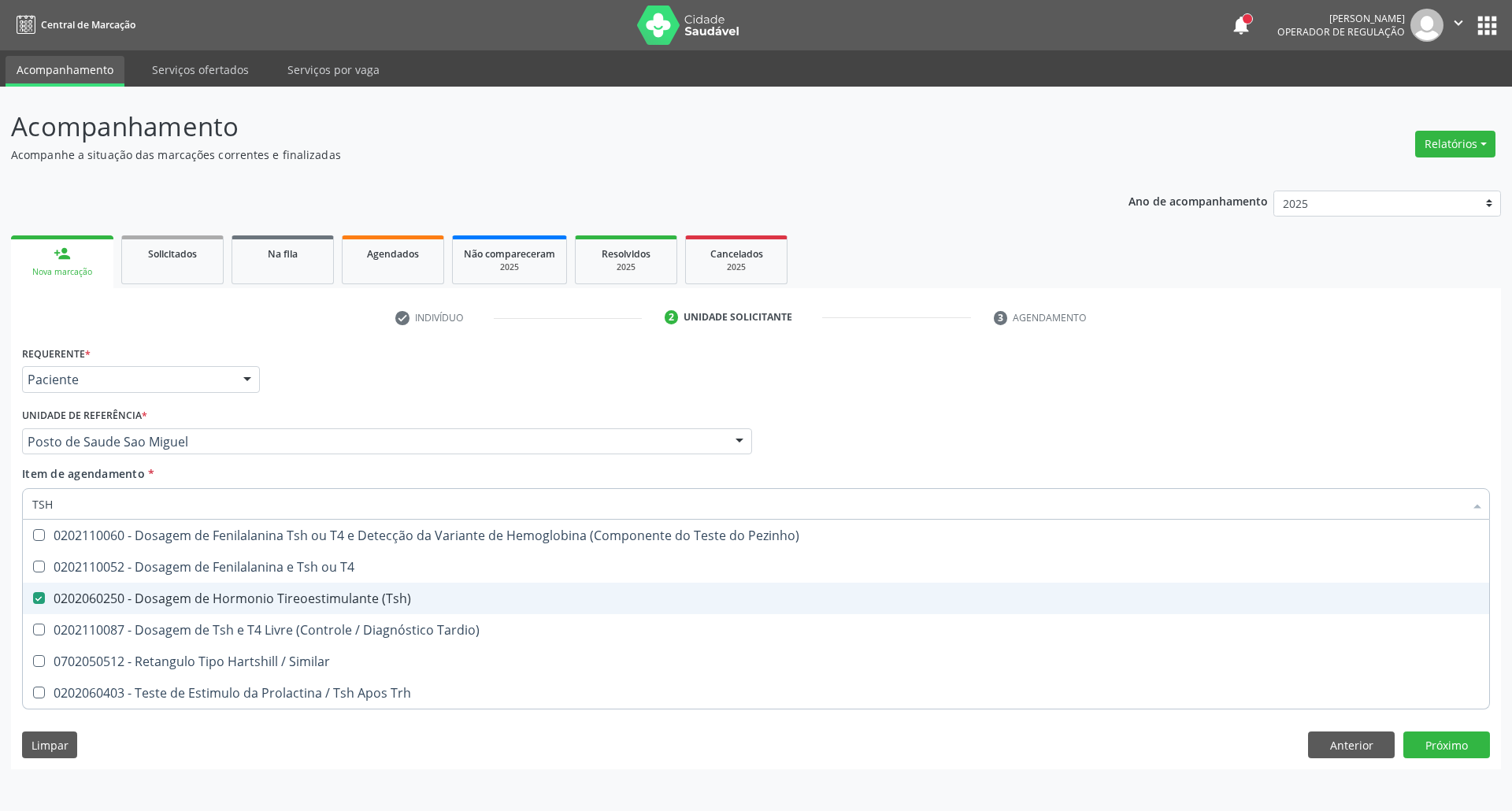
checkbox Similar "true"
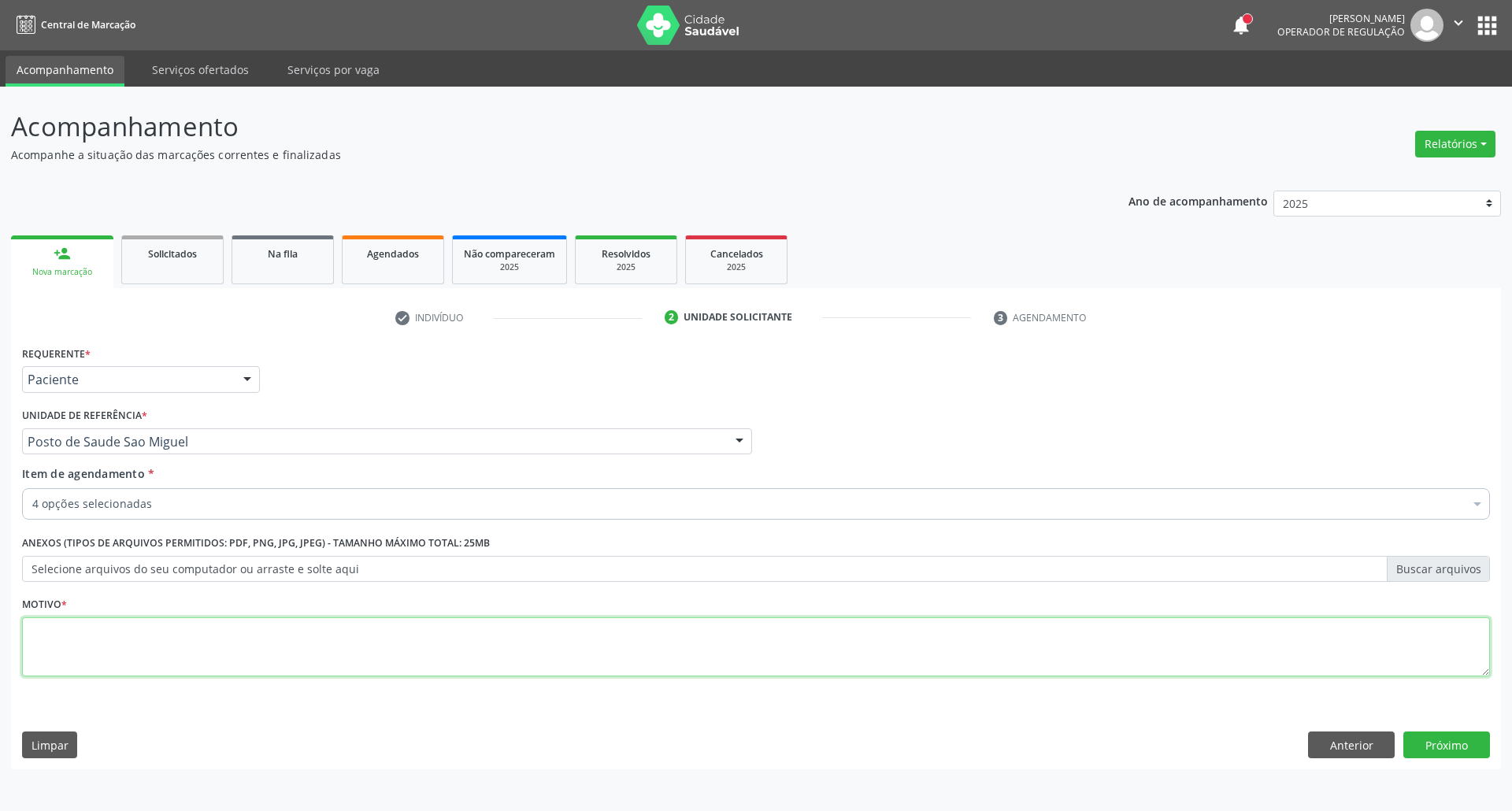
drag, startPoint x: 66, startPoint y: 656, endPoint x: 61, endPoint y: 649, distance: 8.6
click at [66, 655] on textarea at bounding box center [756, 647] width 1468 height 60
type textarea "."
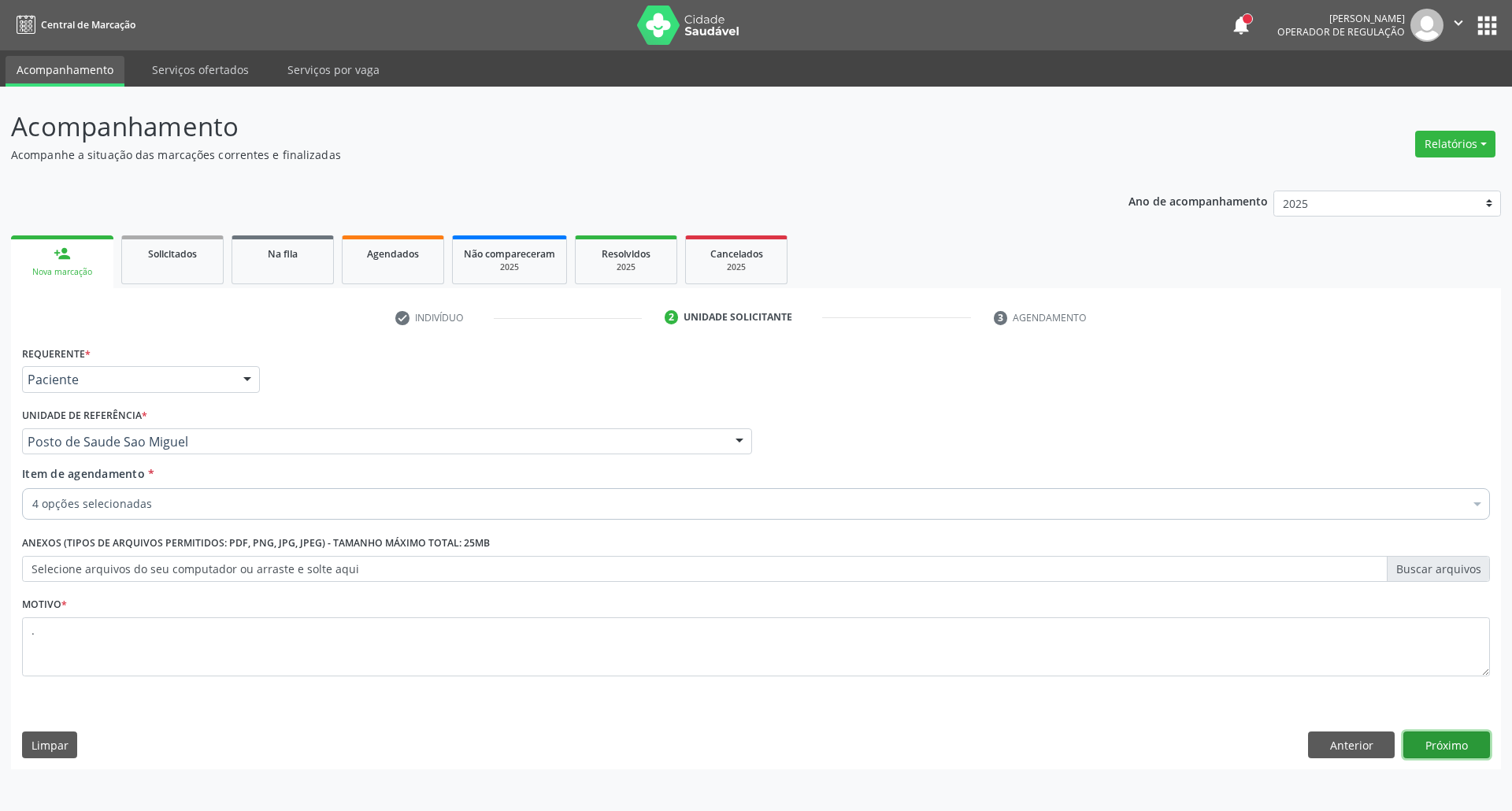
click at [1442, 740] on button "Próximo" at bounding box center [1446, 745] width 86 height 27
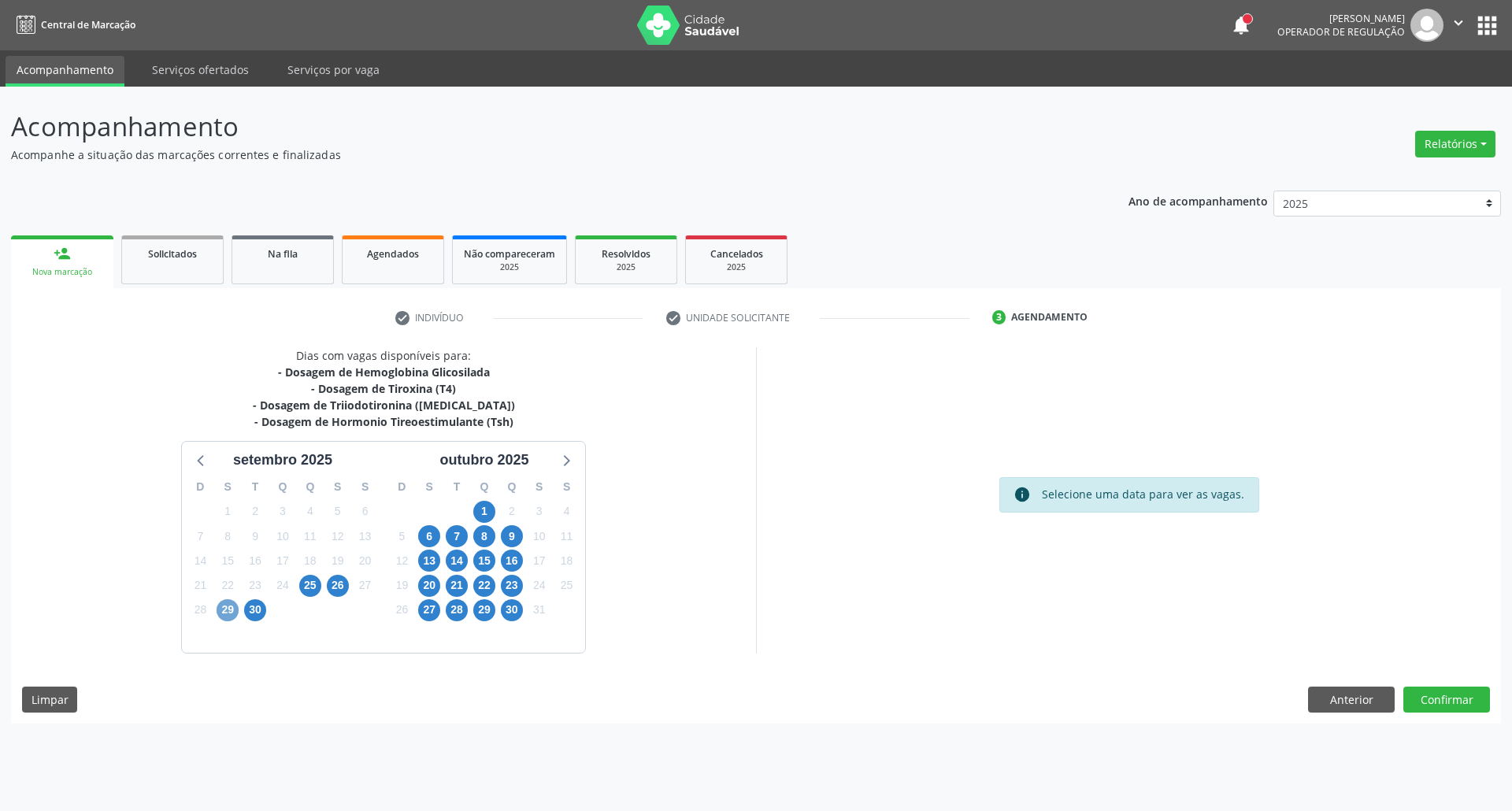
click at [221, 615] on span "29" at bounding box center [227, 610] width 22 height 22
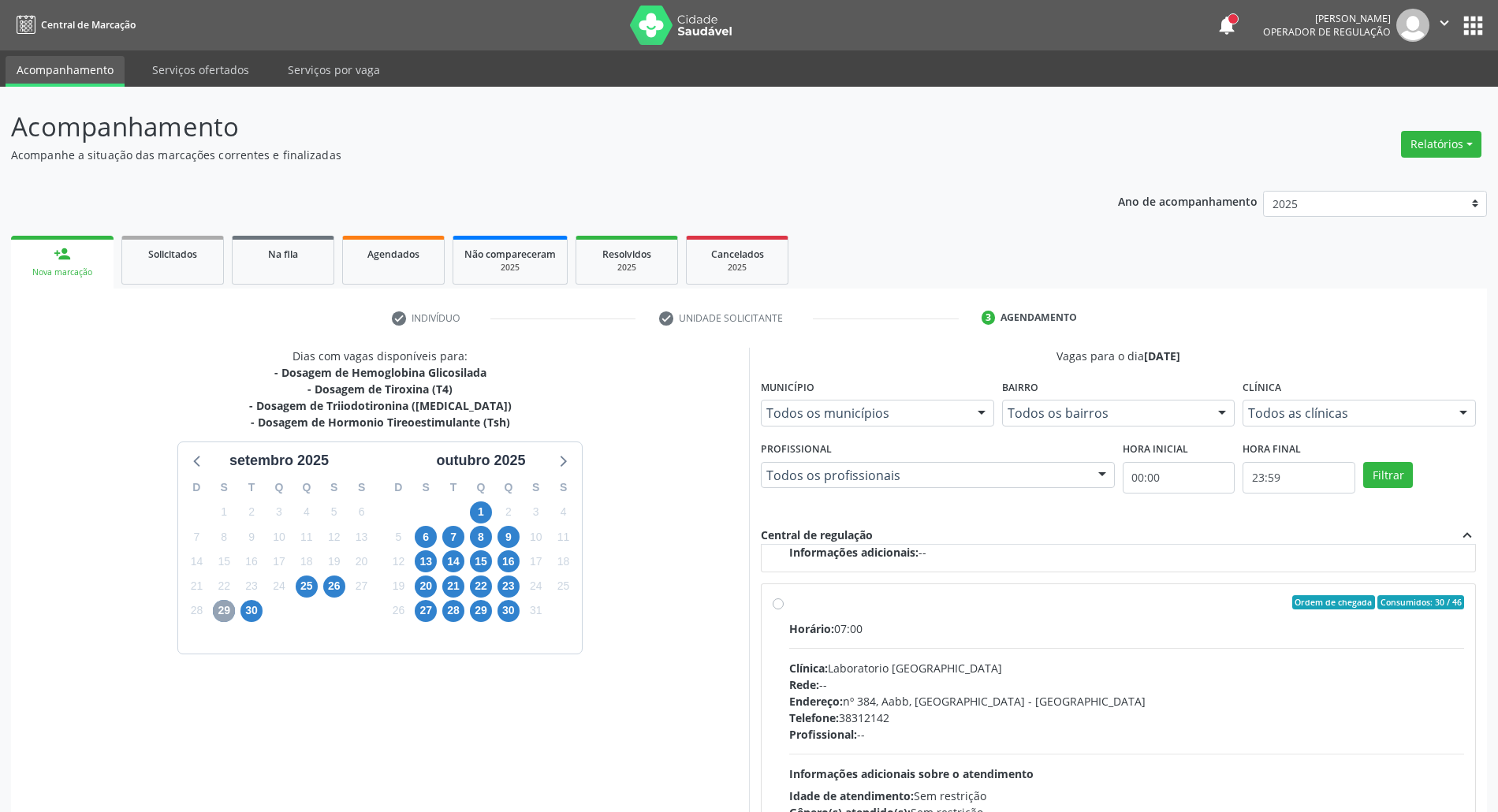
scroll to position [105, 0]
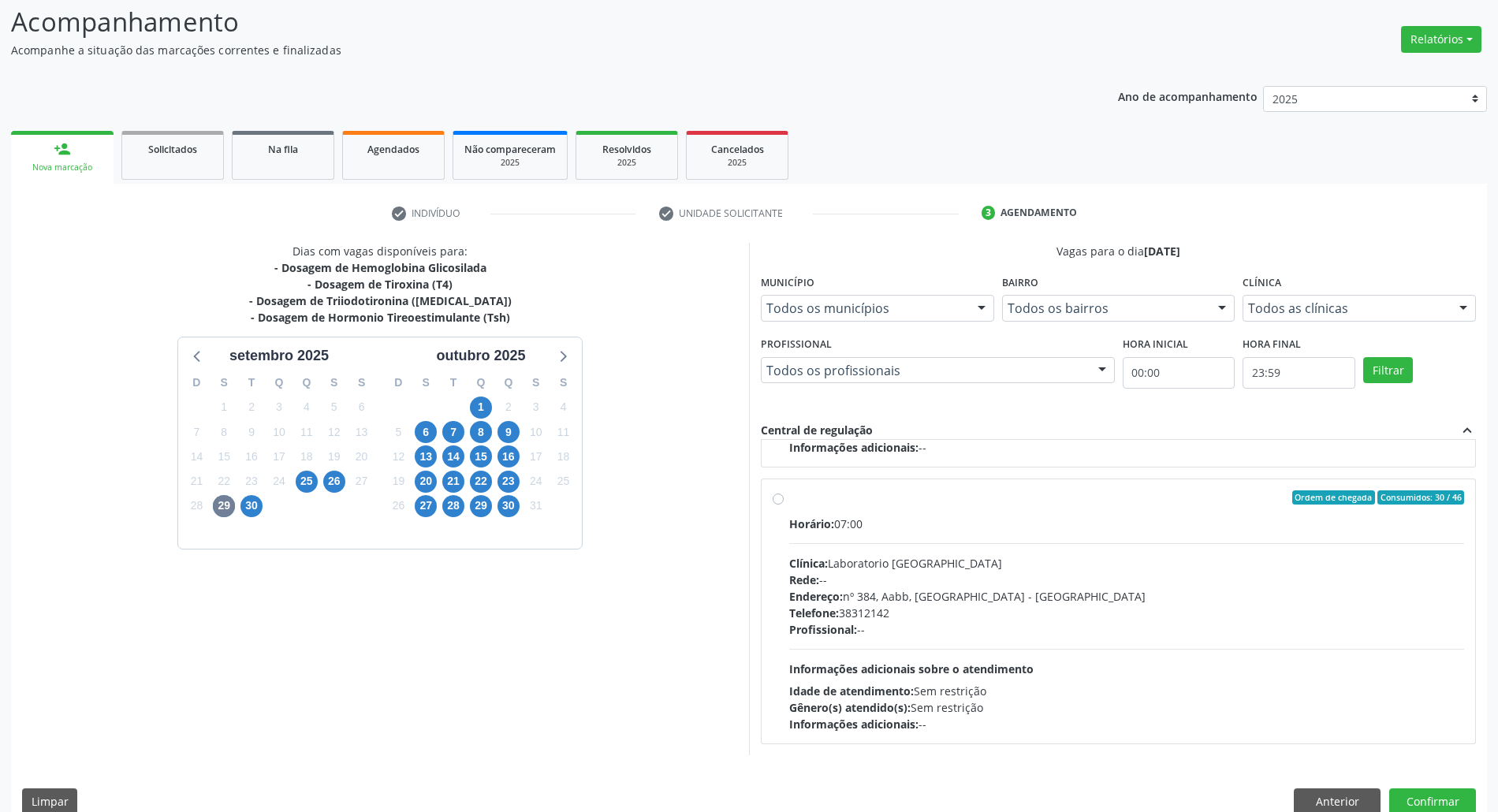
click at [918, 641] on div "Horário: 07:00 Clínica: Laboratorio Sao Francisco Rede: -- Endereço: nº 384, Aa…" at bounding box center [1126, 624] width 675 height 217
click at [784, 505] on input "Ordem de chegada Consumidos: 30 / 46 Horário: 07:00 Clínica: Laboratorio Sao Fr…" at bounding box center [777, 497] width 11 height 14
radio input "true"
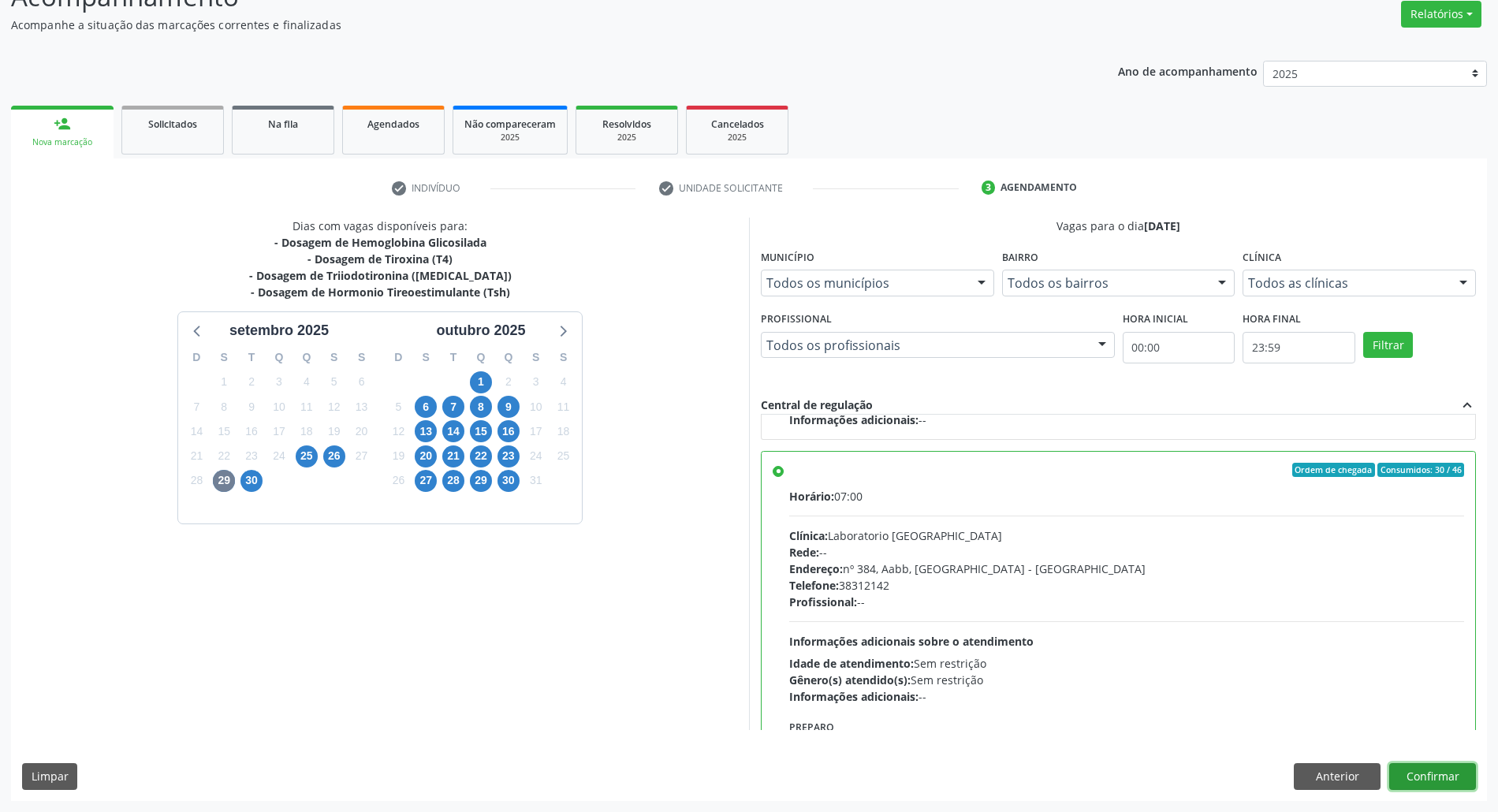
click at [1465, 776] on button "Confirmar" at bounding box center [1432, 777] width 87 height 27
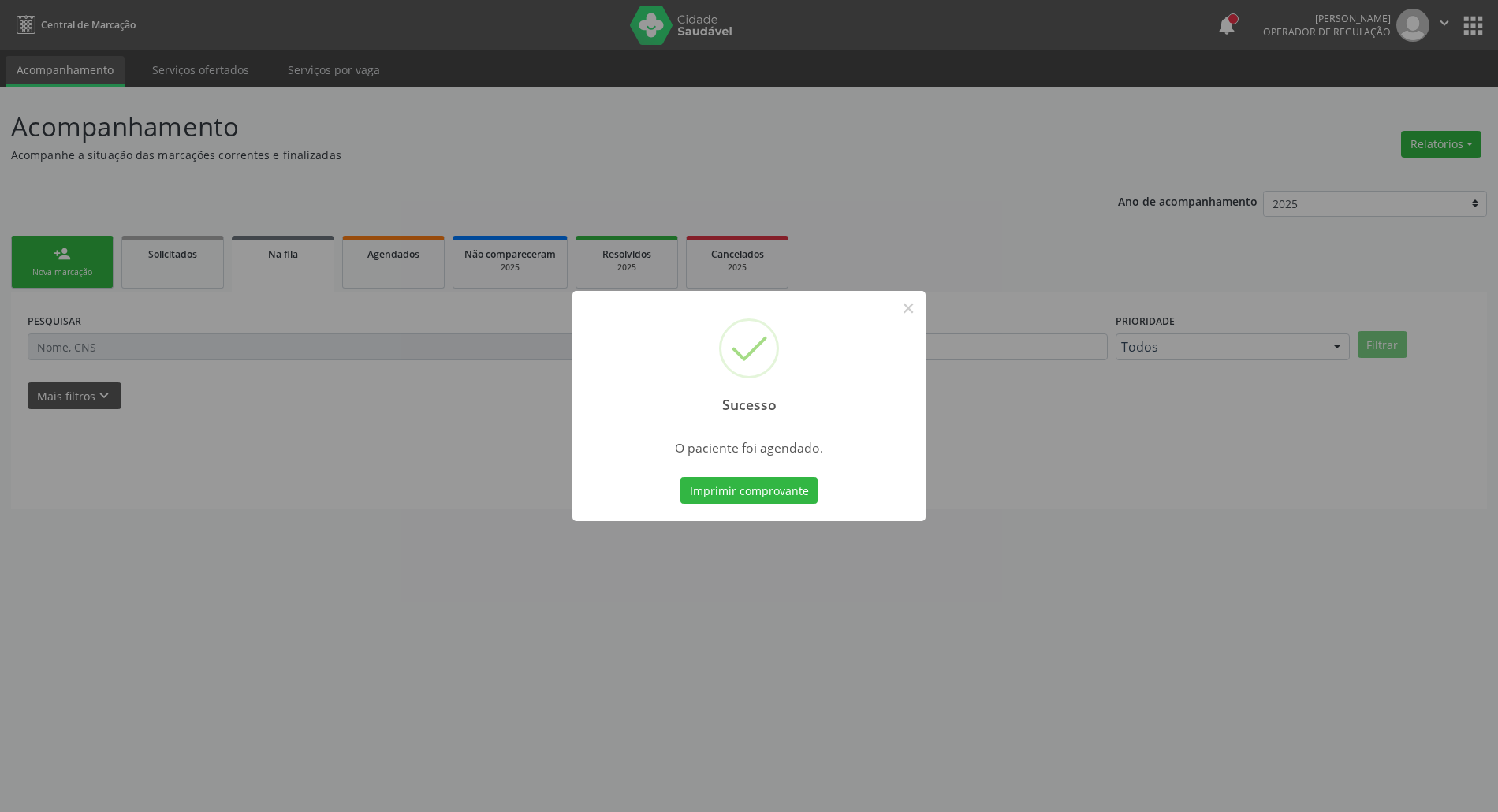
scroll to position [0, 0]
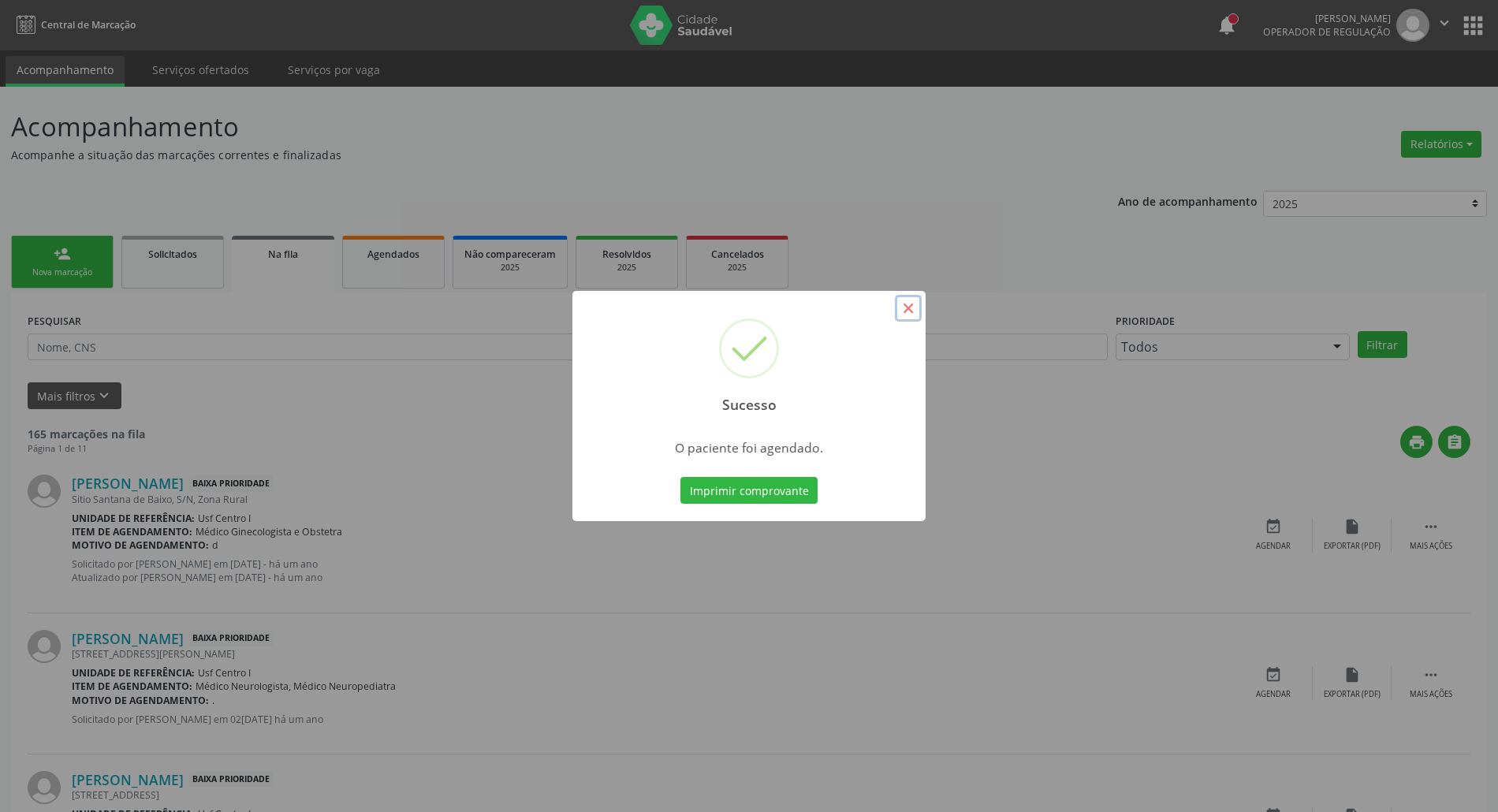
click at [906, 303] on button "×" at bounding box center [909, 308] width 27 height 27
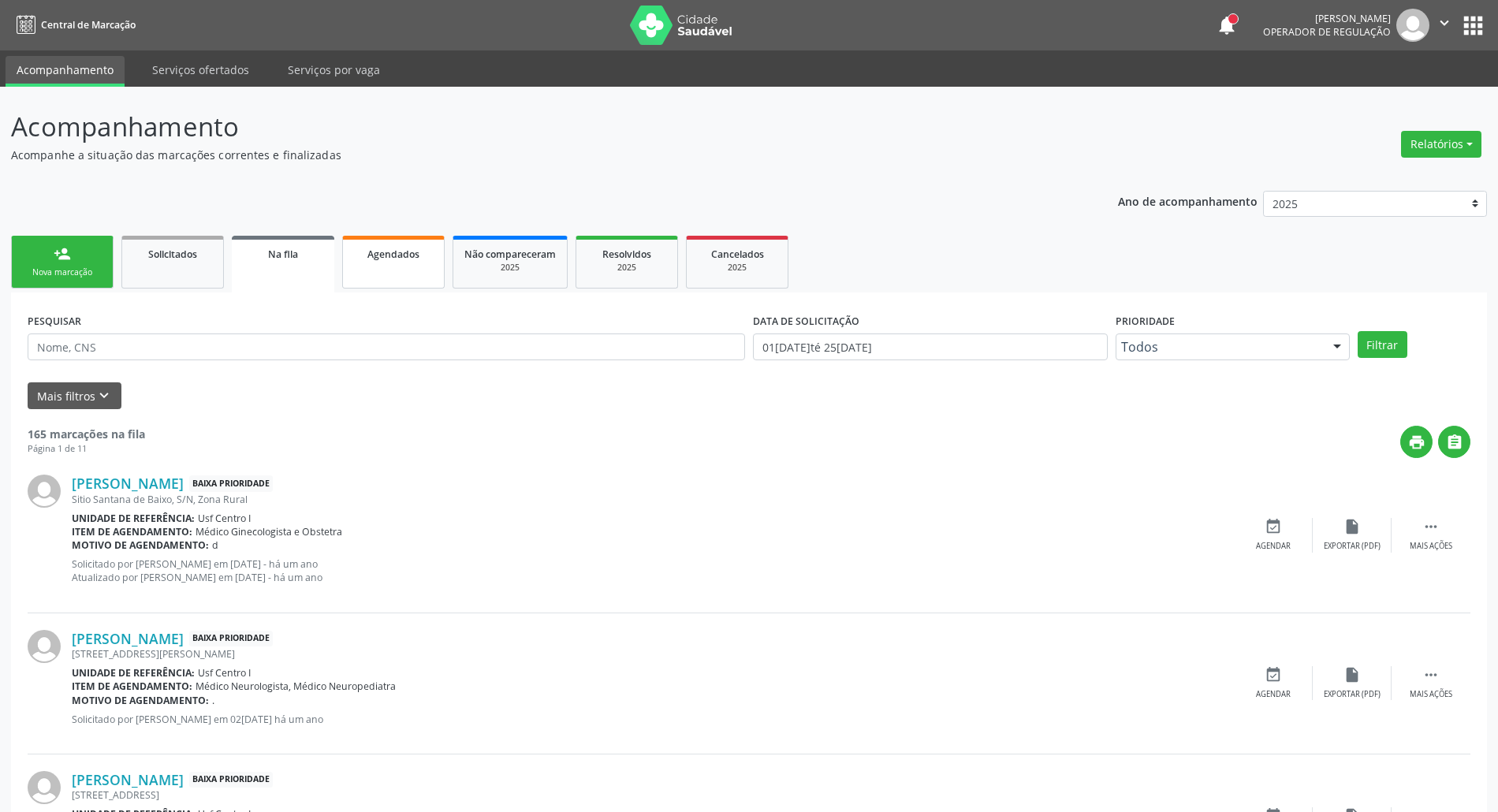
click at [404, 265] on link "Agendados" at bounding box center [393, 262] width 102 height 53
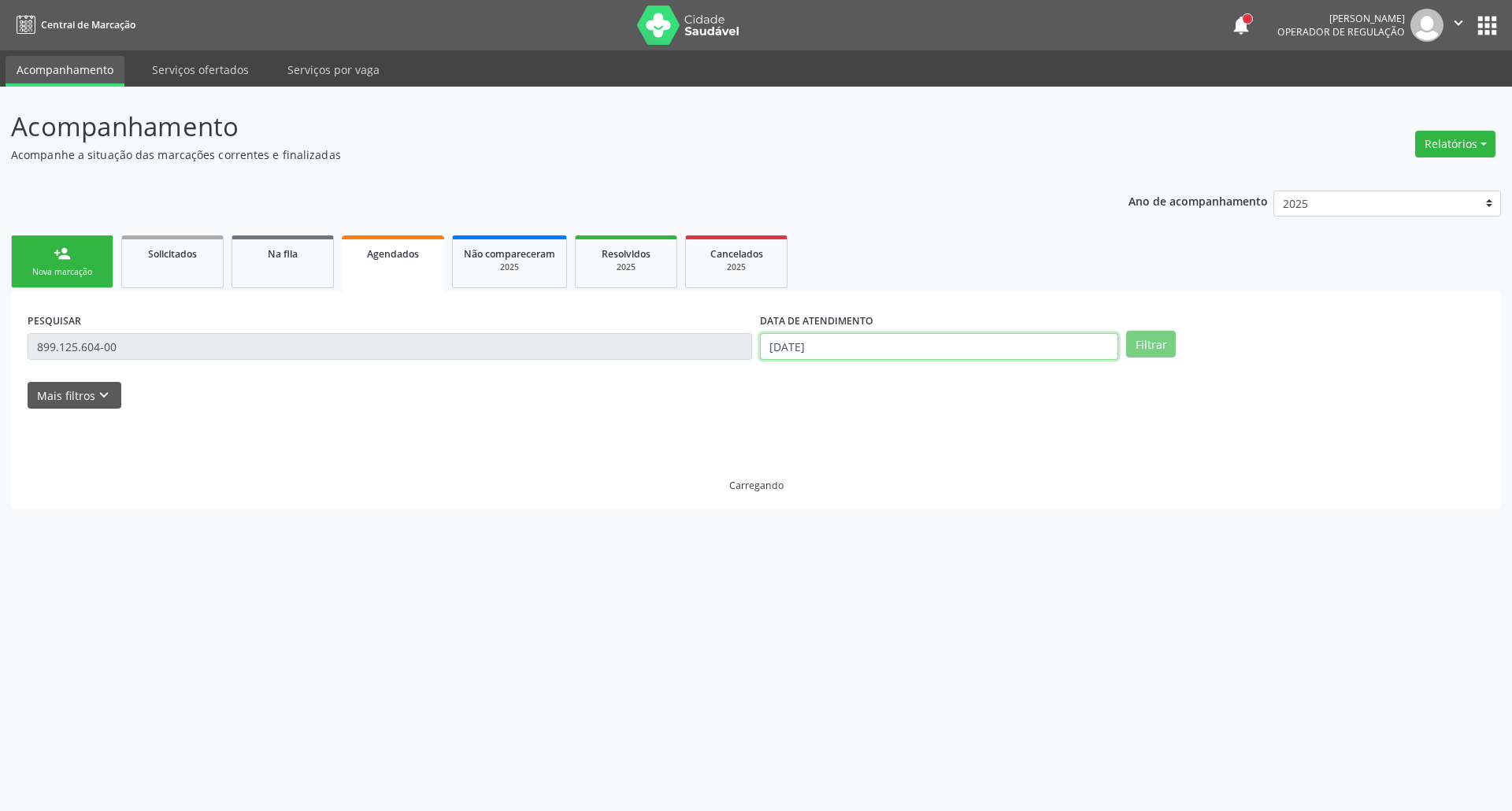
click at [930, 351] on input "25/[DATE]" at bounding box center [938, 347] width 358 height 27
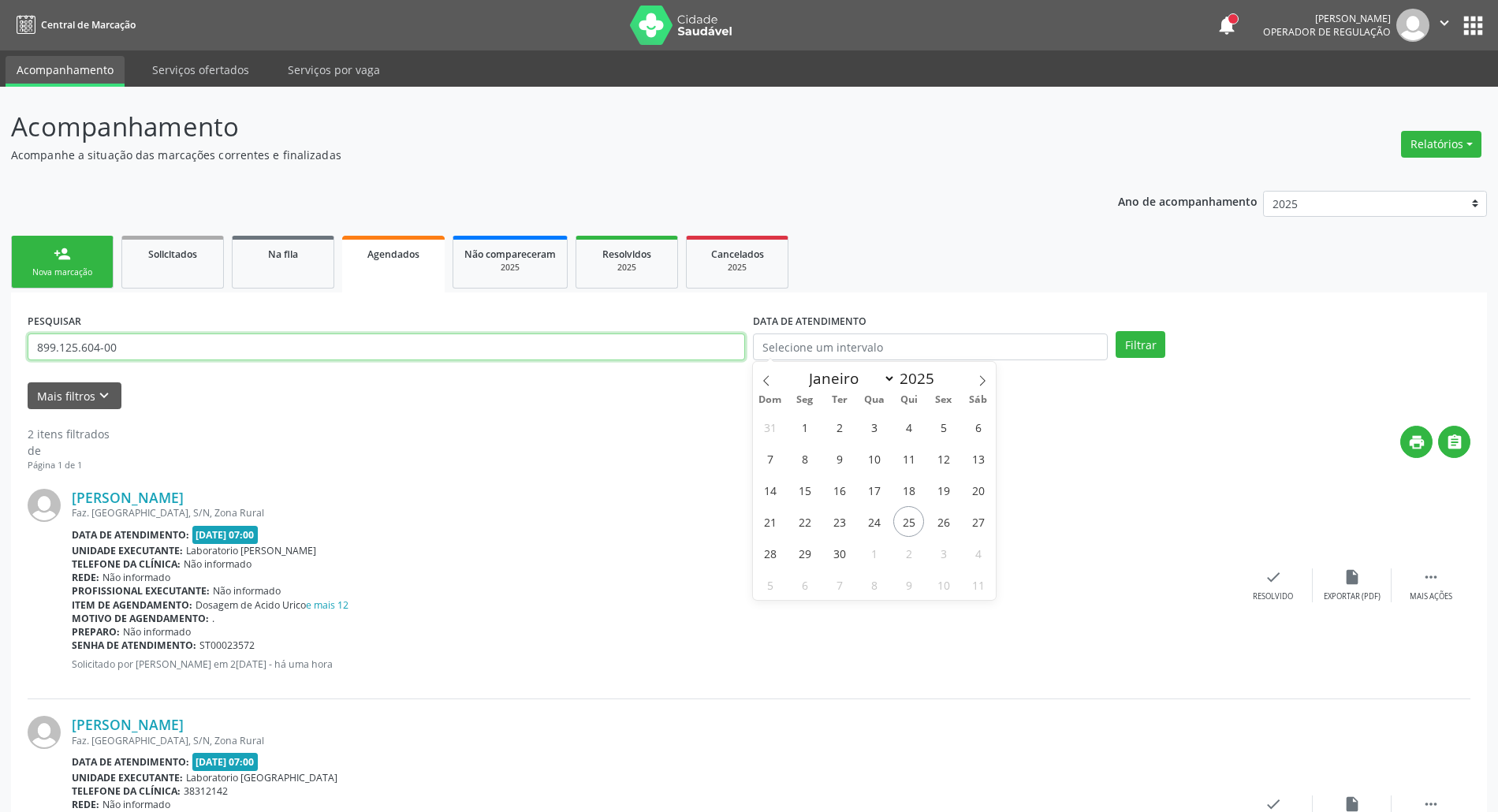
click at [695, 350] on input "899.125.604-00" at bounding box center [386, 347] width 717 height 27
paste input "0854752544"
type input "08547525440"
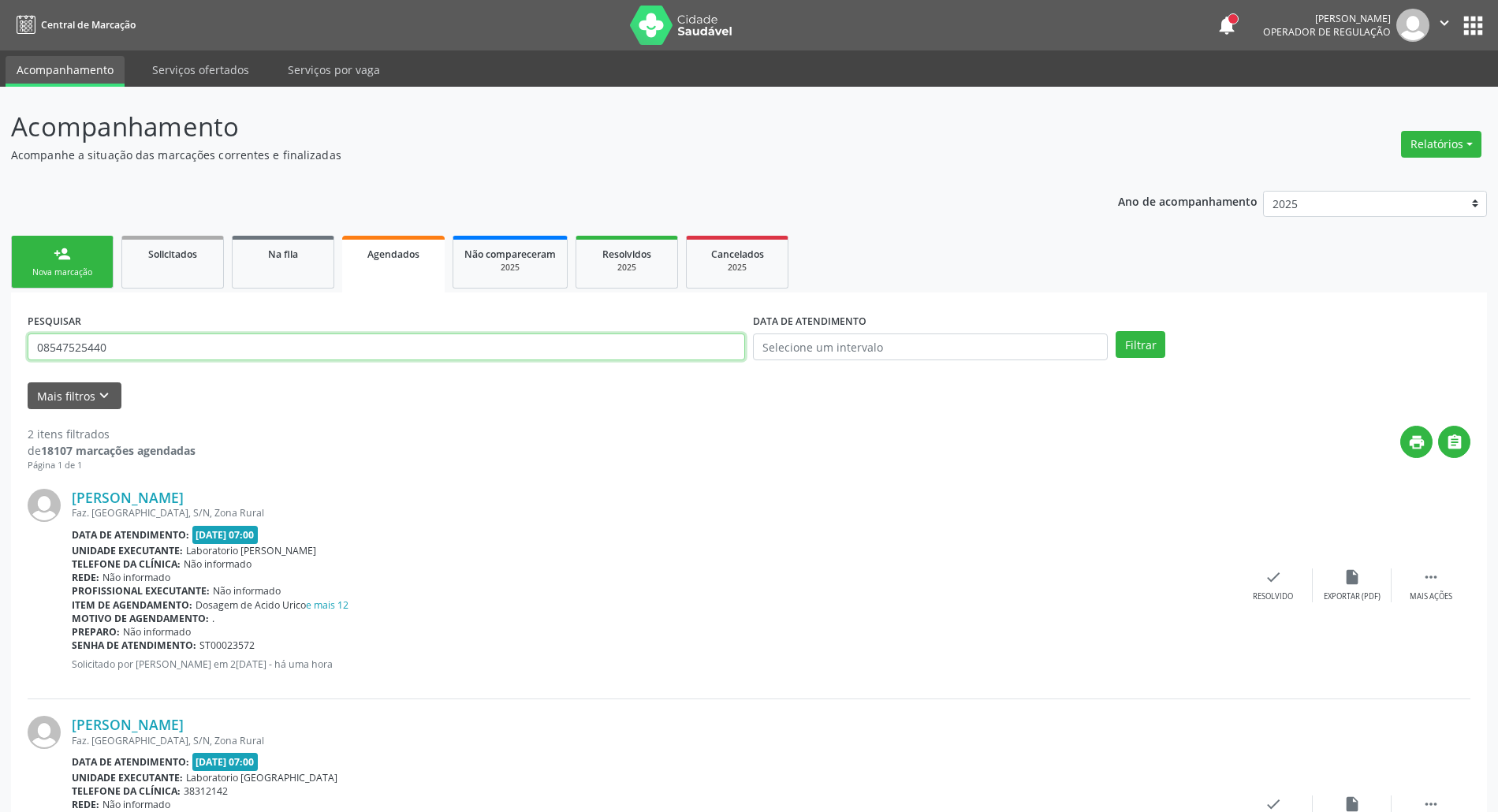
click at [1115, 331] on button "Filtrar" at bounding box center [1140, 345] width 49 height 27
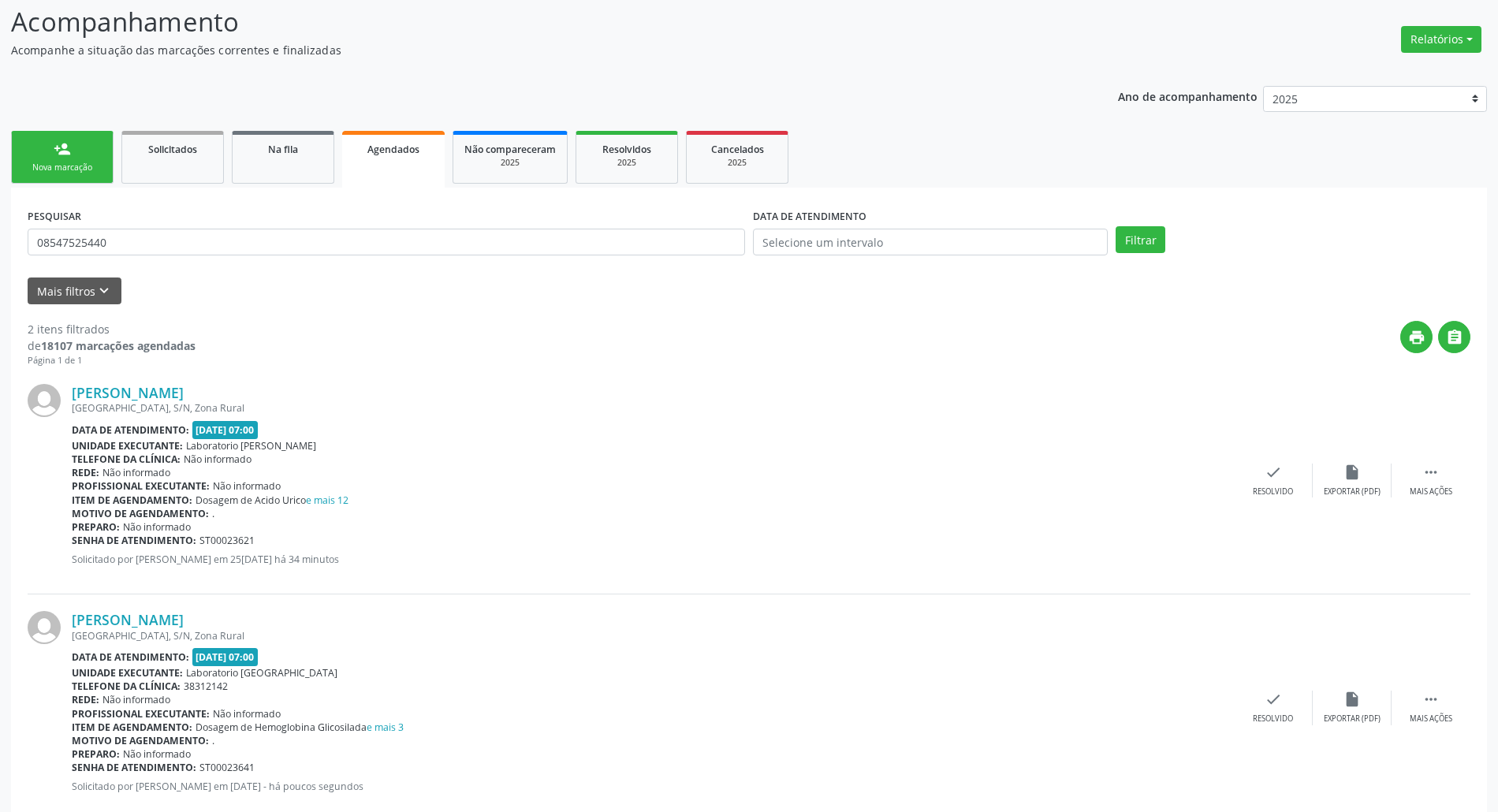
scroll to position [142, 0]
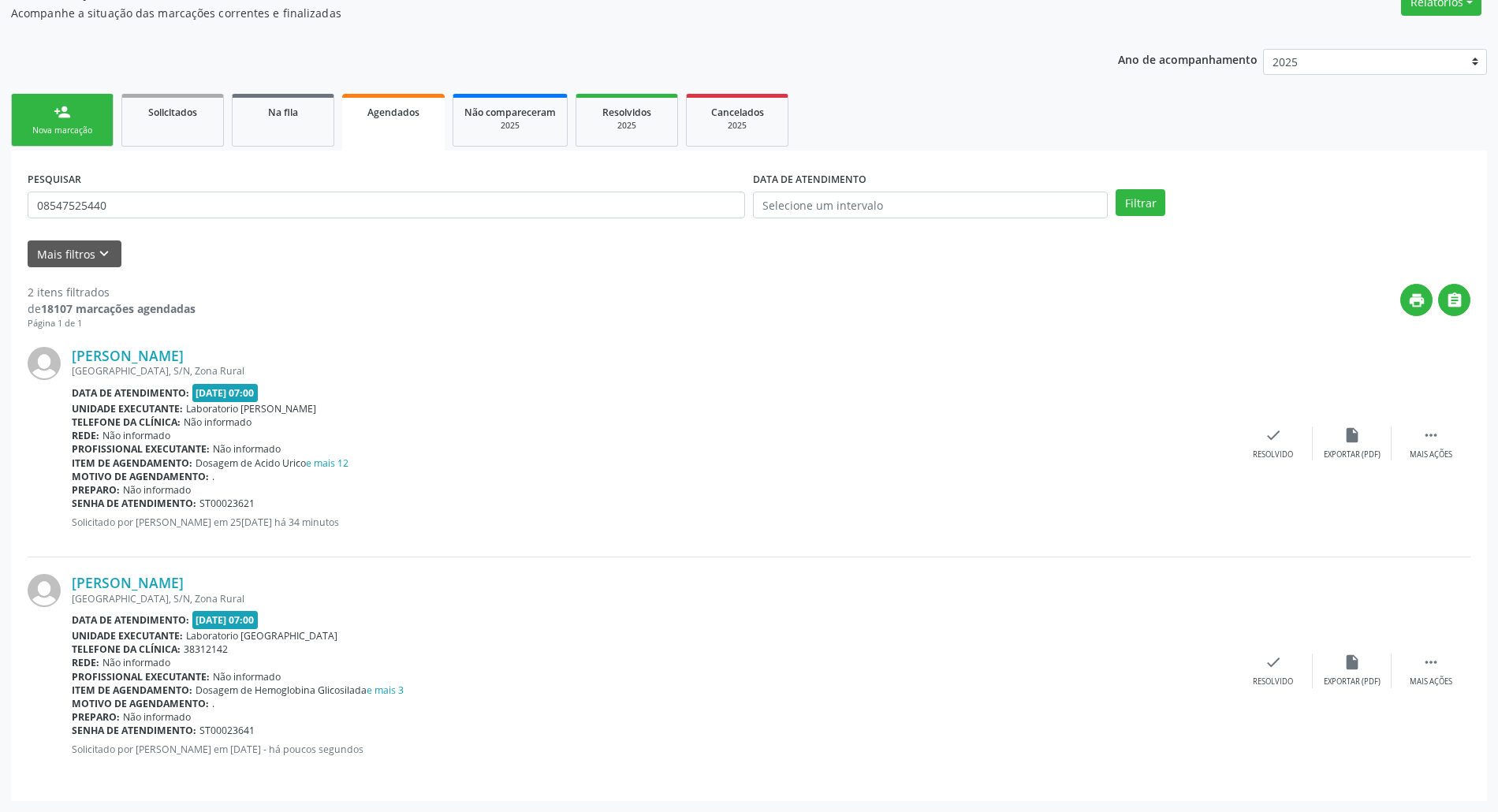
drag, startPoint x: 47, startPoint y: 118, endPoint x: 36, endPoint y: 110, distance: 13.6
click at [45, 120] on link "person_add Nova marcação" at bounding box center [62, 120] width 102 height 53
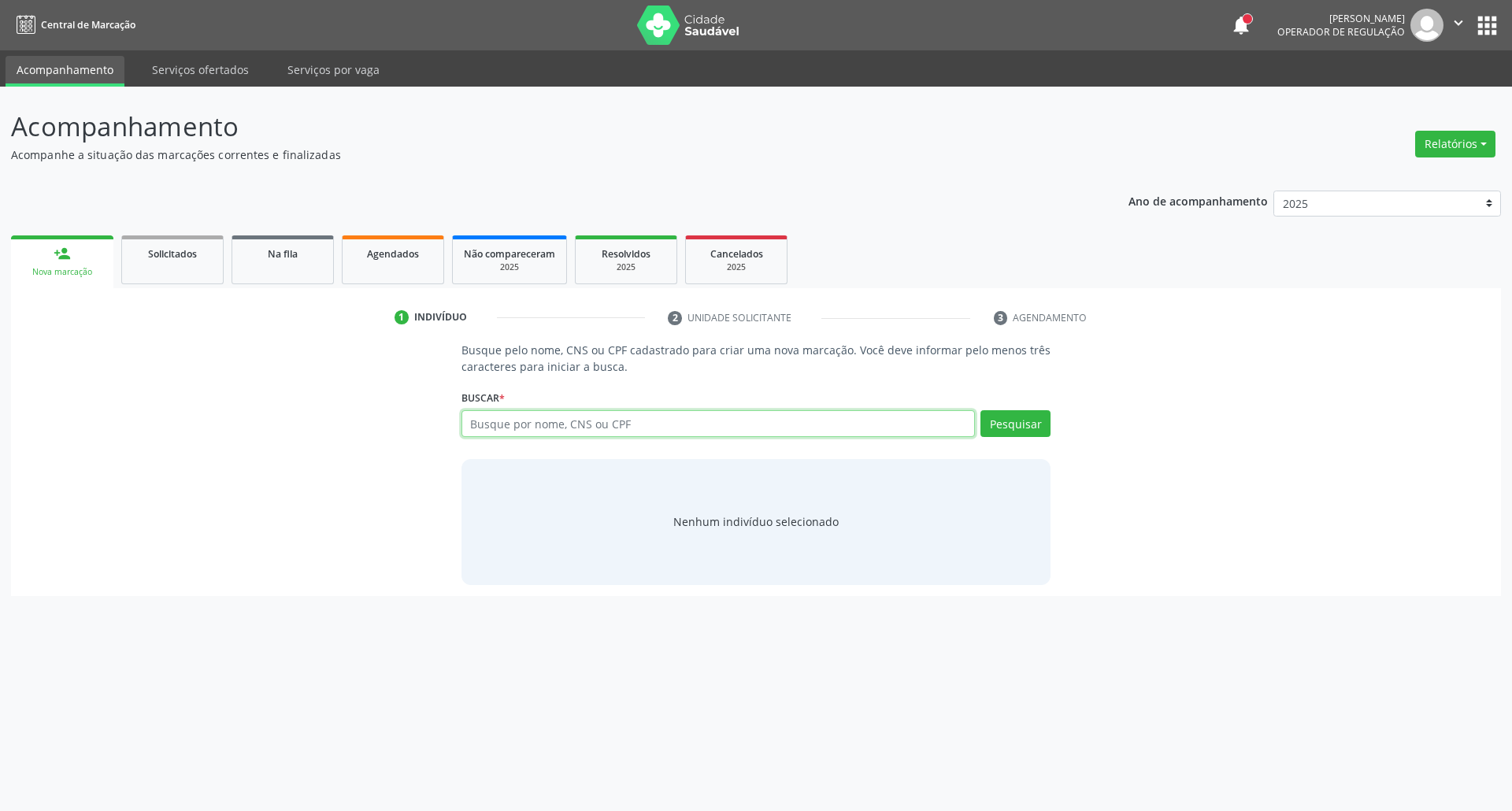
click at [530, 410] on input "text" at bounding box center [719, 423] width 514 height 27
drag, startPoint x: 561, startPoint y: 421, endPoint x: 264, endPoint y: 394, distance: 298.2
click at [268, 394] on div "Busque pelo nome, CNS ou CPF cadastrado para criar uma nova marcação. Você deve…" at bounding box center [756, 463] width 1468 height 243
type input "74824562449"
click at [1008, 426] on button "Pesquisar" at bounding box center [1015, 423] width 70 height 27
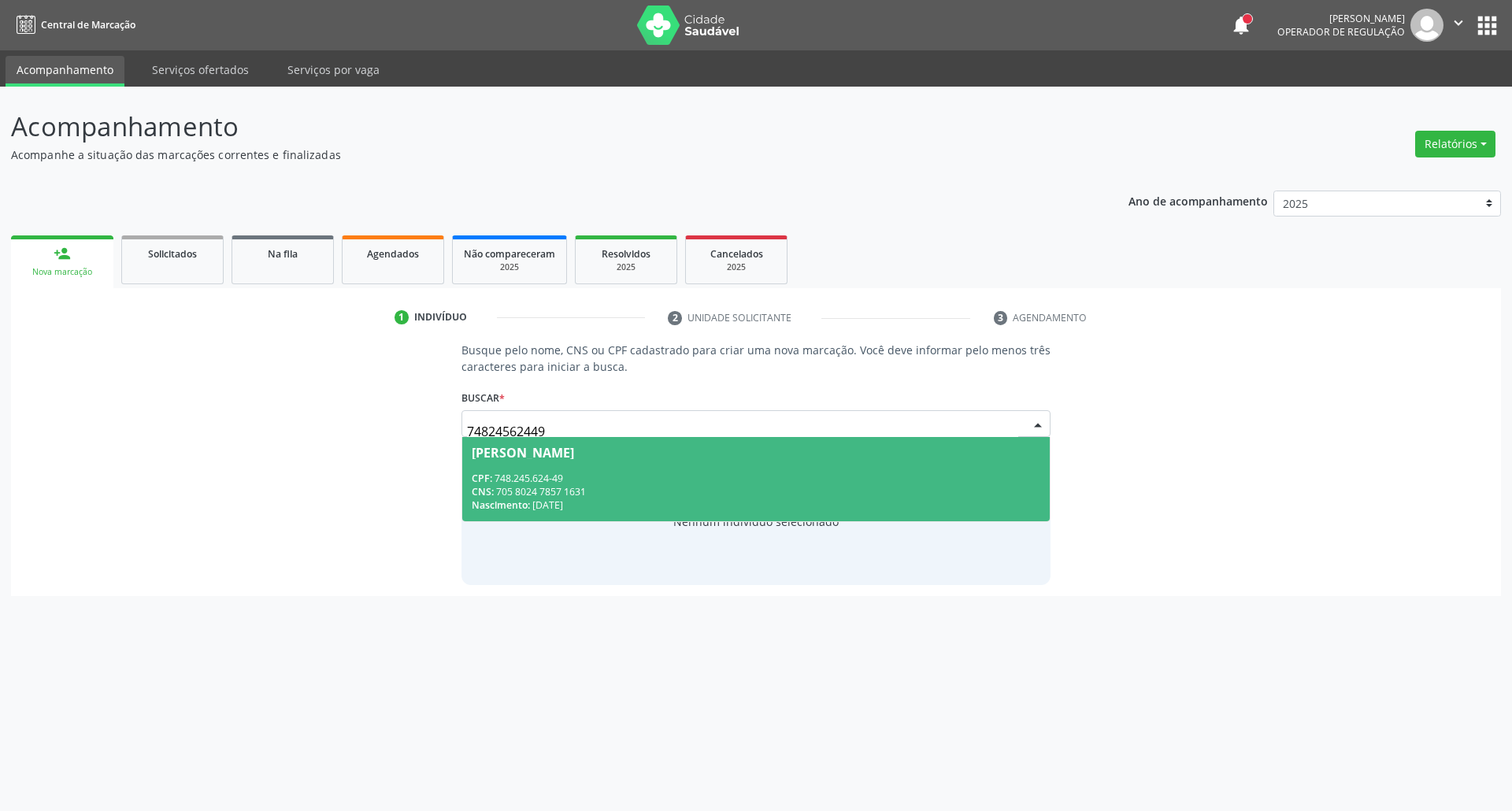
click at [704, 480] on div "CPF: 748.245.624-49" at bounding box center [756, 478] width 570 height 13
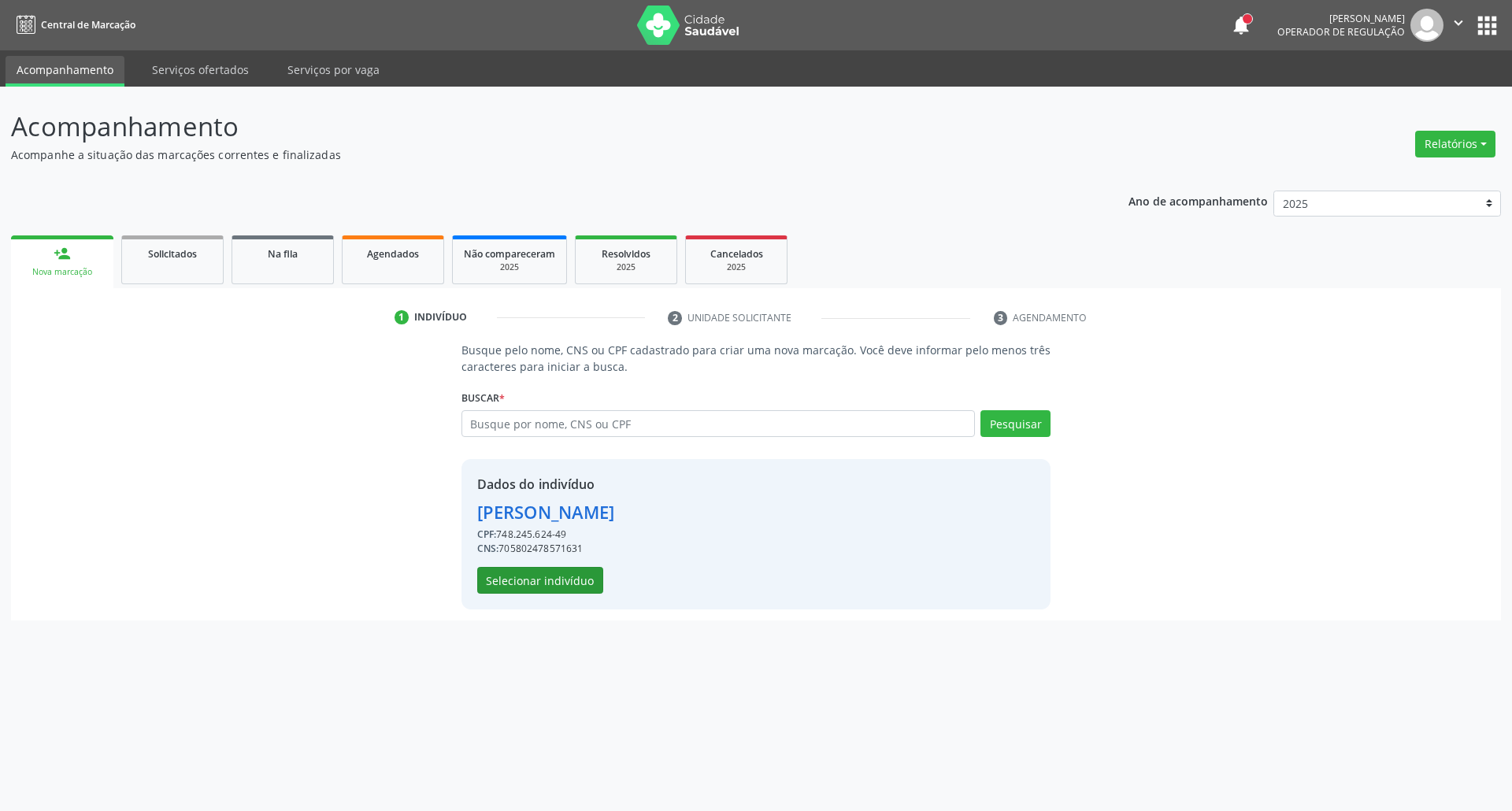
click at [534, 594] on div "Dados do indivíduo Zenilda Guabiraba de Lima Silva CPF: 748.245.624-49 CNS: 705…" at bounding box center [756, 534] width 589 height 151
click at [533, 584] on button "Selecionar indivíduo" at bounding box center [540, 580] width 126 height 27
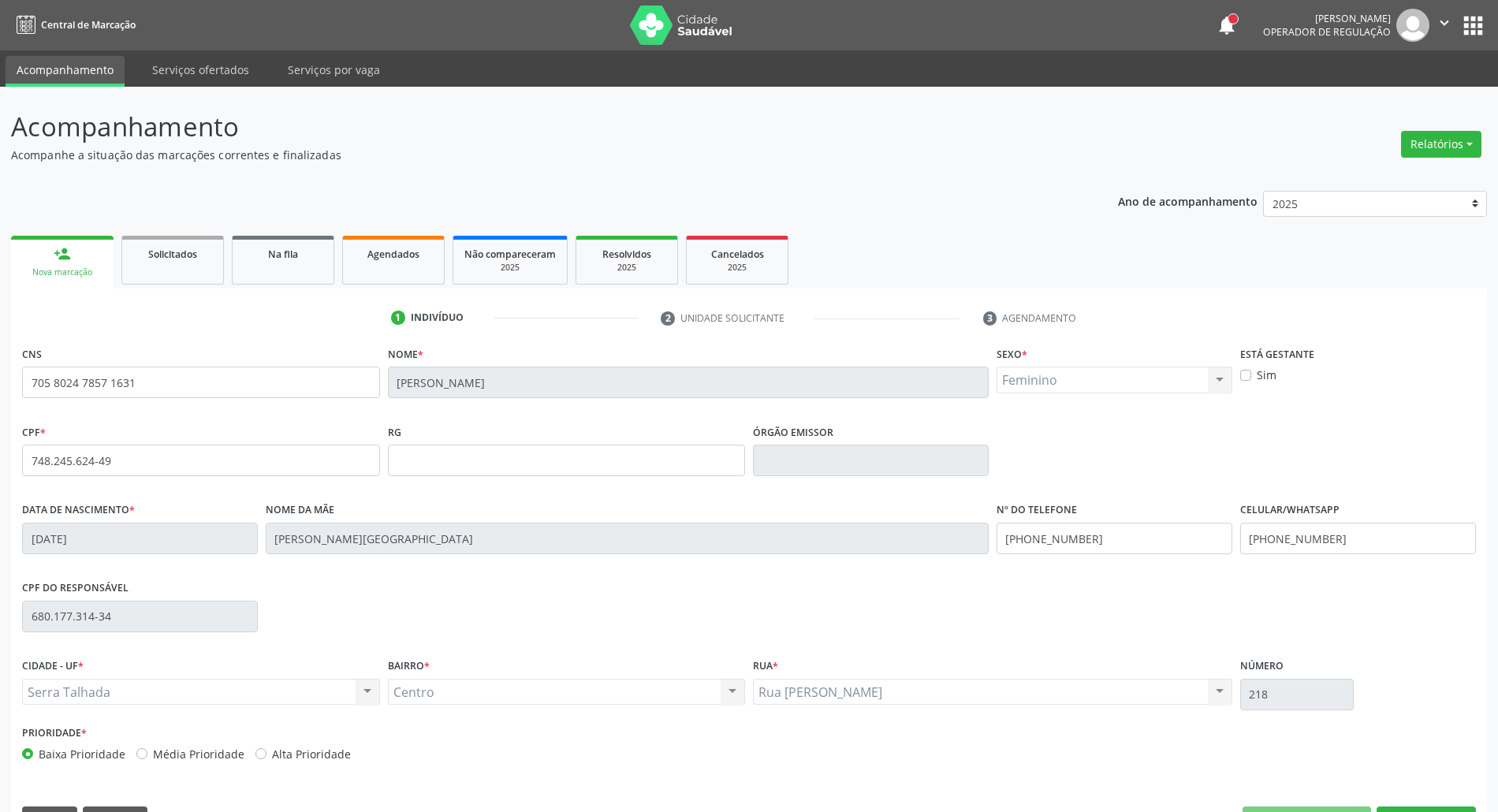
scroll to position [43, 0]
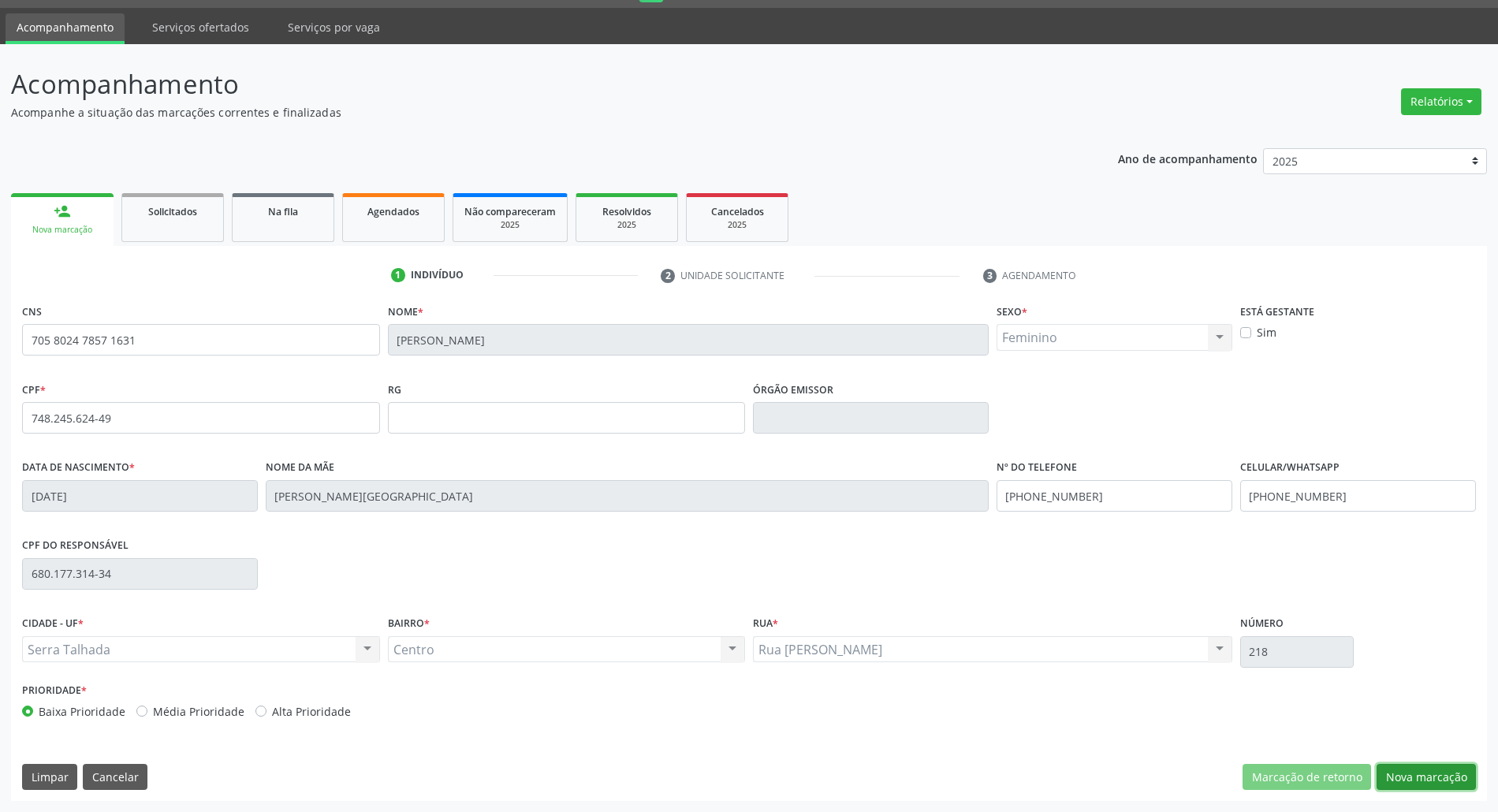
click at [1396, 773] on button "Nova marcação" at bounding box center [1426, 777] width 100 height 27
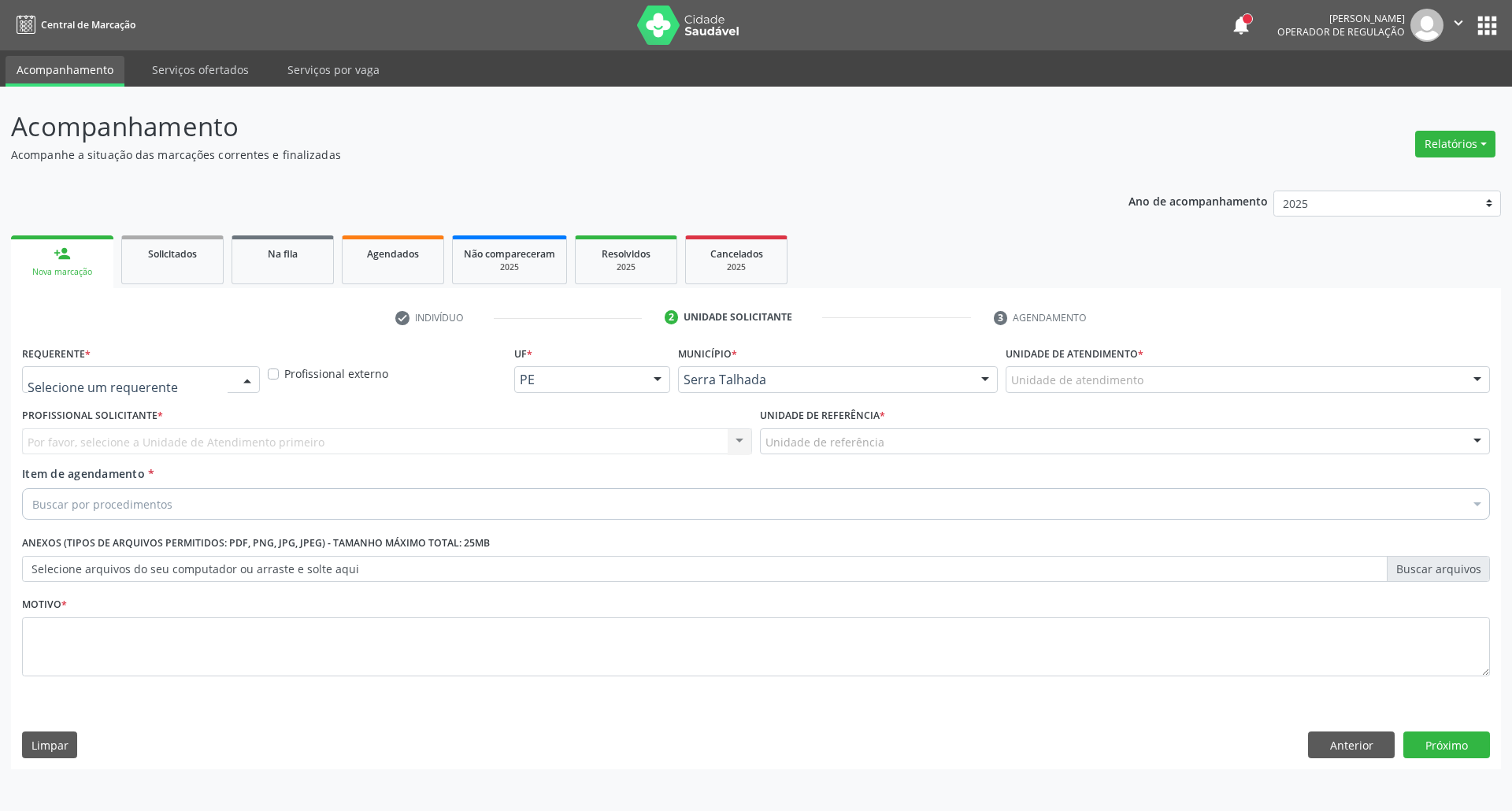
click at [236, 378] on div at bounding box center [247, 380] width 24 height 27
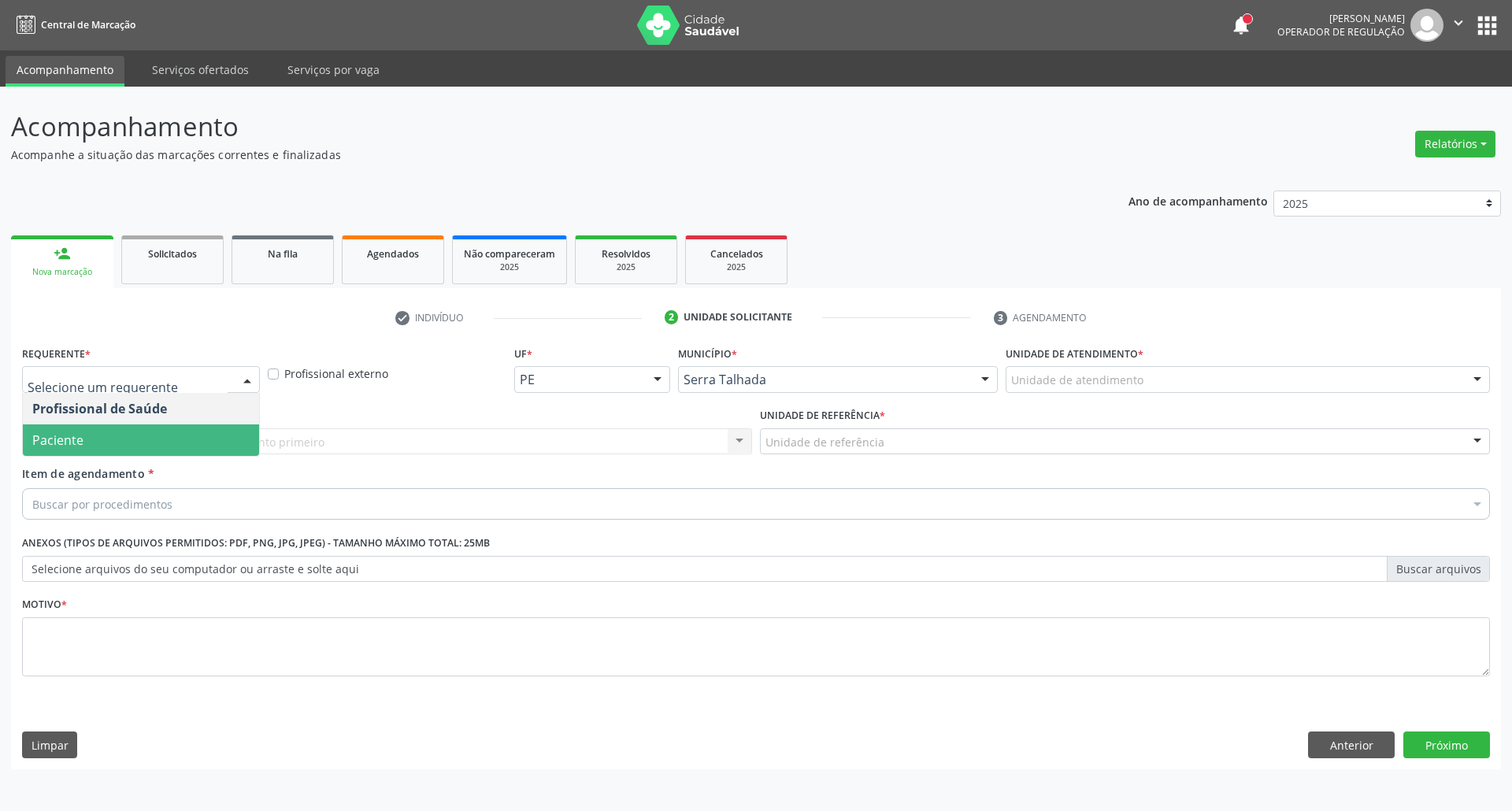
click at [197, 442] on span "Paciente" at bounding box center [141, 440] width 236 height 31
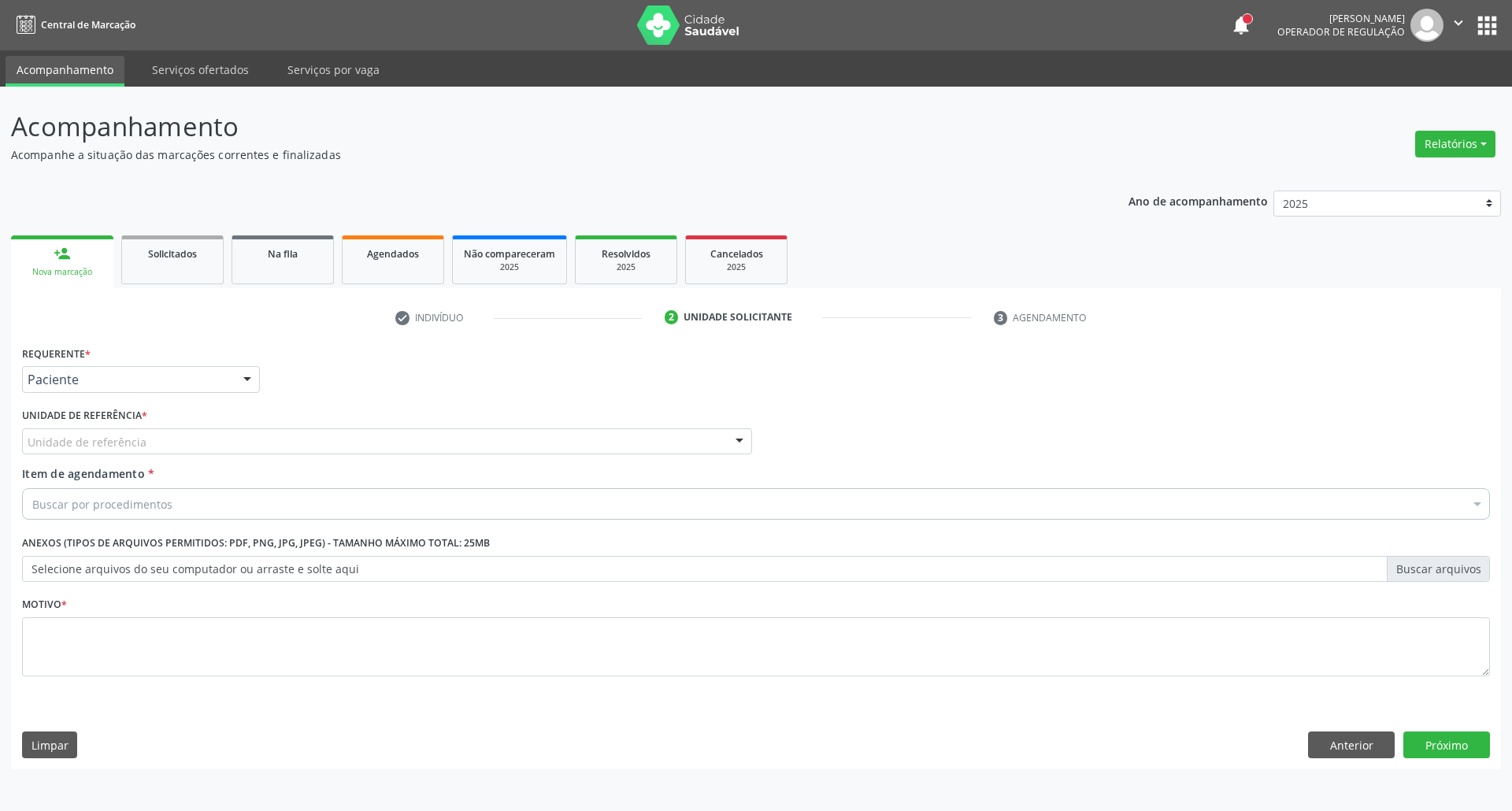
click at [196, 428] on div "Unidade de referência" at bounding box center [387, 441] width 730 height 27
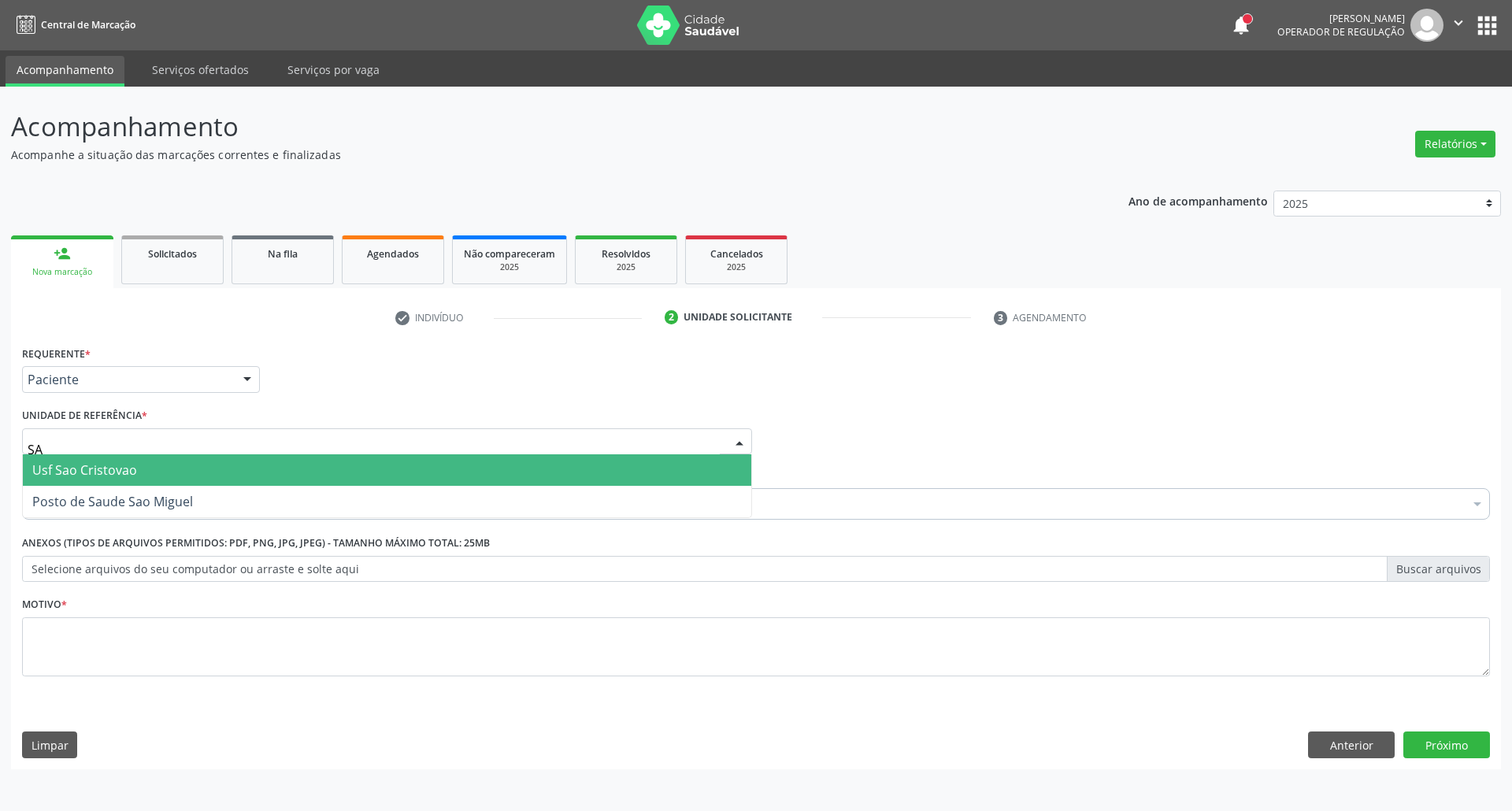
type input "SAO"
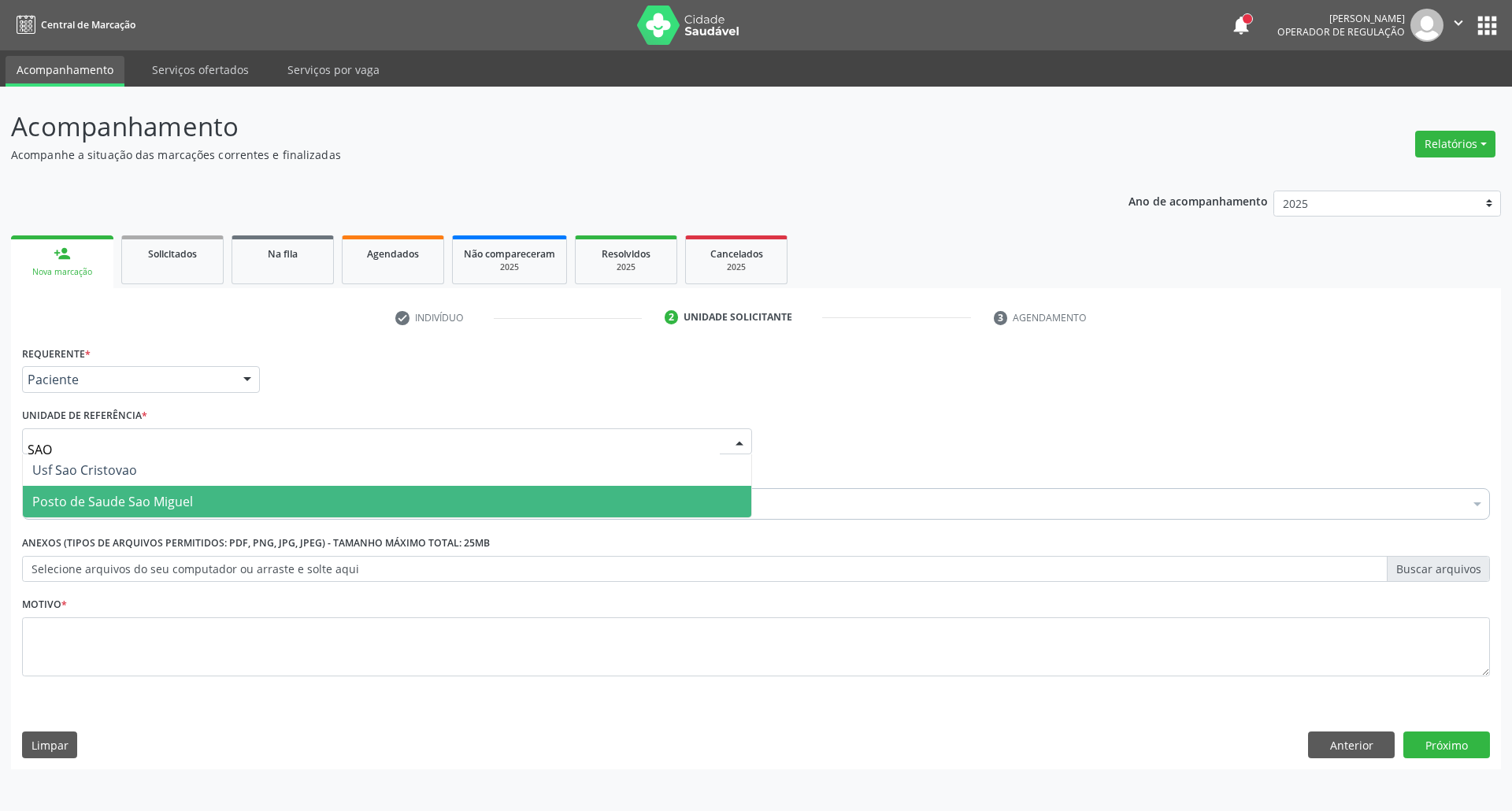
click at [216, 507] on span "Posto de Saude Sao Miguel" at bounding box center [387, 501] width 728 height 31
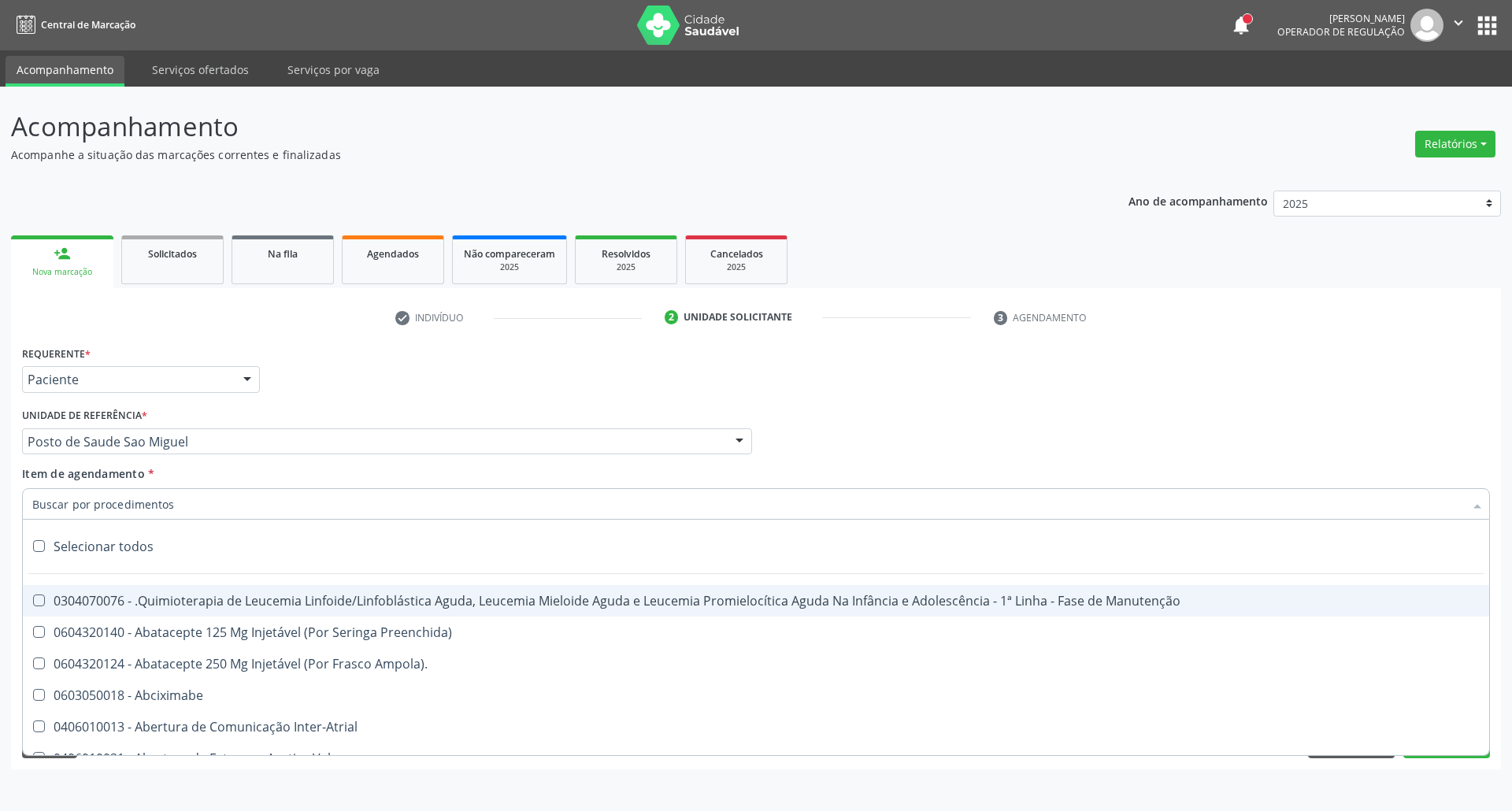
click at [214, 505] on input "Item de agendamento *" at bounding box center [747, 504] width 1431 height 31
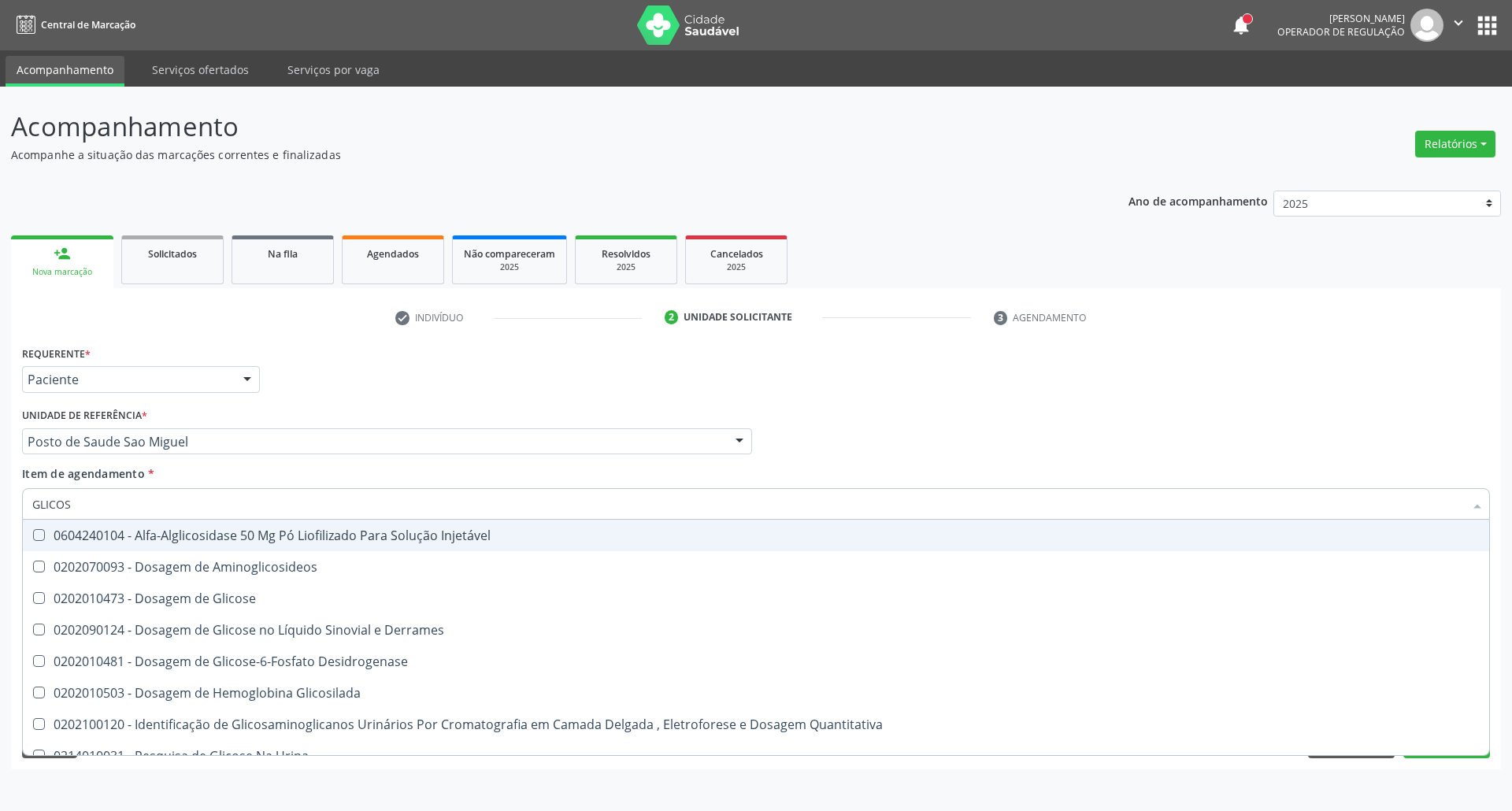
type input "GLICOSE"
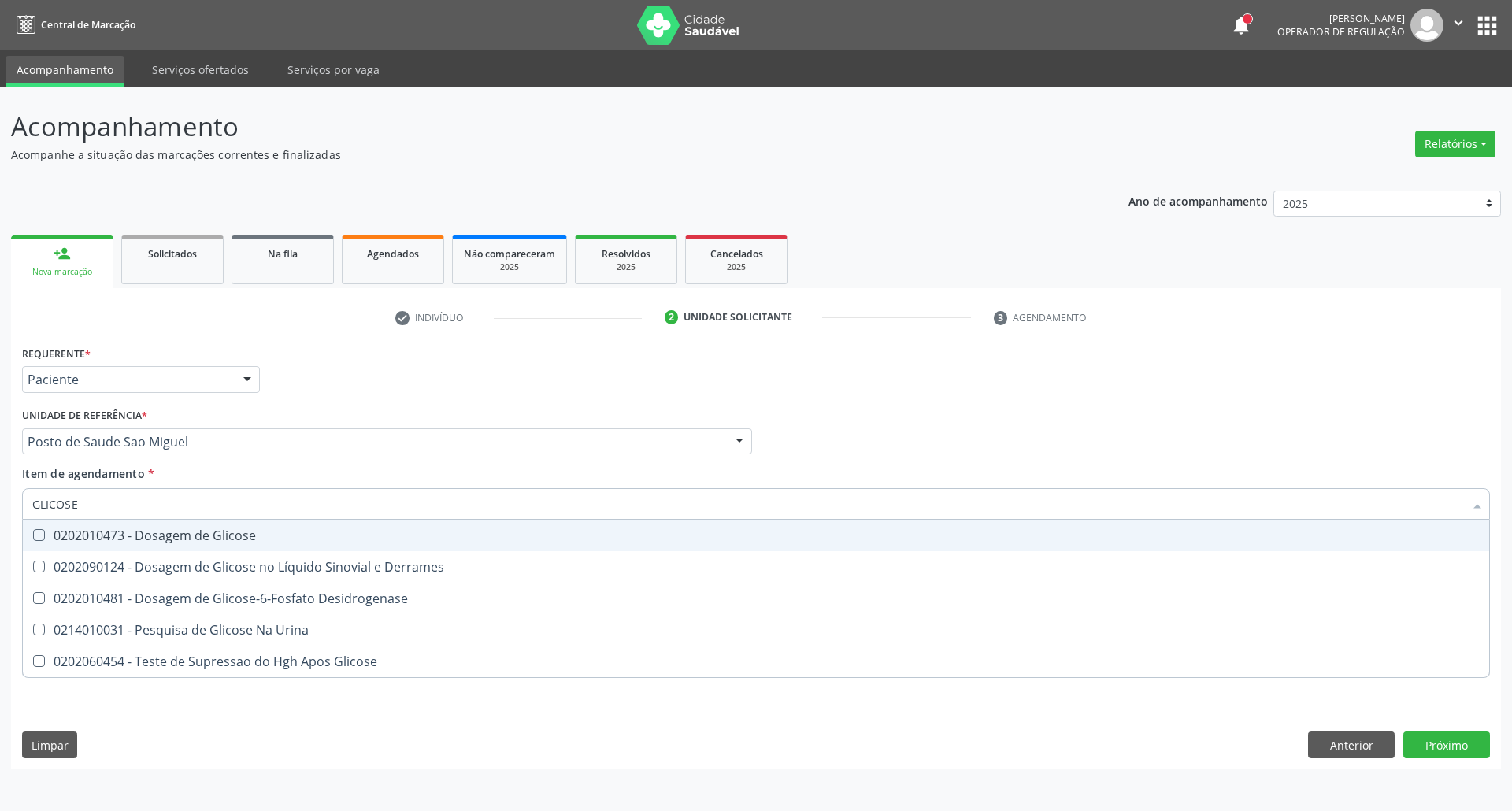
click at [121, 534] on div "0202010473 - Dosagem de Glicose" at bounding box center [756, 535] width 1447 height 12
checkbox Glicose "true"
drag, startPoint x: 118, startPoint y: 511, endPoint x: 0, endPoint y: 496, distance: 118.9
click at [0, 507] on div "Acompanhamento Acompanhe a situação das marcações correntes e finalizadas Relat…" at bounding box center [756, 449] width 1512 height 725
type input "AC"
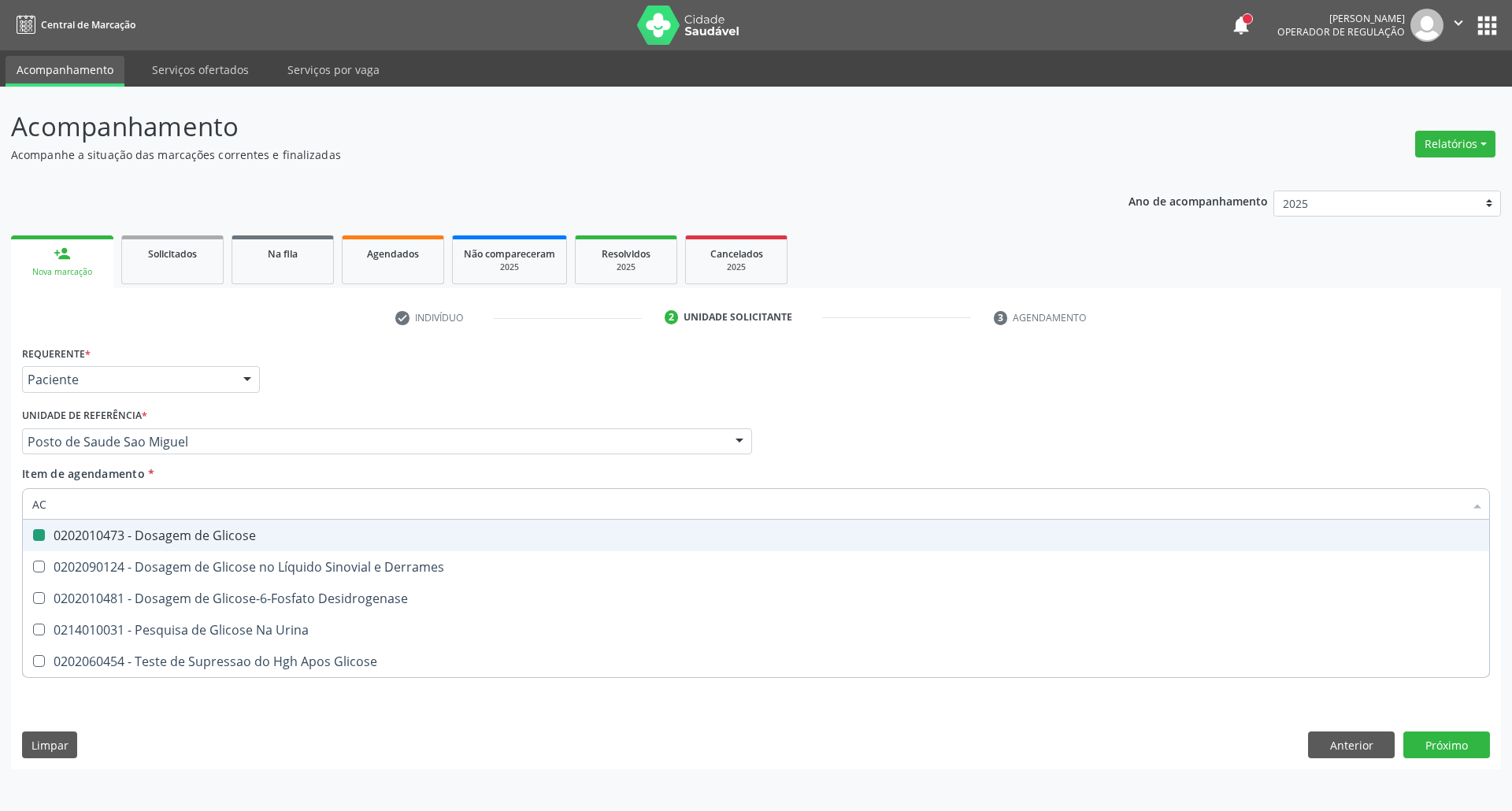
checkbox Glicose "false"
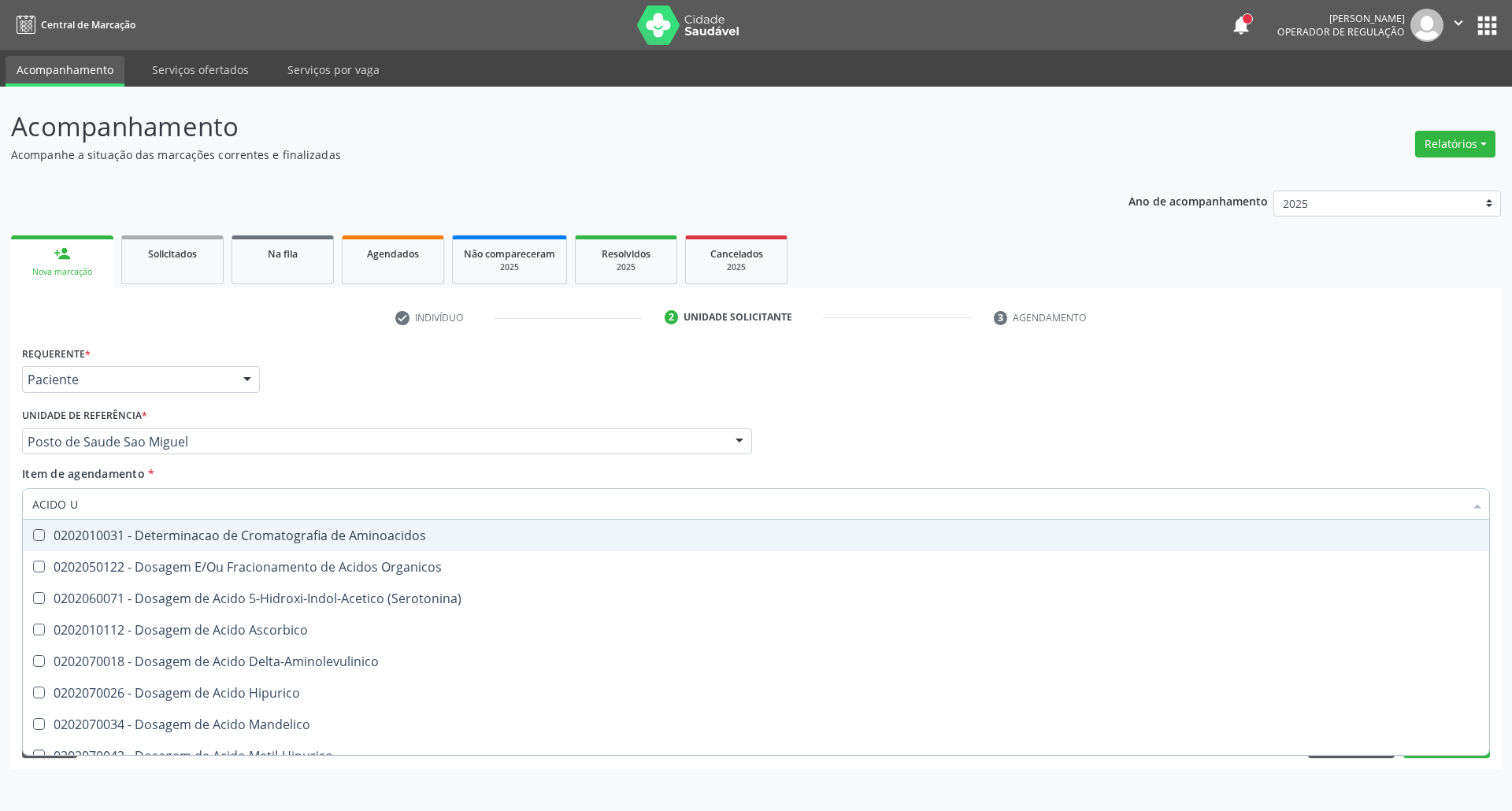
type input "ACIDO U"
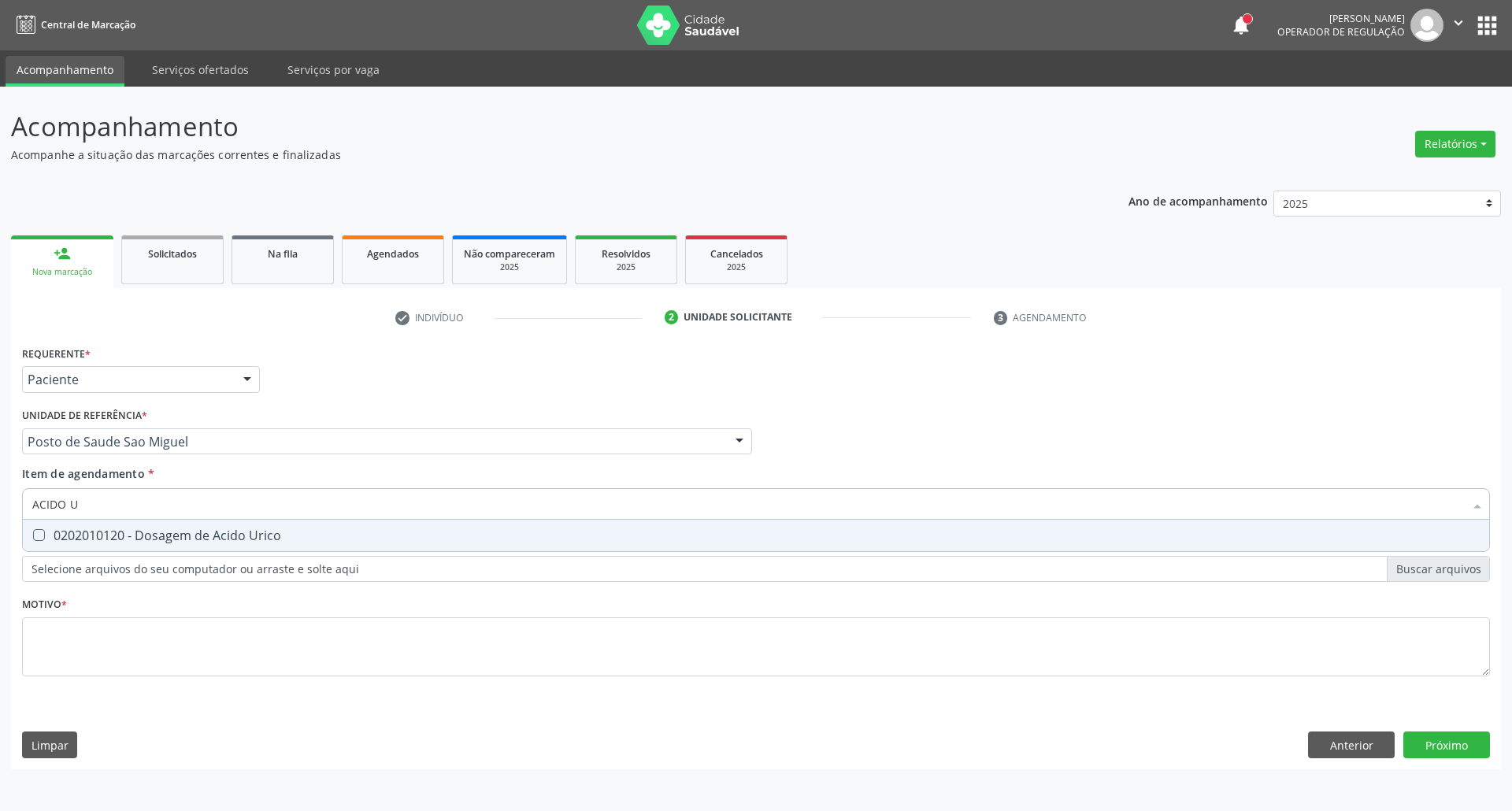
drag, startPoint x: 49, startPoint y: 534, endPoint x: 115, endPoint y: 514, distance: 69.0
click at [50, 534] on div "0202010120 - Dosagem de Acido Urico" at bounding box center [756, 535] width 1447 height 12
checkbox Urico "true"
click at [0, 495] on div "Acompanhamento Acompanhe a situação das marcações correntes e finalizadas Relat…" at bounding box center [756, 449] width 1512 height 725
type input "CR"
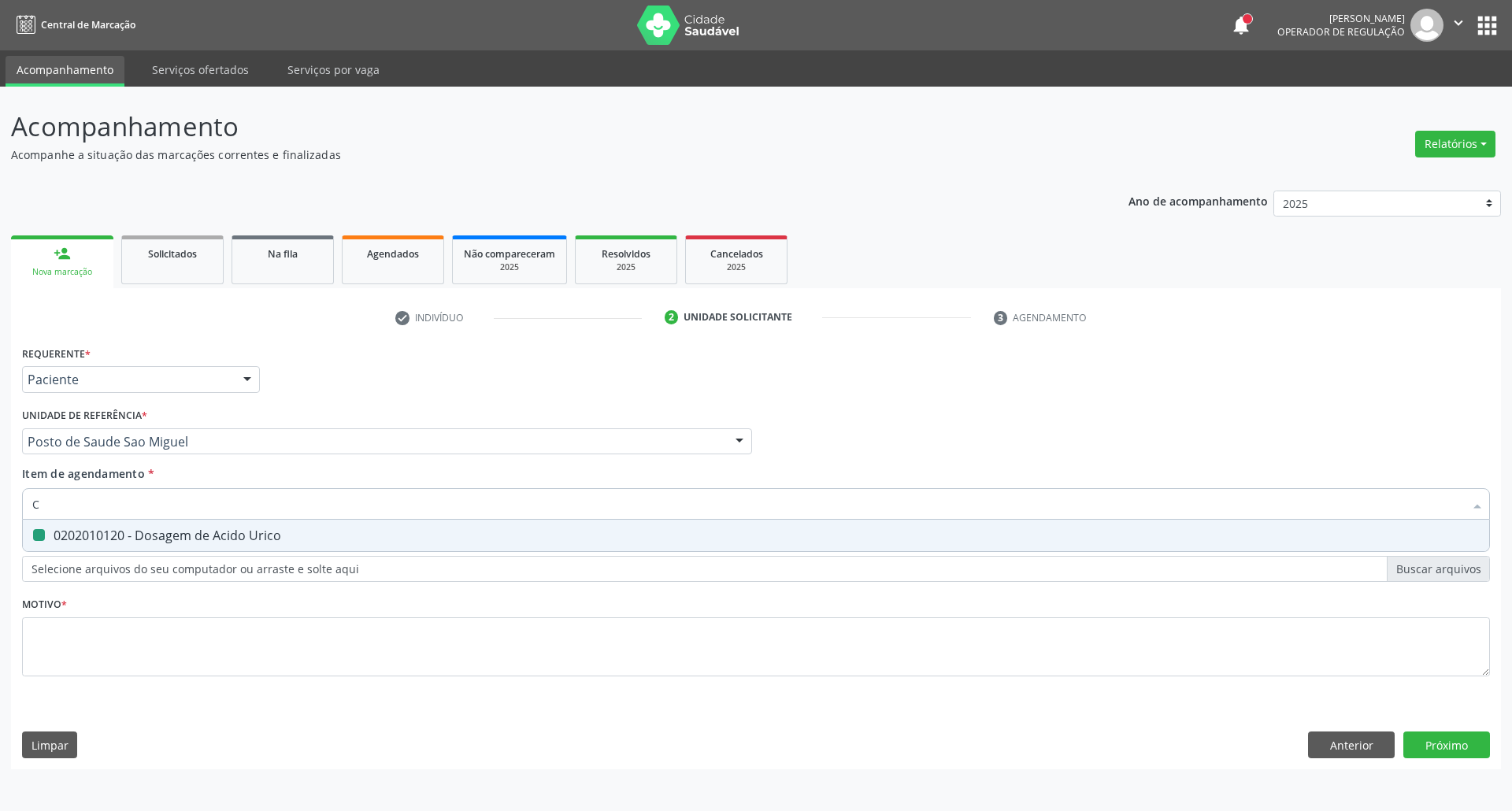
checkbox Urico "false"
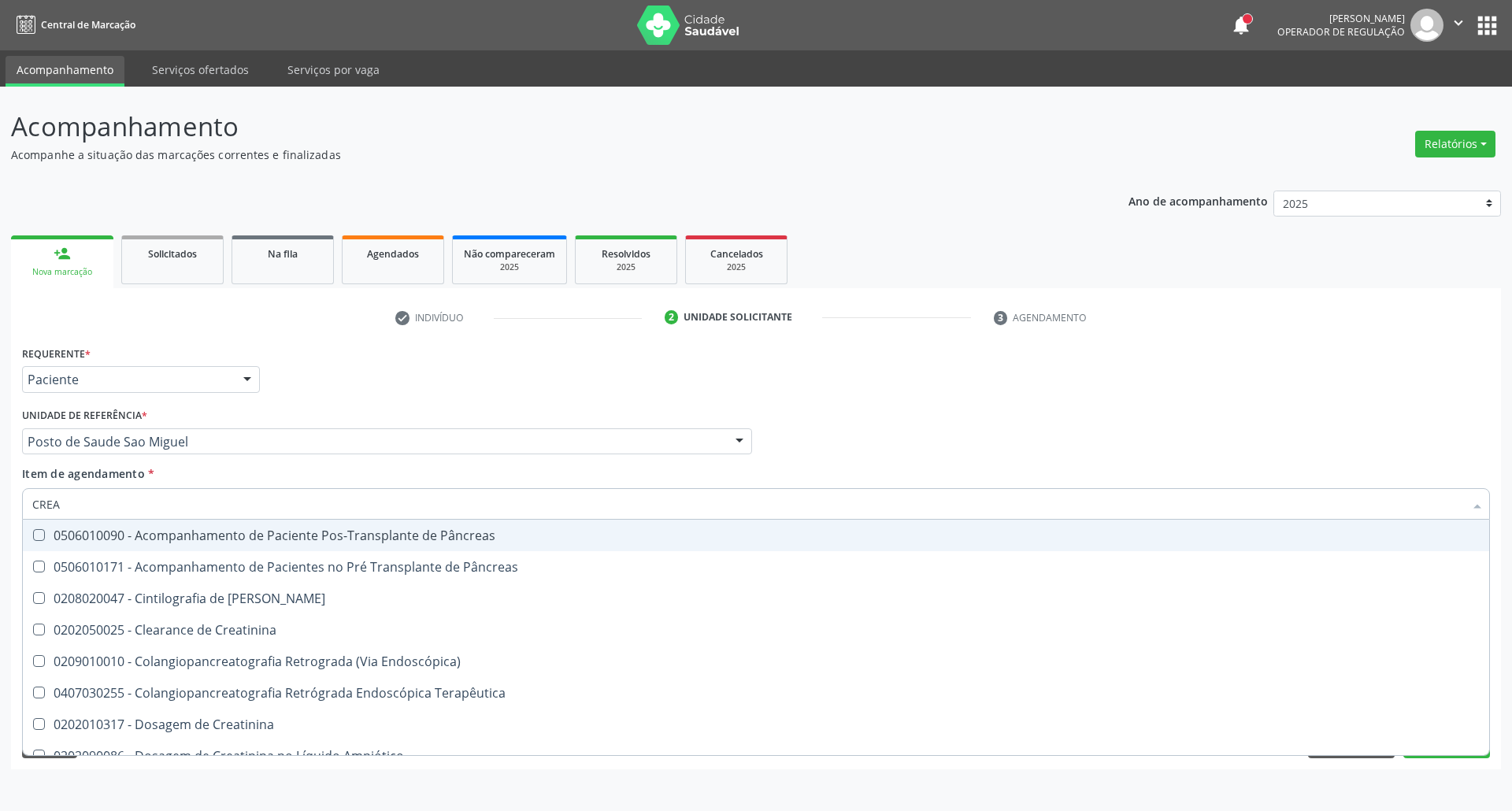
type input "CREAT"
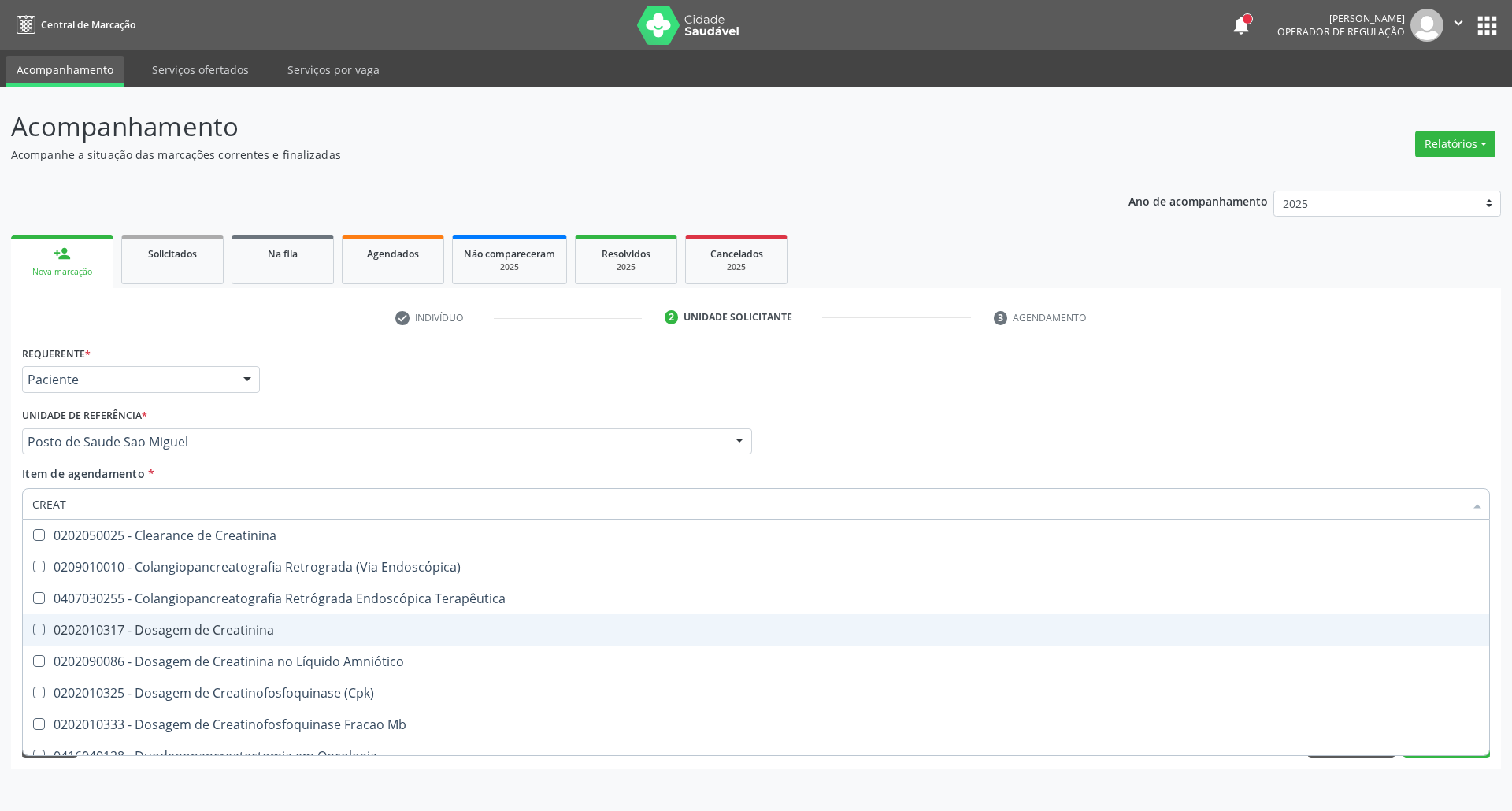
click at [77, 630] on div "0202010317 - Dosagem de Creatinina" at bounding box center [756, 630] width 1447 height 12
checkbox Creatinina "true"
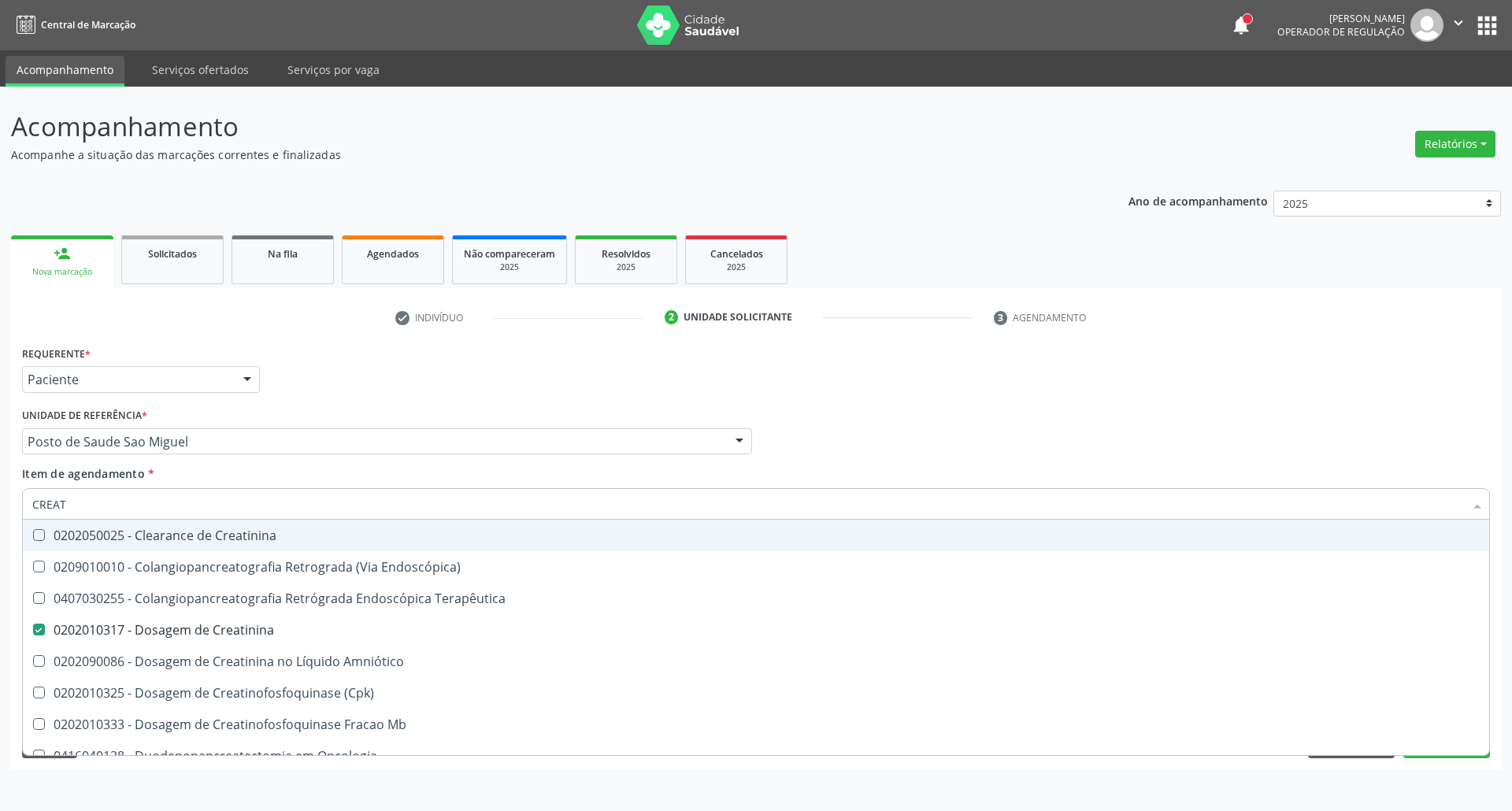
drag, startPoint x: 77, startPoint y: 495, endPoint x: 0, endPoint y: 537, distance: 87.7
click at [0, 538] on div "Acompanhamento Acompanhe a situação das marcações correntes e finalizadas Relat…" at bounding box center [756, 449] width 1512 height 725
type input "UR"
checkbox Creatinina "false"
